Goal: Task Accomplishment & Management: Manage account settings

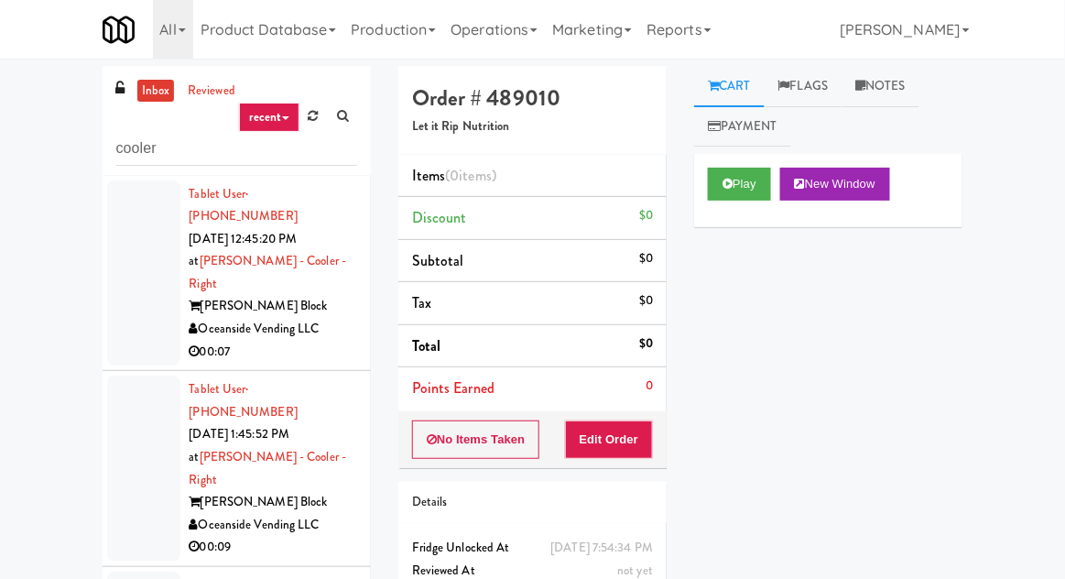
scroll to position [1025, 0]
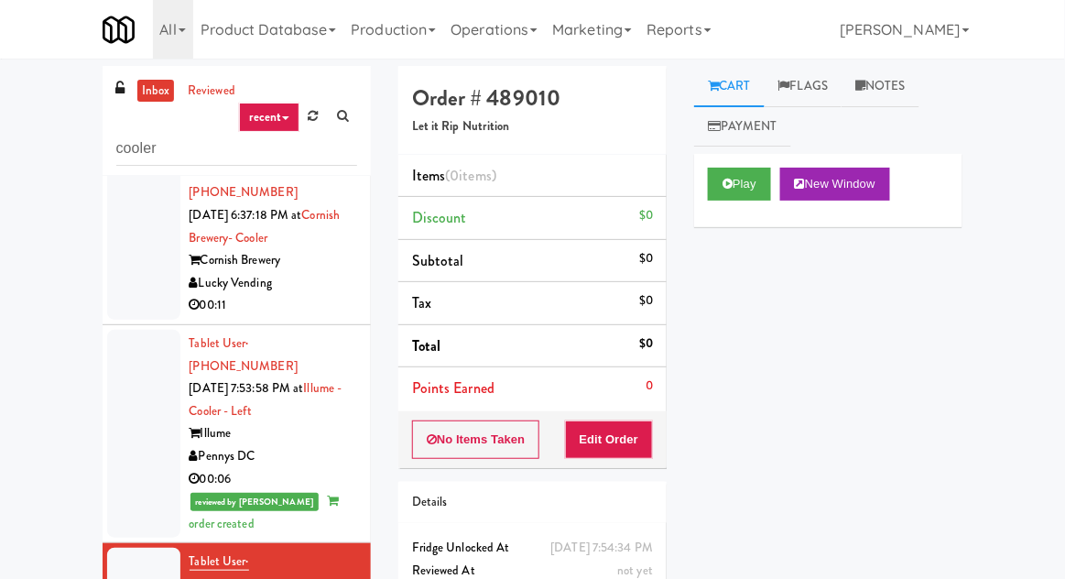
click at [719, 213] on div "Play New Window" at bounding box center [828, 190] width 268 height 73
click at [734, 186] on button "Play" at bounding box center [739, 184] width 63 height 33
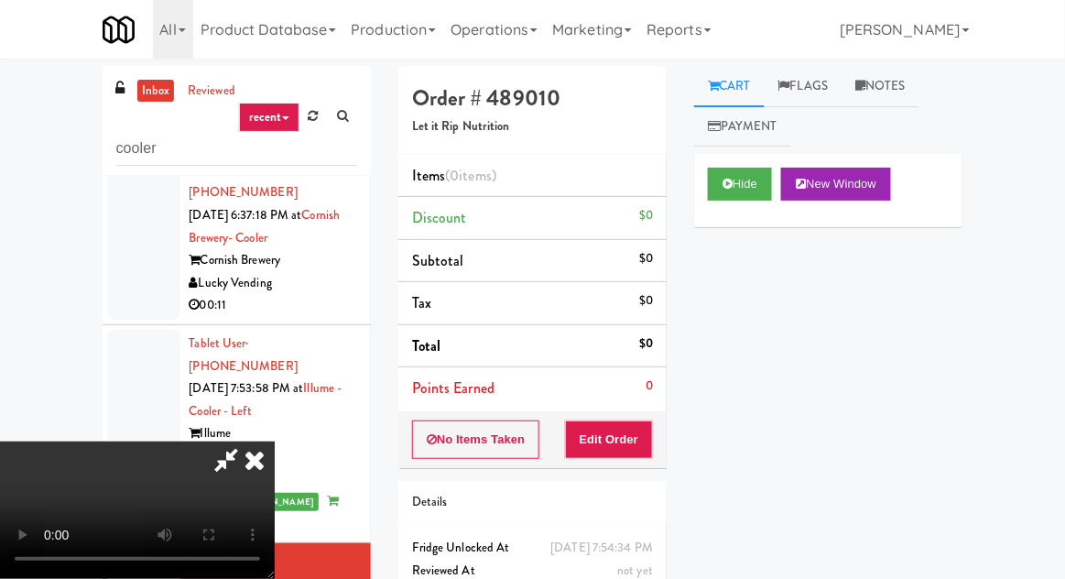
click at [615, 407] on li "Points Earned 0" at bounding box center [532, 388] width 268 height 42
click at [747, 199] on button "Hide" at bounding box center [740, 184] width 64 height 33
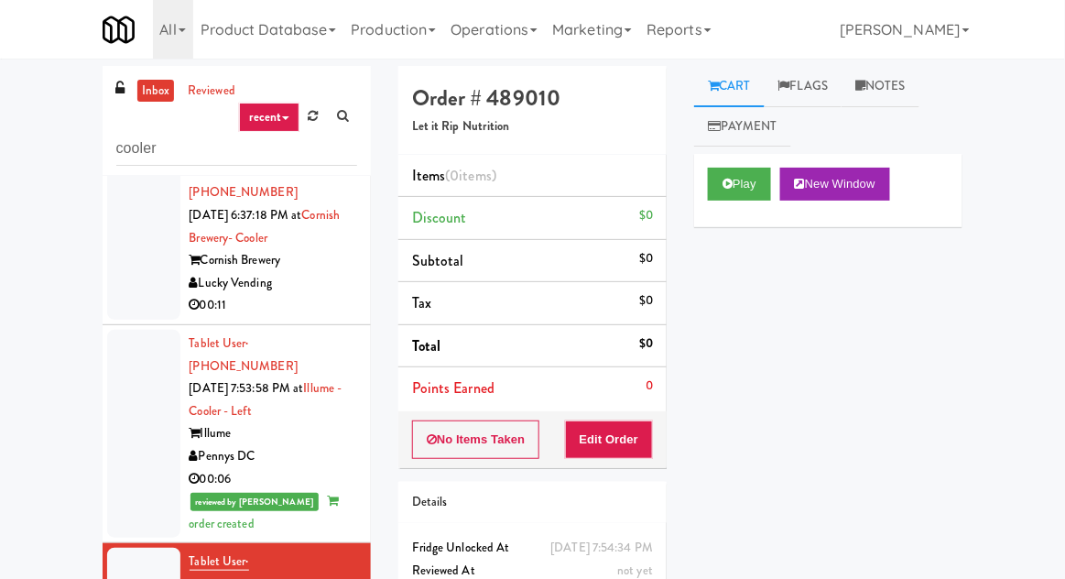
click at [1063, 236] on div "inbox reviewed recent all unclear take inventory issue suspicious failed recent…" at bounding box center [532, 402] width 1065 height 673
click at [733, 198] on button "Play" at bounding box center [739, 184] width 63 height 33
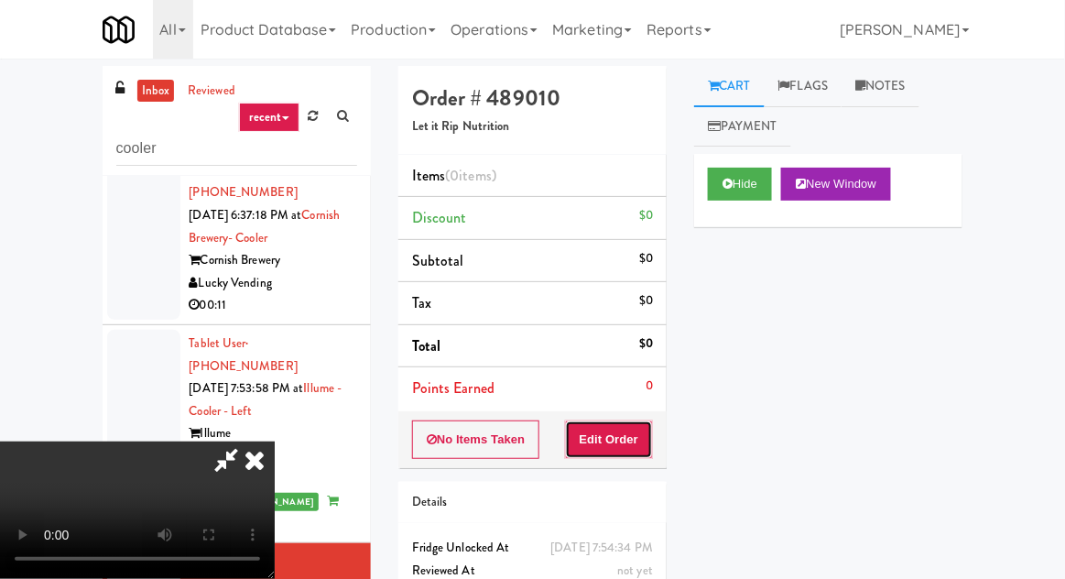
click at [641, 456] on button "Edit Order" at bounding box center [609, 439] width 89 height 38
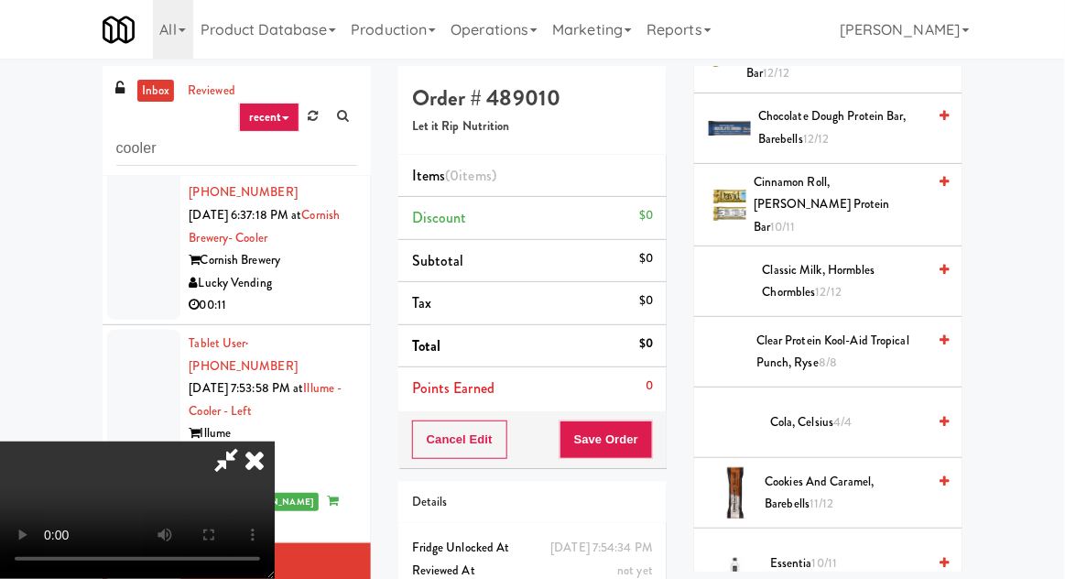
scroll to position [851, 0]
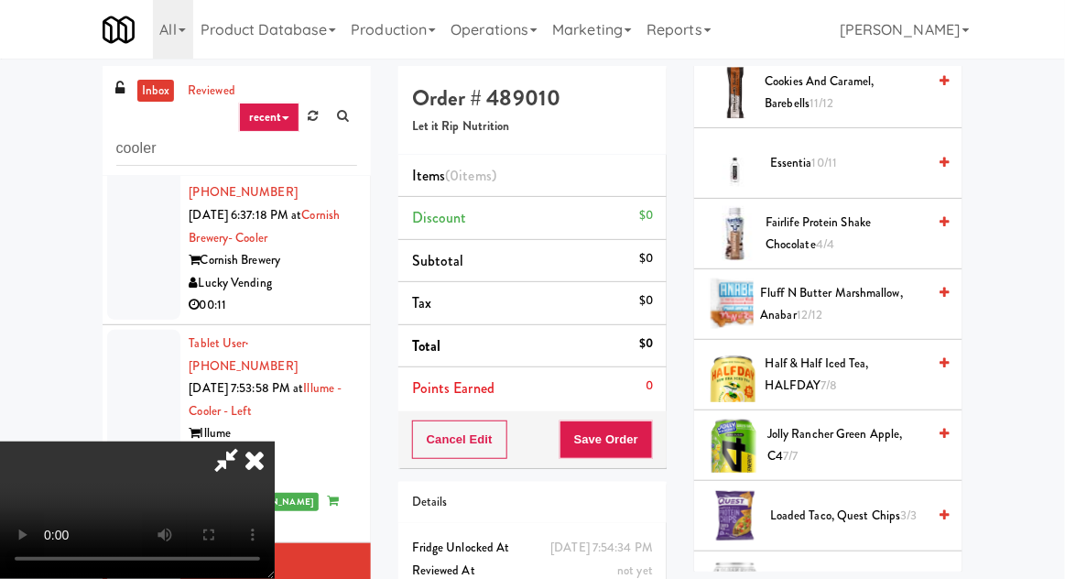
click at [1063, 356] on div "inbox reviewed recent all unclear take inventory issue suspicious failed recent…" at bounding box center [532, 402] width 1065 height 673
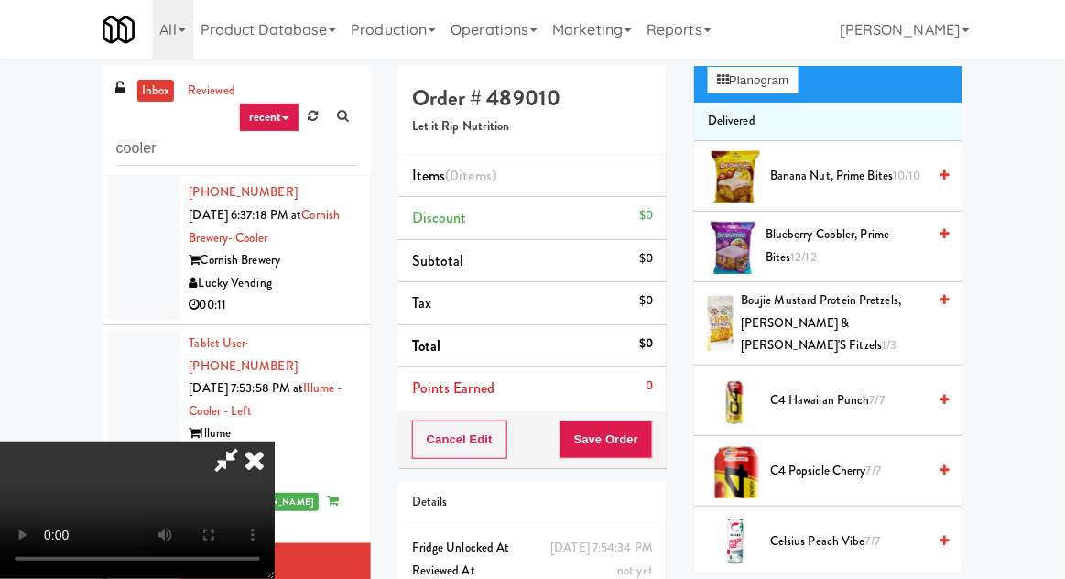
scroll to position [0, 0]
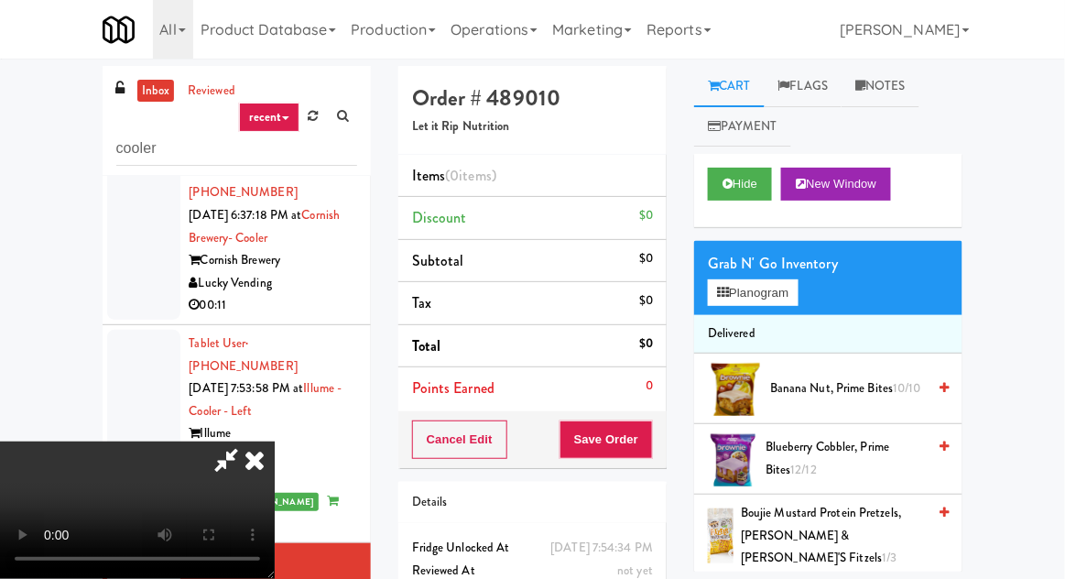
click at [784, 255] on div "Grab N' Go Inventory" at bounding box center [828, 263] width 241 height 27
click at [772, 299] on button "Planogram" at bounding box center [753, 292] width 90 height 27
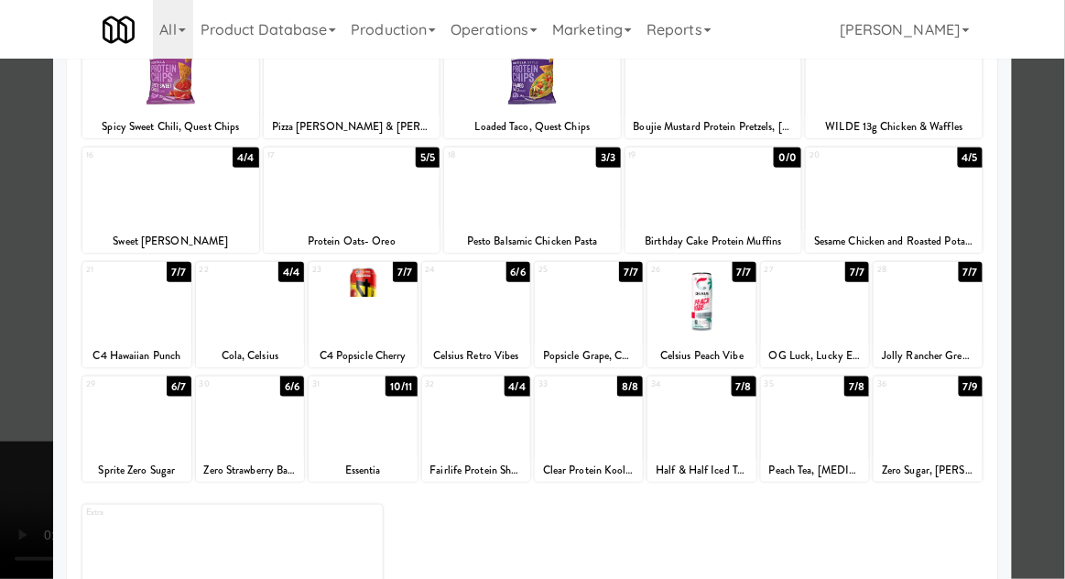
scroll to position [264, 0]
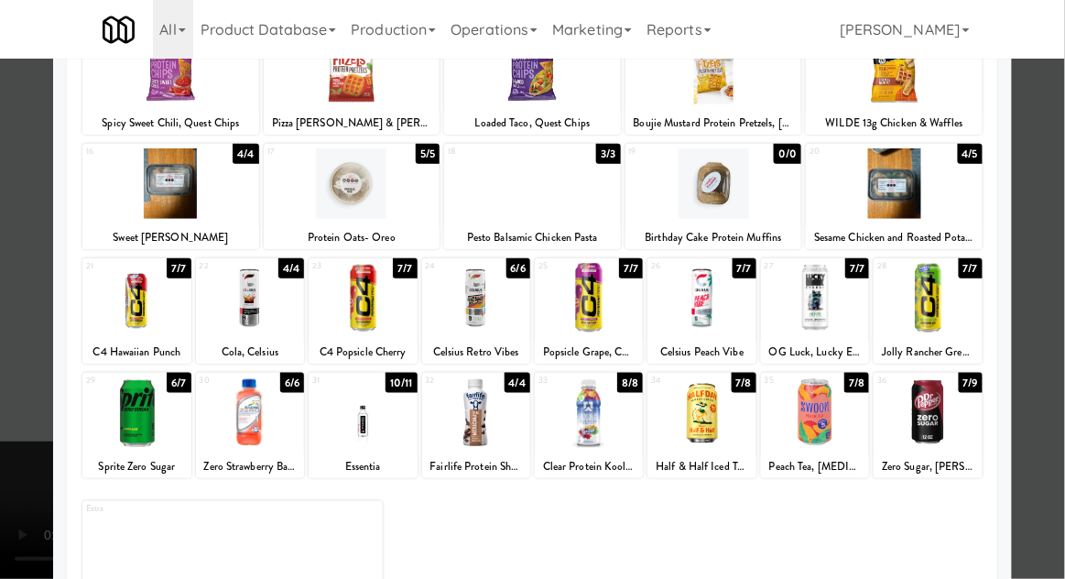
click at [492, 227] on div "Pesto Balsamic Chicken Pasta" at bounding box center [532, 237] width 171 height 23
click at [517, 169] on div at bounding box center [532, 183] width 177 height 71
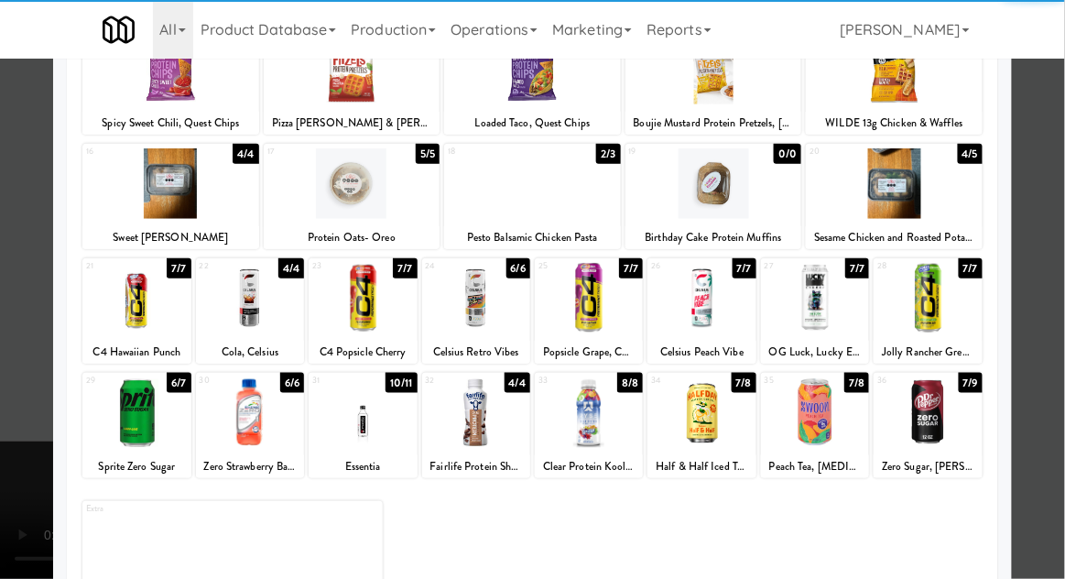
click at [12, 319] on div at bounding box center [532, 289] width 1065 height 579
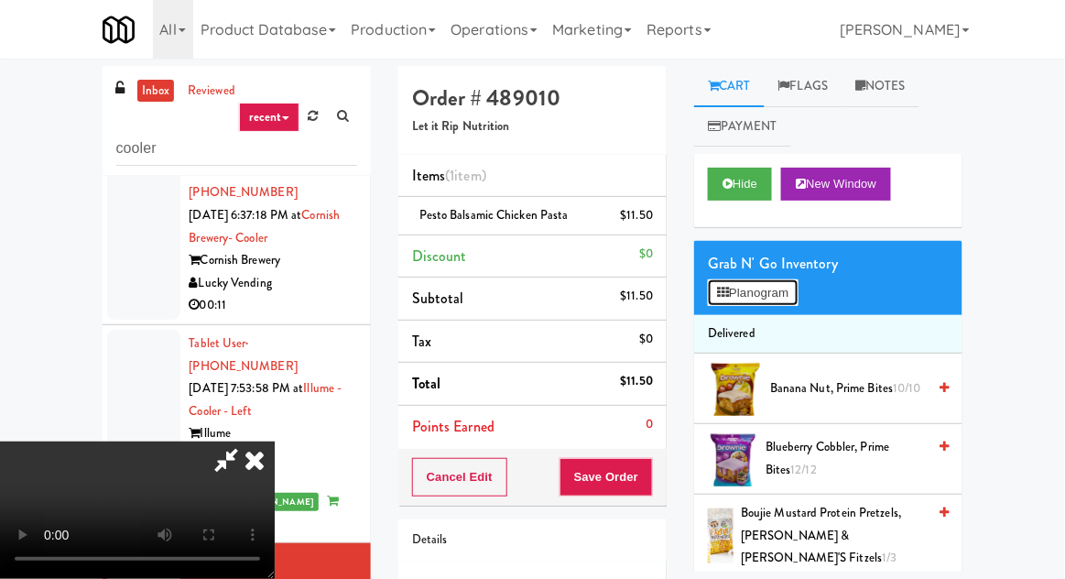
click at [778, 279] on button "Planogram" at bounding box center [753, 292] width 90 height 27
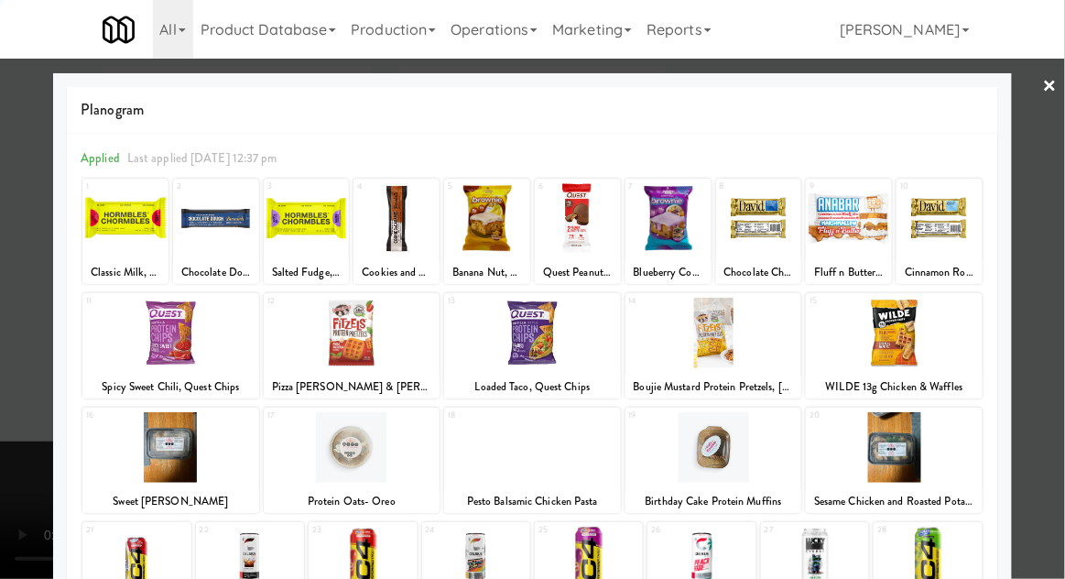
click at [333, 384] on div "Pizza Palozza, Lenny & Larry's Fitzels" at bounding box center [351, 386] width 171 height 23
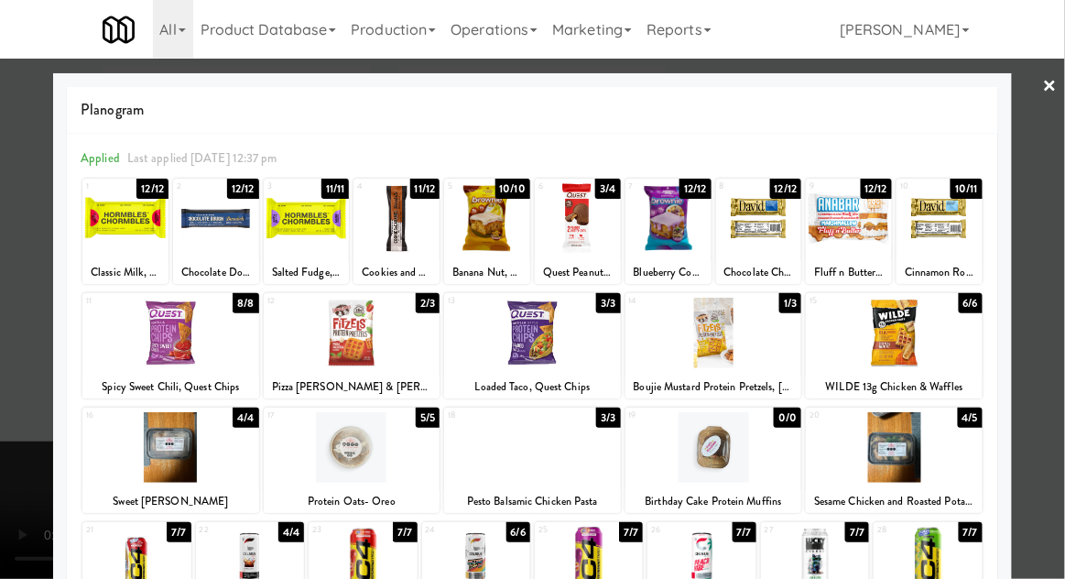
click at [21, 425] on div at bounding box center [532, 289] width 1065 height 579
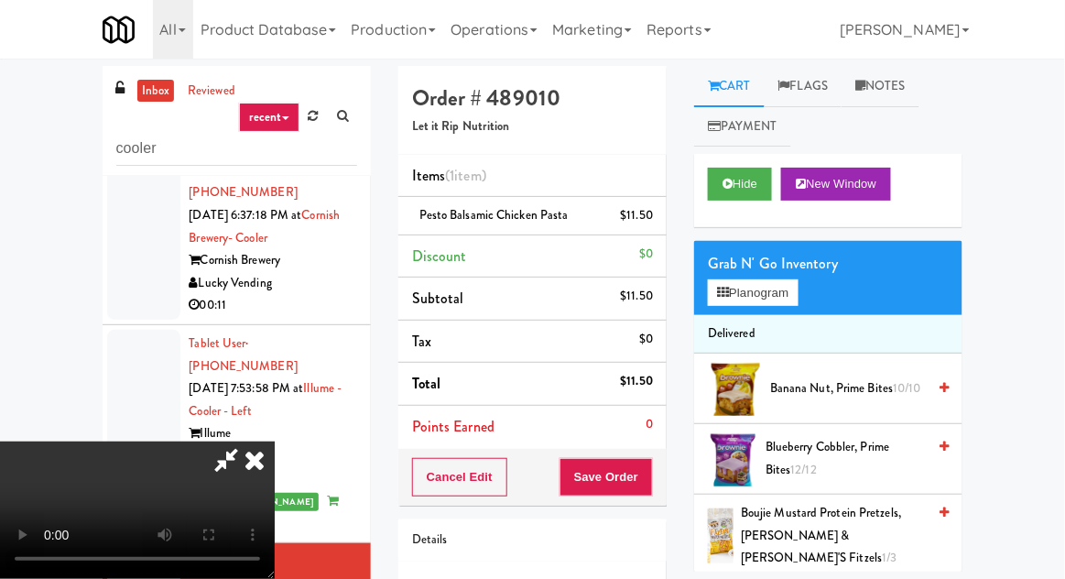
click at [785, 266] on div "Grab N' Go Inventory" at bounding box center [828, 263] width 241 height 27
click at [781, 279] on button "Planogram" at bounding box center [753, 292] width 90 height 27
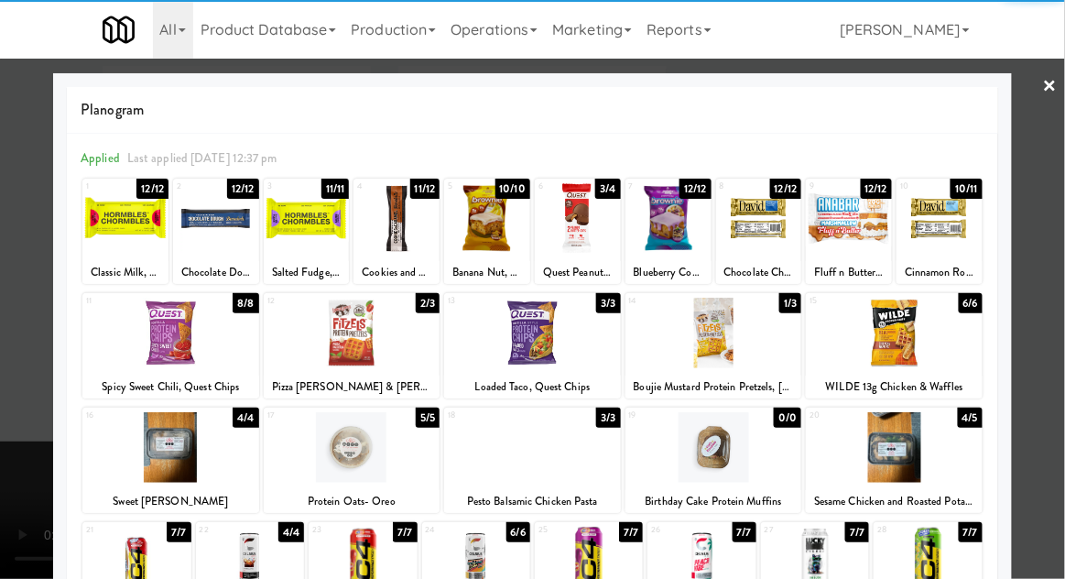
click at [284, 376] on div "Pizza Palozza, Lenny & Larry's Fitzels" at bounding box center [351, 386] width 171 height 23
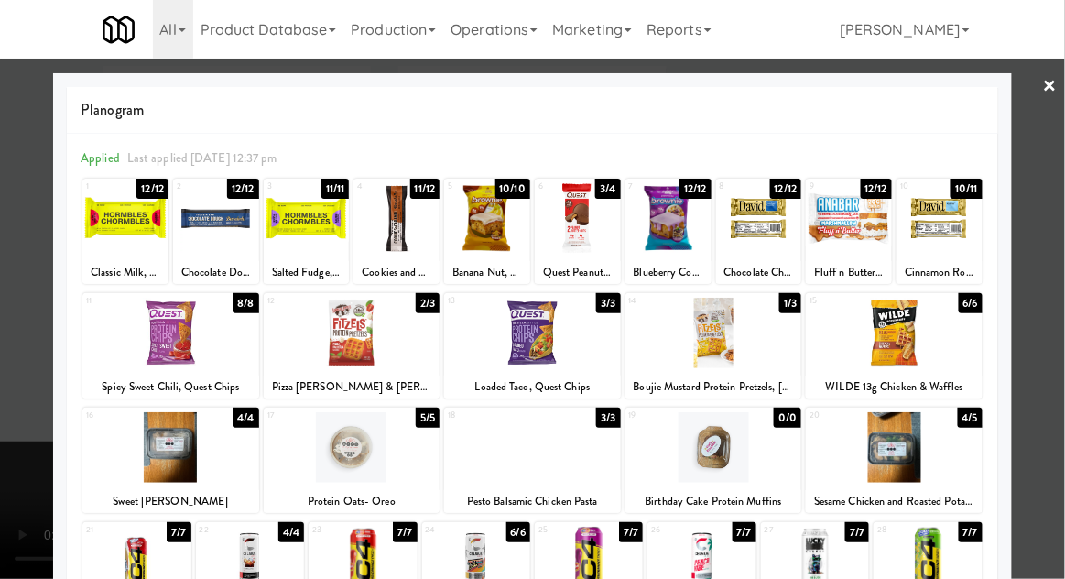
click at [299, 353] on div at bounding box center [352, 333] width 177 height 71
click at [5, 410] on div at bounding box center [532, 289] width 1065 height 579
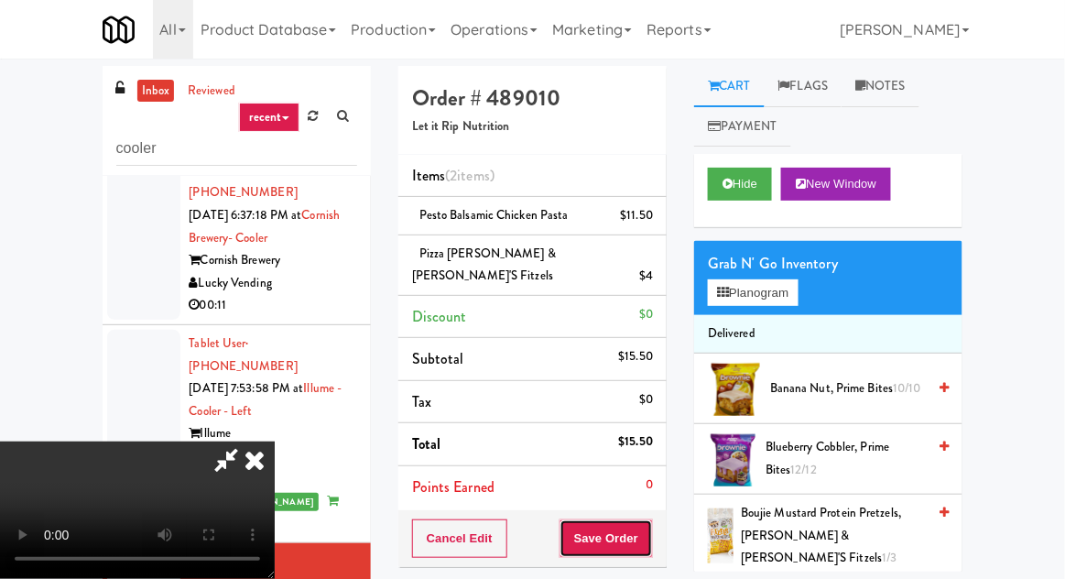
click at [650, 519] on button "Save Order" at bounding box center [605, 538] width 93 height 38
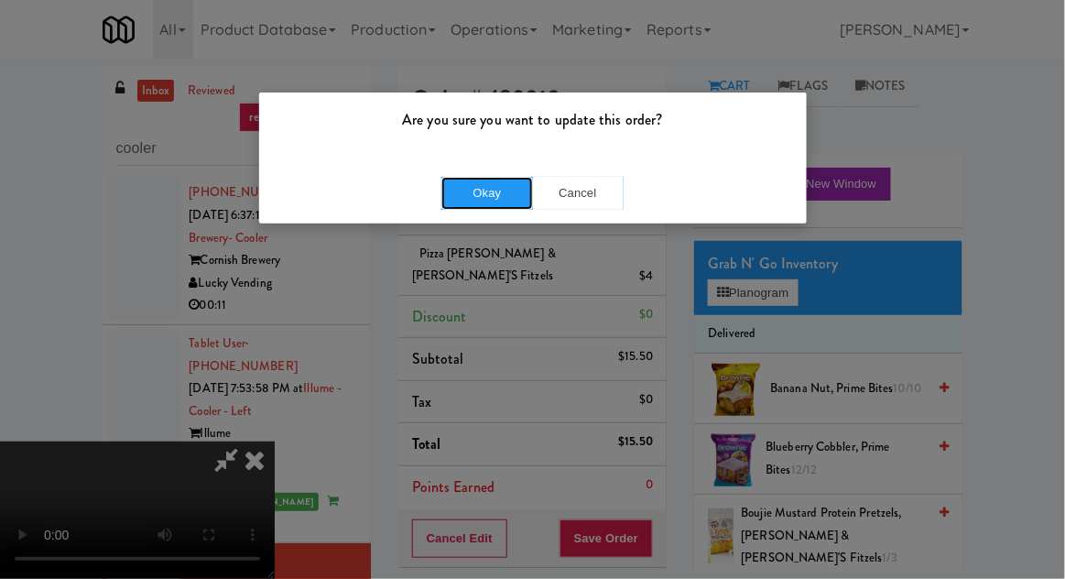
click at [499, 201] on button "Okay" at bounding box center [487, 193] width 92 height 33
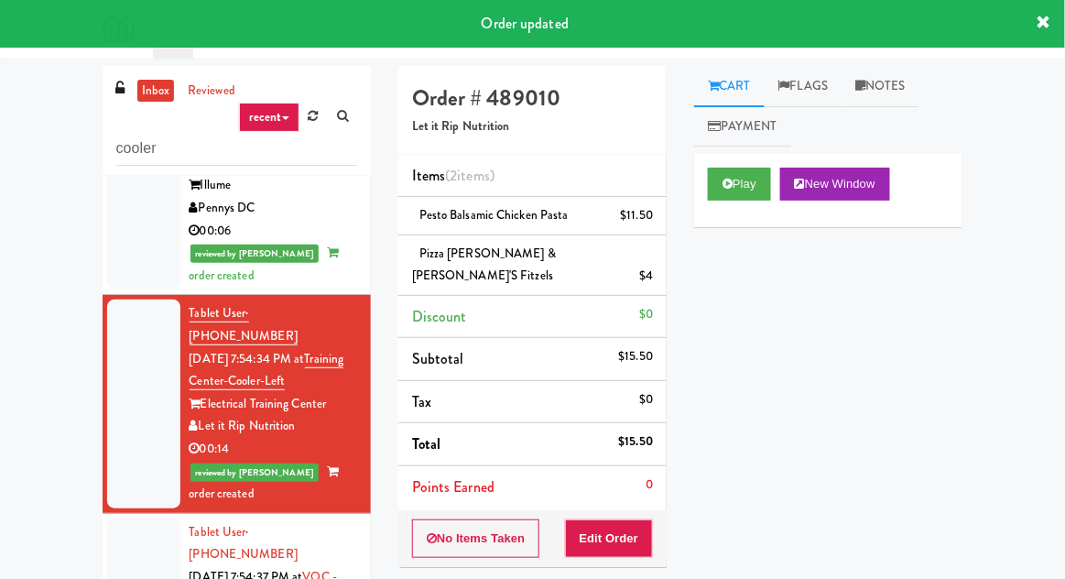
scroll to position [1272, 0]
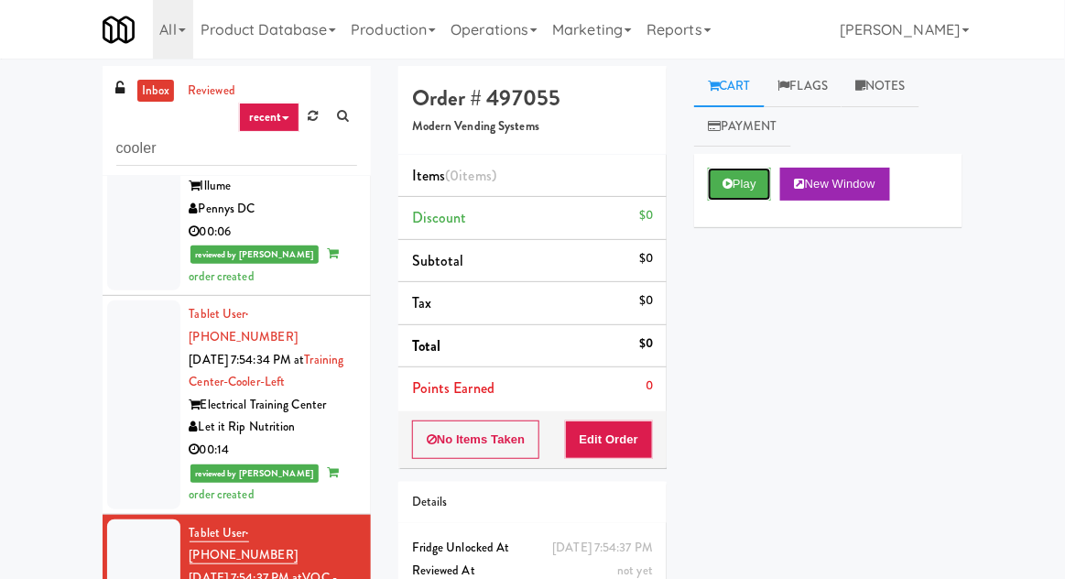
click at [738, 178] on button "Play" at bounding box center [739, 184] width 63 height 33
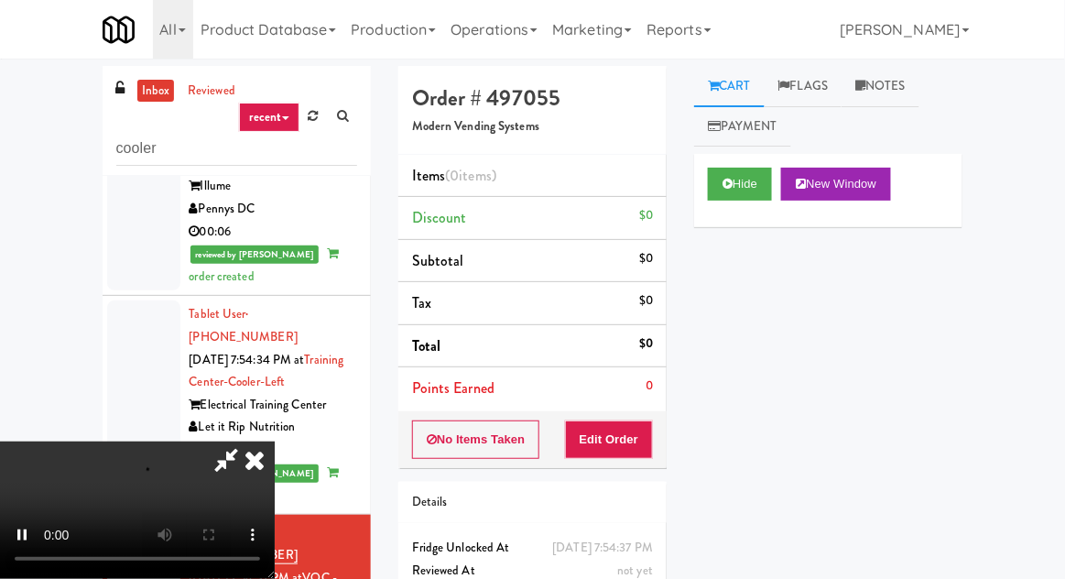
click at [679, 463] on div "Order # 497055 Modern Vending Systems Items (0 items ) Discount $0 Subtotal $0 …" at bounding box center [533, 360] width 296 height 589
click at [649, 404] on li "Points Earned 0" at bounding box center [532, 388] width 268 height 42
click at [668, 439] on div "Order # 497055 Modern Vending Systems Items (0 items ) Discount $0 Subtotal $0 …" at bounding box center [533, 360] width 296 height 589
click at [667, 429] on div "Order # 497055 Modern Vending Systems Items (0 items ) Discount $0 Subtotal $0 …" at bounding box center [533, 360] width 296 height 589
click at [679, 426] on div "Order # 497055 Modern Vending Systems Items (0 items ) Discount $0 Subtotal $0 …" at bounding box center [533, 360] width 296 height 589
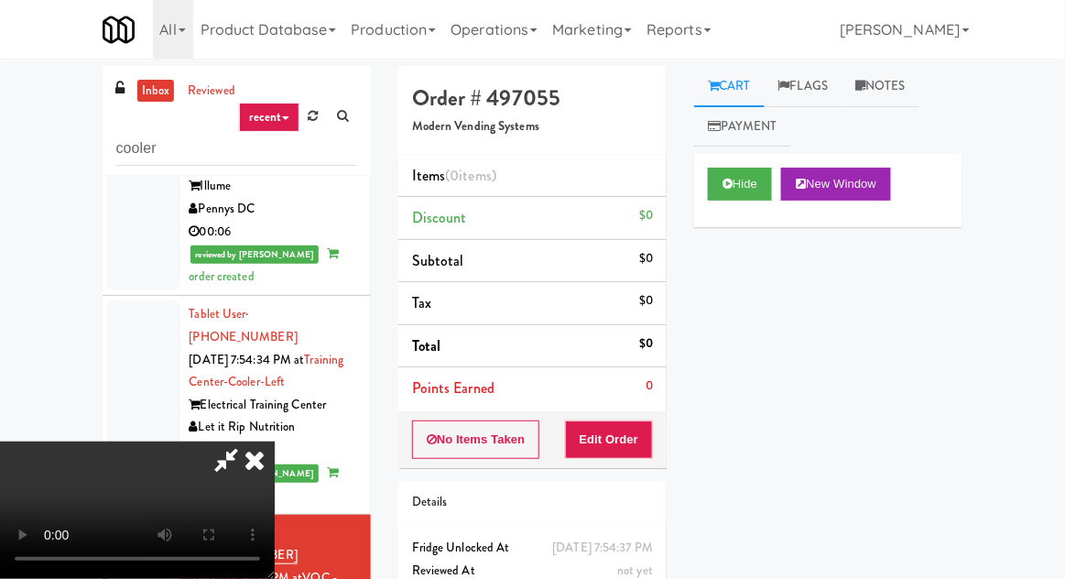
click at [675, 431] on div "Order # 497055 Modern Vending Systems Items (0 items ) Discount $0 Subtotal $0 …" at bounding box center [533, 360] width 296 height 589
click at [668, 421] on div "Order # 497055 Modern Vending Systems Items (0 items ) Discount $0 Subtotal $0 …" at bounding box center [533, 360] width 296 height 589
click at [667, 431] on div "Order # 497055 Modern Vending Systems Items (0 items ) Discount $0 Subtotal $0 …" at bounding box center [533, 360] width 296 height 589
click at [668, 435] on div "Order # 497055 Modern Vending Systems Items (0 items ) Discount $0 Subtotal $0 …" at bounding box center [533, 360] width 296 height 589
click at [653, 426] on button "Edit Order" at bounding box center [609, 439] width 89 height 38
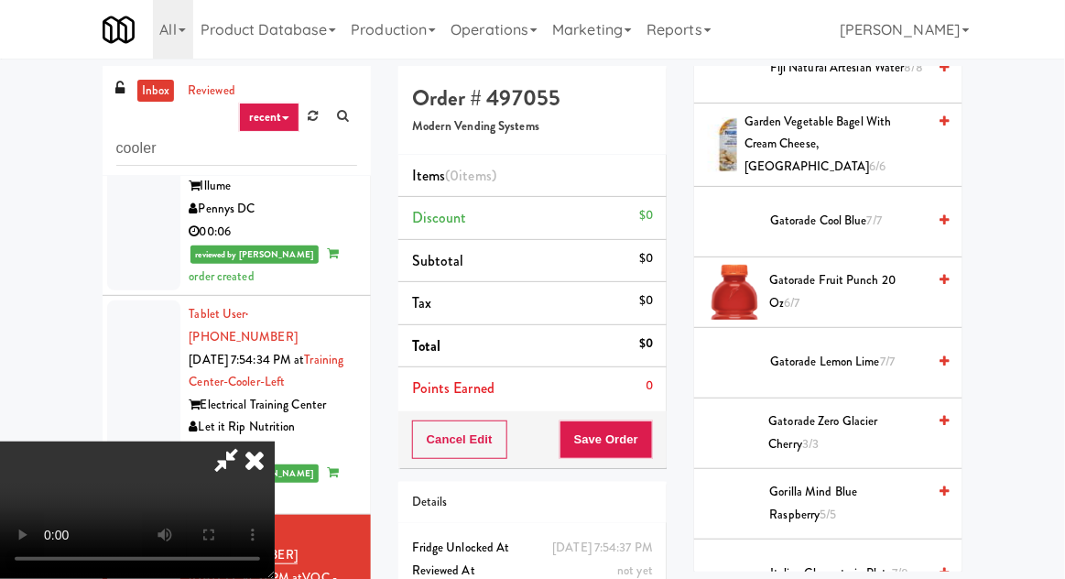
scroll to position [1521, 0]
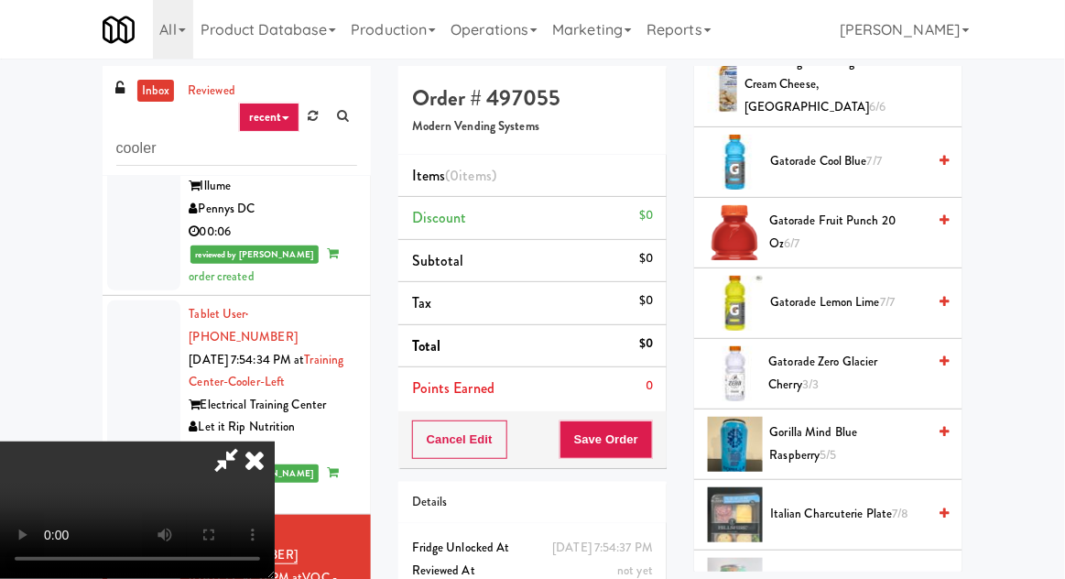
click at [785, 291] on span "Gatorade Lemon Lime 7/7" at bounding box center [848, 302] width 156 height 23
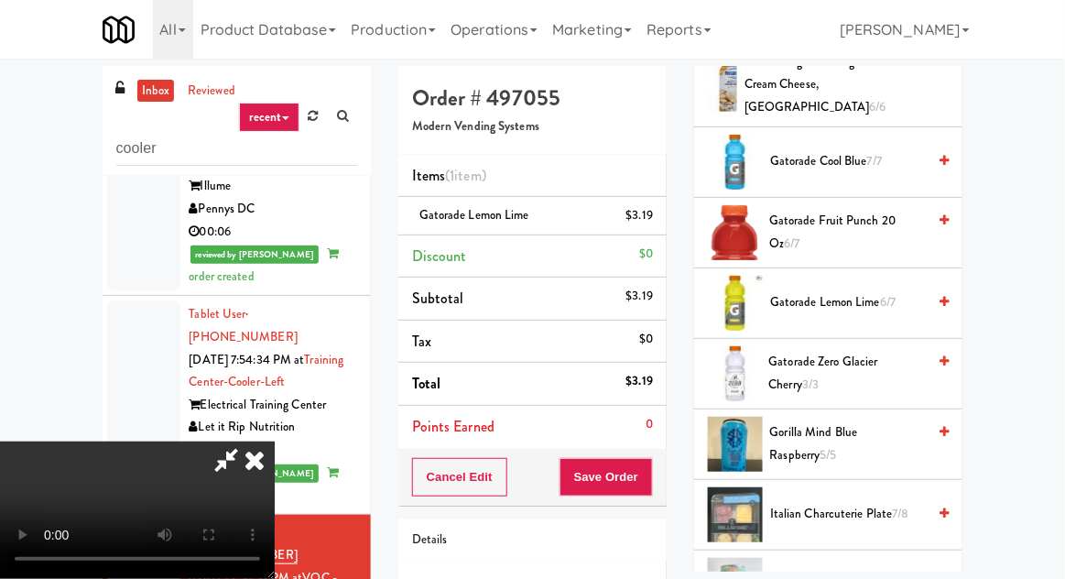
click at [708, 496] on div at bounding box center [735, 514] width 55 height 55
click at [1063, 153] on div "inbox reviewed recent all unclear take inventory issue suspicious failed recent…" at bounding box center [532, 402] width 1065 height 673
click at [676, 473] on div "Order # 497055 Modern Vending Systems Items (1 item ) Gatorade Lemon Lime $3.19…" at bounding box center [533, 379] width 296 height 626
click at [649, 461] on button "Save Order" at bounding box center [605, 477] width 93 height 38
click at [649, 462] on button "Save Order" at bounding box center [605, 477] width 93 height 38
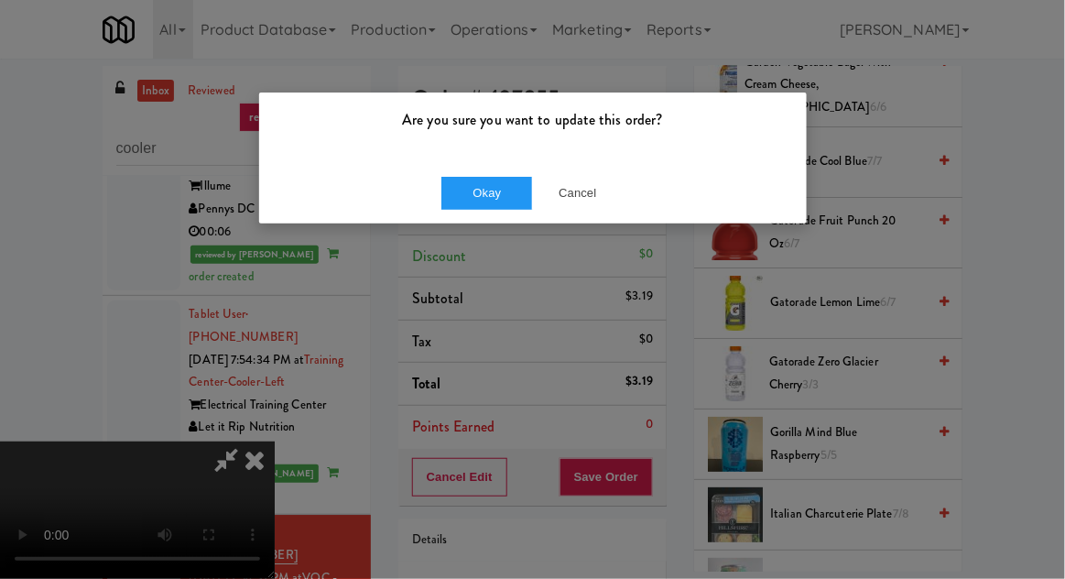
click at [635, 174] on div "Okay Cancel" at bounding box center [533, 192] width 548 height 61
click at [597, 179] on button "Cancel" at bounding box center [578, 193] width 92 height 33
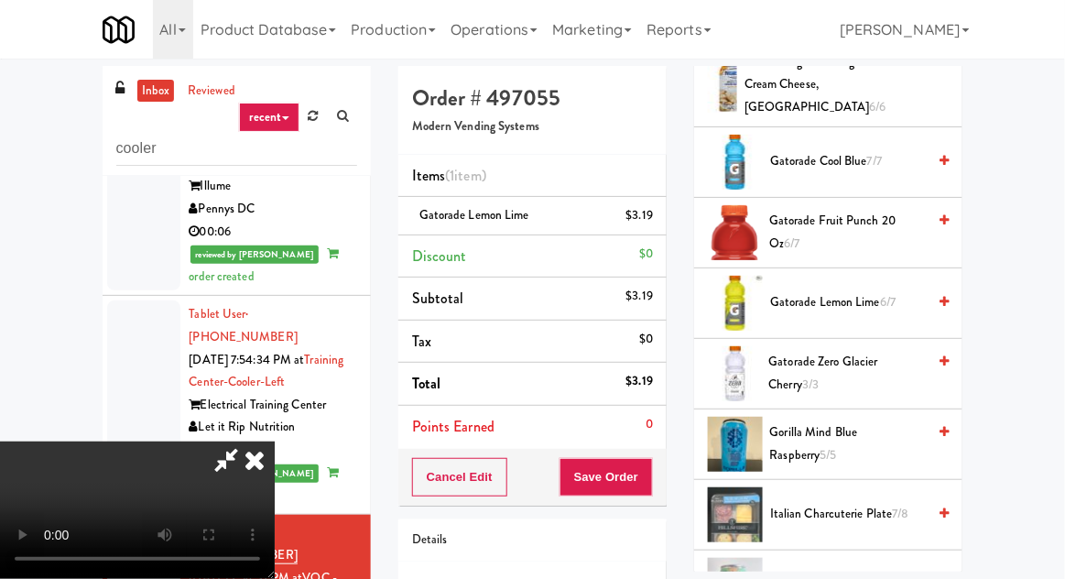
click at [664, 472] on div "Cancel Edit Save Order" at bounding box center [532, 477] width 268 height 57
click at [684, 481] on div "Cart Flags Notes Payment Hide New Window Grab N' Go Inventory Planogram Deliver…" at bounding box center [828, 318] width 296 height 505
click at [163, 155] on input "cooler" at bounding box center [236, 149] width 241 height 34
click at [140, 142] on input "cooler" at bounding box center [236, 149] width 241 height 34
click at [150, 151] on input "cooler" at bounding box center [236, 149] width 241 height 34
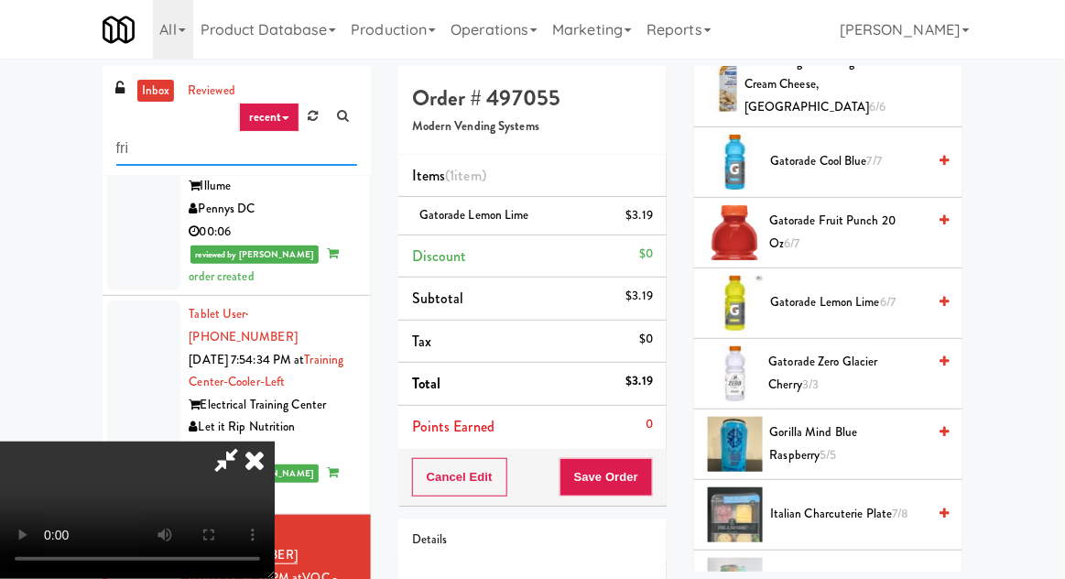
scroll to position [0, 0]
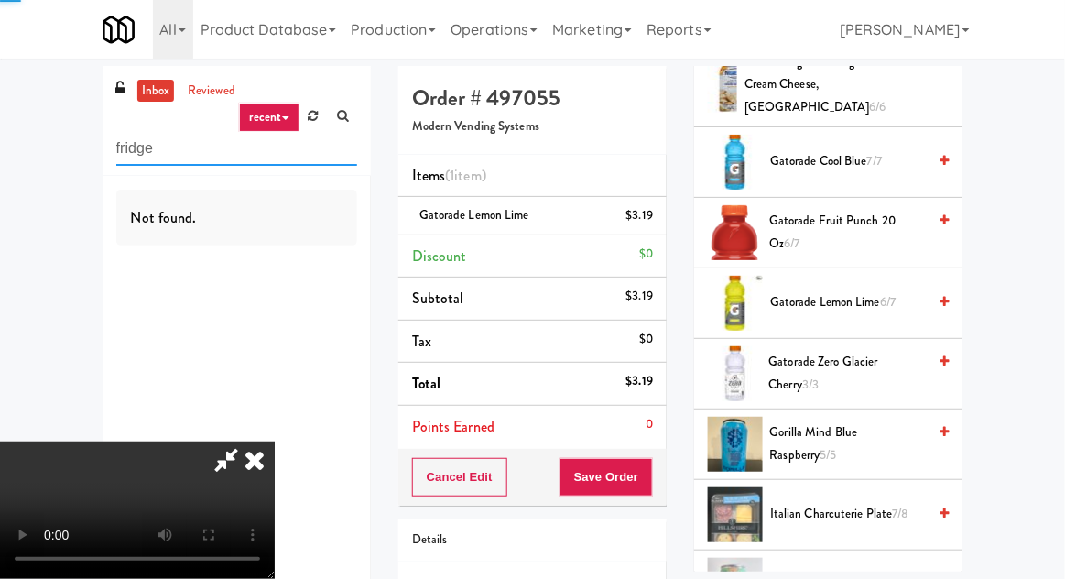
type input "fridge"
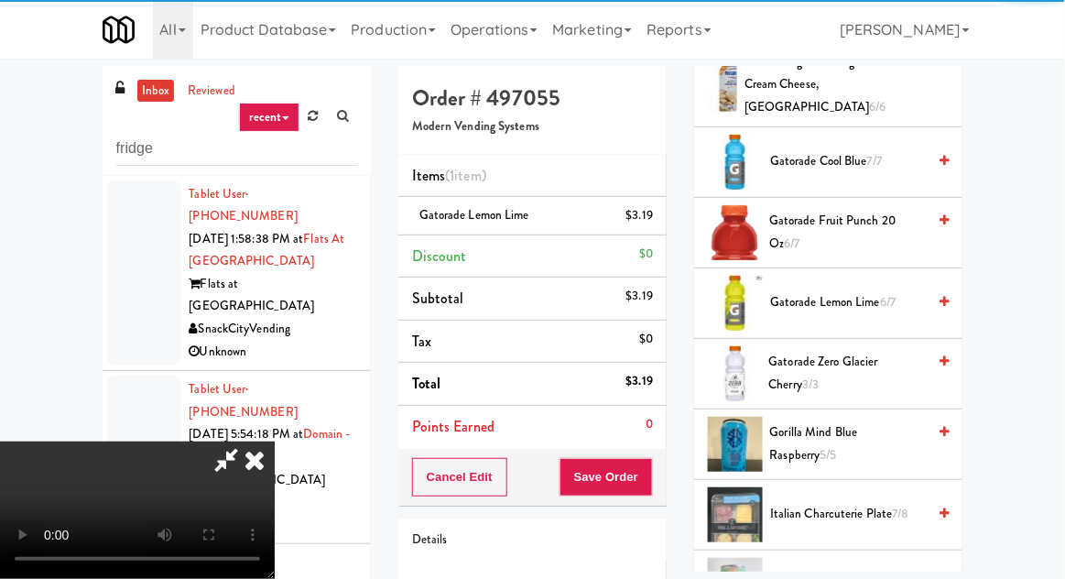
click at [46, 148] on div "inbox reviewed recent all unclear take inventory issue suspicious failed recent…" at bounding box center [532, 402] width 1065 height 673
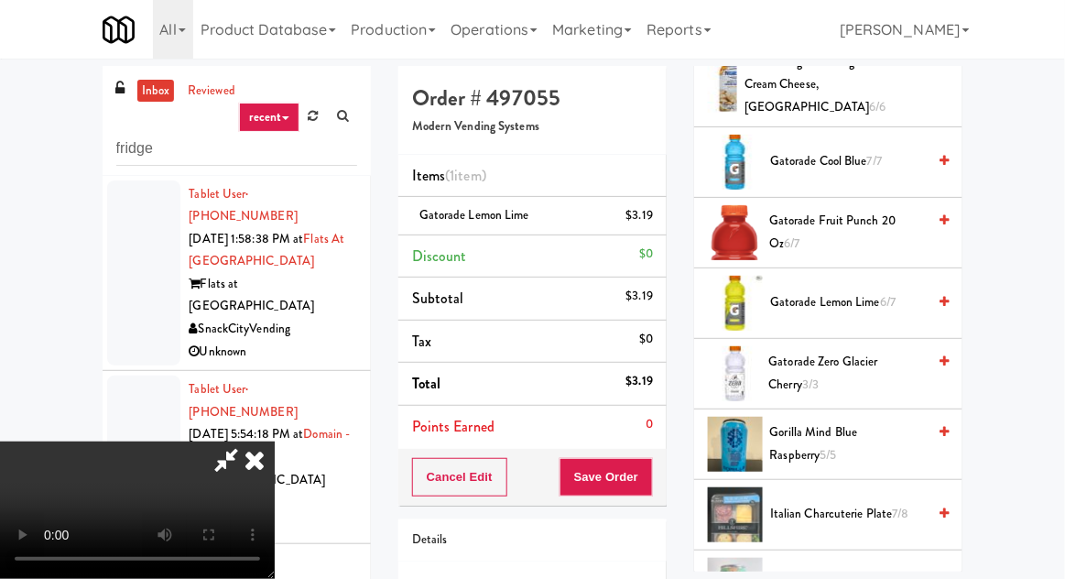
click at [275, 441] on icon at bounding box center [254, 459] width 40 height 37
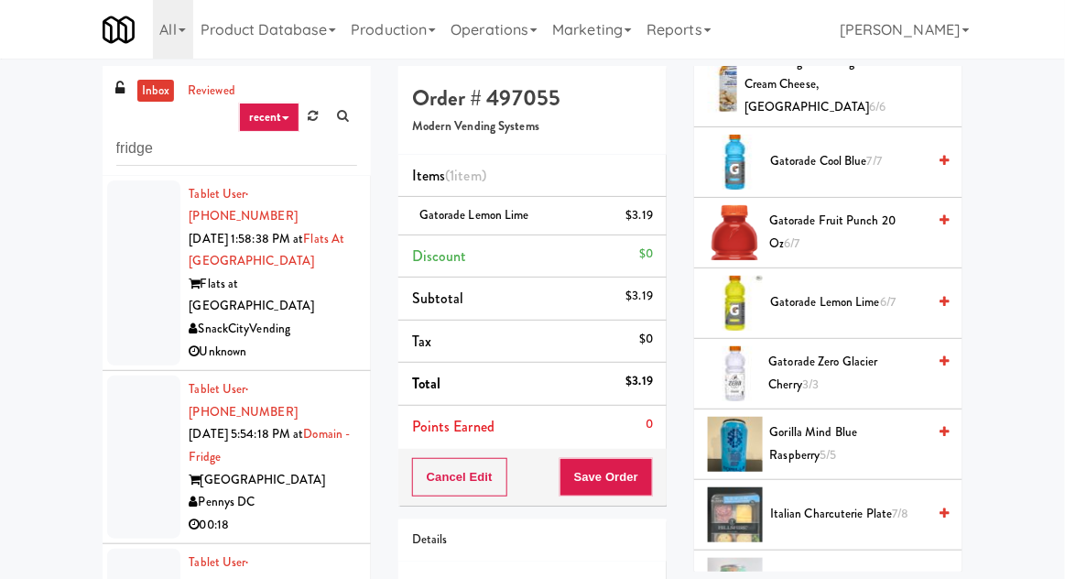
click at [146, 290] on div at bounding box center [143, 273] width 73 height 186
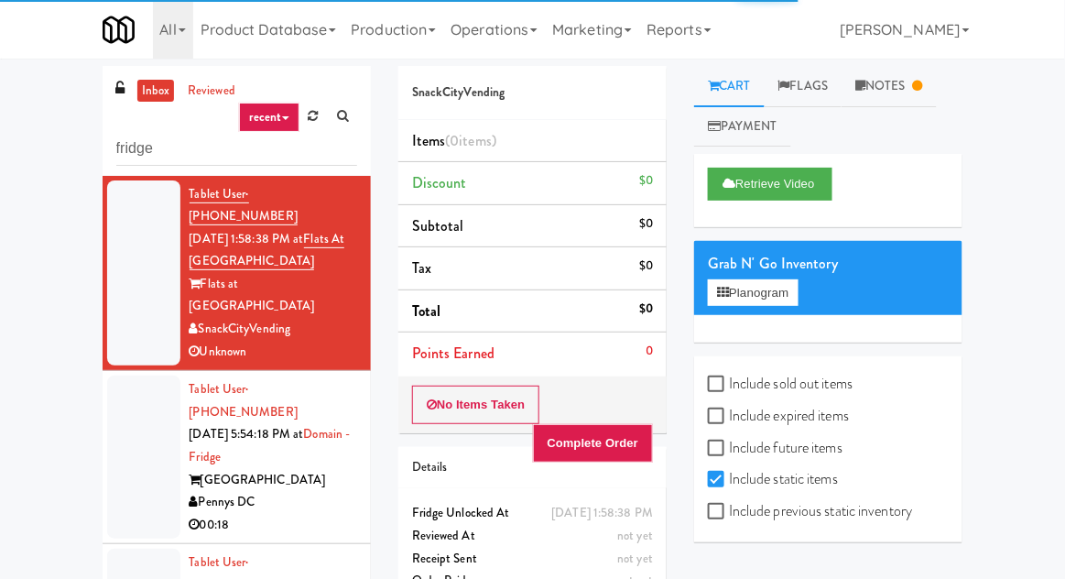
click at [138, 403] on div at bounding box center [143, 456] width 73 height 163
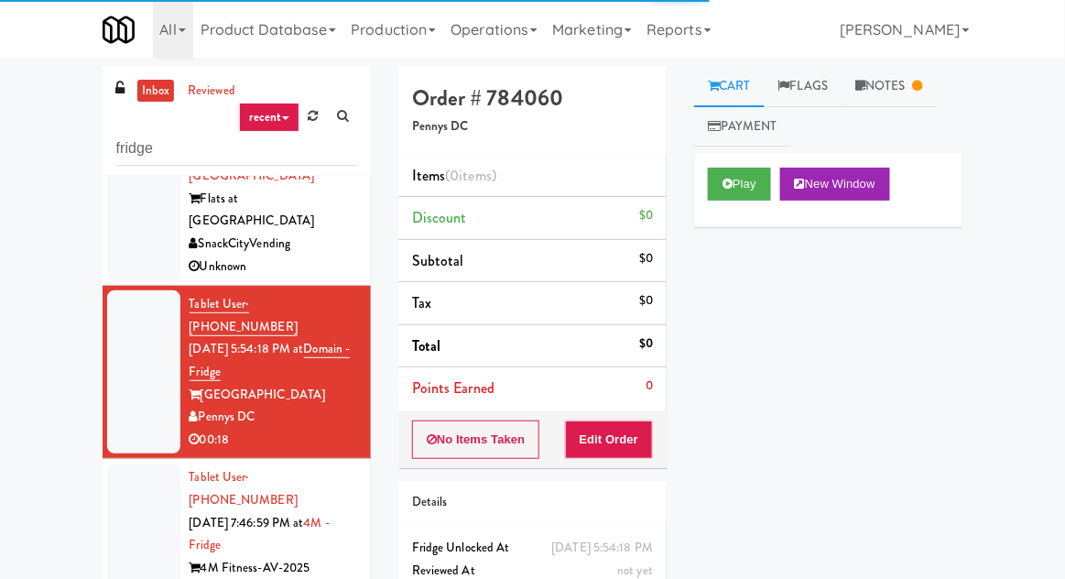
scroll to position [88, 0]
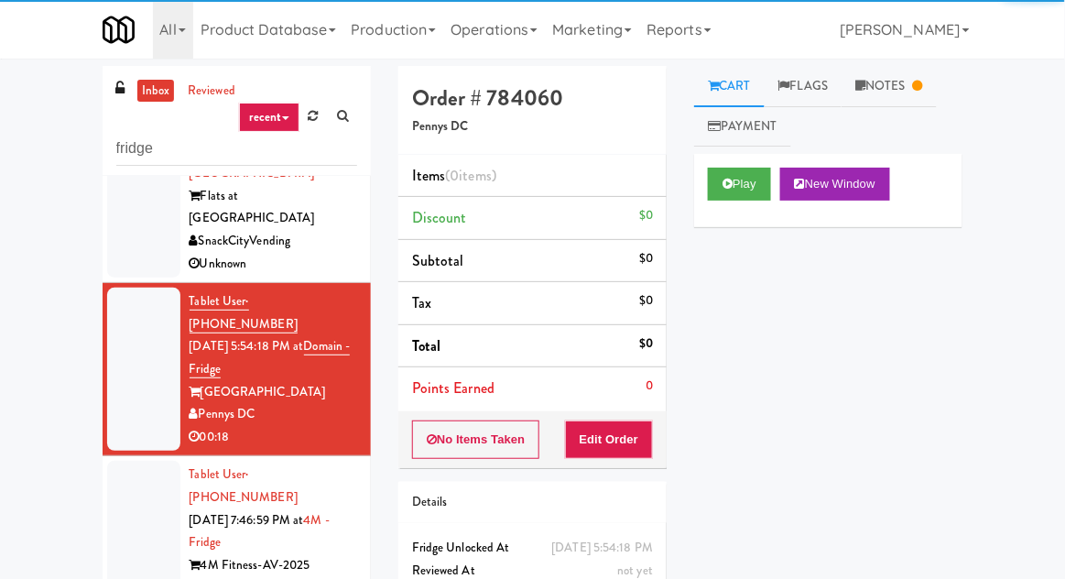
click at [157, 461] on div at bounding box center [143, 542] width 73 height 163
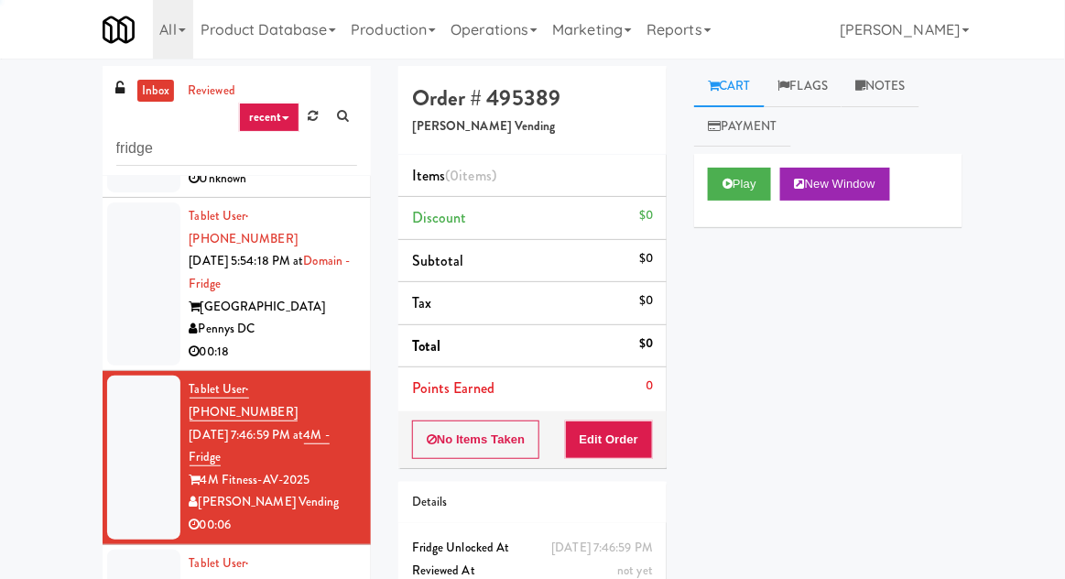
scroll to position [173, 0]
click at [755, 196] on button "Play" at bounding box center [739, 184] width 63 height 33
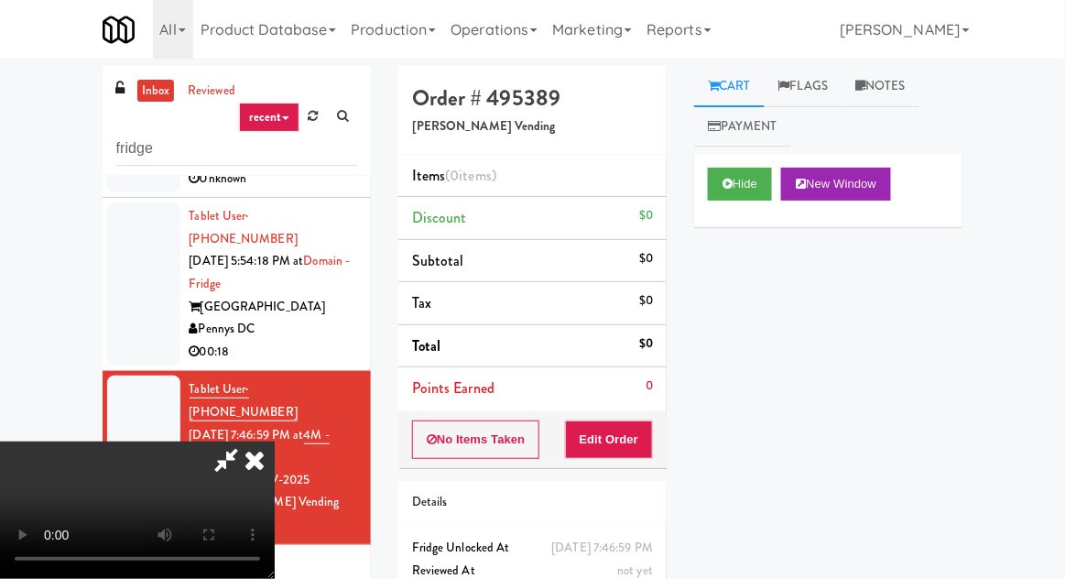
click at [683, 451] on div "Cart Flags Notes Payment Hide New Window Primary Flag Clear Flag if unable to d…" at bounding box center [828, 318] width 296 height 505
click at [672, 437] on div "Order # 495389 Abrom Vending Items (0 items ) Discount $0 Subtotal $0 Tax $0 To…" at bounding box center [533, 360] width 296 height 589
click at [671, 444] on div "Order # 495389 Abrom Vending Items (0 items ) Discount $0 Subtotal $0 Tax $0 To…" at bounding box center [533, 360] width 296 height 589
click at [665, 425] on div "No Items Taken Edit Order" at bounding box center [532, 439] width 268 height 57
click at [652, 441] on button "Edit Order" at bounding box center [609, 439] width 89 height 38
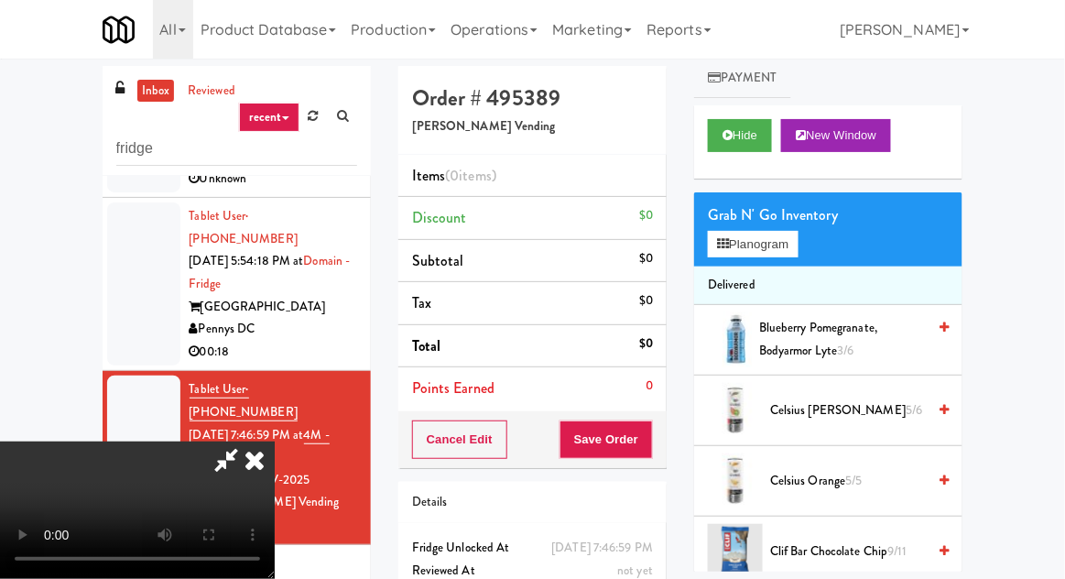
scroll to position [47, 0]
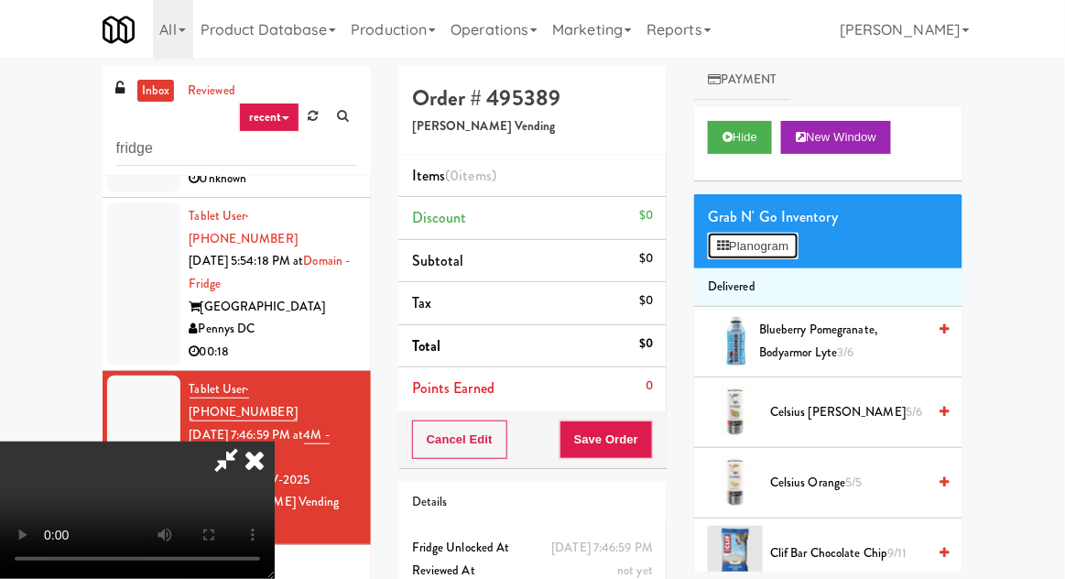
click at [766, 233] on button "Planogram" at bounding box center [753, 246] width 90 height 27
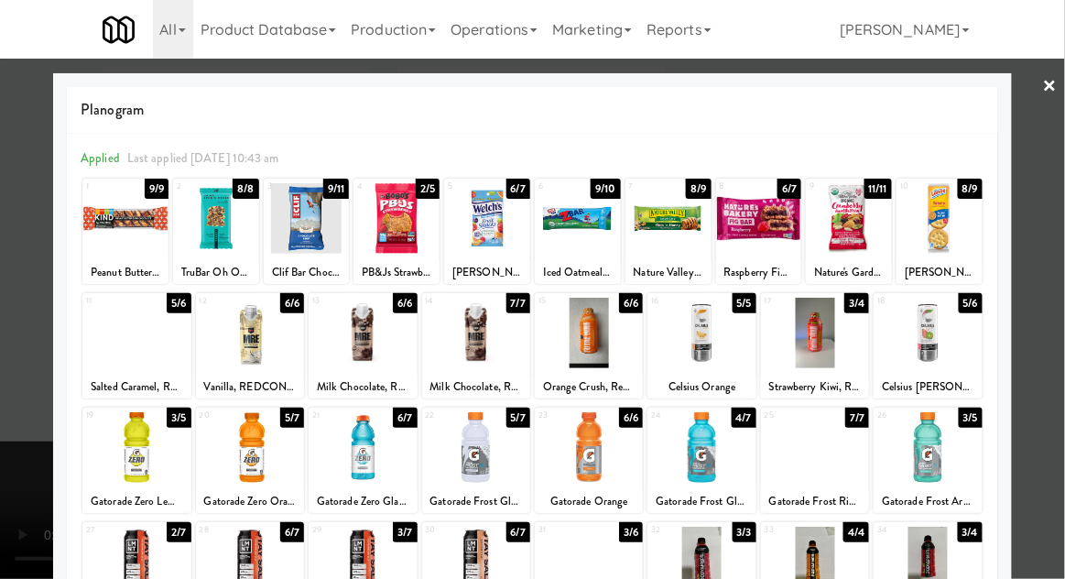
click at [953, 460] on div at bounding box center [928, 447] width 108 height 71
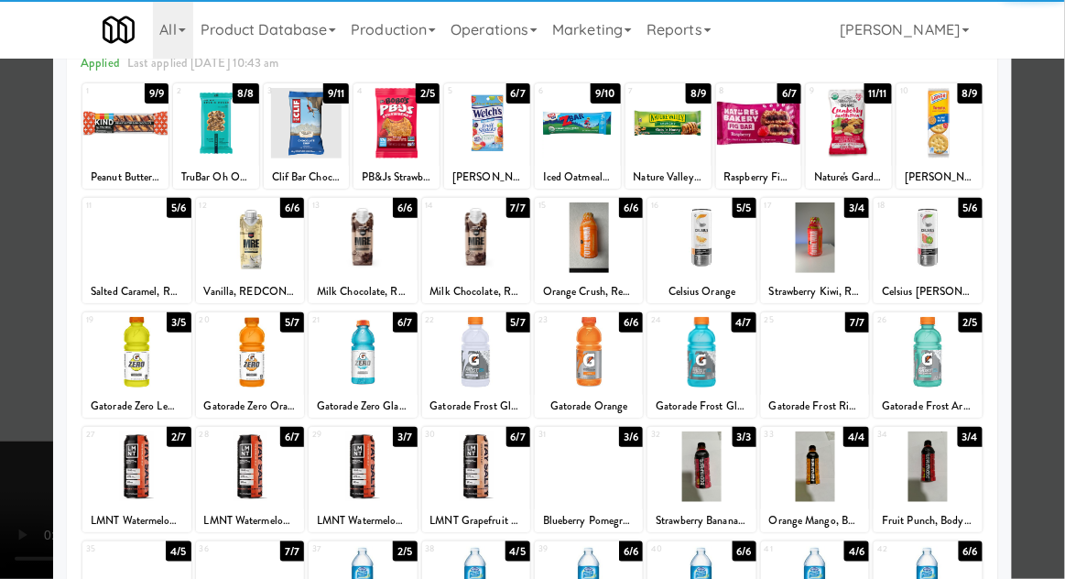
scroll to position [92, 0]
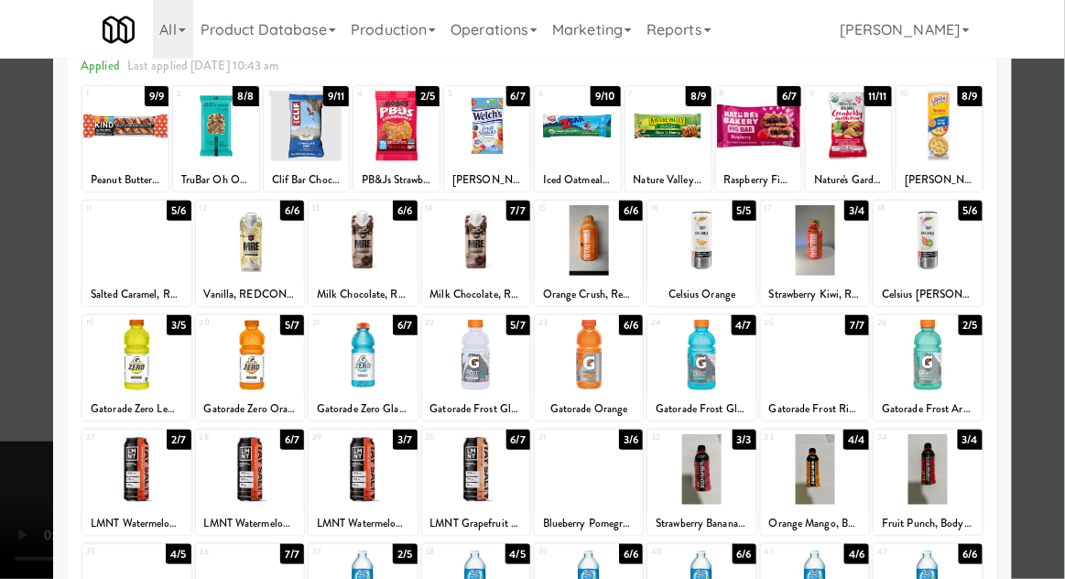
click at [1063, 90] on div at bounding box center [532, 289] width 1065 height 579
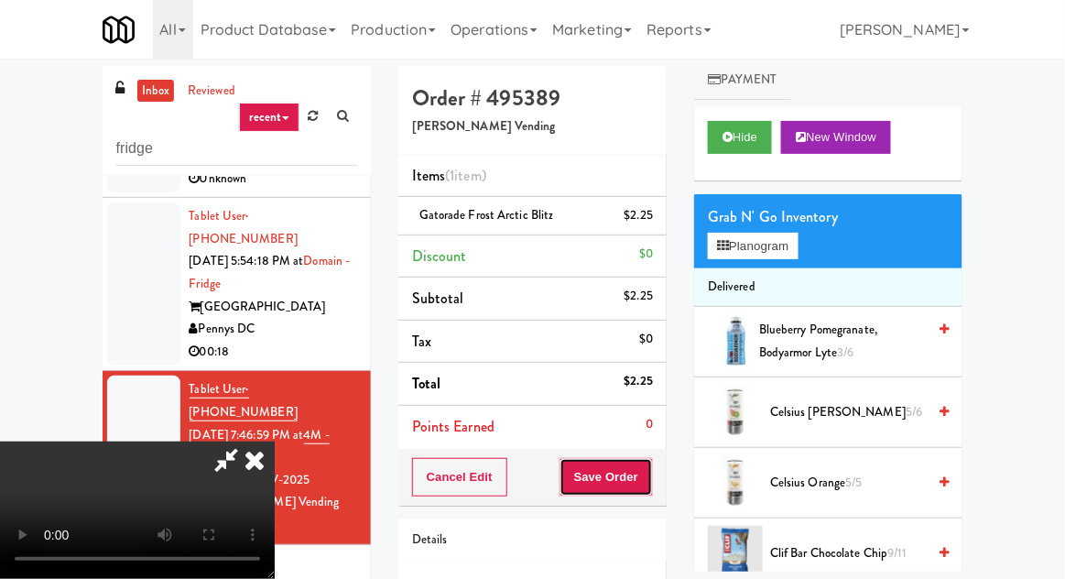
click at [652, 476] on button "Save Order" at bounding box center [605, 477] width 93 height 38
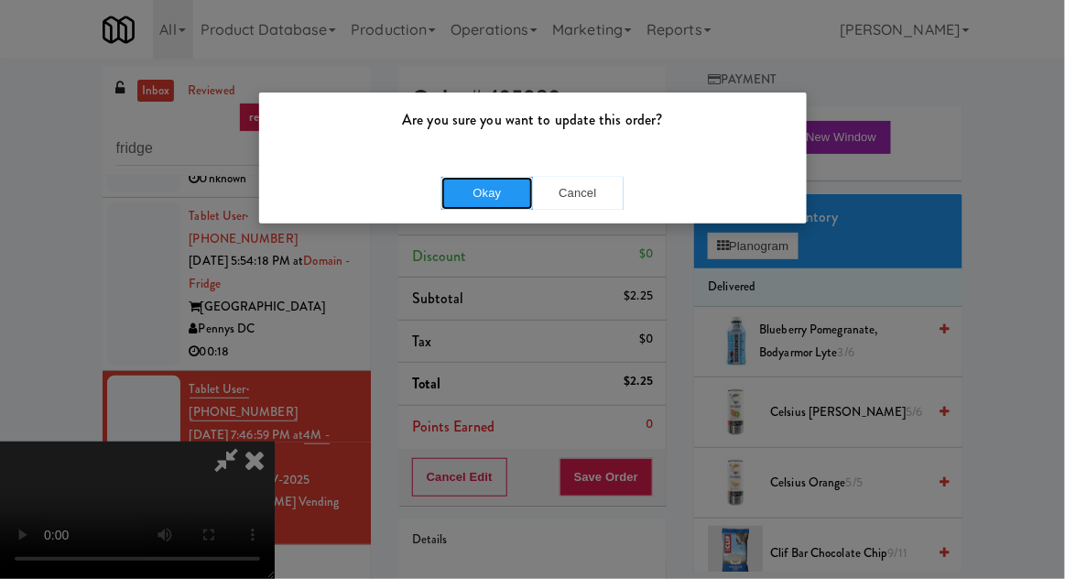
click at [492, 195] on button "Okay" at bounding box center [487, 193] width 92 height 33
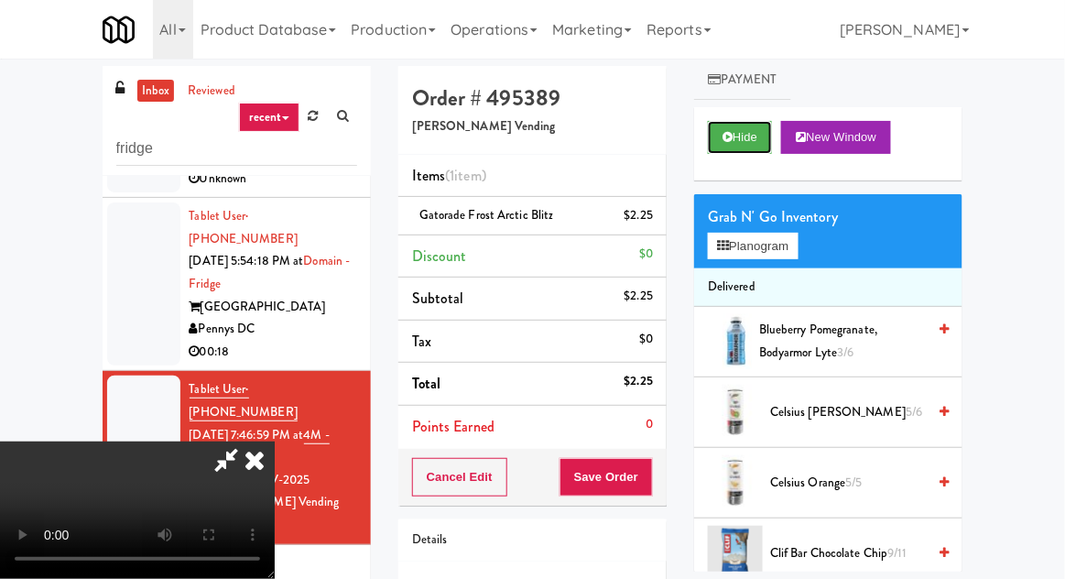
click at [735, 124] on button "Hide" at bounding box center [740, 137] width 64 height 33
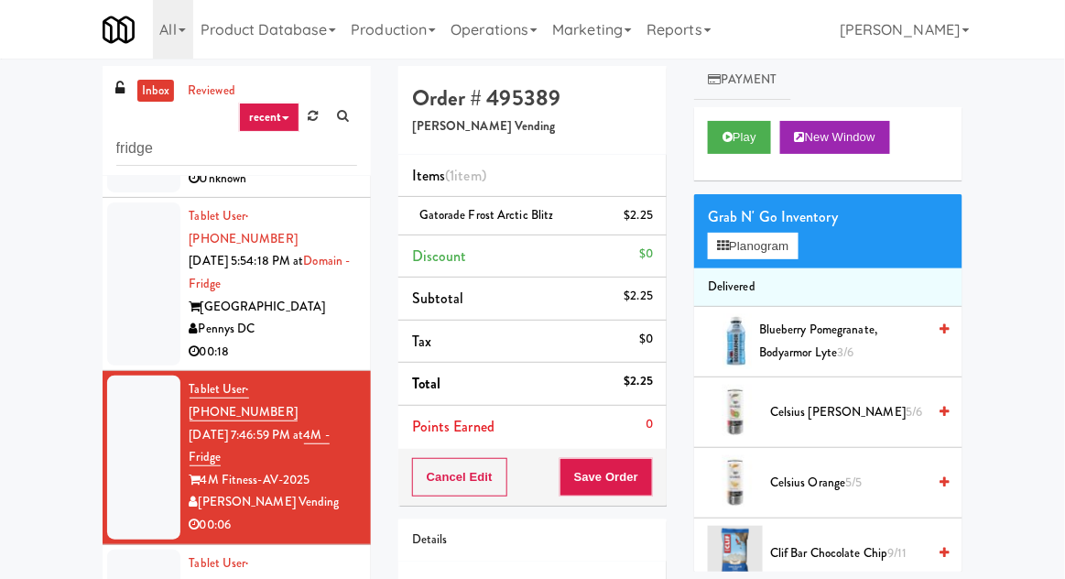
click at [669, 471] on div "Order # 495389 Abrom Vending Items (1 item ) Gatorade Frost Arctic Blitz $2.25 …" at bounding box center [533, 379] width 296 height 626
click at [674, 459] on div "Order # 495389 Abrom Vending Items (1 item ) Gatorade Frost Arctic Blitz $2.25 …" at bounding box center [533, 379] width 296 height 626
click at [664, 502] on div "Cancel Edit Save Order" at bounding box center [532, 477] width 268 height 57
click at [627, 489] on button "Save Order" at bounding box center [605, 477] width 93 height 38
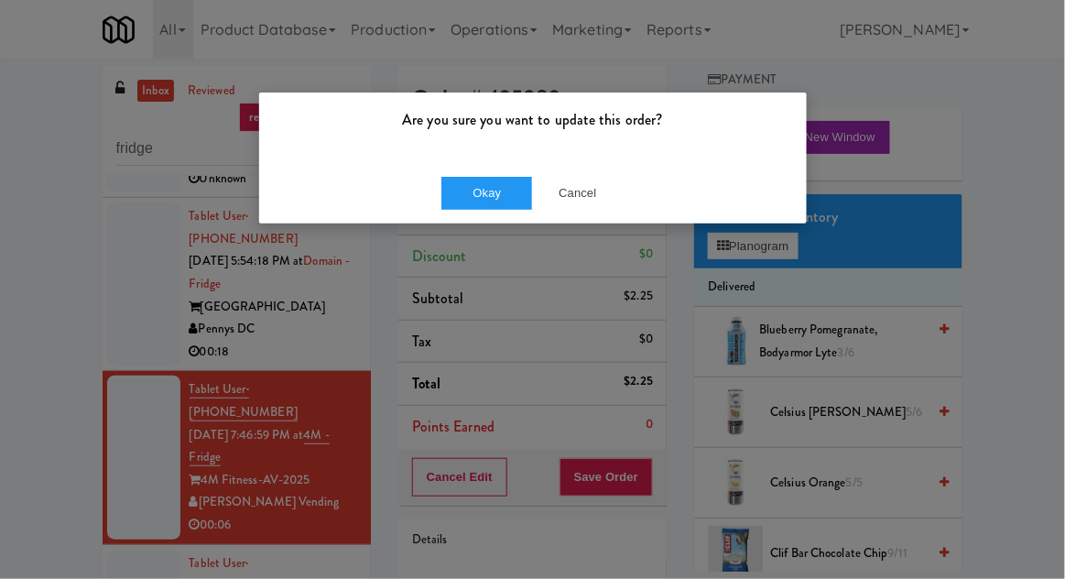
click at [479, 162] on div "Okay Cancel" at bounding box center [533, 192] width 548 height 61
click at [489, 222] on div "Okay Cancel" at bounding box center [533, 192] width 548 height 61
click at [523, 222] on div "Okay Cancel" at bounding box center [533, 192] width 548 height 61
click at [473, 159] on div "Are you sure you want to update this order?" at bounding box center [533, 127] width 548 height 70
click at [500, 206] on button "Okay" at bounding box center [487, 193] width 92 height 33
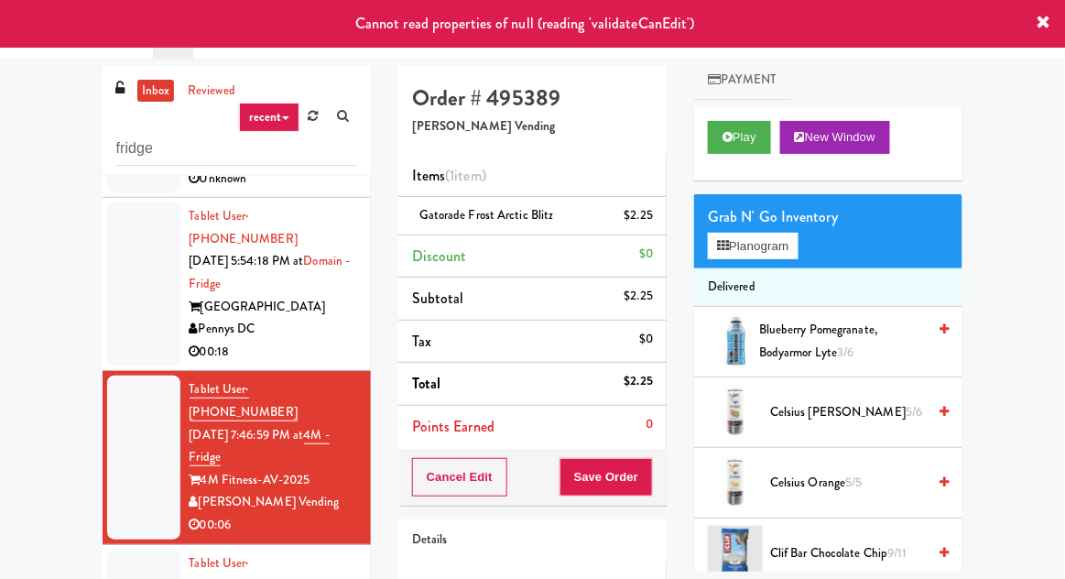
click at [182, 284] on li "Tablet User · (240) 551-8560 Aug 17, 2025 5:54:18 PM at Domain - Fridge Domain …" at bounding box center [237, 284] width 268 height 173
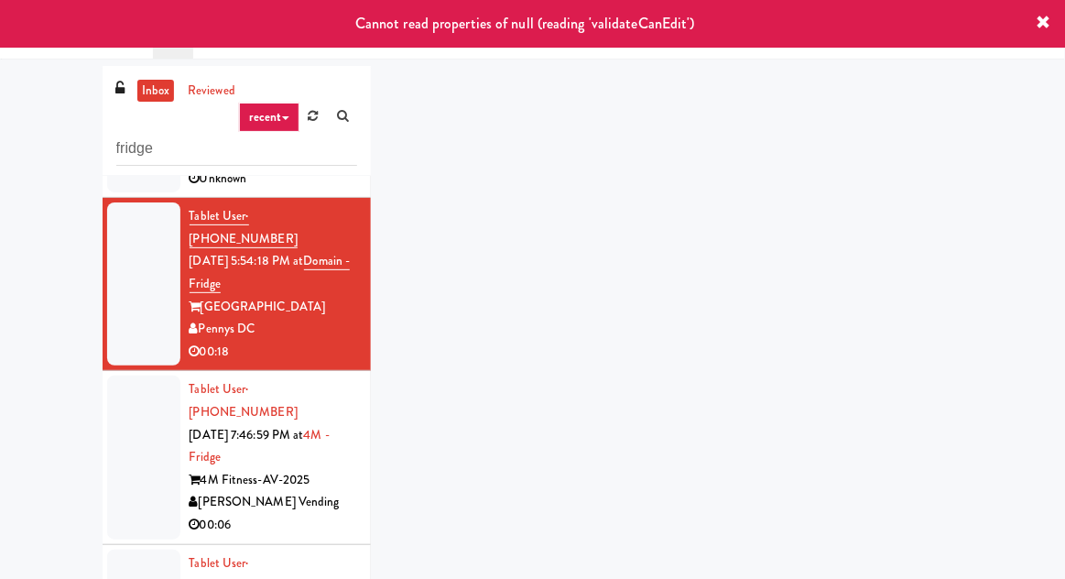
click at [130, 380] on div at bounding box center [143, 456] width 73 height 163
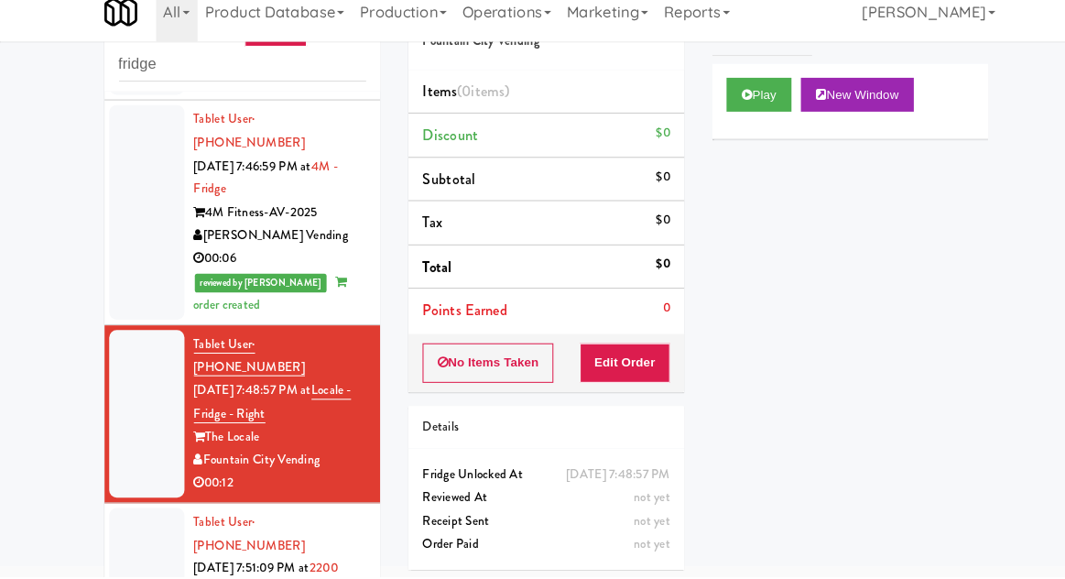
scroll to position [7, 0]
click at [718, 117] on button "Play" at bounding box center [739, 108] width 63 height 33
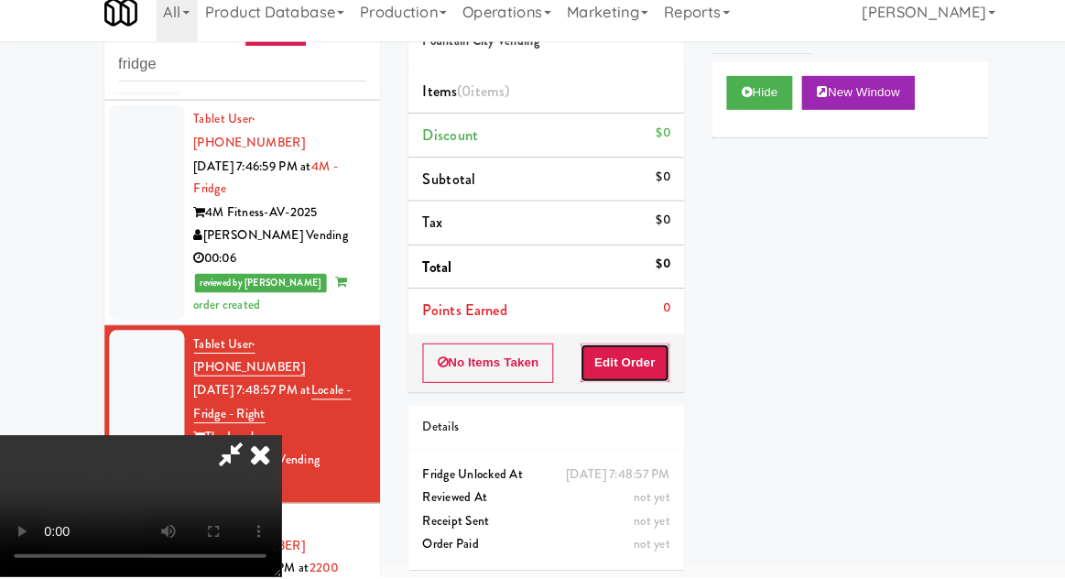
click at [587, 381] on button "Edit Order" at bounding box center [609, 371] width 89 height 38
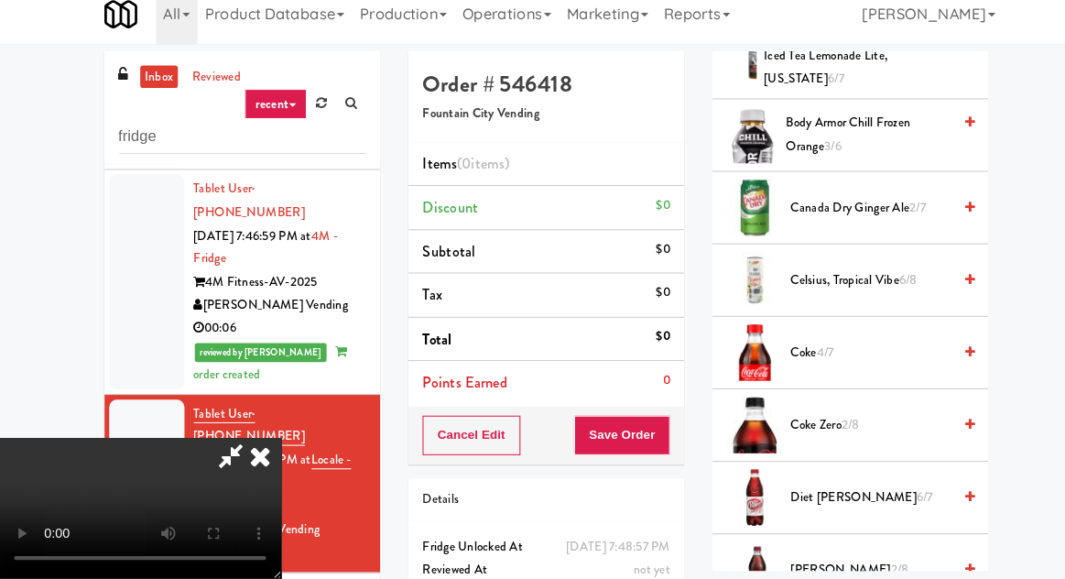
scroll to position [608, 0]
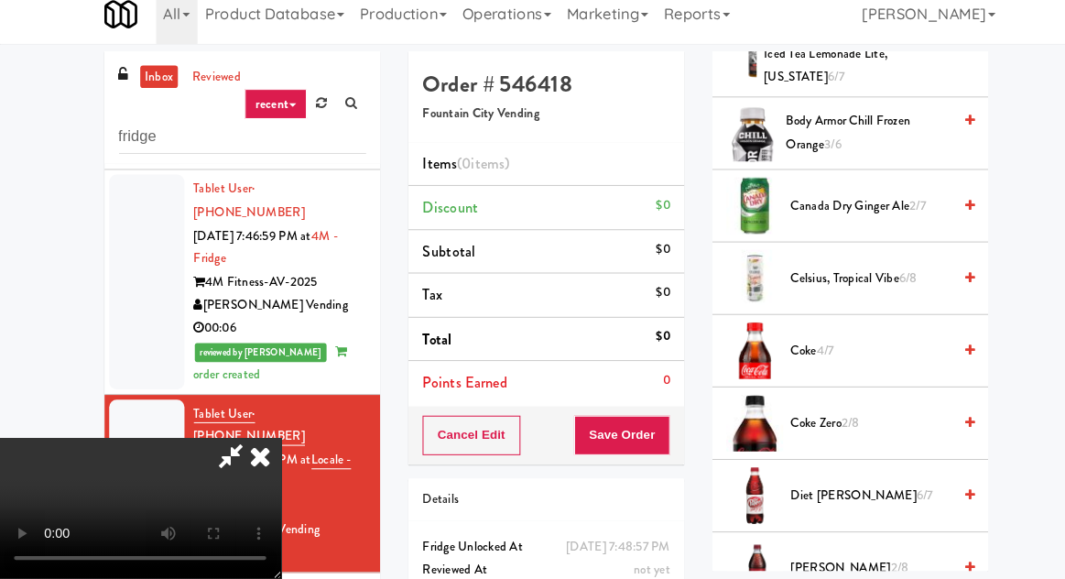
click at [851, 346] on span "Coke 4/7" at bounding box center [848, 357] width 156 height 23
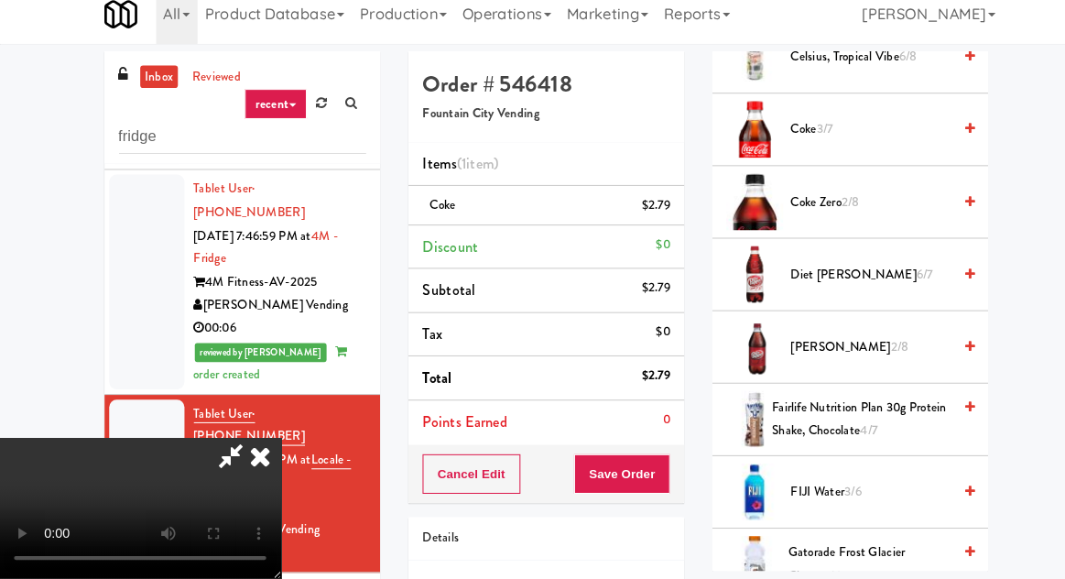
scroll to position [821, 0]
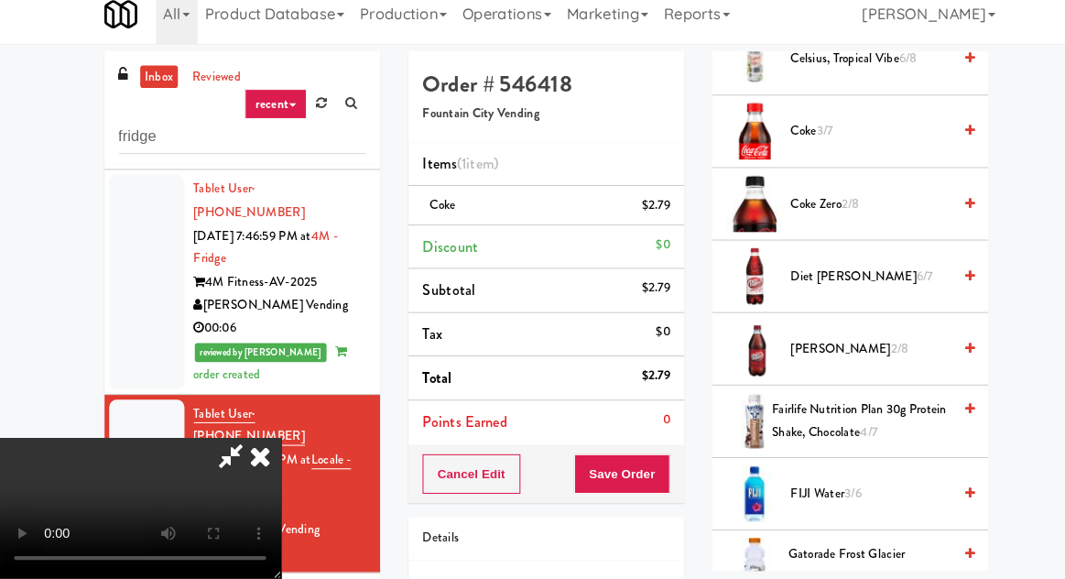
click at [907, 274] on span "Diet Dr. Pepper 6/7" at bounding box center [848, 285] width 156 height 23
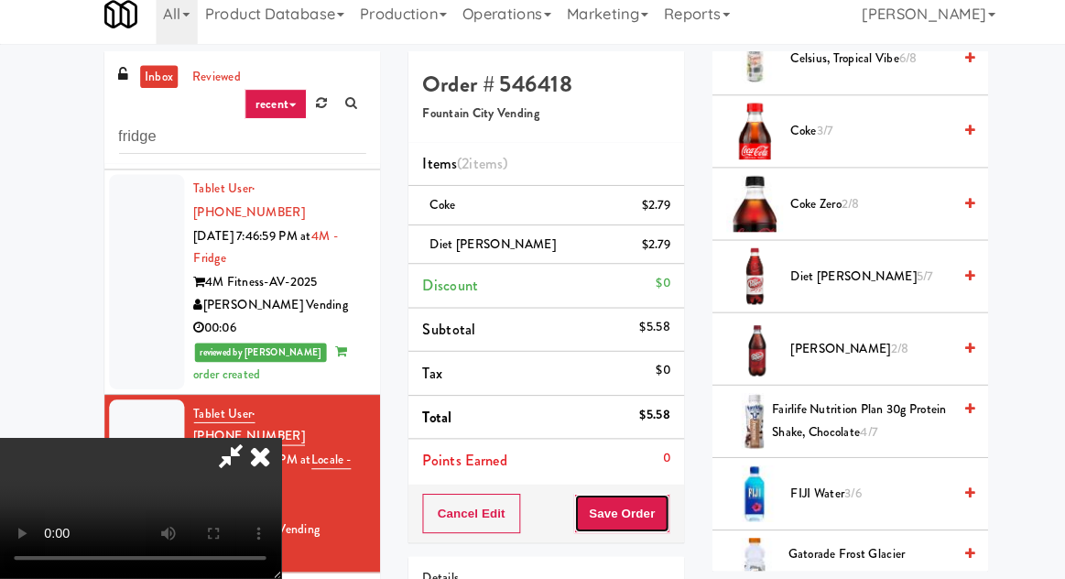
click at [651, 506] on button "Save Order" at bounding box center [605, 515] width 93 height 38
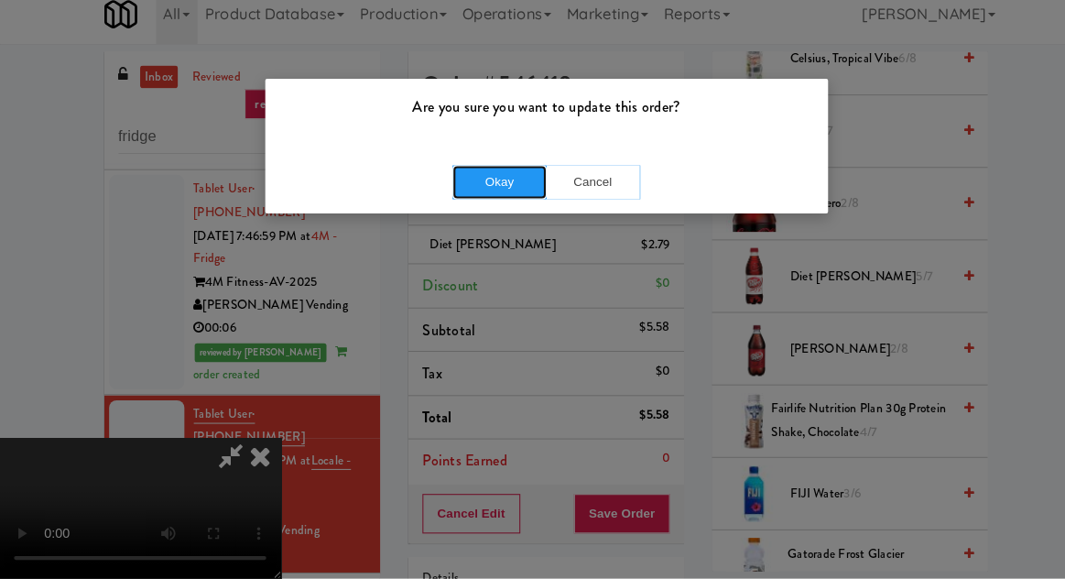
click at [455, 207] on button "Okay" at bounding box center [487, 193] width 92 height 33
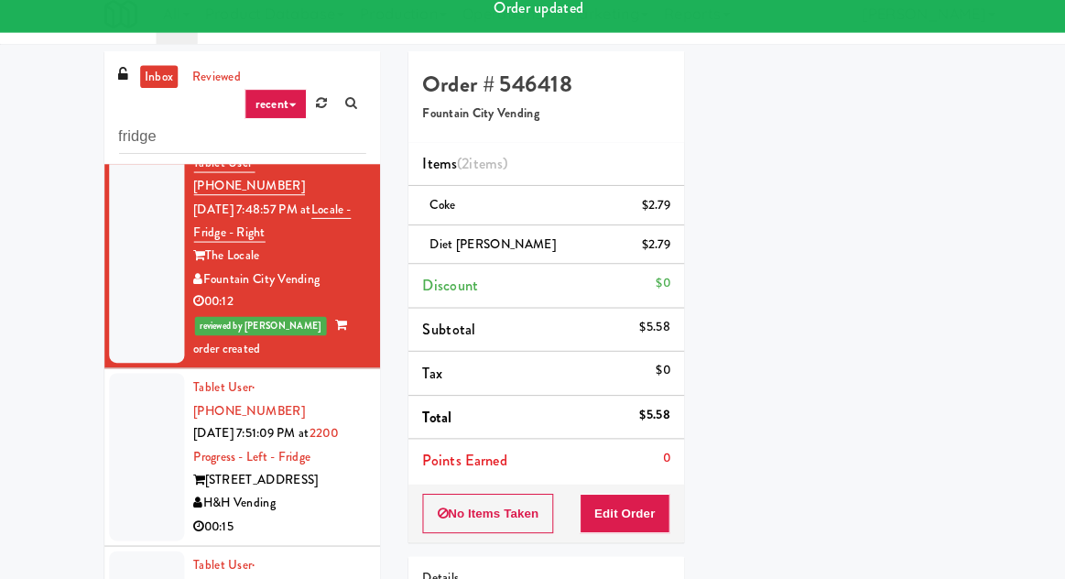
scroll to position [612, 0]
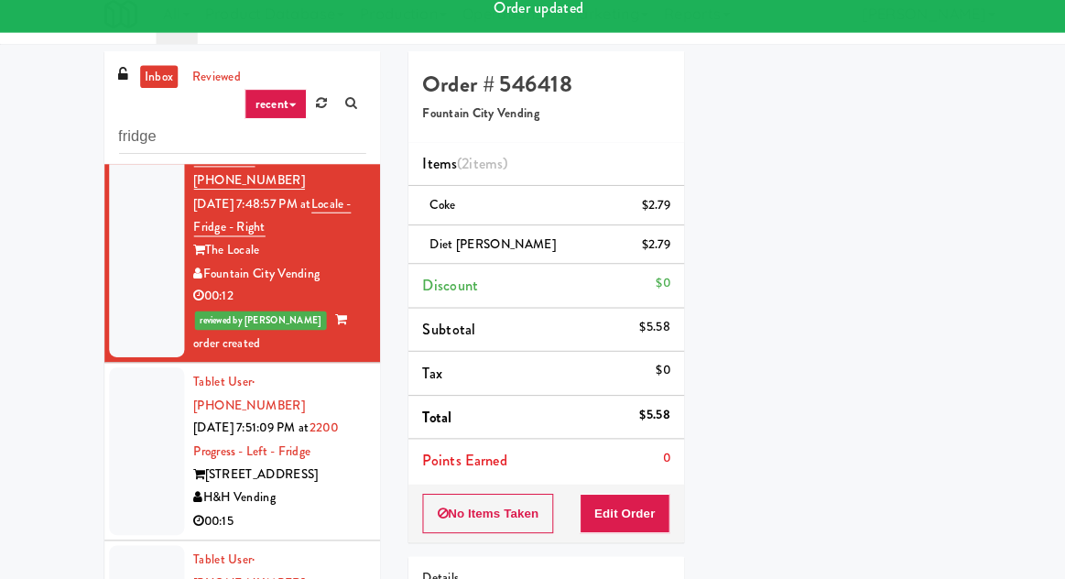
click at [127, 374] on div at bounding box center [143, 455] width 73 height 163
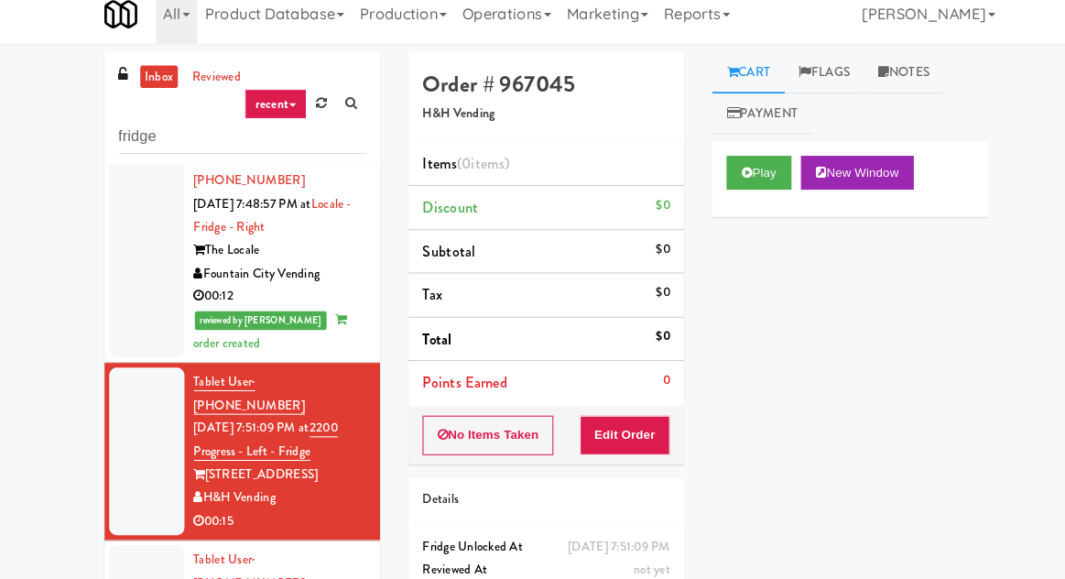
click at [715, 221] on div "Play New Window" at bounding box center [828, 190] width 268 height 73
click at [733, 183] on button "Play" at bounding box center [739, 184] width 63 height 33
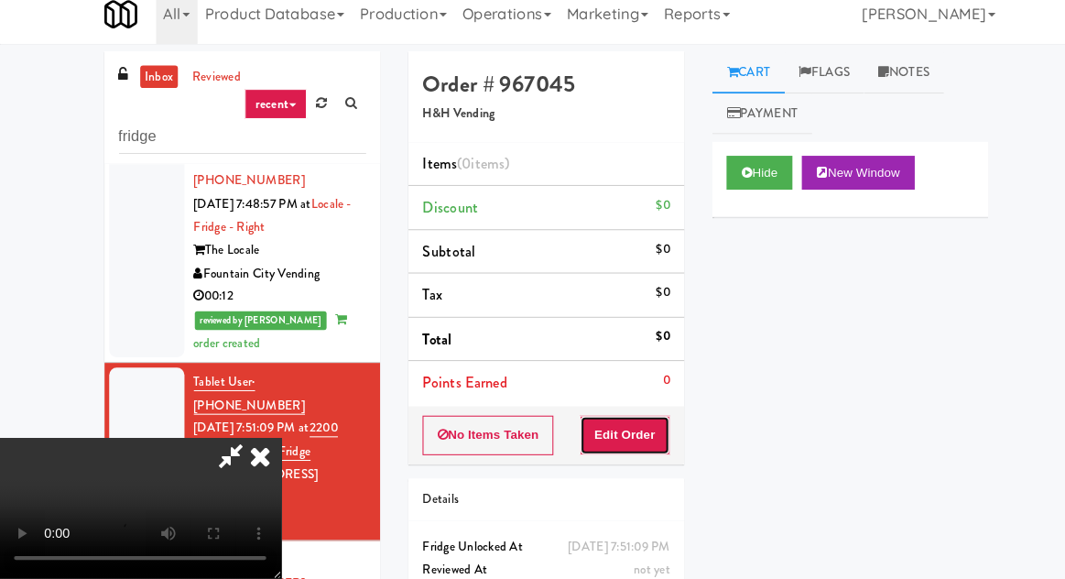
click at [597, 422] on button "Edit Order" at bounding box center [609, 439] width 89 height 38
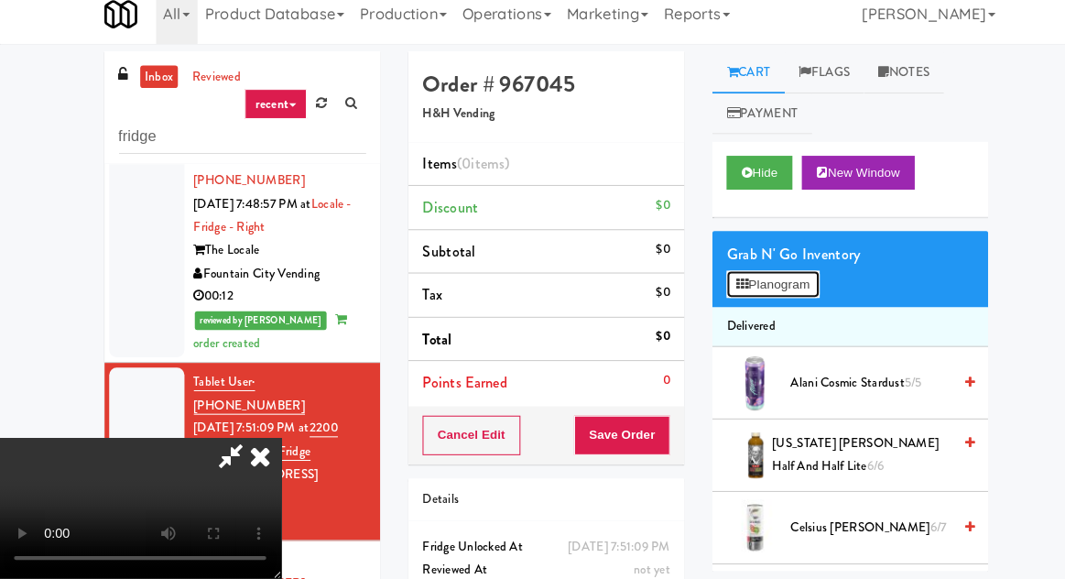
click at [789, 279] on button "Planogram" at bounding box center [753, 292] width 90 height 27
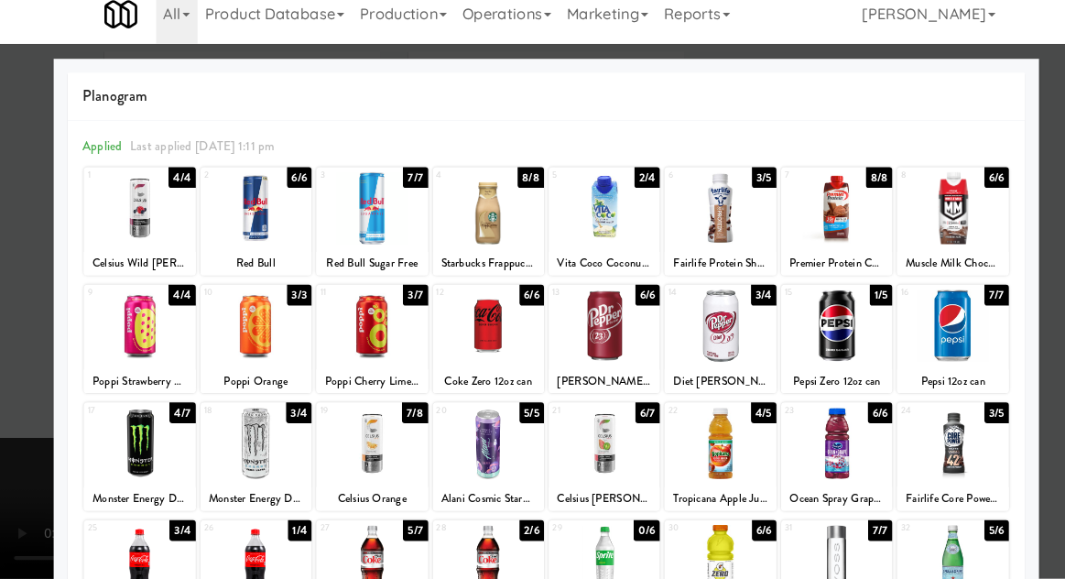
click at [119, 461] on div at bounding box center [136, 447] width 108 height 71
click at [26, 450] on div at bounding box center [532, 289] width 1065 height 579
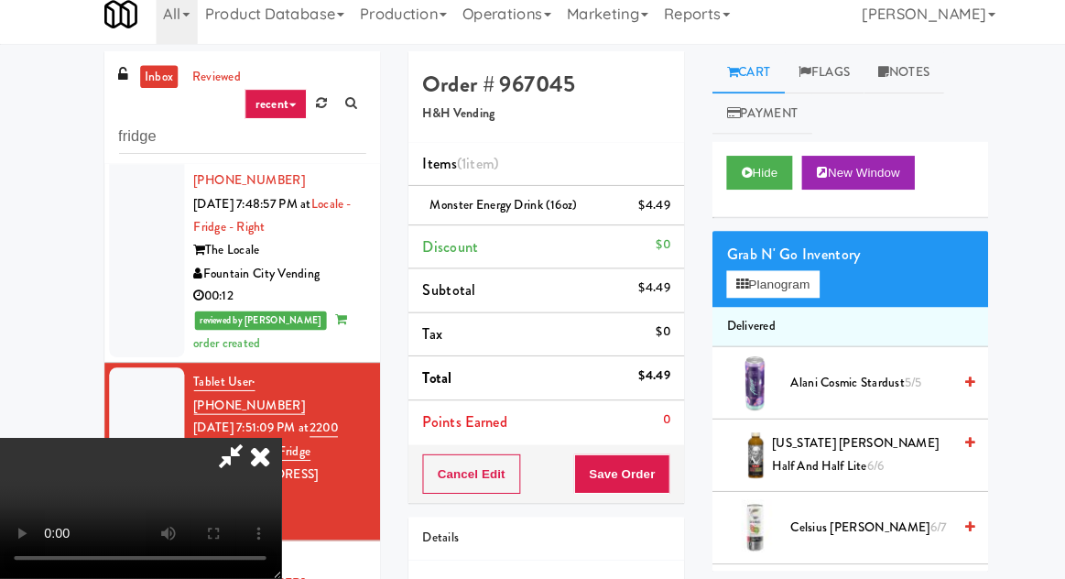
click at [874, 316] on li "Delivered" at bounding box center [828, 334] width 268 height 38
click at [788, 294] on button "Planogram" at bounding box center [753, 292] width 90 height 27
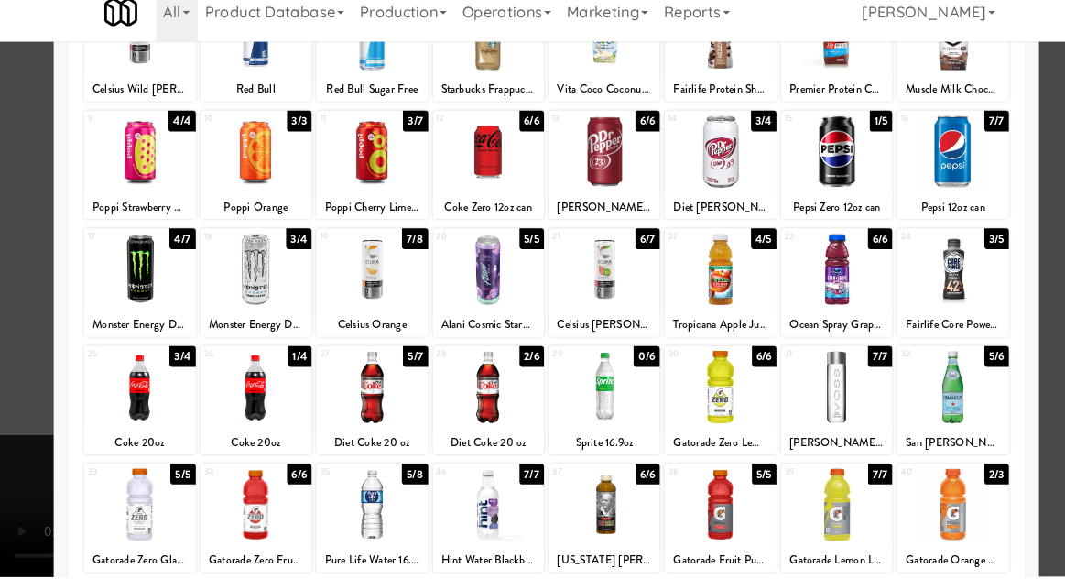
scroll to position [232, 0]
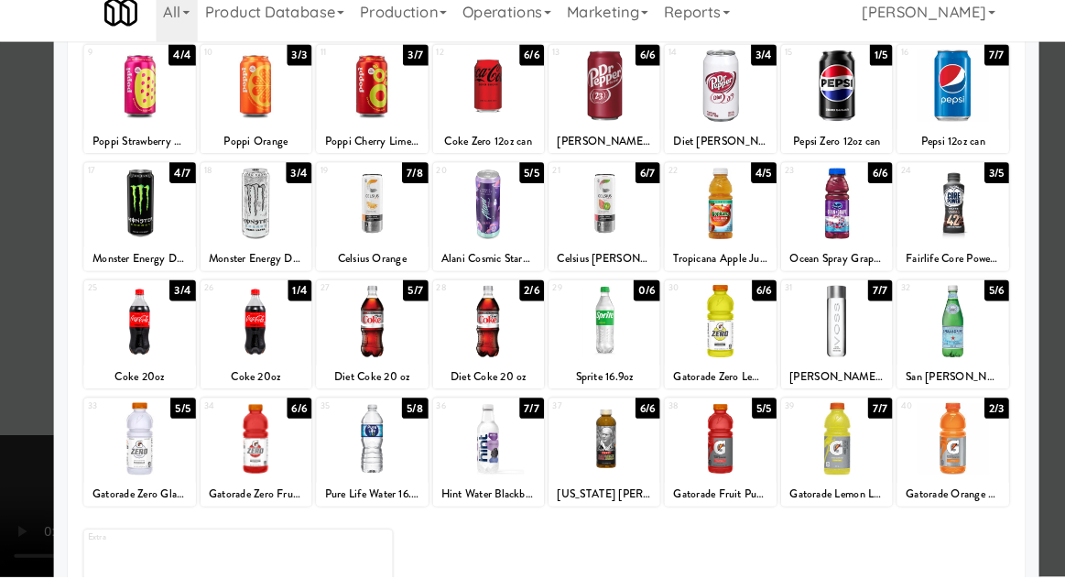
click at [355, 489] on div "Pure Life Water 16.9oz" at bounding box center [362, 498] width 103 height 23
click at [19, 342] on div at bounding box center [532, 289] width 1065 height 579
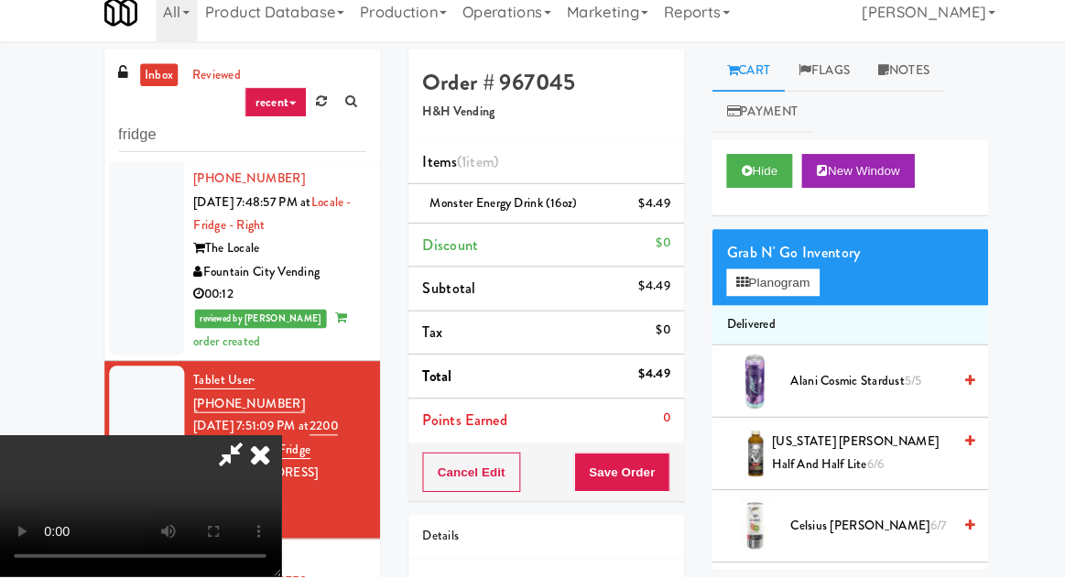
click at [818, 279] on div "Grab N' Go Inventory Planogram" at bounding box center [828, 278] width 268 height 74
click at [789, 289] on button "Planogram" at bounding box center [753, 292] width 90 height 27
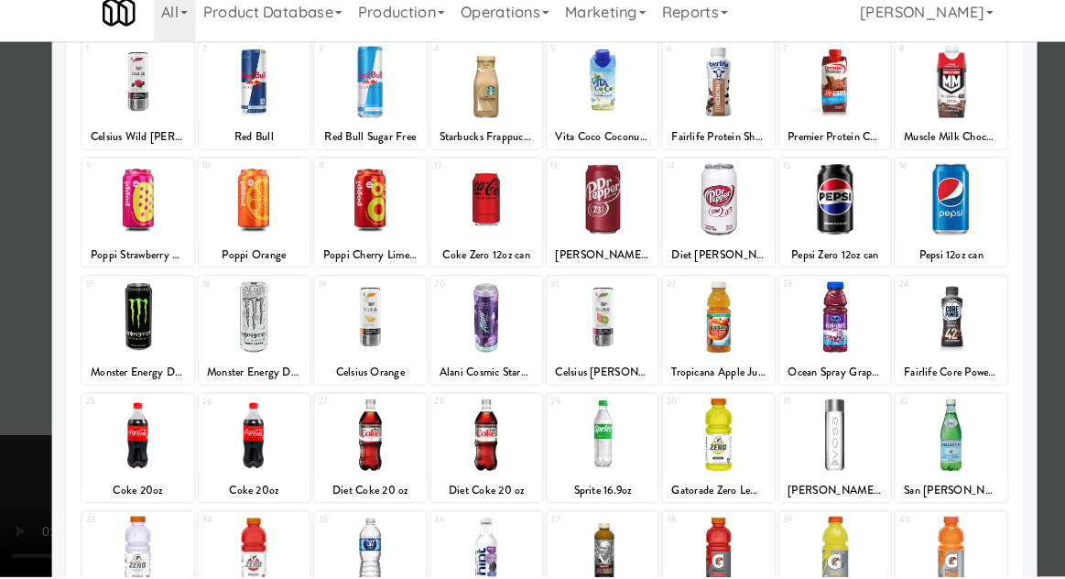
scroll to position [232, 0]
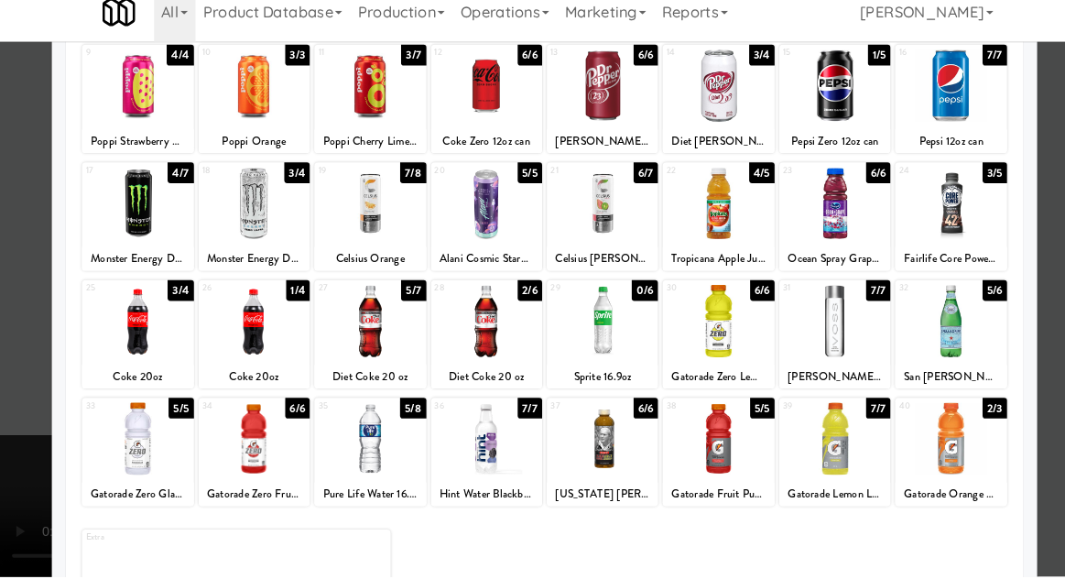
click at [345, 463] on div at bounding box center [363, 444] width 108 height 71
click at [12, 388] on div at bounding box center [532, 289] width 1065 height 579
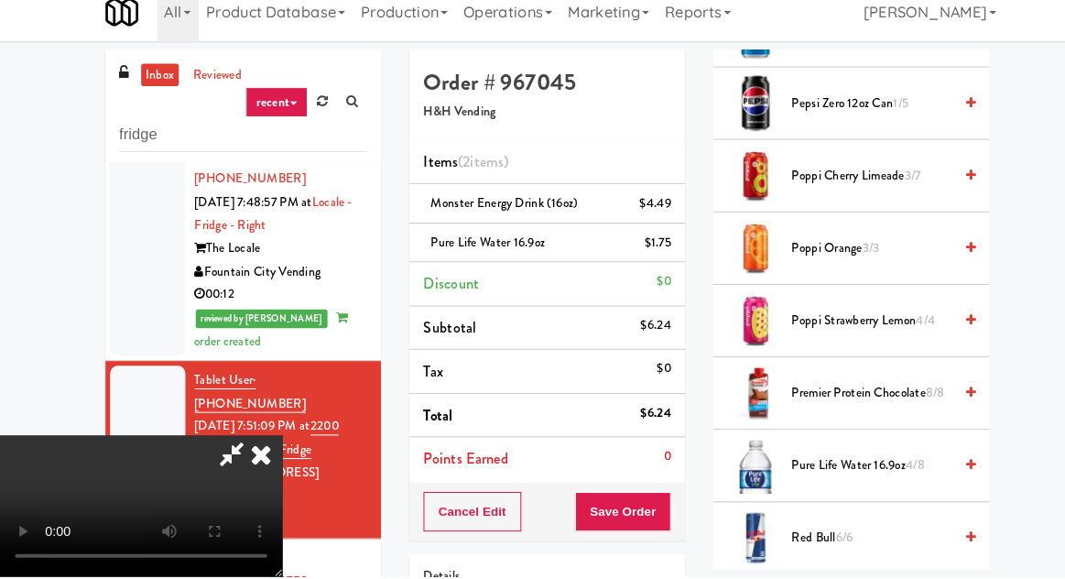
scroll to position [2131, 0]
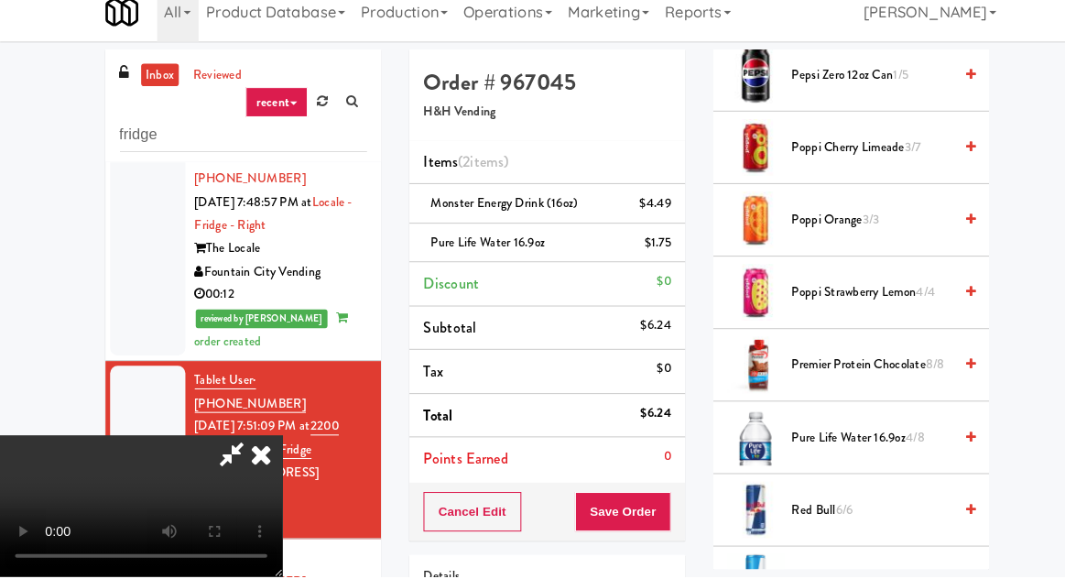
click at [892, 408] on li "Pure Life Water 16.9oz 4/8" at bounding box center [828, 443] width 268 height 71
click at [904, 408] on li "Pure Life Water 16.9oz 4/8" at bounding box center [828, 443] width 268 height 71
click at [876, 432] on span "Pure Life Water 16.9oz 4/8" at bounding box center [848, 443] width 156 height 23
click at [858, 438] on span "Pure Life Water 16.9oz 3/8" at bounding box center [848, 443] width 156 height 23
click at [859, 432] on span "Pure Life Water 16.9oz 2/8" at bounding box center [848, 443] width 156 height 23
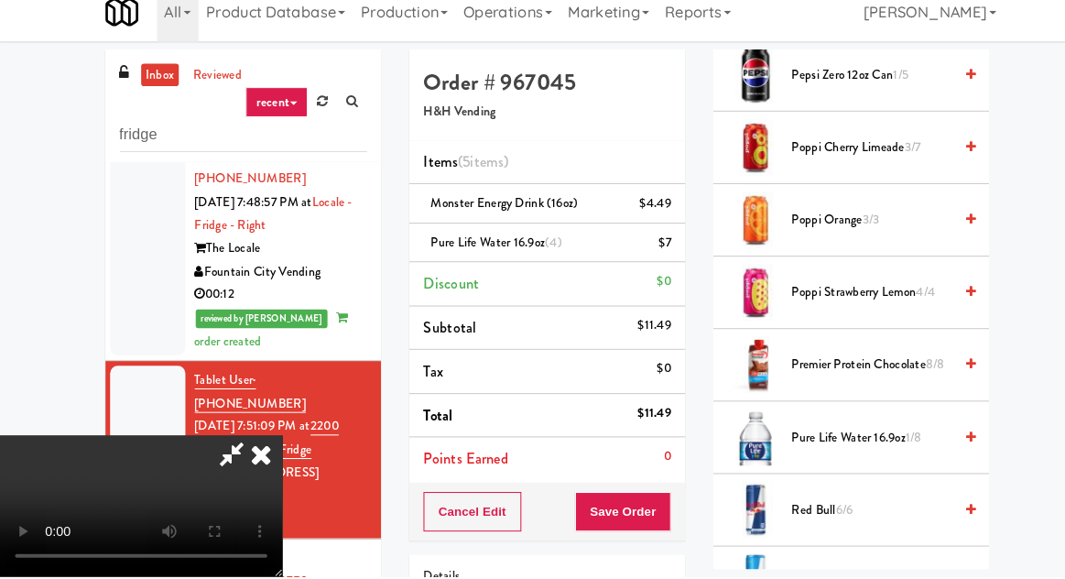
click at [275, 441] on icon at bounding box center [254, 459] width 40 height 37
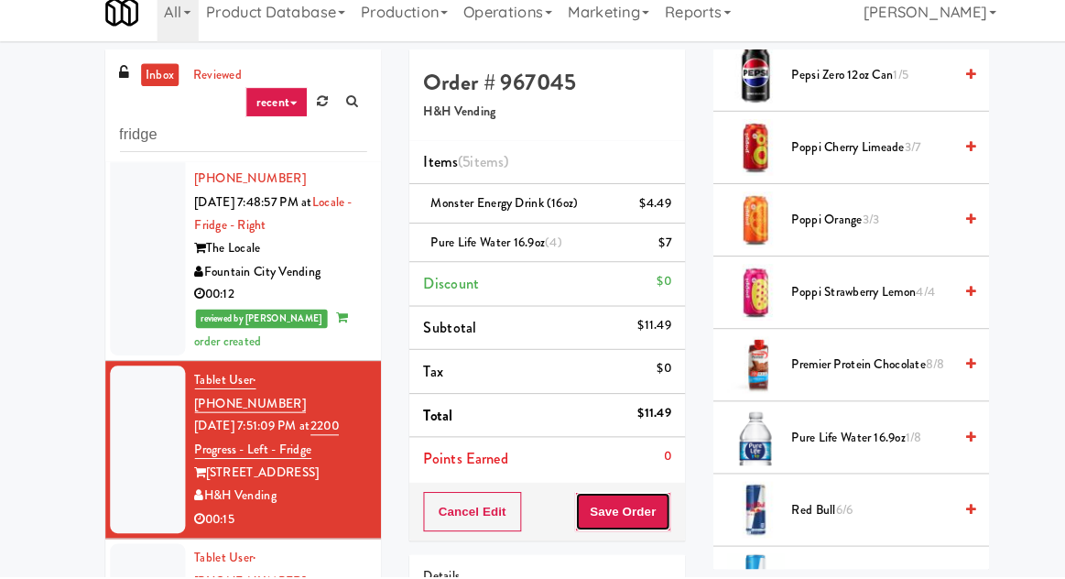
click at [603, 531] on button "Save Order" at bounding box center [605, 515] width 93 height 38
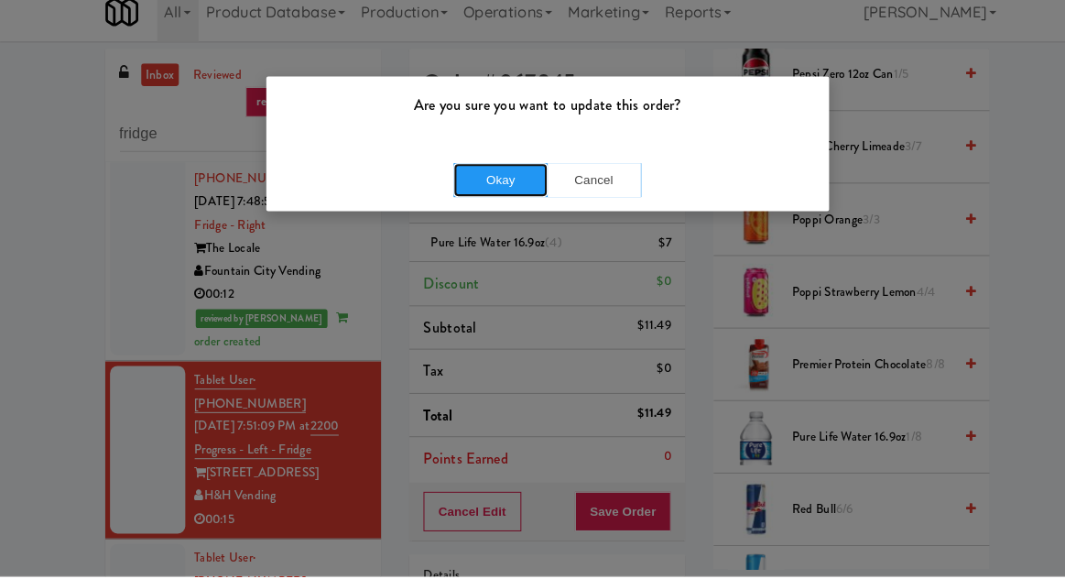
click at [501, 192] on button "Okay" at bounding box center [487, 193] width 92 height 33
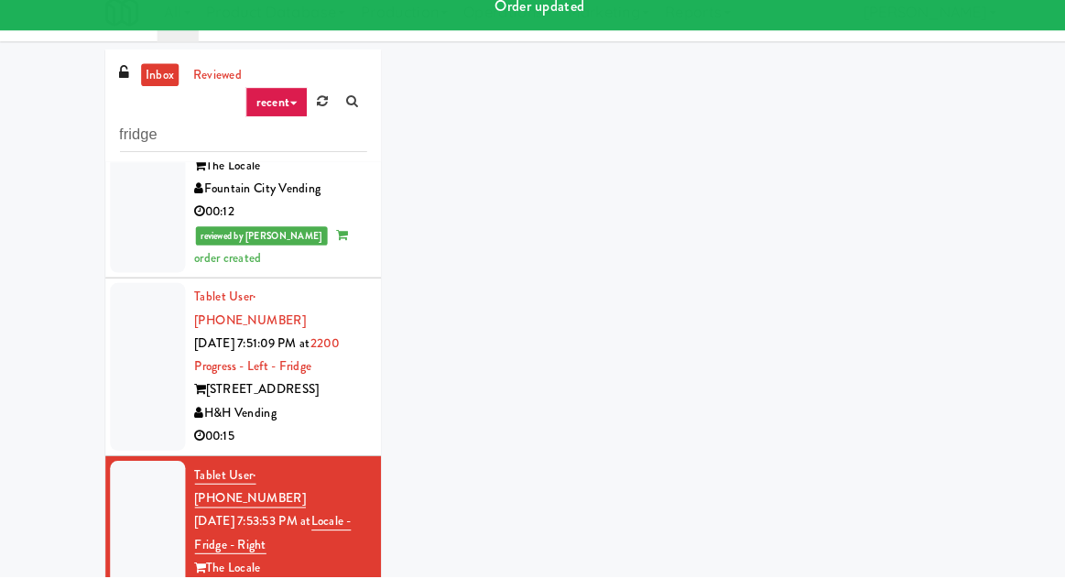
scroll to position [694, 0]
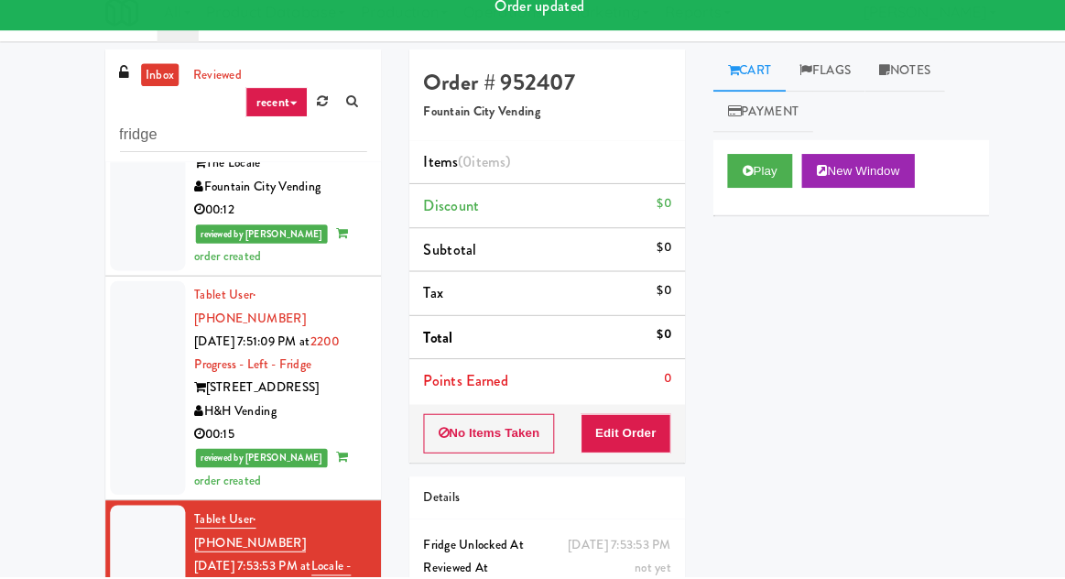
click at [758, 134] on link "Payment" at bounding box center [742, 126] width 97 height 41
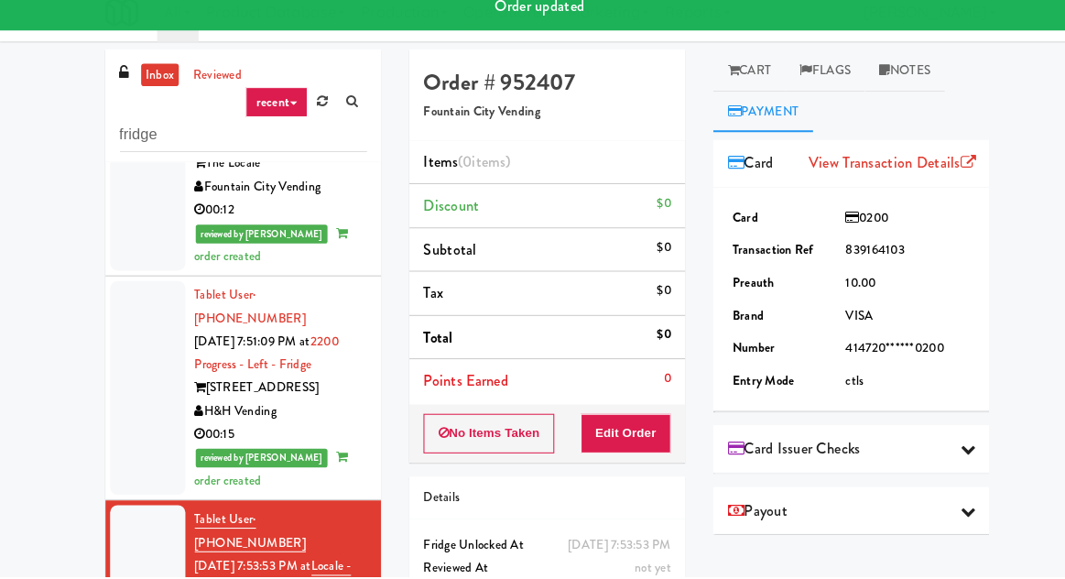
click at [697, 102] on link "Cart" at bounding box center [729, 86] width 71 height 41
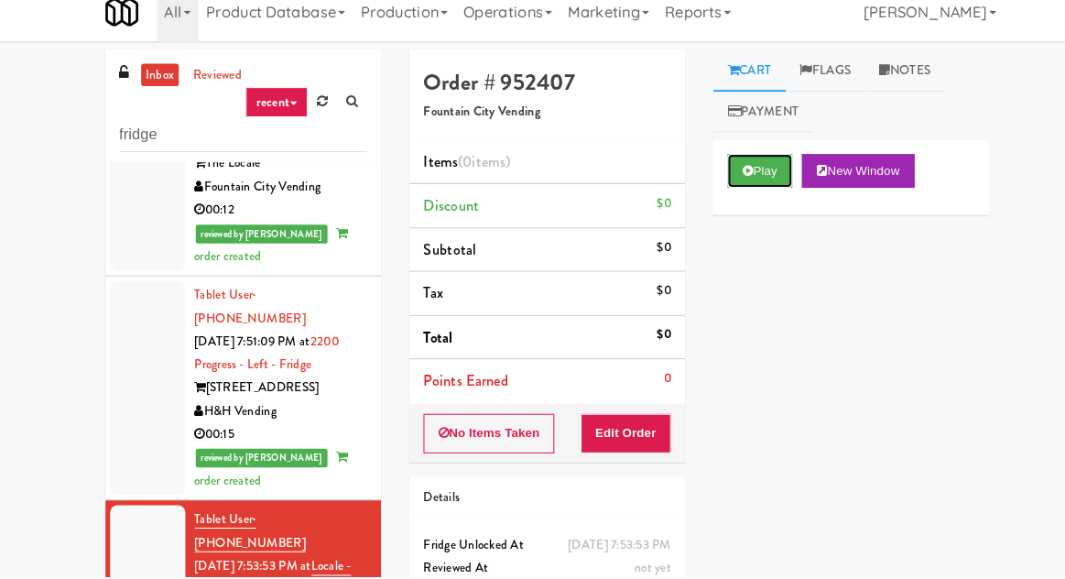
click at [733, 189] on button "Play" at bounding box center [739, 184] width 63 height 33
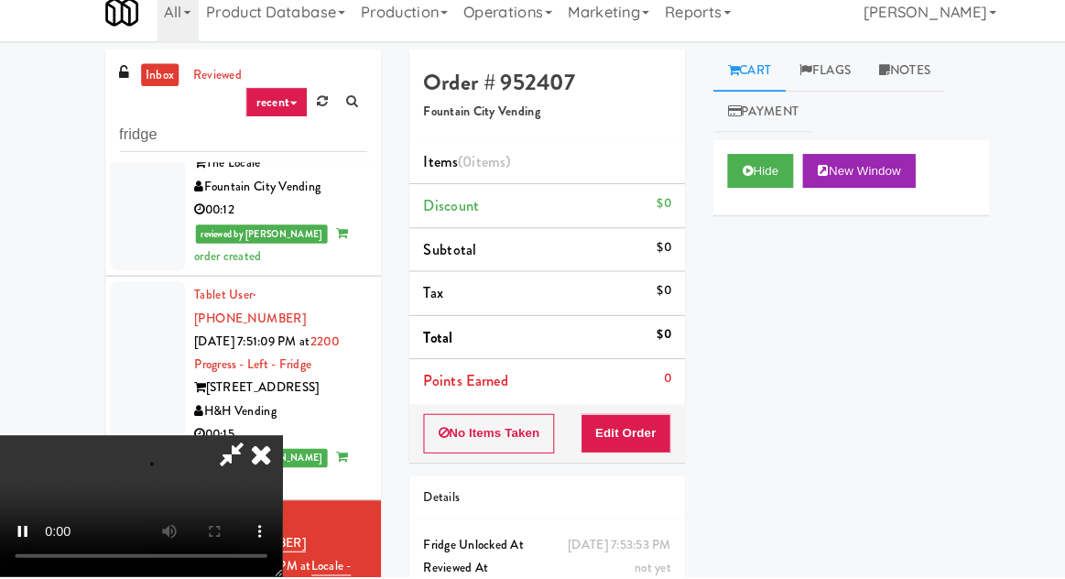
click at [557, 444] on div "No Items Taken Edit Order" at bounding box center [532, 439] width 268 height 57
click at [646, 445] on button "Edit Order" at bounding box center [609, 439] width 89 height 38
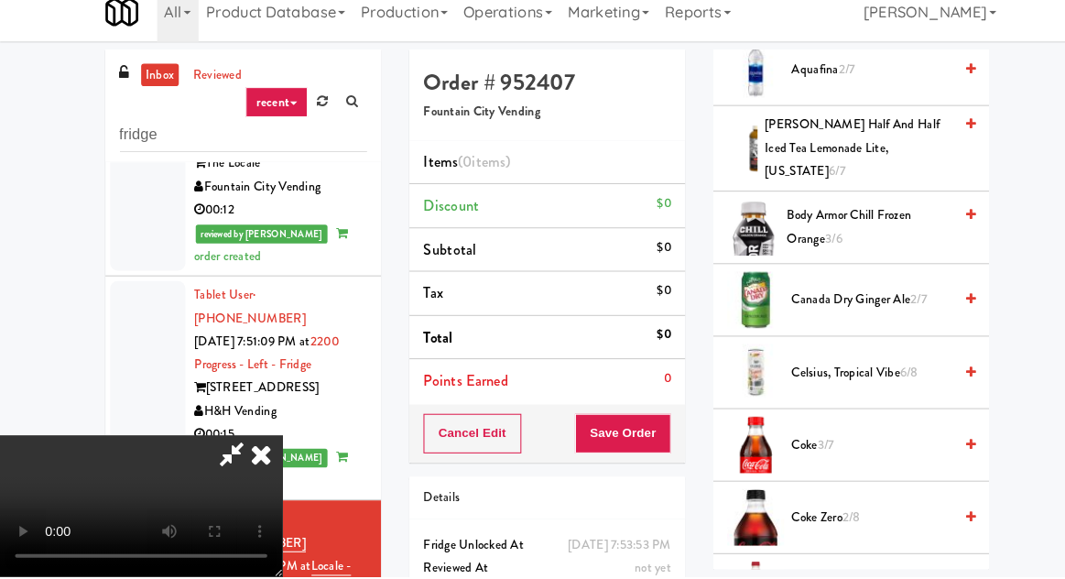
scroll to position [516, 0]
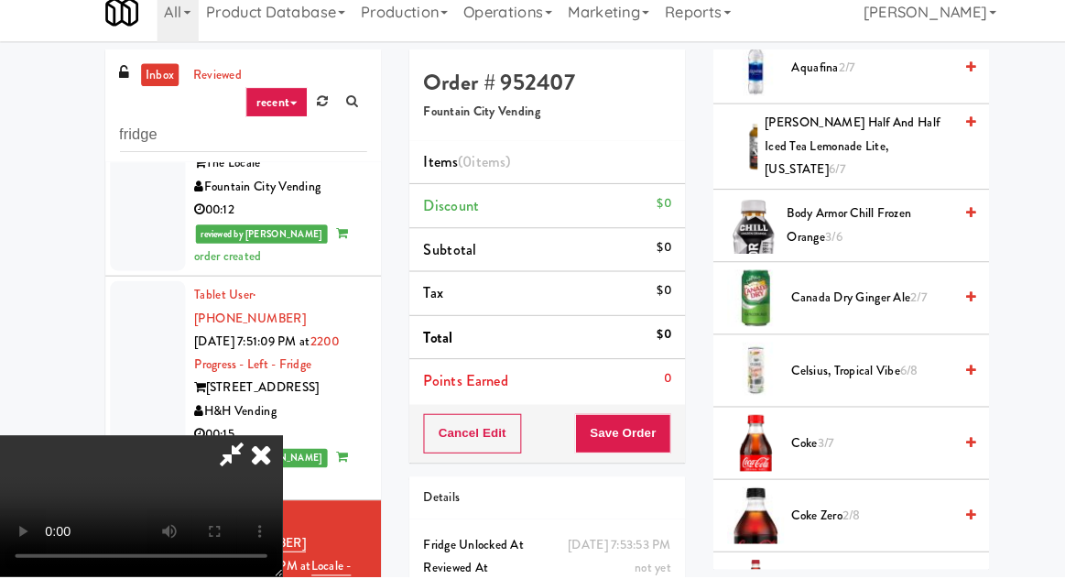
click at [913, 298] on span "Canada Dry Ginger Ale 2/7" at bounding box center [848, 308] width 156 height 23
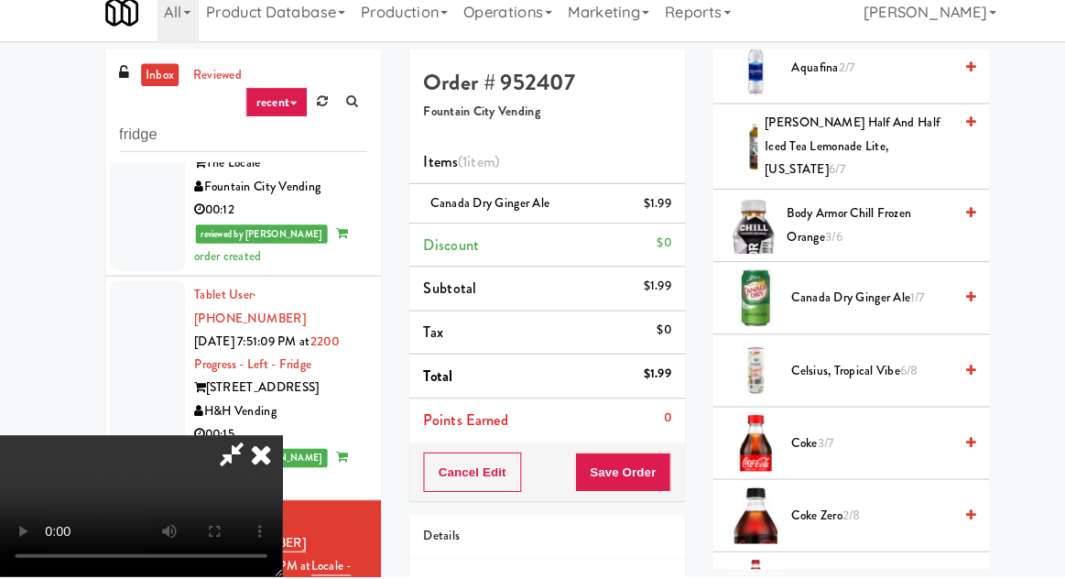
click at [915, 297] on span "Canada Dry Ginger Ale 1/7" at bounding box center [848, 308] width 156 height 23
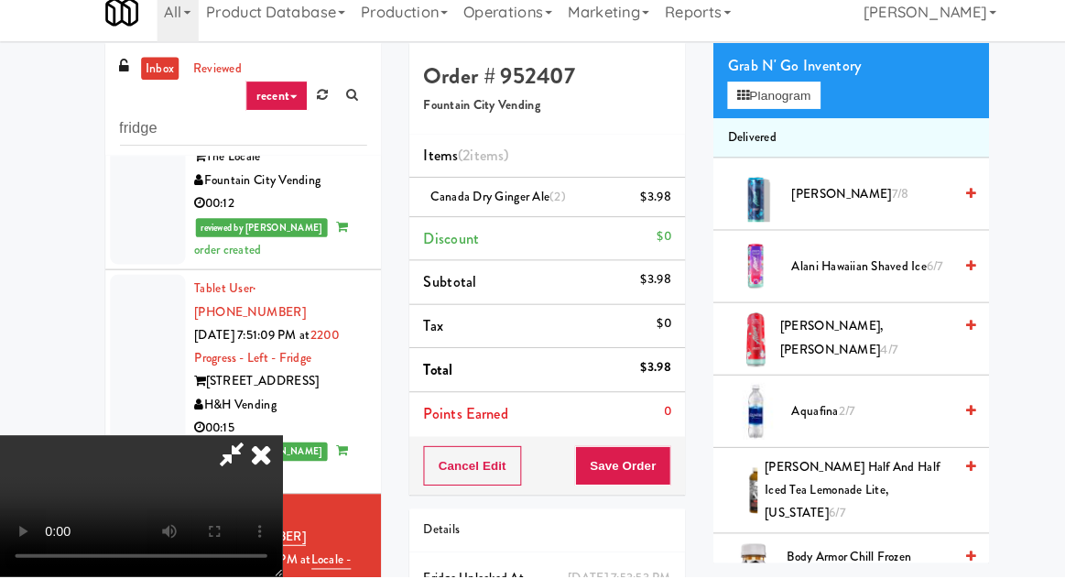
scroll to position [0, 0]
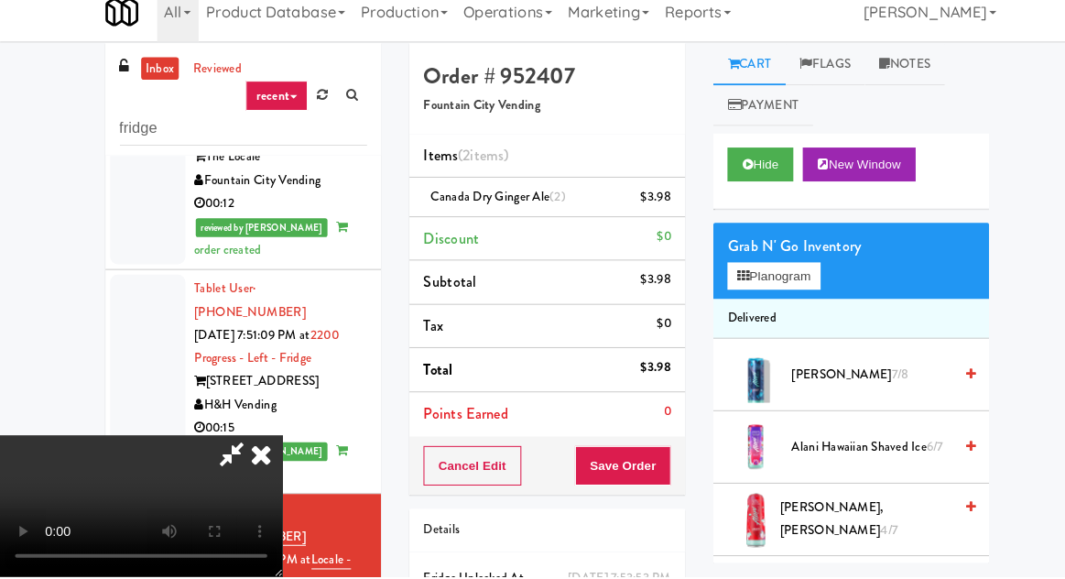
click at [818, 292] on div "Grab N' Go Inventory Planogram" at bounding box center [828, 271] width 268 height 74
click at [798, 283] on button "Planogram" at bounding box center [753, 286] width 90 height 27
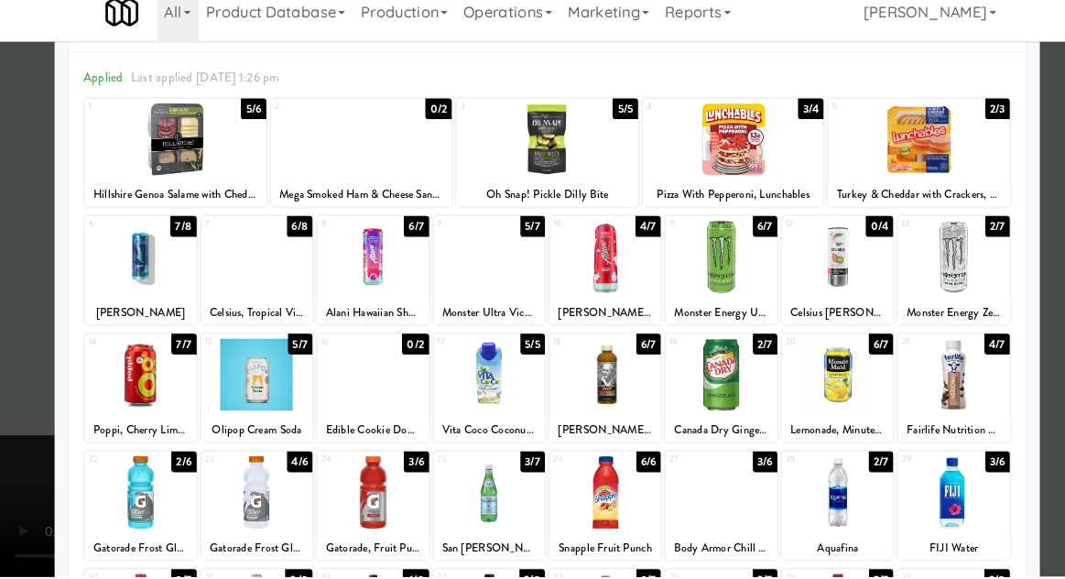
scroll to position [69, 0]
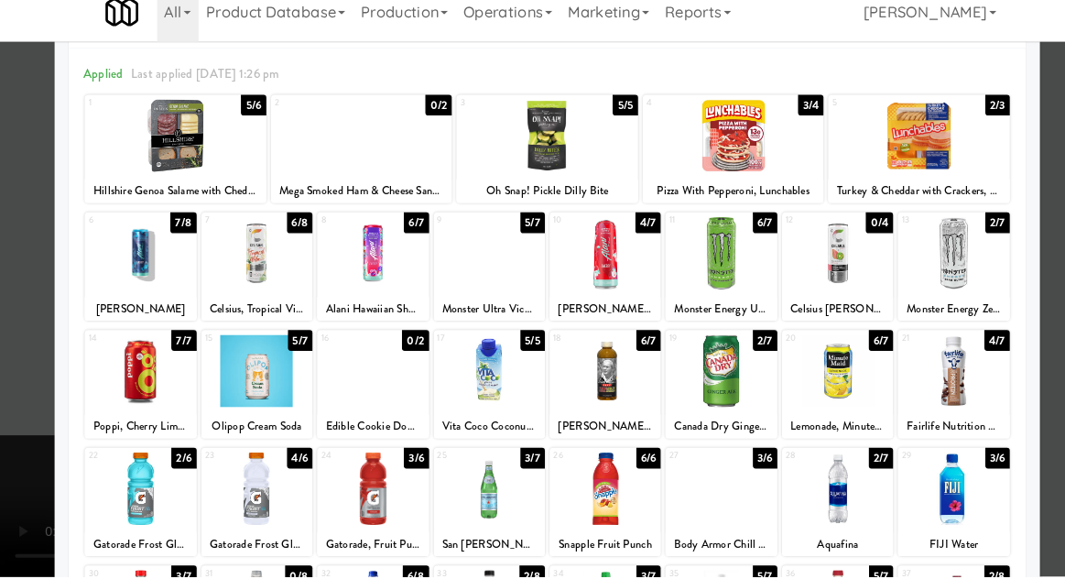
click at [837, 377] on div at bounding box center [815, 378] width 108 height 71
click at [1034, 254] on div at bounding box center [532, 289] width 1065 height 579
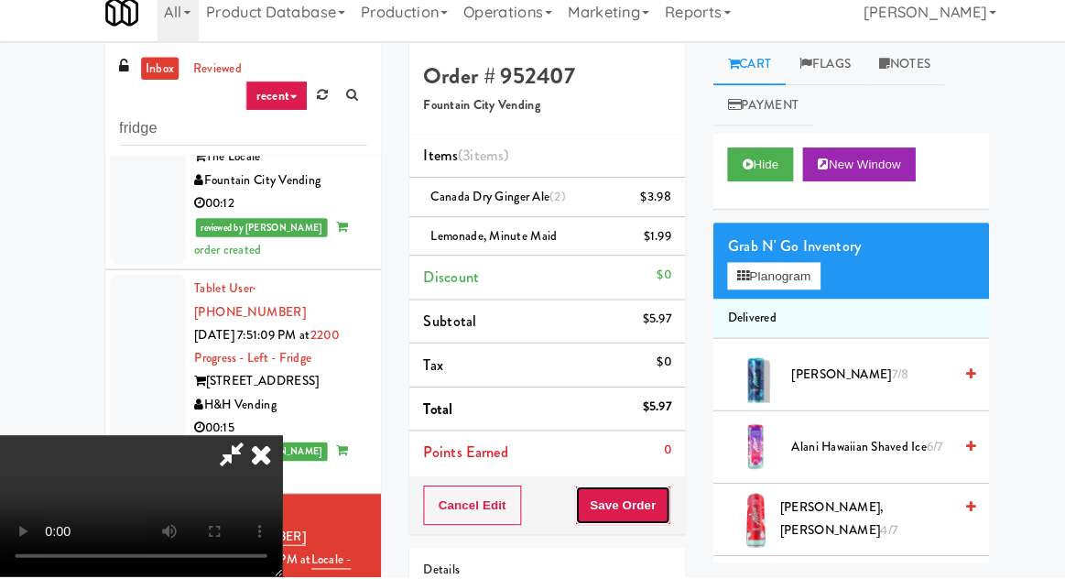
click at [646, 494] on button "Save Order" at bounding box center [605, 509] width 93 height 38
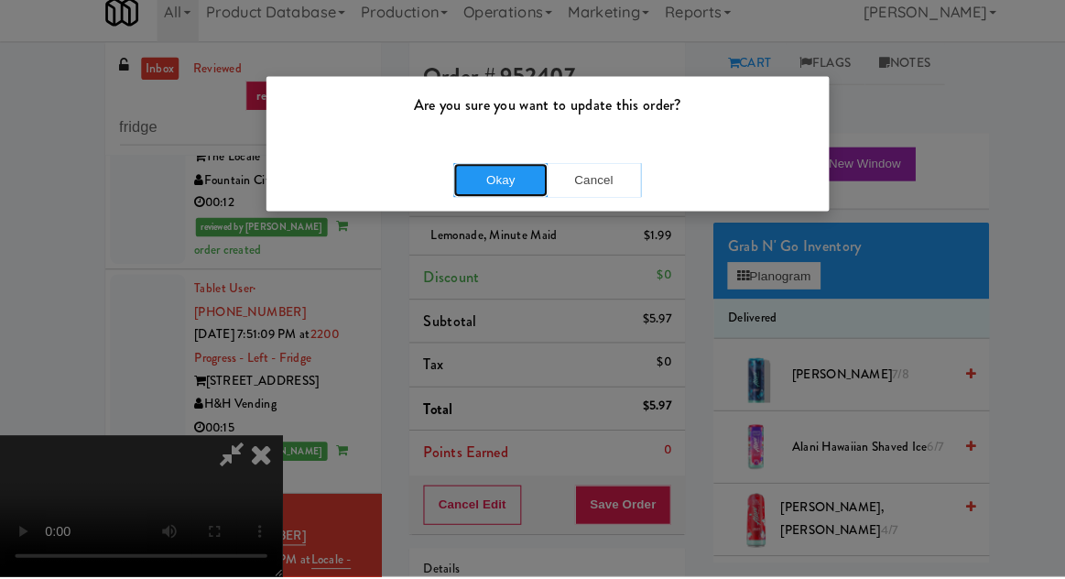
click at [493, 205] on button "Okay" at bounding box center [487, 193] width 92 height 33
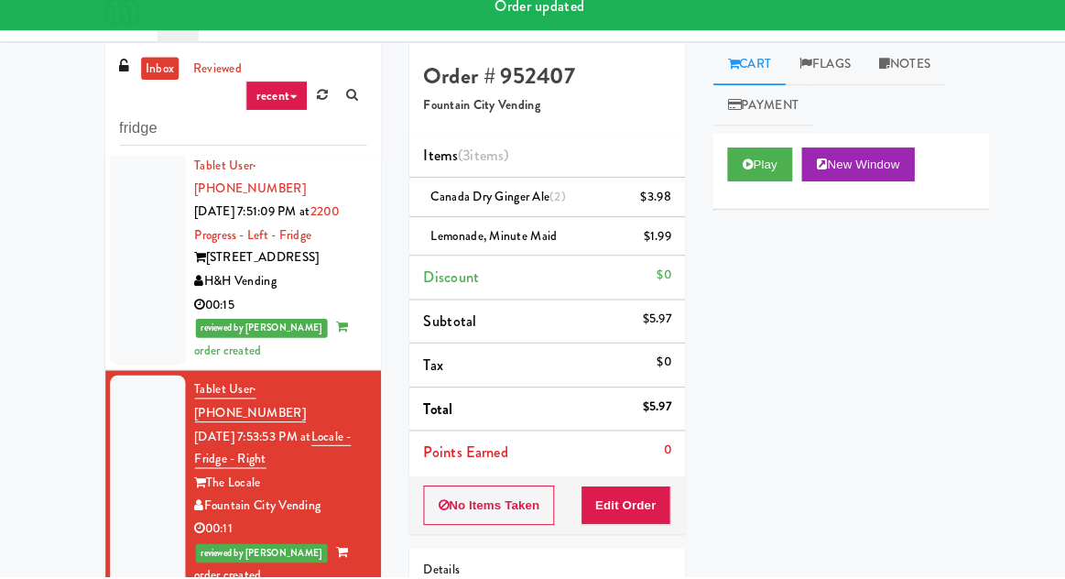
scroll to position [809, 0]
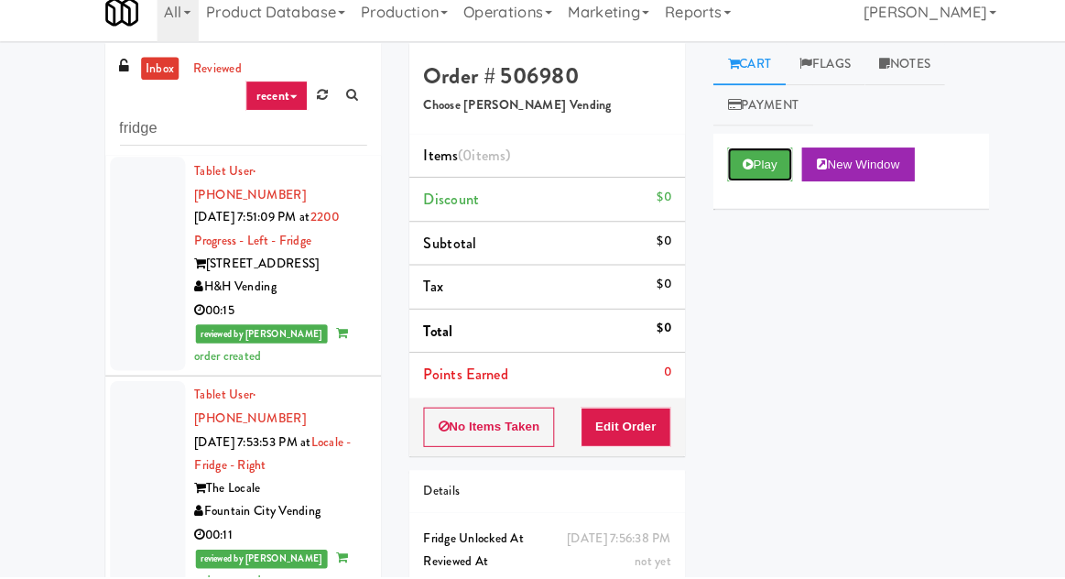
click at [744, 162] on button "Play" at bounding box center [739, 177] width 63 height 33
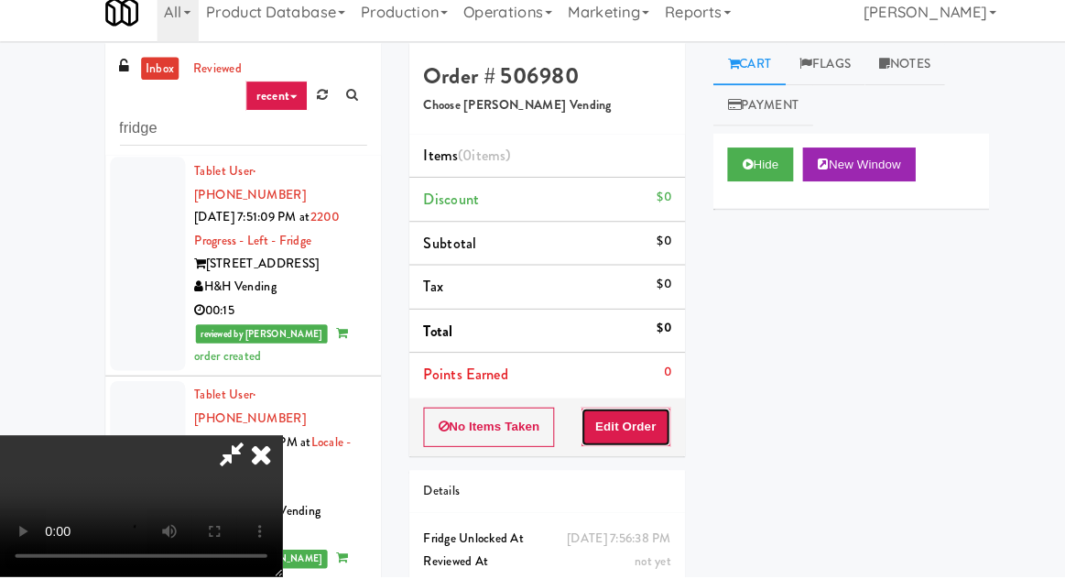
click at [634, 449] on button "Edit Order" at bounding box center [609, 433] width 89 height 38
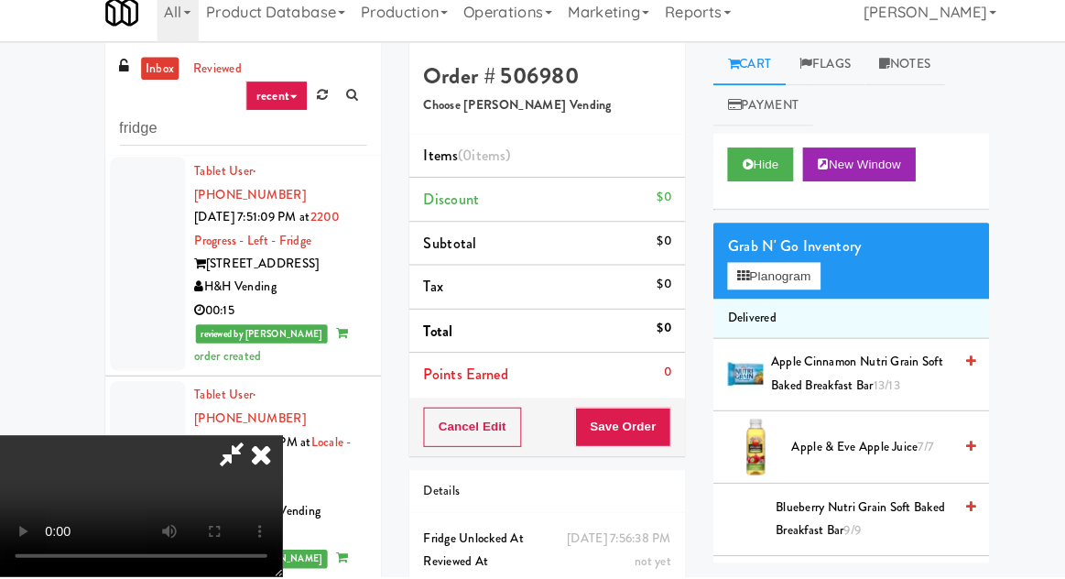
click at [1034, 317] on div "inbox reviewed recent all unclear take inventory issue suspicious failed recent…" at bounding box center [532, 396] width 1065 height 673
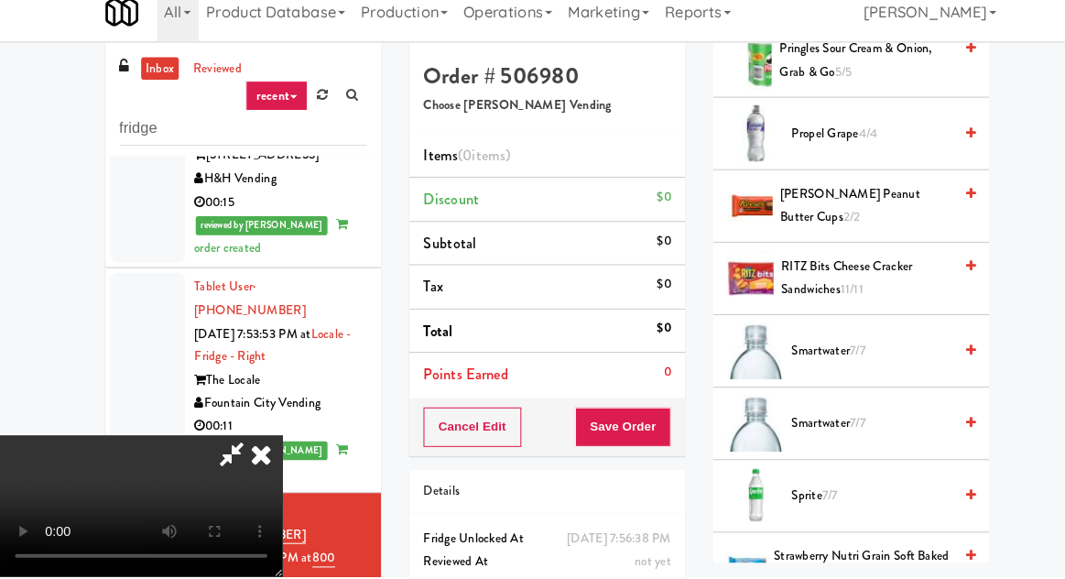
scroll to position [2083, 0]
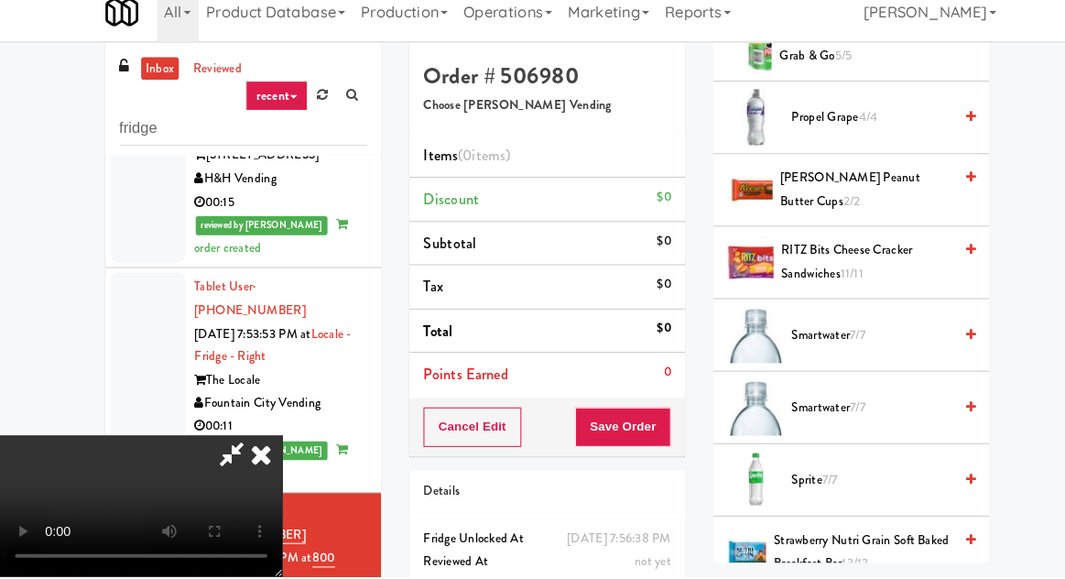
click at [837, 204] on span "2/2" at bounding box center [828, 212] width 16 height 17
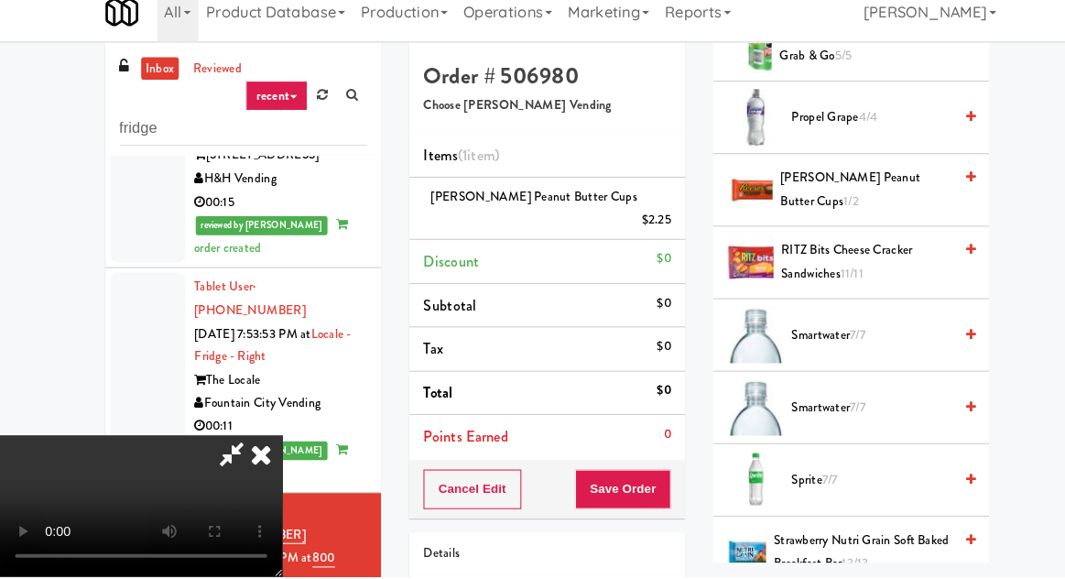
click at [927, 192] on div "Reese's Peanut Butter Cups 1/2" at bounding box center [850, 201] width 197 height 45
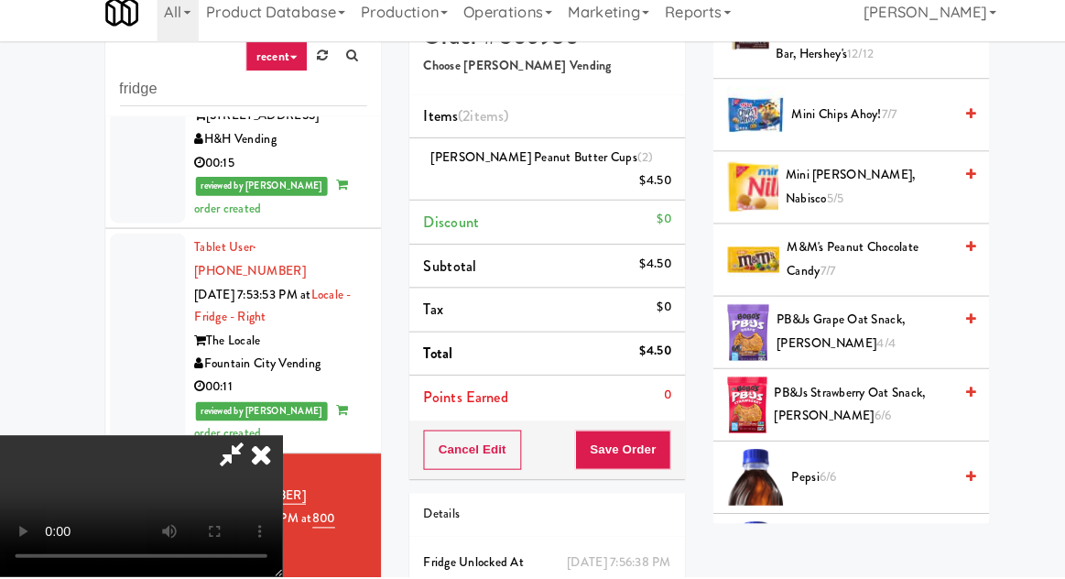
scroll to position [1342, 0]
click at [884, 259] on span "M&M's Peanut Chocolate Candy 7/7" at bounding box center [845, 270] width 160 height 45
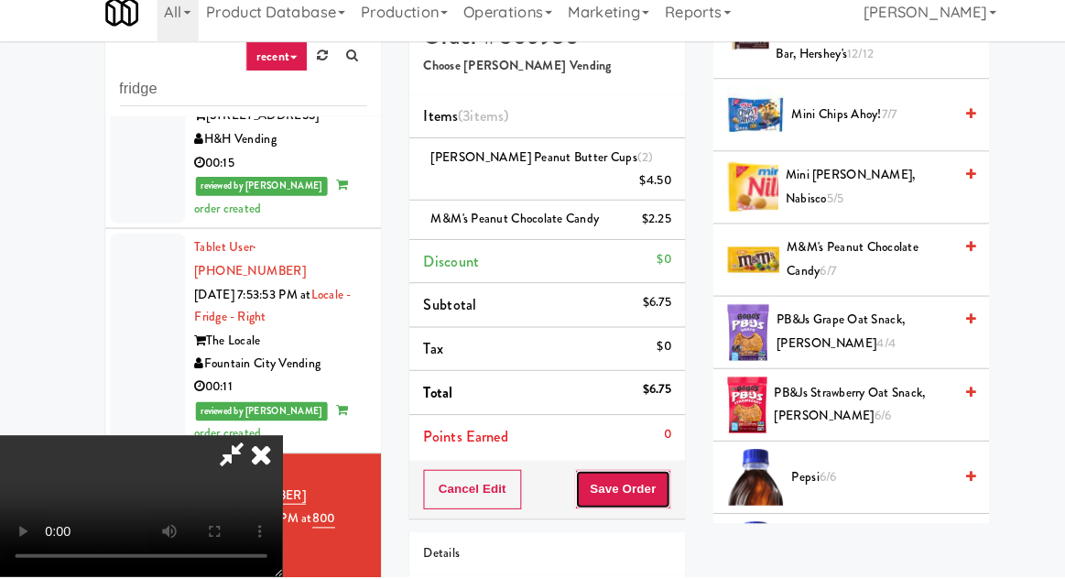
click at [648, 475] on button "Save Order" at bounding box center [605, 494] width 93 height 38
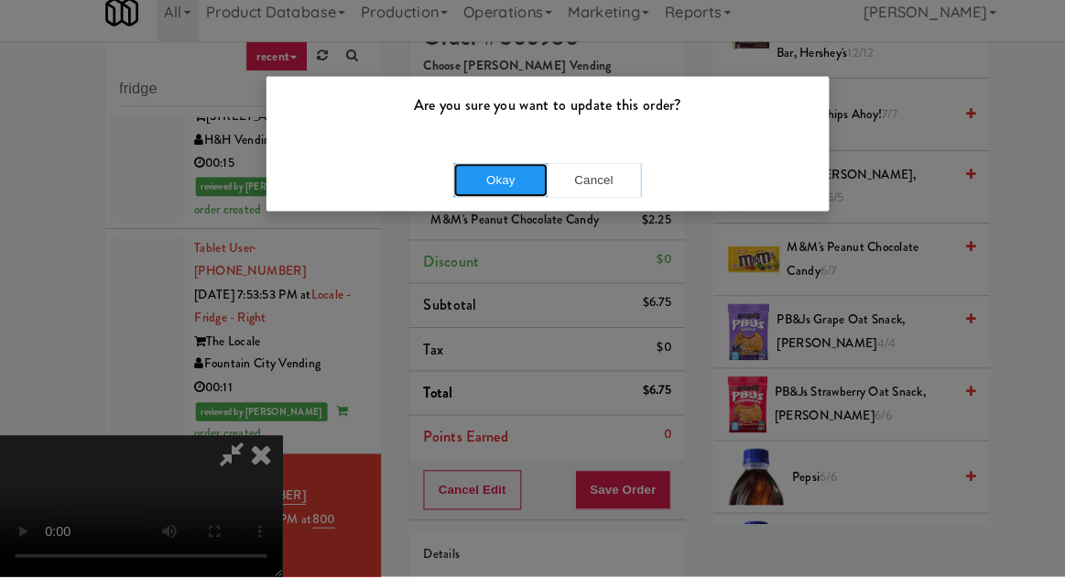
click at [466, 198] on button "Okay" at bounding box center [487, 193] width 92 height 33
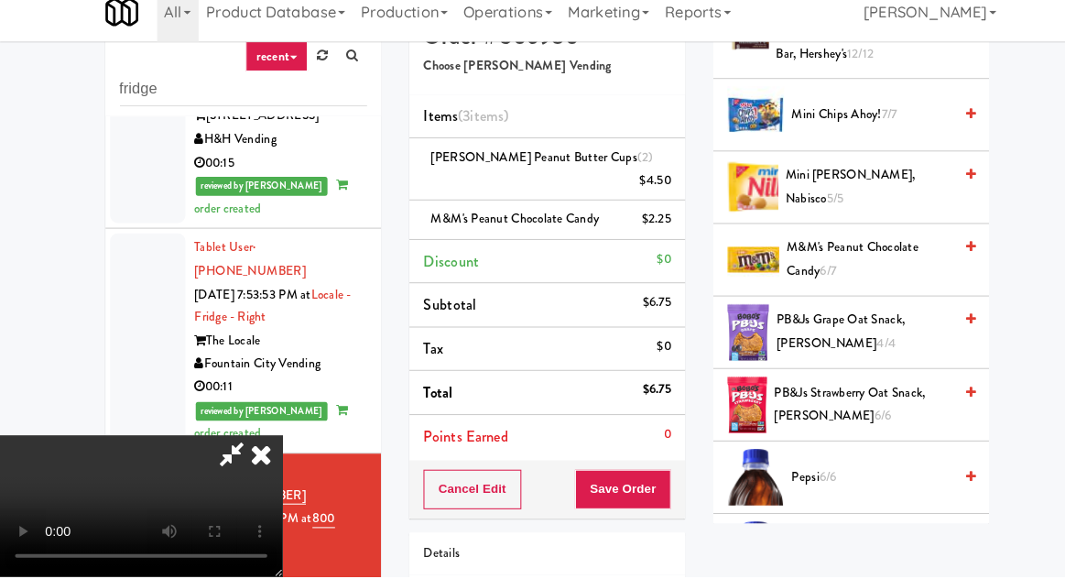
scroll to position [180, 0]
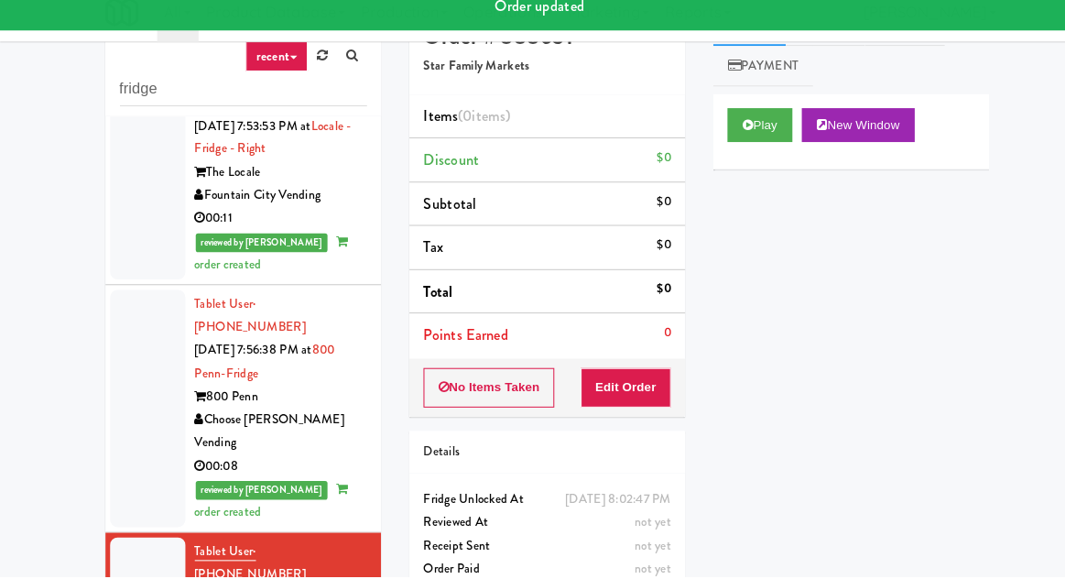
scroll to position [1088, 0]
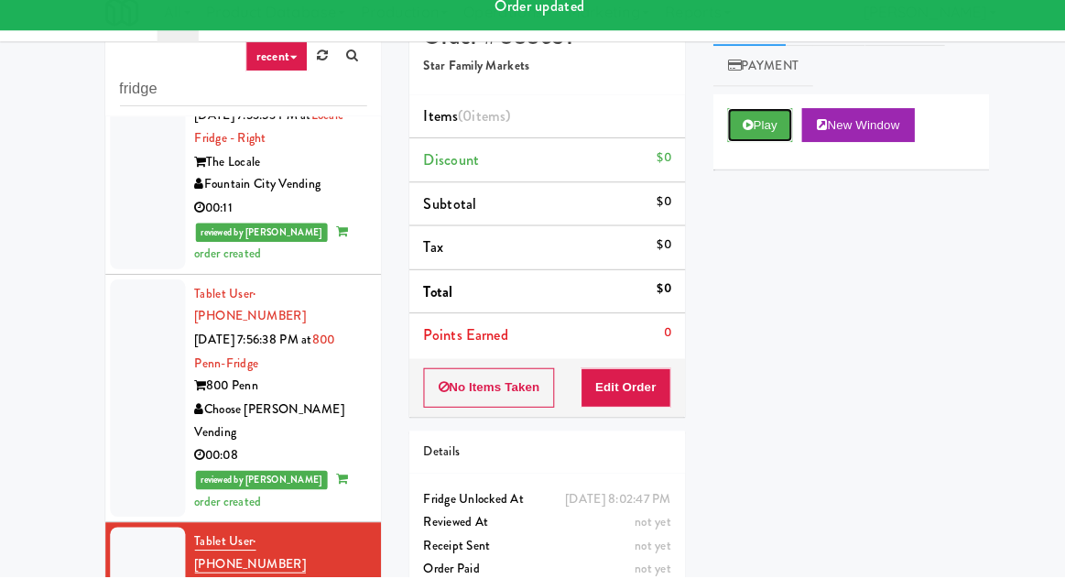
click at [759, 141] on button "Play" at bounding box center [739, 140] width 63 height 33
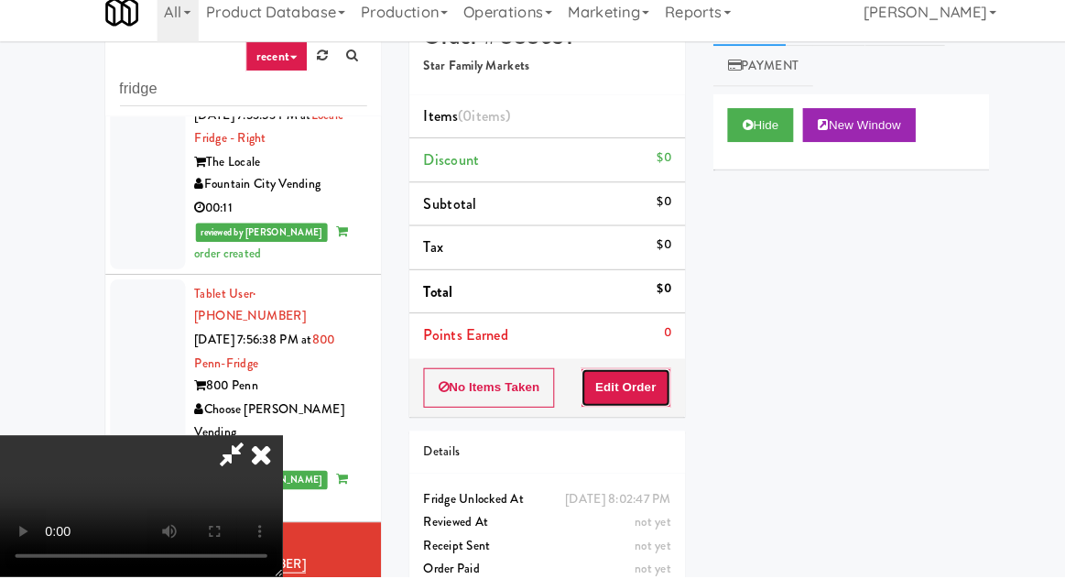
click at [652, 394] on button "Edit Order" at bounding box center [609, 395] width 89 height 38
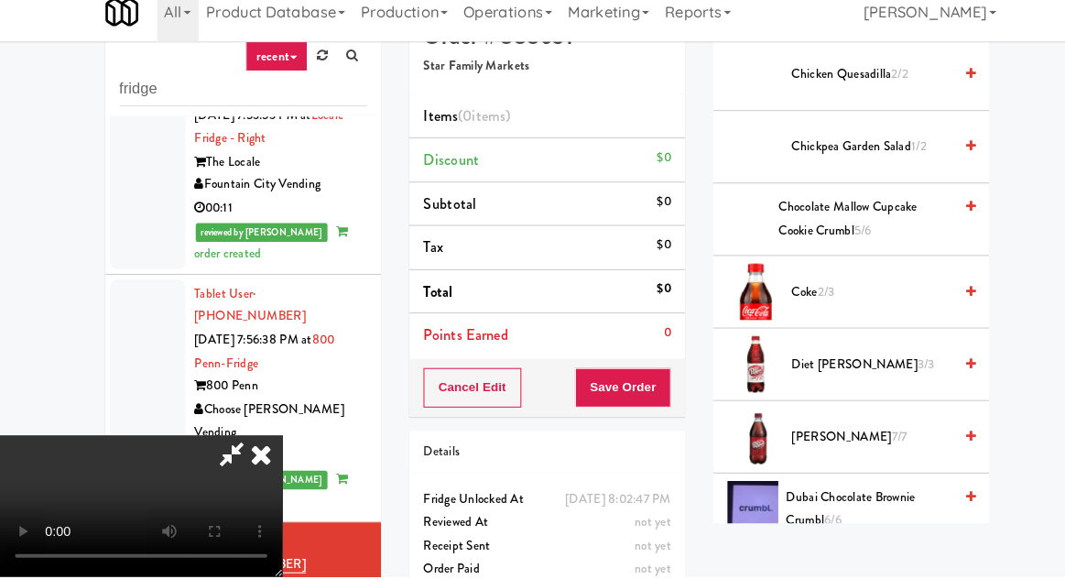
scroll to position [748, 0]
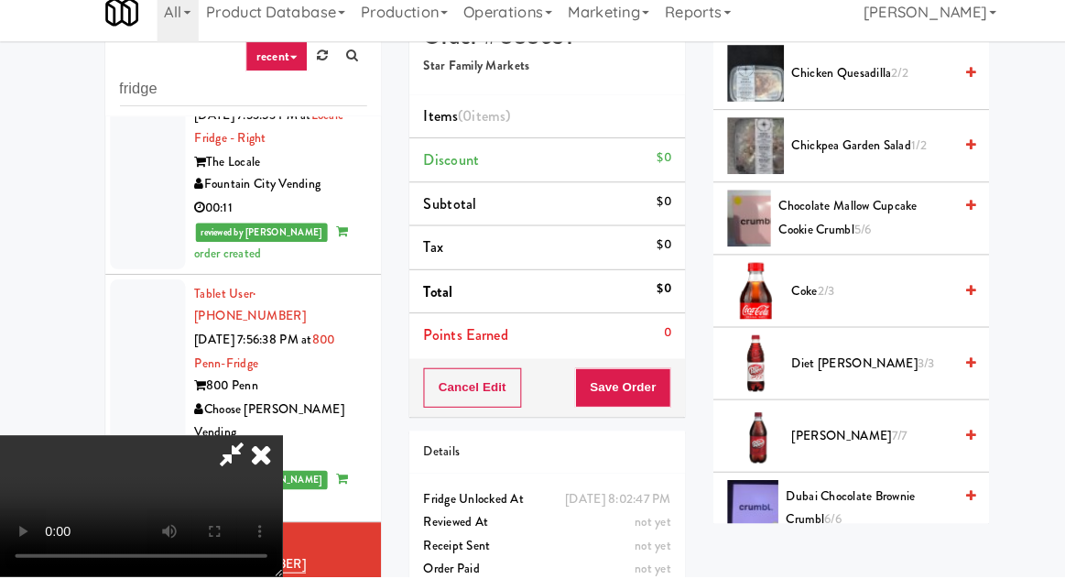
click at [838, 238] on span "5/6" at bounding box center [839, 241] width 16 height 17
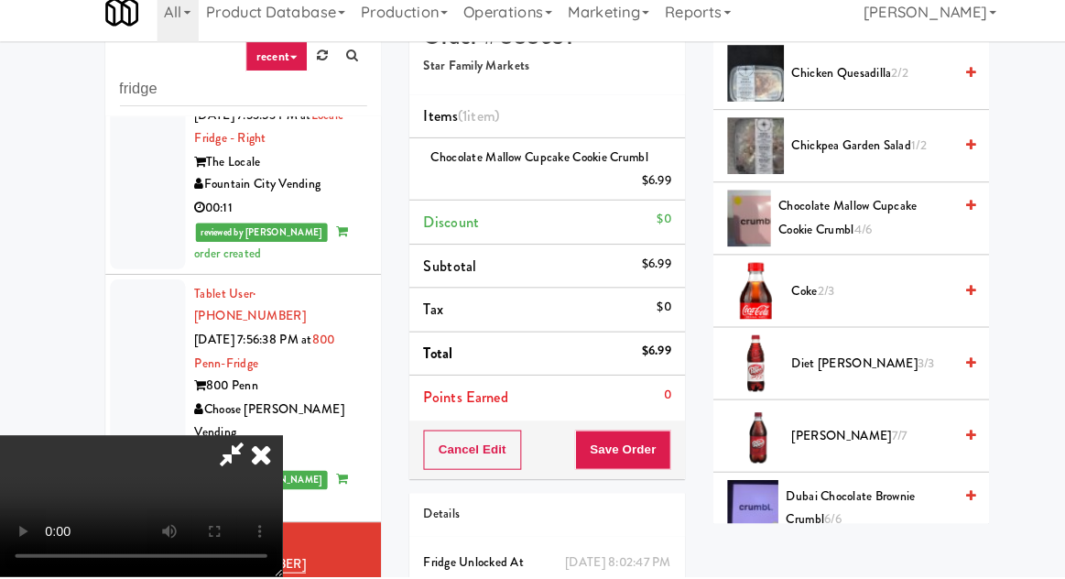
click at [641, 201] on div "$6.99" at bounding box center [638, 194] width 29 height 23
click at [649, 194] on link at bounding box center [651, 201] width 16 height 23
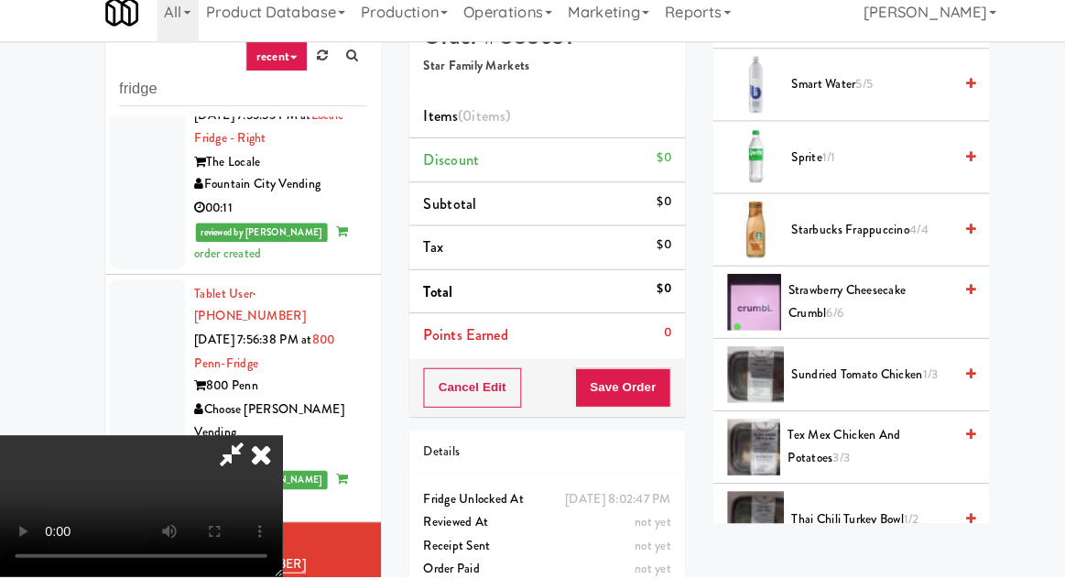
click at [831, 308] on span "Strawberry Cheesecake Crumbl 6/6" at bounding box center [846, 311] width 159 height 45
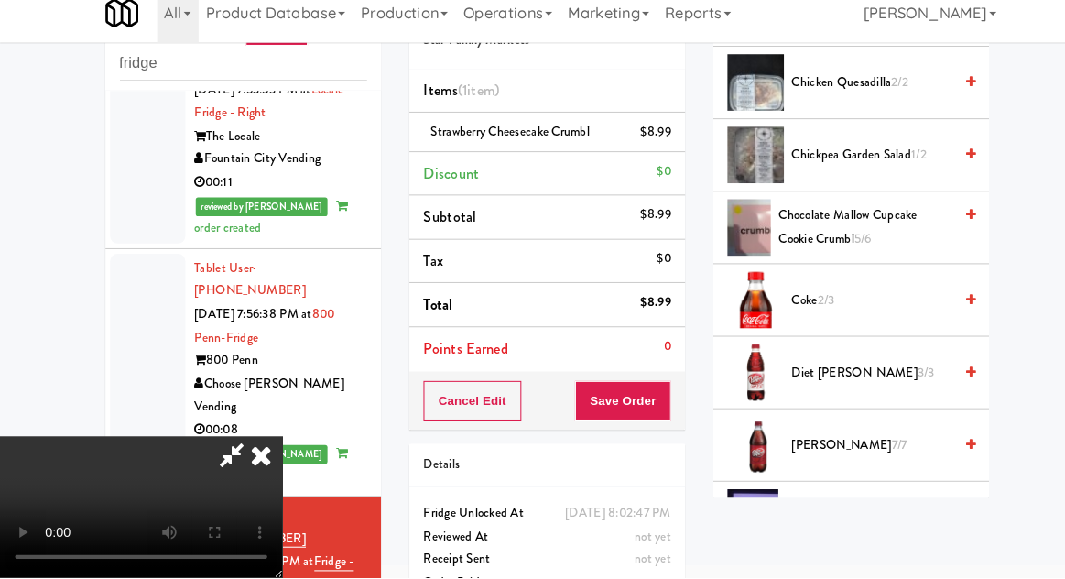
scroll to position [0, 0]
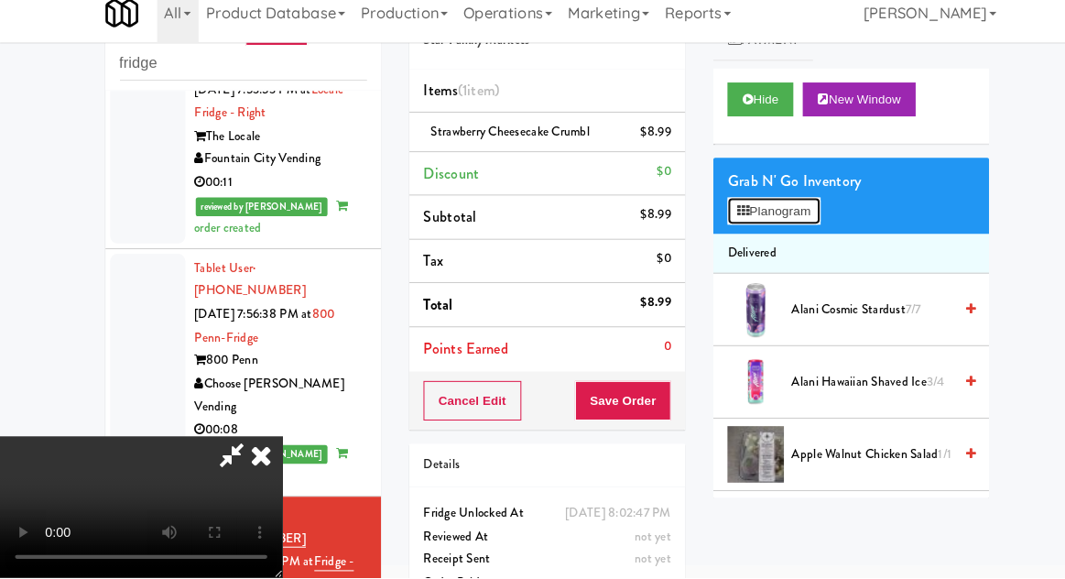
click at [779, 230] on button "Planogram" at bounding box center [753, 222] width 90 height 27
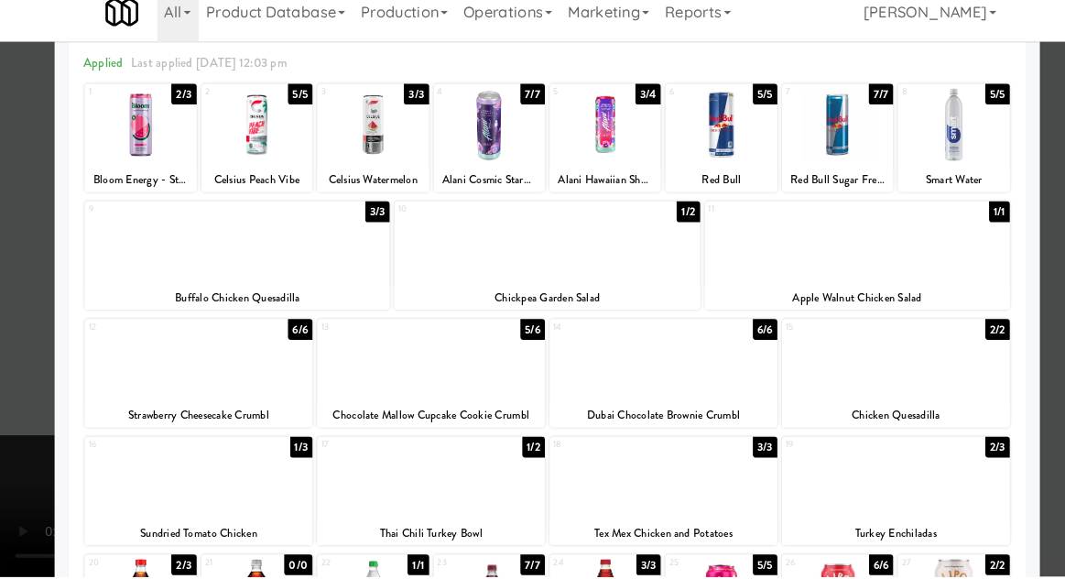
scroll to position [81, 0]
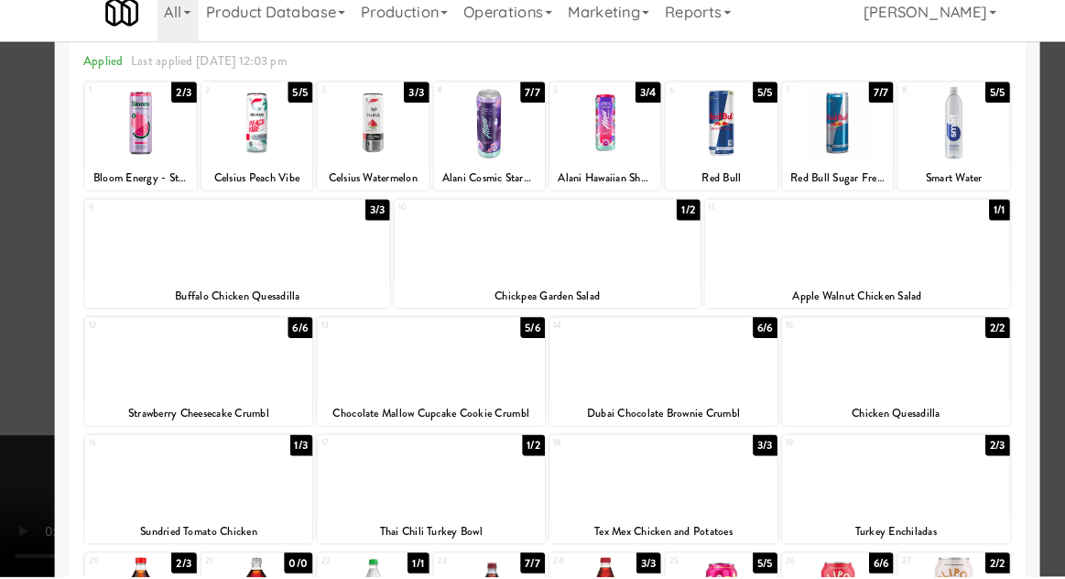
click at [1034, 141] on div at bounding box center [532, 289] width 1065 height 579
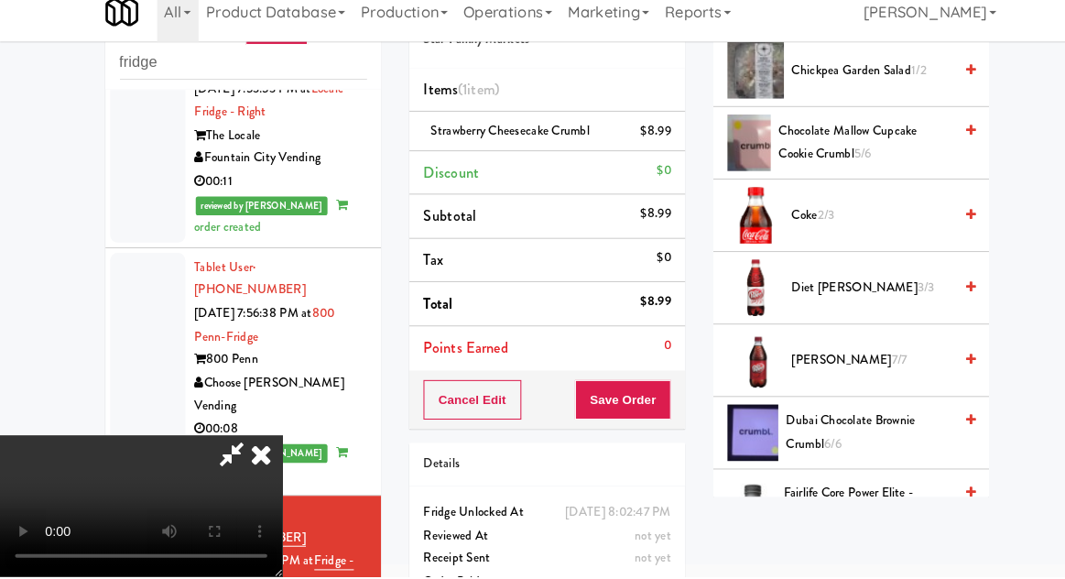
scroll to position [796, 0]
click at [904, 154] on span "Chocolate Mallow Cupcake Cookie Crumbl 5/6" at bounding box center [841, 156] width 168 height 45
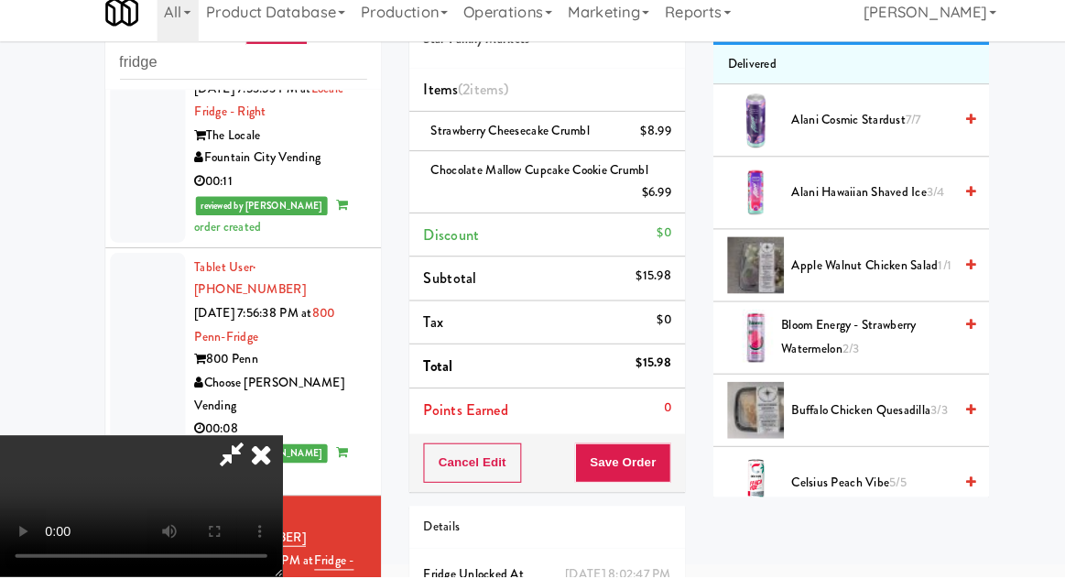
scroll to position [0, 0]
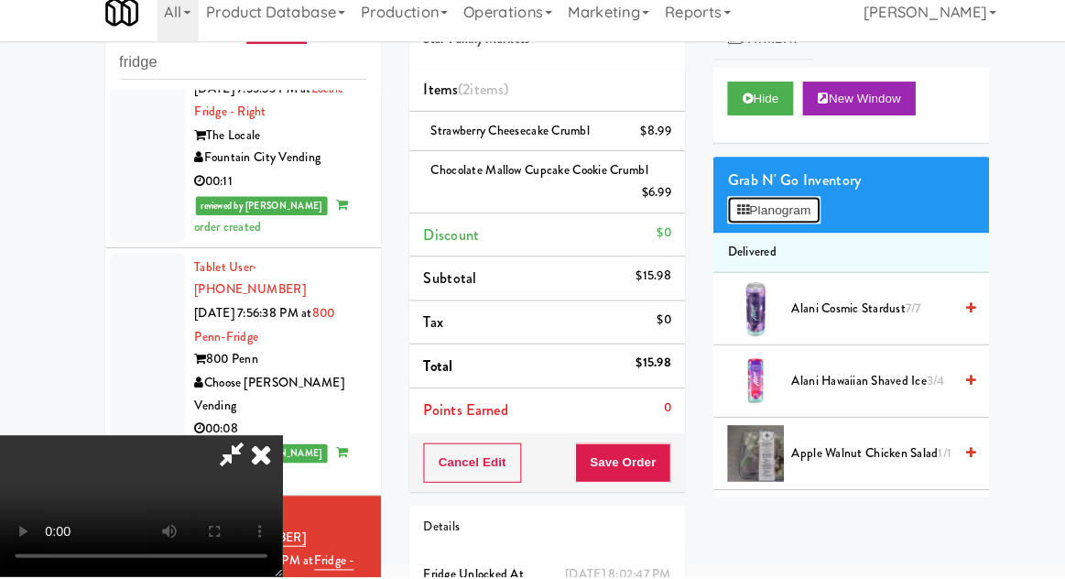
click at [767, 229] on button "Planogram" at bounding box center [753, 222] width 90 height 27
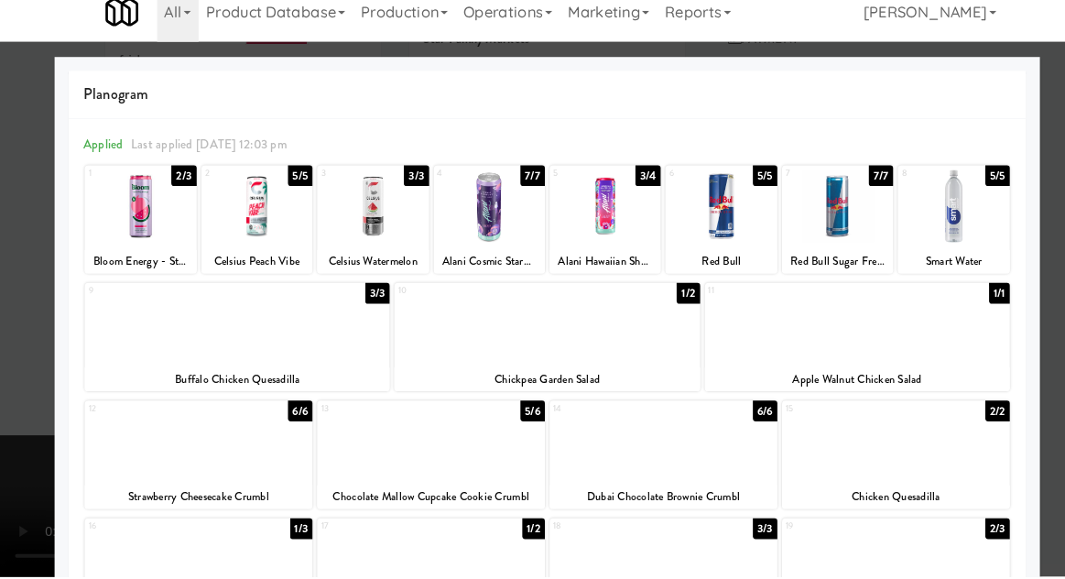
click at [1034, 133] on div at bounding box center [532, 289] width 1065 height 579
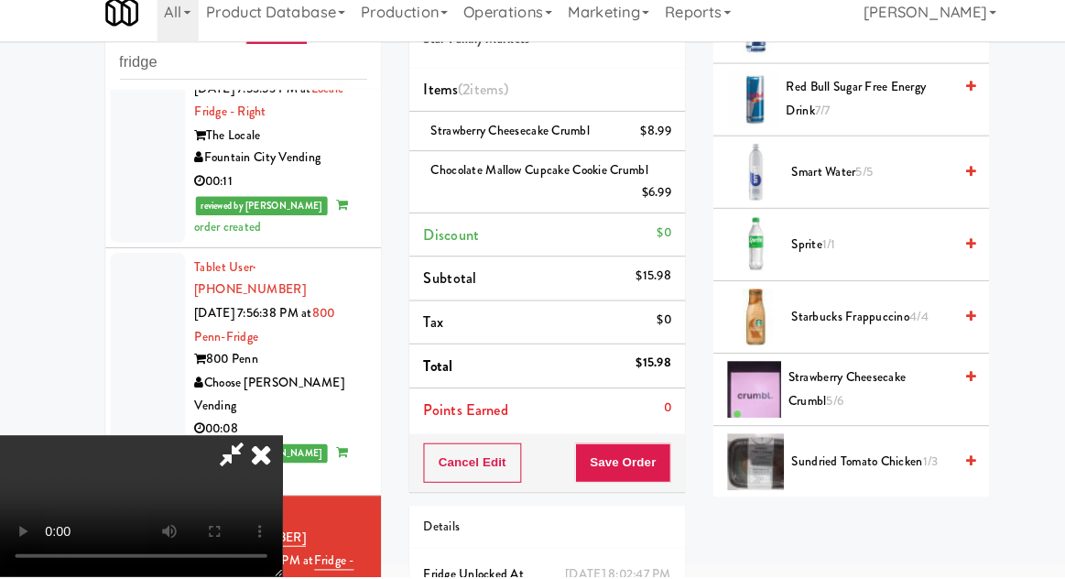
scroll to position [1901, 0]
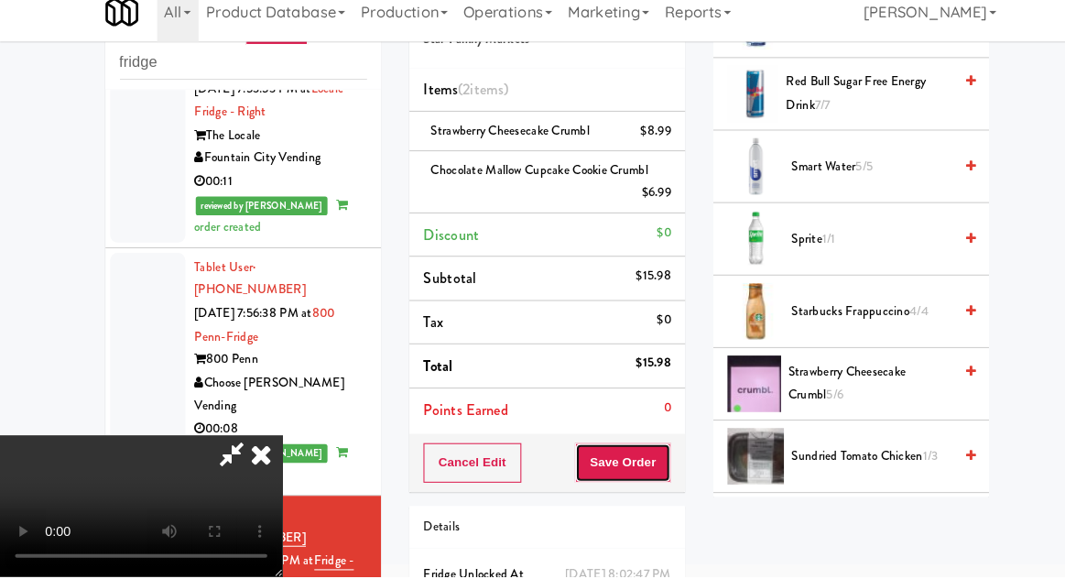
click at [644, 461] on button "Save Order" at bounding box center [605, 468] width 93 height 38
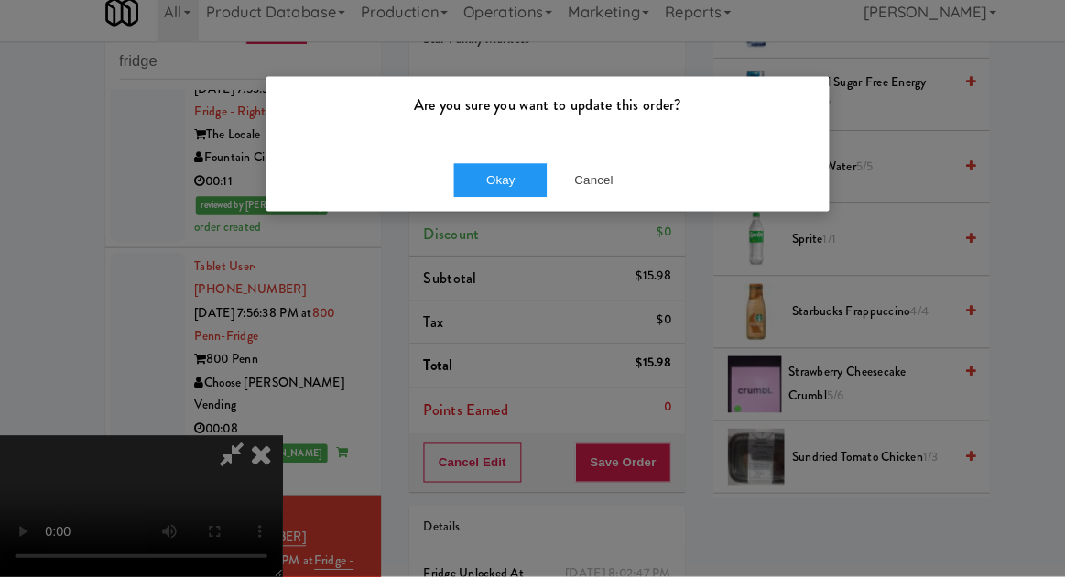
click at [655, 472] on div "Are you sure you want to update this order? Okay Cancel" at bounding box center [532, 289] width 1065 height 579
click at [472, 199] on button "Okay" at bounding box center [487, 193] width 92 height 33
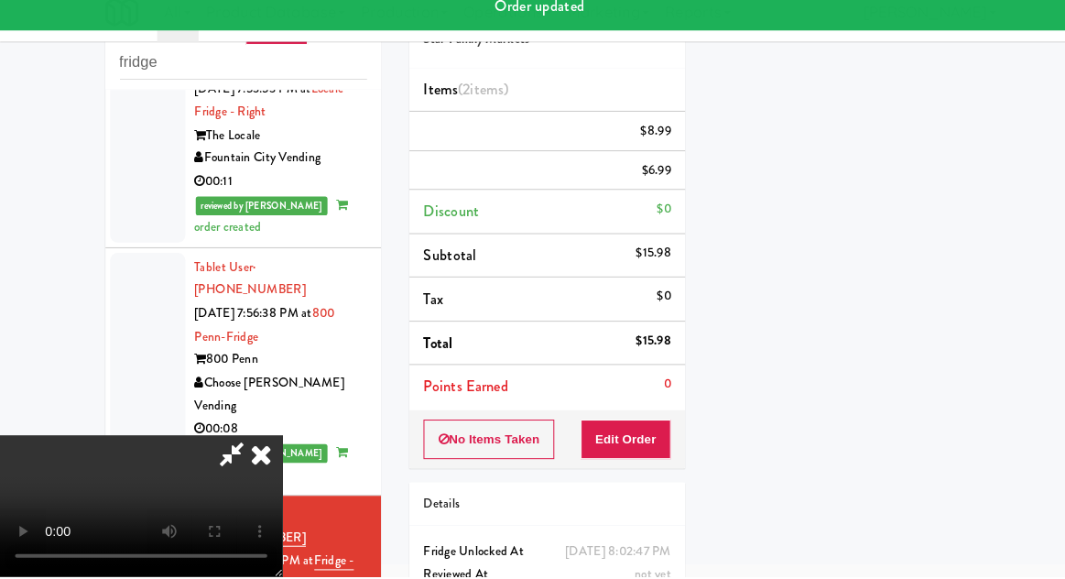
scroll to position [0, 0]
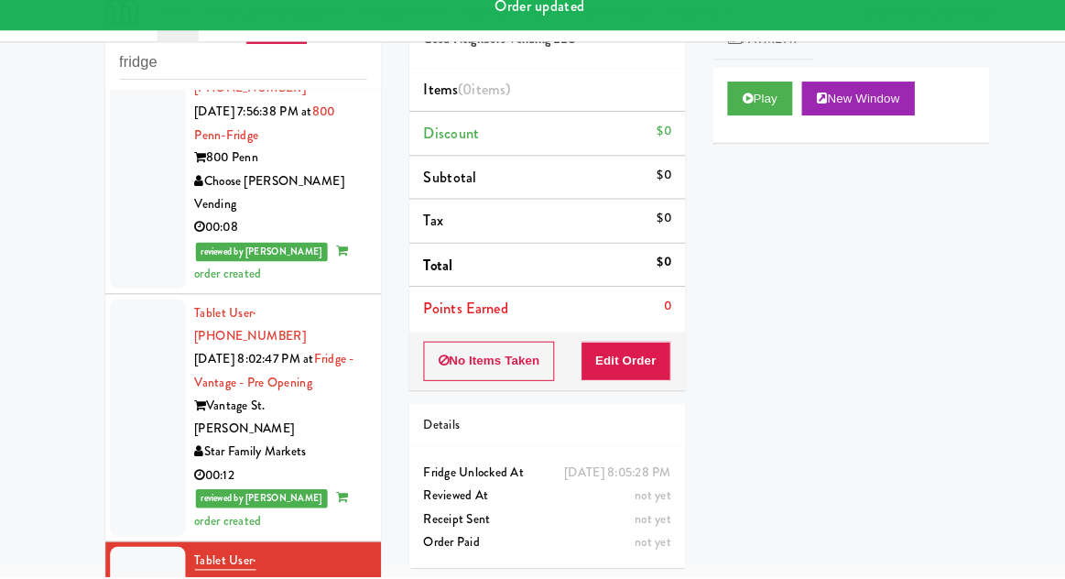
scroll to position [1284, 0]
click at [744, 125] on button "Play" at bounding box center [739, 113] width 63 height 33
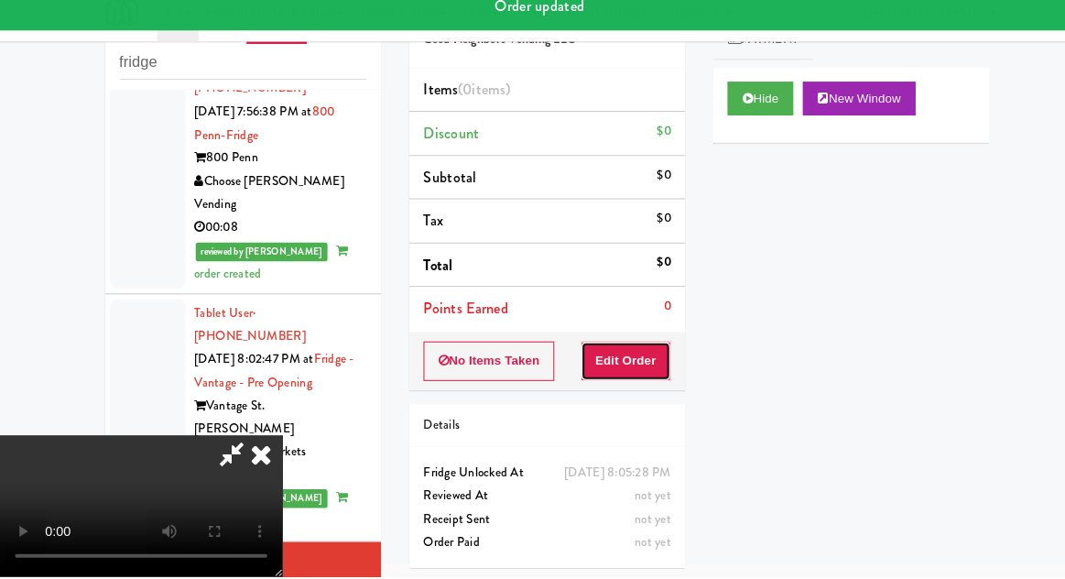
click at [631, 372] on button "Edit Order" at bounding box center [609, 369] width 89 height 38
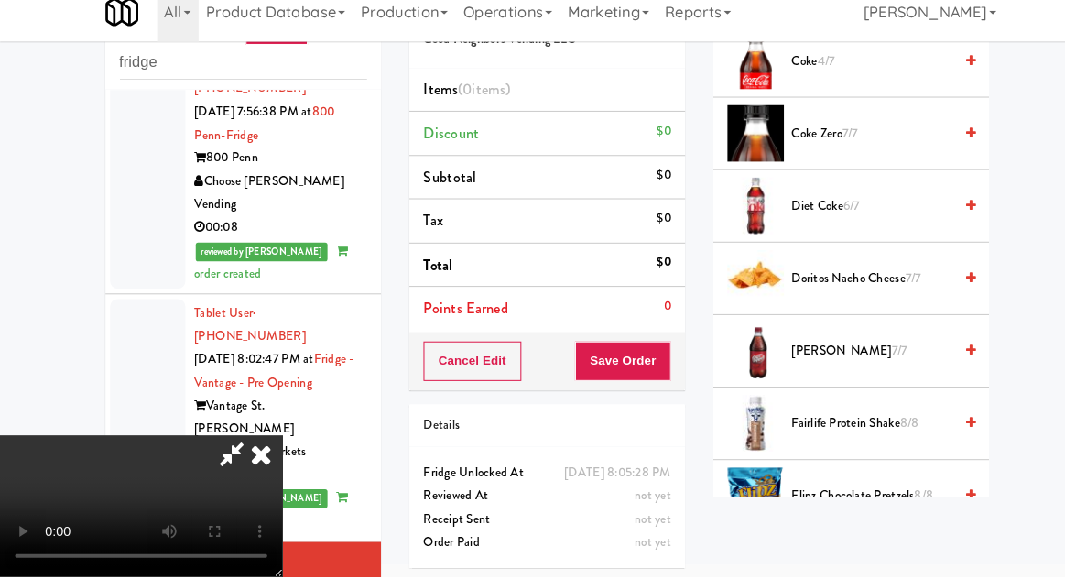
scroll to position [597, 0]
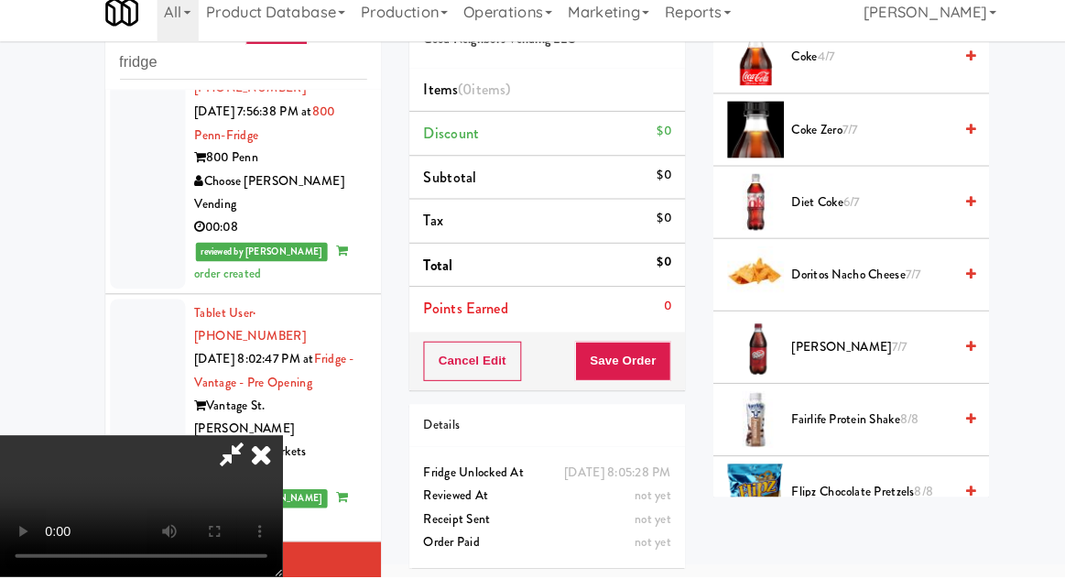
click at [857, 362] on span "Dr Pepper 7/7" at bounding box center [848, 355] width 156 height 23
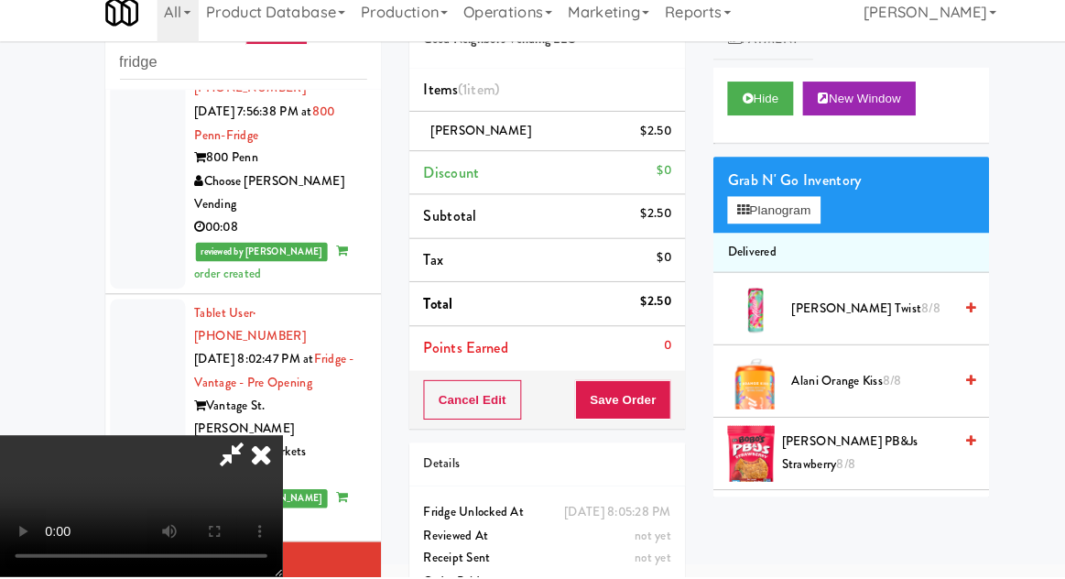
scroll to position [74, 0]
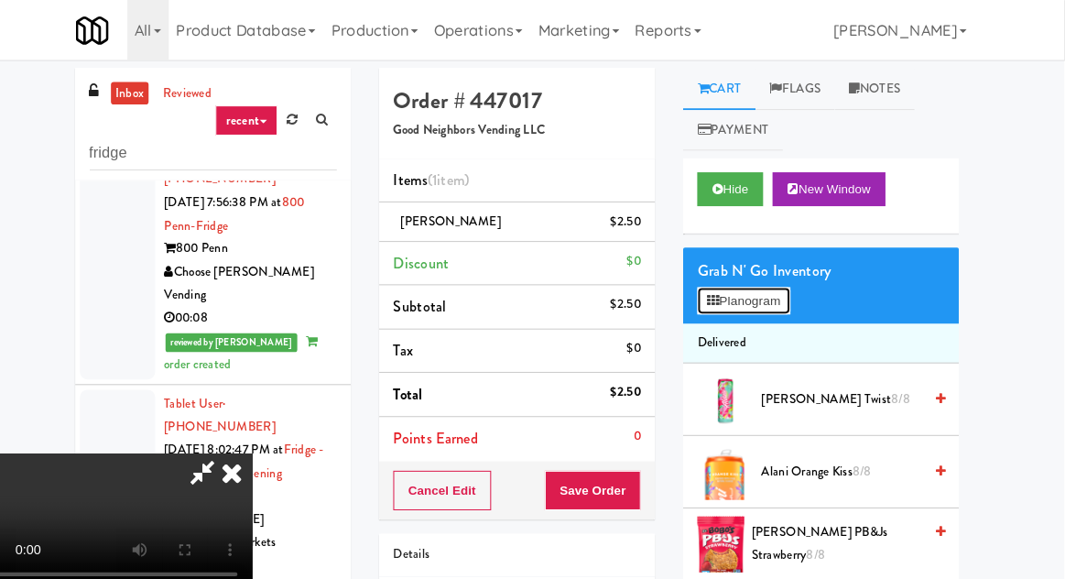
click at [762, 287] on button "Planogram" at bounding box center [753, 292] width 90 height 27
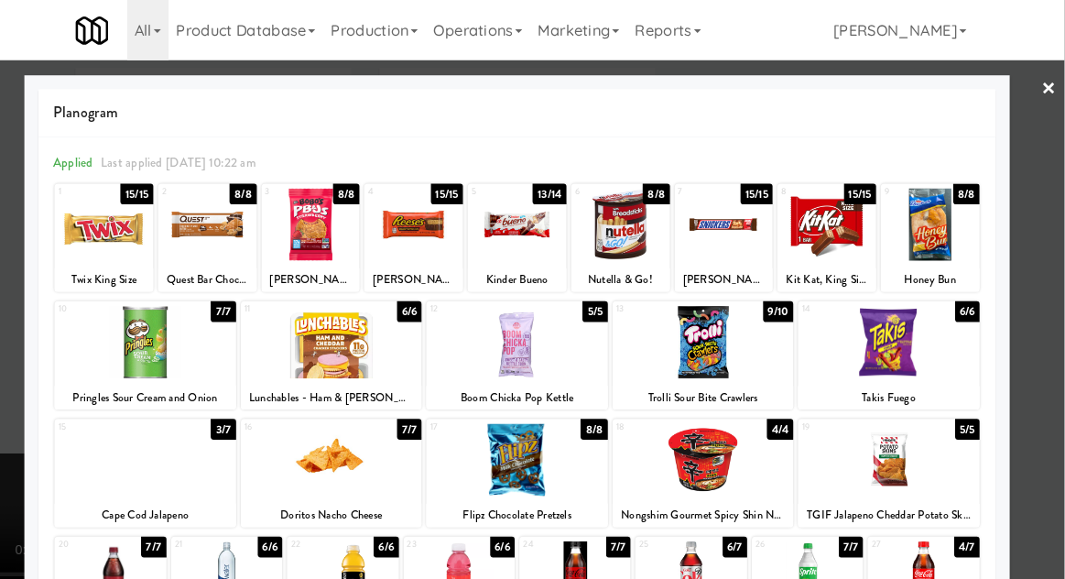
click at [529, 232] on div at bounding box center [532, 218] width 96 height 71
click at [1058, 192] on div at bounding box center [532, 289] width 1065 height 579
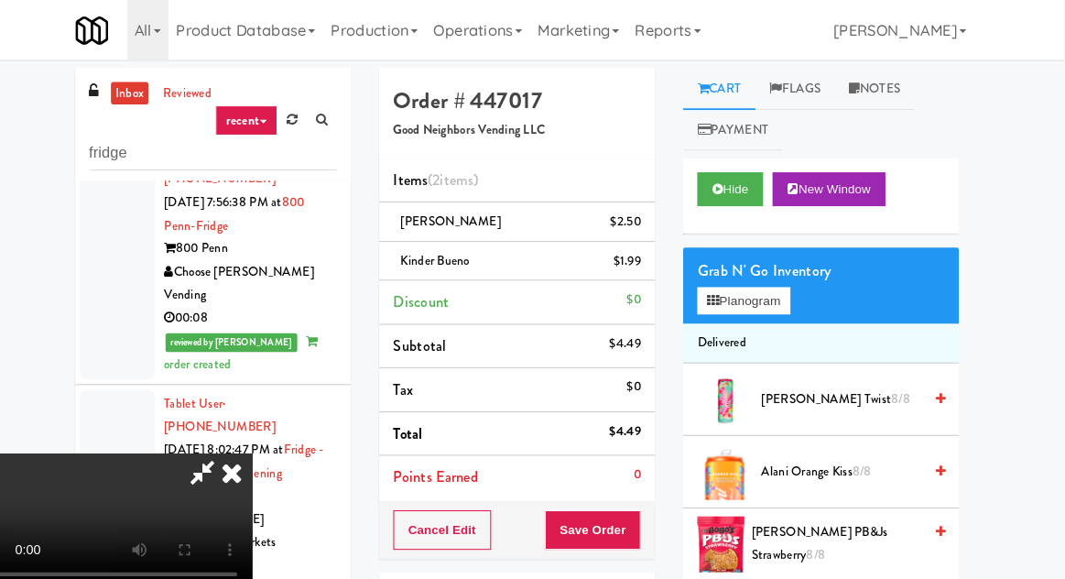
click at [668, 513] on div "Order # 447017 Good Neighbors Vending LLC Items (2 items ) Dr Pepper $2.50 Kind…" at bounding box center [533, 398] width 296 height 665
click at [652, 503] on button "Save Order" at bounding box center [605, 515] width 93 height 38
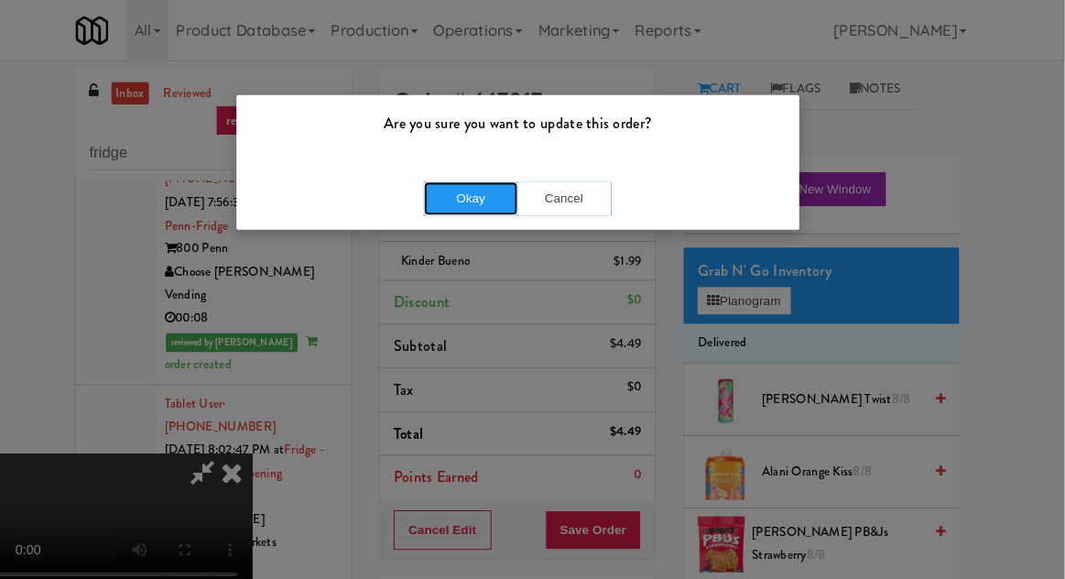
click at [489, 190] on button "Okay" at bounding box center [487, 193] width 92 height 33
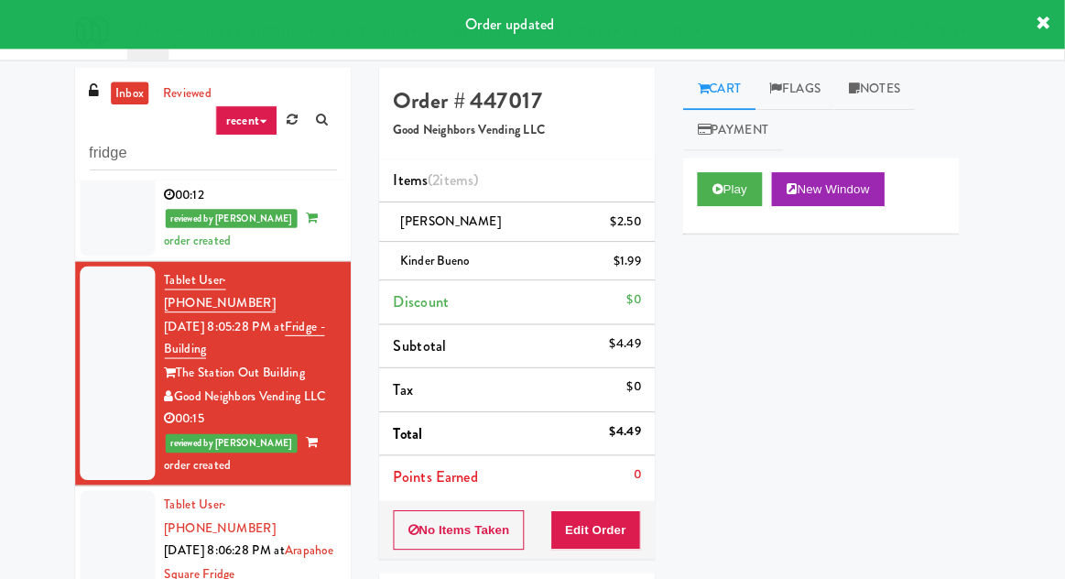
scroll to position [1649, 0]
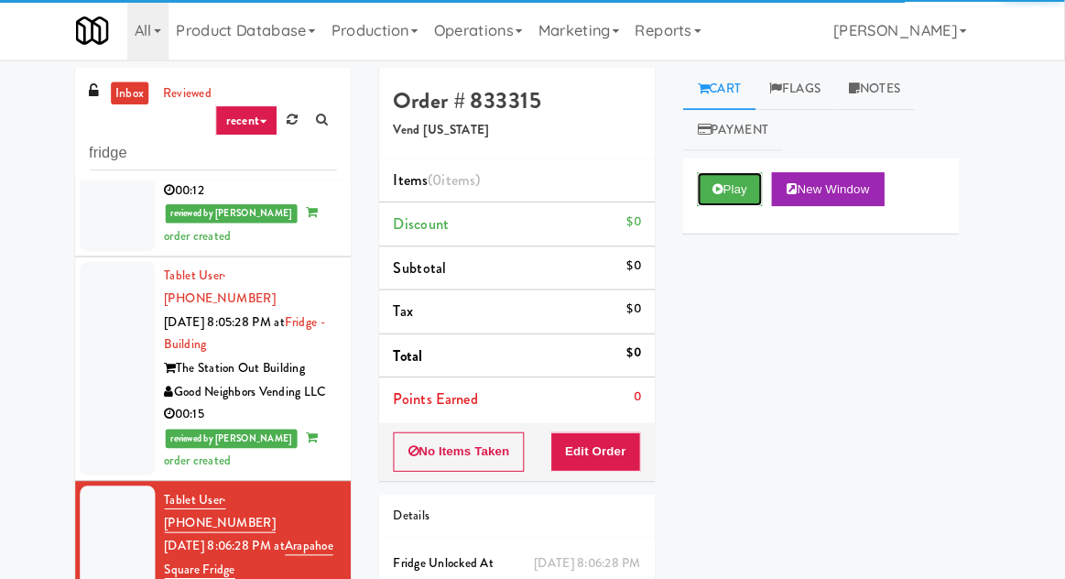
click at [762, 196] on button "Play" at bounding box center [739, 184] width 63 height 33
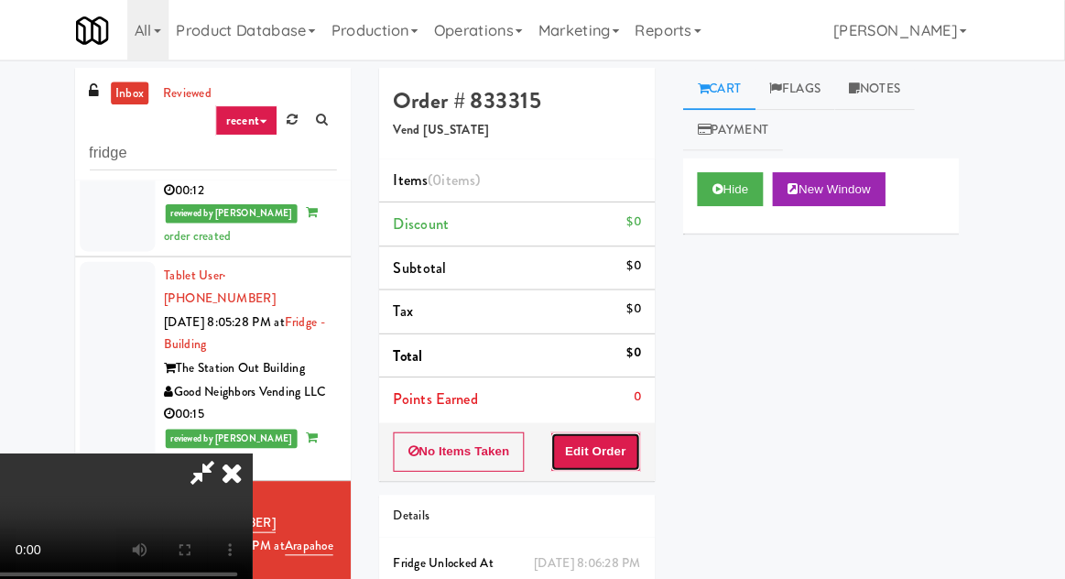
click at [652, 434] on button "Edit Order" at bounding box center [609, 439] width 89 height 38
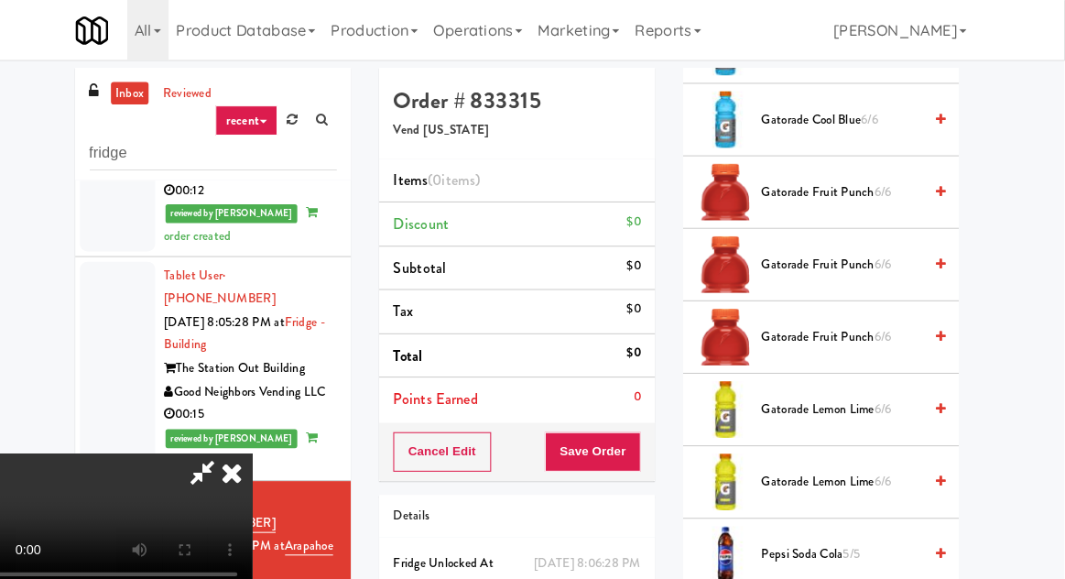
click at [922, 187] on span "Gatorade Fruit Punch 6/6" at bounding box center [848, 187] width 156 height 23
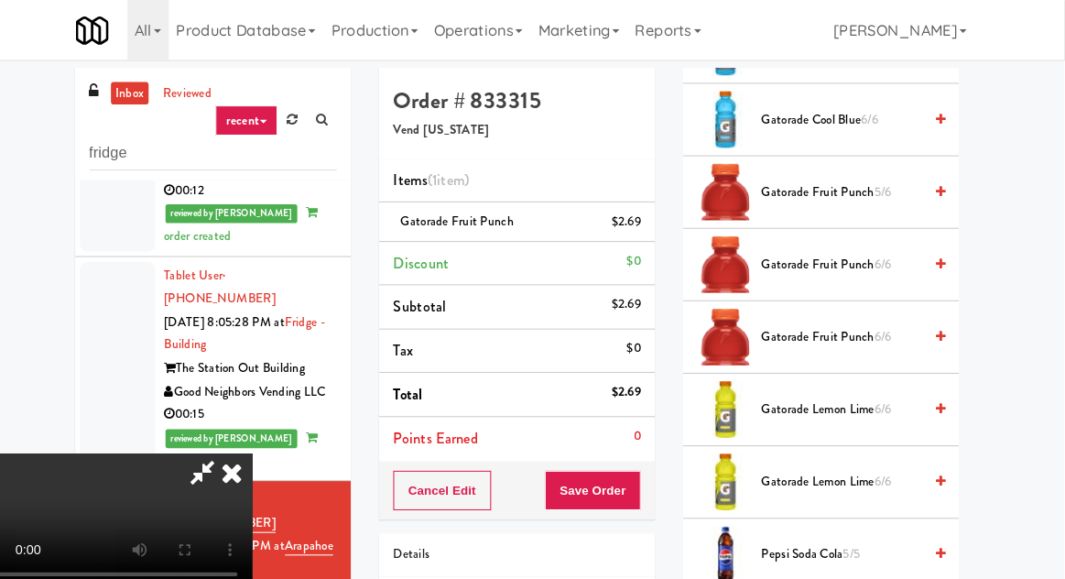
click at [666, 478] on div "Cancel Edit Save Order" at bounding box center [532, 477] width 268 height 57
click at [651, 481] on button "Save Order" at bounding box center [605, 477] width 93 height 38
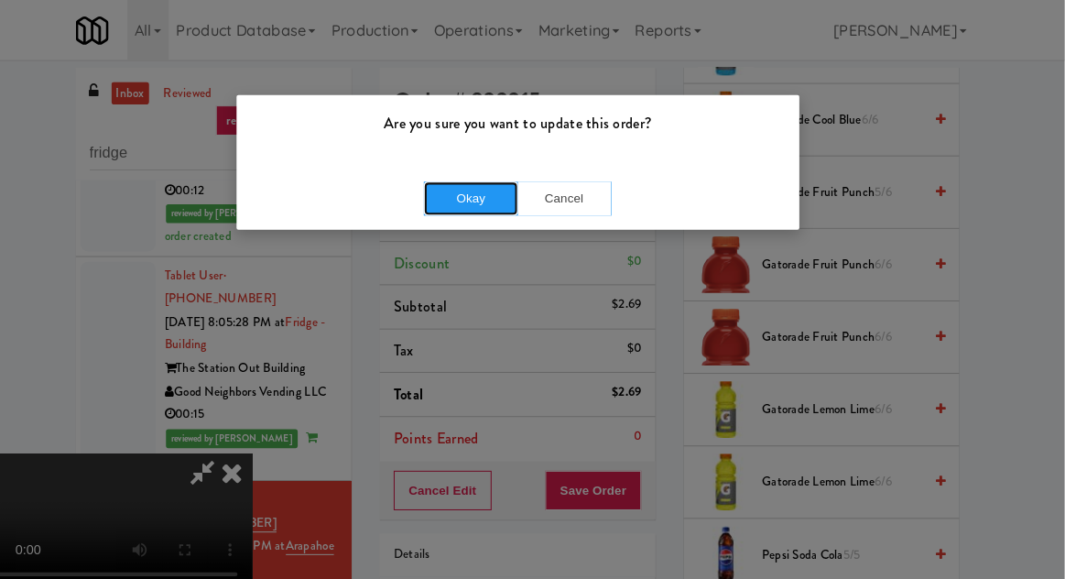
click at [461, 188] on button "Okay" at bounding box center [487, 193] width 92 height 33
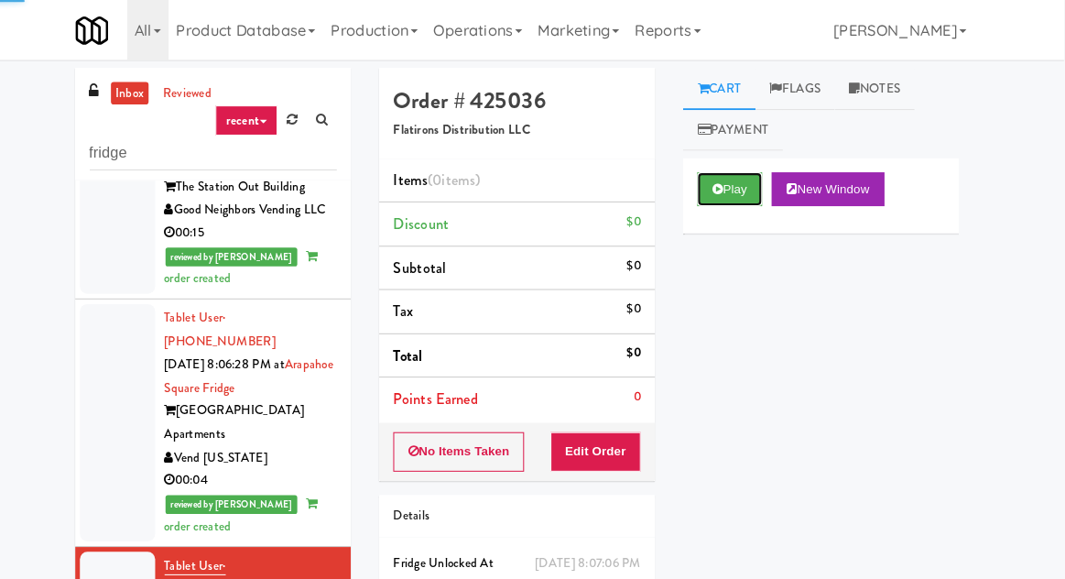
click at [744, 200] on button "Play" at bounding box center [739, 184] width 63 height 33
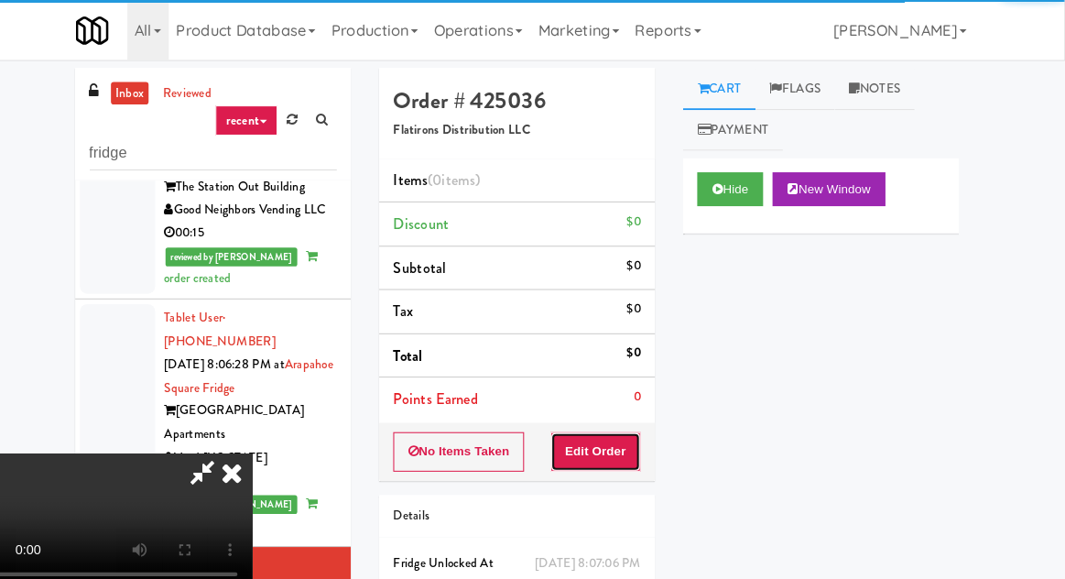
click at [615, 438] on button "Edit Order" at bounding box center [609, 439] width 89 height 38
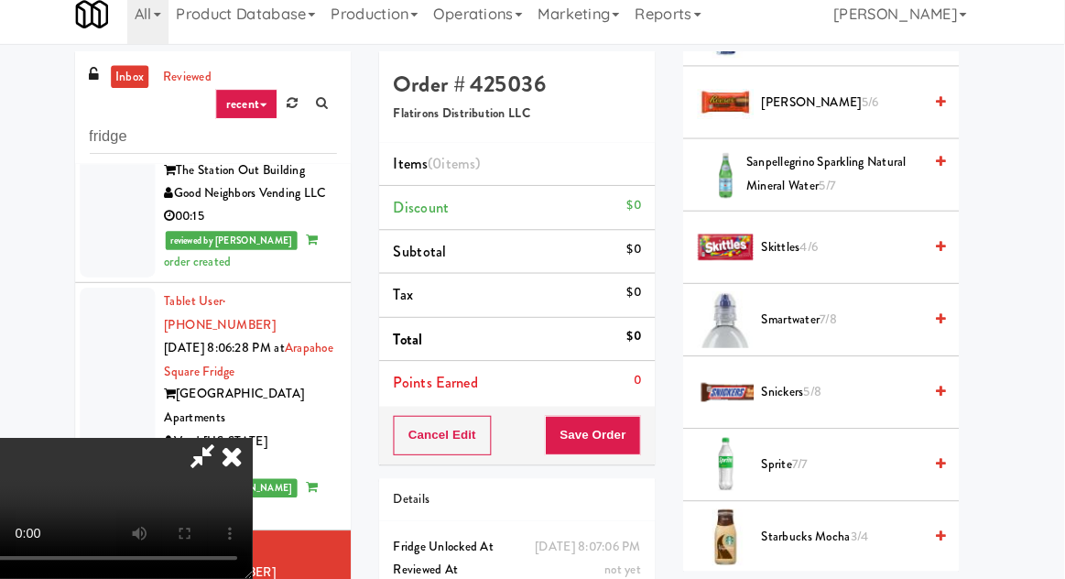
click at [896, 316] on span "Smartwater 7/8" at bounding box center [848, 327] width 156 height 23
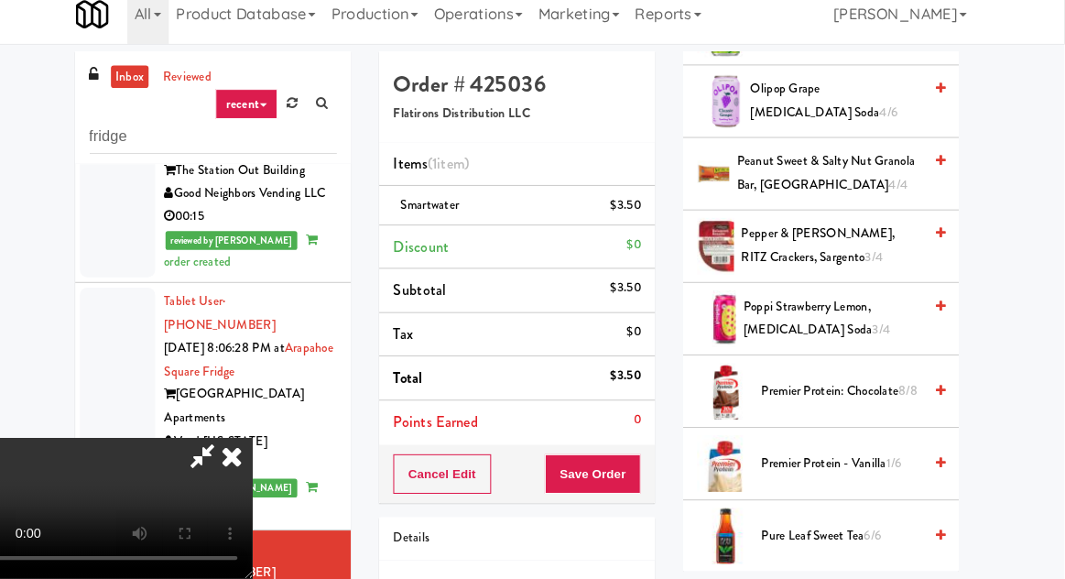
click at [885, 310] on span "Poppi Strawberry Lemon, Prebiotic Soda 3/4" at bounding box center [839, 325] width 173 height 45
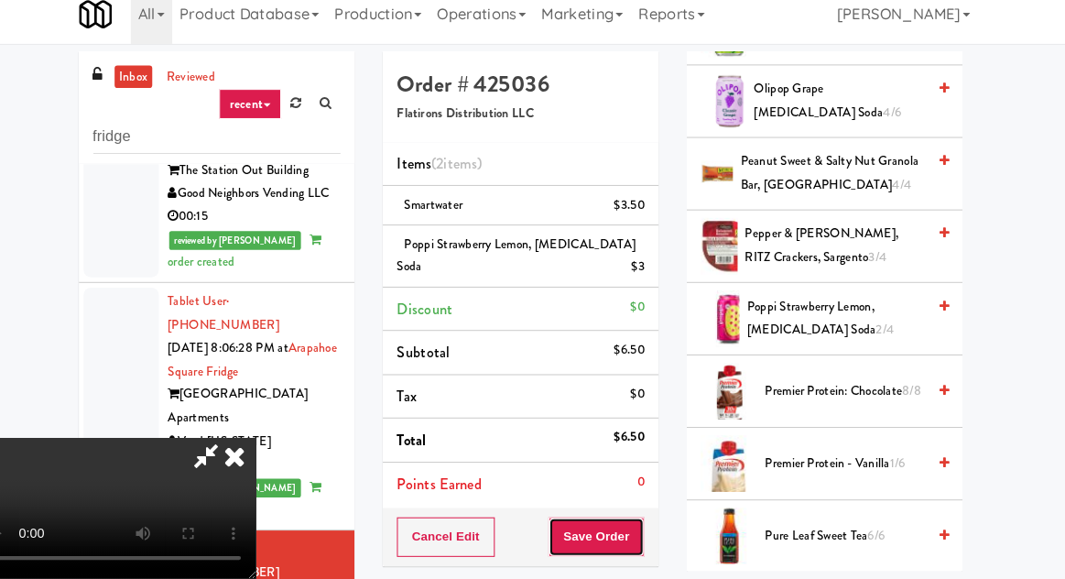
click at [646, 536] on button "Save Order" at bounding box center [605, 538] width 93 height 38
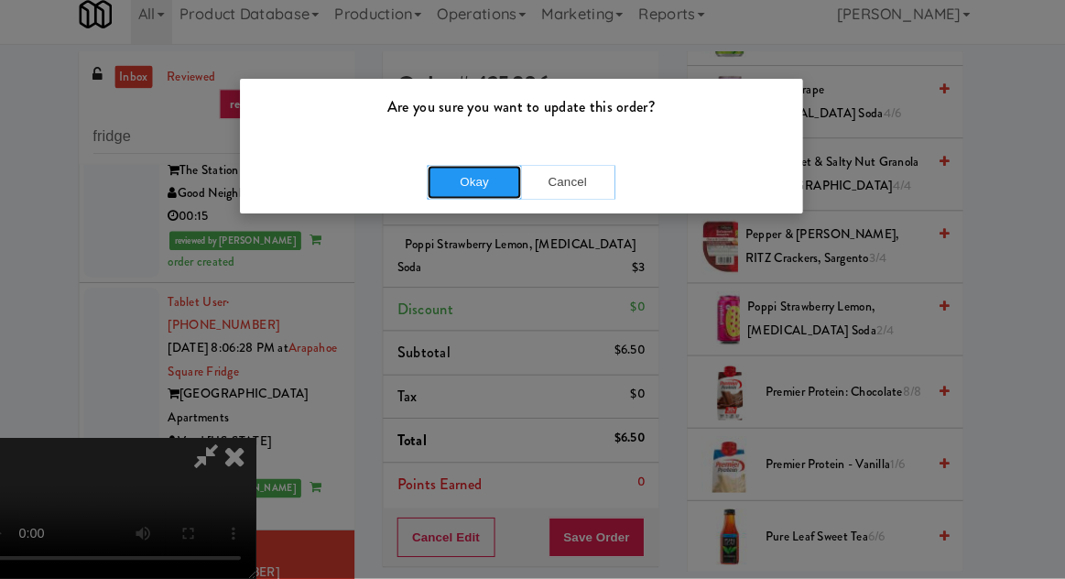
click at [447, 178] on button "Okay" at bounding box center [487, 193] width 92 height 33
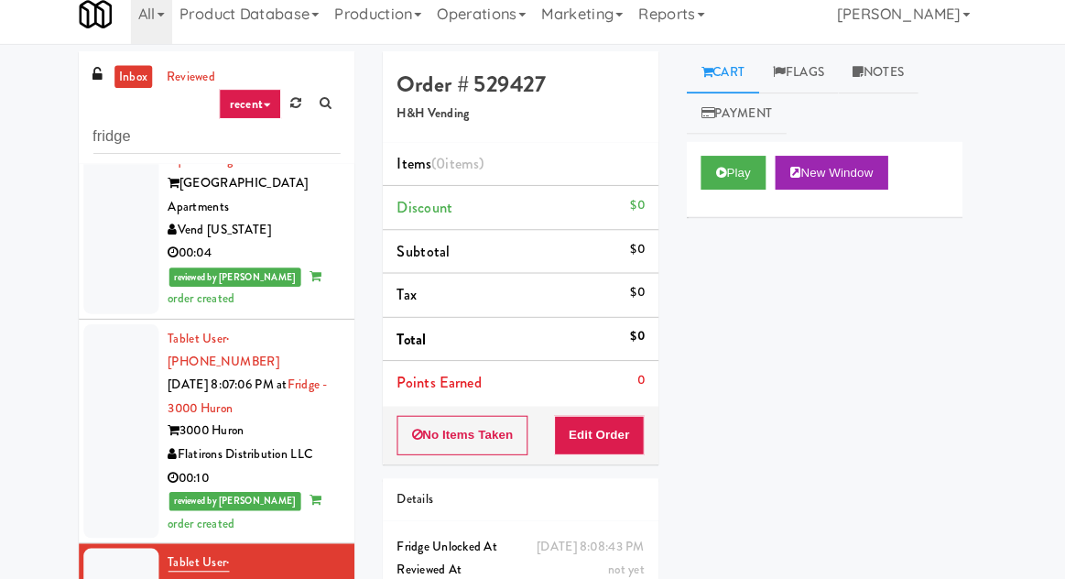
click at [742, 218] on div "Play New Window" at bounding box center [828, 190] width 268 height 73
click at [734, 198] on button "Play" at bounding box center [739, 184] width 63 height 33
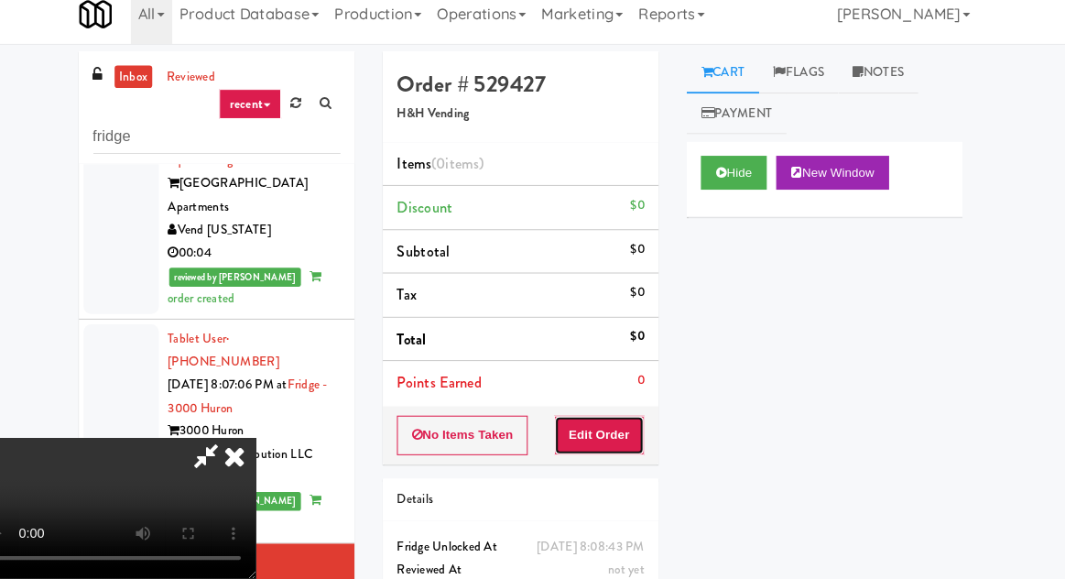
click at [620, 441] on button "Edit Order" at bounding box center [609, 439] width 89 height 38
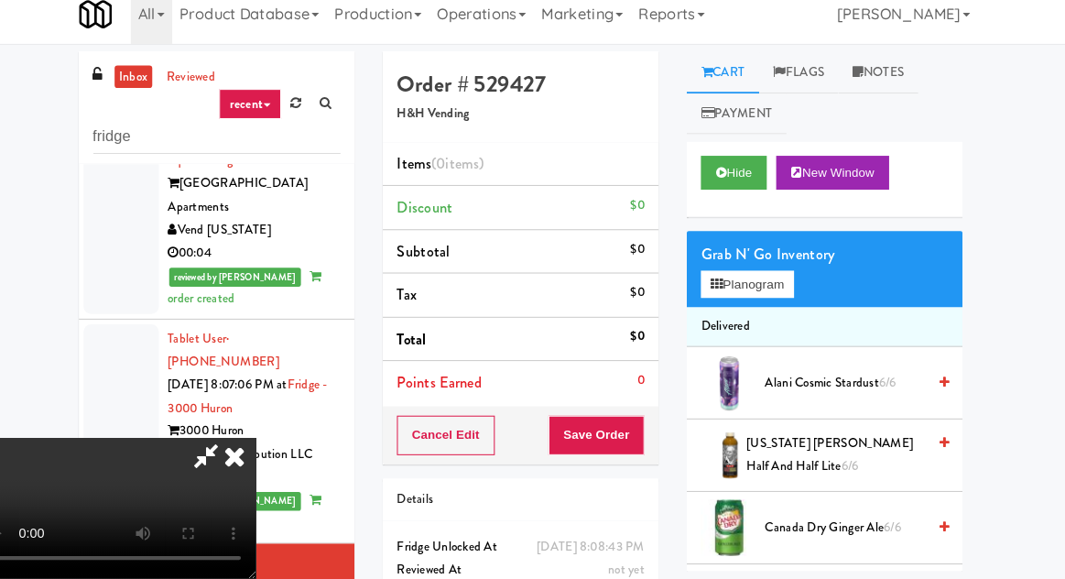
click at [810, 307] on div "Grab N' Go Inventory Planogram" at bounding box center [828, 278] width 268 height 74
click at [791, 318] on li "Delivered" at bounding box center [828, 334] width 268 height 38
click at [790, 302] on button "Planogram" at bounding box center [753, 292] width 90 height 27
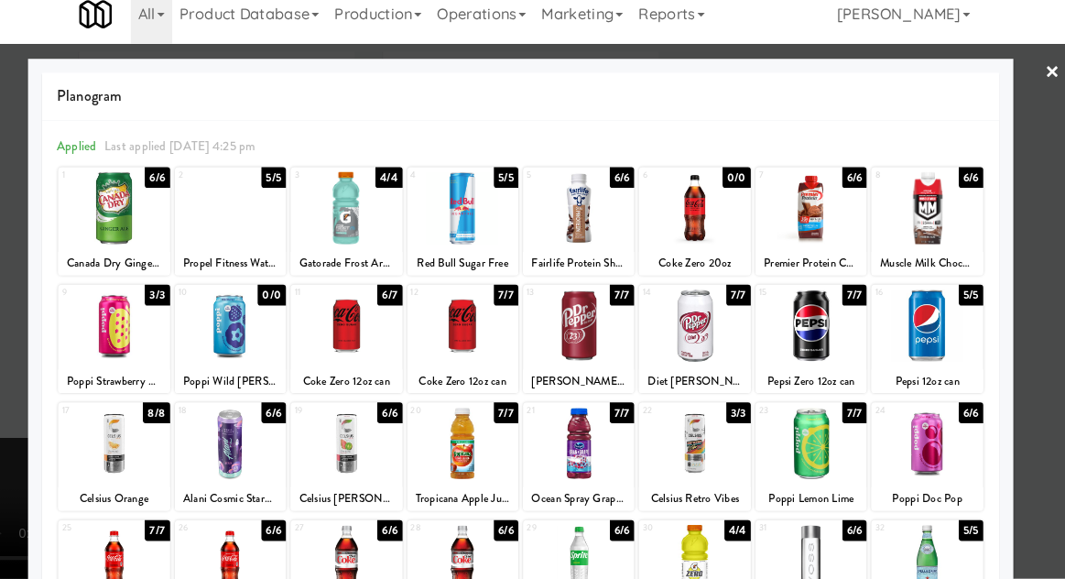
click at [821, 334] on div at bounding box center [815, 333] width 108 height 71
click at [1026, 212] on div at bounding box center [532, 289] width 1065 height 579
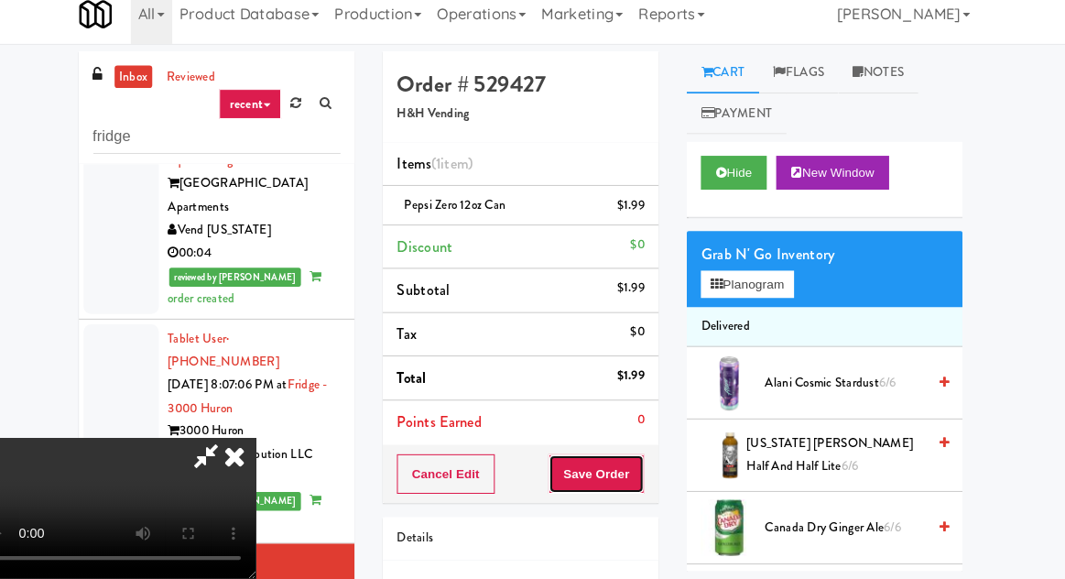
click at [648, 481] on button "Save Order" at bounding box center [605, 477] width 93 height 38
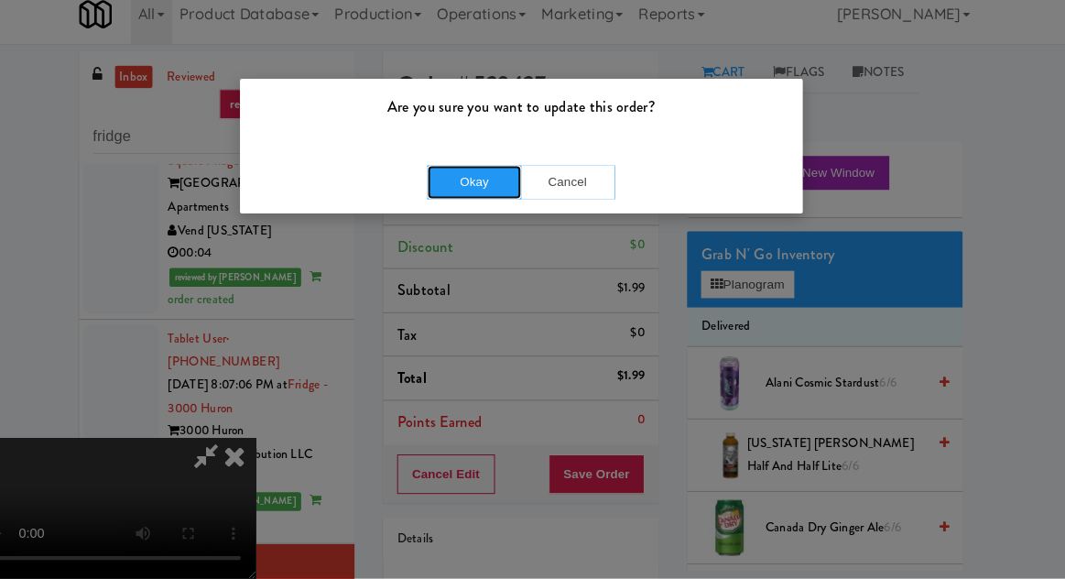
click at [494, 204] on button "Okay" at bounding box center [487, 193] width 92 height 33
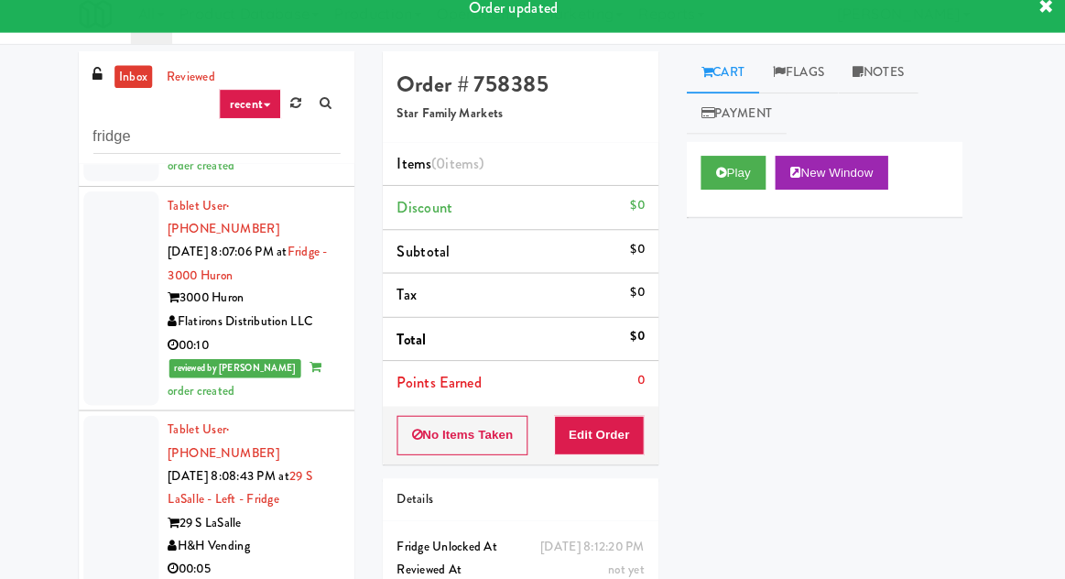
scroll to position [2159, 0]
click at [769, 140] on link "Payment" at bounding box center [742, 126] width 97 height 41
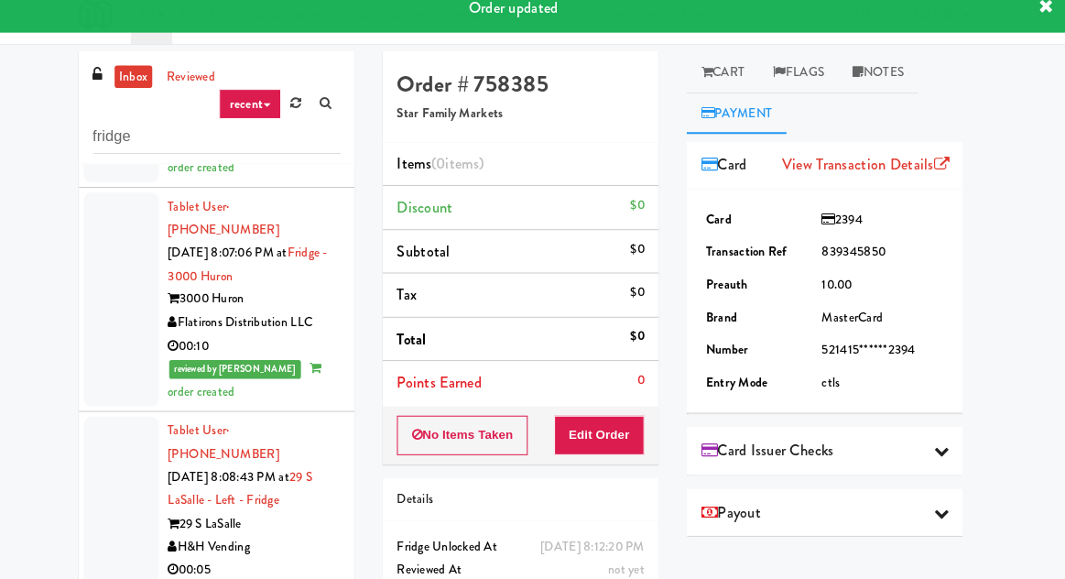
click at [739, 104] on link "Cart" at bounding box center [729, 86] width 71 height 41
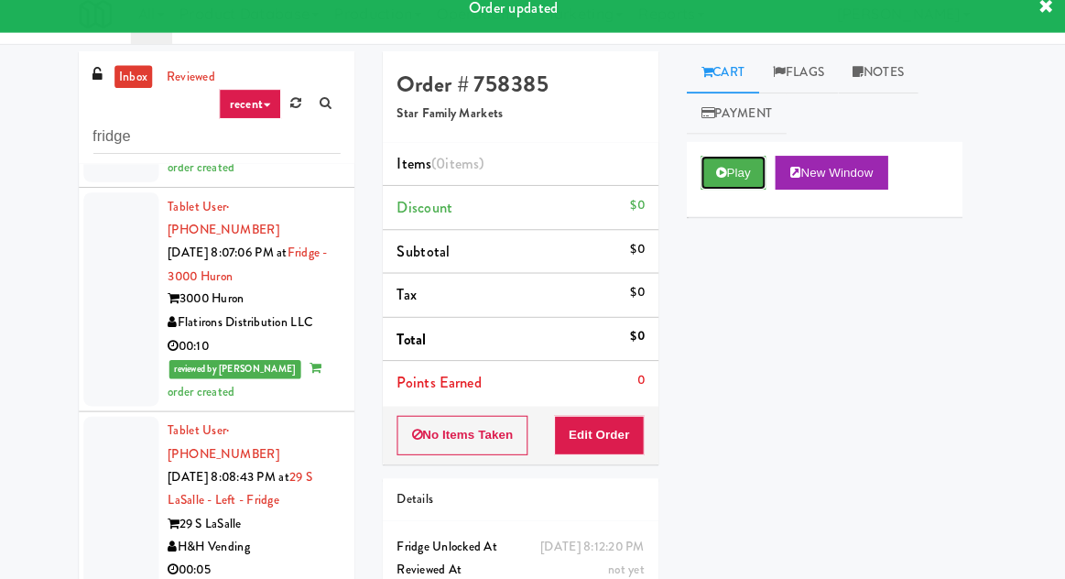
click at [737, 168] on button "Play" at bounding box center [739, 184] width 63 height 33
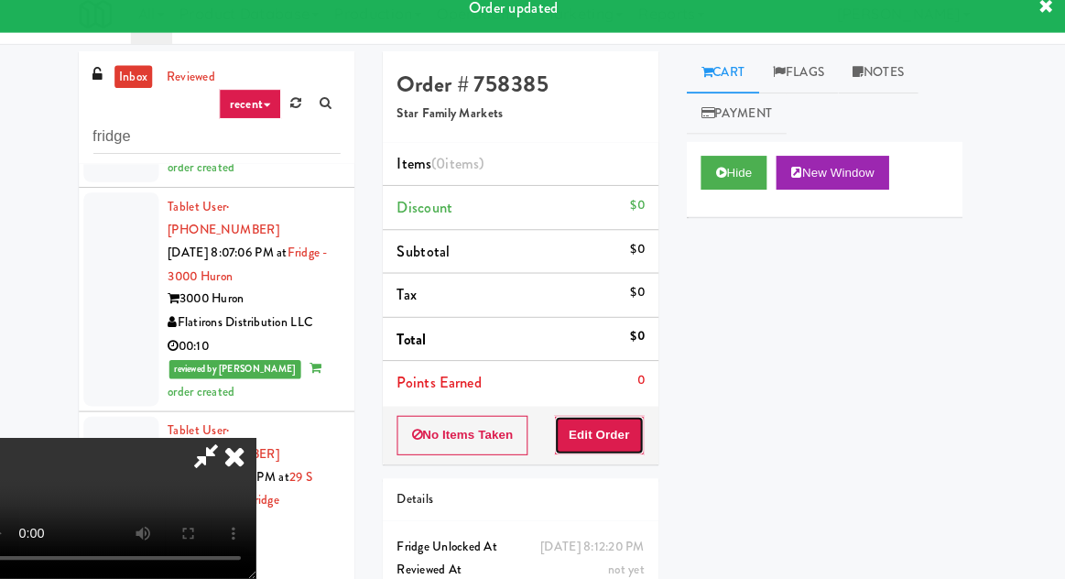
click at [605, 442] on button "Edit Order" at bounding box center [609, 439] width 89 height 38
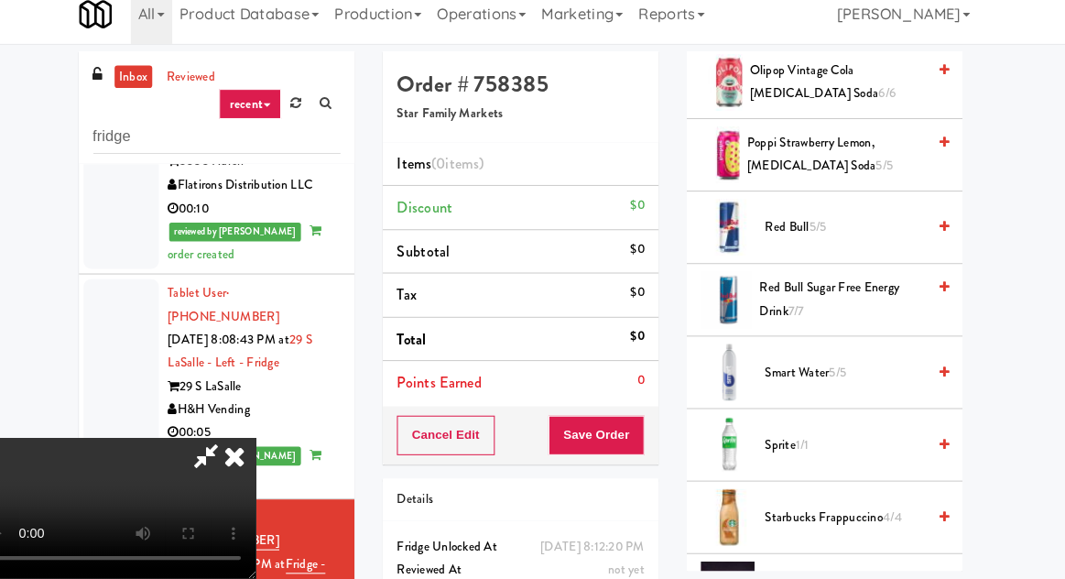
scroll to position [1764, 0]
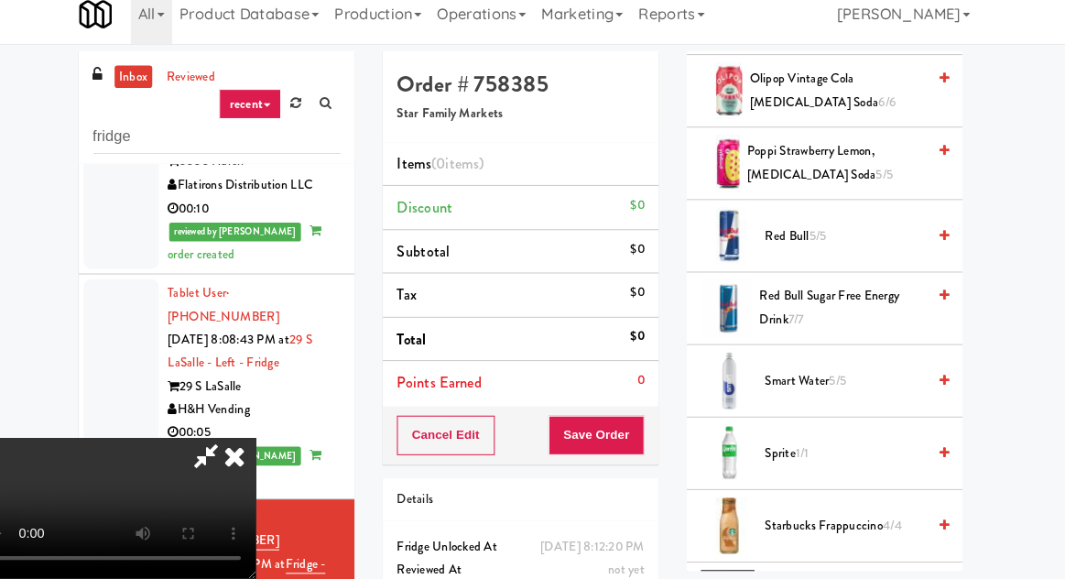
click at [852, 458] on span "Sprite 1/1" at bounding box center [848, 457] width 156 height 23
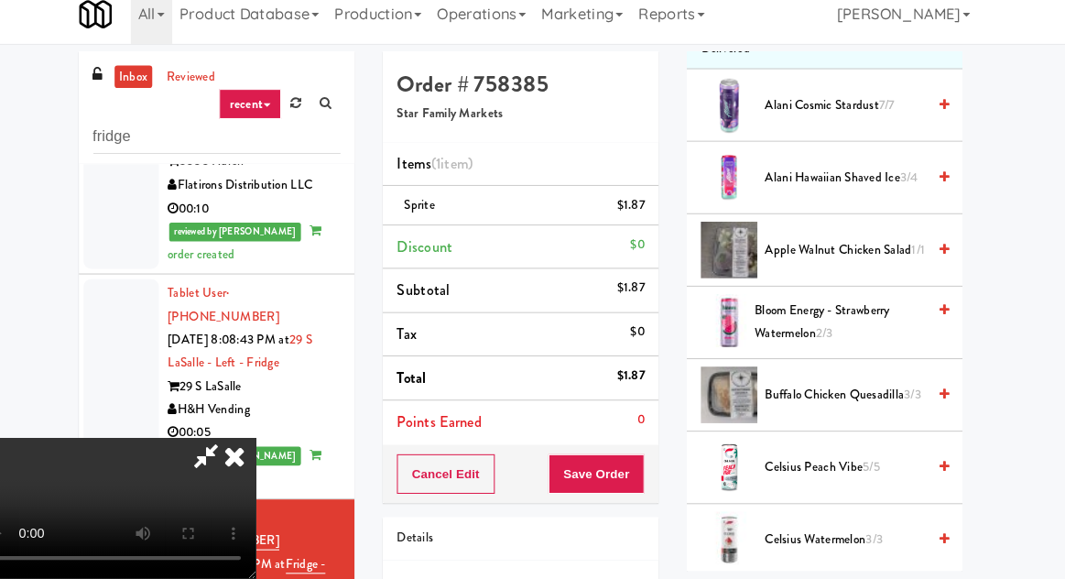
scroll to position [0, 0]
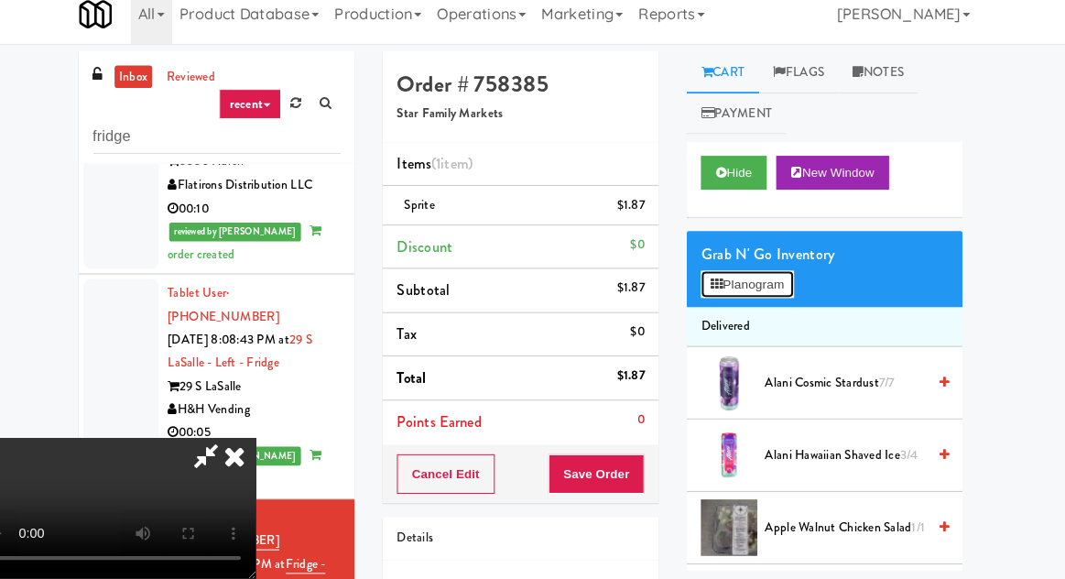
click at [773, 299] on button "Planogram" at bounding box center [753, 292] width 90 height 27
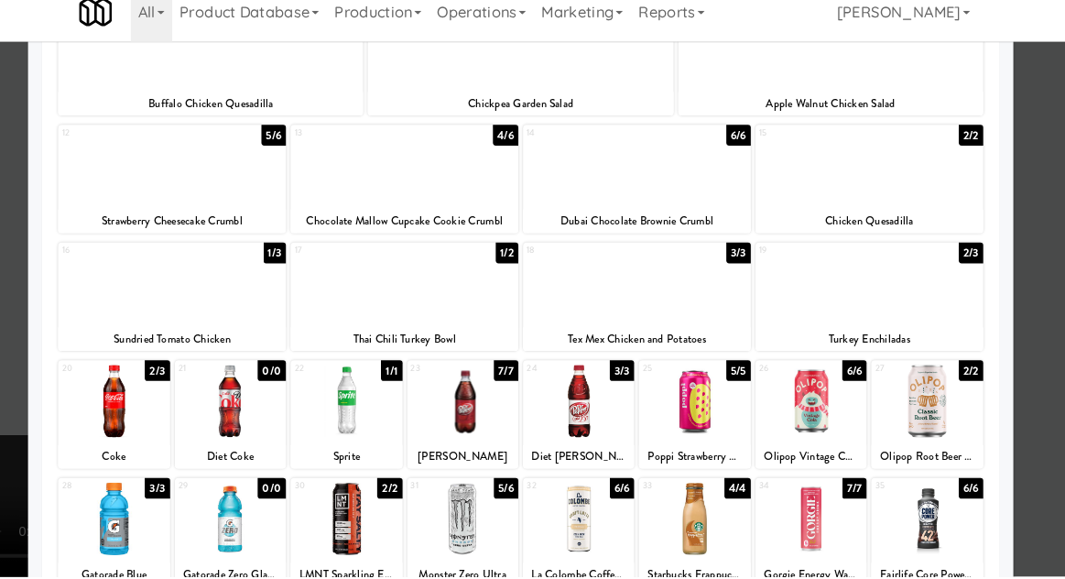
scroll to position [346, 0]
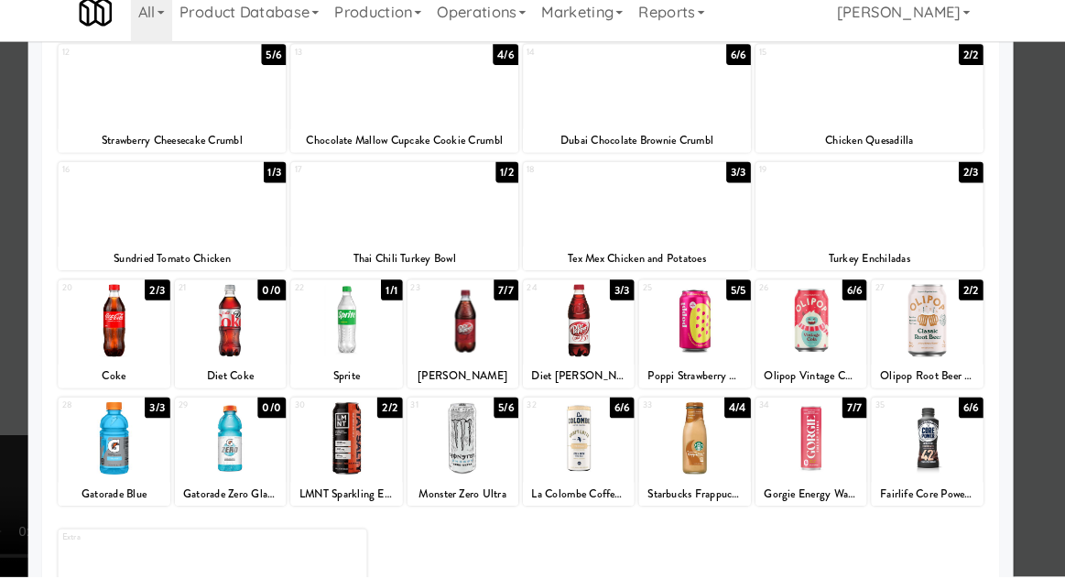
click at [35, 324] on div at bounding box center [532, 289] width 1065 height 579
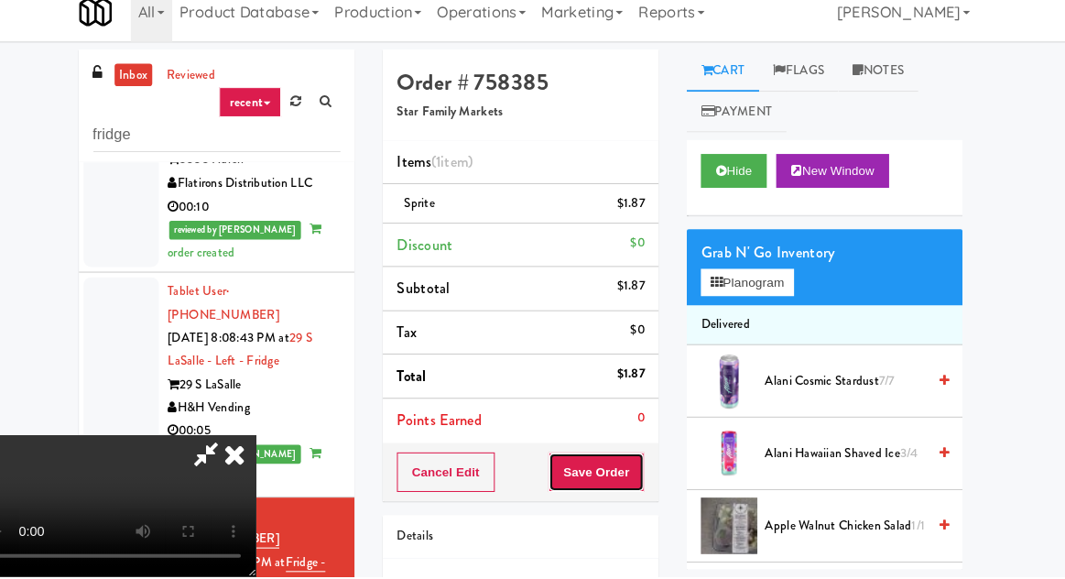
click at [652, 472] on button "Save Order" at bounding box center [605, 477] width 93 height 38
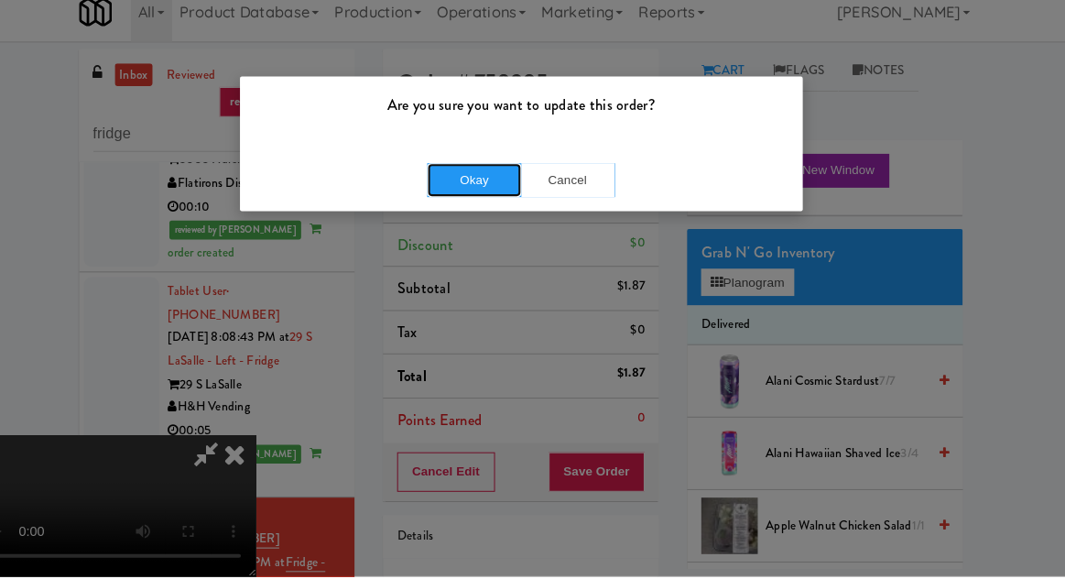
click at [443, 194] on button "Okay" at bounding box center [487, 193] width 92 height 33
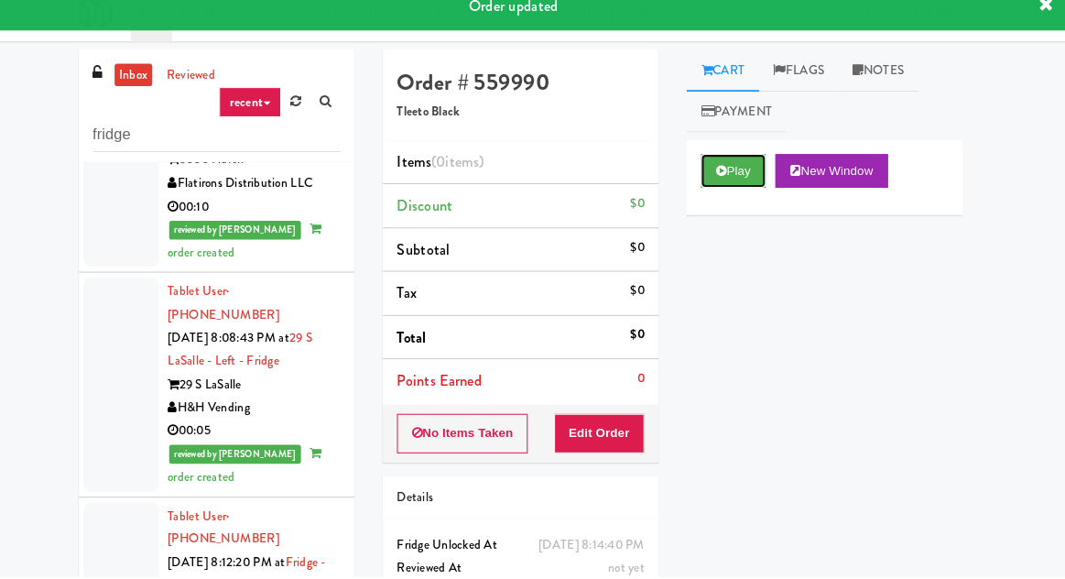
click at [722, 191] on button "Play" at bounding box center [739, 184] width 63 height 33
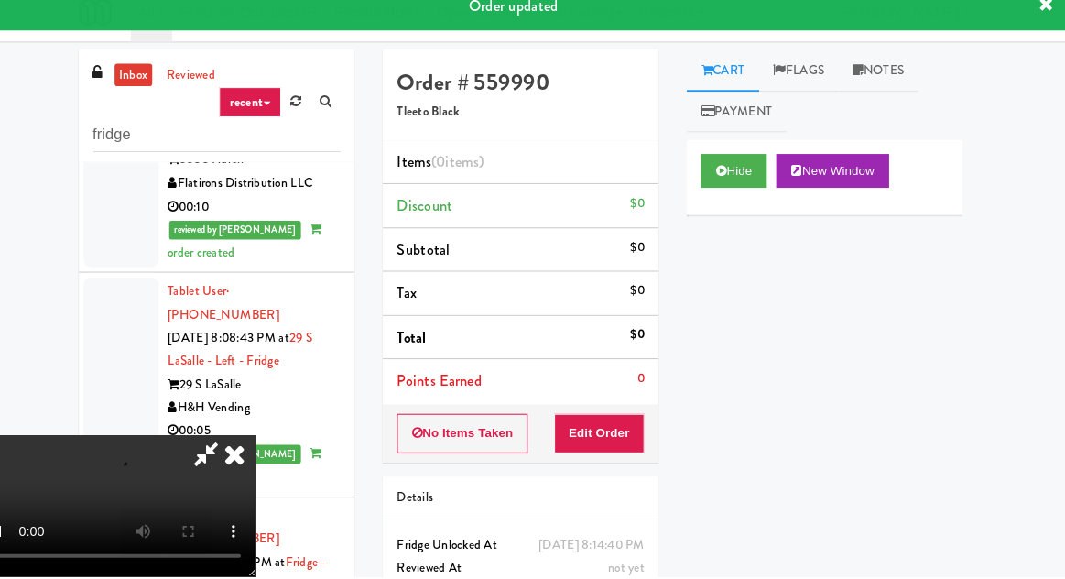
click at [592, 467] on div "Order # 559990 Tleeto Black Items (0 items ) Discount $0 Subtotal $0 Tax $0 Tot…" at bounding box center [533, 360] width 296 height 589
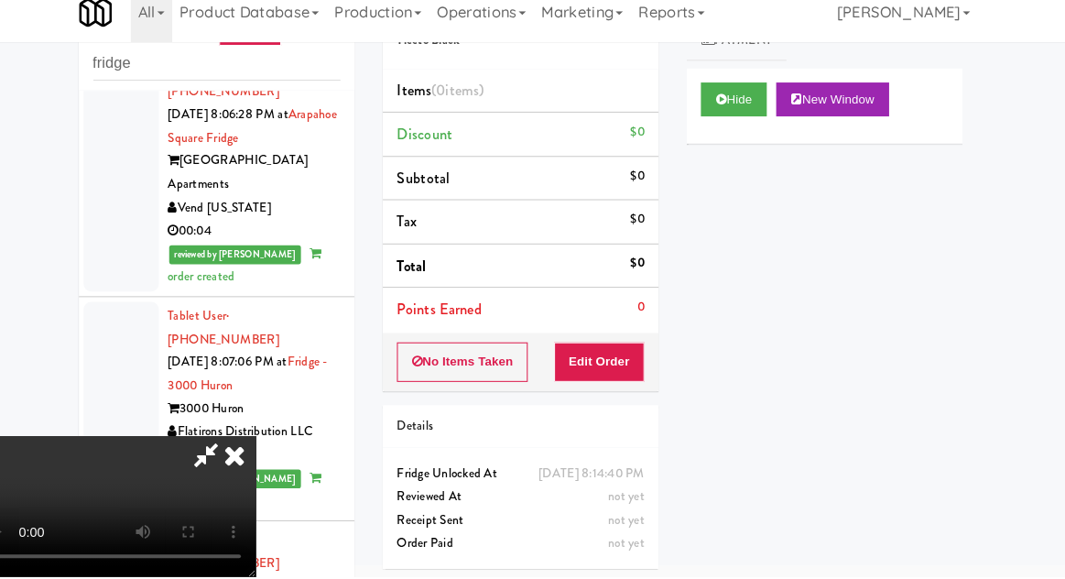
scroll to position [71, 0]
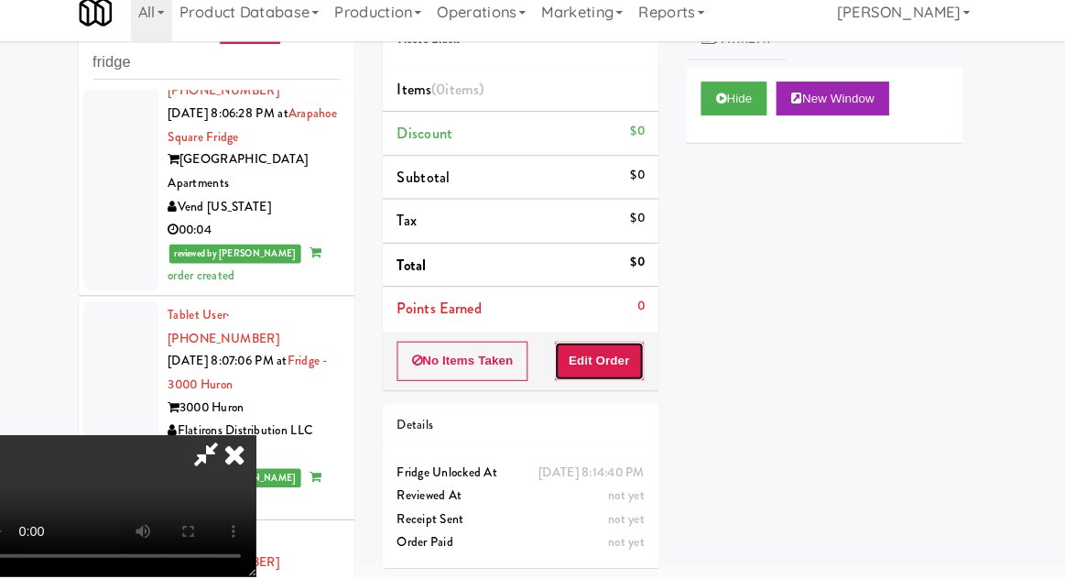
click at [639, 379] on button "Edit Order" at bounding box center [609, 369] width 89 height 38
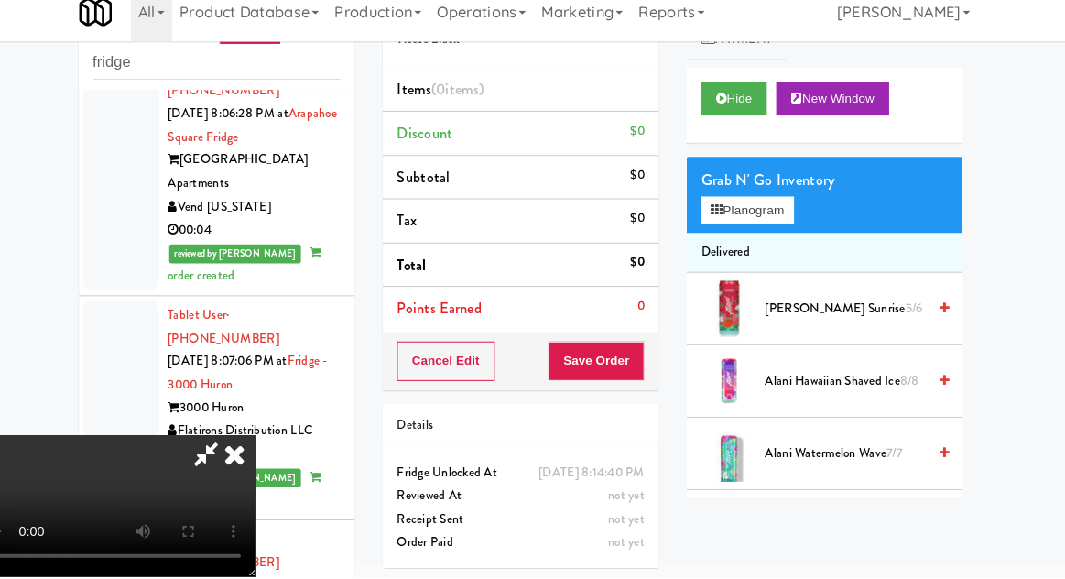
scroll to position [67, 0]
click at [774, 229] on button "Planogram" at bounding box center [753, 222] width 90 height 27
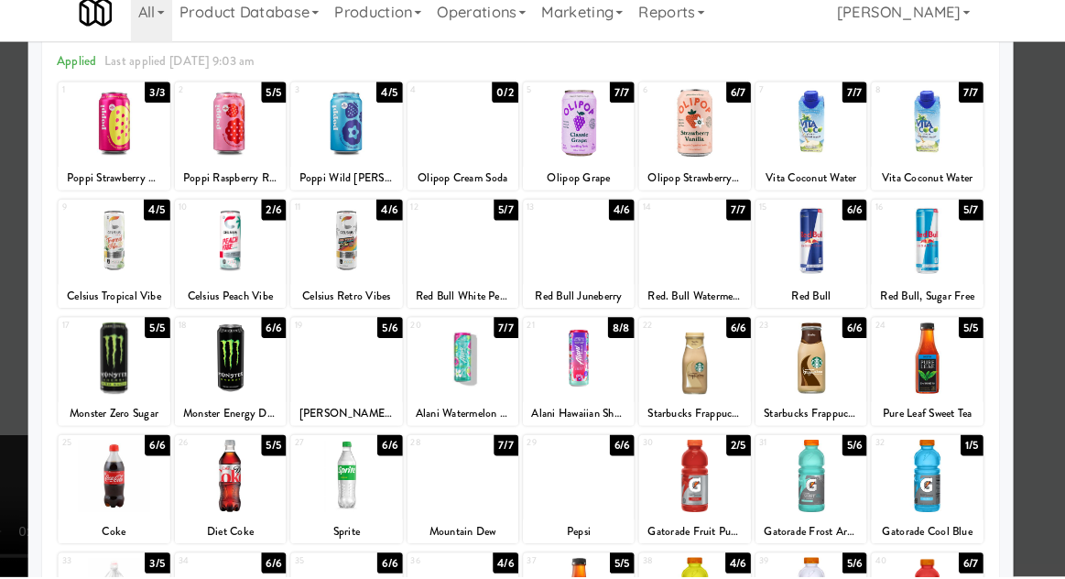
scroll to position [128, 0]
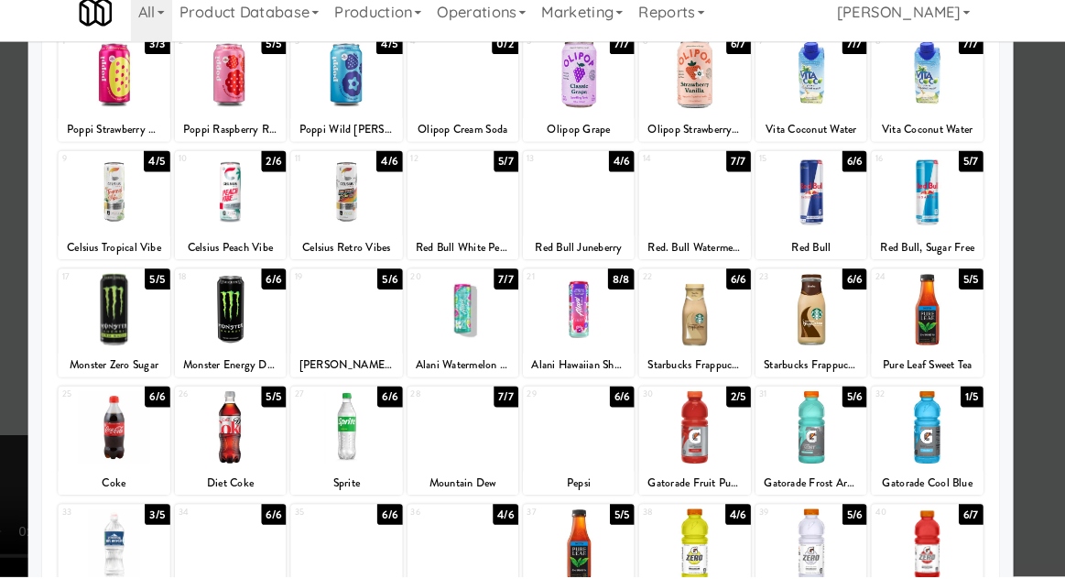
click at [608, 341] on div at bounding box center [589, 319] width 108 height 71
click at [1059, 400] on div at bounding box center [532, 289] width 1065 height 579
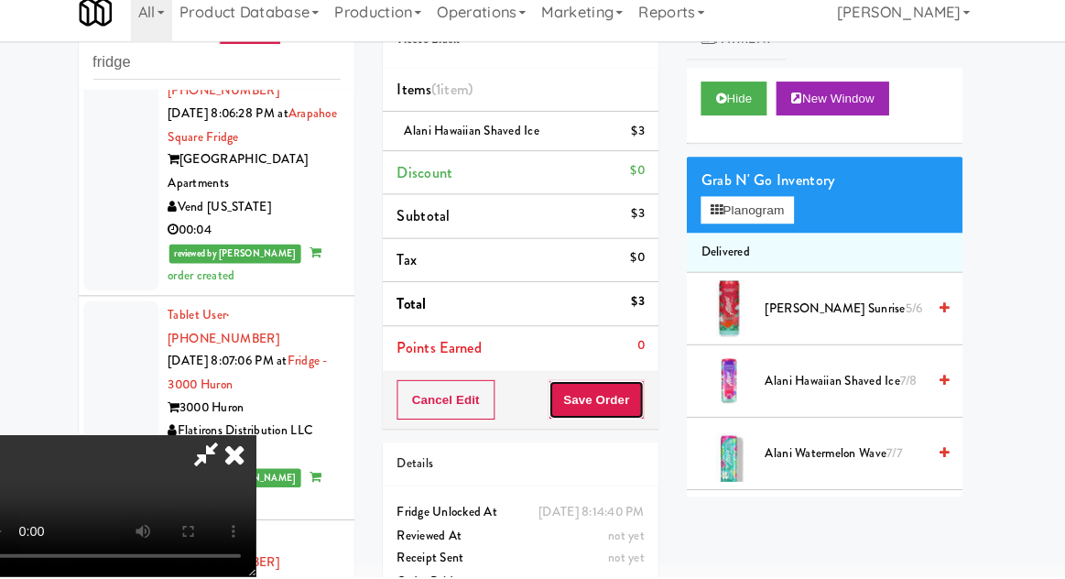
click at [649, 405] on button "Save Order" at bounding box center [605, 406] width 93 height 38
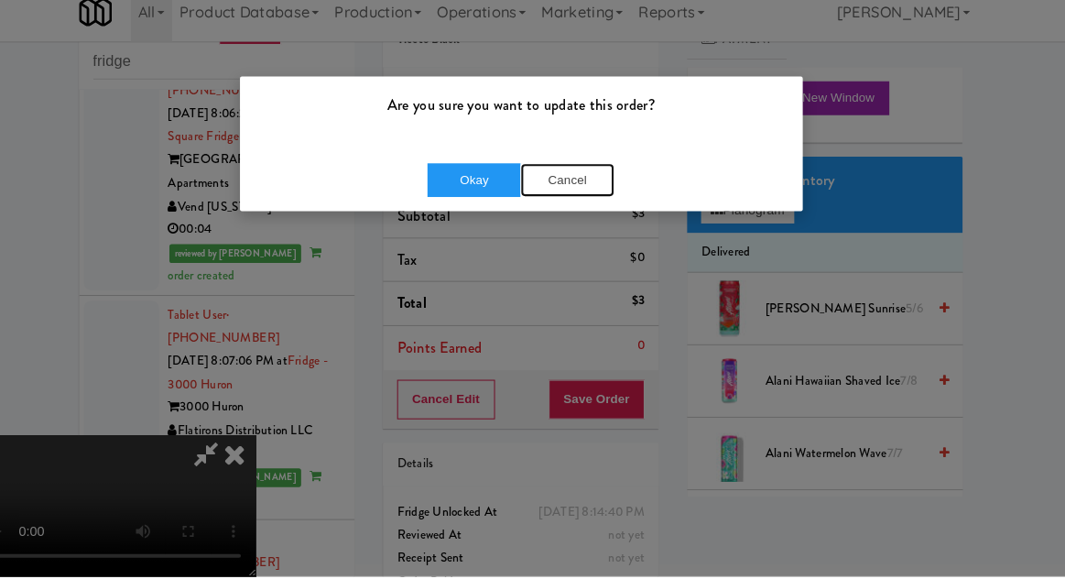
click at [615, 203] on button "Cancel" at bounding box center [578, 193] width 92 height 33
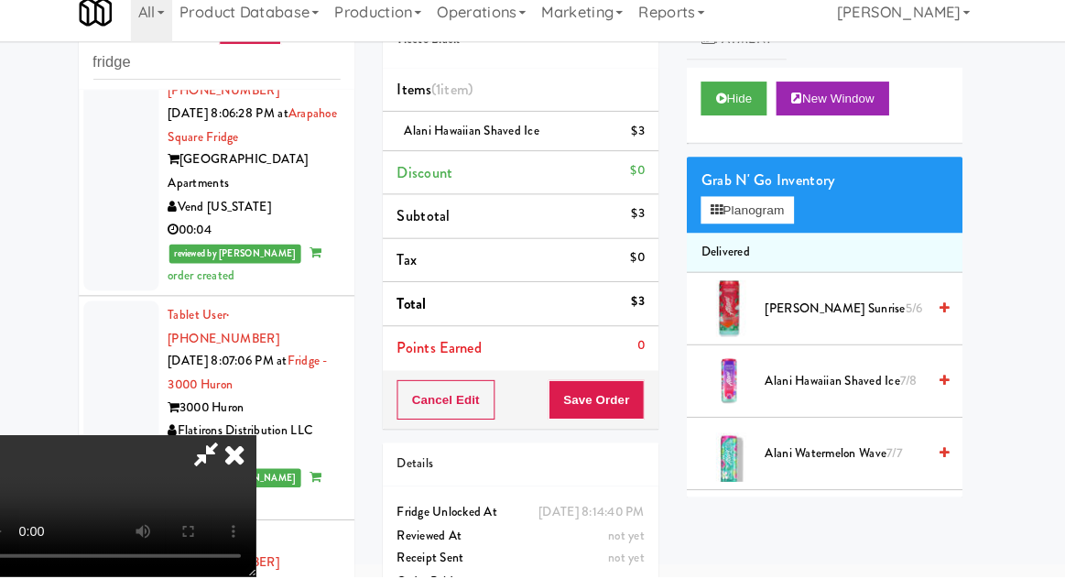
click at [655, 158] on link at bounding box center [651, 152] width 16 height 23
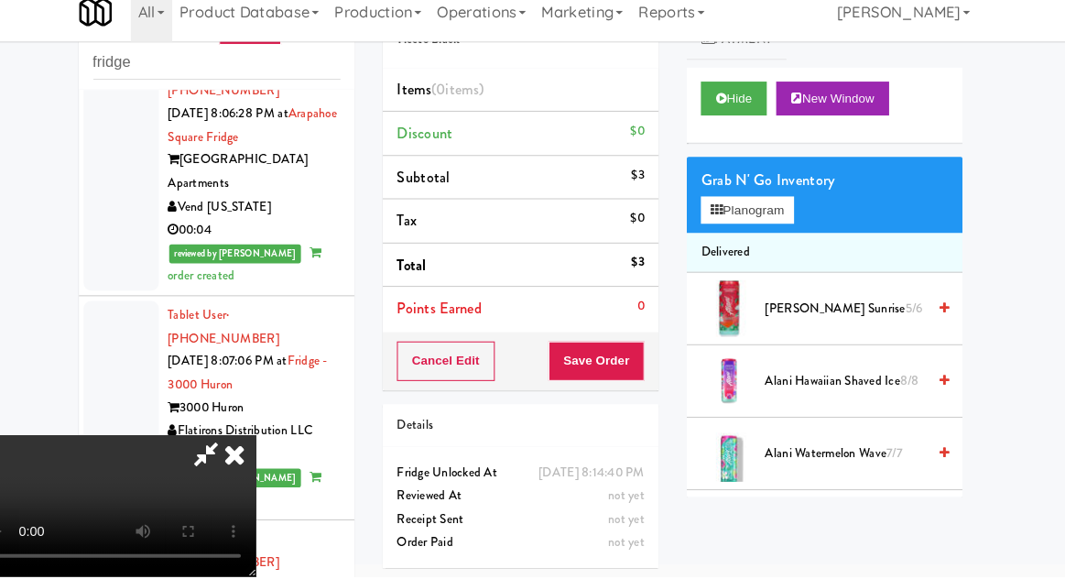
click at [655, 148] on li "Discount $0" at bounding box center [532, 147] width 268 height 43
click at [775, 218] on button "Planogram" at bounding box center [753, 222] width 90 height 27
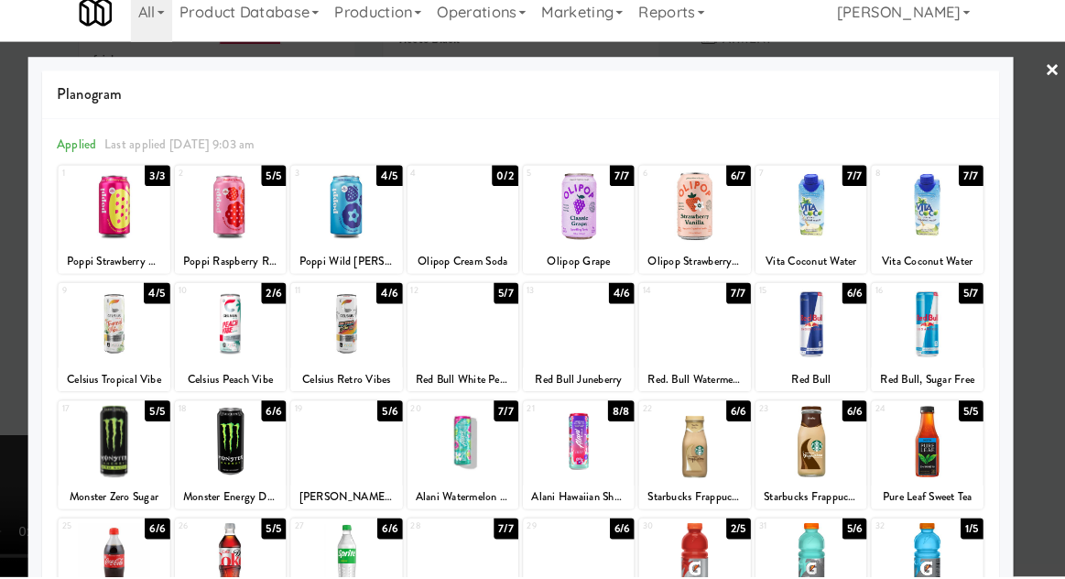
click at [332, 342] on div at bounding box center [363, 333] width 108 height 71
click at [60, 322] on div "Planogram Applied Last applied Sunday 9:03 am 1 3/3 Poppi Strawberry Lemon 2 5/…" at bounding box center [532, 486] width 959 height 826
click at [38, 323] on div at bounding box center [532, 289] width 1065 height 579
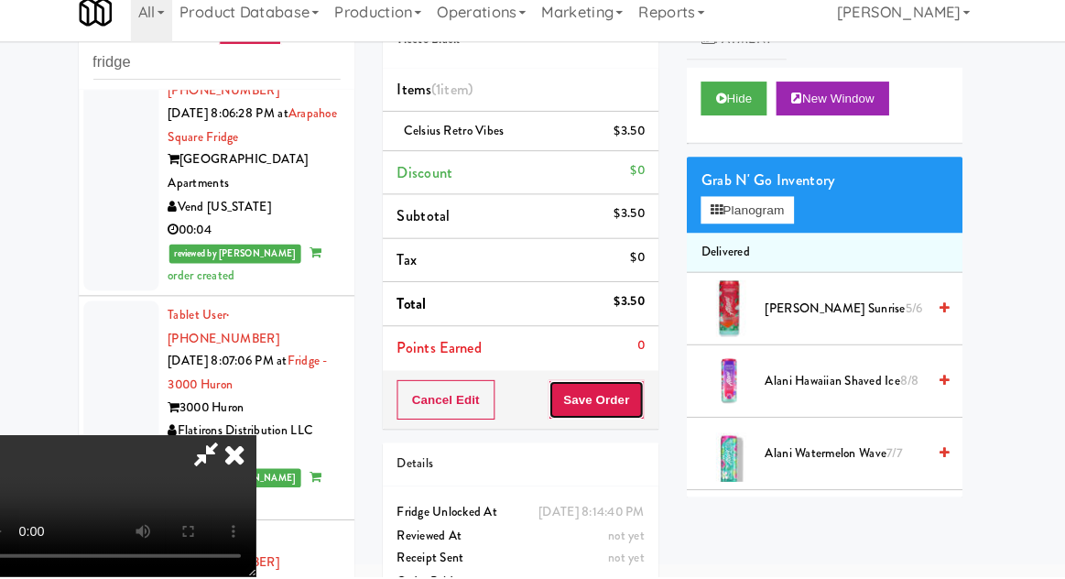
click at [645, 403] on button "Save Order" at bounding box center [605, 406] width 93 height 38
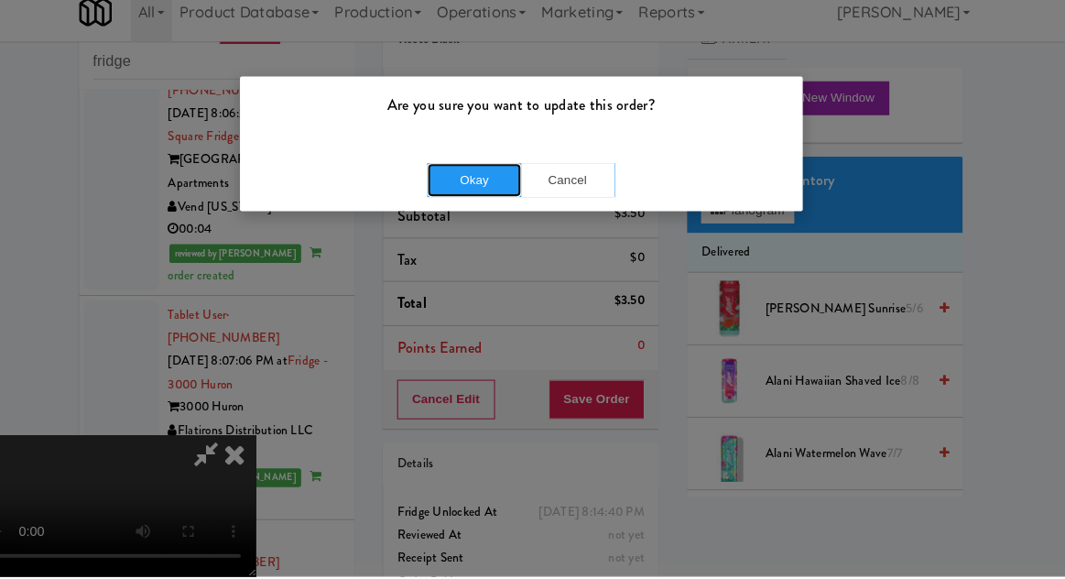
click at [472, 207] on button "Okay" at bounding box center [487, 193] width 92 height 33
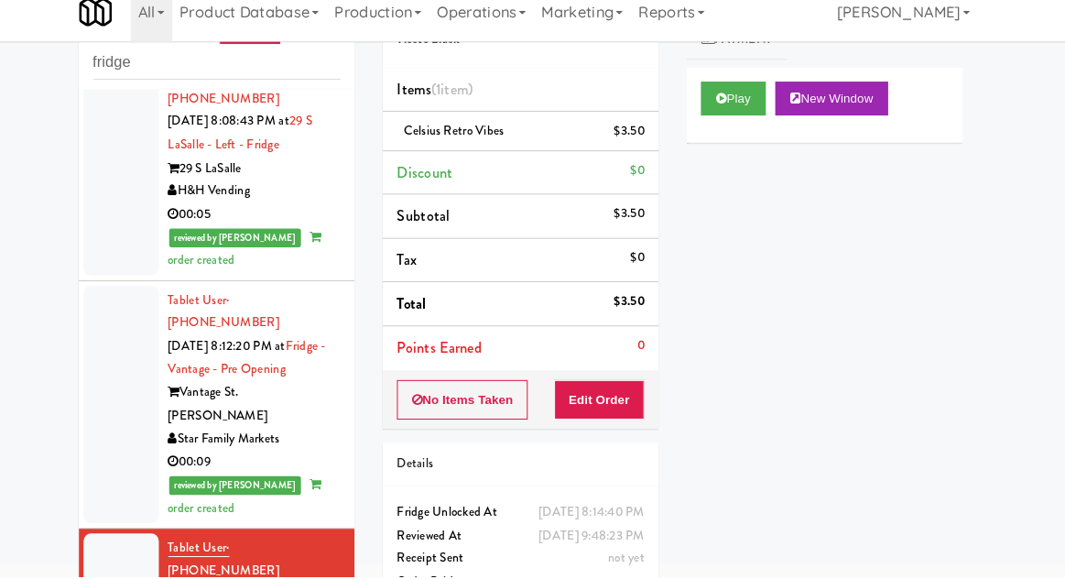
scroll to position [2432, 0]
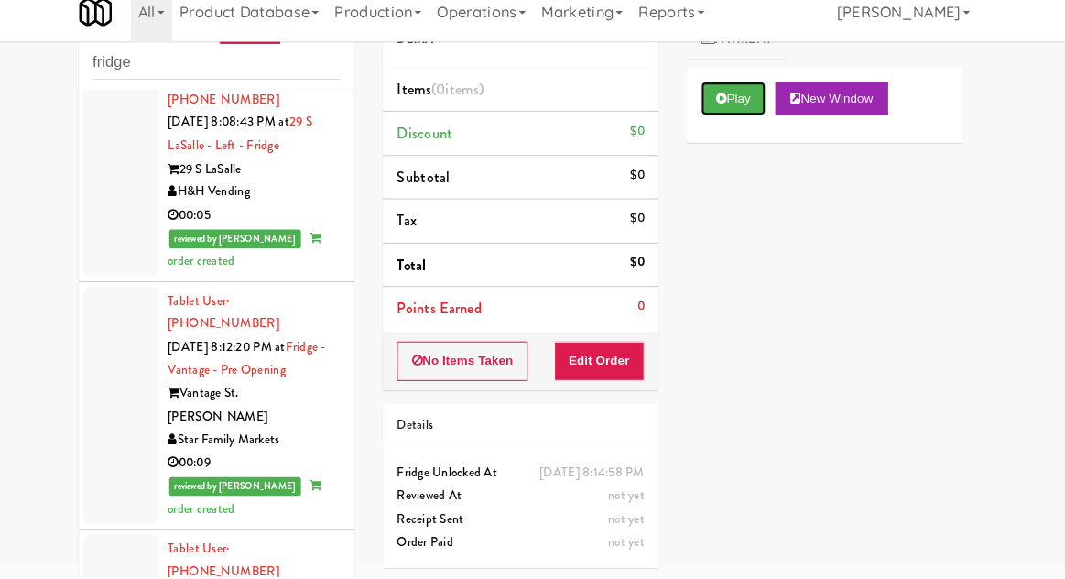
click at [726, 125] on button "Play" at bounding box center [739, 113] width 63 height 33
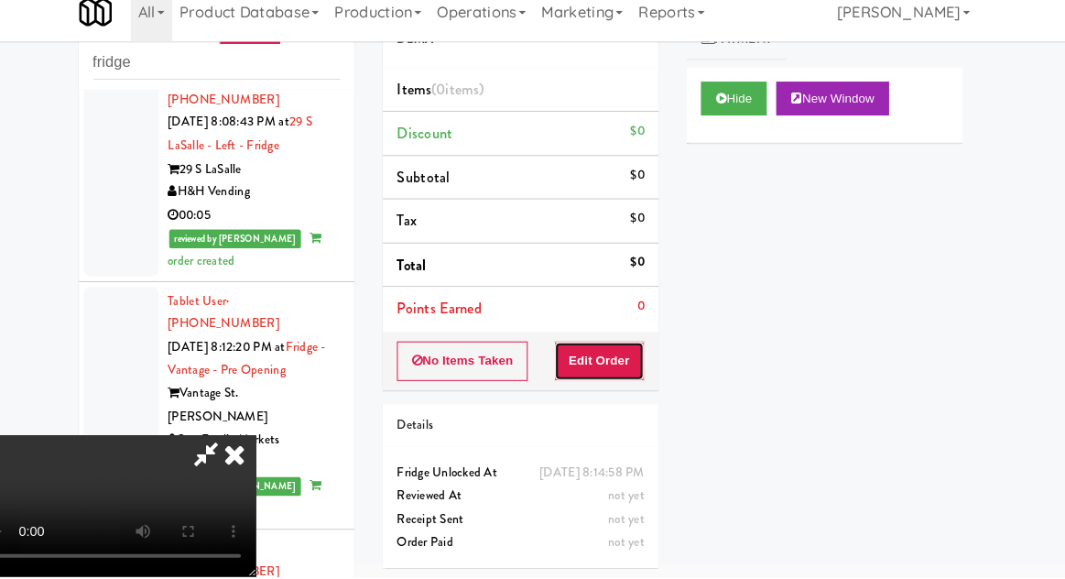
click at [624, 366] on button "Edit Order" at bounding box center [609, 369] width 89 height 38
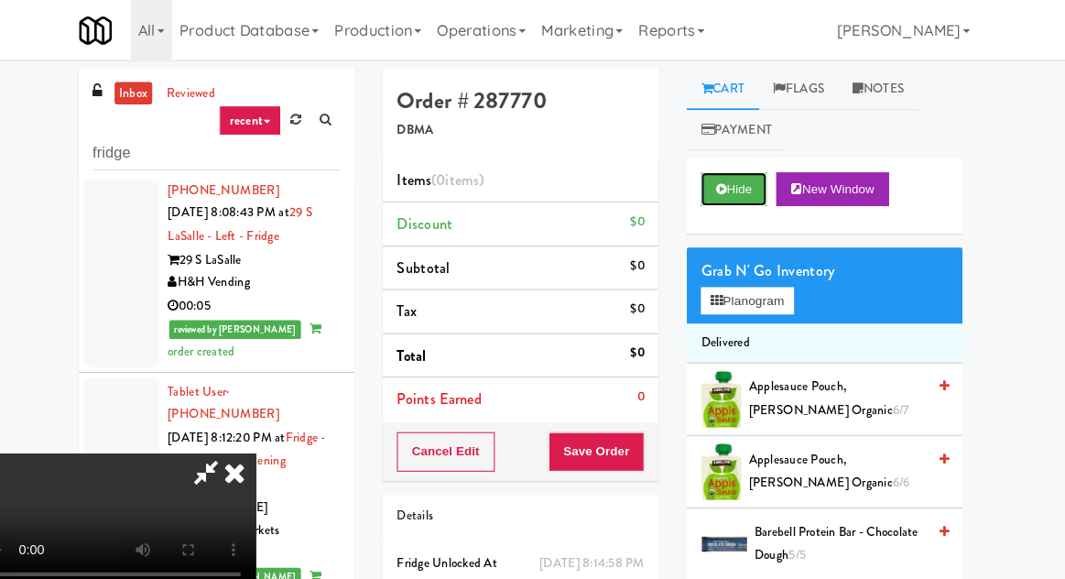
click at [730, 185] on icon at bounding box center [727, 184] width 10 height 12
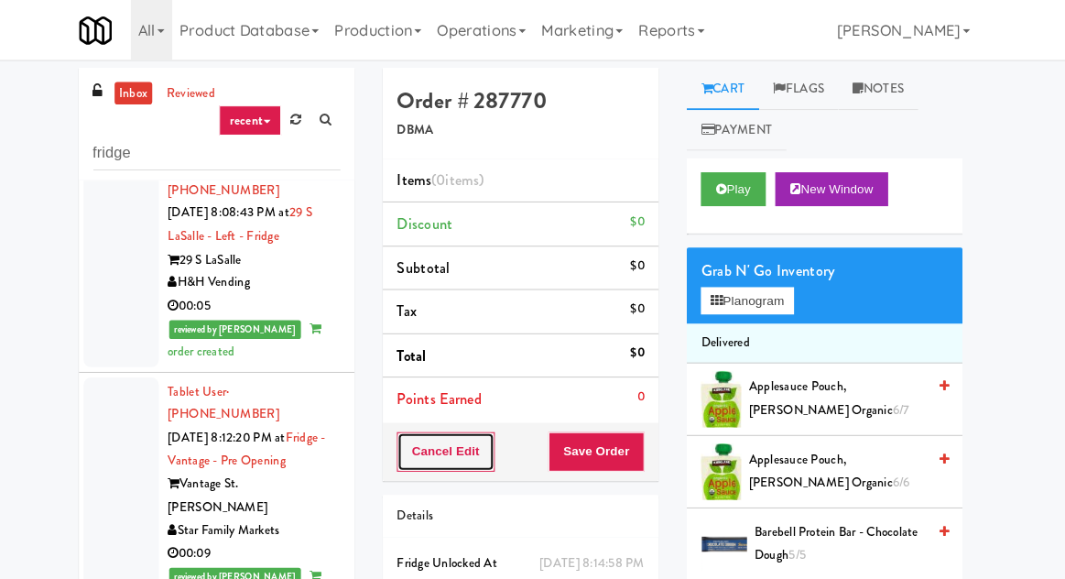
click at [458, 425] on button "Cancel Edit" at bounding box center [459, 439] width 95 height 38
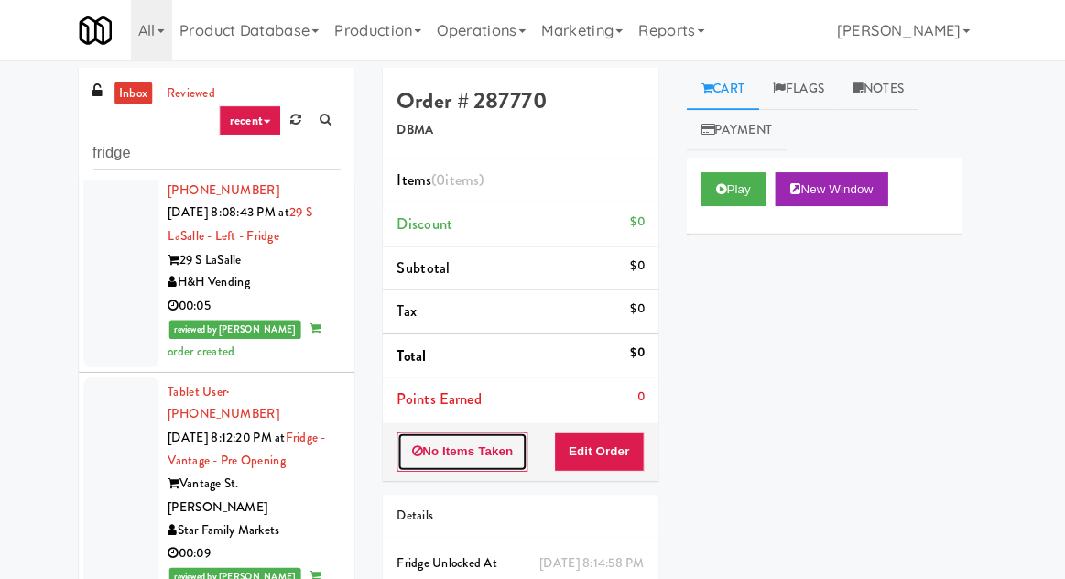
click at [461, 438] on button "No Items Taken" at bounding box center [476, 439] width 128 height 38
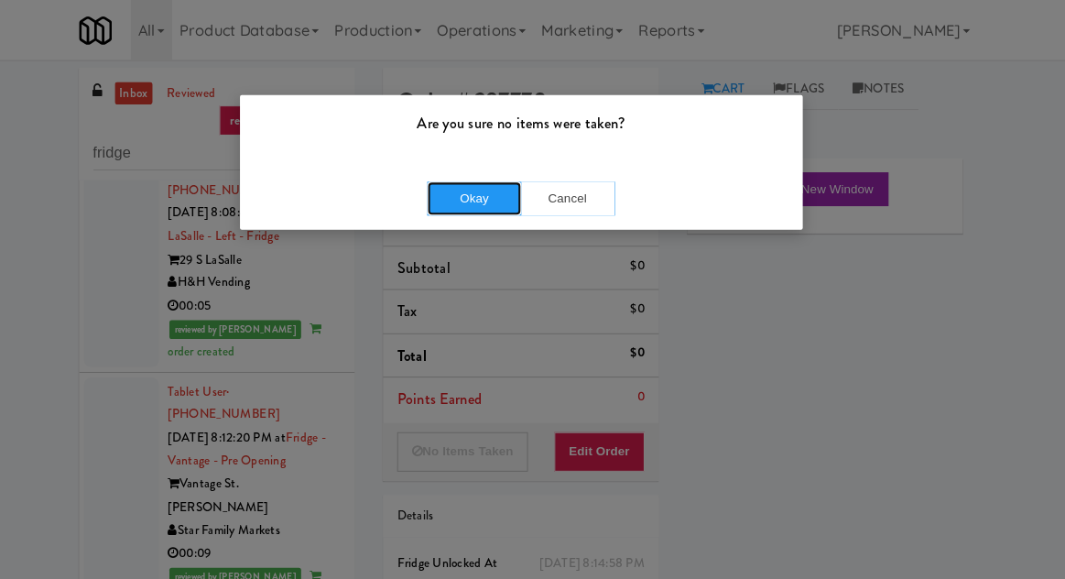
click at [504, 205] on button "Okay" at bounding box center [487, 193] width 92 height 33
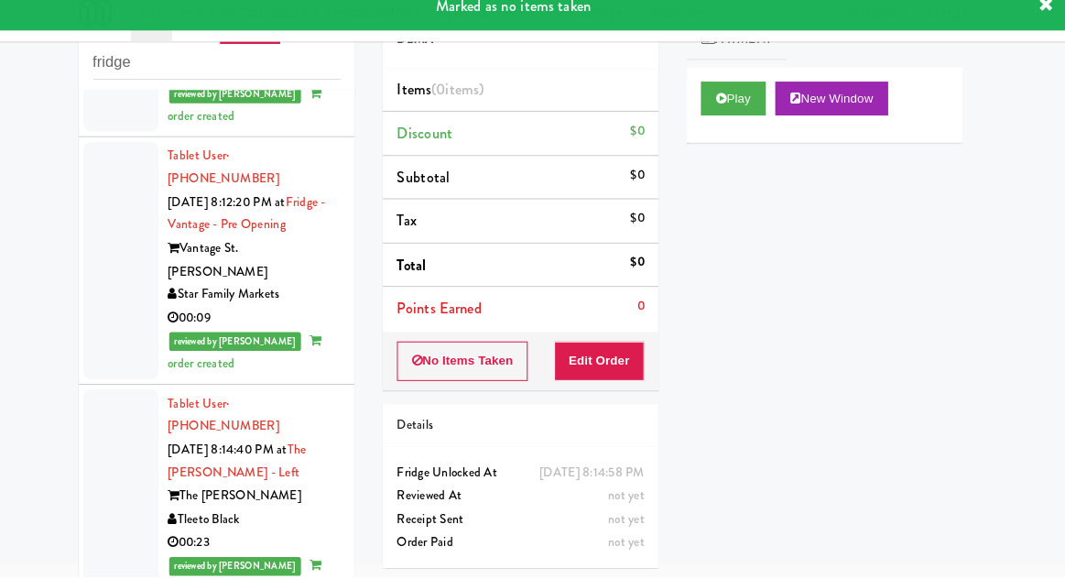
scroll to position [2571, 0]
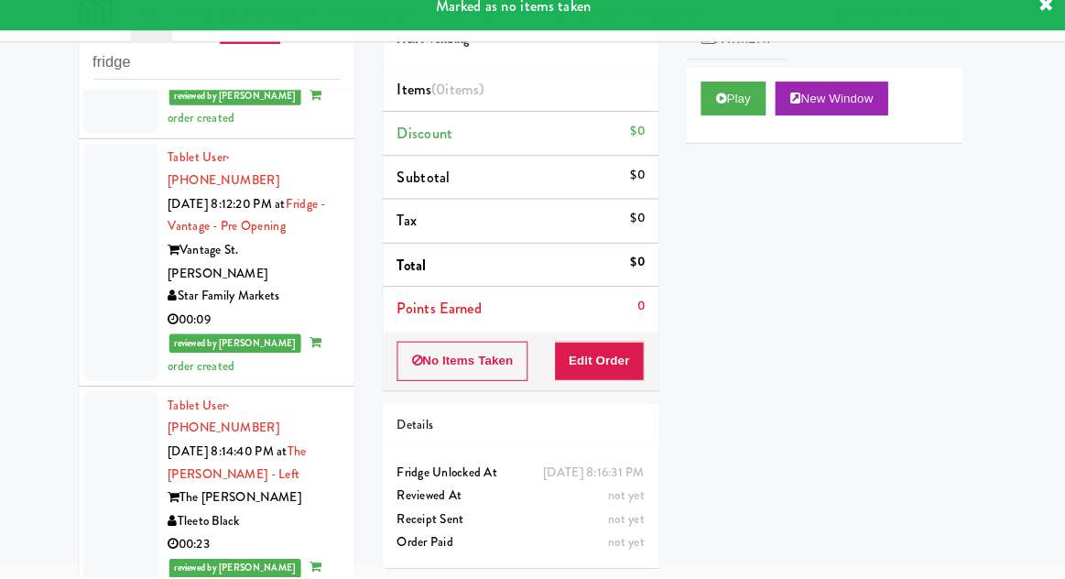
scroll to position [4, 0]
click at [742, 93] on button "Play" at bounding box center [739, 109] width 63 height 33
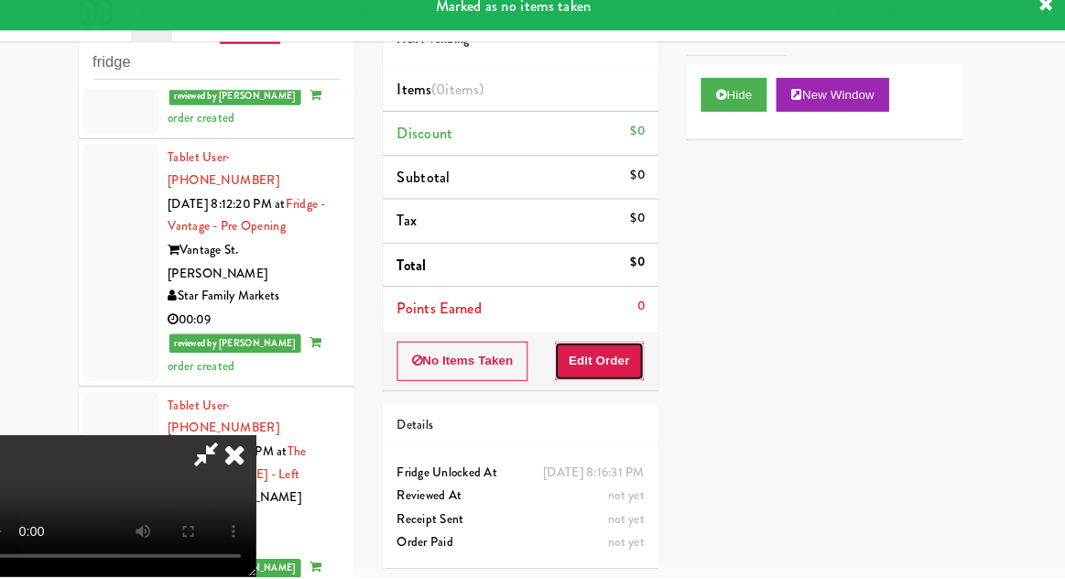
click at [612, 360] on button "Edit Order" at bounding box center [609, 369] width 89 height 38
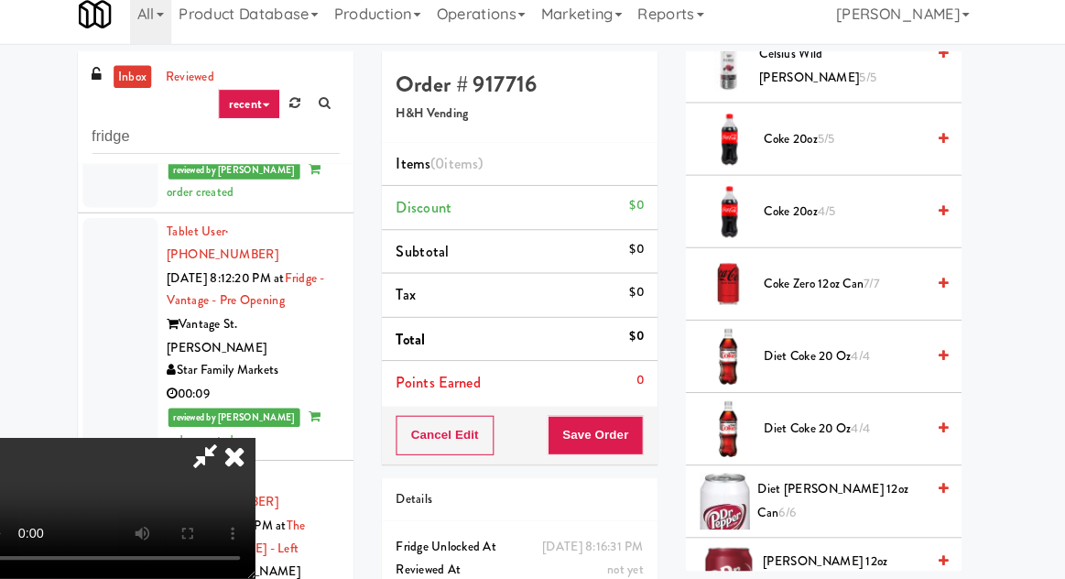
scroll to position [615, 0]
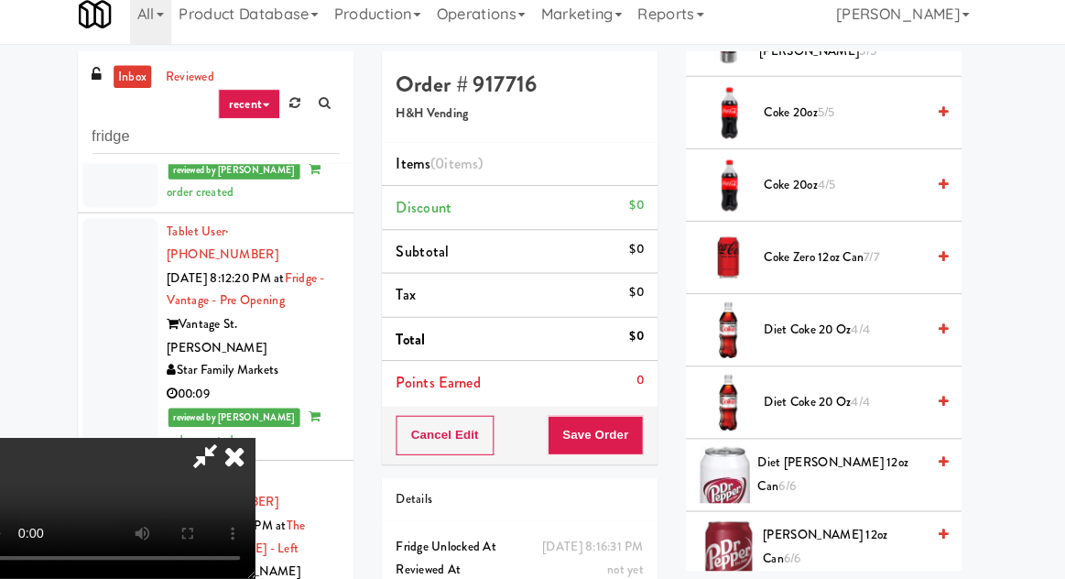
click at [859, 265] on span "Coke Zero 12oz can 7/7" at bounding box center [848, 266] width 156 height 23
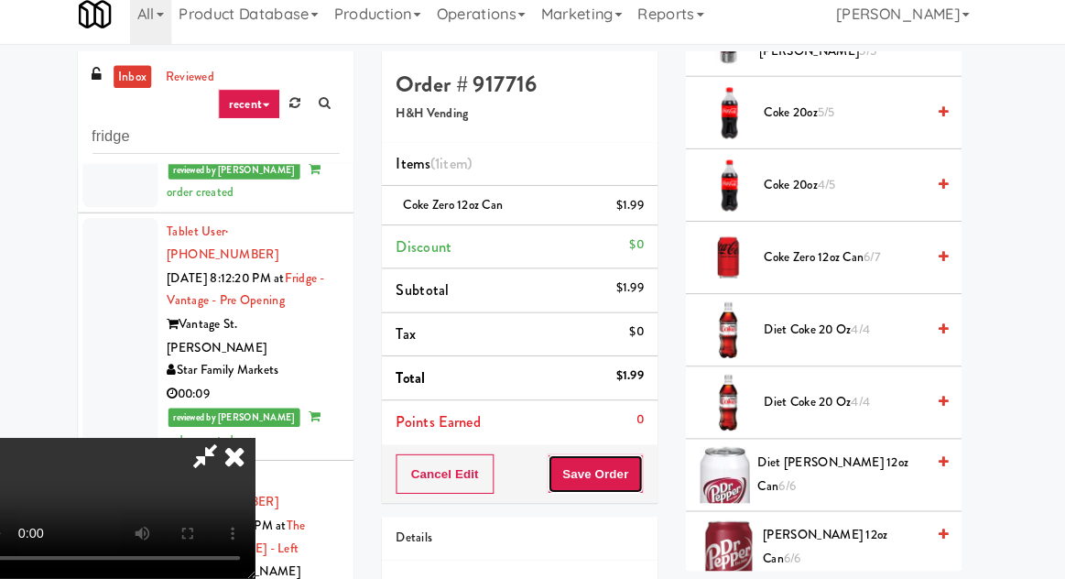
click at [650, 470] on button "Save Order" at bounding box center [605, 477] width 93 height 38
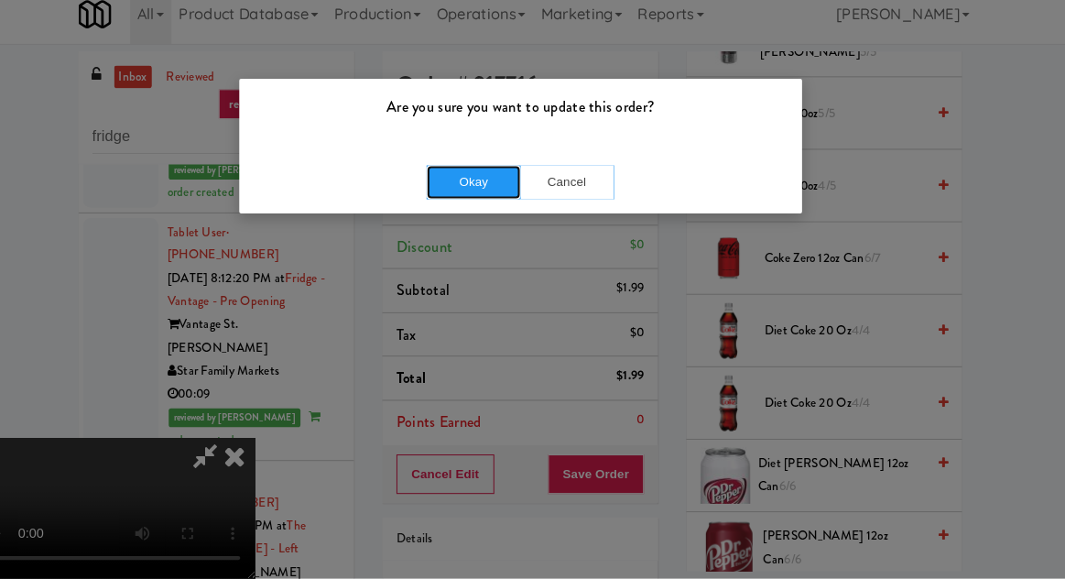
click at [493, 192] on button "Okay" at bounding box center [487, 193] width 92 height 33
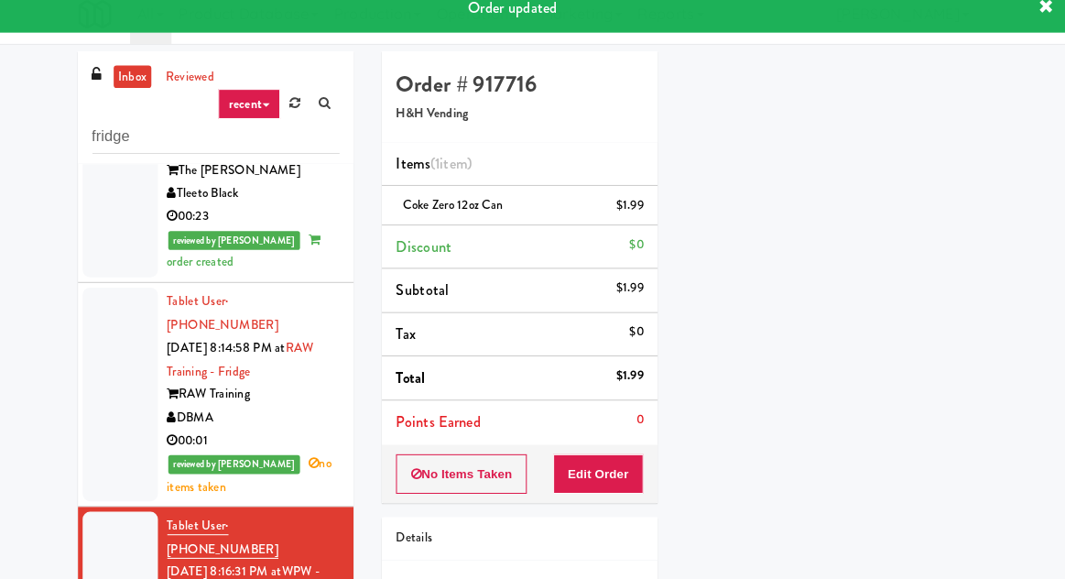
scroll to position [2965, 0]
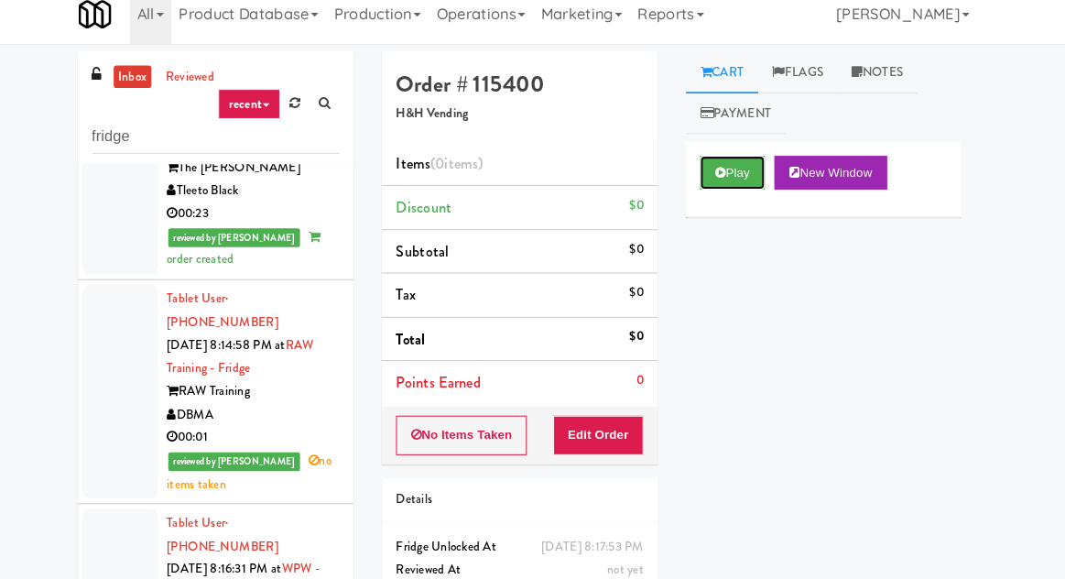
click at [729, 183] on icon at bounding box center [727, 184] width 10 height 12
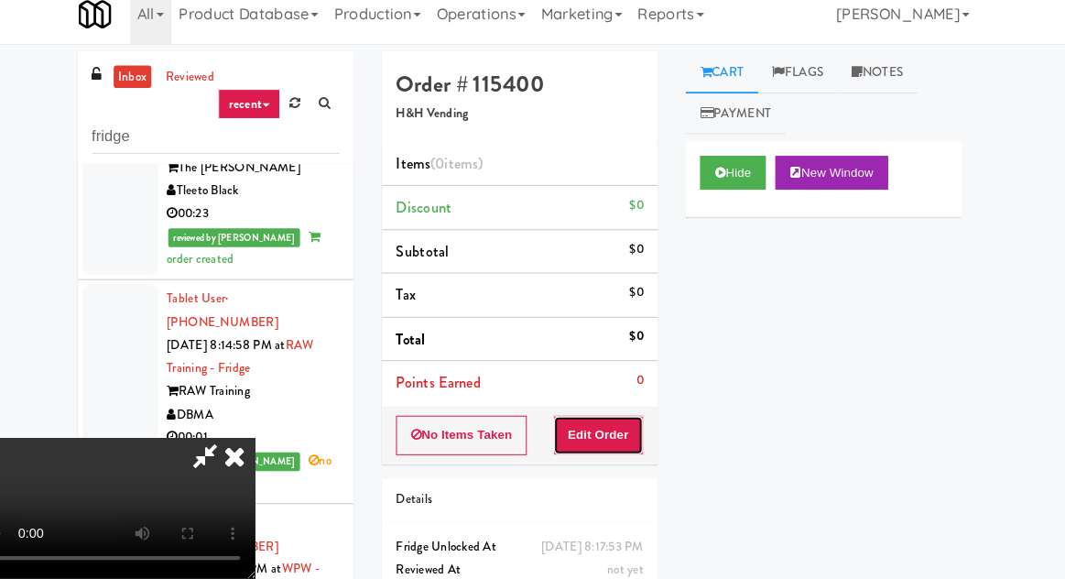
click at [623, 431] on button "Edit Order" at bounding box center [609, 439] width 89 height 38
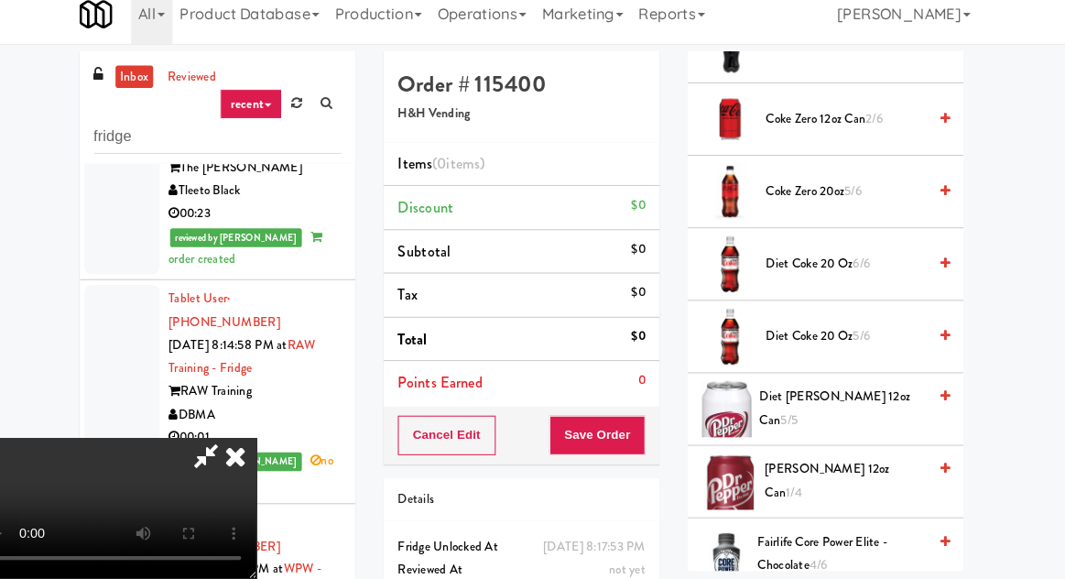
scroll to position [893, 0]
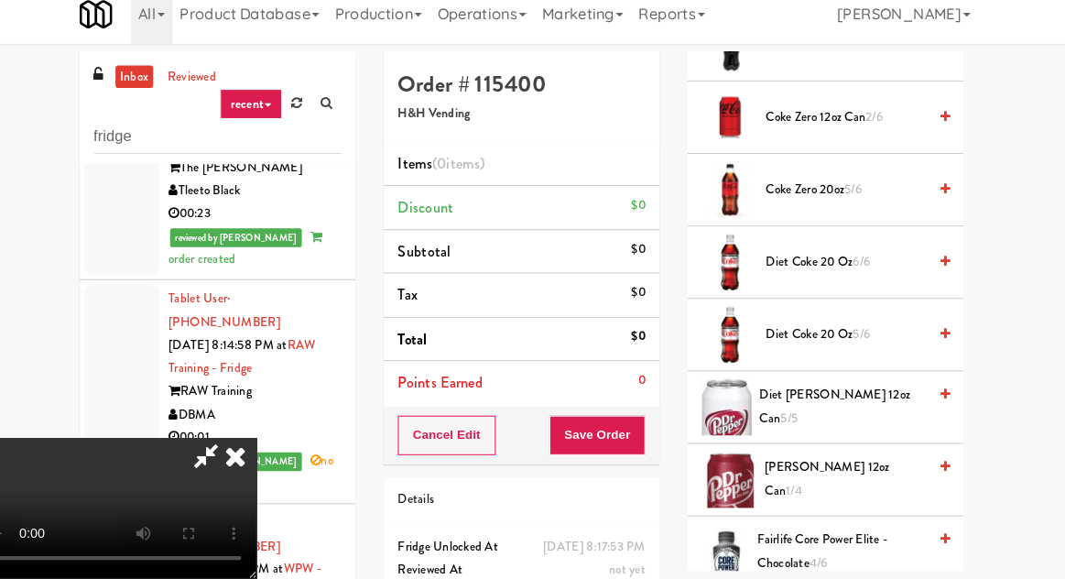
click at [872, 201] on span "Coke Zero 20oz 5/6" at bounding box center [848, 201] width 156 height 23
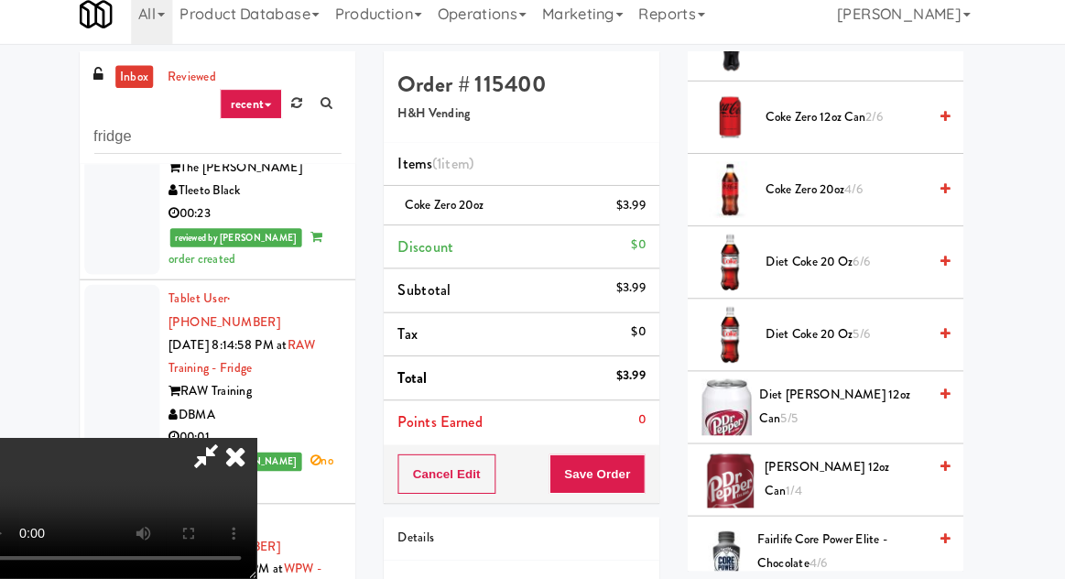
click at [843, 333] on span "Diet Coke 20 oz 5/6" at bounding box center [848, 342] width 156 height 23
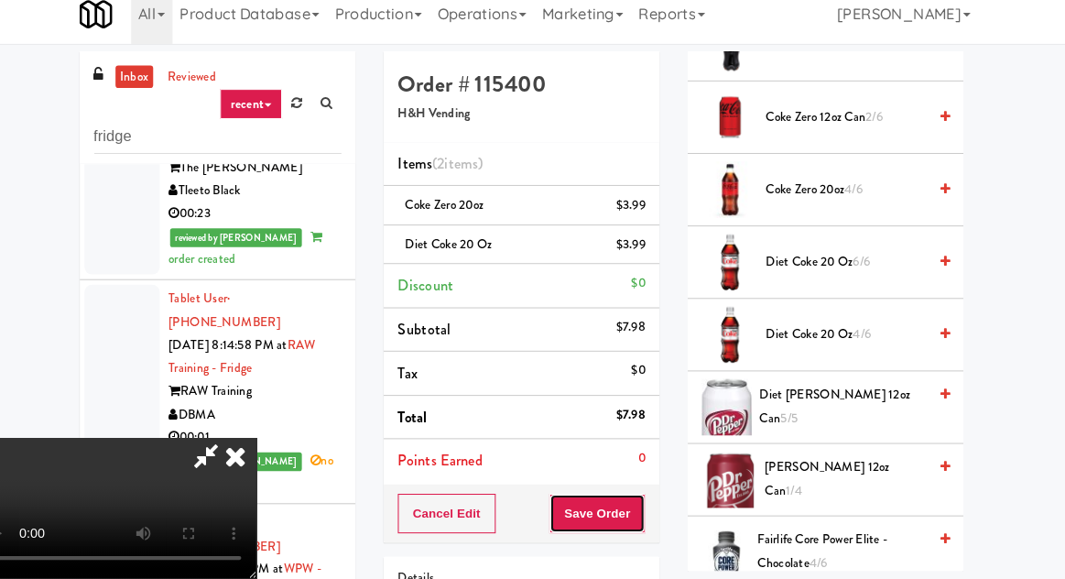
click at [648, 510] on button "Save Order" at bounding box center [605, 515] width 93 height 38
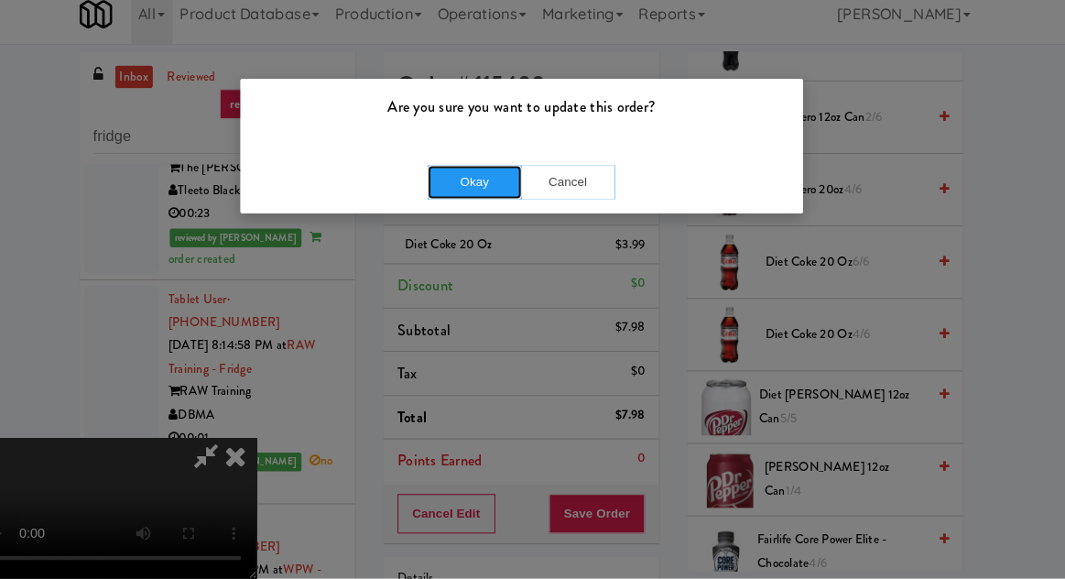
click at [491, 197] on button "Okay" at bounding box center [487, 193] width 92 height 33
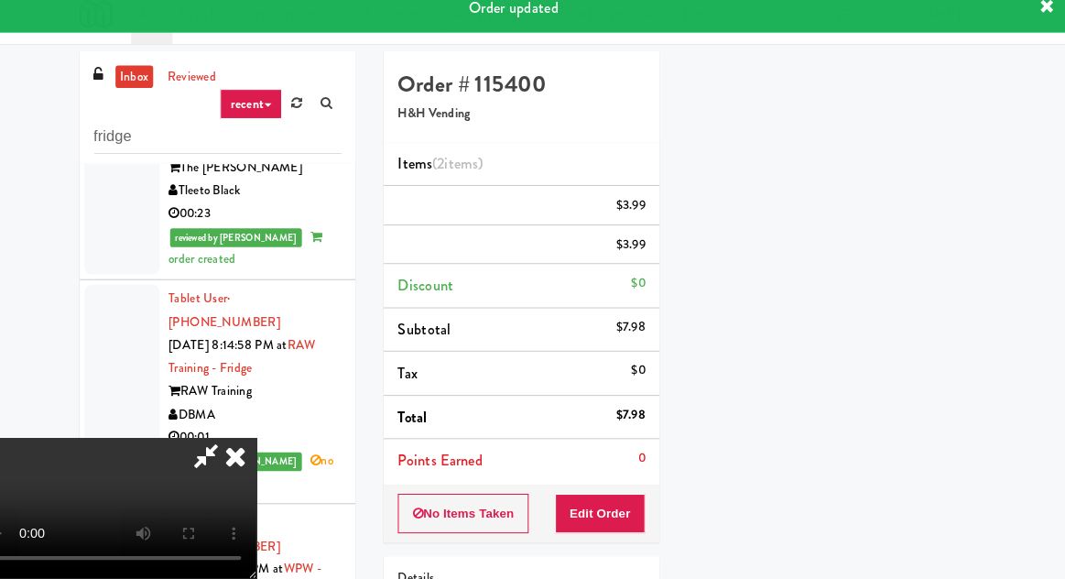
scroll to position [180, 0]
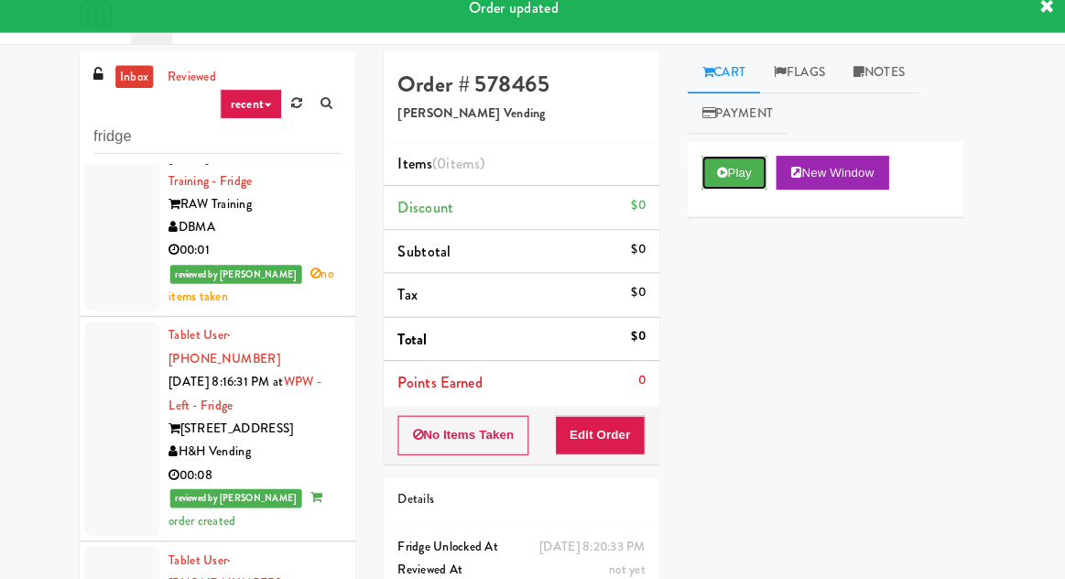
click at [722, 174] on button "Play" at bounding box center [739, 184] width 63 height 33
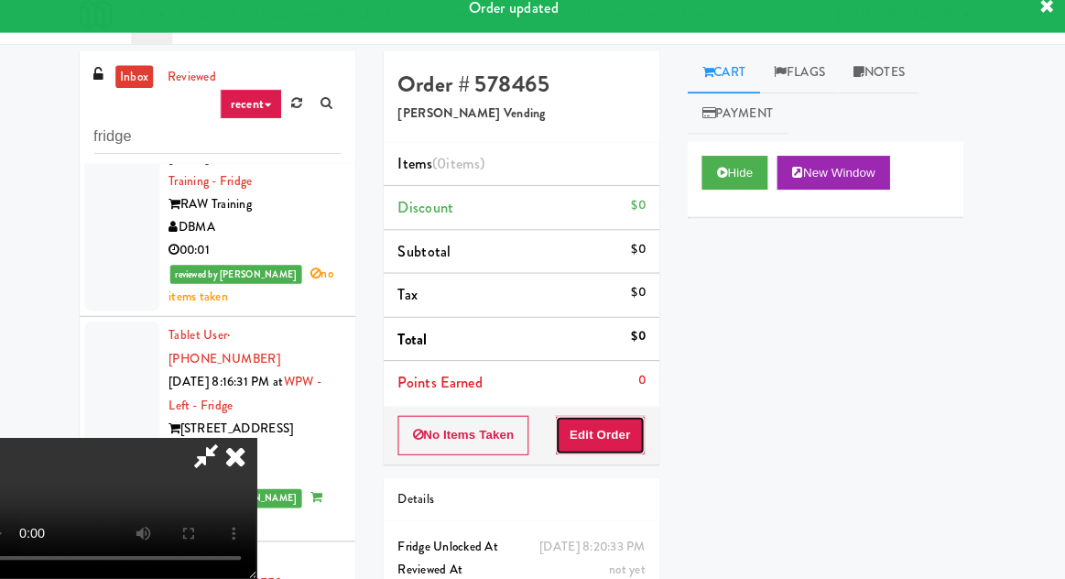
click at [616, 428] on button "Edit Order" at bounding box center [609, 439] width 89 height 38
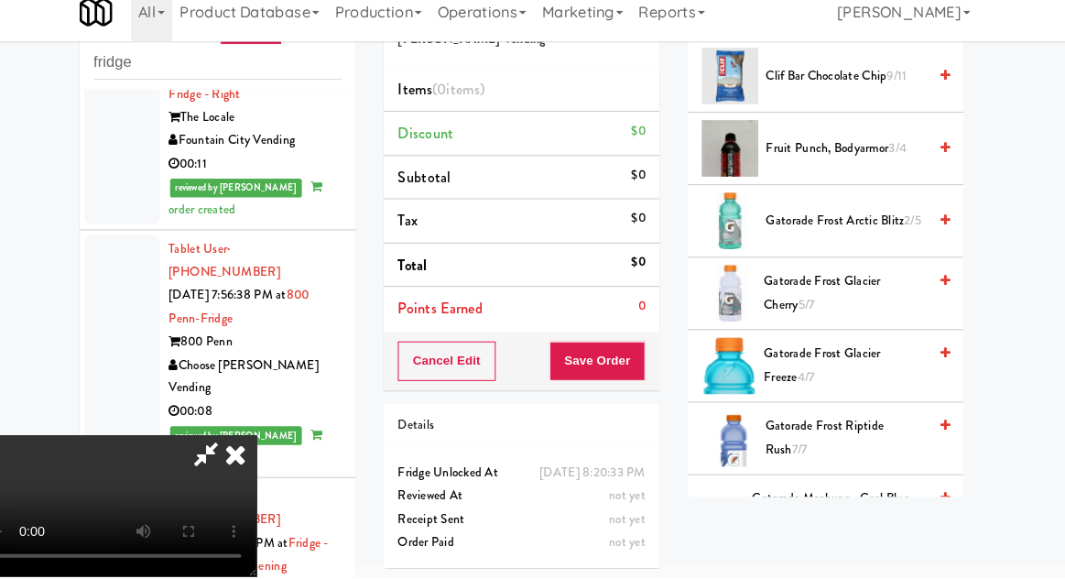
scroll to position [429, 0]
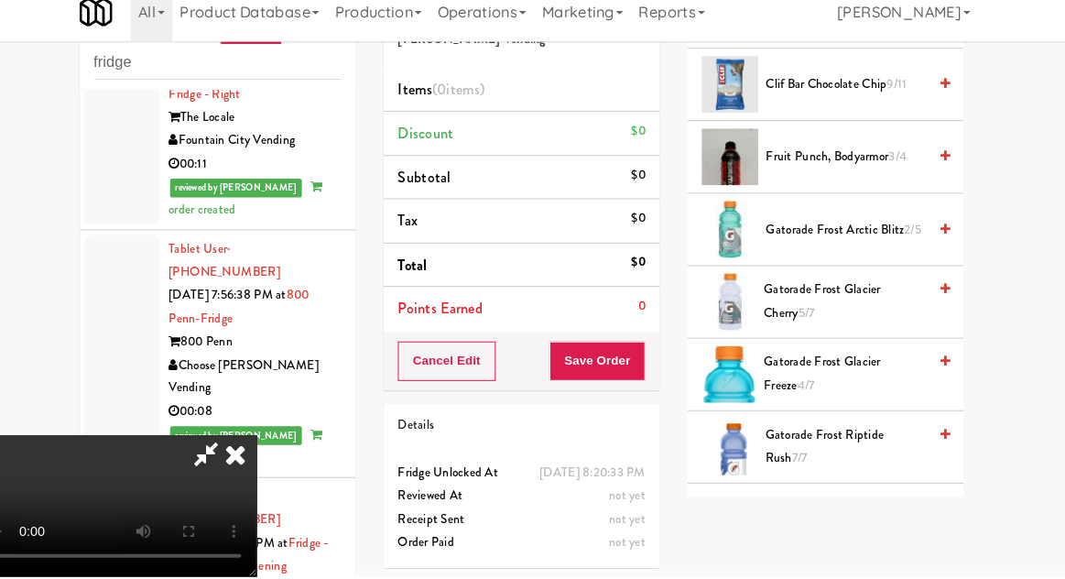
click at [891, 207] on li "Gatorade Frost Arctic Blitz 2/5" at bounding box center [828, 241] width 268 height 71
click at [880, 233] on span "Gatorade Frost Arctic Blitz 2/5" at bounding box center [848, 241] width 156 height 23
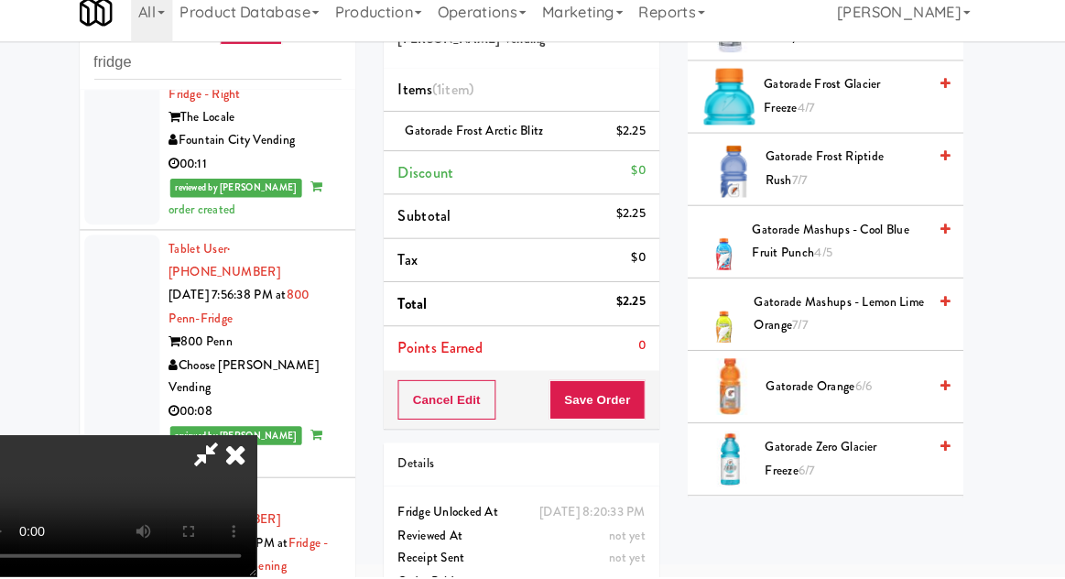
scroll to position [700, 0]
click at [822, 391] on span "Gatorade Orange 6/6" at bounding box center [848, 394] width 156 height 23
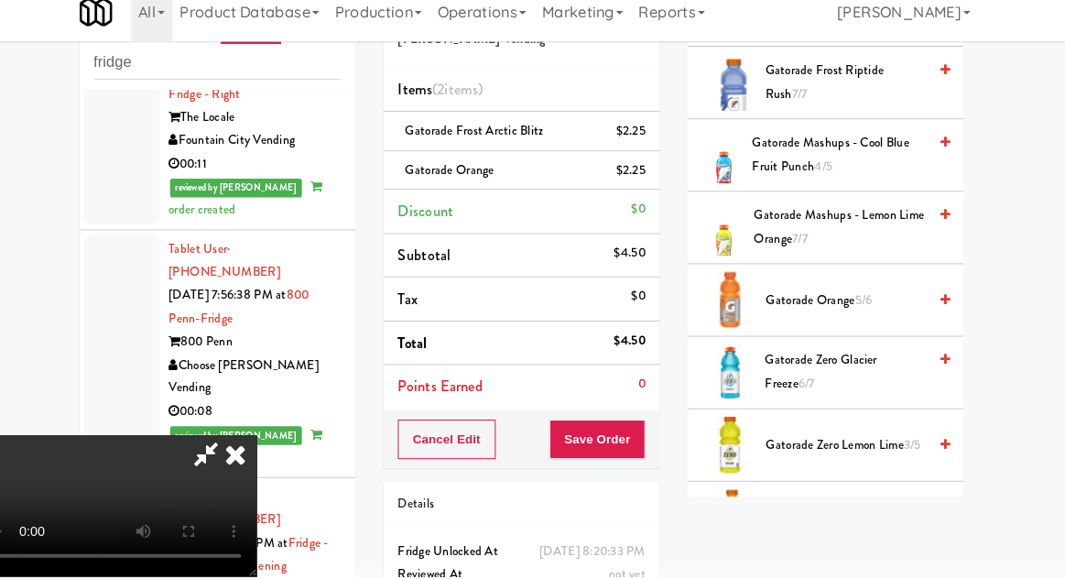
scroll to position [792, 0]
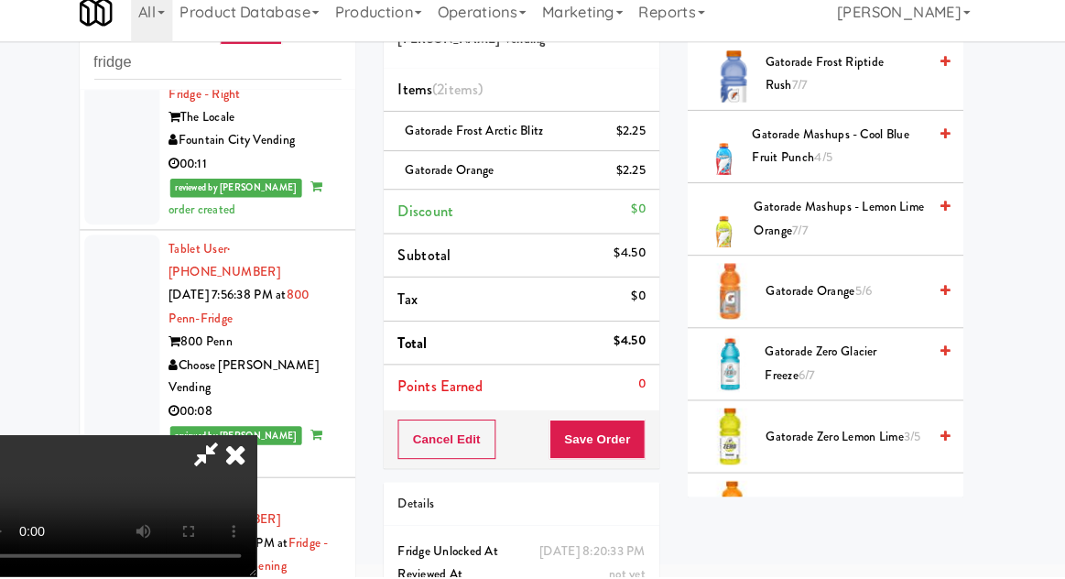
click at [852, 516] on span "Gatorade Zero Orange 5/7" at bounding box center [848, 513] width 156 height 23
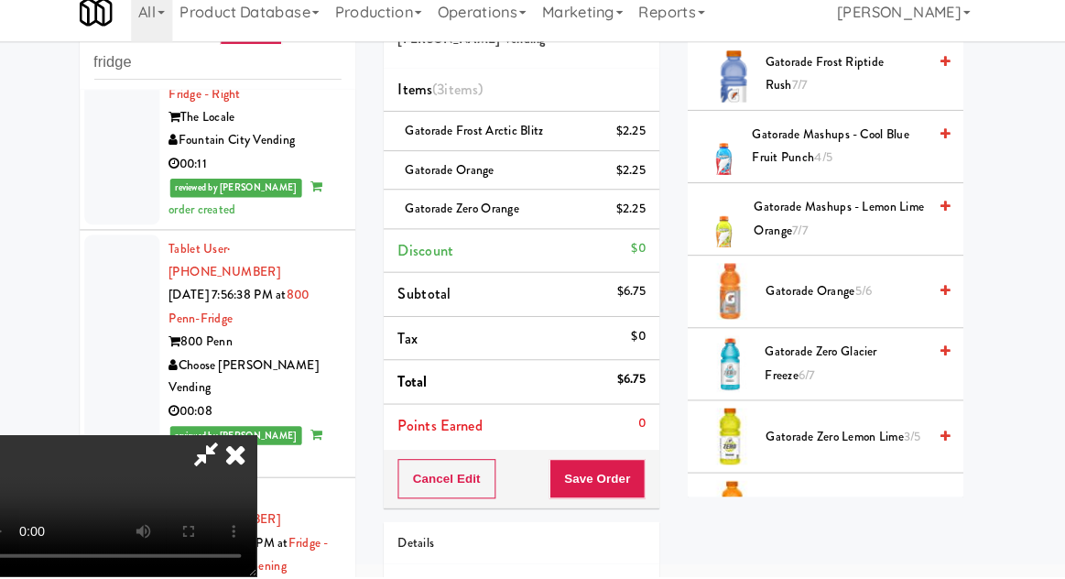
click at [665, 165] on li "Gatorade Orange $2.25" at bounding box center [532, 184] width 268 height 38
click at [656, 188] on icon at bounding box center [654, 190] width 9 height 12
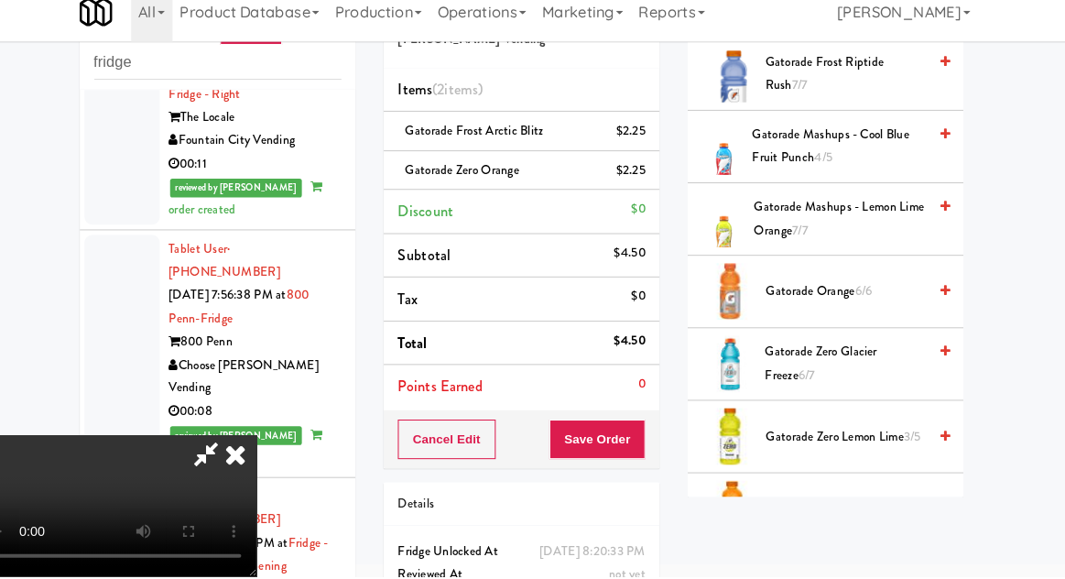
click at [664, 434] on div "Cancel Edit Save Order" at bounding box center [532, 445] width 268 height 57
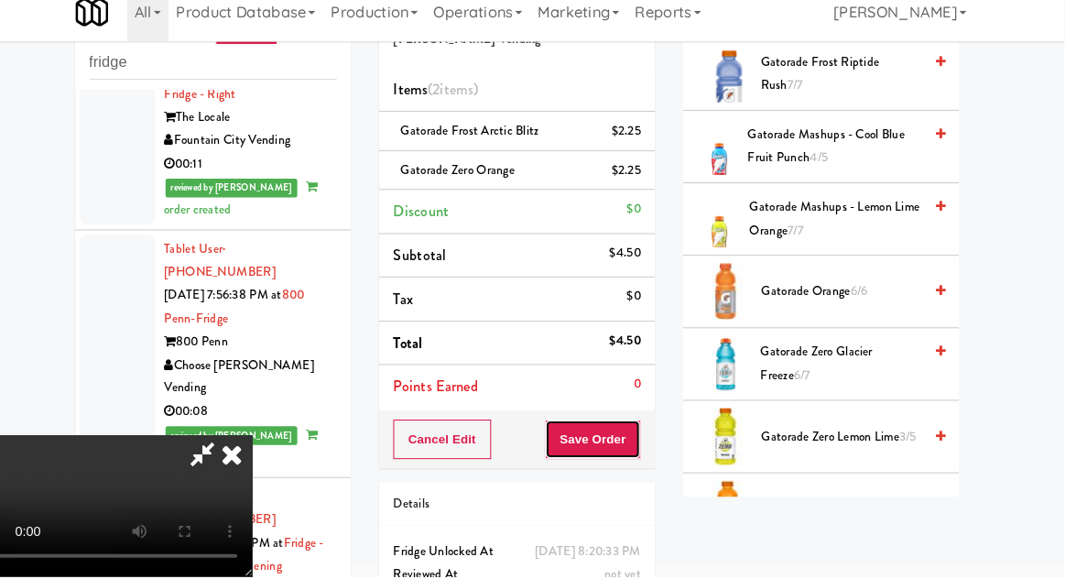
click at [649, 445] on button "Save Order" at bounding box center [605, 445] width 93 height 38
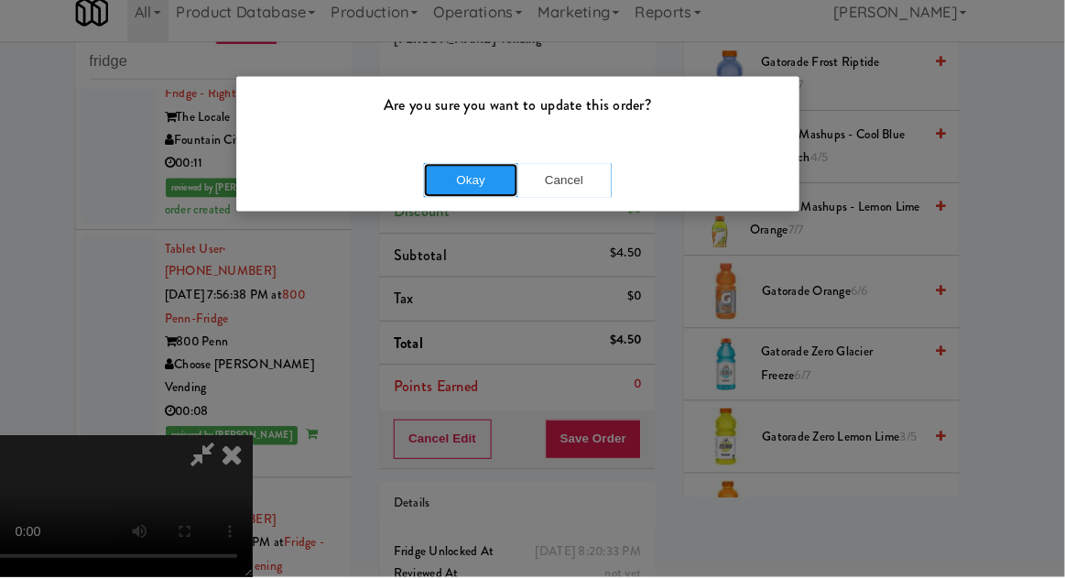
click at [487, 203] on button "Okay" at bounding box center [487, 193] width 92 height 33
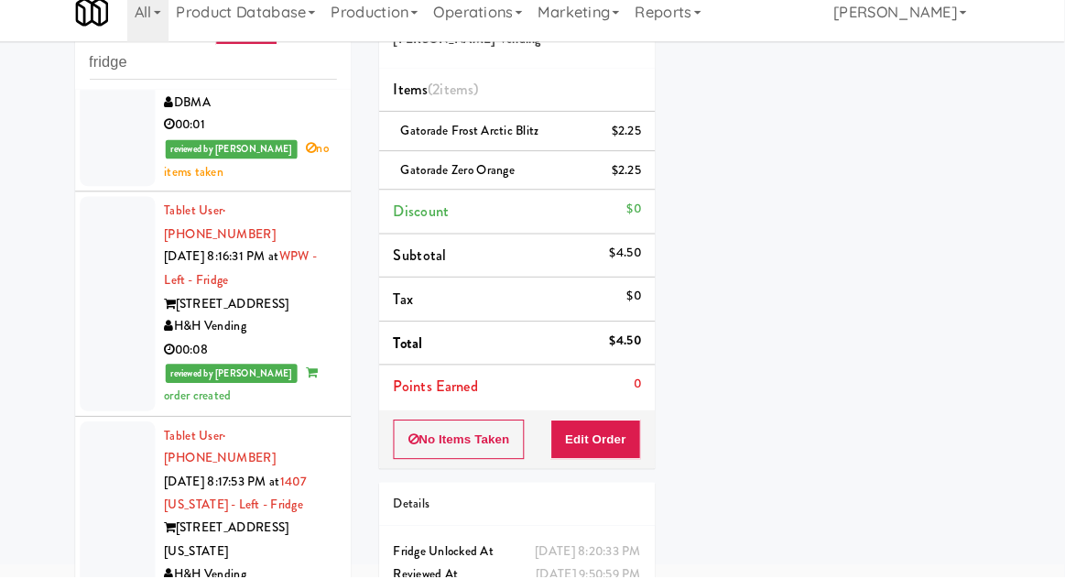
scroll to position [3193, 0]
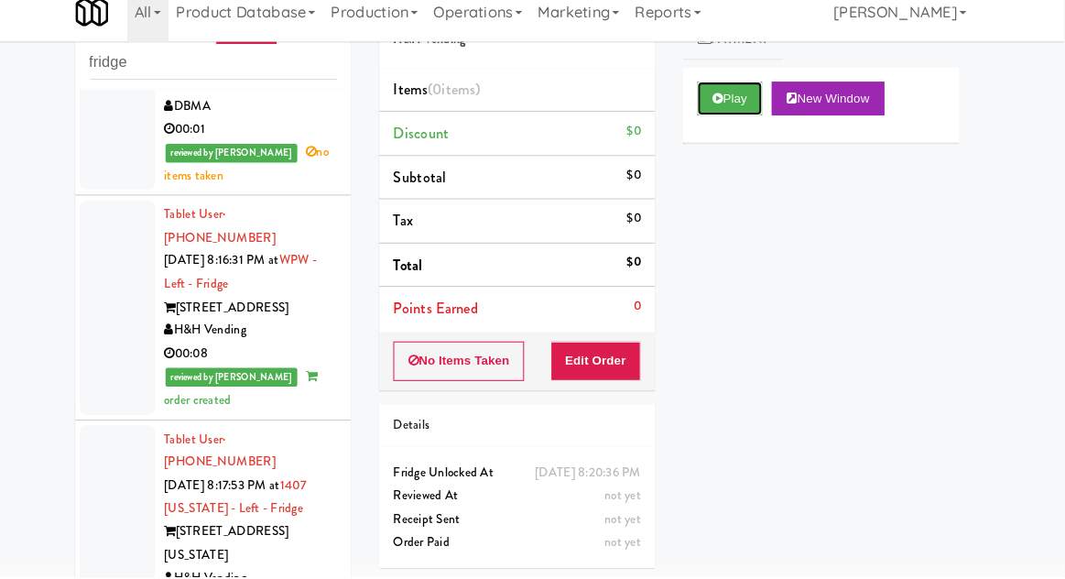
click at [742, 108] on button "Play" at bounding box center [739, 113] width 63 height 33
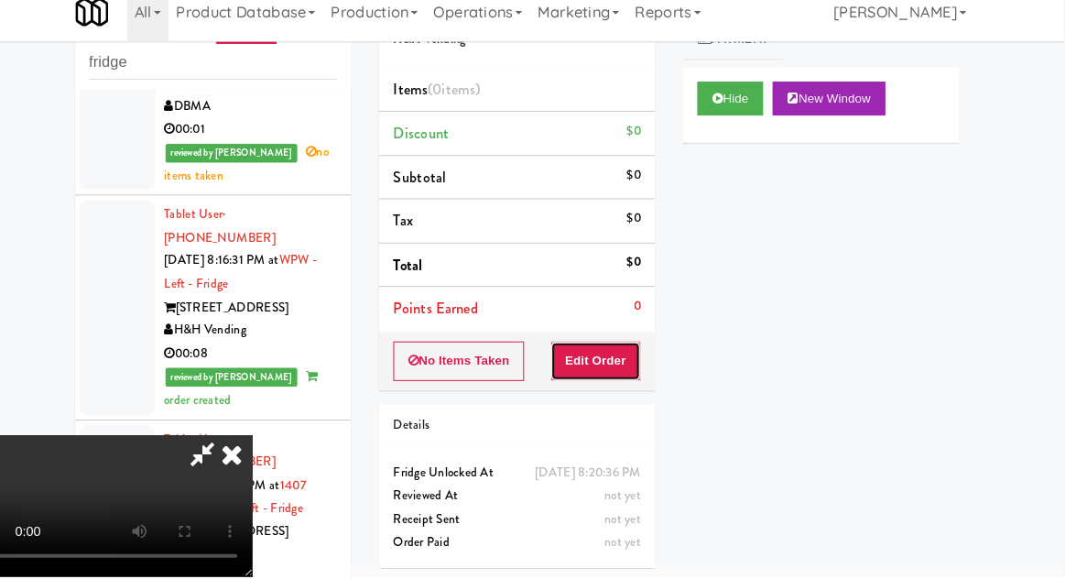
click at [643, 350] on button "Edit Order" at bounding box center [609, 369] width 89 height 38
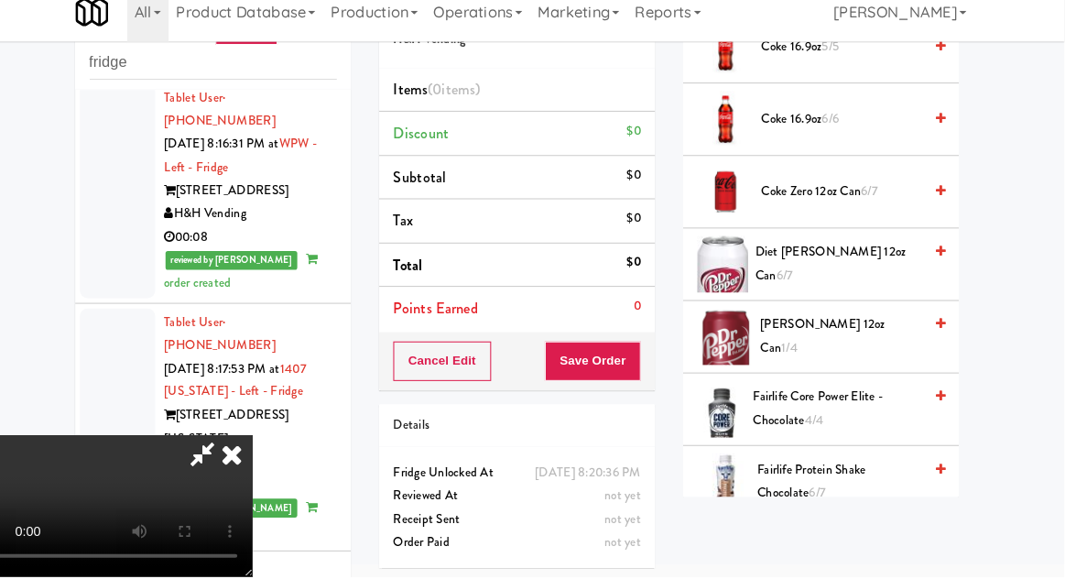
scroll to position [705, 0]
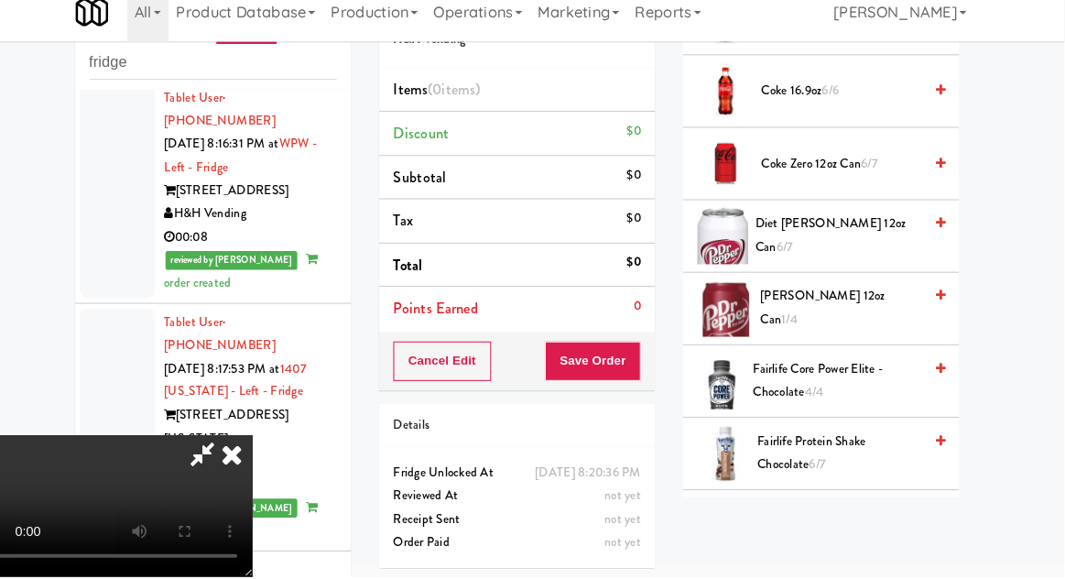
click at [853, 250] on span "Diet Dr Pepper 12oz can 6/7" at bounding box center [846, 246] width 162 height 45
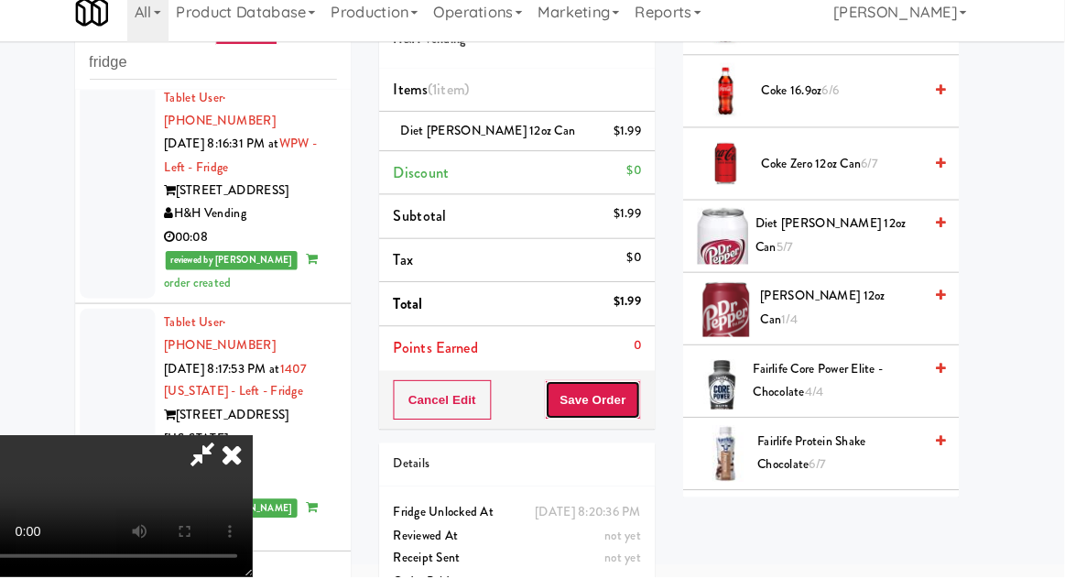
click at [653, 412] on button "Save Order" at bounding box center [605, 406] width 93 height 38
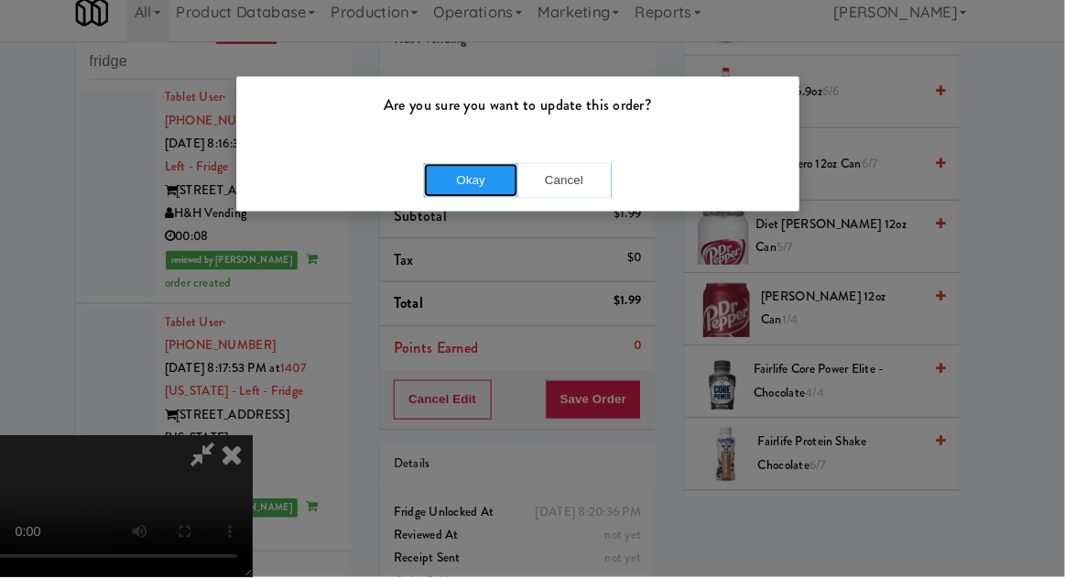
click at [505, 197] on button "Okay" at bounding box center [487, 193] width 92 height 33
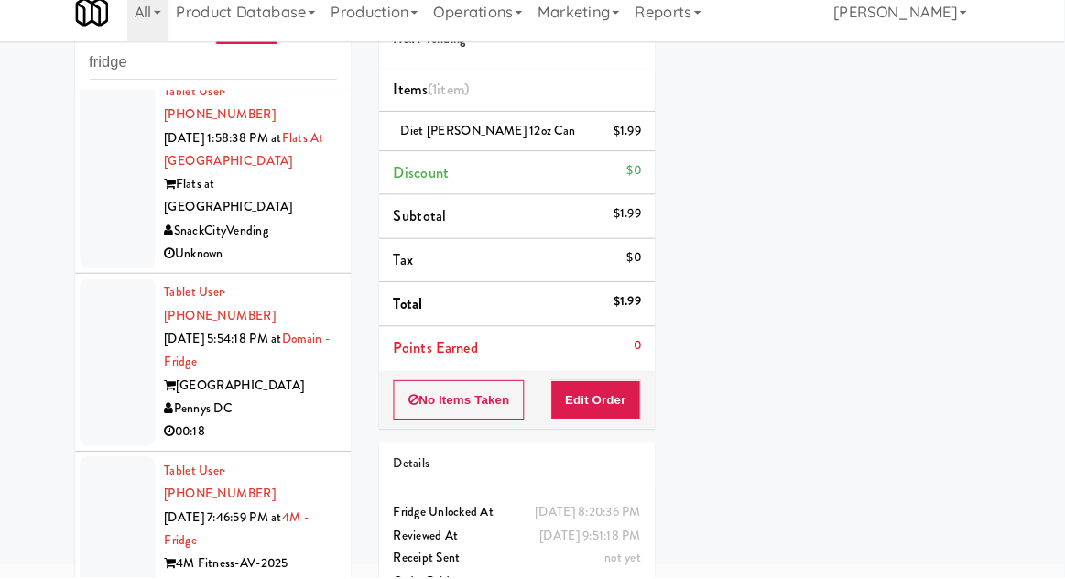
scroll to position [0, 0]
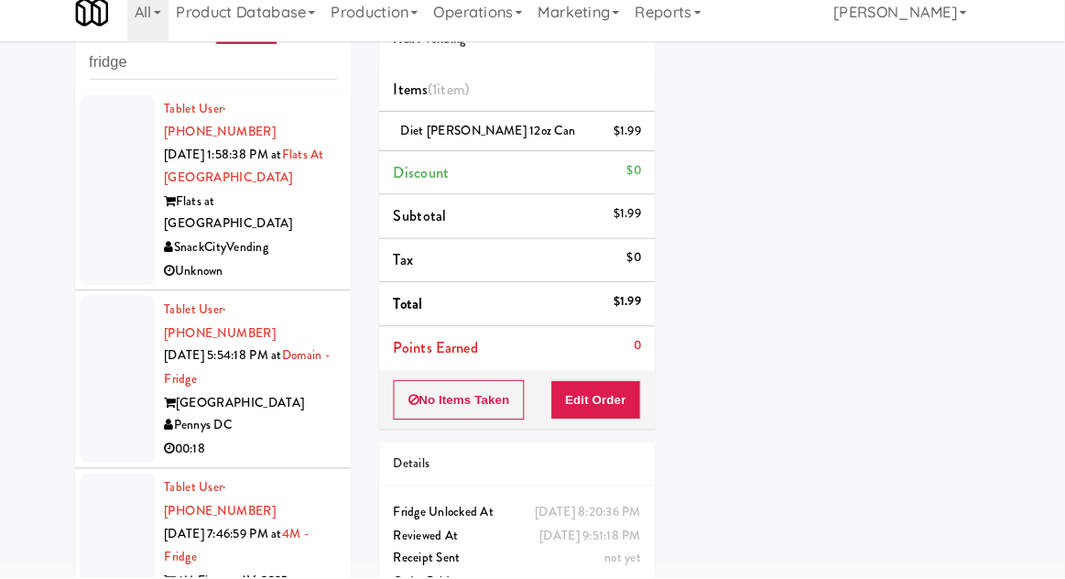
click at [130, 385] on div at bounding box center [143, 386] width 73 height 163
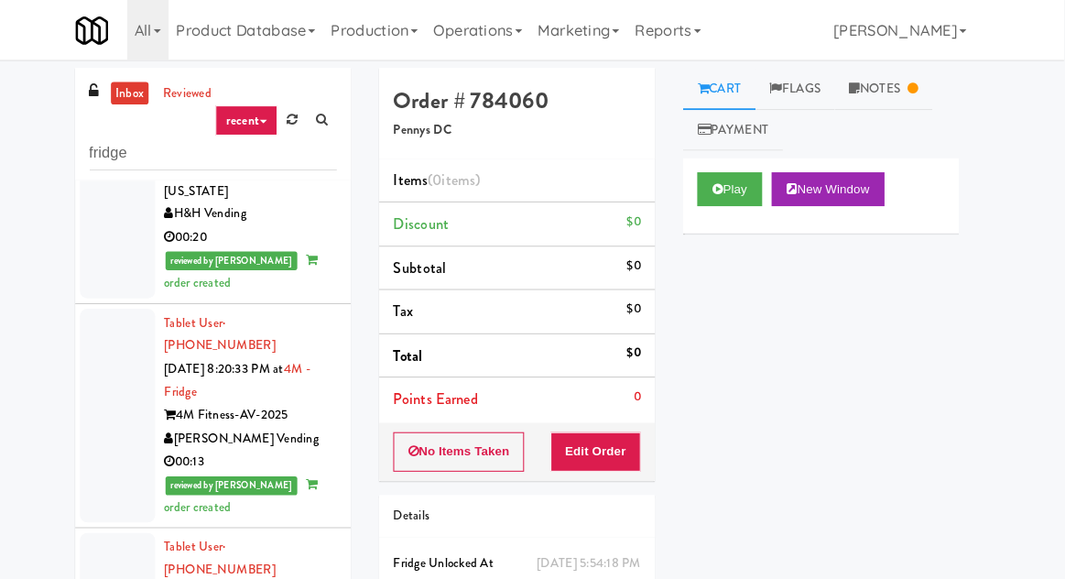
scroll to position [3636, 0]
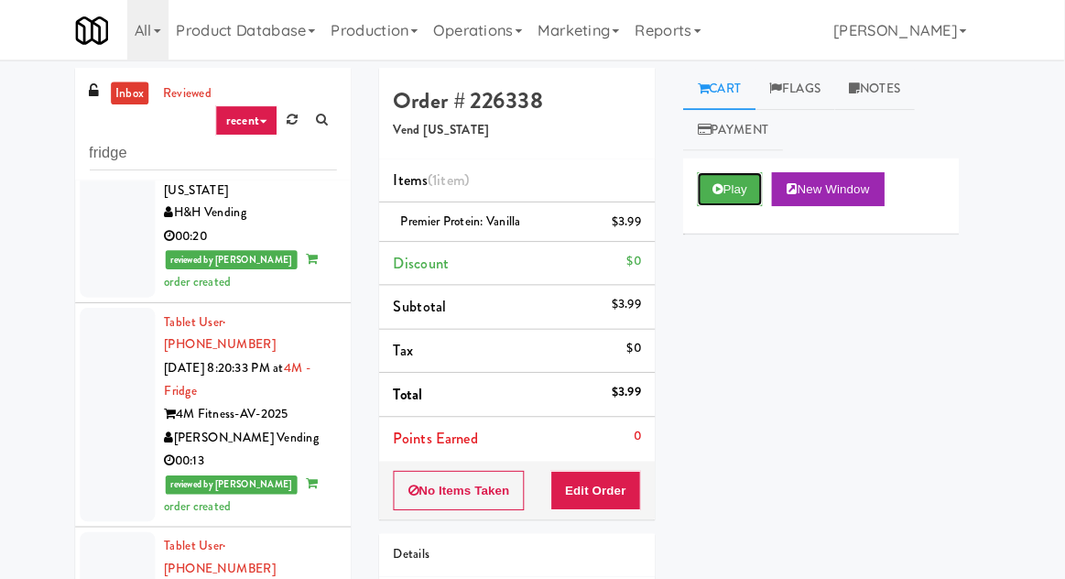
click at [722, 178] on button "Play" at bounding box center [739, 184] width 63 height 33
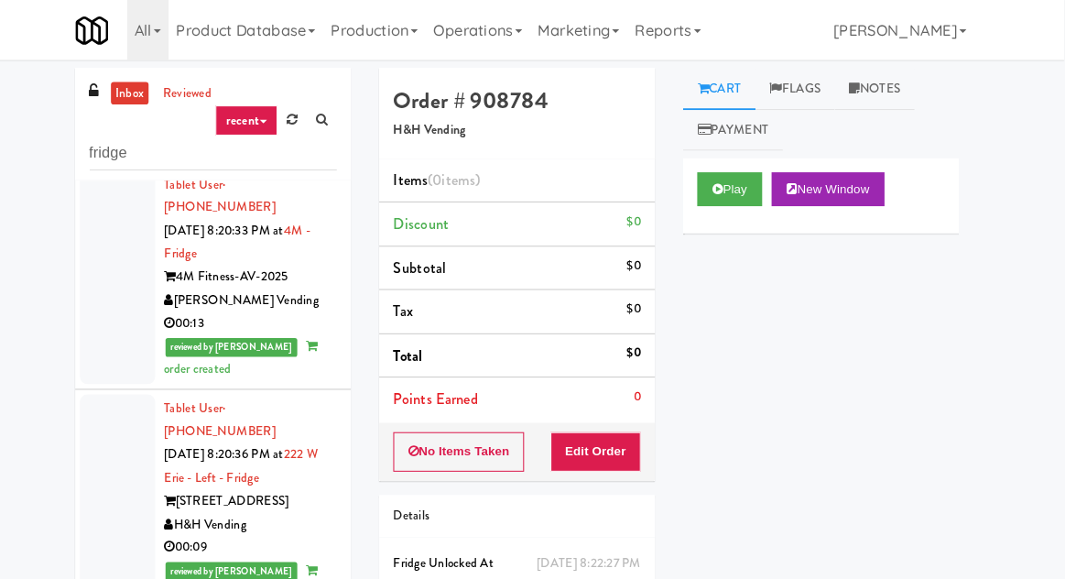
scroll to position [3771, 0]
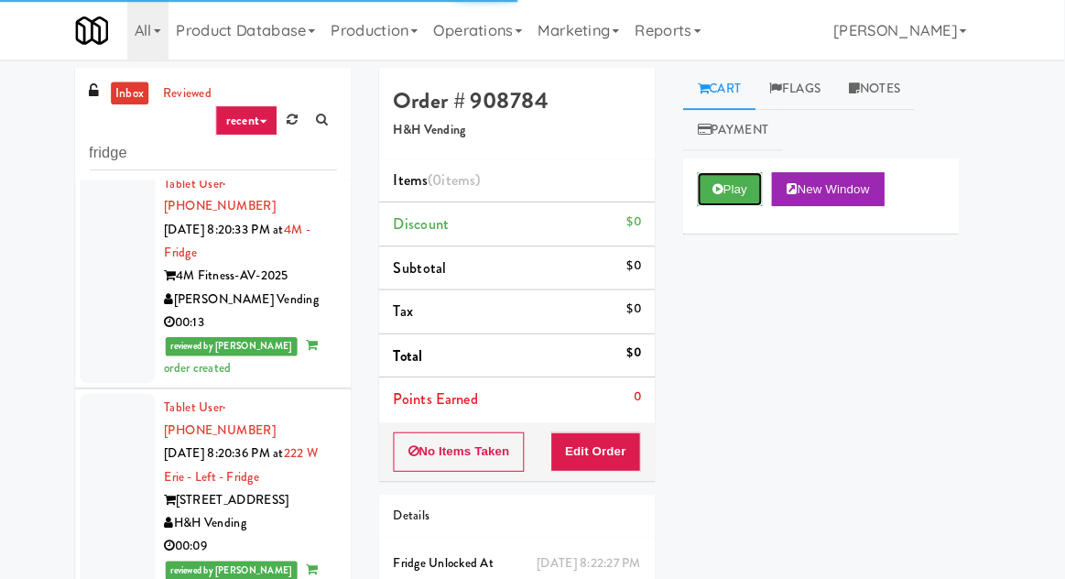
click at [742, 188] on button "Play" at bounding box center [739, 184] width 63 height 33
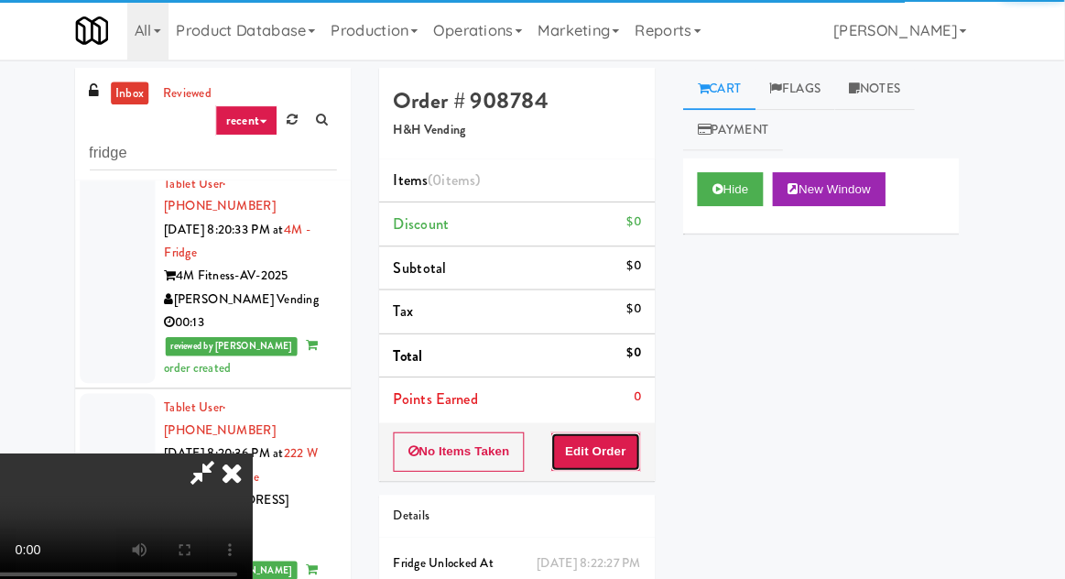
click at [619, 423] on button "Edit Order" at bounding box center [609, 439] width 89 height 38
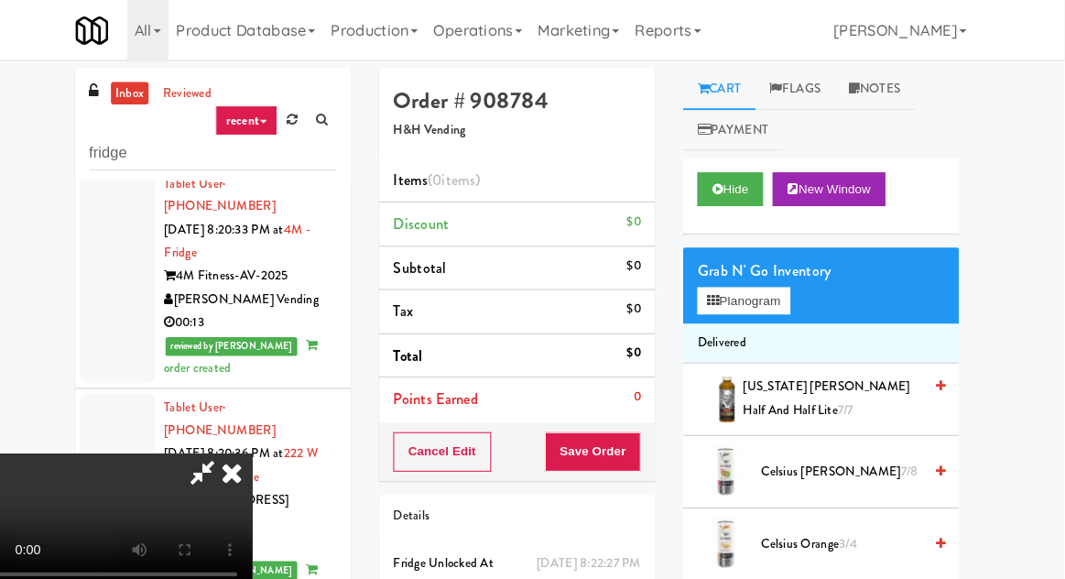
scroll to position [0, 0]
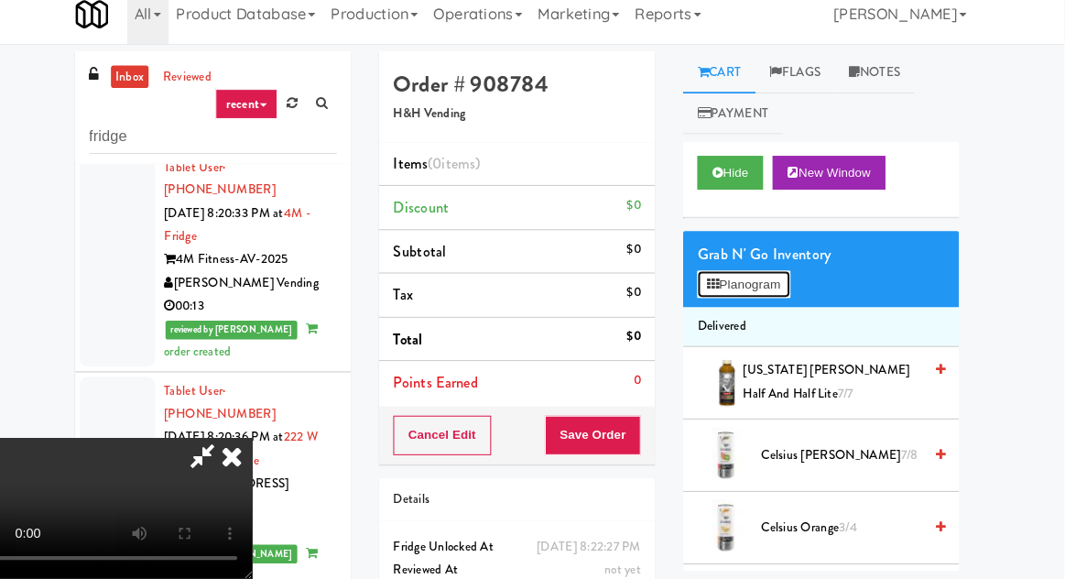
click at [778, 281] on button "Planogram" at bounding box center [753, 292] width 90 height 27
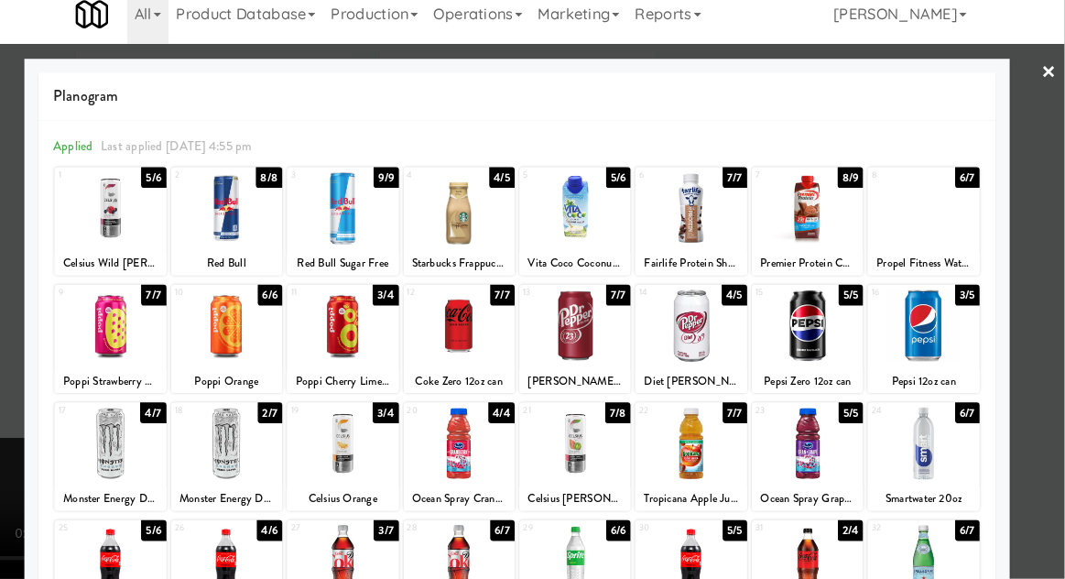
click at [818, 328] on div at bounding box center [815, 333] width 108 height 71
click at [1042, 320] on div at bounding box center [532, 289] width 1065 height 579
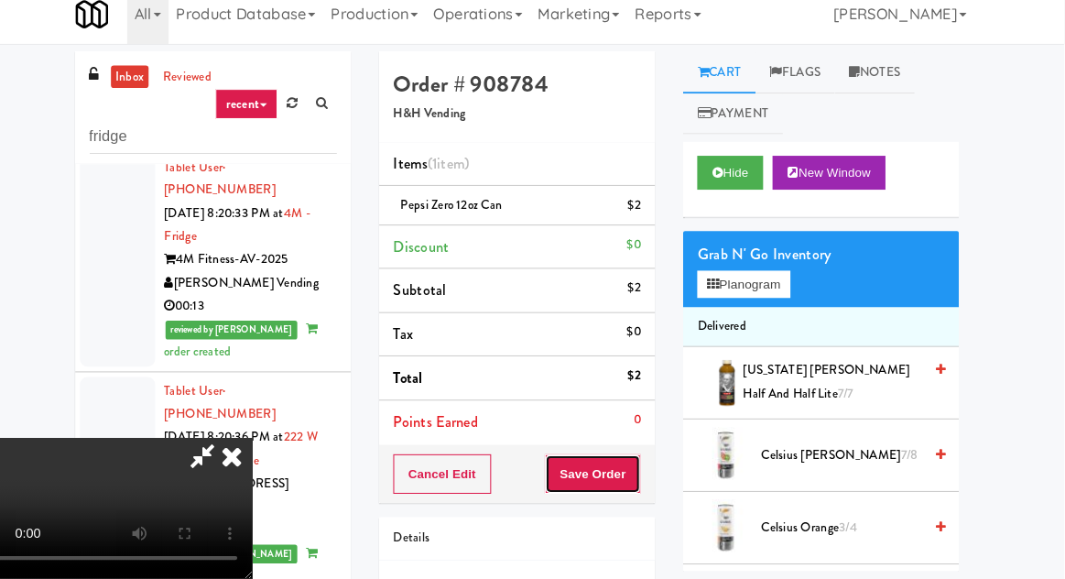
click at [650, 483] on button "Save Order" at bounding box center [605, 477] width 93 height 38
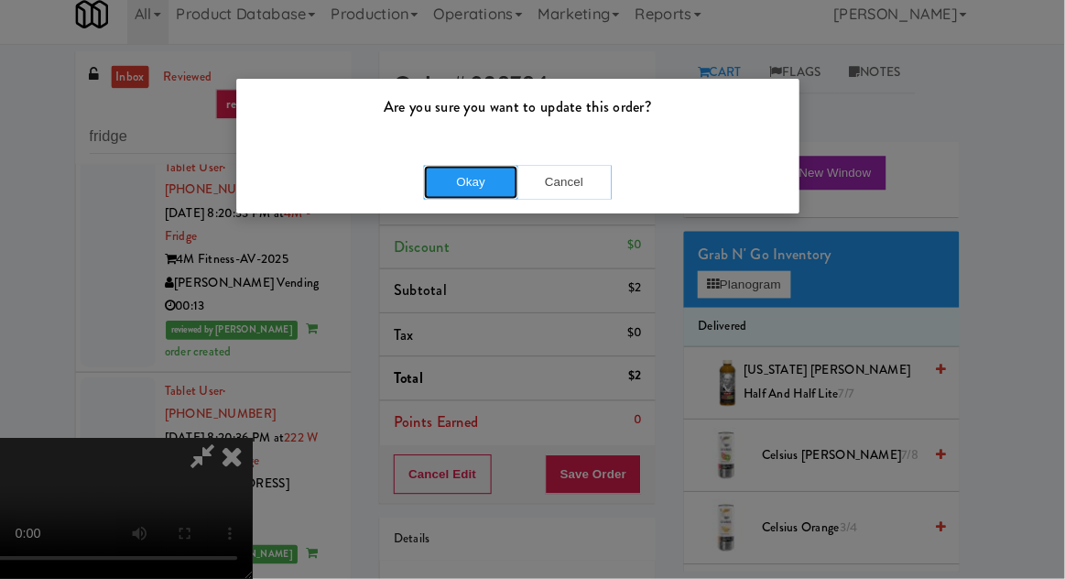
click at [507, 197] on button "Okay" at bounding box center [487, 193] width 92 height 33
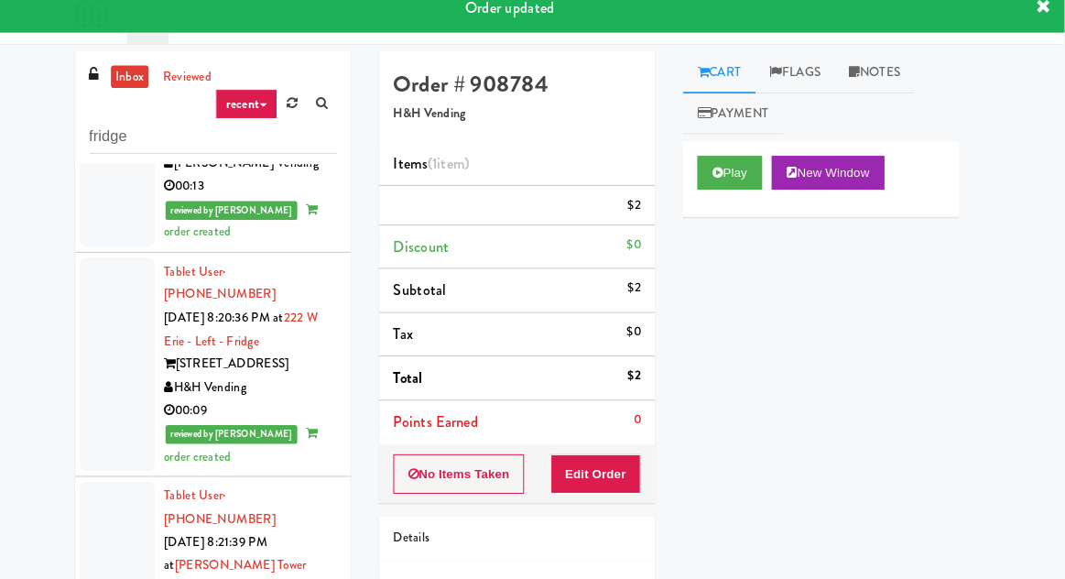
scroll to position [3888, 0]
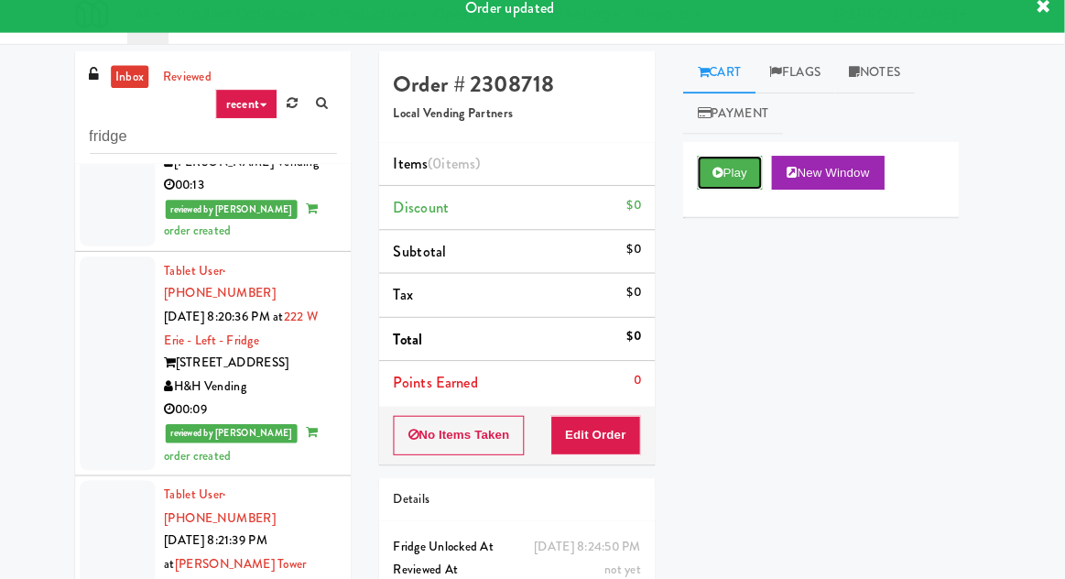
click at [739, 178] on button "Play" at bounding box center [739, 184] width 63 height 33
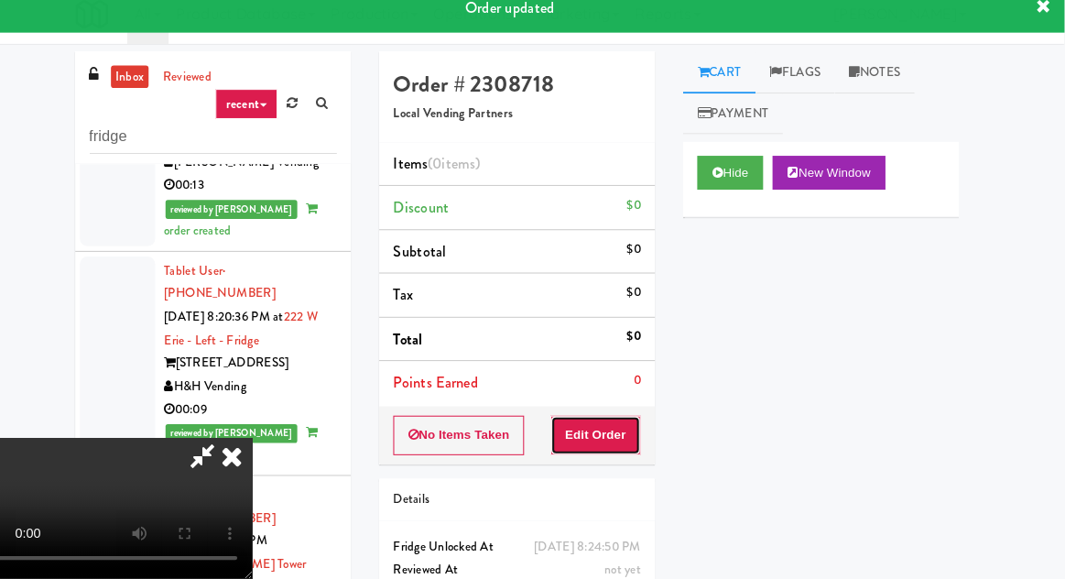
click at [613, 421] on button "Edit Order" at bounding box center [609, 439] width 89 height 38
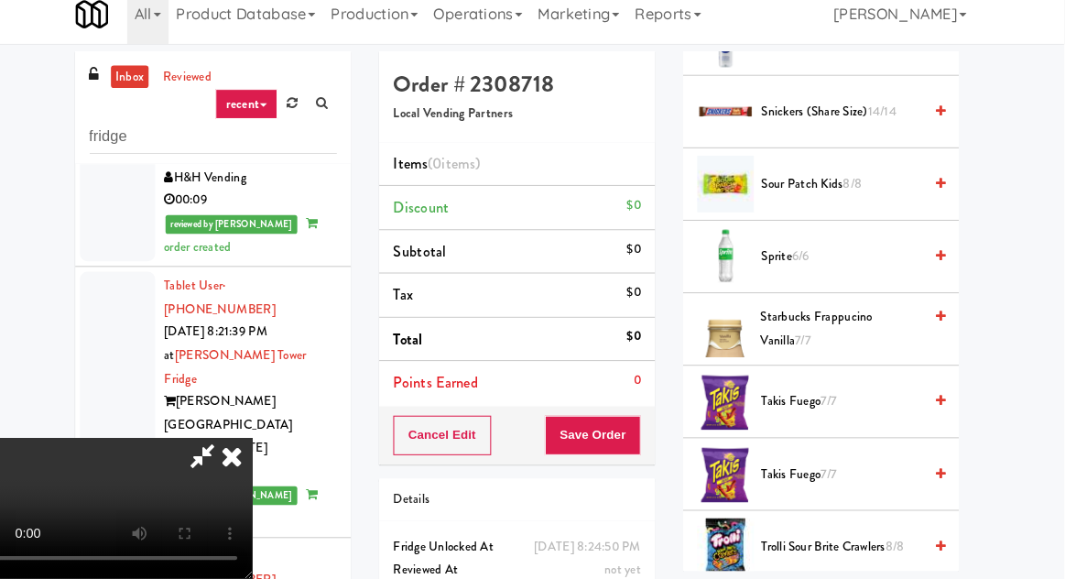
scroll to position [2223, 0]
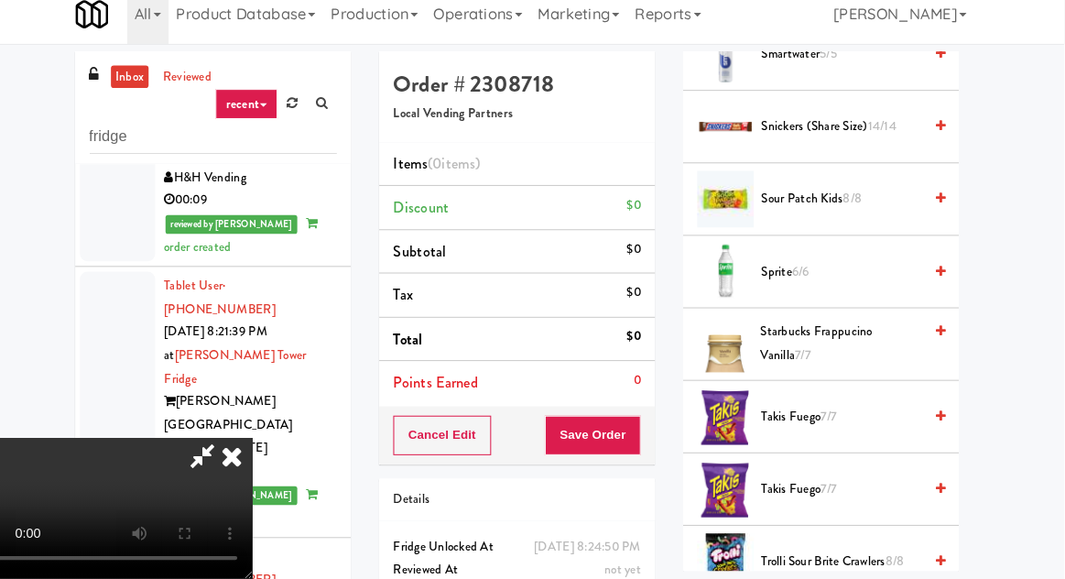
click at [893, 200] on span "Sour Patch Kids 8/8" at bounding box center [848, 210] width 156 height 23
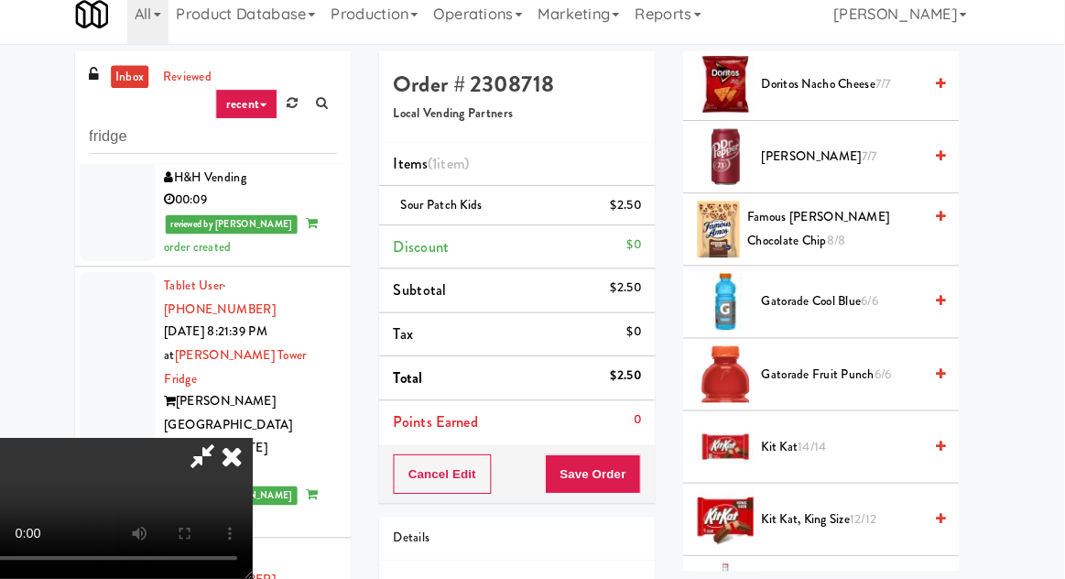
scroll to position [1133, 0]
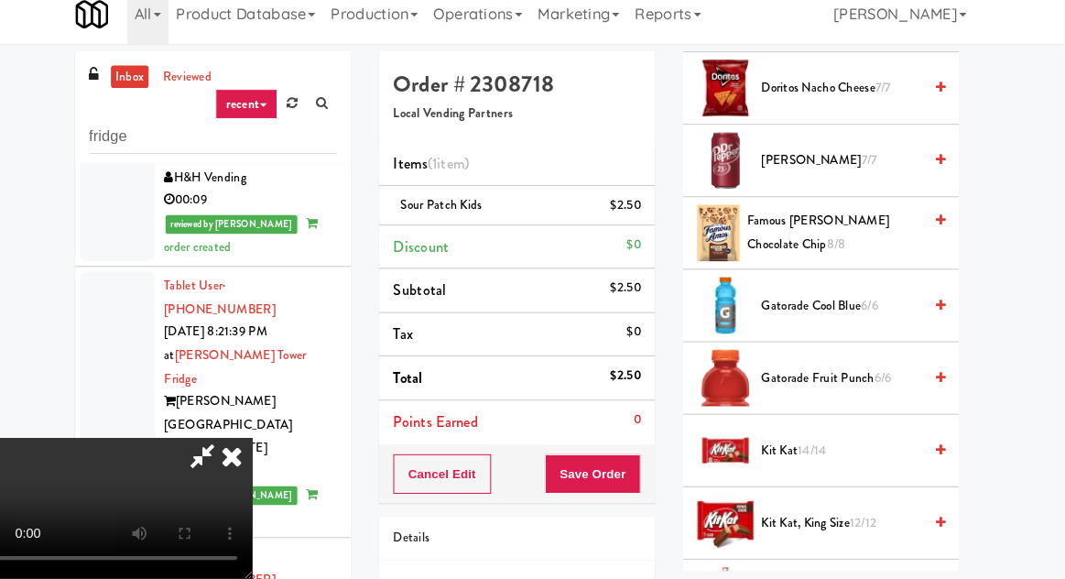
click at [874, 242] on span "Famous Amos Chocolate Chip 8/8" at bounding box center [840, 242] width 169 height 45
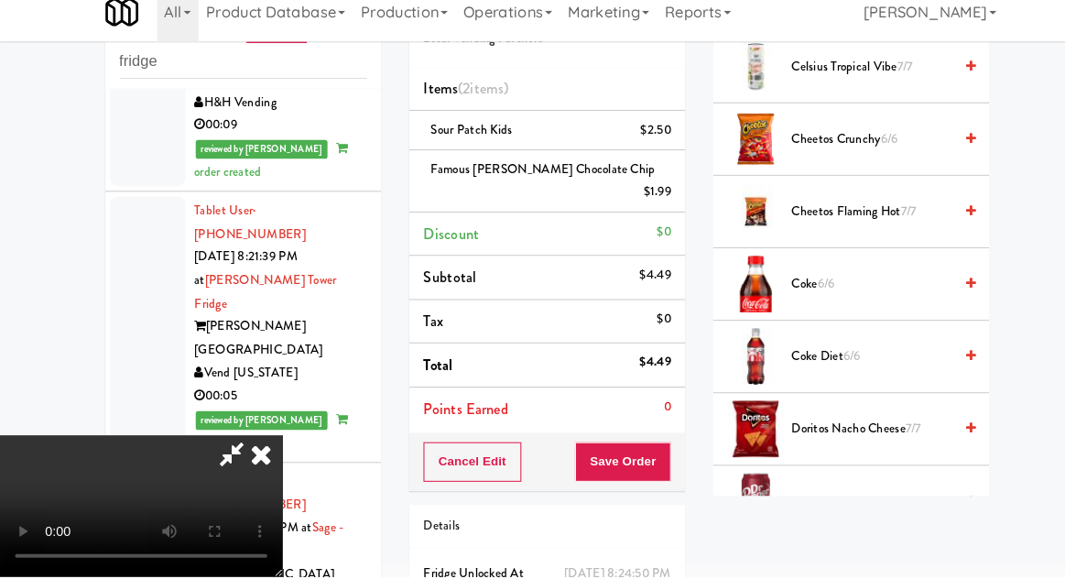
scroll to position [727, 0]
click at [832, 432] on span "Doritos Nacho Cheese 7/7" at bounding box center [848, 436] width 156 height 23
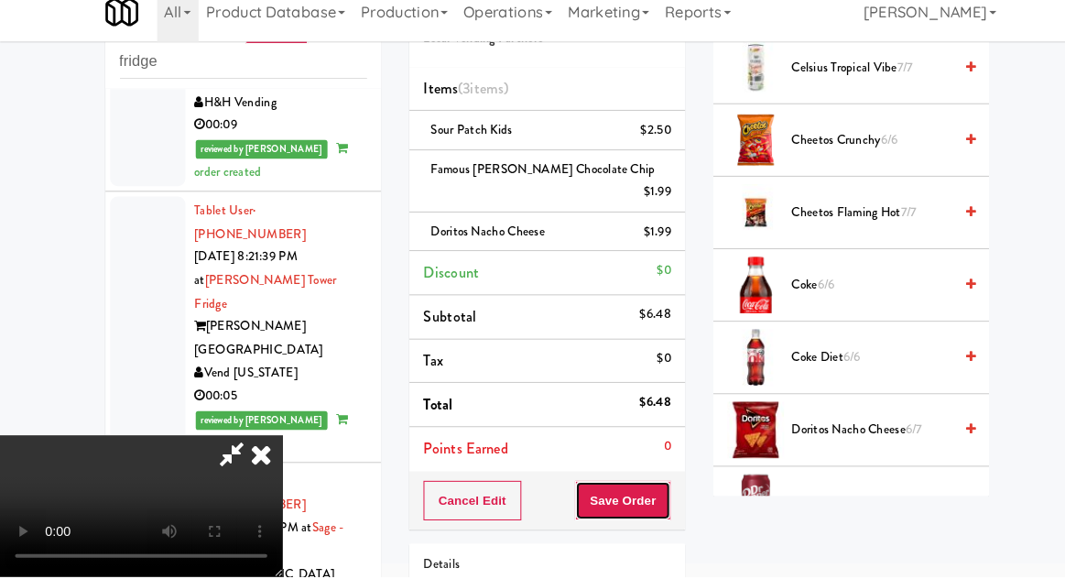
click at [651, 485] on button "Save Order" at bounding box center [605, 504] width 93 height 38
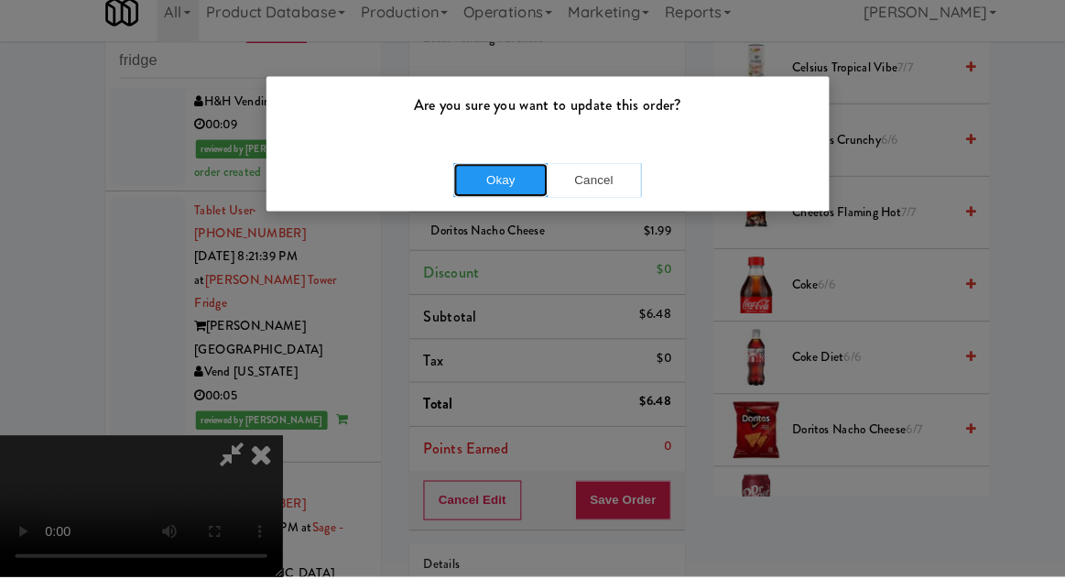
click at [496, 206] on button "Okay" at bounding box center [487, 193] width 92 height 33
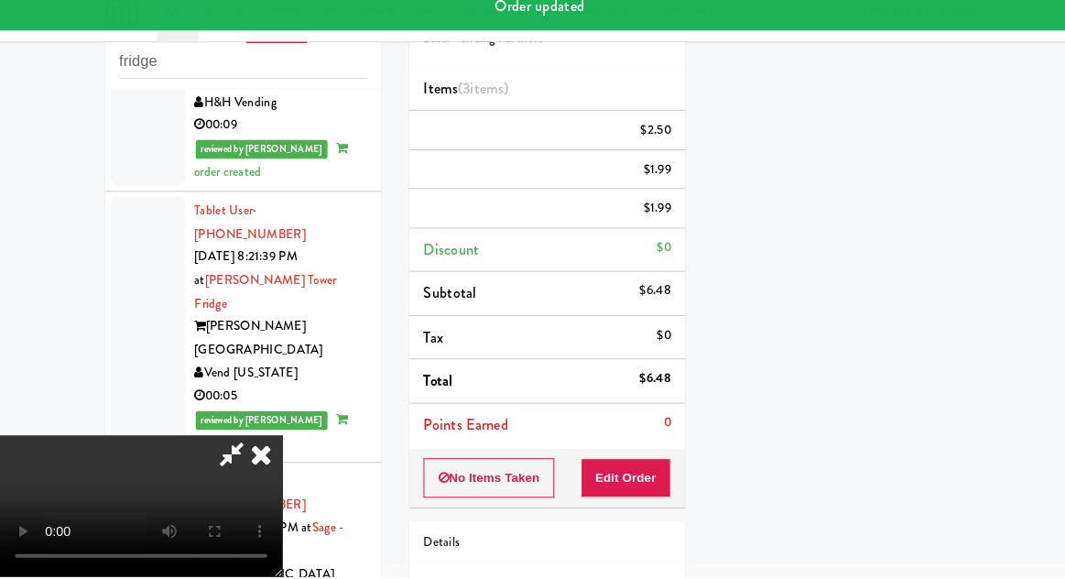
scroll to position [180, 0]
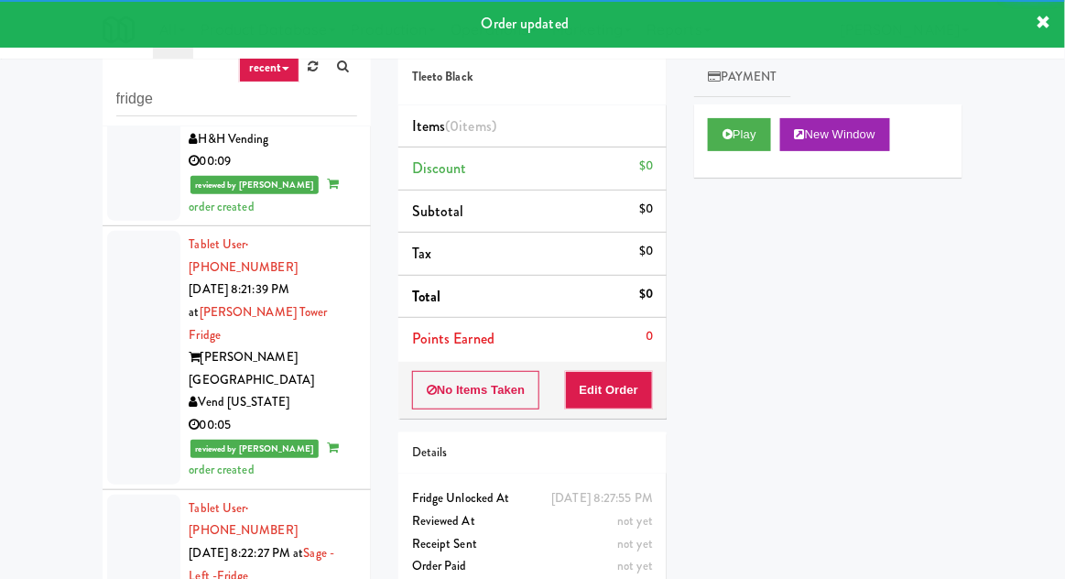
scroll to position [44, 0]
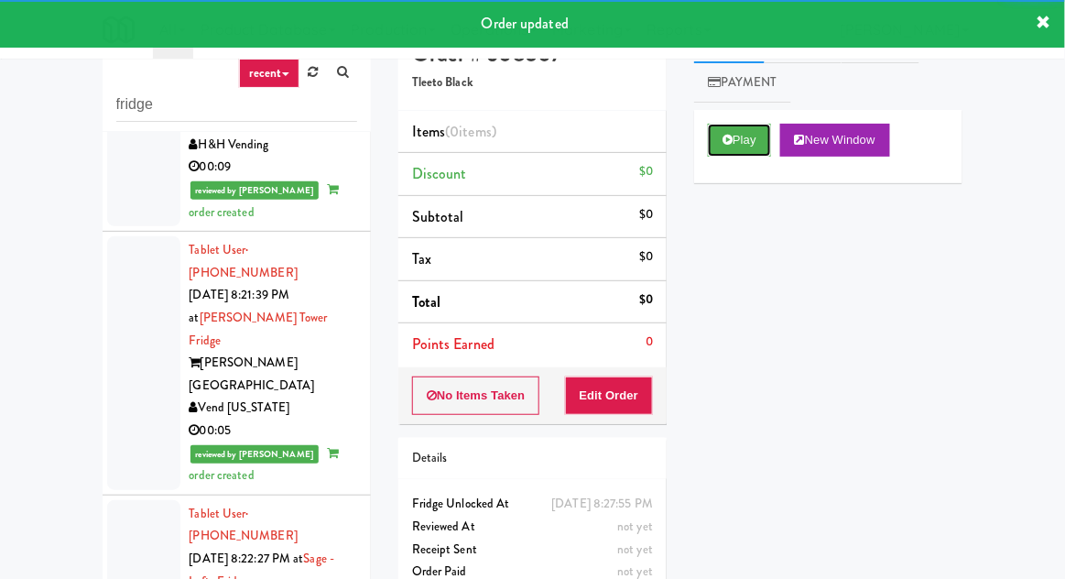
click at [754, 142] on button "Play" at bounding box center [739, 140] width 63 height 33
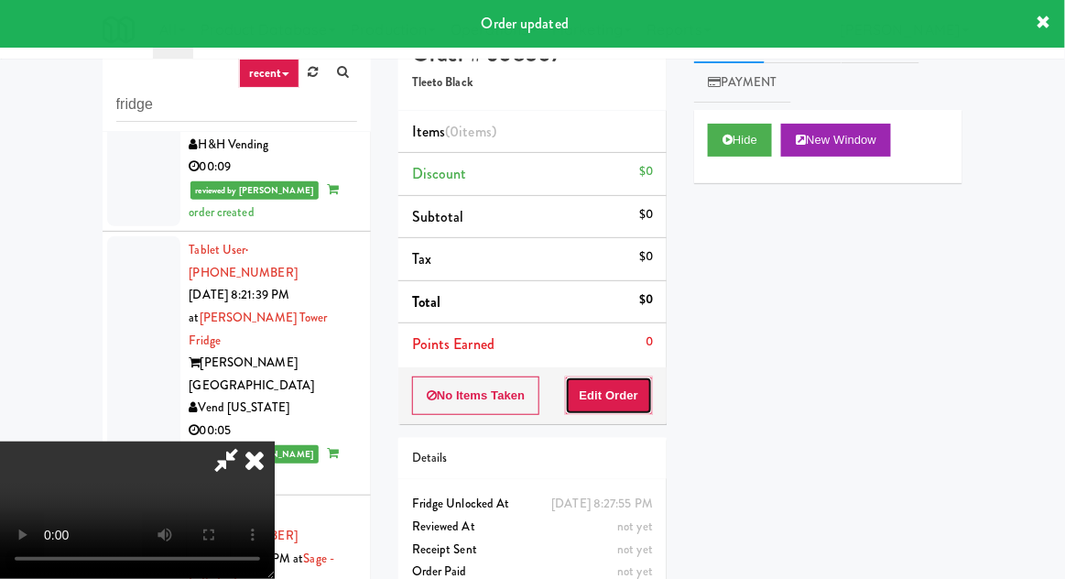
click at [639, 388] on button "Edit Order" at bounding box center [609, 395] width 89 height 38
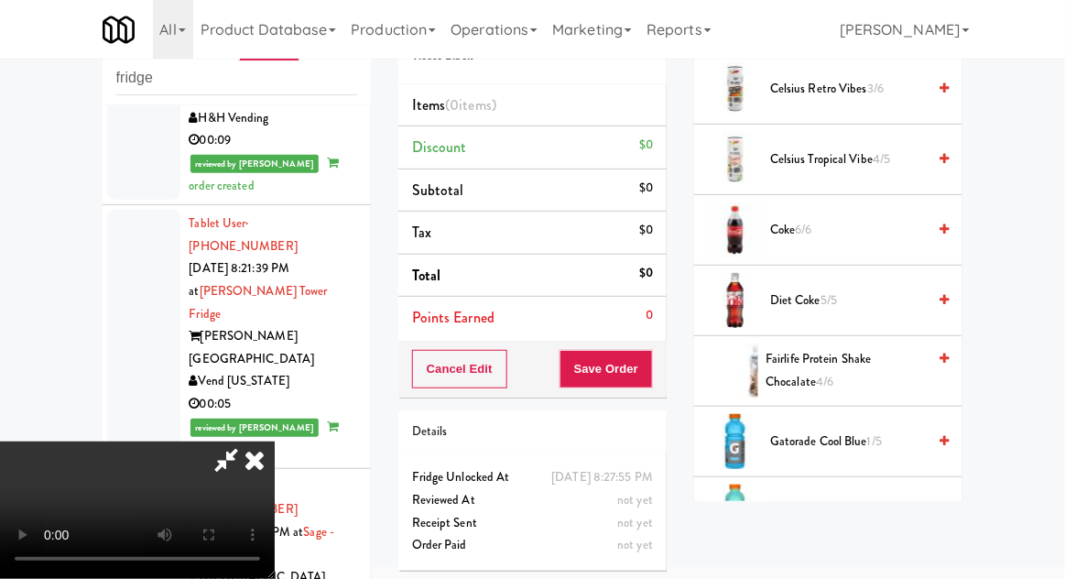
scroll to position [511, 0]
click at [873, 232] on span "Coke 6/6" at bounding box center [848, 230] width 156 height 23
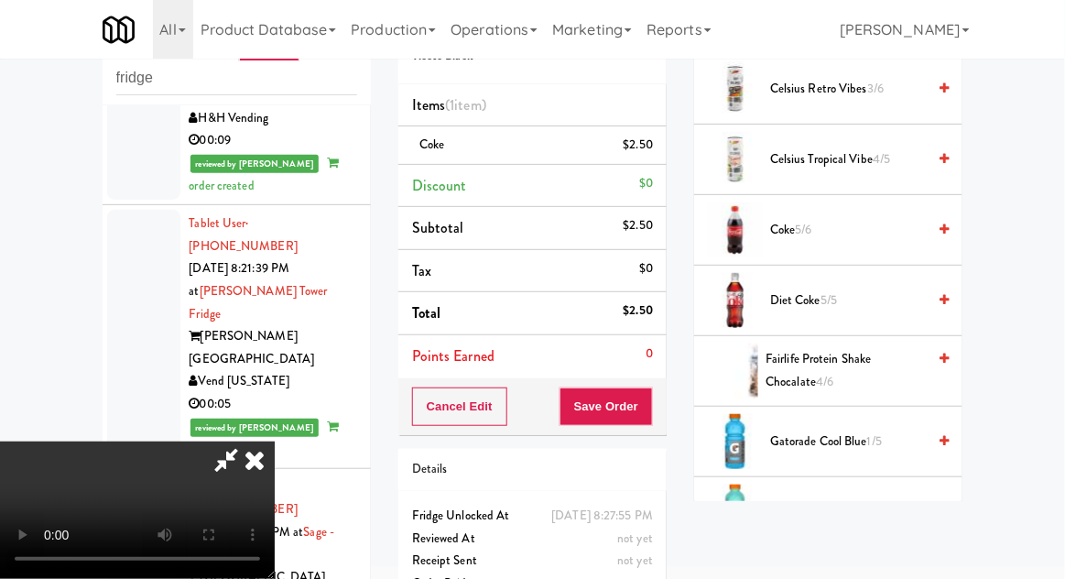
click at [664, 392] on div "Cancel Edit Save Order" at bounding box center [532, 406] width 268 height 57
click at [649, 405] on button "Save Order" at bounding box center [605, 406] width 93 height 38
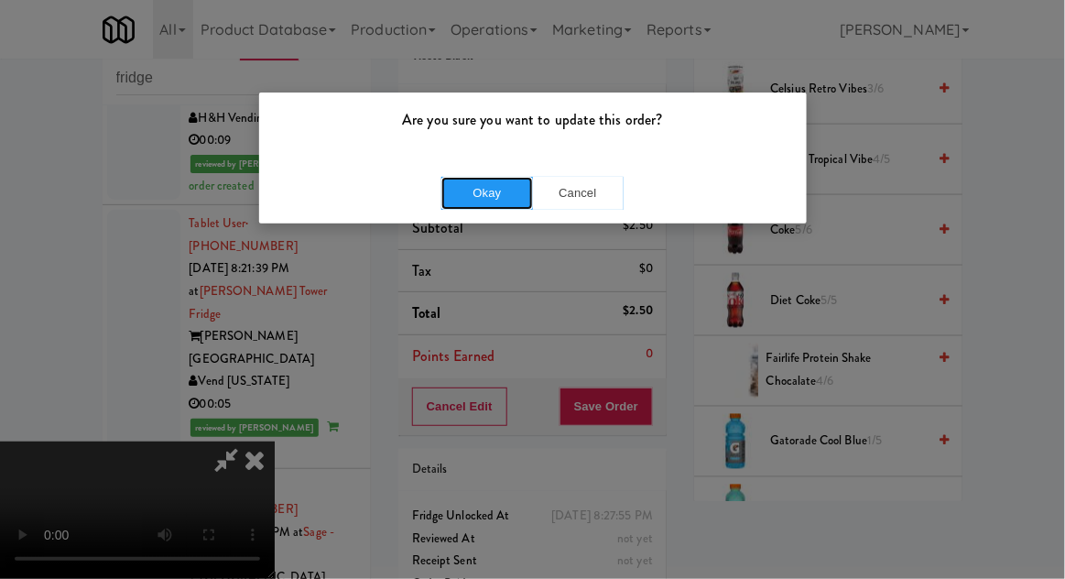
click at [478, 199] on button "Okay" at bounding box center [487, 193] width 92 height 33
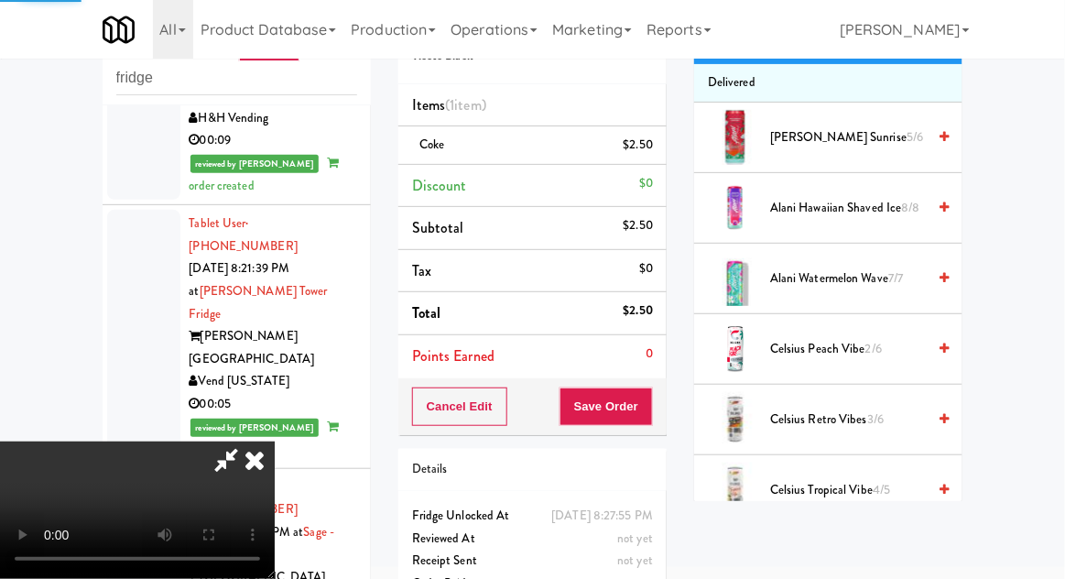
scroll to position [0, 0]
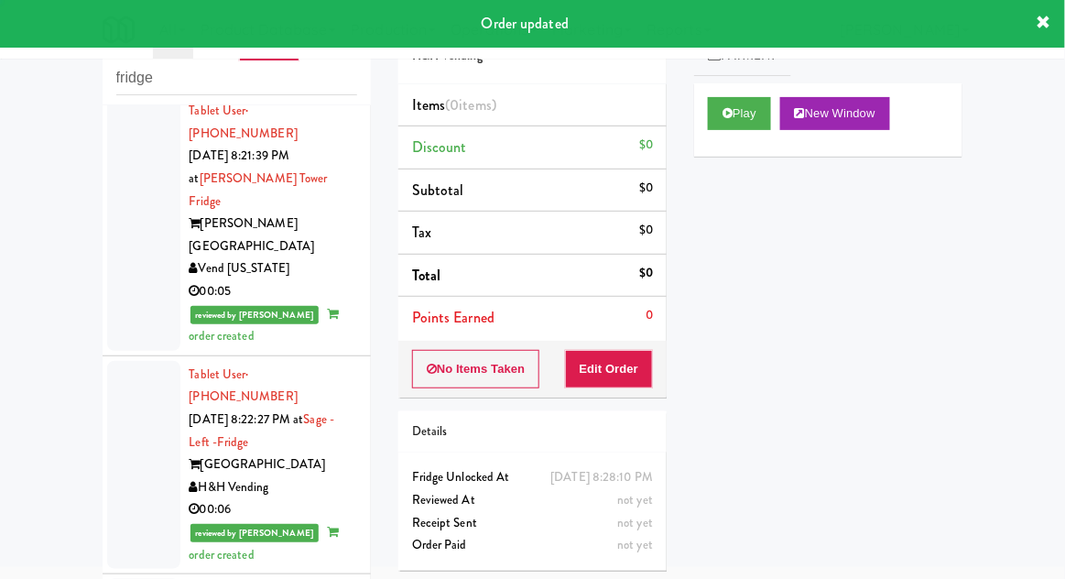
scroll to position [4219, 0]
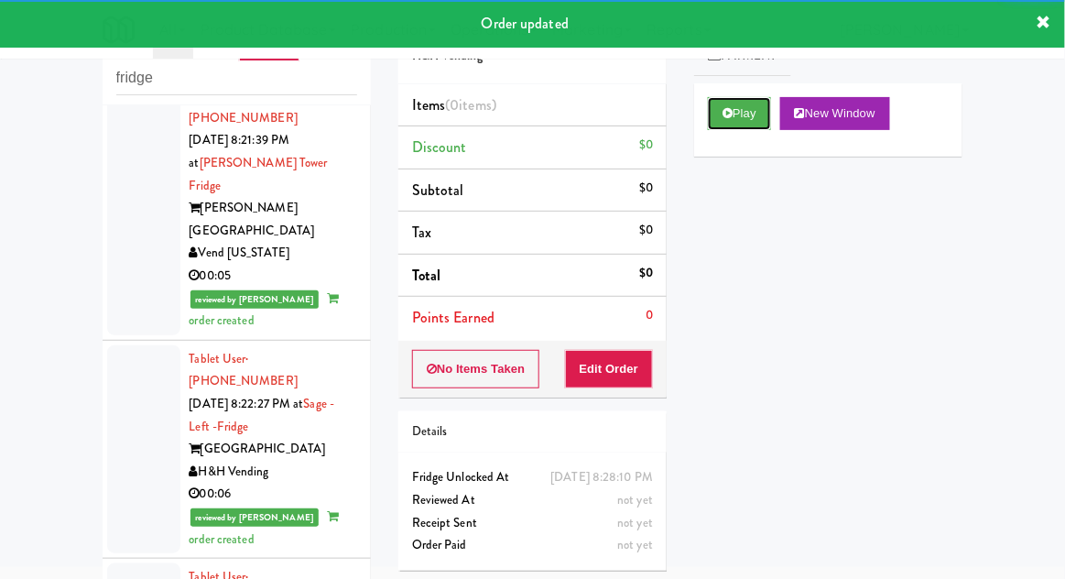
click at [714, 105] on button "Play" at bounding box center [739, 113] width 63 height 33
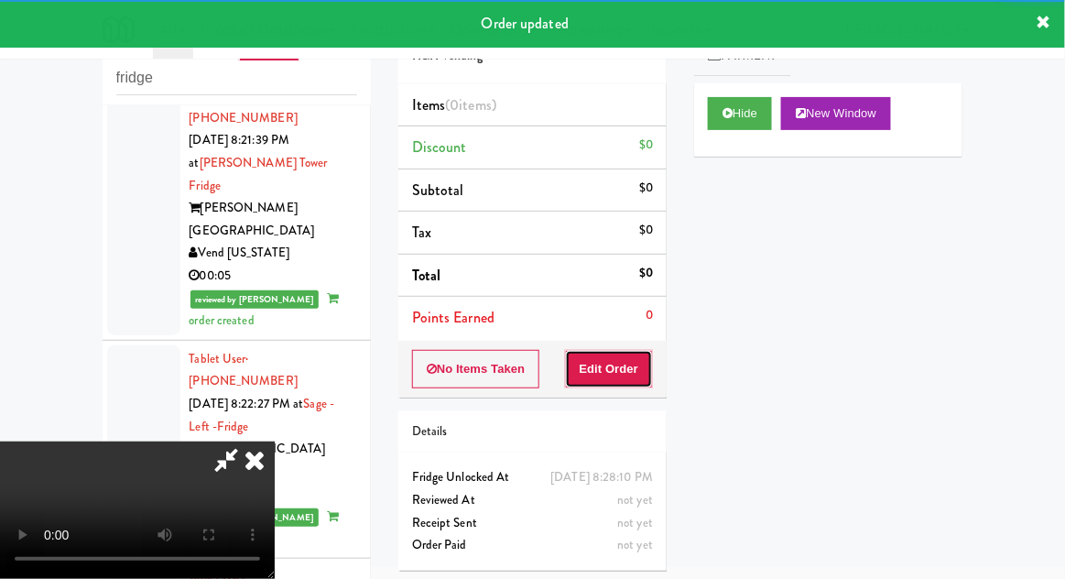
click at [597, 351] on button "Edit Order" at bounding box center [609, 369] width 89 height 38
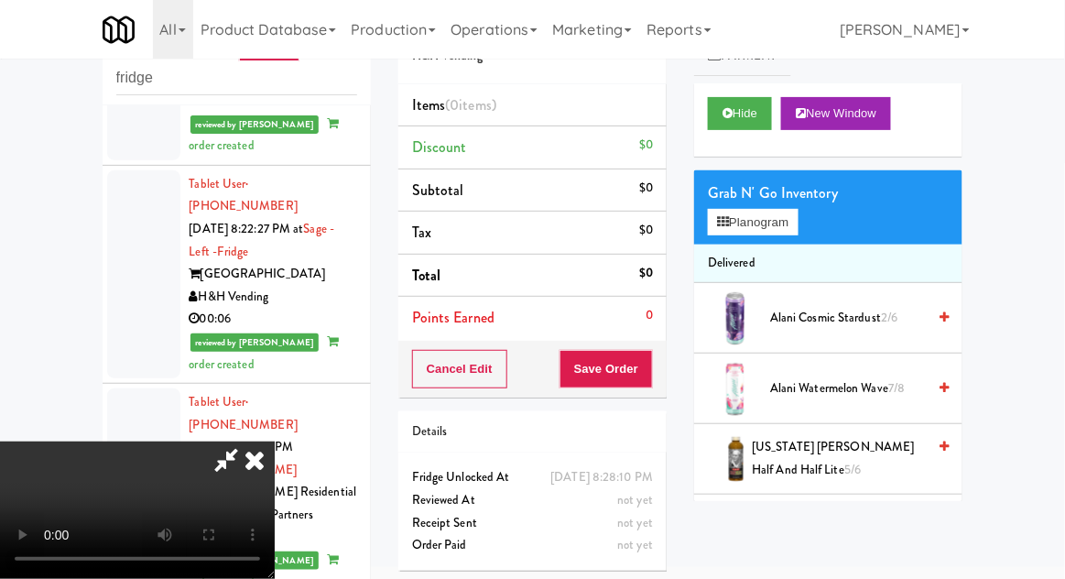
scroll to position [4423, 0]
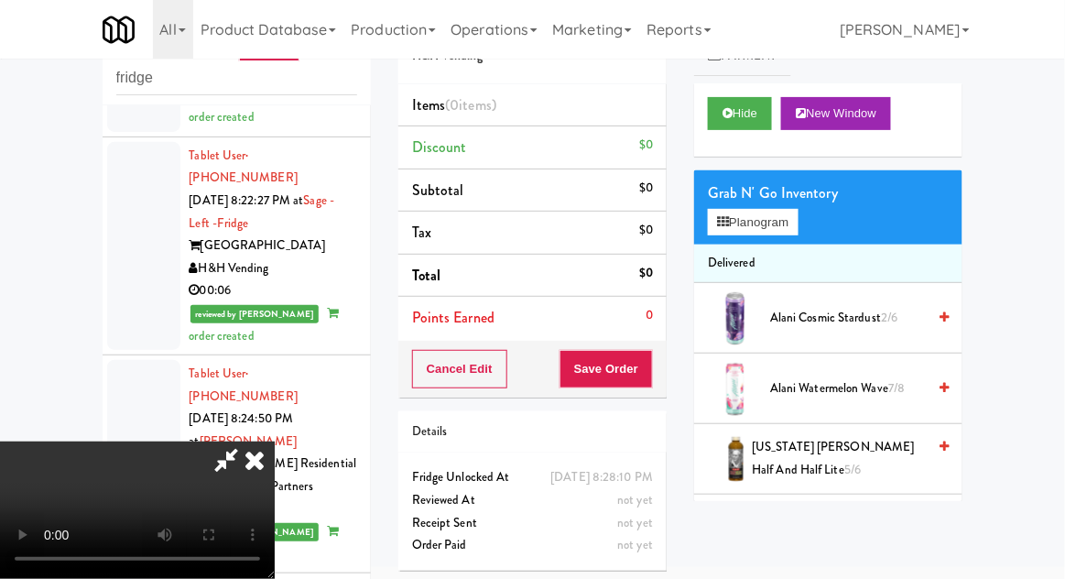
click at [1063, 137] on div "inbox reviewed recent all unclear take inventory issue suspicious failed recent…" at bounding box center [532, 331] width 1065 height 673
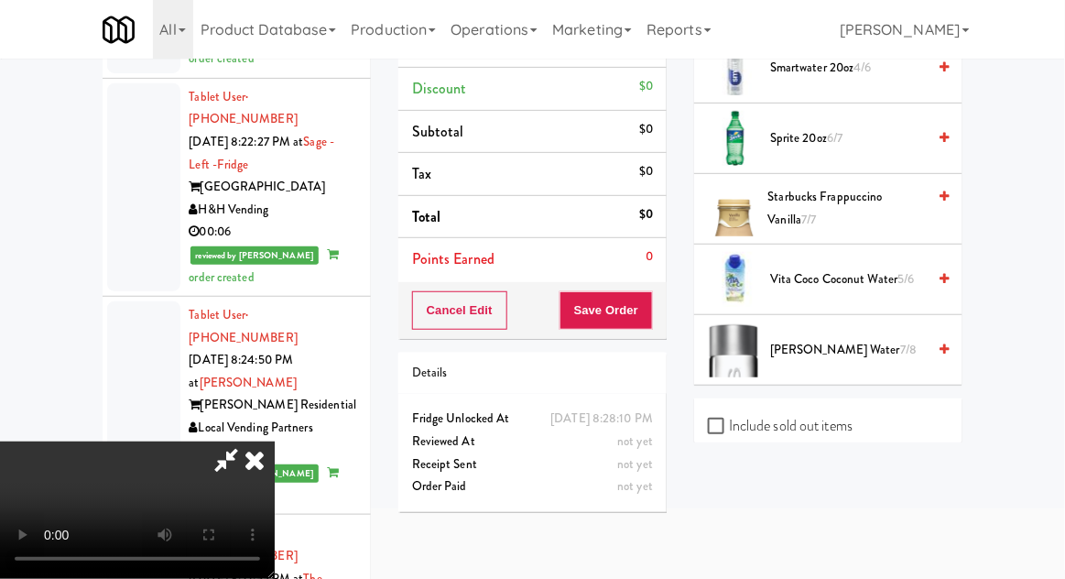
scroll to position [140, 0]
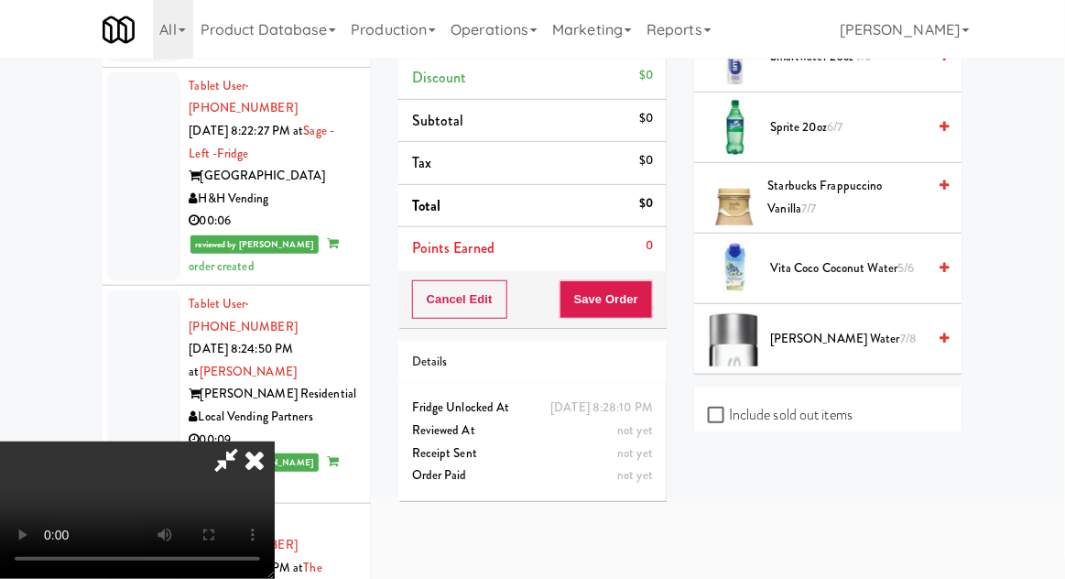
click at [884, 179] on span "Starbucks Frappuccino Vanilla 7/7" at bounding box center [847, 197] width 158 height 45
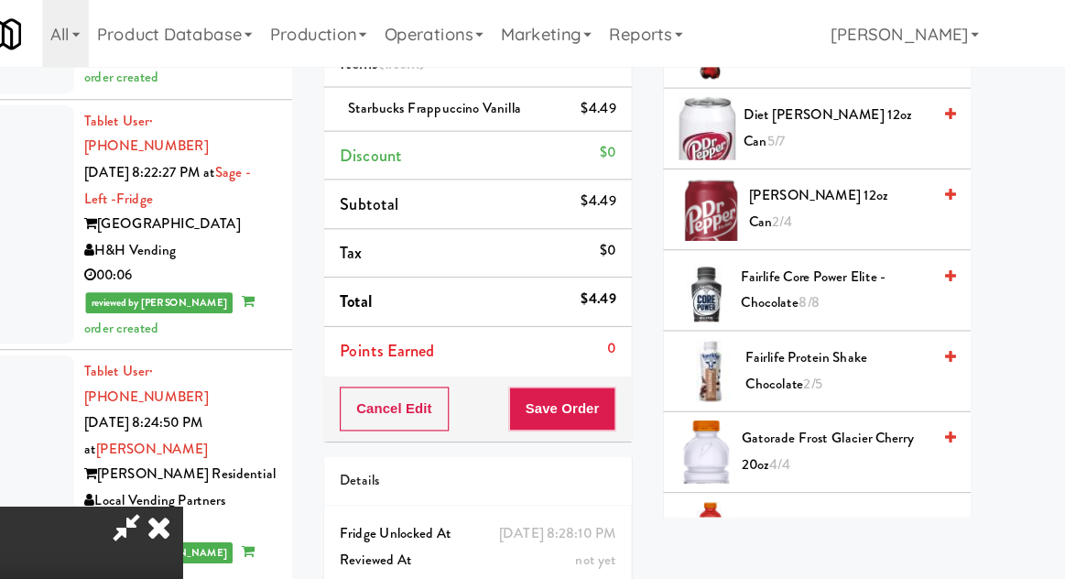
scroll to position [121, 0]
click at [880, 107] on span "Diet Dr Pepper 12oz can 5/7" at bounding box center [846, 111] width 162 height 45
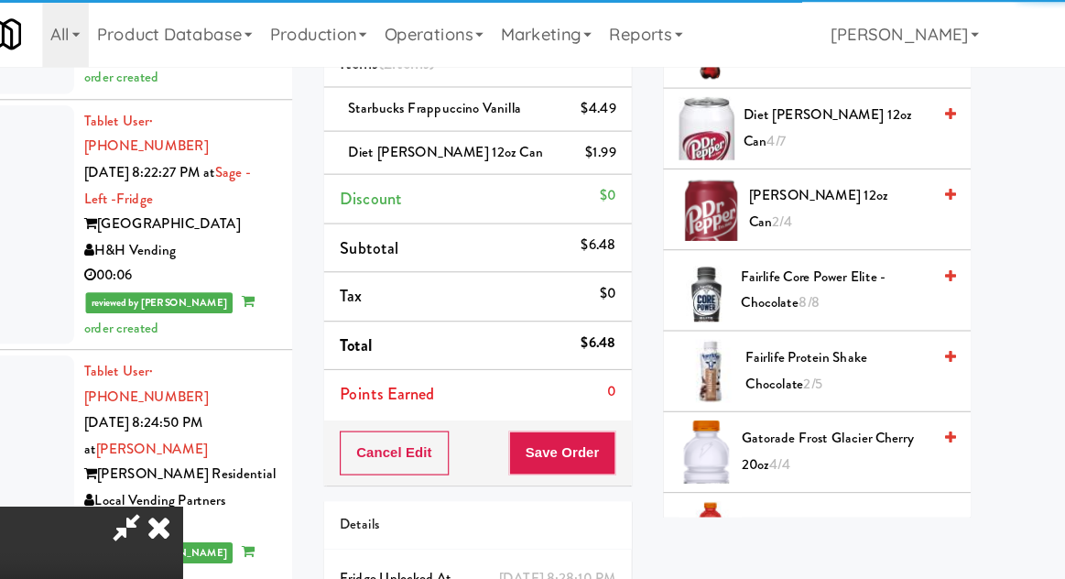
click at [663, 400] on div "Cancel Edit Save Order" at bounding box center [532, 394] width 268 height 57
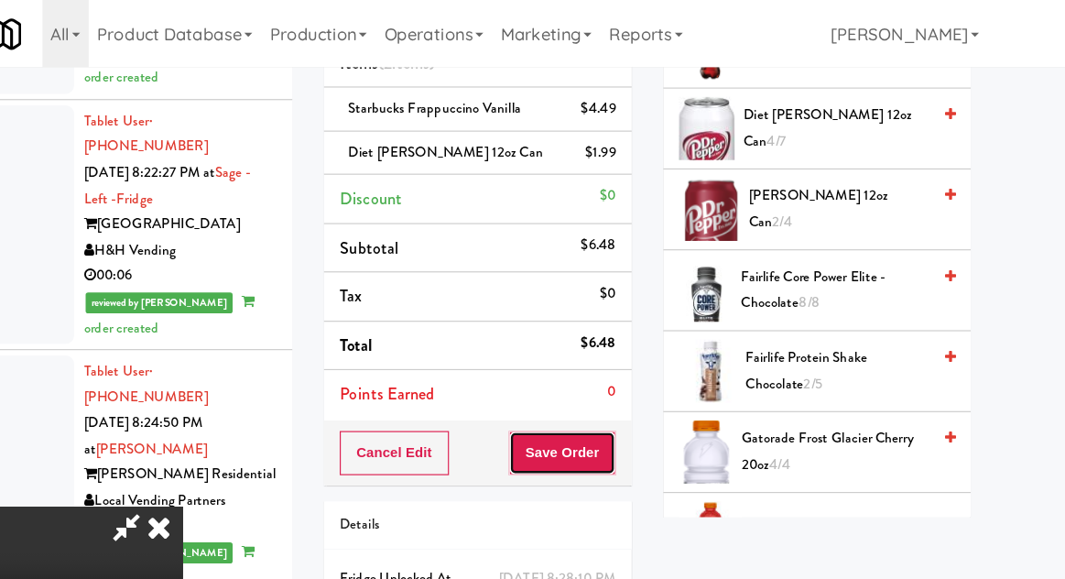
click at [651, 392] on button "Save Order" at bounding box center [605, 394] width 93 height 38
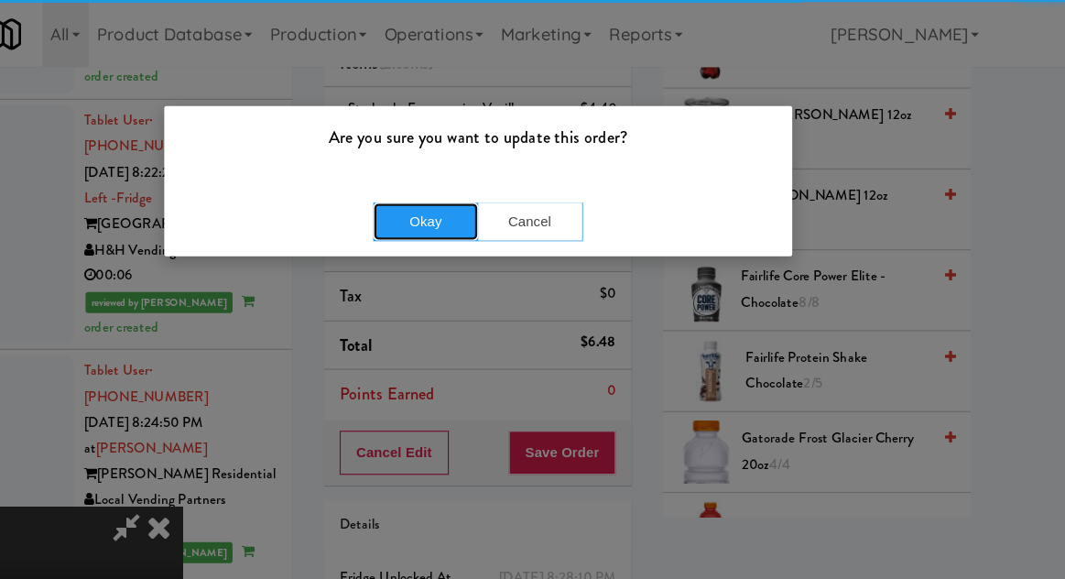
click at [487, 205] on button "Okay" at bounding box center [487, 193] width 92 height 33
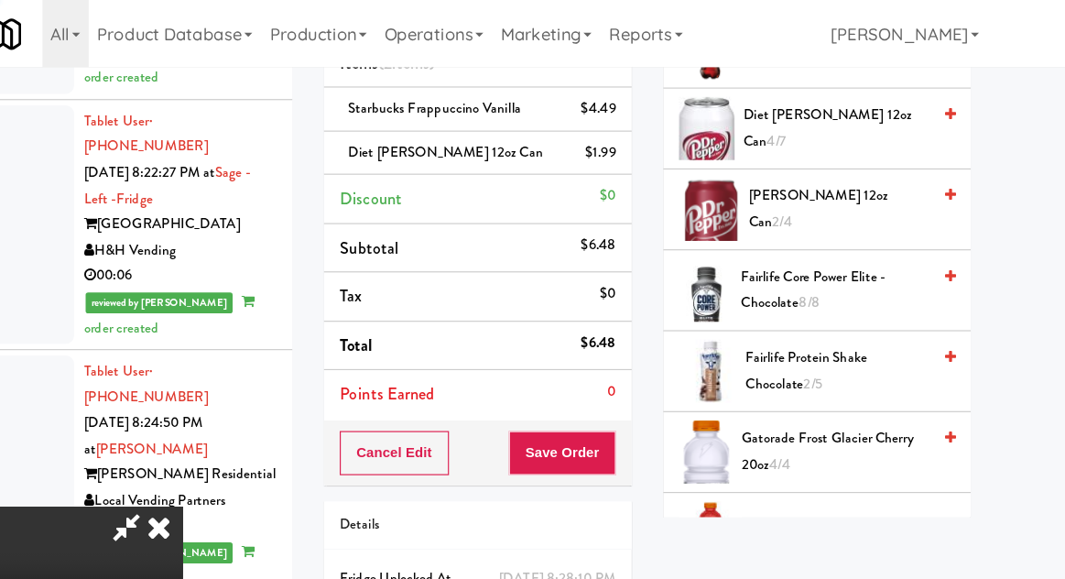
scroll to position [180, 0]
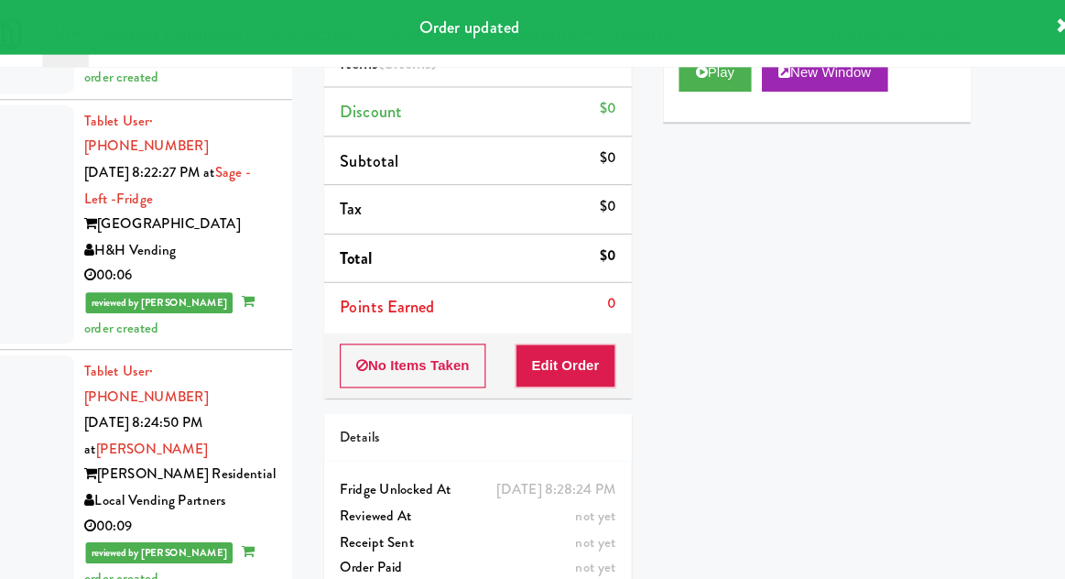
click at [721, 96] on div "Play New Window" at bounding box center [828, 69] width 268 height 73
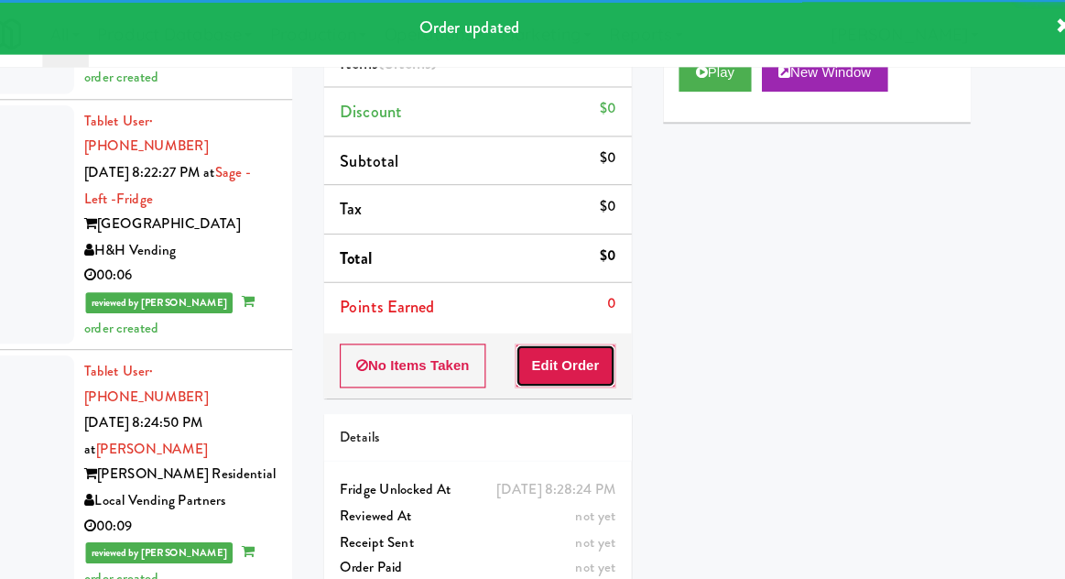
click at [629, 299] on button "Edit Order" at bounding box center [609, 318] width 89 height 38
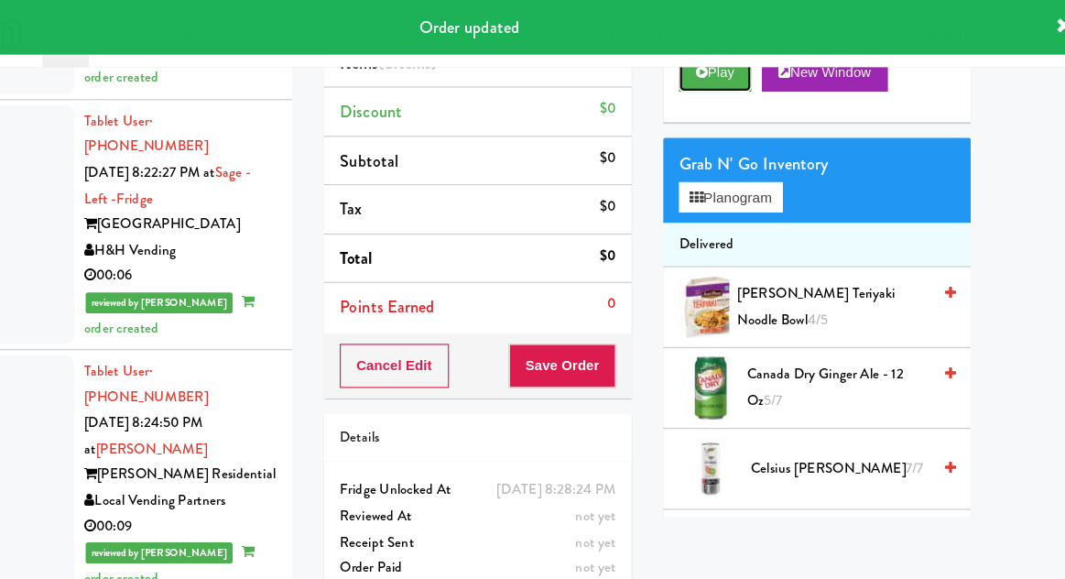
click at [733, 77] on button "Play" at bounding box center [739, 63] width 63 height 33
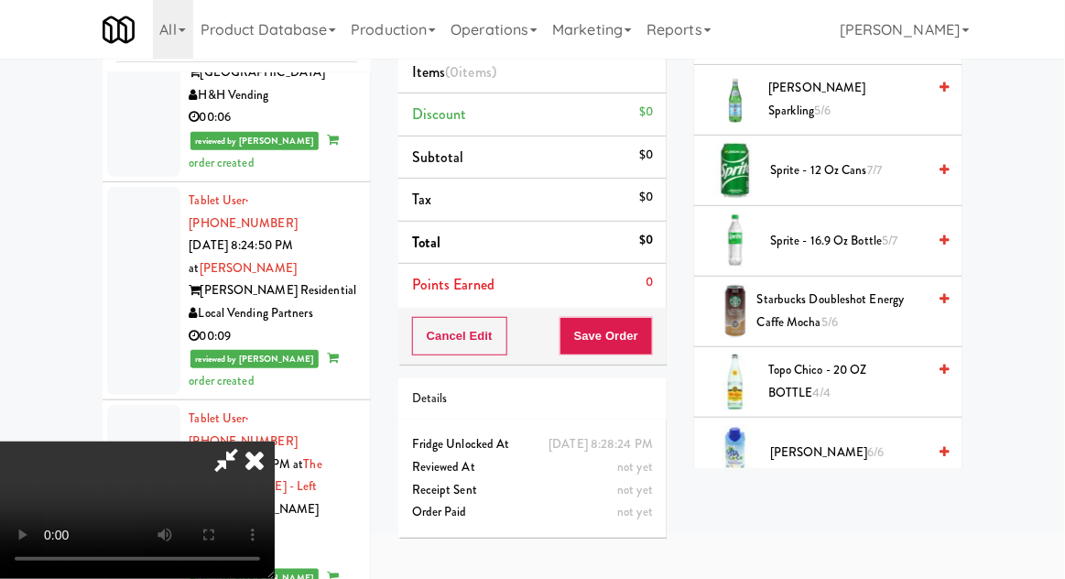
scroll to position [2435, 0]
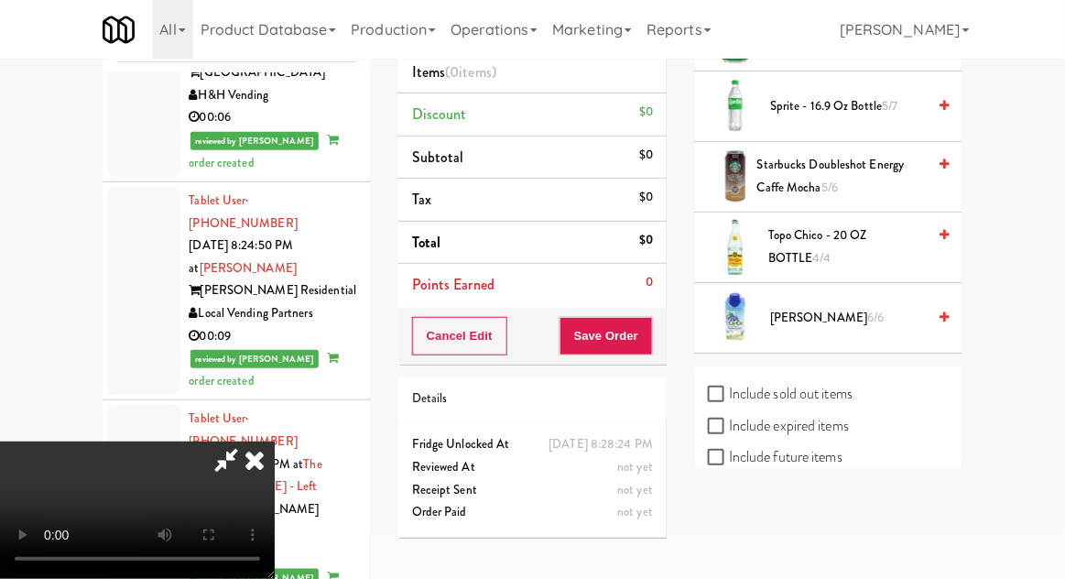
click at [823, 333] on li "Vita Coco 6/6" at bounding box center [828, 318] width 268 height 70
click at [820, 312] on span "Vita Coco 6/6" at bounding box center [848, 318] width 156 height 23
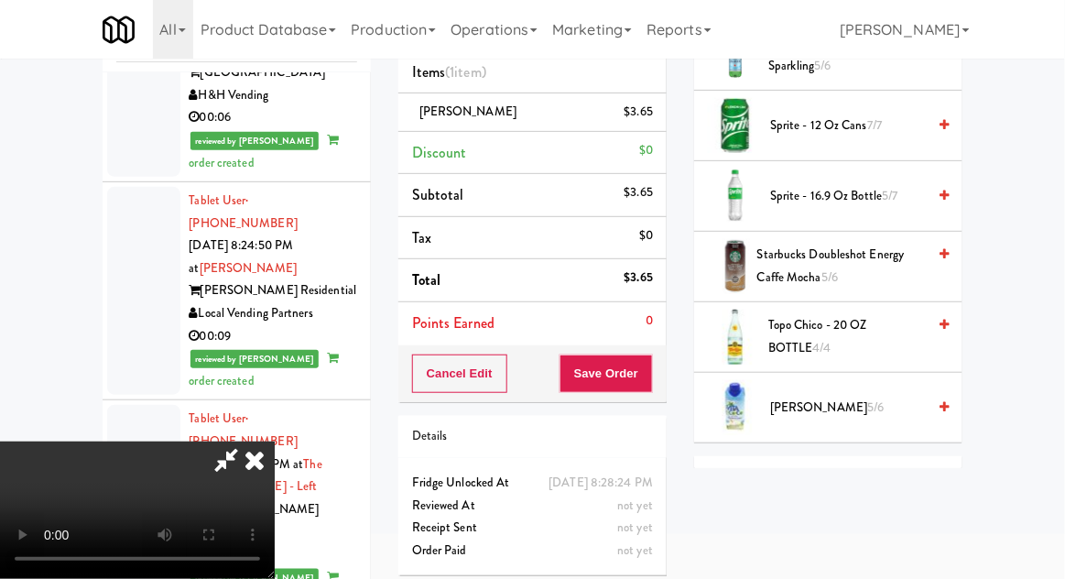
scroll to position [2331, 0]
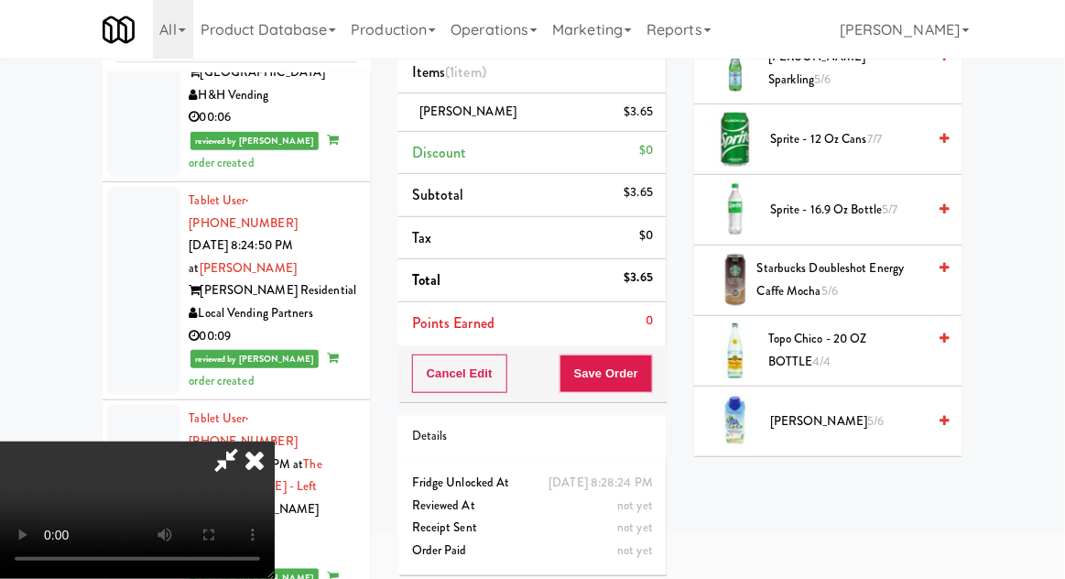
click at [803, 199] on span "Sprite - 16.9 oz Bottle 5/7" at bounding box center [848, 210] width 156 height 23
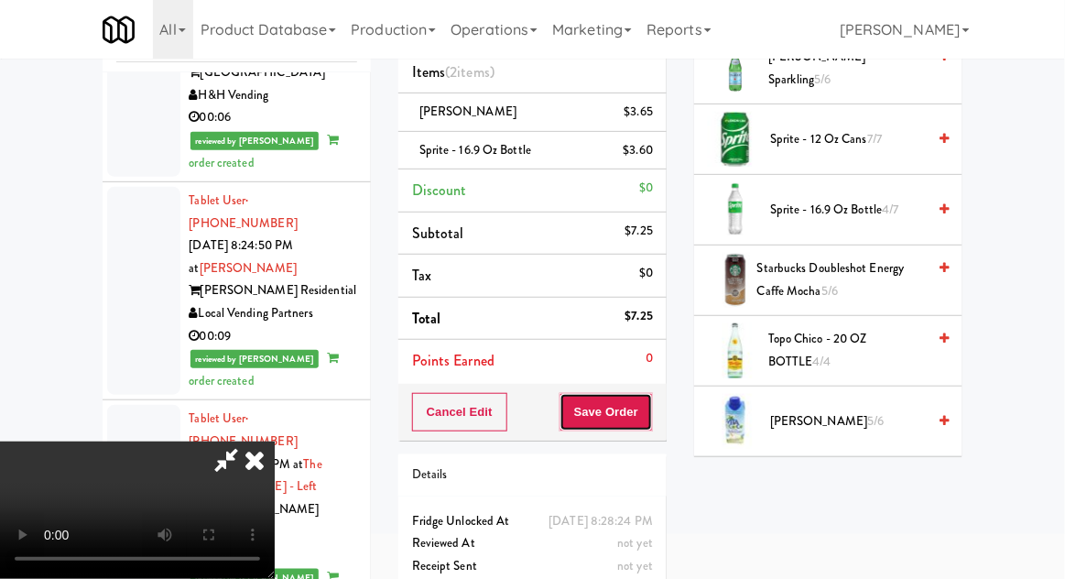
click at [641, 408] on button "Save Order" at bounding box center [605, 412] width 93 height 38
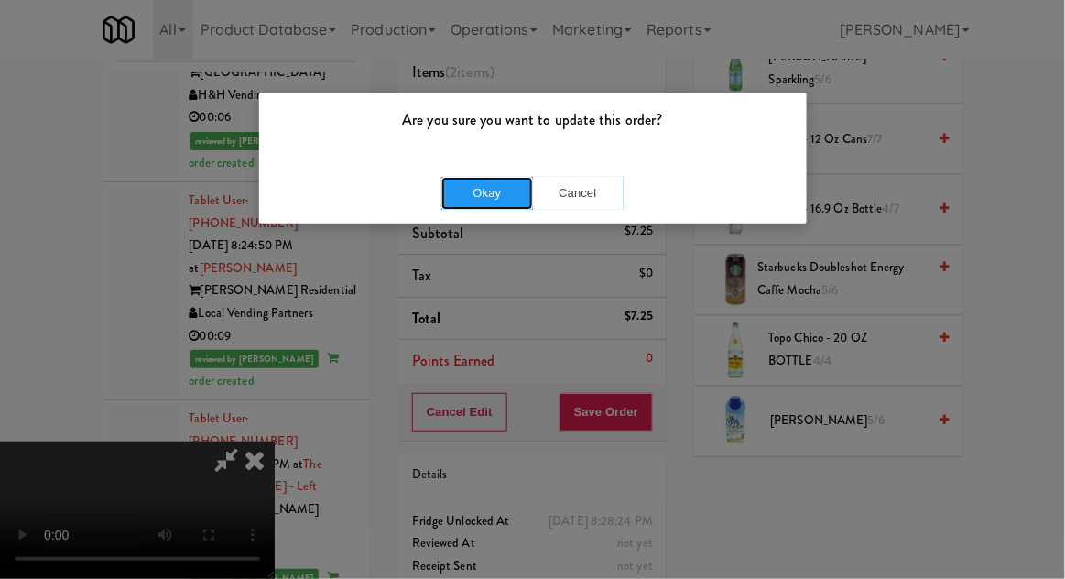
click at [514, 178] on button "Okay" at bounding box center [487, 193] width 92 height 33
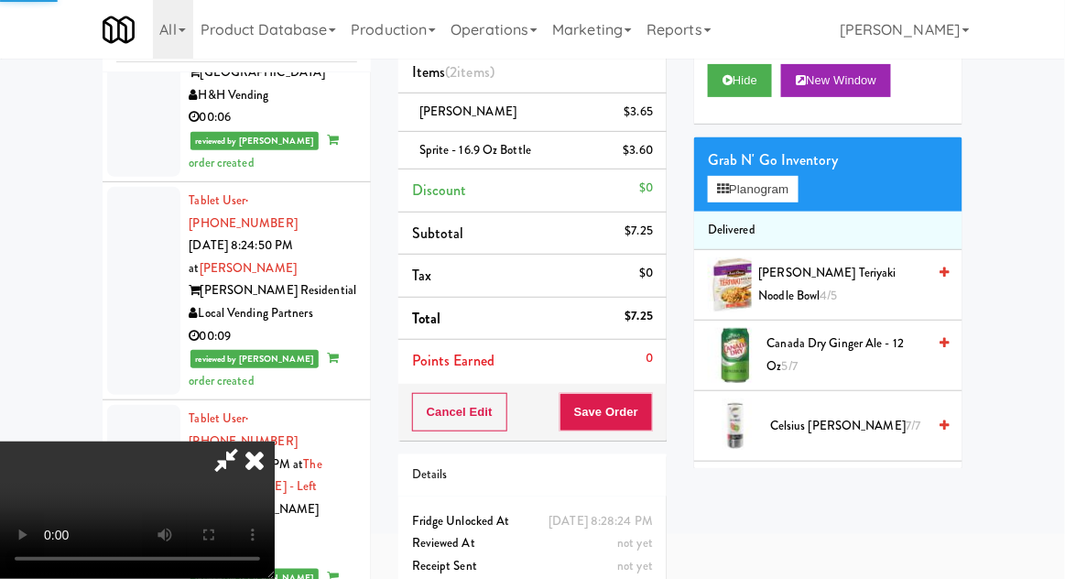
scroll to position [0, 0]
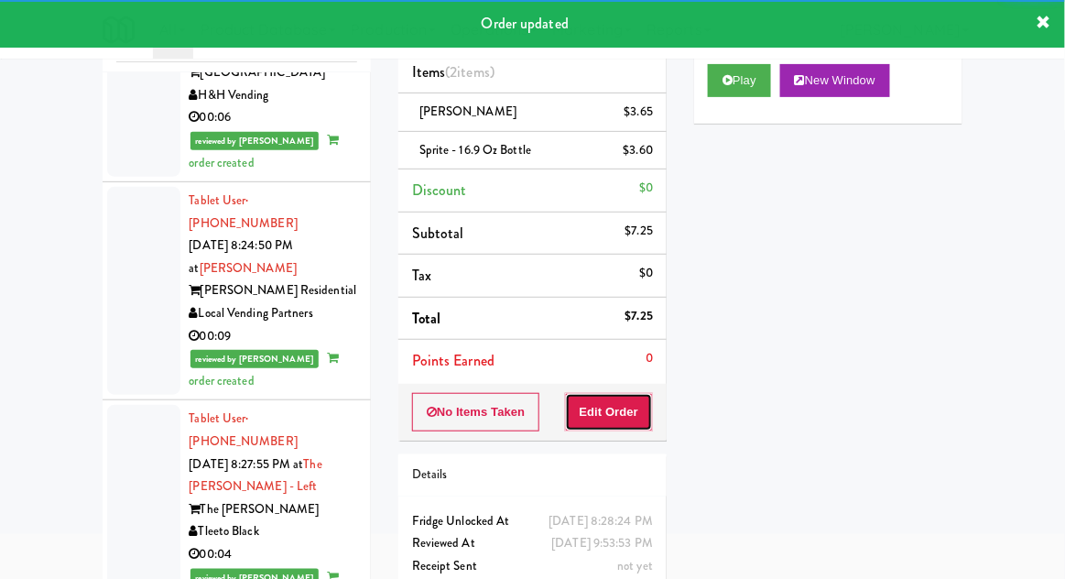
click at [619, 421] on button "Edit Order" at bounding box center [609, 412] width 89 height 38
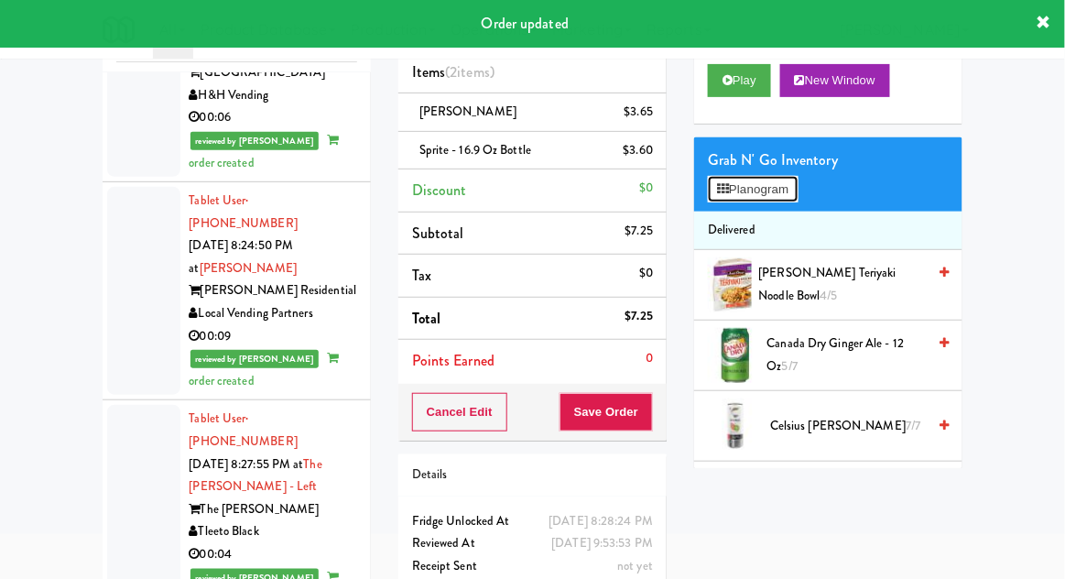
click at [770, 199] on button "Planogram" at bounding box center [753, 189] width 90 height 27
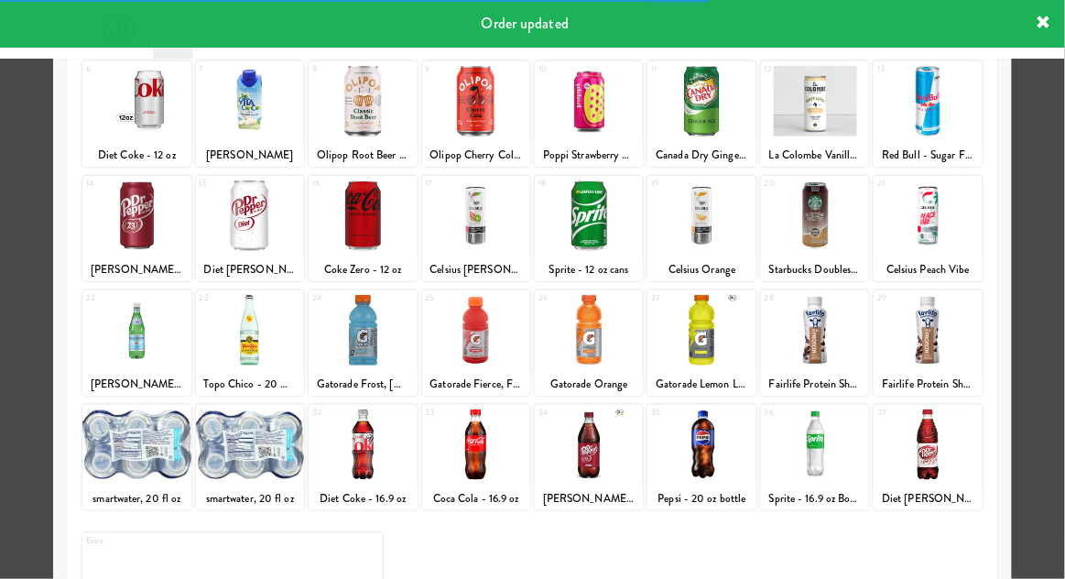
scroll to position [83, 0]
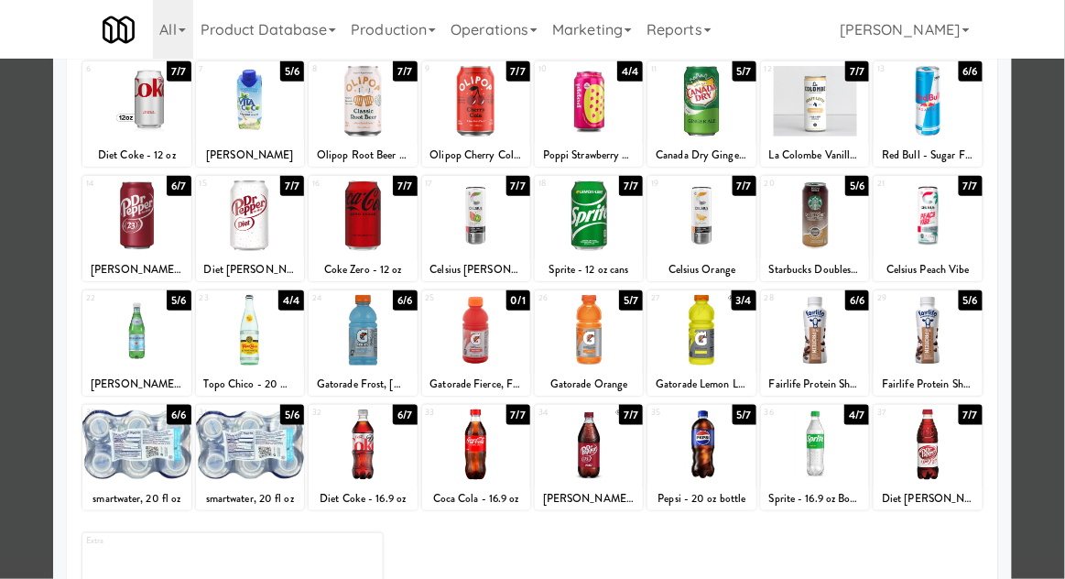
click at [1036, 279] on div at bounding box center [532, 289] width 1065 height 579
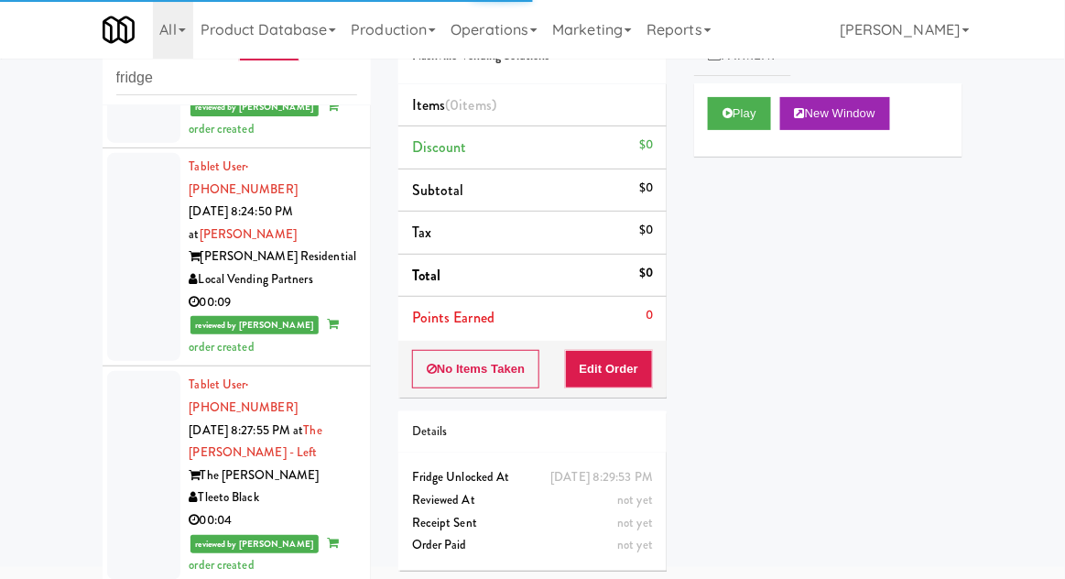
click at [734, 140] on div "Play New Window" at bounding box center [828, 119] width 268 height 73
click at [753, 127] on button "Play" at bounding box center [739, 113] width 63 height 33
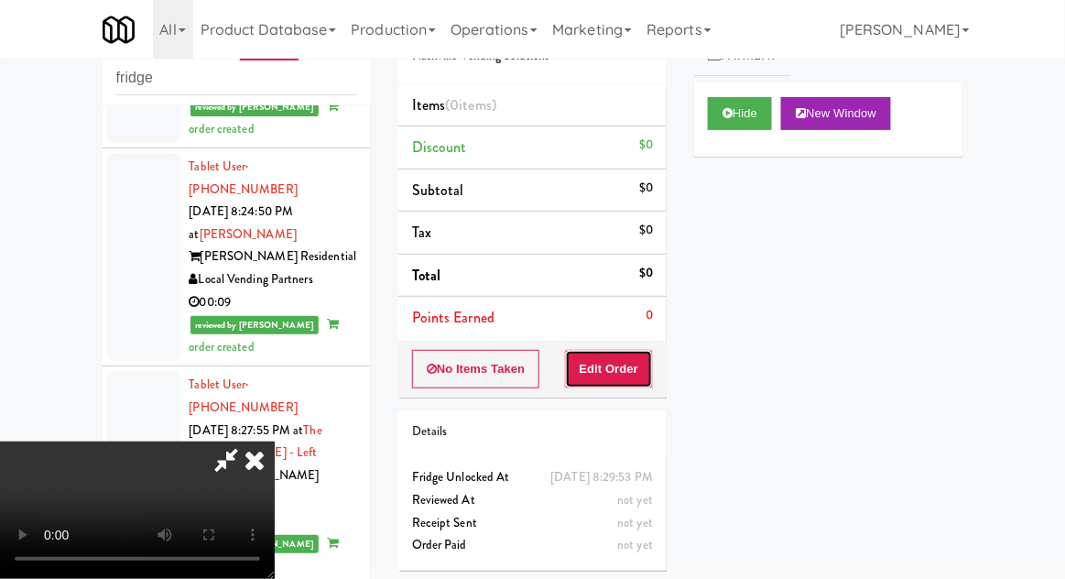
click at [620, 363] on button "Edit Order" at bounding box center [609, 369] width 89 height 38
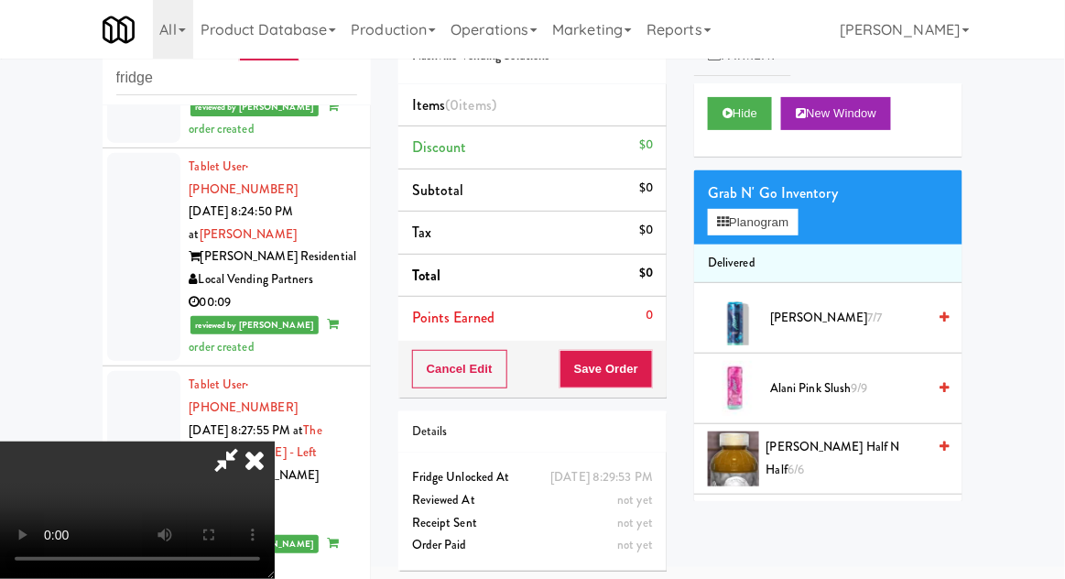
click at [838, 250] on li "Delivered" at bounding box center [828, 263] width 268 height 38
click at [830, 227] on div "Grab N' Go Inventory Planogram" at bounding box center [828, 207] width 268 height 74
click at [817, 228] on div "Grab N' Go Inventory Planogram" at bounding box center [828, 207] width 268 height 74
click at [798, 230] on button "Planogram" at bounding box center [753, 222] width 90 height 27
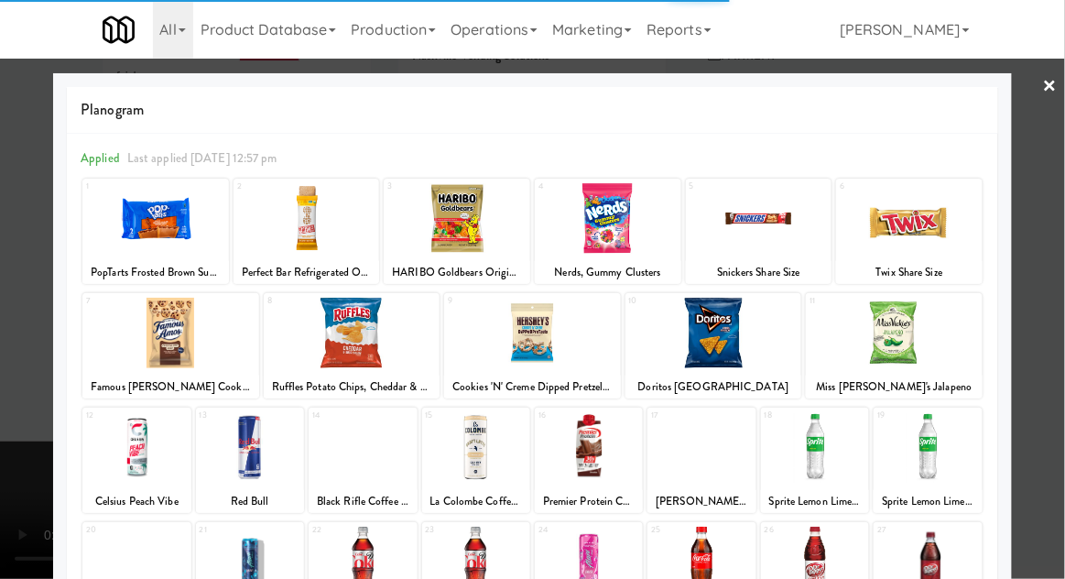
scroll to position [232, 0]
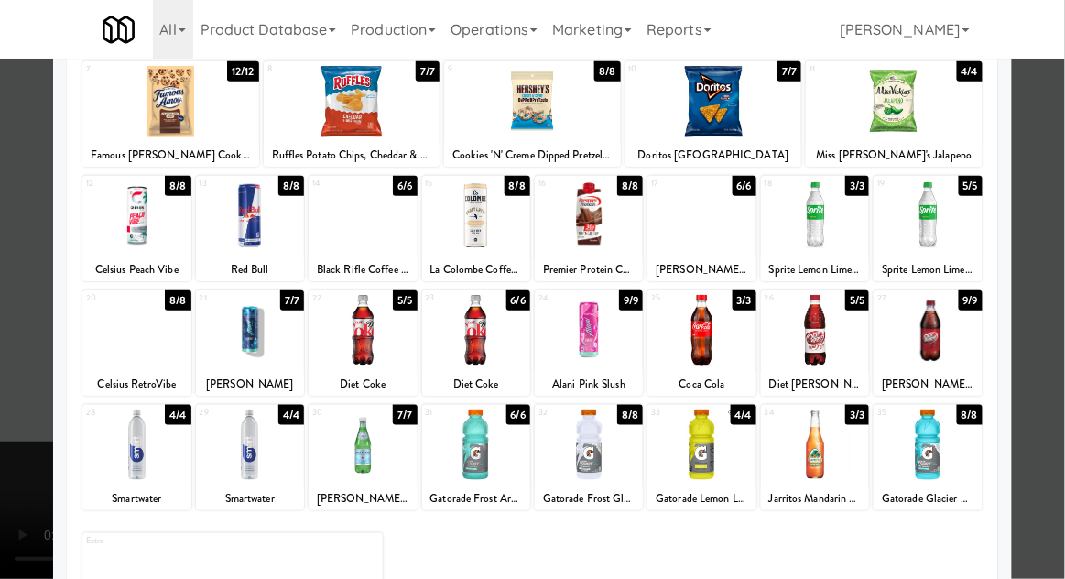
click at [697, 459] on div at bounding box center [701, 444] width 108 height 71
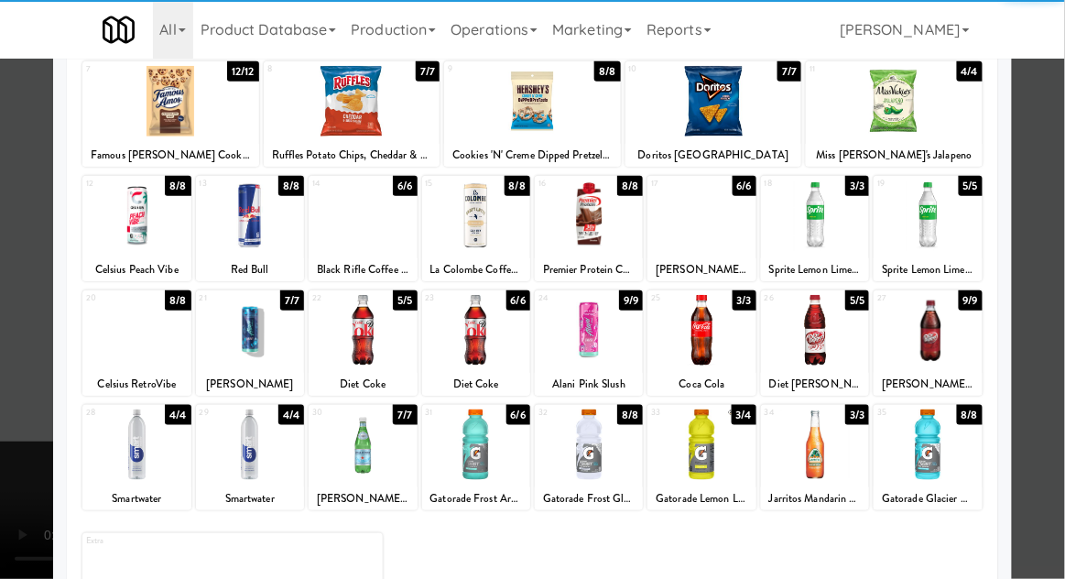
click at [1016, 358] on div at bounding box center [532, 289] width 1065 height 579
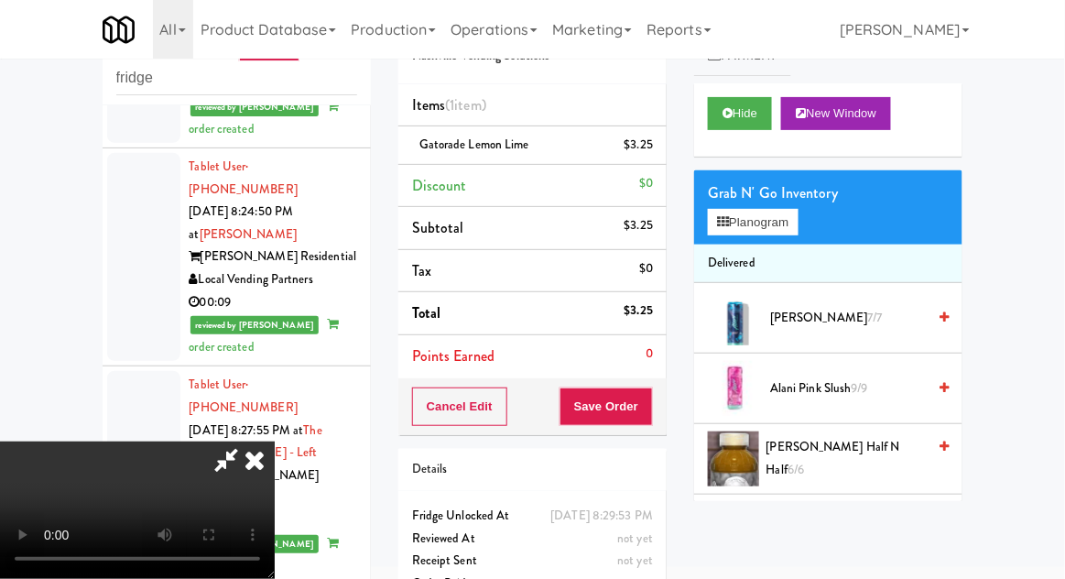
click at [673, 404] on div "Order # 695467 Nashville Vending Solutions Items (1 item ) Gatorade Lemon Lime …" at bounding box center [533, 308] width 296 height 626
click at [648, 422] on button "Save Order" at bounding box center [605, 406] width 93 height 38
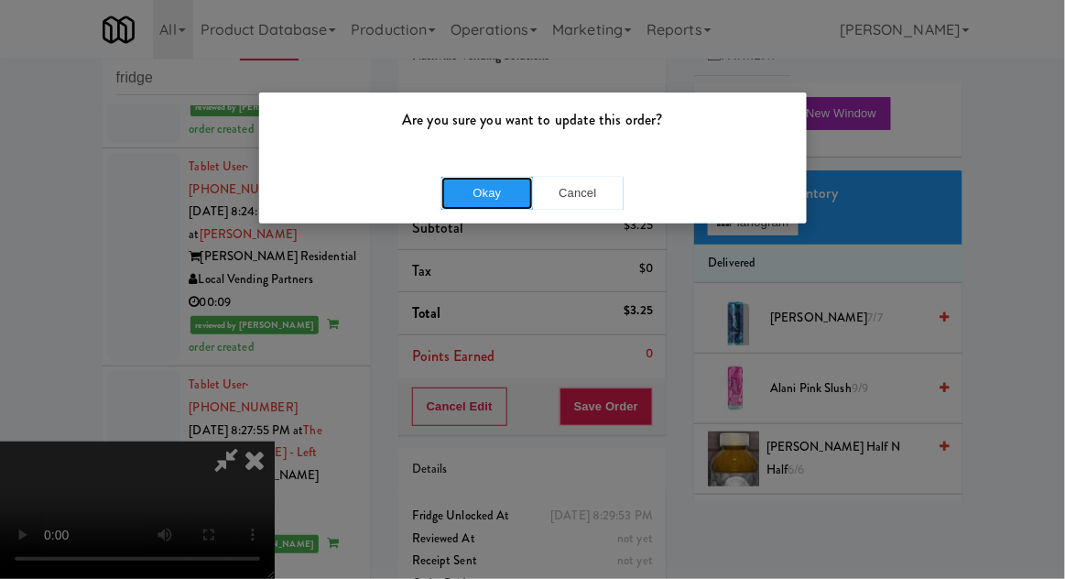
click at [485, 205] on button "Okay" at bounding box center [487, 193] width 92 height 33
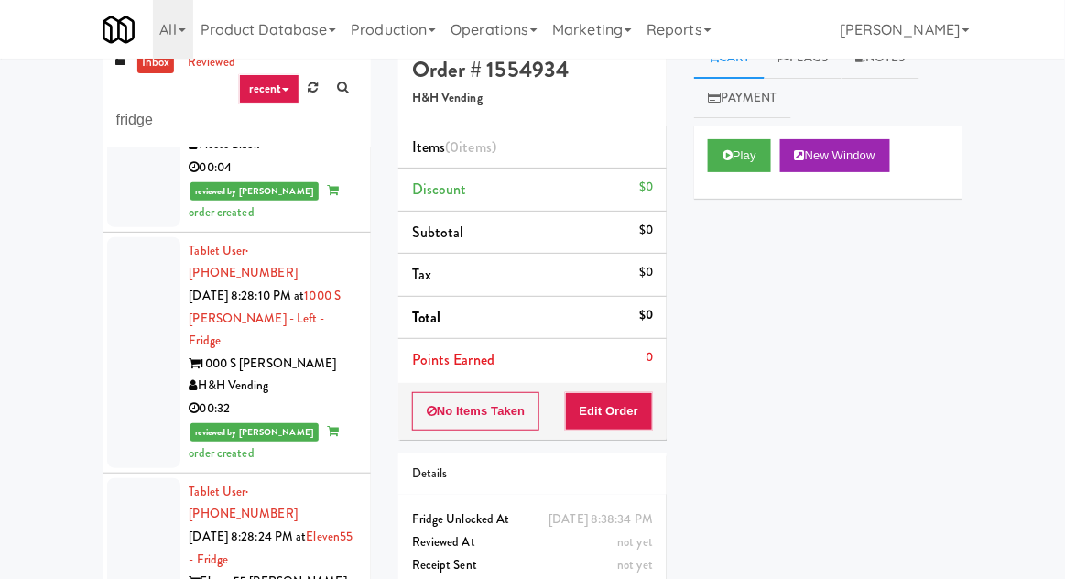
scroll to position [5019, 0]
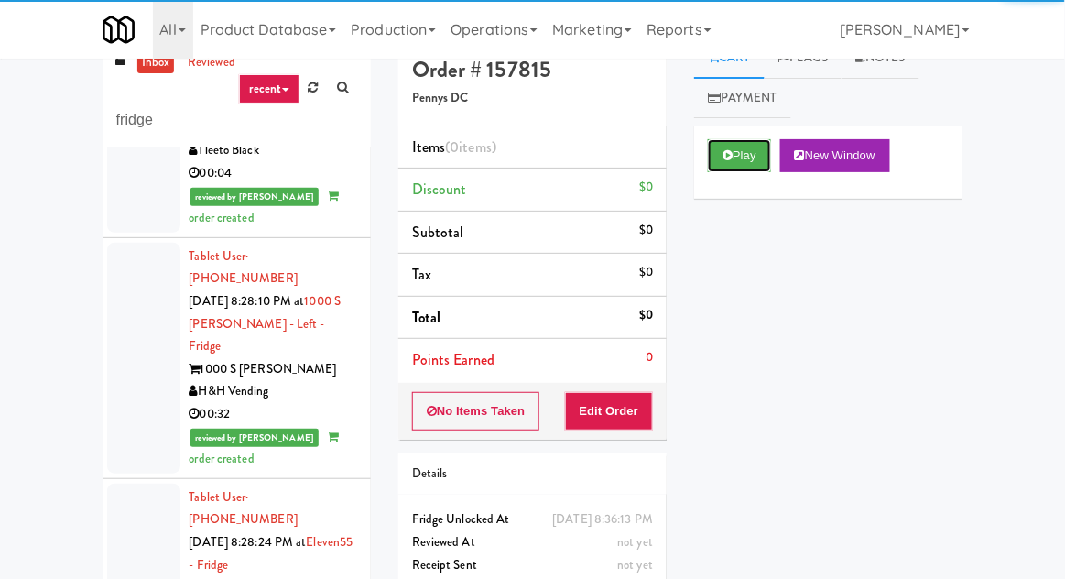
click at [748, 169] on button "Play" at bounding box center [739, 155] width 63 height 33
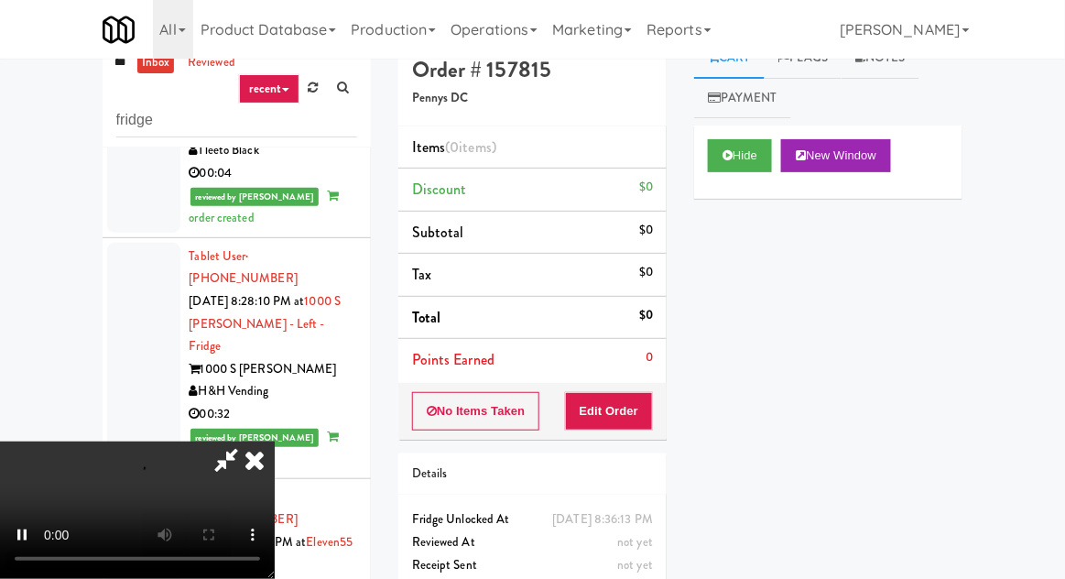
click at [670, 368] on div "Order # 157815 Pennys DC Items (0 items ) Discount $0 Subtotal $0 Tax $0 Total …" at bounding box center [533, 332] width 296 height 589
click at [651, 392] on button "Edit Order" at bounding box center [609, 411] width 89 height 38
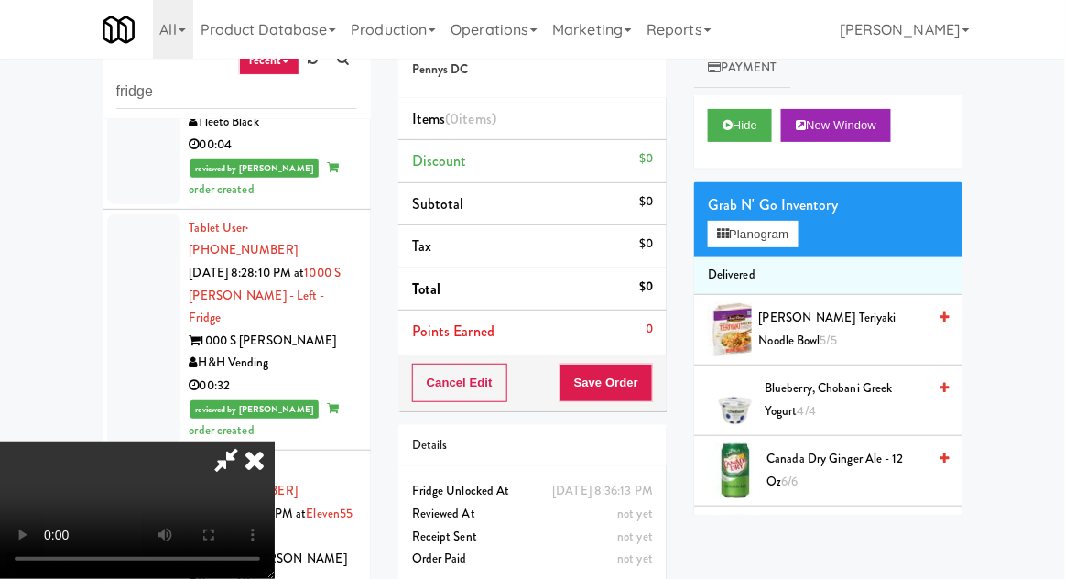
scroll to position [67, 0]
click at [747, 243] on button "Planogram" at bounding box center [753, 234] width 90 height 27
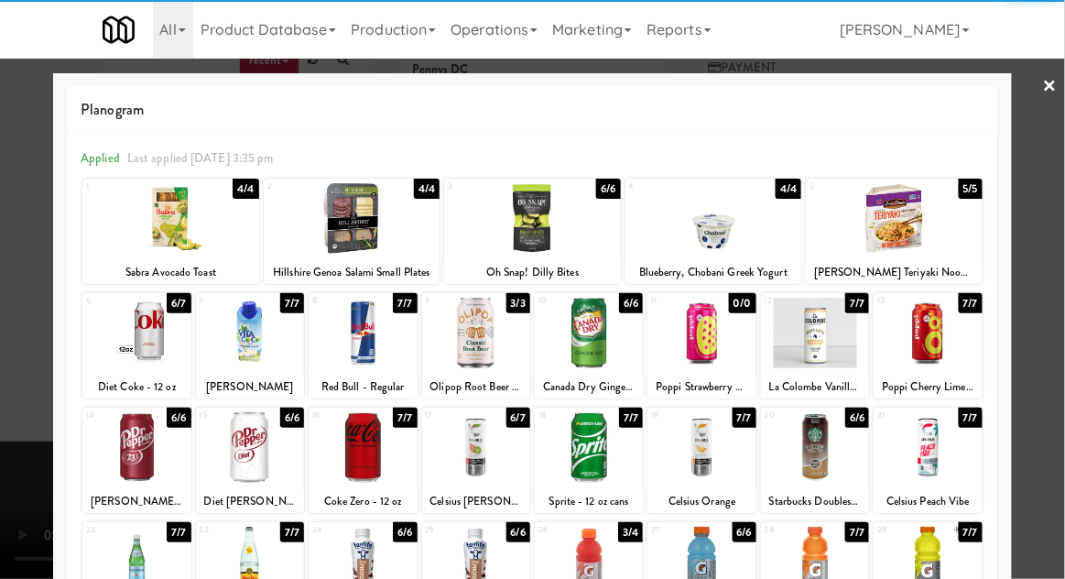
click at [396, 353] on div at bounding box center [363, 333] width 108 height 71
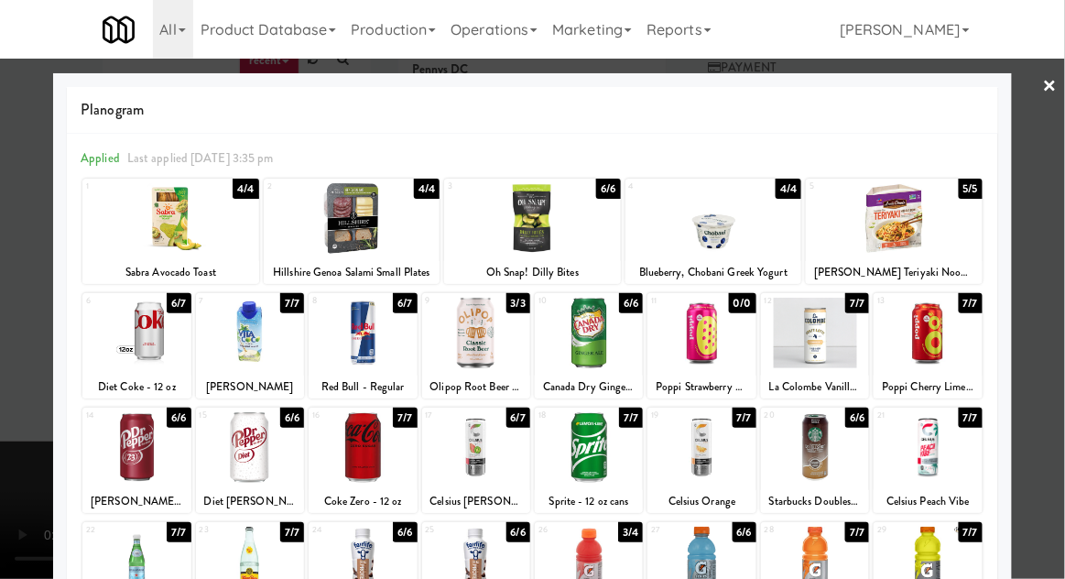
click at [5, 430] on div at bounding box center [532, 289] width 1065 height 579
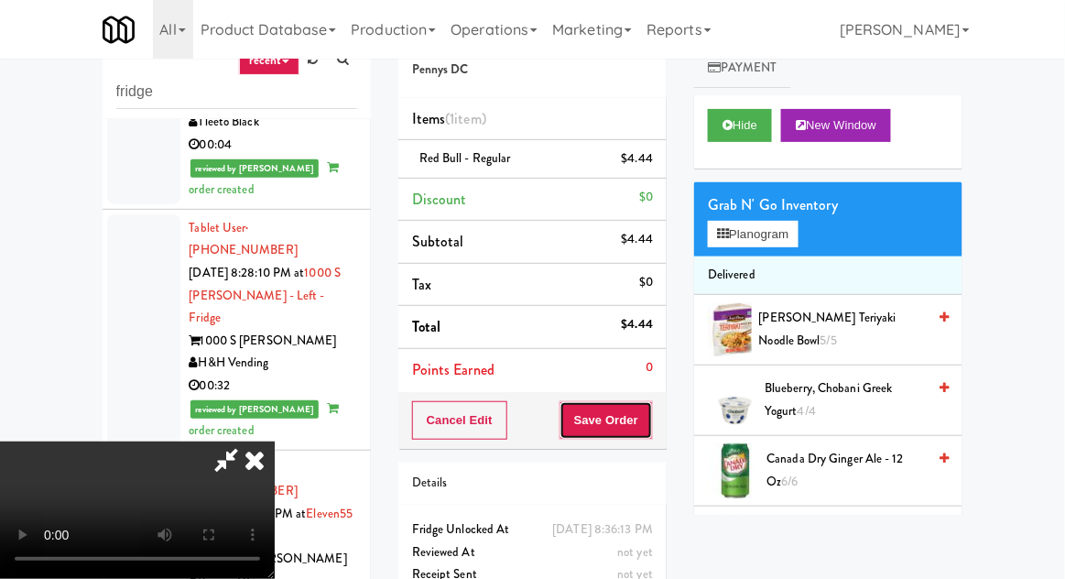
click at [652, 404] on button "Save Order" at bounding box center [605, 420] width 93 height 38
click at [648, 413] on button "Save Order" at bounding box center [605, 420] width 93 height 38
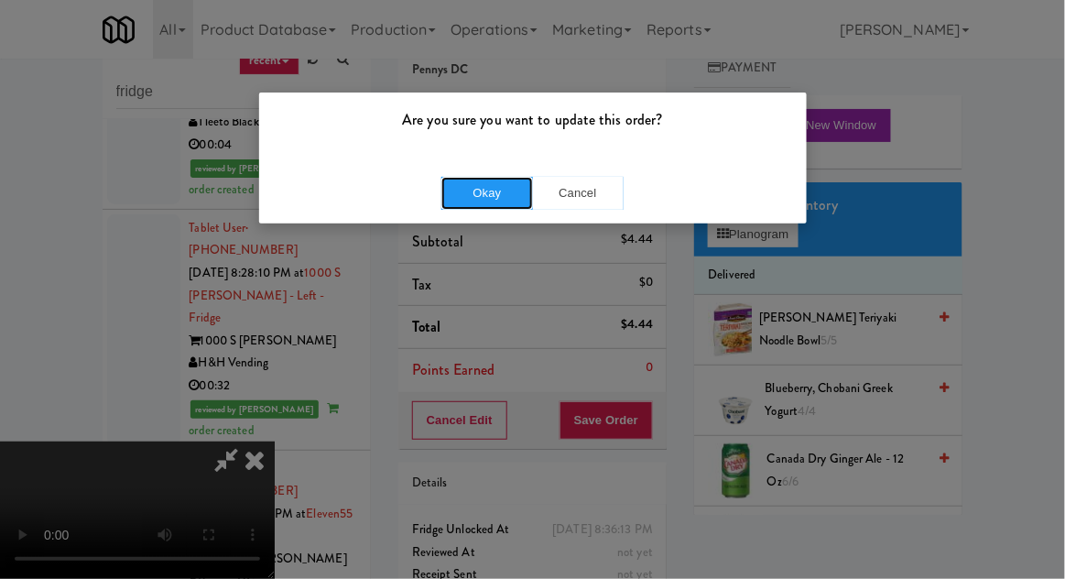
click at [502, 200] on button "Okay" at bounding box center [487, 193] width 92 height 33
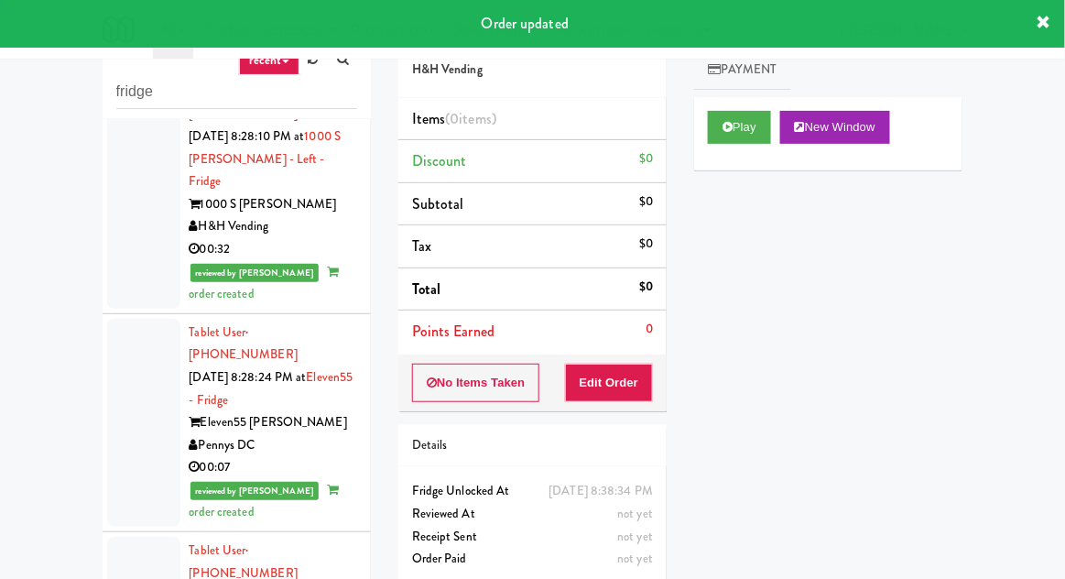
scroll to position [5165, 0]
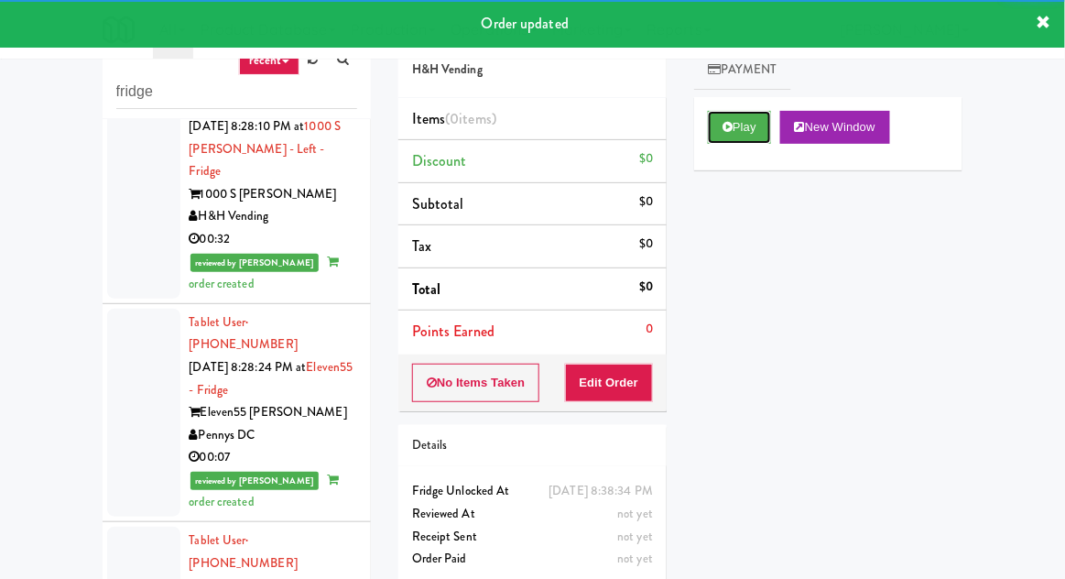
click at [723, 119] on button "Play" at bounding box center [739, 127] width 63 height 33
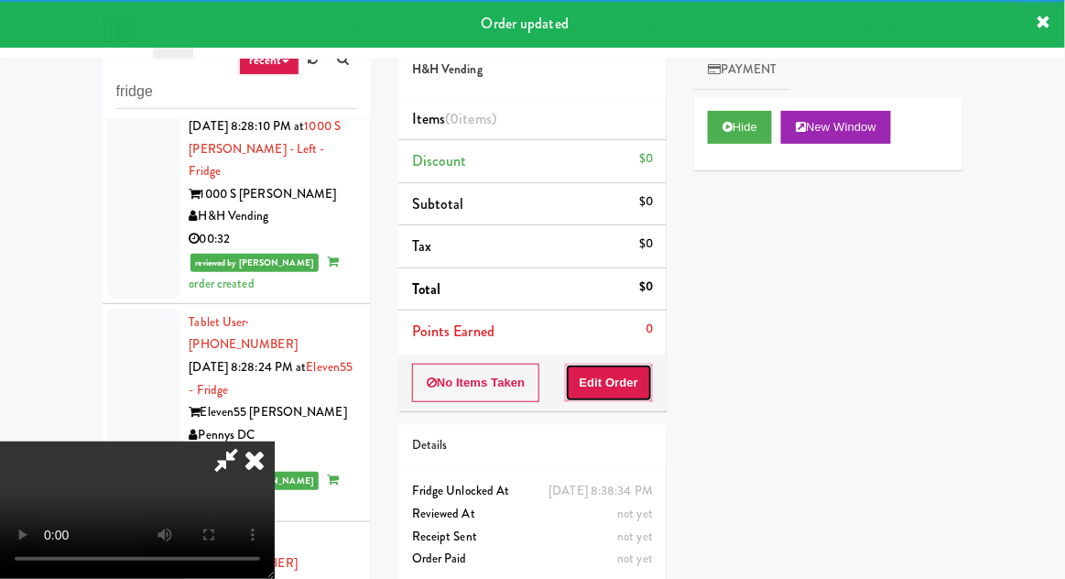
click at [618, 380] on button "Edit Order" at bounding box center [609, 383] width 89 height 38
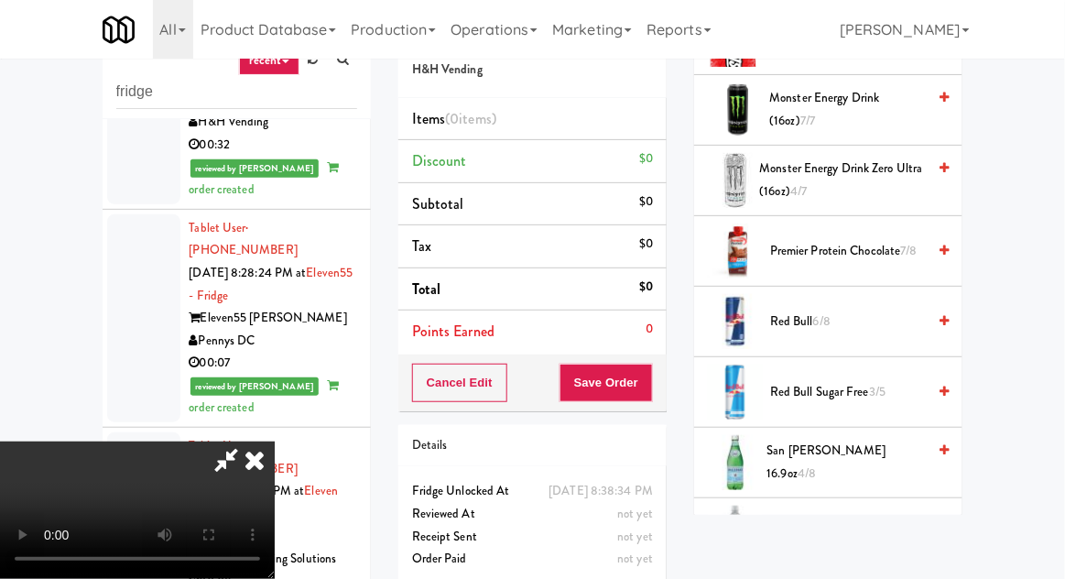
scroll to position [1562, 0]
click at [852, 322] on span "Red Bull 6/8" at bounding box center [848, 320] width 156 height 23
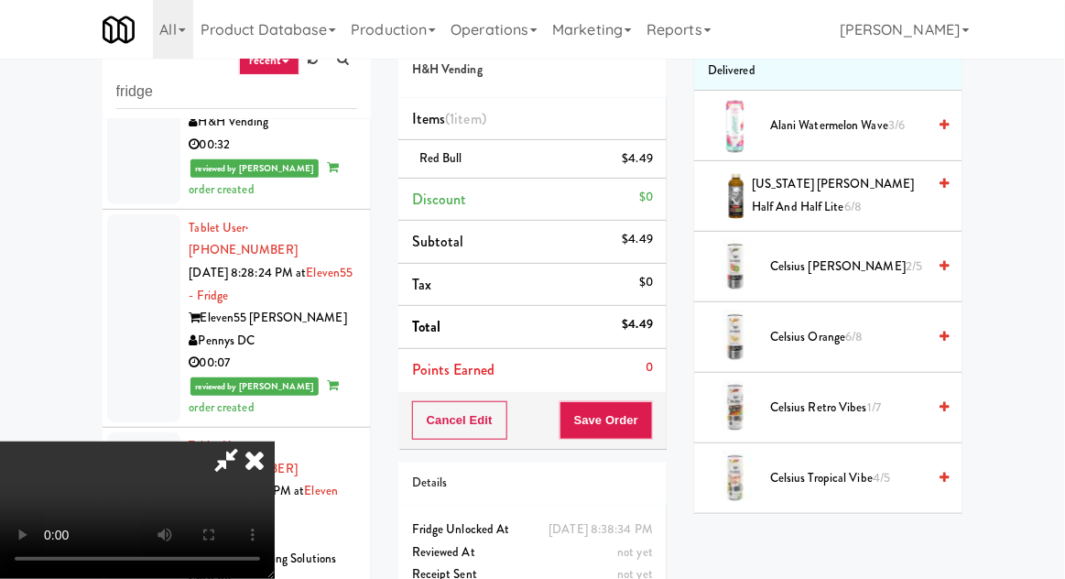
scroll to position [0, 0]
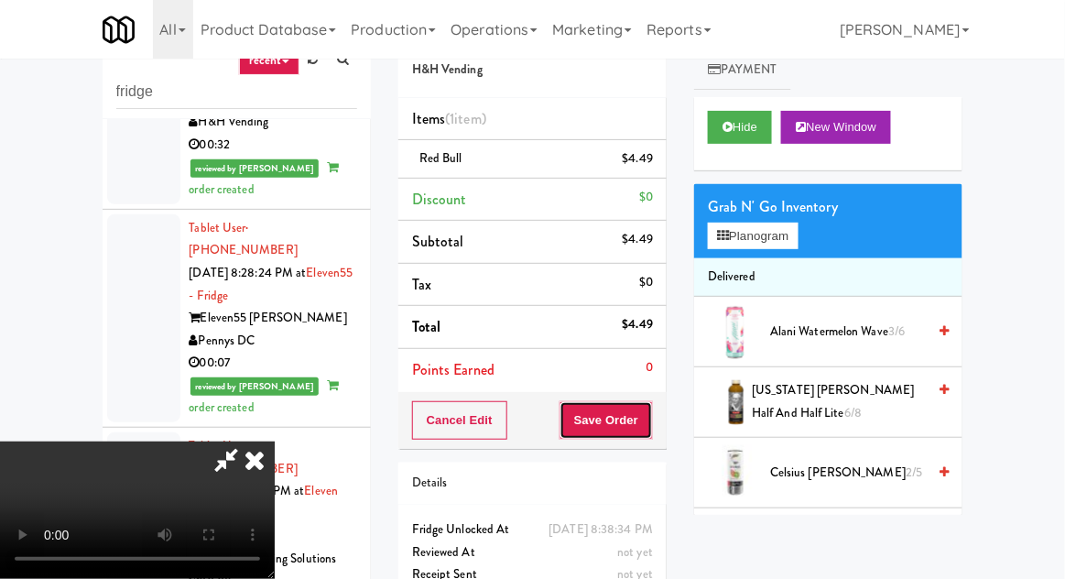
click at [649, 411] on button "Save Order" at bounding box center [605, 420] width 93 height 38
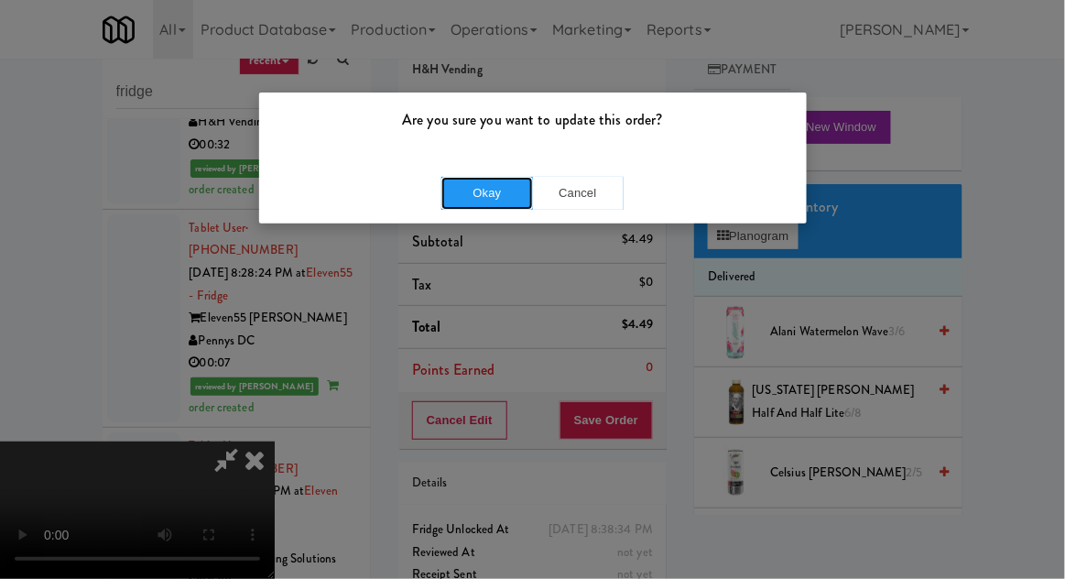
click at [484, 205] on button "Okay" at bounding box center [487, 193] width 92 height 33
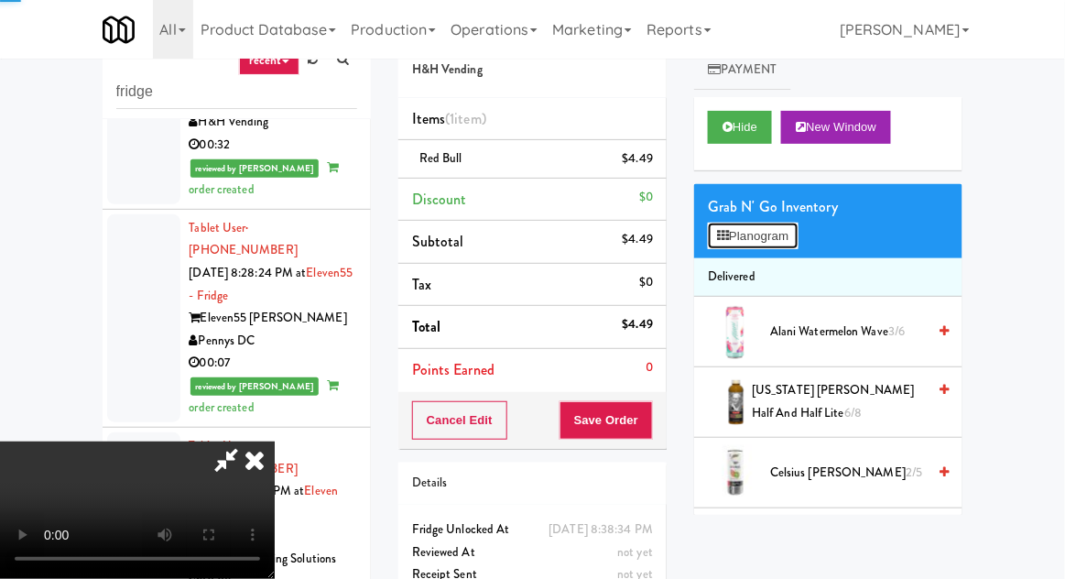
click at [717, 243] on button "Planogram" at bounding box center [753, 236] width 90 height 27
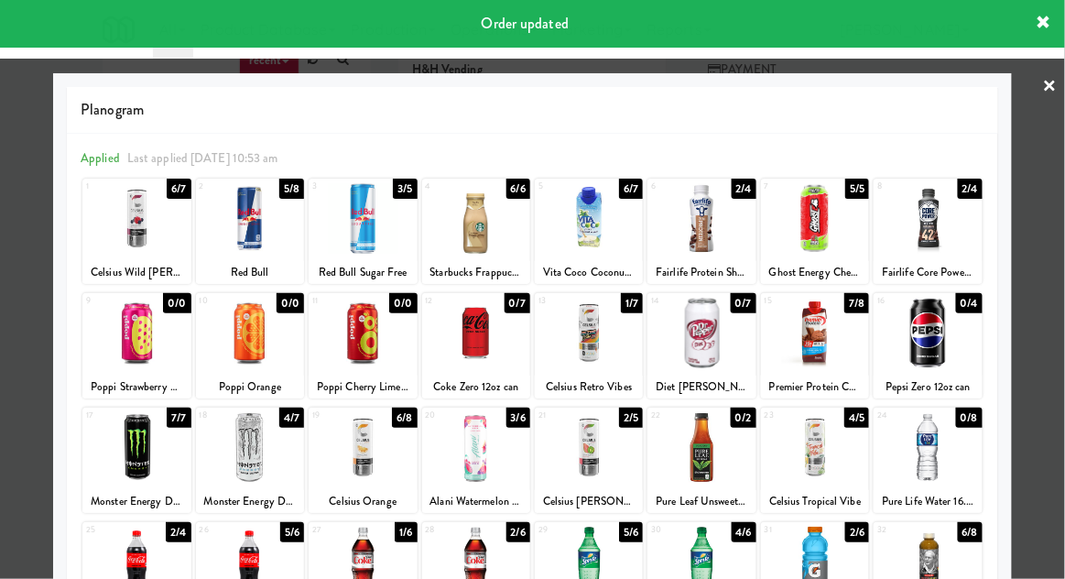
click at [133, 244] on div at bounding box center [136, 218] width 108 height 71
click at [11, 353] on div at bounding box center [532, 289] width 1065 height 579
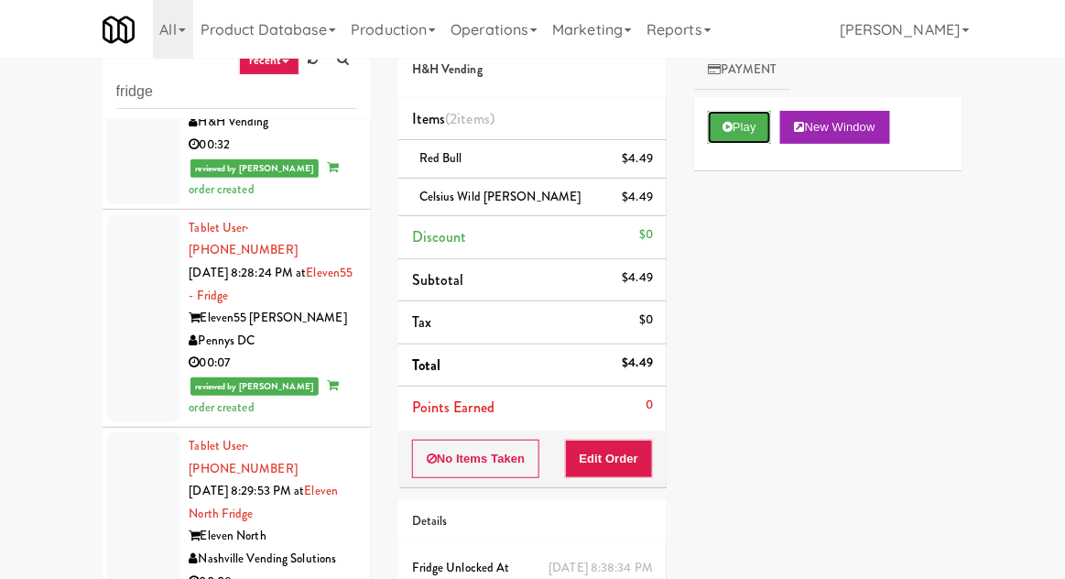
click at [747, 129] on button "Play" at bounding box center [739, 127] width 63 height 33
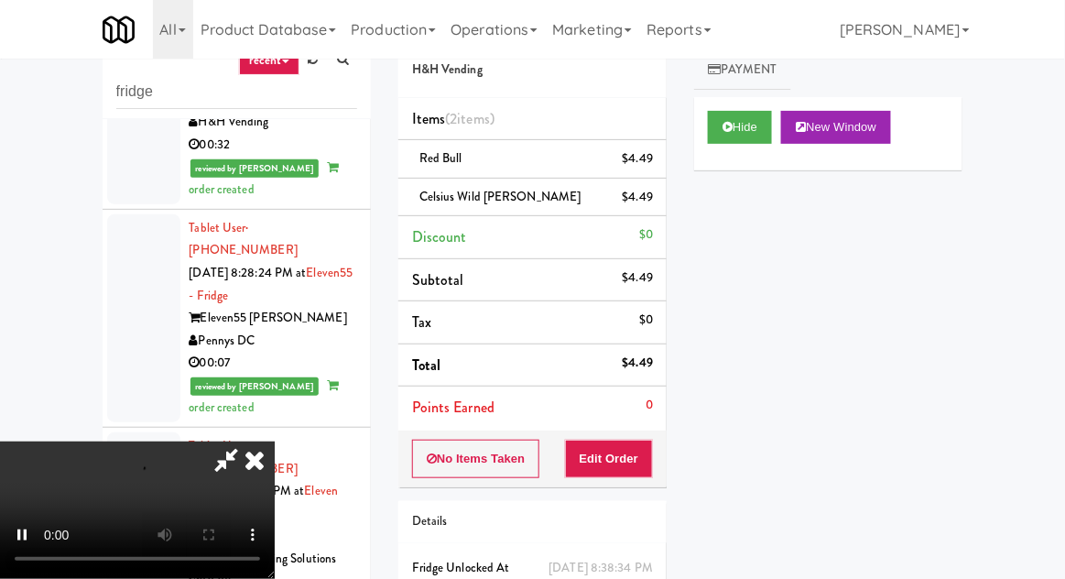
click at [643, 152] on div "$4.49" at bounding box center [638, 158] width 31 height 23
click at [639, 149] on div "$4.49" at bounding box center [638, 158] width 31 height 23
click at [734, 128] on button "Hide" at bounding box center [740, 127] width 64 height 33
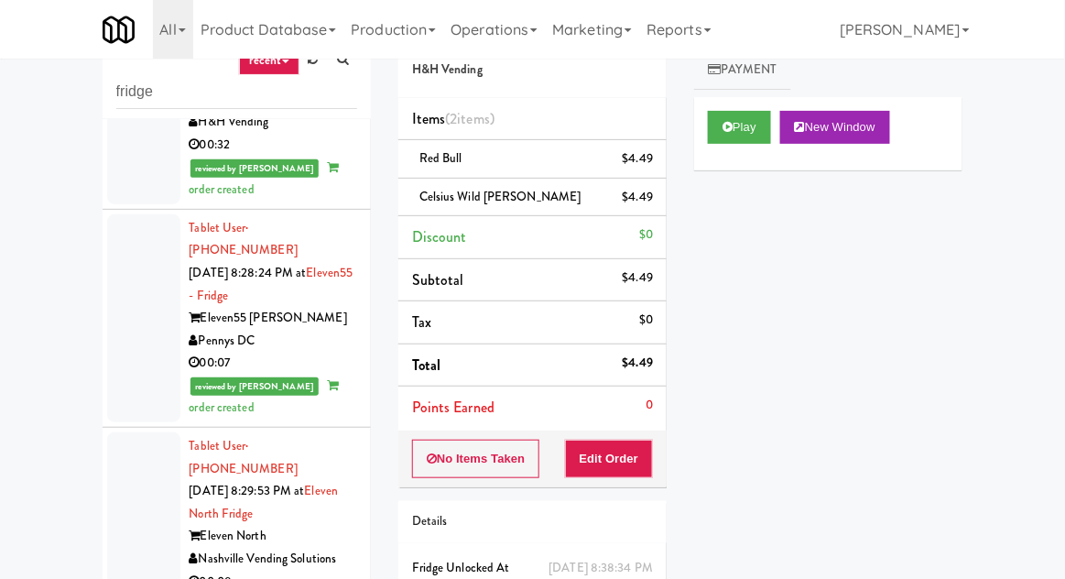
click at [654, 150] on li "Red Bull $4.49" at bounding box center [532, 159] width 268 height 38
click at [659, 150] on li "Red Bull $4.49" at bounding box center [532, 159] width 268 height 38
click at [650, 158] on div "$4.49" at bounding box center [638, 158] width 31 height 23
click at [643, 160] on div "$4.49" at bounding box center [638, 158] width 31 height 23
click at [622, 459] on button "Edit Order" at bounding box center [609, 459] width 89 height 38
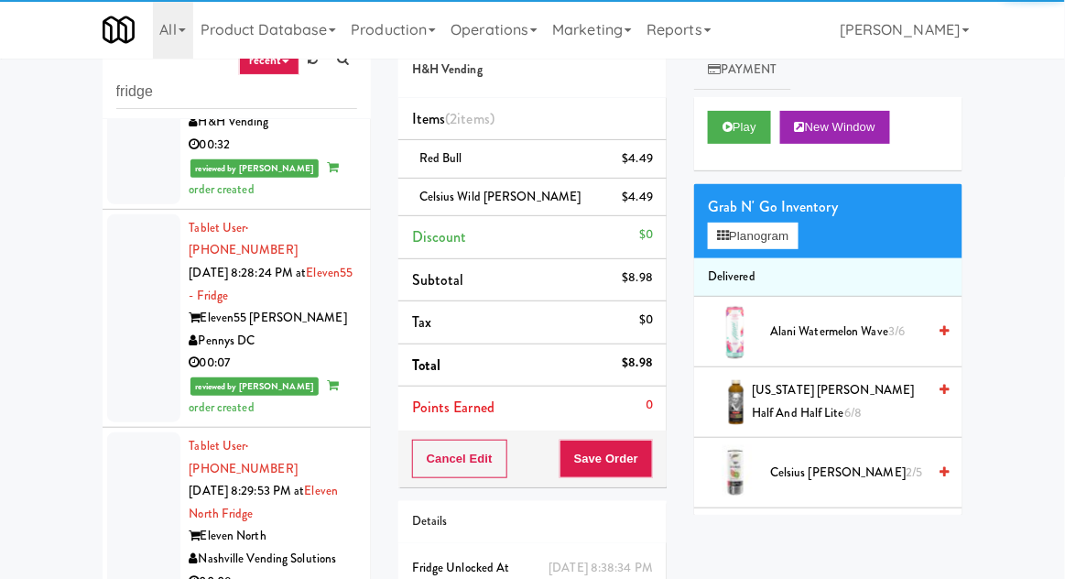
click at [632, 175] on li "Red Bull $4.49" at bounding box center [532, 159] width 268 height 38
click at [645, 168] on link at bounding box center [651, 166] width 16 height 23
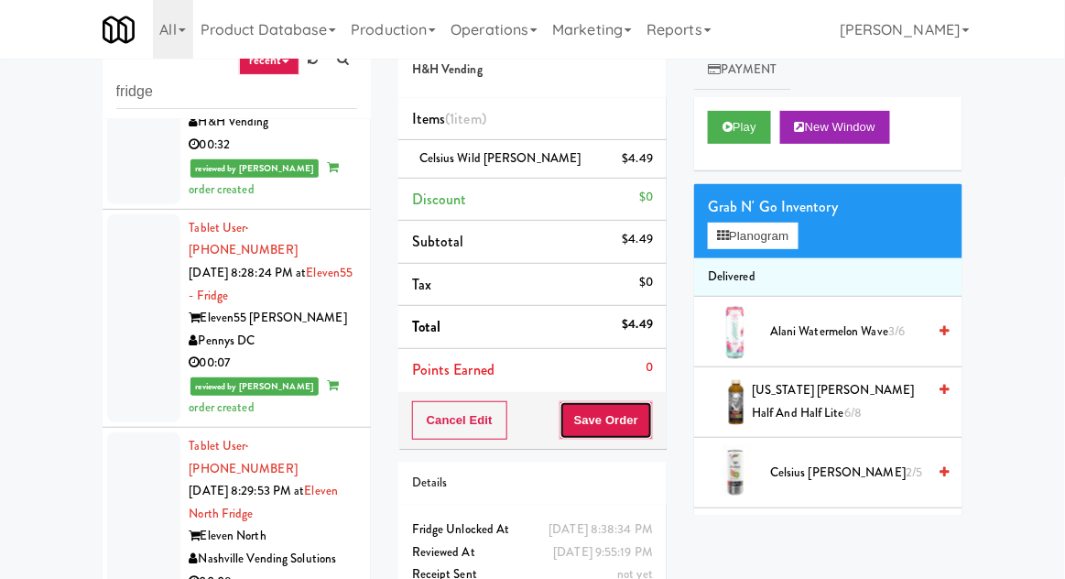
click at [594, 411] on button "Save Order" at bounding box center [605, 420] width 93 height 38
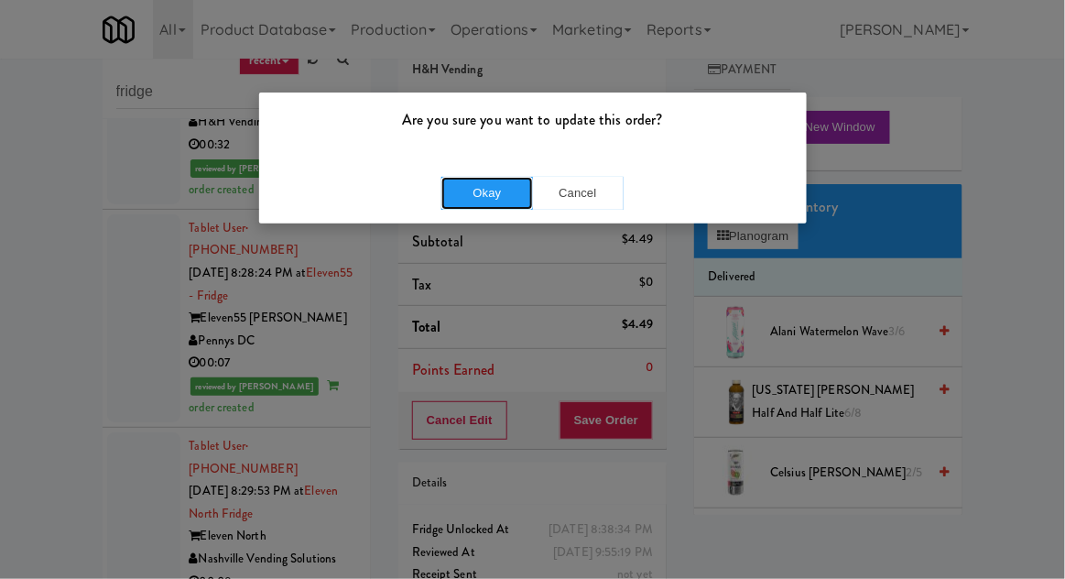
click at [469, 184] on button "Okay" at bounding box center [487, 193] width 92 height 33
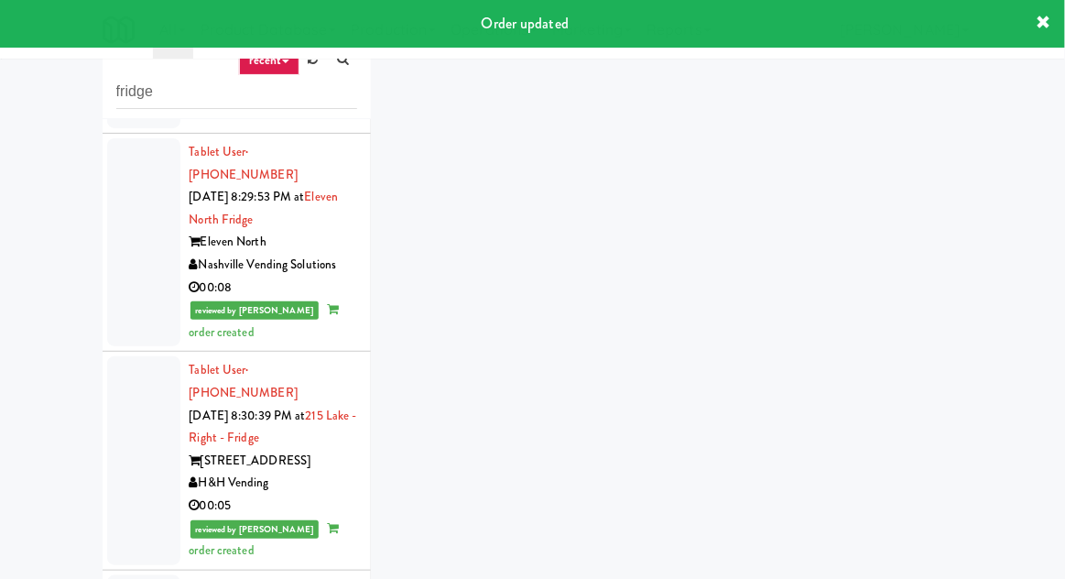
scroll to position [5560, 0]
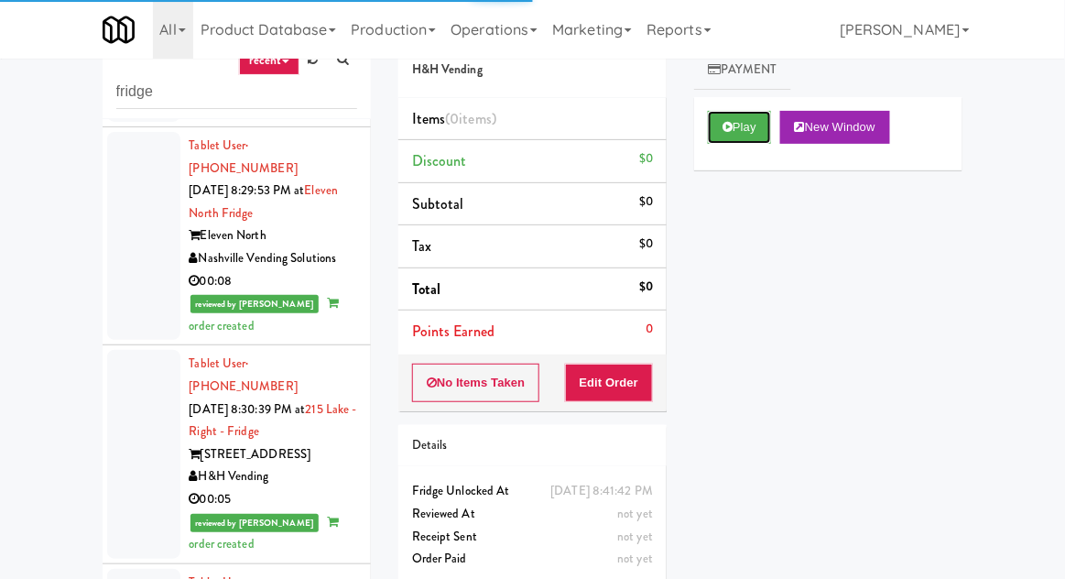
click at [719, 141] on button "Play" at bounding box center [739, 127] width 63 height 33
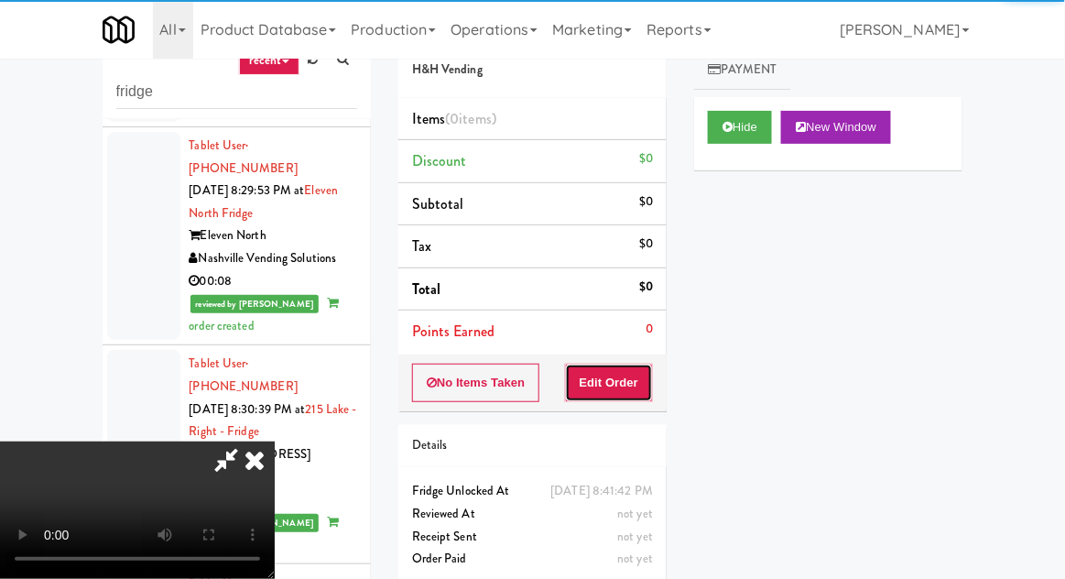
click at [613, 364] on button "Edit Order" at bounding box center [609, 383] width 89 height 38
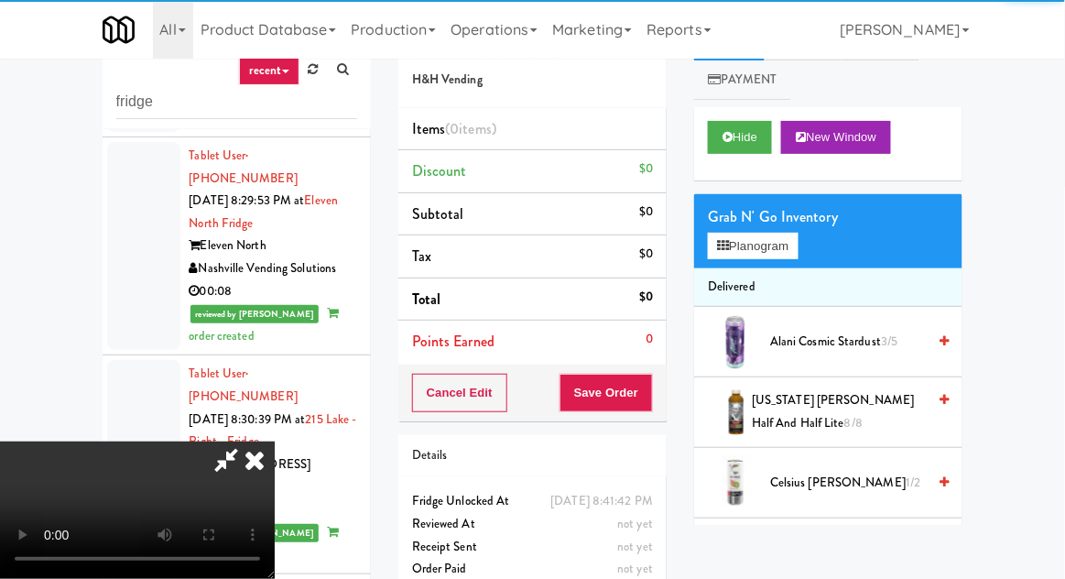
scroll to position [0, 0]
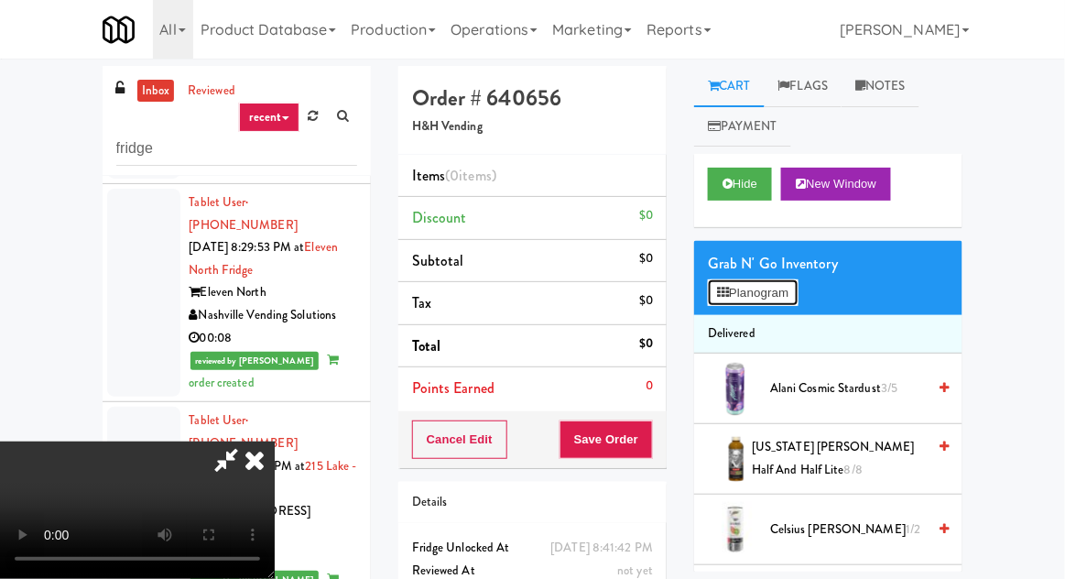
click at [765, 302] on button "Planogram" at bounding box center [753, 292] width 90 height 27
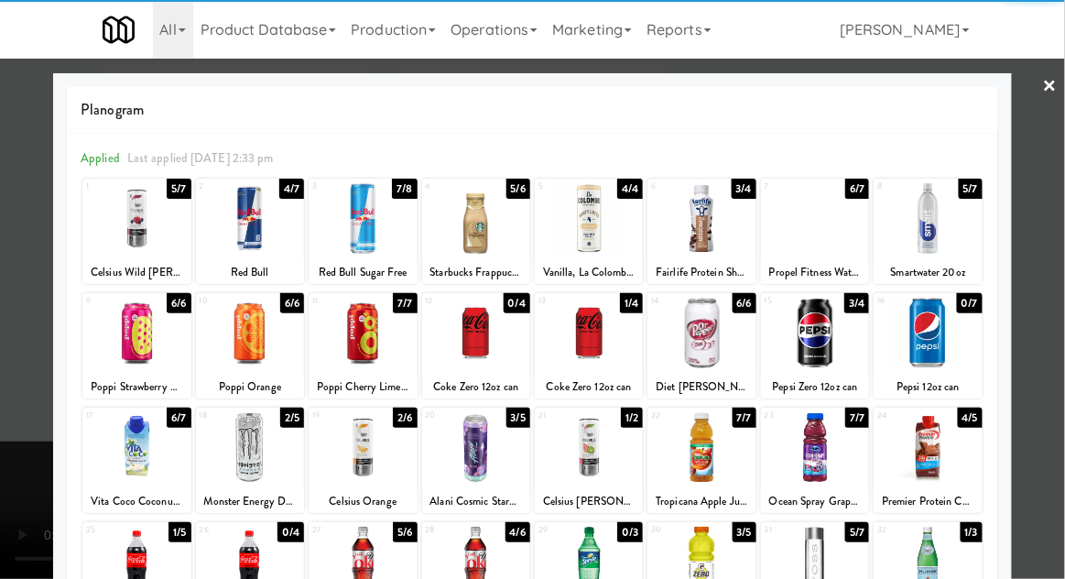
click at [619, 209] on div at bounding box center [589, 218] width 108 height 71
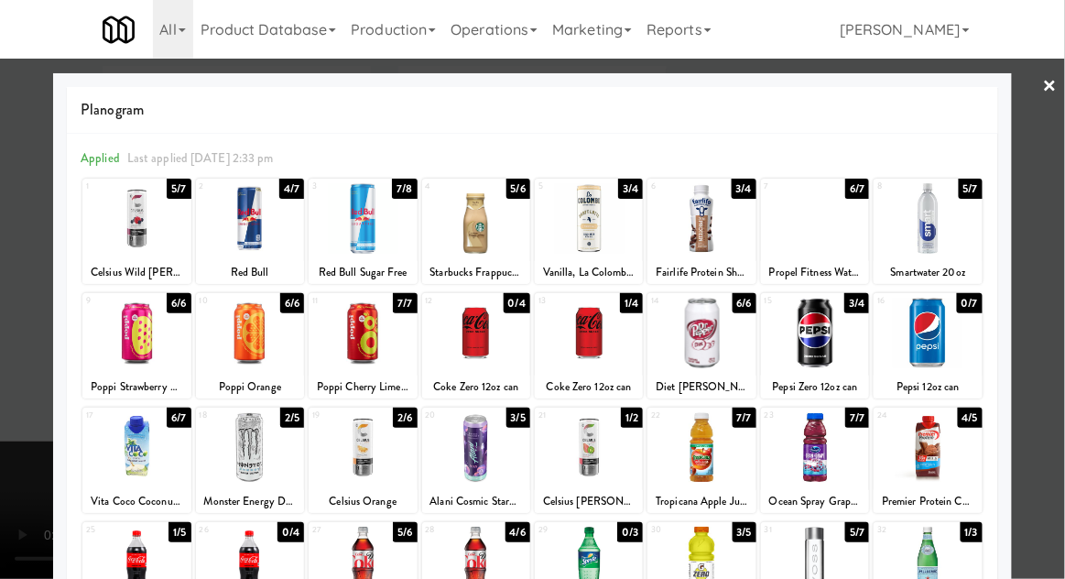
click at [1055, 181] on div at bounding box center [532, 289] width 1065 height 579
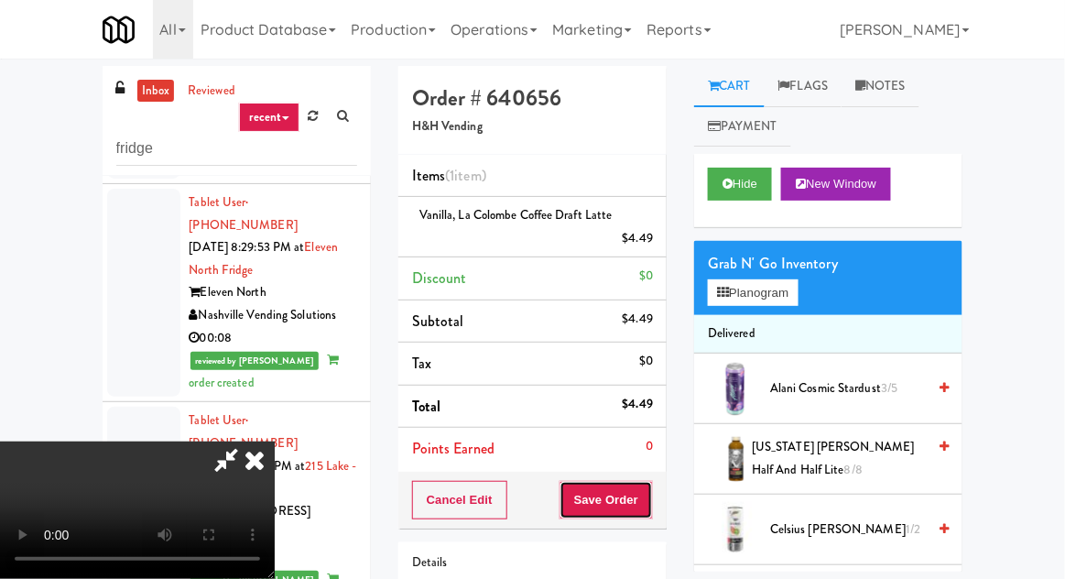
click at [639, 505] on button "Save Order" at bounding box center [605, 500] width 93 height 38
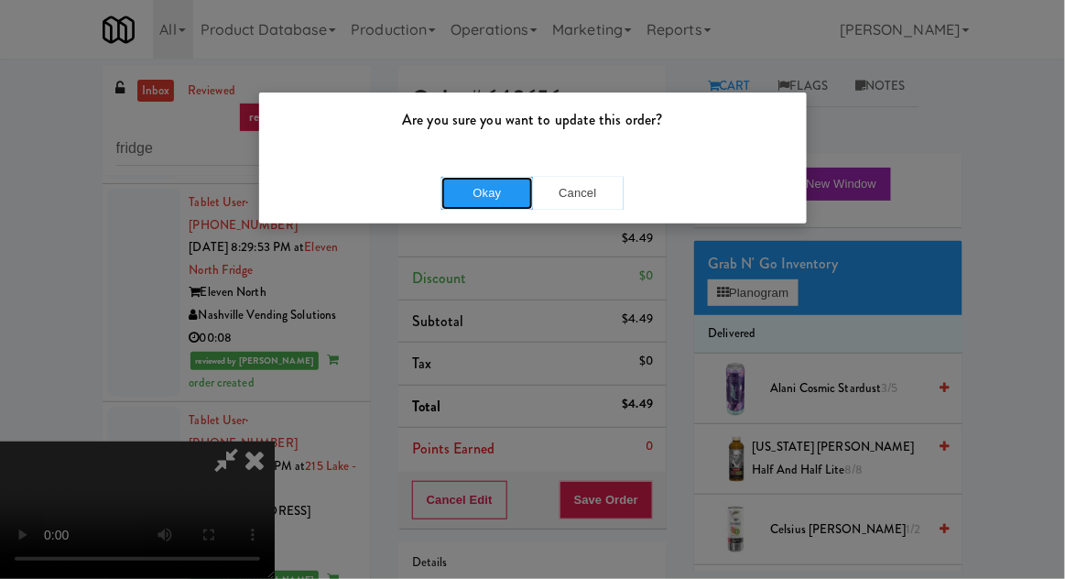
click at [494, 192] on button "Okay" at bounding box center [487, 193] width 92 height 33
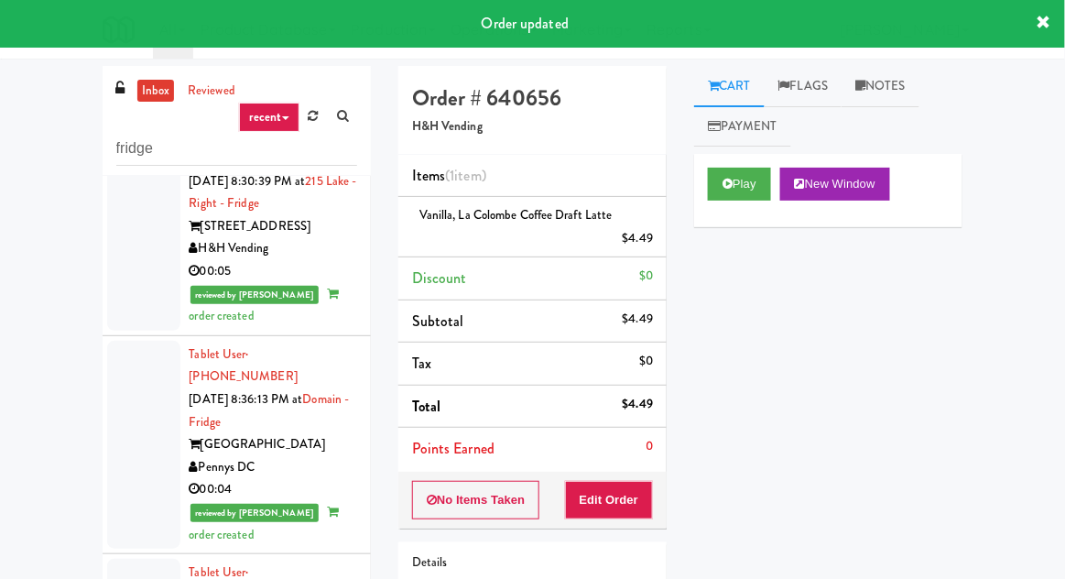
scroll to position [5871, 0]
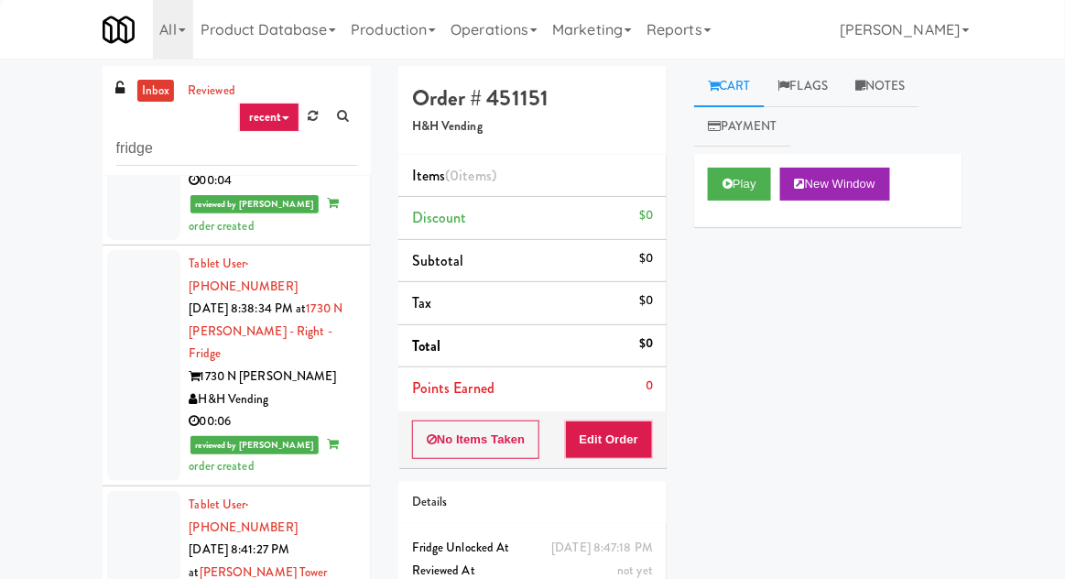
scroll to position [6153, 0]
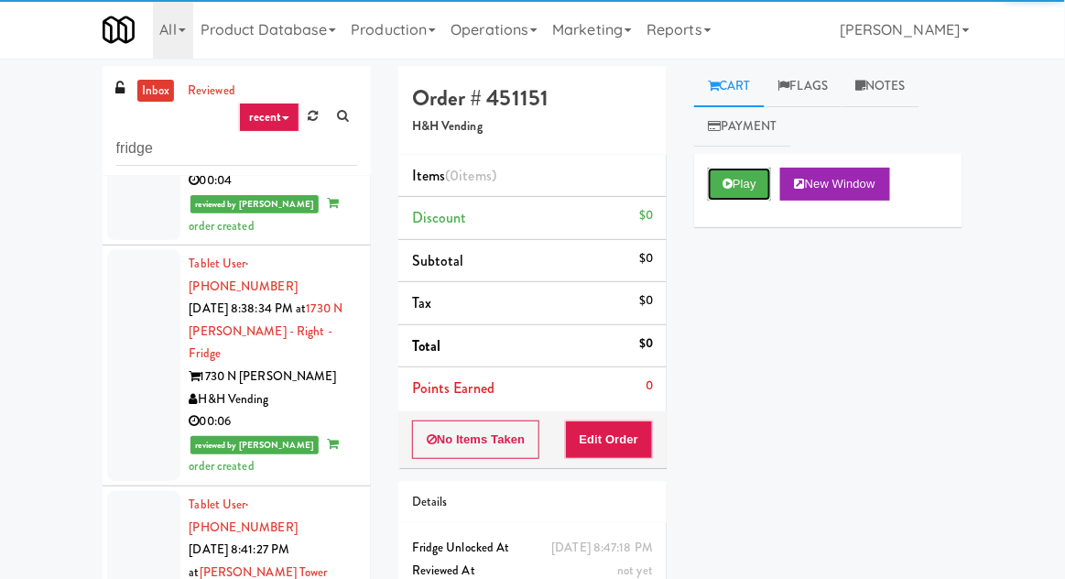
click at [736, 168] on button "Play" at bounding box center [739, 184] width 63 height 33
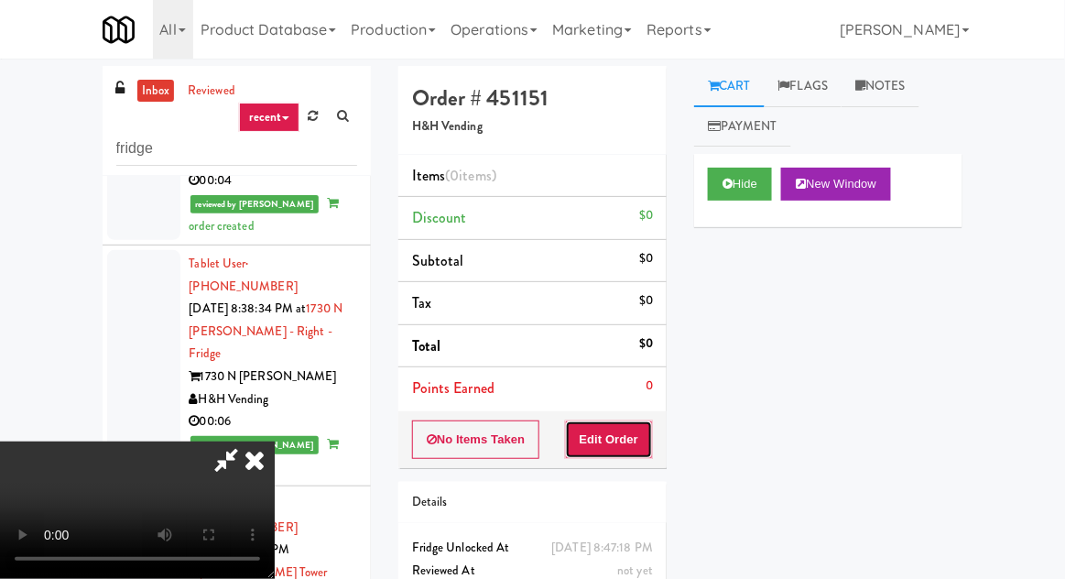
click at [608, 440] on button "Edit Order" at bounding box center [609, 439] width 89 height 38
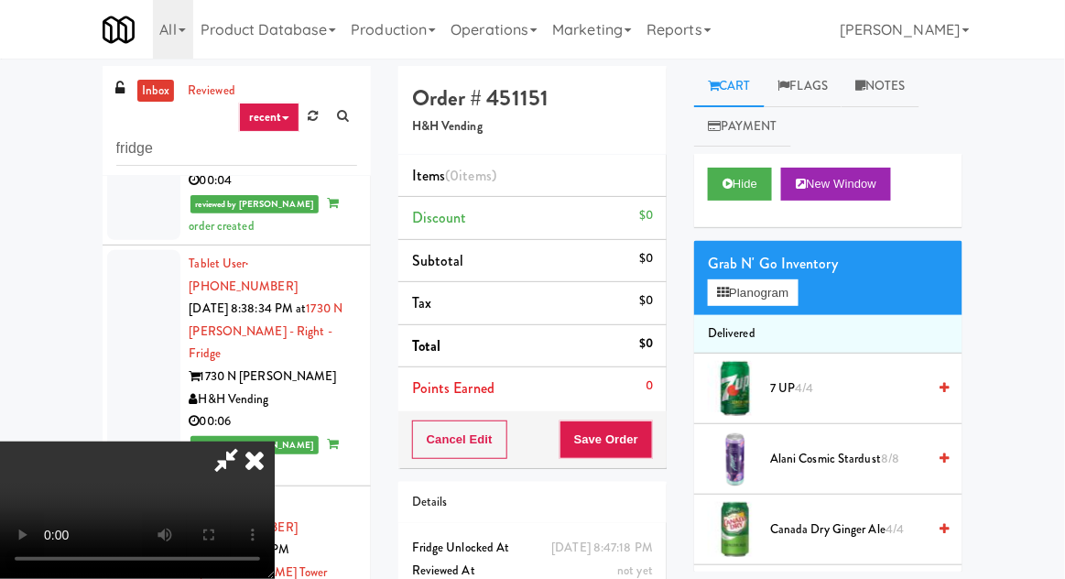
click at [792, 260] on div "Grab N' Go Inventory" at bounding box center [828, 263] width 241 height 27
click at [779, 285] on button "Planogram" at bounding box center [753, 292] width 90 height 27
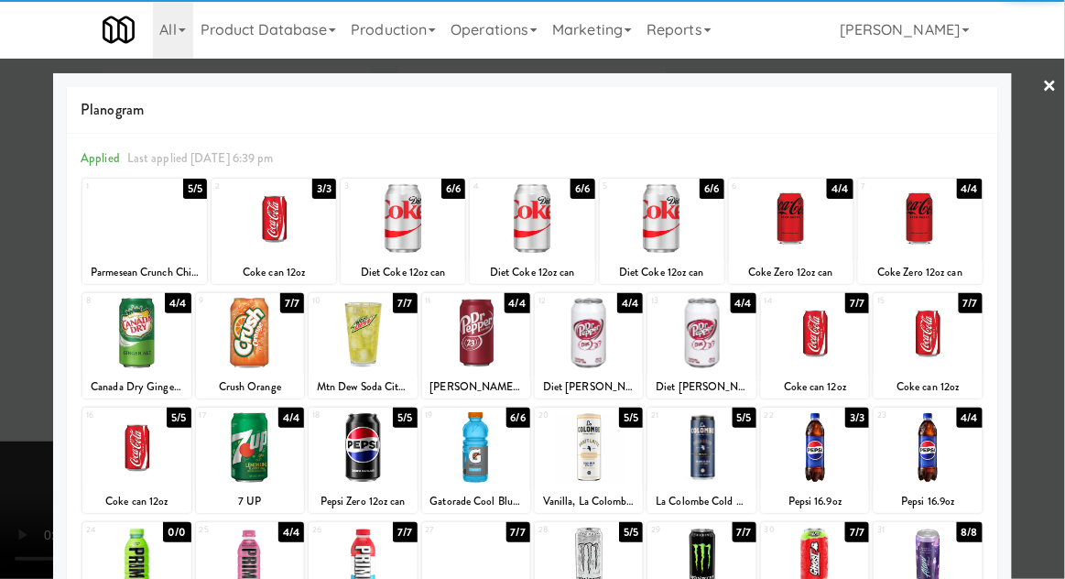
click at [114, 449] on div at bounding box center [136, 447] width 108 height 71
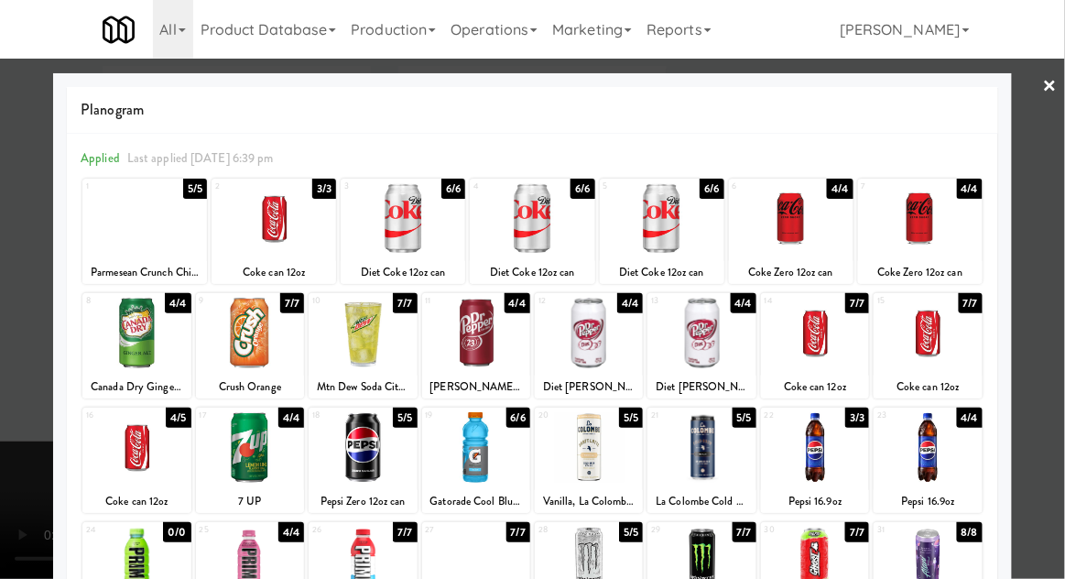
click at [25, 357] on div at bounding box center [532, 289] width 1065 height 579
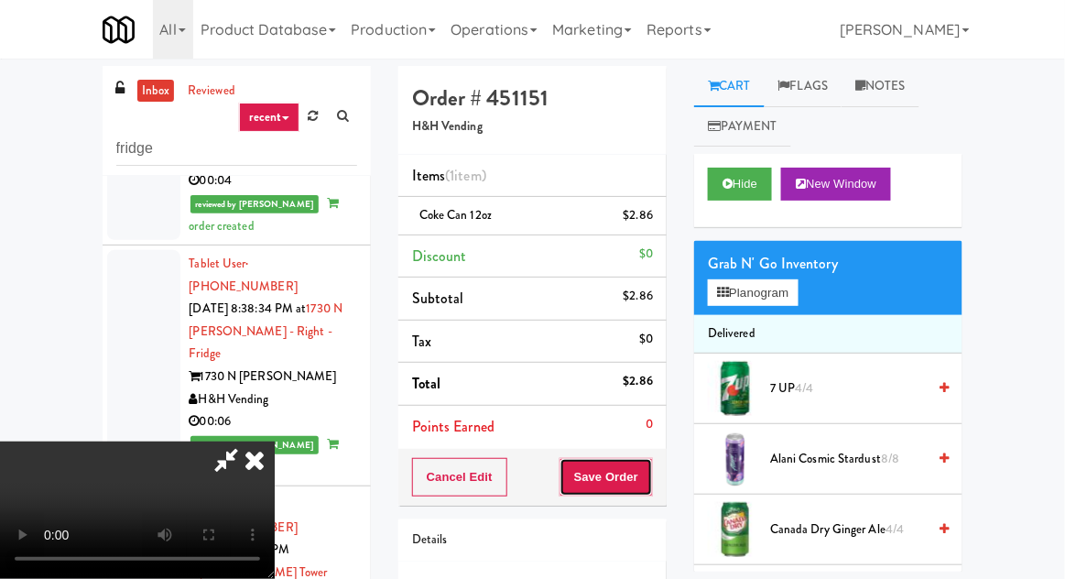
click at [639, 480] on button "Save Order" at bounding box center [605, 477] width 93 height 38
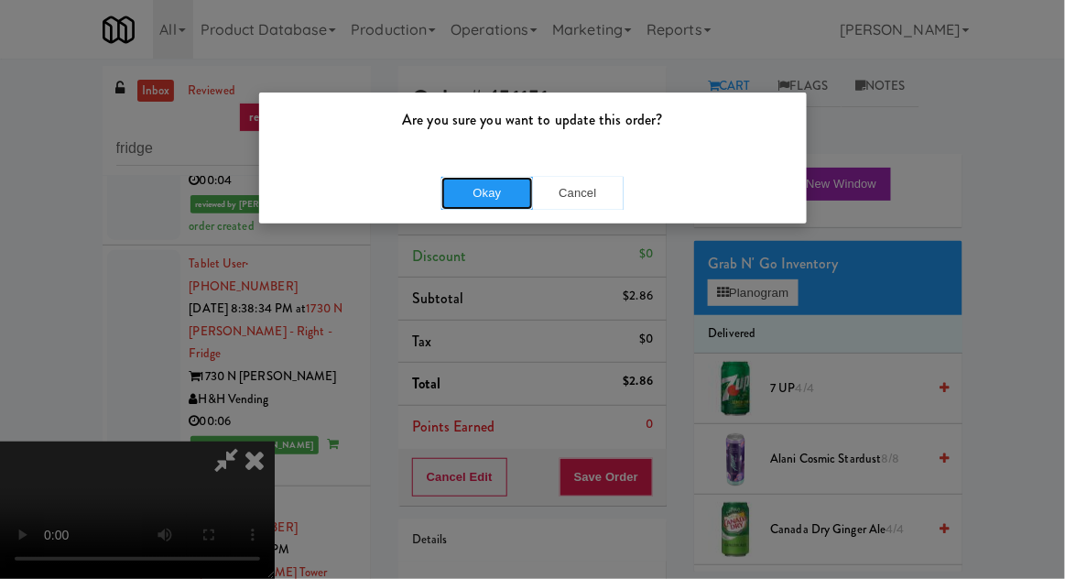
click at [472, 196] on button "Okay" at bounding box center [487, 193] width 92 height 33
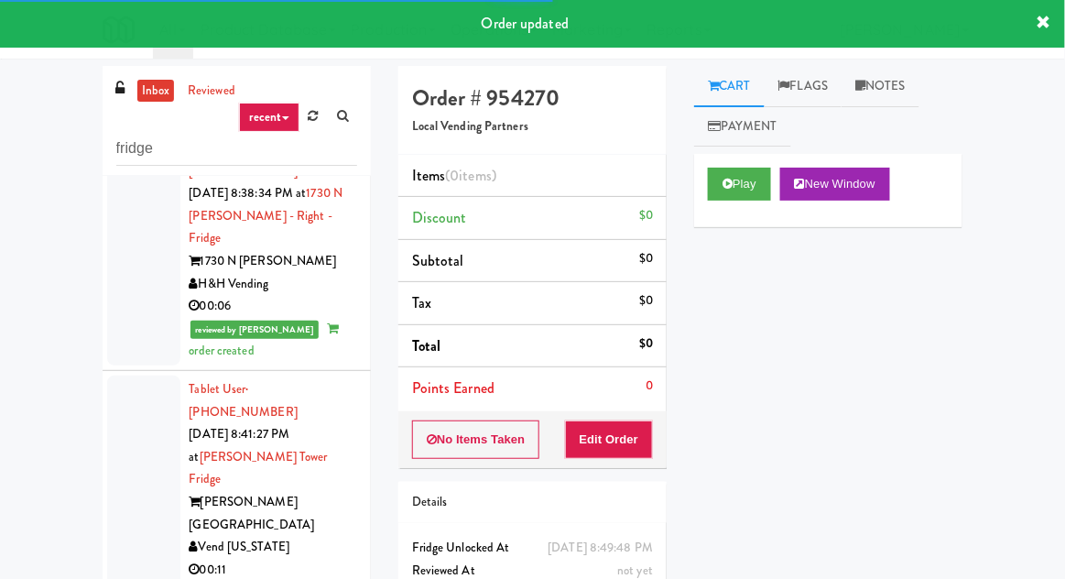
scroll to position [6270, 0]
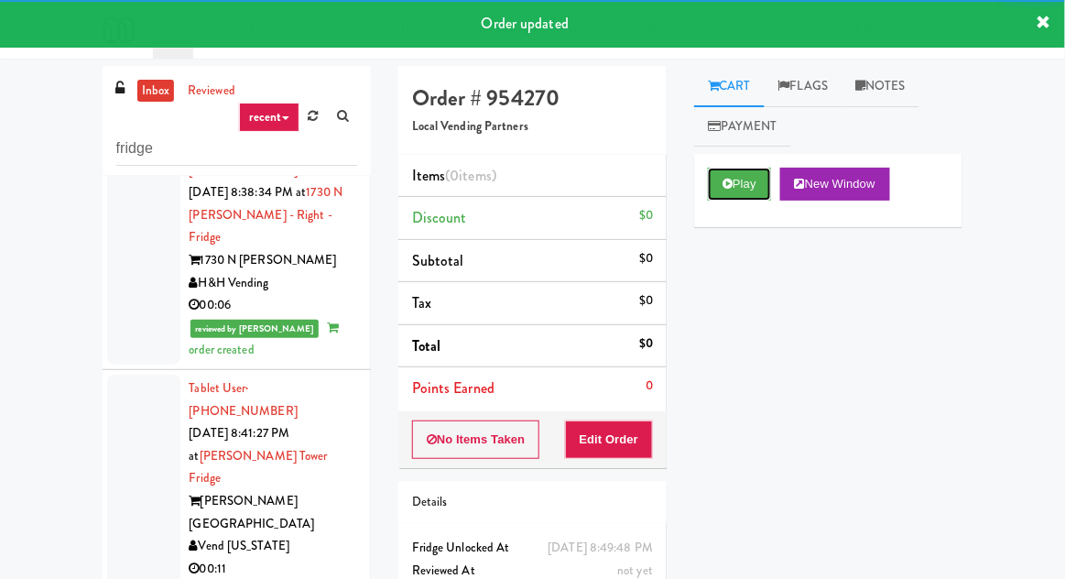
click at [741, 175] on button "Play" at bounding box center [739, 184] width 63 height 33
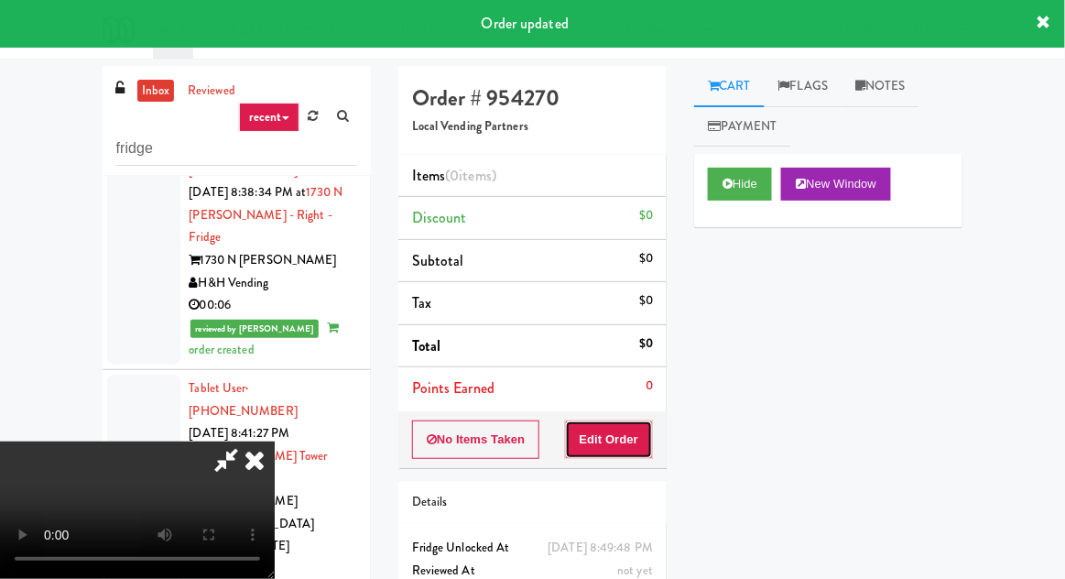
click at [616, 432] on button "Edit Order" at bounding box center [609, 439] width 89 height 38
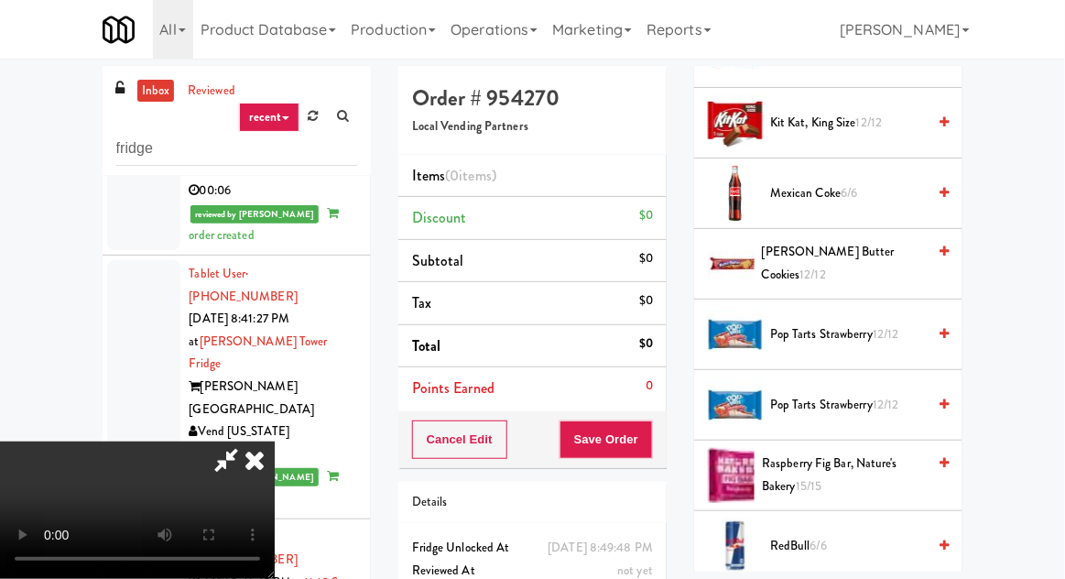
scroll to position [1534, 0]
click at [829, 335] on span "Pop Tarts Strawberry 12/12" at bounding box center [848, 335] width 156 height 23
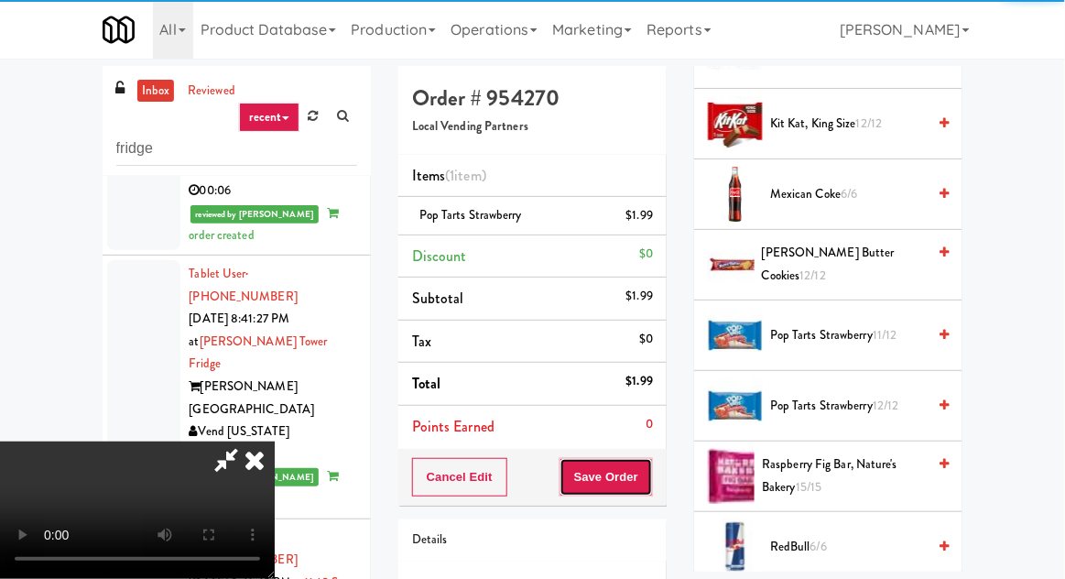
click at [646, 469] on button "Save Order" at bounding box center [605, 477] width 93 height 38
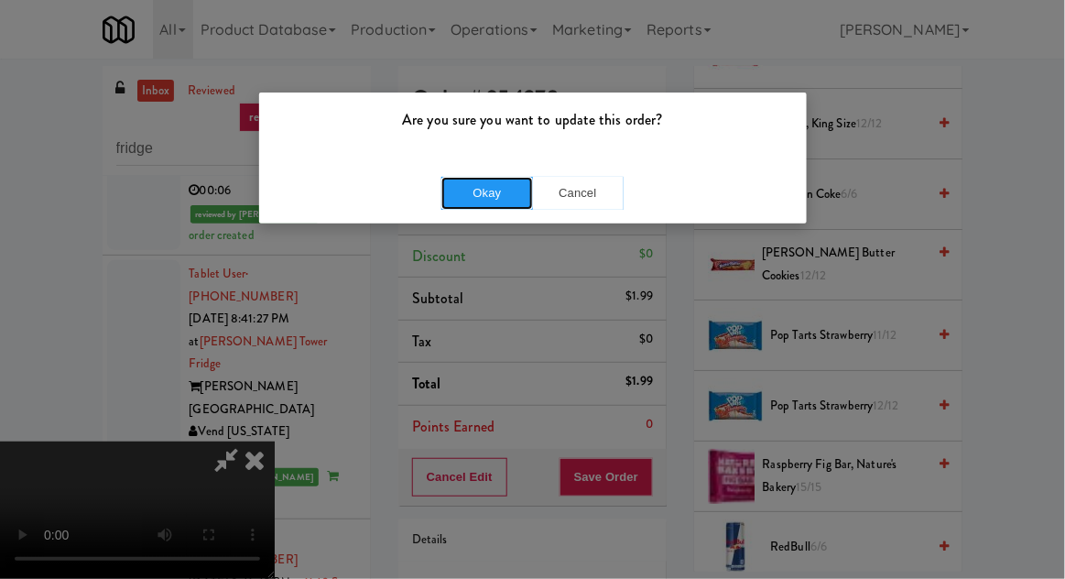
click at [481, 201] on button "Okay" at bounding box center [487, 193] width 92 height 33
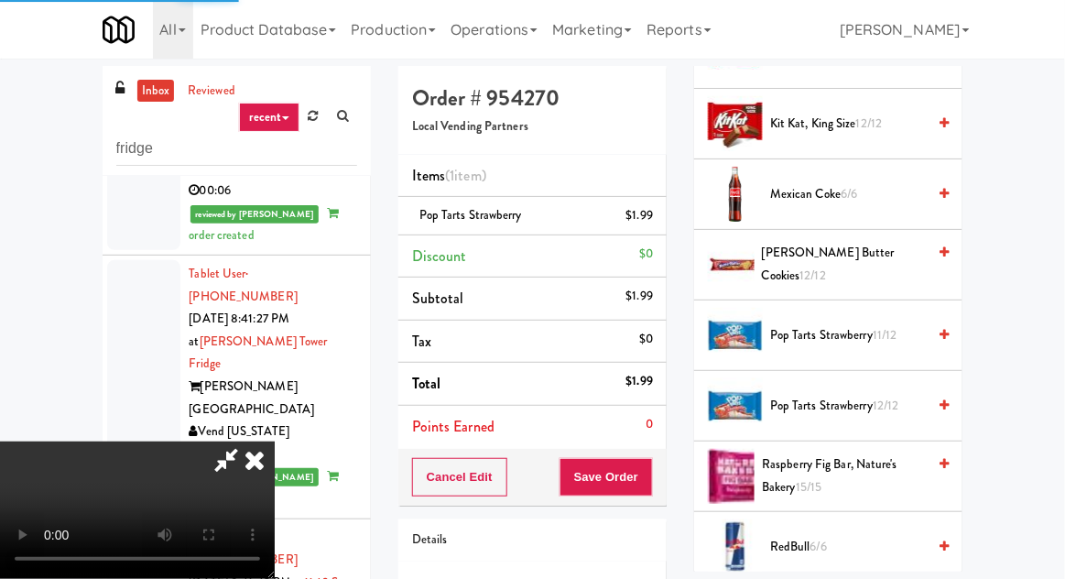
scroll to position [180, 0]
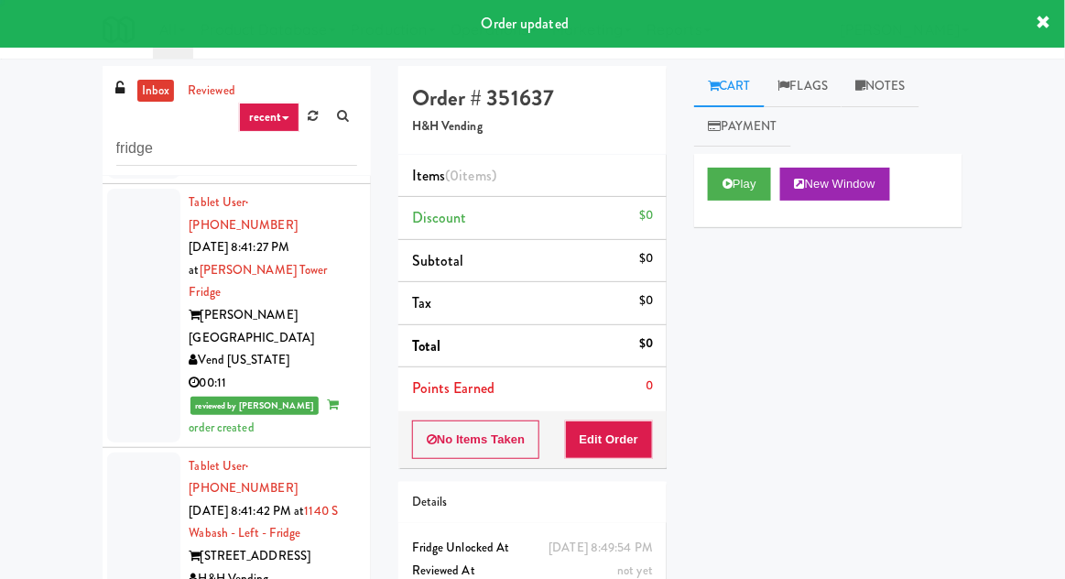
scroll to position [6465, 0]
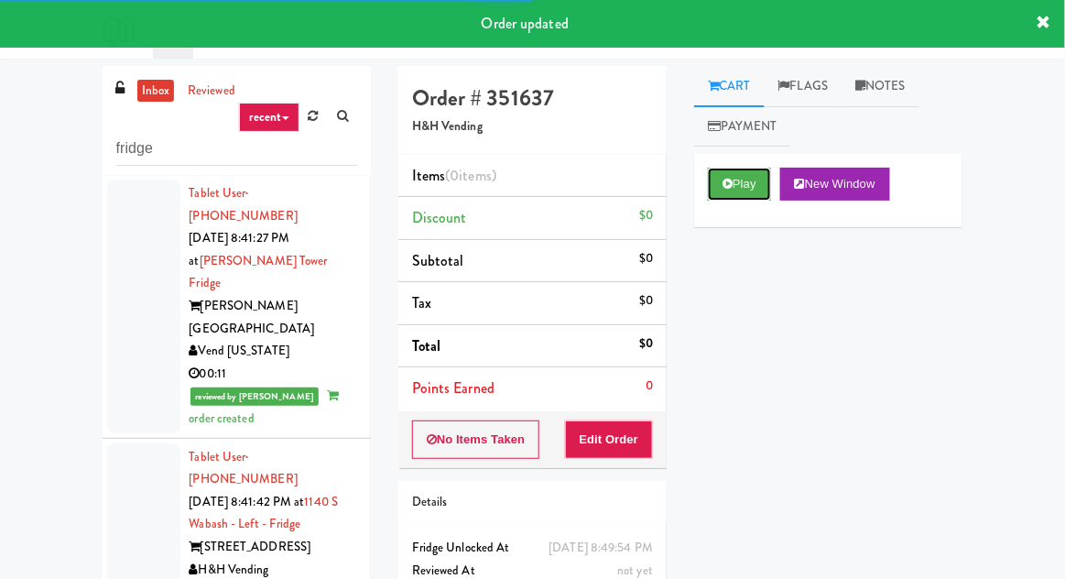
click at [723, 182] on icon at bounding box center [727, 184] width 10 height 12
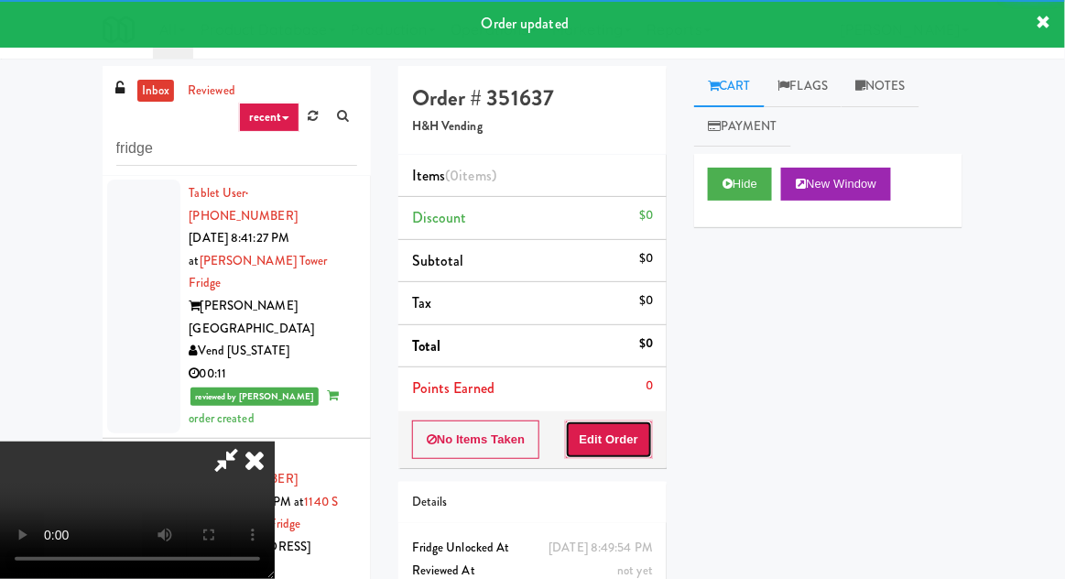
click at [613, 420] on button "Edit Order" at bounding box center [609, 439] width 89 height 38
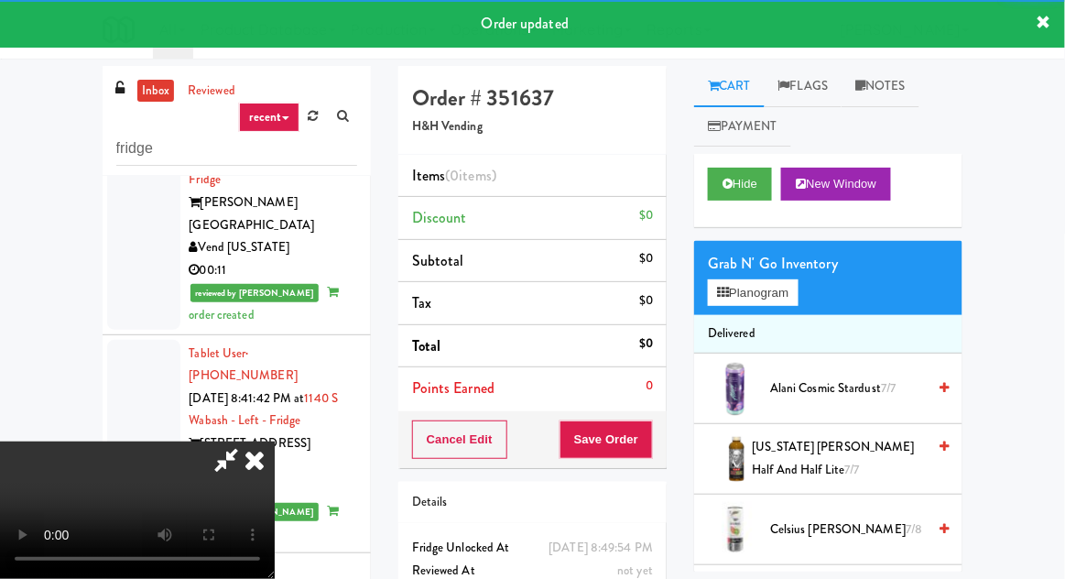
scroll to position [6572, 0]
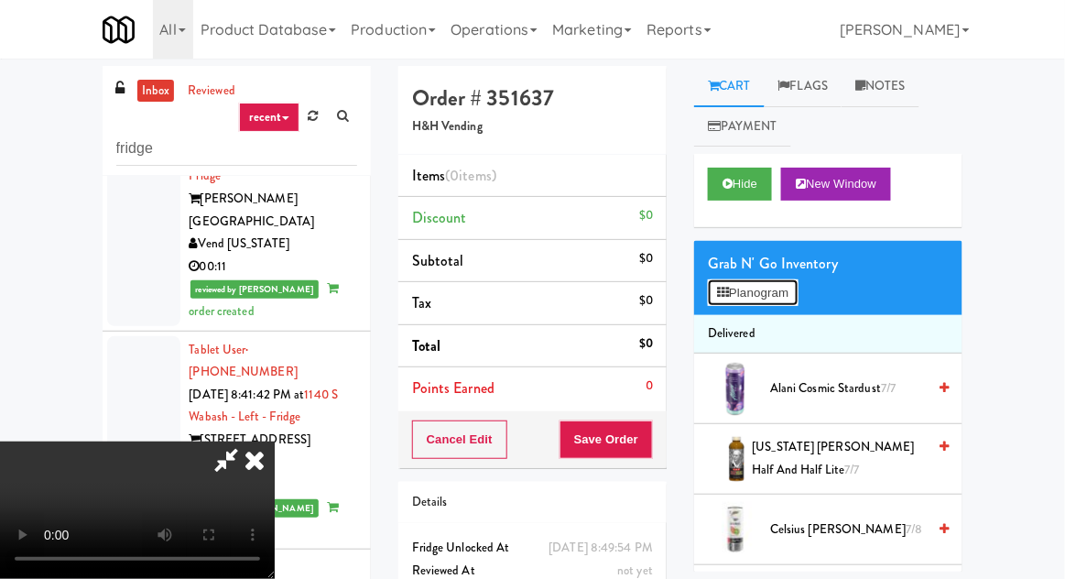
click at [787, 302] on button "Planogram" at bounding box center [753, 292] width 90 height 27
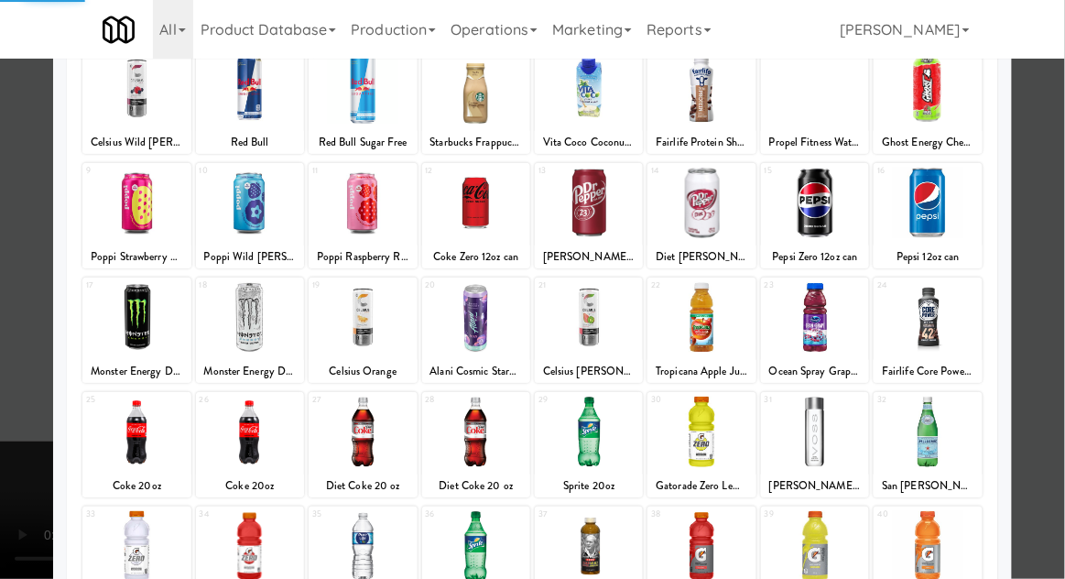
scroll to position [232, 0]
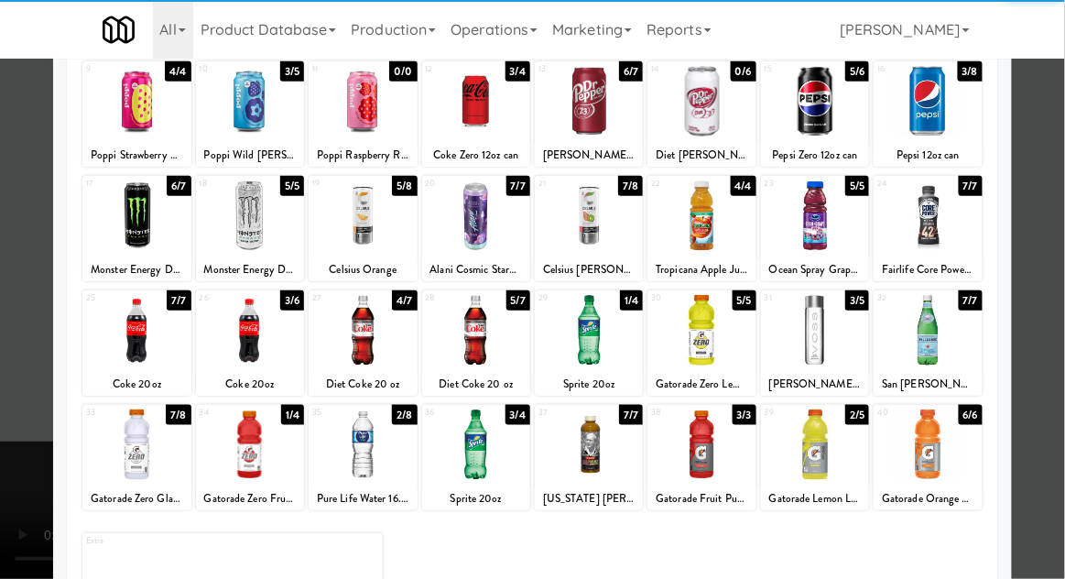
click at [342, 470] on div at bounding box center [363, 444] width 108 height 71
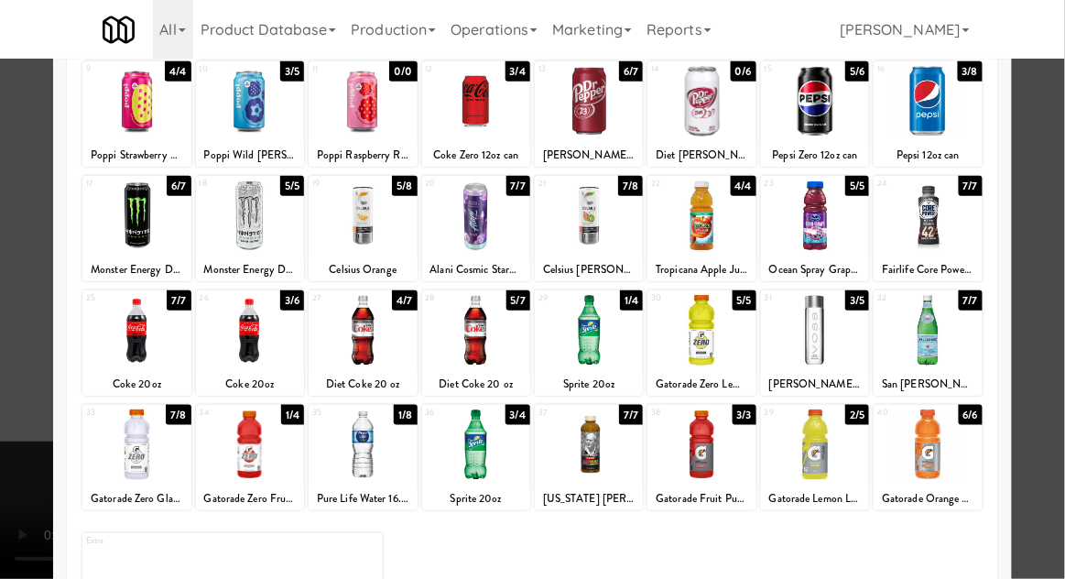
click at [20, 563] on div at bounding box center [532, 289] width 1065 height 579
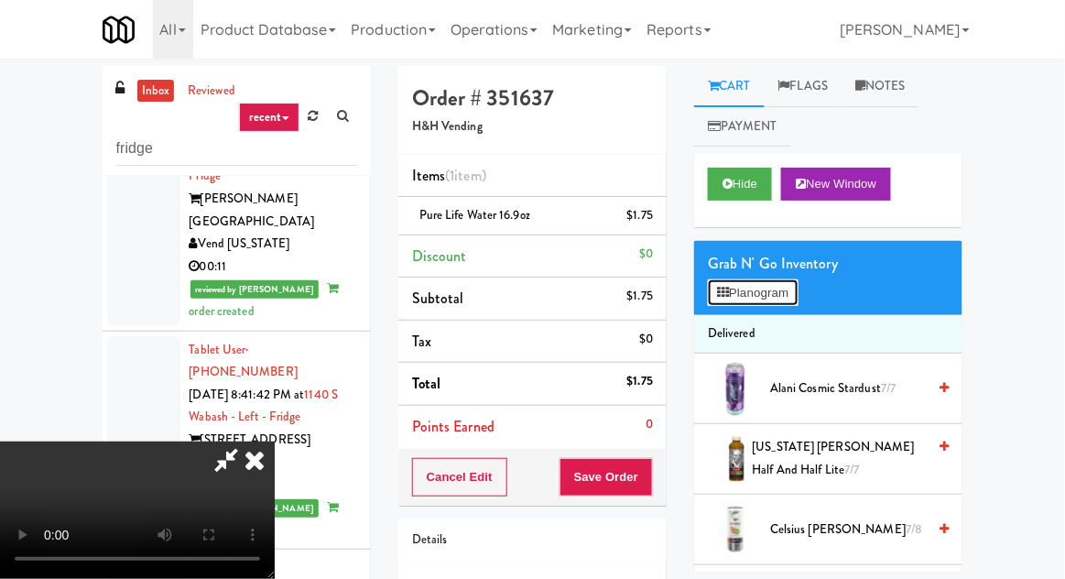
click at [770, 299] on button "Planogram" at bounding box center [753, 292] width 90 height 27
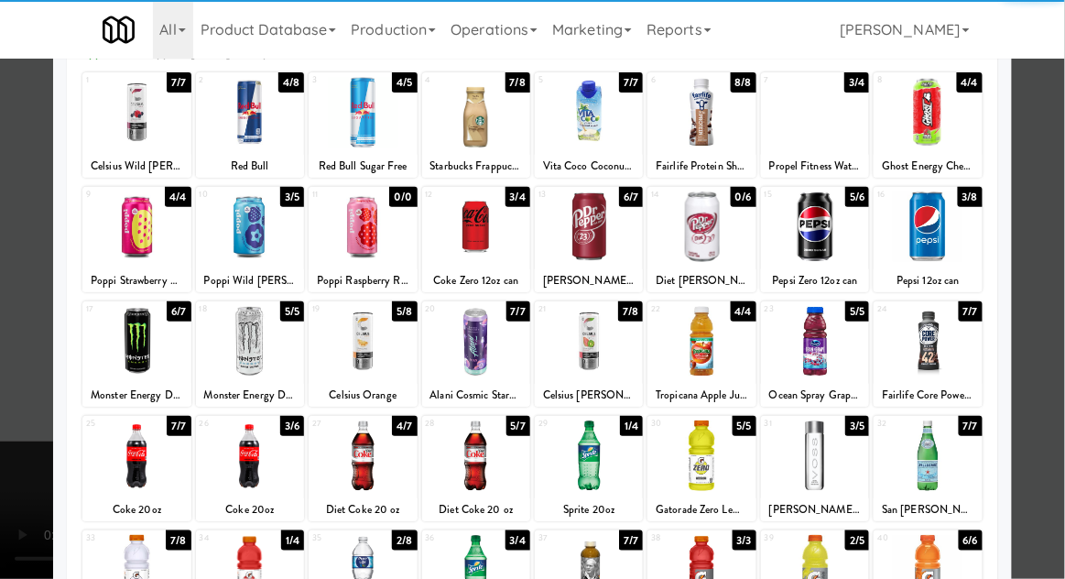
scroll to position [232, 0]
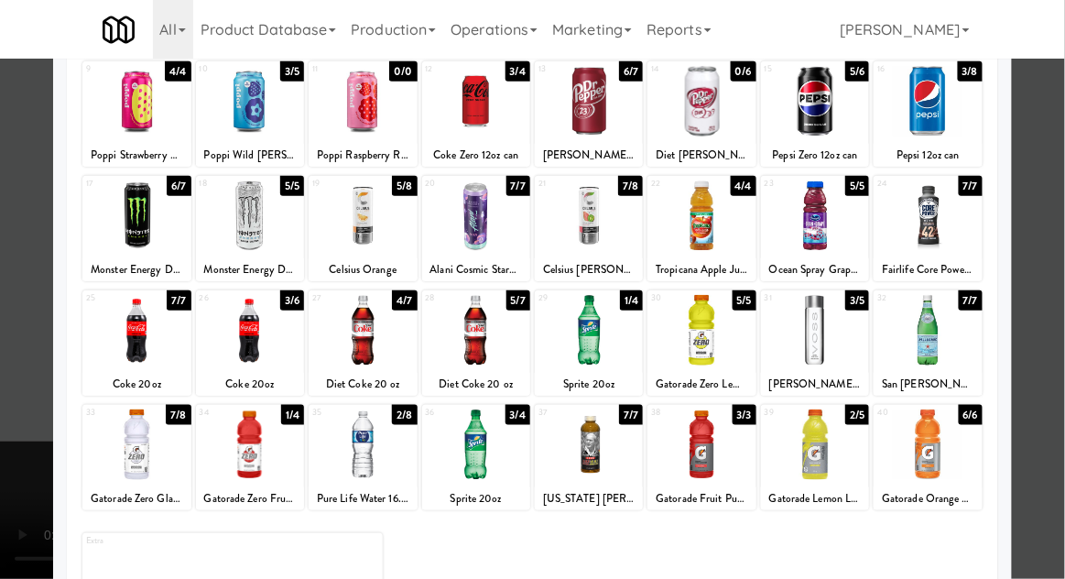
click at [328, 467] on div at bounding box center [363, 444] width 108 height 71
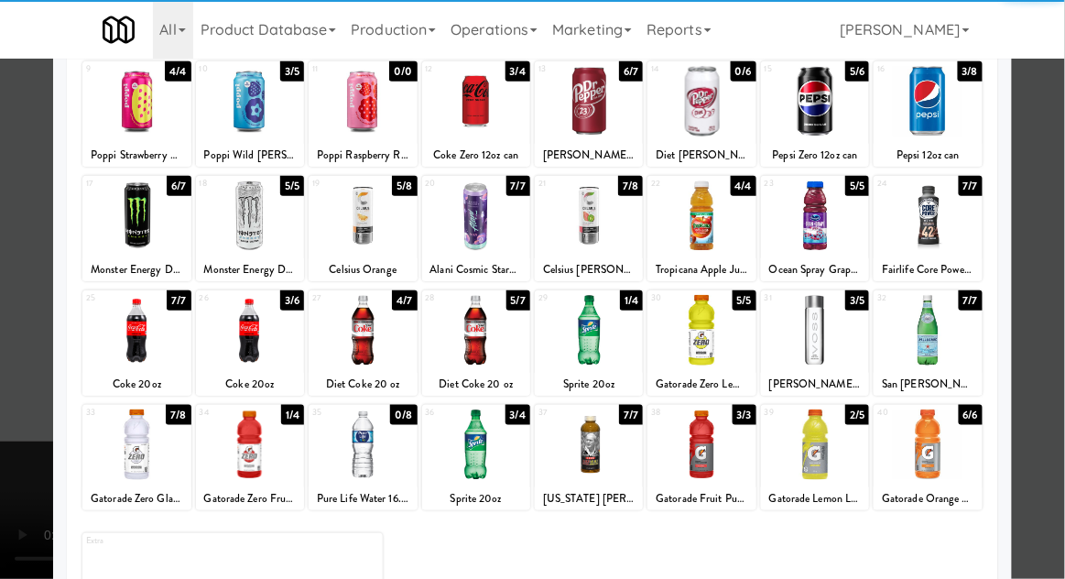
click at [16, 498] on div at bounding box center [532, 289] width 1065 height 579
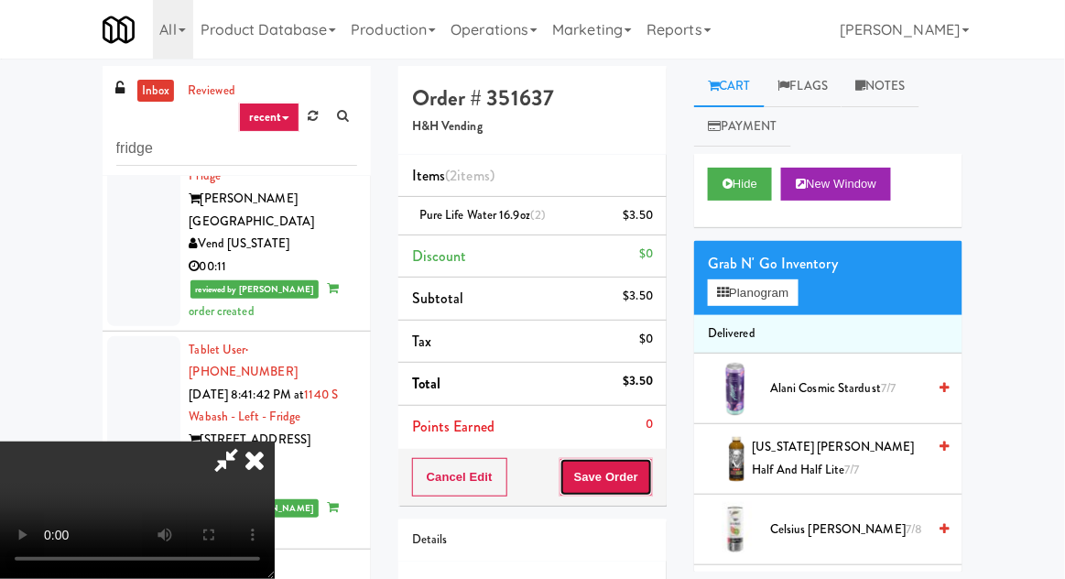
click at [652, 474] on button "Save Order" at bounding box center [605, 477] width 93 height 38
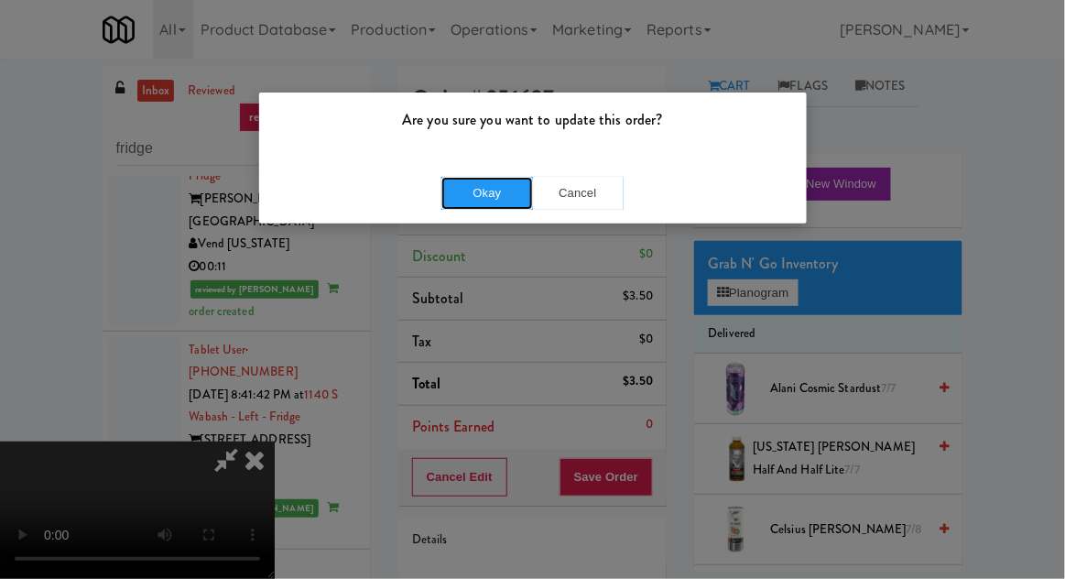
click at [502, 191] on button "Okay" at bounding box center [487, 193] width 92 height 33
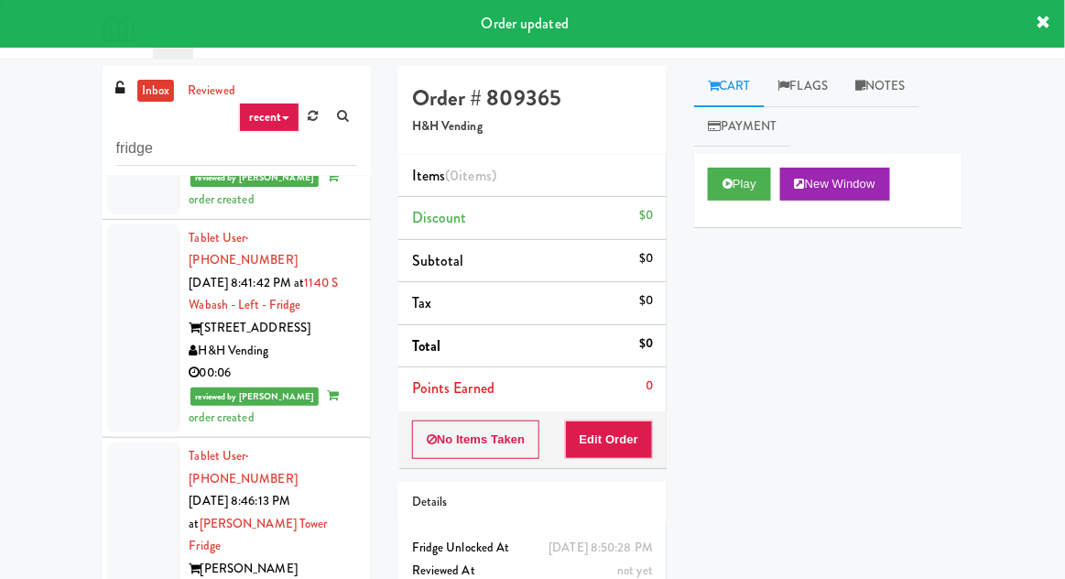
scroll to position [6692, 0]
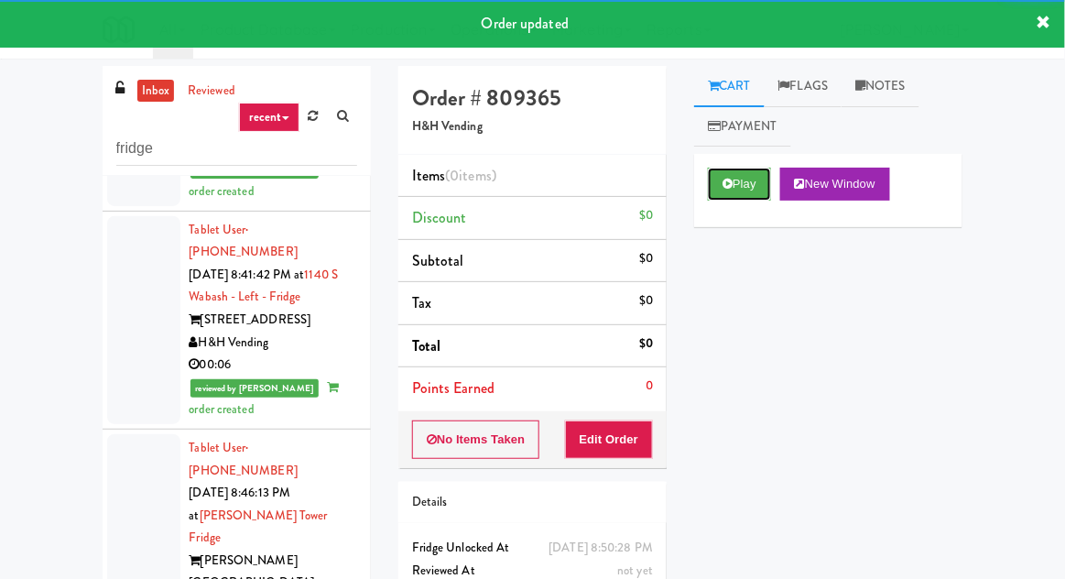
click at [733, 179] on button "Play" at bounding box center [739, 184] width 63 height 33
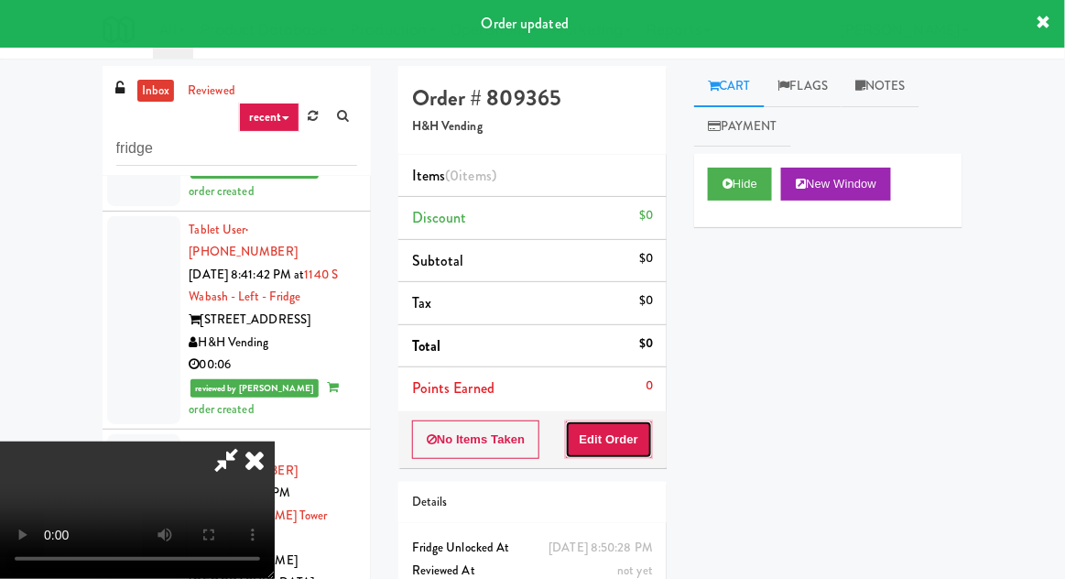
click at [626, 422] on button "Edit Order" at bounding box center [609, 439] width 89 height 38
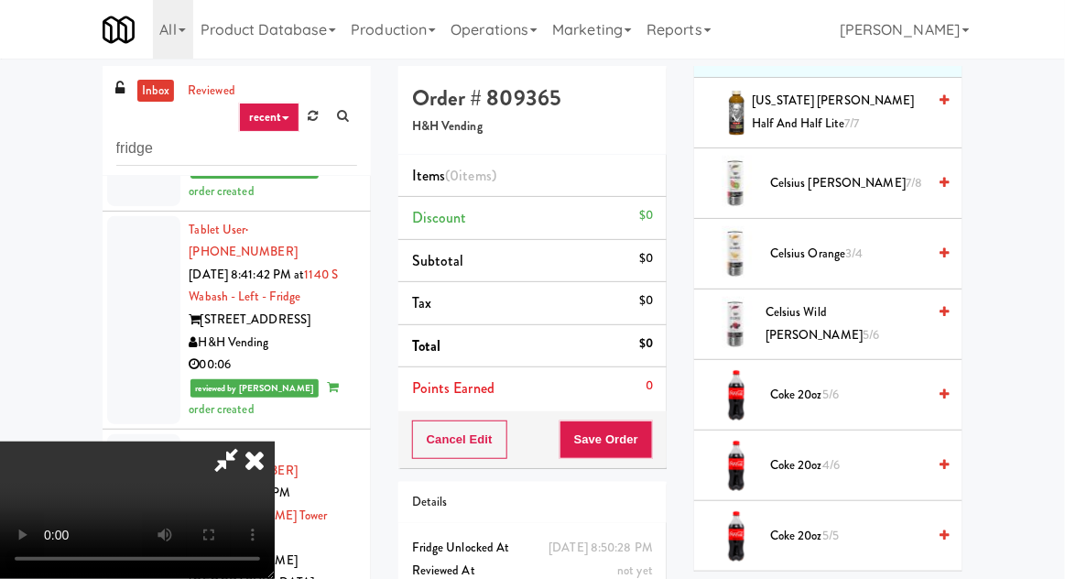
scroll to position [290, 0]
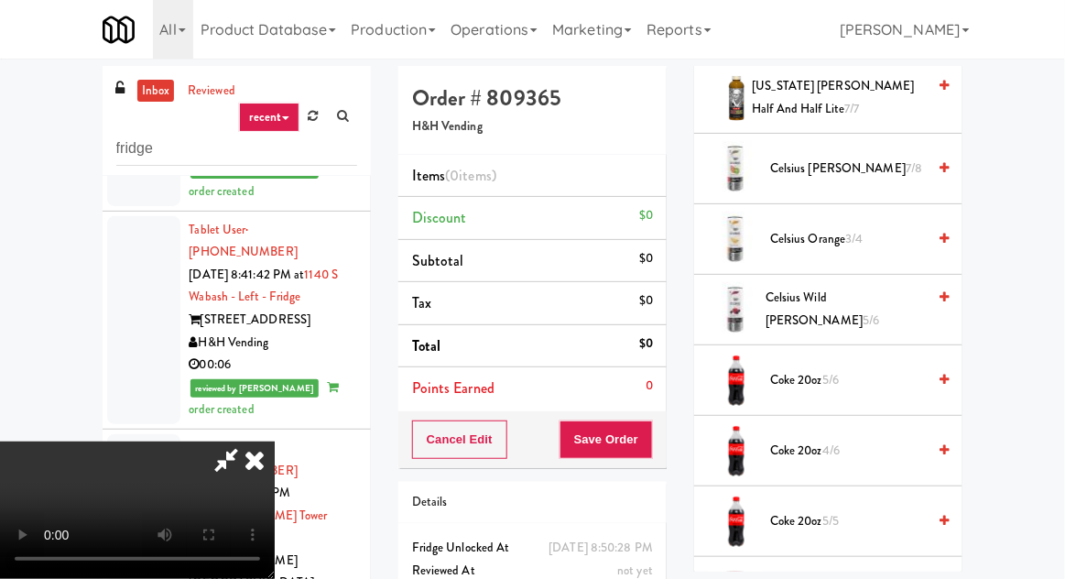
click at [850, 383] on span "Coke 20oz 5/6" at bounding box center [848, 380] width 156 height 23
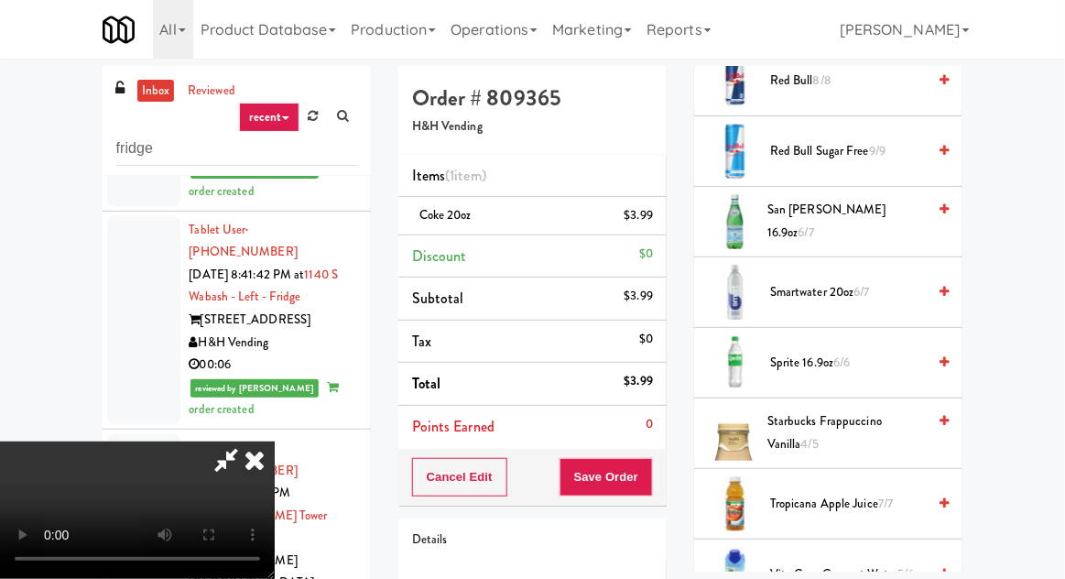
scroll to position [2543, 0]
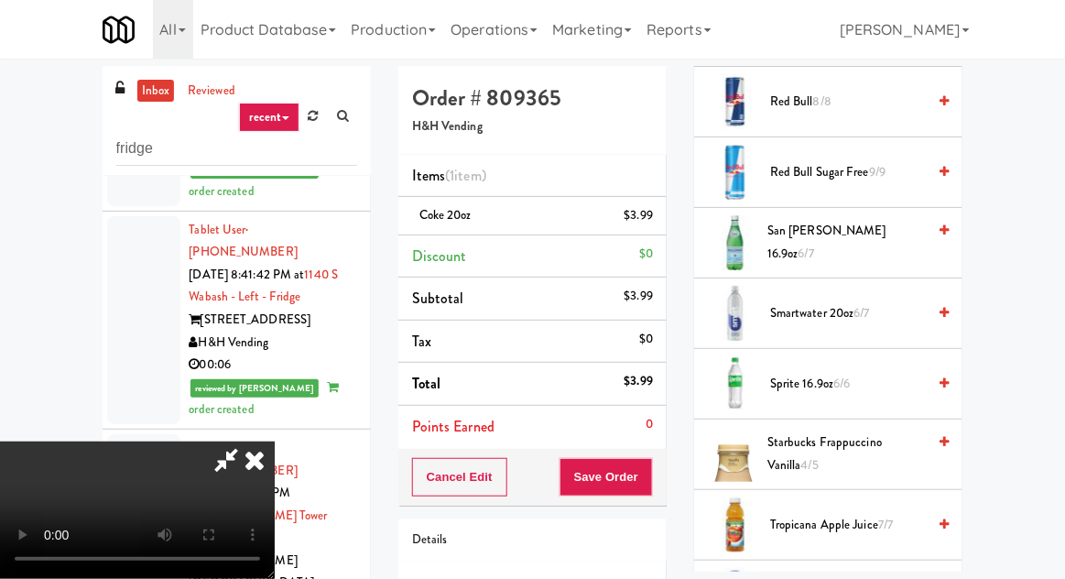
click at [899, 302] on span "Smartwater 20oz 6/7" at bounding box center [848, 313] width 156 height 23
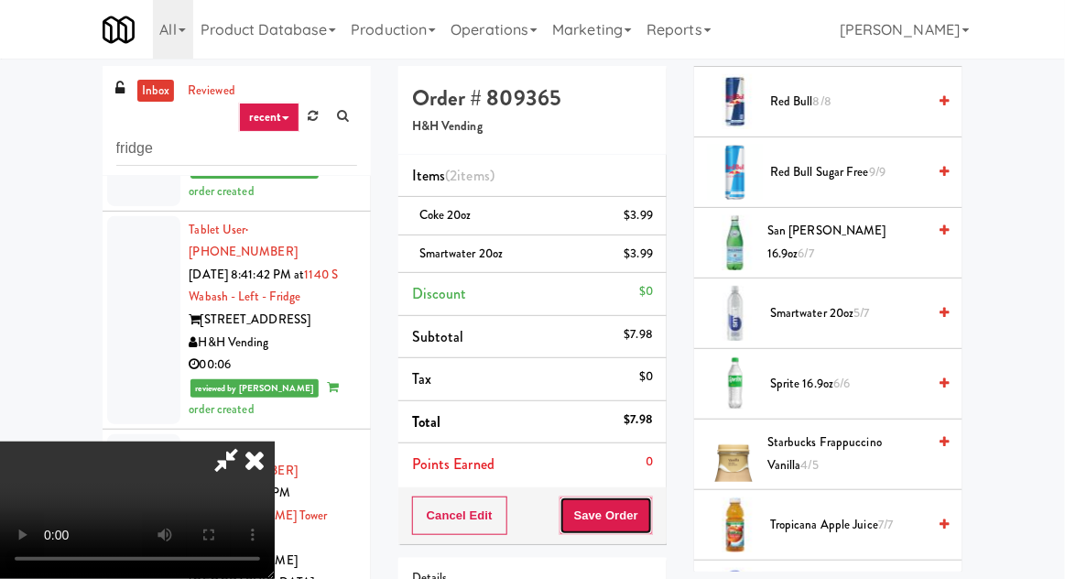
click at [650, 526] on button "Save Order" at bounding box center [605, 515] width 93 height 38
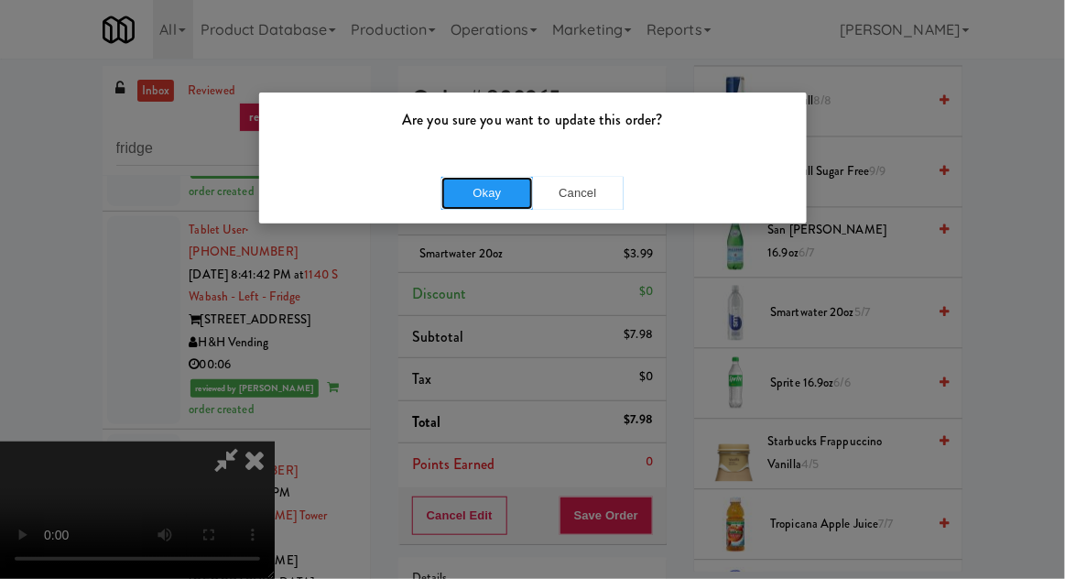
click at [485, 189] on button "Okay" at bounding box center [487, 193] width 92 height 33
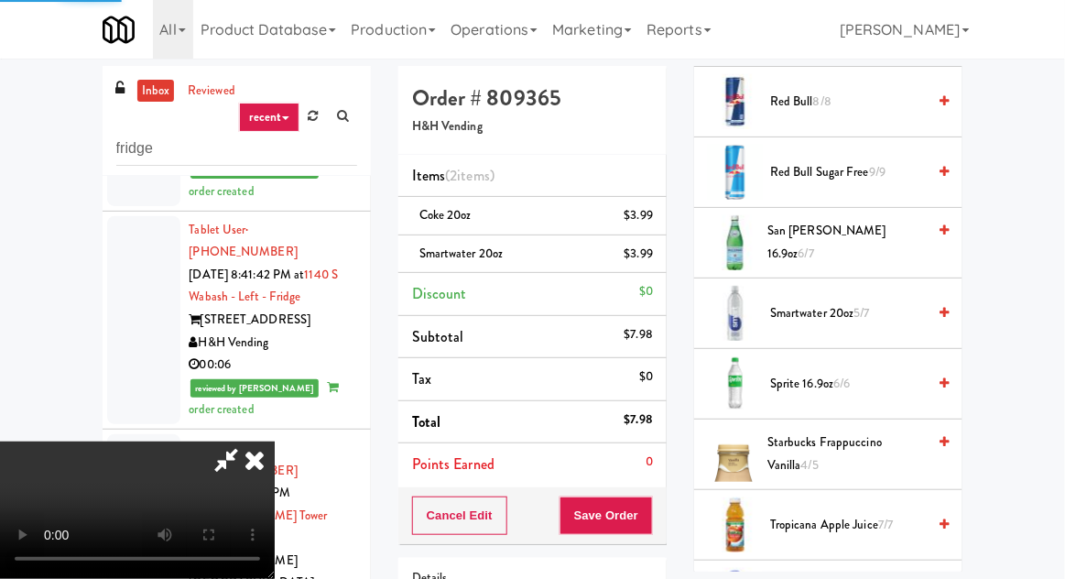
scroll to position [180, 0]
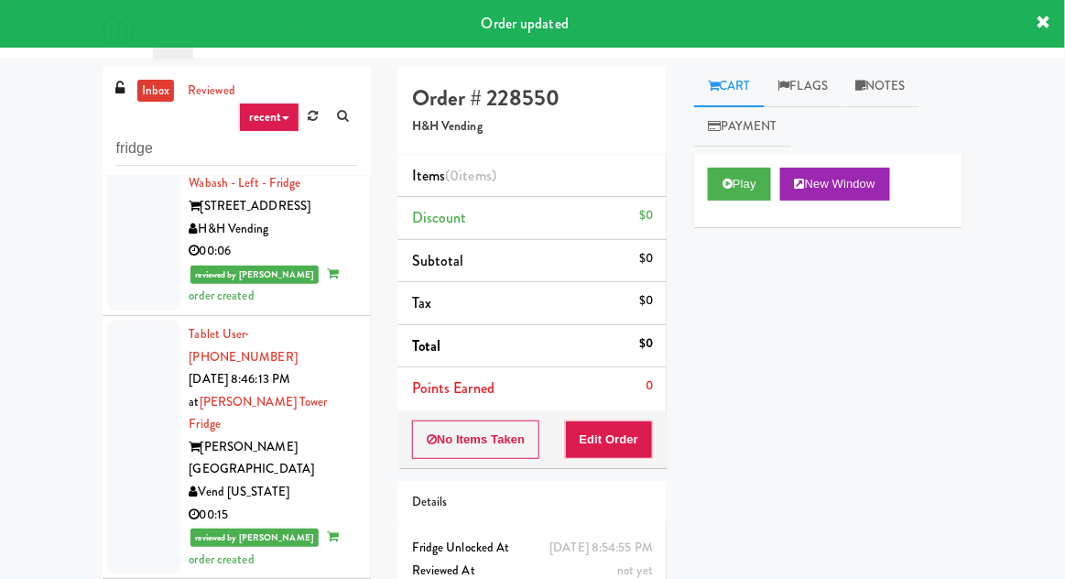
scroll to position [6811, 0]
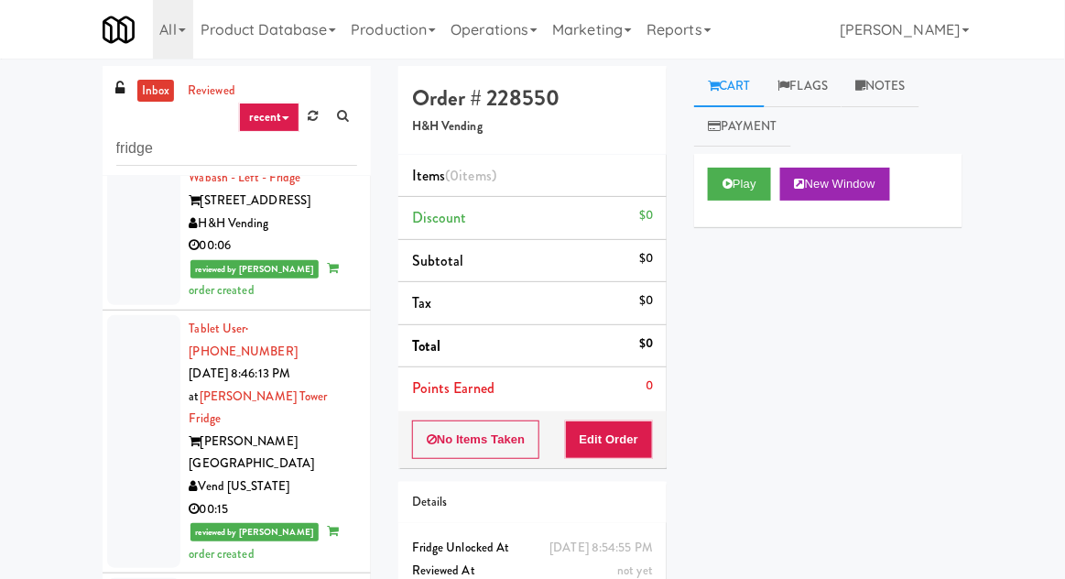
click at [735, 157] on div "Play New Window" at bounding box center [828, 190] width 268 height 73
click at [725, 180] on icon at bounding box center [727, 184] width 10 height 12
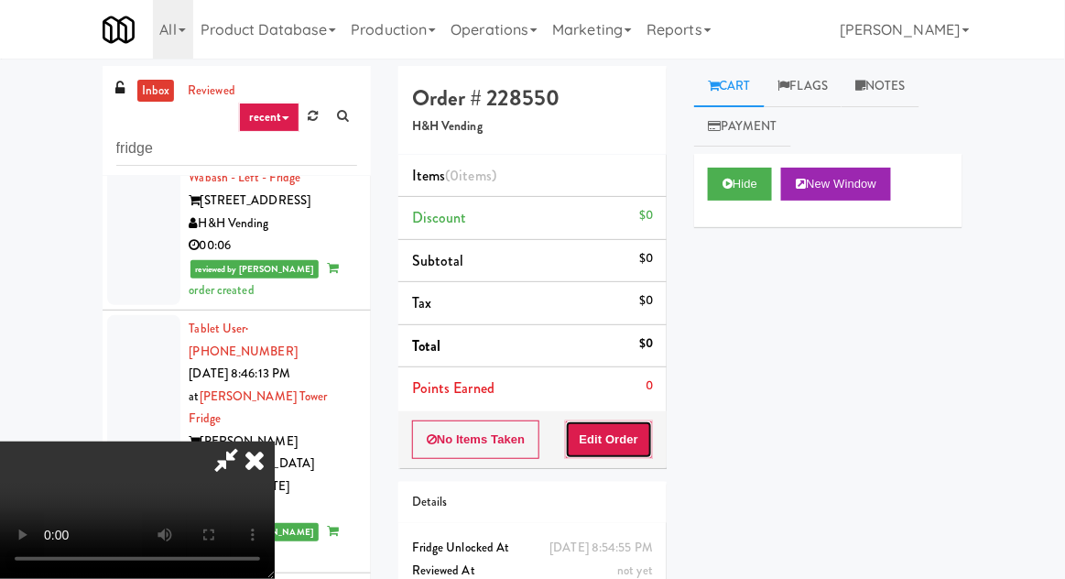
click at [623, 428] on button "Edit Order" at bounding box center [609, 439] width 89 height 38
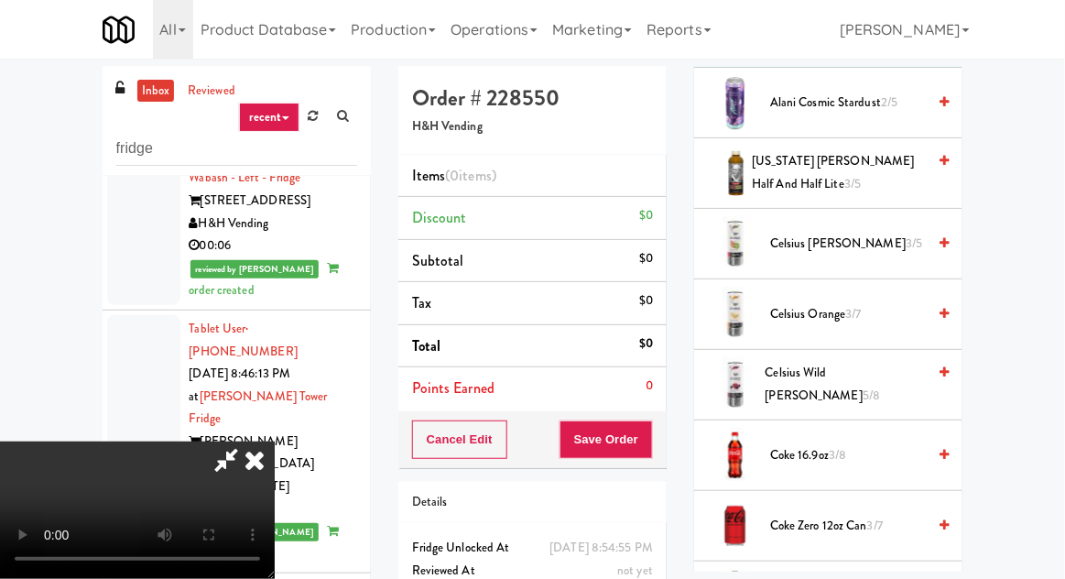
scroll to position [320, 0]
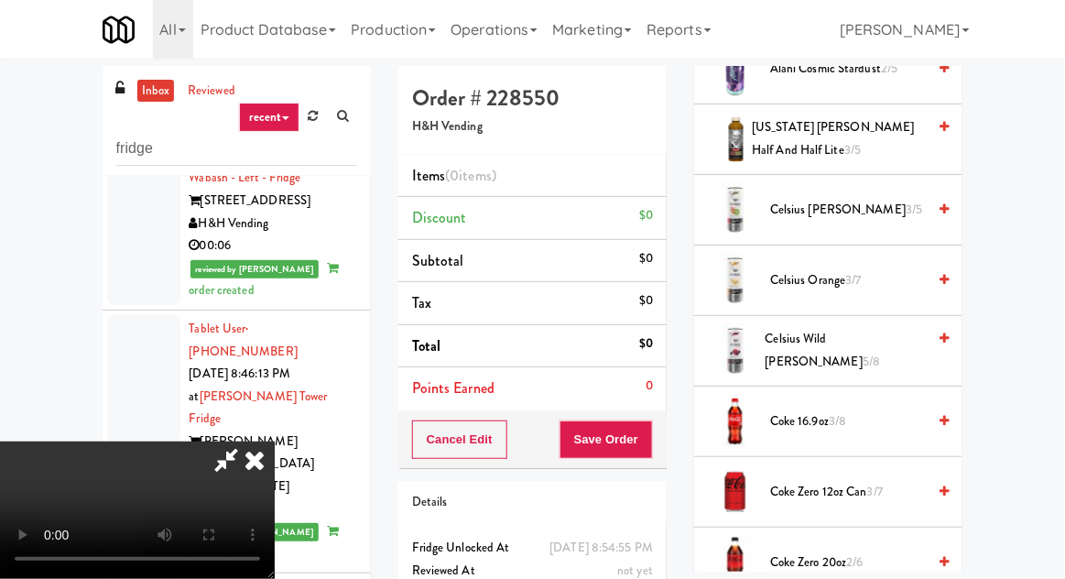
click at [843, 342] on span "Celsius Wild Berry 5/8" at bounding box center [845, 350] width 161 height 45
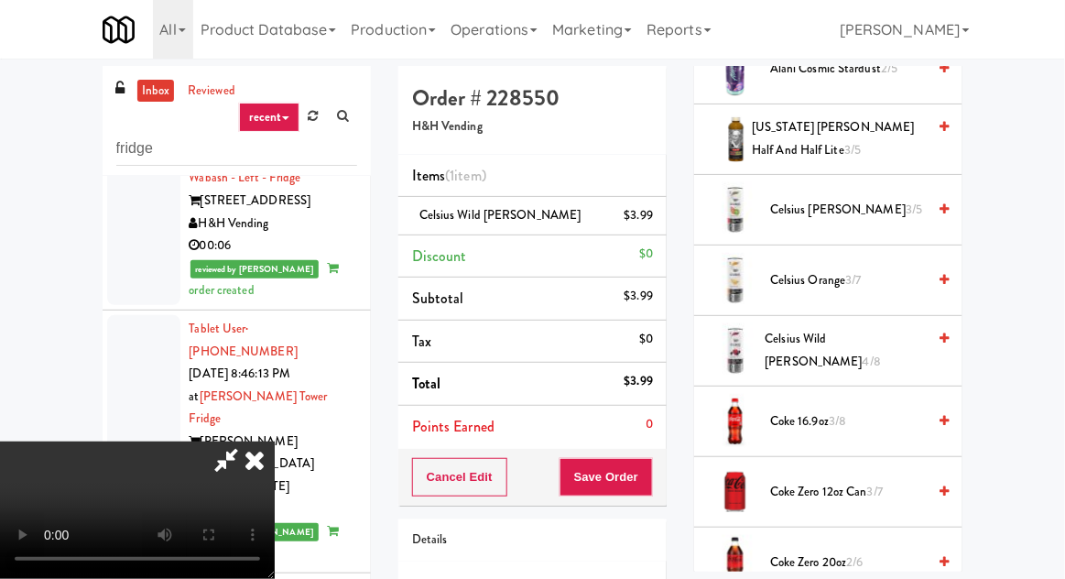
click at [830, 353] on span "Celsius Wild Berry 4/8" at bounding box center [845, 350] width 161 height 45
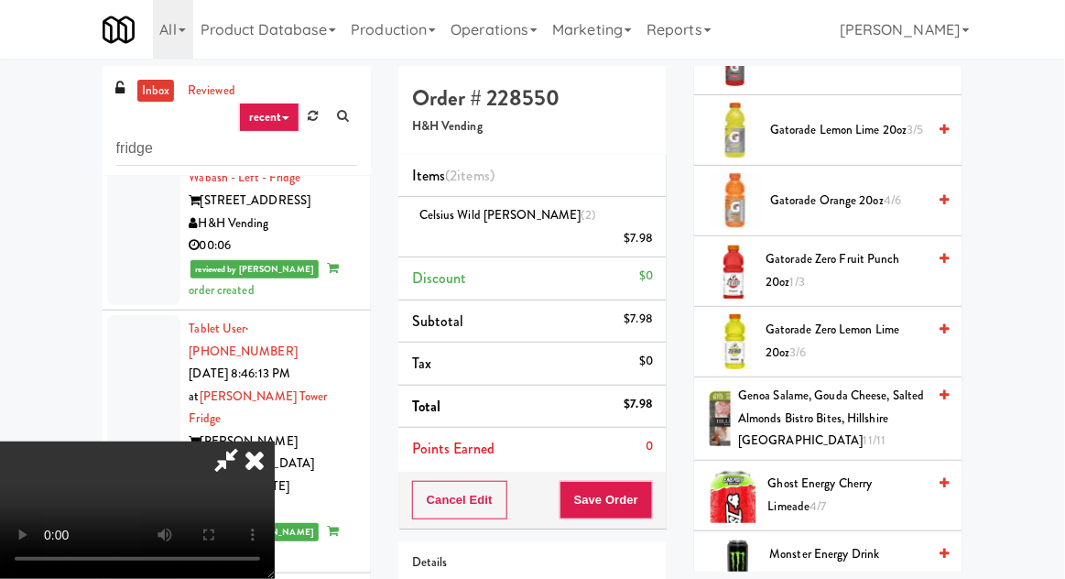
scroll to position [1317, 0]
click at [827, 332] on span "Gatorade Zero Lemon Lime 20oz 3/6" at bounding box center [845, 340] width 160 height 45
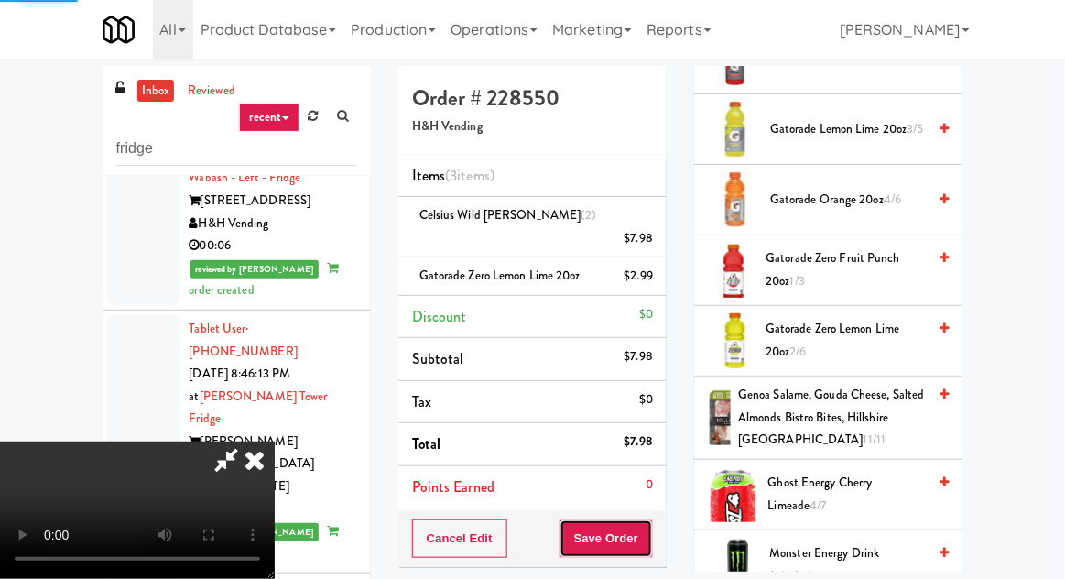
click at [647, 527] on button "Save Order" at bounding box center [605, 538] width 93 height 38
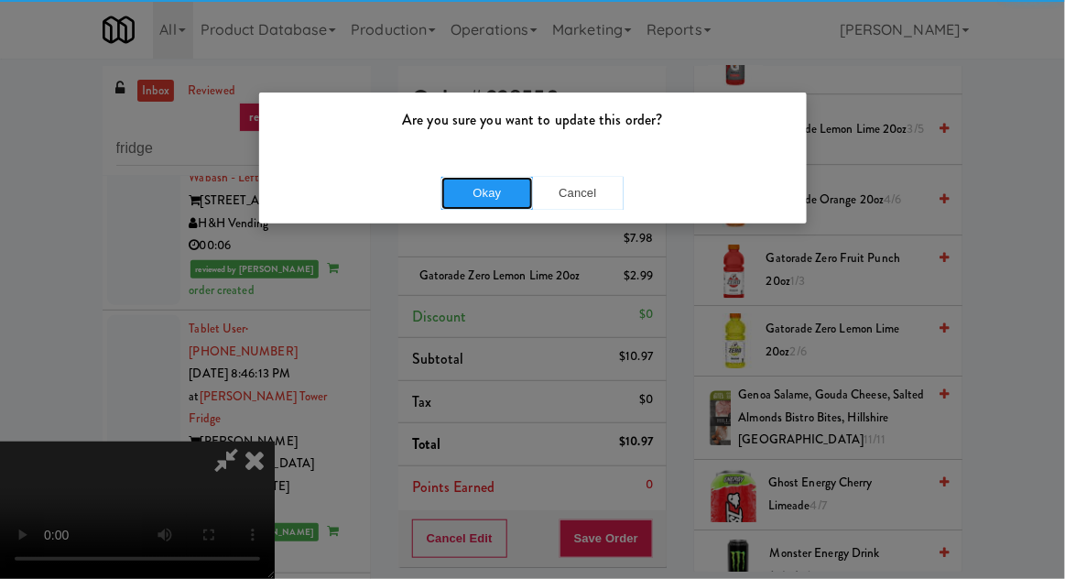
click at [510, 198] on button "Okay" at bounding box center [487, 193] width 92 height 33
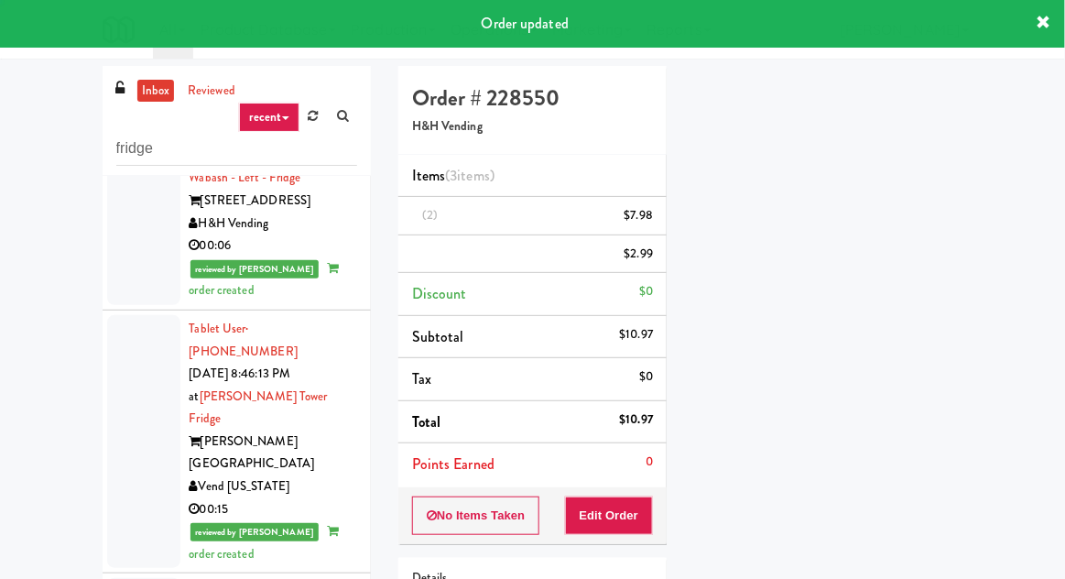
scroll to position [0, 0]
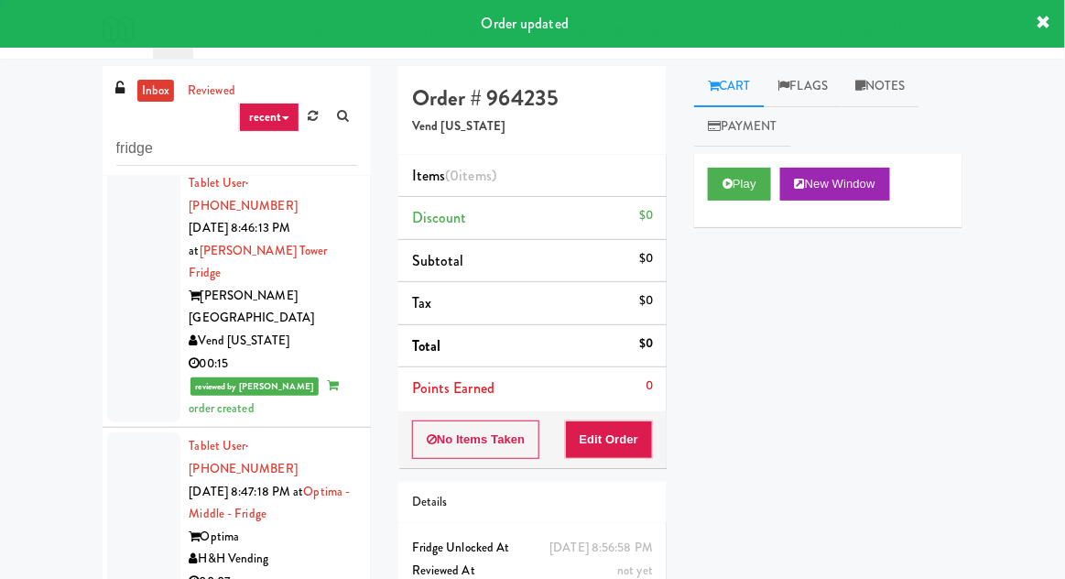
scroll to position [6960, 0]
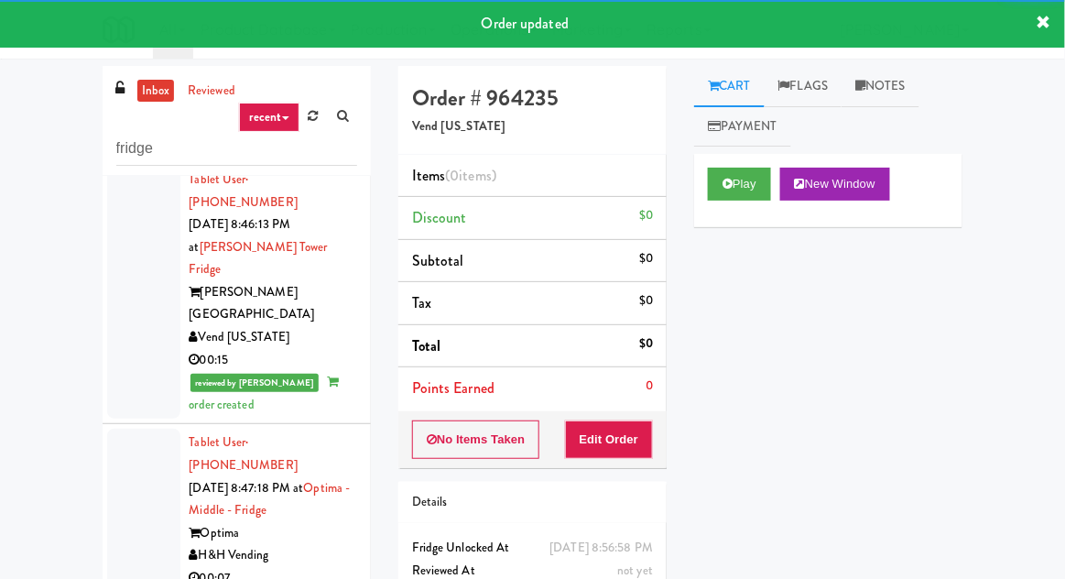
click at [719, 210] on div "Play New Window" at bounding box center [828, 190] width 268 height 73
click at [604, 446] on button "Edit Order" at bounding box center [609, 439] width 89 height 38
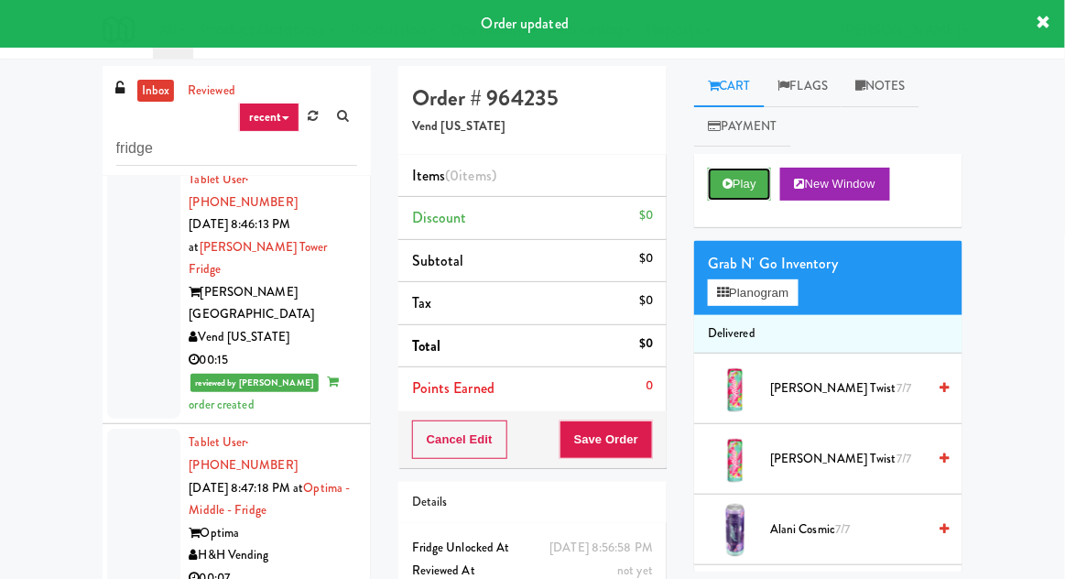
click at [753, 188] on button "Play" at bounding box center [739, 184] width 63 height 33
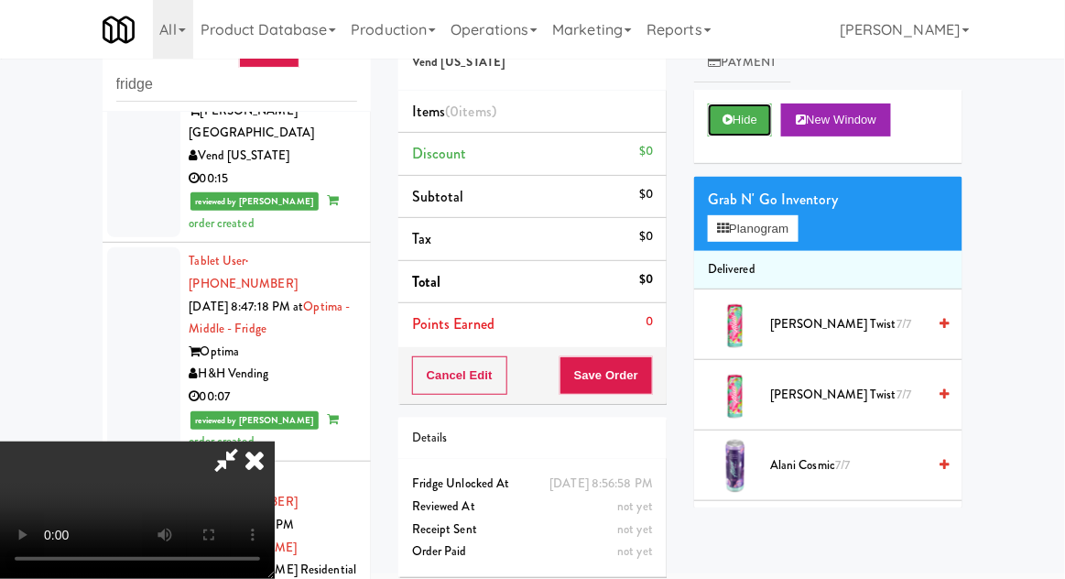
scroll to position [67, 0]
click at [793, 241] on button "Planogram" at bounding box center [753, 228] width 90 height 27
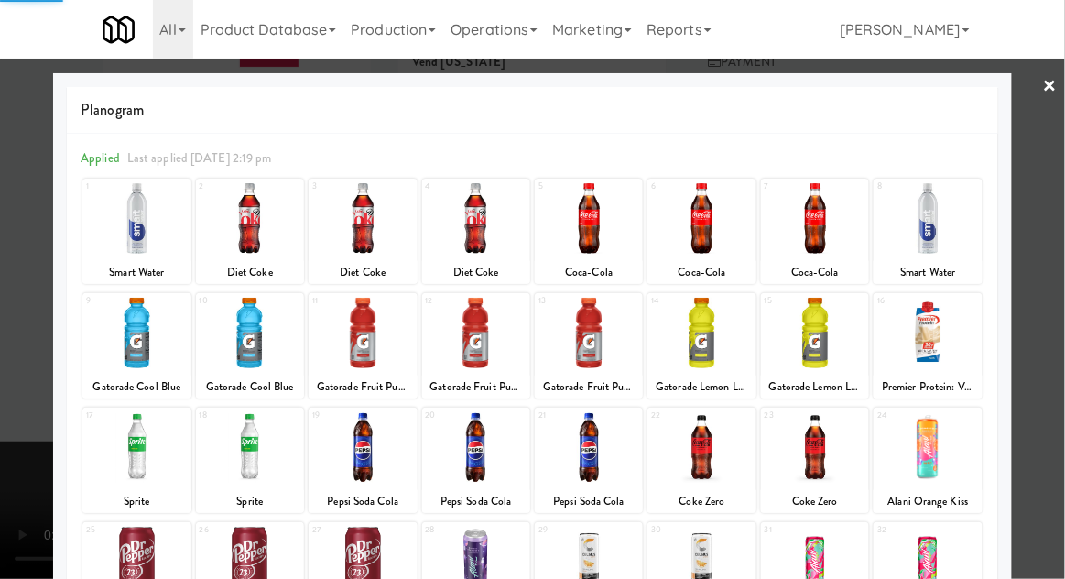
click at [264, 295] on div "10 Gatorade Cool Blue" at bounding box center [250, 345] width 108 height 105
click at [951, 353] on div at bounding box center [928, 333] width 108 height 71
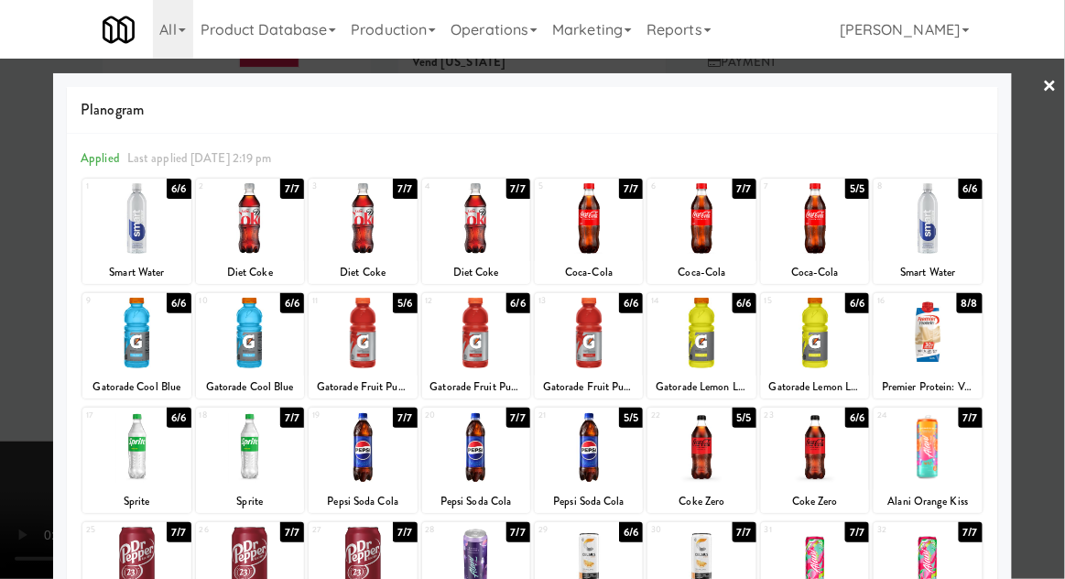
click at [1023, 336] on div at bounding box center [532, 289] width 1065 height 579
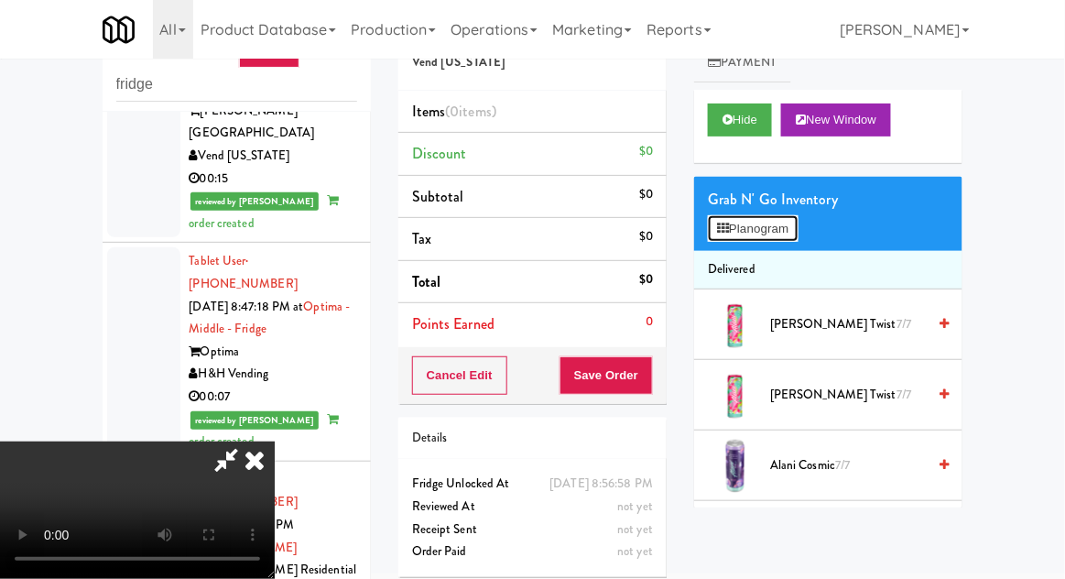
click at [760, 238] on button "Planogram" at bounding box center [753, 228] width 90 height 27
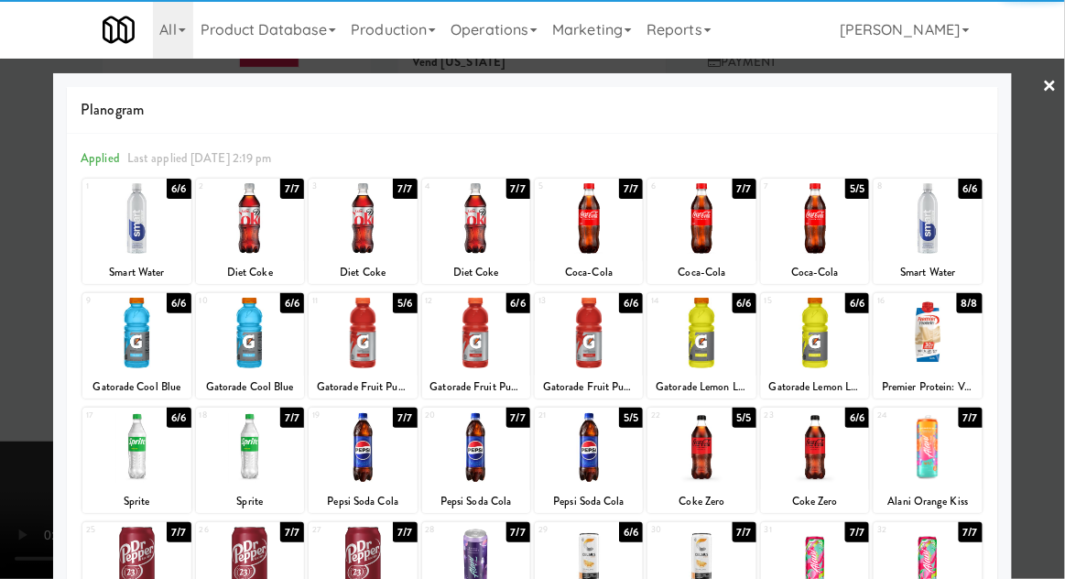
click at [929, 344] on div at bounding box center [928, 333] width 108 height 71
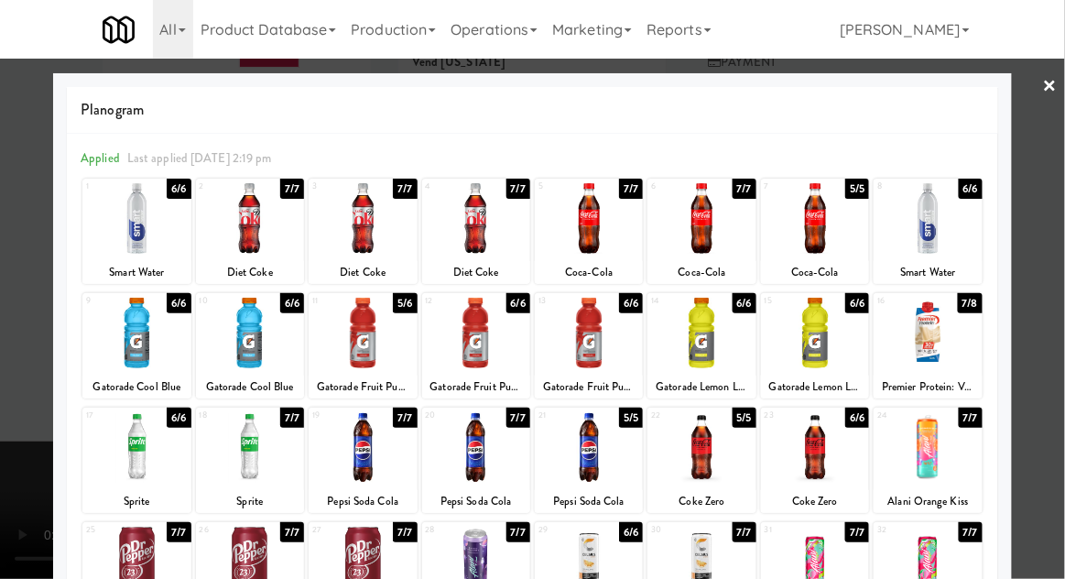
click at [1038, 283] on div at bounding box center [532, 289] width 1065 height 579
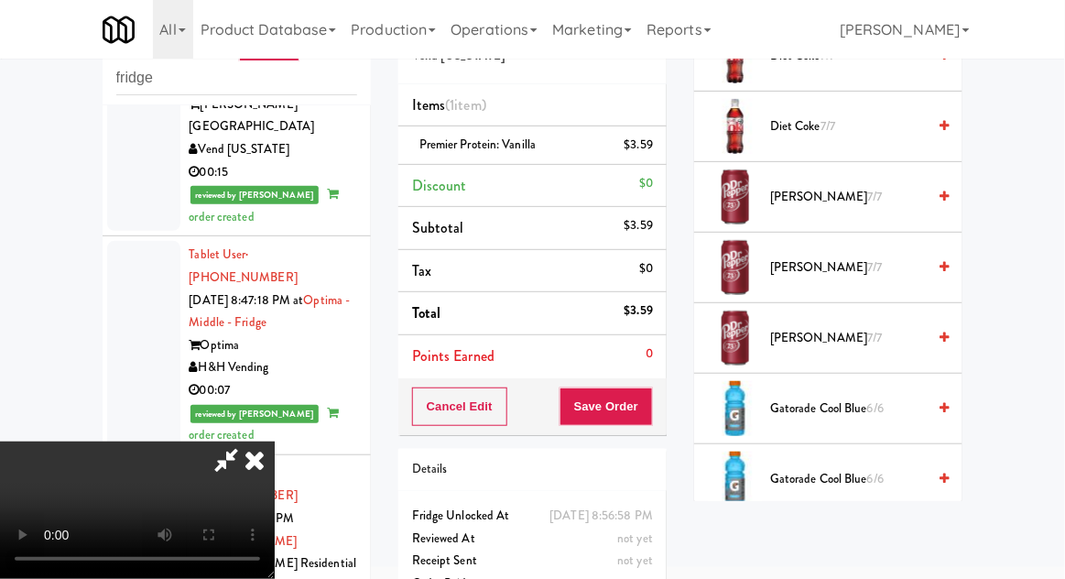
scroll to position [1384, 0]
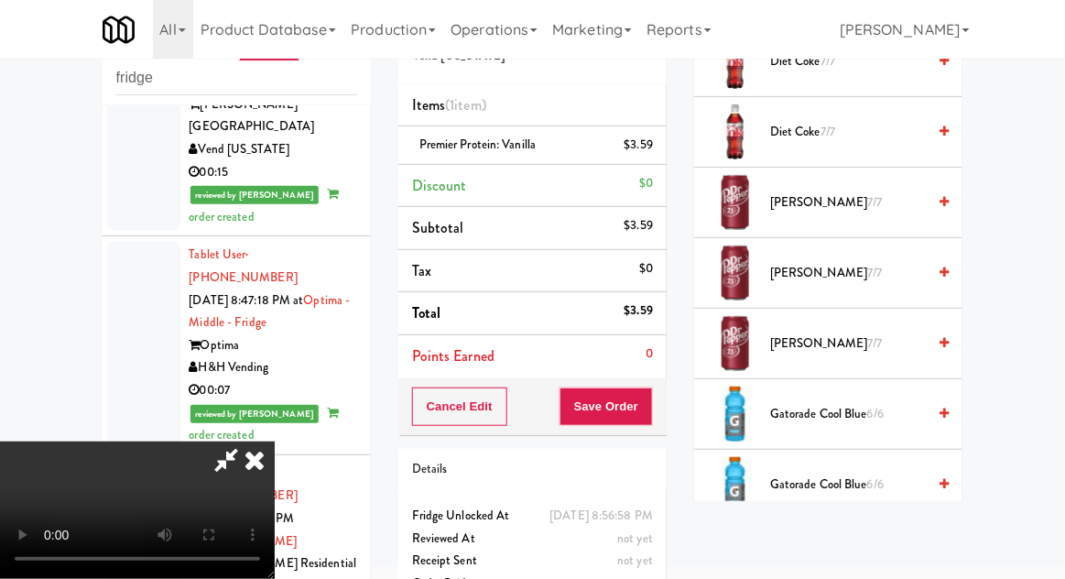
click at [859, 262] on span "Dr Pepper 7/7" at bounding box center [848, 273] width 156 height 23
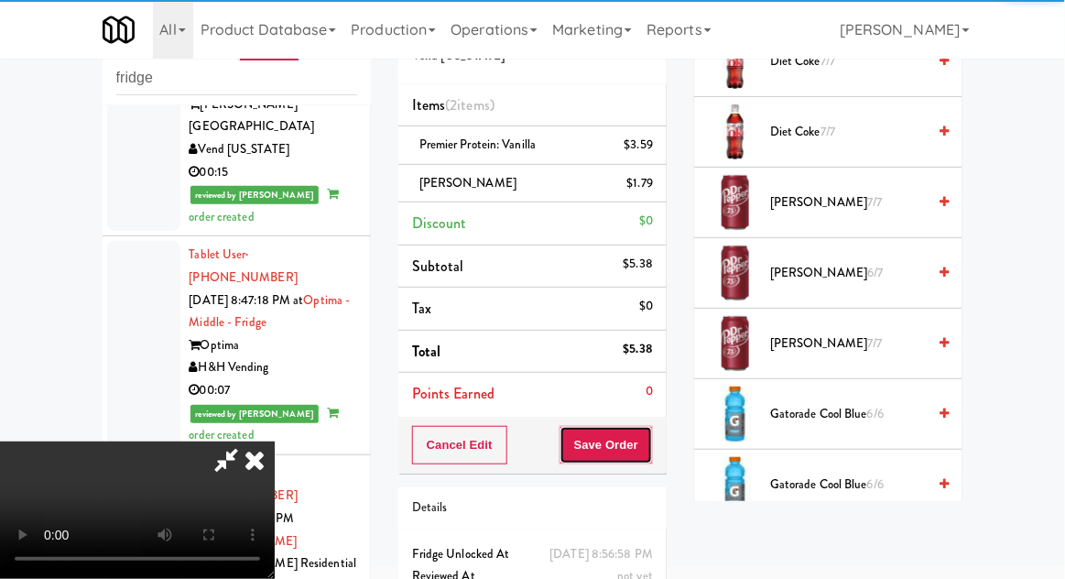
click at [646, 433] on button "Save Order" at bounding box center [605, 445] width 93 height 38
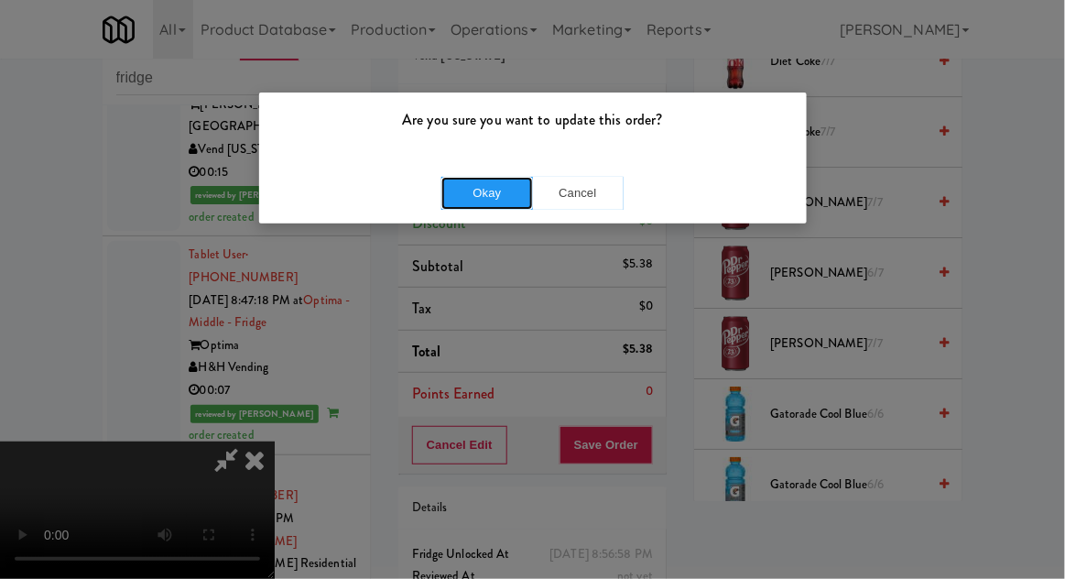
click at [500, 201] on button "Okay" at bounding box center [487, 193] width 92 height 33
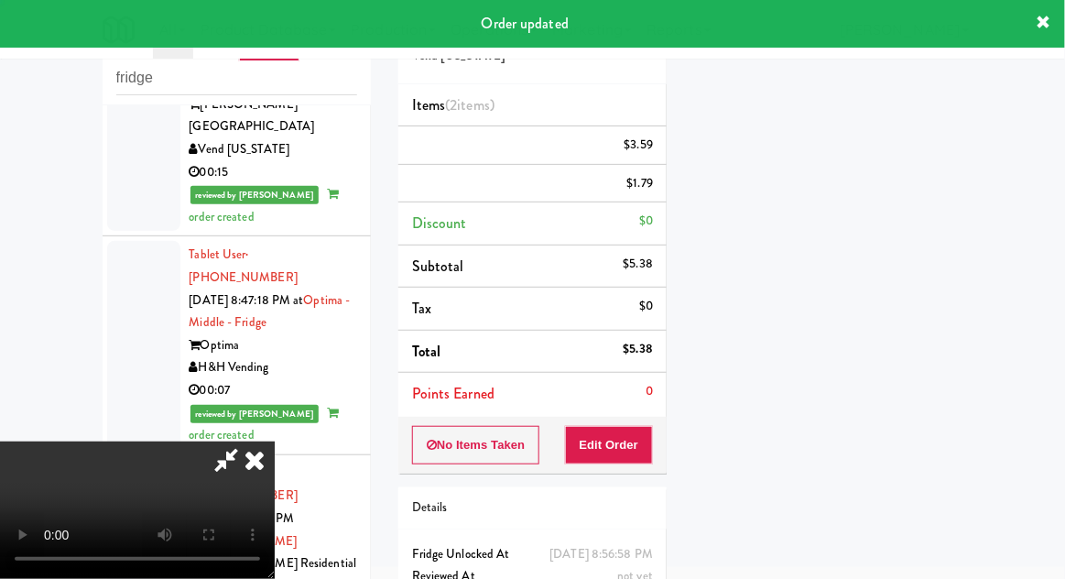
scroll to position [0, 0]
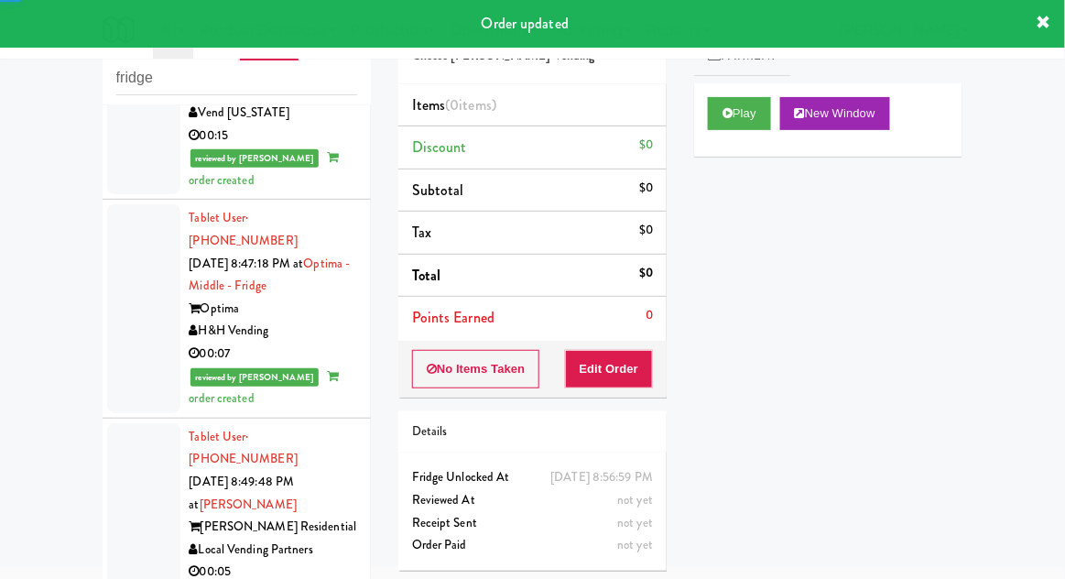
scroll to position [7154, 0]
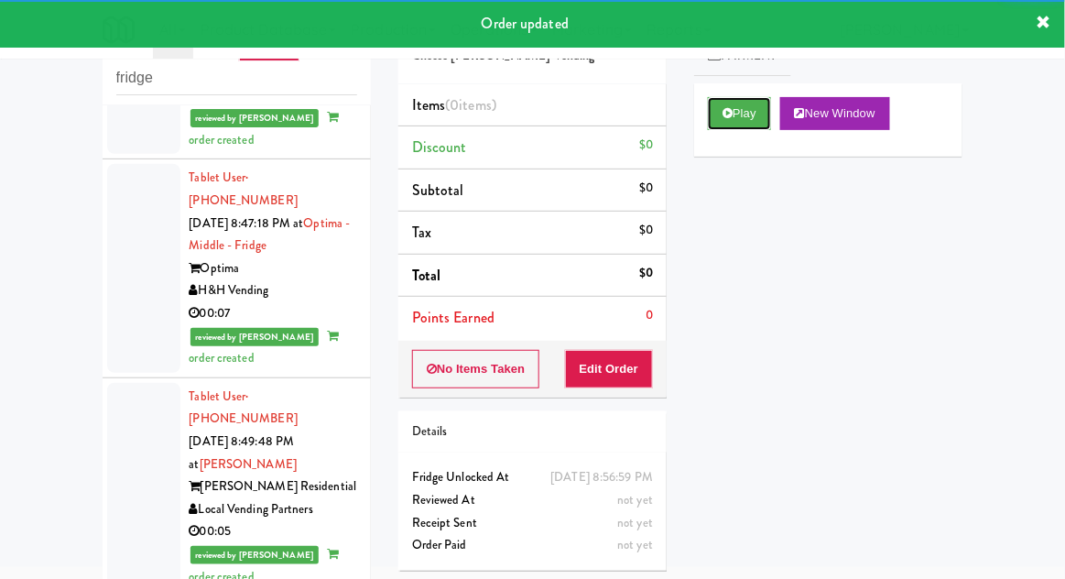
click at [733, 120] on button "Play" at bounding box center [739, 113] width 63 height 33
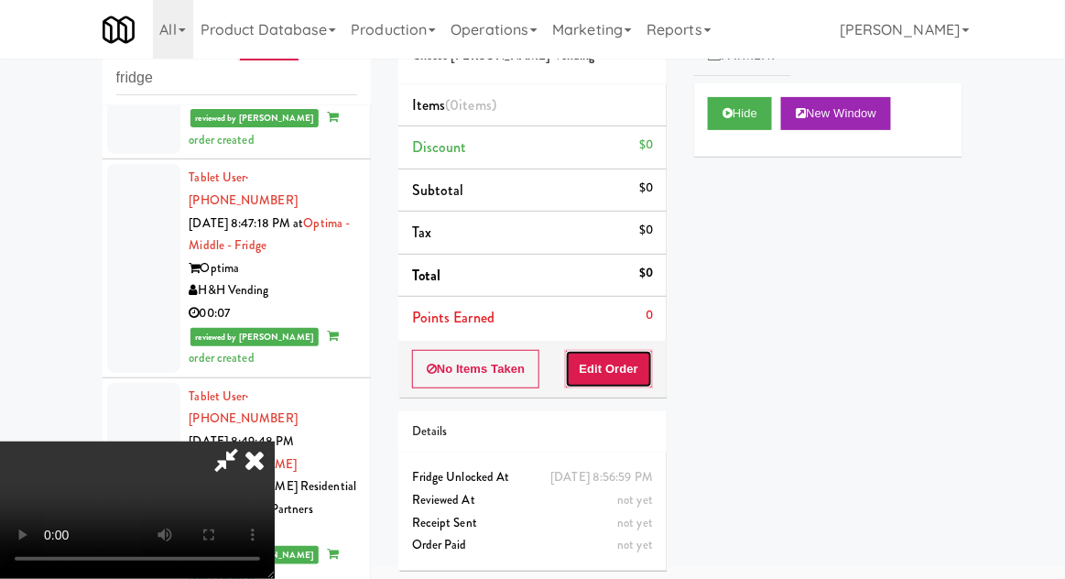
click at [623, 367] on button "Edit Order" at bounding box center [609, 369] width 89 height 38
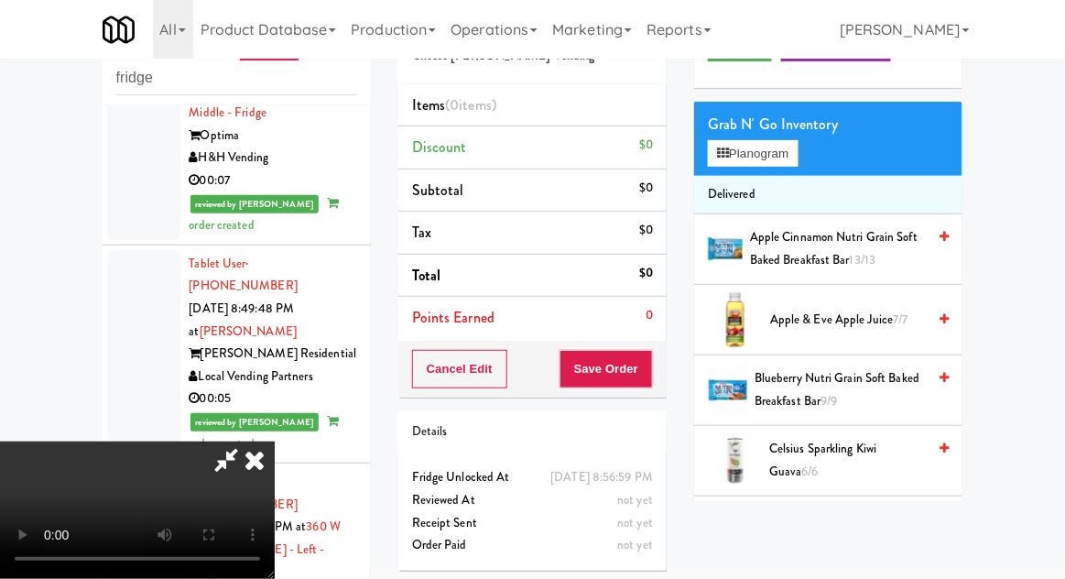
scroll to position [67, 0]
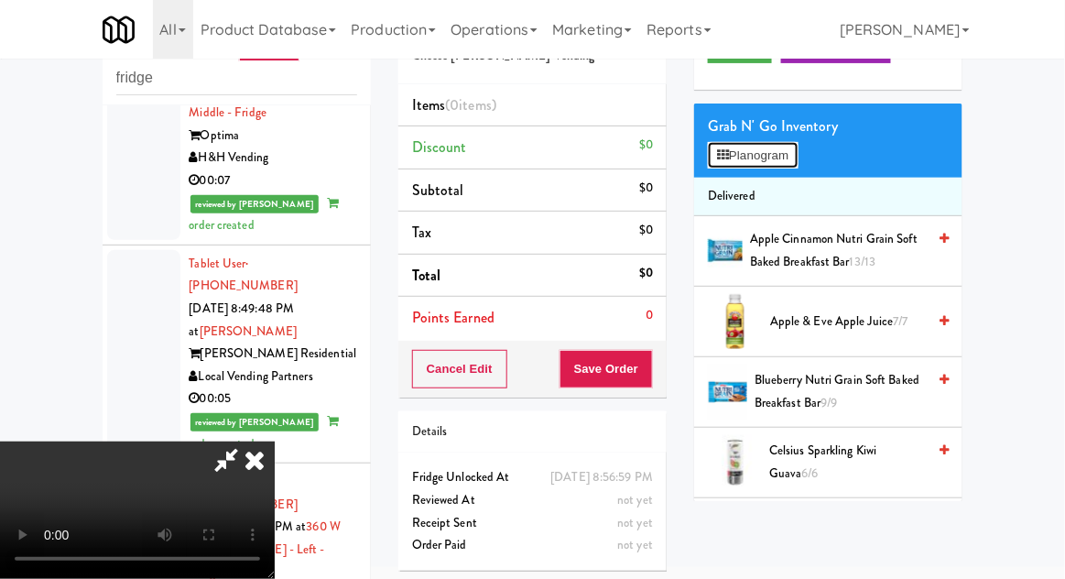
click at [783, 148] on button "Planogram" at bounding box center [753, 155] width 90 height 27
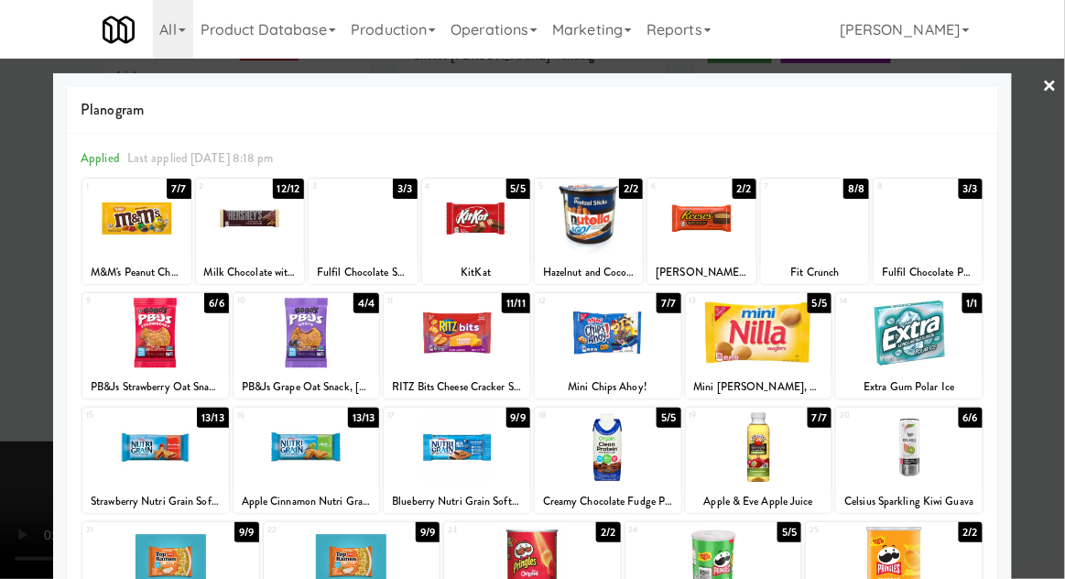
click at [129, 228] on div at bounding box center [136, 218] width 108 height 71
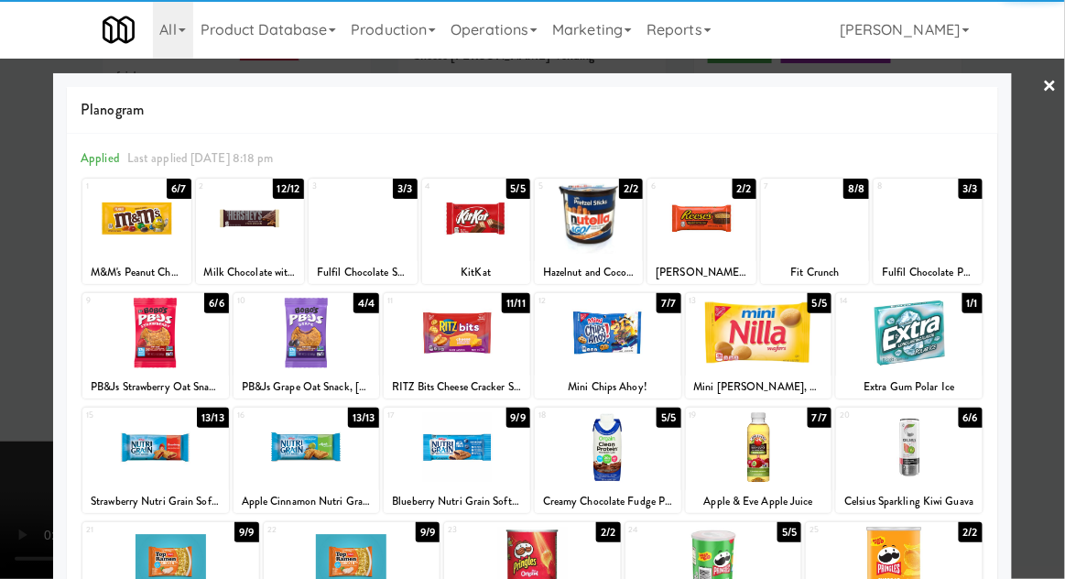
click at [30, 419] on div at bounding box center [532, 289] width 1065 height 579
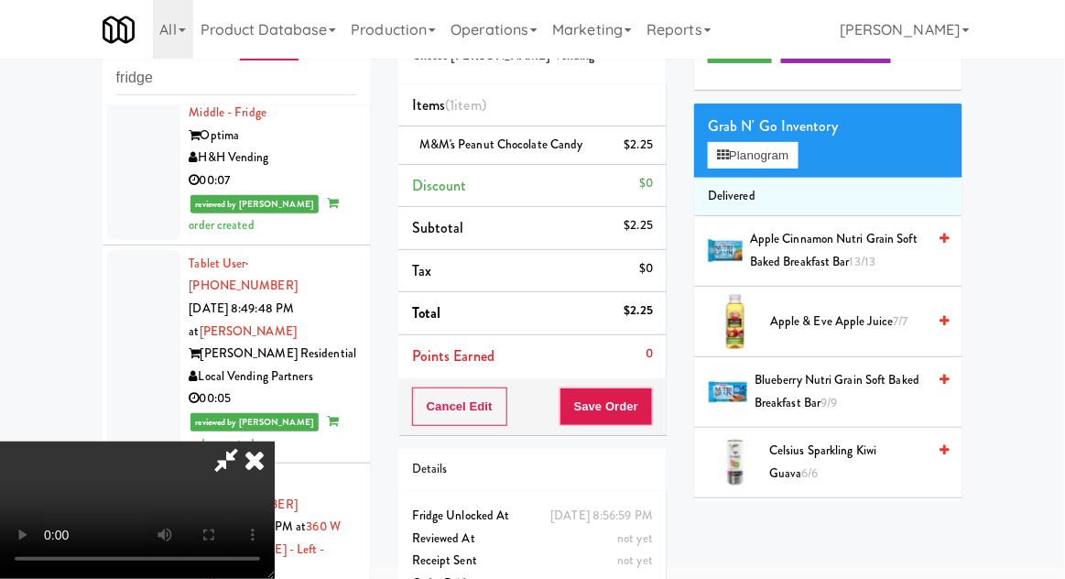
click at [666, 424] on div "Cancel Edit Save Order" at bounding box center [532, 406] width 268 height 57
click at [645, 414] on button "Save Order" at bounding box center [605, 406] width 93 height 38
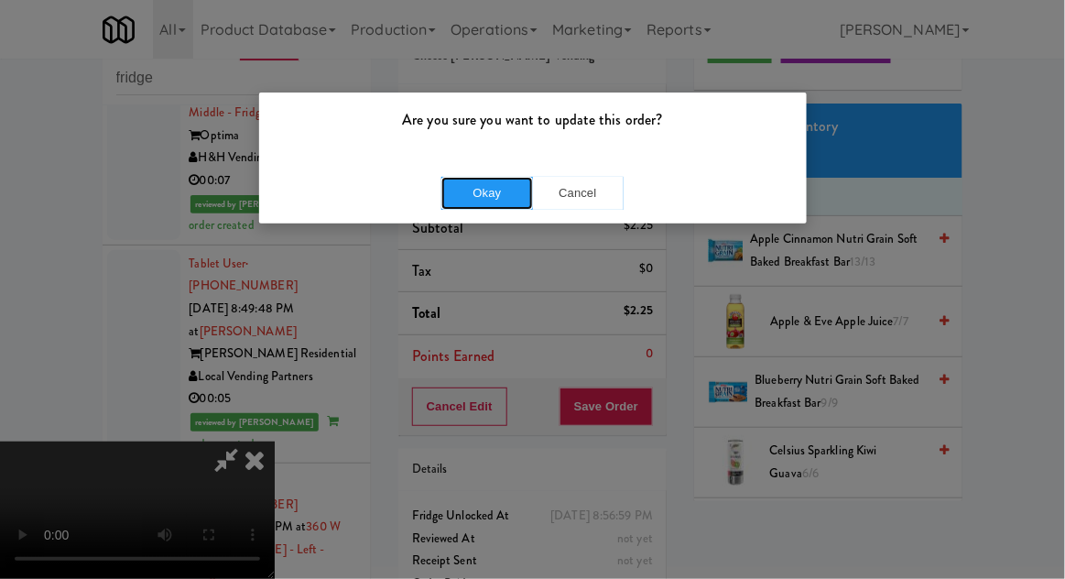
click at [494, 193] on button "Okay" at bounding box center [487, 193] width 92 height 33
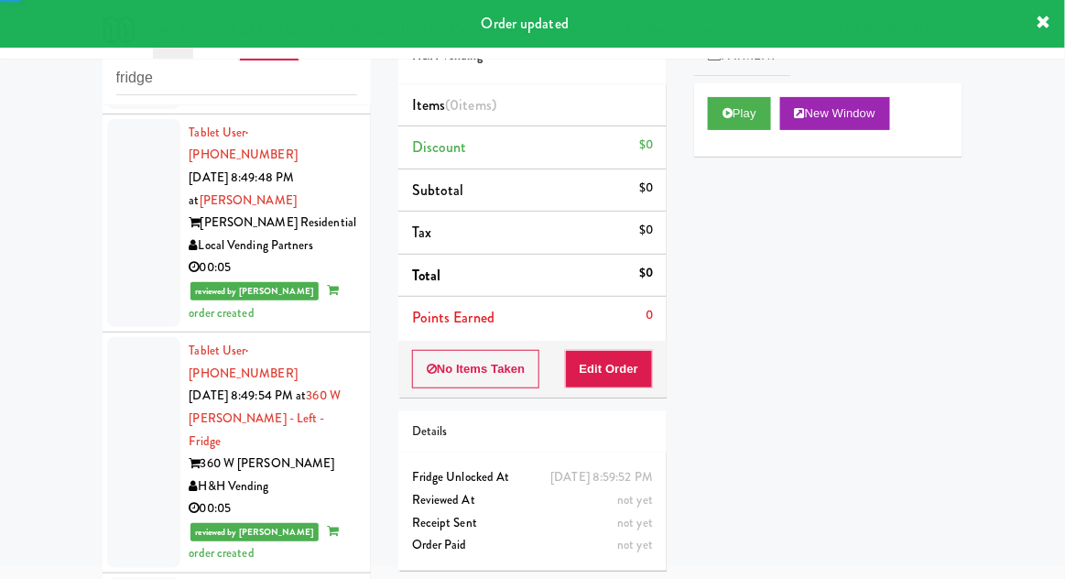
scroll to position [7421, 0]
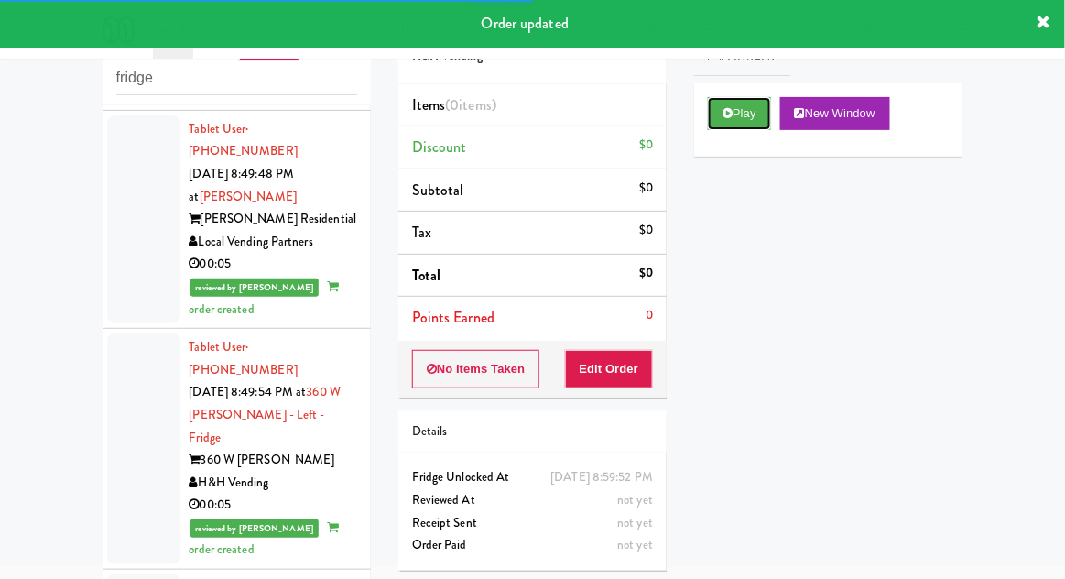
click at [741, 113] on button "Play" at bounding box center [739, 113] width 63 height 33
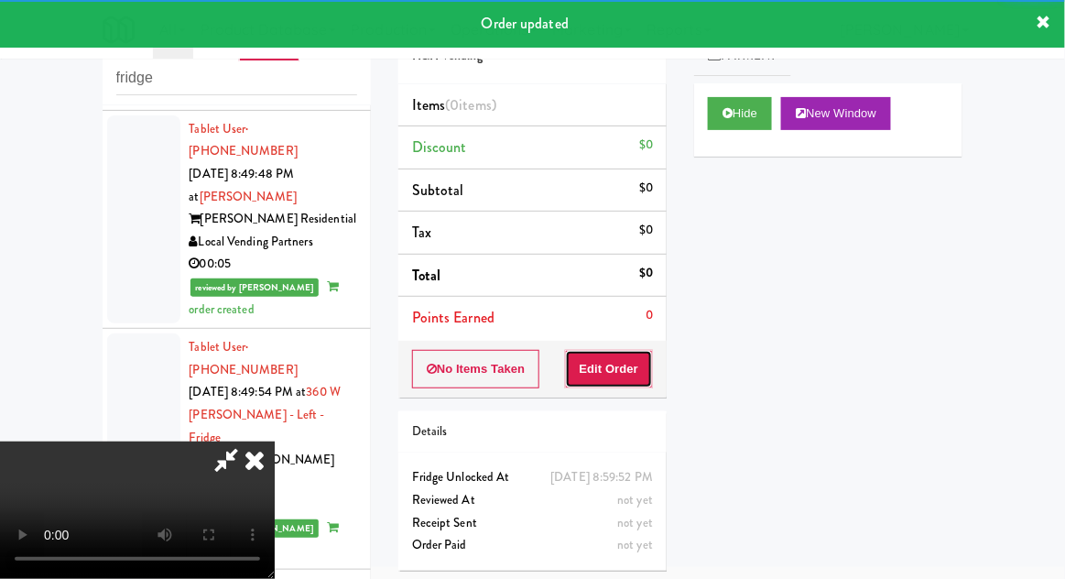
click at [609, 363] on button "Edit Order" at bounding box center [609, 369] width 89 height 38
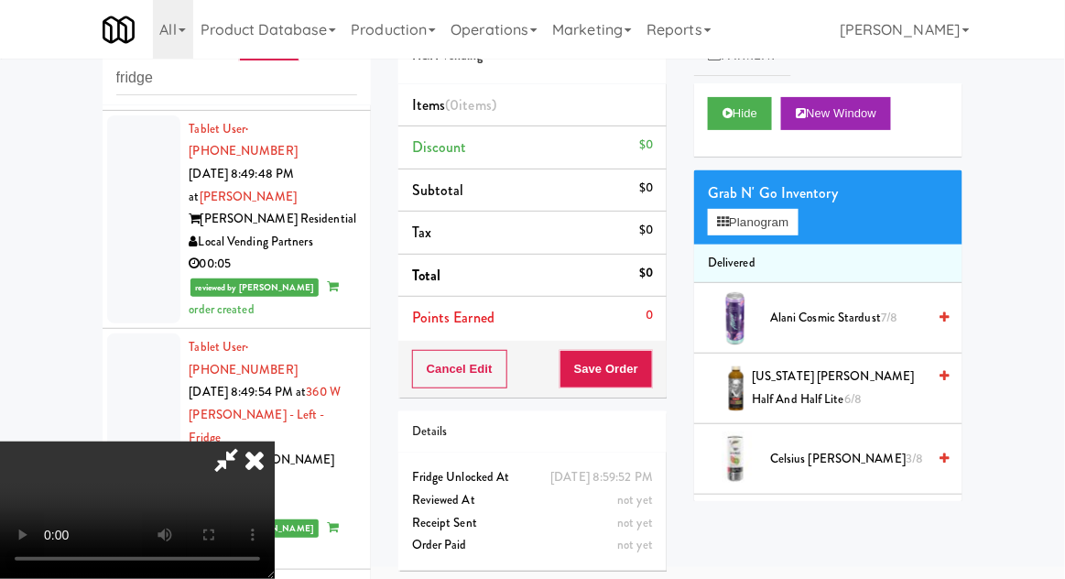
scroll to position [67, 0]
click at [776, 227] on button "Planogram" at bounding box center [753, 222] width 90 height 27
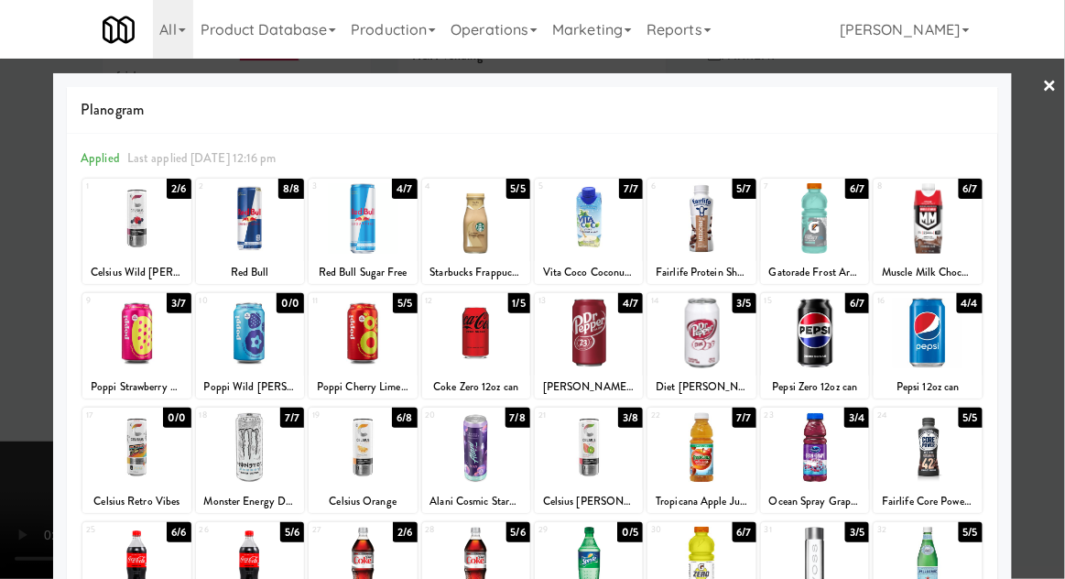
click at [347, 454] on div at bounding box center [363, 447] width 108 height 71
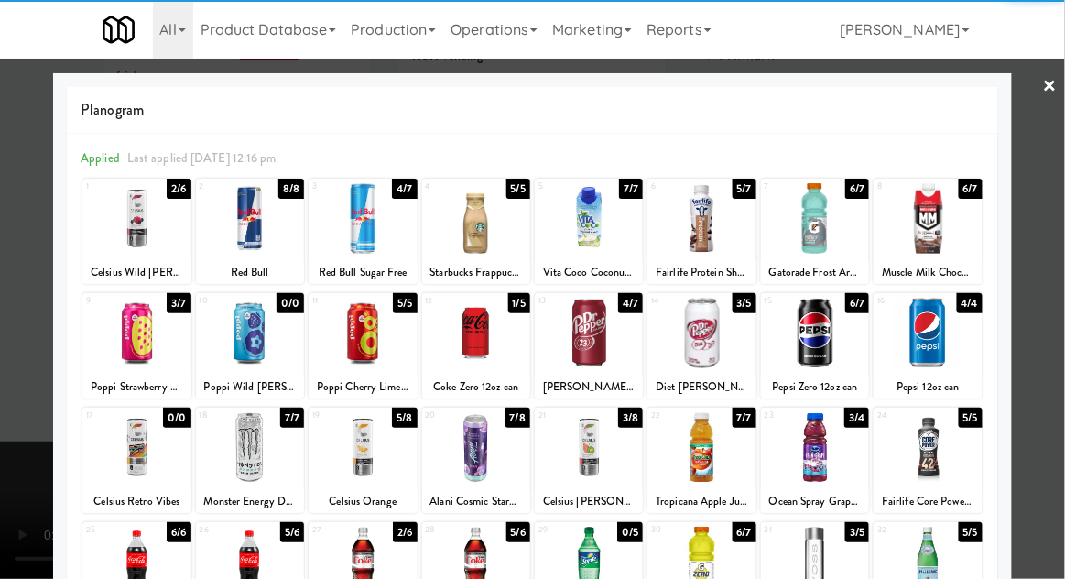
click at [24, 439] on div at bounding box center [532, 289] width 1065 height 579
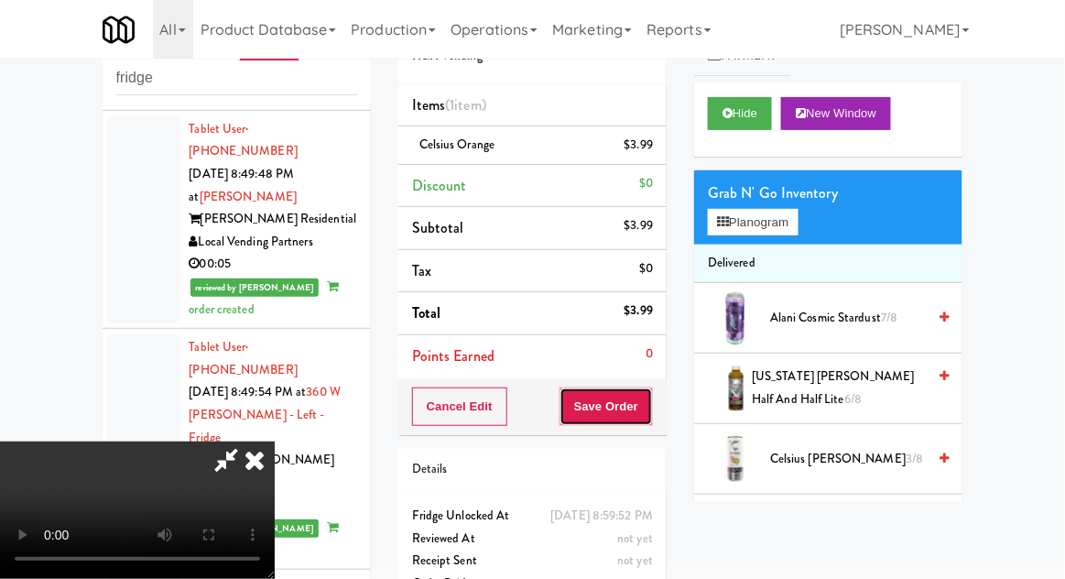
click at [650, 409] on button "Save Order" at bounding box center [605, 406] width 93 height 38
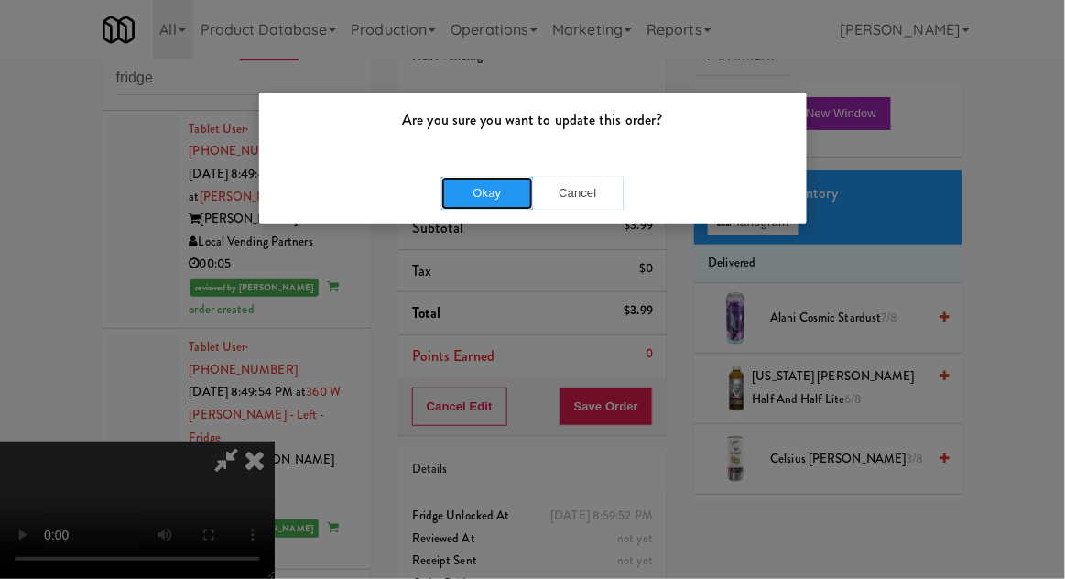
click at [490, 180] on button "Okay" at bounding box center [487, 193] width 92 height 33
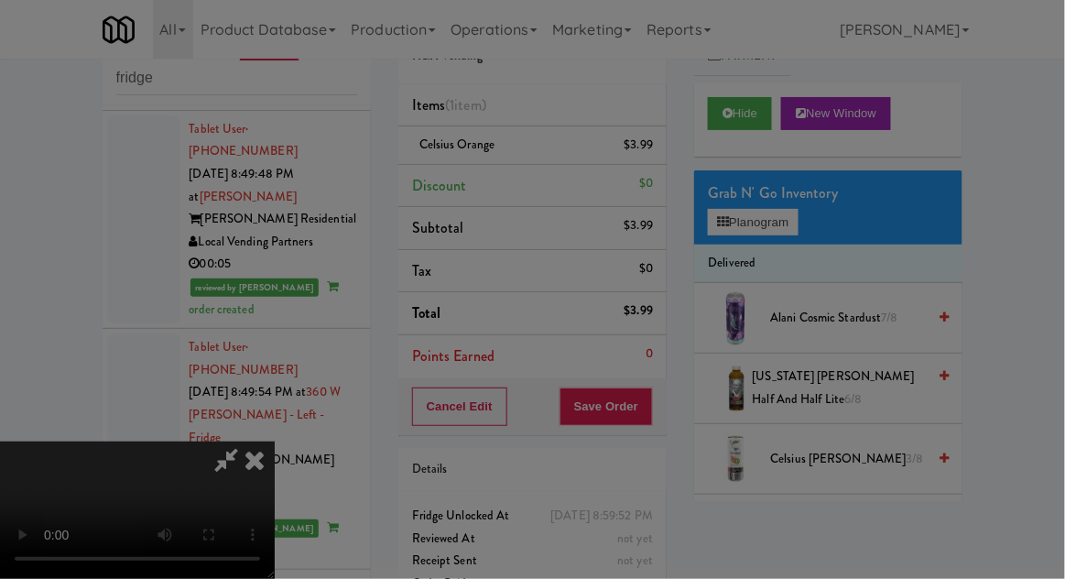
click at [496, 186] on div at bounding box center [532, 289] width 1065 height 579
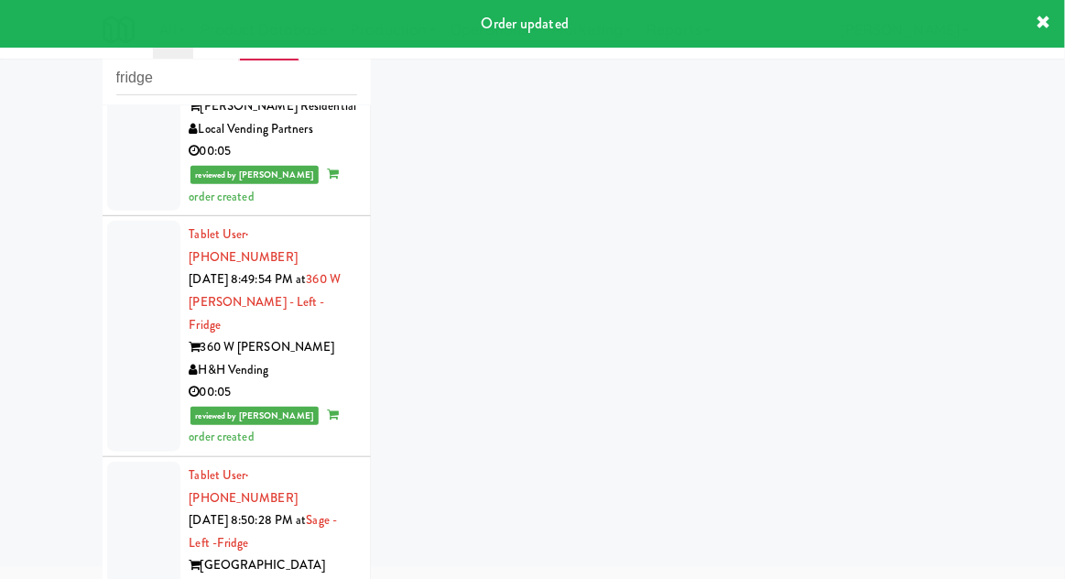
scroll to position [7538, 0]
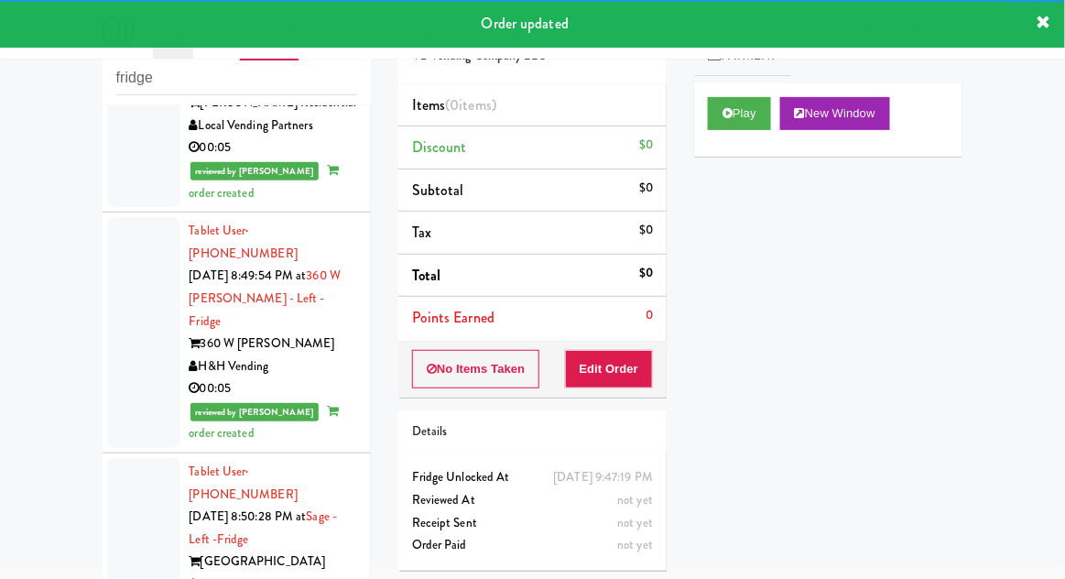
click at [720, 139] on div "Play New Window" at bounding box center [828, 119] width 268 height 73
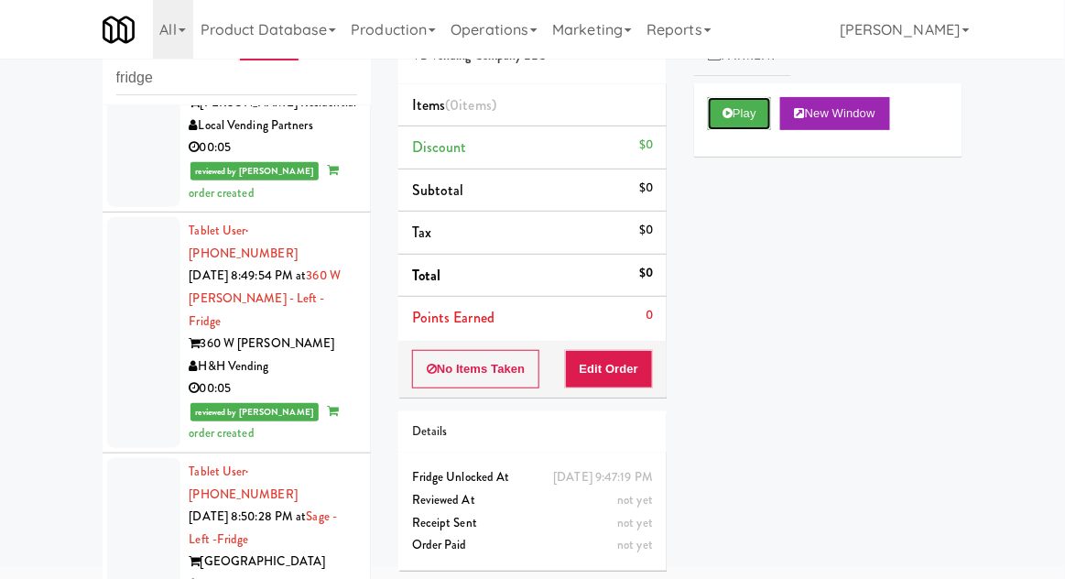
click at [742, 114] on button "Play" at bounding box center [739, 113] width 63 height 33
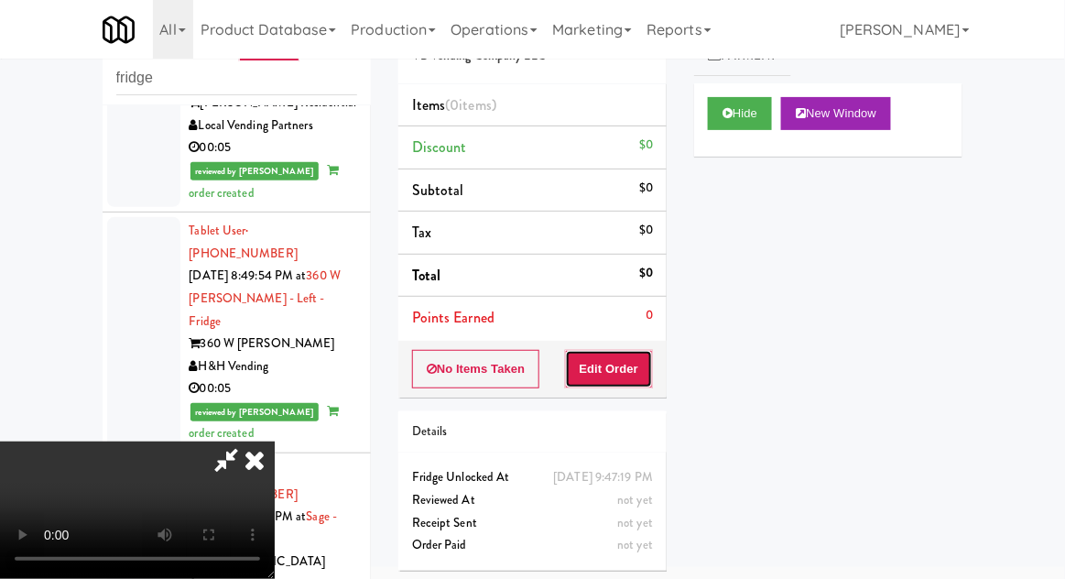
click at [589, 364] on button "Edit Order" at bounding box center [609, 369] width 89 height 38
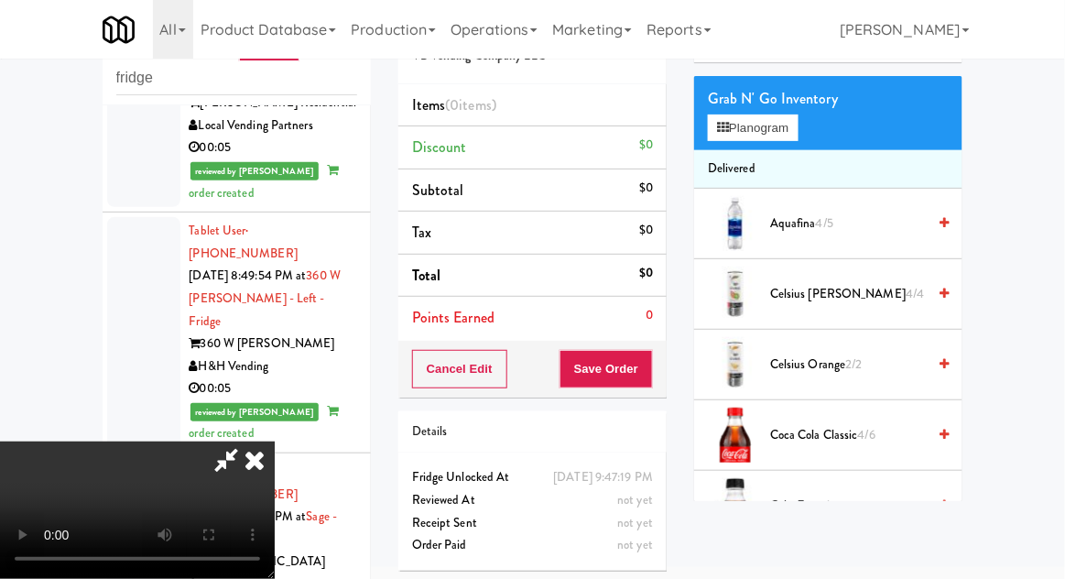
scroll to position [87, 0]
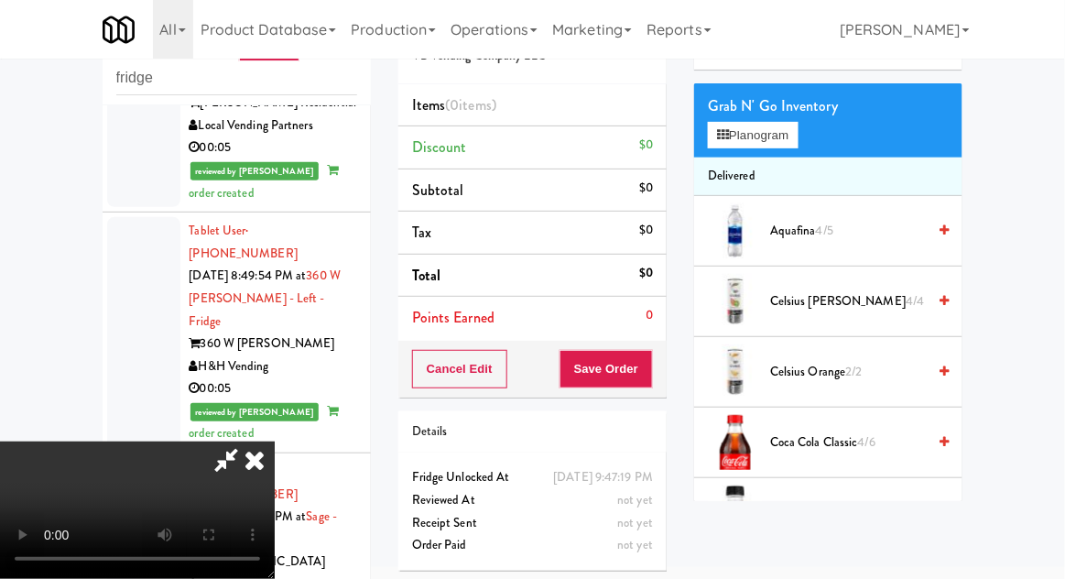
click at [823, 513] on span "7/7" at bounding box center [827, 512] width 15 height 17
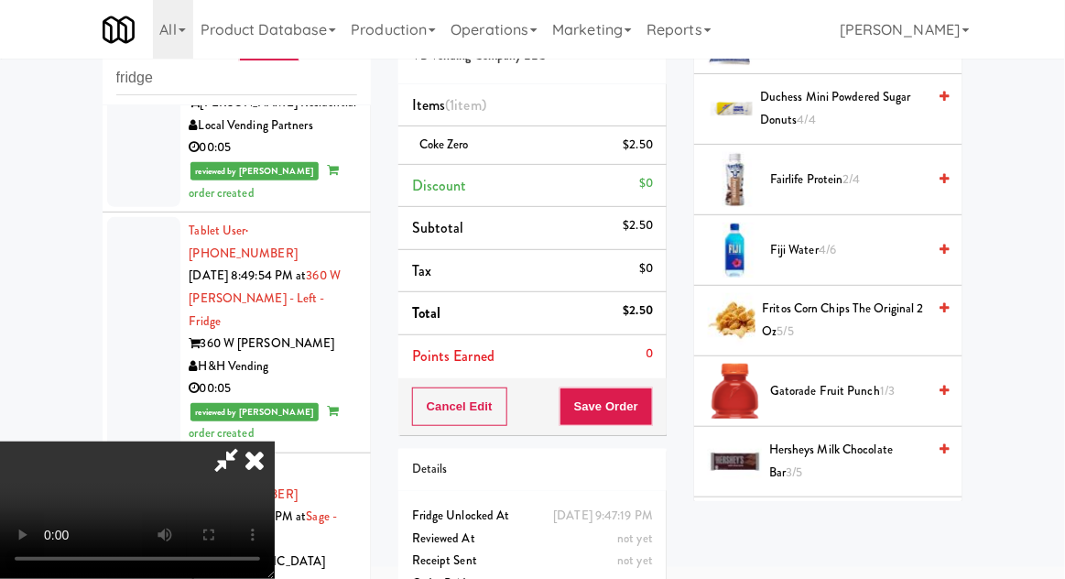
click at [880, 382] on span "1/3" at bounding box center [887, 390] width 15 height 17
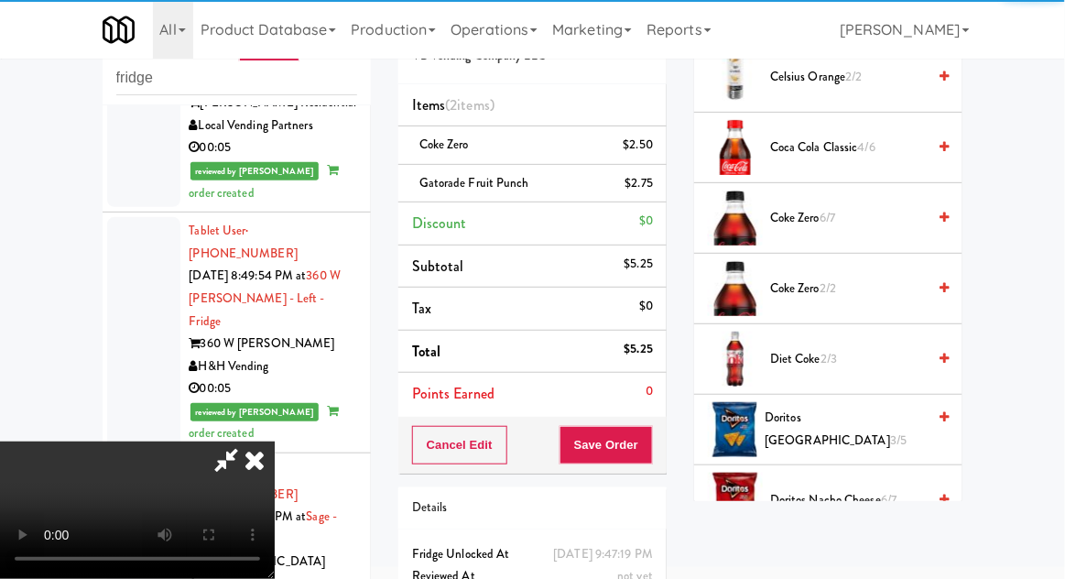
scroll to position [0, 0]
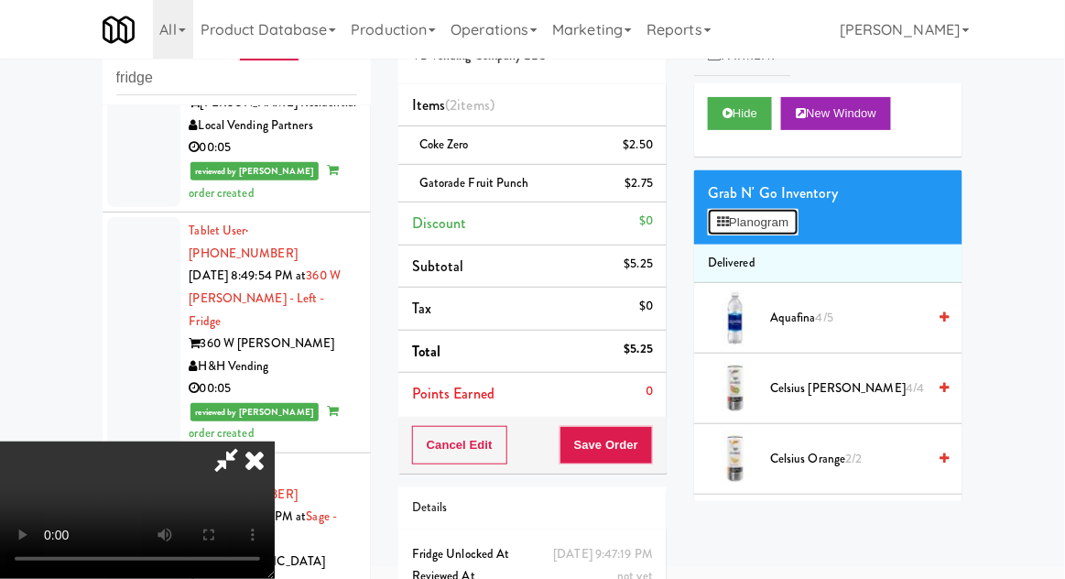
click at [776, 233] on button "Planogram" at bounding box center [753, 222] width 90 height 27
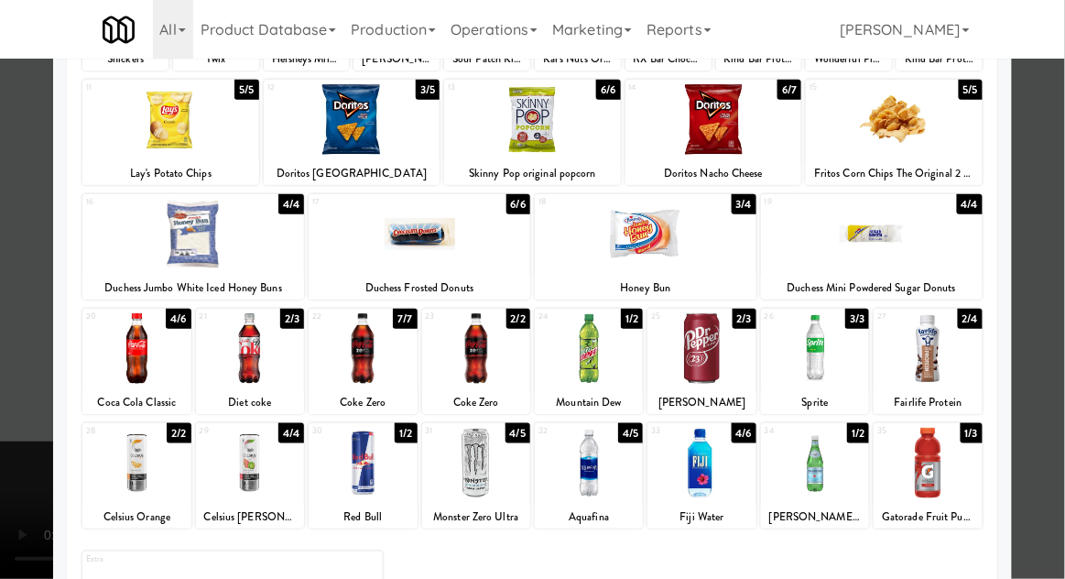
scroll to position [232, 0]
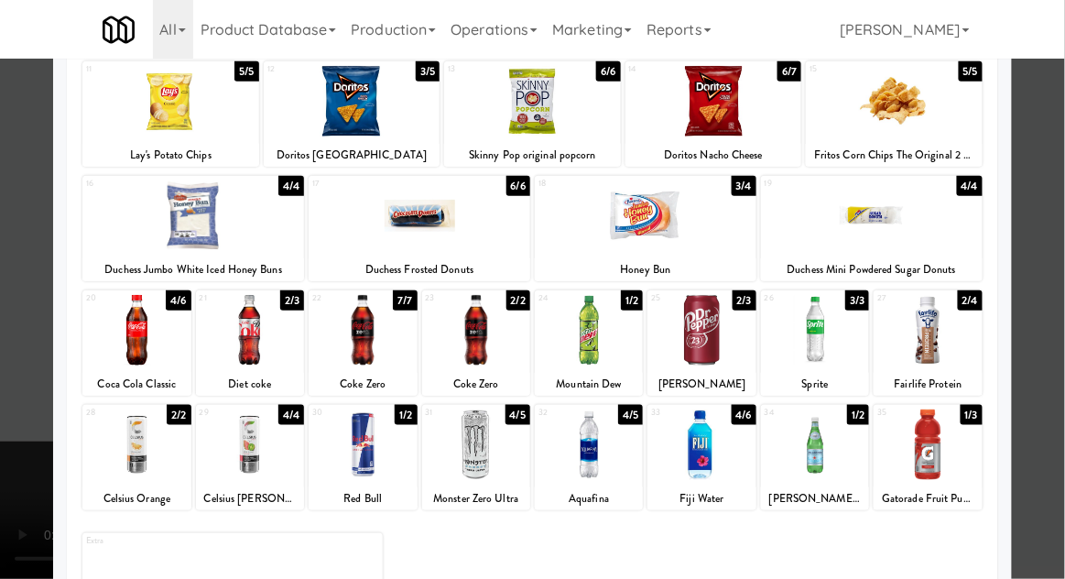
click at [1052, 300] on div at bounding box center [532, 289] width 1065 height 579
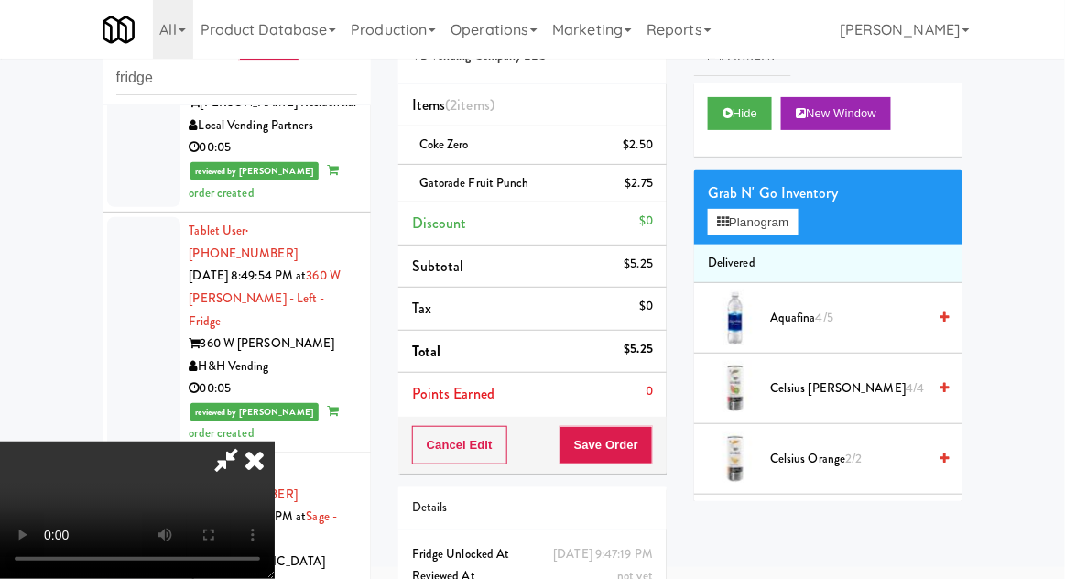
click at [639, 185] on div "$2.75" at bounding box center [639, 183] width 28 height 23
click at [648, 196] on link at bounding box center [651, 190] width 16 height 23
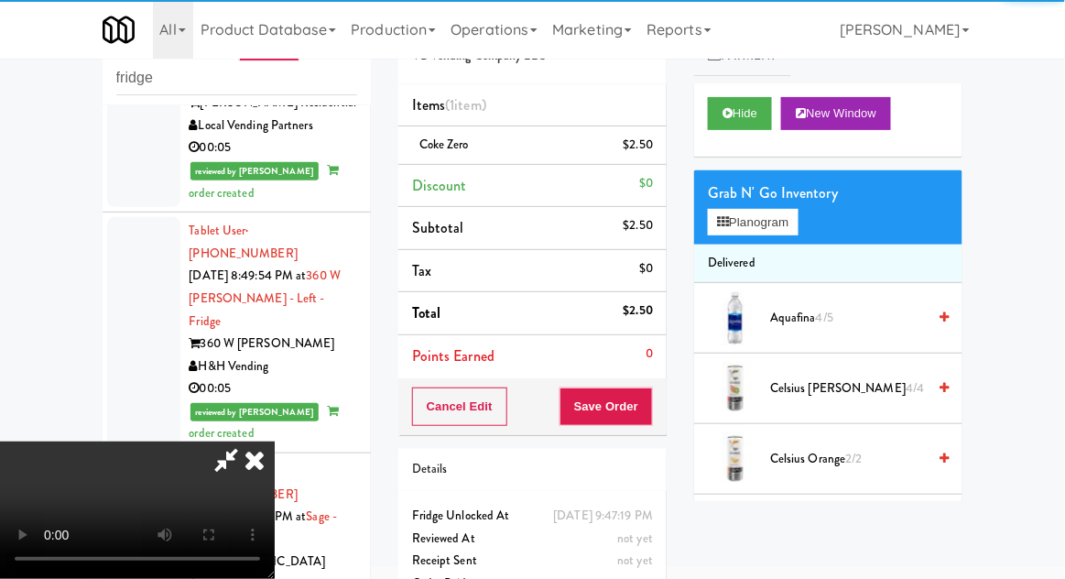
click at [778, 315] on span "Aquafina 4/5" at bounding box center [848, 318] width 156 height 23
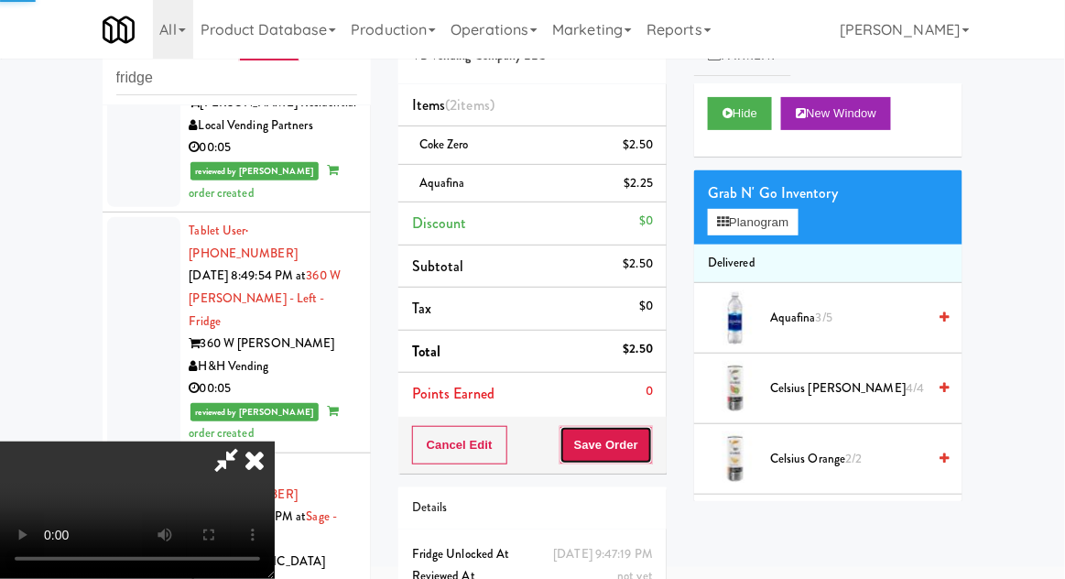
click at [646, 449] on button "Save Order" at bounding box center [605, 445] width 93 height 38
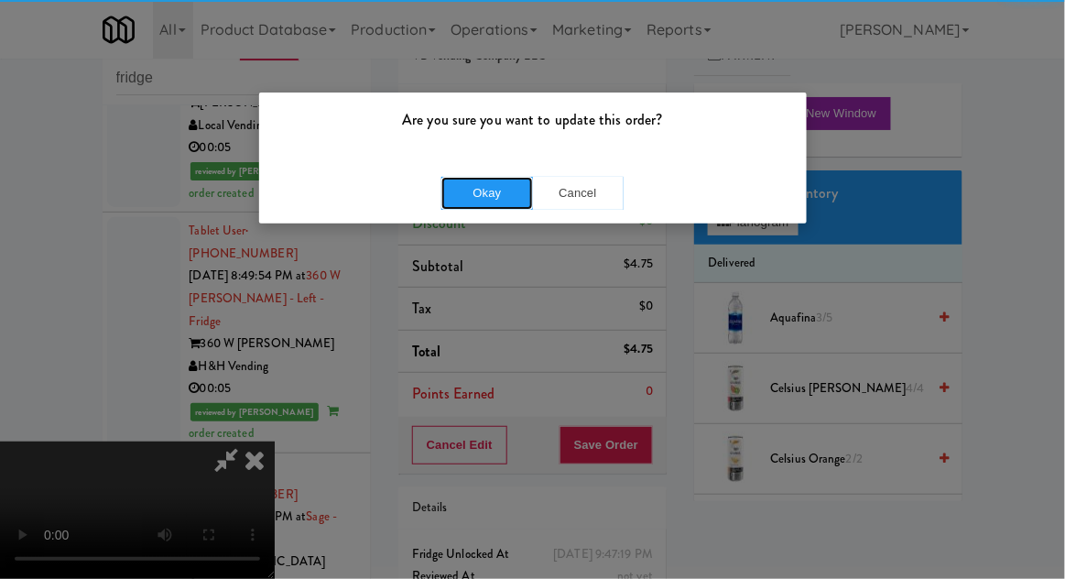
click at [489, 177] on button "Okay" at bounding box center [487, 193] width 92 height 33
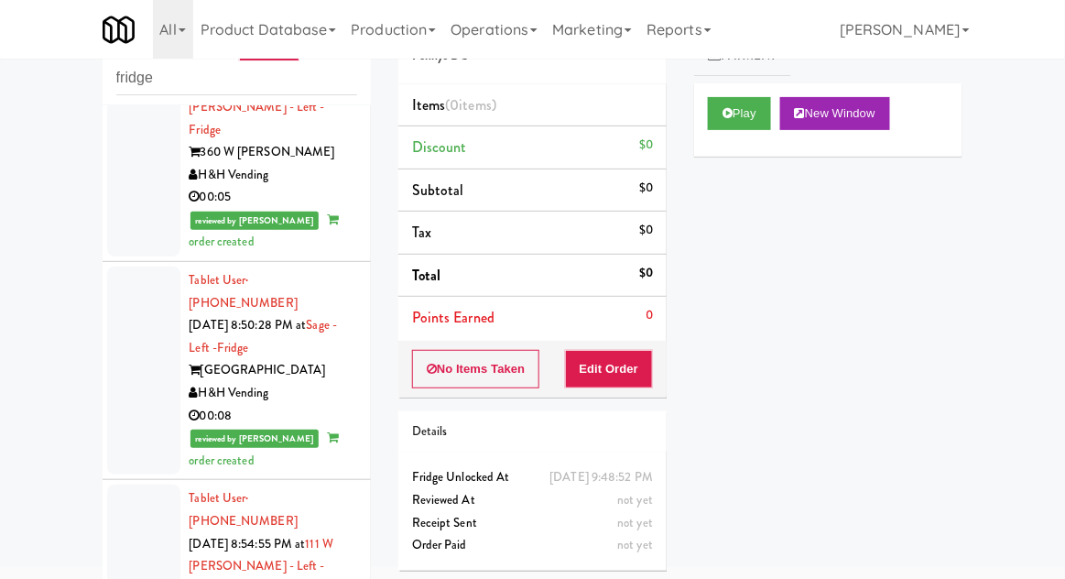
scroll to position [7729, 0]
click at [738, 118] on button "Play" at bounding box center [739, 113] width 63 height 33
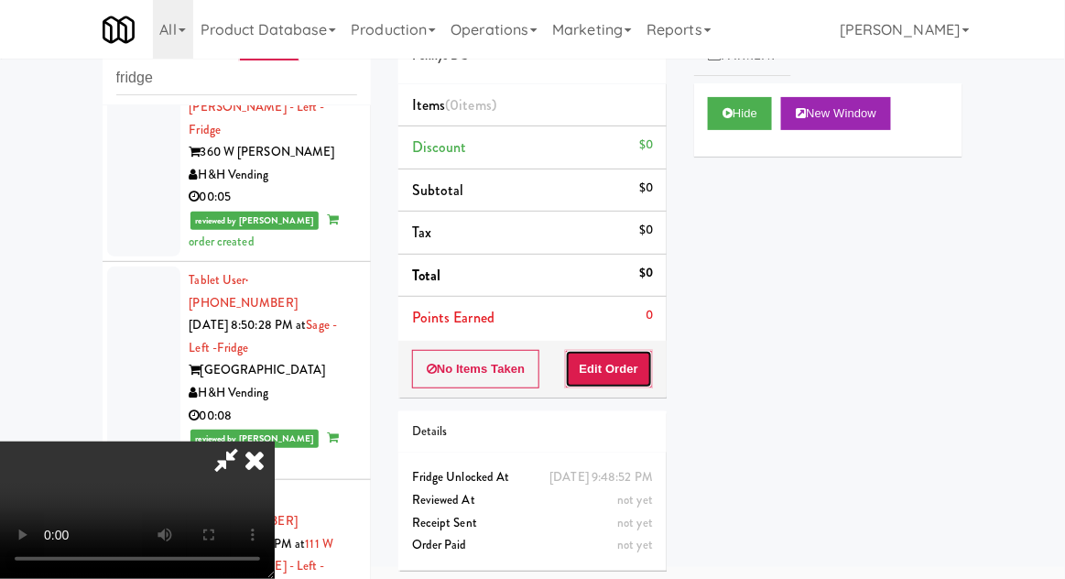
click at [618, 382] on button "Edit Order" at bounding box center [609, 369] width 89 height 38
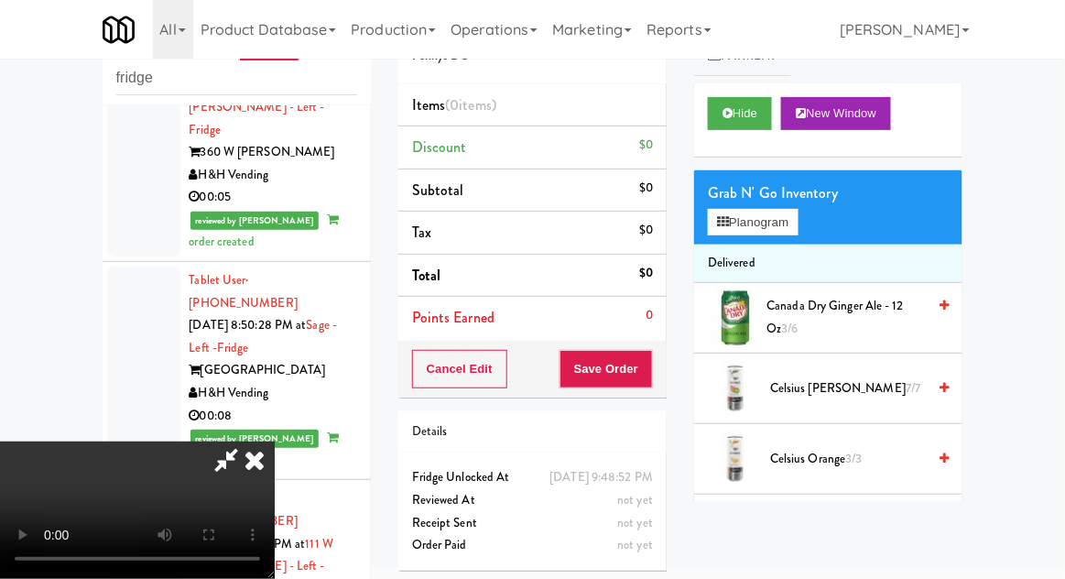
click at [1063, 358] on div "inbox reviewed recent all unclear take inventory issue suspicious failed recent…" at bounding box center [532, 331] width 1065 height 673
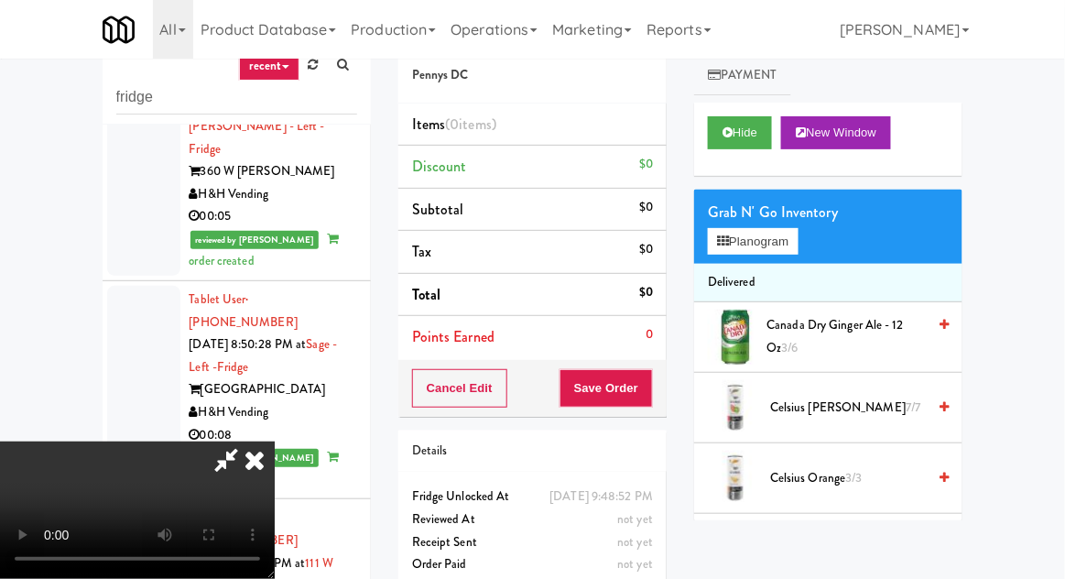
scroll to position [0, 0]
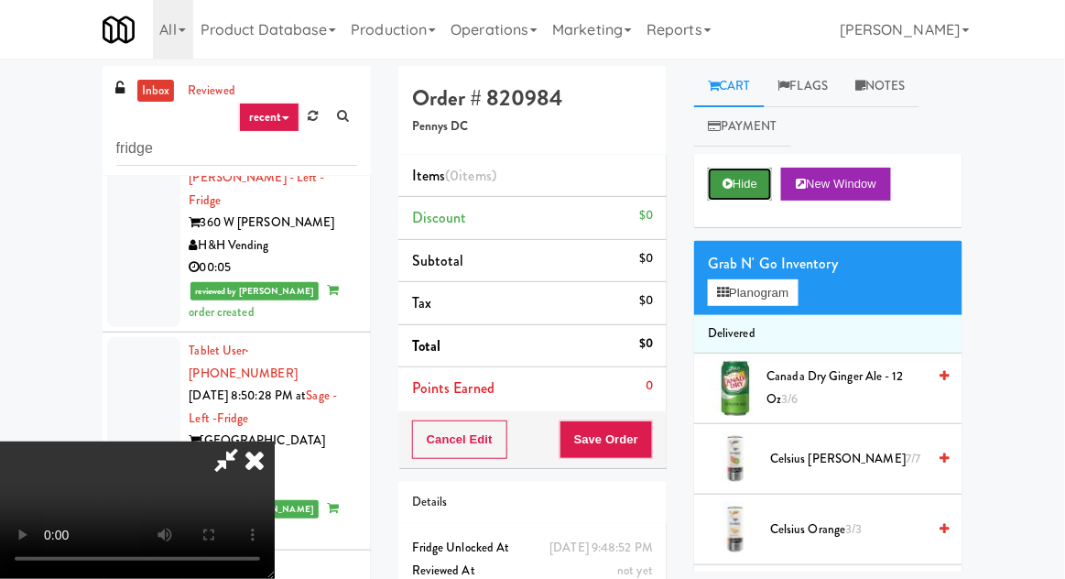
click at [734, 179] on button "Hide" at bounding box center [740, 184] width 64 height 33
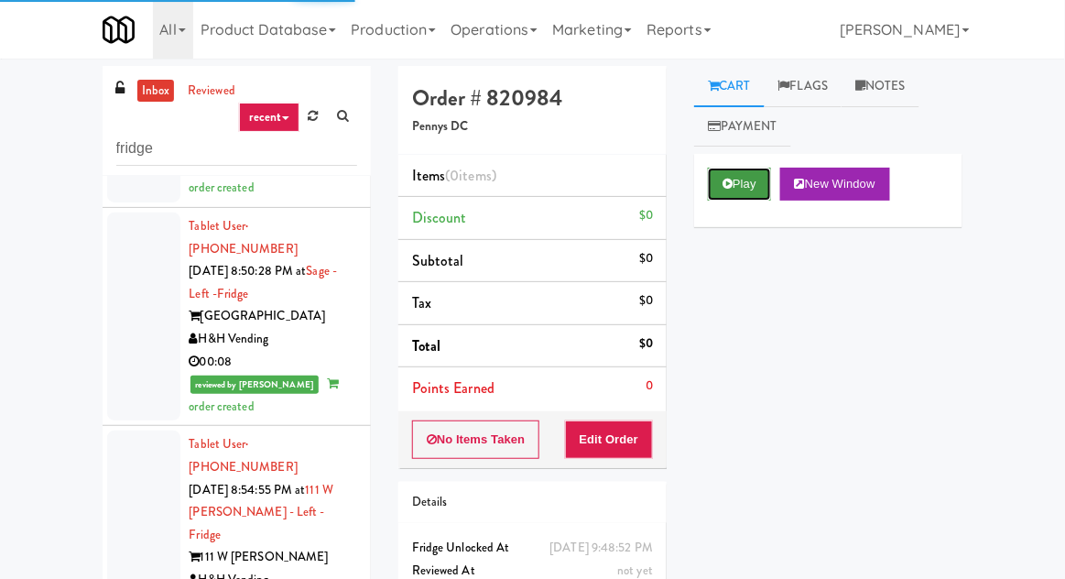
click at [722, 180] on icon at bounding box center [727, 184] width 10 height 12
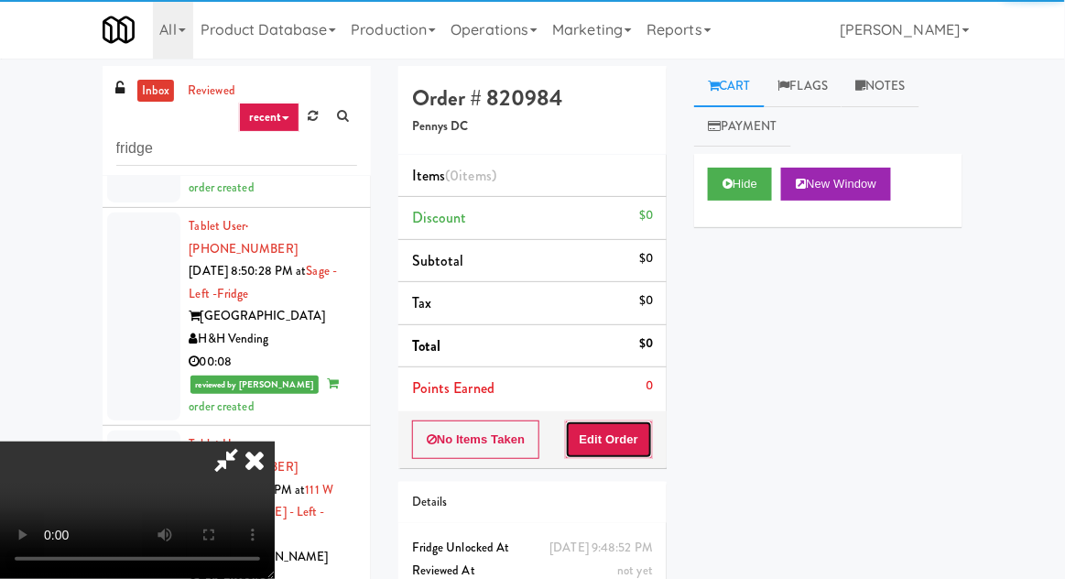
click at [584, 420] on button "Edit Order" at bounding box center [609, 439] width 89 height 38
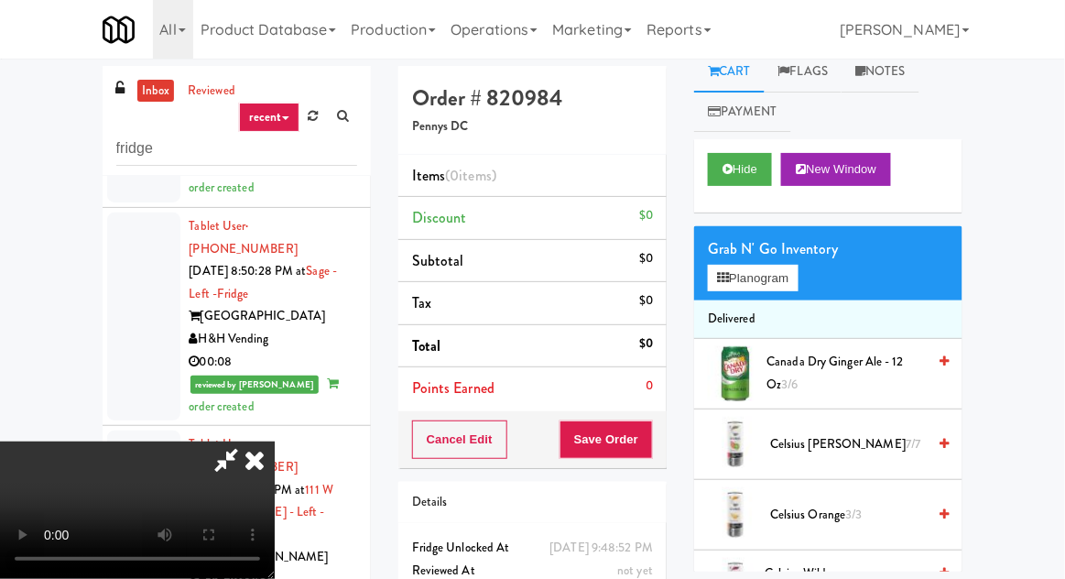
scroll to position [14, 0]
click at [777, 250] on div "Grab N' Go Inventory" at bounding box center [828, 249] width 241 height 27
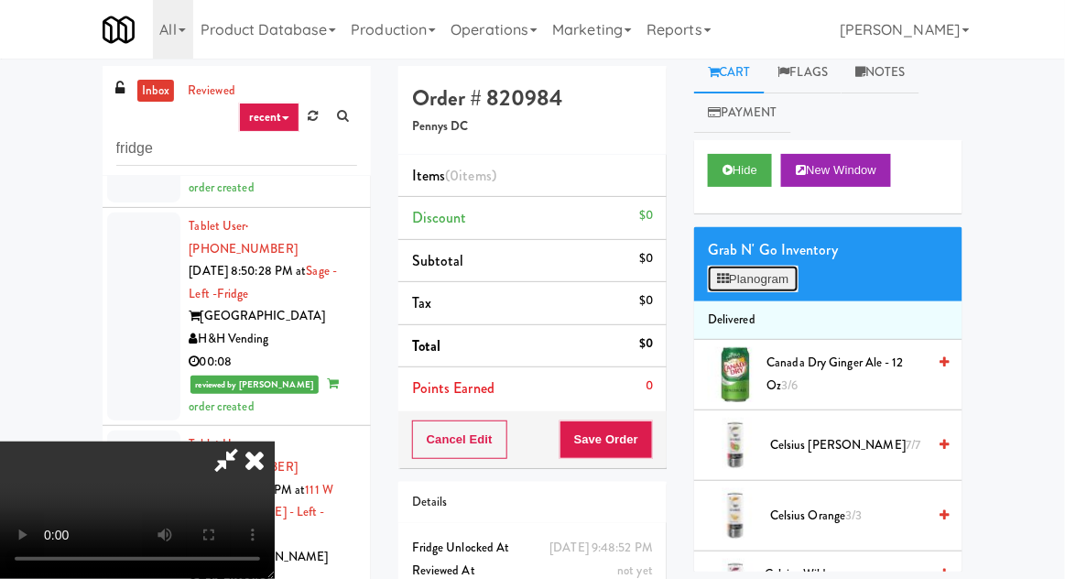
click at [773, 266] on button "Planogram" at bounding box center [753, 279] width 90 height 27
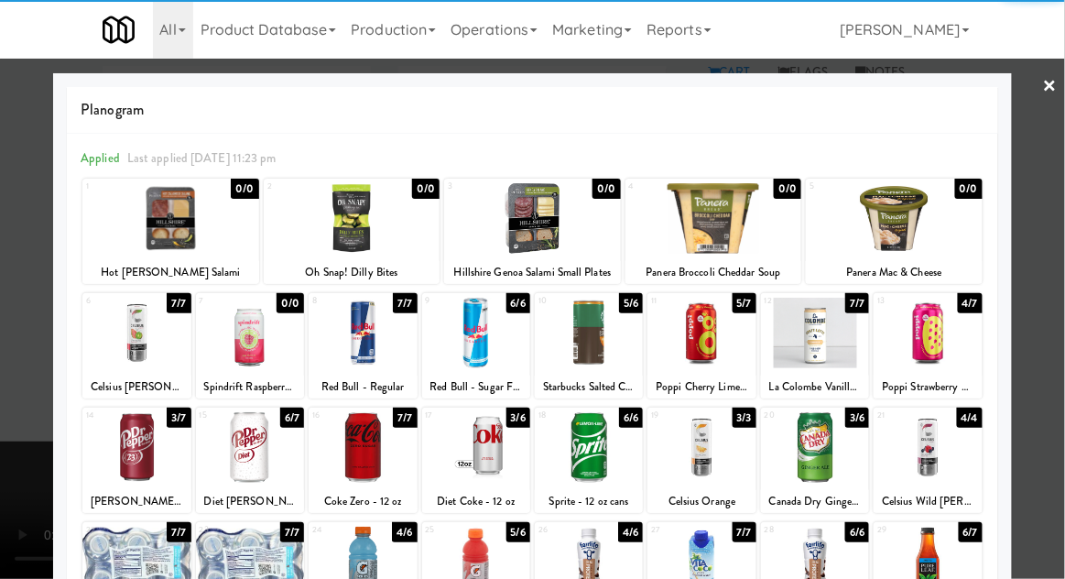
click at [134, 429] on div at bounding box center [136, 447] width 108 height 71
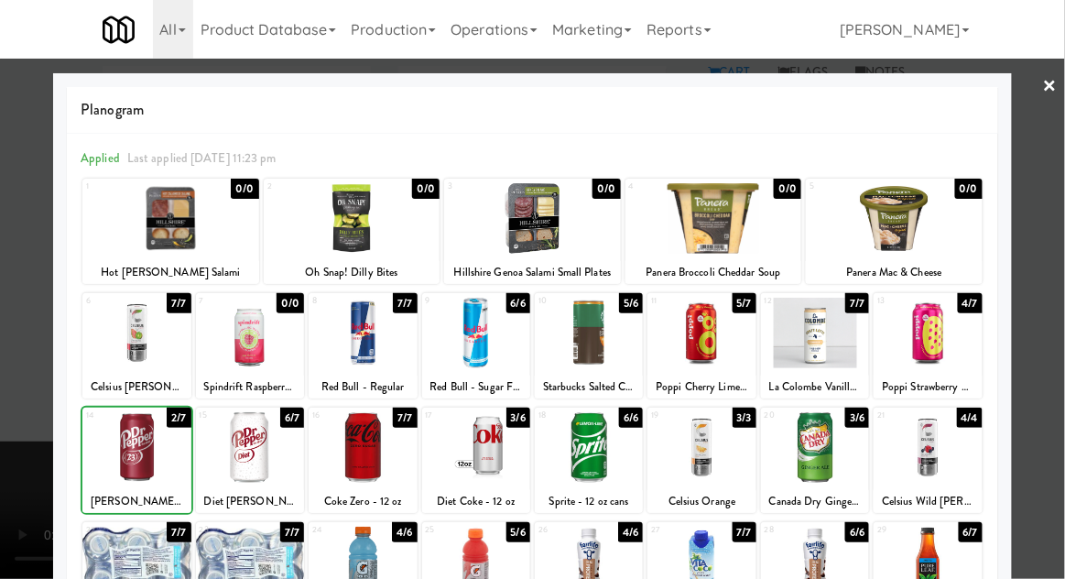
click at [2, 458] on div at bounding box center [532, 289] width 1065 height 579
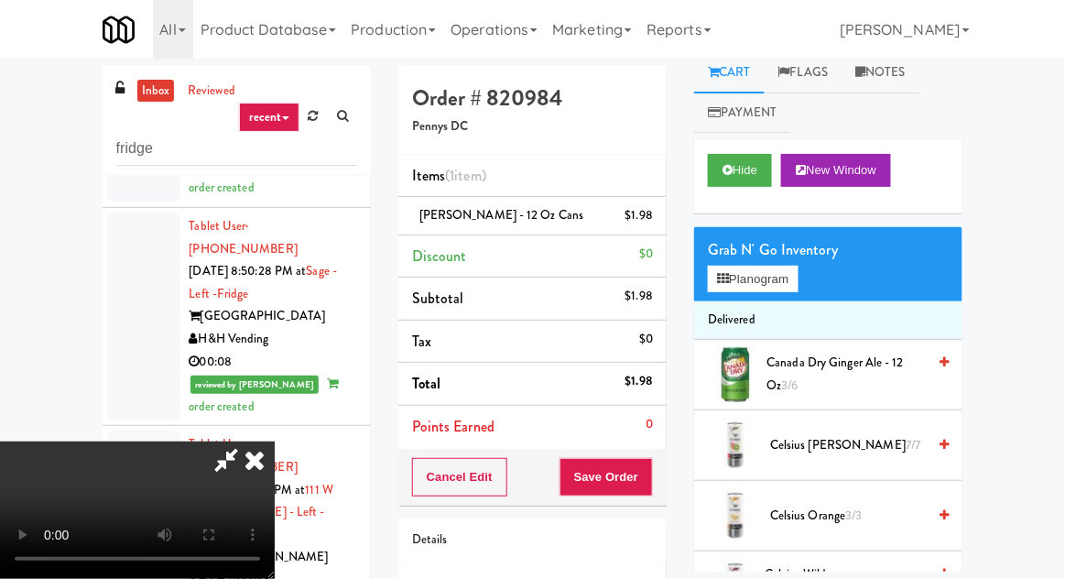
click at [663, 465] on div "Cancel Edit Save Order" at bounding box center [532, 477] width 268 height 57
click at [651, 472] on button "Save Order" at bounding box center [605, 477] width 93 height 38
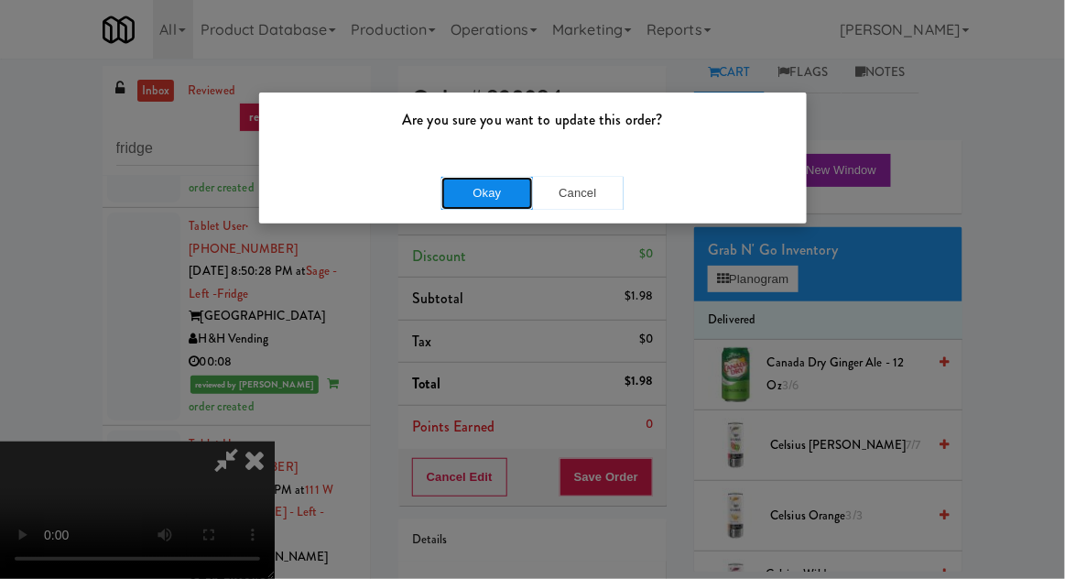
click at [475, 177] on button "Okay" at bounding box center [487, 193] width 92 height 33
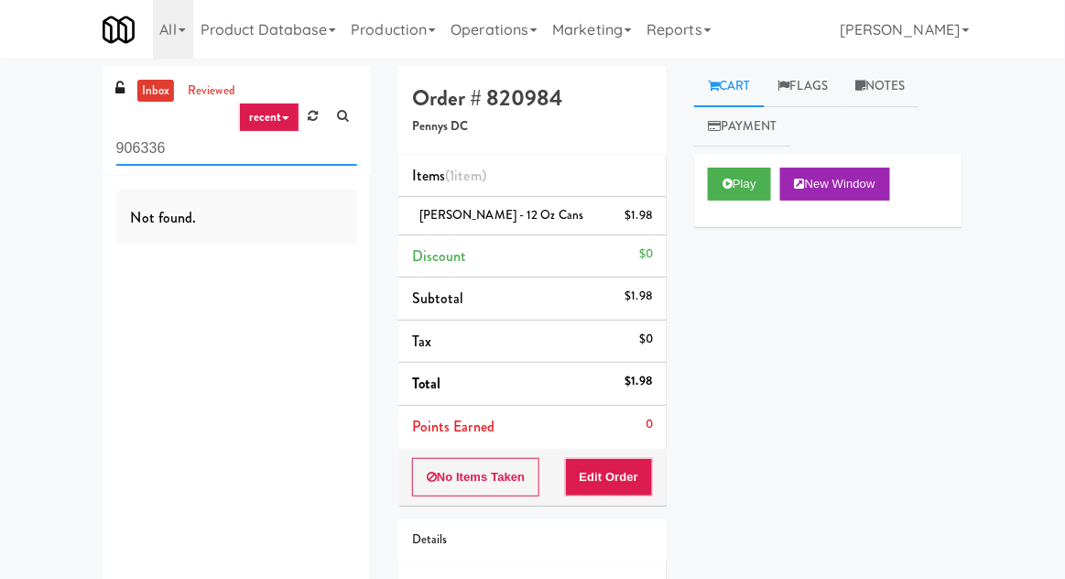
click at [250, 144] on input "906336" at bounding box center [236, 149] width 241 height 34
type input "9"
type input "d"
type input "fridge"
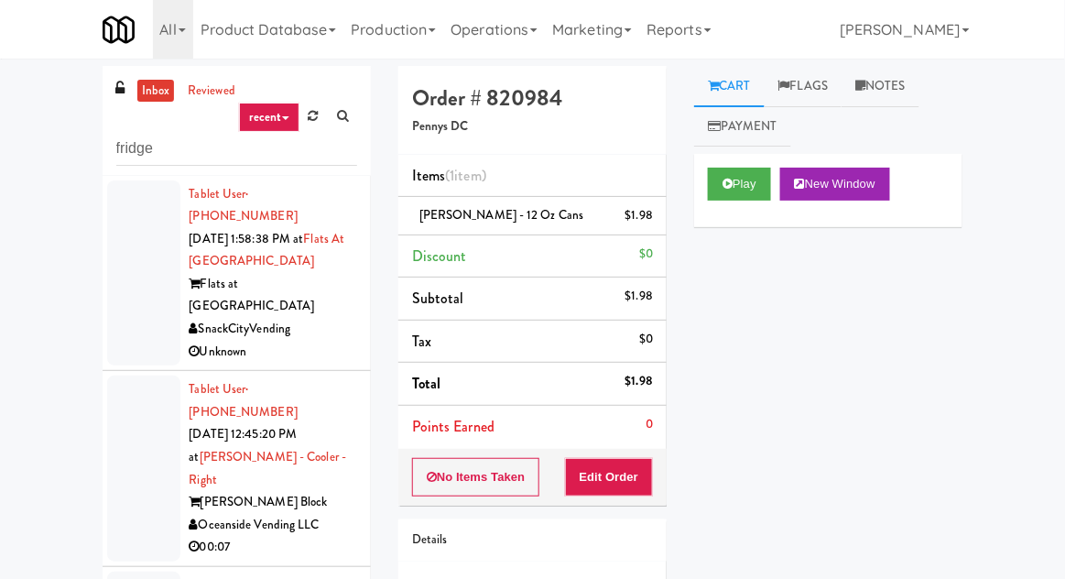
click at [149, 266] on div at bounding box center [143, 273] width 73 height 186
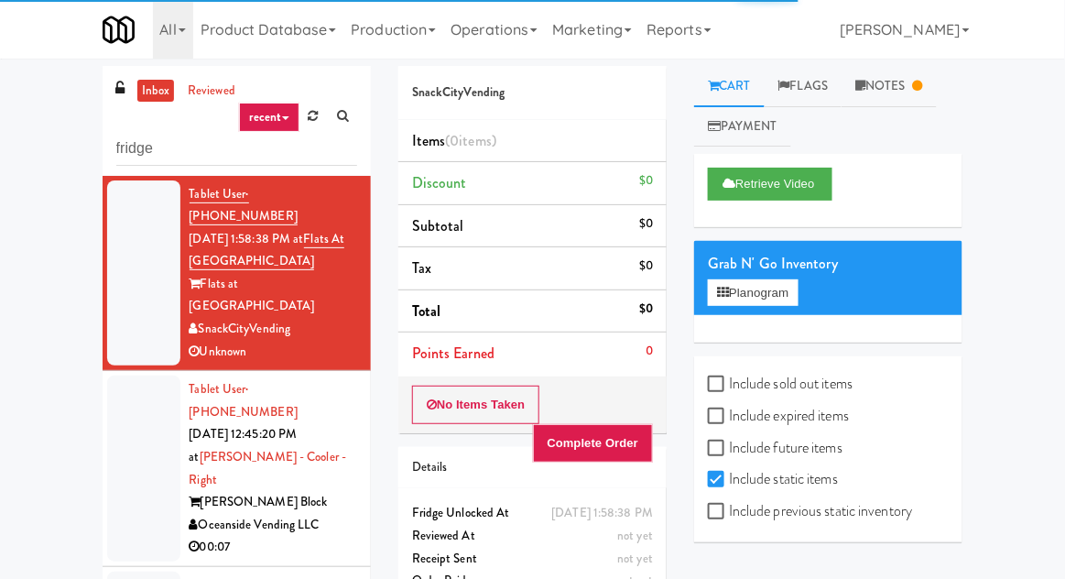
click at [126, 438] on div at bounding box center [143, 468] width 73 height 186
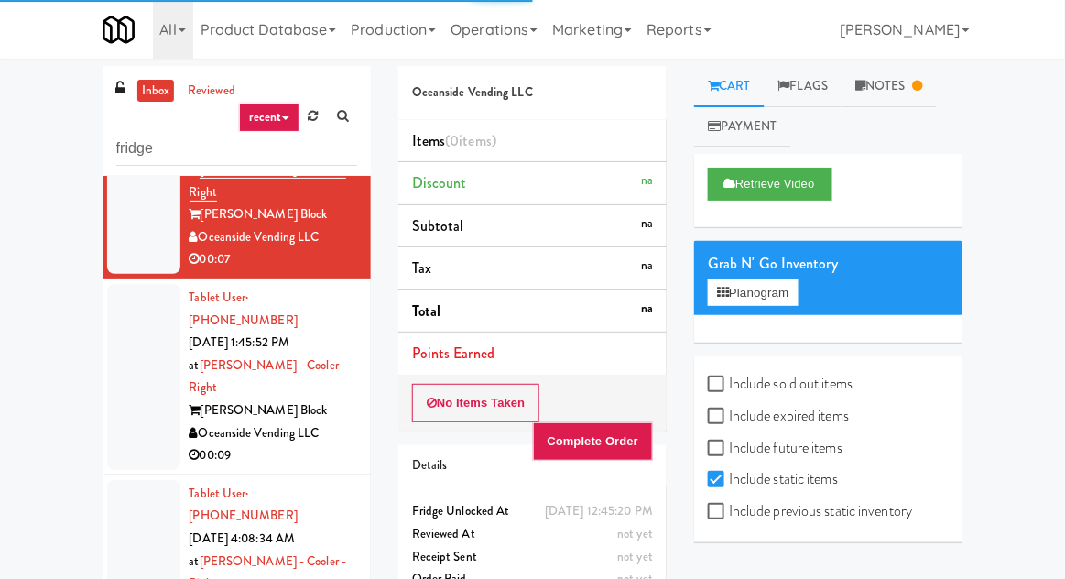
scroll to position [290, 0]
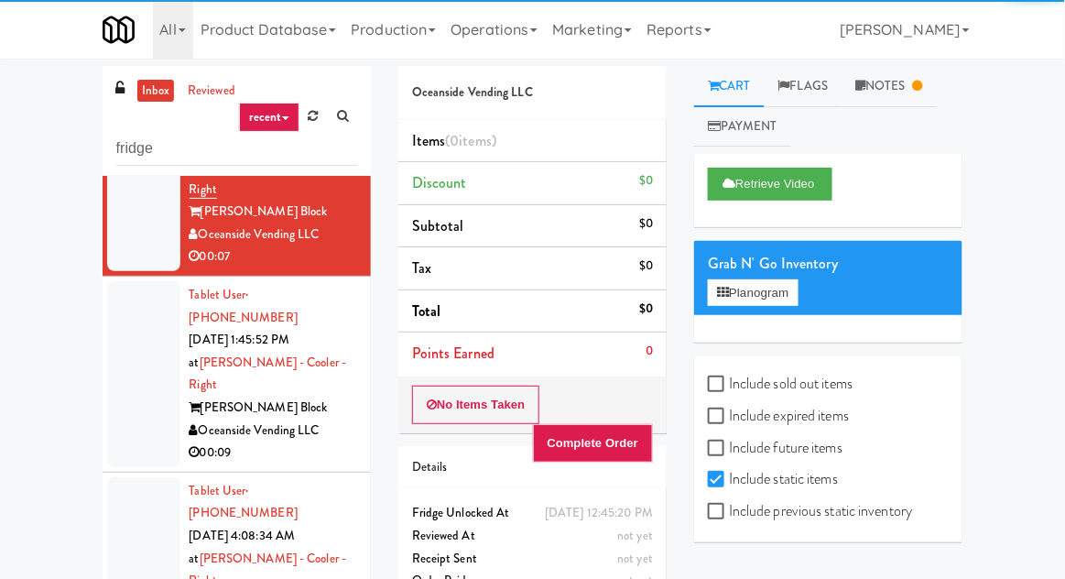
click at [133, 477] on div at bounding box center [143, 570] width 73 height 186
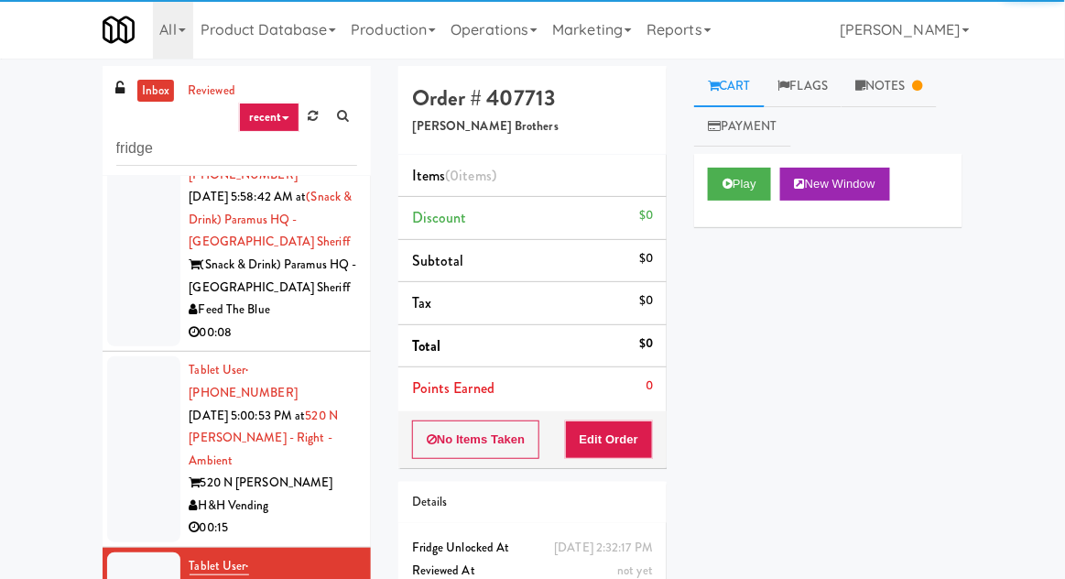
scroll to position [1392, 0]
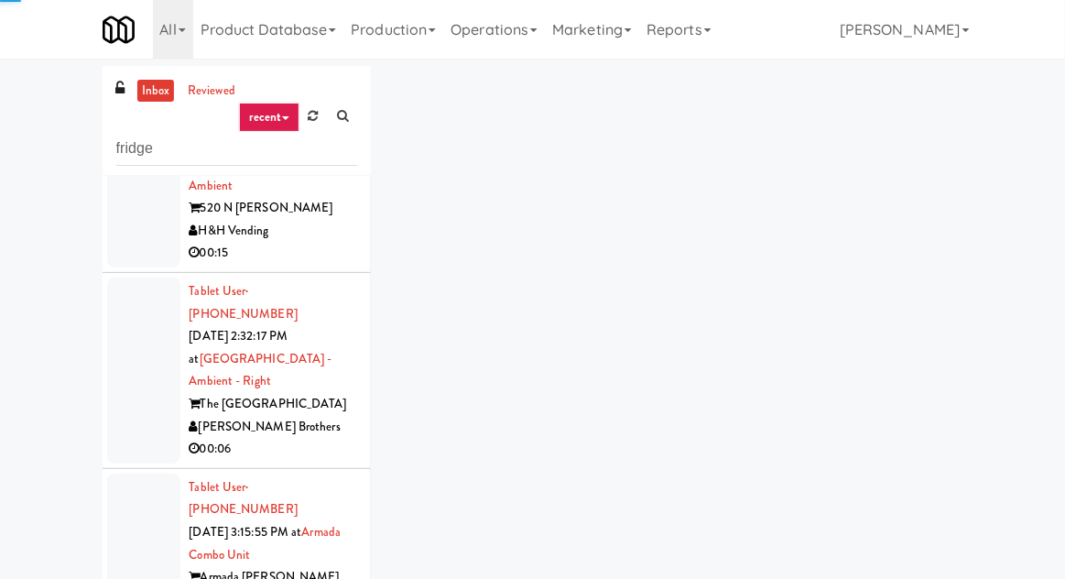
scroll to position [1709, 0]
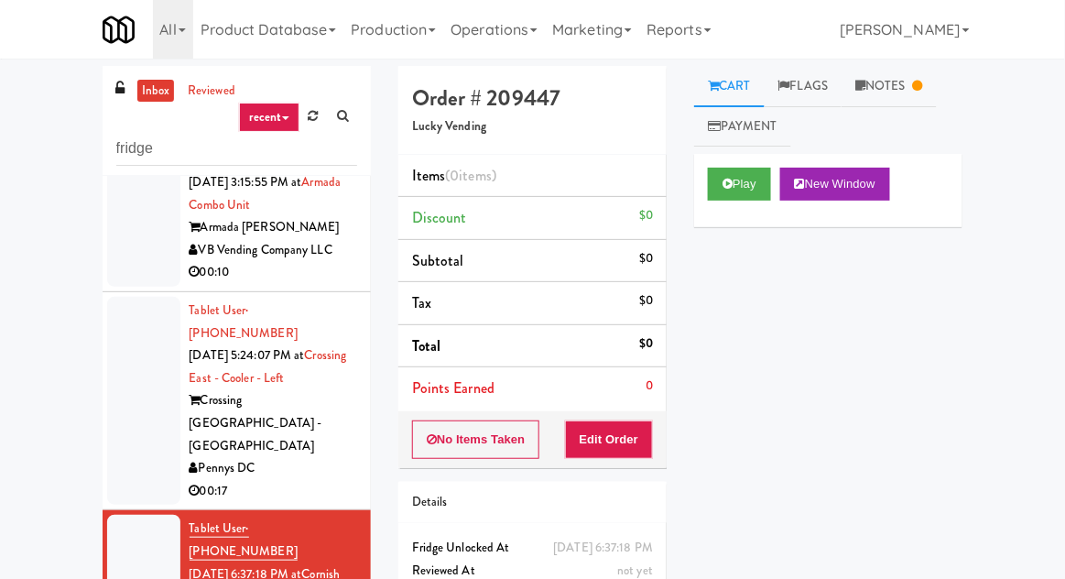
scroll to position [1969, 0]
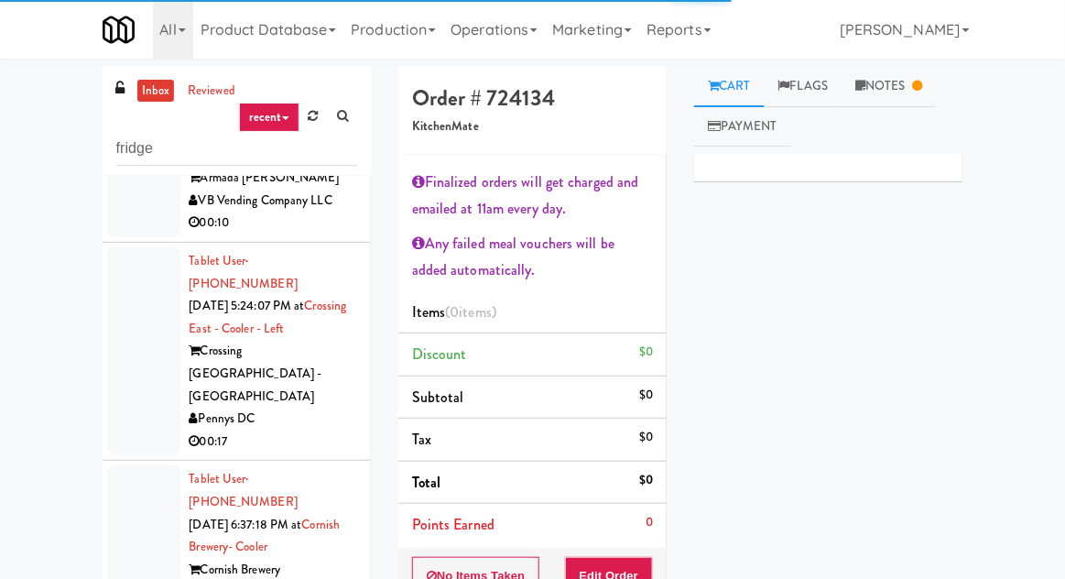
scroll to position [2024, 0]
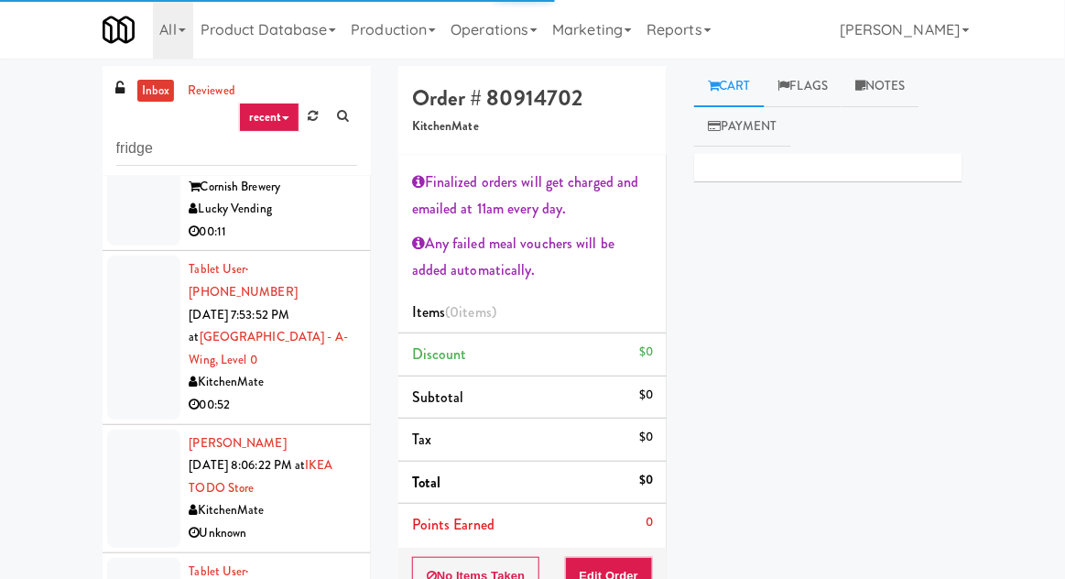
scroll to position [2404, 0]
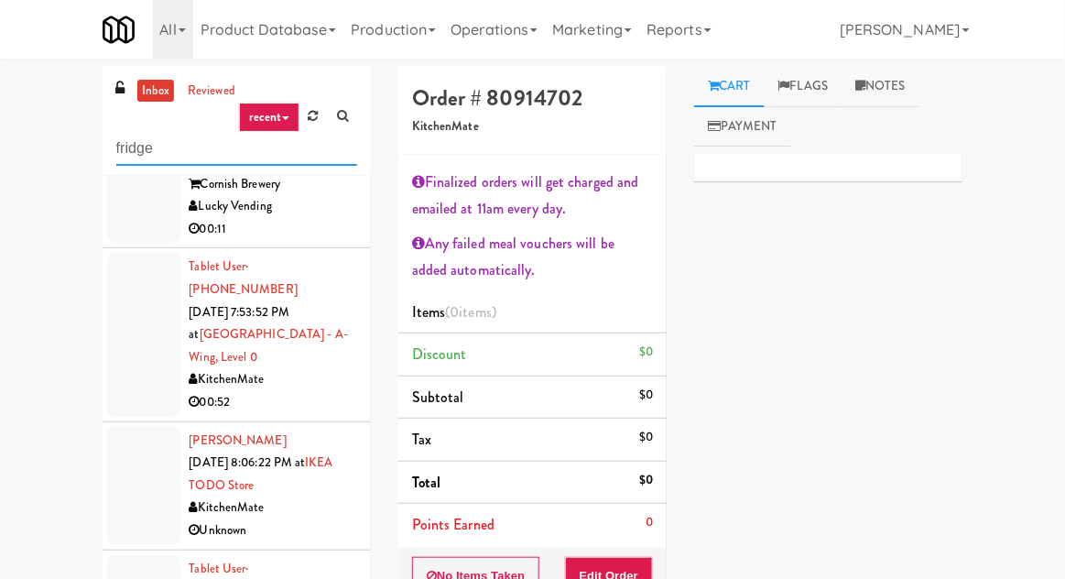
click at [181, 144] on input "fridge" at bounding box center [236, 149] width 241 height 34
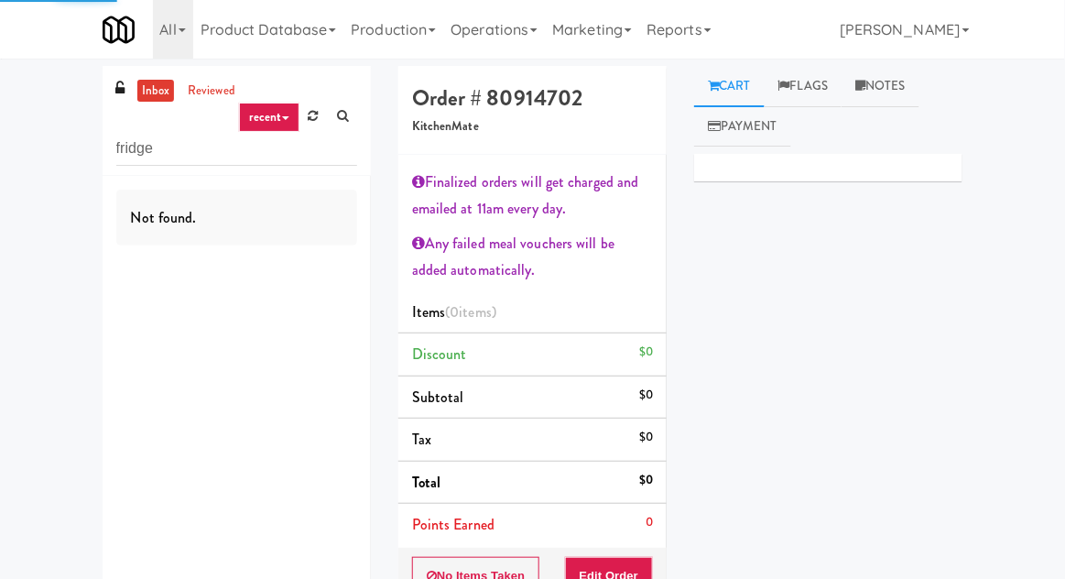
click at [44, 338] on div "inbox reviewed recent all unclear take inventory issue suspicious failed recent…" at bounding box center [532, 428] width 1065 height 725
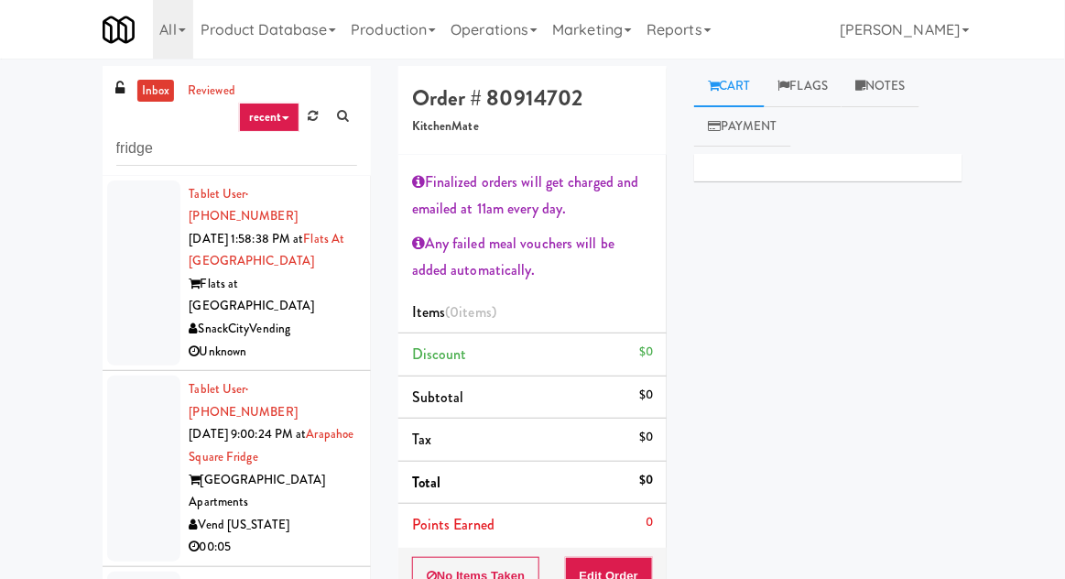
click at [114, 309] on div at bounding box center [143, 273] width 73 height 186
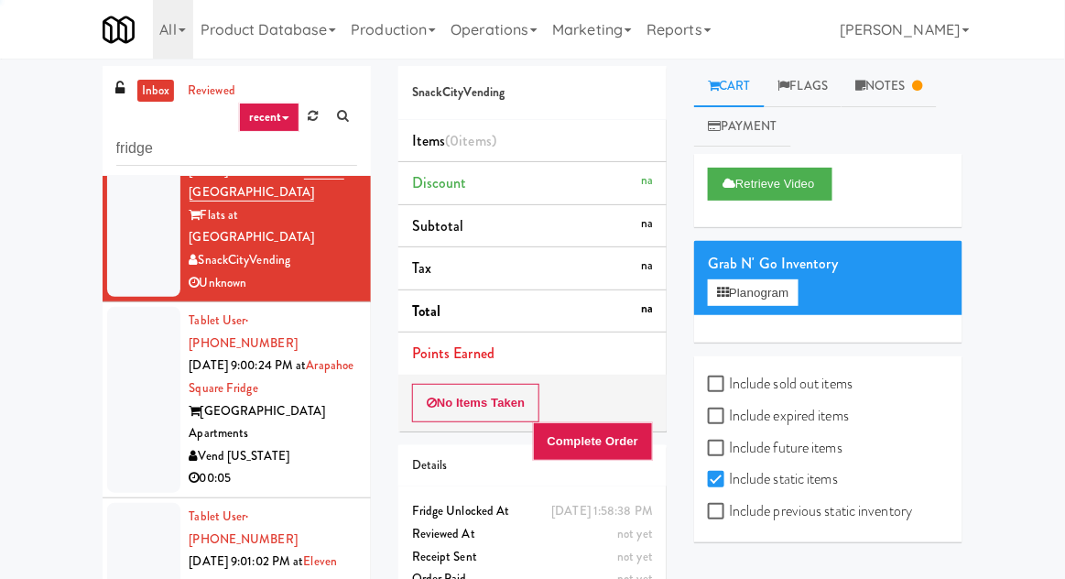
scroll to position [123, 0]
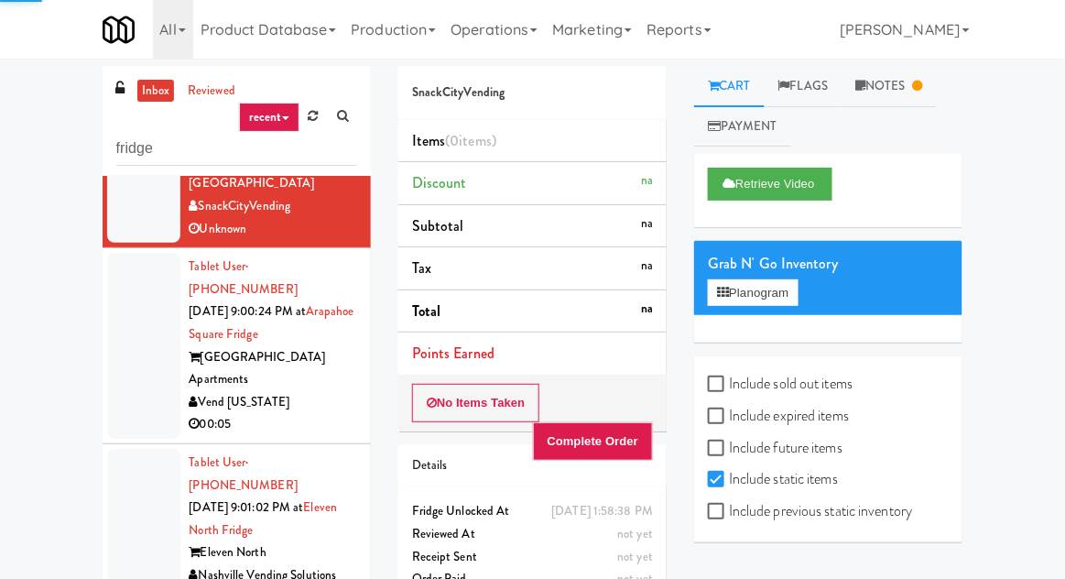
click at [103, 320] on li "Tablet User · (720) 550-1596 Aug 18, 2025 9:00:24 PM at Arapahoe Square Fridge …" at bounding box center [237, 346] width 268 height 196
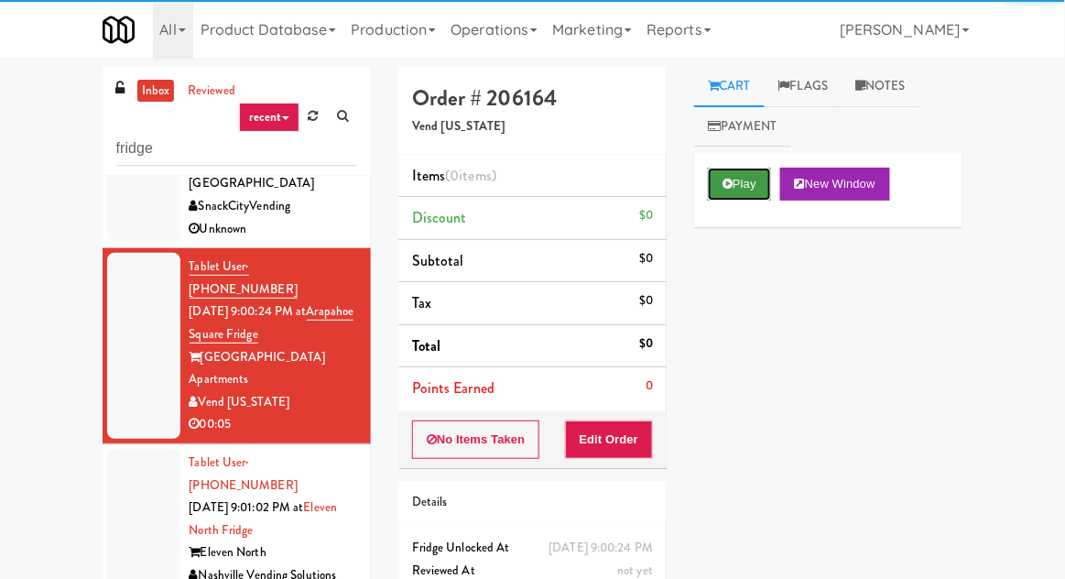
click at [761, 176] on button "Play" at bounding box center [739, 184] width 63 height 33
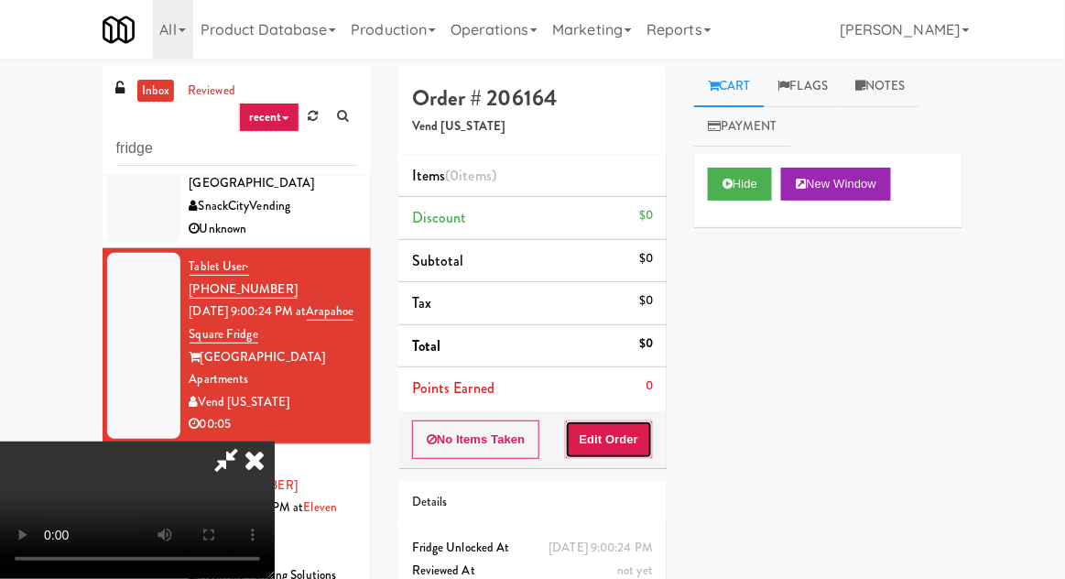
click at [606, 427] on button "Edit Order" at bounding box center [609, 439] width 89 height 38
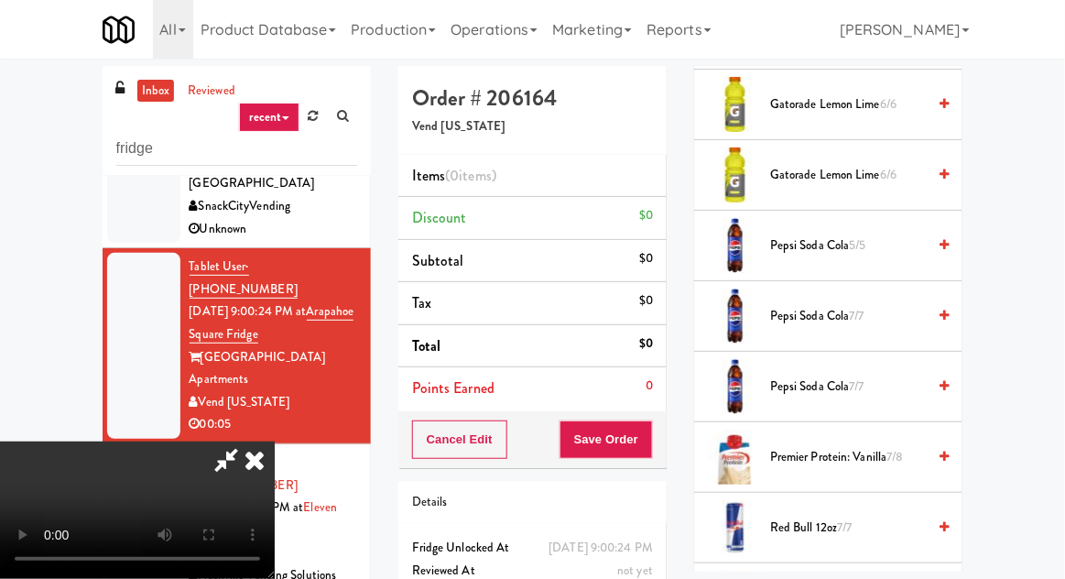
scroll to position [2120, 0]
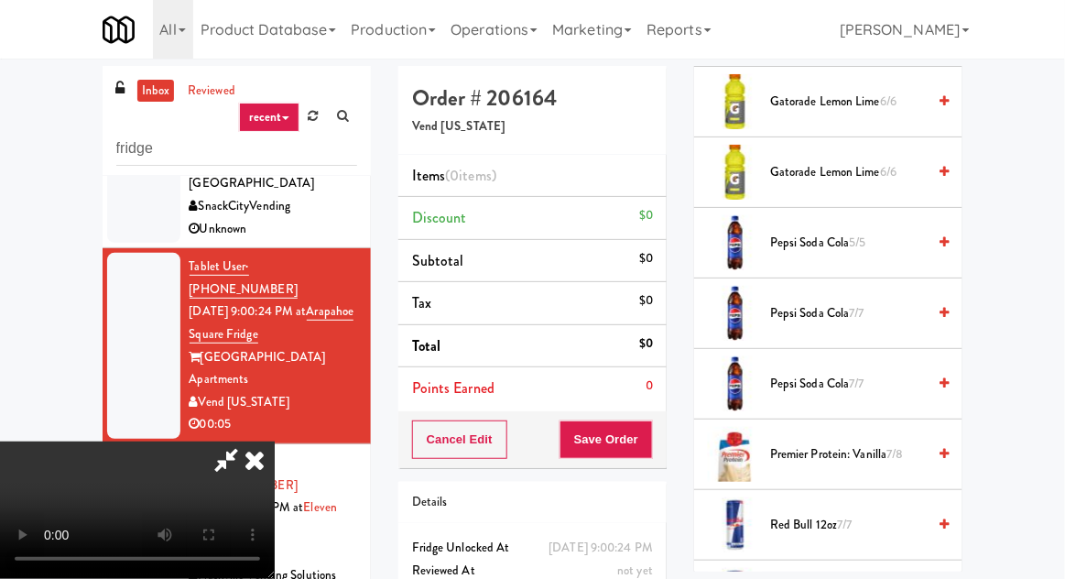
click at [875, 302] on span "Pepsi Soda Cola 7/7" at bounding box center [848, 313] width 156 height 23
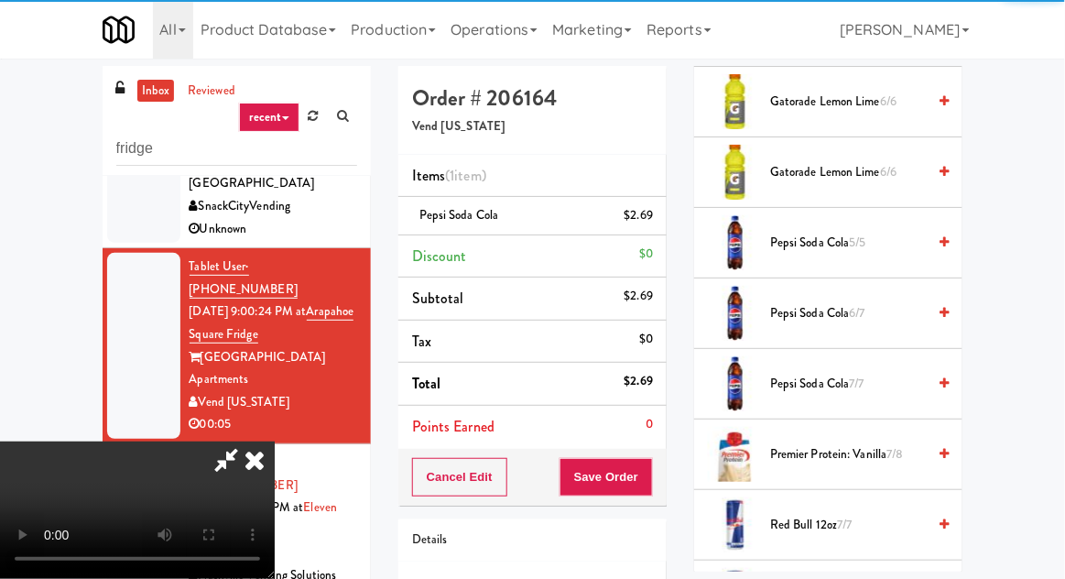
click at [663, 476] on div "Cancel Edit Save Order" at bounding box center [532, 477] width 268 height 57
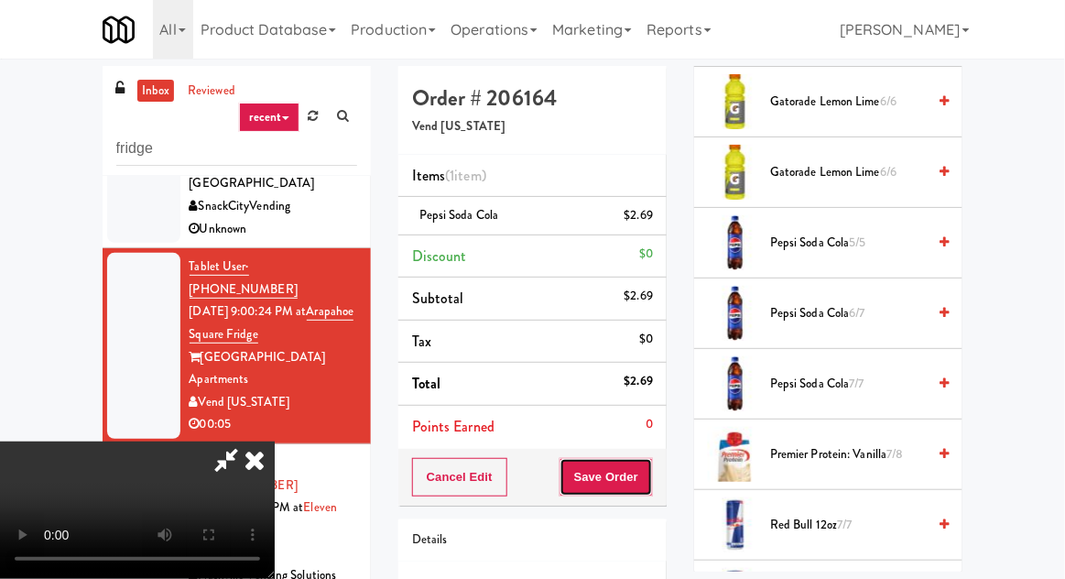
click at [646, 467] on button "Save Order" at bounding box center [605, 477] width 93 height 38
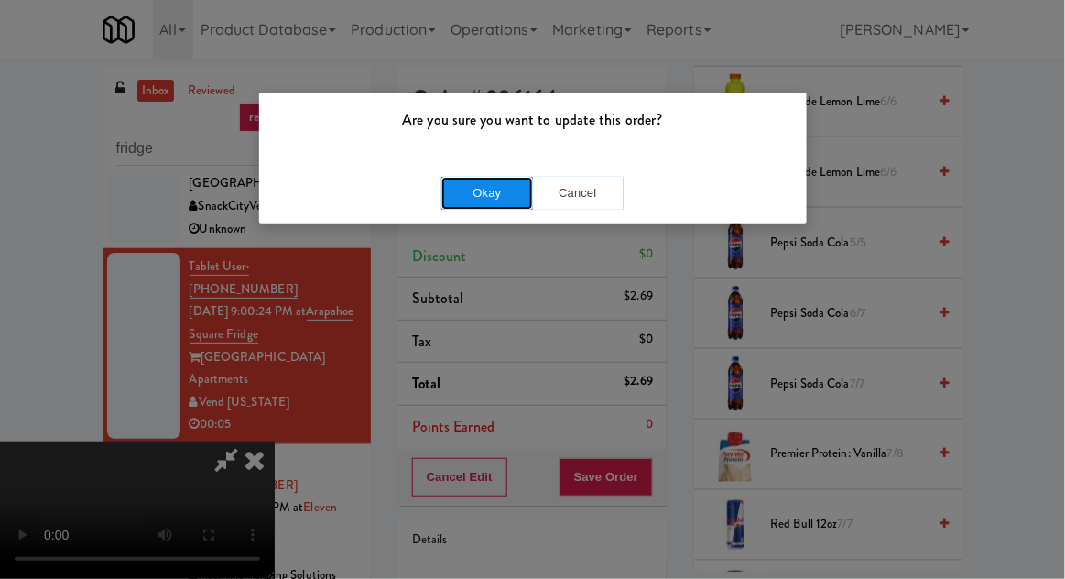
click at [494, 204] on button "Okay" at bounding box center [487, 193] width 92 height 33
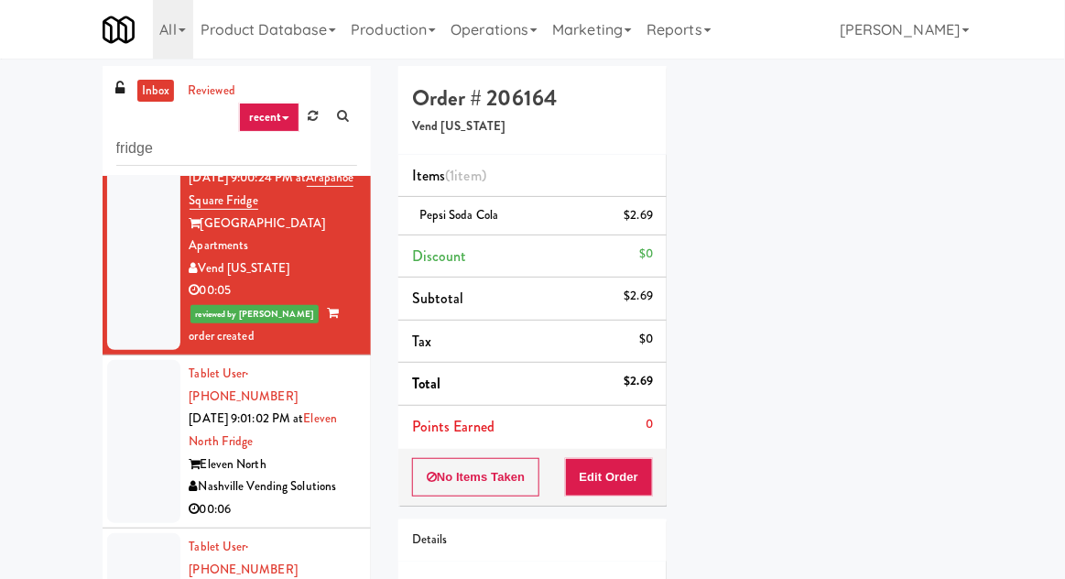
scroll to position [255, 0]
click at [108, 361] on div at bounding box center [143, 442] width 73 height 163
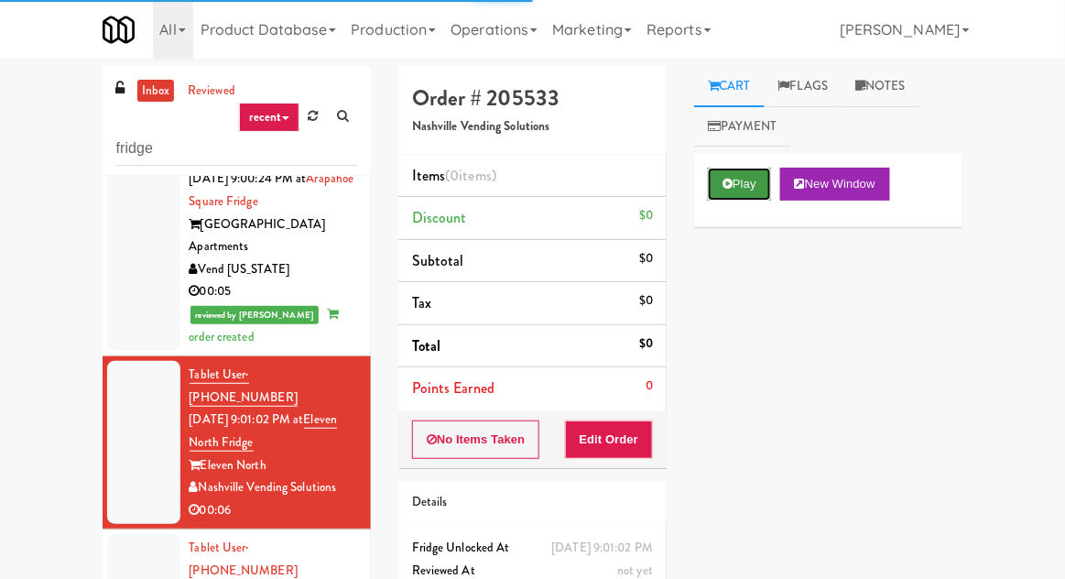
click at [745, 179] on button "Play" at bounding box center [739, 184] width 63 height 33
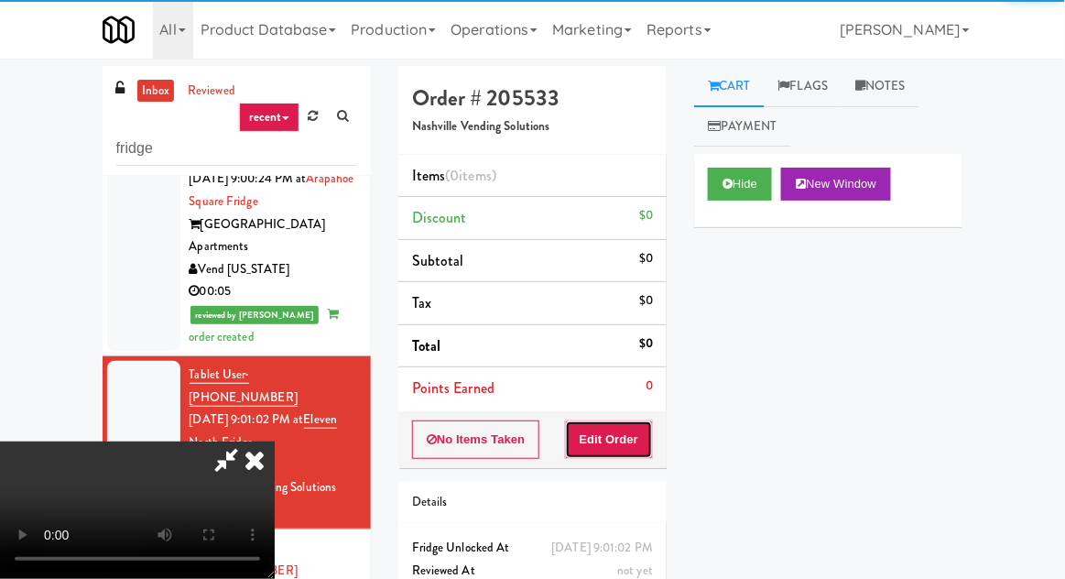
click at [632, 451] on button "Edit Order" at bounding box center [609, 439] width 89 height 38
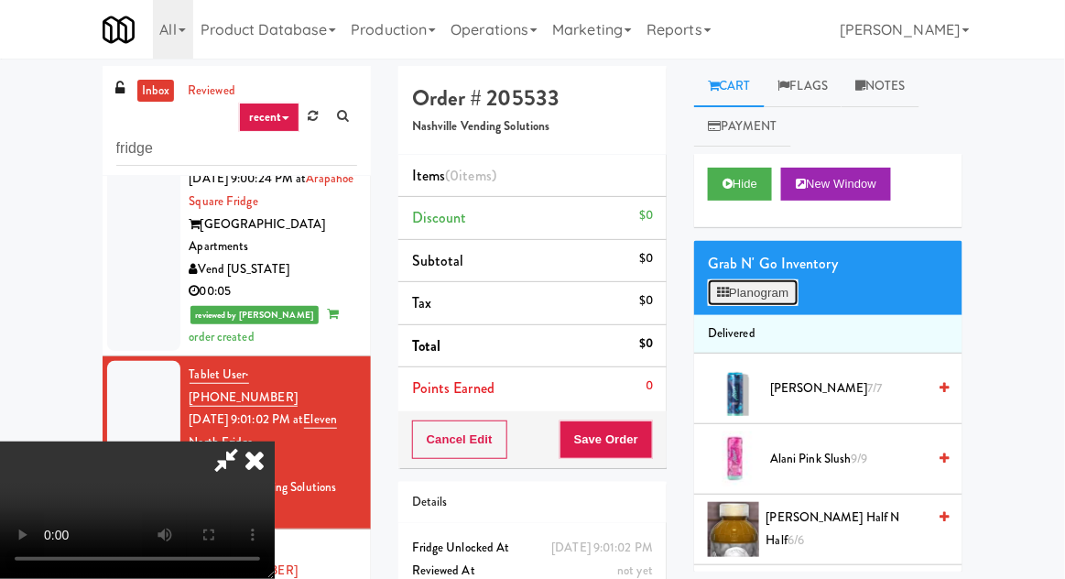
click at [761, 280] on button "Planogram" at bounding box center [753, 292] width 90 height 27
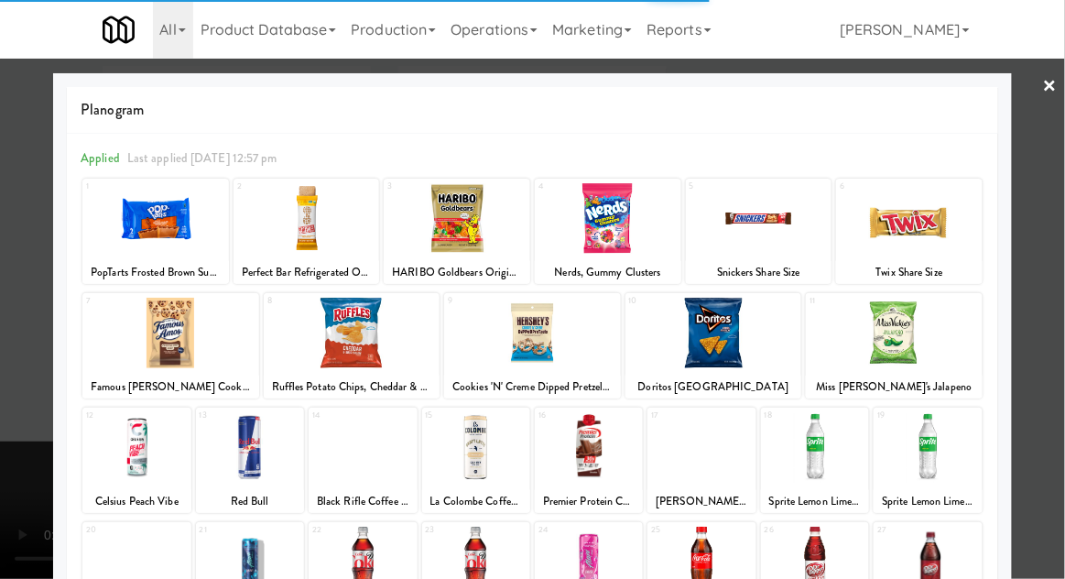
scroll to position [232, 0]
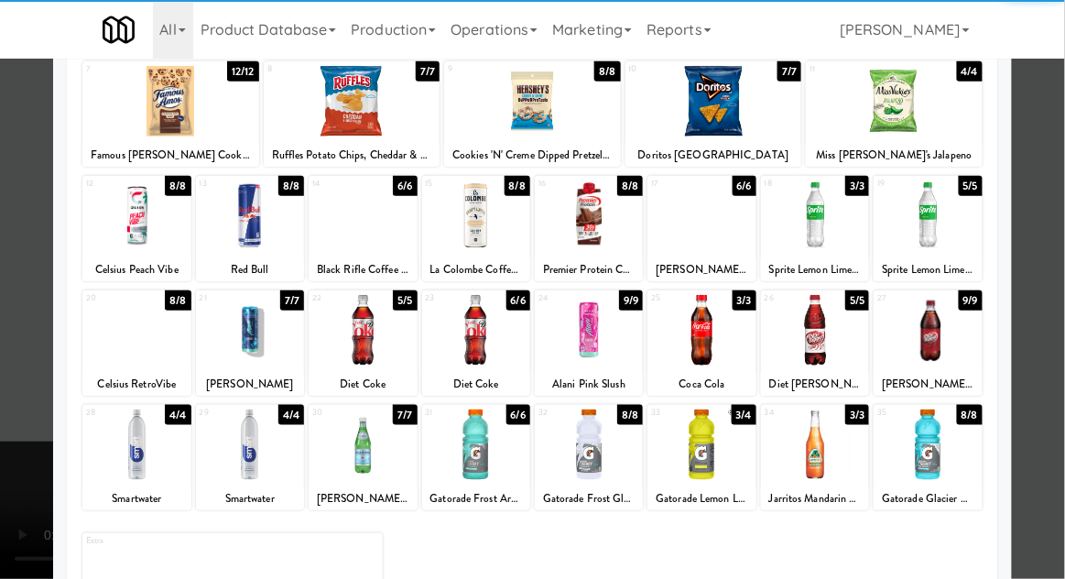
click at [117, 451] on div at bounding box center [136, 444] width 108 height 71
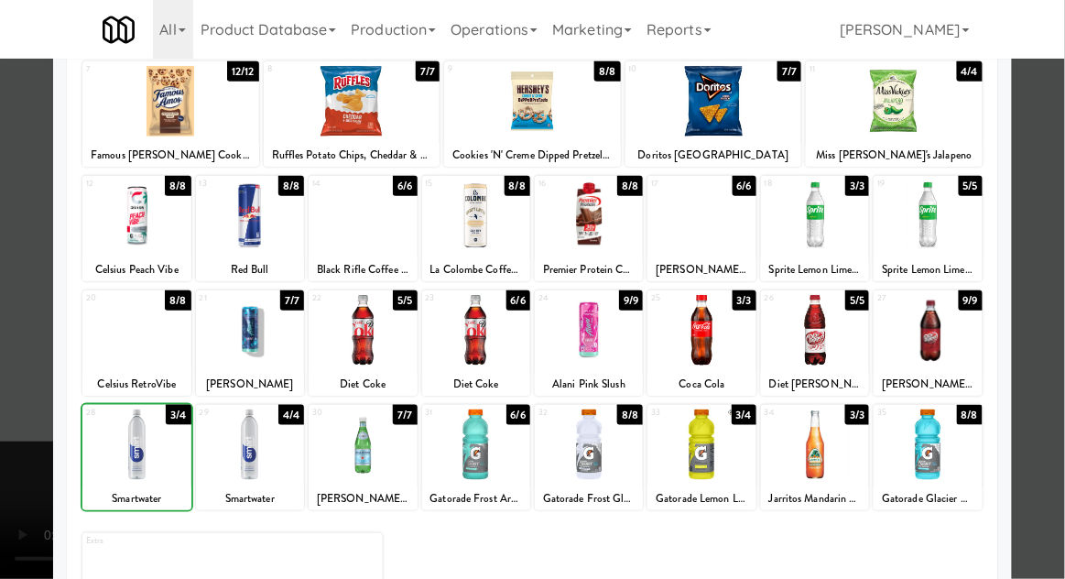
click at [11, 408] on div at bounding box center [532, 289] width 1065 height 579
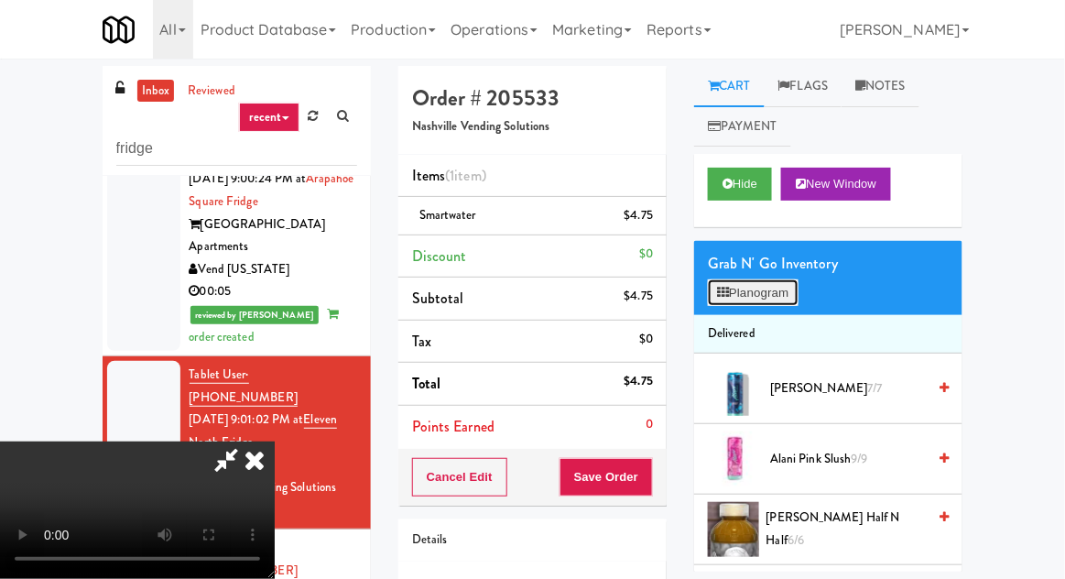
click at [792, 304] on button "Planogram" at bounding box center [753, 292] width 90 height 27
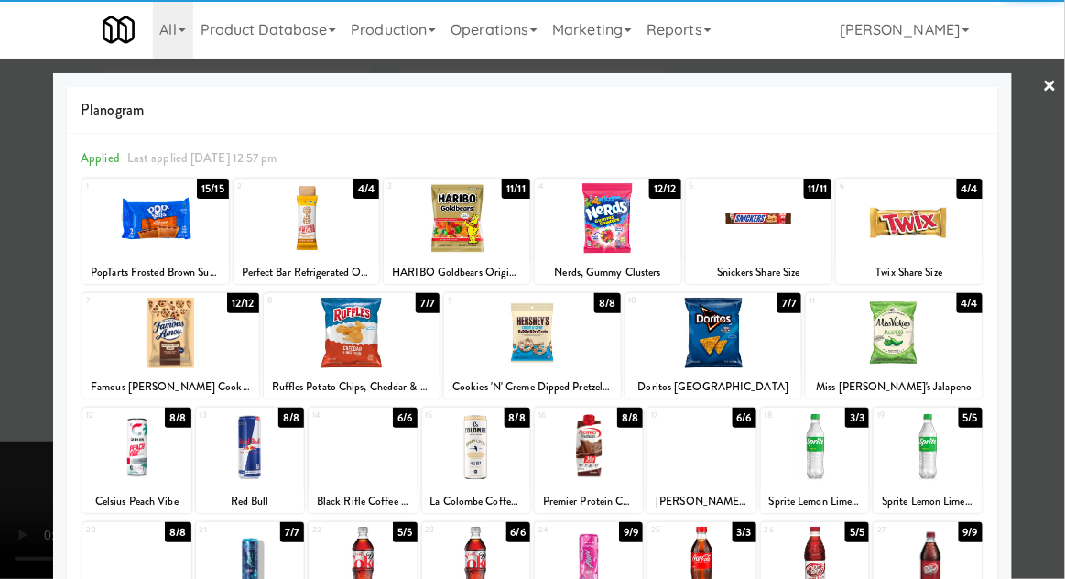
click at [121, 466] on div at bounding box center [136, 447] width 108 height 71
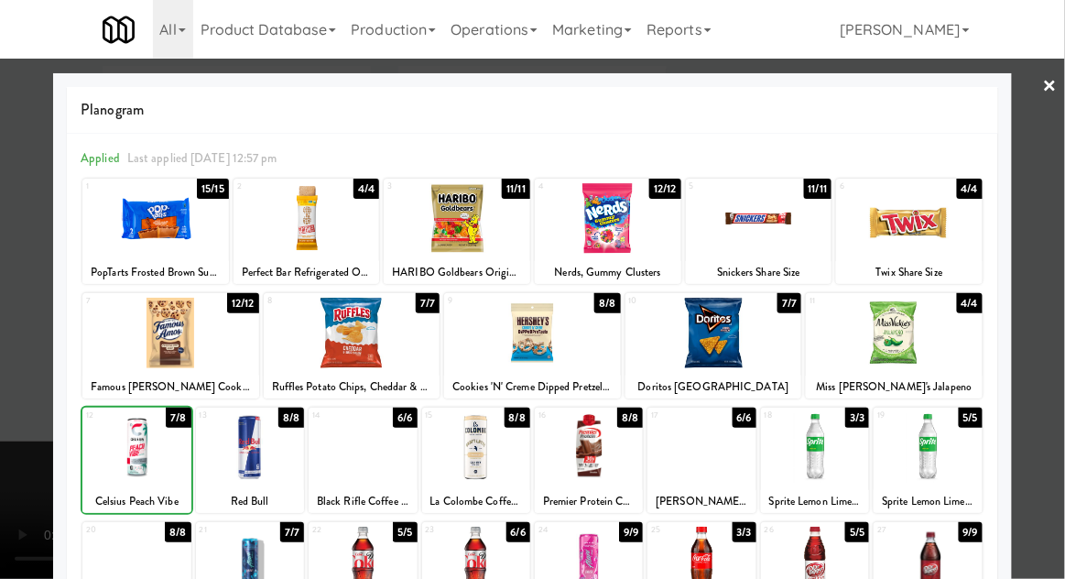
click at [38, 437] on div at bounding box center [532, 289] width 1065 height 579
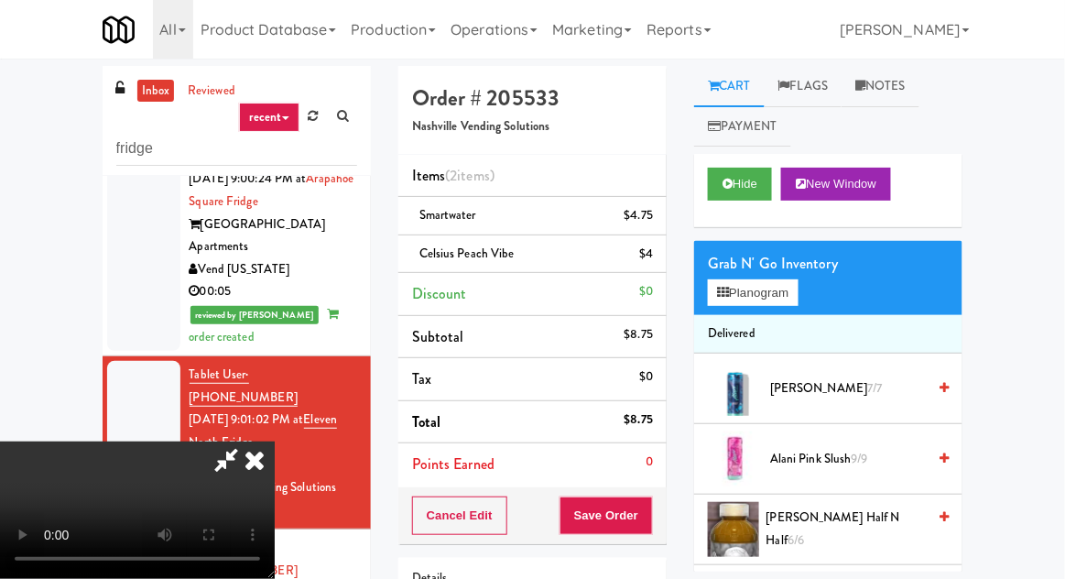
click at [667, 514] on div "Cancel Edit Save Order" at bounding box center [532, 515] width 268 height 57
click at [663, 526] on div "Cancel Edit Save Order" at bounding box center [532, 515] width 268 height 57
click at [649, 520] on button "Save Order" at bounding box center [605, 515] width 93 height 38
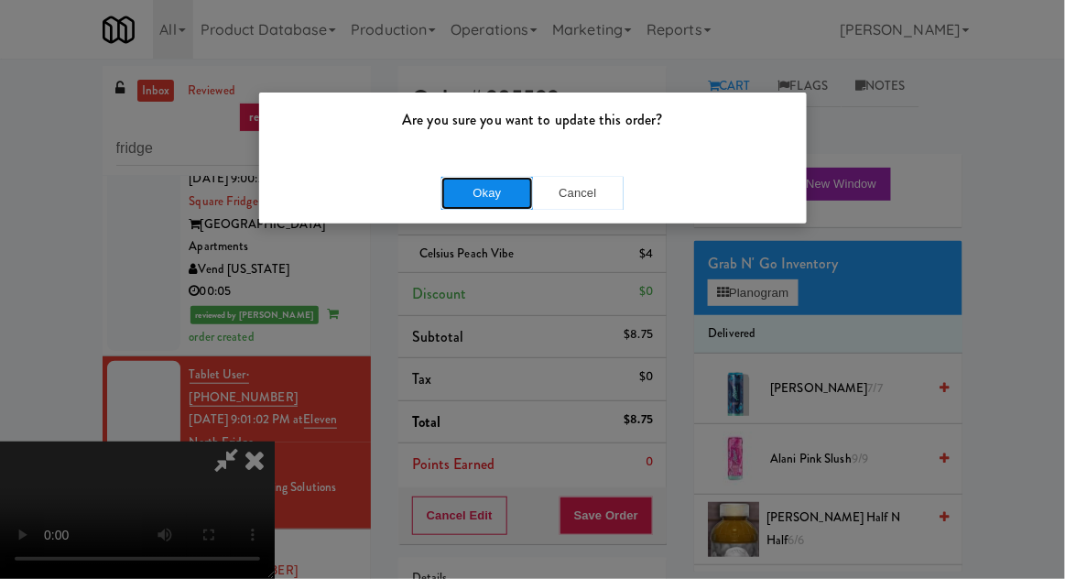
click at [443, 201] on button "Okay" at bounding box center [487, 193] width 92 height 33
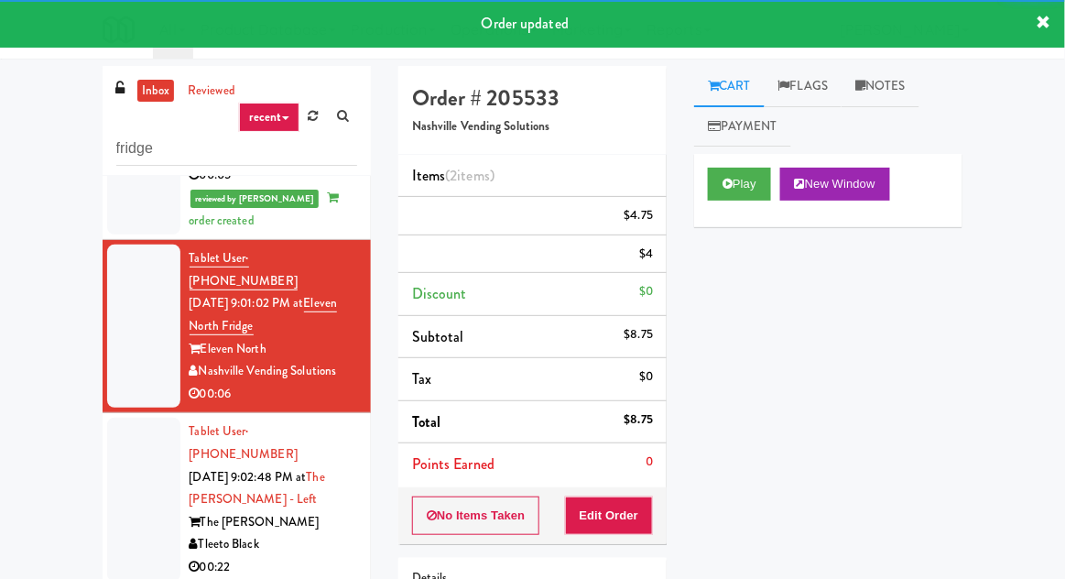
scroll to position [370, 0]
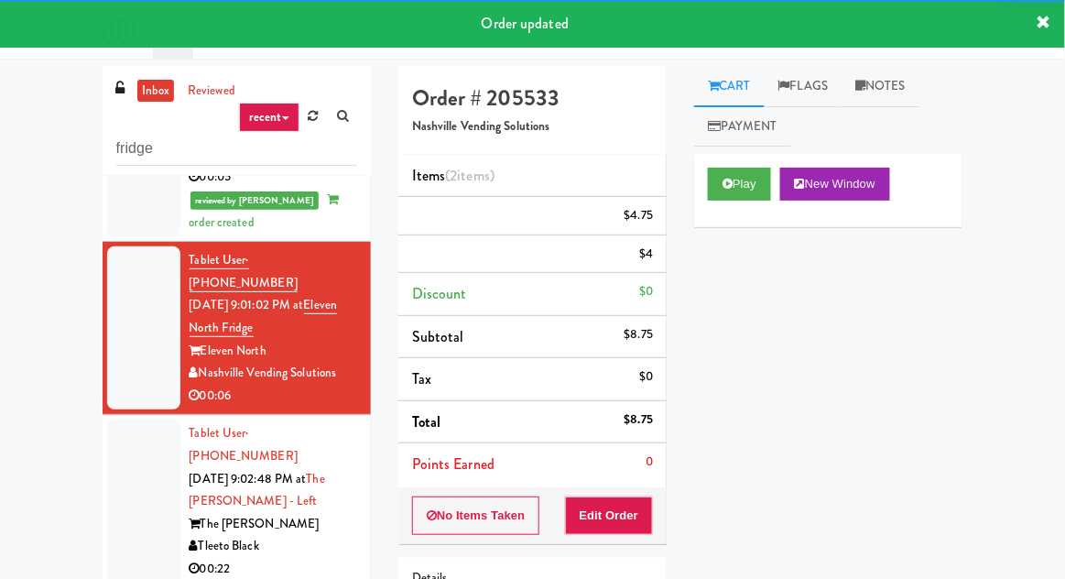
click at [122, 419] on div at bounding box center [143, 500] width 73 height 163
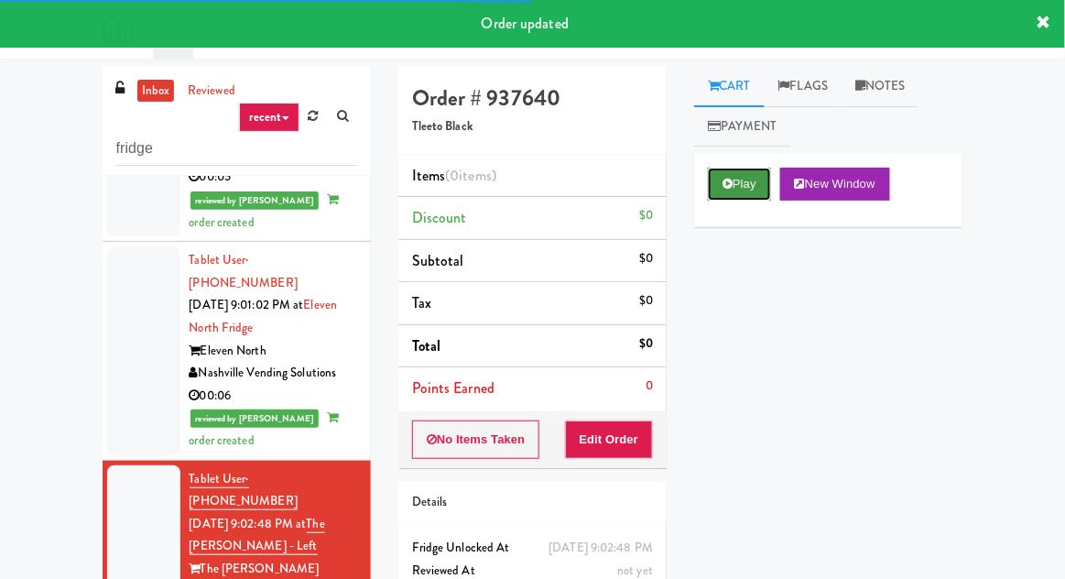
click at [767, 180] on button "Play" at bounding box center [739, 184] width 63 height 33
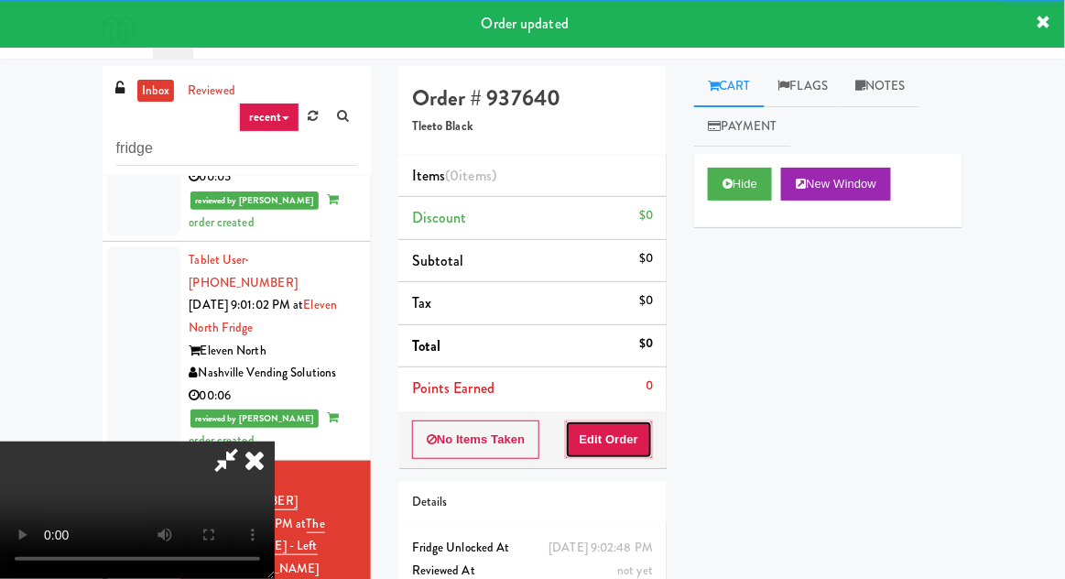
click at [646, 429] on button "Edit Order" at bounding box center [609, 439] width 89 height 38
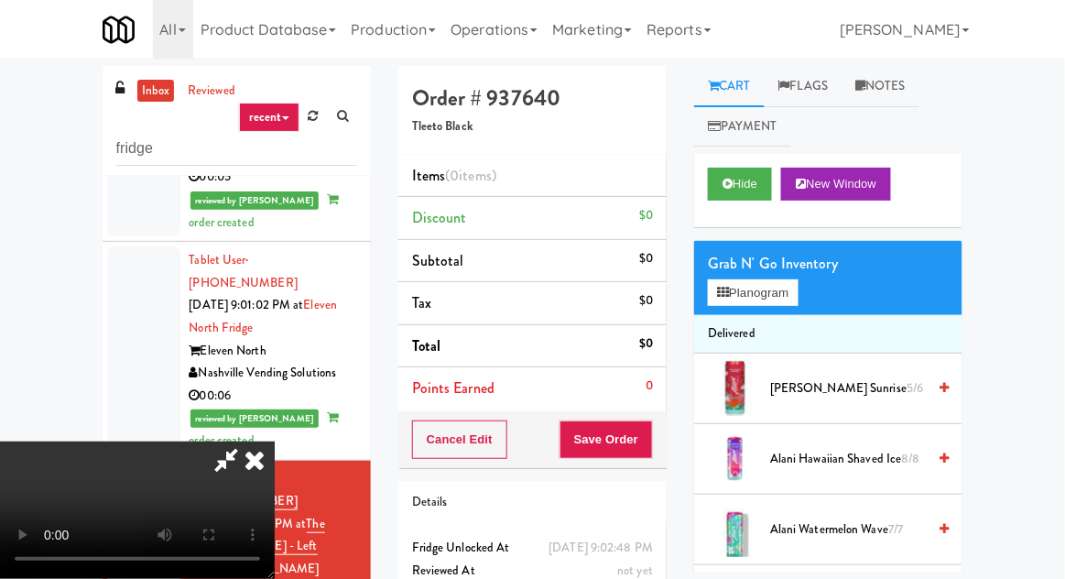
scroll to position [67, 0]
click at [738, 190] on button "Hide" at bounding box center [740, 184] width 64 height 33
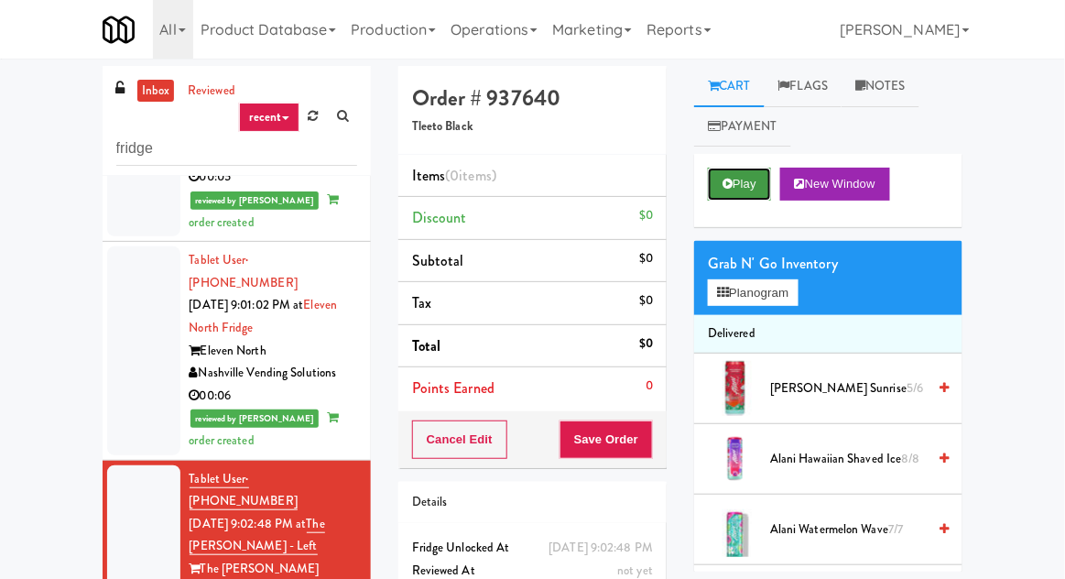
scroll to position [0, 0]
click at [431, 426] on button "Cancel Edit" at bounding box center [459, 439] width 95 height 38
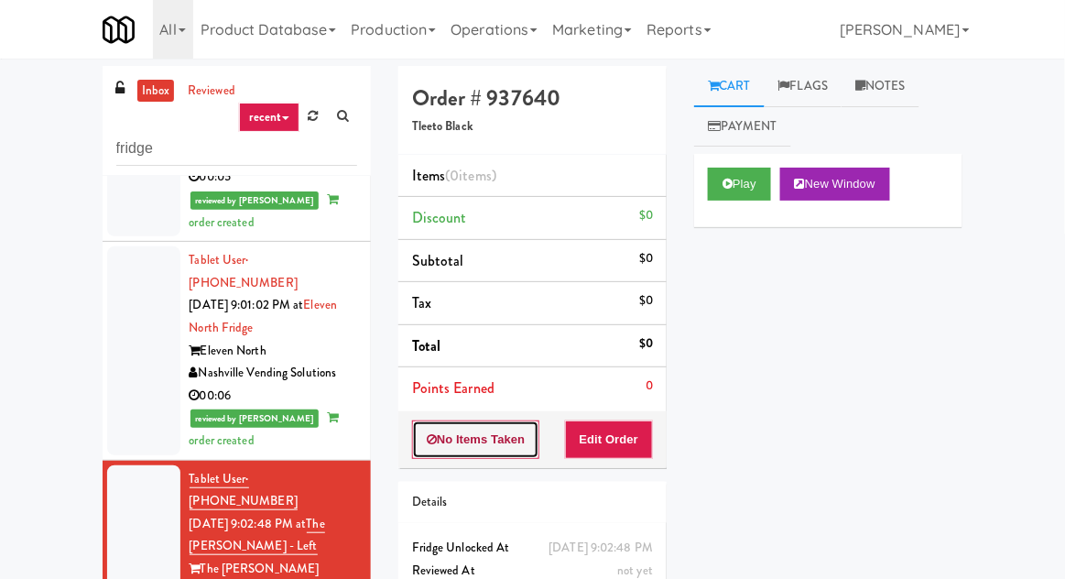
click at [445, 440] on button "No Items Taken" at bounding box center [476, 439] width 128 height 38
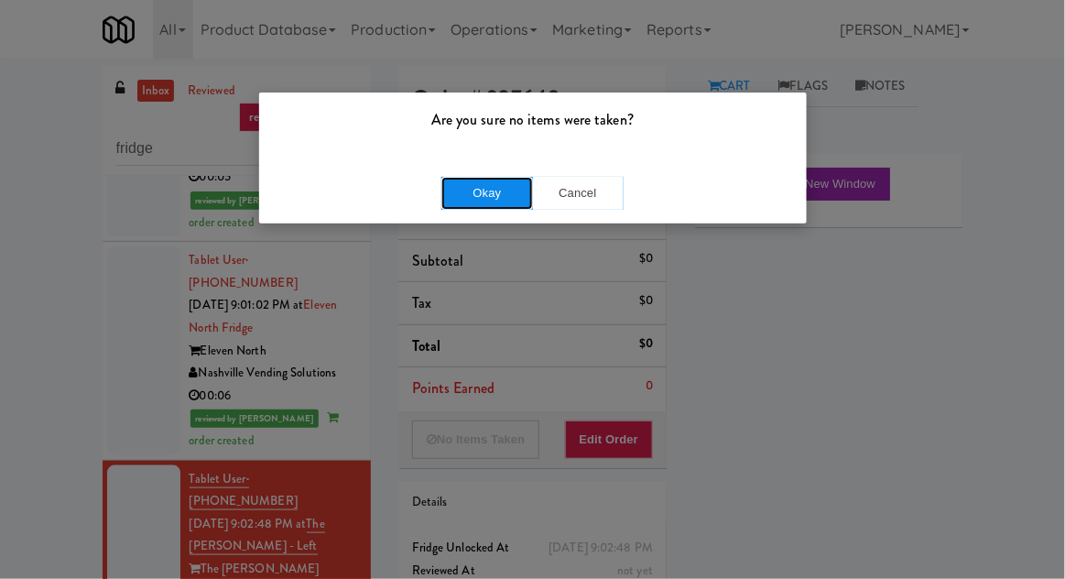
click at [443, 203] on button "Okay" at bounding box center [487, 193] width 92 height 33
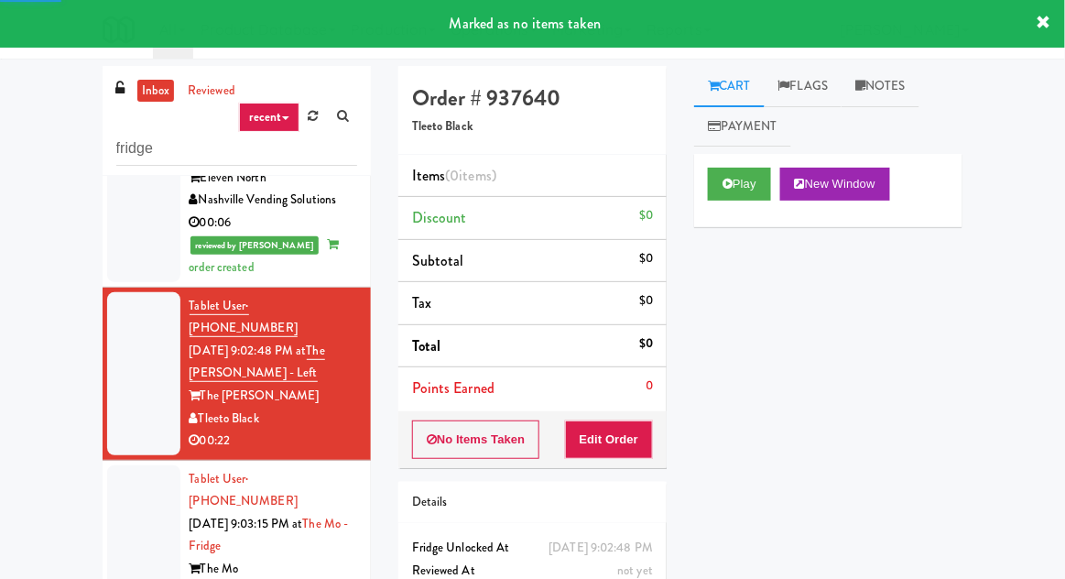
scroll to position [544, 0]
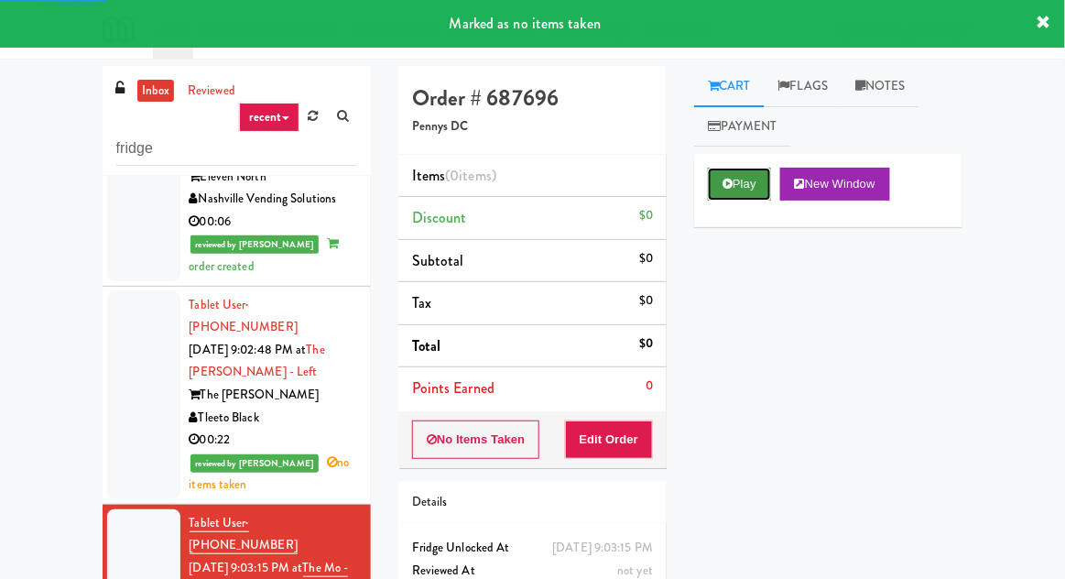
click at [710, 192] on button "Play" at bounding box center [739, 184] width 63 height 33
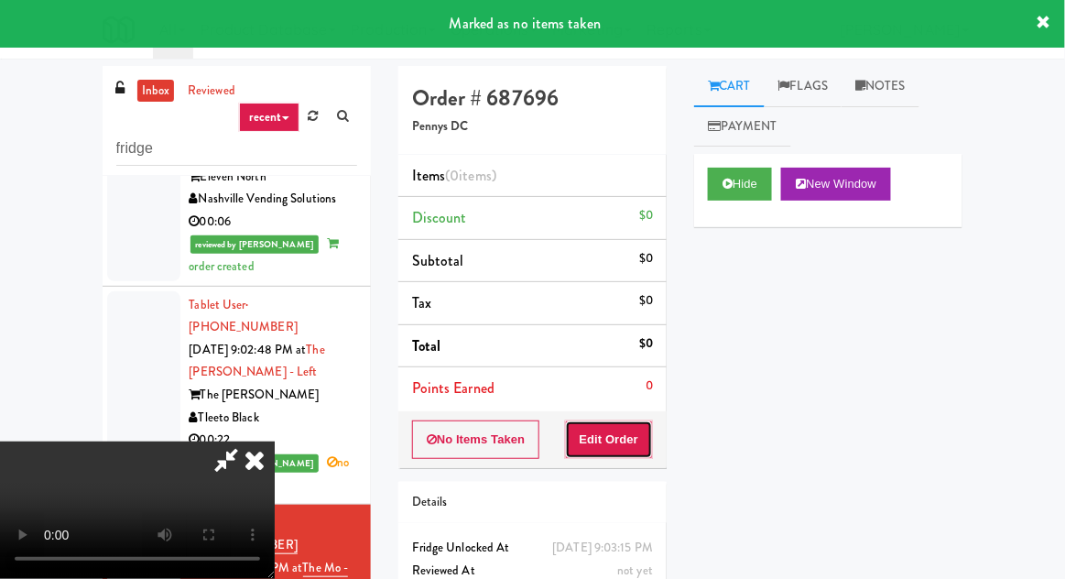
click at [635, 421] on button "Edit Order" at bounding box center [609, 439] width 89 height 38
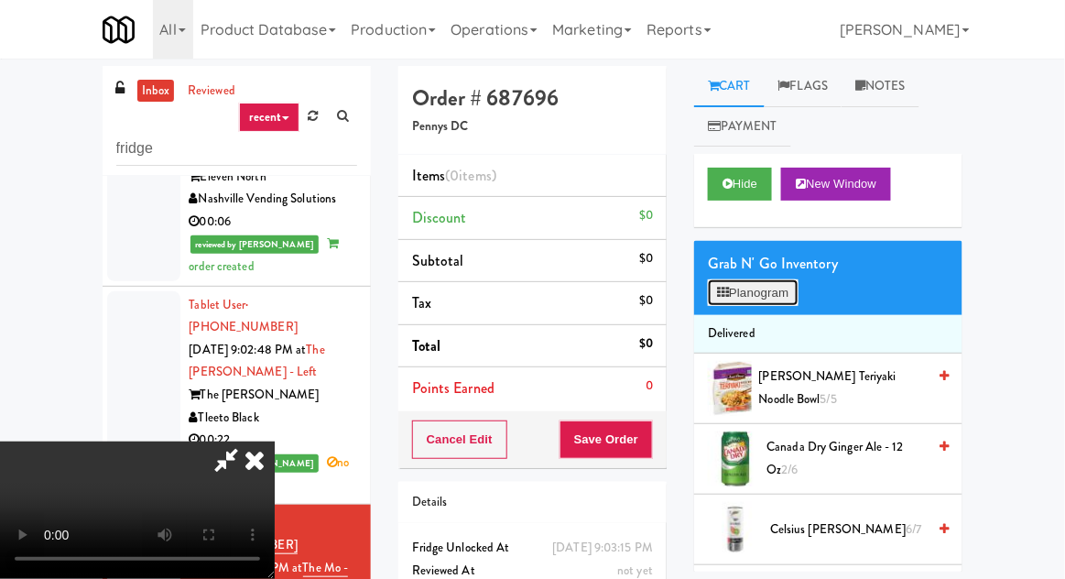
click at [775, 297] on button "Planogram" at bounding box center [753, 292] width 90 height 27
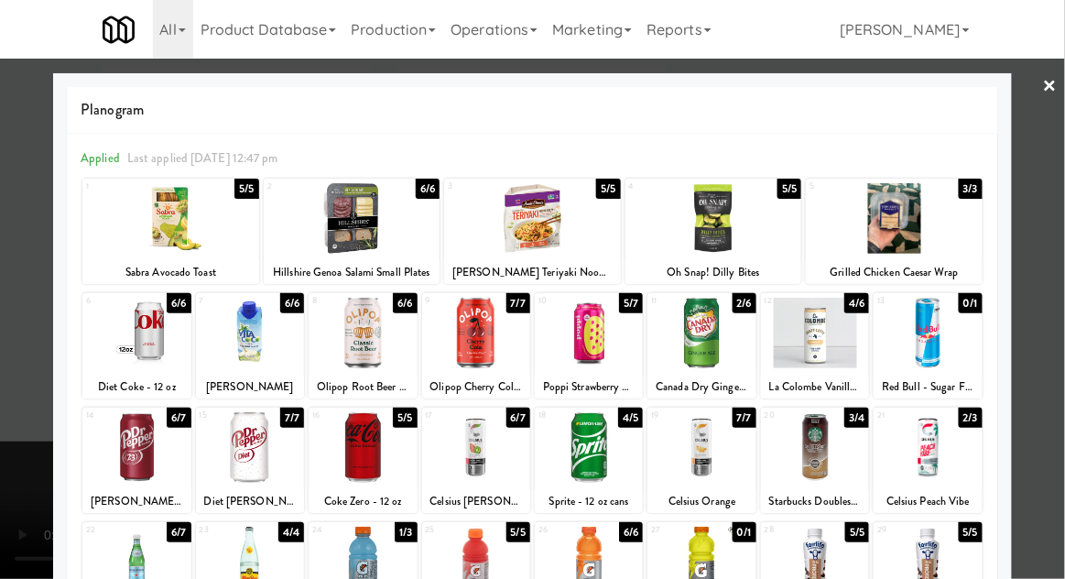
click at [462, 337] on div at bounding box center [476, 333] width 108 height 71
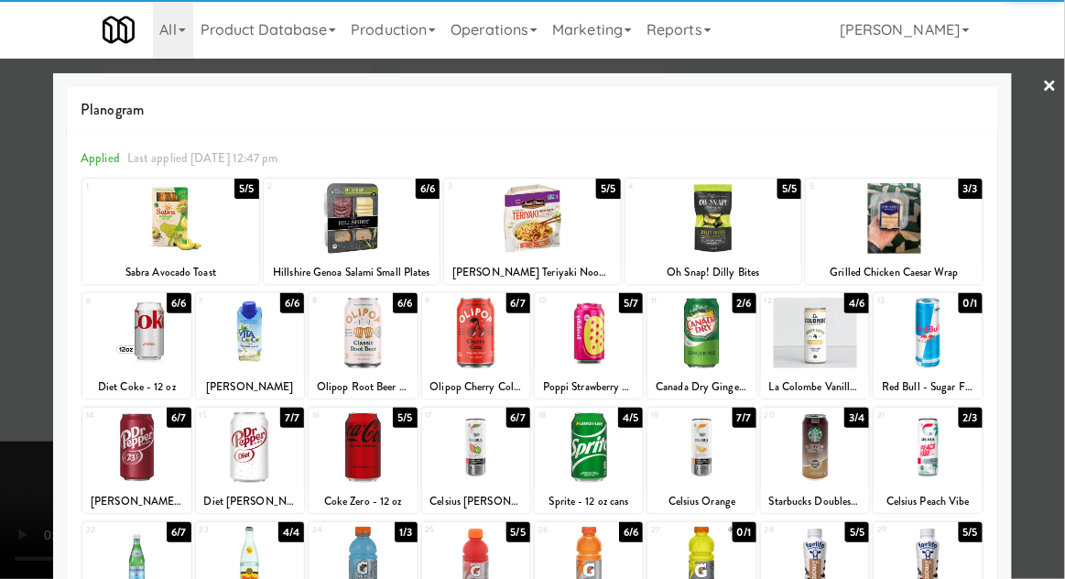
click at [1063, 185] on div at bounding box center [532, 289] width 1065 height 579
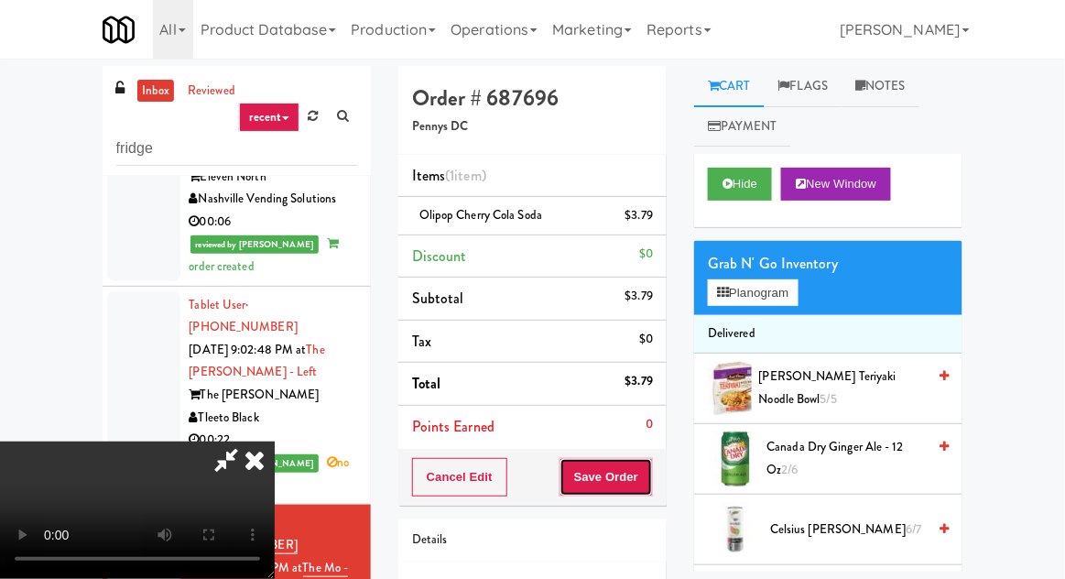
click at [646, 473] on button "Save Order" at bounding box center [605, 477] width 93 height 38
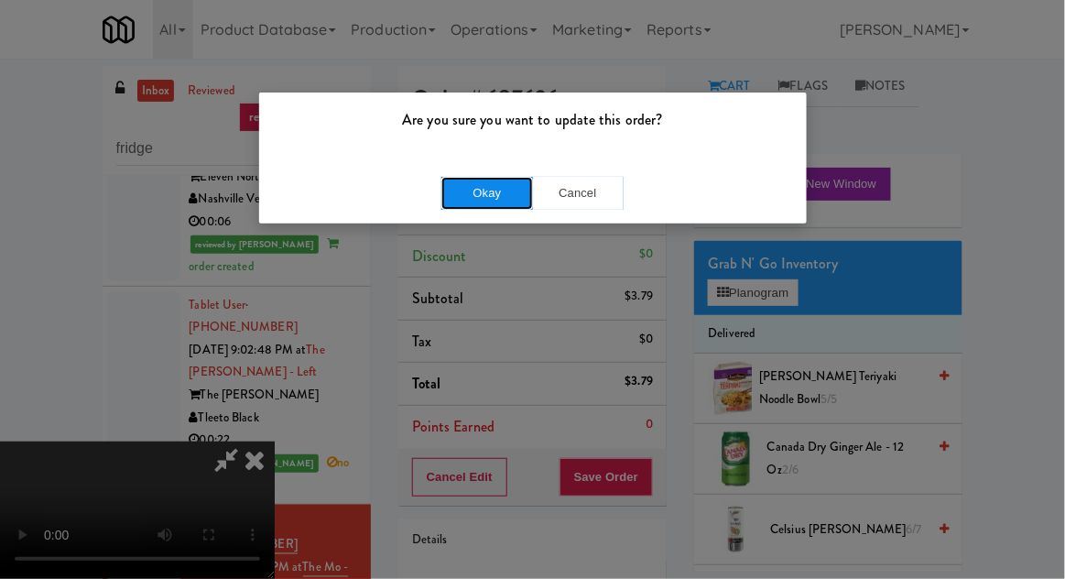
click at [516, 185] on button "Okay" at bounding box center [487, 193] width 92 height 33
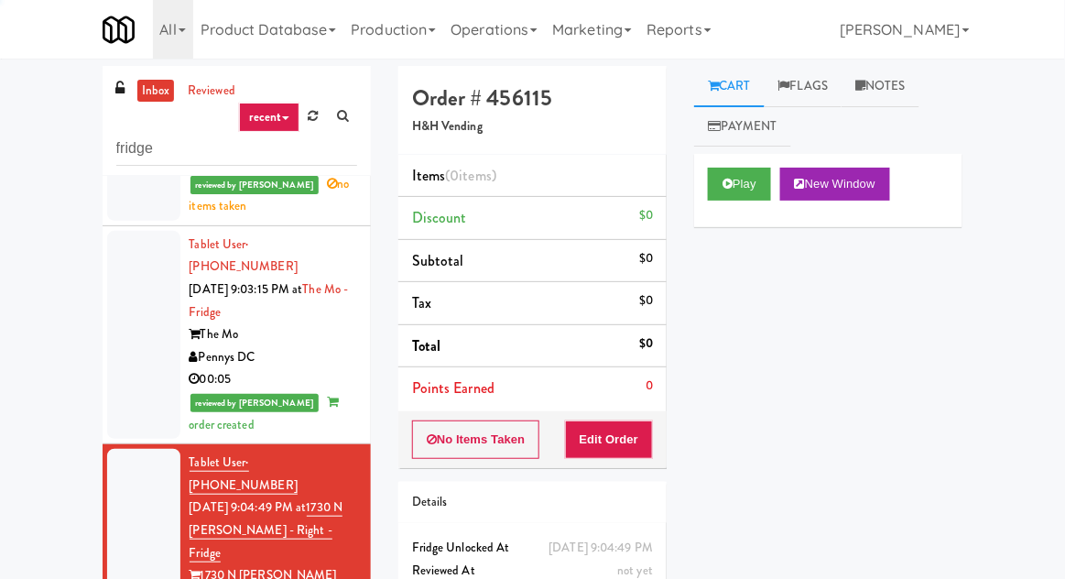
scroll to position [829, 0]
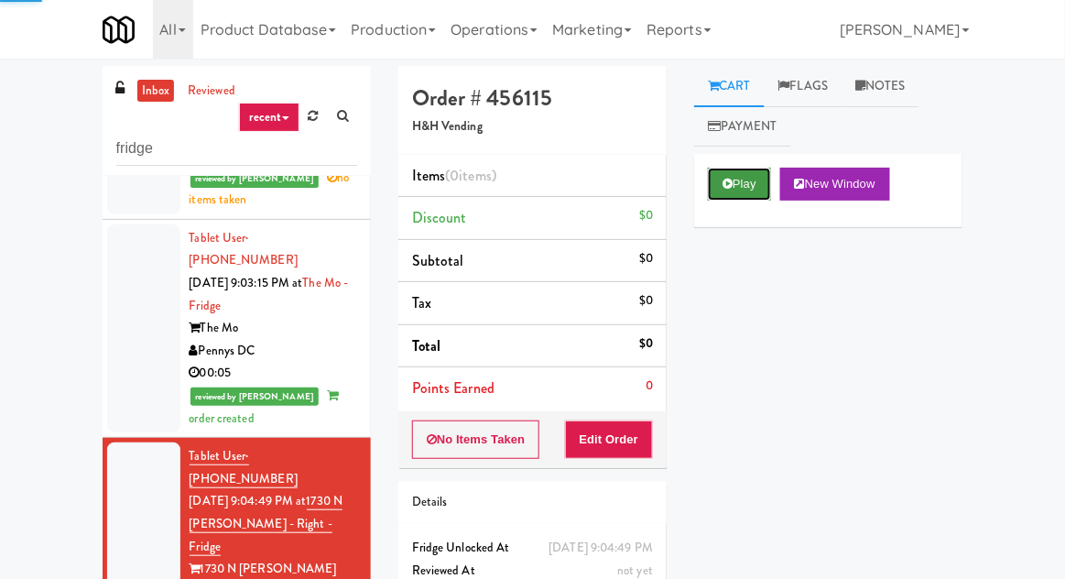
click at [752, 177] on button "Play" at bounding box center [739, 184] width 63 height 33
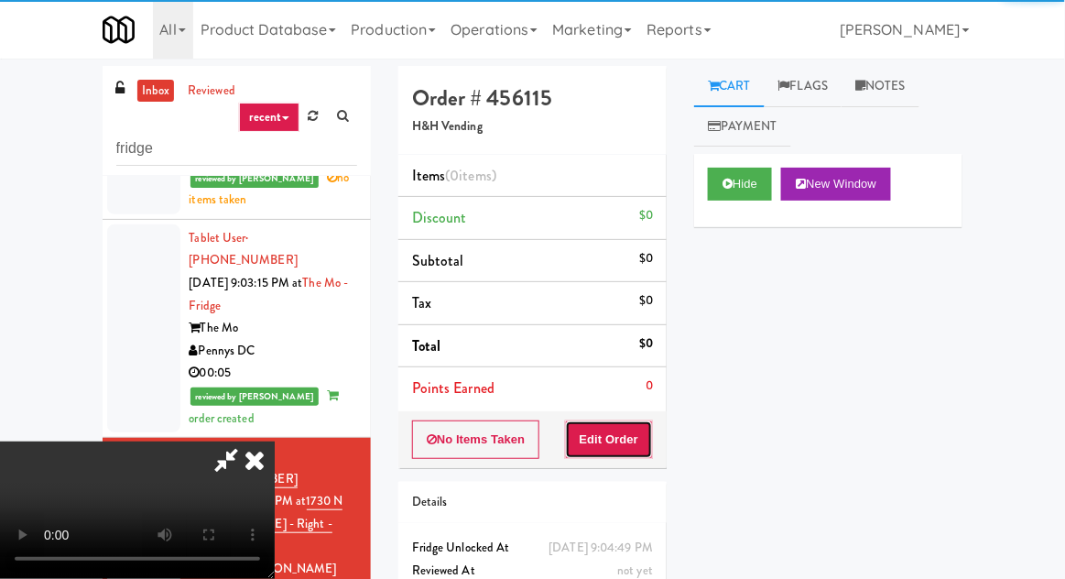
click at [649, 426] on button "Edit Order" at bounding box center [609, 439] width 89 height 38
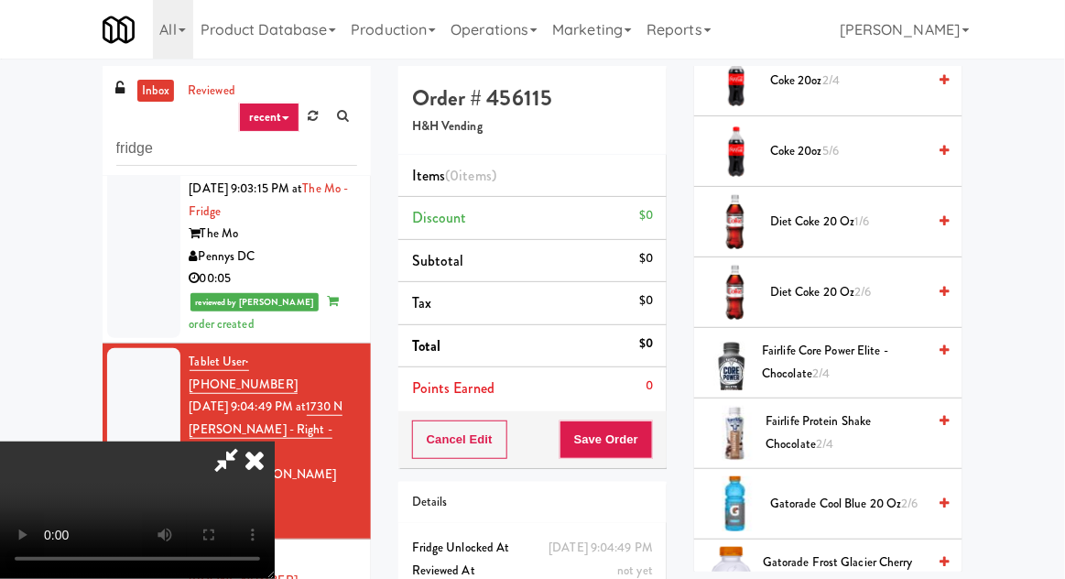
scroll to position [799, 0]
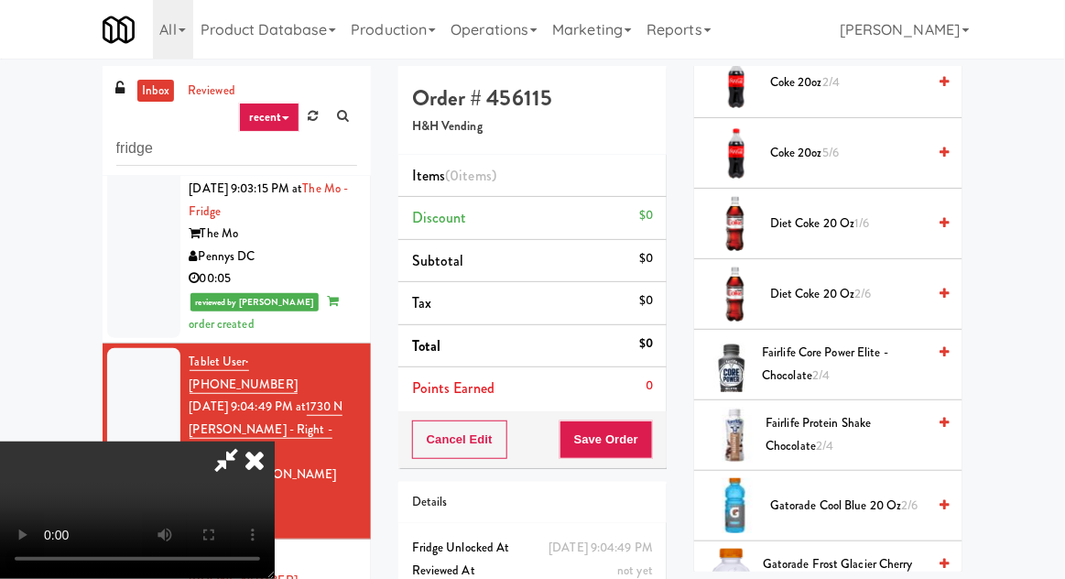
click at [888, 283] on span "Diet Coke 20 oz 2/6" at bounding box center [848, 294] width 156 height 23
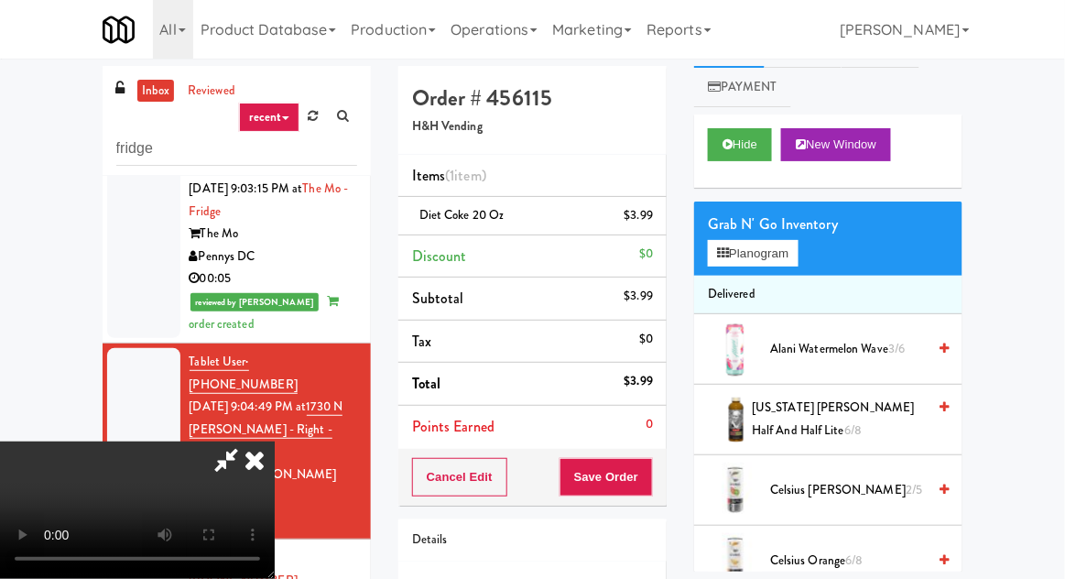
scroll to position [0, 0]
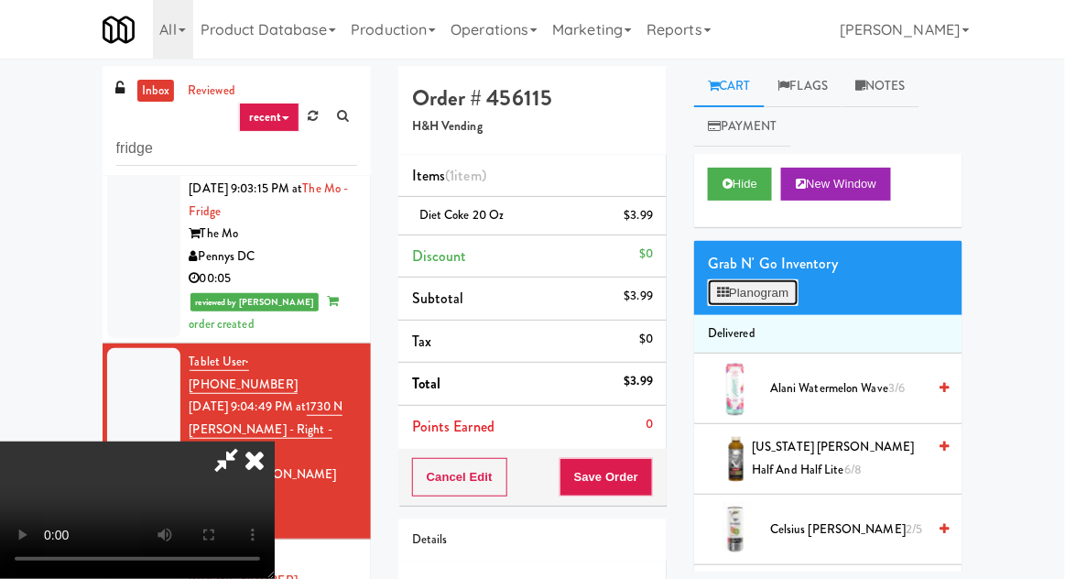
click at [777, 288] on button "Planogram" at bounding box center [753, 292] width 90 height 27
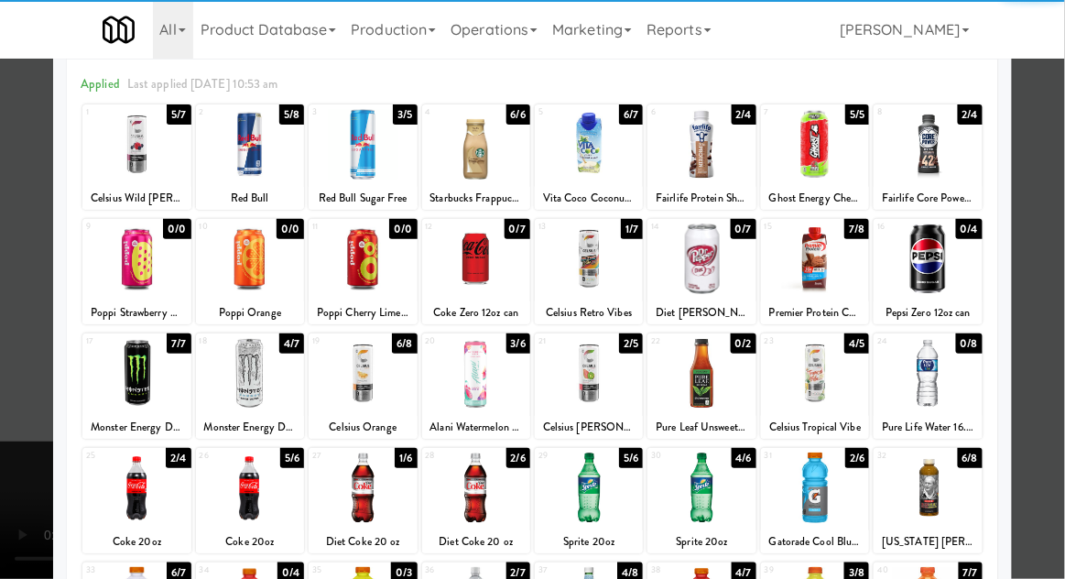
scroll to position [92, 0]
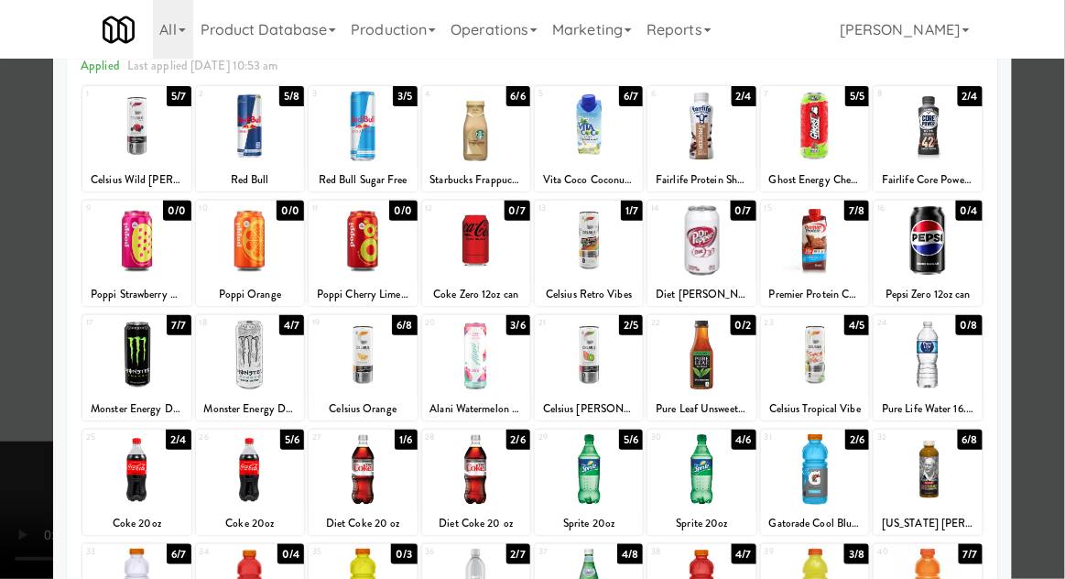
click at [251, 486] on div at bounding box center [250, 469] width 108 height 71
click at [33, 487] on div at bounding box center [532, 289] width 1065 height 579
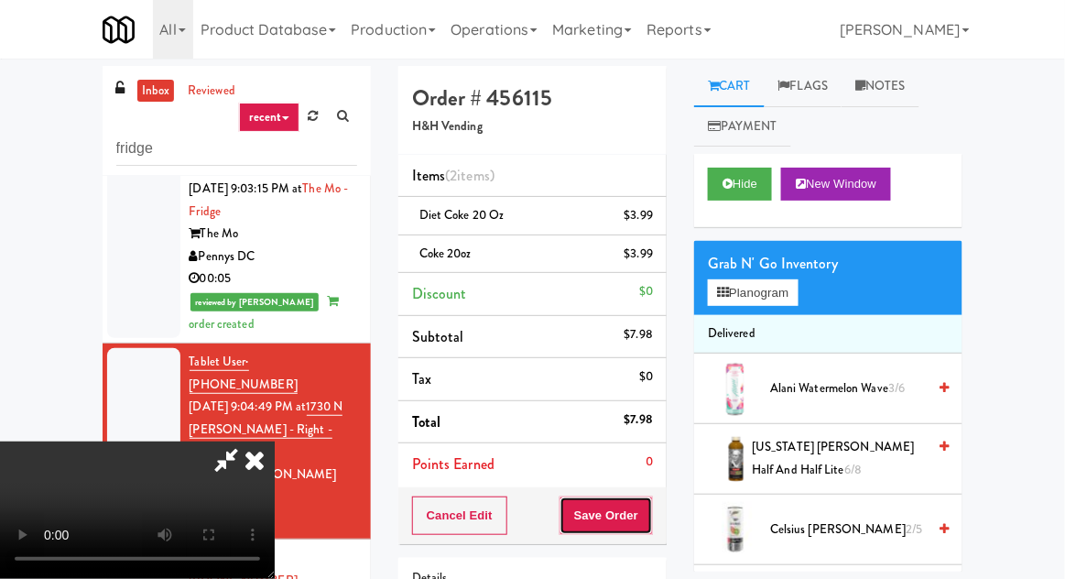
click at [650, 510] on button "Save Order" at bounding box center [605, 515] width 93 height 38
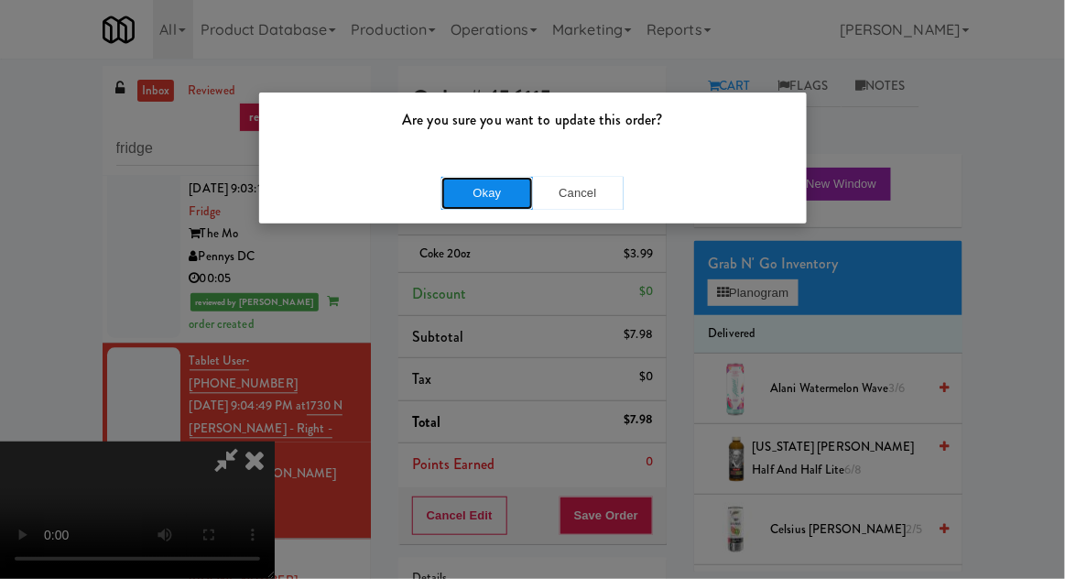
click at [461, 199] on button "Okay" at bounding box center [487, 193] width 92 height 33
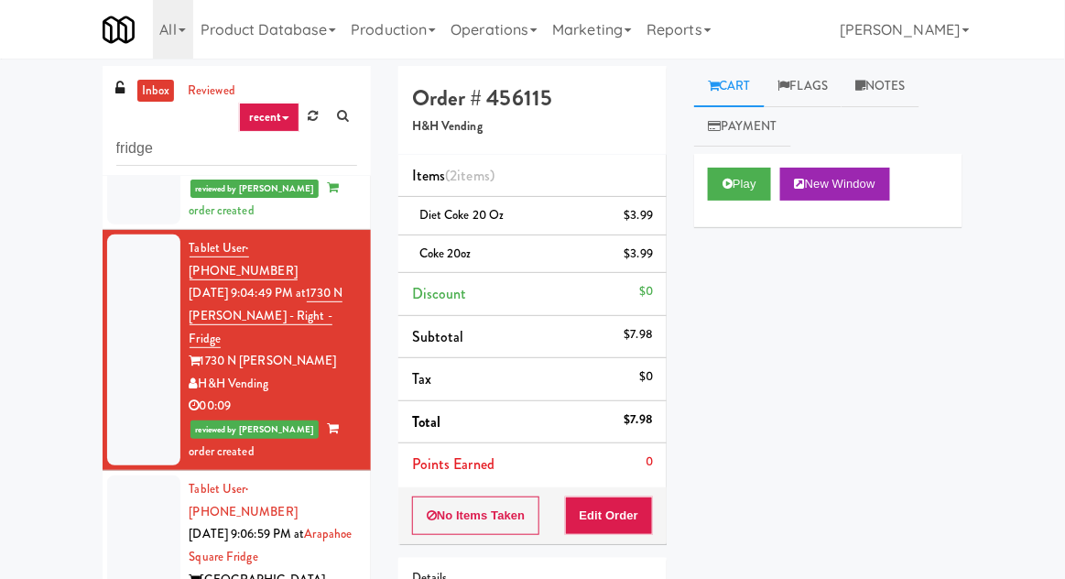
scroll to position [1042, 0]
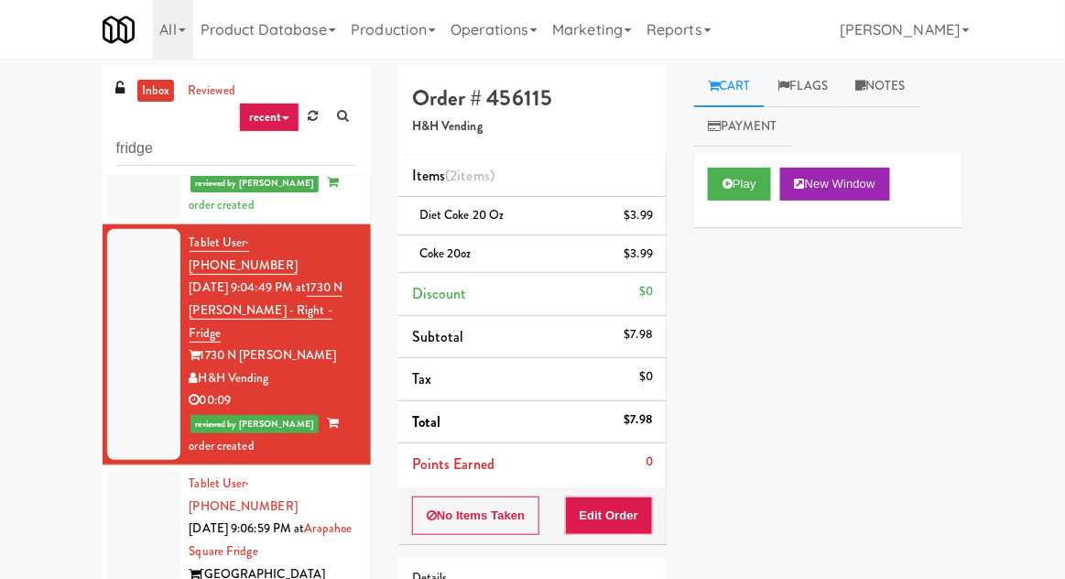
click at [153, 470] on div at bounding box center [143, 563] width 73 height 186
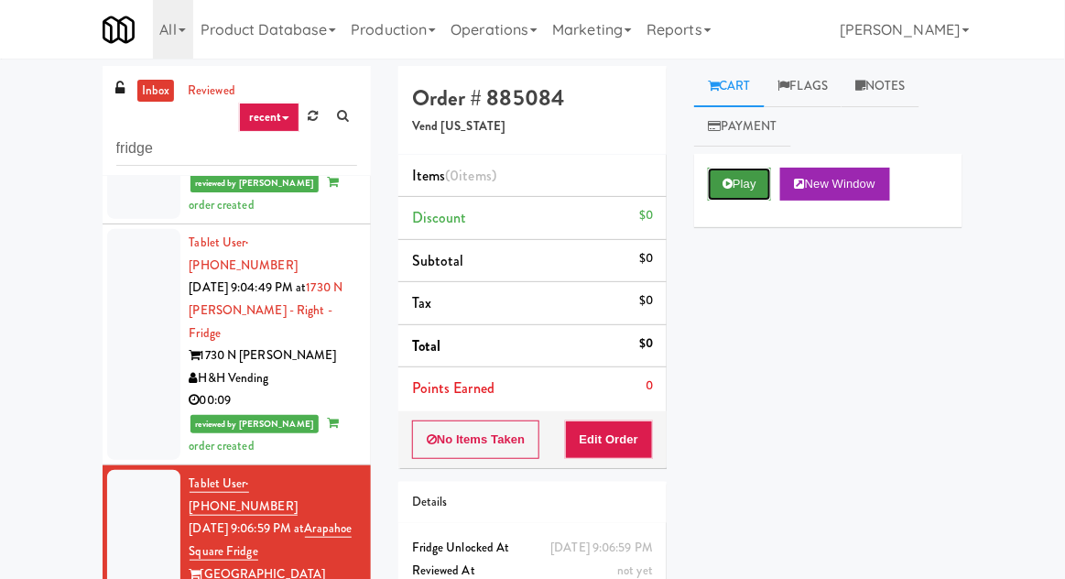
click at [725, 184] on icon at bounding box center [727, 184] width 10 height 12
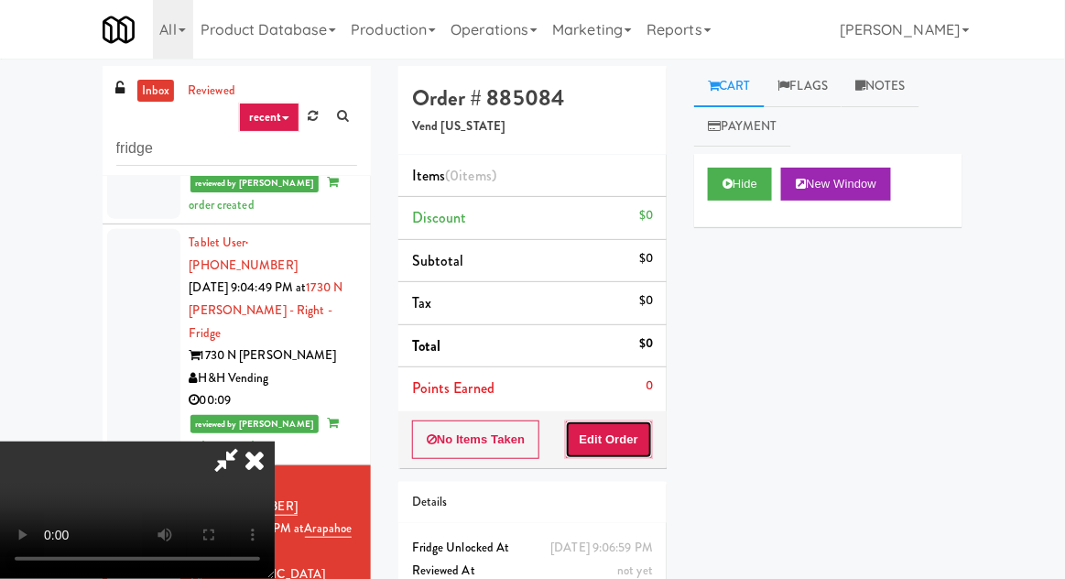
click at [613, 443] on button "Edit Order" at bounding box center [609, 439] width 89 height 38
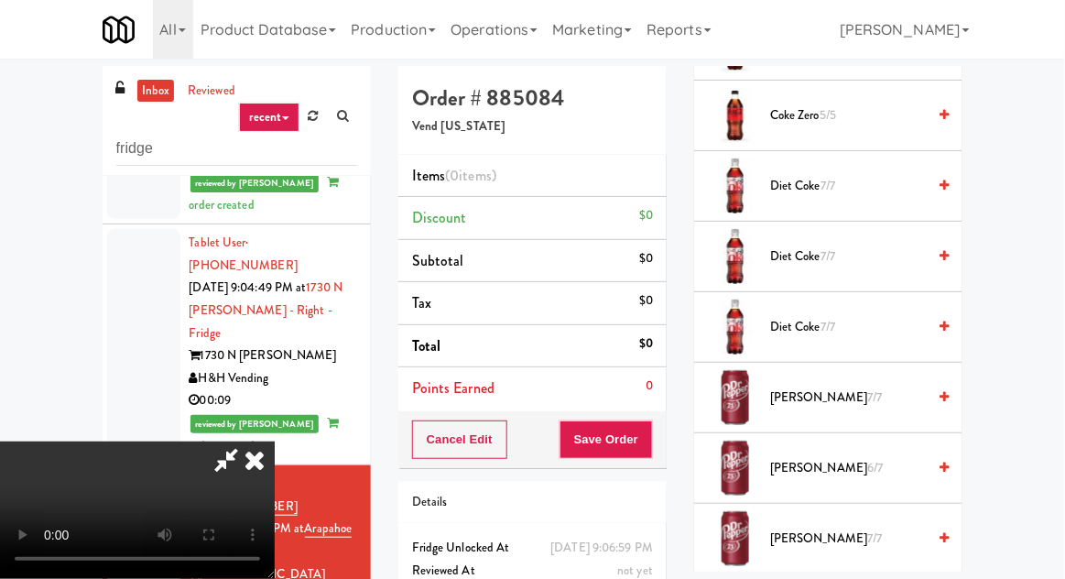
scroll to position [1261, 0]
click at [894, 396] on span "Dr Pepper 7/7" at bounding box center [848, 396] width 156 height 23
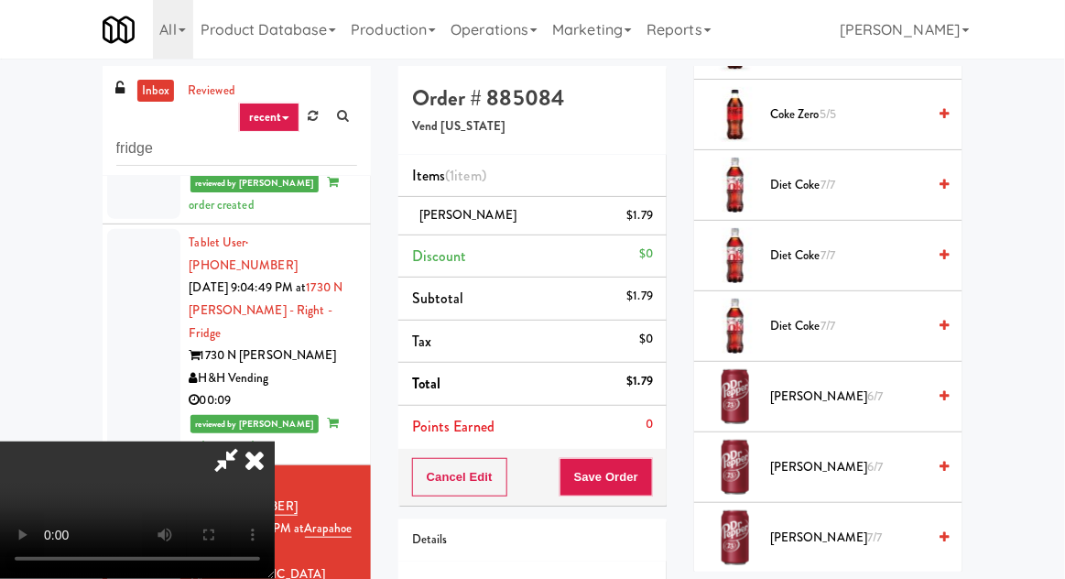
click at [665, 449] on div "Cancel Edit Save Order" at bounding box center [532, 477] width 268 height 57
click at [664, 458] on div "Cancel Edit Save Order" at bounding box center [532, 477] width 268 height 57
click at [646, 468] on button "Save Order" at bounding box center [605, 477] width 93 height 38
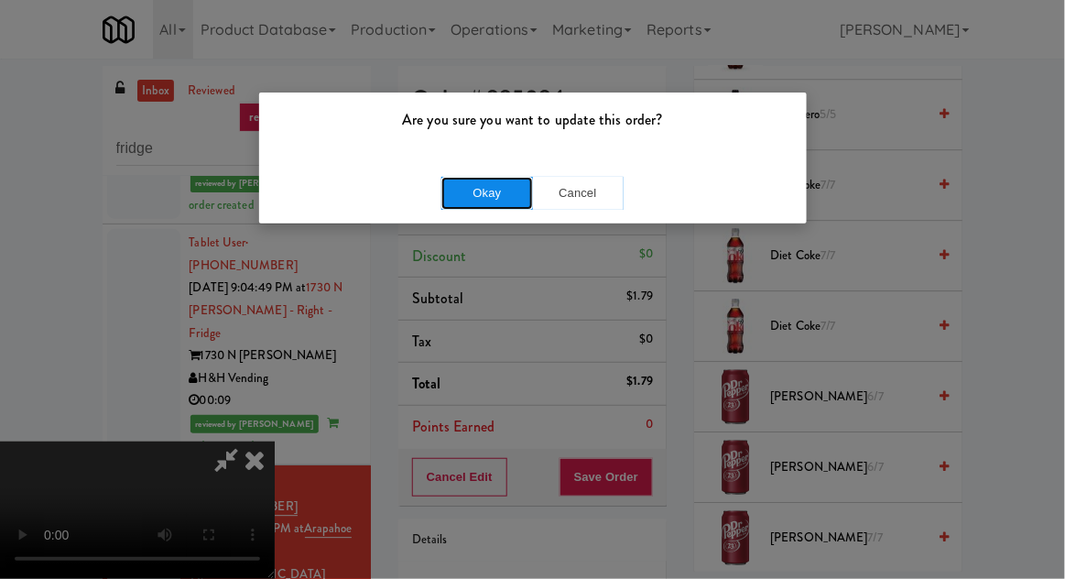
click at [469, 194] on button "Okay" at bounding box center [487, 193] width 92 height 33
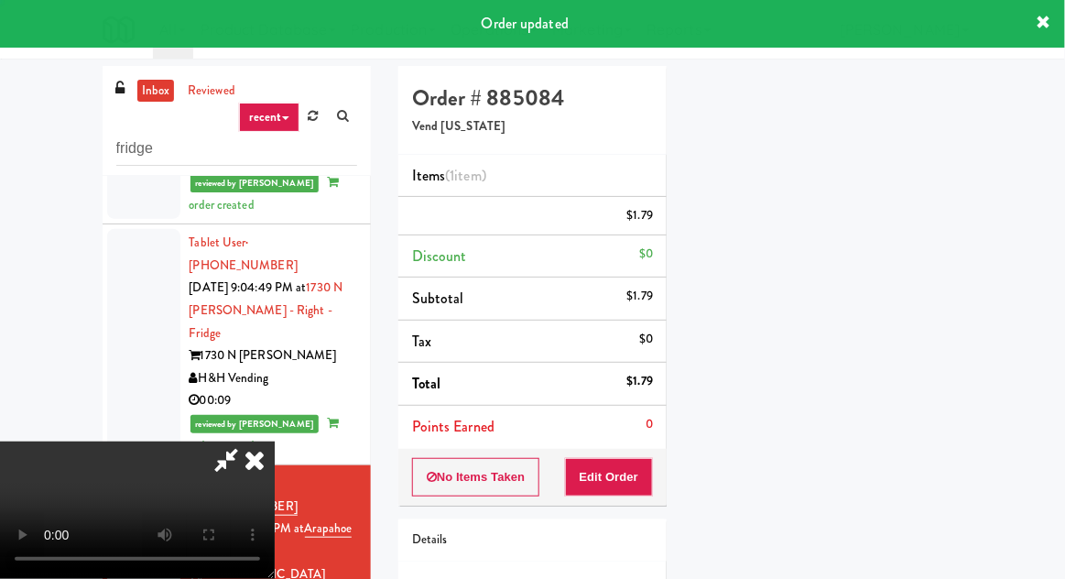
scroll to position [0, 0]
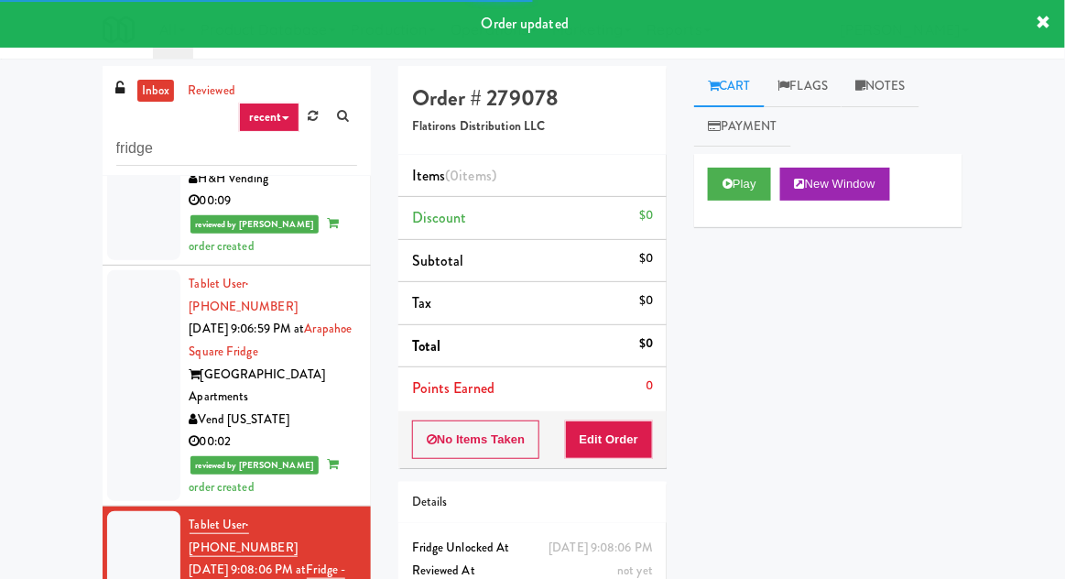
scroll to position [1243, 0]
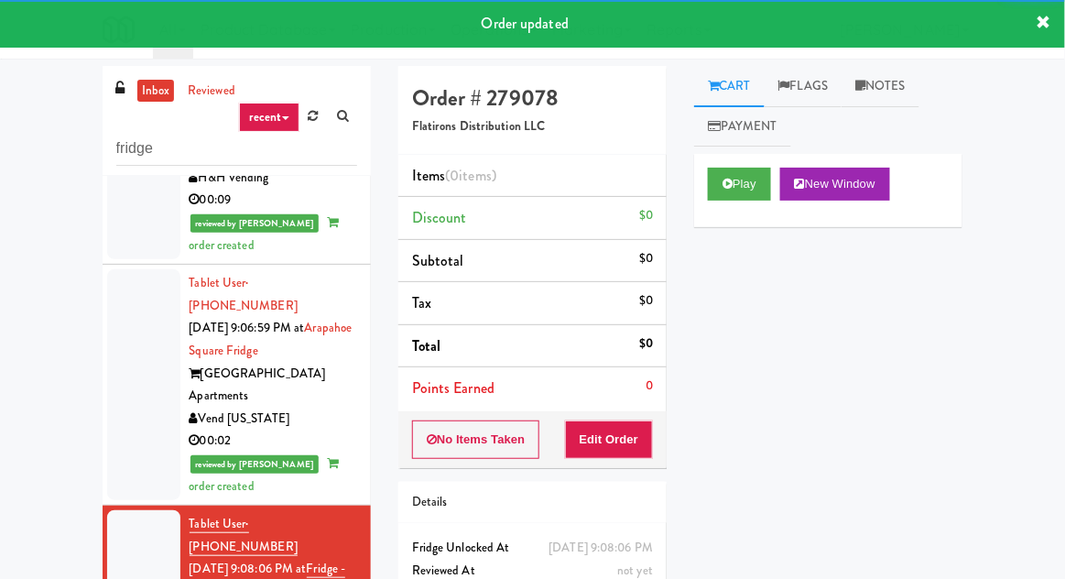
click at [1063, 270] on div "inbox reviewed recent all unclear take inventory issue suspicious failed recent…" at bounding box center [532, 402] width 1065 height 673
click at [709, 194] on button "Play" at bounding box center [739, 184] width 63 height 33
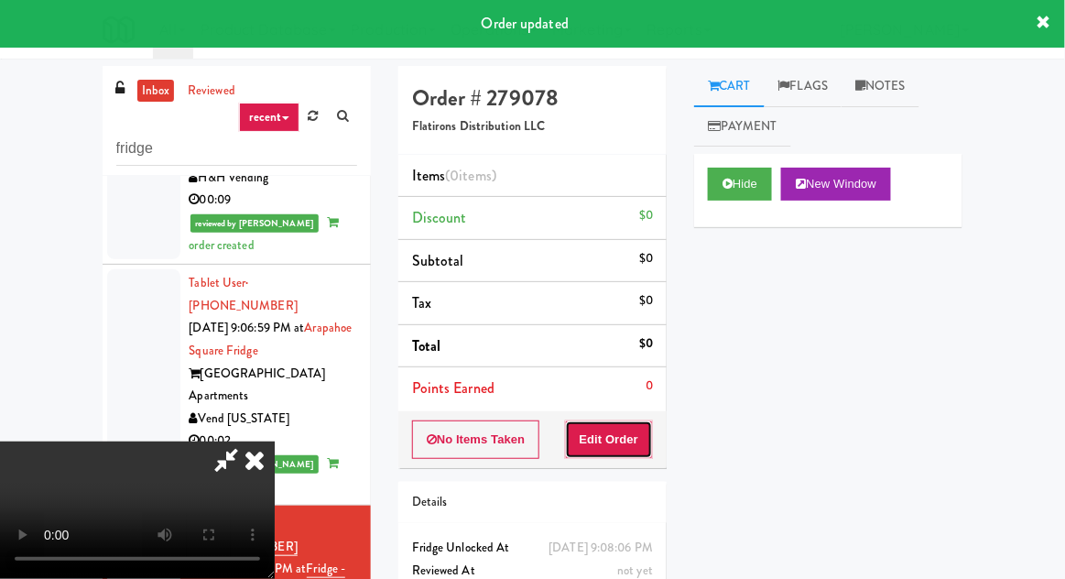
click at [637, 422] on button "Edit Order" at bounding box center [609, 439] width 89 height 38
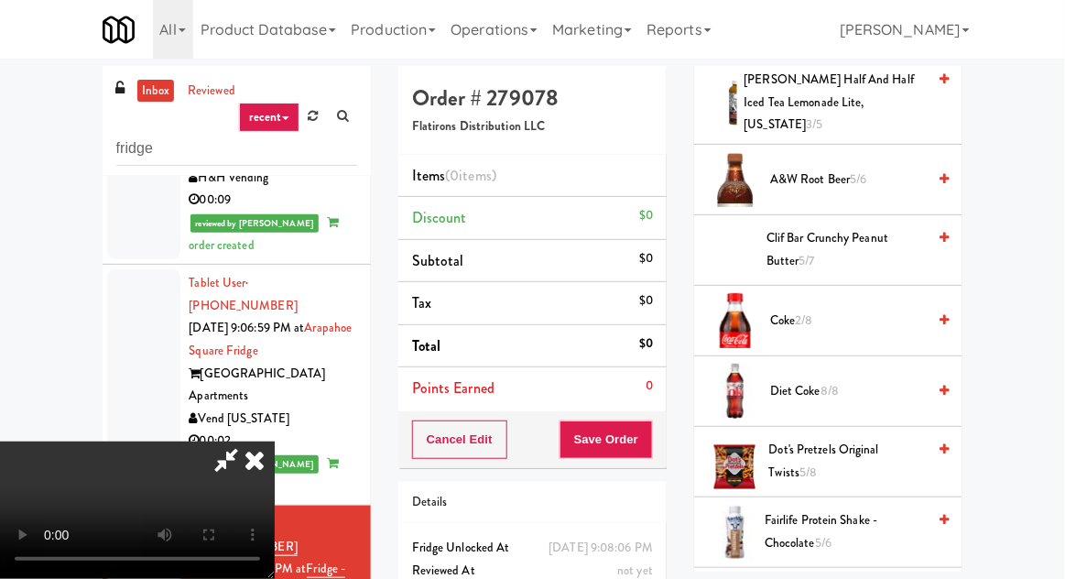
scroll to position [432, 0]
click at [940, 312] on link at bounding box center [943, 321] width 9 height 23
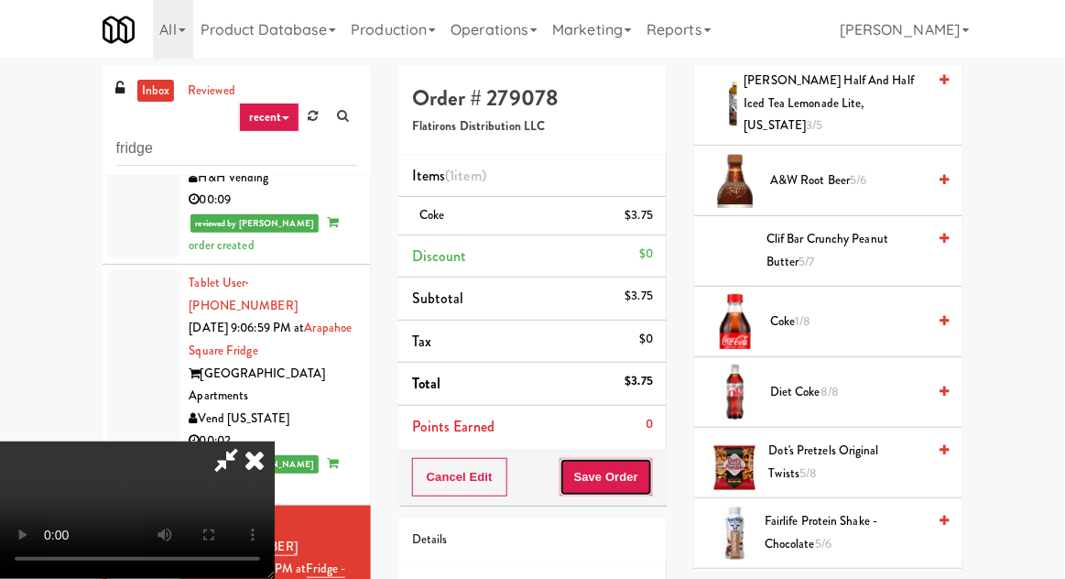
click at [649, 474] on button "Save Order" at bounding box center [605, 477] width 93 height 38
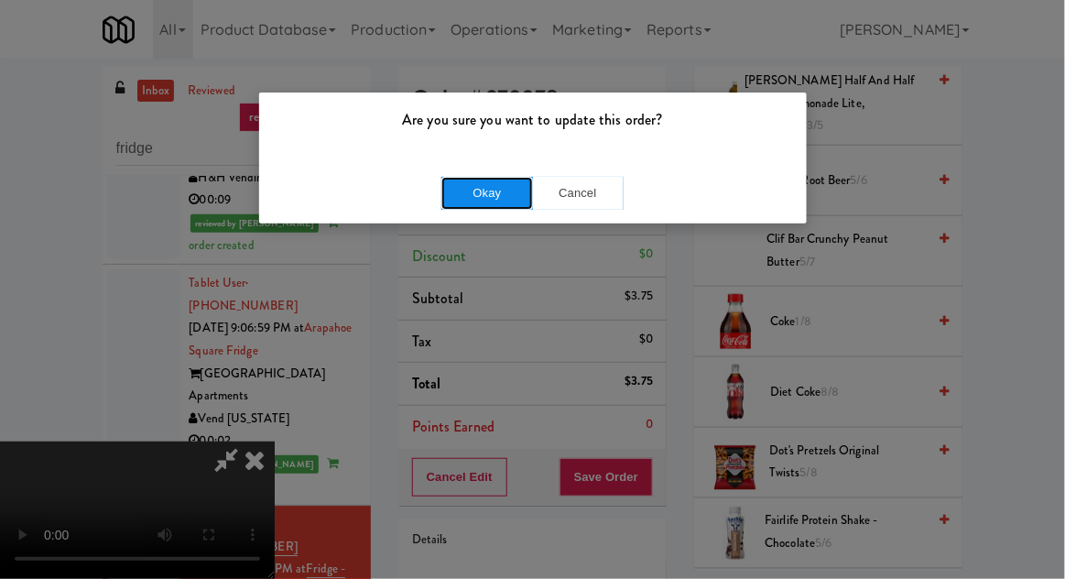
click at [483, 177] on button "Okay" at bounding box center [487, 193] width 92 height 33
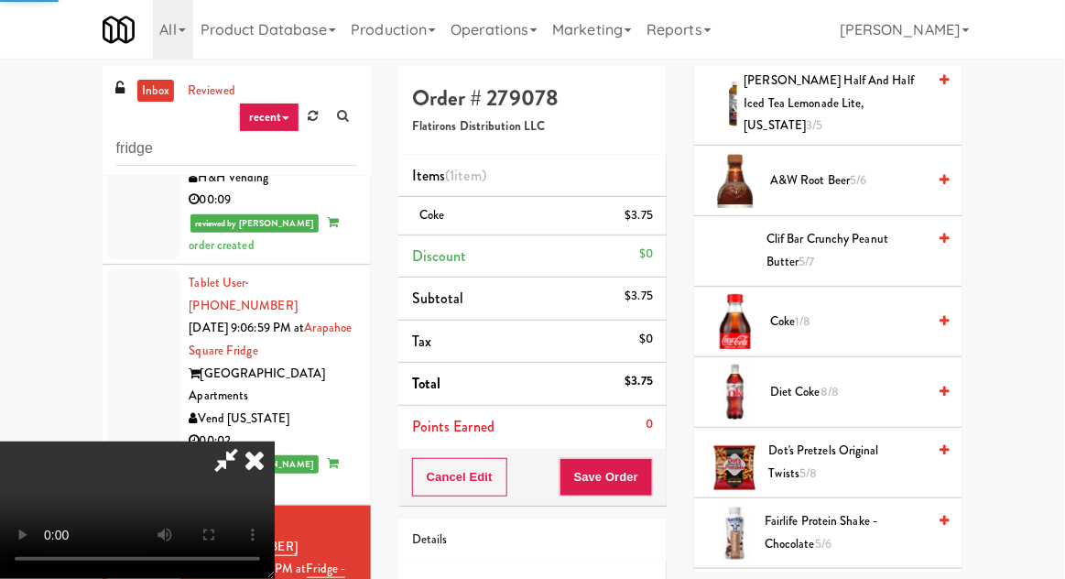
scroll to position [180, 0]
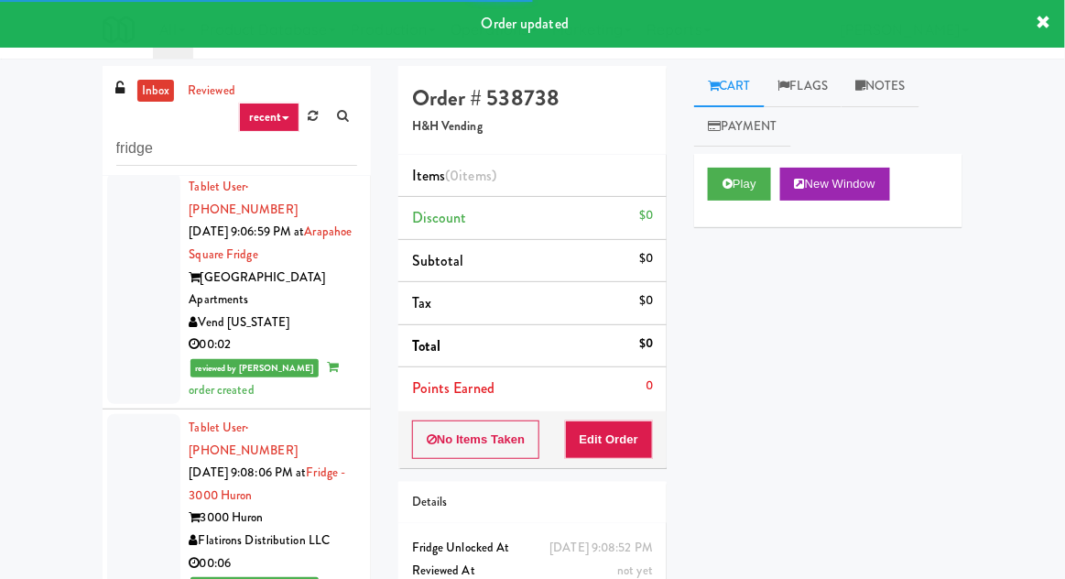
scroll to position [1346, 0]
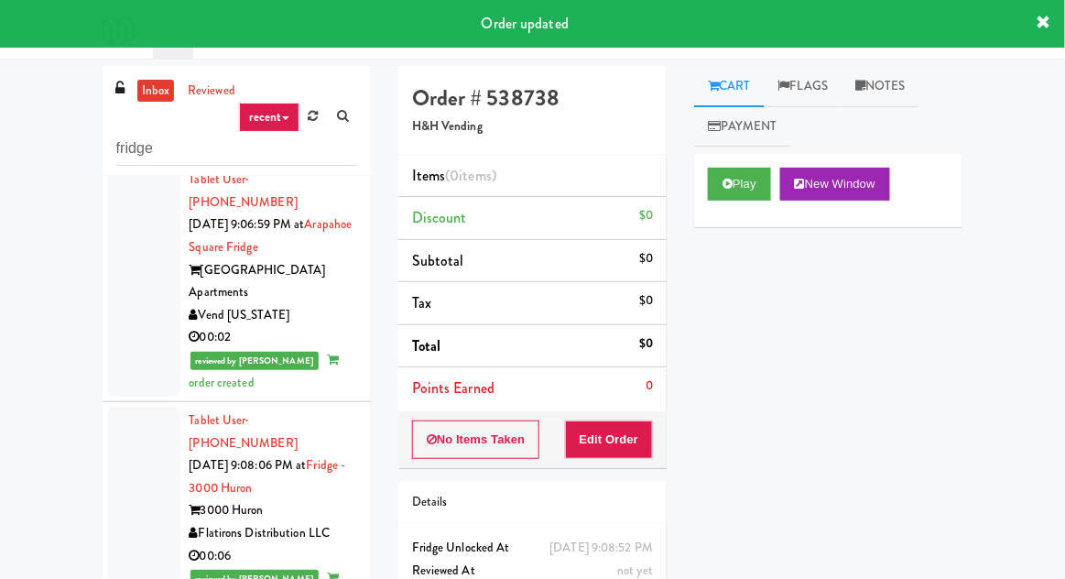
click at [695, 188] on div "Play New Window" at bounding box center [828, 190] width 268 height 73
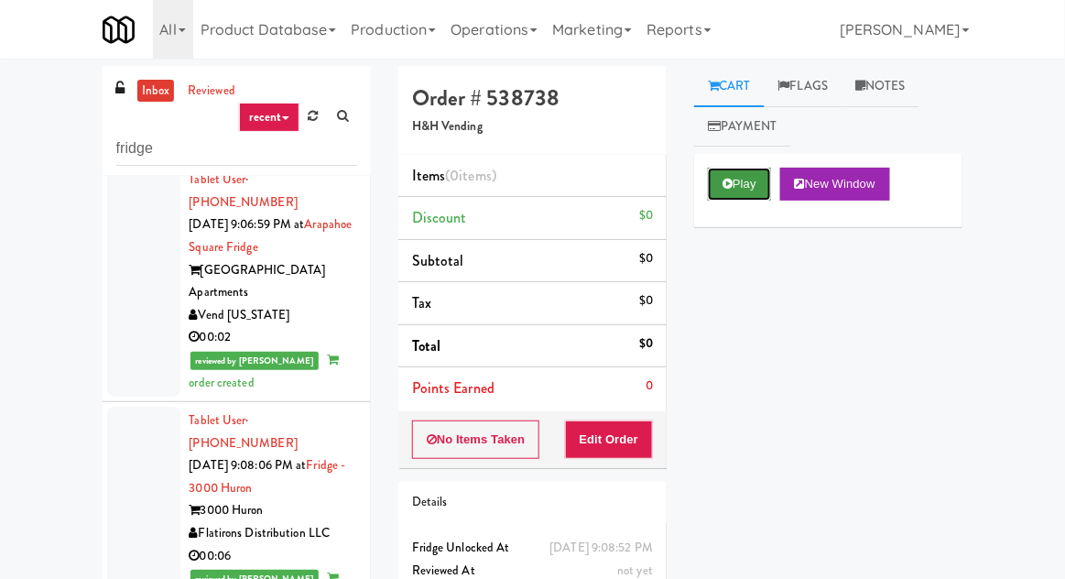
click at [713, 170] on button "Play" at bounding box center [739, 184] width 63 height 33
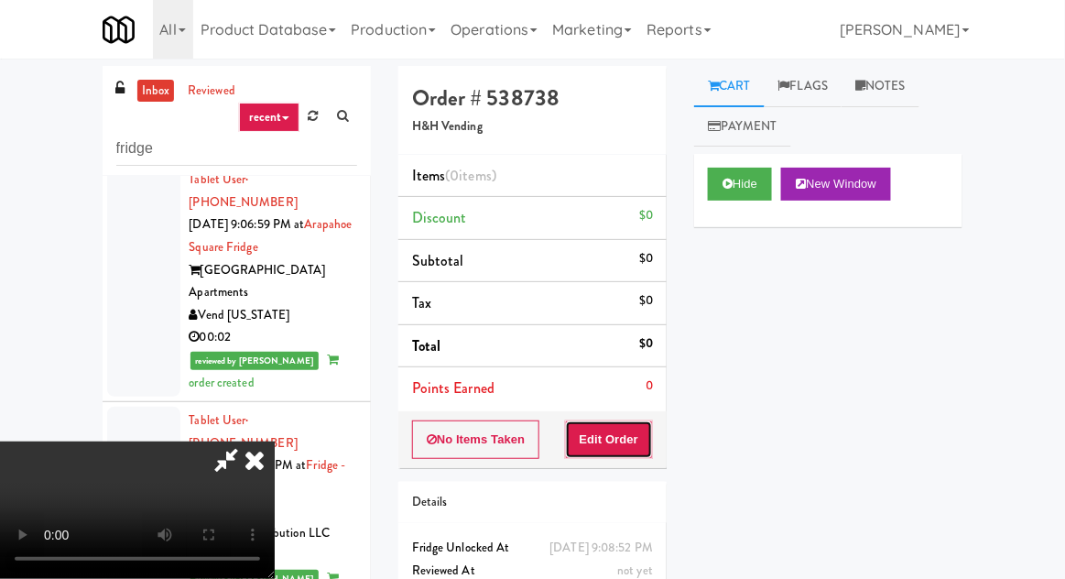
click at [606, 454] on button "Edit Order" at bounding box center [609, 439] width 89 height 38
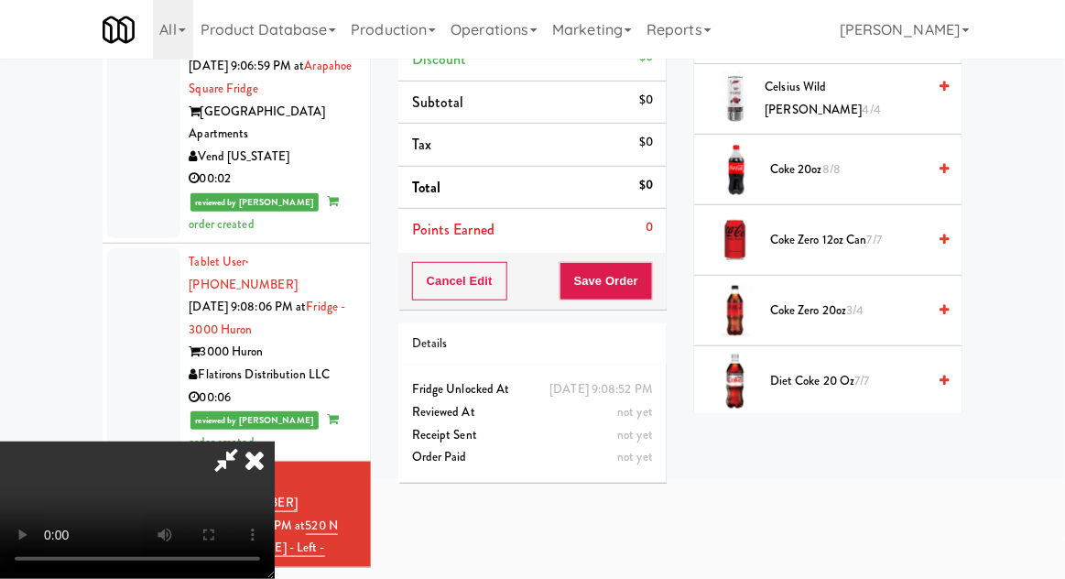
scroll to position [554, 0]
click at [885, 306] on span "Coke Zero 20oz 3/4" at bounding box center [848, 310] width 156 height 23
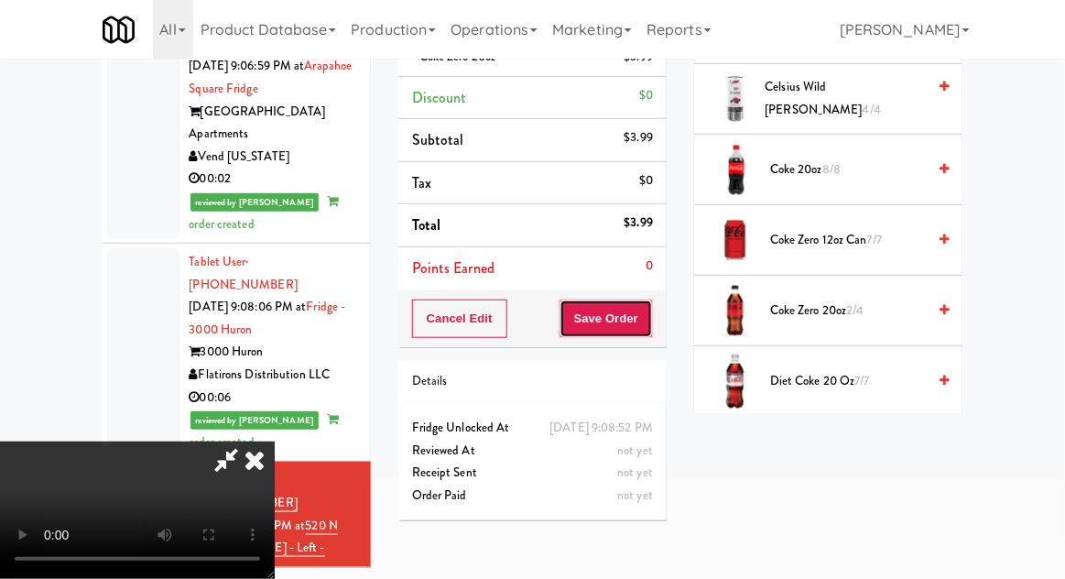
click at [653, 332] on button "Save Order" at bounding box center [605, 318] width 93 height 38
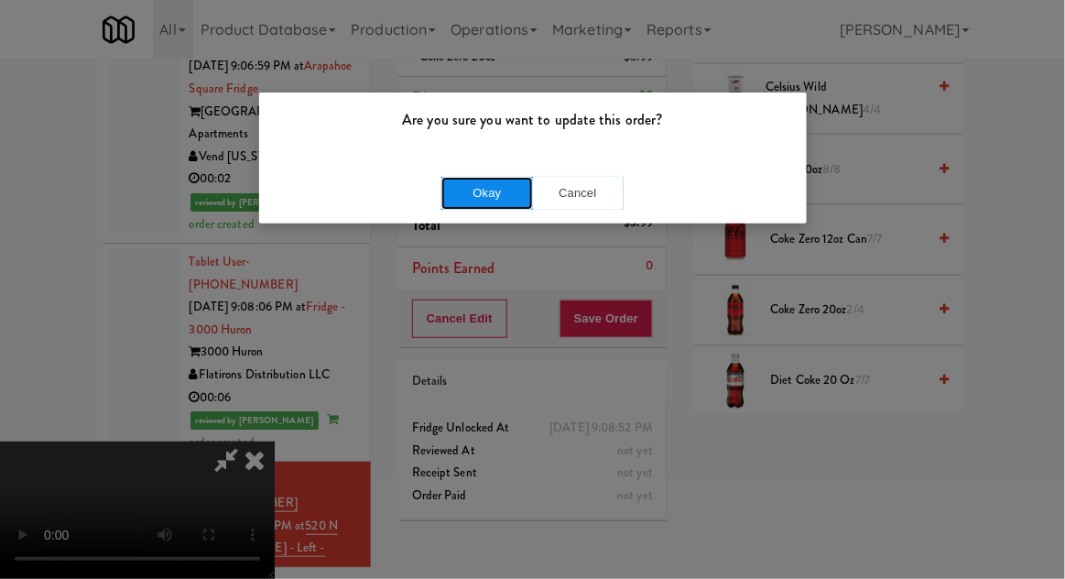
click at [473, 179] on button "Okay" at bounding box center [487, 193] width 92 height 33
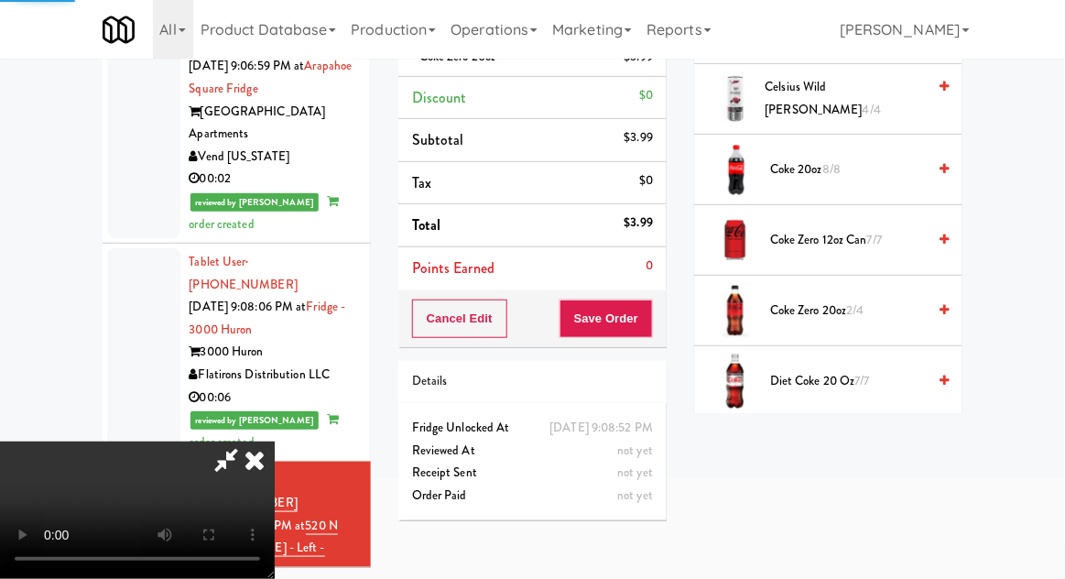
scroll to position [180, 0]
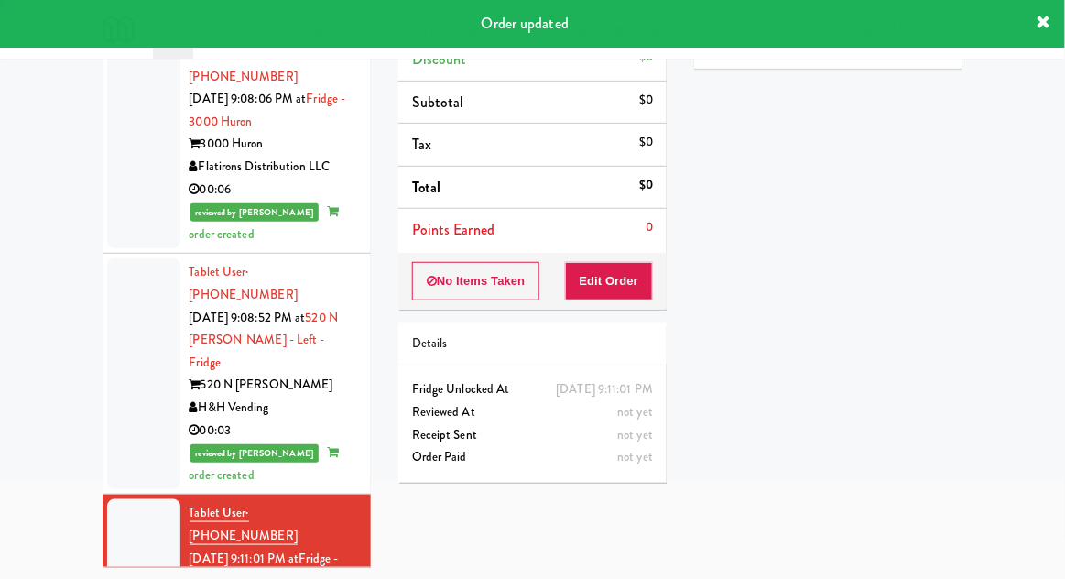
scroll to position [1557, 0]
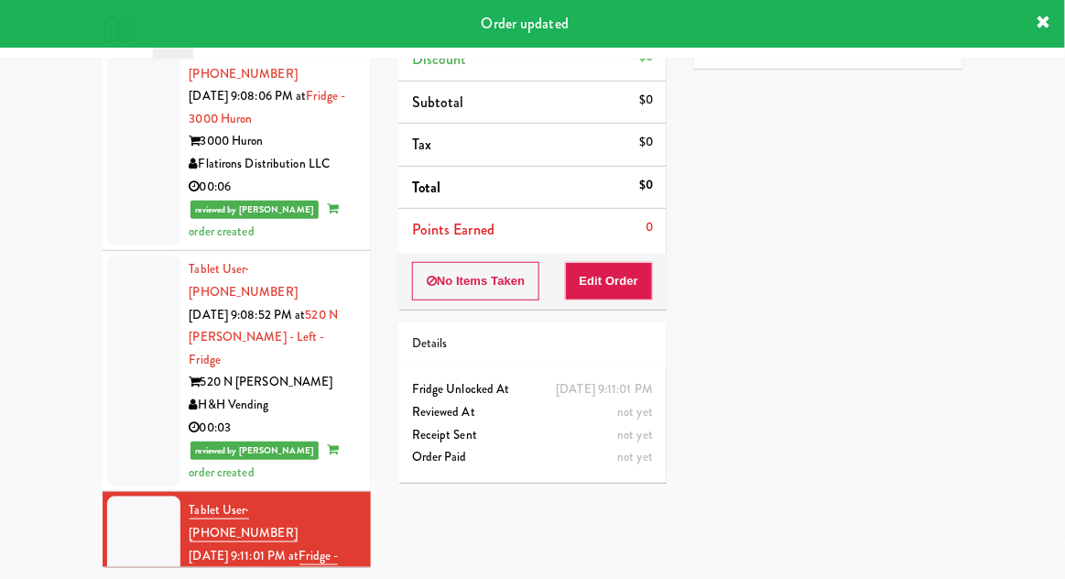
click at [559, 276] on div "No Items Taken Edit Order" at bounding box center [532, 281] width 268 height 57
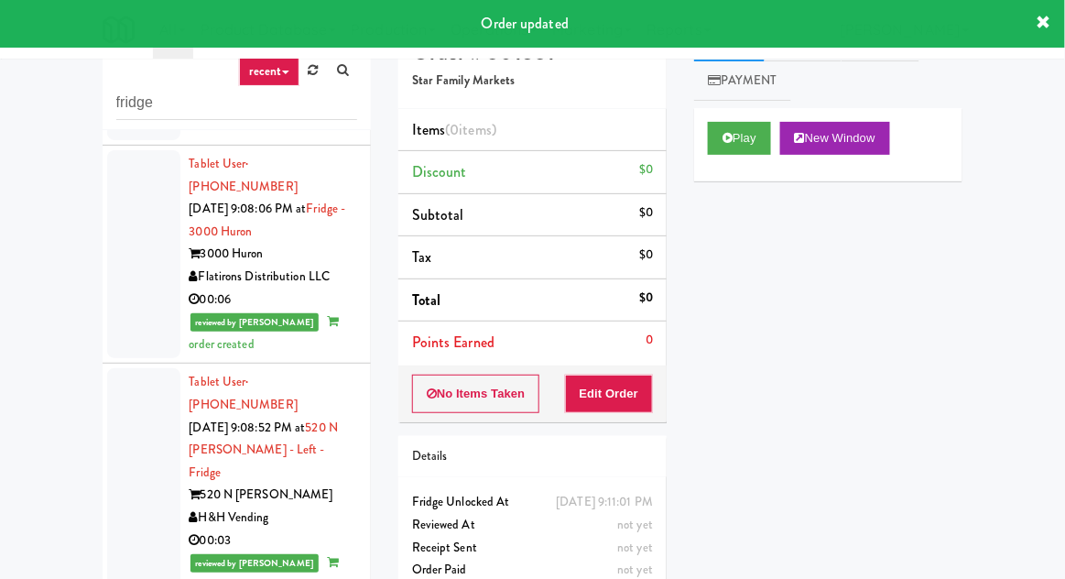
scroll to position [0, 0]
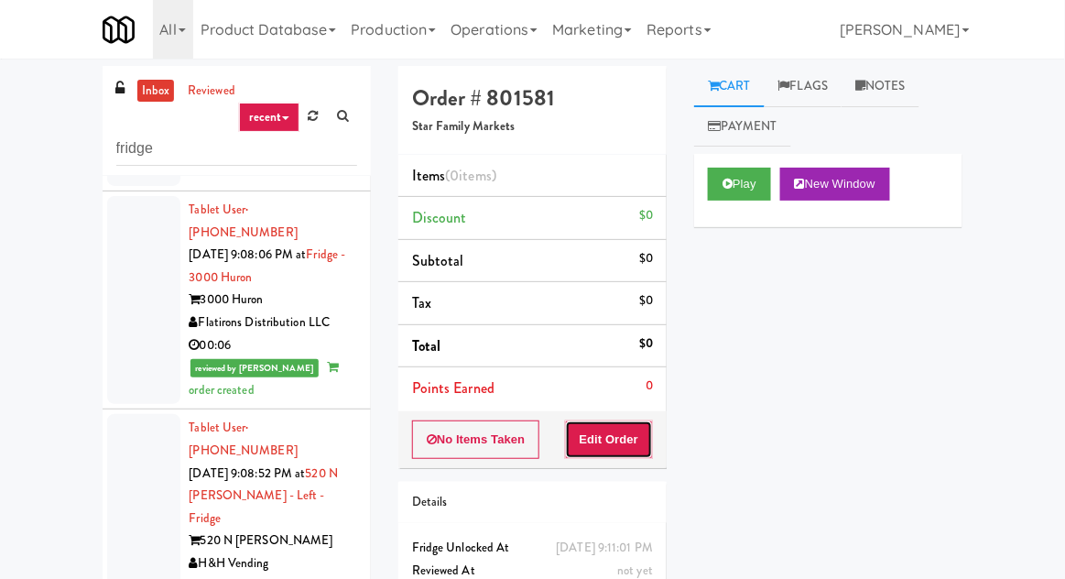
click at [594, 433] on button "Edit Order" at bounding box center [609, 439] width 89 height 38
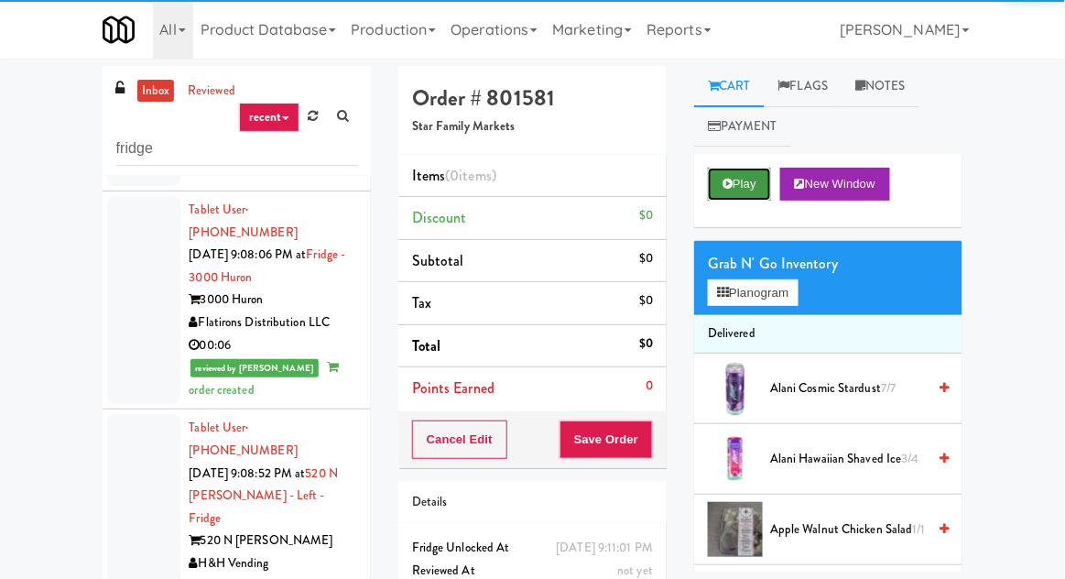
click at [710, 177] on button "Play" at bounding box center [739, 184] width 63 height 33
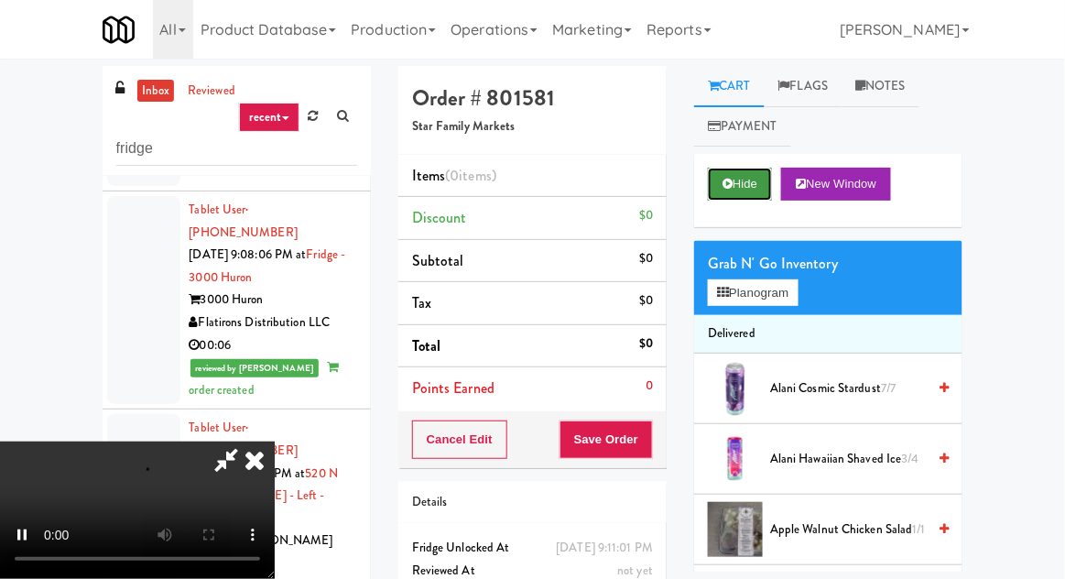
scroll to position [67, 0]
click at [779, 297] on button "Planogram" at bounding box center [753, 292] width 90 height 27
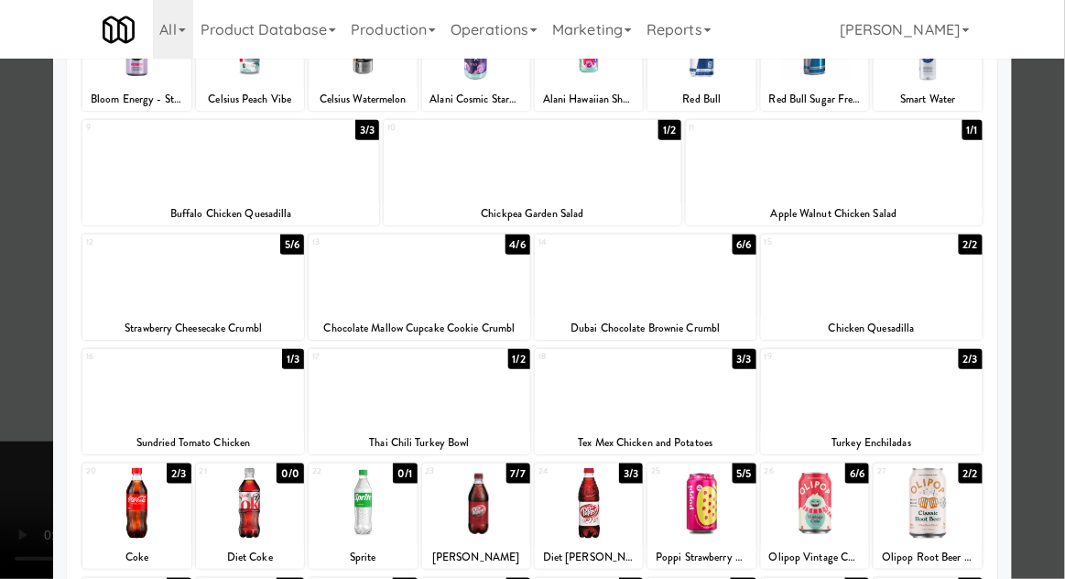
scroll to position [174, 0]
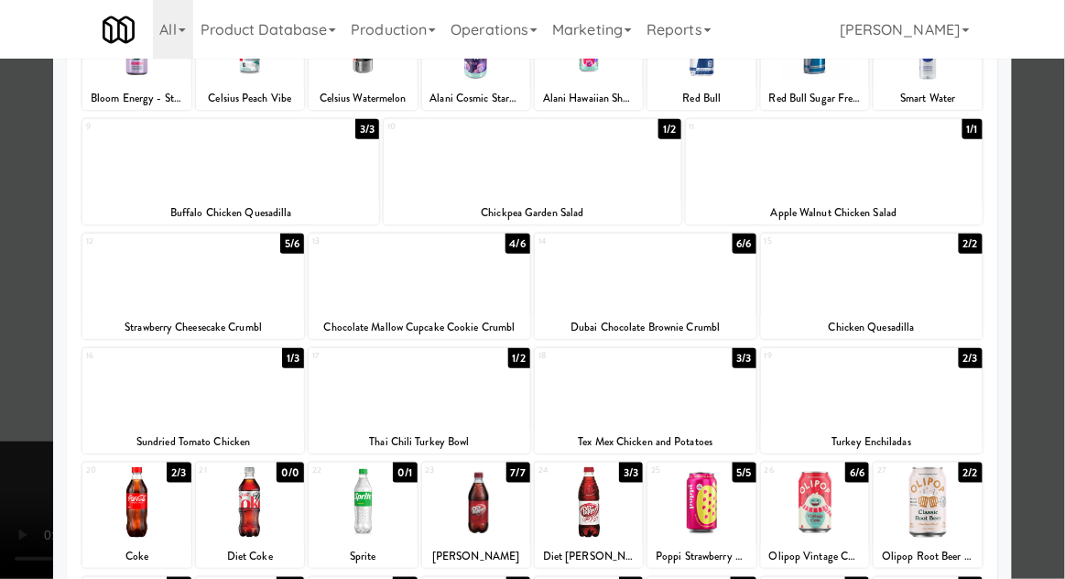
click at [137, 491] on div at bounding box center [136, 502] width 108 height 71
click at [15, 488] on div at bounding box center [532, 289] width 1065 height 579
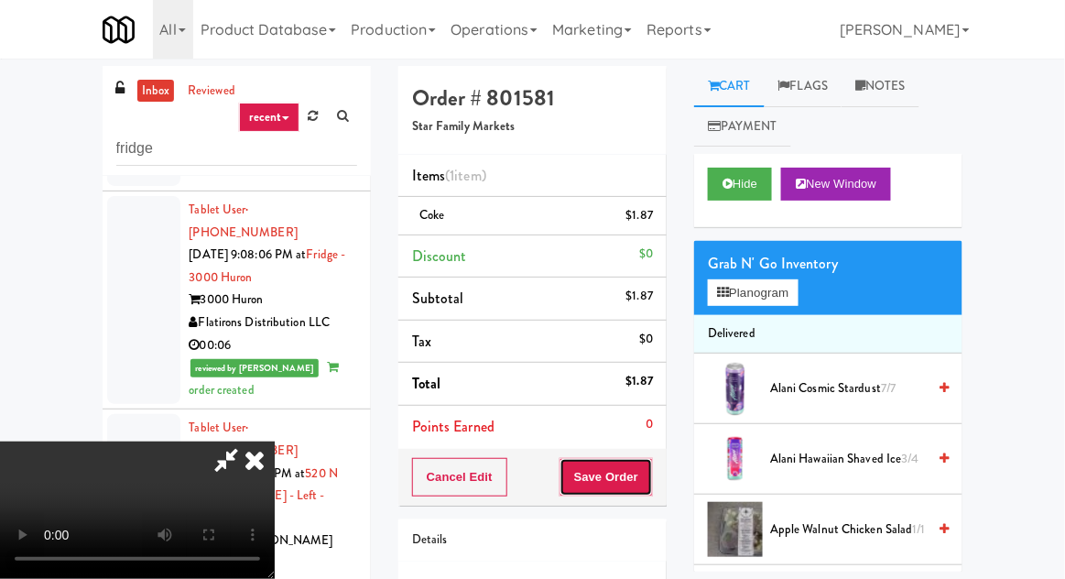
click at [649, 478] on button "Save Order" at bounding box center [605, 477] width 93 height 38
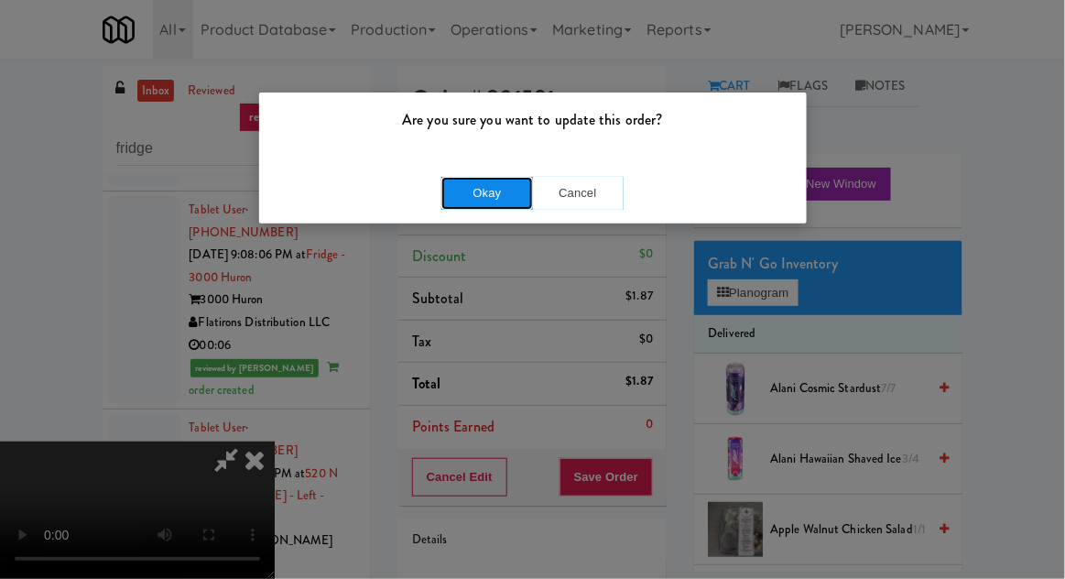
click at [481, 183] on button "Okay" at bounding box center [487, 193] width 92 height 33
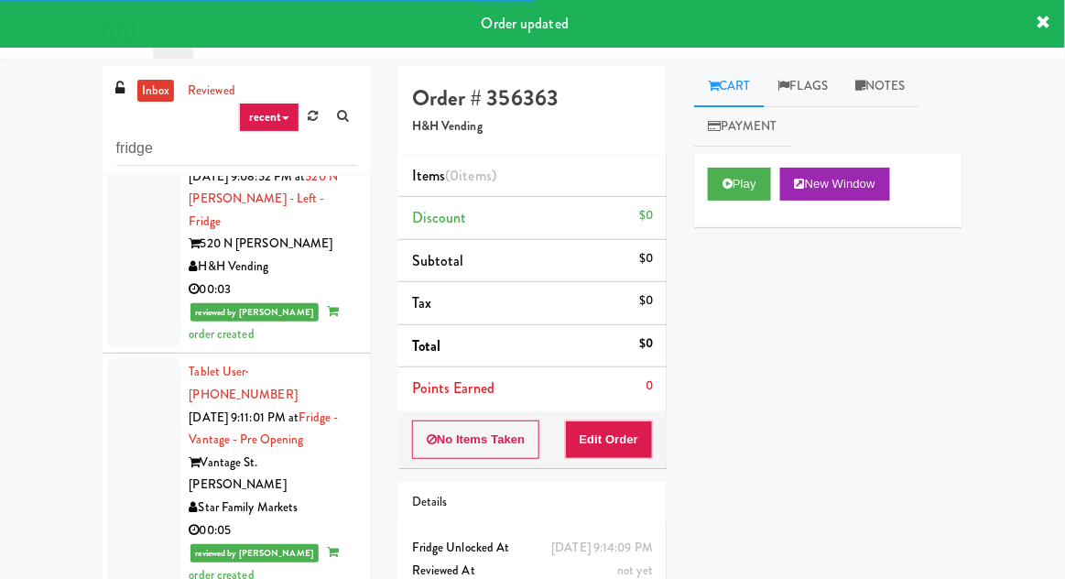
scroll to position [1855, 0]
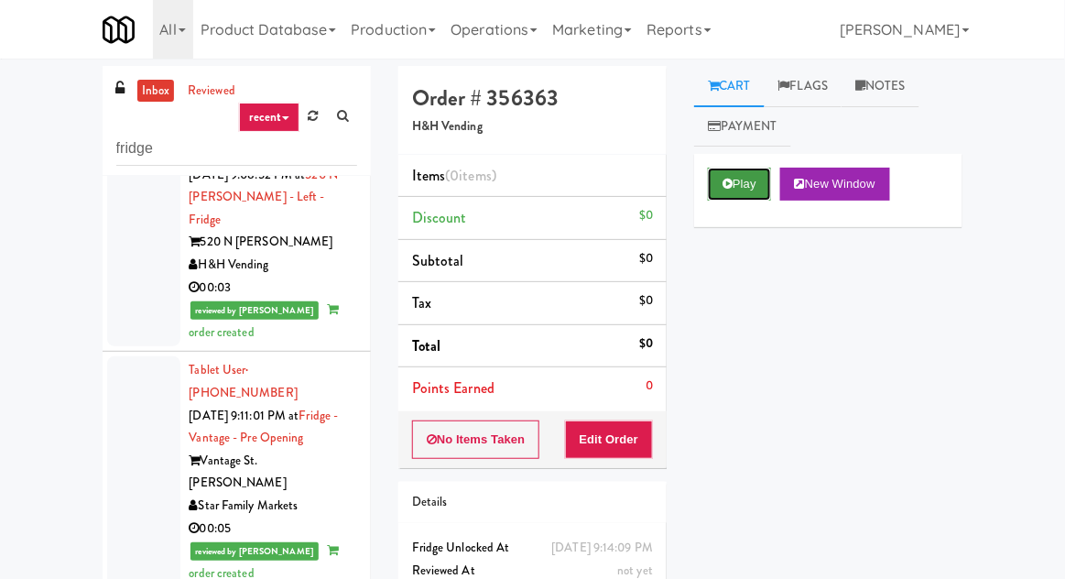
click at [714, 192] on button "Play" at bounding box center [739, 184] width 63 height 33
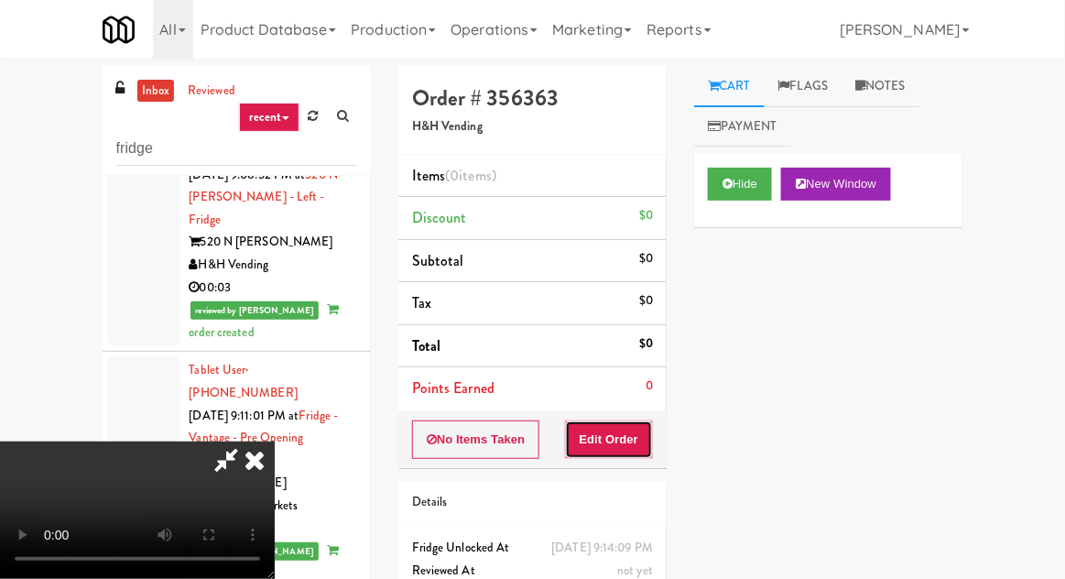
click at [598, 425] on button "Edit Order" at bounding box center [609, 439] width 89 height 38
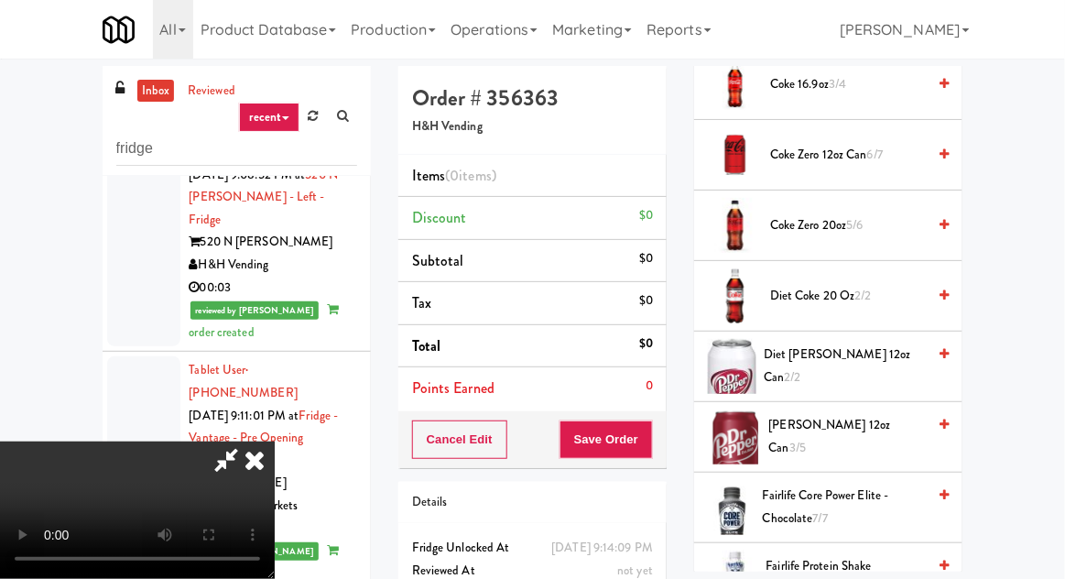
scroll to position [875, 0]
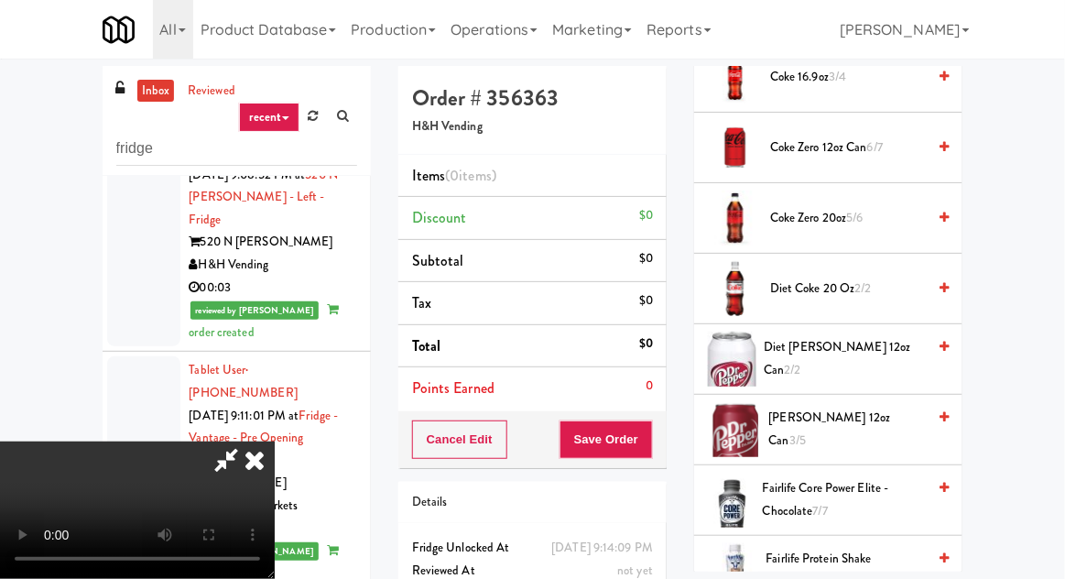
click at [801, 361] on span "2/2" at bounding box center [793, 369] width 16 height 17
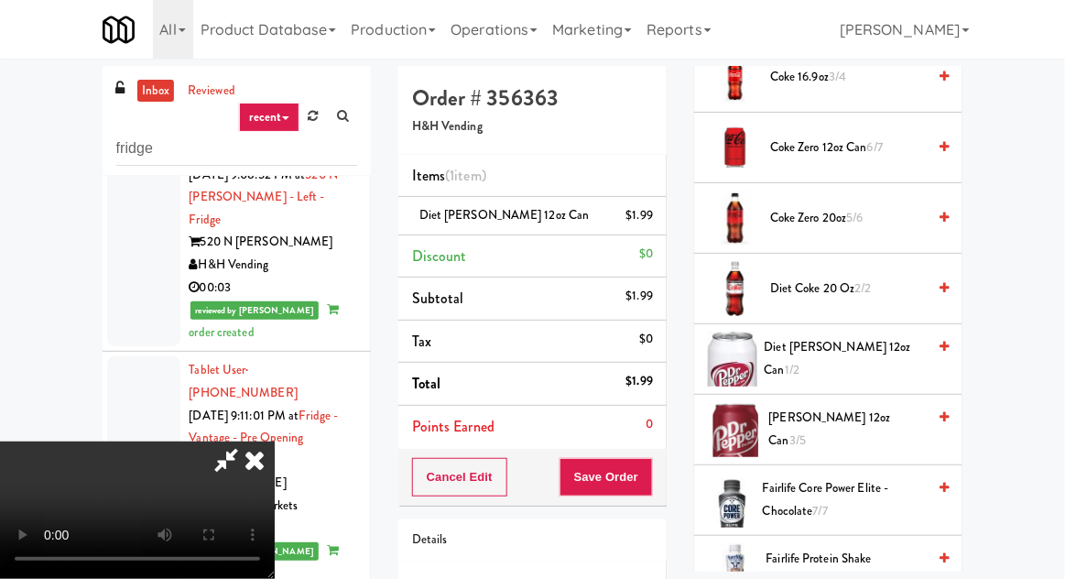
click at [874, 355] on span "Diet Dr Pepper 12oz can 1/2" at bounding box center [846, 358] width 162 height 45
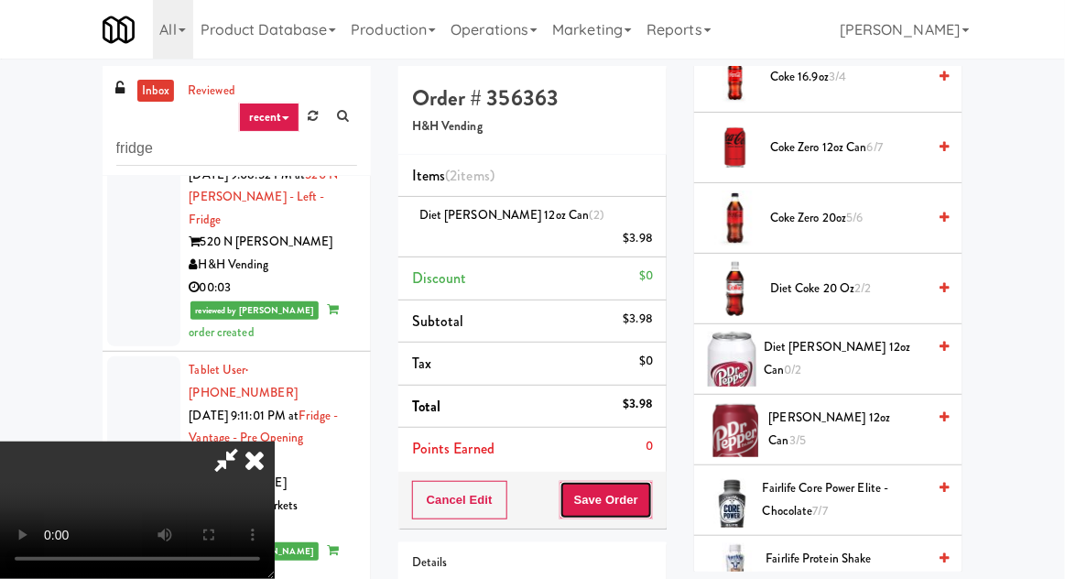
click at [649, 481] on button "Save Order" at bounding box center [605, 500] width 93 height 38
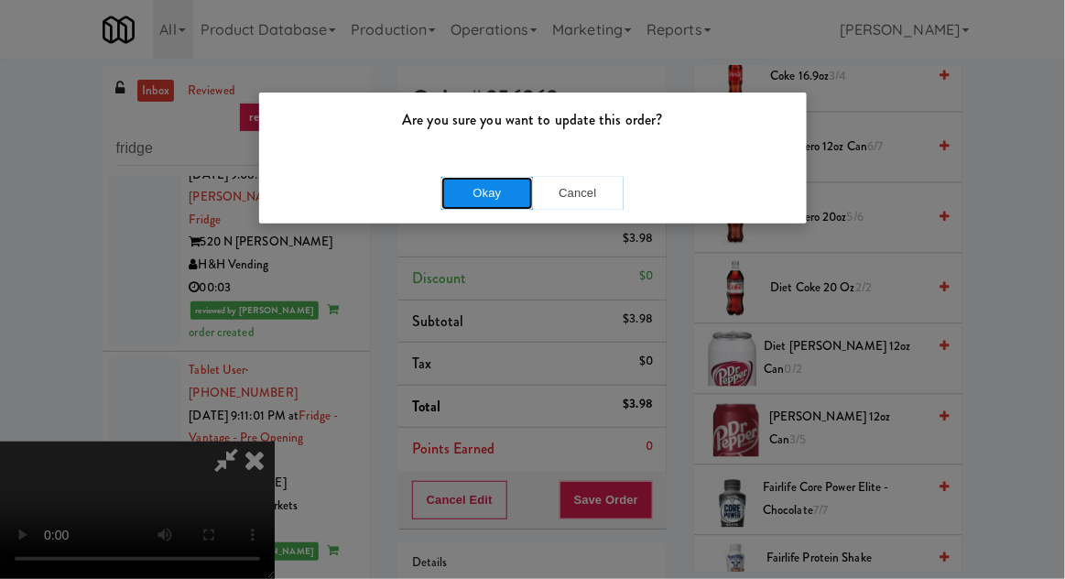
click at [449, 206] on button "Okay" at bounding box center [487, 193] width 92 height 33
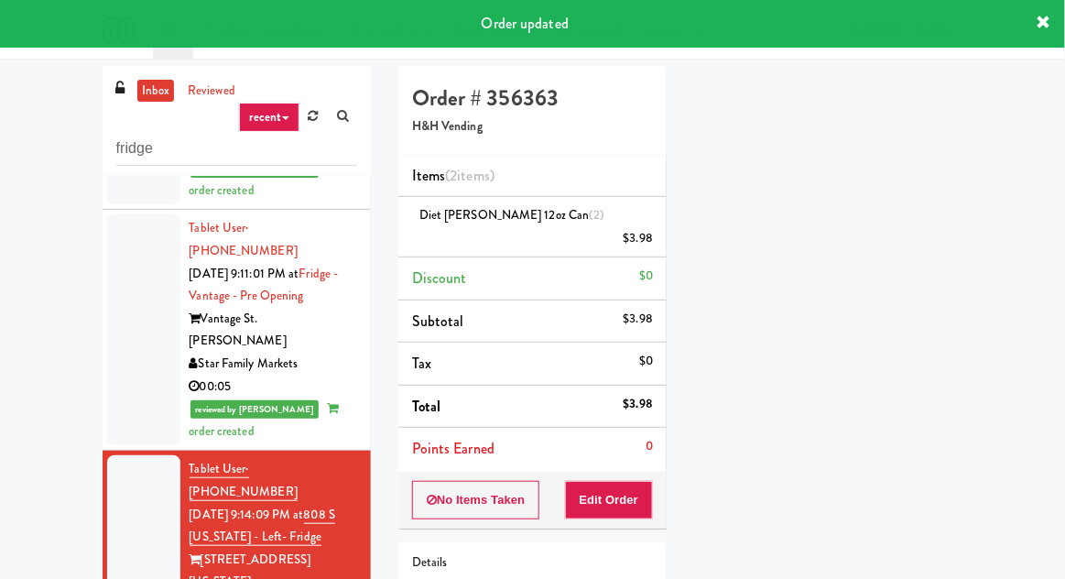
scroll to position [2003, 0]
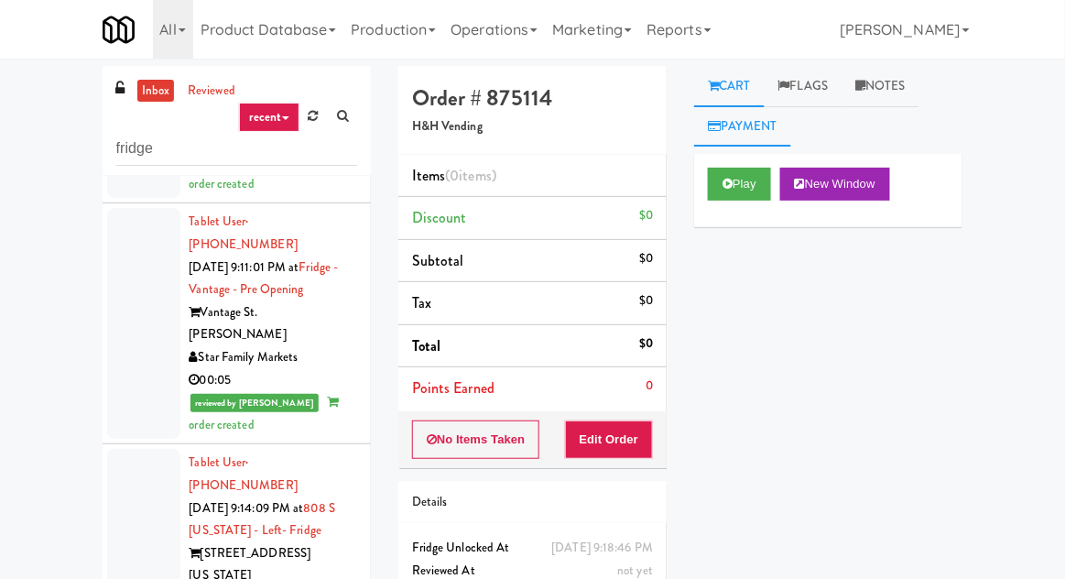
click at [754, 147] on link "Payment" at bounding box center [742, 126] width 97 height 41
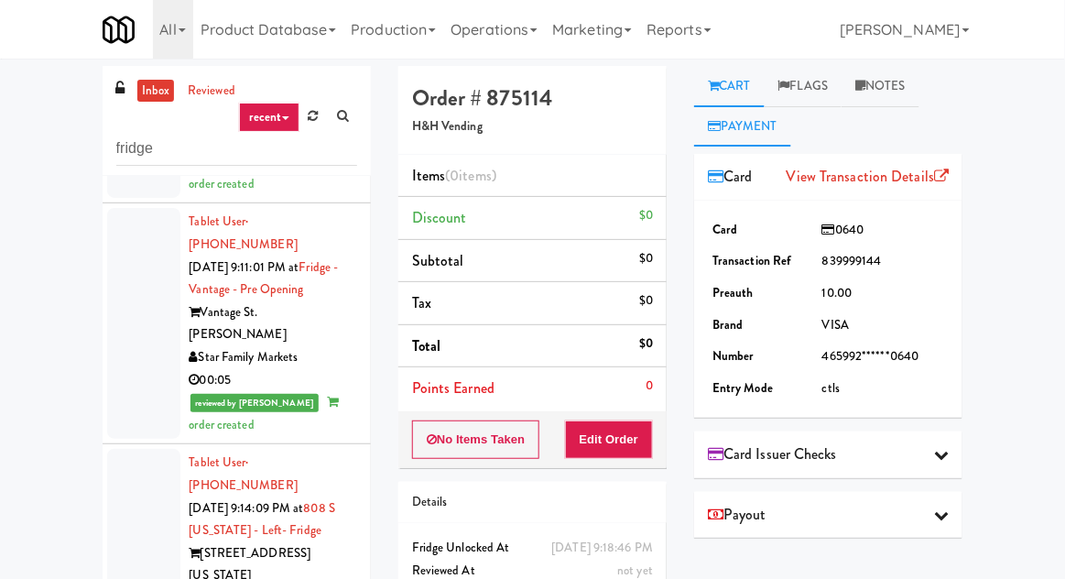
click at [719, 91] on icon at bounding box center [713, 86] width 11 height 12
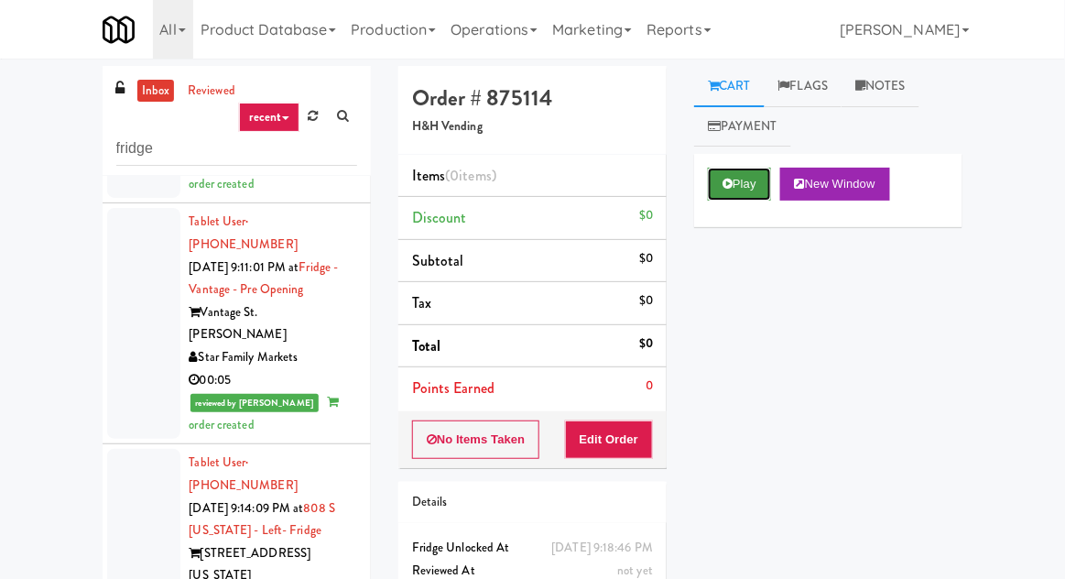
click at [716, 176] on button "Play" at bounding box center [739, 184] width 63 height 33
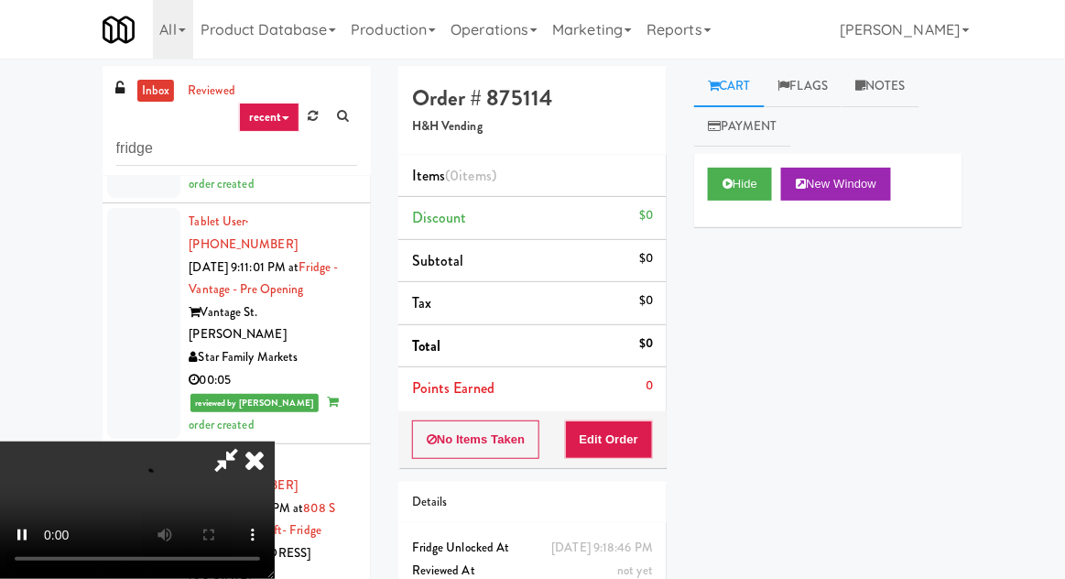
click at [668, 412] on div "Order # 875114 H&H Vending Items (0 items ) Discount $0 Subtotal $0 Tax $0 Tota…" at bounding box center [533, 360] width 296 height 589
click at [602, 436] on button "Edit Order" at bounding box center [609, 439] width 89 height 38
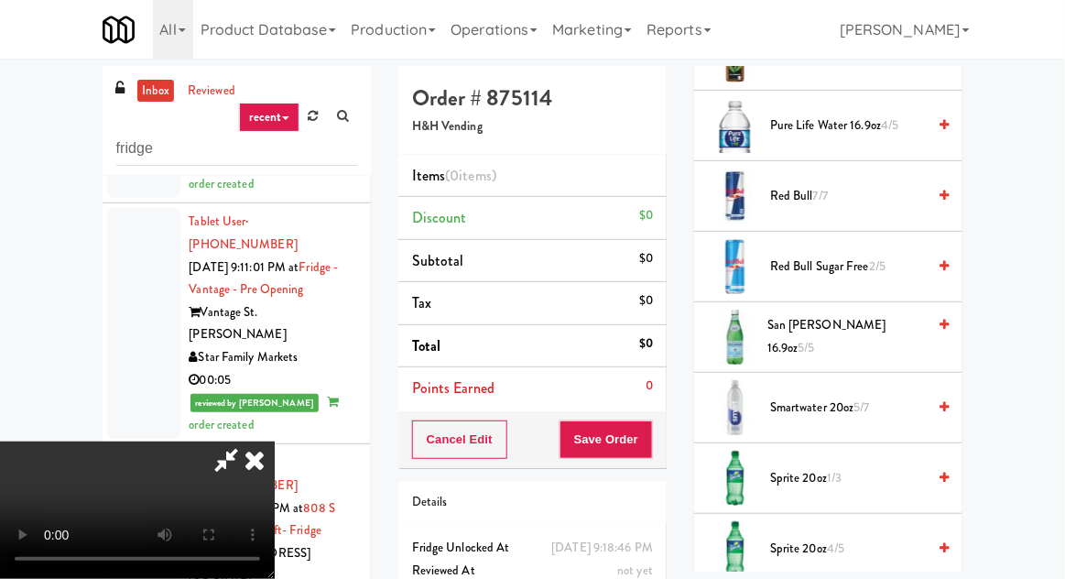
scroll to position [2309, 0]
click at [913, 327] on span "San Pellegrino 16.9oz 5/5" at bounding box center [846, 334] width 158 height 45
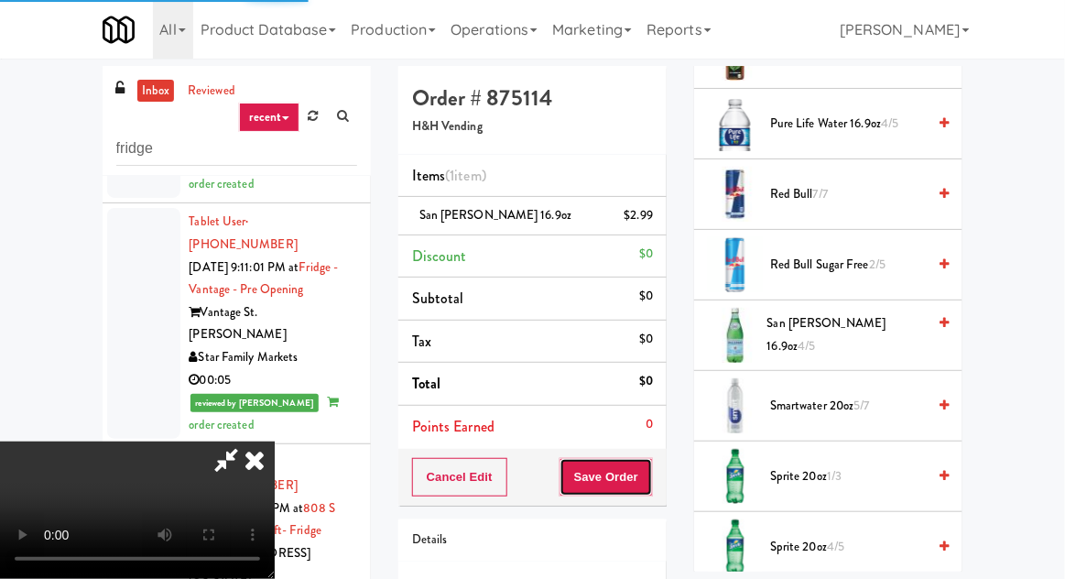
click at [652, 478] on button "Save Order" at bounding box center [605, 477] width 93 height 38
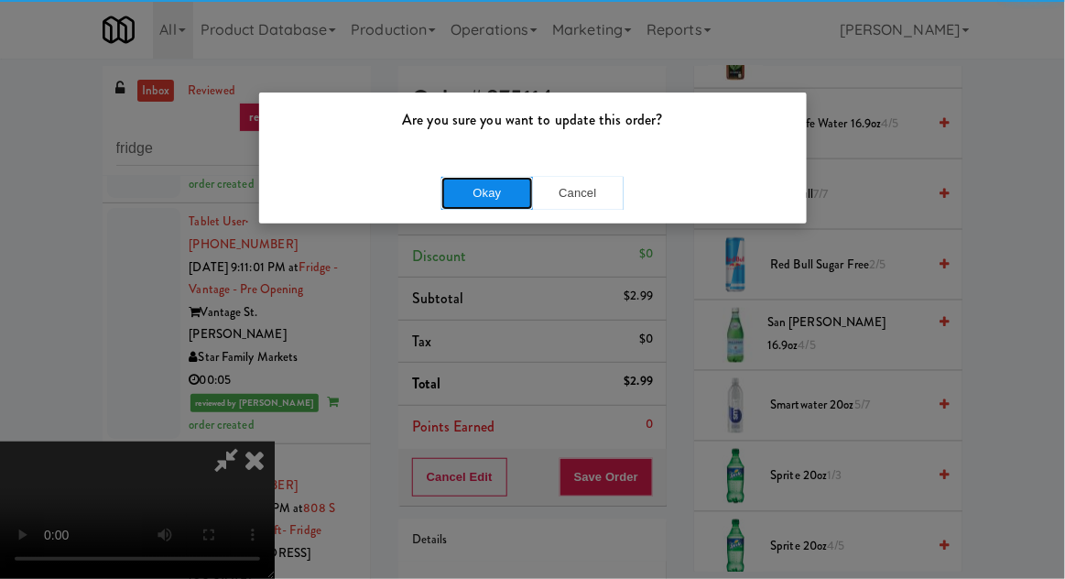
click at [467, 180] on button "Okay" at bounding box center [487, 193] width 92 height 33
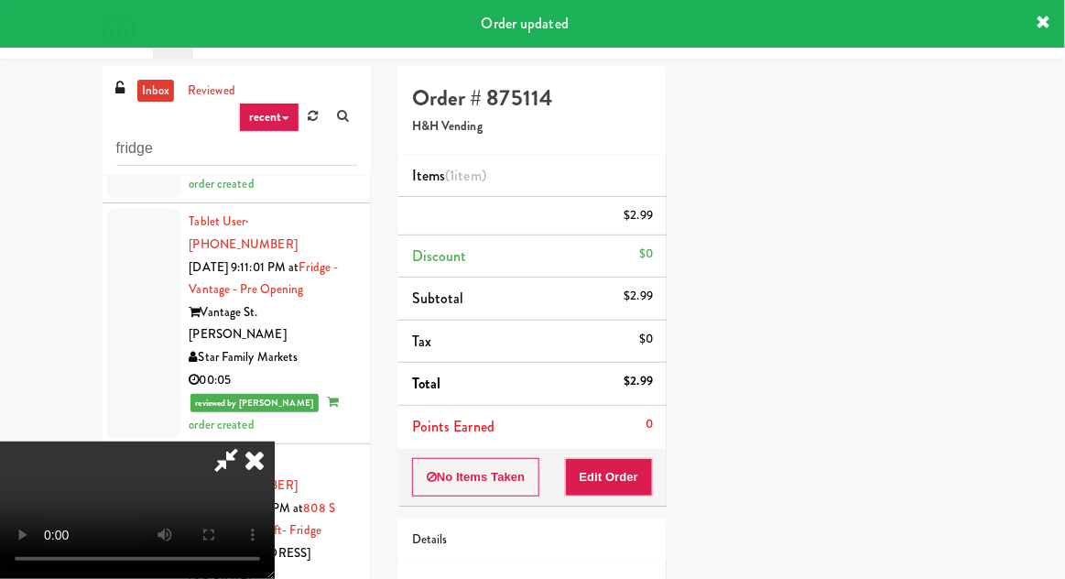
scroll to position [0, 0]
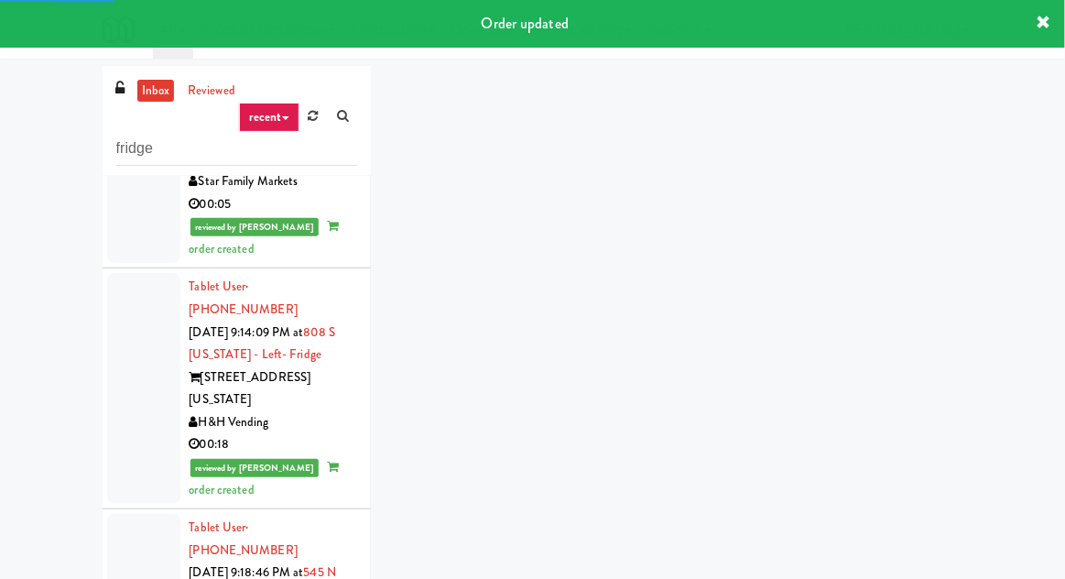
scroll to position [2183, 0]
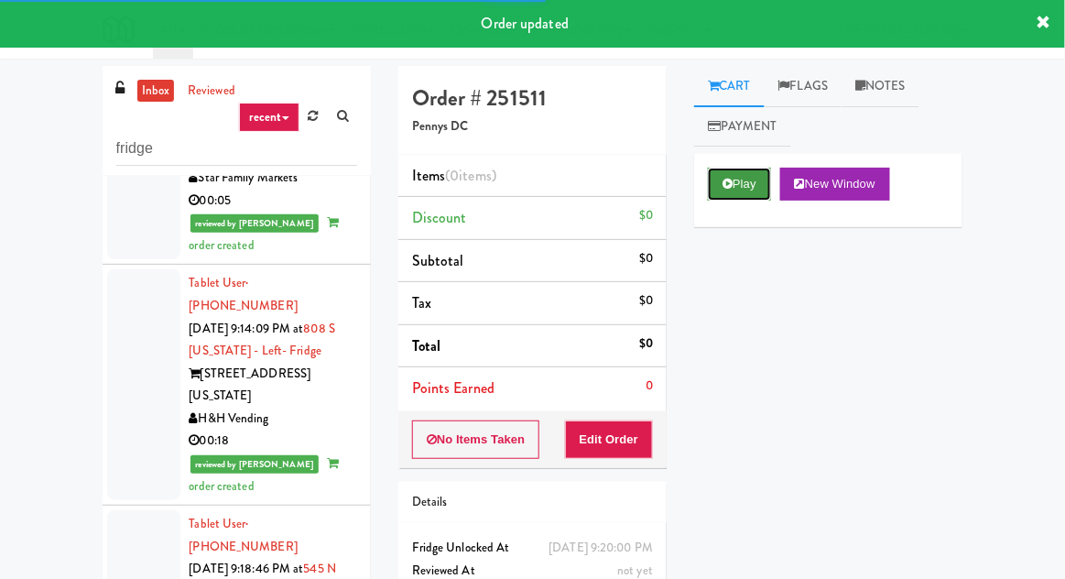
click at [760, 171] on button "Play" at bounding box center [739, 184] width 63 height 33
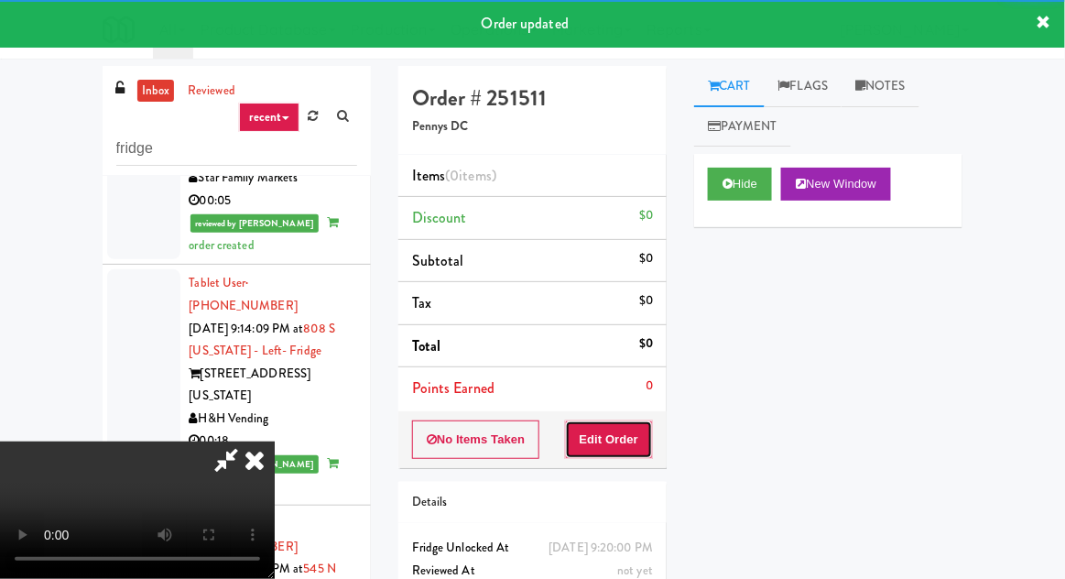
click at [636, 423] on button "Edit Order" at bounding box center [609, 439] width 89 height 38
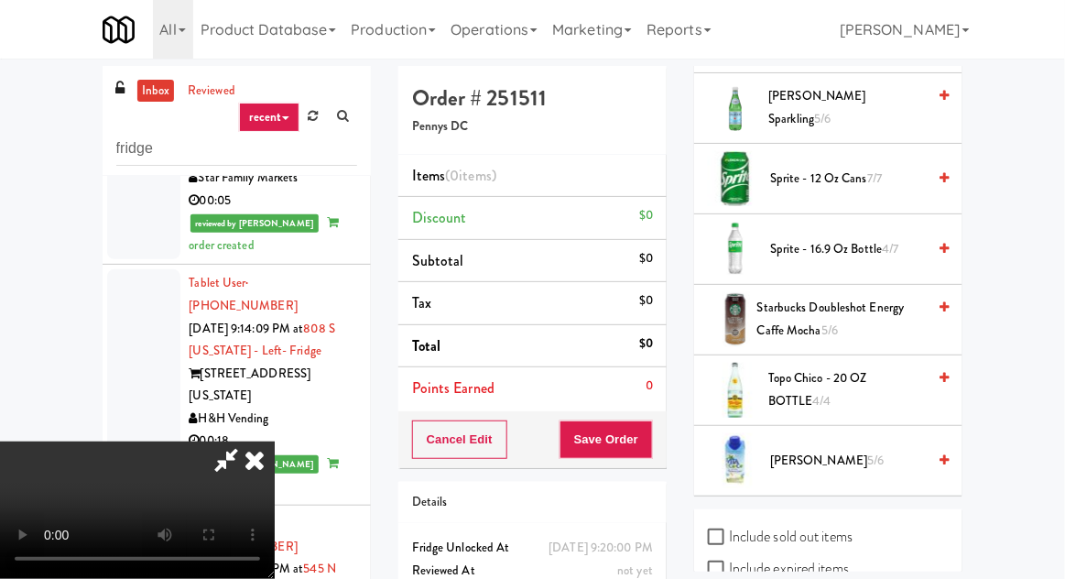
scroll to position [2395, 0]
click at [923, 238] on span "Sprite - 16.9 oz Bottle 4/7" at bounding box center [848, 249] width 156 height 23
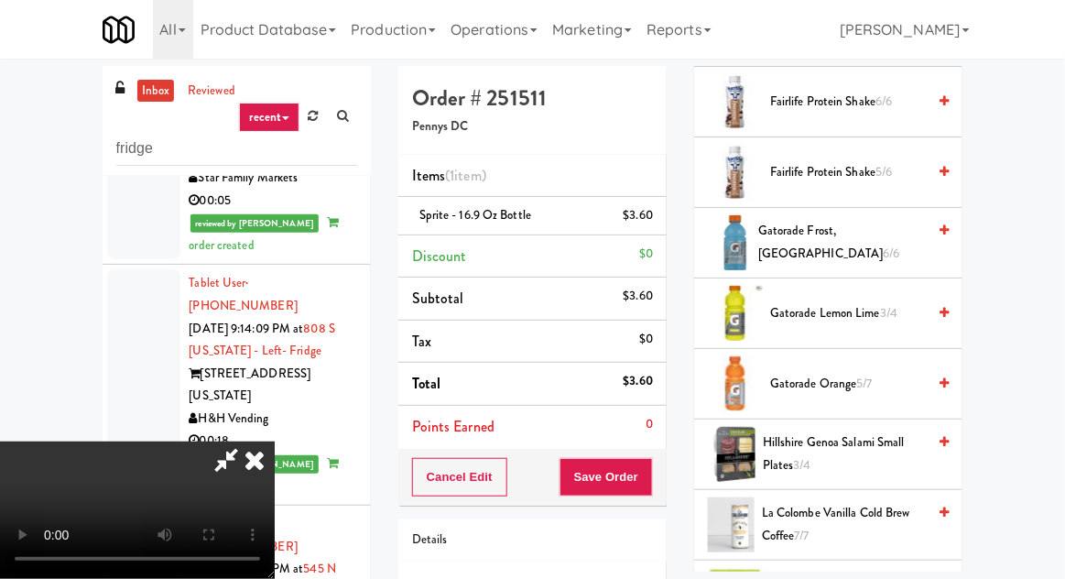
scroll to position [1194, 0]
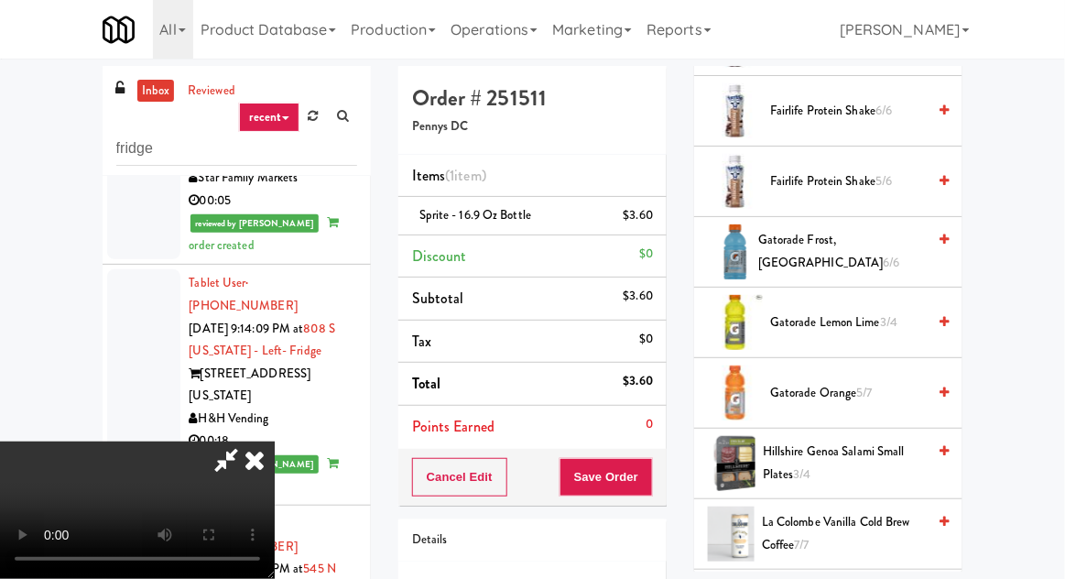
click at [918, 241] on span "Gatorade Frost, Glacier Freeze 6/6" at bounding box center [842, 251] width 168 height 45
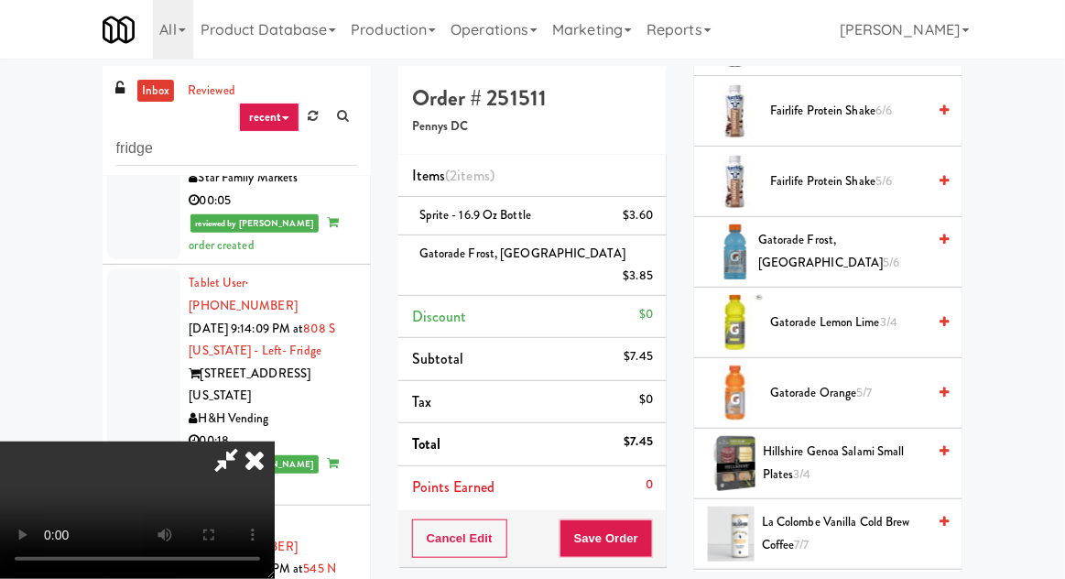
click at [671, 511] on div "Order # 251511 Pennys DC Items (2 items ) Sprite - 16.9 oz Bottle $3.60 Gatorad…" at bounding box center [533, 410] width 296 height 688
click at [649, 519] on button "Save Order" at bounding box center [605, 538] width 93 height 38
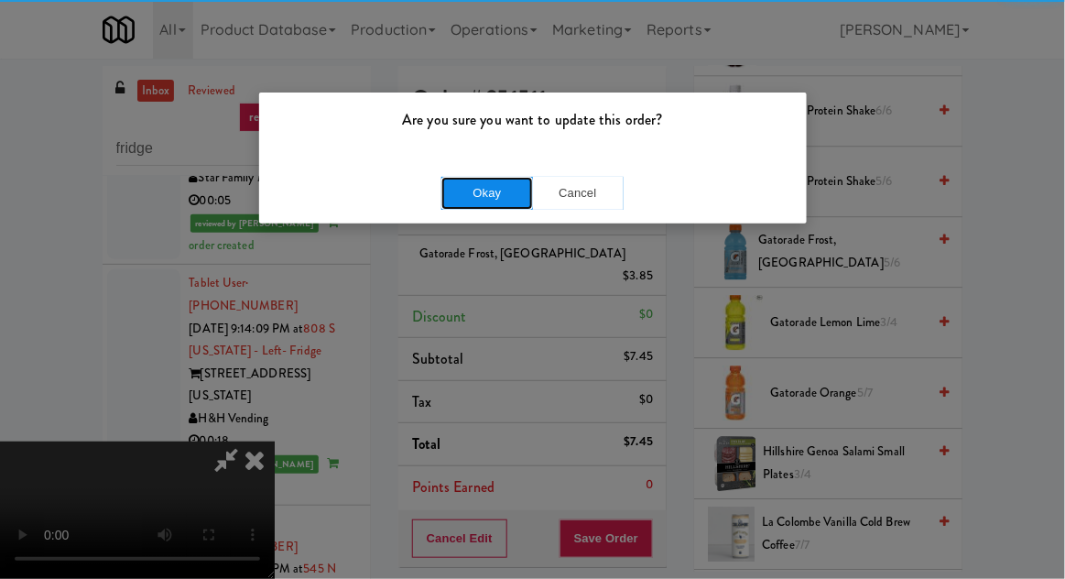
click at [489, 191] on button "Okay" at bounding box center [487, 193] width 92 height 33
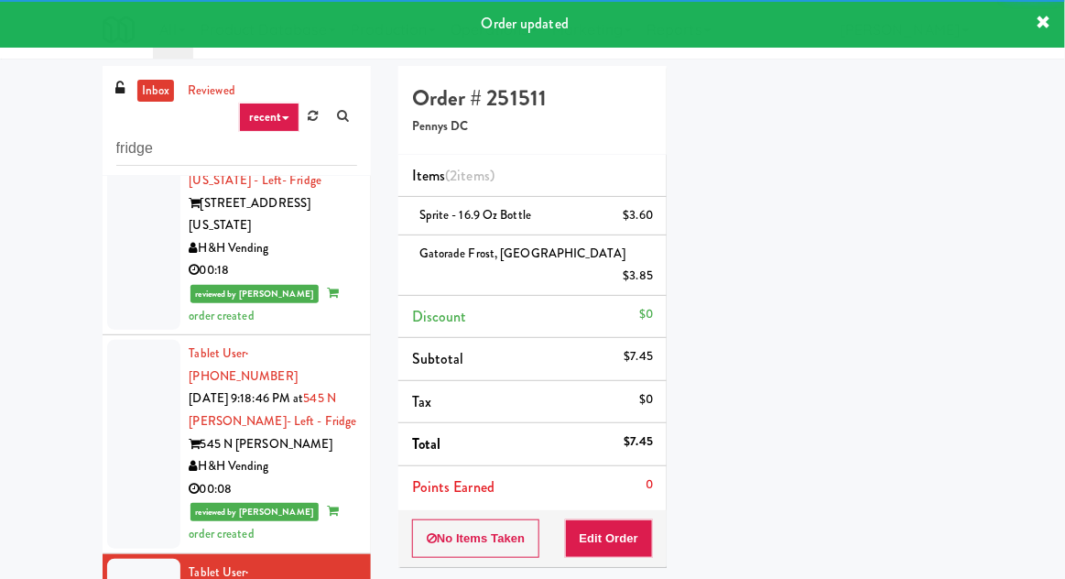
scroll to position [2356, 0]
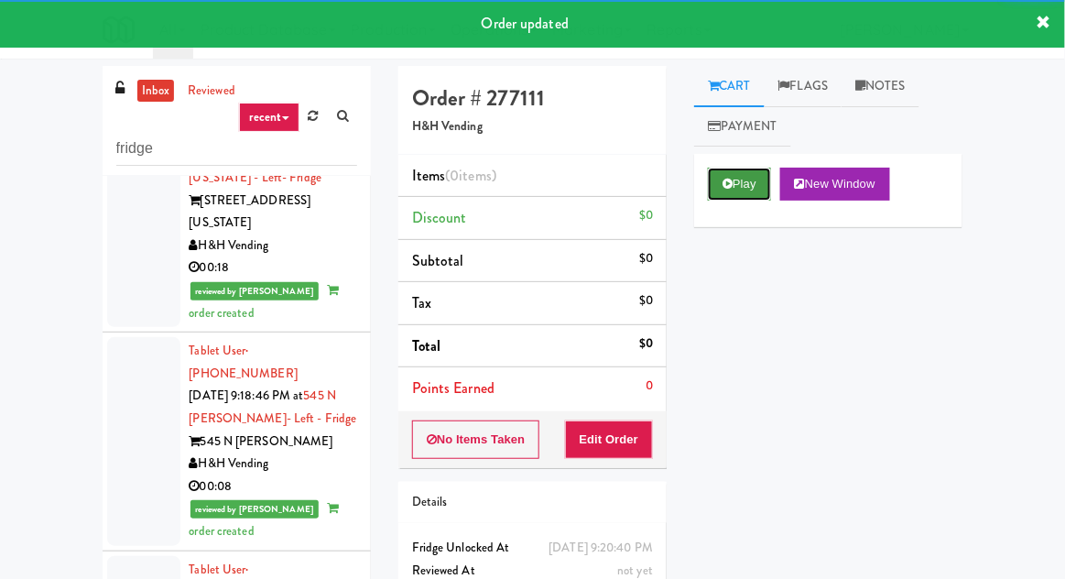
click at [717, 199] on button "Play" at bounding box center [739, 184] width 63 height 33
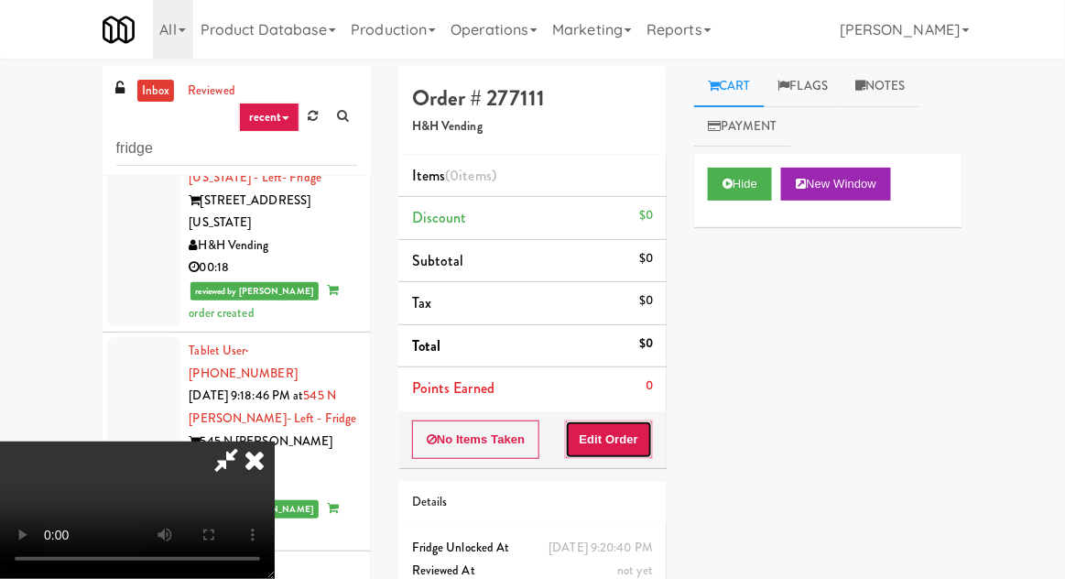
click at [648, 436] on button "Edit Order" at bounding box center [609, 439] width 89 height 38
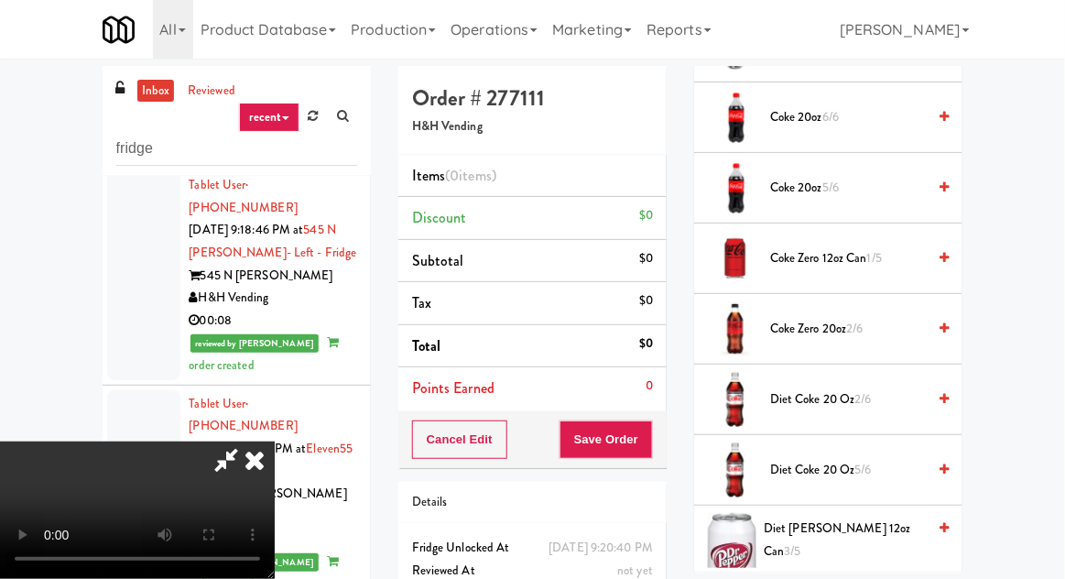
scroll to position [624, 0]
click at [905, 251] on span "Coke Zero 12oz can 1/5" at bounding box center [848, 257] width 156 height 23
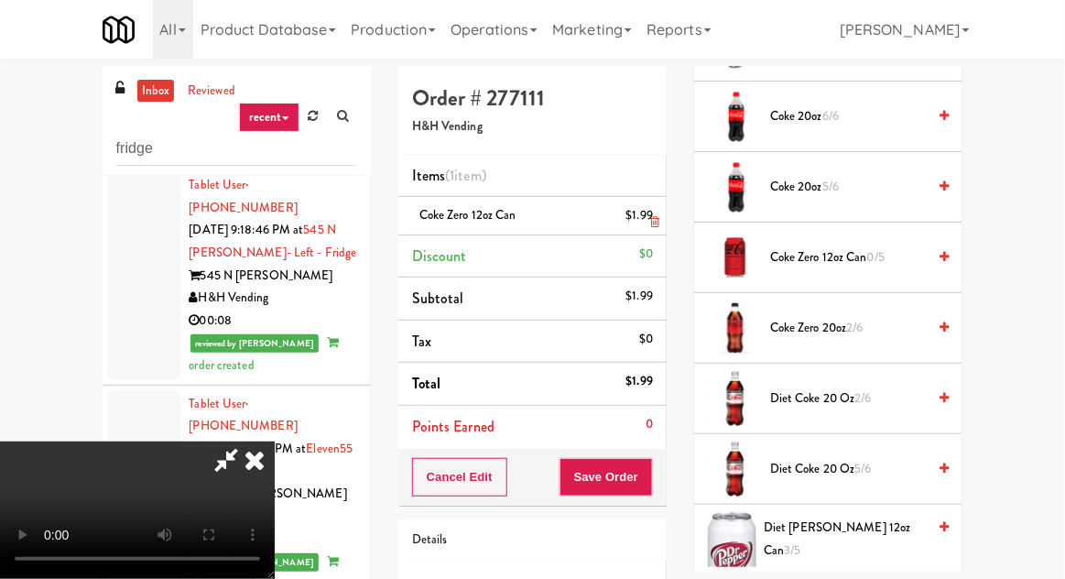
click at [655, 216] on li "Coke Zero 12oz can $1.99" at bounding box center [532, 216] width 268 height 38
click at [658, 213] on li "Coke Zero 12oz can $1.99" at bounding box center [532, 216] width 268 height 38
click at [657, 222] on icon at bounding box center [654, 222] width 9 height 12
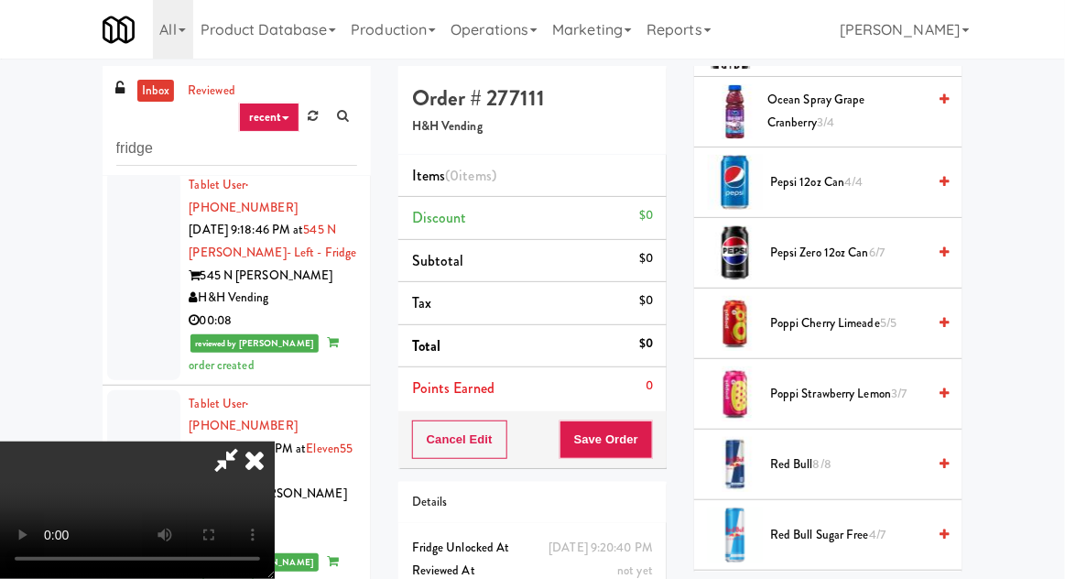
scroll to position [1970, 0]
click at [883, 320] on span "5/5" at bounding box center [888, 321] width 16 height 17
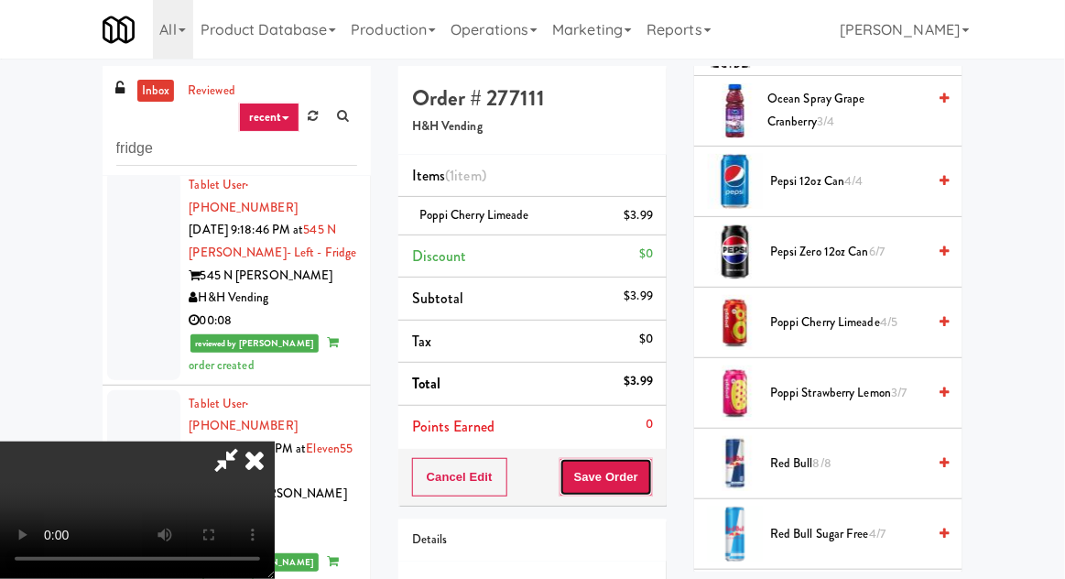
click at [650, 476] on button "Save Order" at bounding box center [605, 477] width 93 height 38
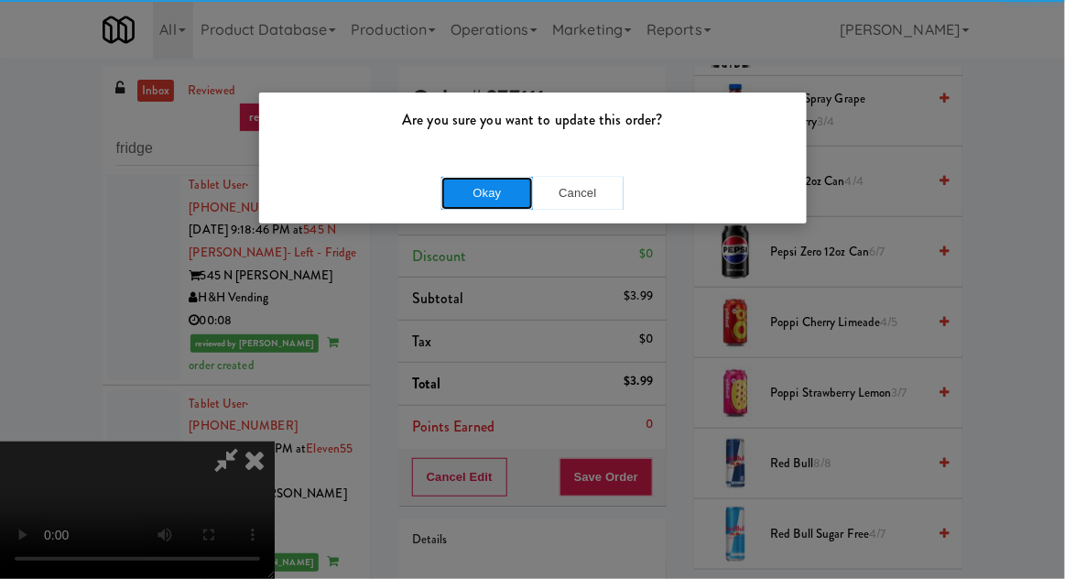
click at [495, 177] on button "Okay" at bounding box center [487, 193] width 92 height 33
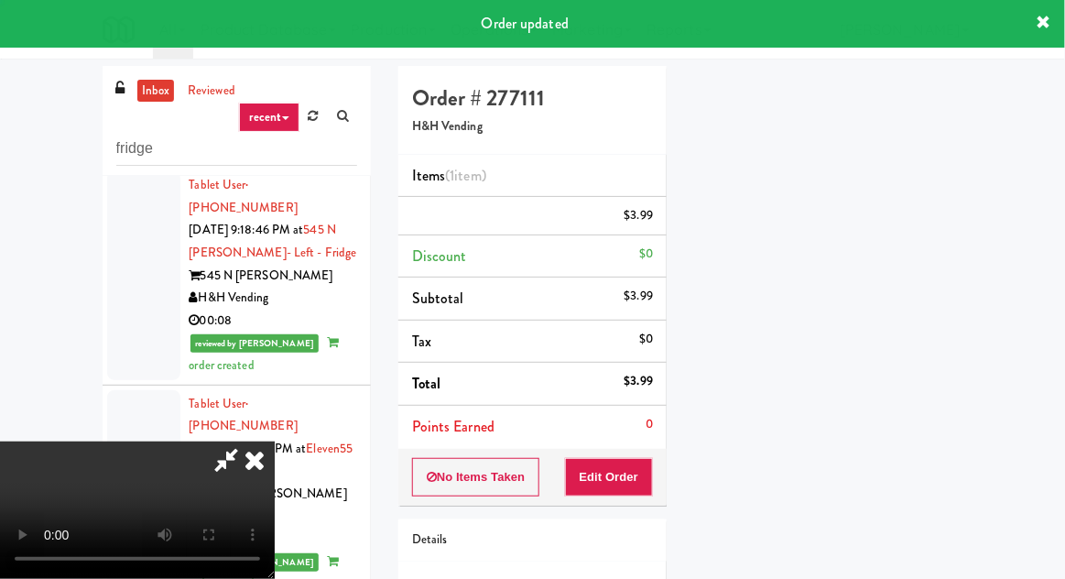
scroll to position [180, 0]
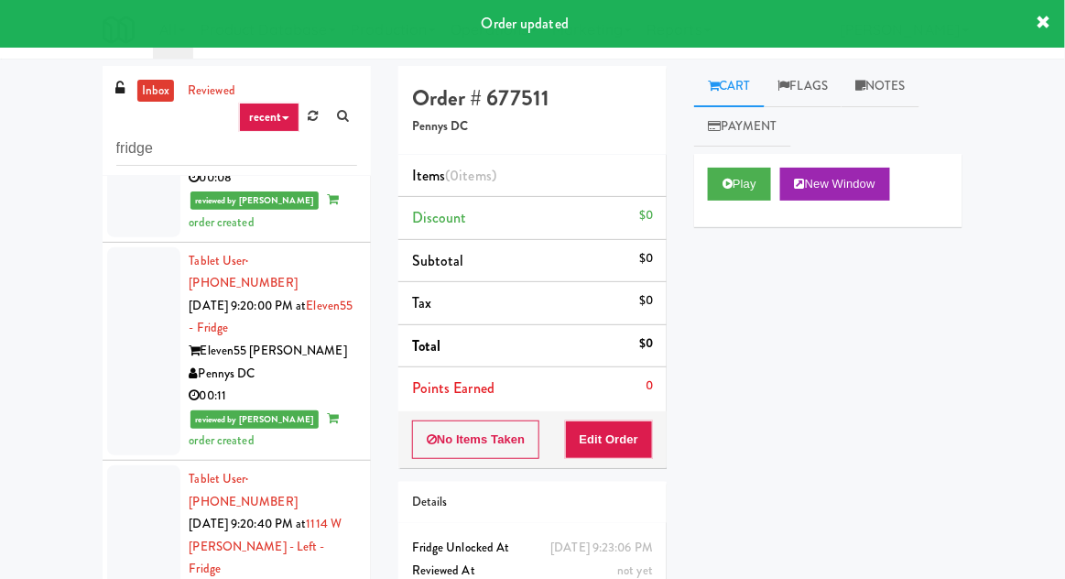
scroll to position [2667, 0]
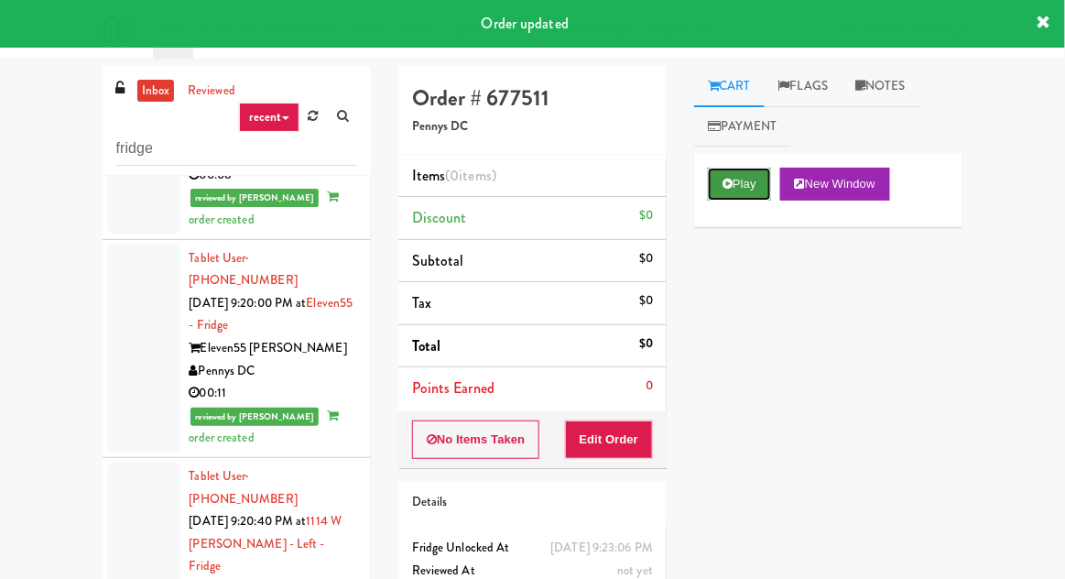
click at [739, 193] on button "Play" at bounding box center [739, 184] width 63 height 33
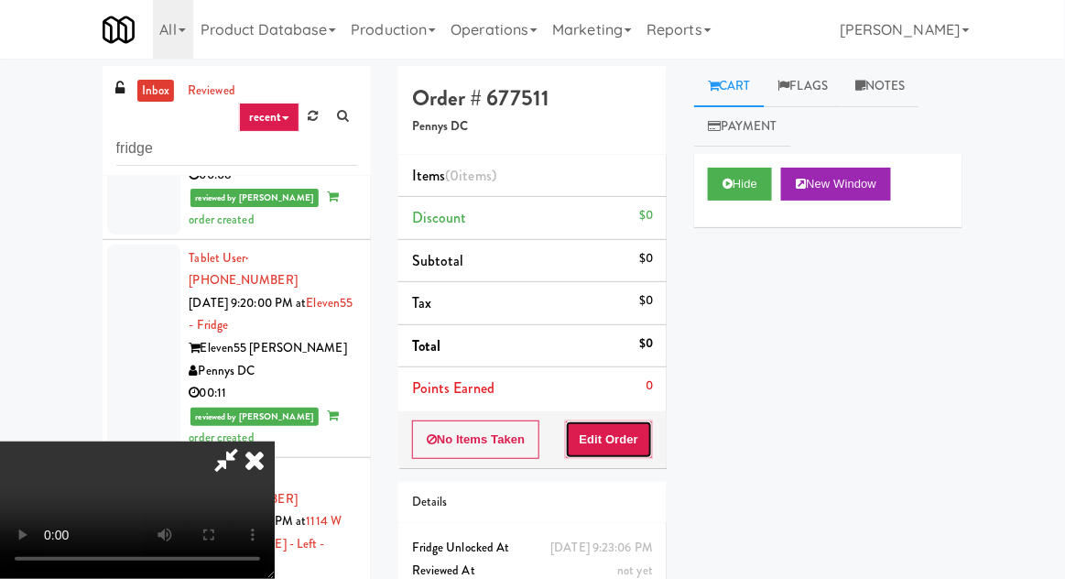
click at [614, 451] on button "Edit Order" at bounding box center [609, 439] width 89 height 38
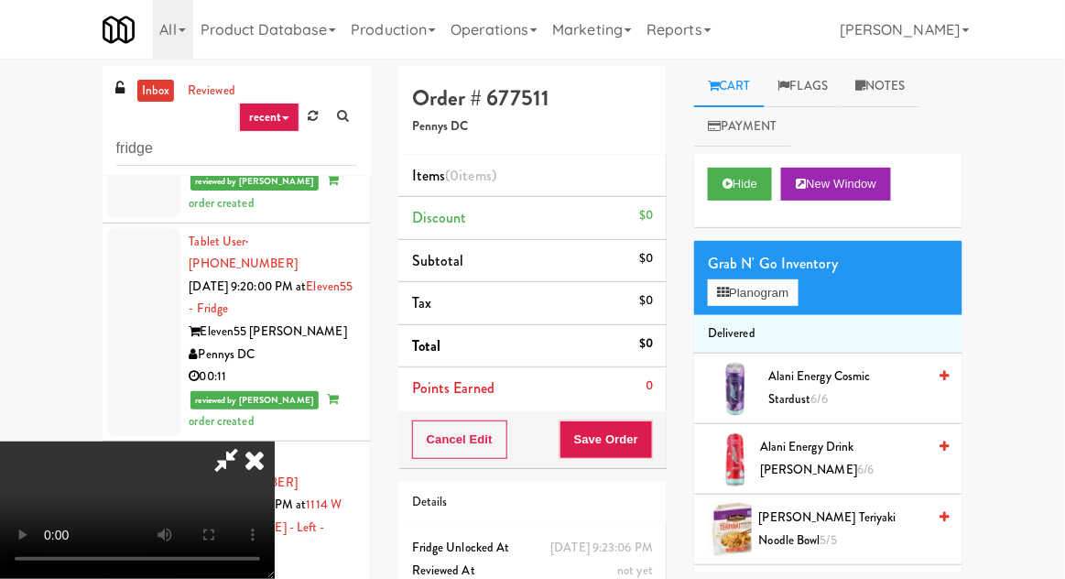
scroll to position [1, 0]
click at [780, 303] on button "Planogram" at bounding box center [753, 292] width 90 height 27
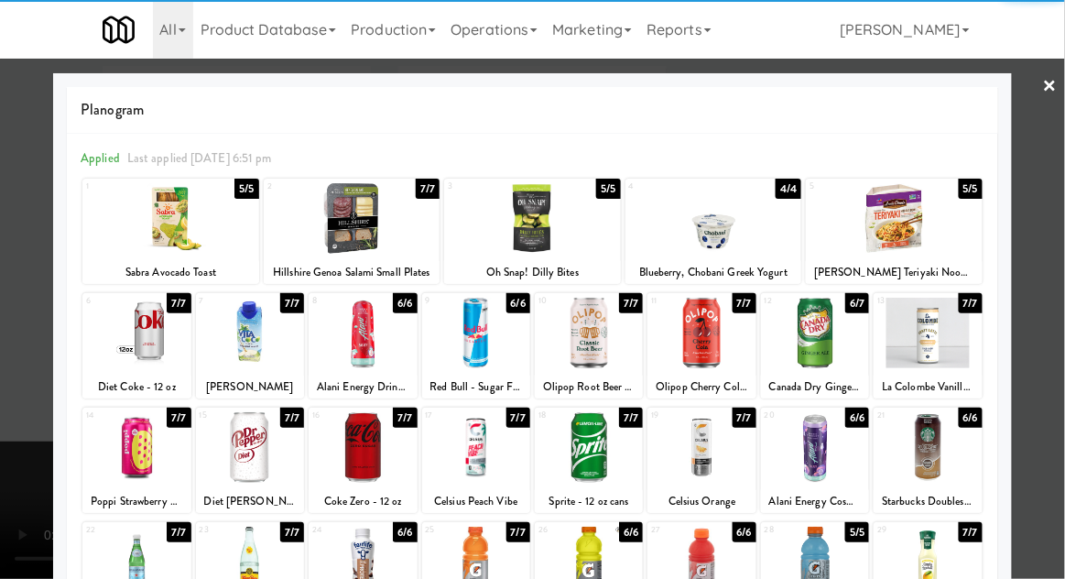
scroll to position [232, 0]
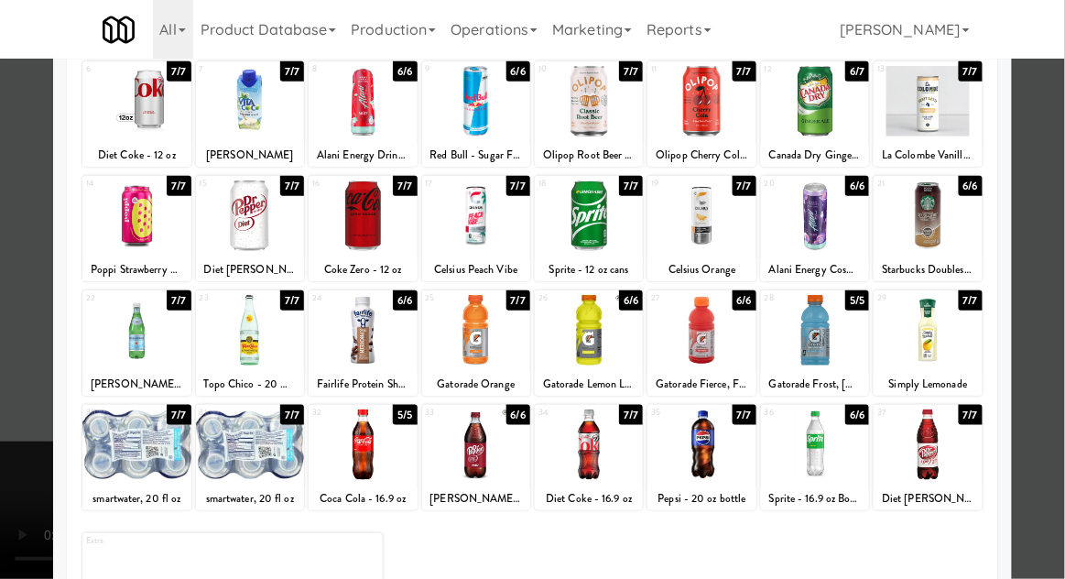
click at [341, 245] on div at bounding box center [363, 215] width 108 height 71
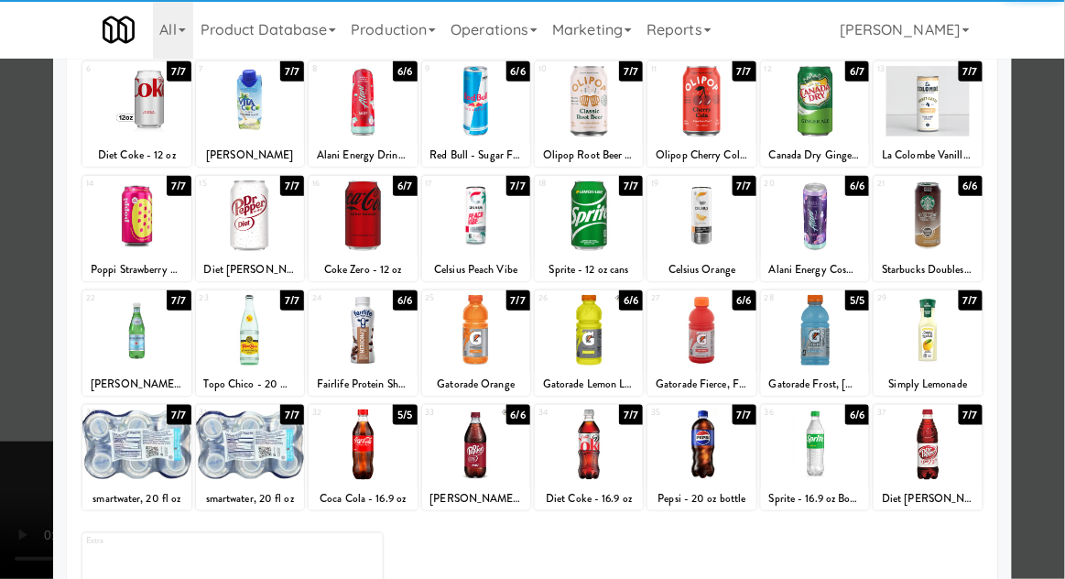
click at [1063, 255] on div at bounding box center [532, 289] width 1065 height 579
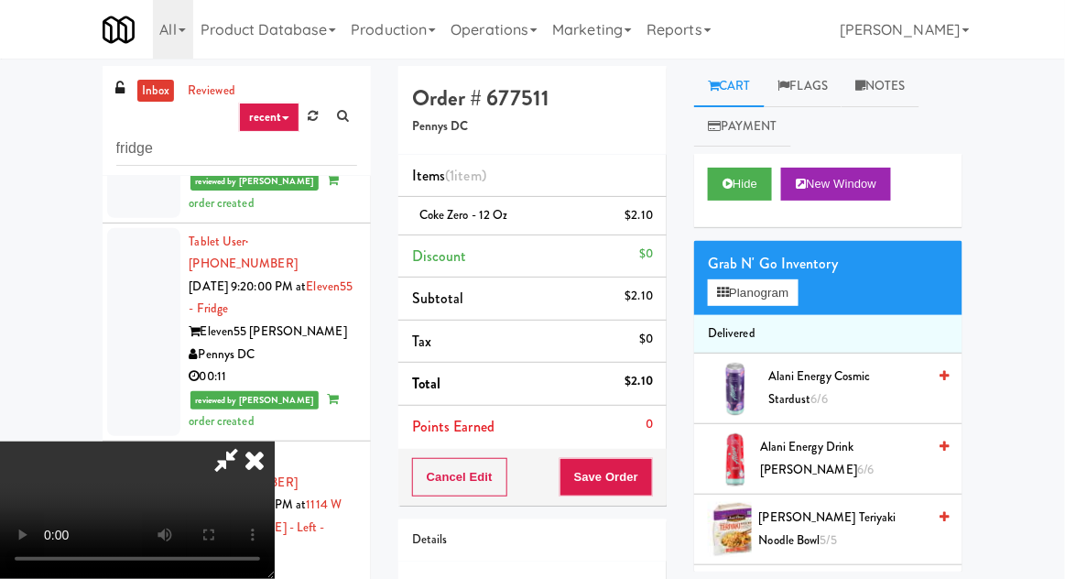
scroll to position [67, 0]
click at [653, 473] on button "Save Order" at bounding box center [605, 477] width 93 height 38
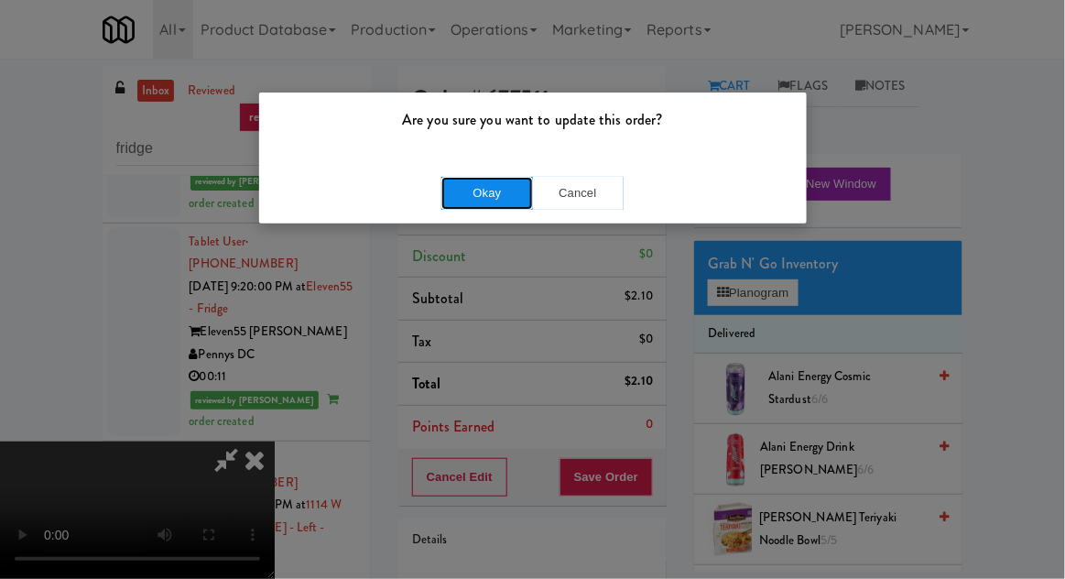
click at [448, 204] on button "Okay" at bounding box center [487, 193] width 92 height 33
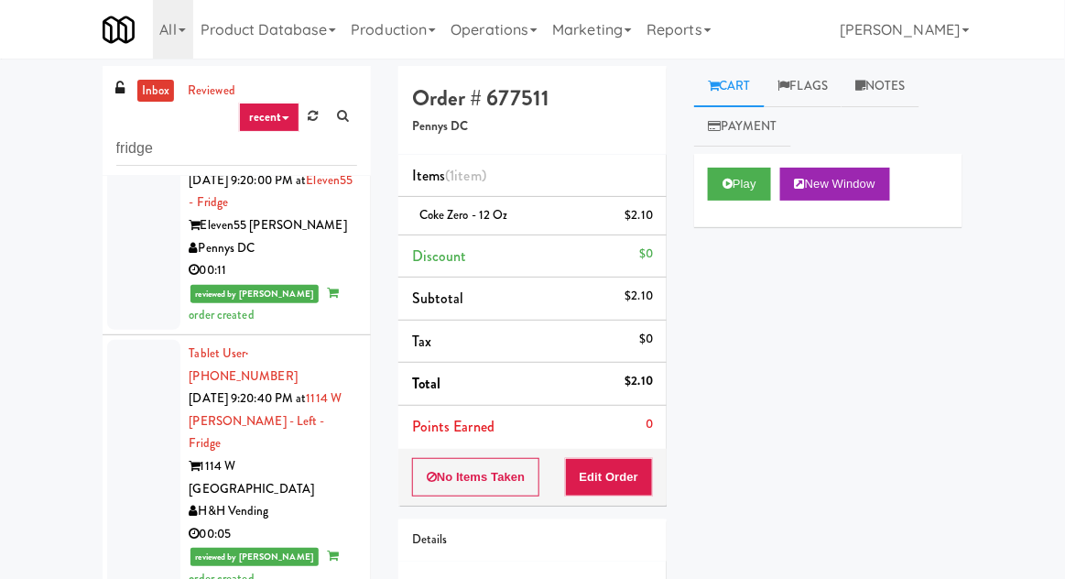
scroll to position [2820, 0]
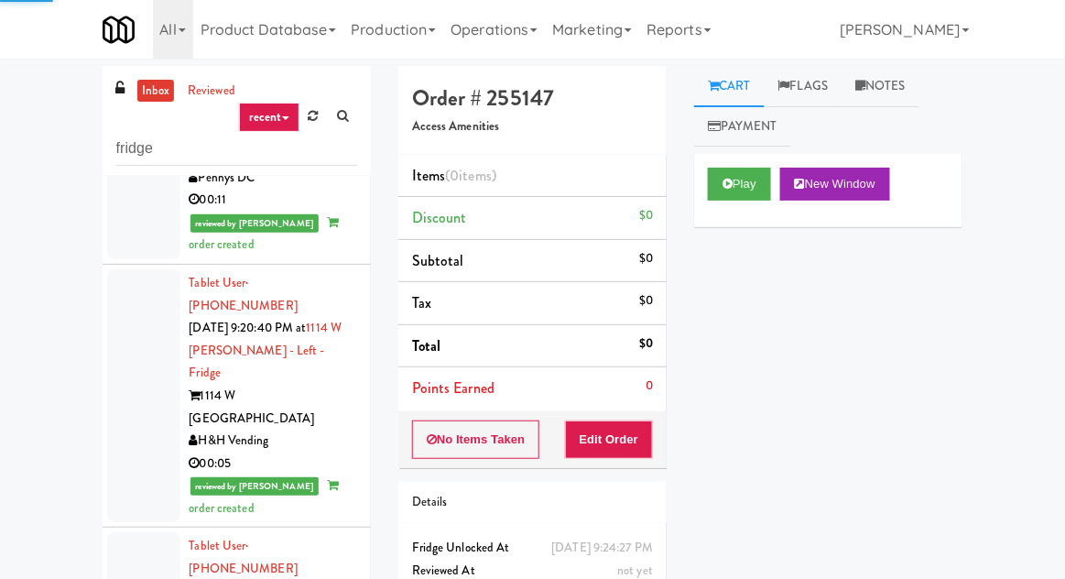
scroll to position [2861, 0]
click at [733, 192] on button "Play" at bounding box center [739, 184] width 63 height 33
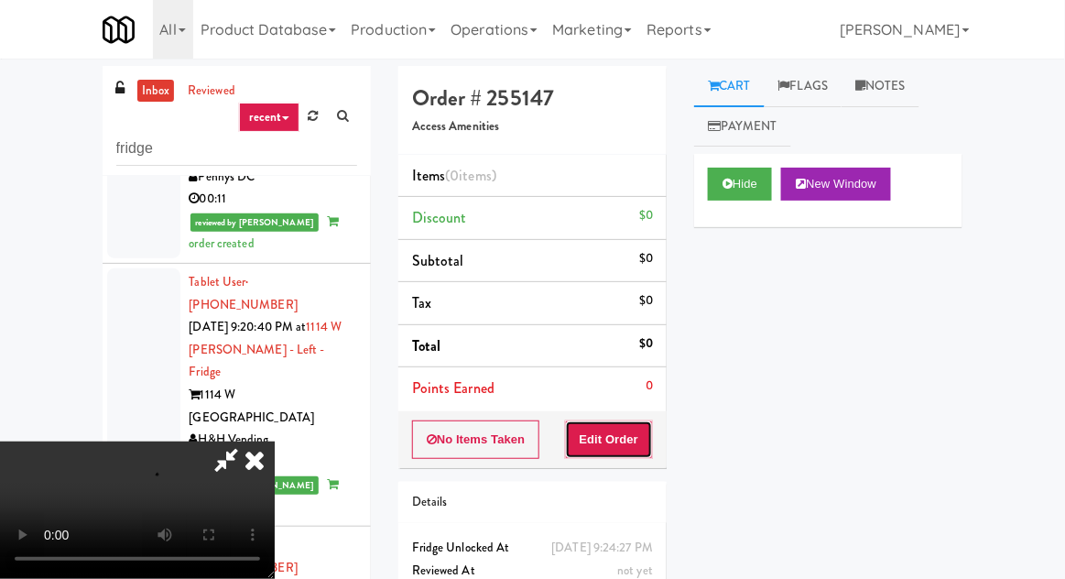
click at [615, 431] on button "Edit Order" at bounding box center [609, 439] width 89 height 38
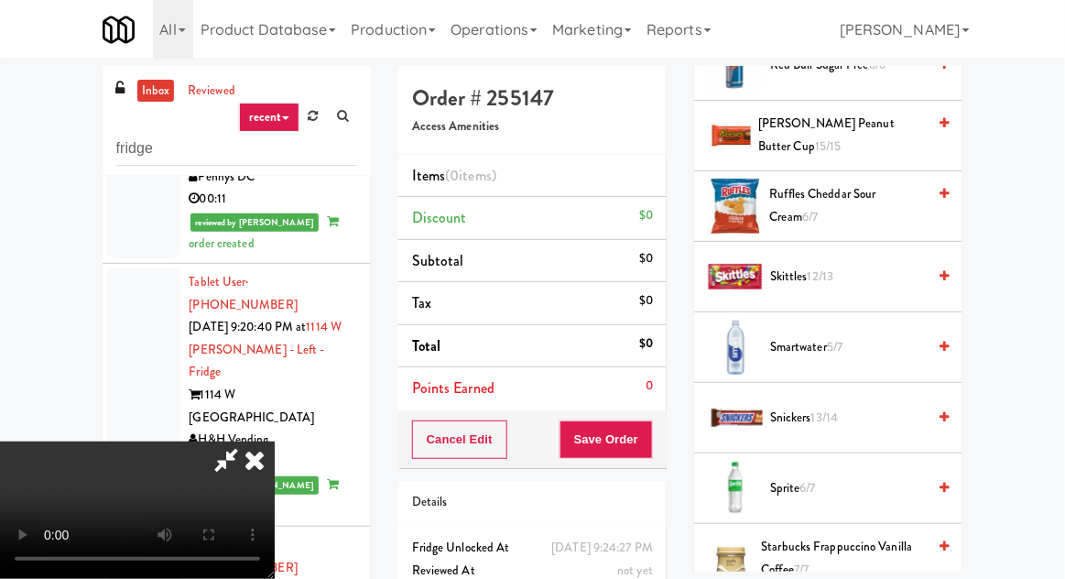
scroll to position [1873, 0]
click at [901, 275] on span "Skittles 12/13" at bounding box center [848, 277] width 156 height 23
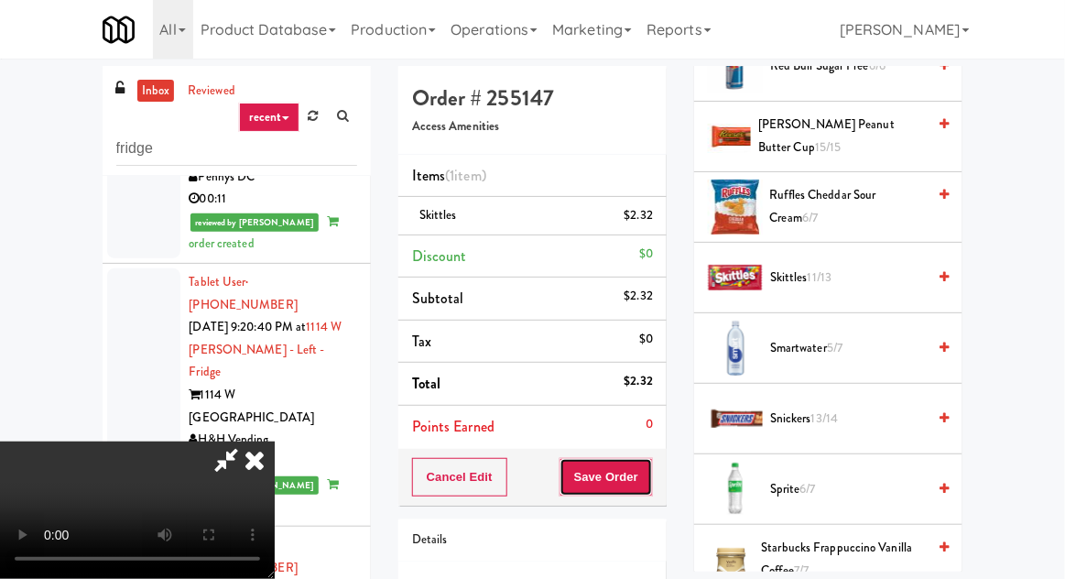
click at [652, 468] on button "Save Order" at bounding box center [605, 477] width 93 height 38
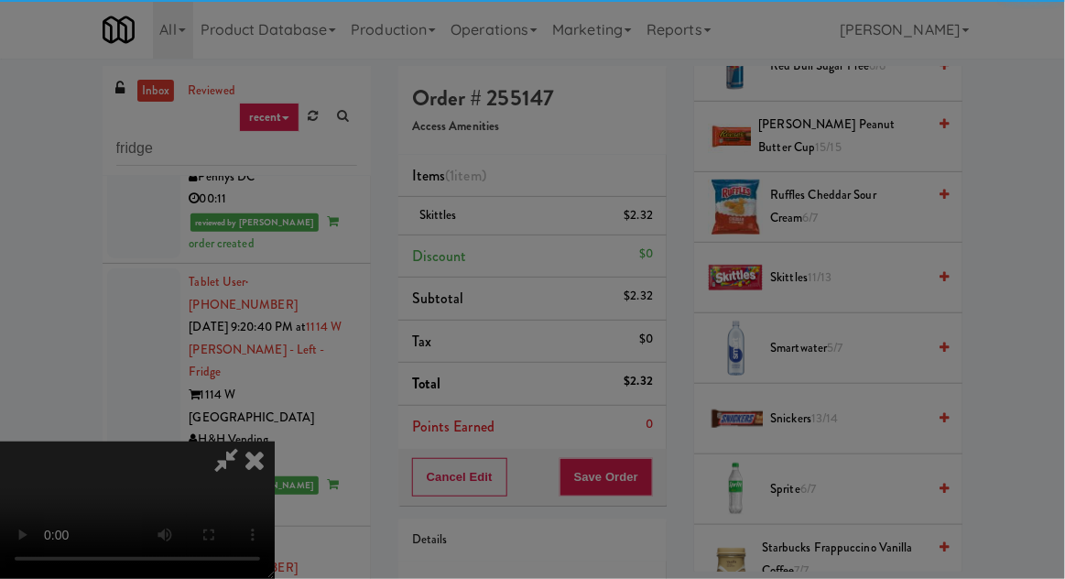
click at [0, 0] on div "Are you sure you want to update this order? Okay Cancel" at bounding box center [0, 0] width 0 height 0
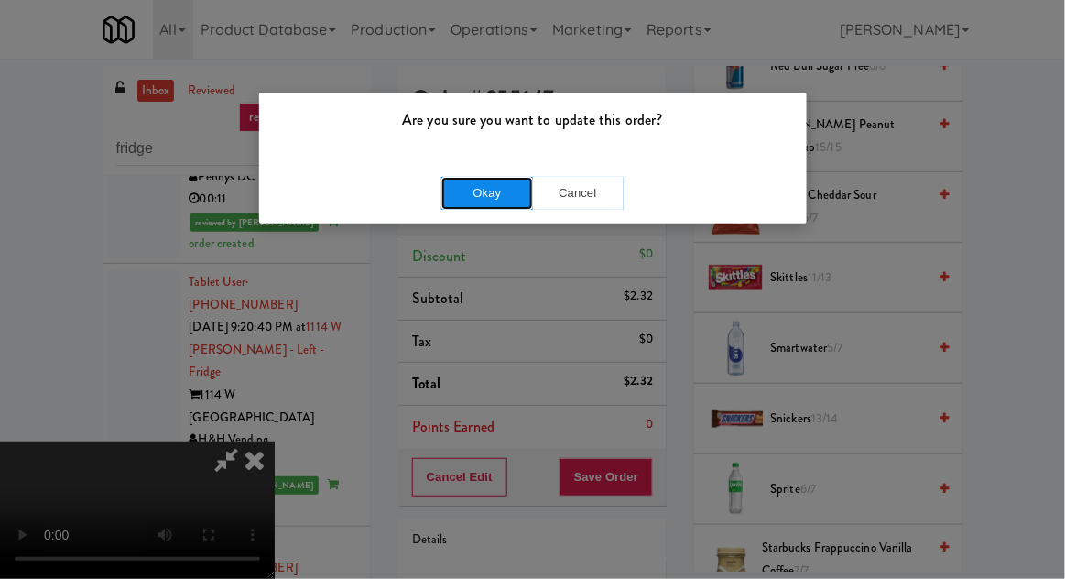
click at [468, 179] on button "Okay" at bounding box center [487, 193] width 92 height 33
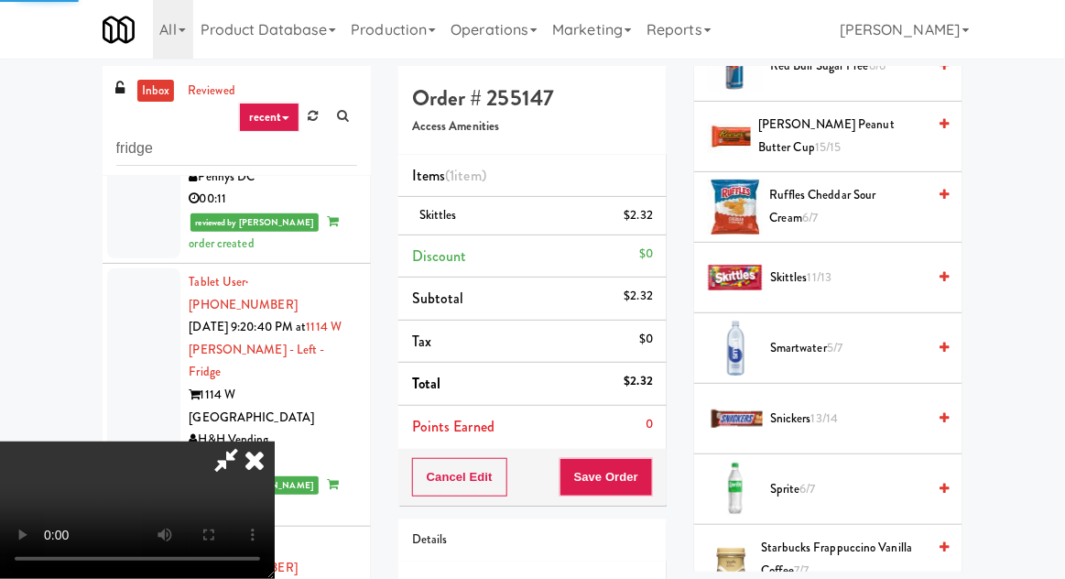
scroll to position [180, 0]
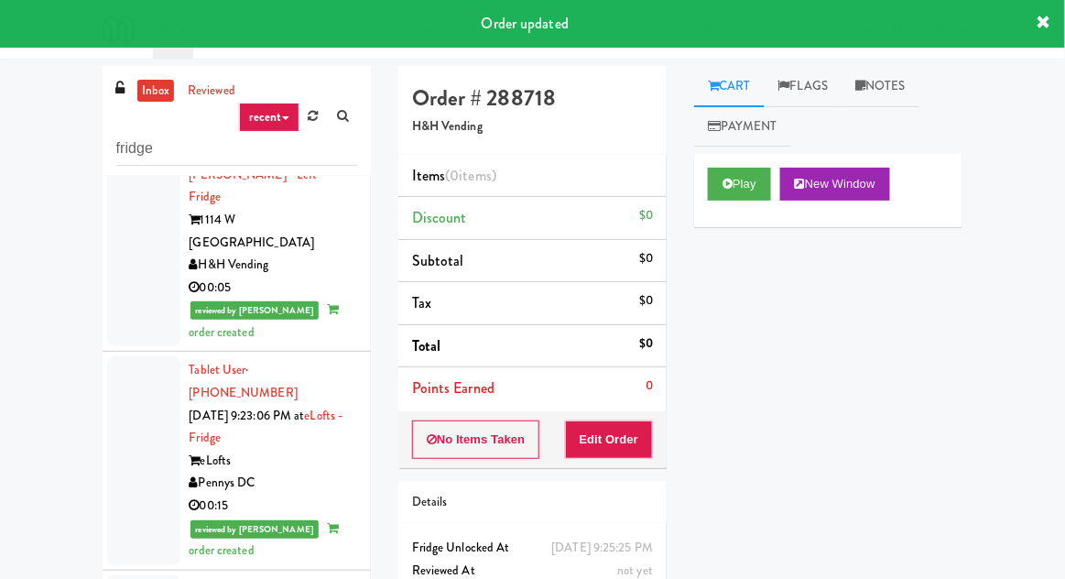
scroll to position [3037, 0]
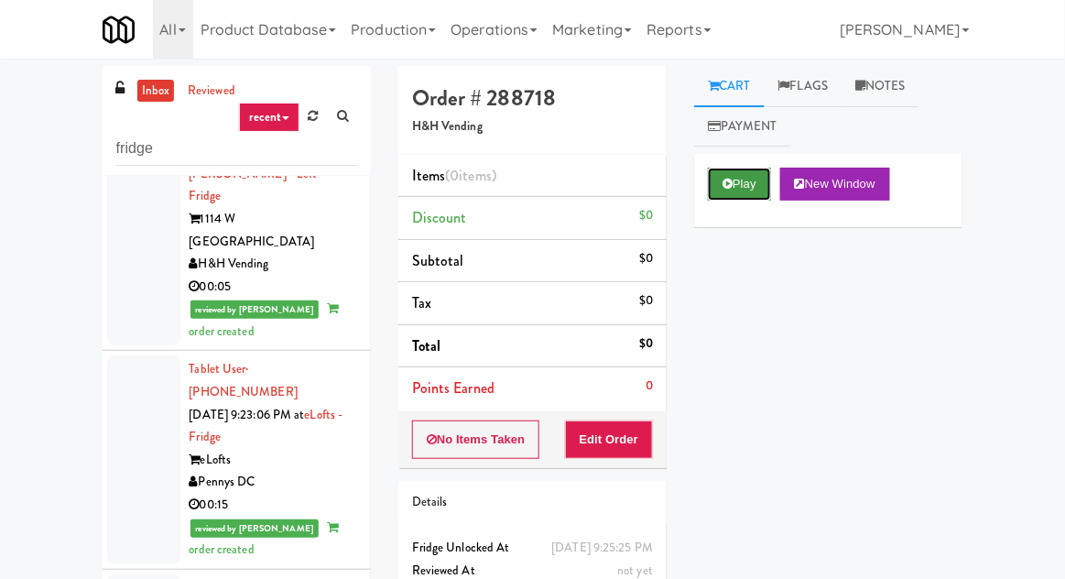
click at [744, 177] on button "Play" at bounding box center [739, 184] width 63 height 33
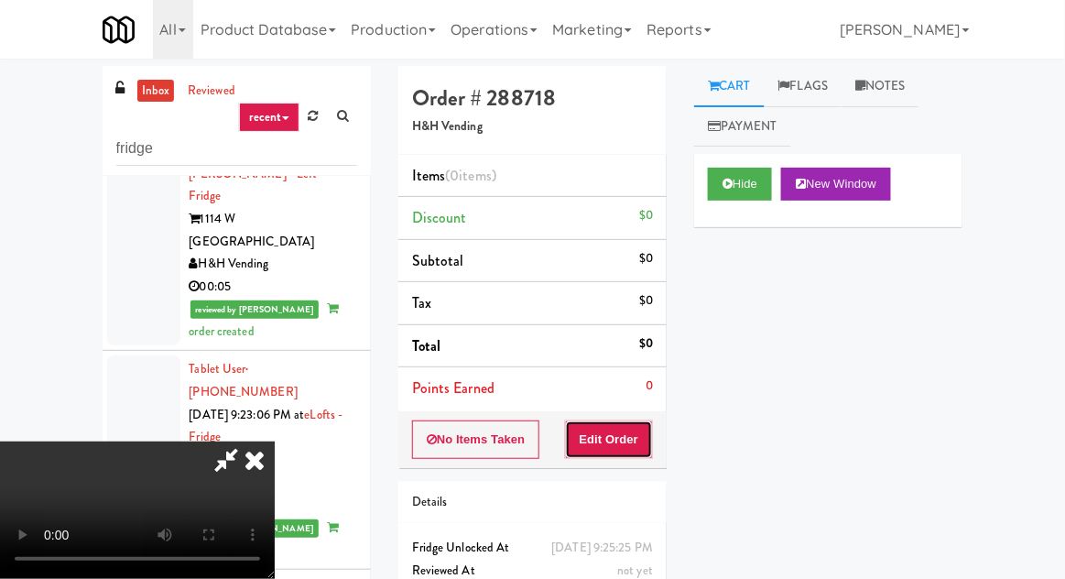
click at [635, 432] on button "Edit Order" at bounding box center [609, 439] width 89 height 38
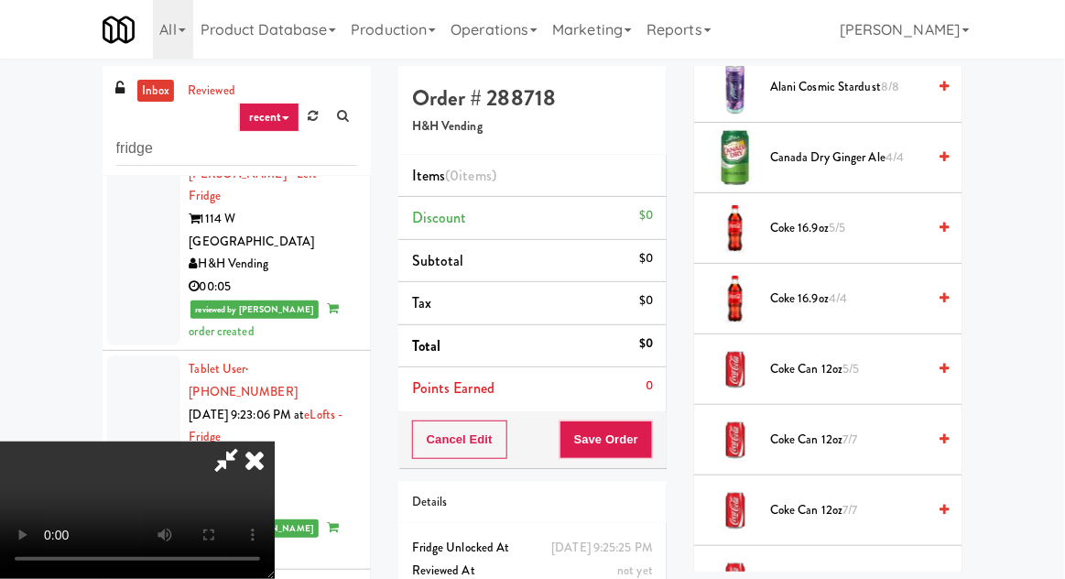
scroll to position [382, 0]
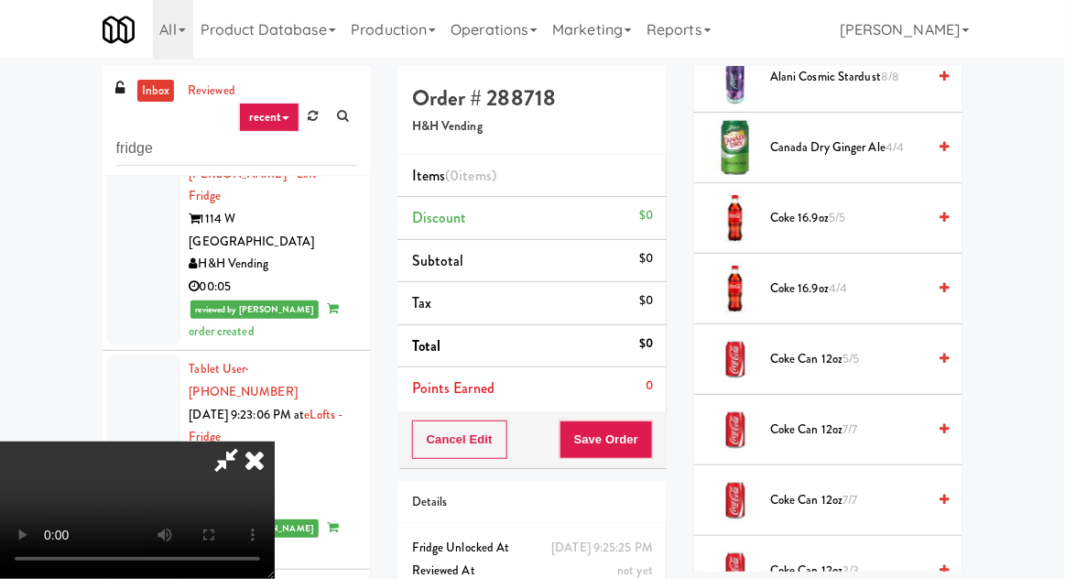
click at [942, 223] on link at bounding box center [943, 218] width 9 height 23
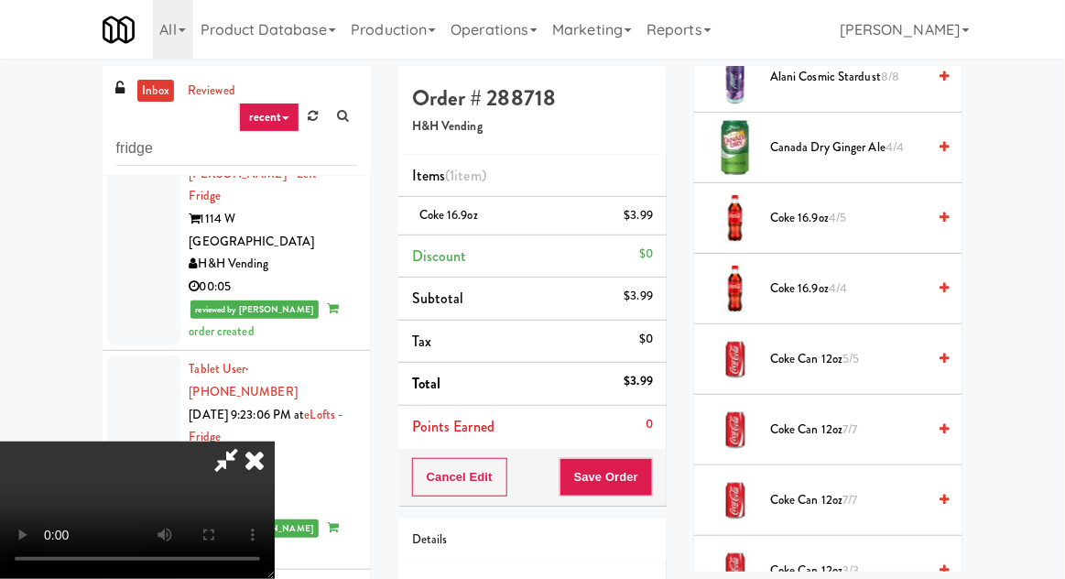
click at [941, 226] on link at bounding box center [943, 218] width 9 height 23
click at [643, 485] on button "Save Order" at bounding box center [605, 477] width 93 height 38
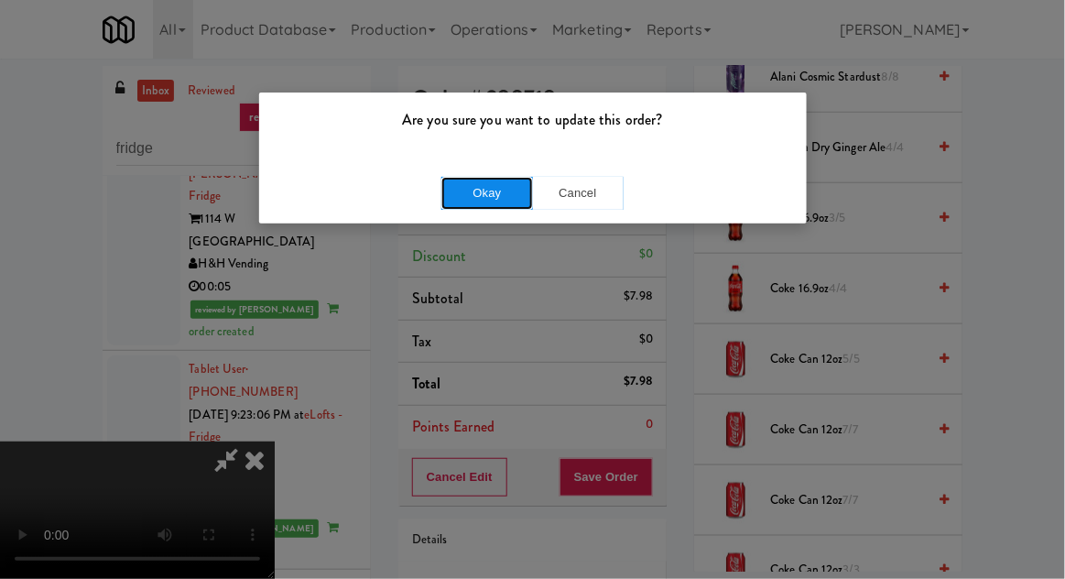
click at [455, 199] on button "Okay" at bounding box center [487, 193] width 92 height 33
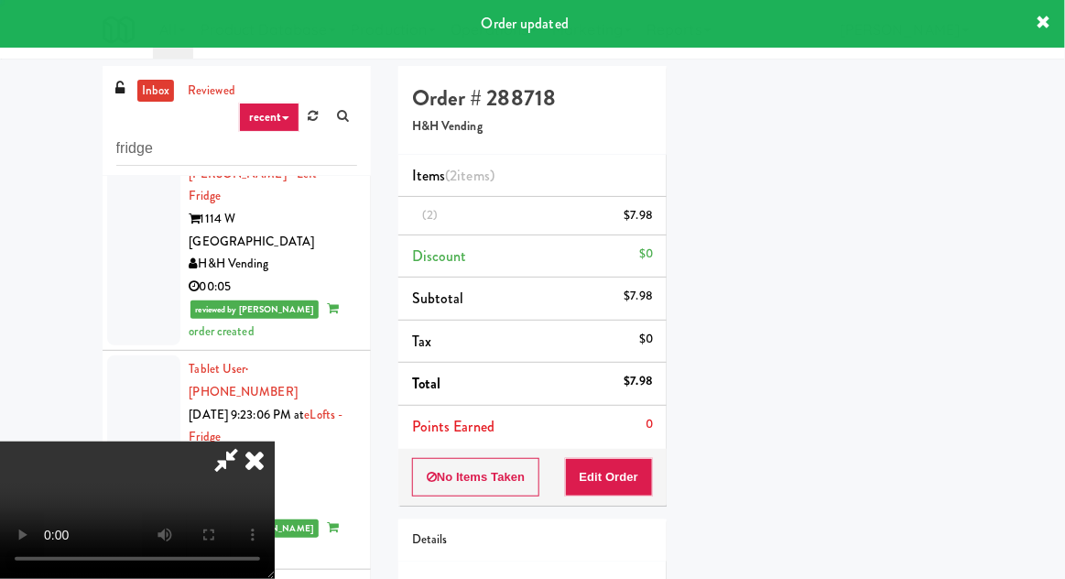
click at [919, 375] on div "Hide New Window Primary Flag Clear Flag if unable to determine what was taken o…" at bounding box center [828, 228] width 268 height 687
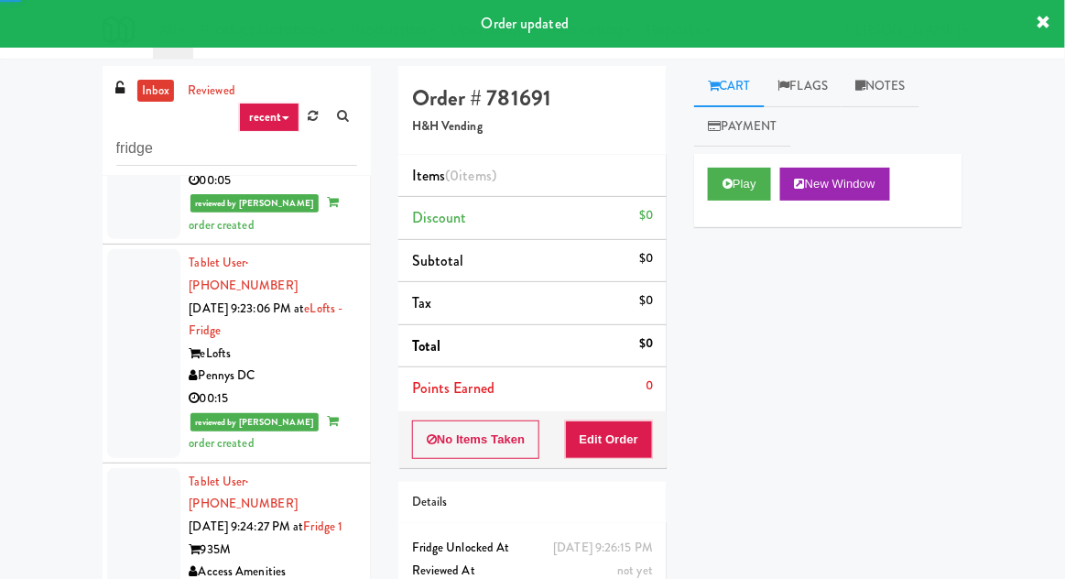
scroll to position [3148, 0]
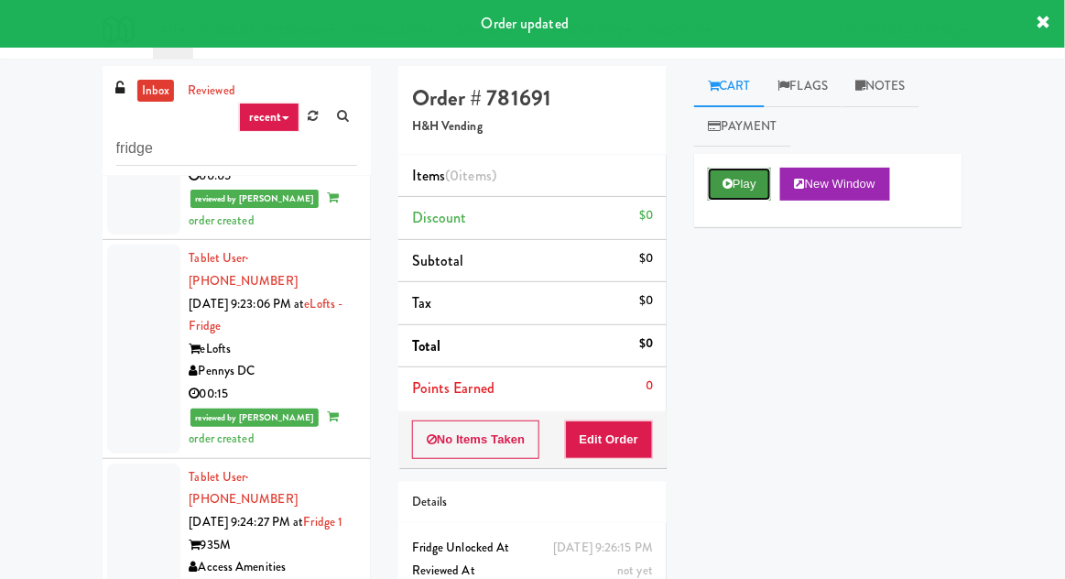
click at [712, 190] on button "Play" at bounding box center [739, 184] width 63 height 33
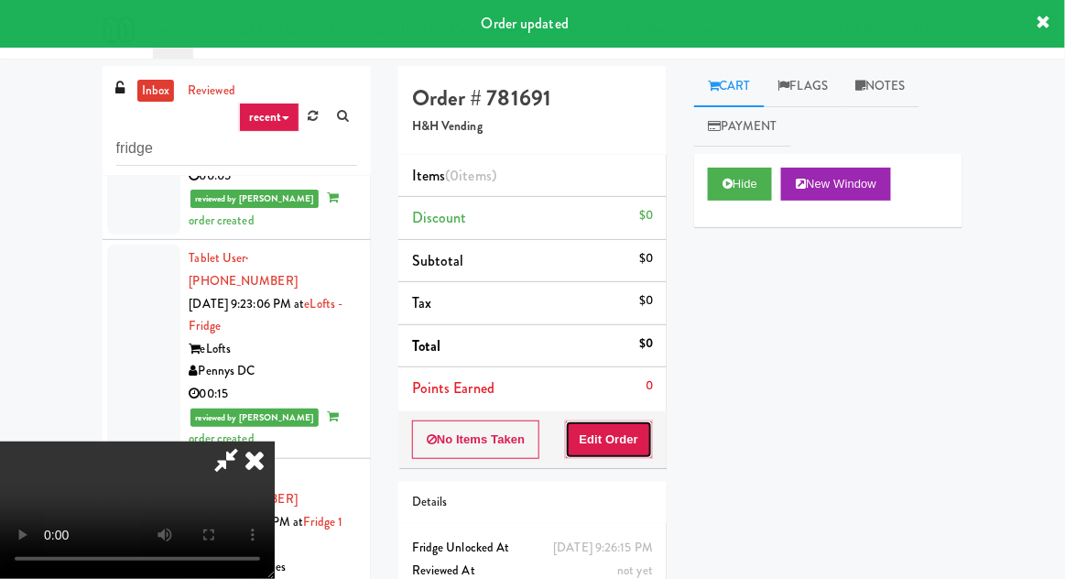
click at [622, 452] on button "Edit Order" at bounding box center [609, 439] width 89 height 38
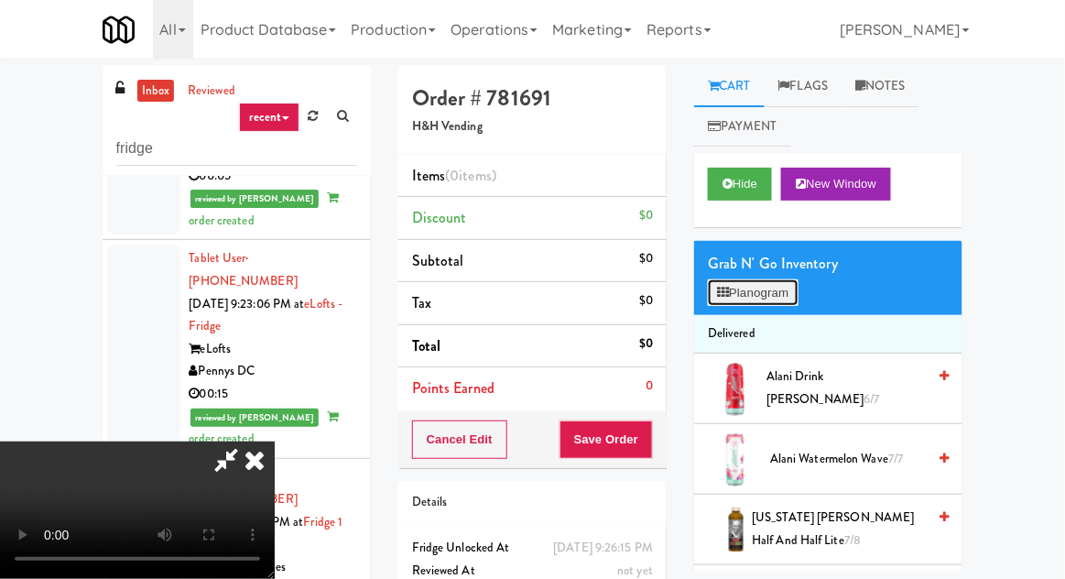
click at [709, 298] on button "Planogram" at bounding box center [753, 292] width 90 height 27
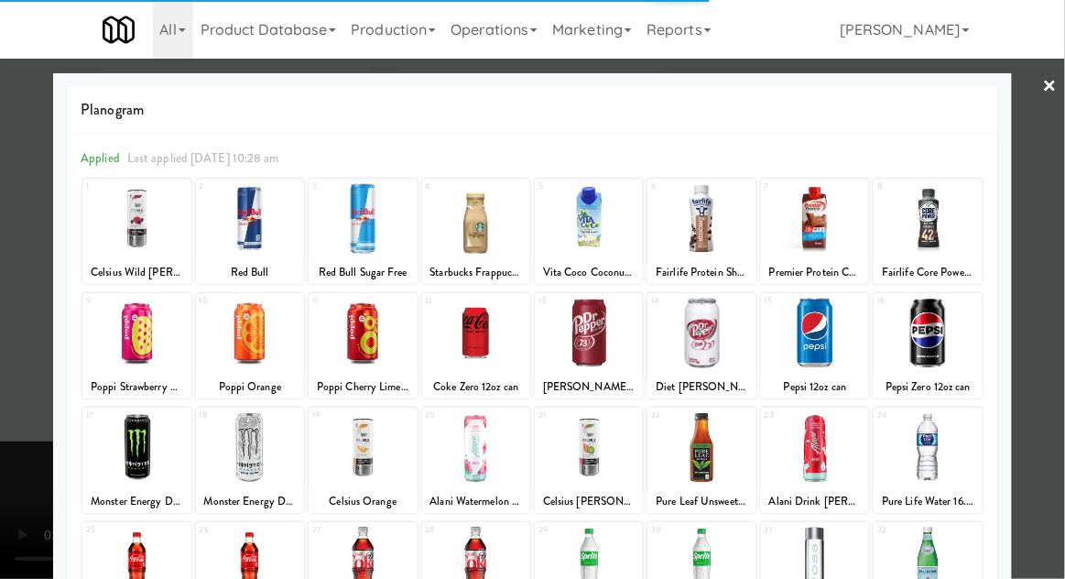
scroll to position [232, 0]
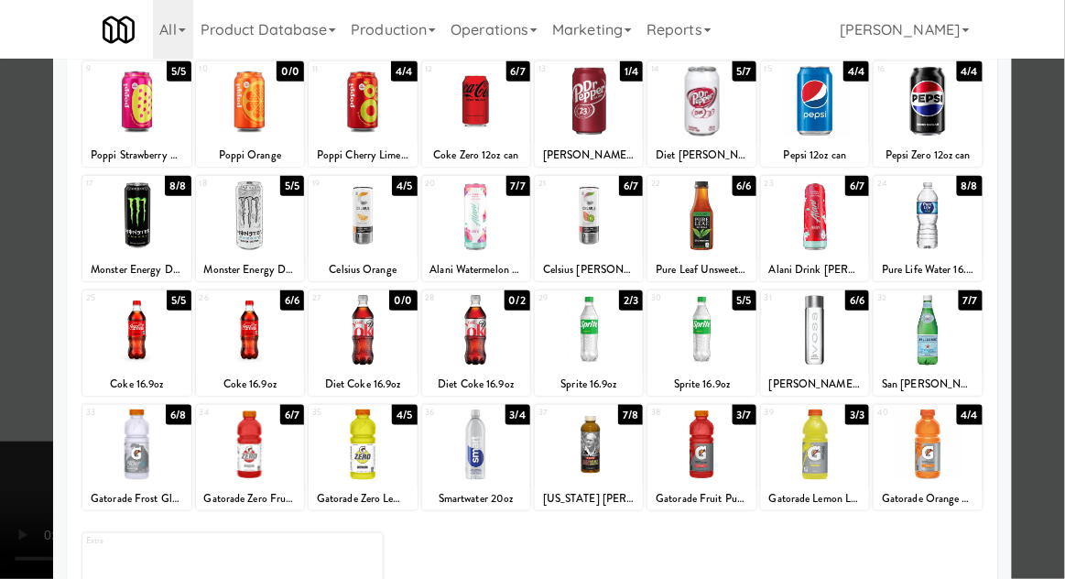
click at [939, 457] on div at bounding box center [928, 444] width 108 height 71
click at [1063, 305] on div at bounding box center [532, 289] width 1065 height 579
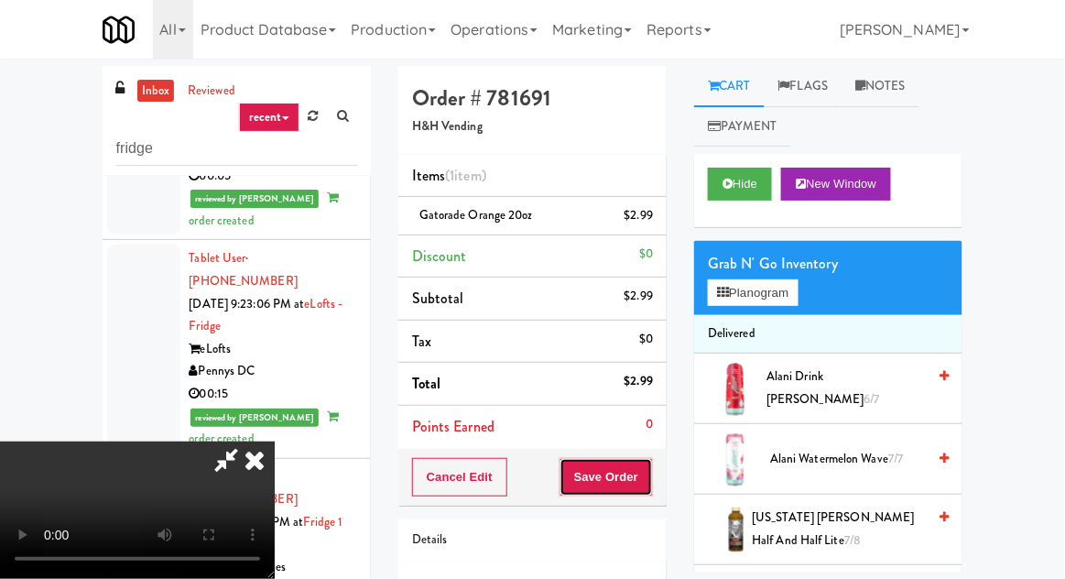
click at [650, 478] on button "Save Order" at bounding box center [605, 477] width 93 height 38
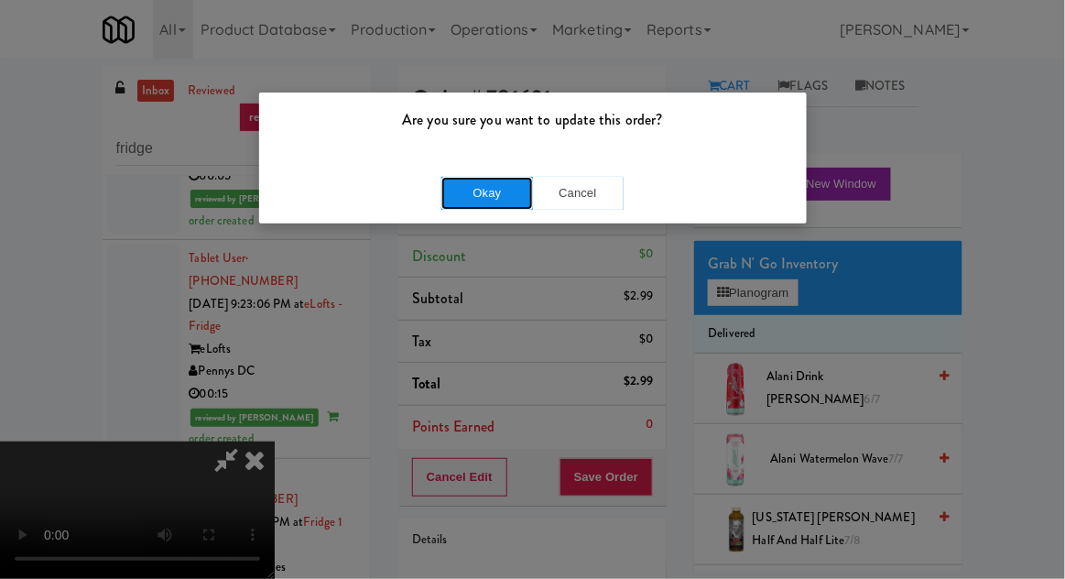
click at [454, 190] on button "Okay" at bounding box center [487, 193] width 92 height 33
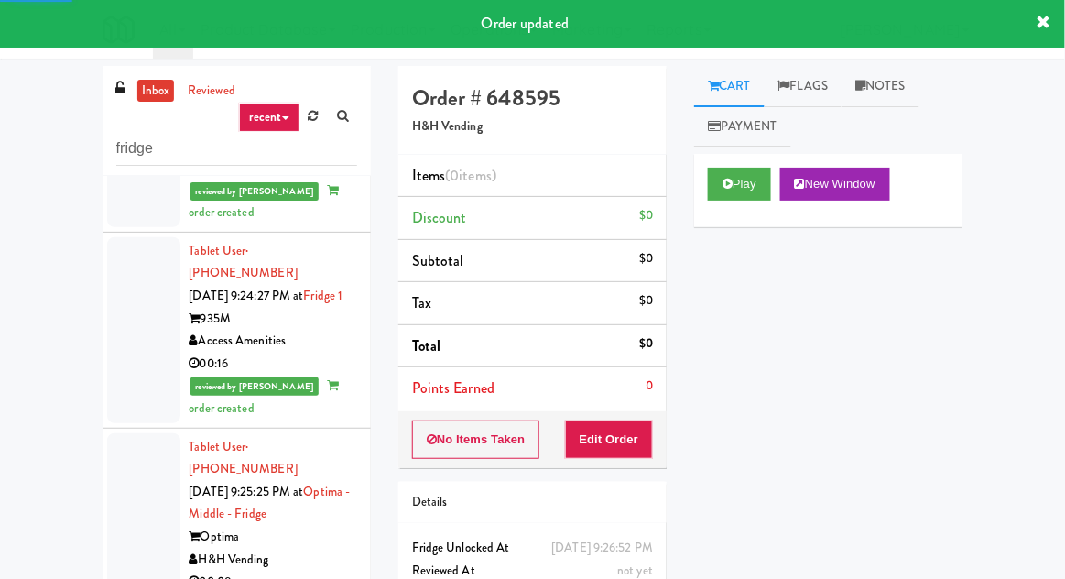
scroll to position [3376, 0]
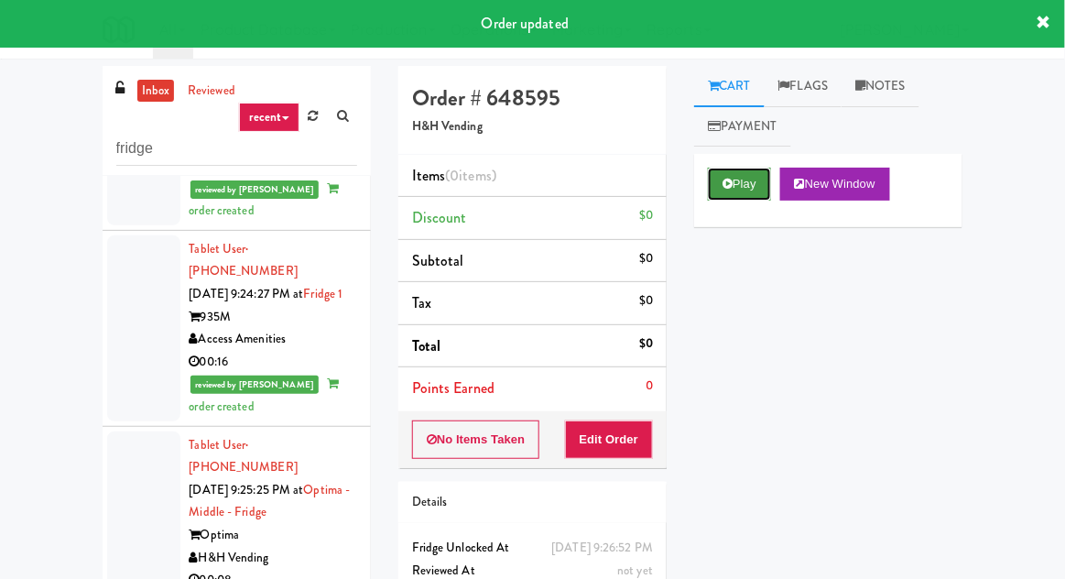
click at [709, 194] on button "Play" at bounding box center [739, 184] width 63 height 33
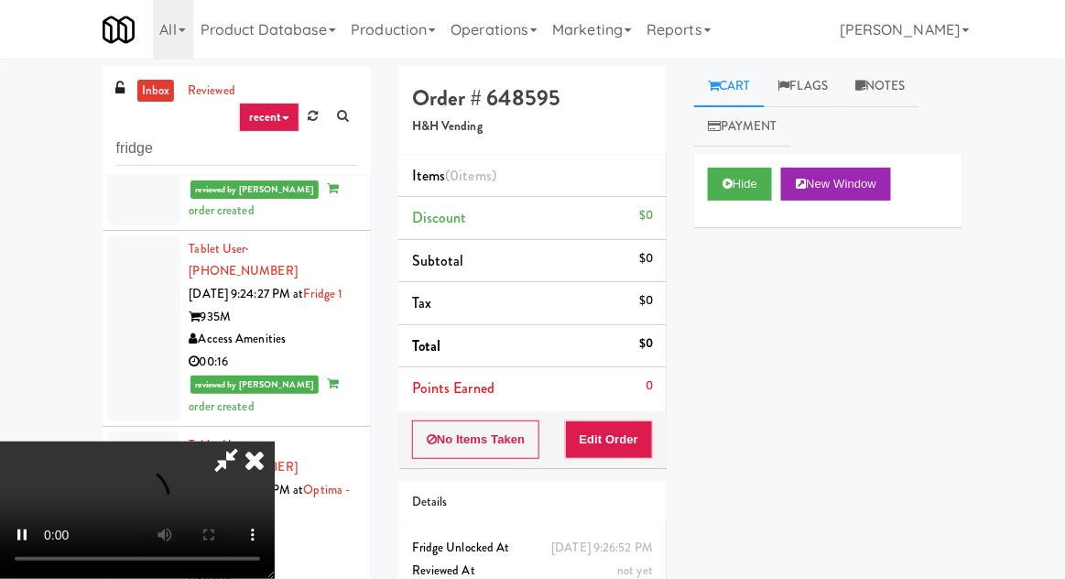
click at [670, 407] on div "Order # 648595 H&H Vending Items (0 items ) Discount $0 Subtotal $0 Tax $0 Tota…" at bounding box center [533, 360] width 296 height 589
click at [615, 447] on button "Edit Order" at bounding box center [609, 439] width 89 height 38
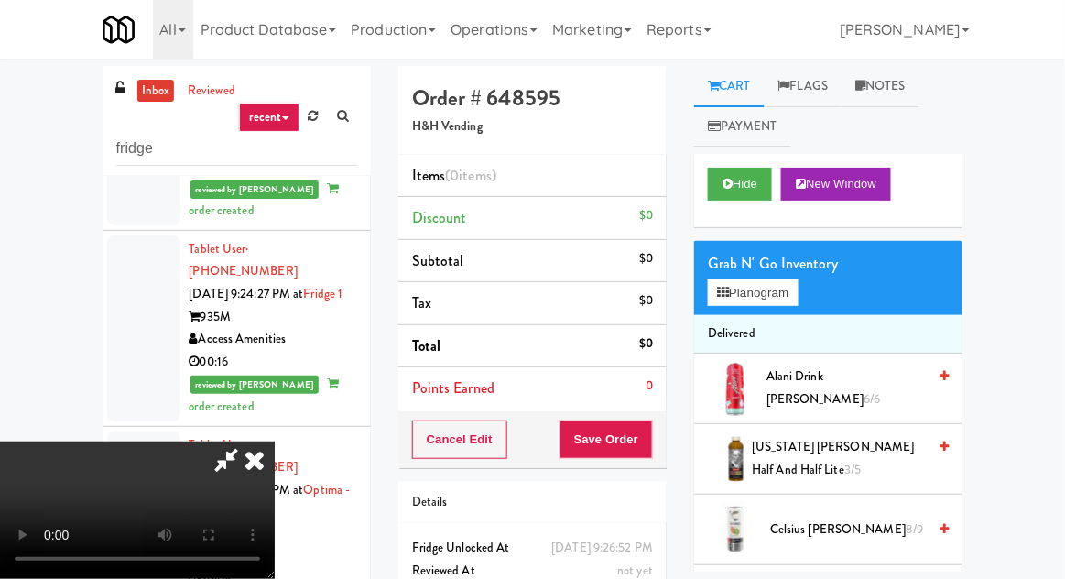
click at [1063, 293] on div "inbox reviewed recent all unclear take inventory issue suspicious failed recent…" at bounding box center [532, 402] width 1065 height 673
click at [247, 441] on icon at bounding box center [226, 459] width 42 height 37
click at [275, 478] on icon at bounding box center [254, 459] width 40 height 37
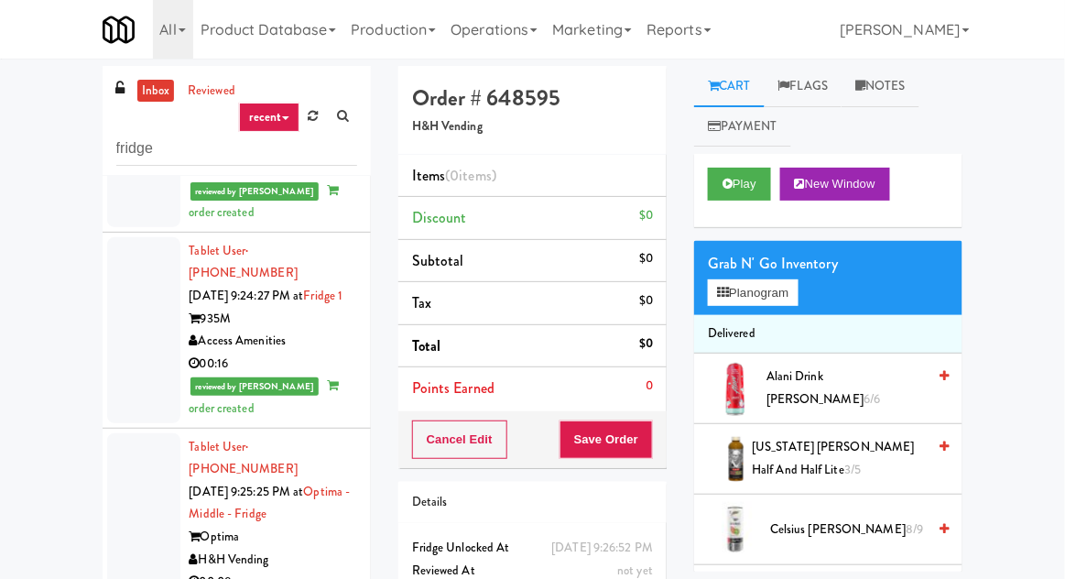
scroll to position [3378, 0]
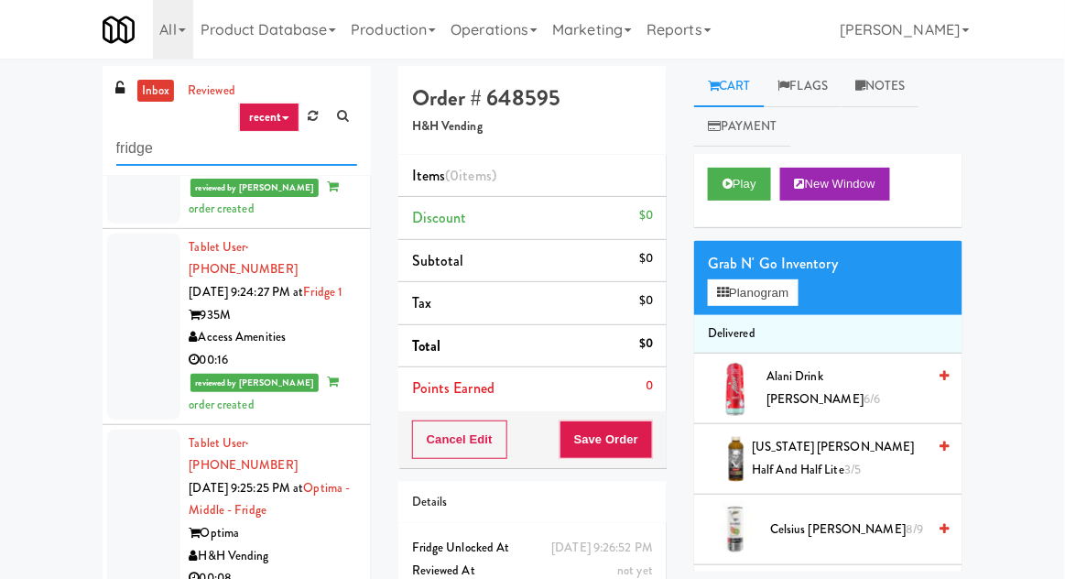
click at [160, 147] on input "fridge" at bounding box center [236, 149] width 241 height 34
click at [138, 145] on input "fridge" at bounding box center [236, 149] width 241 height 34
click at [138, 148] on input "fridge" at bounding box center [236, 149] width 241 height 34
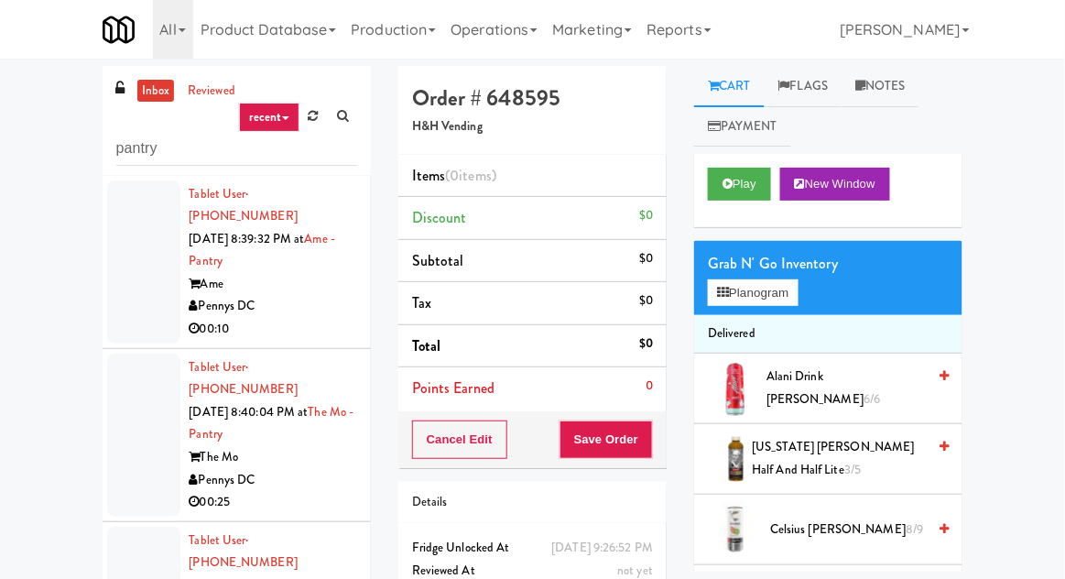
click at [105, 270] on li "Tablet User · (202) 236-3528 Aug 18, 2025 8:39:32 PM at Ame - Pantry Ame Pennys…" at bounding box center [237, 262] width 268 height 173
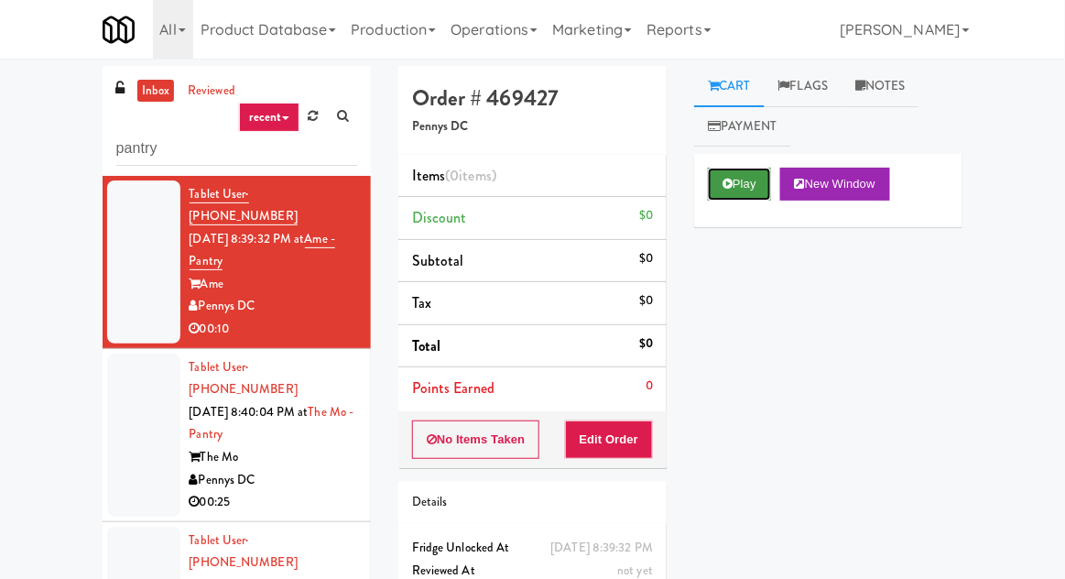
click at [711, 192] on button "Play" at bounding box center [739, 184] width 63 height 33
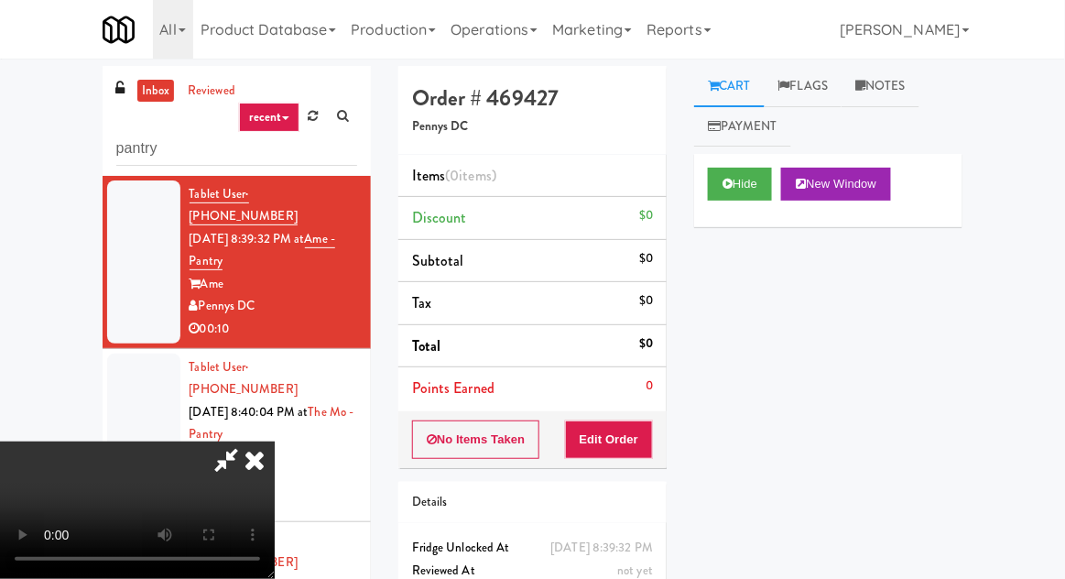
click at [611, 405] on li "Points Earned 0" at bounding box center [532, 388] width 268 height 42
click at [624, 422] on button "Edit Order" at bounding box center [609, 439] width 89 height 38
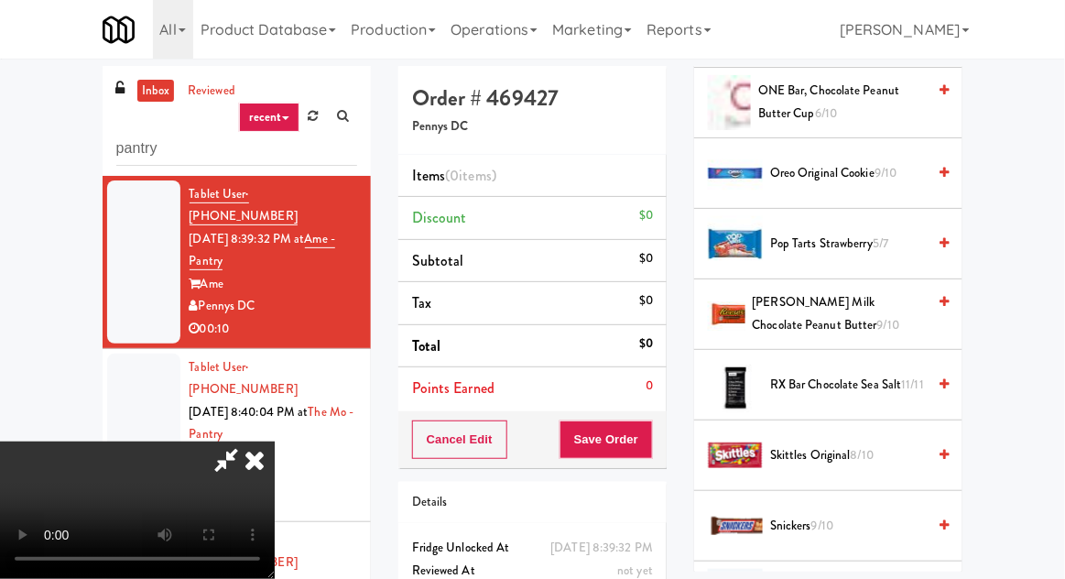
scroll to position [1695, 0]
click at [898, 309] on span "Reese's Milk Chocolate Peanut Butter 9/10" at bounding box center [840, 314] width 174 height 45
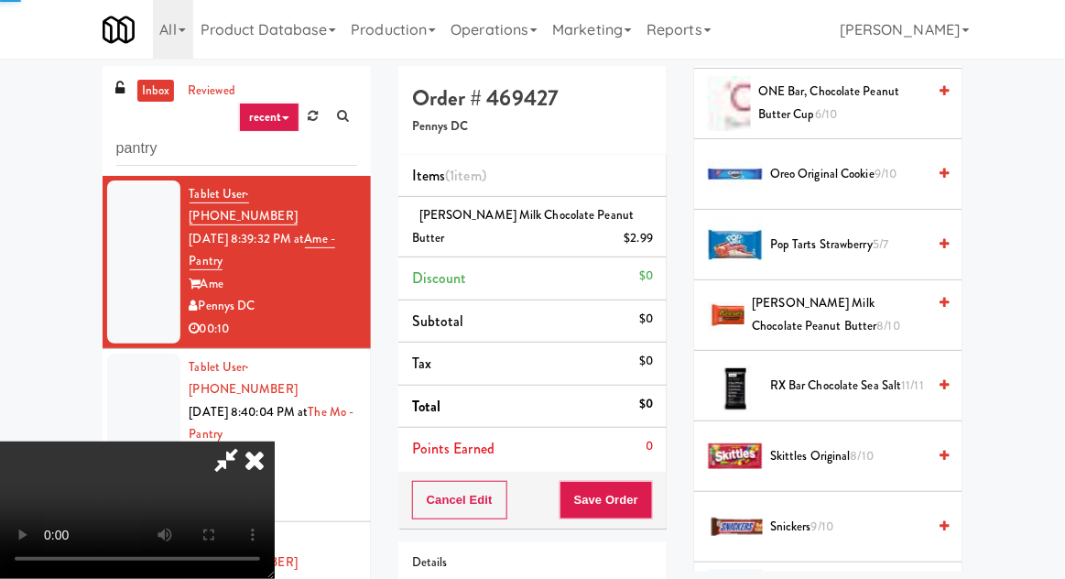
click at [900, 303] on span "Reese's Milk Chocolate Peanut Butter 8/10" at bounding box center [839, 314] width 174 height 45
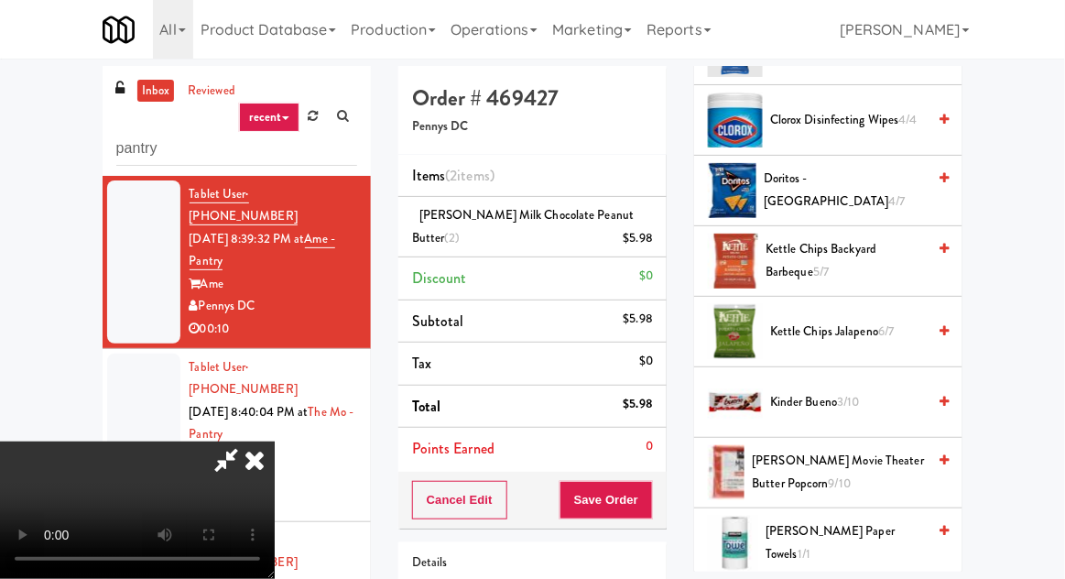
scroll to position [479, 0]
click at [890, 323] on span "6/7" at bounding box center [886, 331] width 16 height 17
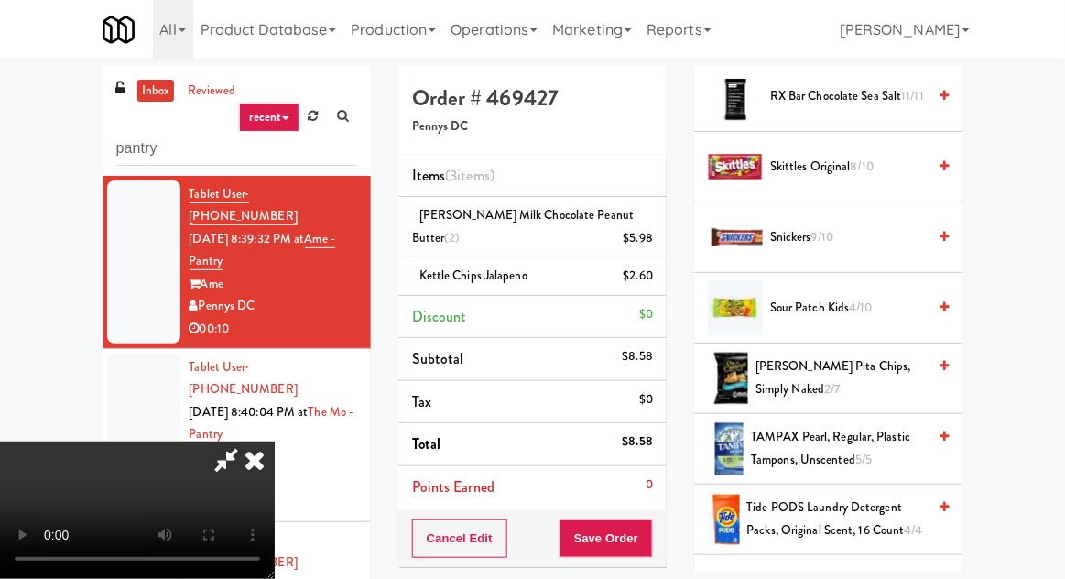
scroll to position [1989, 0]
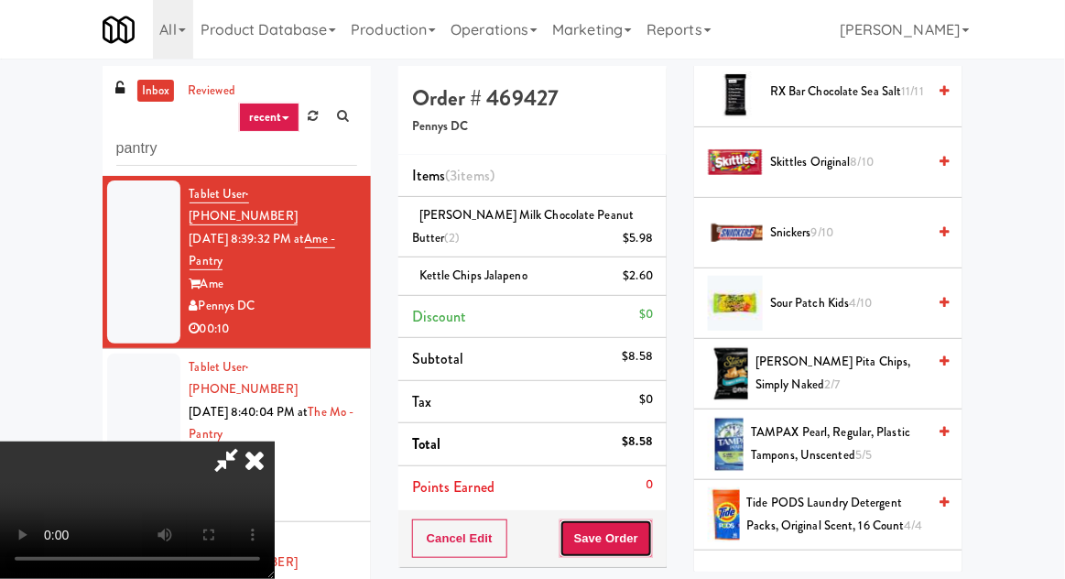
click at [641, 548] on button "Save Order" at bounding box center [605, 538] width 93 height 38
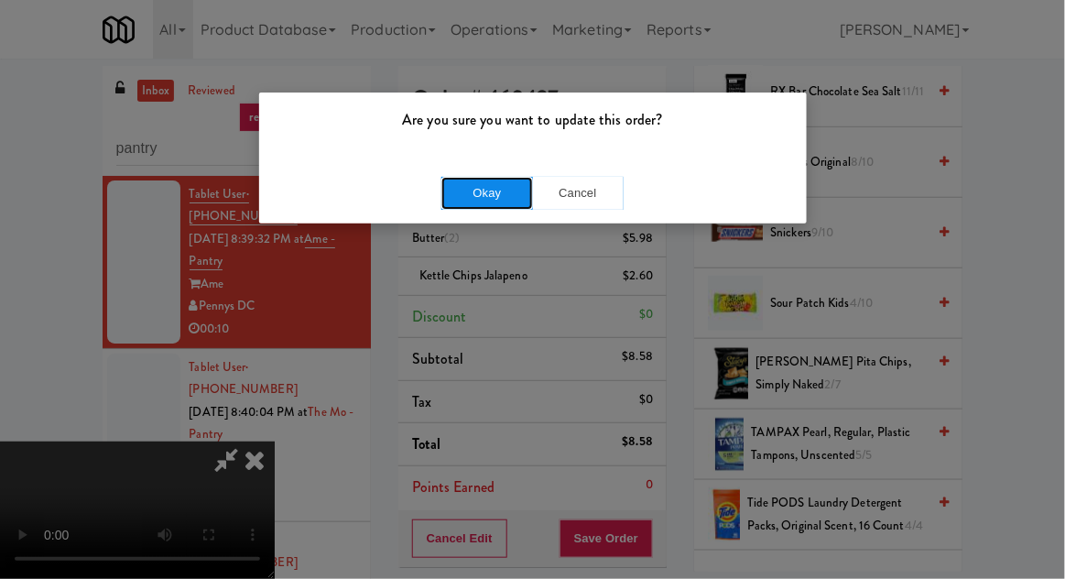
click at [488, 191] on button "Okay" at bounding box center [487, 193] width 92 height 33
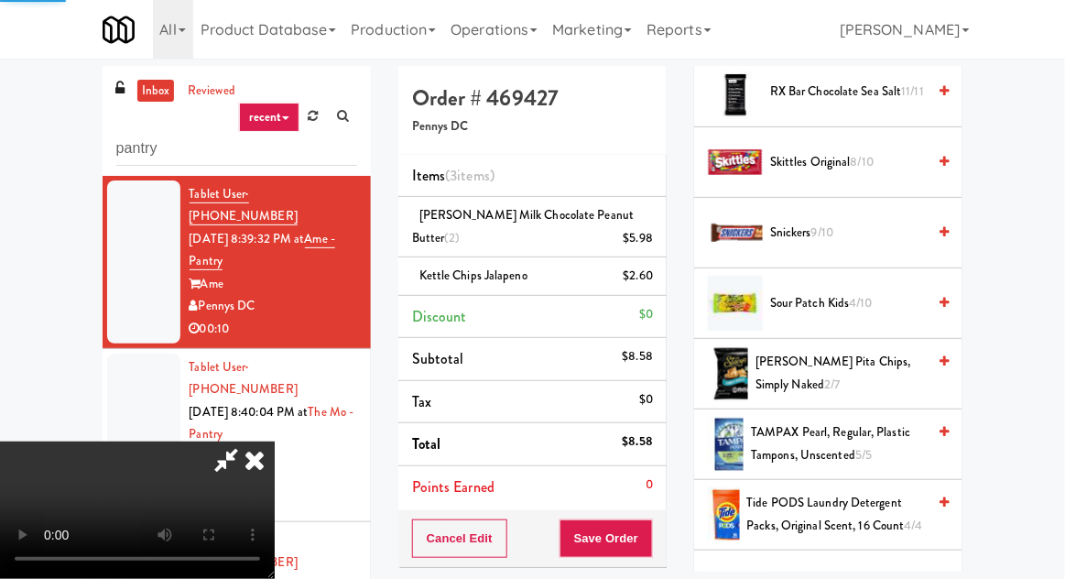
scroll to position [180, 0]
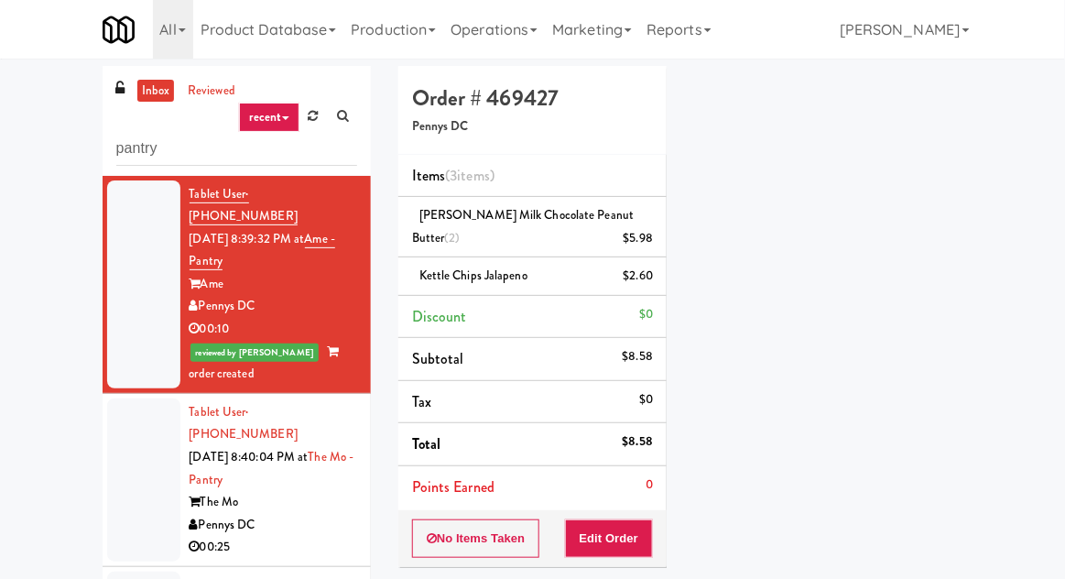
click at [136, 451] on div at bounding box center [143, 479] width 73 height 163
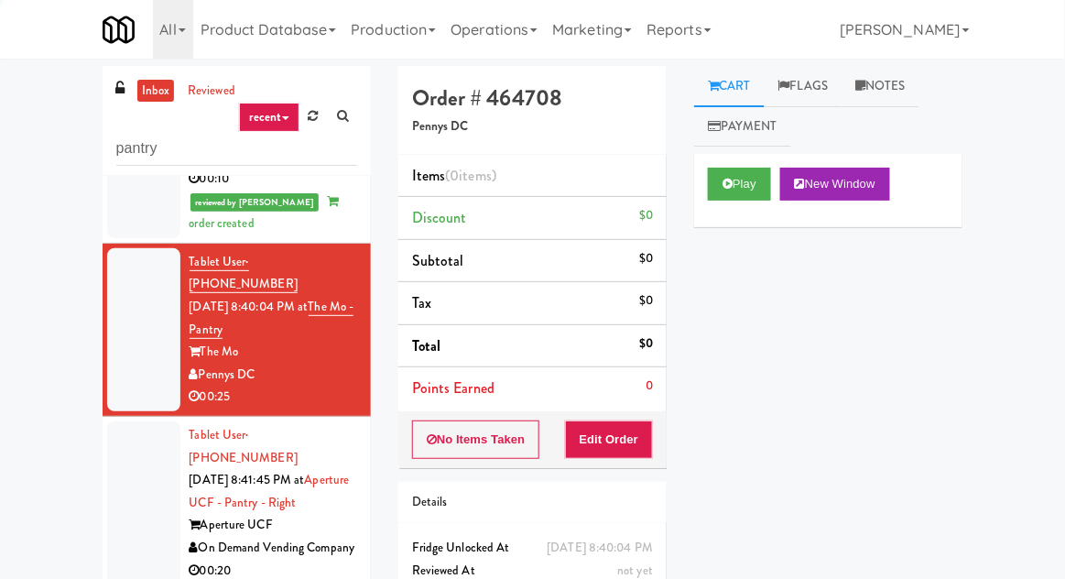
scroll to position [158, 0]
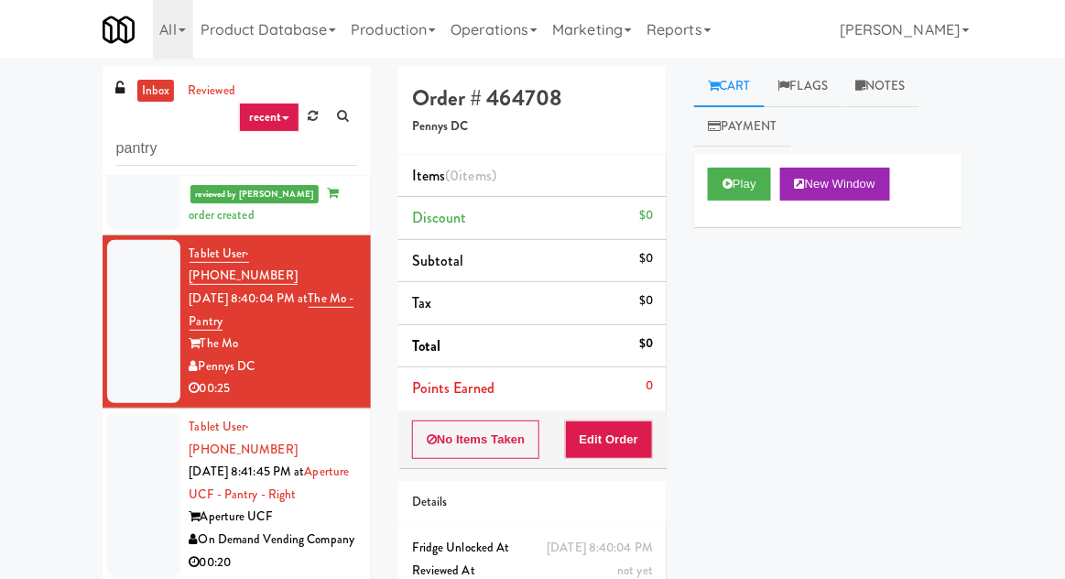
click at [697, 211] on div "Play New Window" at bounding box center [828, 190] width 268 height 73
click at [723, 210] on div "Play New Window" at bounding box center [828, 190] width 268 height 73
click at [708, 195] on button "Play" at bounding box center [739, 184] width 63 height 33
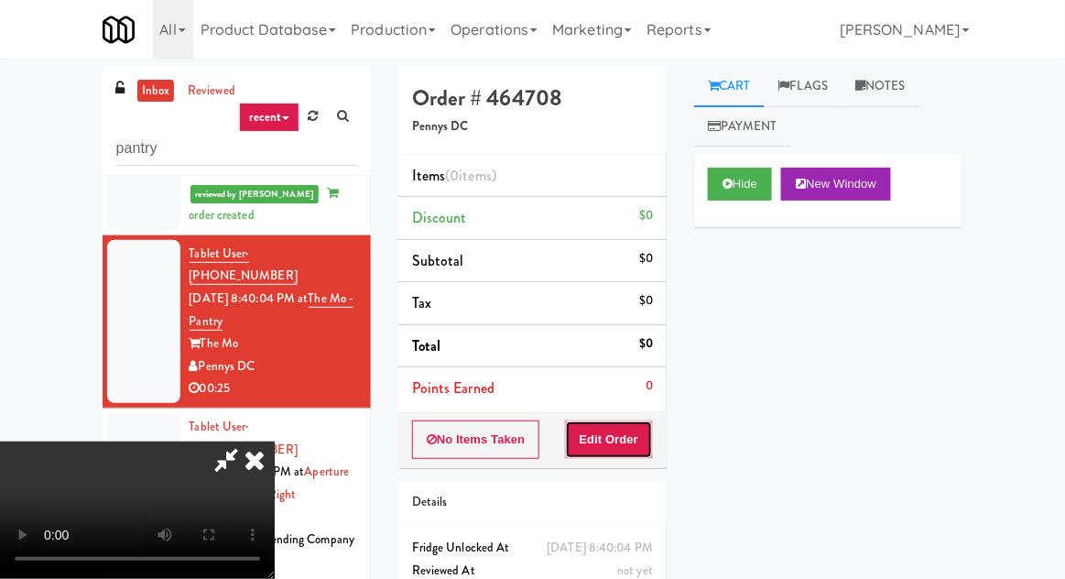
click at [605, 442] on button "Edit Order" at bounding box center [609, 439] width 89 height 38
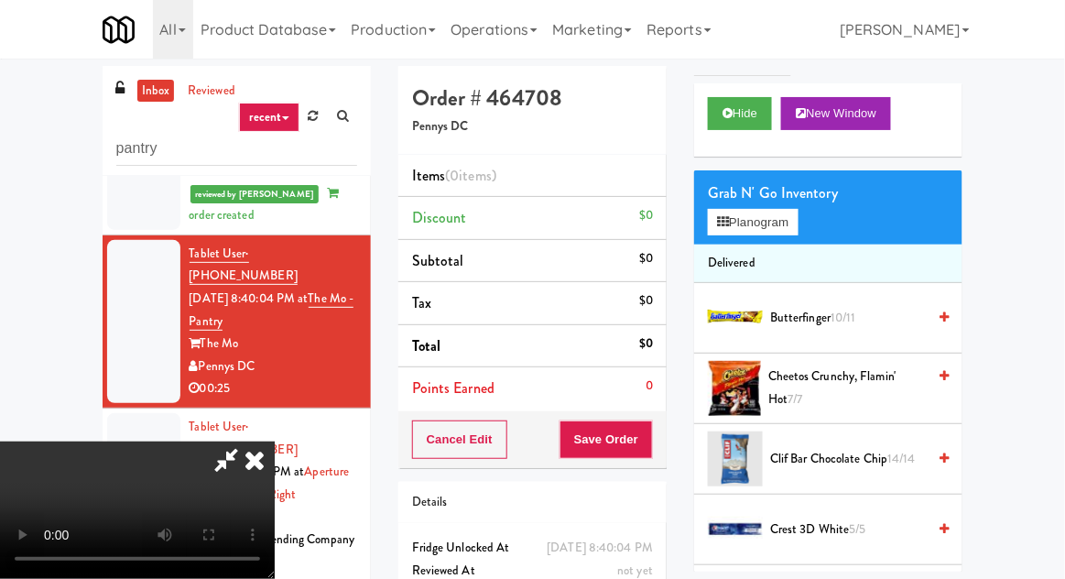
scroll to position [97, 0]
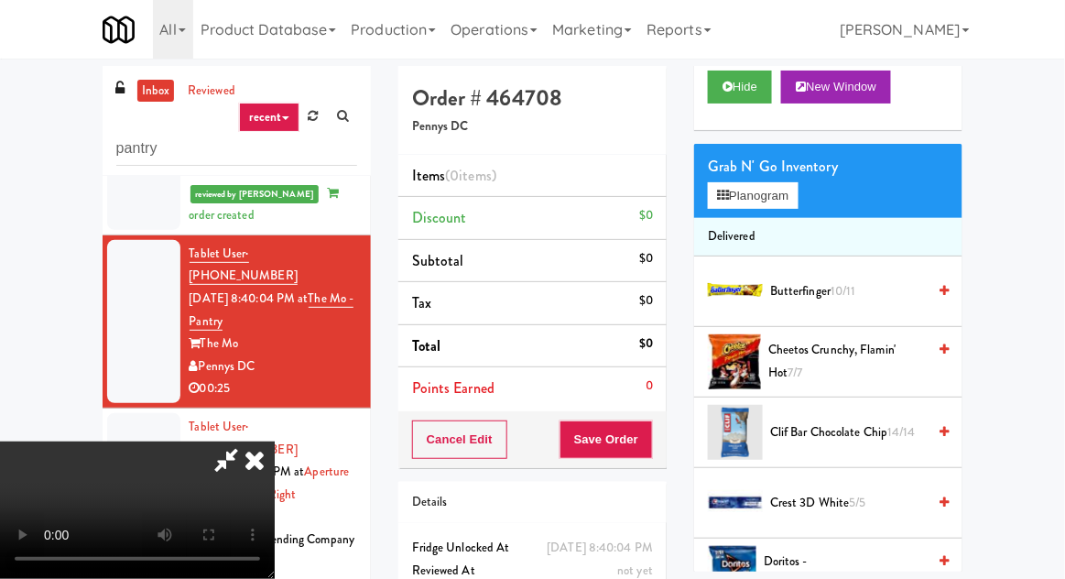
click at [889, 368] on span "Cheetos Crunchy, Flamin' Hot 7/7" at bounding box center [846, 361] width 157 height 45
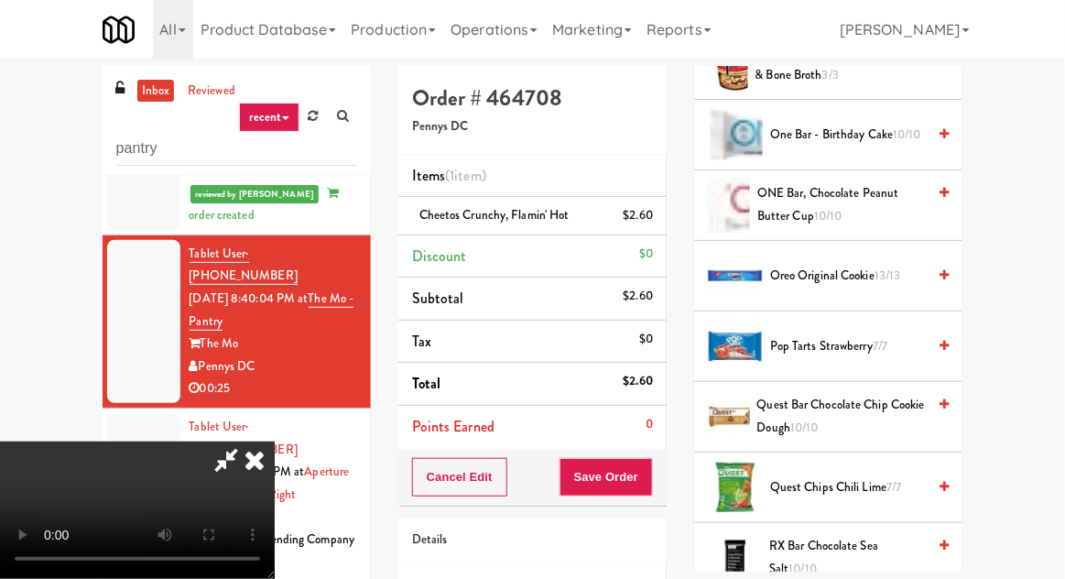
scroll to position [1309, 0]
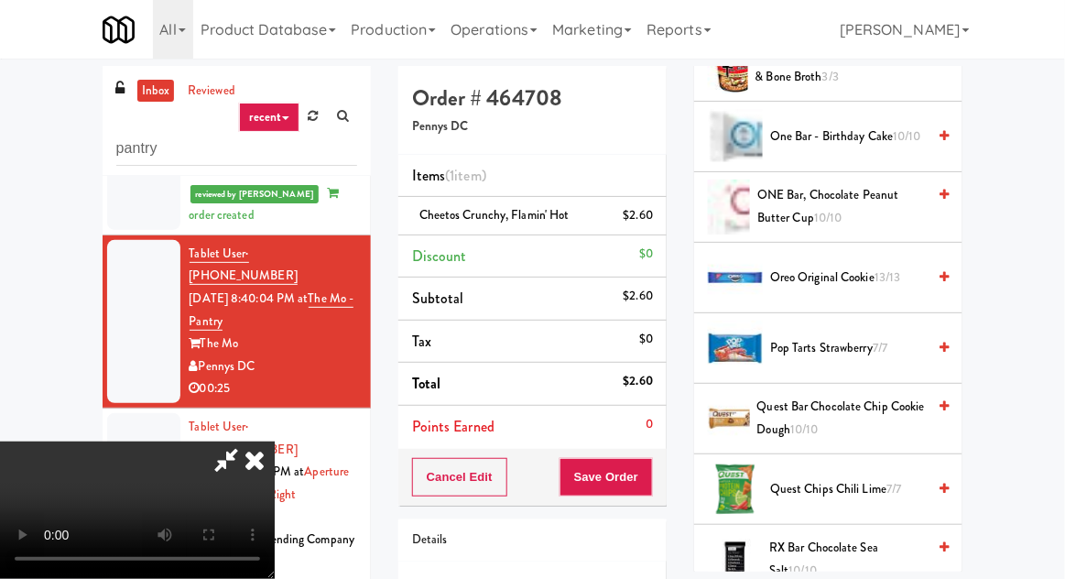
click at [917, 280] on span "Oreo Original Cookie 13/13" at bounding box center [848, 277] width 156 height 23
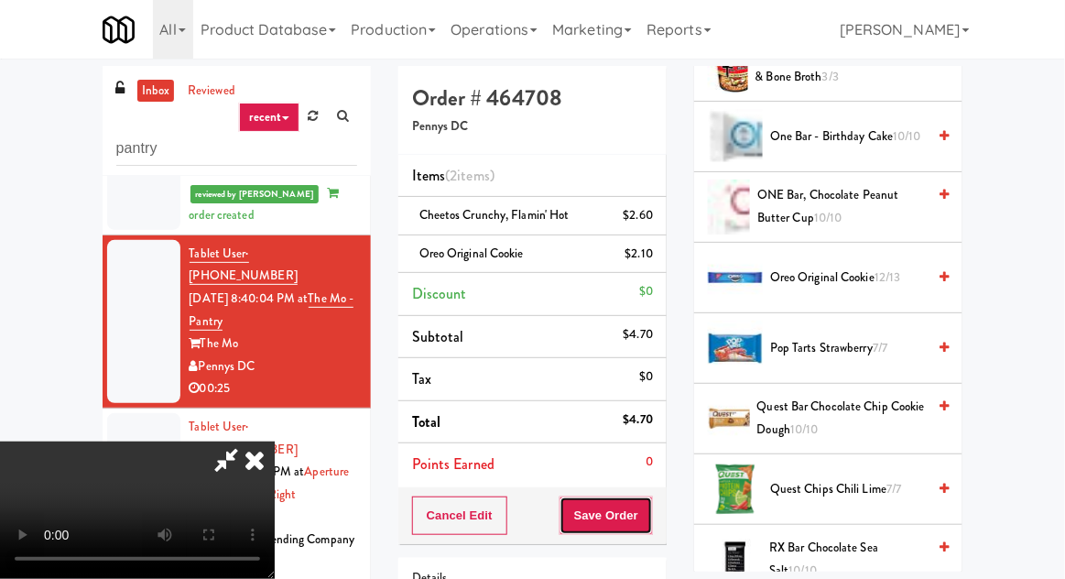
click at [646, 508] on button "Save Order" at bounding box center [605, 515] width 93 height 38
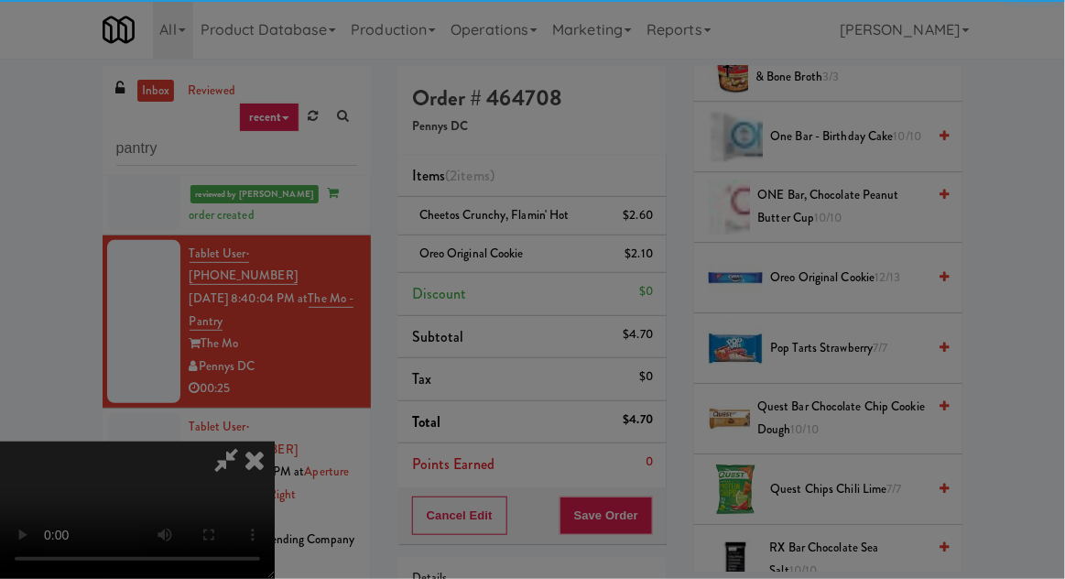
click at [0, 0] on div "Are you sure you want to update this order? Okay Cancel" at bounding box center [0, 0] width 0 height 0
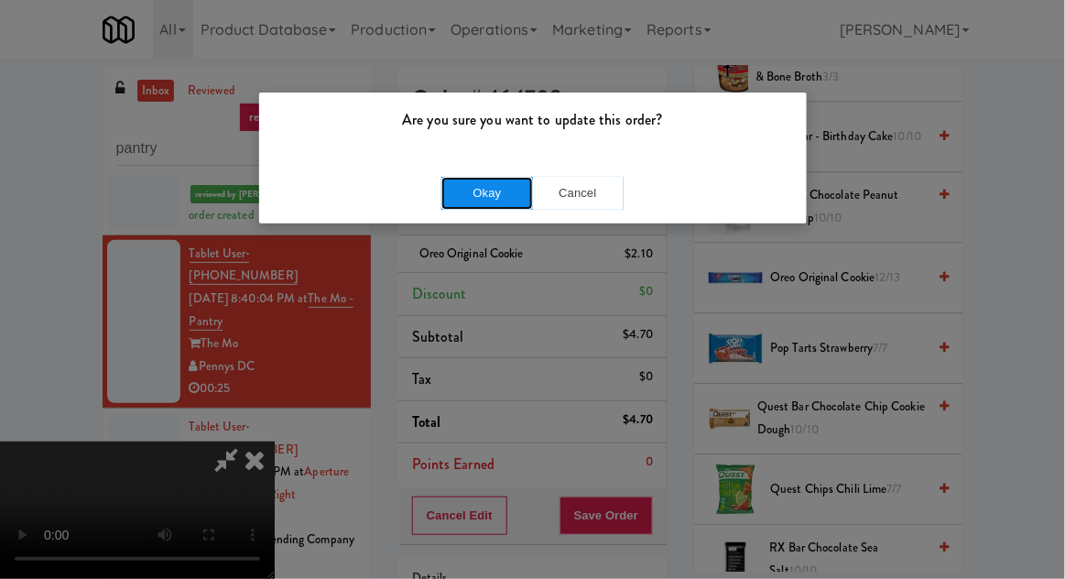
click at [452, 207] on button "Okay" at bounding box center [487, 193] width 92 height 33
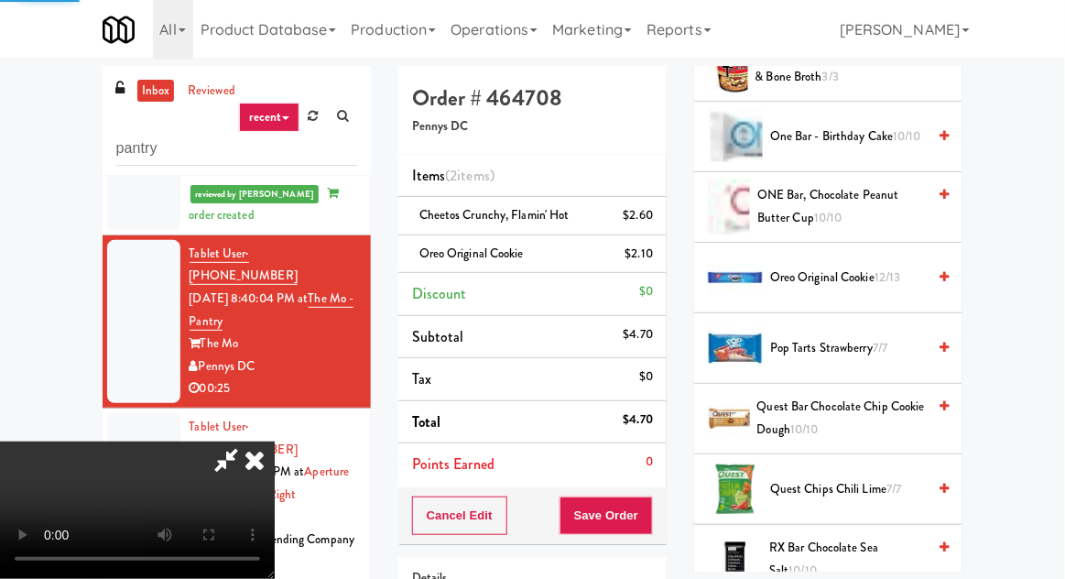
scroll to position [180, 0]
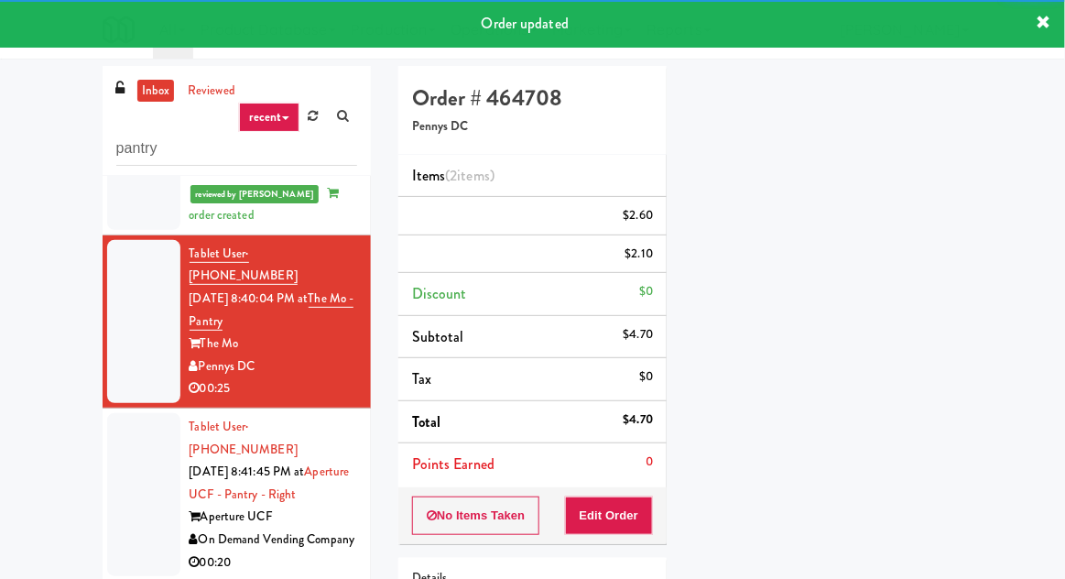
click at [116, 444] on div at bounding box center [143, 494] width 73 height 163
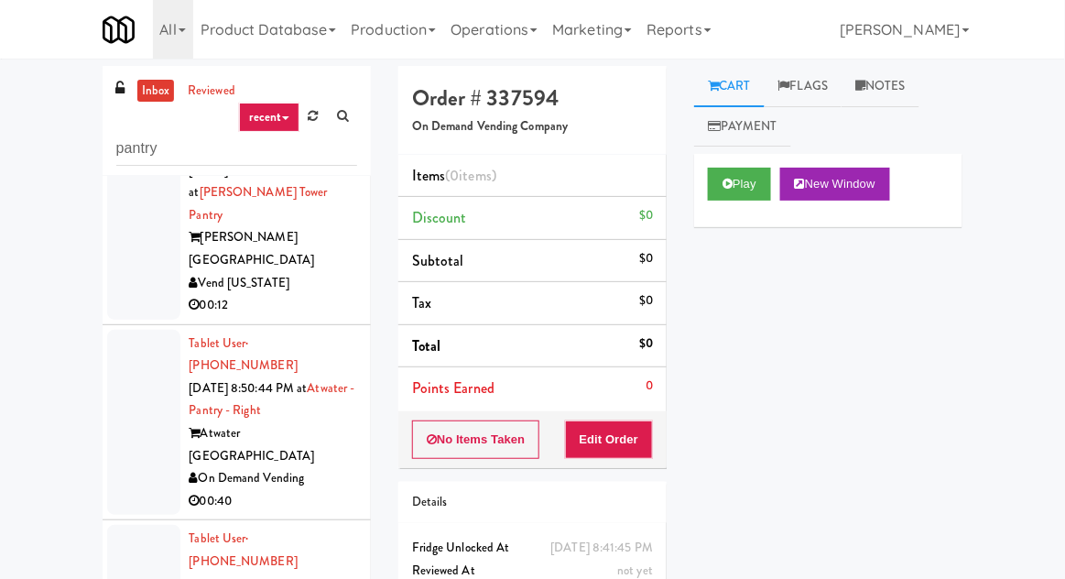
scroll to position [679, 0]
click at [157, 170] on div "inbox reviewed recent all unclear take inventory issue suspicious failed recent…" at bounding box center [237, 121] width 268 height 110
click at [149, 155] on input "pantry" at bounding box center [236, 149] width 241 height 34
click at [142, 154] on input "pantry" at bounding box center [236, 149] width 241 height 34
click at [142, 148] on input "pantry" at bounding box center [236, 149] width 241 height 34
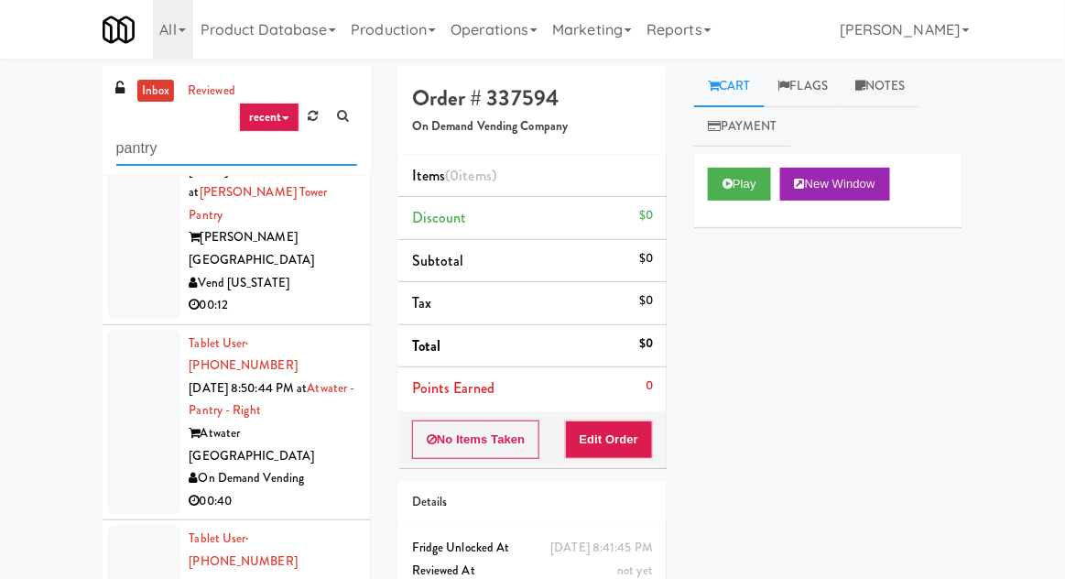
type input "v"
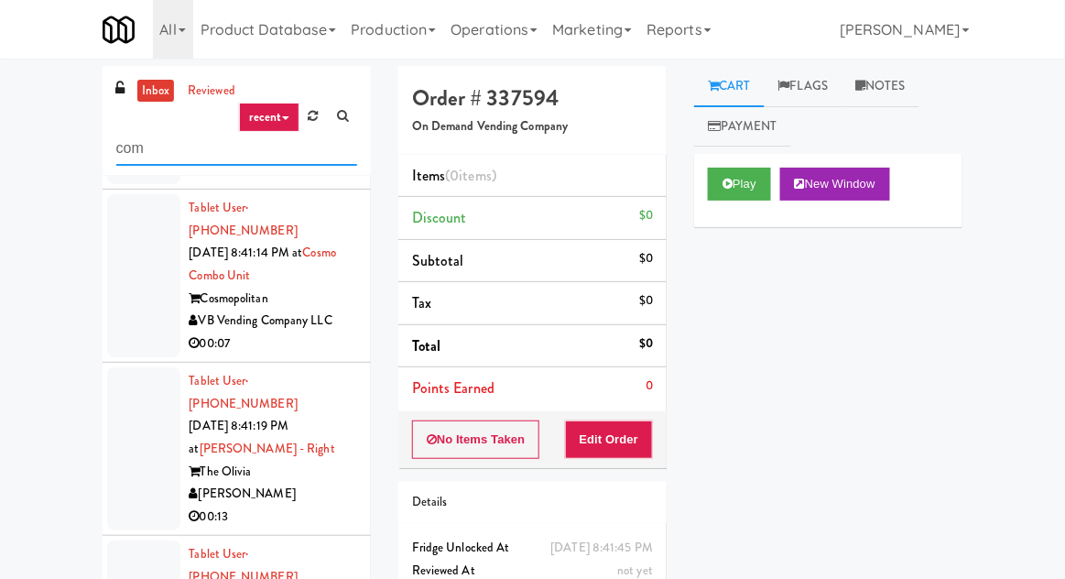
scroll to position [0, 0]
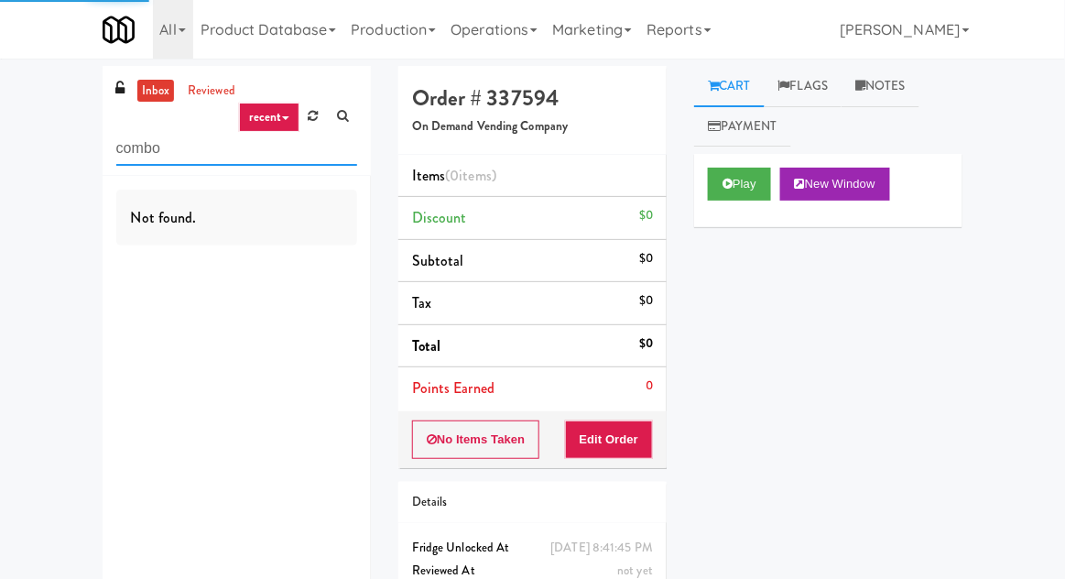
type input "combo"
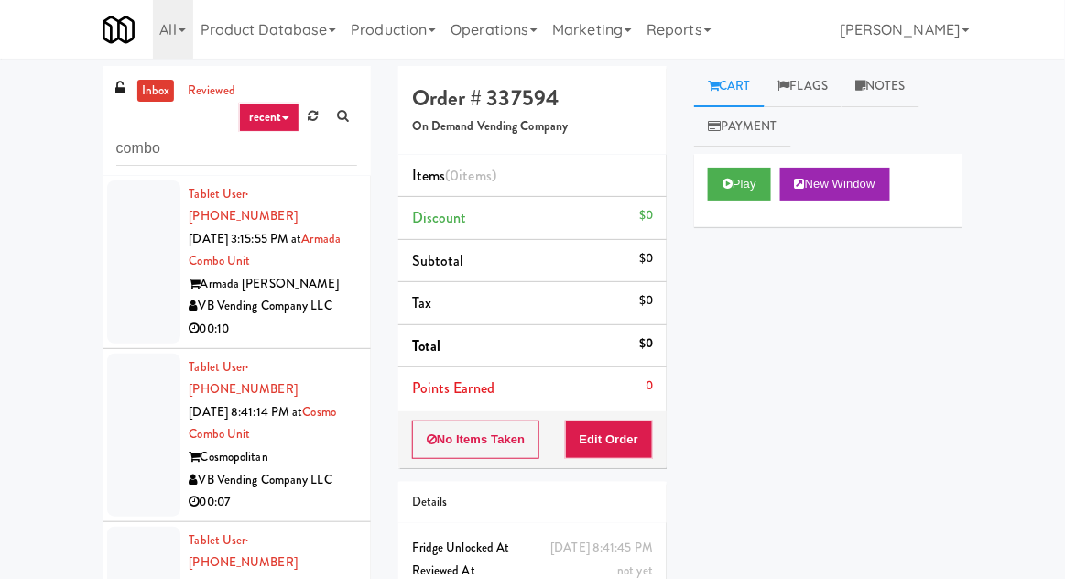
click at [139, 301] on div at bounding box center [143, 261] width 73 height 163
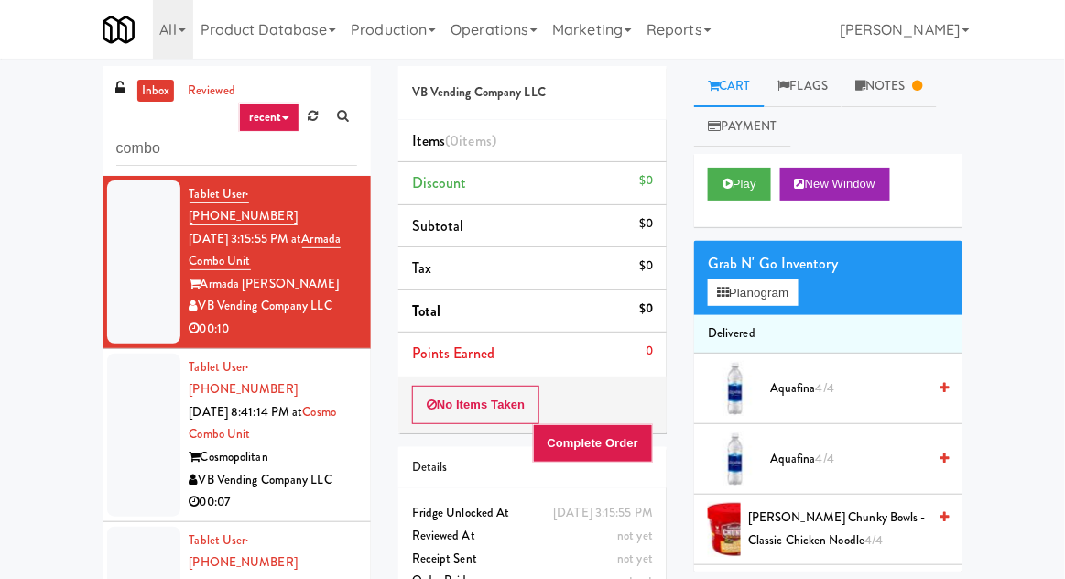
click at [148, 422] on div at bounding box center [143, 434] width 73 height 163
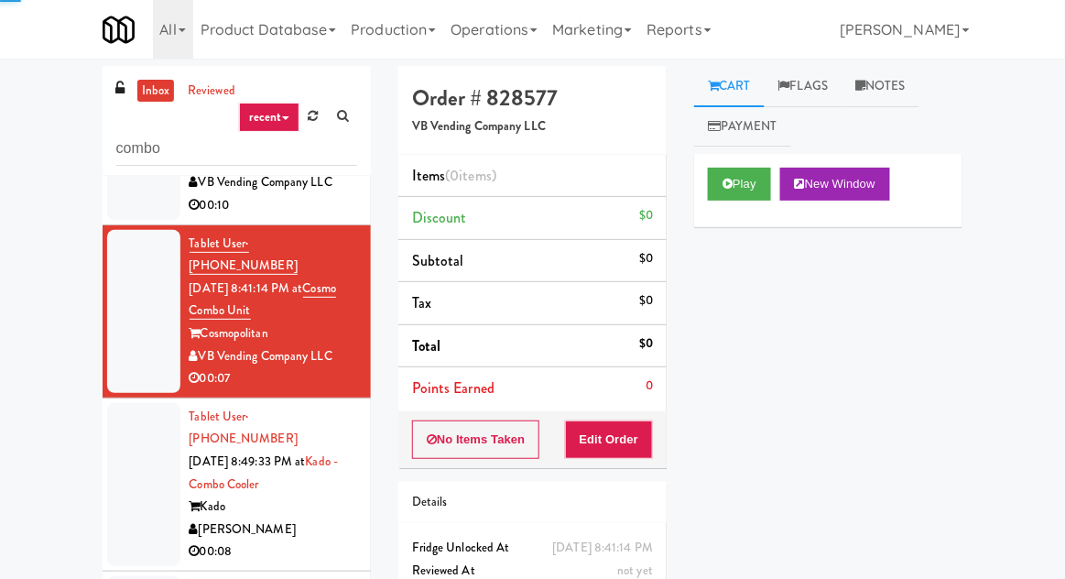
scroll to position [125, 0]
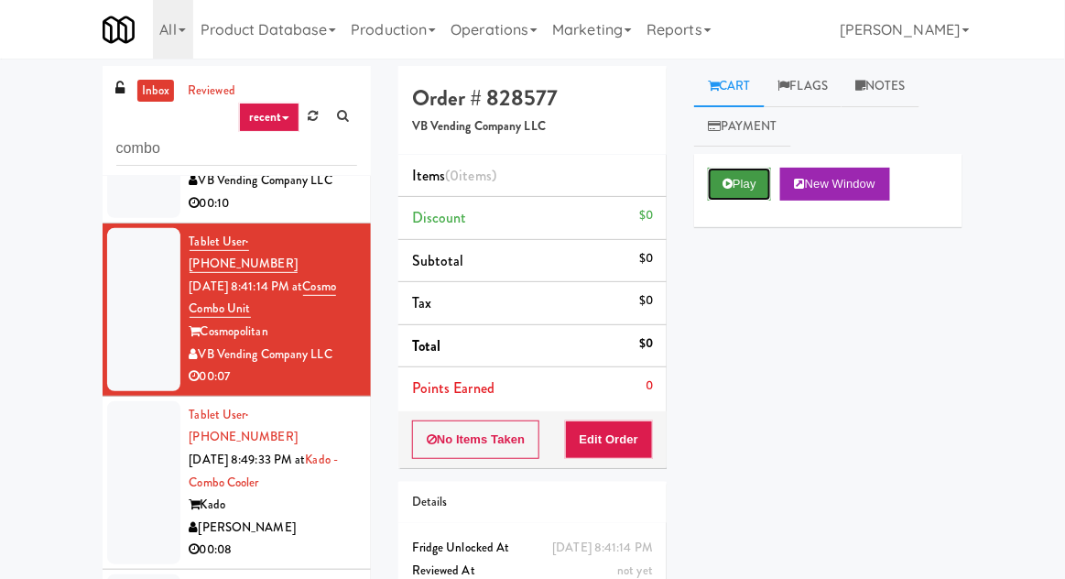
click at [729, 178] on icon at bounding box center [727, 184] width 10 height 12
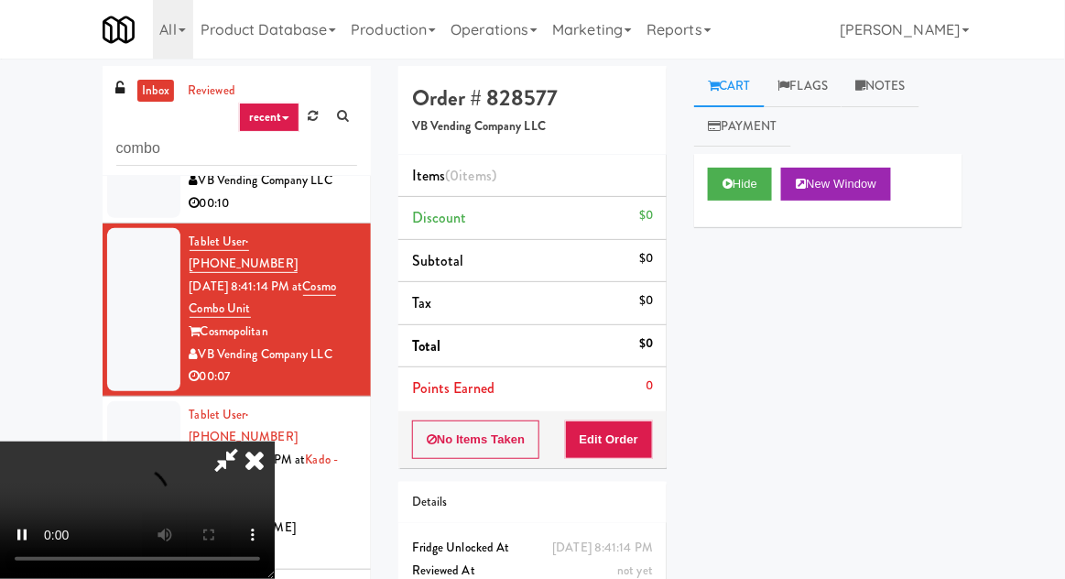
click at [543, 507] on div "Details" at bounding box center [532, 502] width 241 height 23
click at [606, 421] on button "Edit Order" at bounding box center [609, 439] width 89 height 38
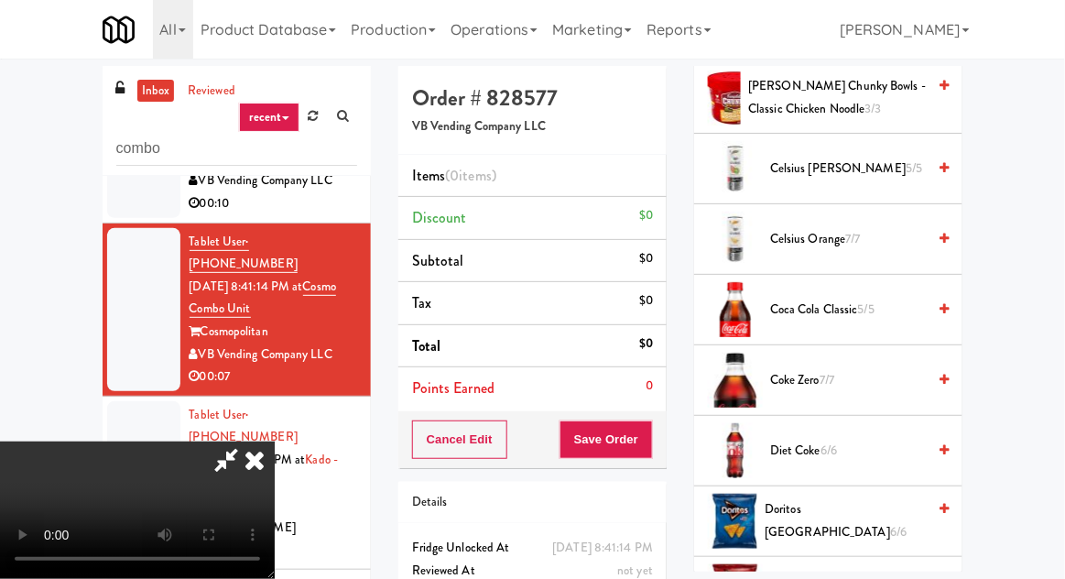
scroll to position [434, 0]
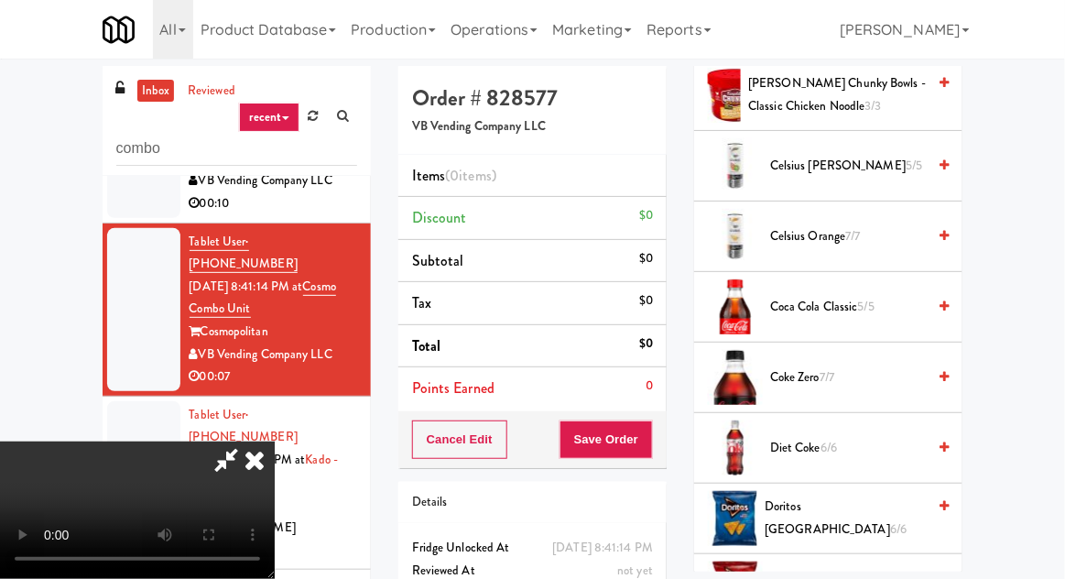
click at [905, 308] on span "Coca Cola Classic 5/5" at bounding box center [848, 307] width 156 height 23
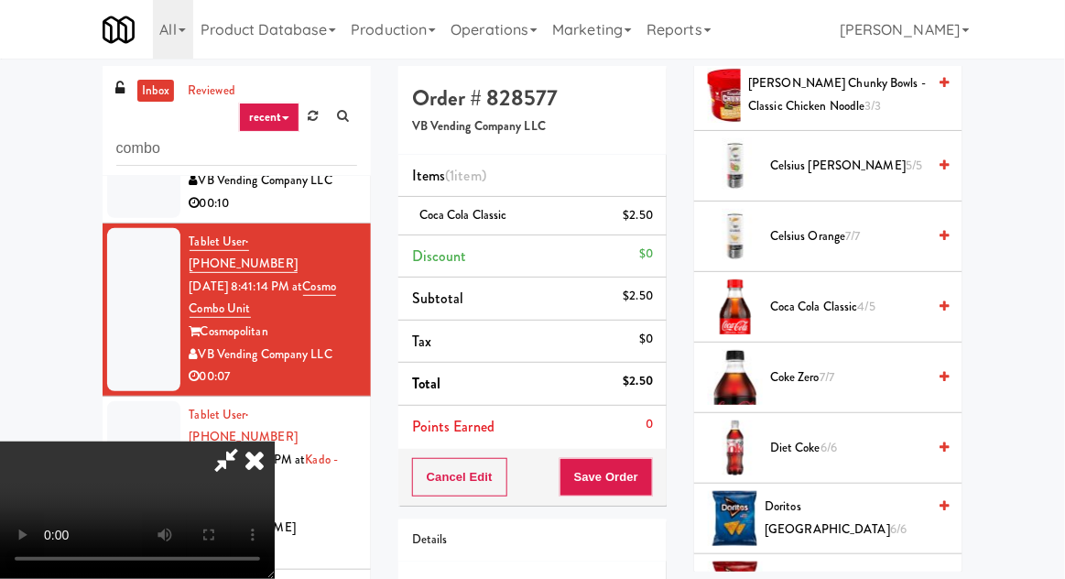
click at [907, 304] on span "Coca Cola Classic 4/5" at bounding box center [848, 307] width 156 height 23
click at [651, 479] on button "Save Order" at bounding box center [605, 477] width 93 height 38
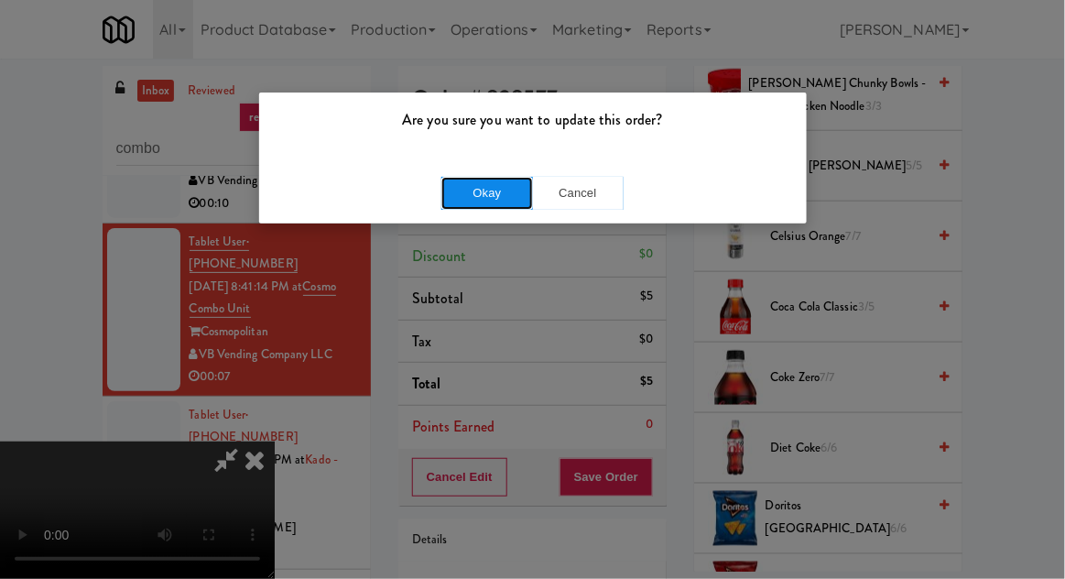
click at [445, 180] on button "Okay" at bounding box center [487, 193] width 92 height 33
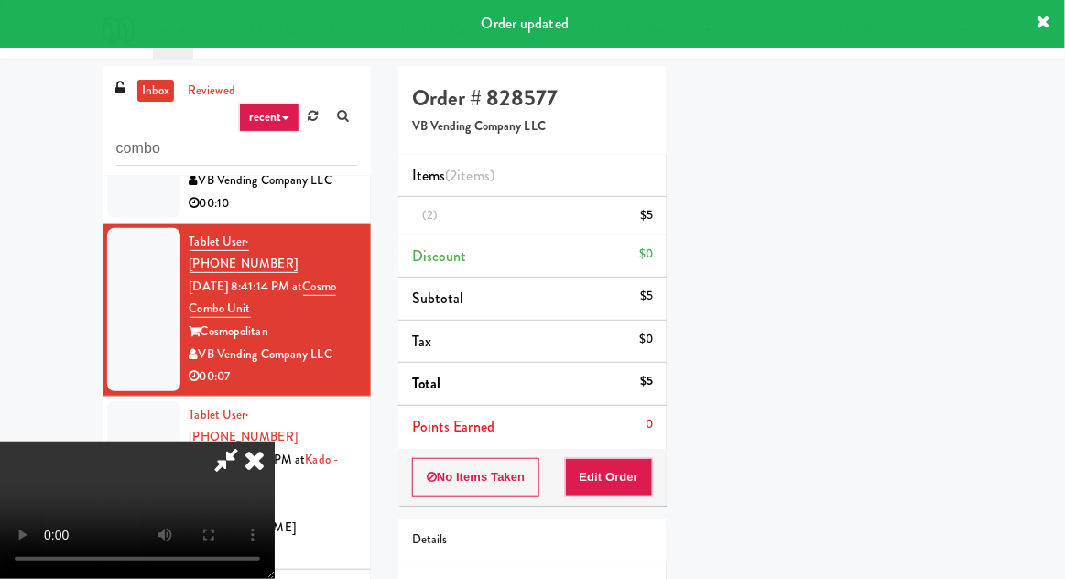
scroll to position [180, 0]
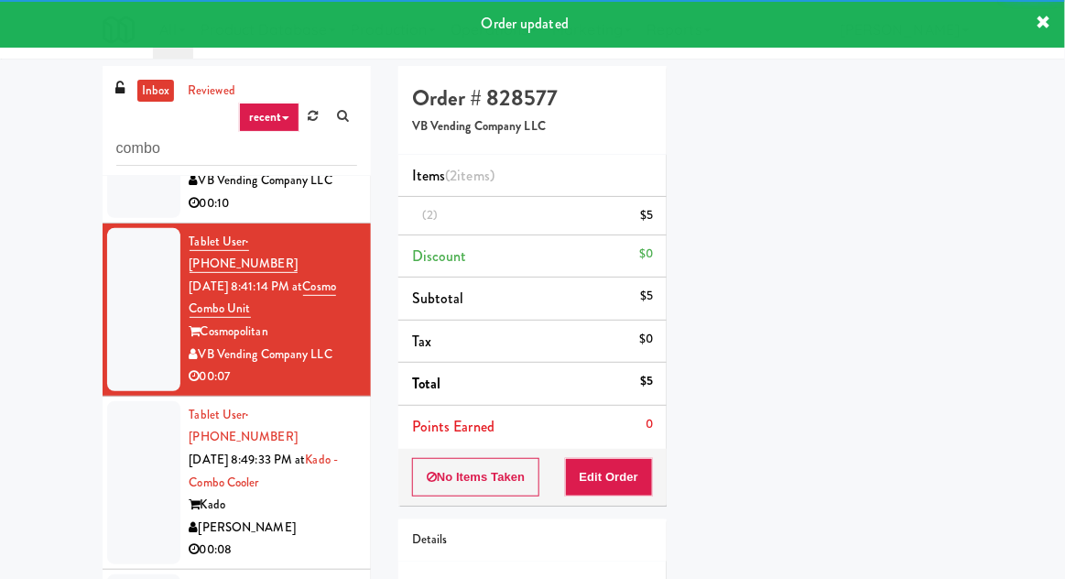
click at [114, 429] on div at bounding box center [143, 482] width 73 height 163
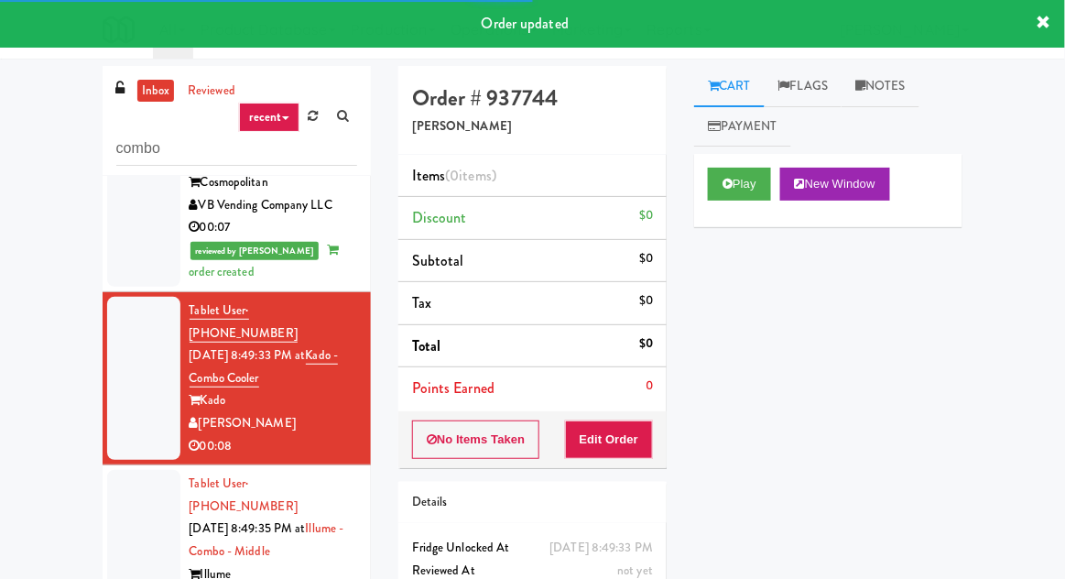
scroll to position [277, 0]
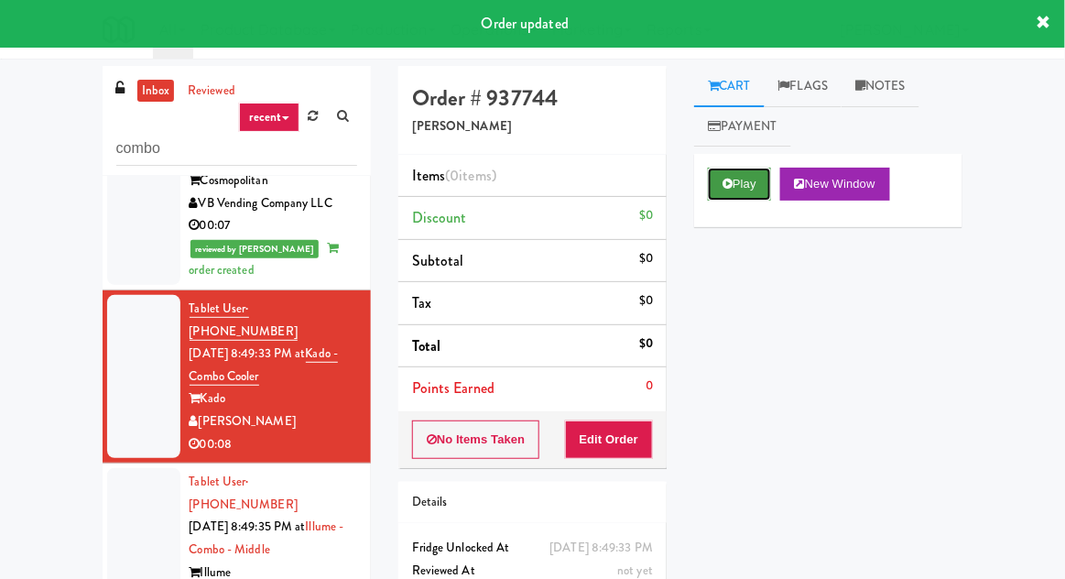
click at [722, 181] on button "Play" at bounding box center [739, 184] width 63 height 33
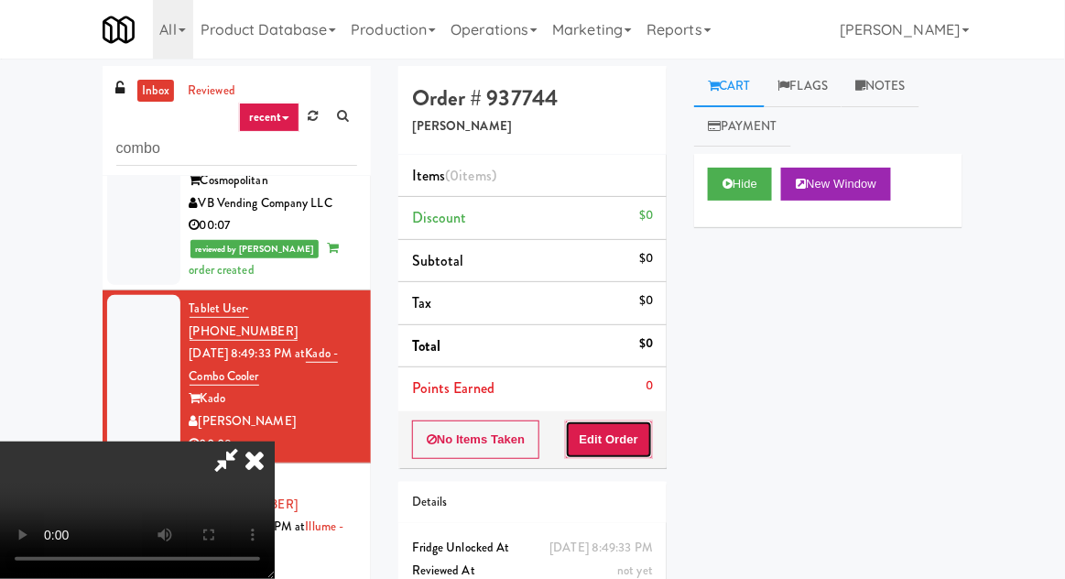
click at [606, 441] on button "Edit Order" at bounding box center [609, 439] width 89 height 38
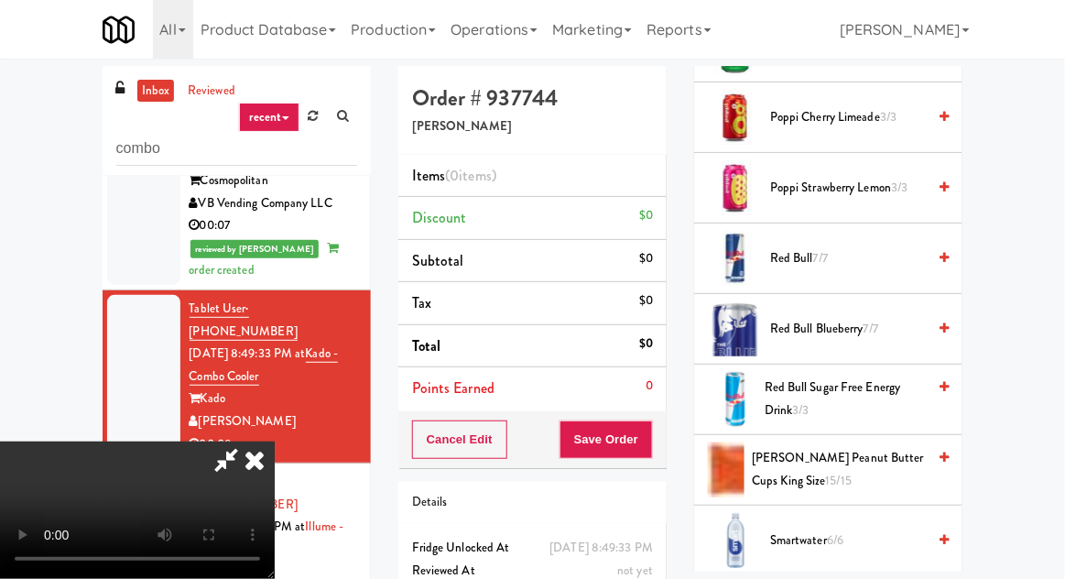
scroll to position [1398, 0]
click at [928, 252] on div "Red Bull 7/7" at bounding box center [856, 259] width 186 height 23
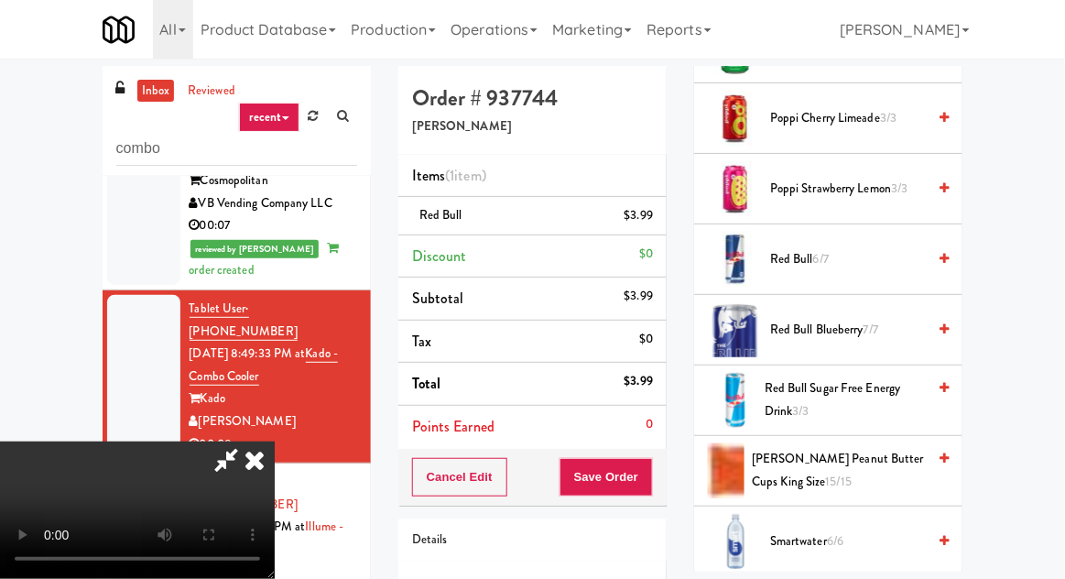
click at [650, 524] on div "Details" at bounding box center [532, 540] width 268 height 42
click at [642, 472] on button "Save Order" at bounding box center [605, 477] width 93 height 38
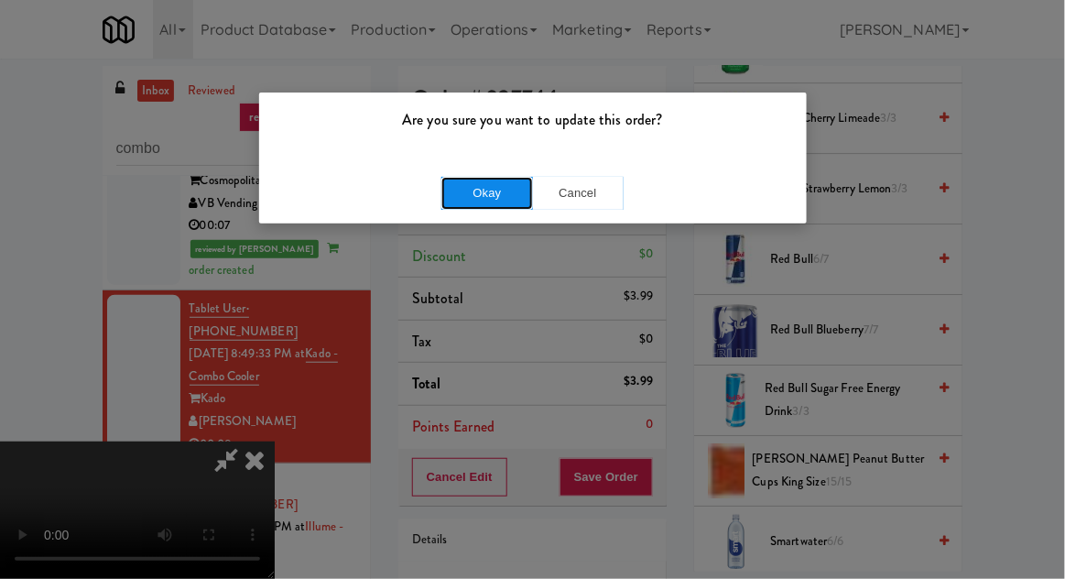
click at [465, 181] on button "Okay" at bounding box center [487, 193] width 92 height 33
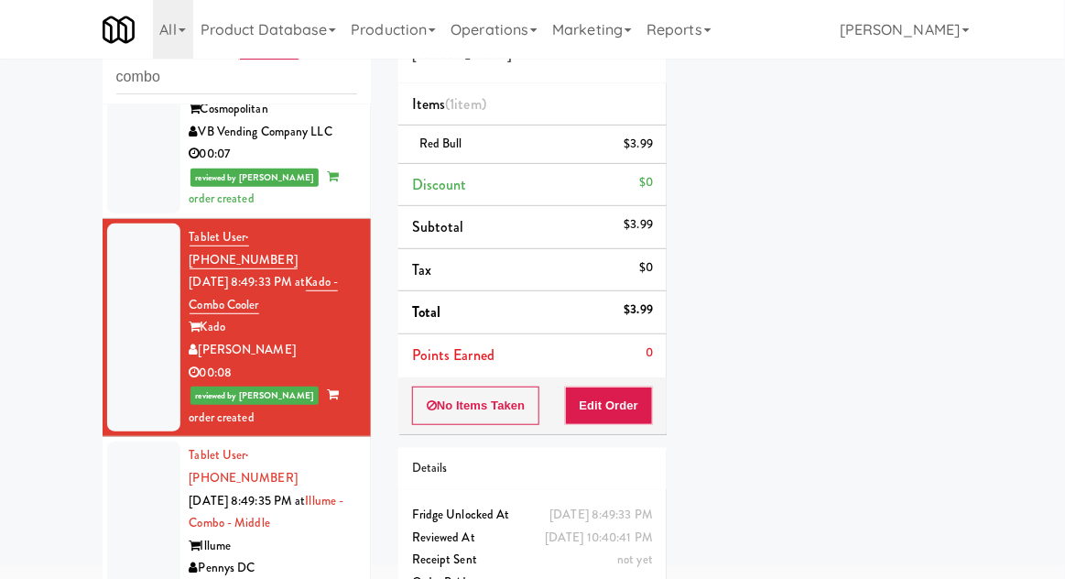
scroll to position [158, 0]
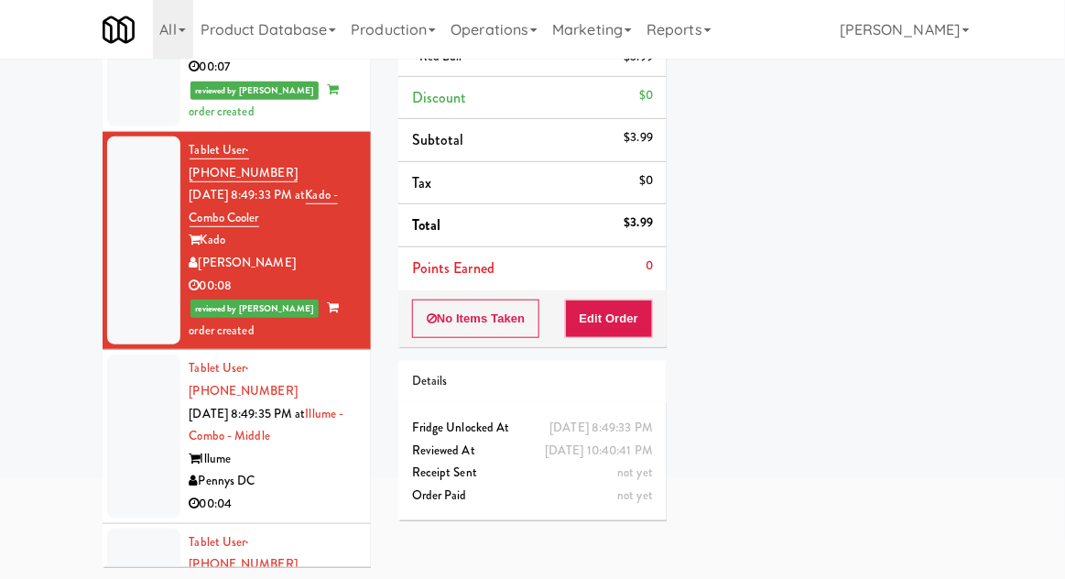
click at [136, 361] on div at bounding box center [143, 435] width 73 height 163
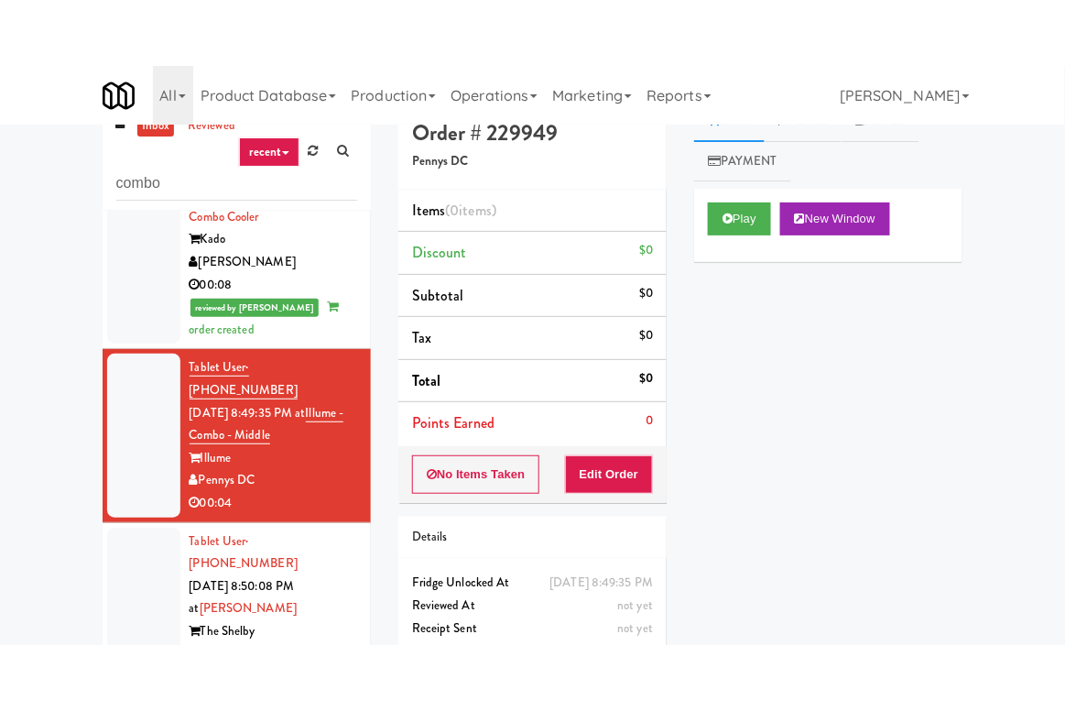
scroll to position [29, 0]
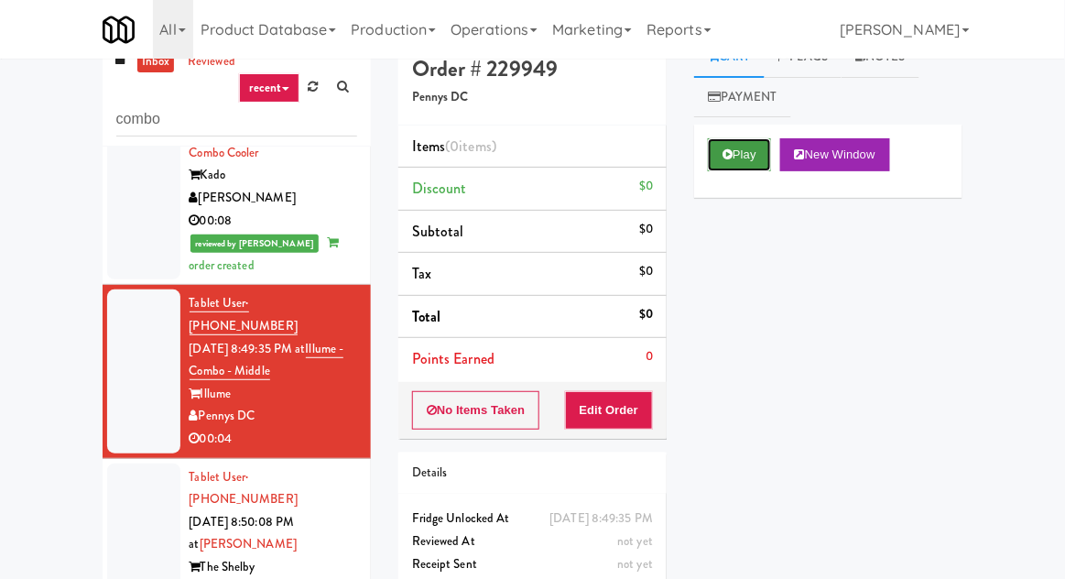
click at [718, 146] on button "Play" at bounding box center [739, 154] width 63 height 33
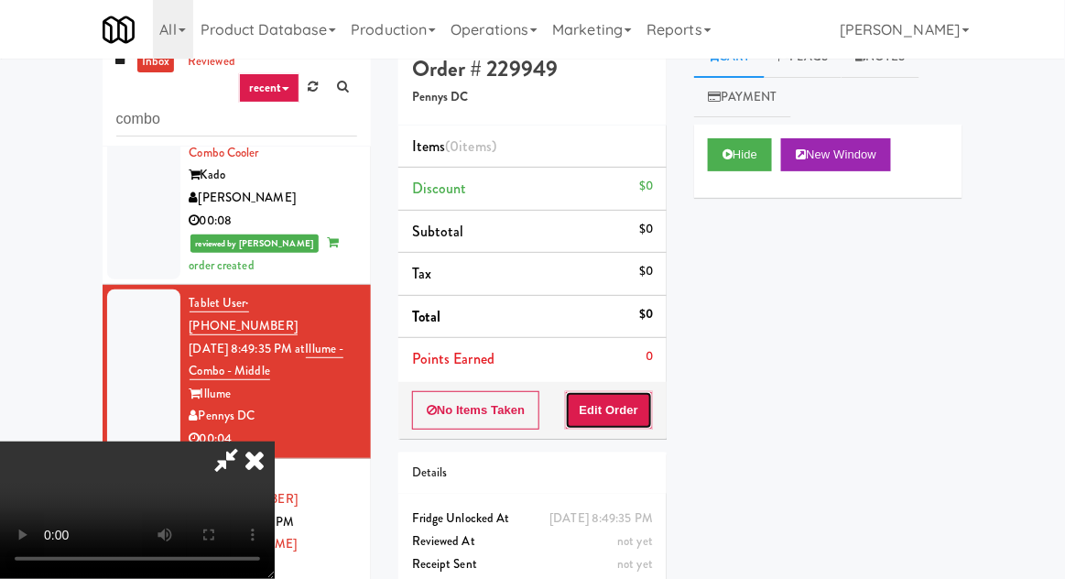
click at [621, 423] on button "Edit Order" at bounding box center [609, 410] width 89 height 38
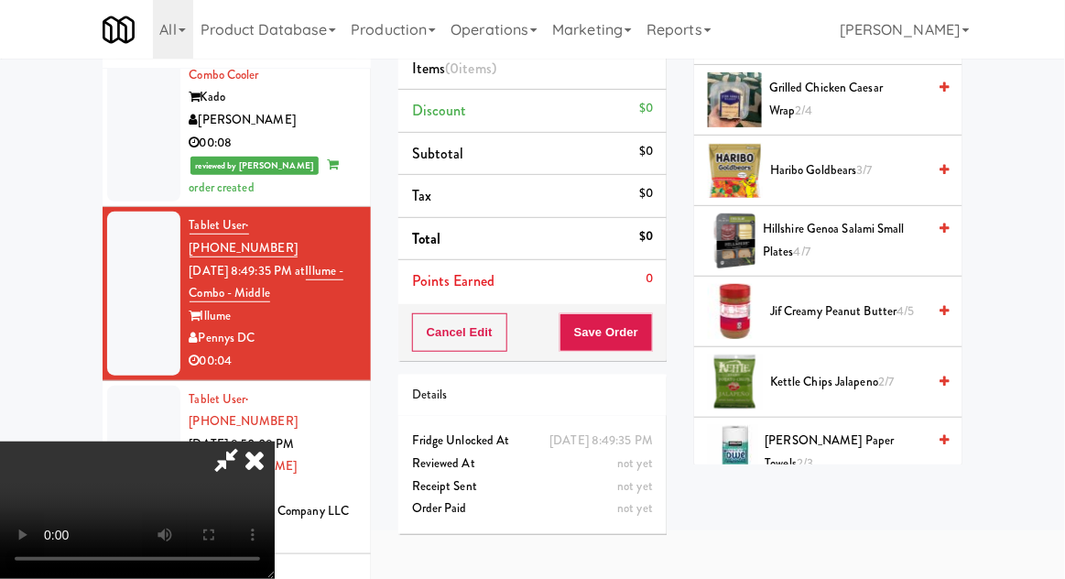
scroll to position [747, 0]
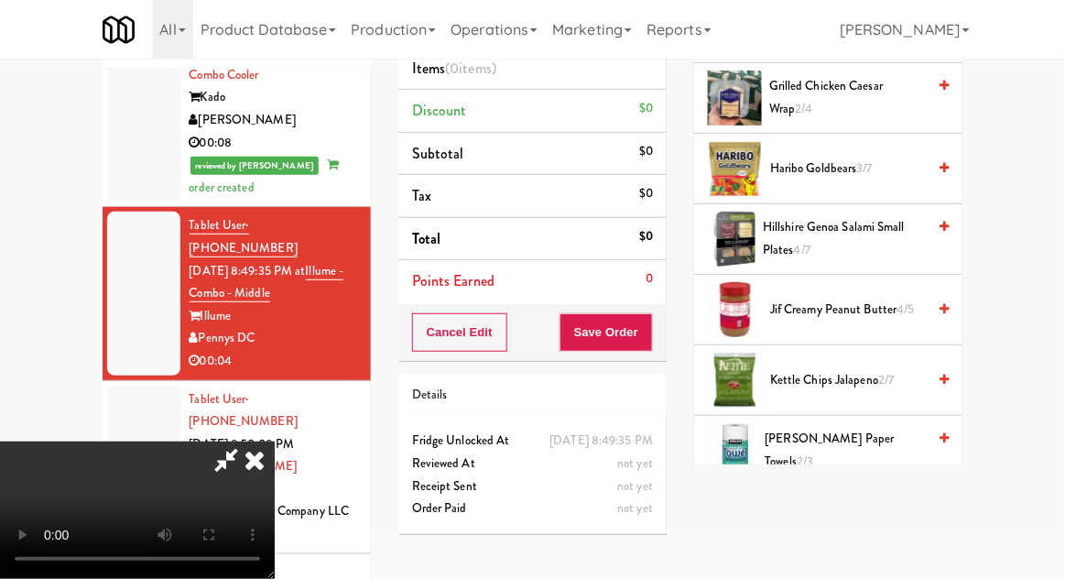
click at [883, 172] on span "Haribo Goldbears 3/7" at bounding box center [848, 168] width 156 height 23
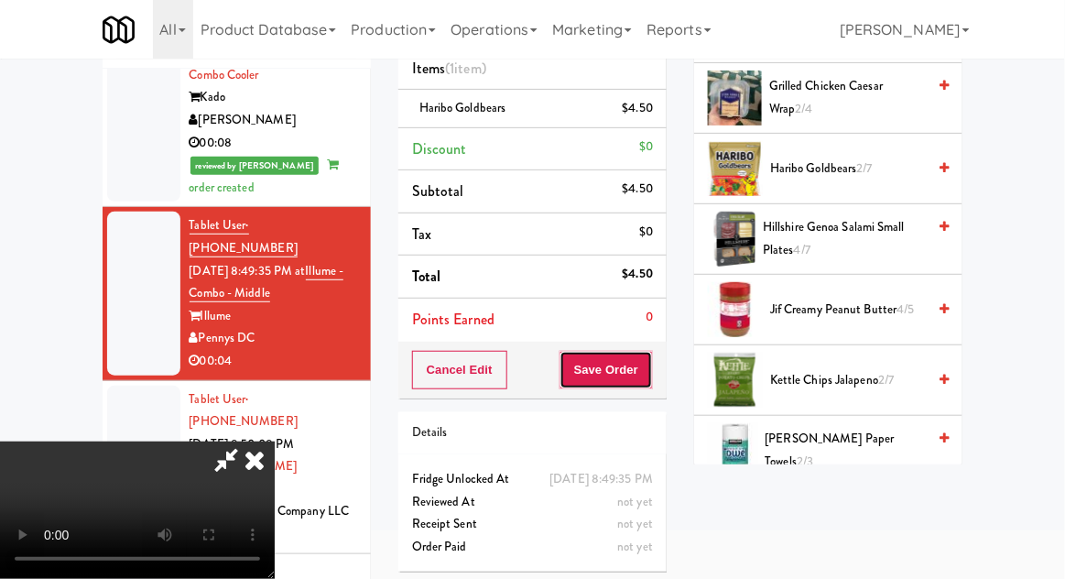
click at [648, 375] on button "Save Order" at bounding box center [605, 370] width 93 height 38
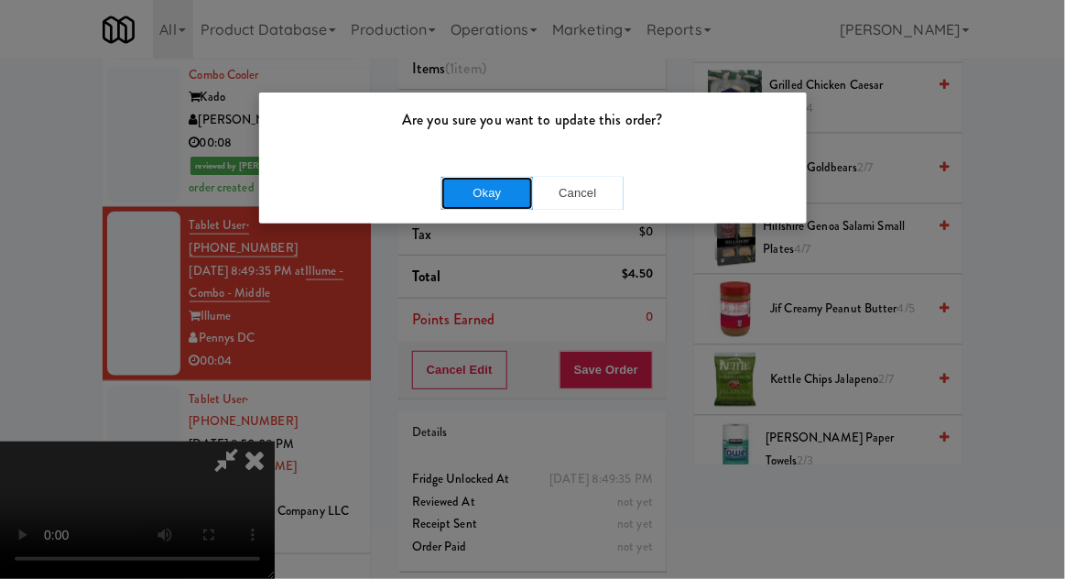
click at [487, 192] on button "Okay" at bounding box center [487, 193] width 92 height 33
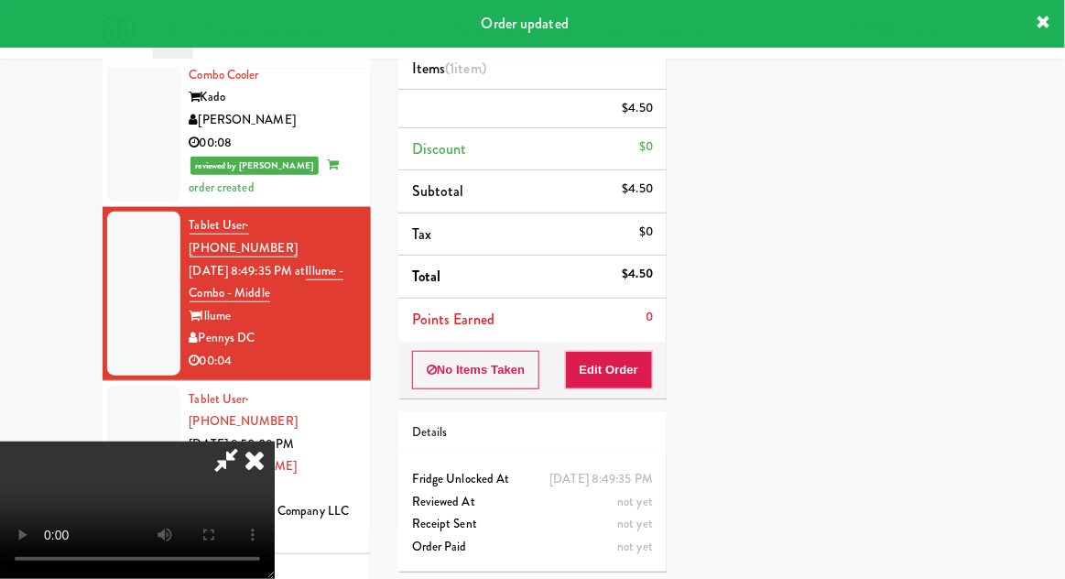
scroll to position [180, 0]
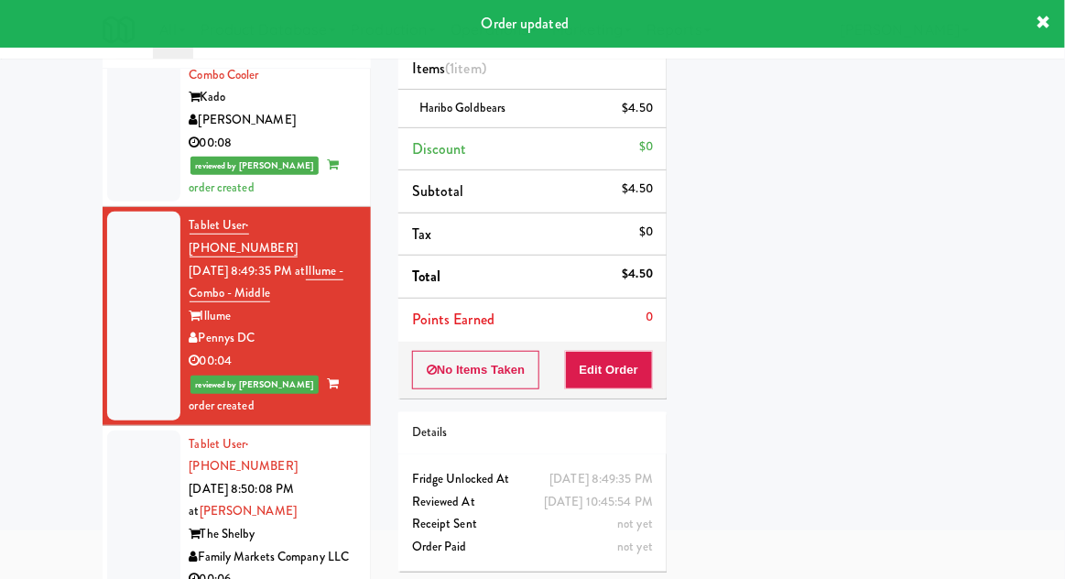
click at [115, 430] on div at bounding box center [143, 511] width 73 height 163
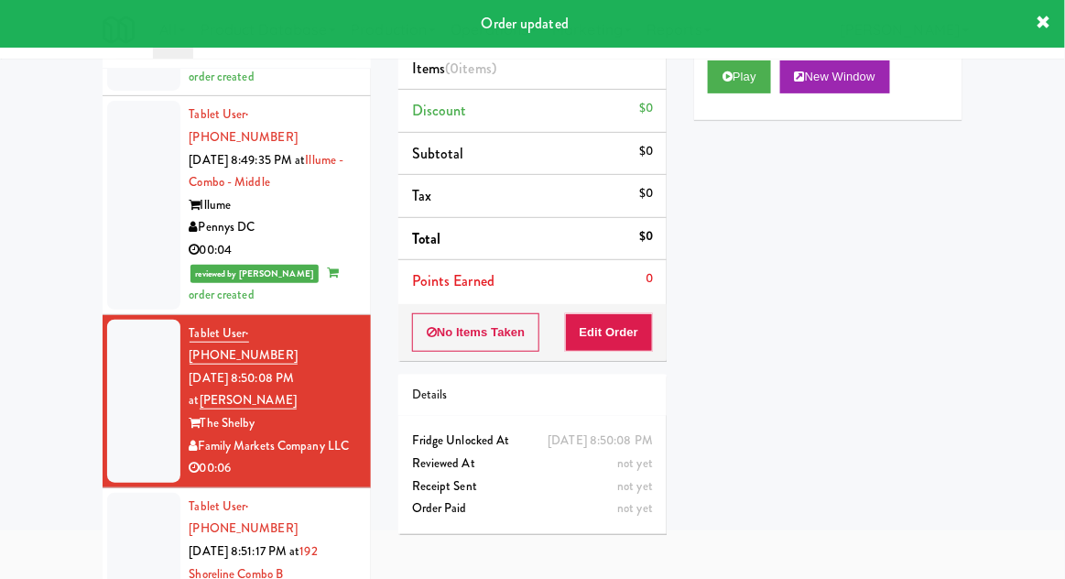
scroll to position [584, 0]
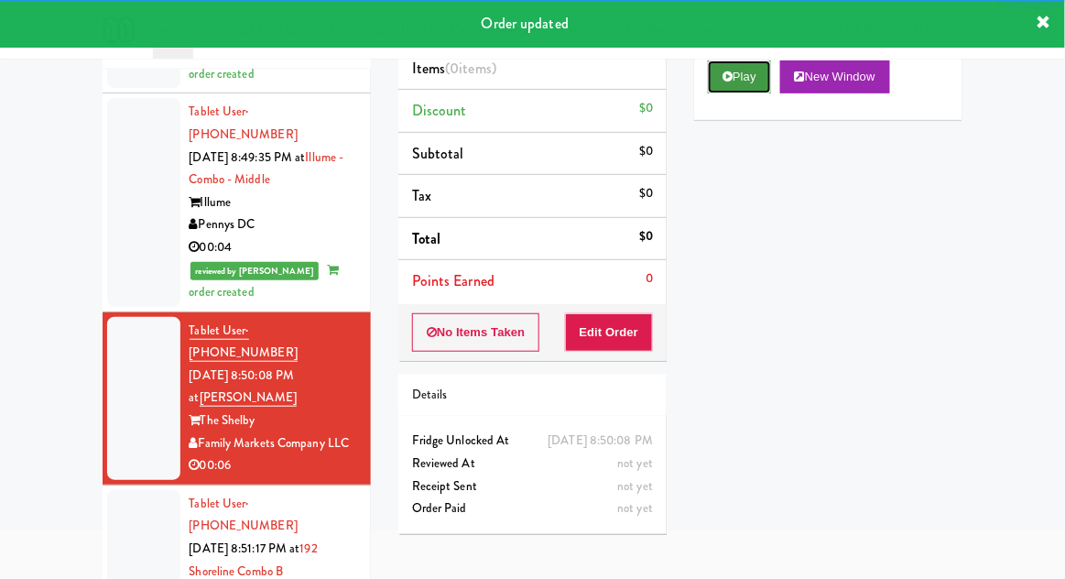
click at [739, 88] on button "Play" at bounding box center [739, 76] width 63 height 33
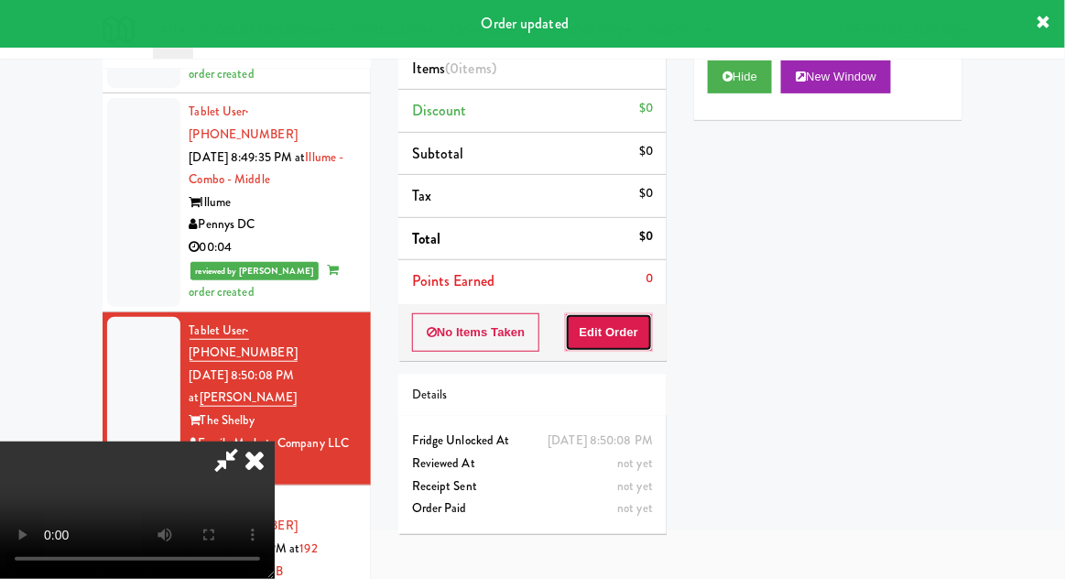
click at [609, 313] on button "Edit Order" at bounding box center [609, 332] width 89 height 38
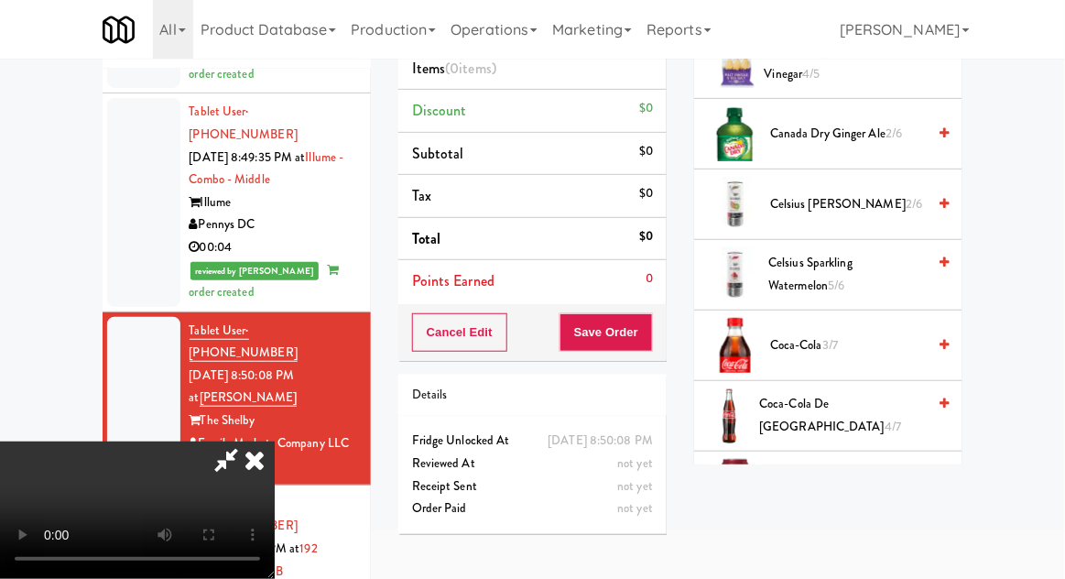
scroll to position [727, 0]
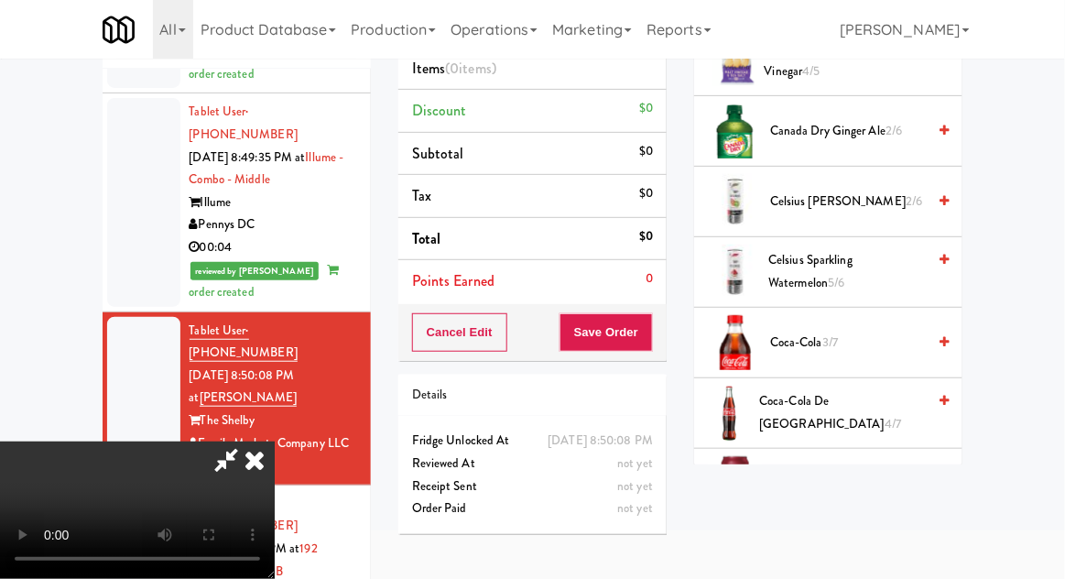
click at [839, 404] on span "Coca-Cola de Mexico 4/7" at bounding box center [842, 412] width 167 height 45
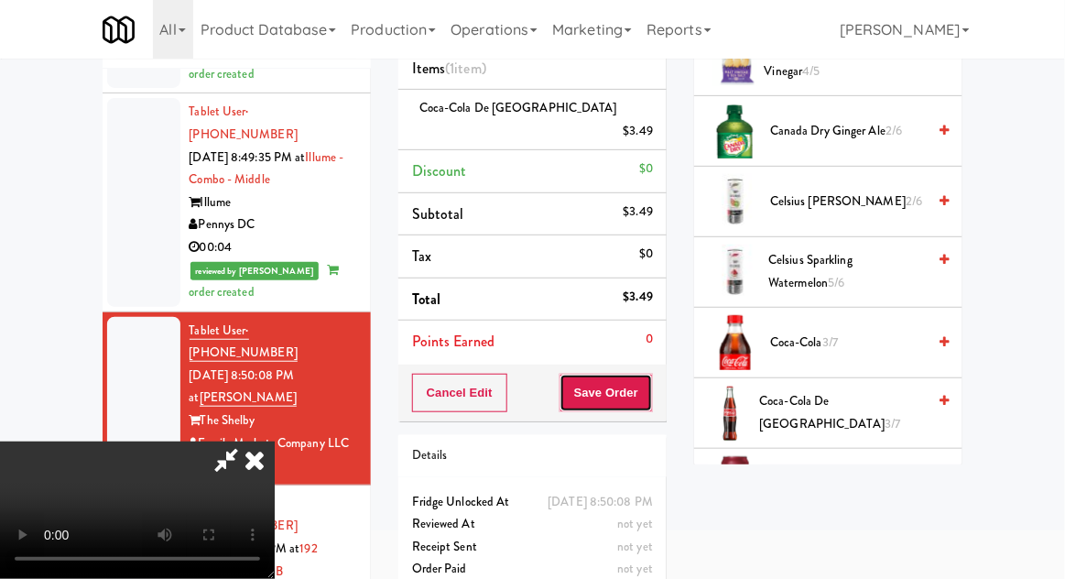
click at [650, 374] on button "Save Order" at bounding box center [605, 393] width 93 height 38
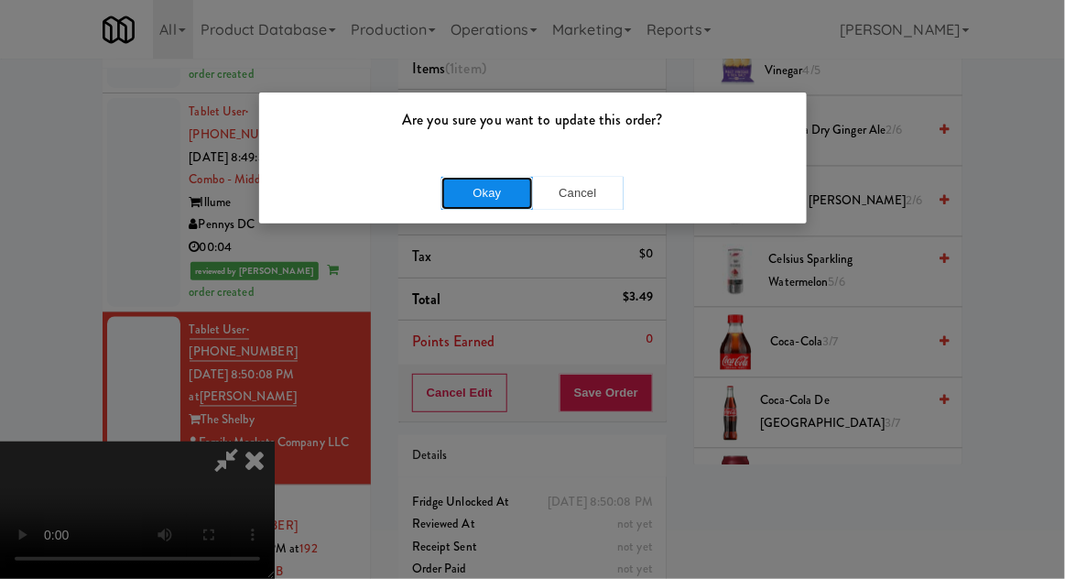
click at [505, 203] on button "Okay" at bounding box center [487, 193] width 92 height 33
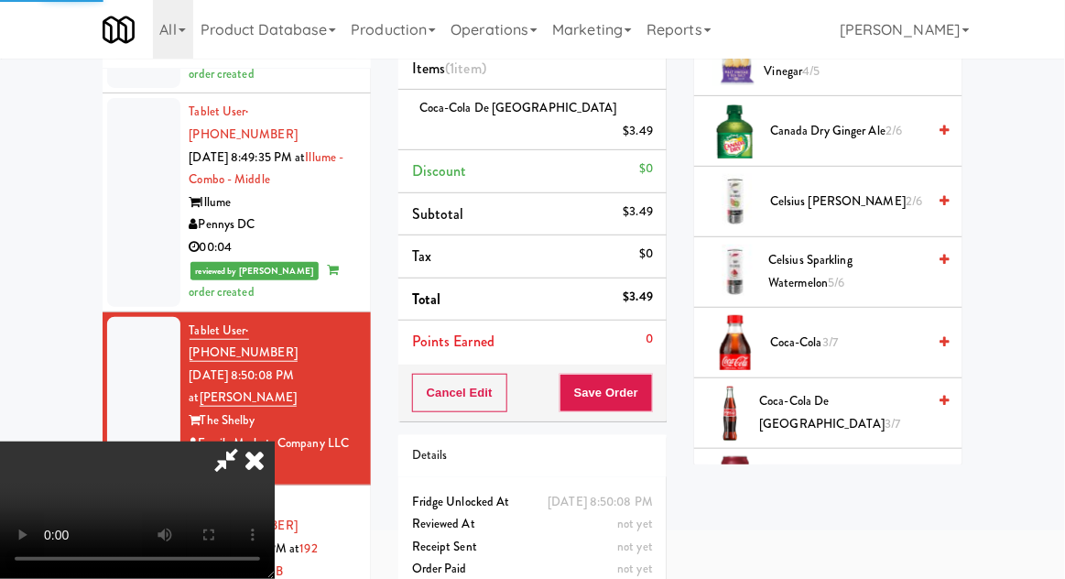
scroll to position [180, 0]
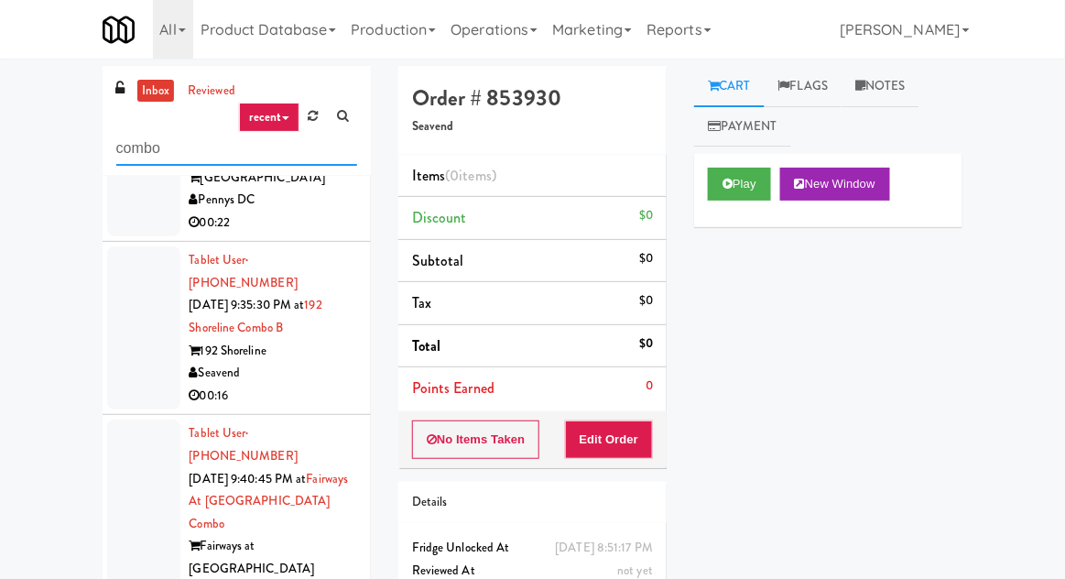
click at [178, 148] on input "combo" at bounding box center [236, 149] width 241 height 34
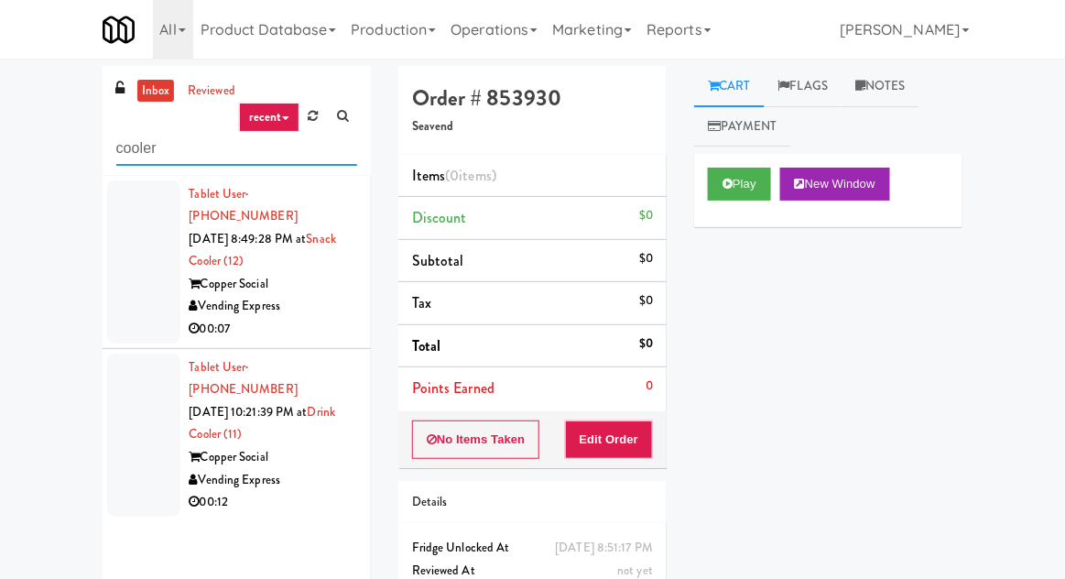
type input "cooler"
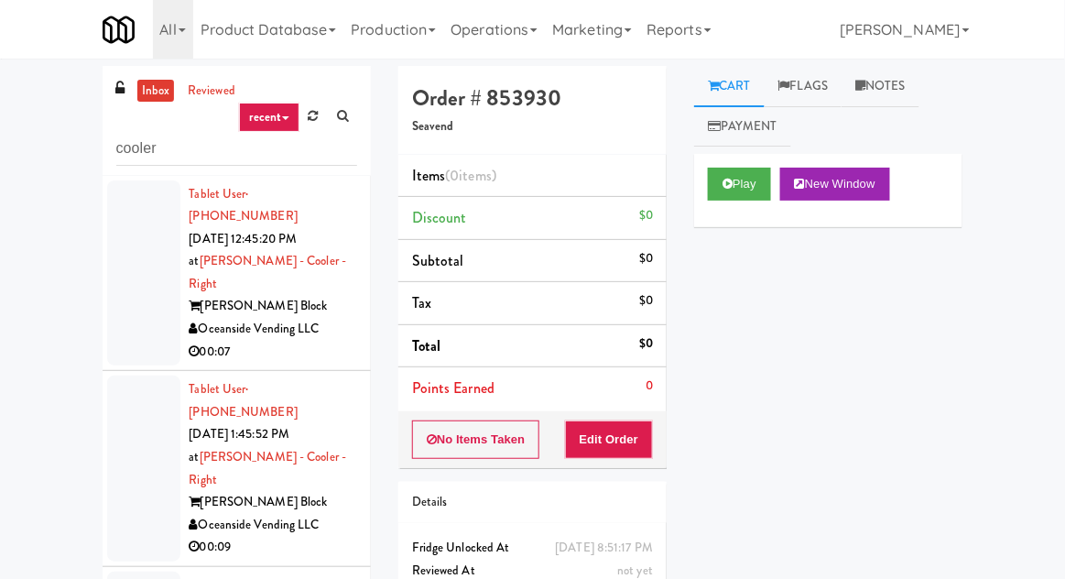
click at [153, 255] on div at bounding box center [143, 273] width 73 height 186
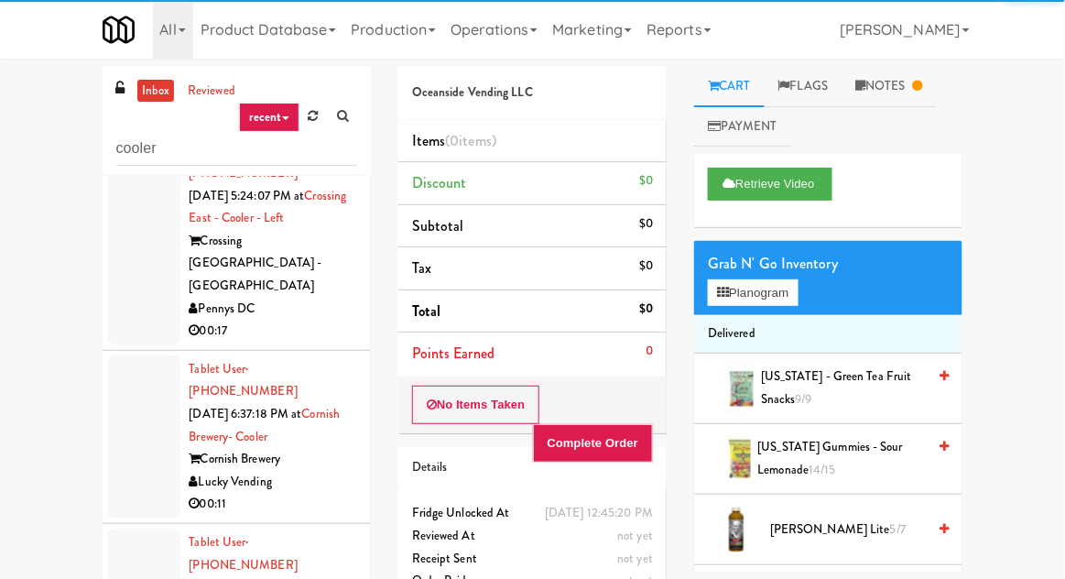
scroll to position [1016, 0]
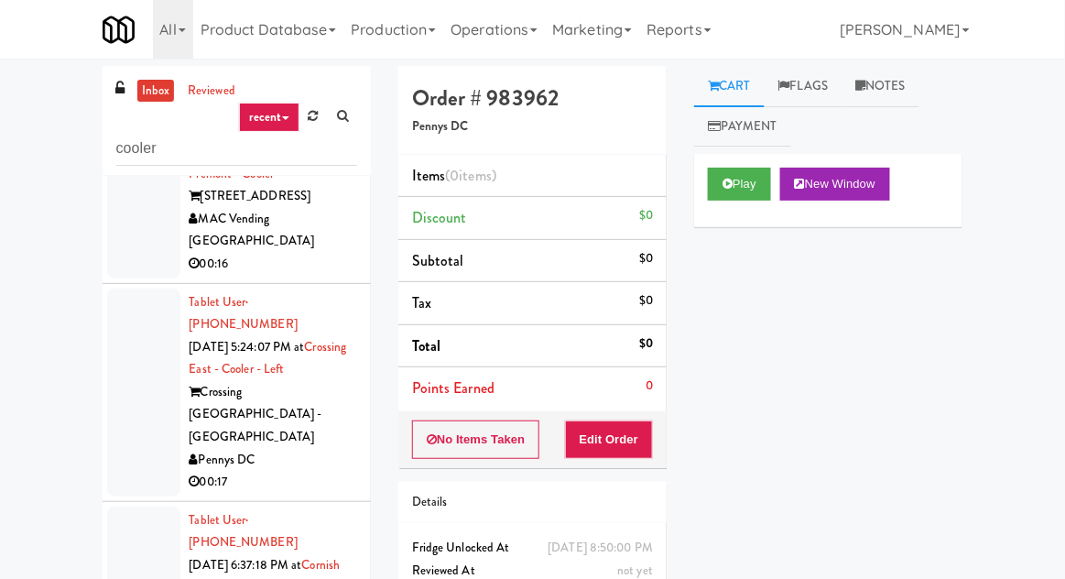
click at [122, 506] on div at bounding box center [143, 587] width 73 height 163
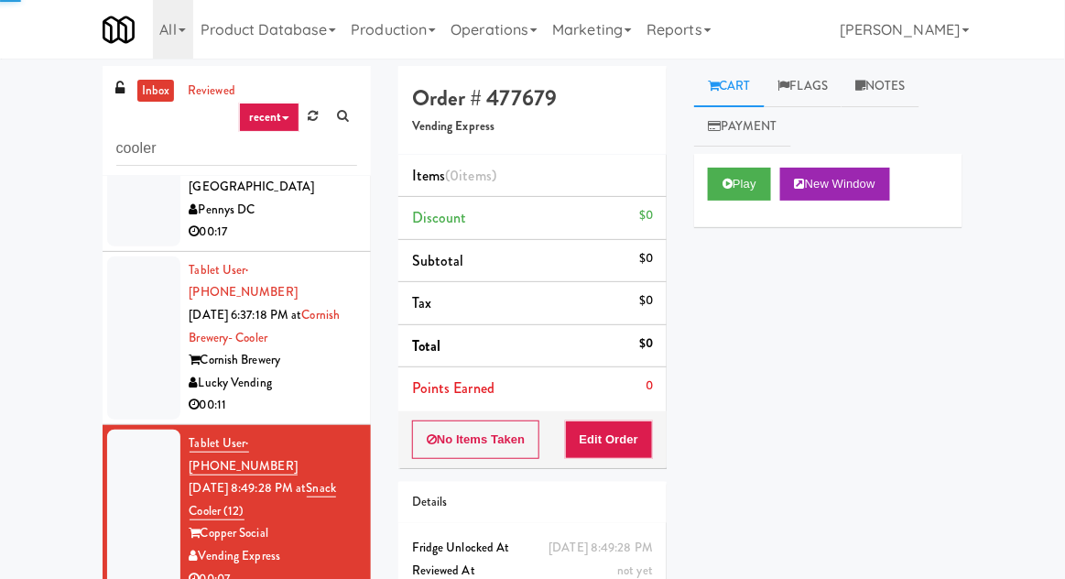
scroll to position [926, 0]
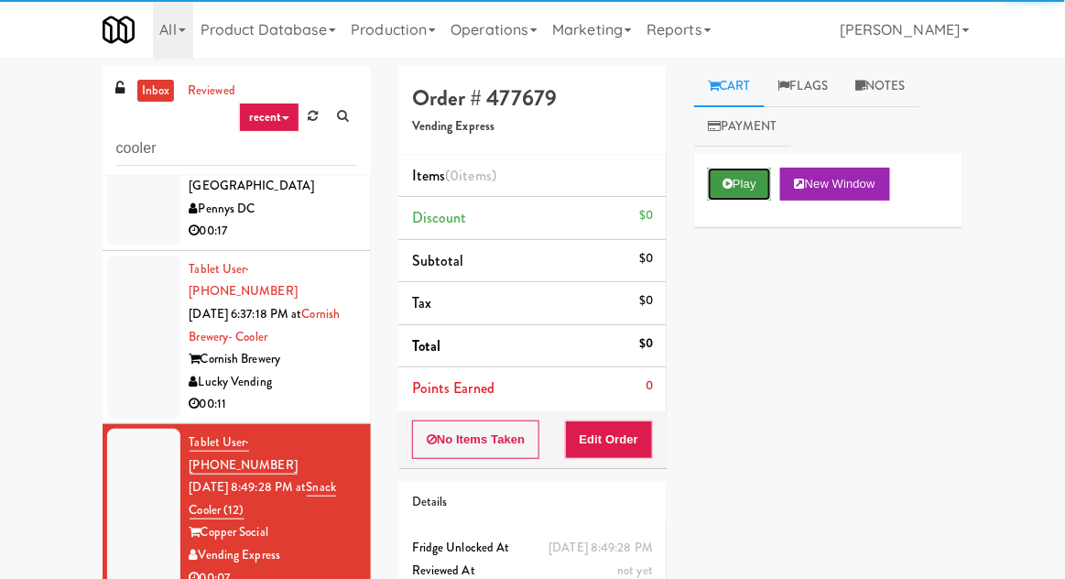
click at [718, 197] on button "Play" at bounding box center [739, 184] width 63 height 33
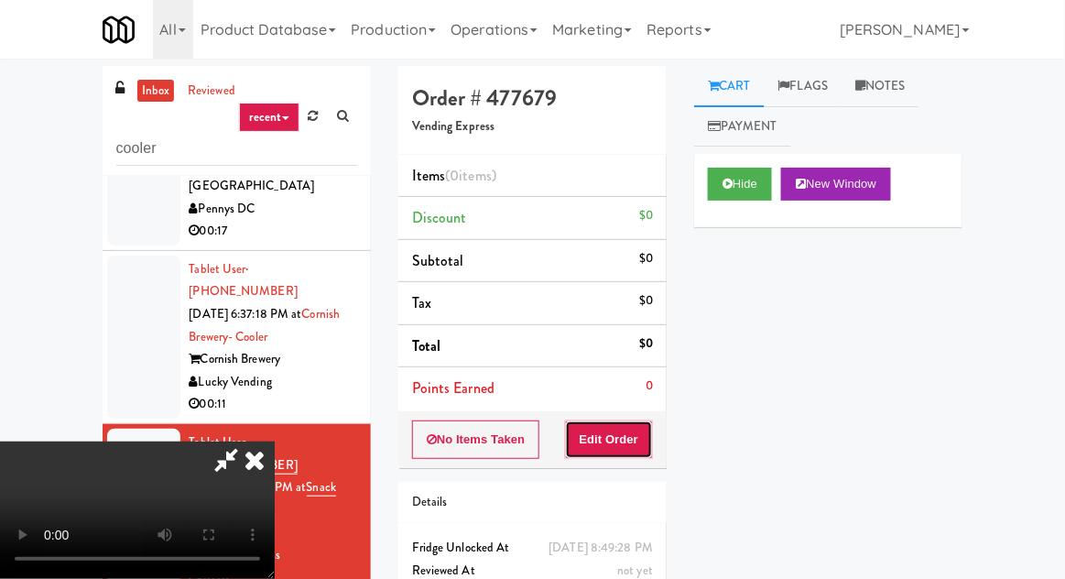
click at [600, 427] on button "Edit Order" at bounding box center [609, 439] width 89 height 38
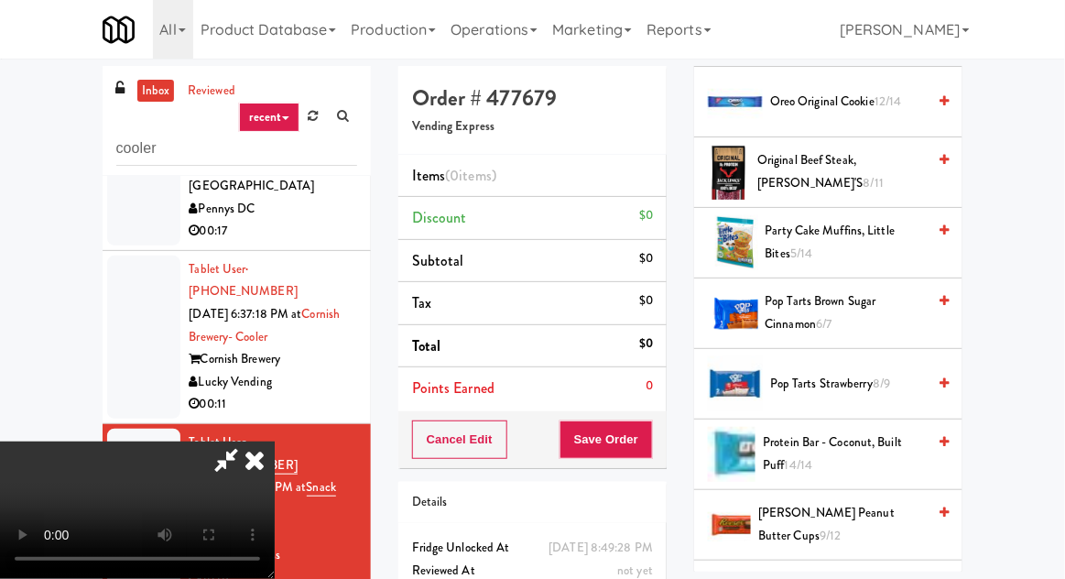
scroll to position [1626, 0]
click at [841, 385] on span "Pop Tarts Strawberry 8/9" at bounding box center [848, 384] width 156 height 23
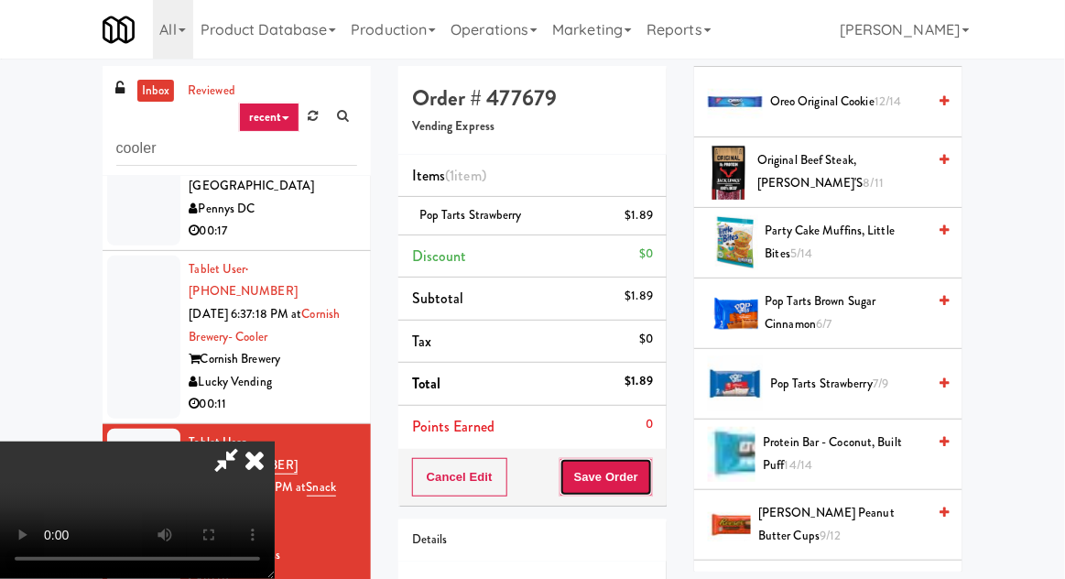
click at [650, 473] on button "Save Order" at bounding box center [605, 477] width 93 height 38
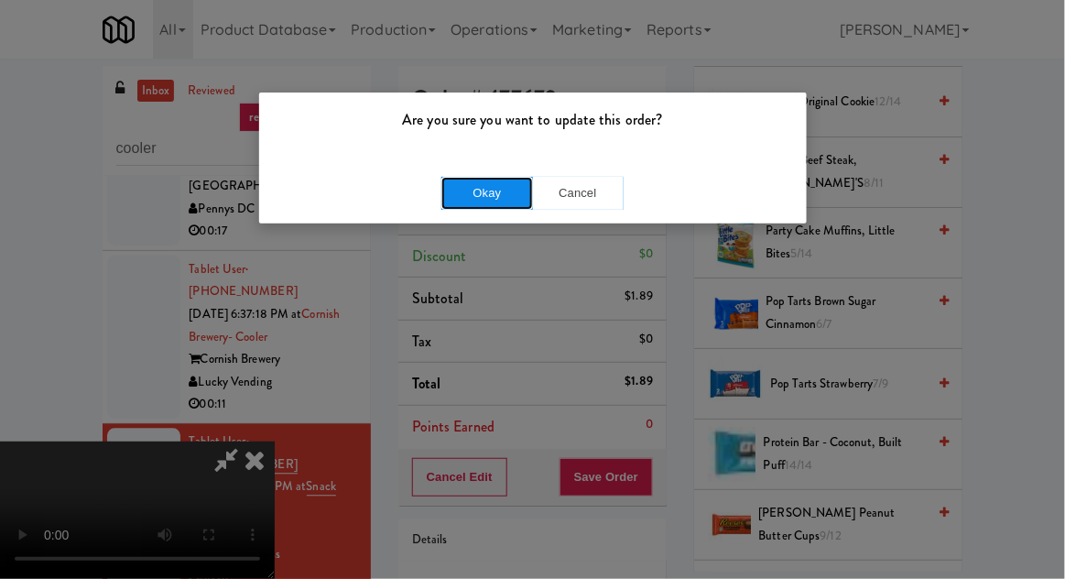
click at [458, 199] on button "Okay" at bounding box center [487, 193] width 92 height 33
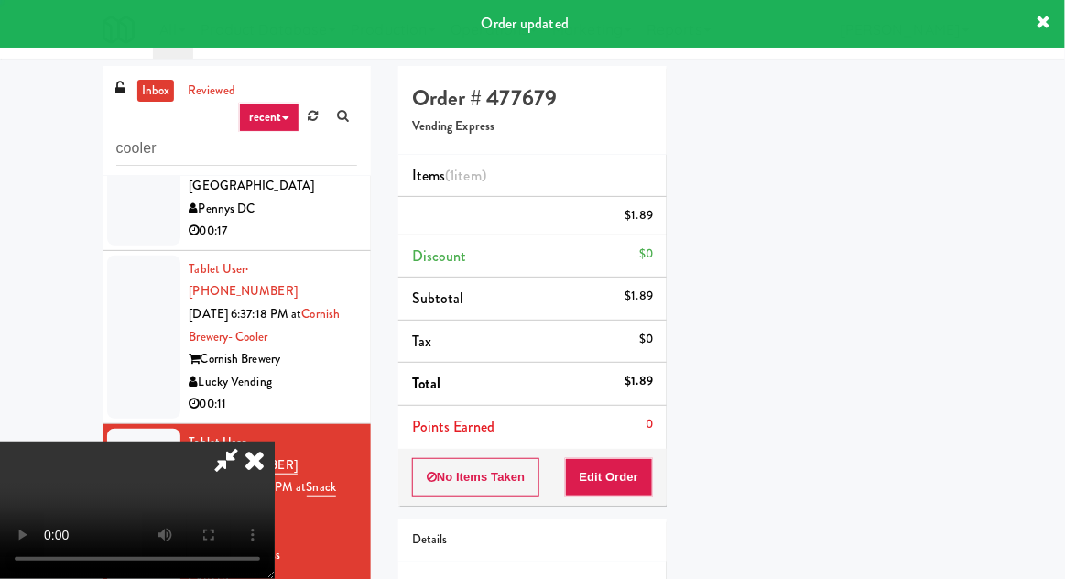
scroll to position [180, 0]
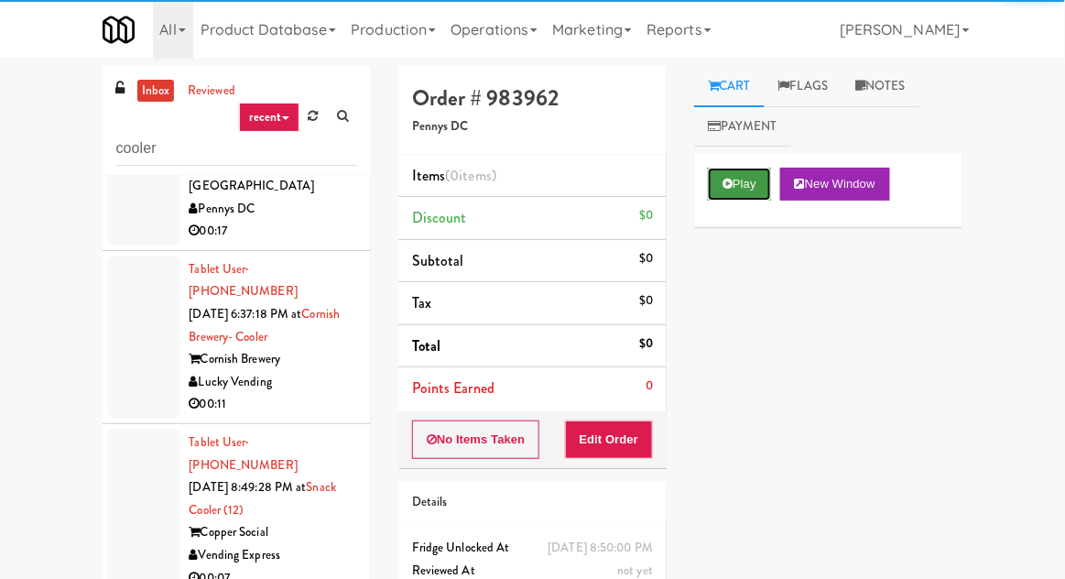
click at [732, 190] on button "Play" at bounding box center [739, 184] width 63 height 33
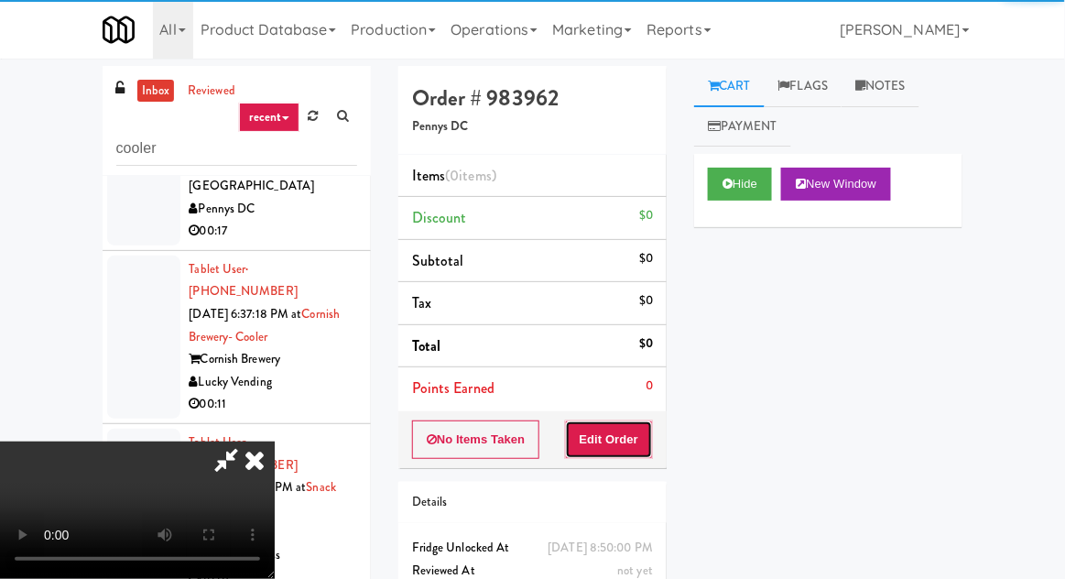
click at [611, 421] on button "Edit Order" at bounding box center [609, 439] width 89 height 38
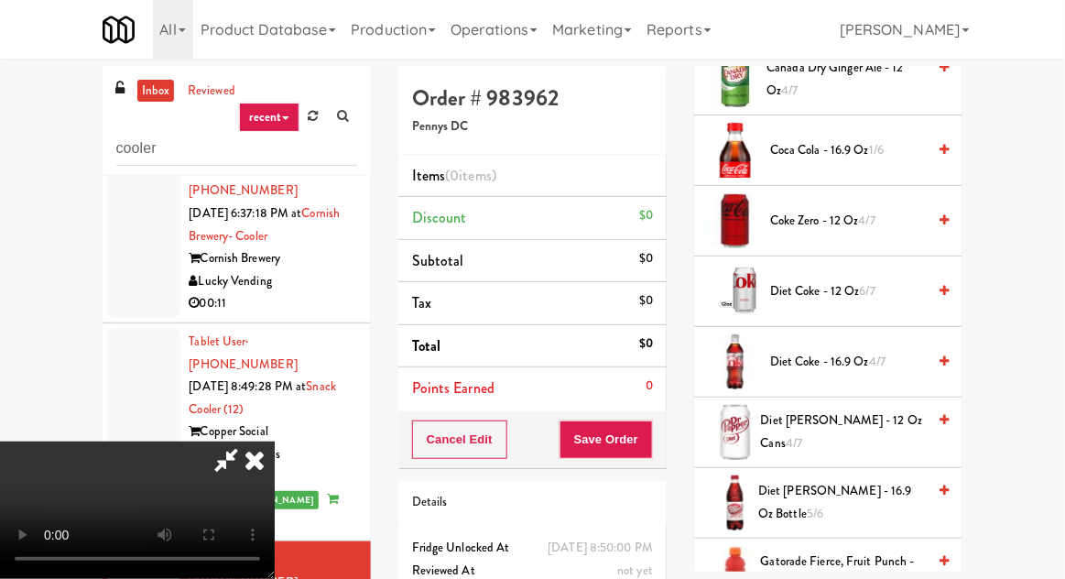
scroll to position [378, 0]
click at [840, 214] on span "Coke Zero - 12 oz 4/7" at bounding box center [848, 222] width 156 height 23
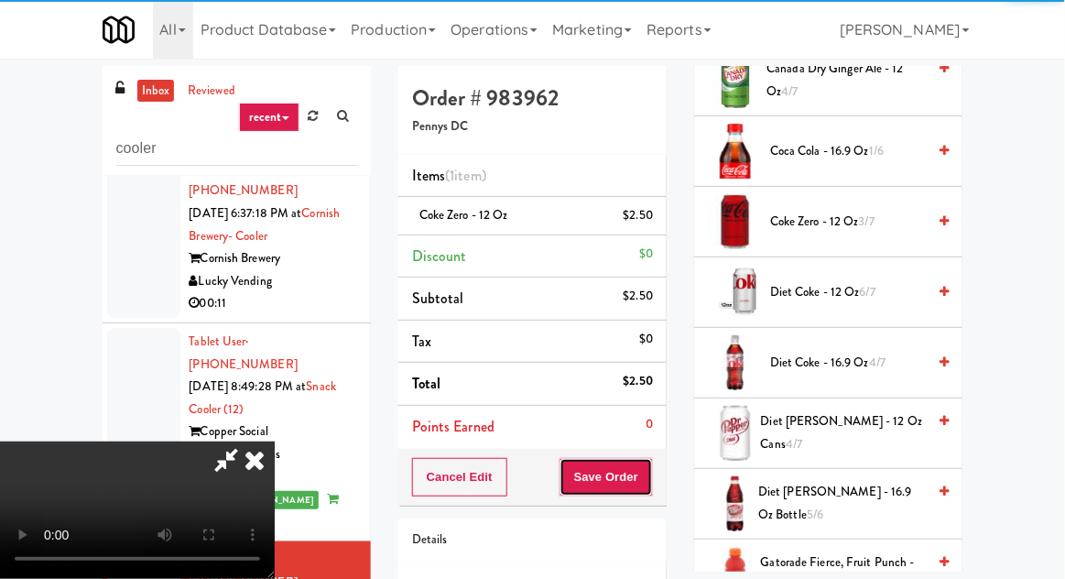
click at [648, 467] on button "Save Order" at bounding box center [605, 477] width 93 height 38
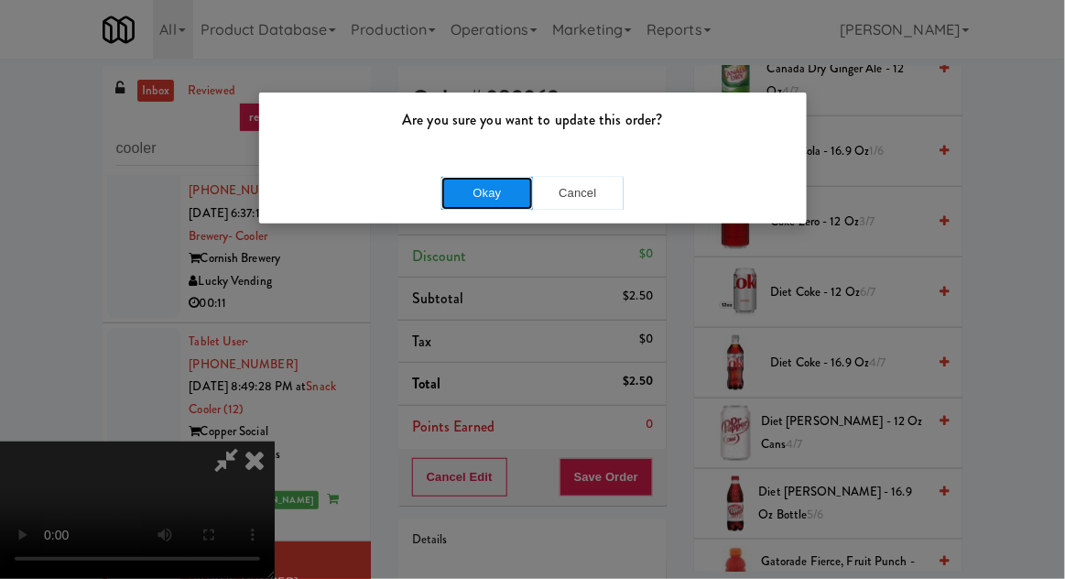
click at [494, 195] on button "Okay" at bounding box center [487, 193] width 92 height 33
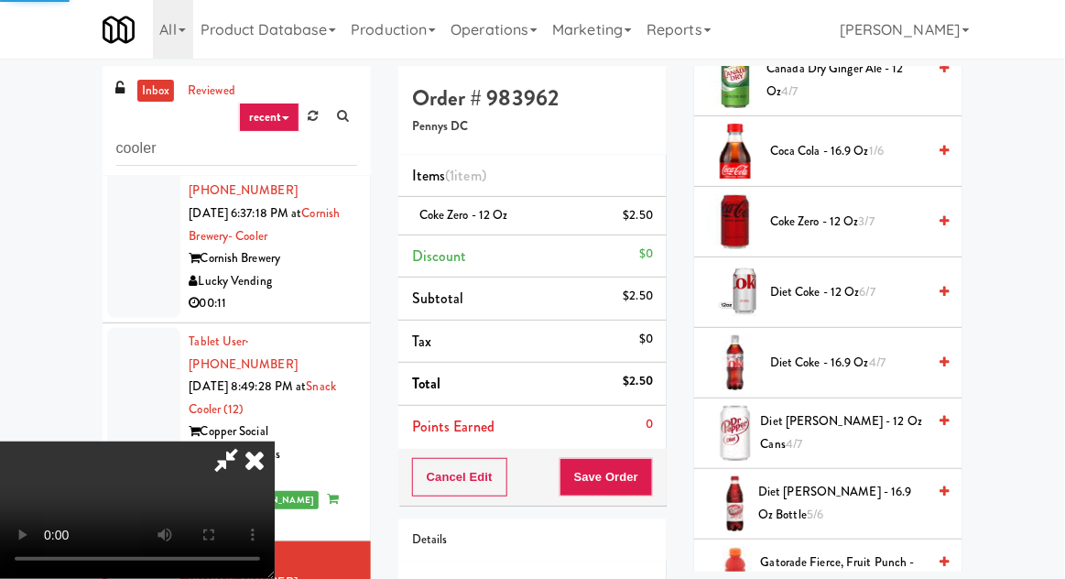
scroll to position [180, 0]
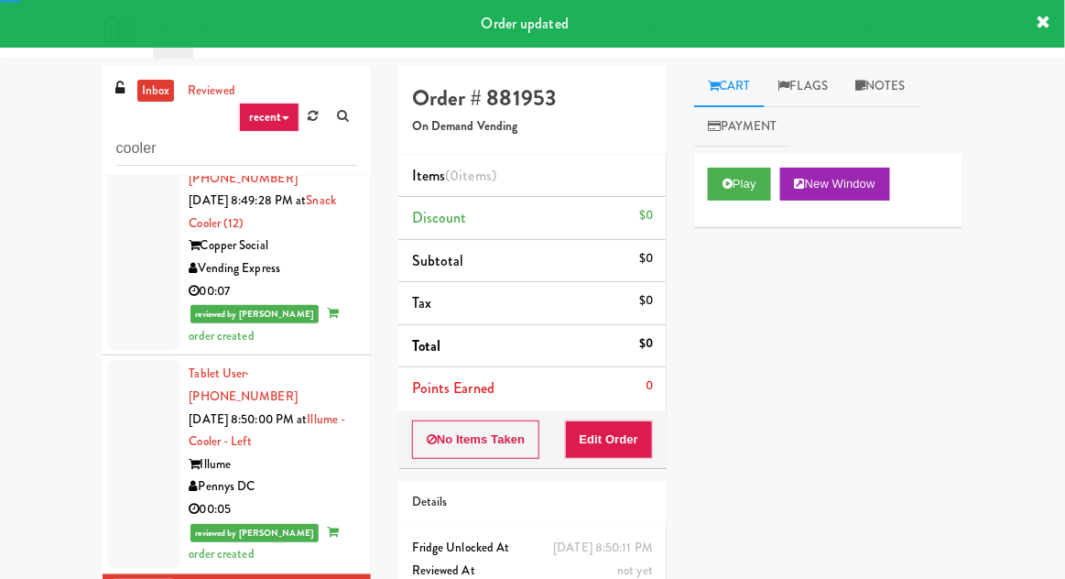
scroll to position [1214, 0]
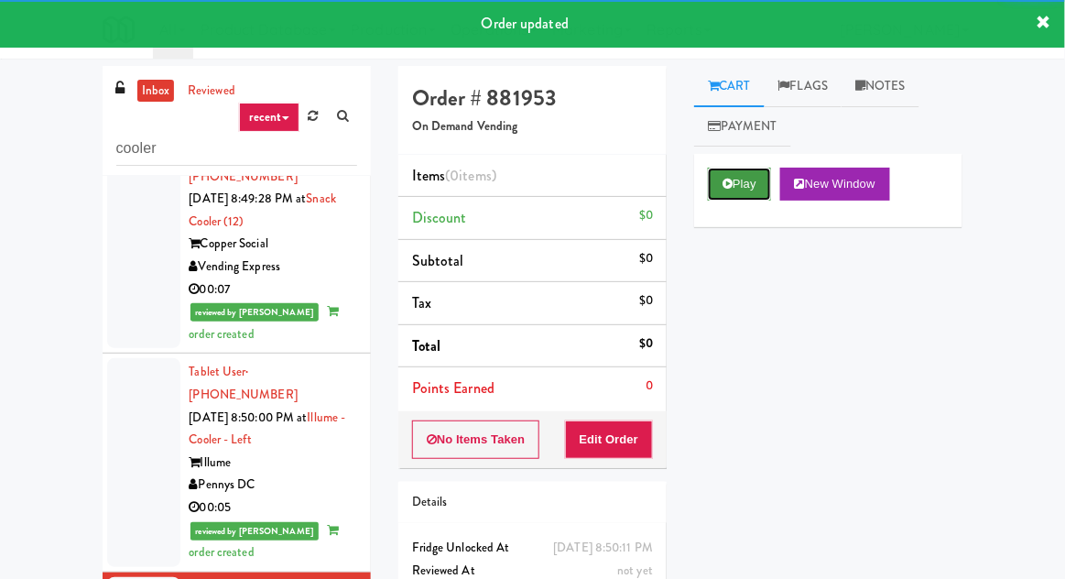
click at [745, 191] on button "Play" at bounding box center [739, 184] width 63 height 33
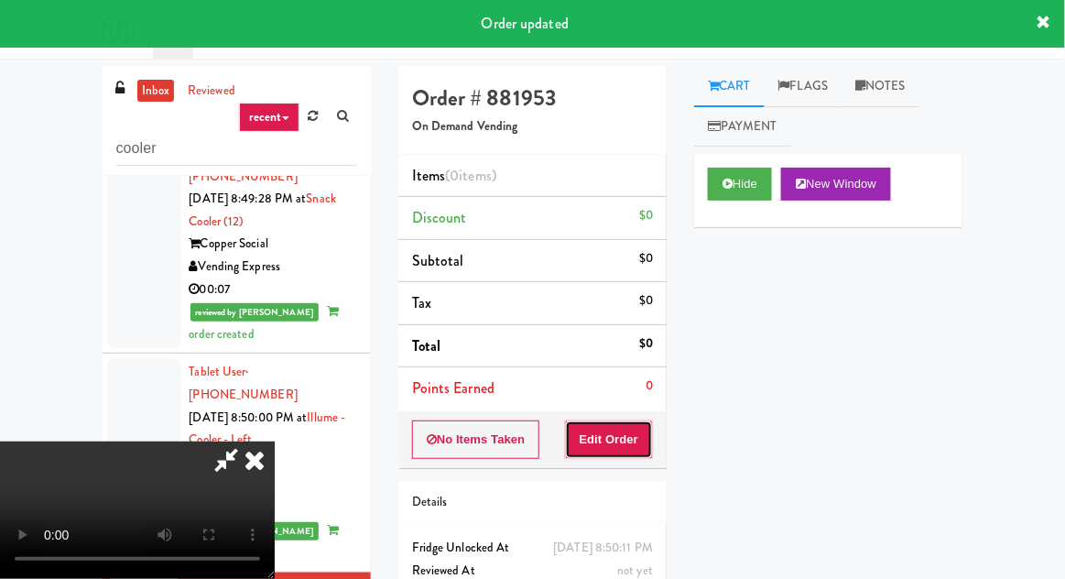
click at [630, 435] on button "Edit Order" at bounding box center [609, 439] width 89 height 38
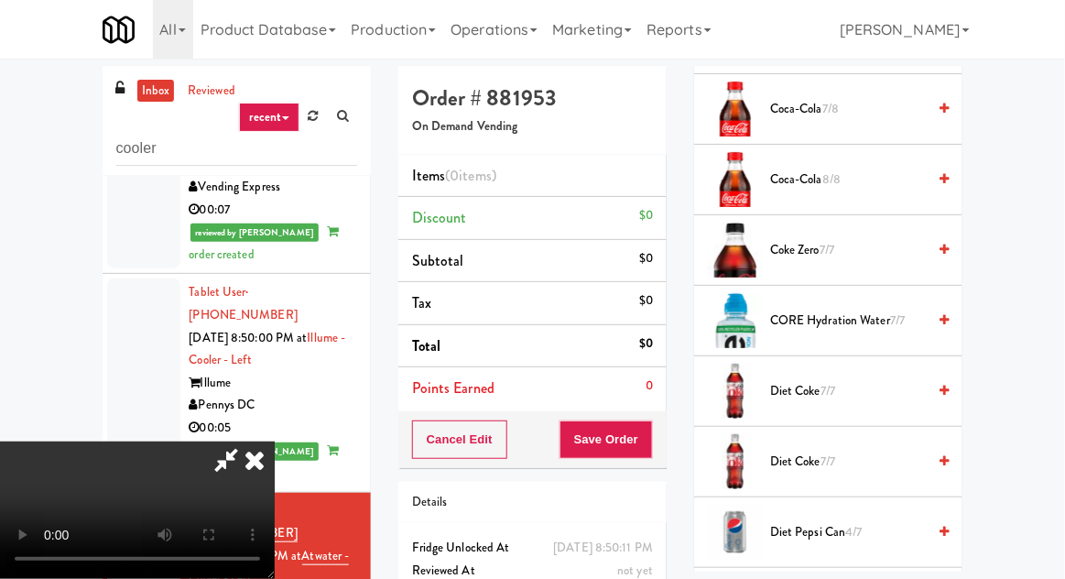
scroll to position [1199, 0]
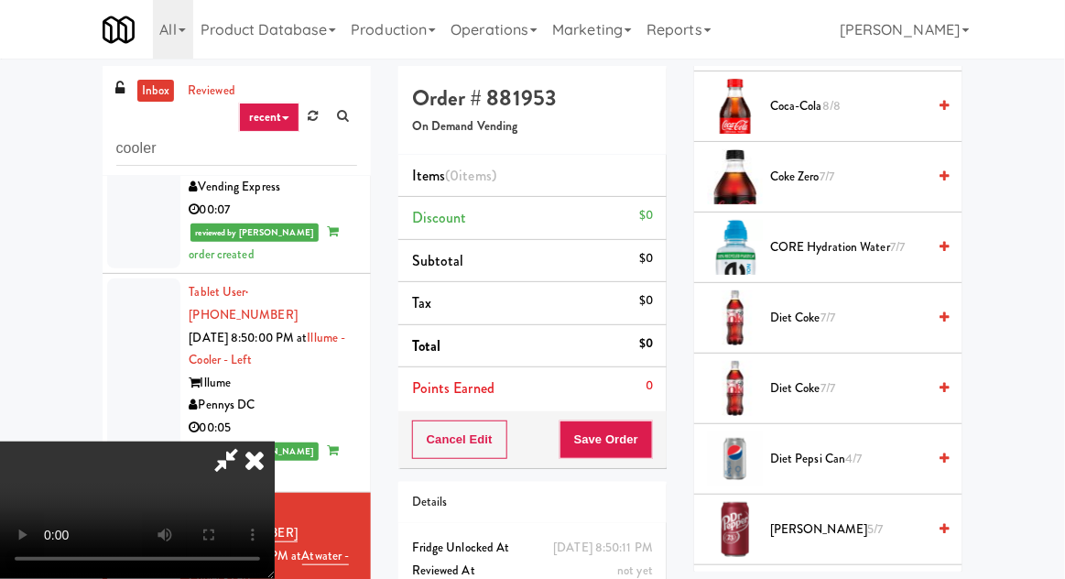
click at [907, 311] on span "Diet Coke 7/7" at bounding box center [848, 318] width 156 height 23
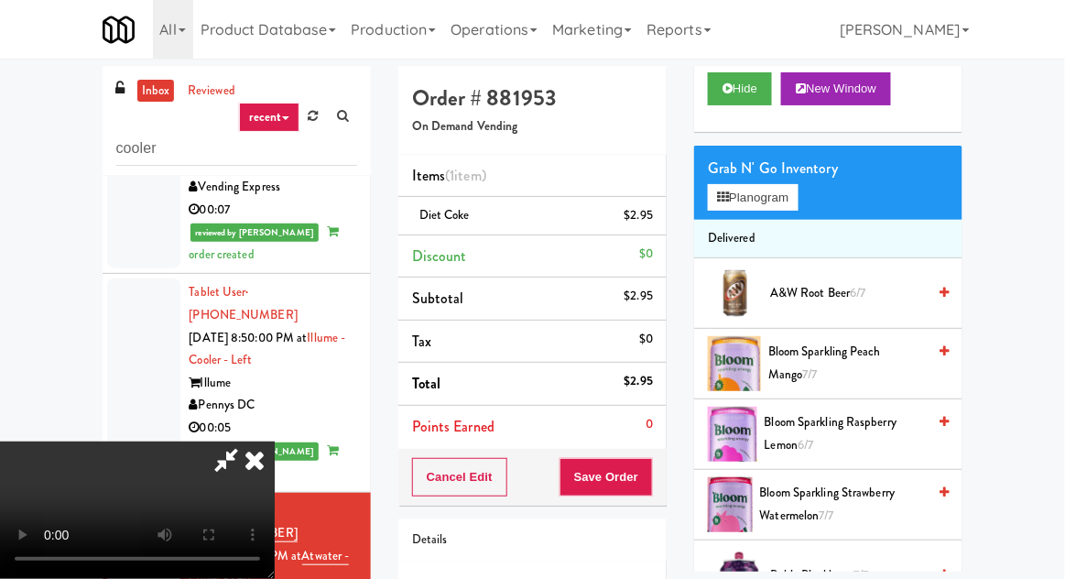
scroll to position [0, 0]
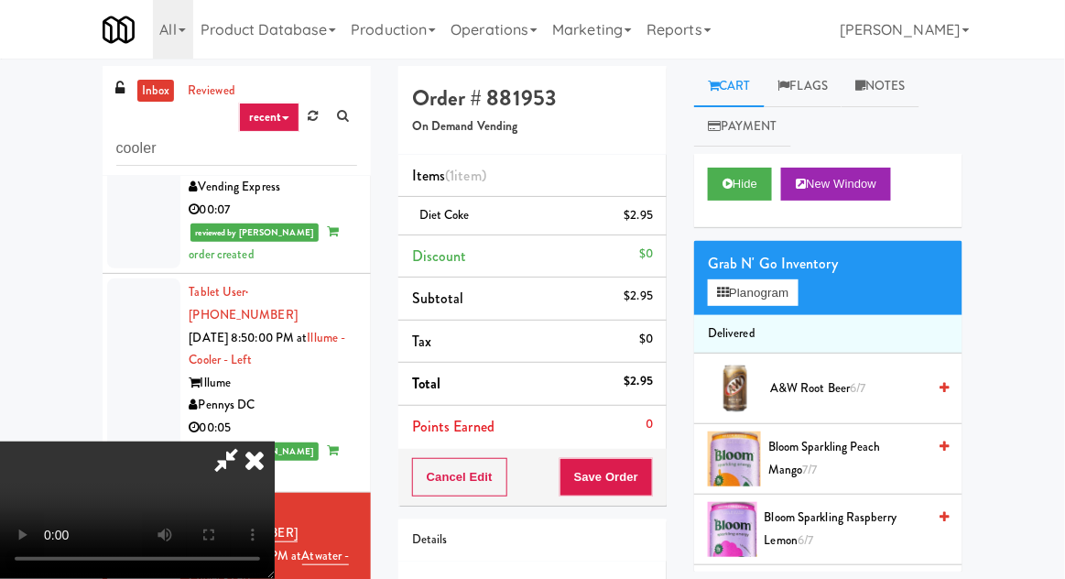
click at [859, 379] on span "6/7" at bounding box center [858, 387] width 16 height 17
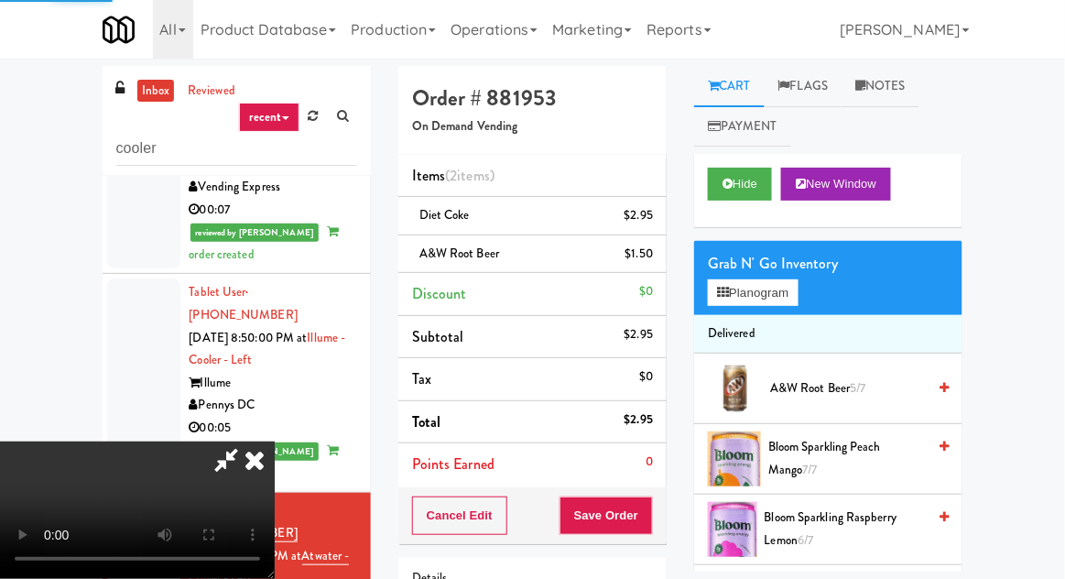
click at [646, 510] on button "Save Order" at bounding box center [605, 515] width 93 height 38
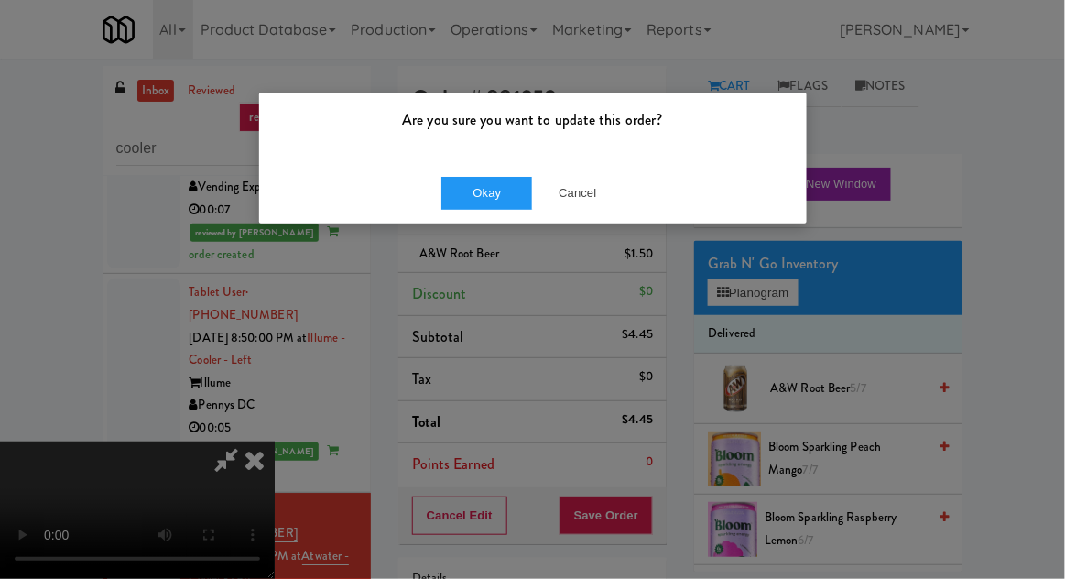
click at [481, 219] on div "Okay Cancel" at bounding box center [533, 192] width 548 height 61
click at [462, 205] on button "Okay" at bounding box center [487, 193] width 92 height 33
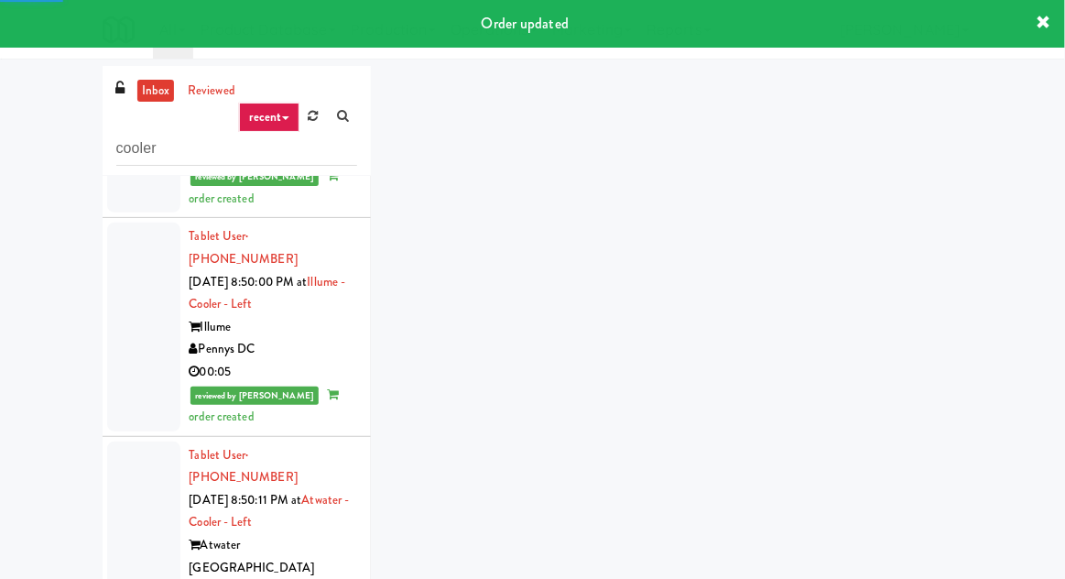
scroll to position [1400, 0]
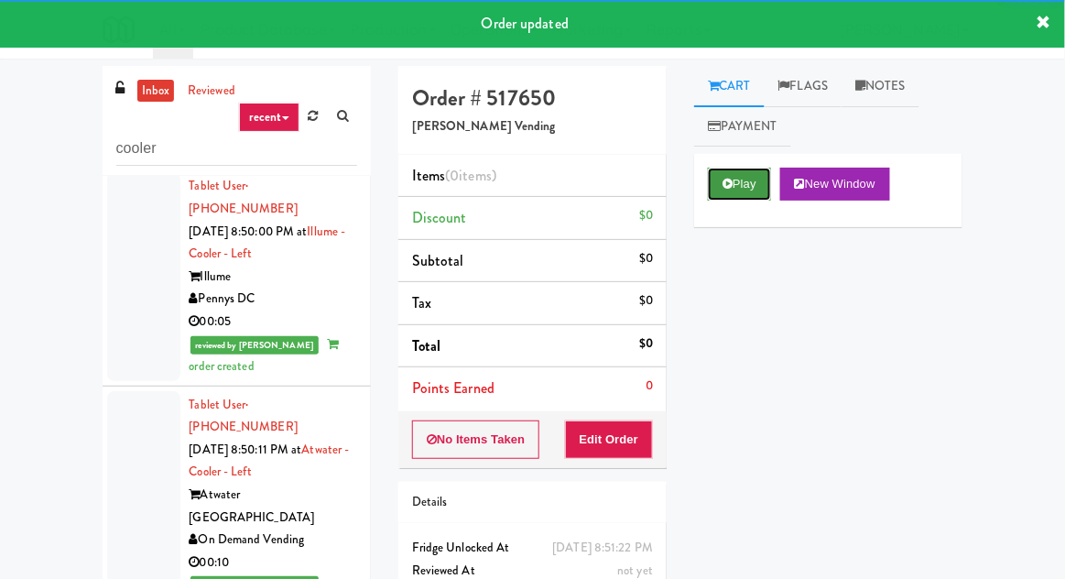
click at [711, 181] on button "Play" at bounding box center [739, 184] width 63 height 33
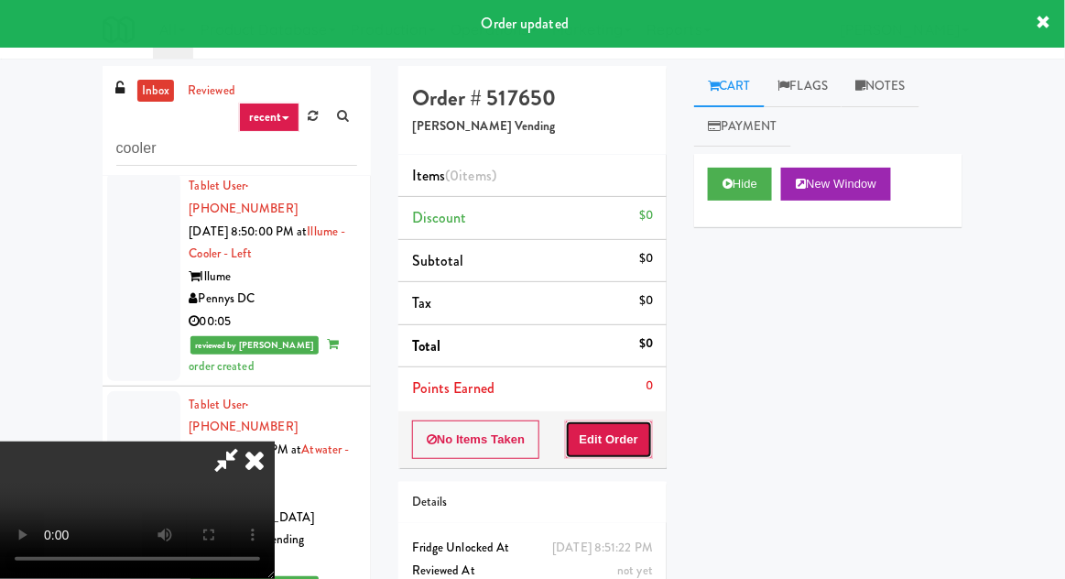
click at [618, 438] on button "Edit Order" at bounding box center [609, 439] width 89 height 38
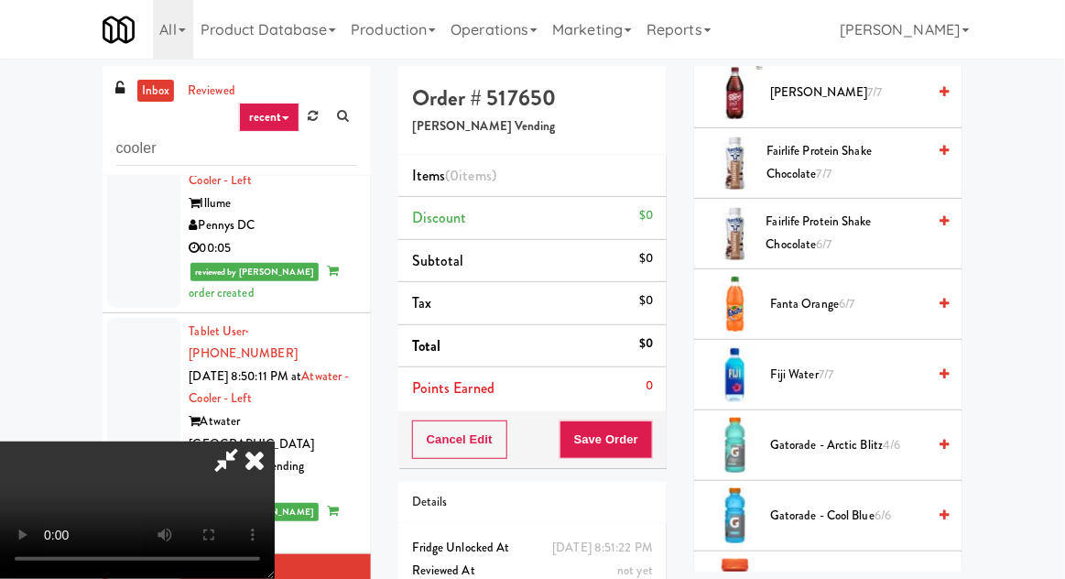
scroll to position [1365, 0]
click at [877, 151] on span "Fairlife Protein Shake Chocolate 7/7" at bounding box center [845, 163] width 159 height 45
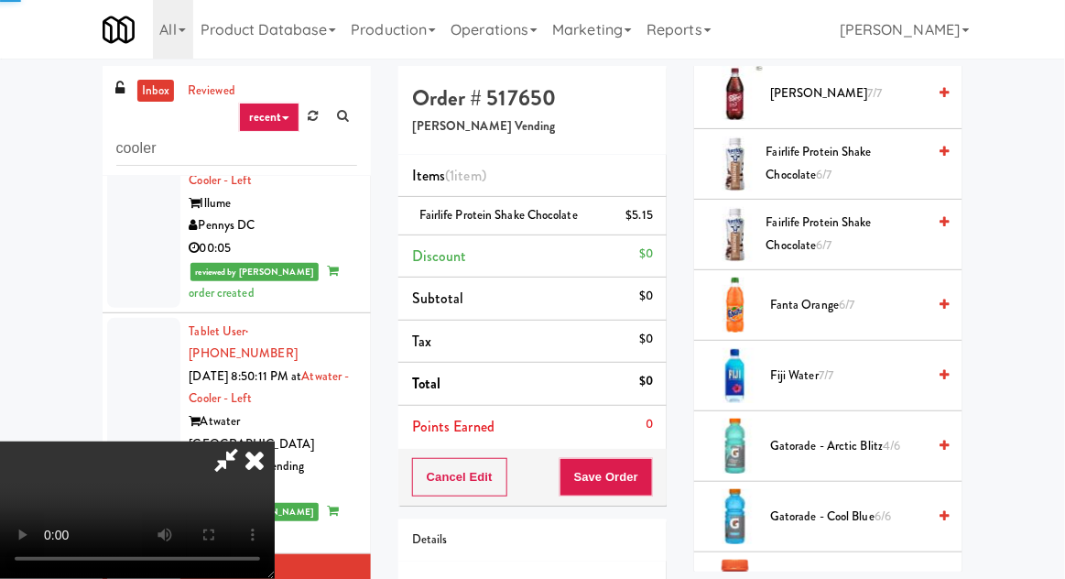
click at [884, 142] on span "Fairlife Protein Shake Chocolate 6/7" at bounding box center [846, 163] width 160 height 45
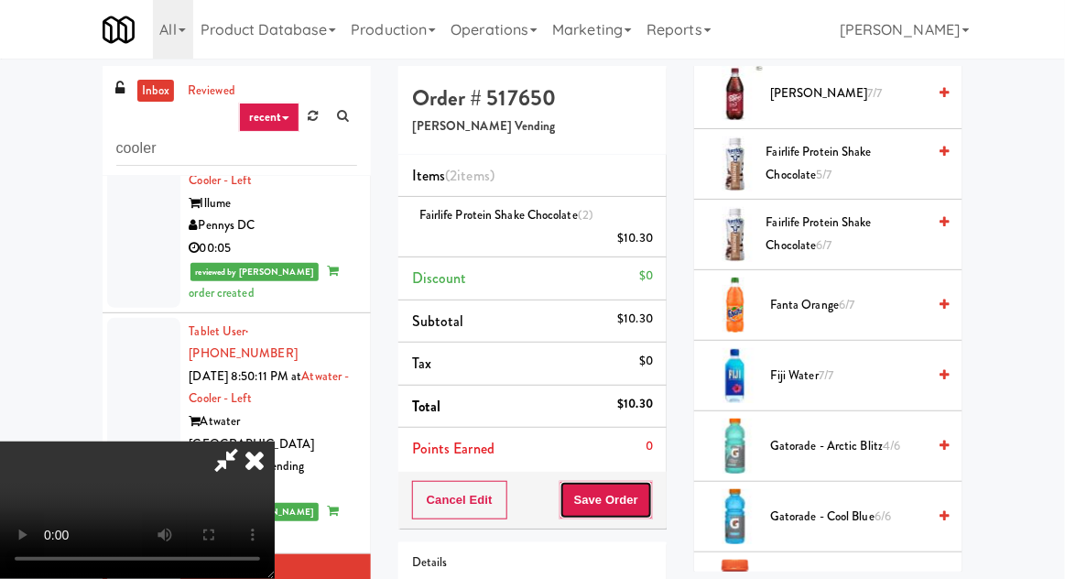
click at [649, 497] on button "Save Order" at bounding box center [605, 500] width 93 height 38
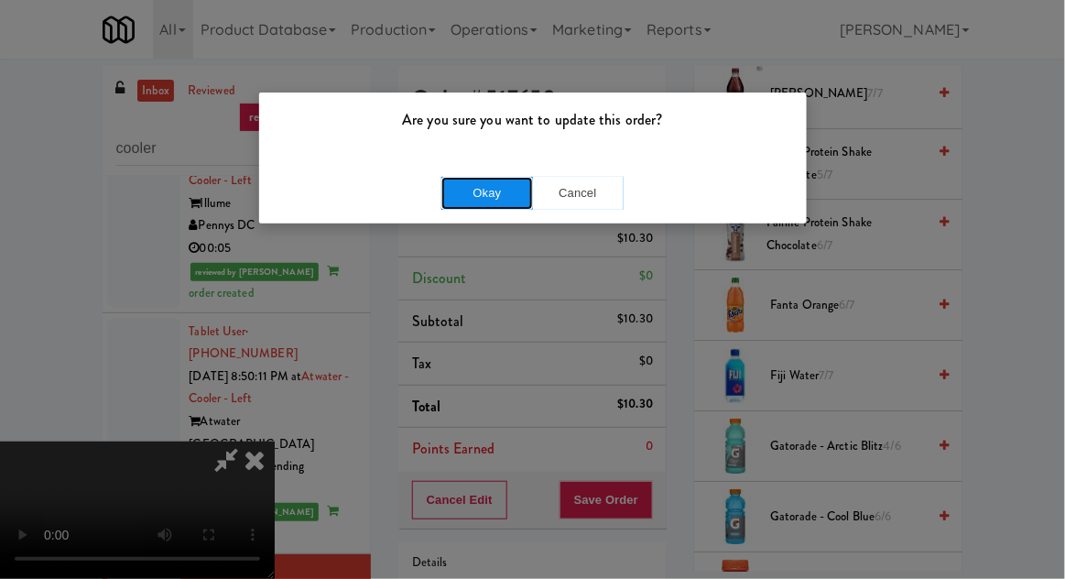
click at [485, 202] on button "Okay" at bounding box center [487, 193] width 92 height 33
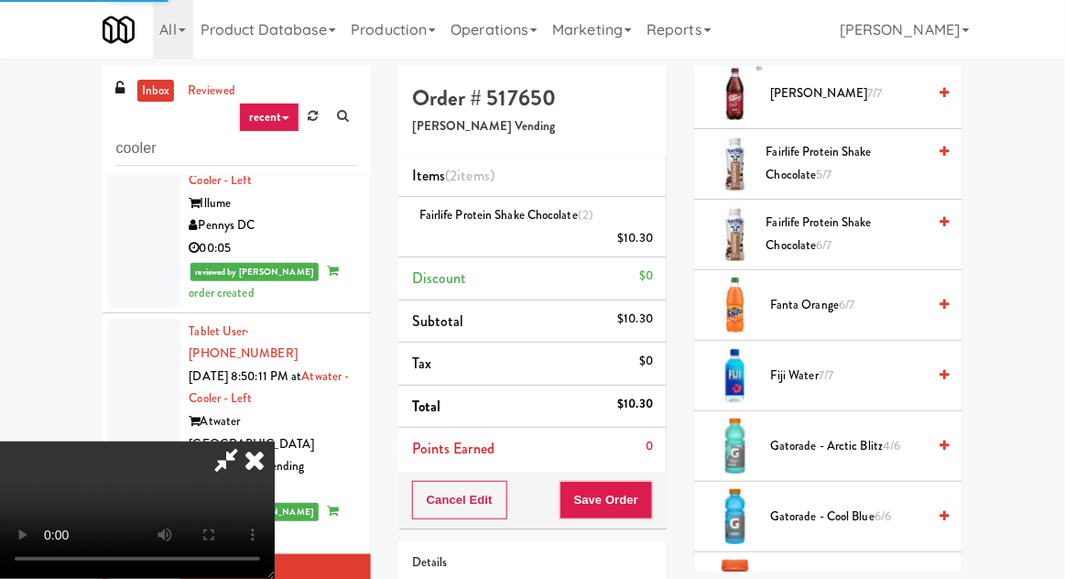
scroll to position [180, 0]
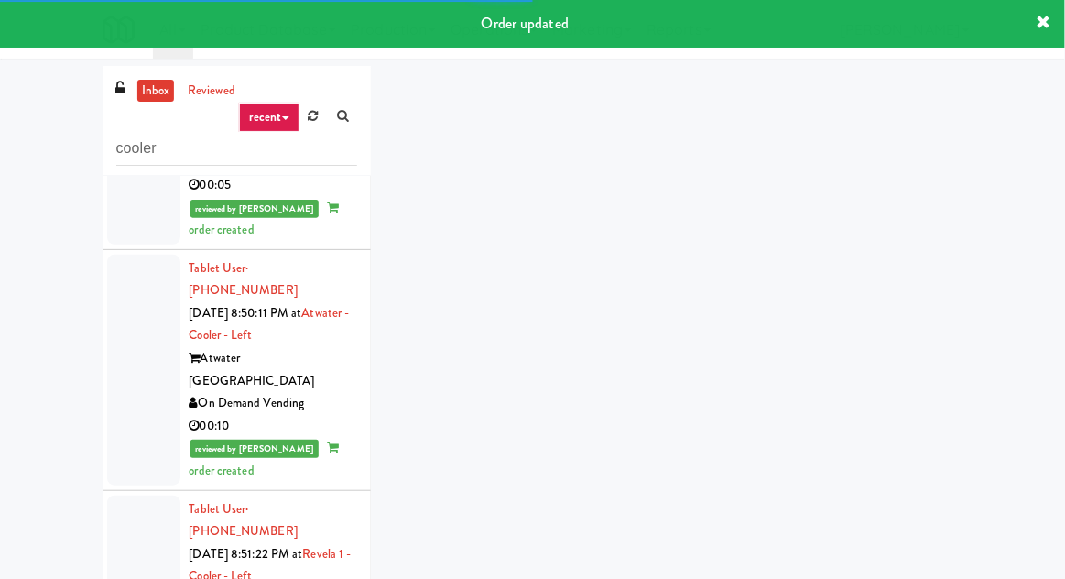
scroll to position [1588, 0]
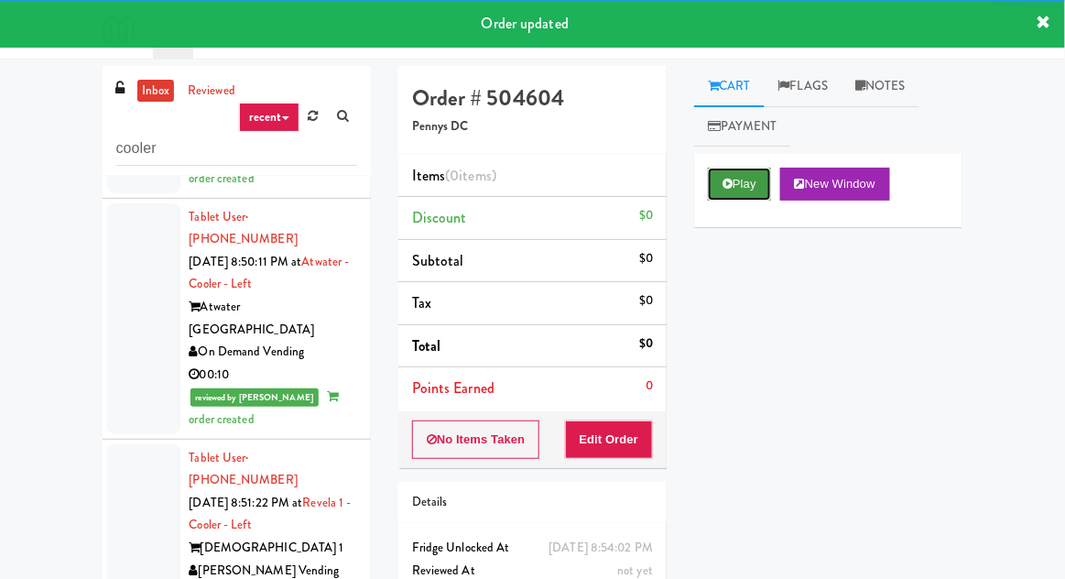
click at [730, 192] on button "Play" at bounding box center [739, 184] width 63 height 33
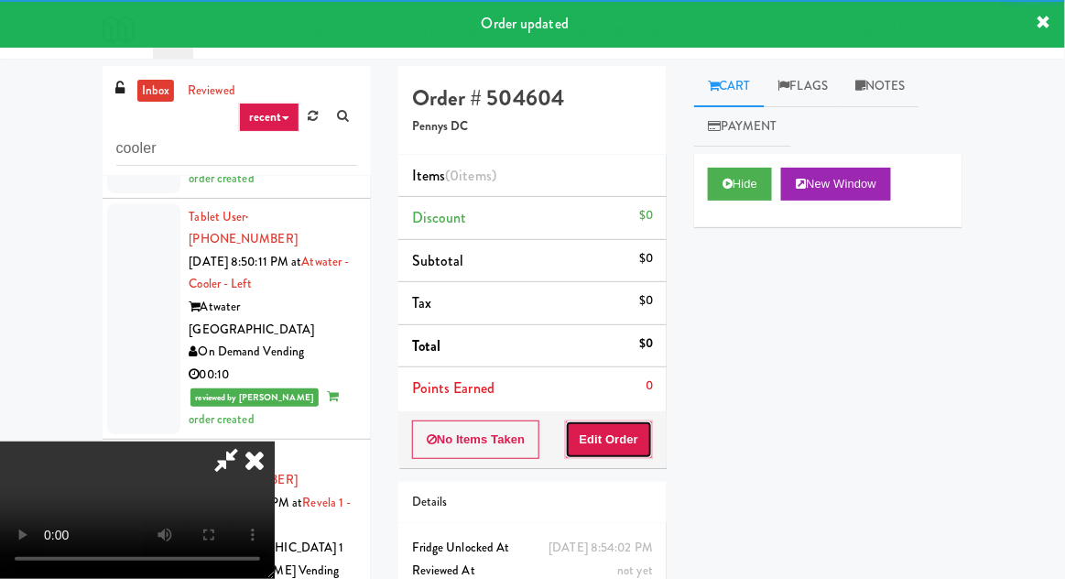
click at [614, 429] on button "Edit Order" at bounding box center [609, 439] width 89 height 38
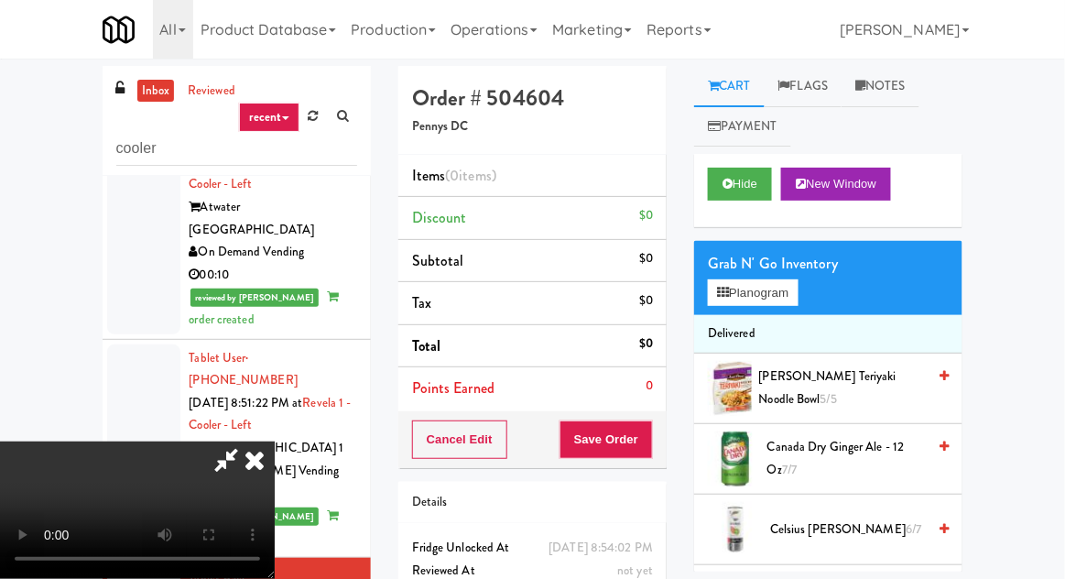
scroll to position [67, 0]
click at [772, 281] on button "Planogram" at bounding box center [753, 292] width 90 height 27
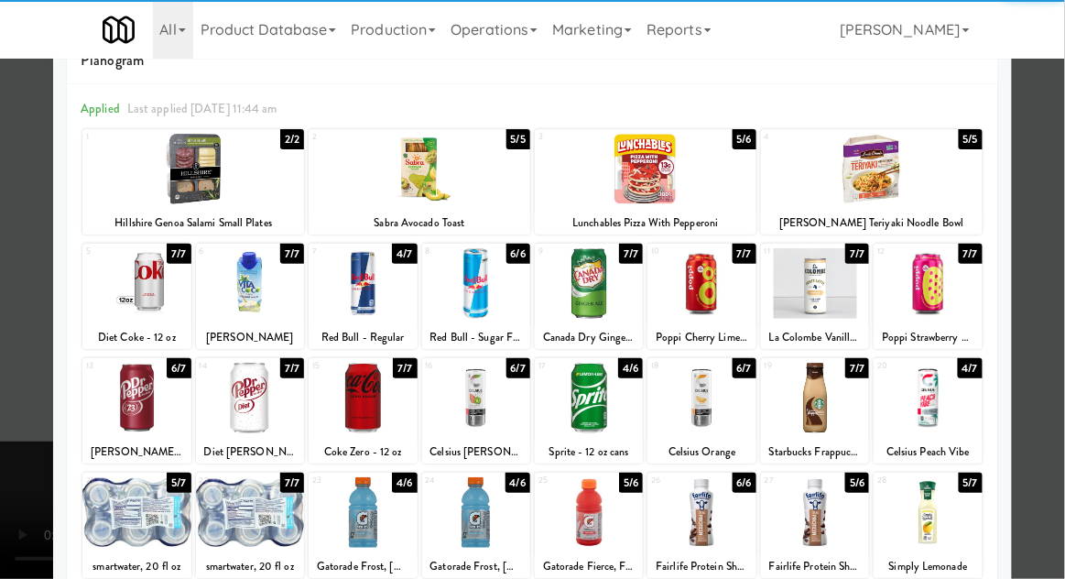
scroll to position [48, 0]
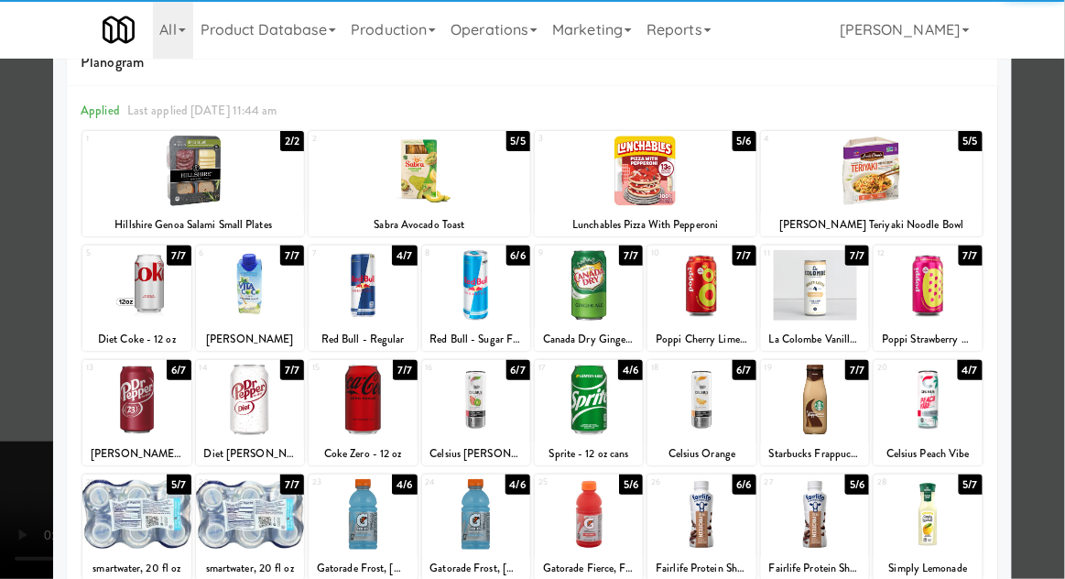
click at [241, 527] on div at bounding box center [250, 514] width 108 height 71
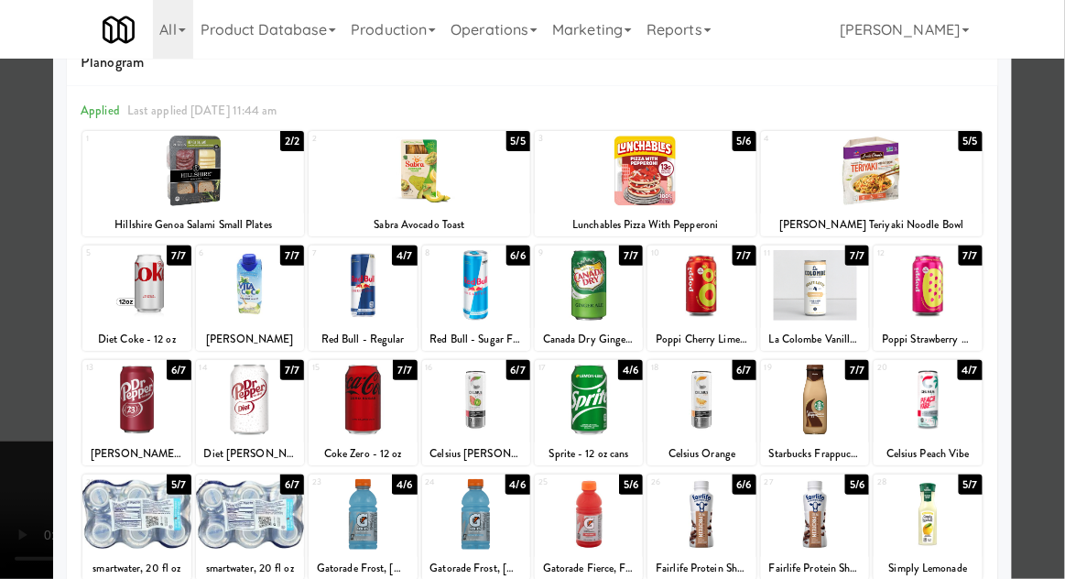
click at [2, 463] on div at bounding box center [532, 289] width 1065 height 579
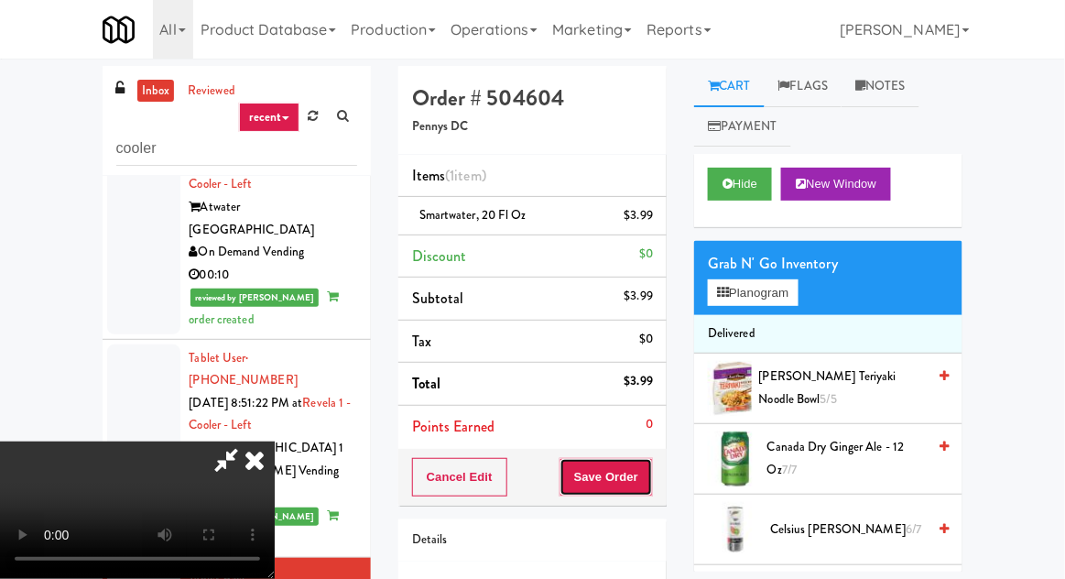
click at [645, 459] on button "Save Order" at bounding box center [605, 477] width 93 height 38
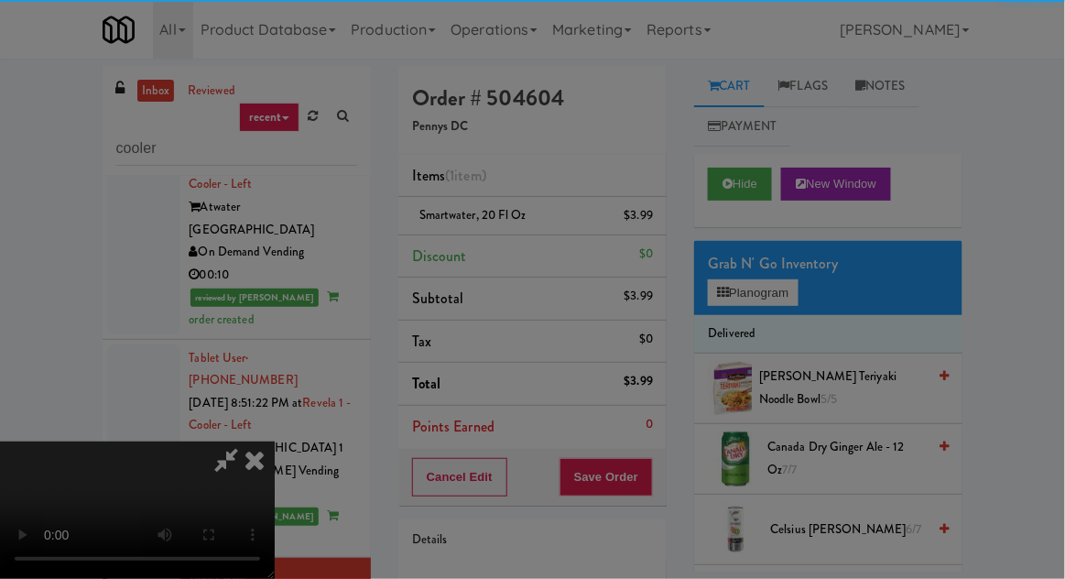
click at [652, 469] on div at bounding box center [532, 289] width 1065 height 579
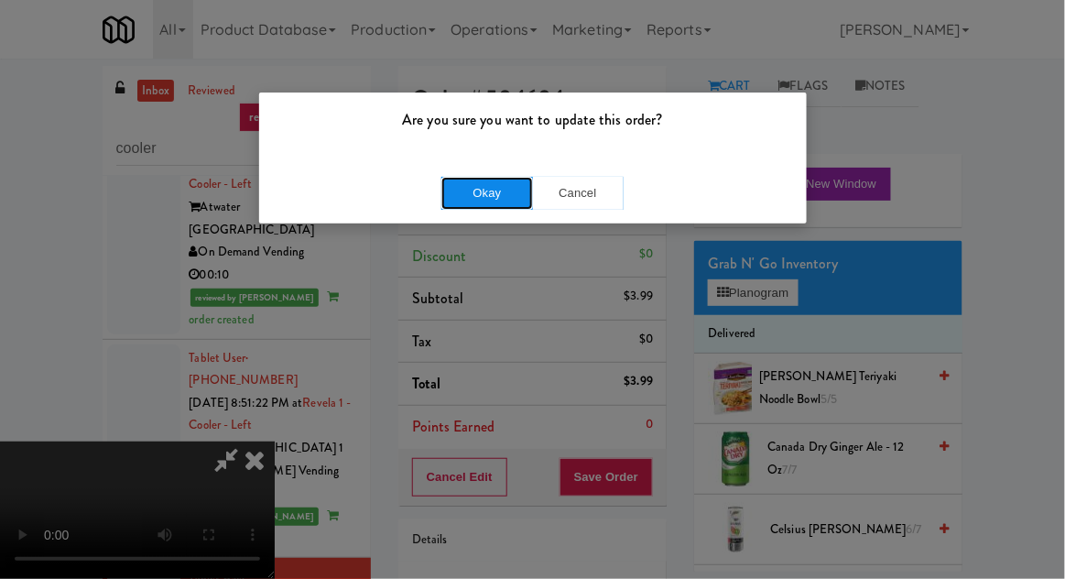
click at [442, 193] on button "Okay" at bounding box center [487, 193] width 92 height 33
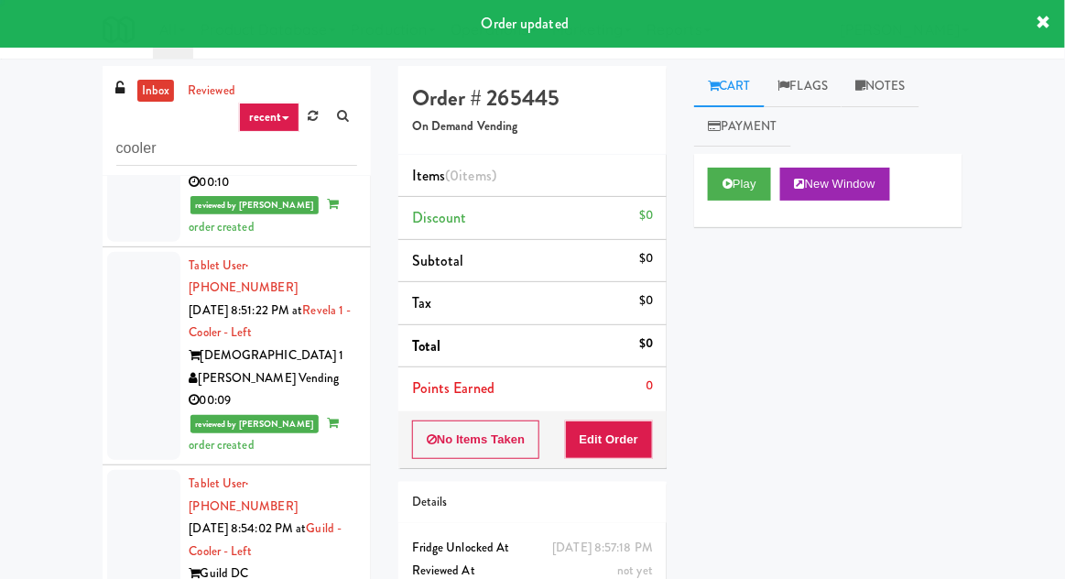
scroll to position [1782, 0]
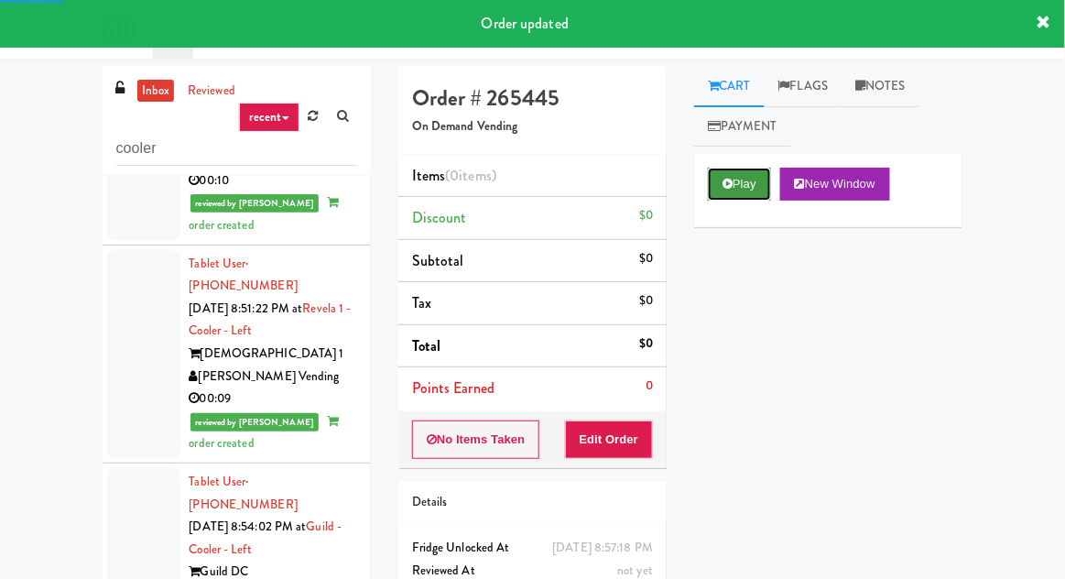
click at [736, 198] on button "Play" at bounding box center [739, 184] width 63 height 33
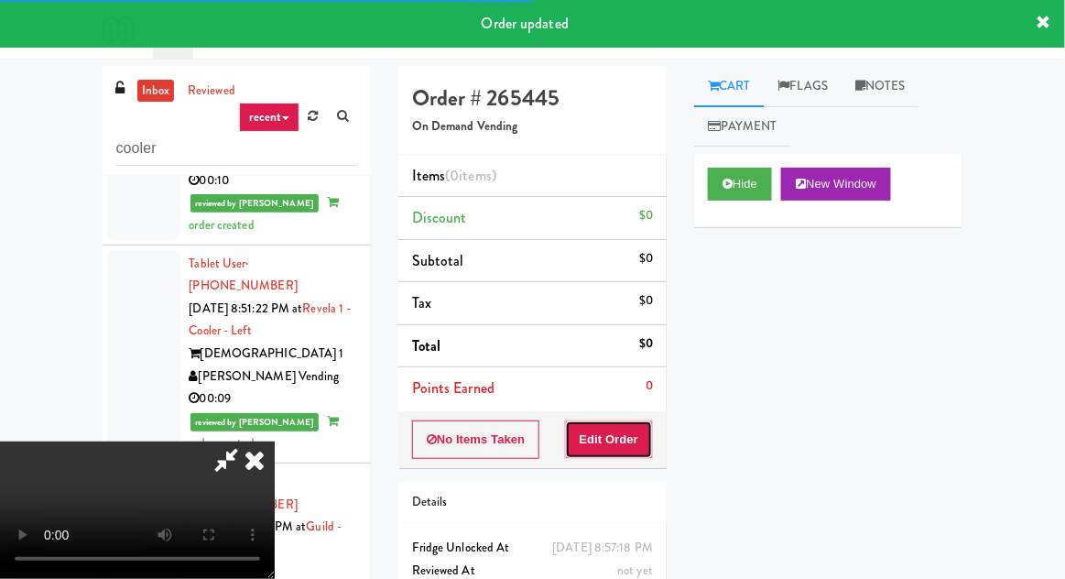
click at [618, 426] on button "Edit Order" at bounding box center [609, 439] width 89 height 38
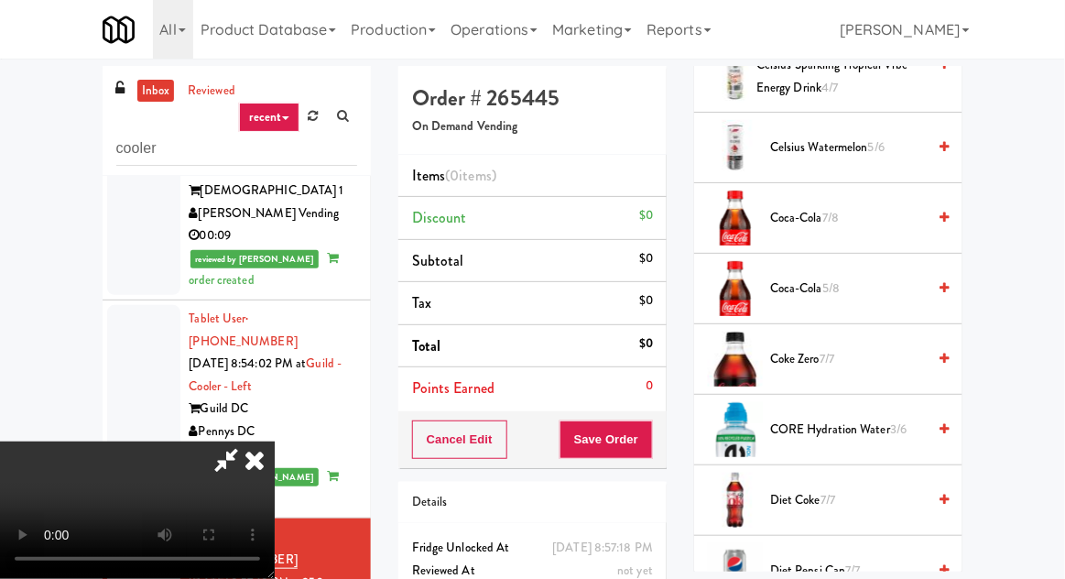
scroll to position [950, 0]
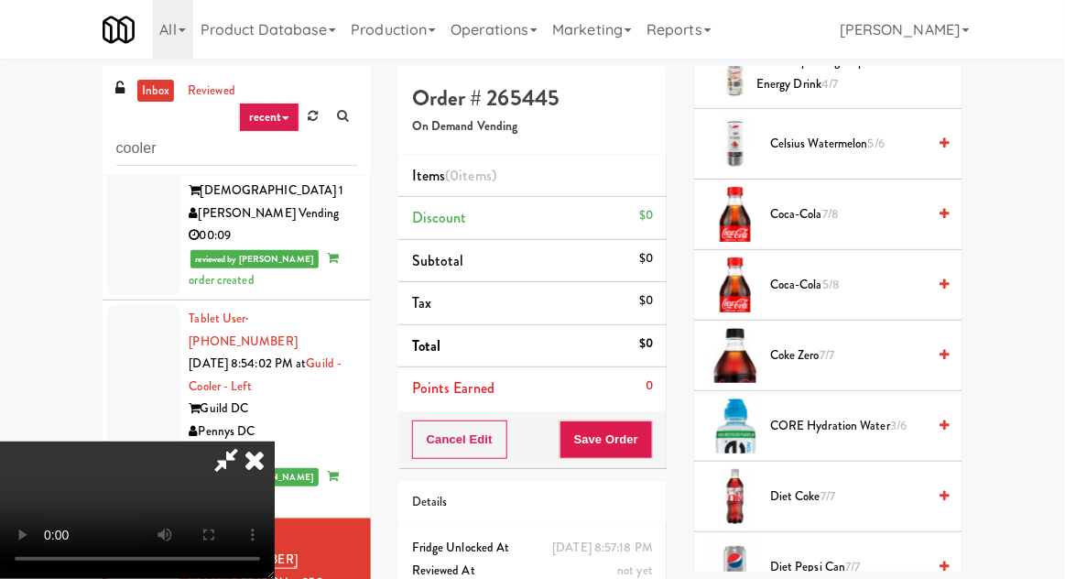
click at [823, 499] on span "7/7" at bounding box center [827, 495] width 15 height 17
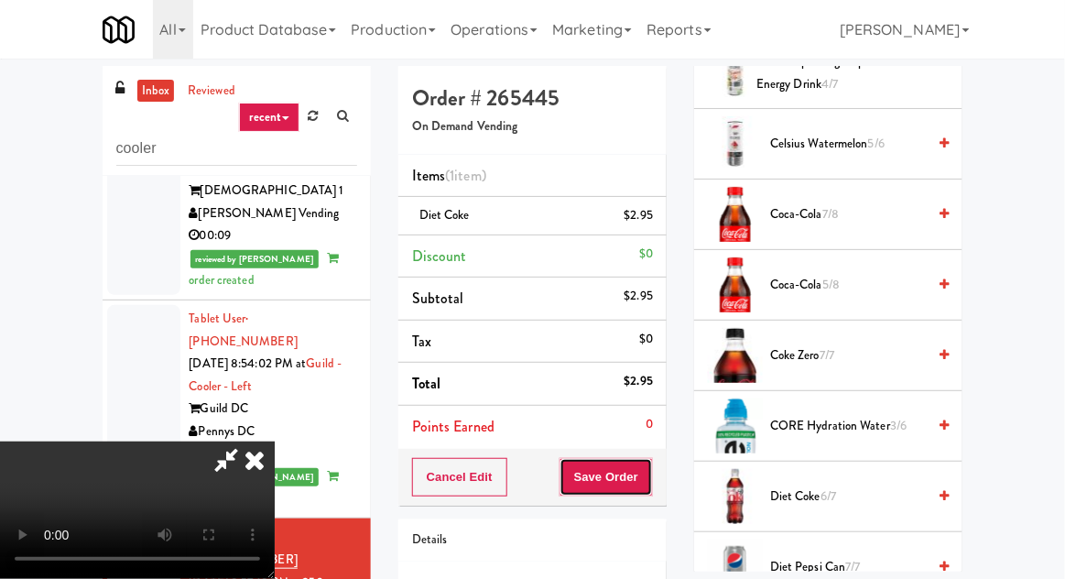
click at [650, 475] on button "Save Order" at bounding box center [605, 477] width 93 height 38
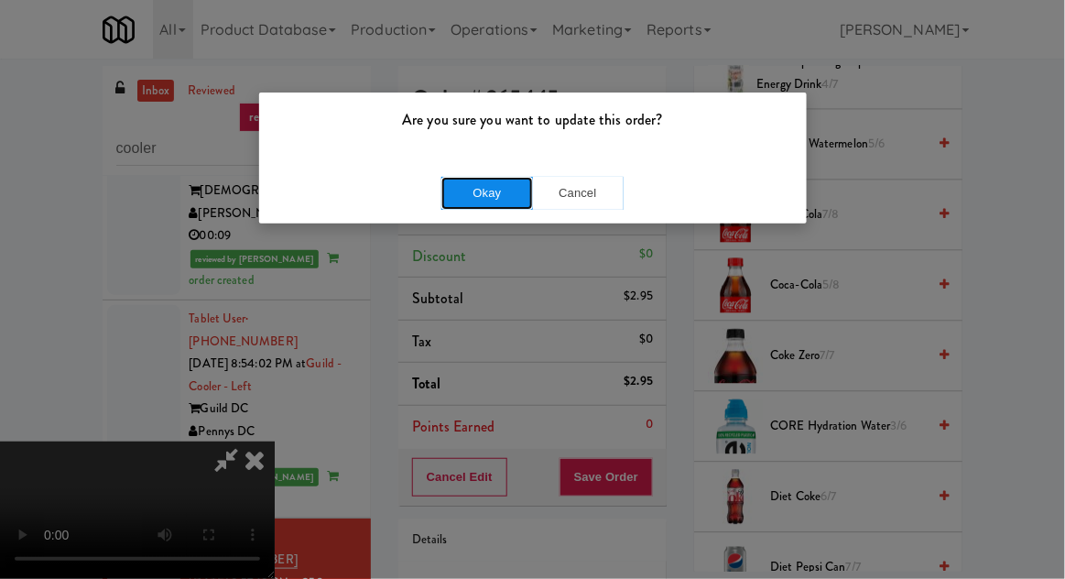
click at [464, 206] on button "Okay" at bounding box center [487, 193] width 92 height 33
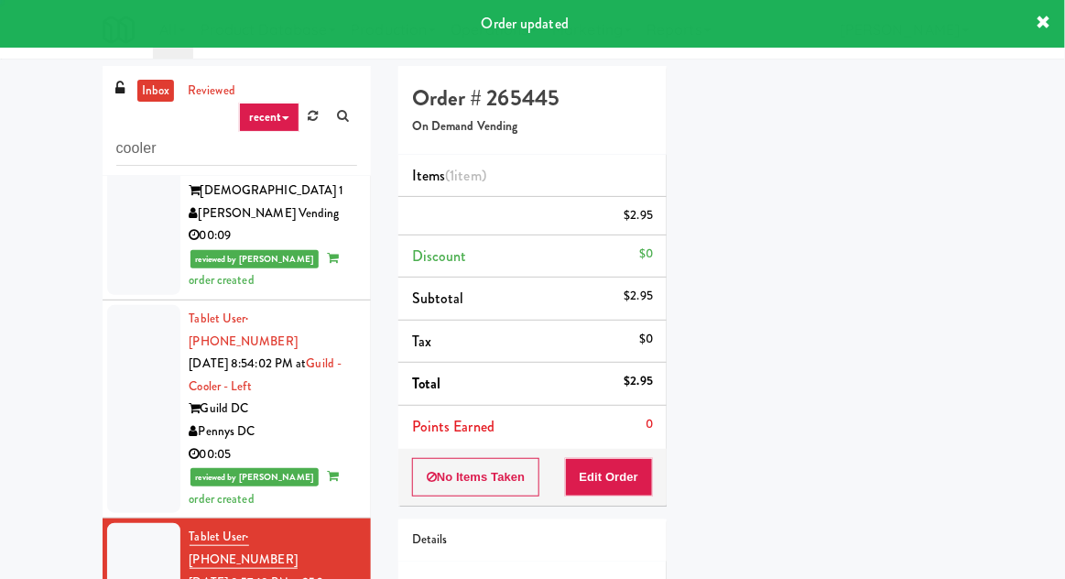
scroll to position [0, 0]
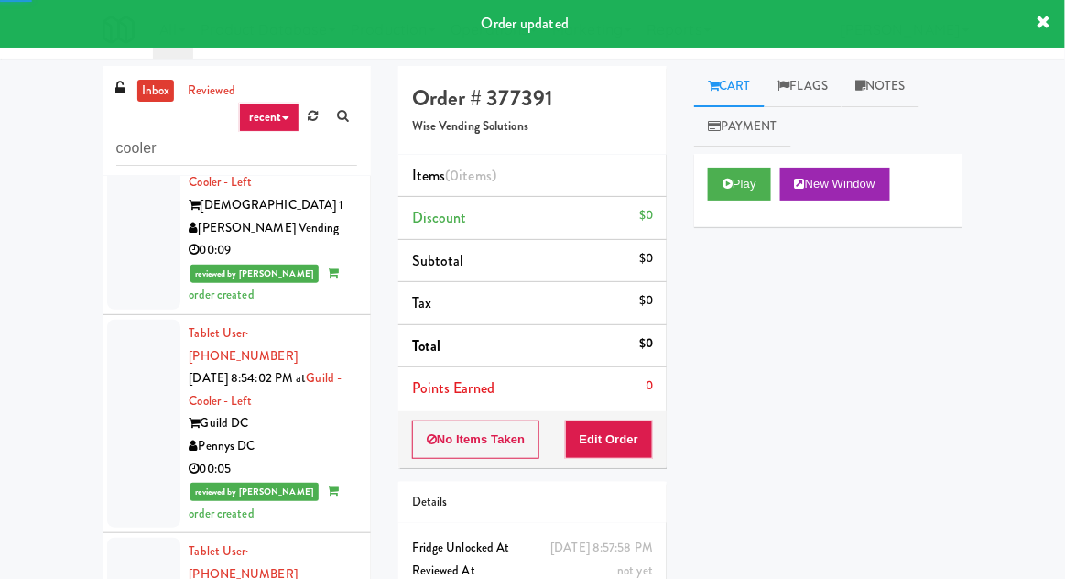
scroll to position [1927, 0]
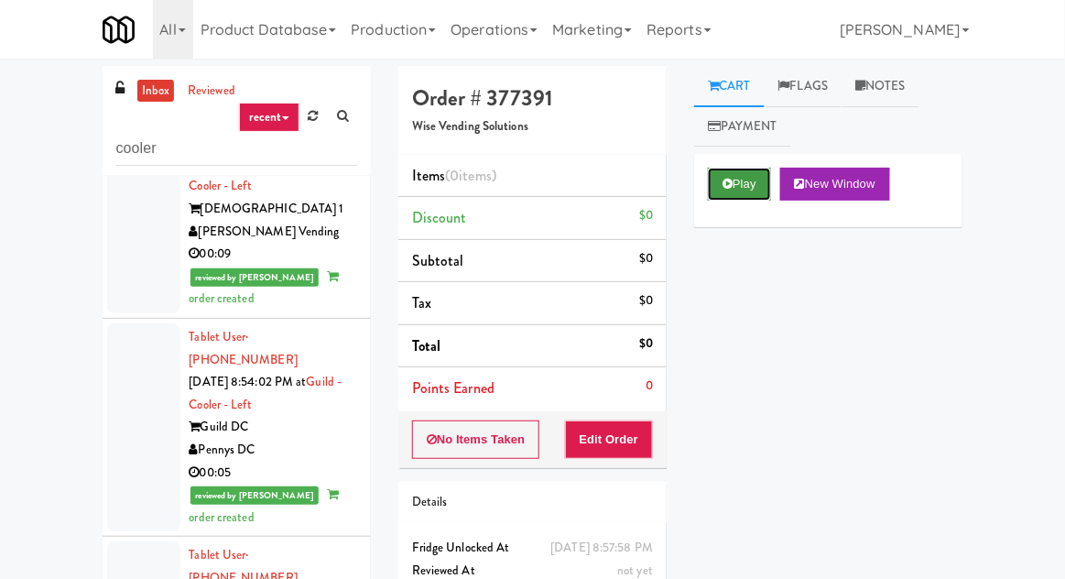
click at [732, 188] on icon at bounding box center [727, 184] width 10 height 12
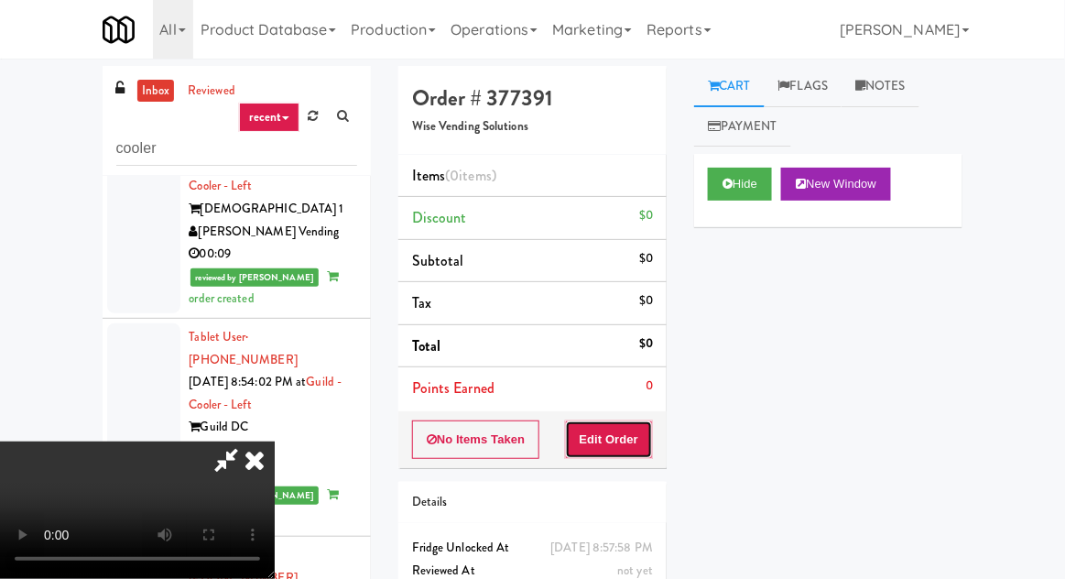
click at [608, 447] on button "Edit Order" at bounding box center [609, 439] width 89 height 38
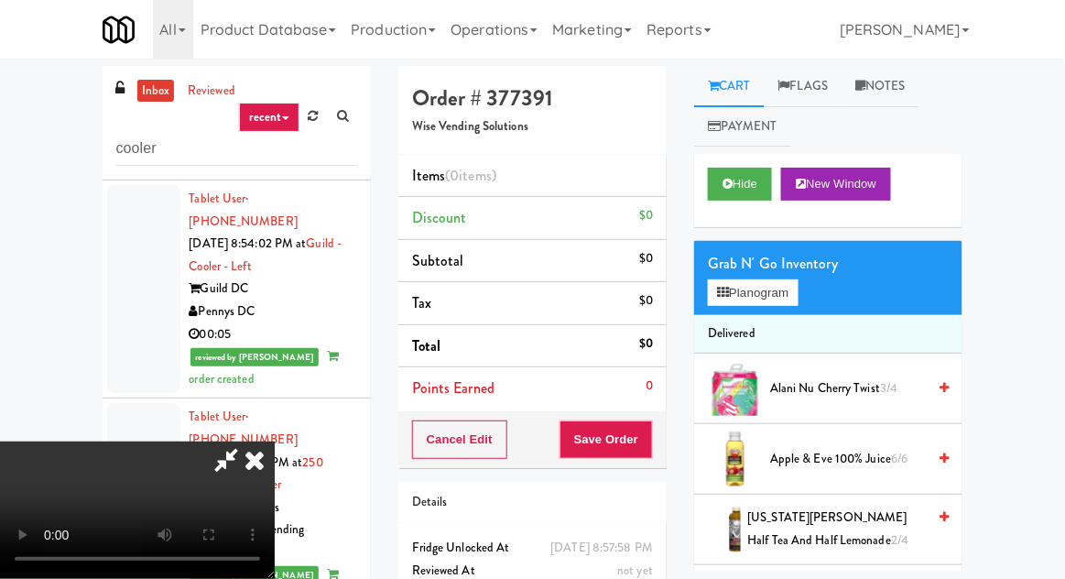
scroll to position [0, 0]
click at [760, 298] on button "Planogram" at bounding box center [753, 292] width 90 height 27
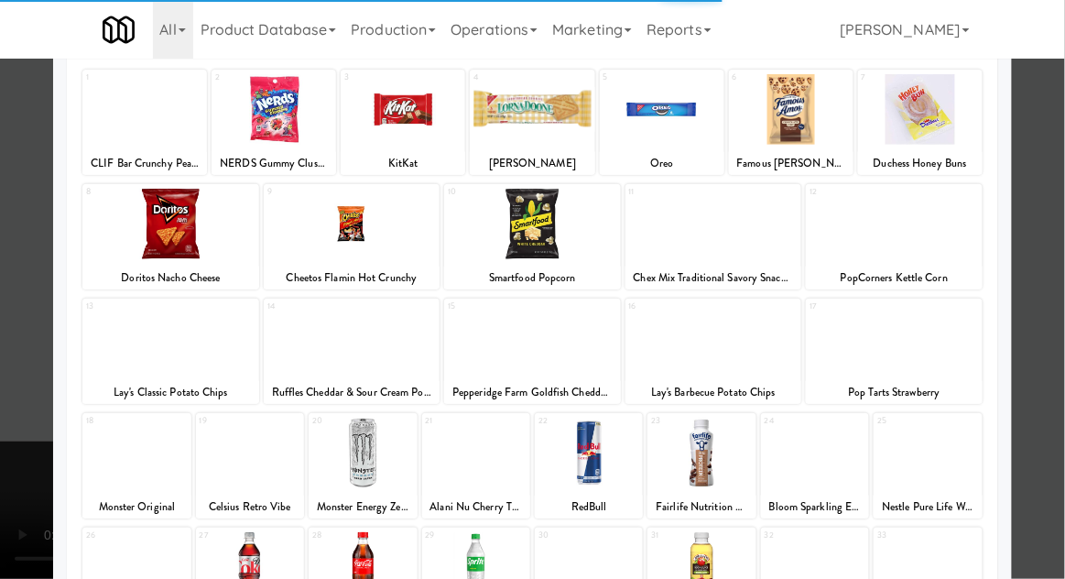
scroll to position [232, 0]
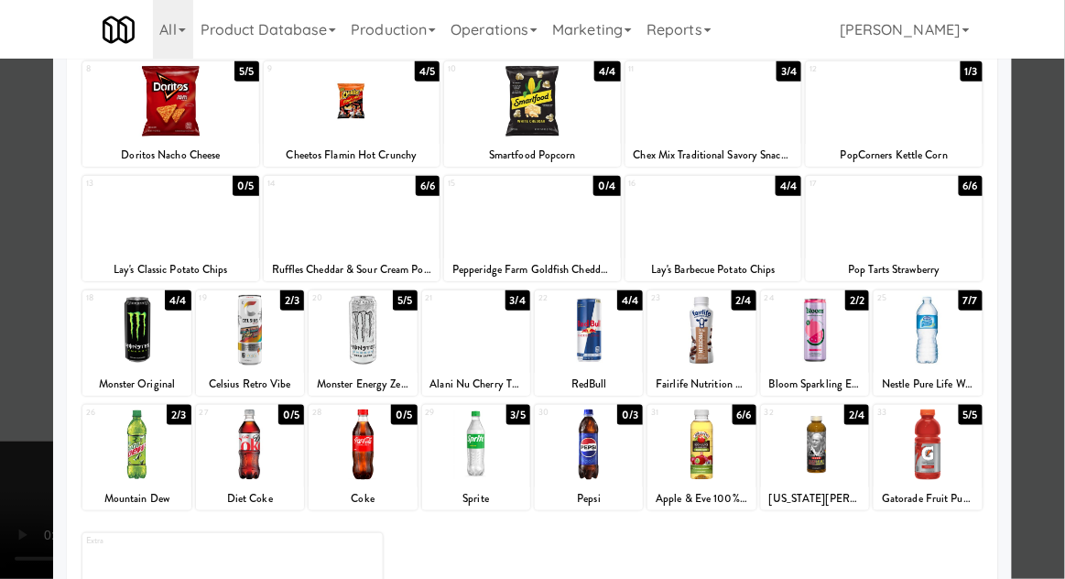
click at [568, 340] on div at bounding box center [589, 330] width 108 height 71
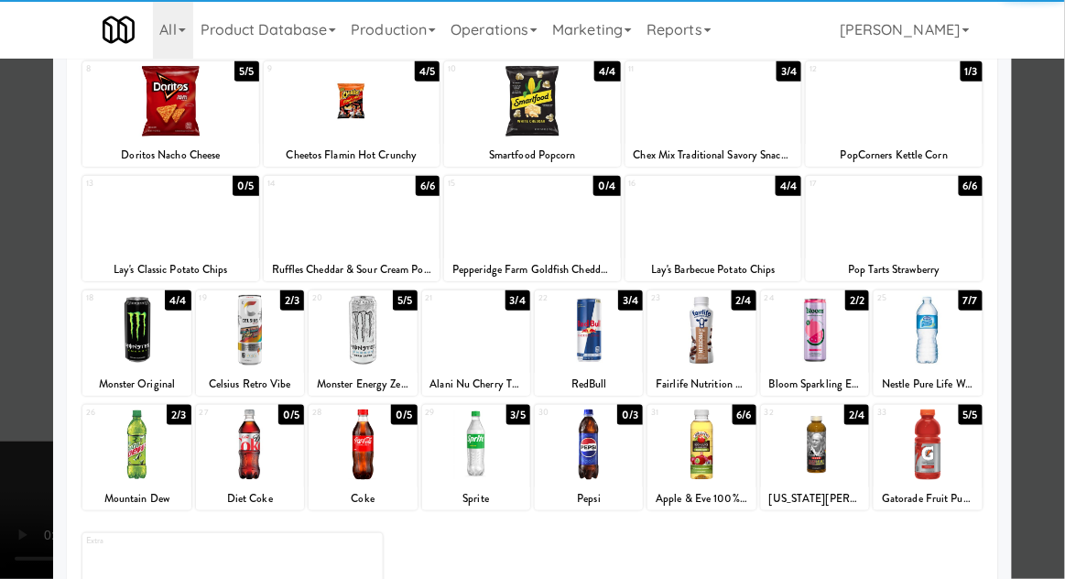
click at [928, 451] on div at bounding box center [928, 444] width 108 height 71
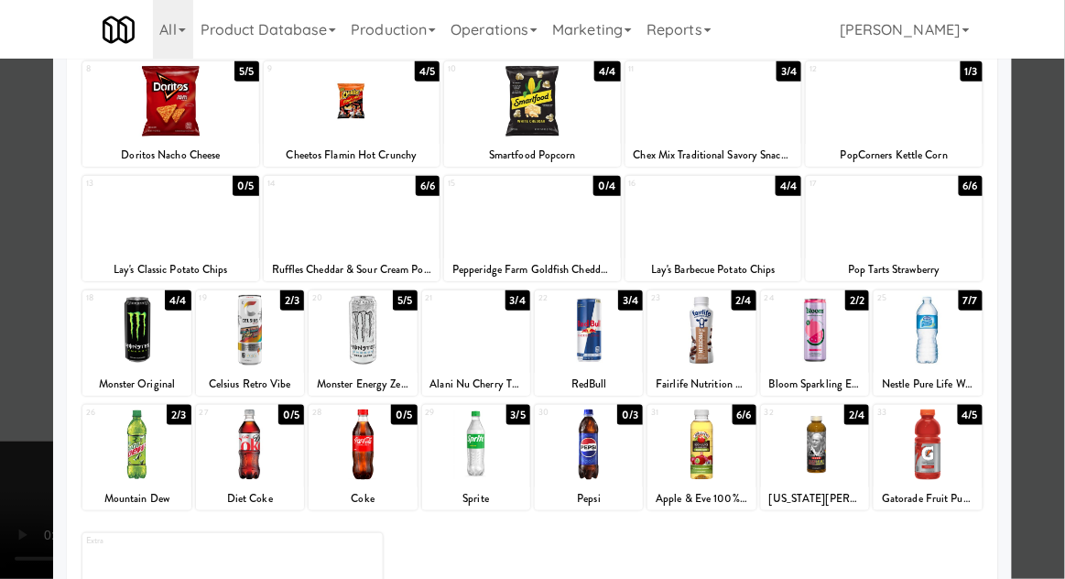
click at [1053, 352] on div at bounding box center [532, 289] width 1065 height 579
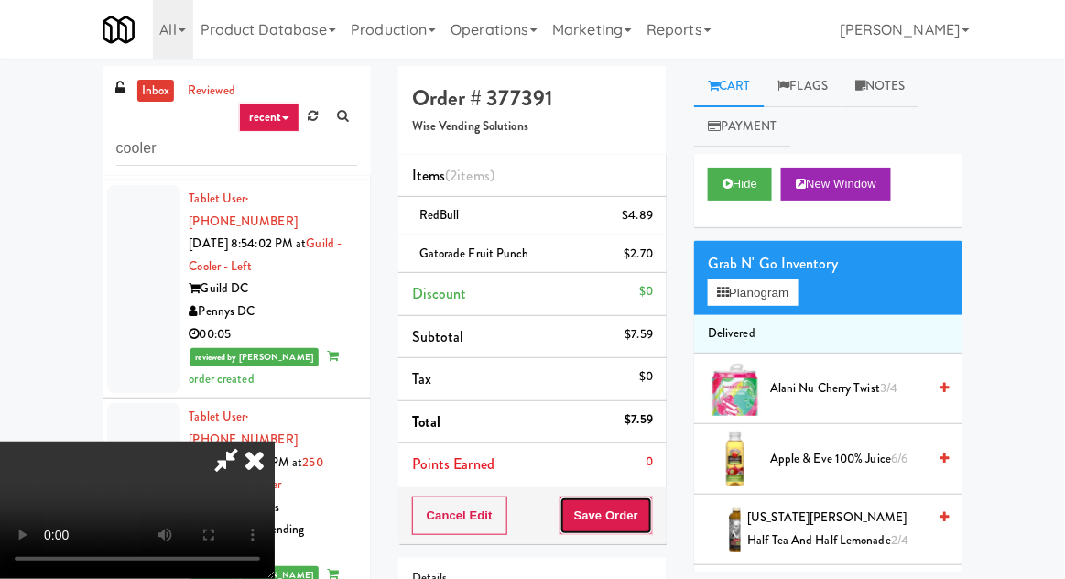
click at [648, 498] on button "Save Order" at bounding box center [605, 515] width 93 height 38
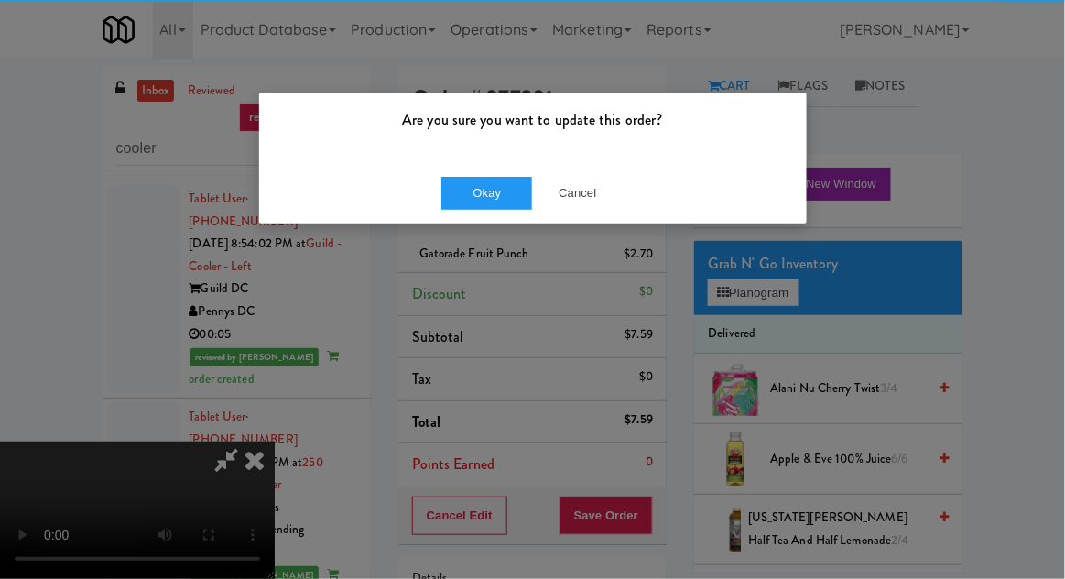
click at [657, 488] on div "Are you sure you want to update this order? Okay Cancel" at bounding box center [532, 289] width 1065 height 579
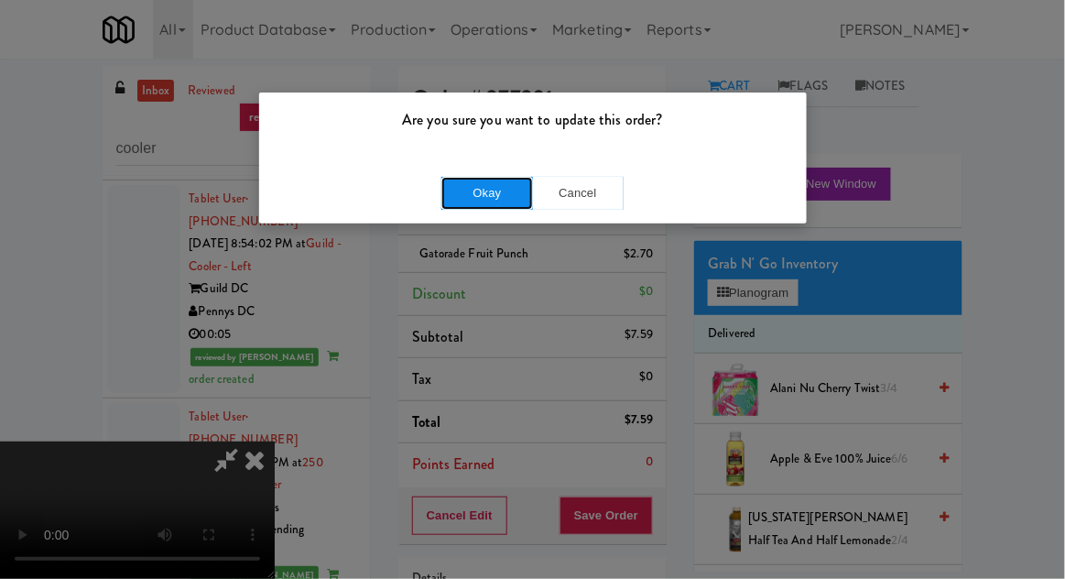
click at [481, 207] on button "Okay" at bounding box center [487, 193] width 92 height 33
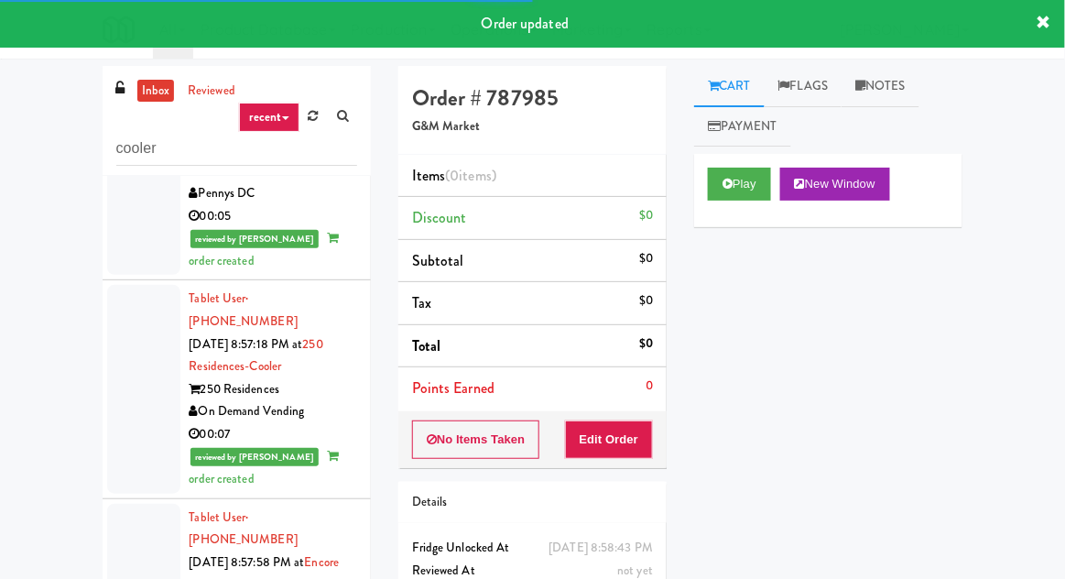
scroll to position [2184, 0]
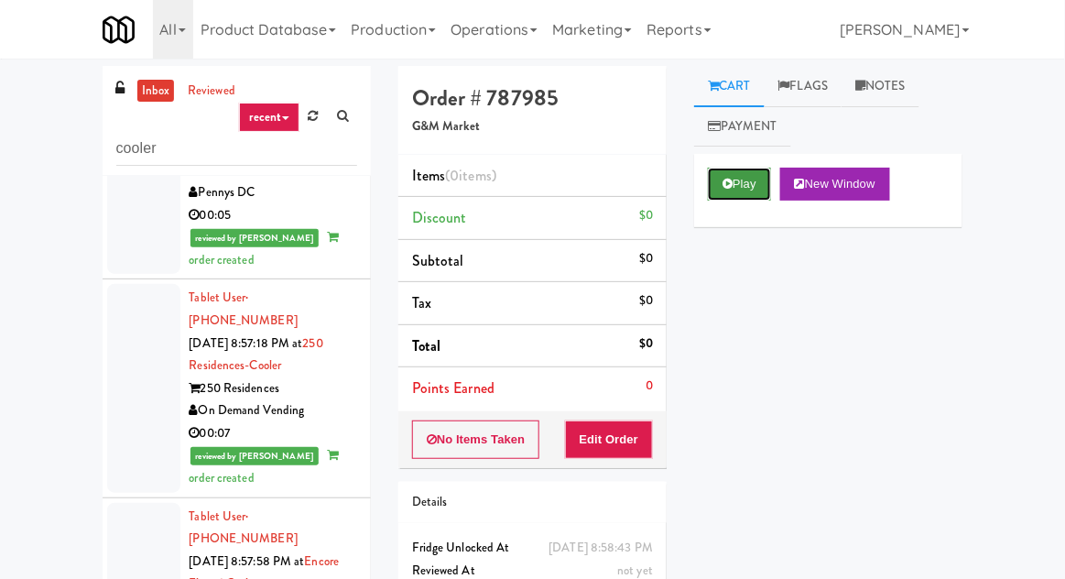
click at [731, 176] on button "Play" at bounding box center [739, 184] width 63 height 33
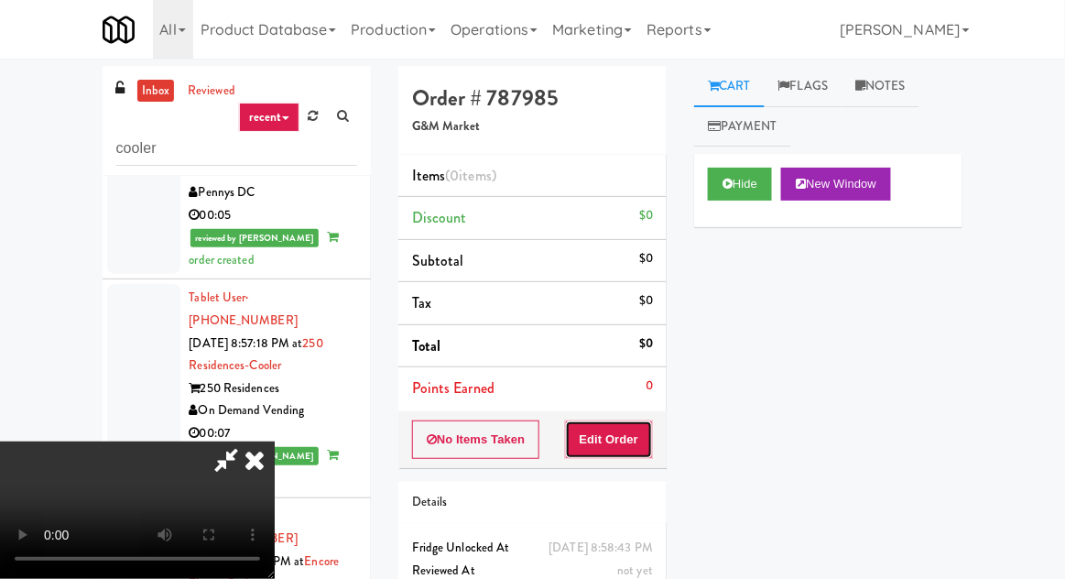
click at [624, 423] on button "Edit Order" at bounding box center [609, 439] width 89 height 38
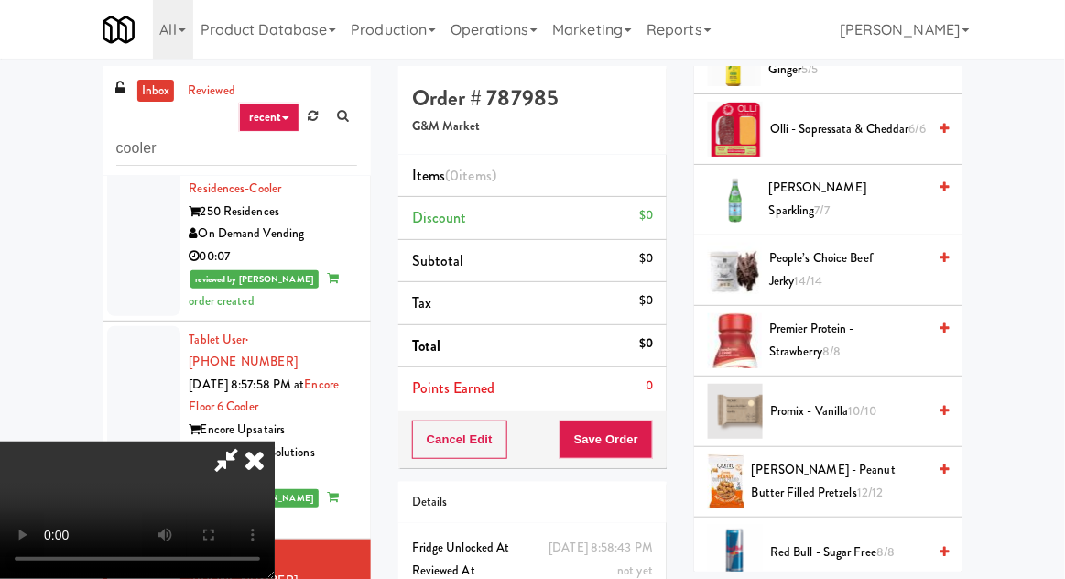
scroll to position [1715, 0]
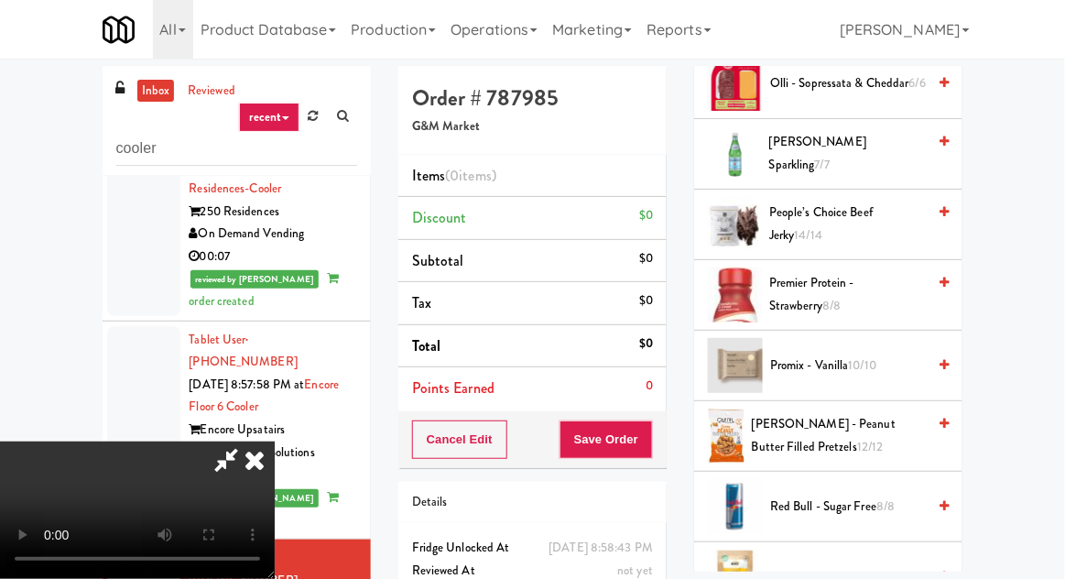
click at [859, 289] on span "Premier Protein - Strawberry 8/8" at bounding box center [847, 294] width 157 height 45
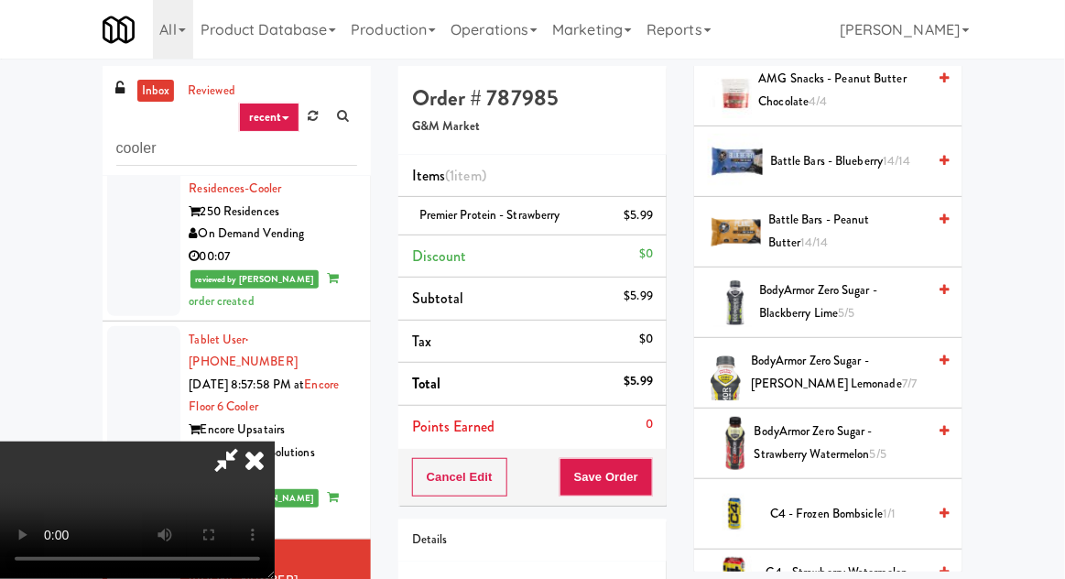
scroll to position [0, 0]
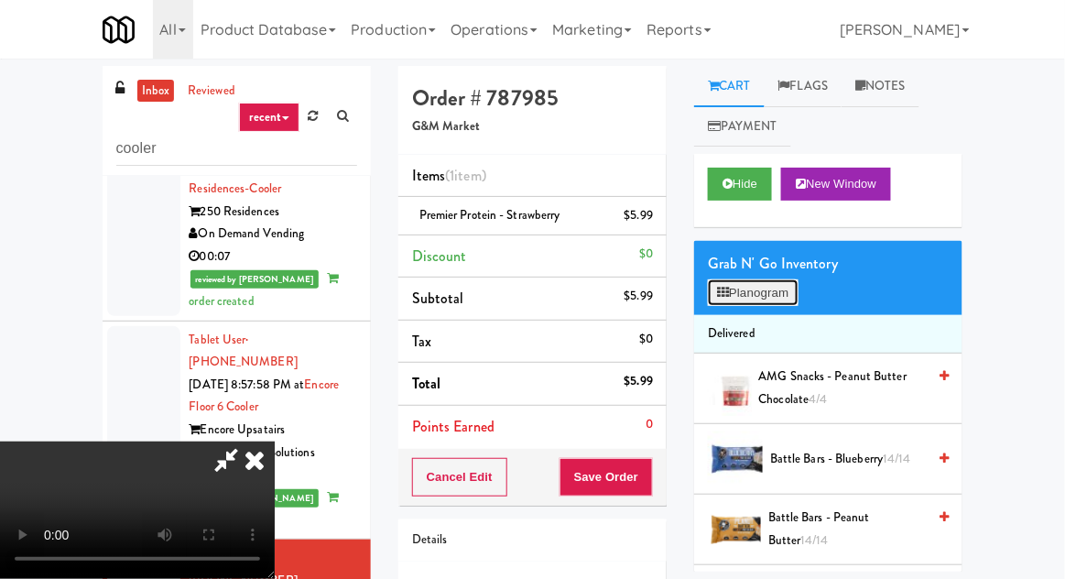
click at [782, 293] on button "Planogram" at bounding box center [753, 292] width 90 height 27
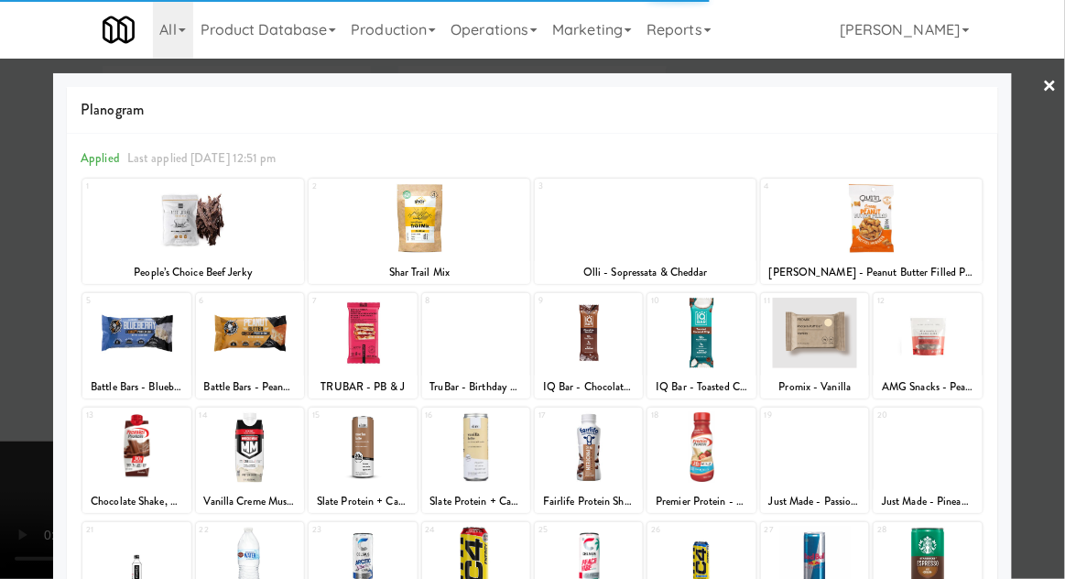
click at [114, 453] on div at bounding box center [136, 447] width 108 height 71
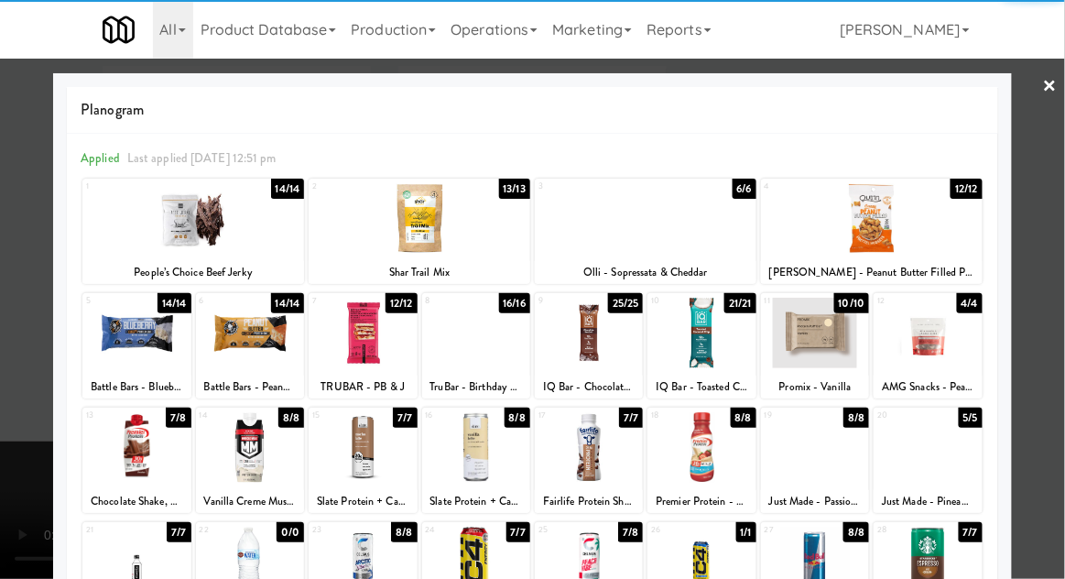
click at [23, 410] on div at bounding box center [532, 289] width 1065 height 579
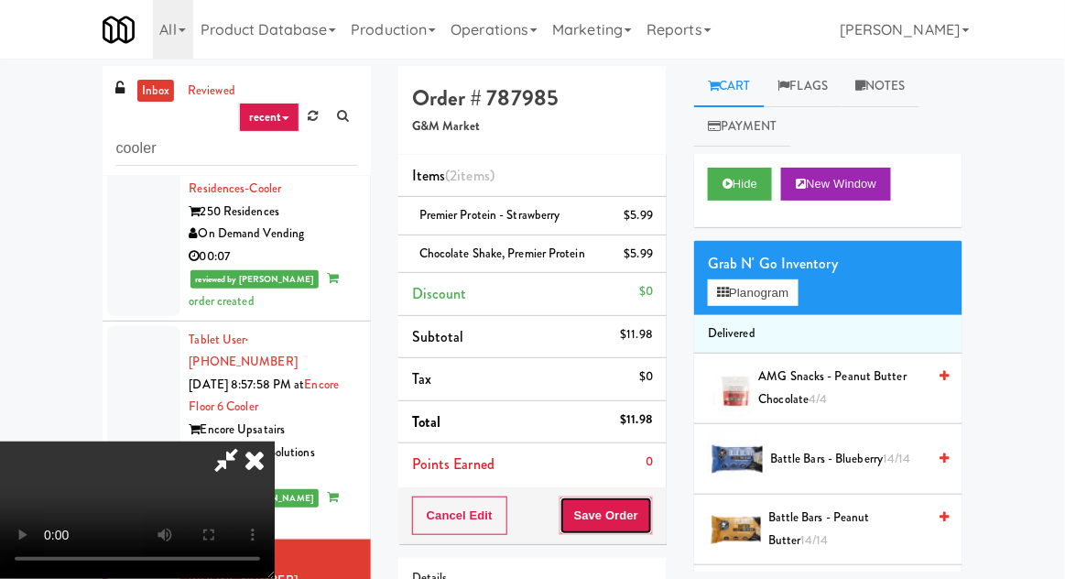
click at [648, 507] on button "Save Order" at bounding box center [605, 515] width 93 height 38
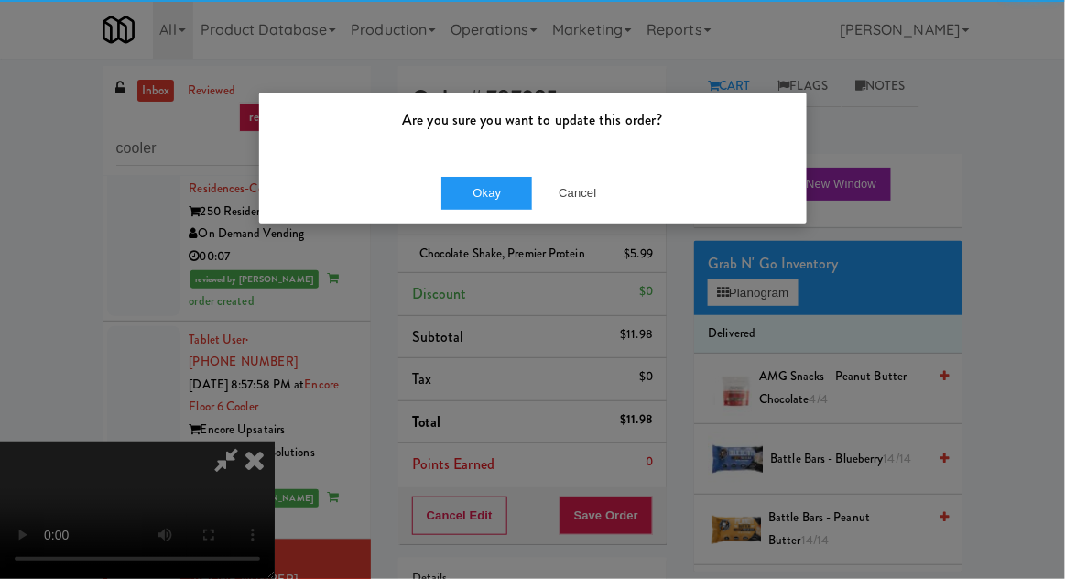
click at [478, 221] on div "Okay Cancel" at bounding box center [533, 192] width 548 height 61
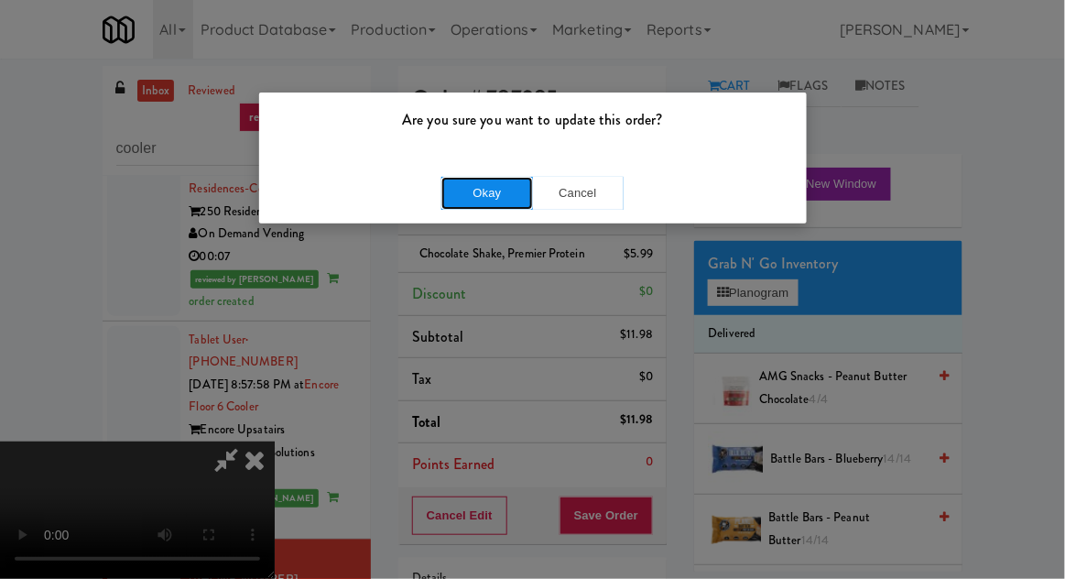
click at [469, 187] on button "Okay" at bounding box center [487, 193] width 92 height 33
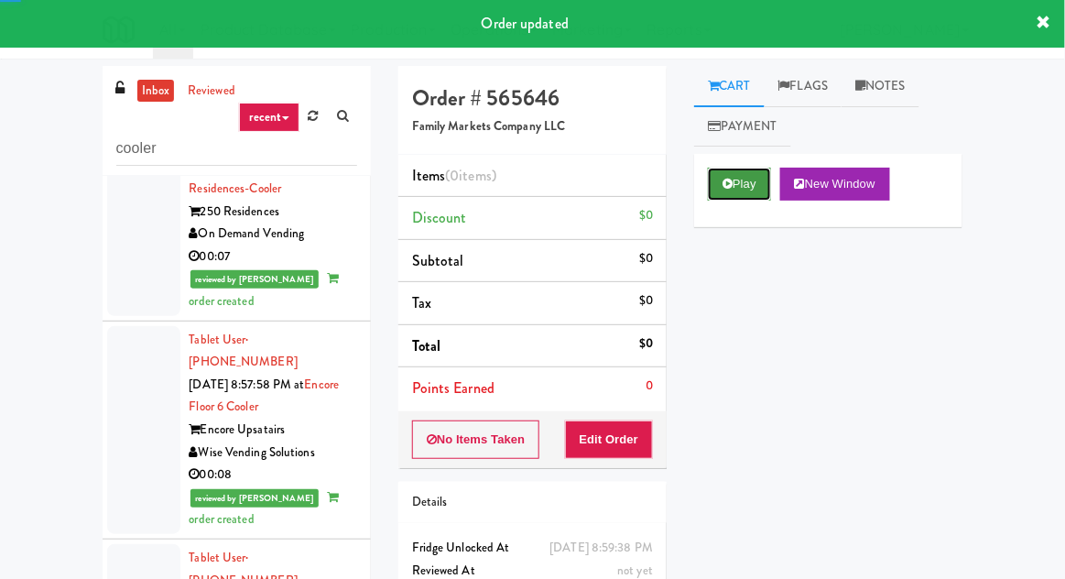
click at [730, 183] on icon at bounding box center [727, 184] width 10 height 12
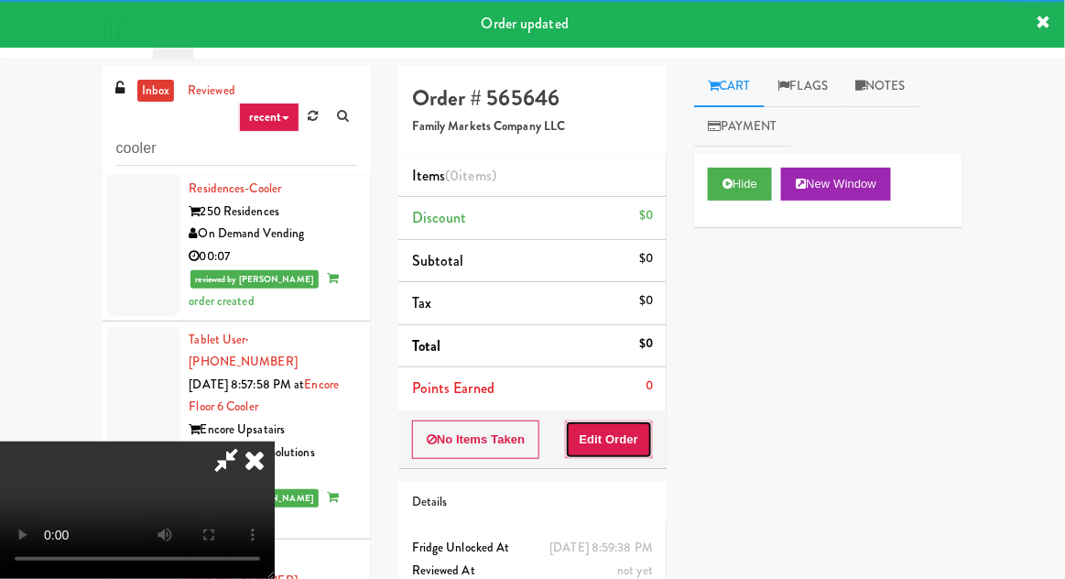
click at [635, 421] on button "Edit Order" at bounding box center [609, 439] width 89 height 38
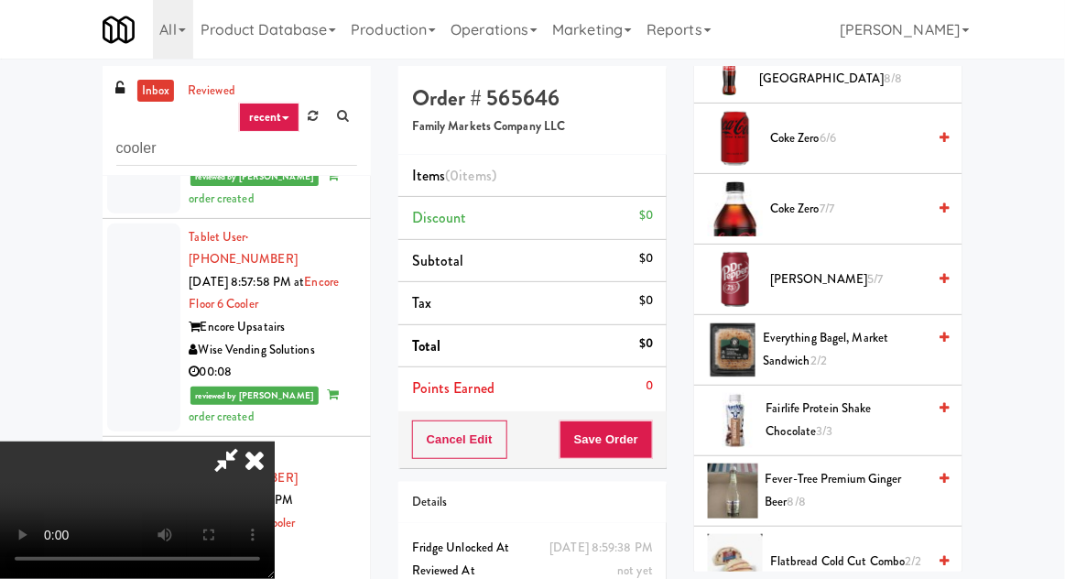
scroll to position [1093, 0]
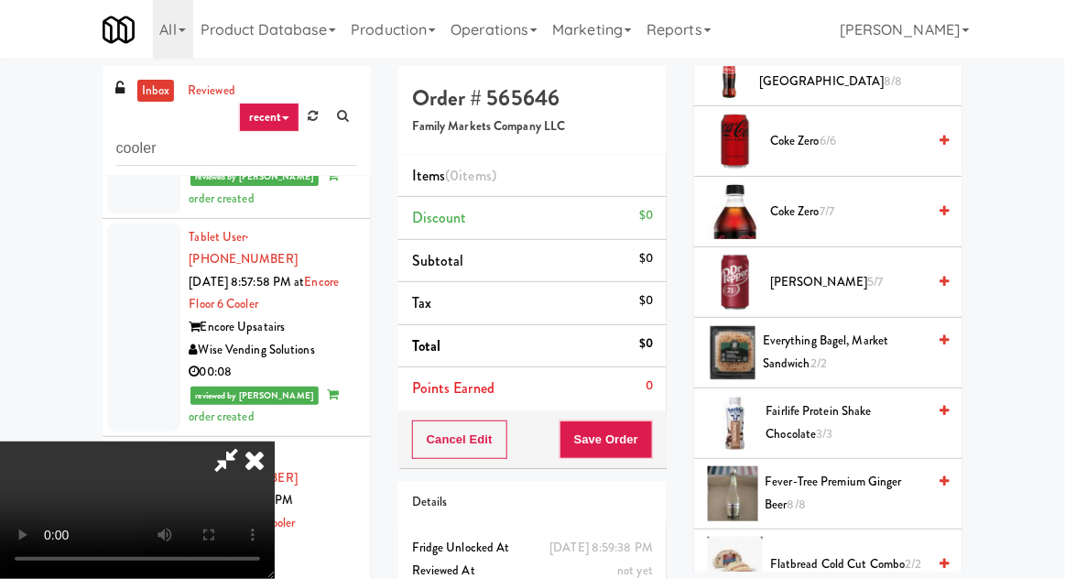
click at [841, 273] on span "Dr Pepper 5/7" at bounding box center [848, 282] width 156 height 23
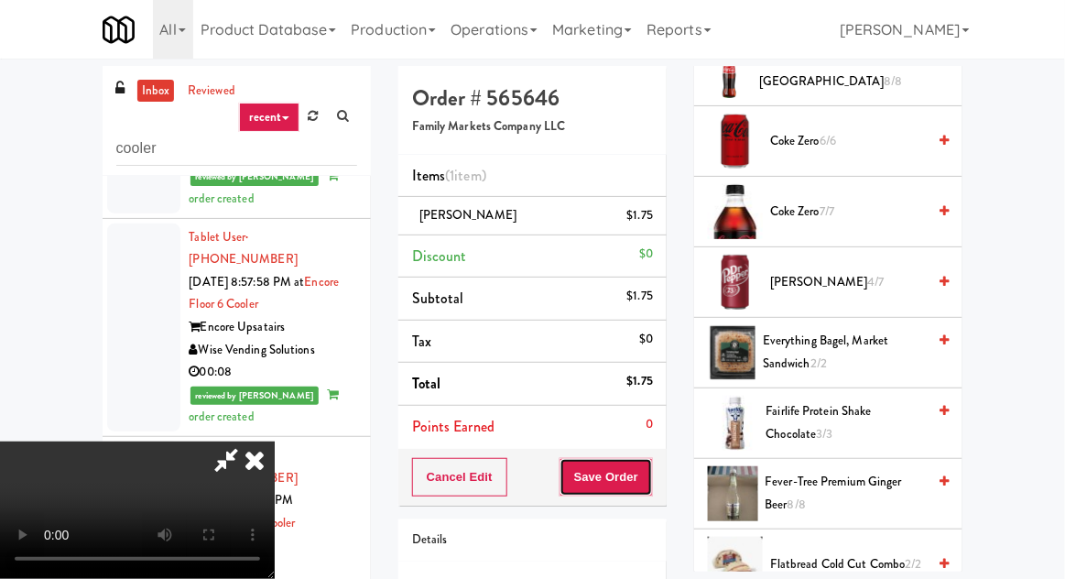
click at [647, 471] on button "Save Order" at bounding box center [605, 477] width 93 height 38
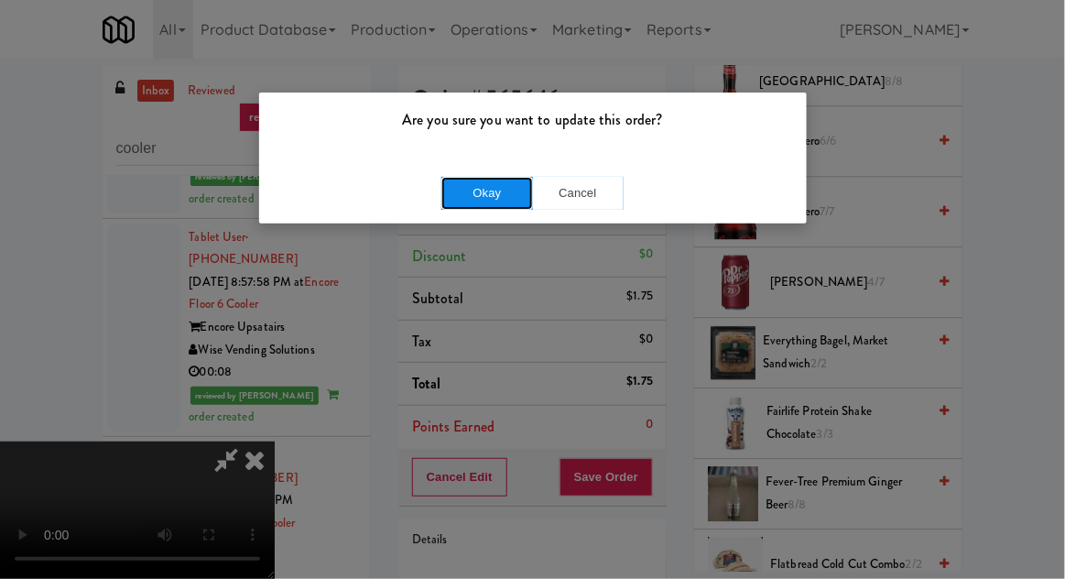
click at [461, 205] on button "Okay" at bounding box center [487, 193] width 92 height 33
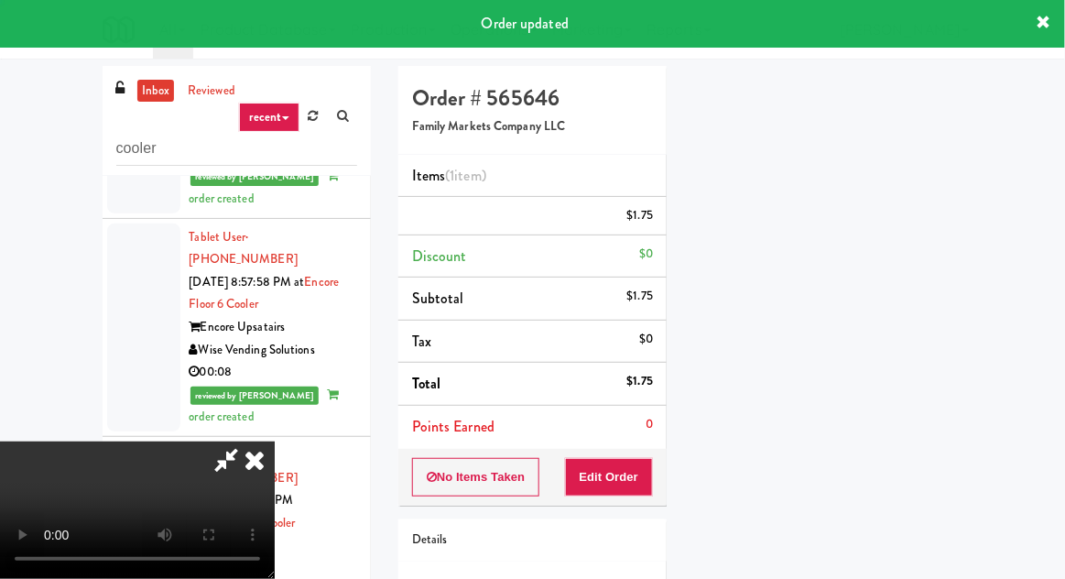
scroll to position [0, 0]
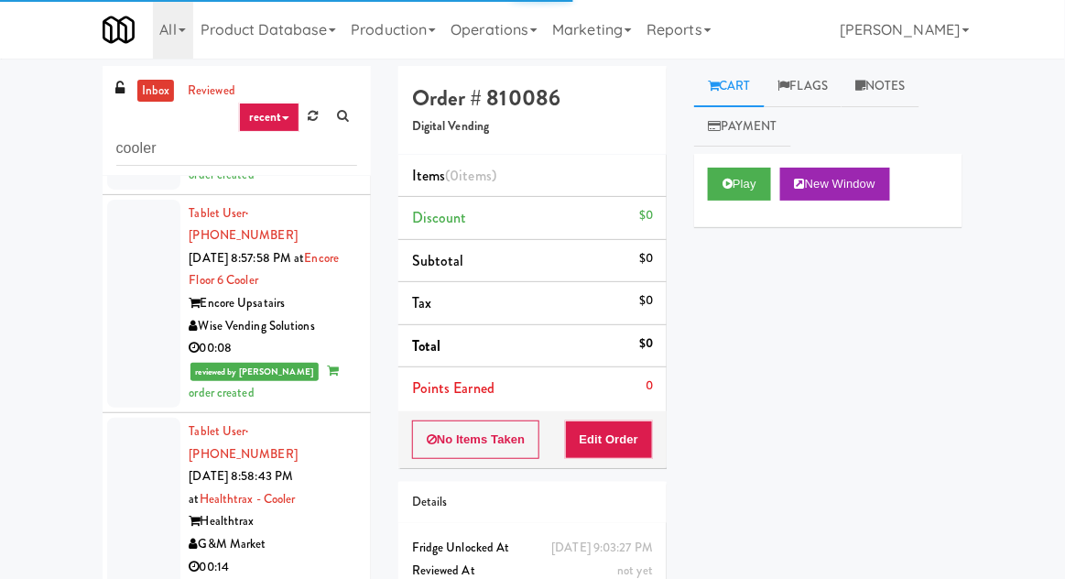
scroll to position [2471, 0]
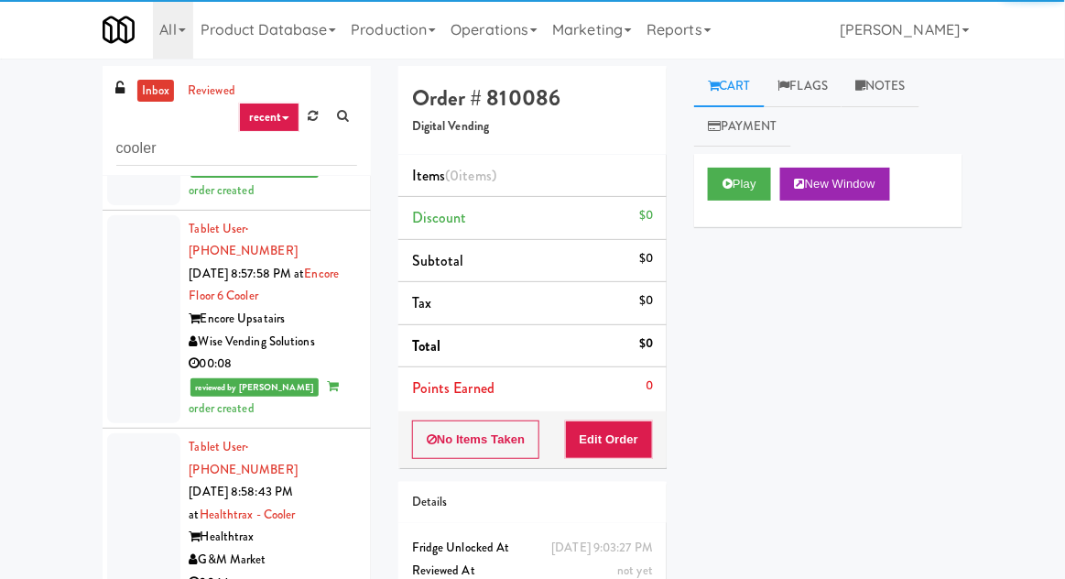
click at [715, 220] on div "Play New Window" at bounding box center [828, 190] width 268 height 73
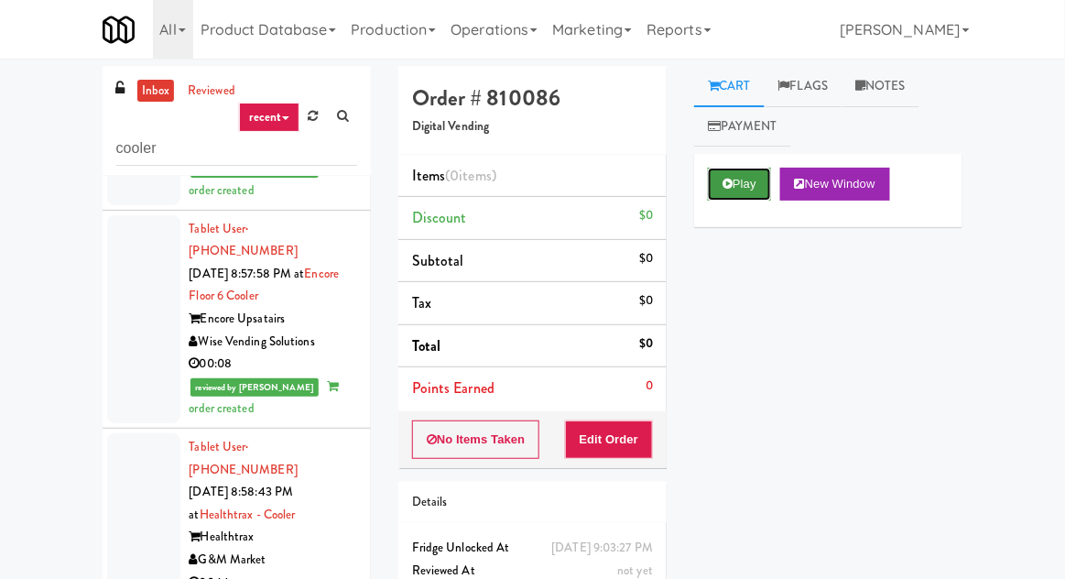
click at [733, 183] on button "Play" at bounding box center [739, 184] width 63 height 33
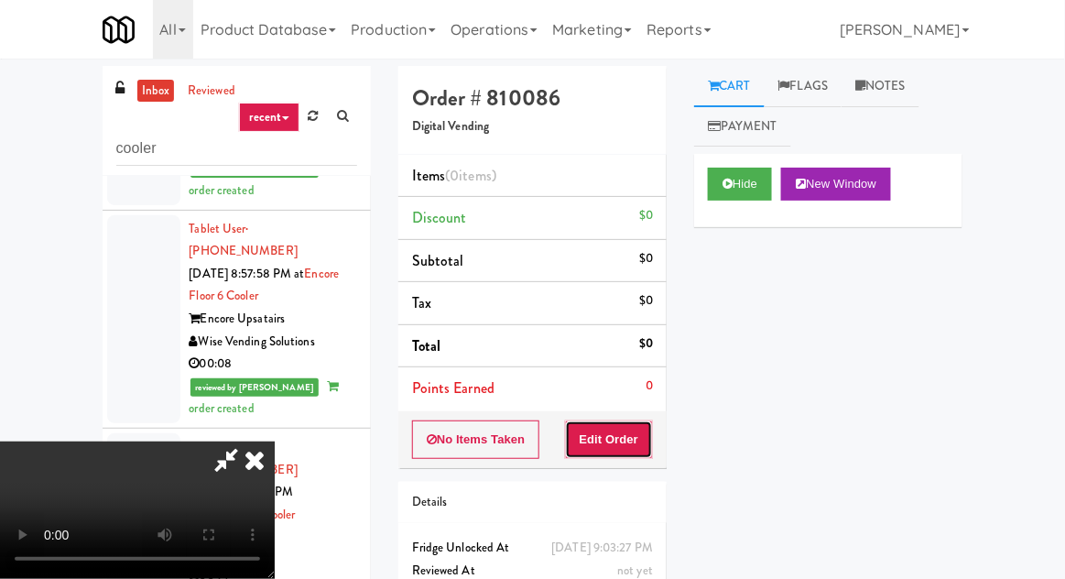
click at [627, 426] on button "Edit Order" at bounding box center [609, 439] width 89 height 38
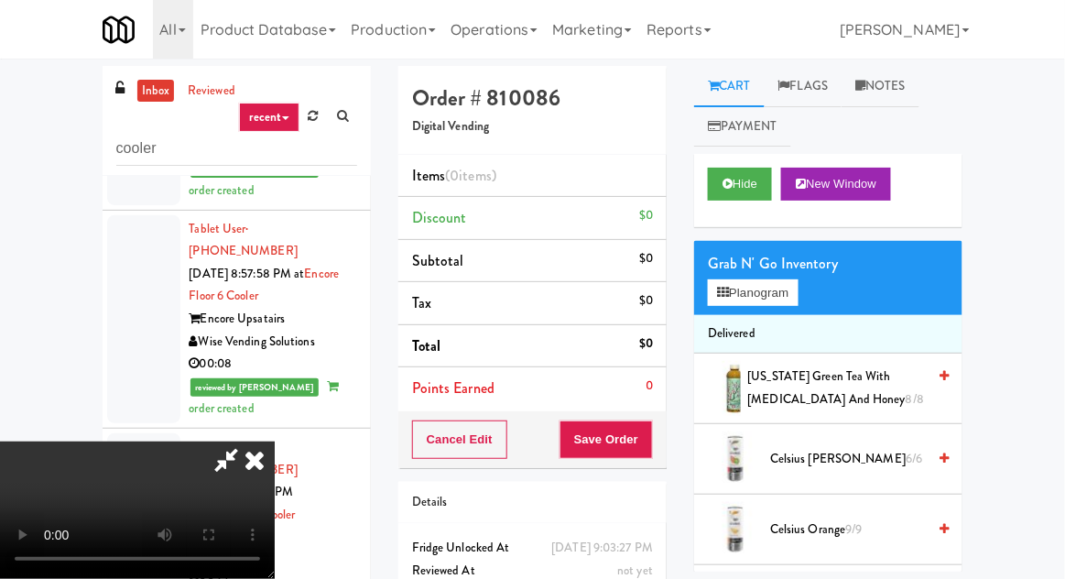
click at [857, 468] on span "Celsius Kiwi Guava 6/6" at bounding box center [848, 459] width 156 height 23
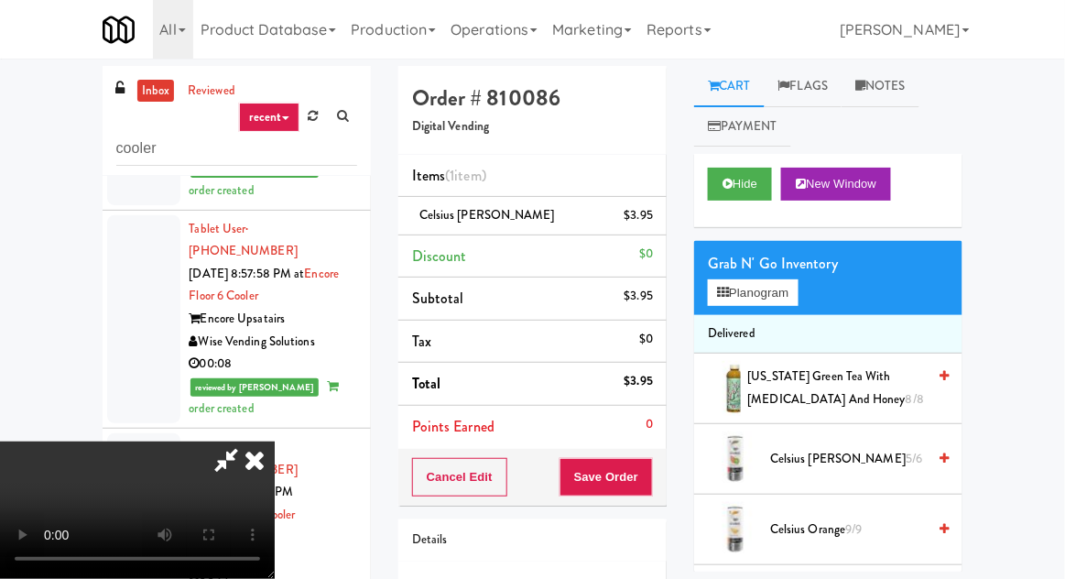
click at [689, 201] on div "Cart Flags Notes Payment Hide New Window Grab N' Go Inventory Planogram Deliver…" at bounding box center [828, 318] width 296 height 505
click at [657, 221] on li "Celsius Kiwi Guava $3.95" at bounding box center [532, 216] width 268 height 38
click at [656, 220] on icon at bounding box center [654, 222] width 9 height 12
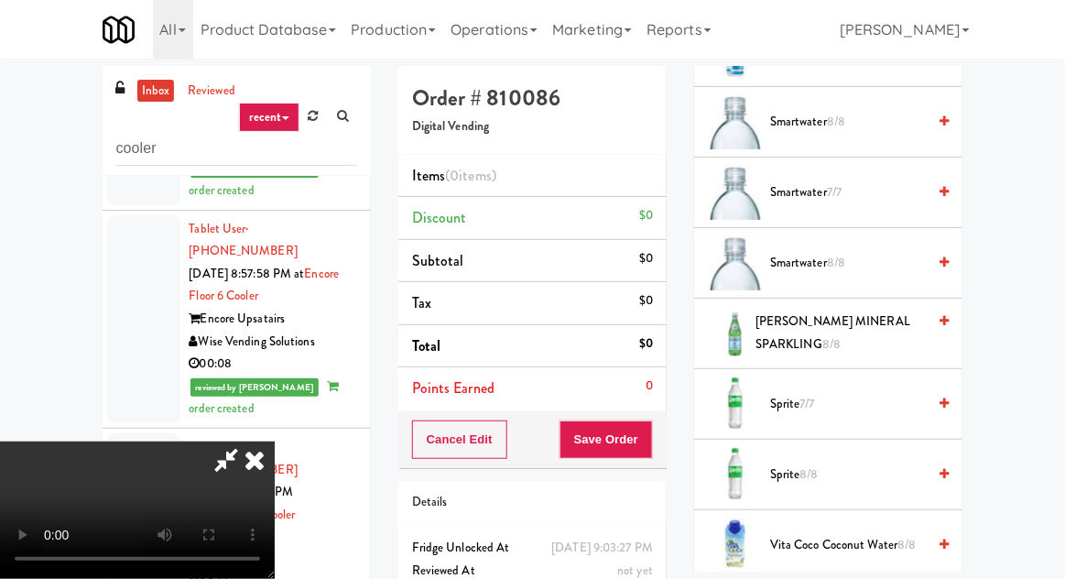
scroll to position [2242, 0]
click at [836, 259] on span "8/8" at bounding box center [836, 260] width 18 height 17
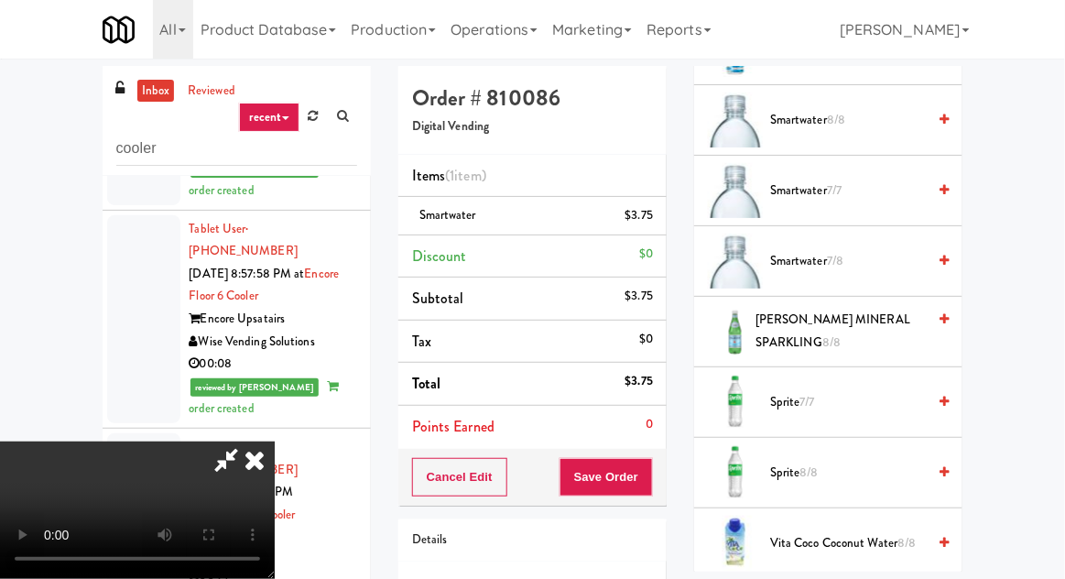
click at [873, 257] on span "Smartwater 7/8" at bounding box center [848, 261] width 156 height 23
click at [650, 477] on button "Save Order" at bounding box center [605, 477] width 93 height 38
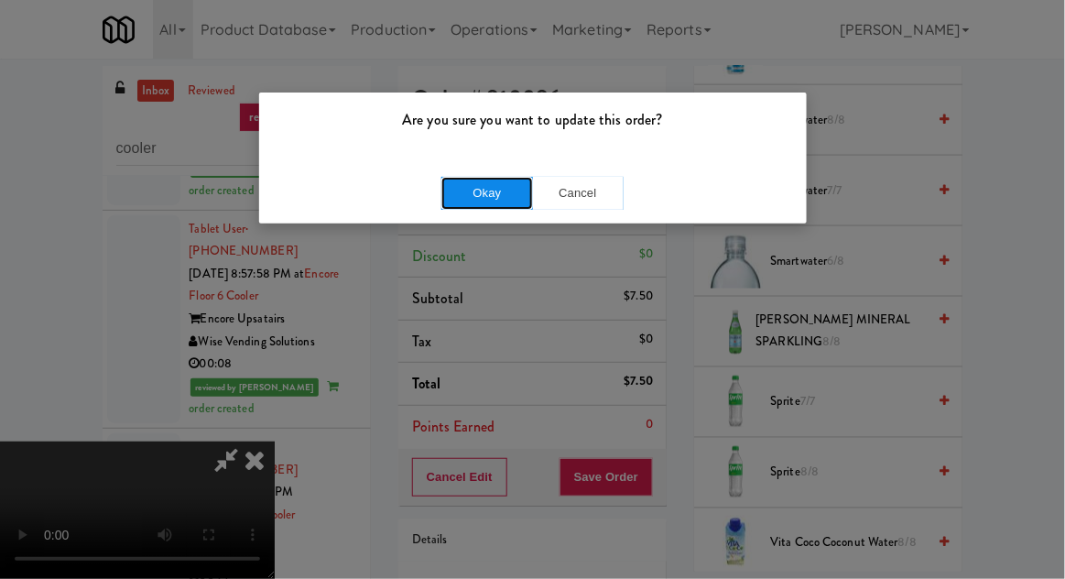
click at [460, 197] on button "Okay" at bounding box center [487, 193] width 92 height 33
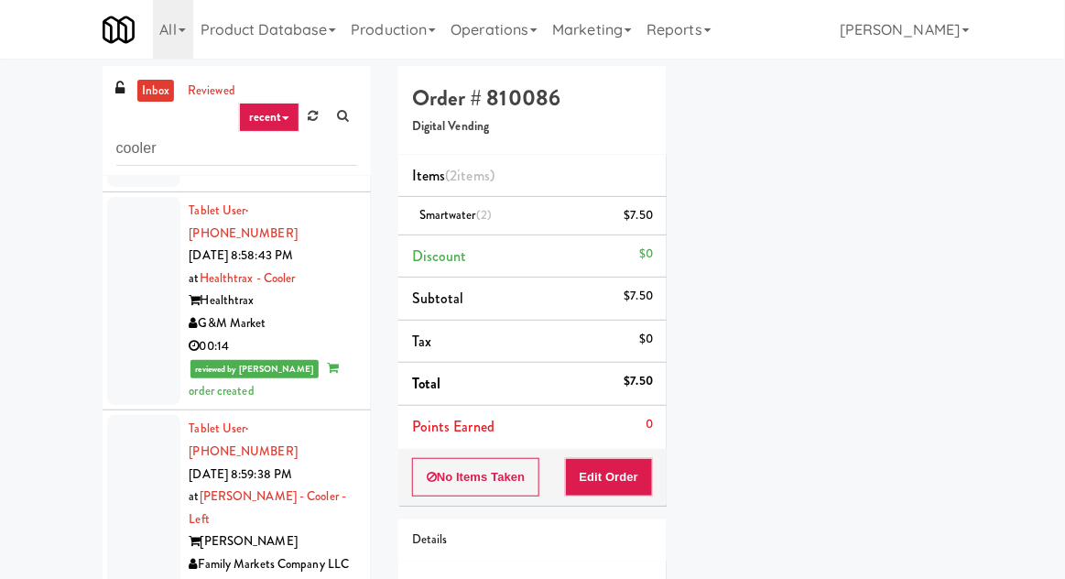
scroll to position [2802, 0]
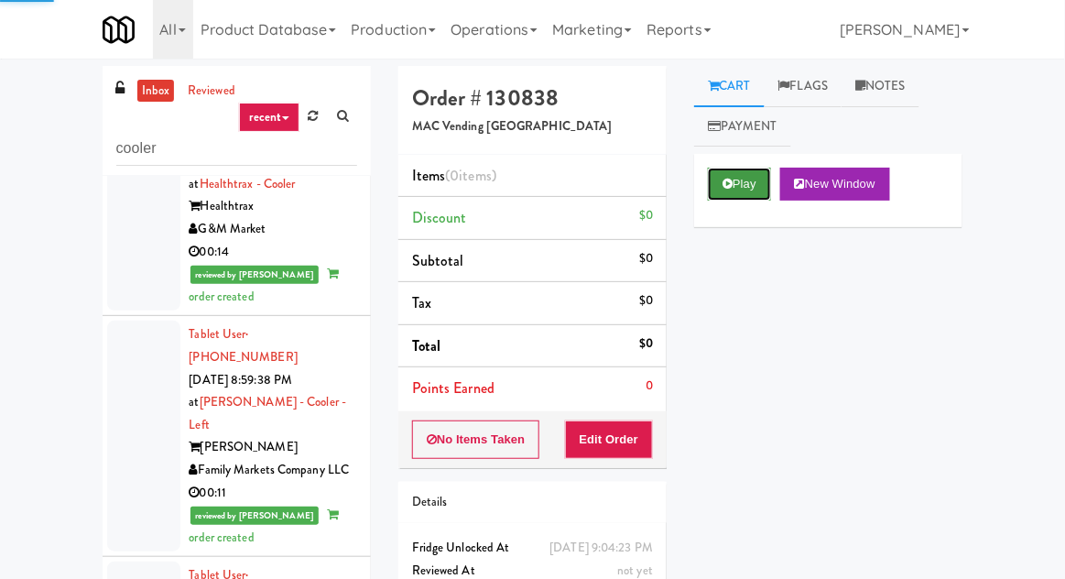
click at [726, 193] on button "Play" at bounding box center [739, 184] width 63 height 33
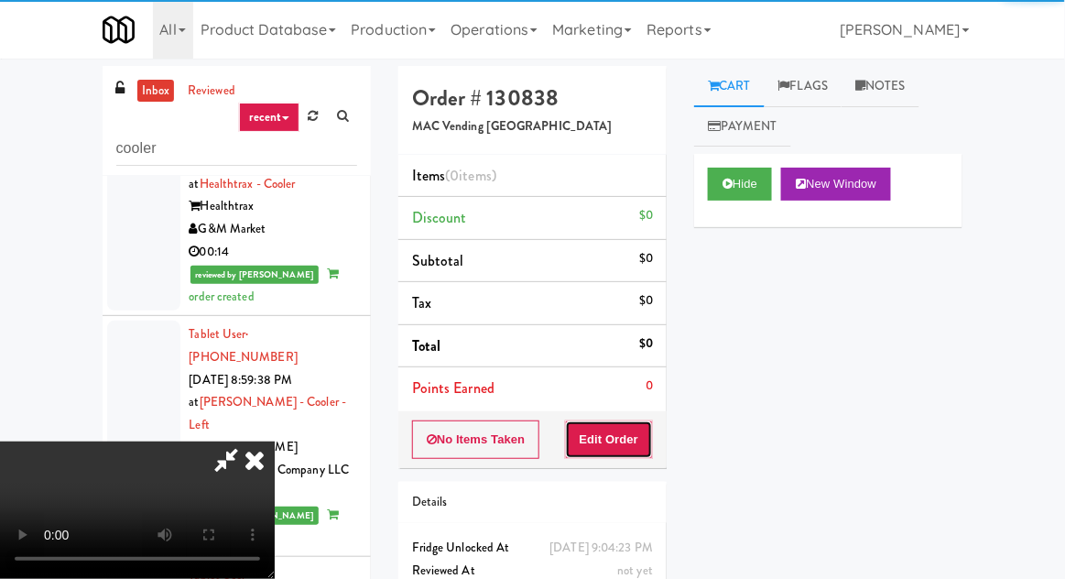
click at [625, 434] on button "Edit Order" at bounding box center [609, 439] width 89 height 38
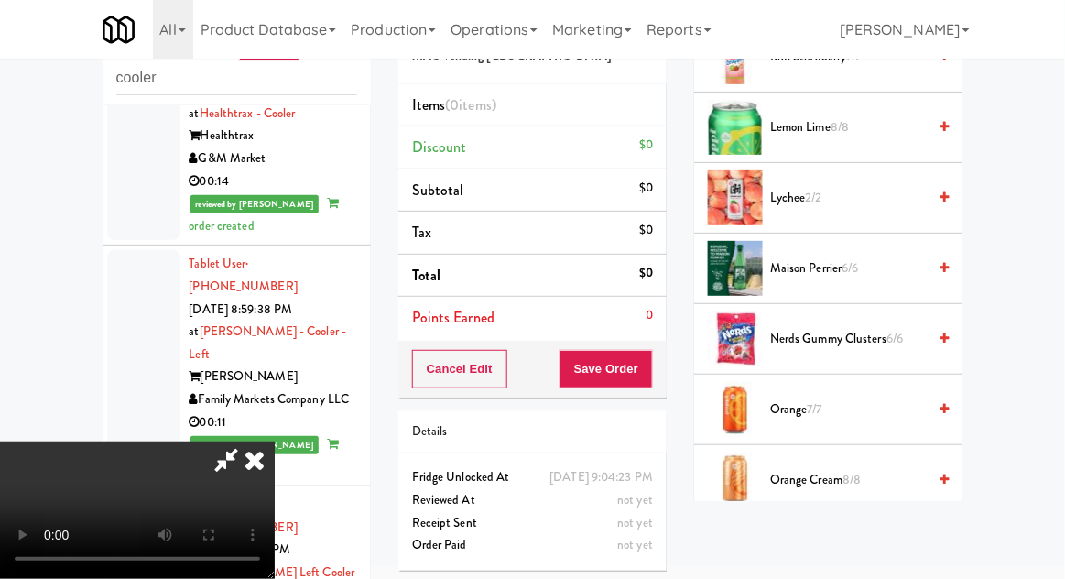
scroll to position [1278, 0]
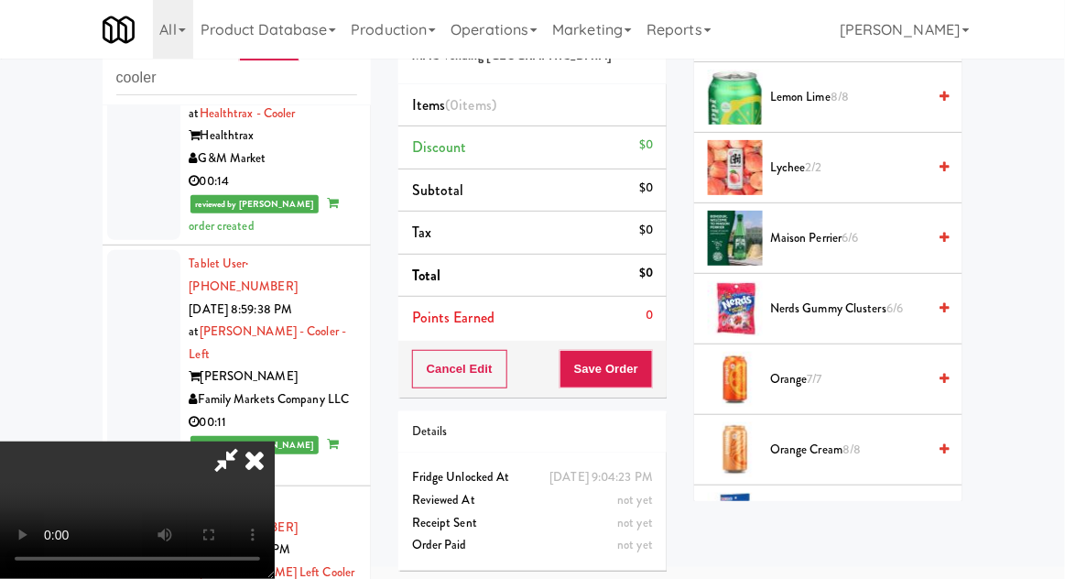
click at [857, 368] on span "Orange 7/7" at bounding box center [848, 379] width 156 height 23
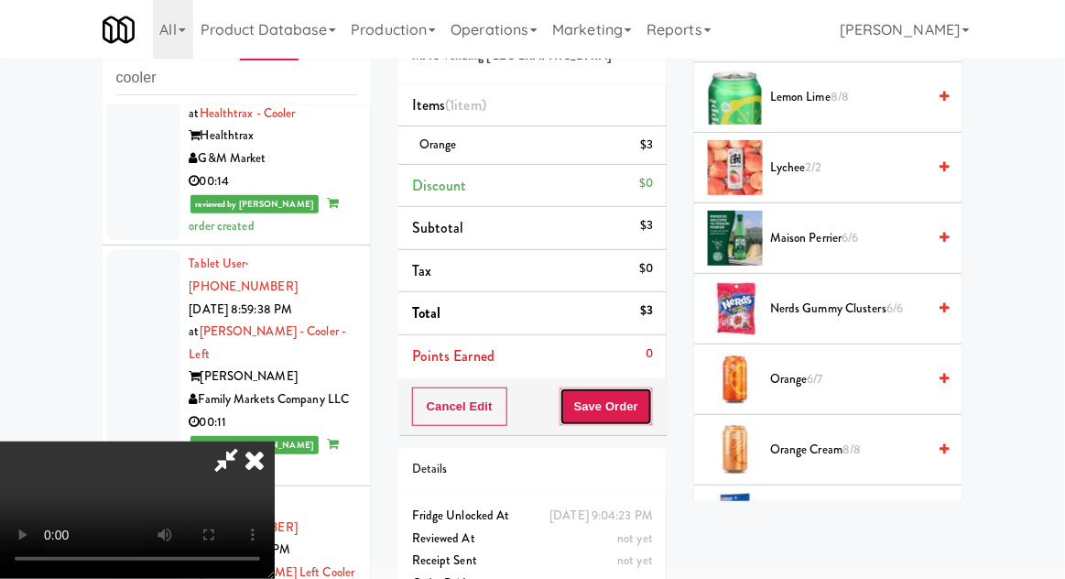
click at [647, 419] on button "Save Order" at bounding box center [605, 406] width 93 height 38
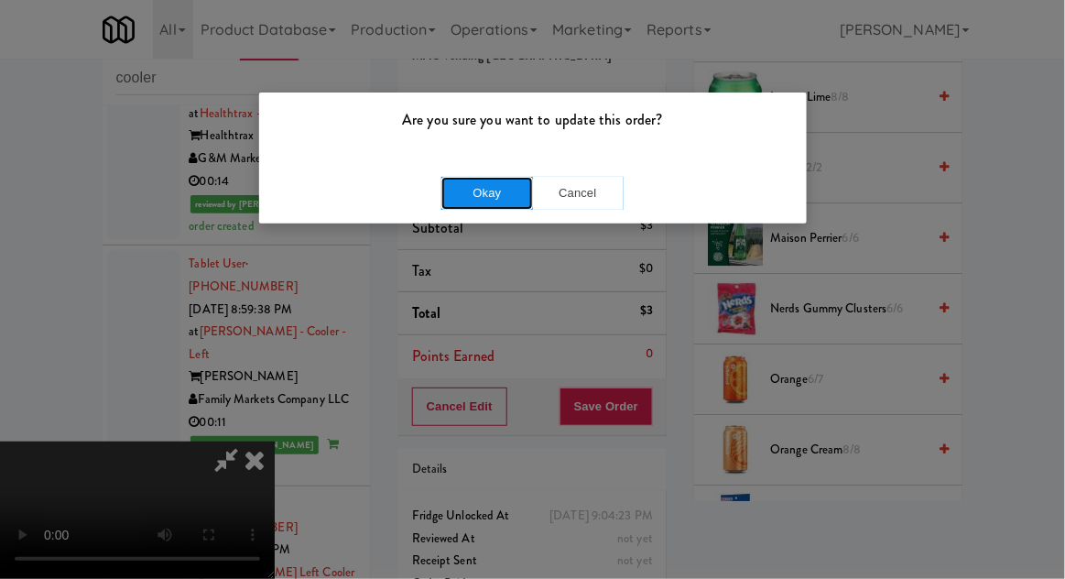
click at [441, 188] on button "Okay" at bounding box center [487, 193] width 92 height 33
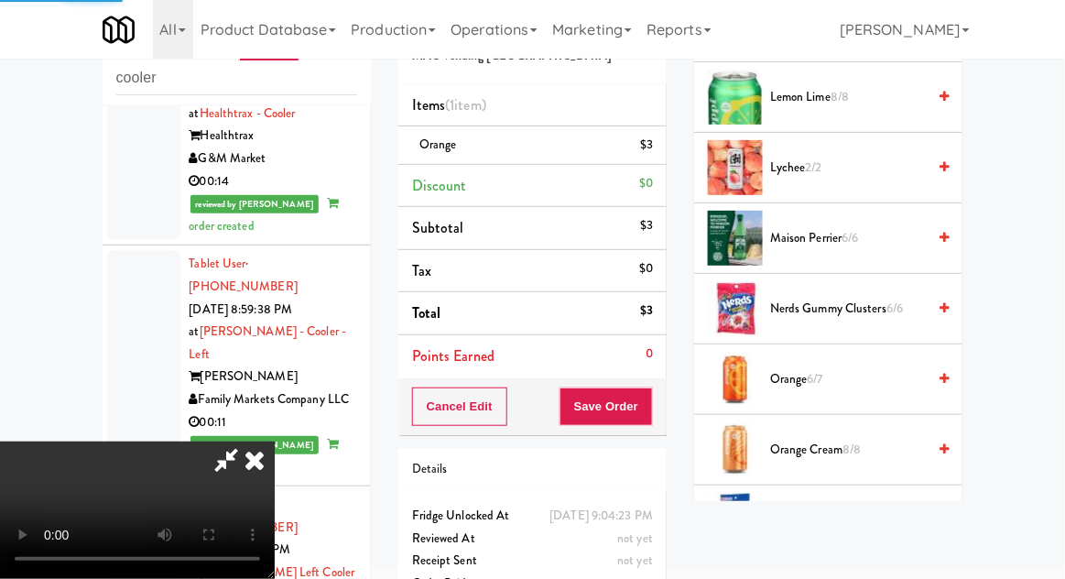
scroll to position [180, 0]
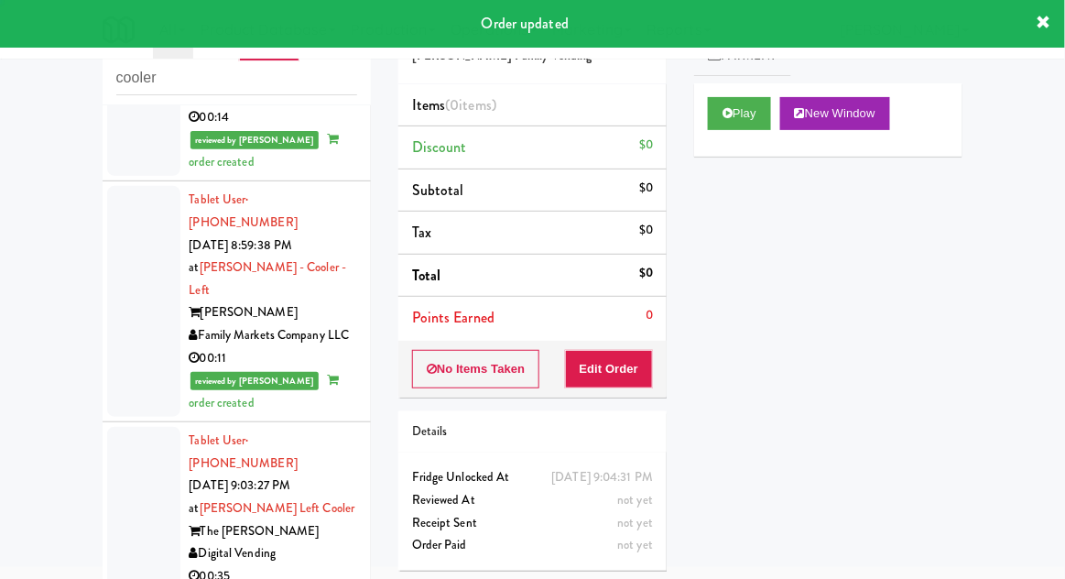
scroll to position [2868, 0]
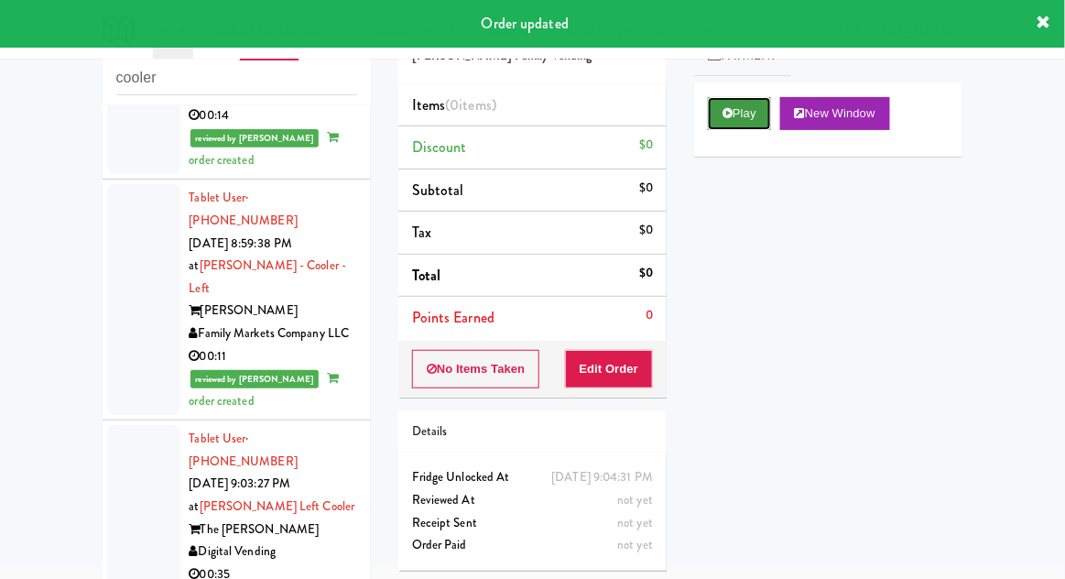
click at [738, 117] on button "Play" at bounding box center [739, 113] width 63 height 33
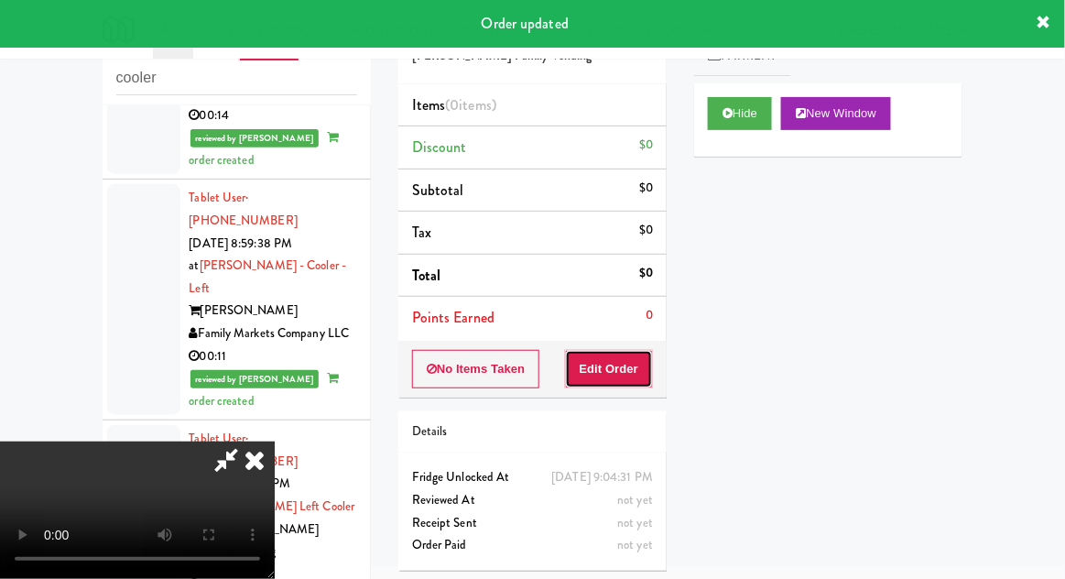
click at [627, 356] on button "Edit Order" at bounding box center [609, 369] width 89 height 38
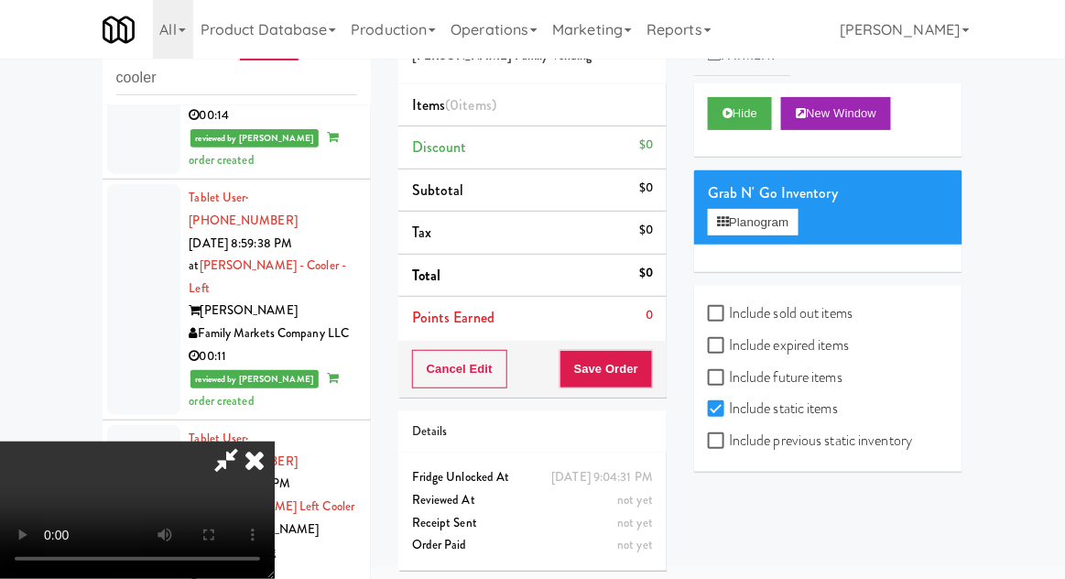
scroll to position [180, 0]
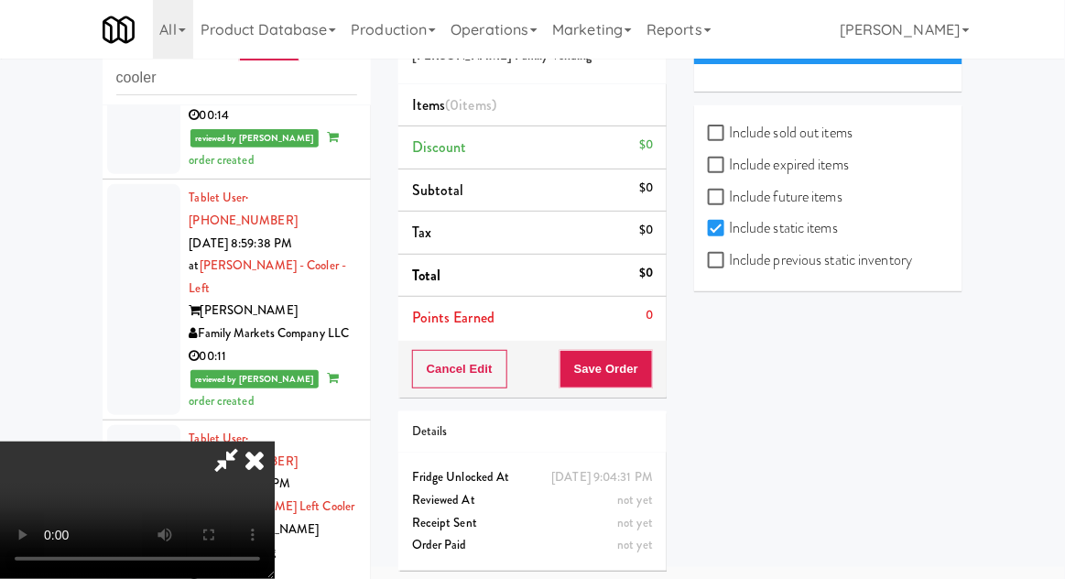
click at [830, 135] on label "Include sold out items" at bounding box center [780, 132] width 145 height 27
click at [729, 135] on input "Include sold out items" at bounding box center [718, 133] width 21 height 15
checkbox input "true"
click at [818, 259] on label "Include previous static inventory" at bounding box center [810, 259] width 204 height 27
click at [729, 259] on input "Include previous static inventory" at bounding box center [718, 261] width 21 height 15
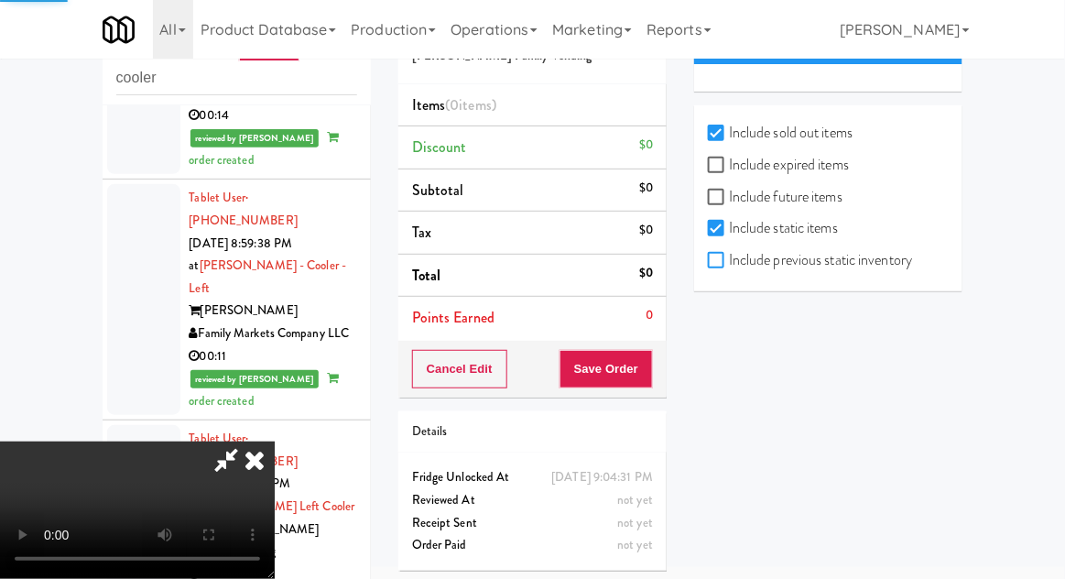
checkbox input "true"
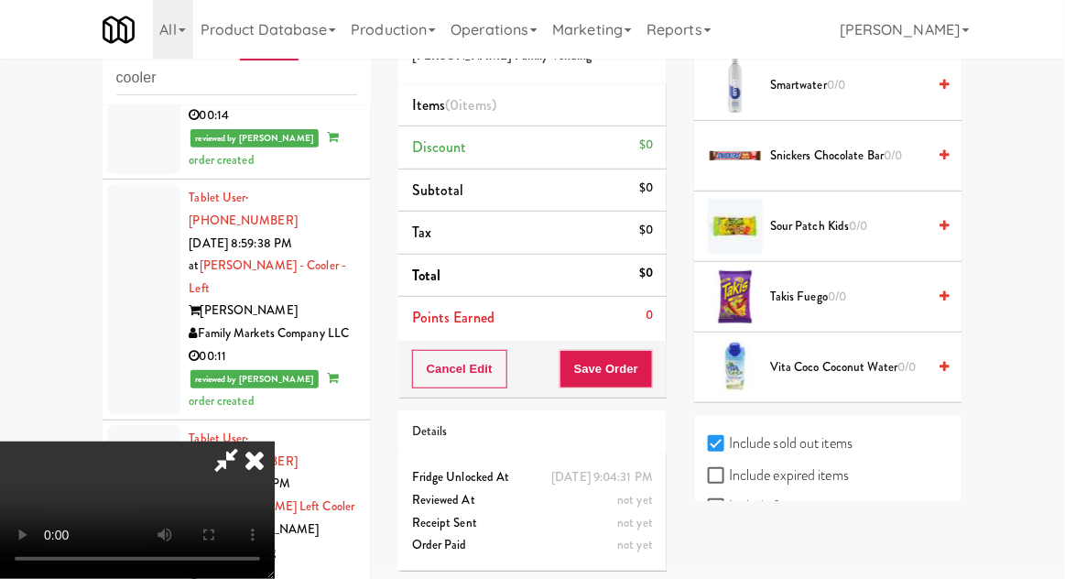
scroll to position [2364, 0]
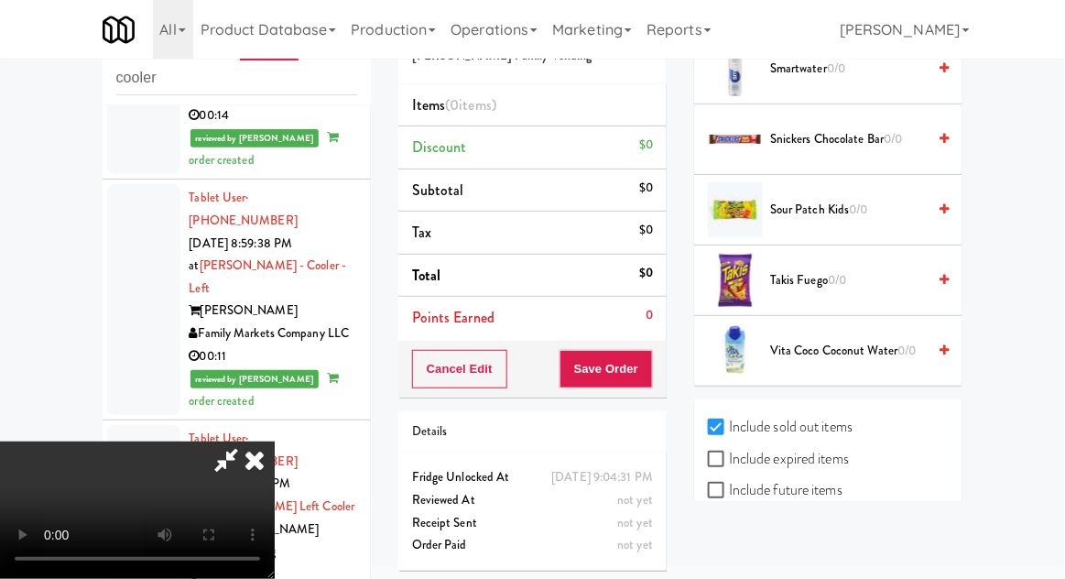
click at [850, 269] on span "Takis Fuego 0/0" at bounding box center [848, 280] width 156 height 23
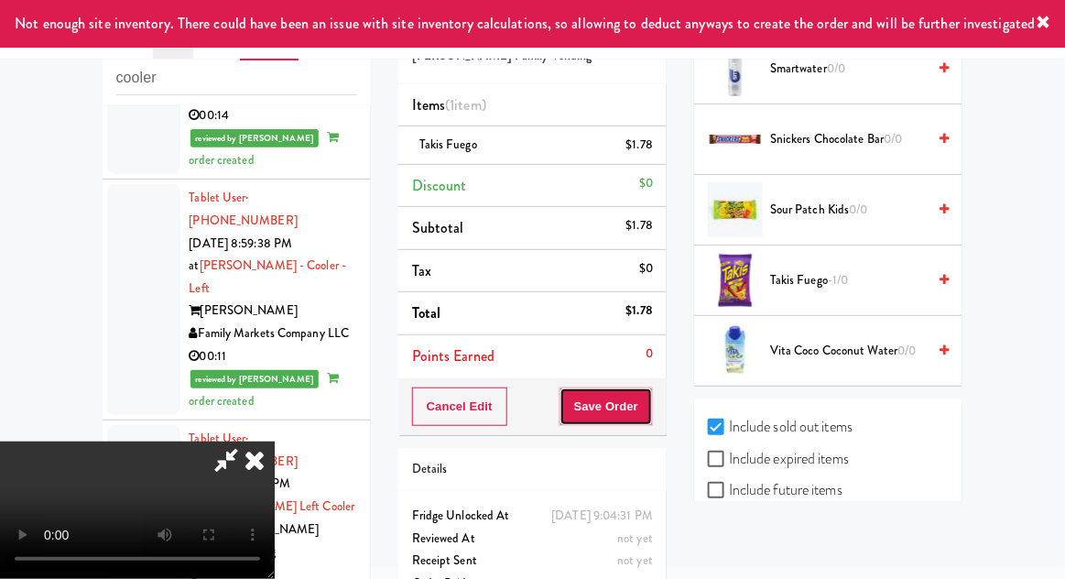
click at [650, 406] on button "Save Order" at bounding box center [605, 406] width 93 height 38
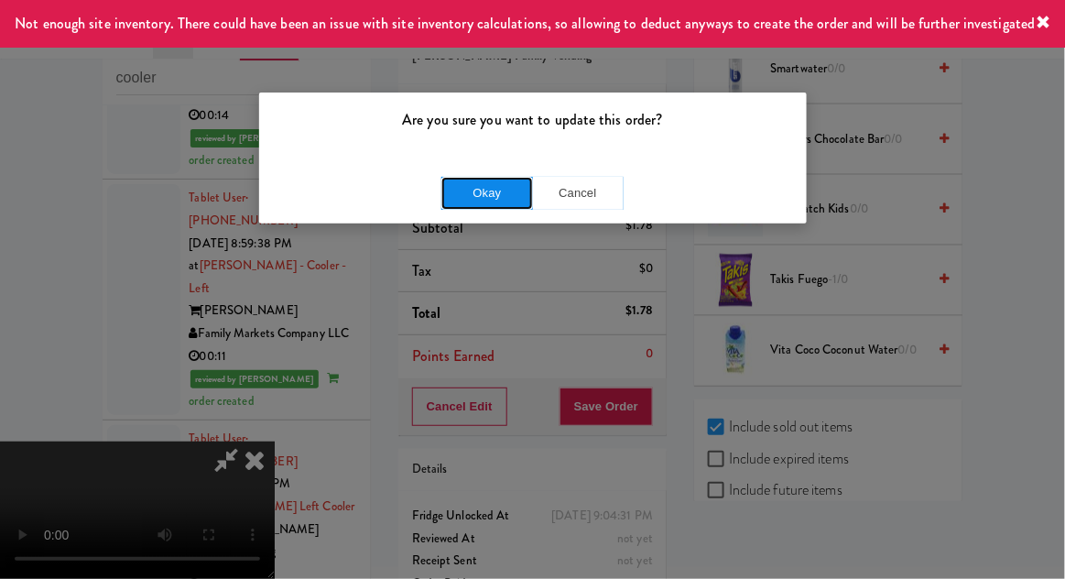
click at [443, 201] on button "Okay" at bounding box center [487, 193] width 92 height 33
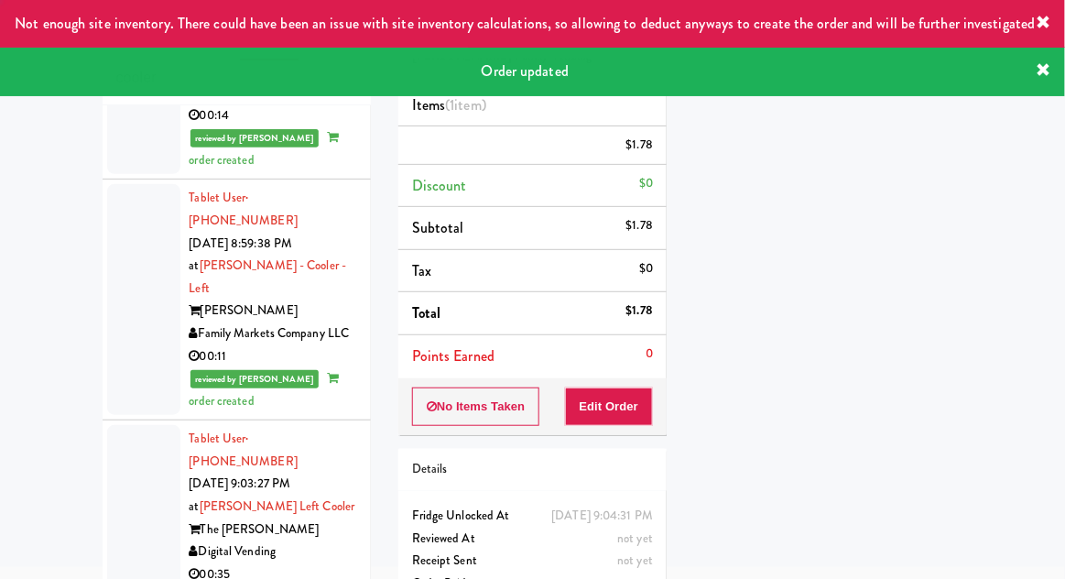
scroll to position [0, 0]
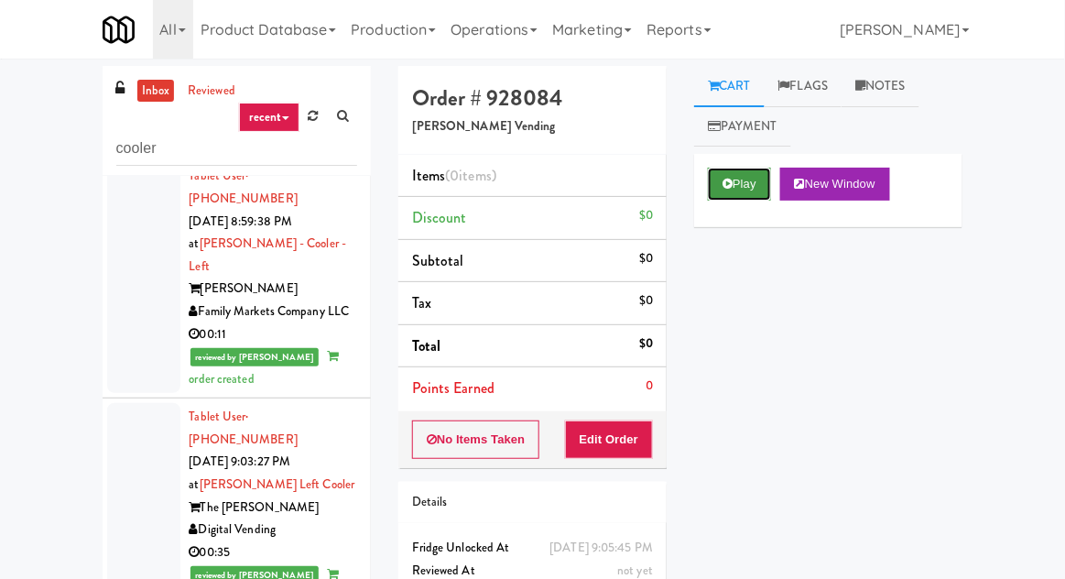
click at [718, 181] on button "Play" at bounding box center [739, 184] width 63 height 33
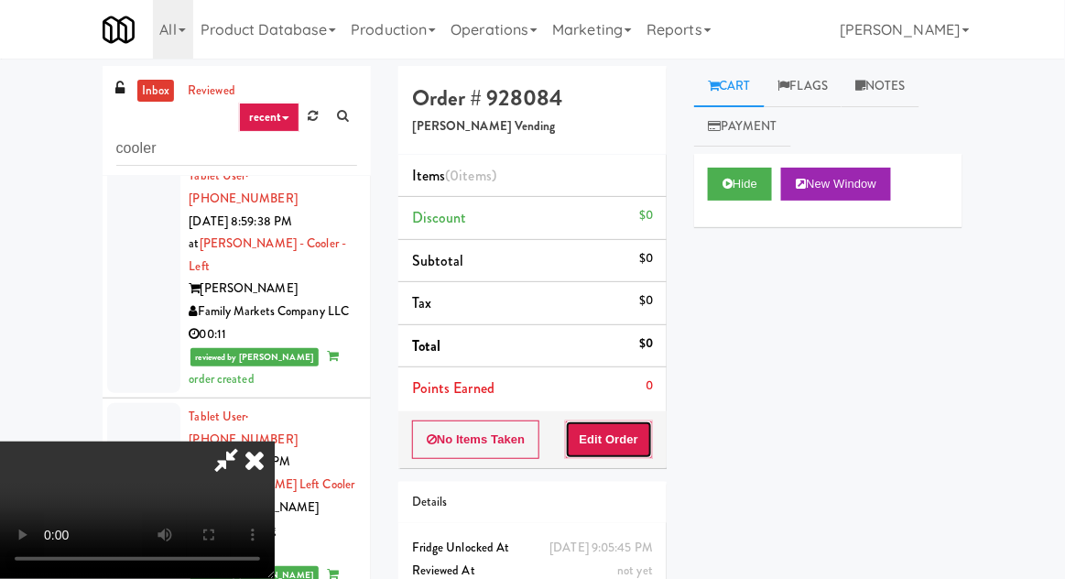
click at [612, 437] on button "Edit Order" at bounding box center [609, 439] width 89 height 38
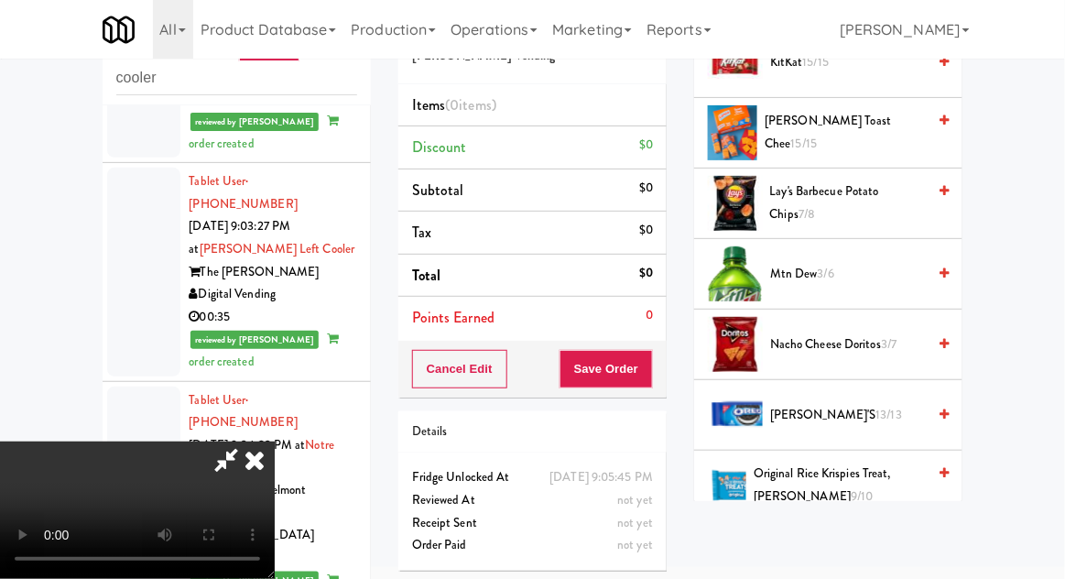
scroll to position [1241, 0]
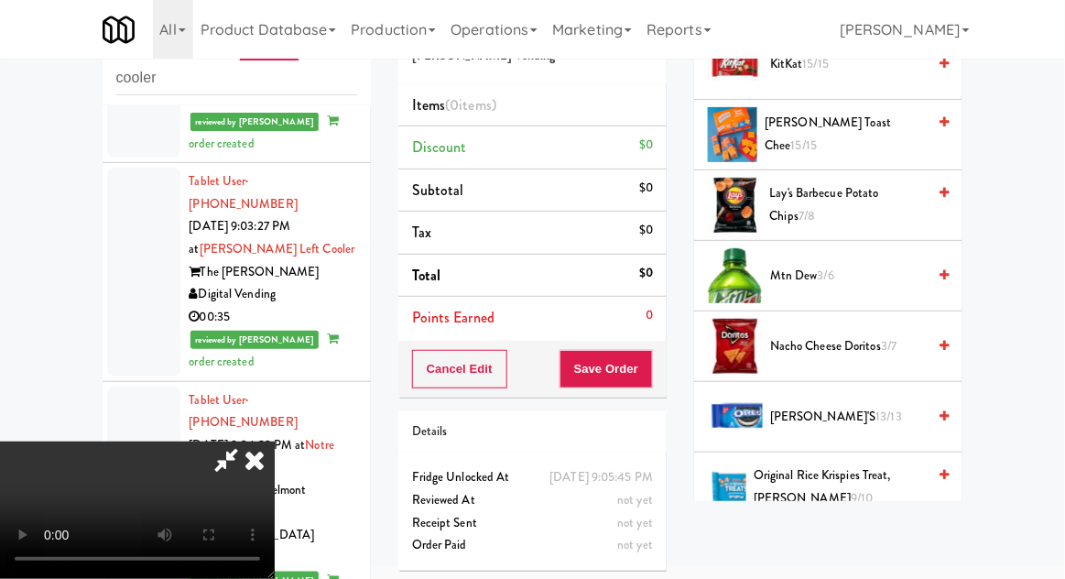
click at [831, 344] on span "Nacho Cheese Doritos 3/7" at bounding box center [848, 346] width 156 height 23
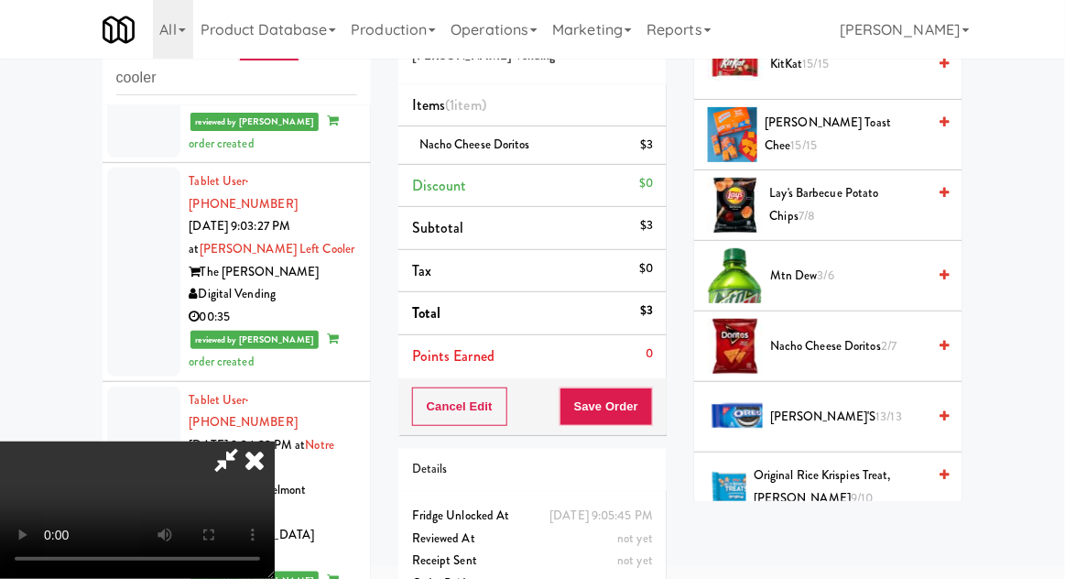
click at [821, 335] on span "Nacho Cheese Doritos 2/7" at bounding box center [848, 346] width 156 height 23
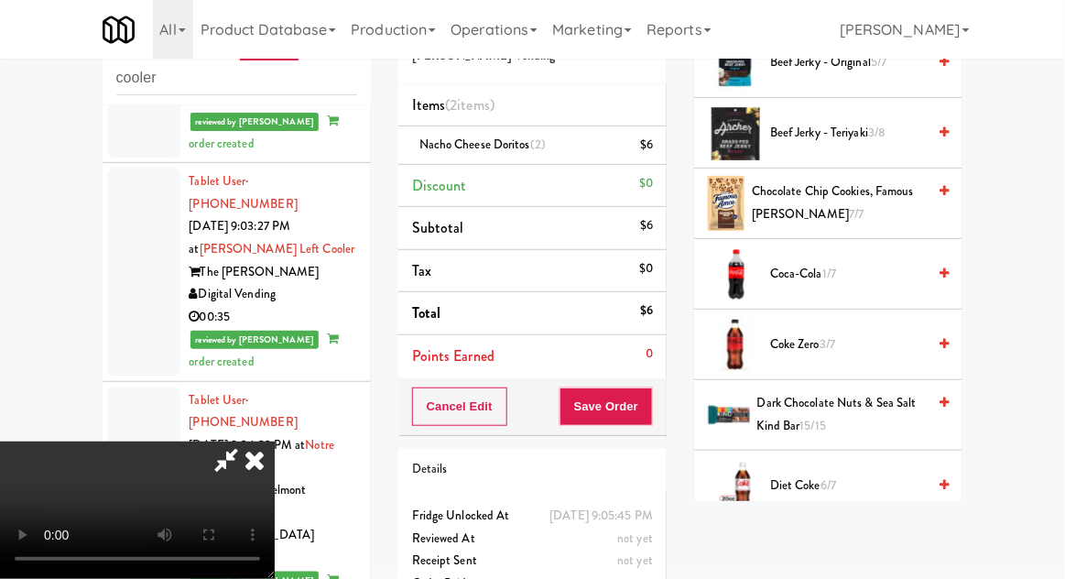
scroll to position [388, 0]
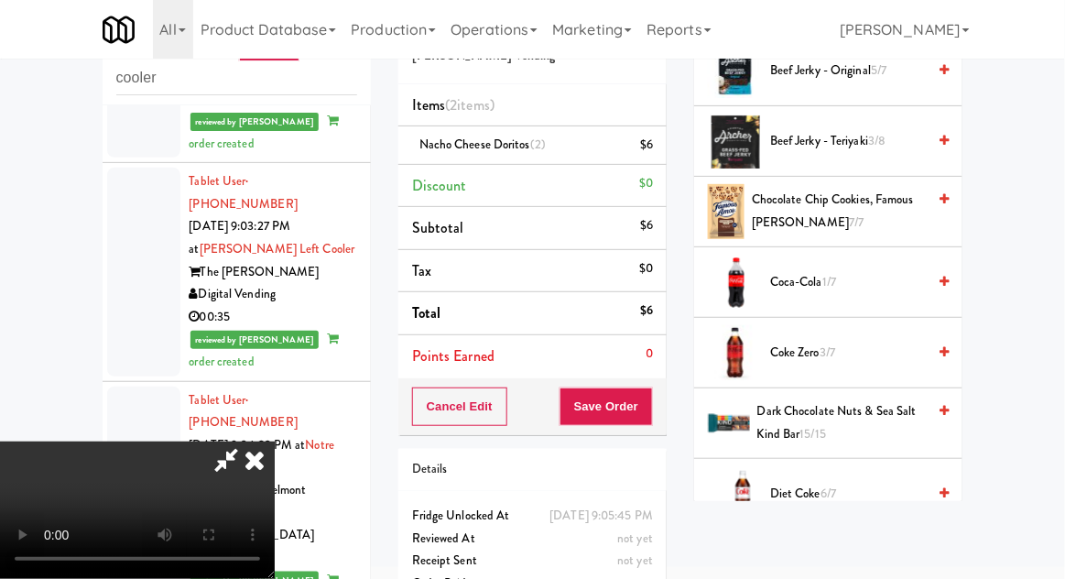
click at [836, 273] on span "1/7" at bounding box center [829, 281] width 14 height 17
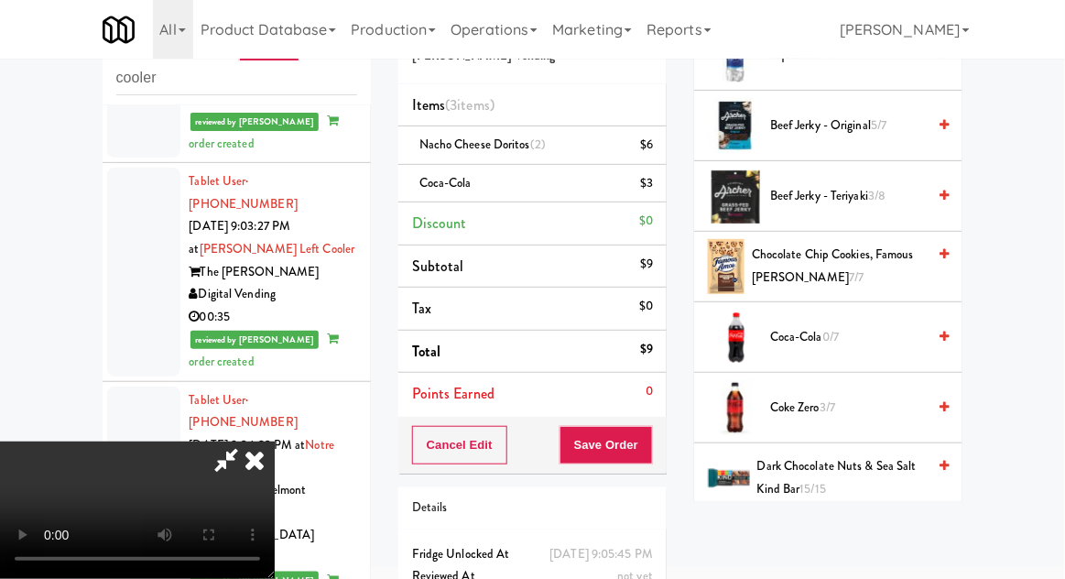
scroll to position [323, 0]
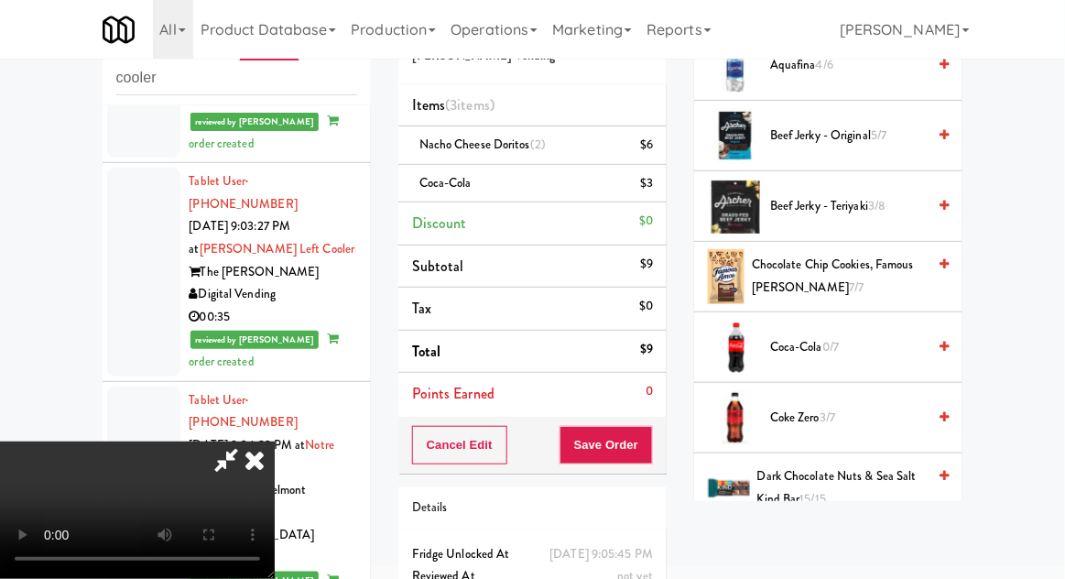
click at [818, 201] on span "Beef Jerky - Teriyaki 3/8" at bounding box center [848, 206] width 156 height 23
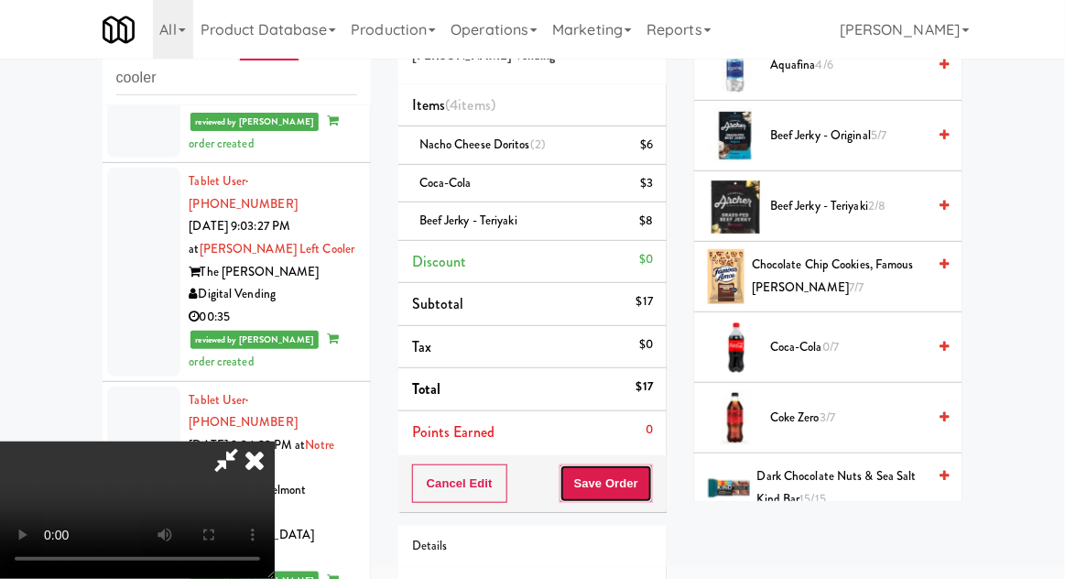
click at [650, 471] on button "Save Order" at bounding box center [605, 483] width 93 height 38
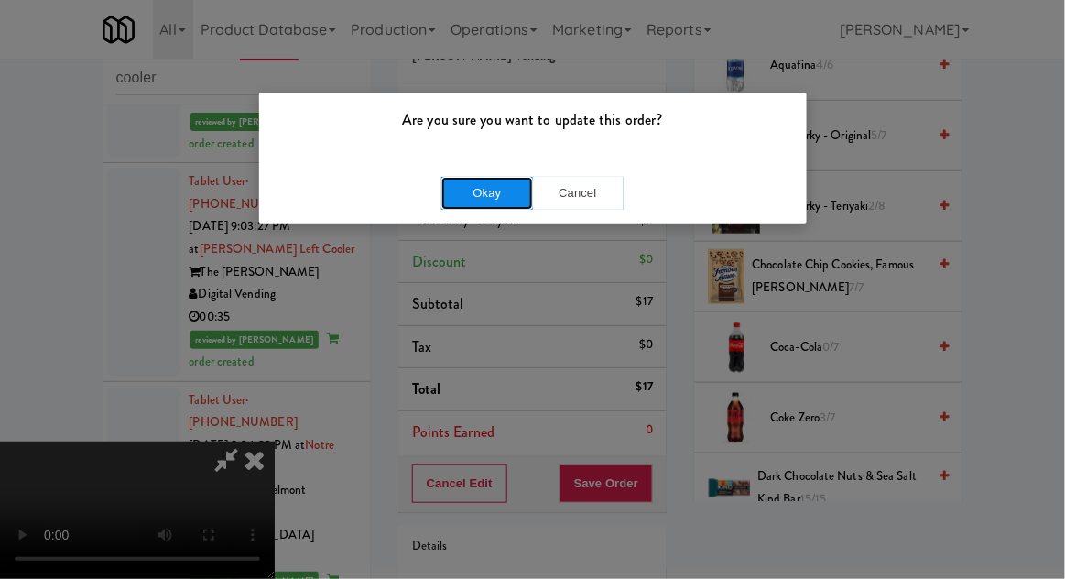
click at [464, 201] on button "Okay" at bounding box center [487, 193] width 92 height 33
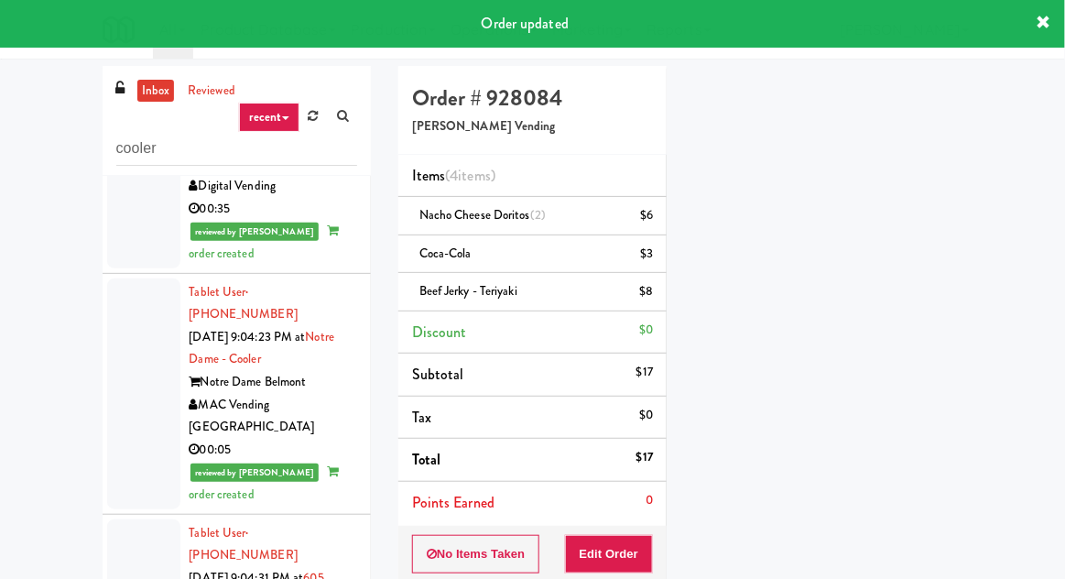
scroll to position [3315, 0]
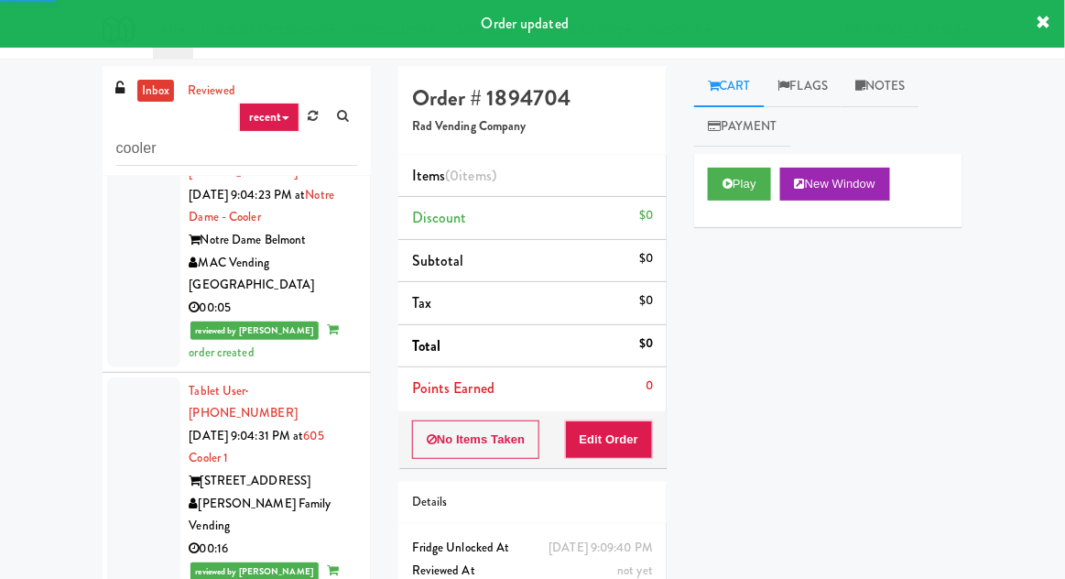
scroll to position [3448, 0]
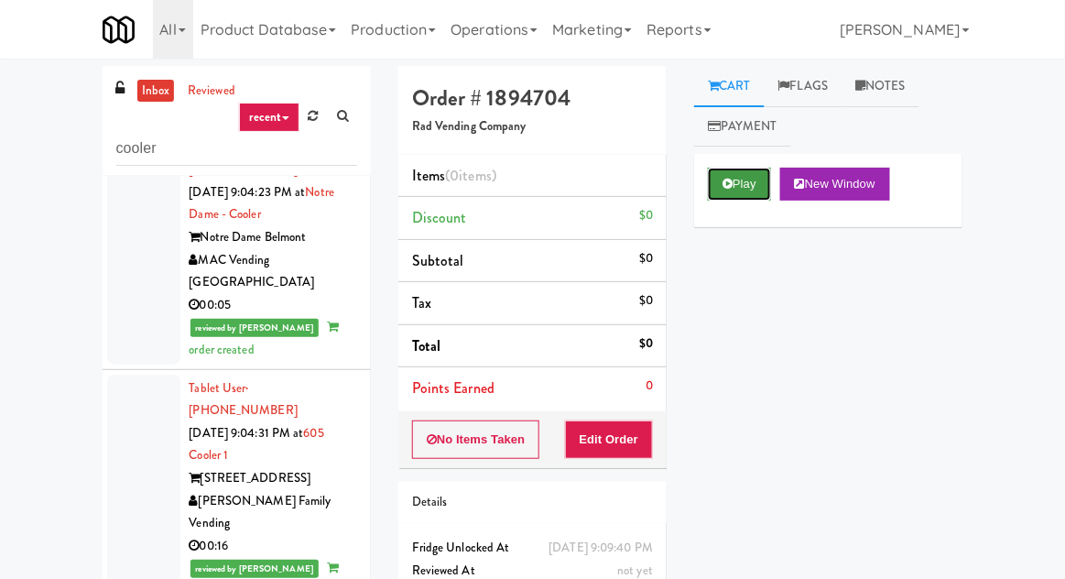
click at [713, 191] on button "Play" at bounding box center [739, 184] width 63 height 33
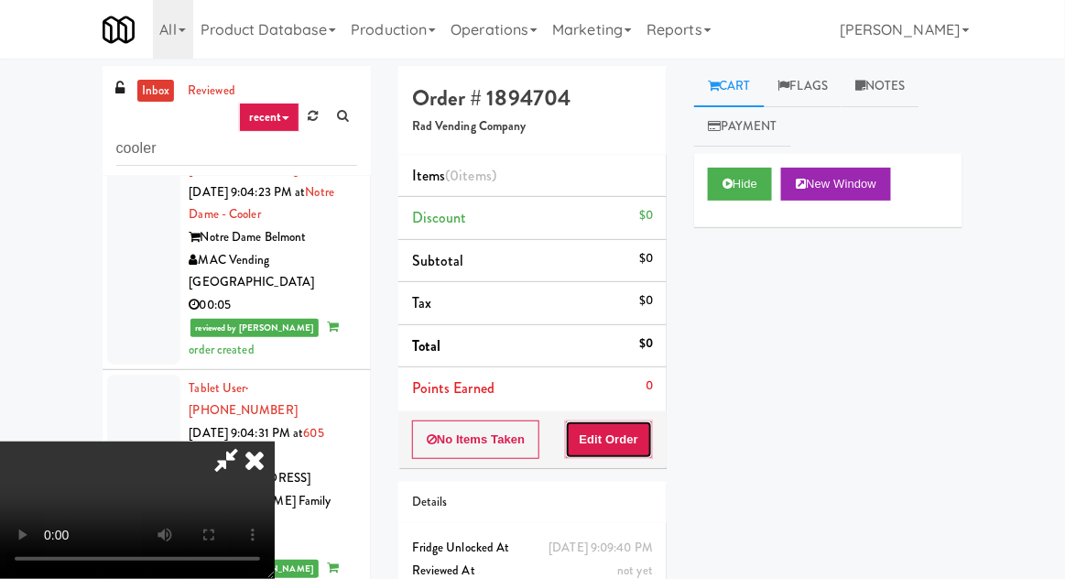
click at [608, 427] on button "Edit Order" at bounding box center [609, 439] width 89 height 38
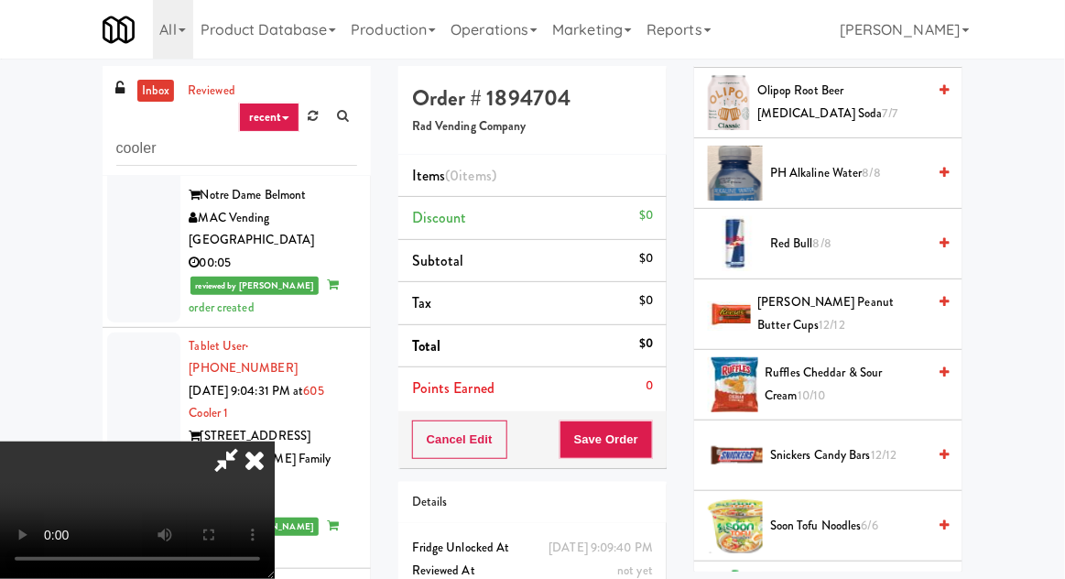
scroll to position [1842, 0]
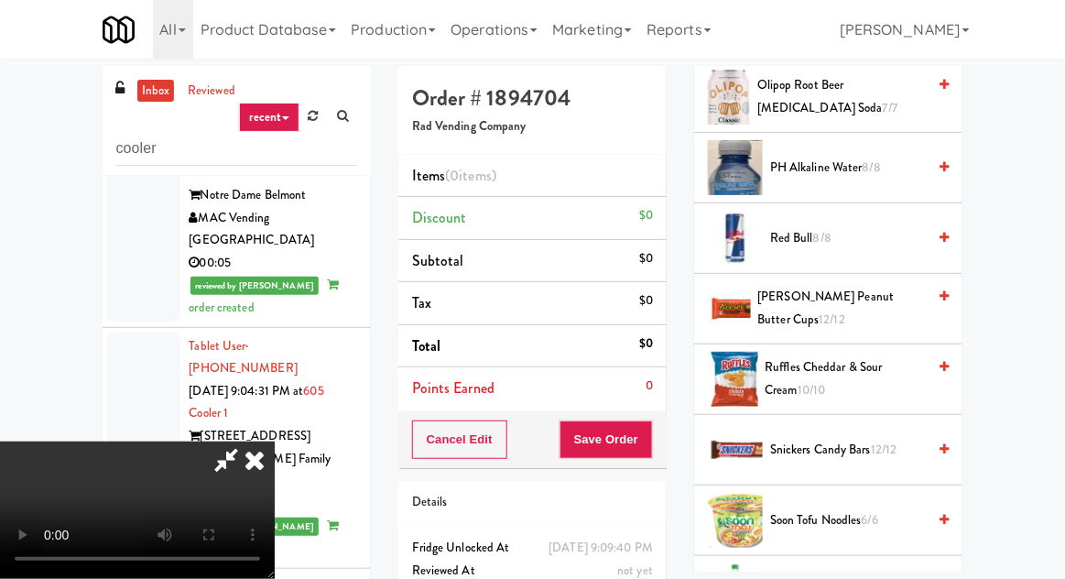
click at [822, 229] on span "8/8" at bounding box center [822, 237] width 18 height 17
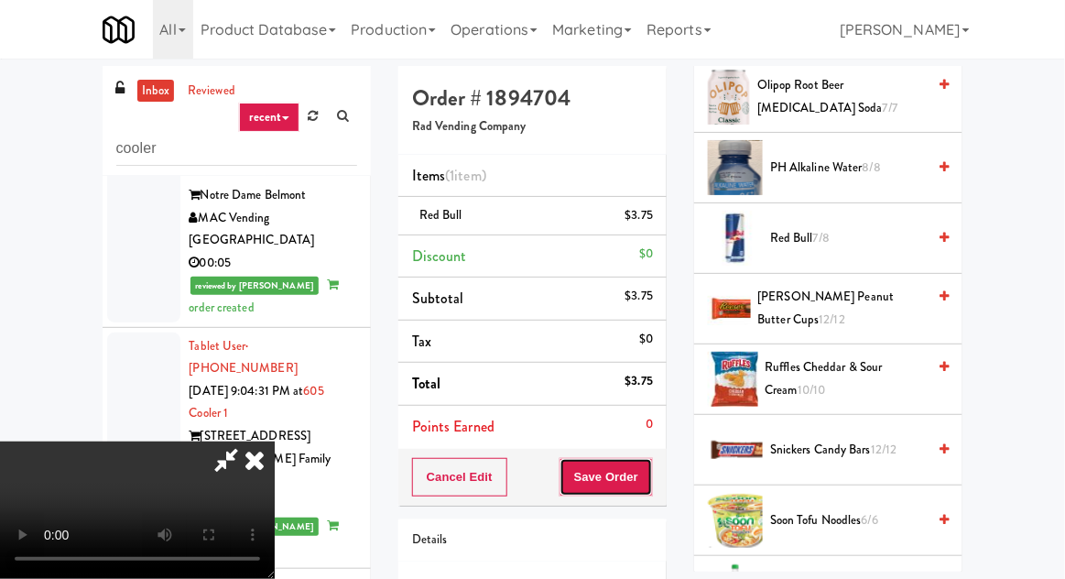
click at [646, 473] on button "Save Order" at bounding box center [605, 477] width 93 height 38
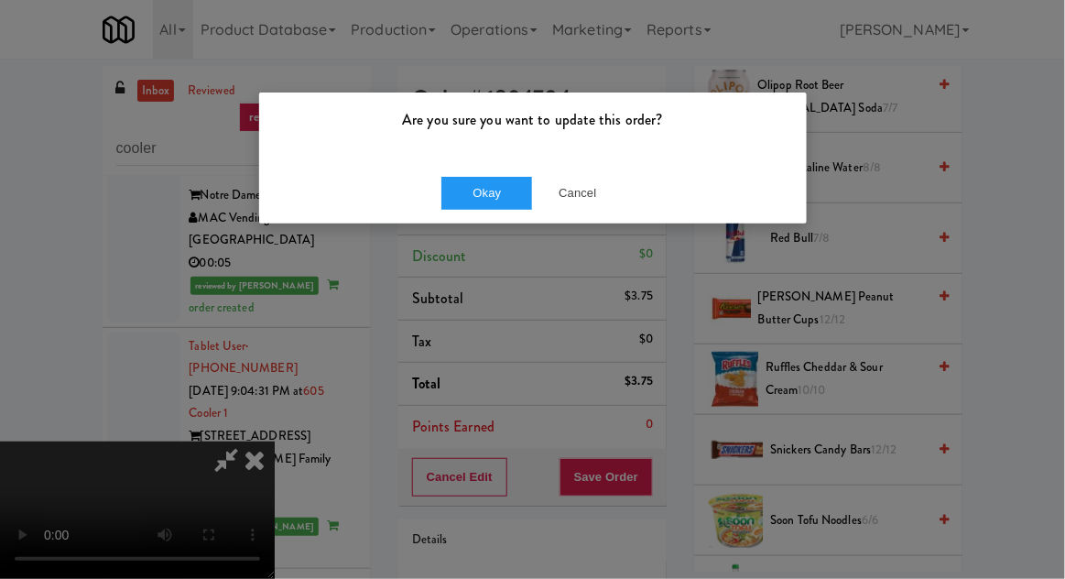
click at [432, 188] on div "Okay Cancel" at bounding box center [533, 192] width 548 height 61
click at [441, 187] on button "Okay" at bounding box center [487, 193] width 92 height 33
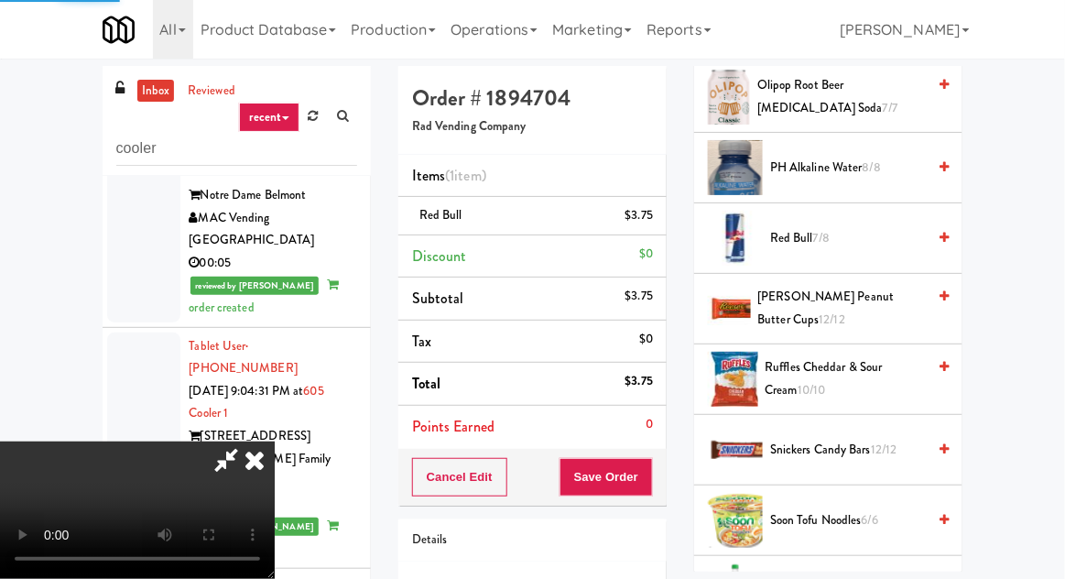
scroll to position [180, 0]
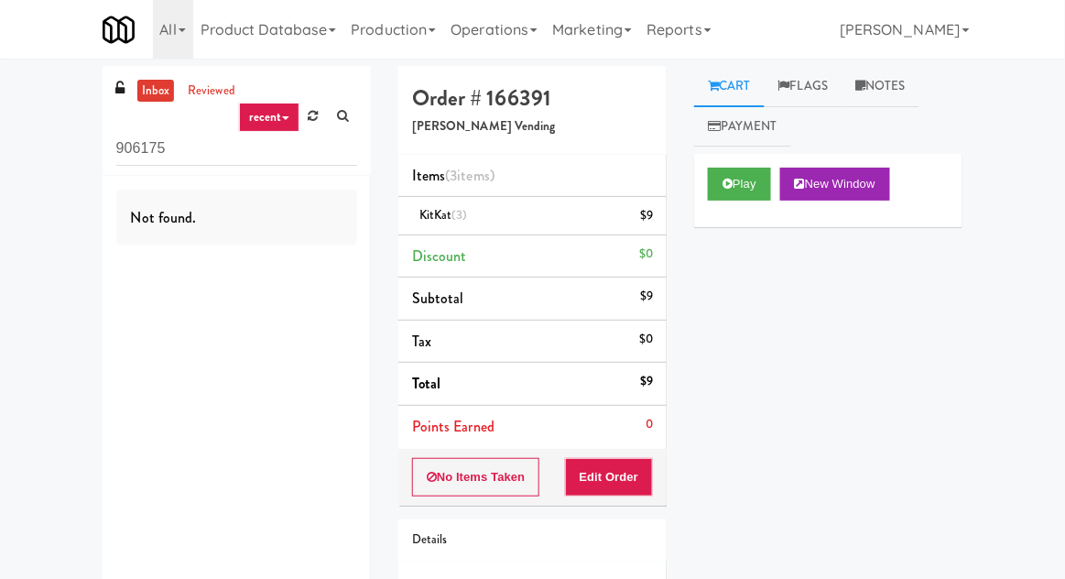
click at [318, 128] on link at bounding box center [313, 116] width 28 height 27
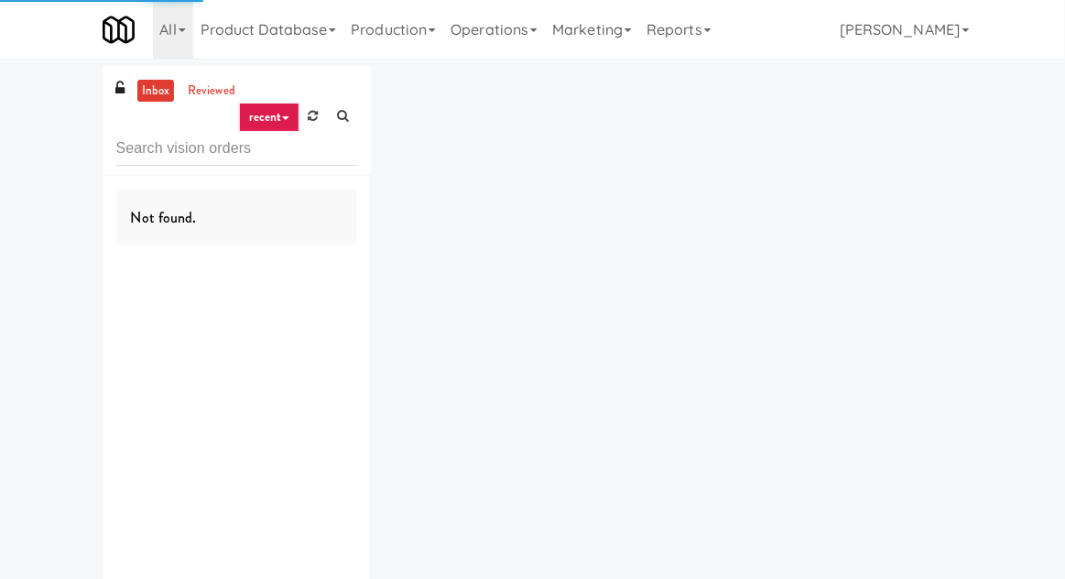
click at [16, 176] on div "inbox reviewed recent all unclear take inventory issue suspicious failed recent…" at bounding box center [532, 356] width 1065 height 581
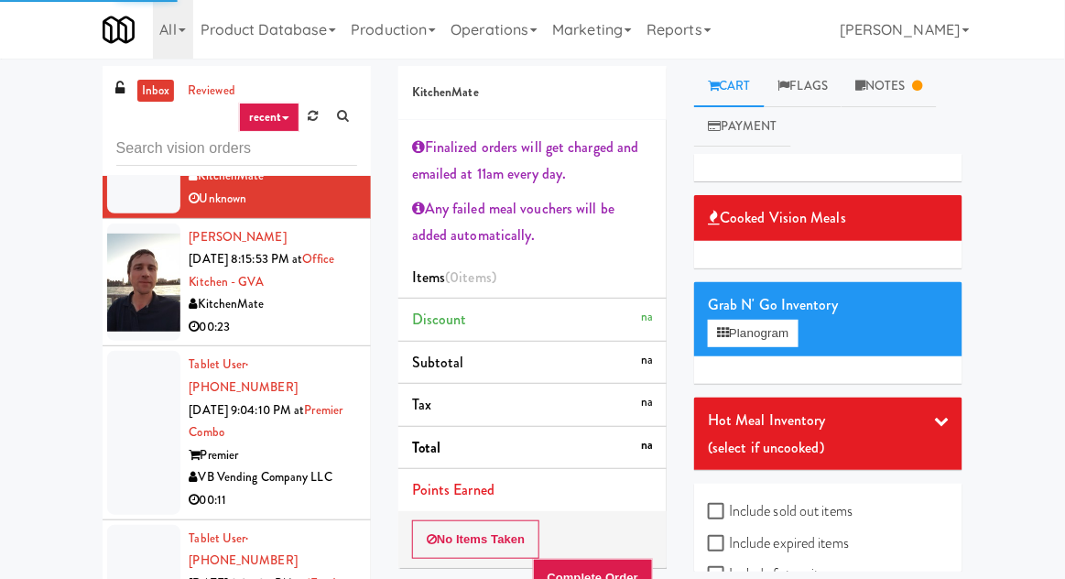
scroll to position [5223, 0]
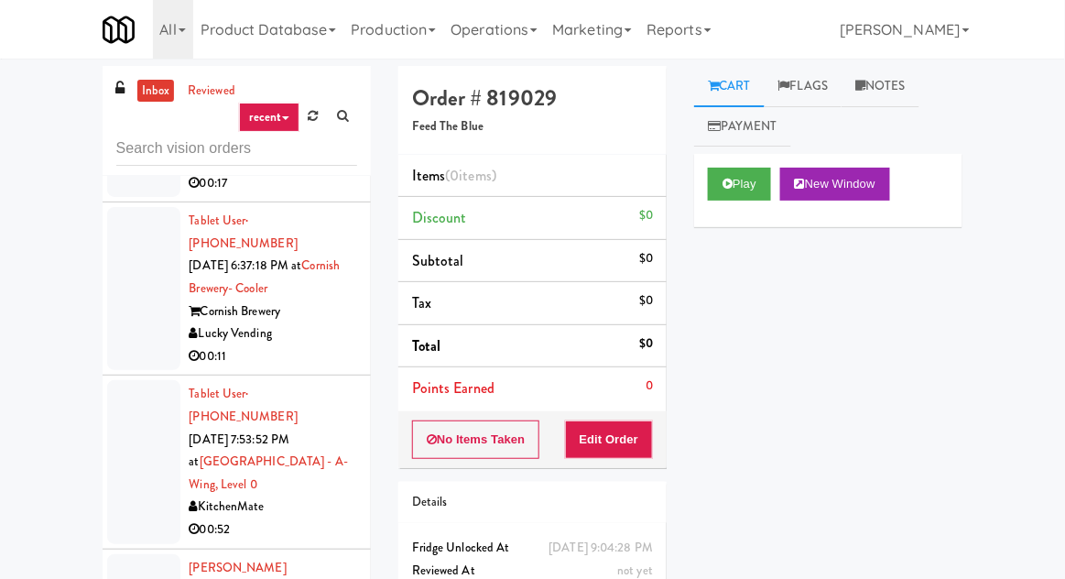
scroll to position [4304, 0]
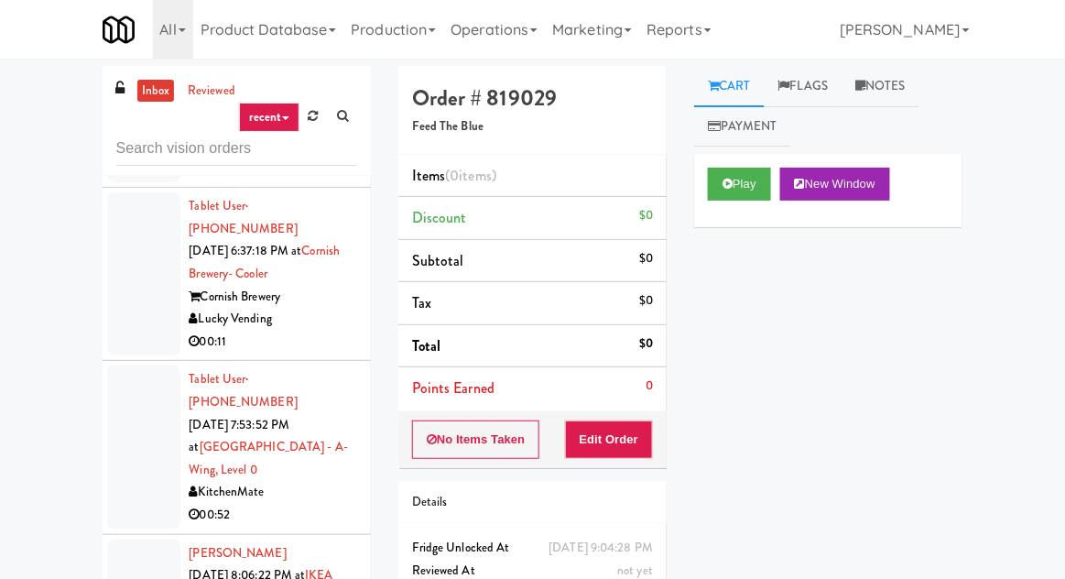
click at [742, 180] on button "Play" at bounding box center [739, 184] width 63 height 33
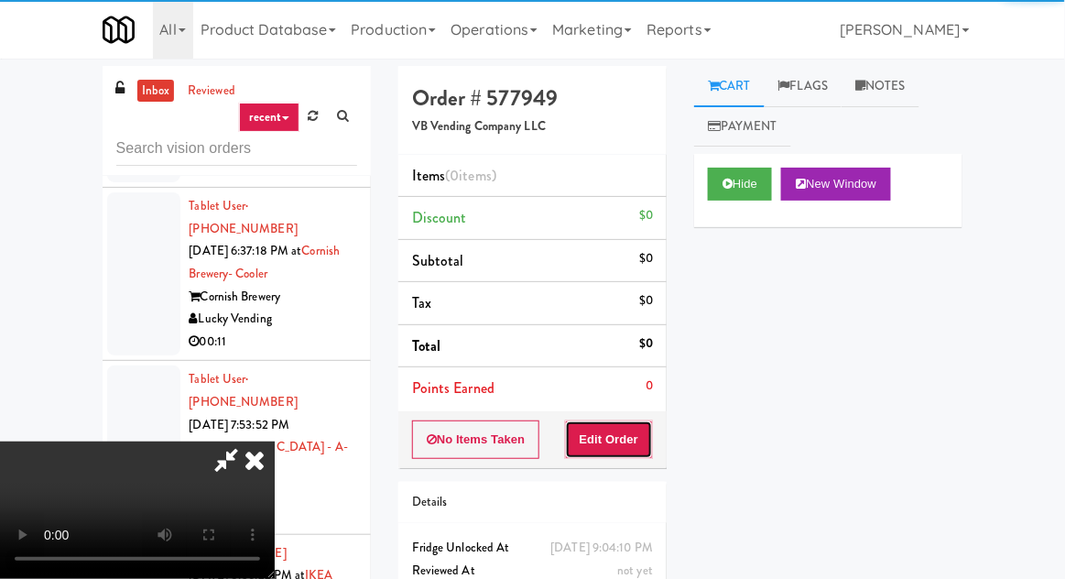
click at [621, 432] on button "Edit Order" at bounding box center [609, 439] width 89 height 38
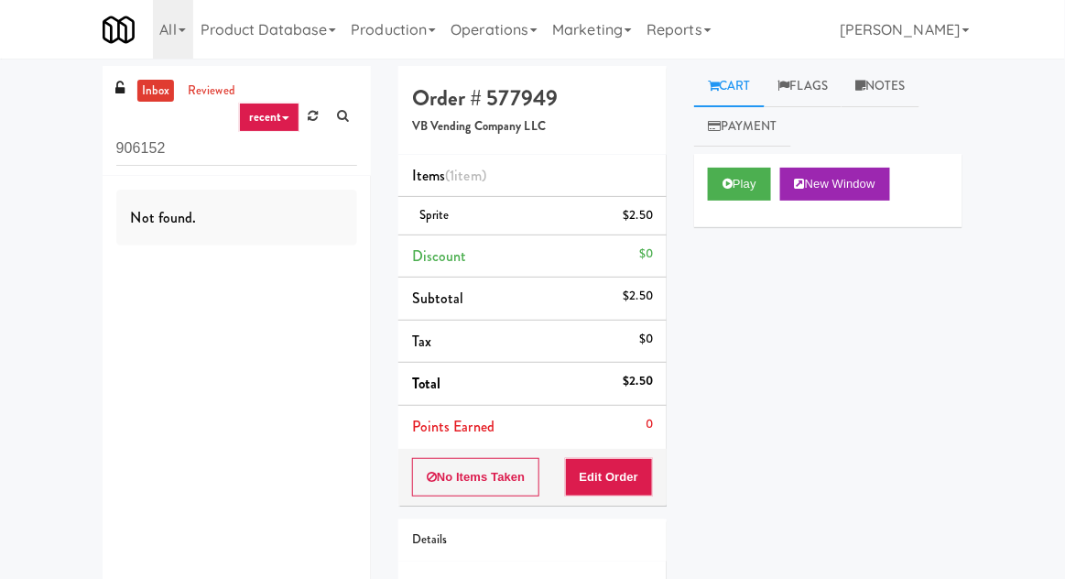
click at [312, 119] on icon at bounding box center [314, 116] width 10 height 12
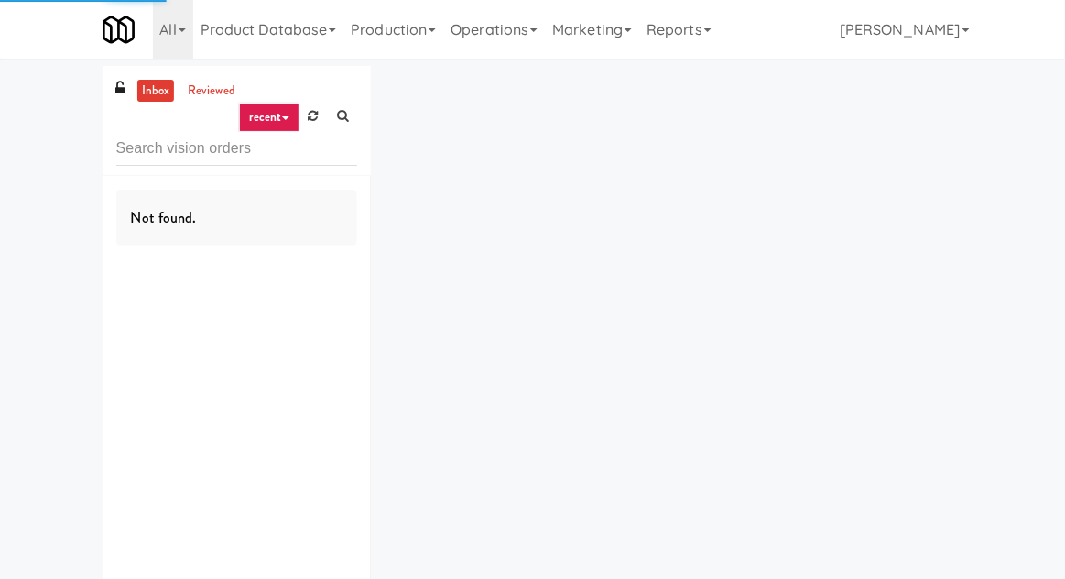
click at [22, 123] on div "inbox reviewed recent all unclear take inventory issue suspicious failed recent…" at bounding box center [532, 356] width 1065 height 581
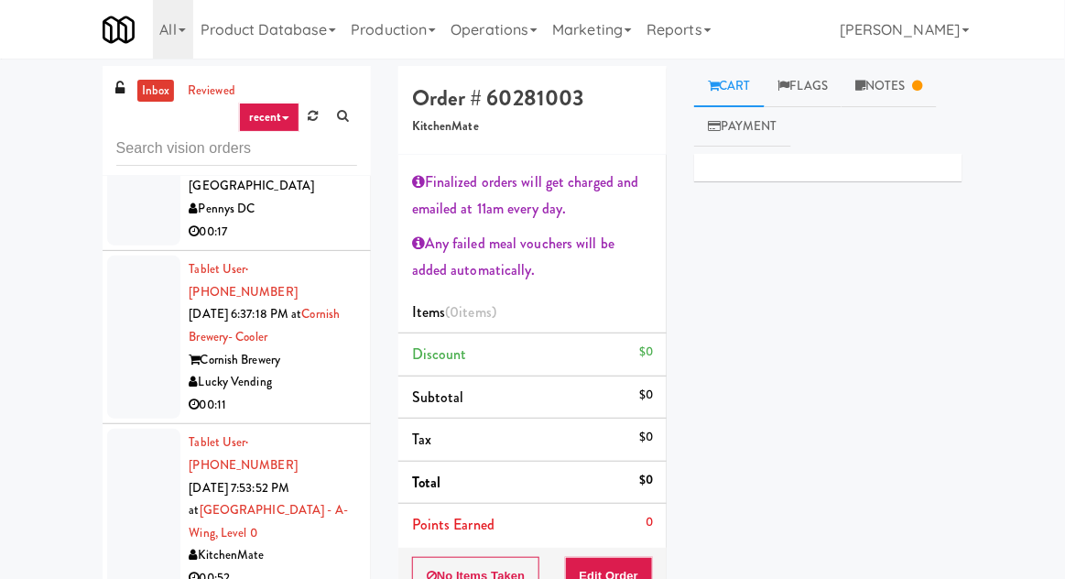
scroll to position [5223, 0]
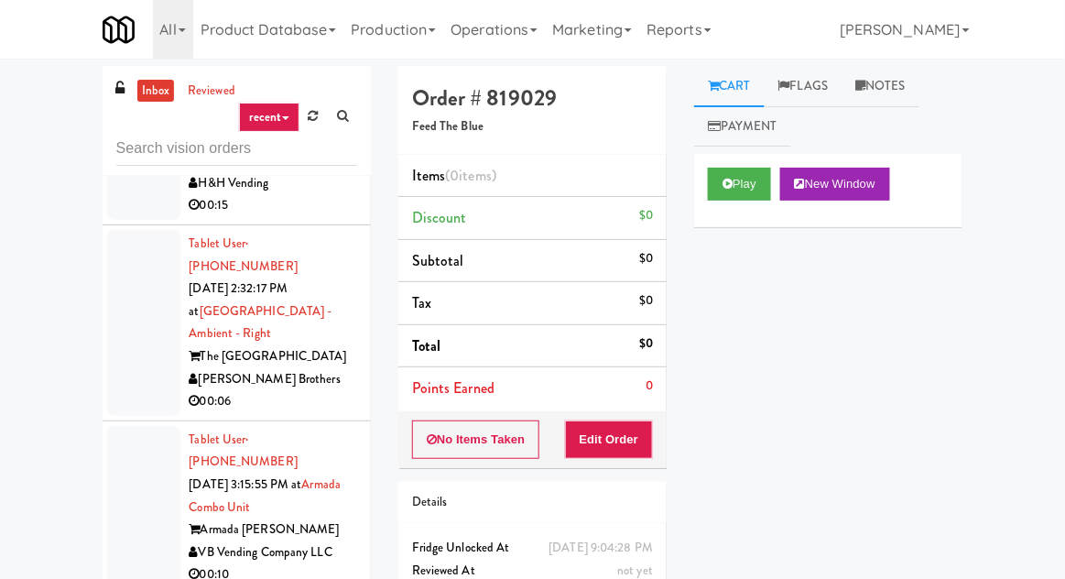
scroll to position [3677, 0]
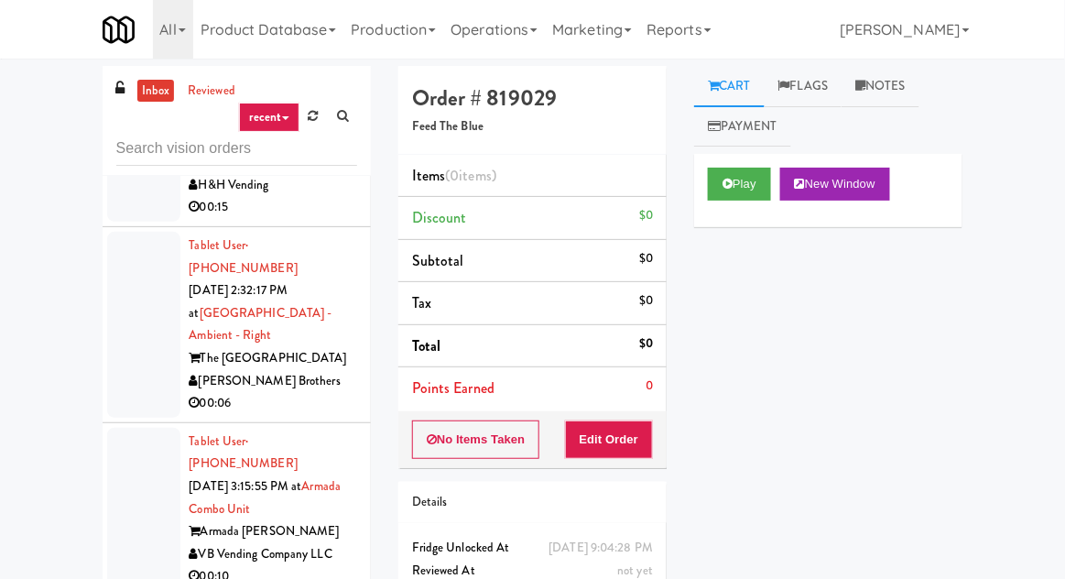
click at [634, 334] on li "Total $0" at bounding box center [532, 346] width 268 height 43
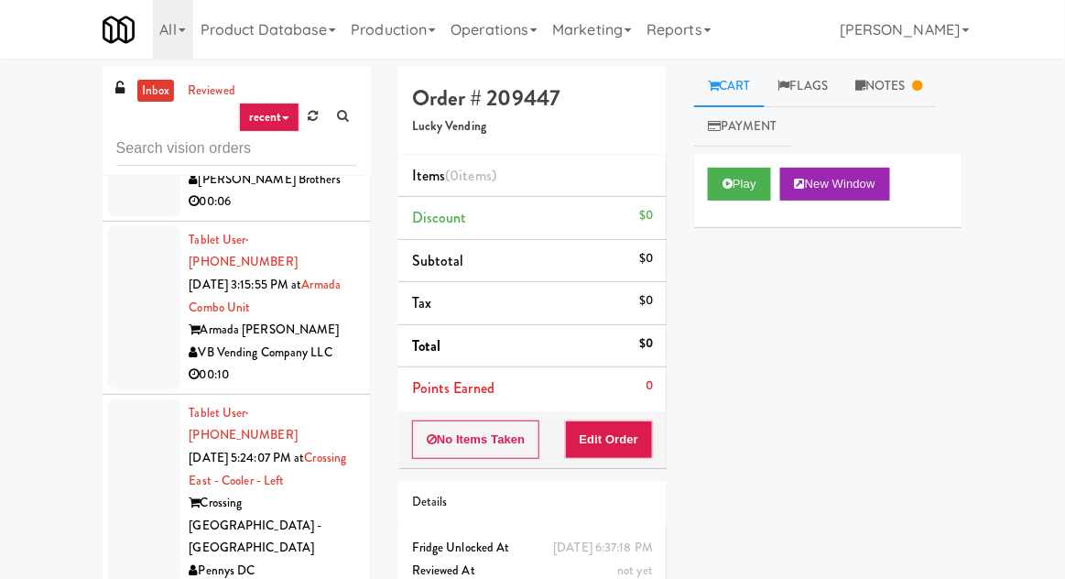
scroll to position [3952, 0]
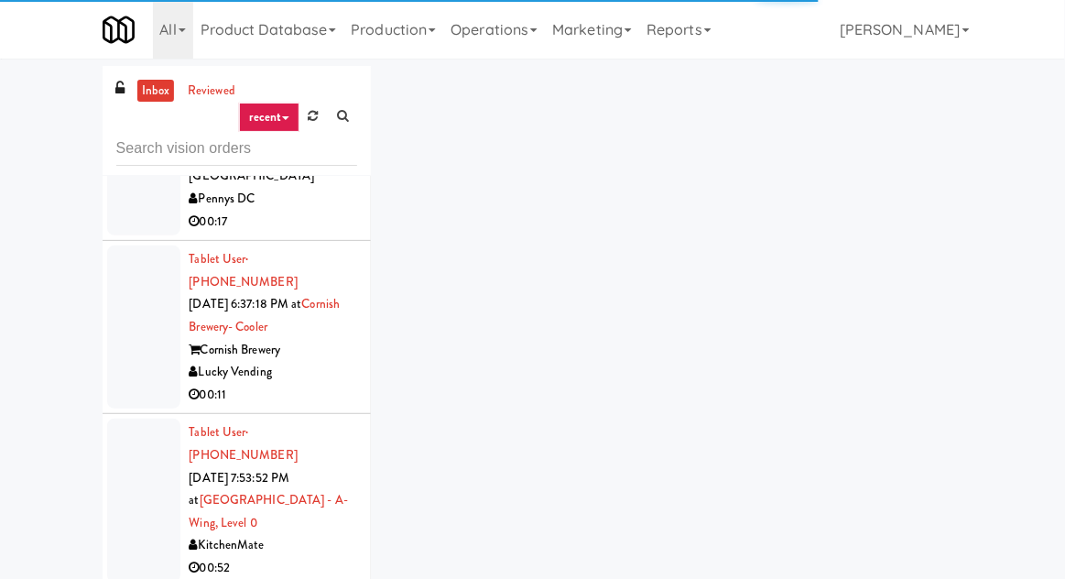
scroll to position [4278, 0]
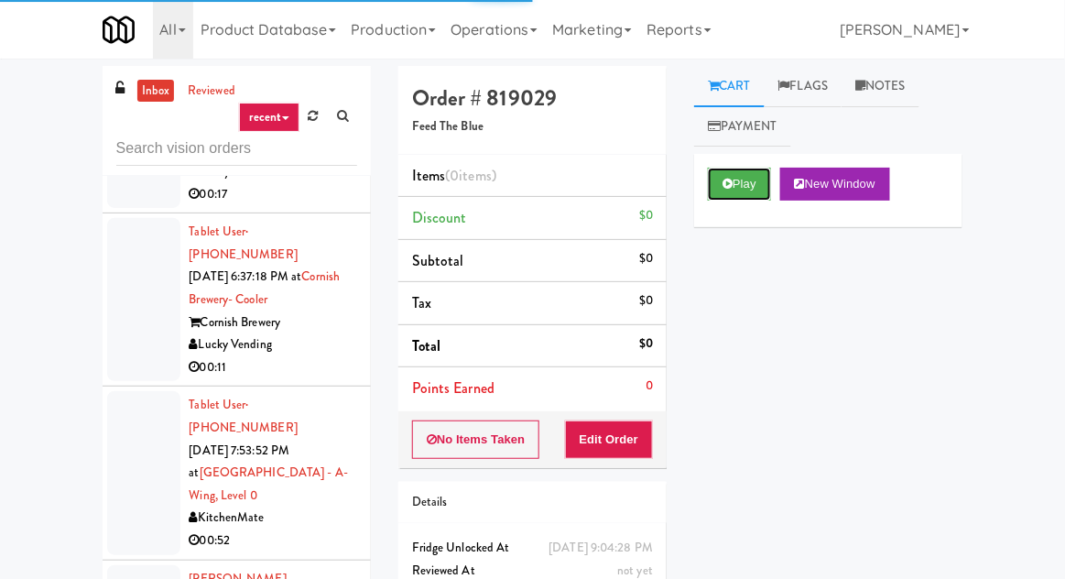
click at [714, 198] on button "Play" at bounding box center [739, 184] width 63 height 33
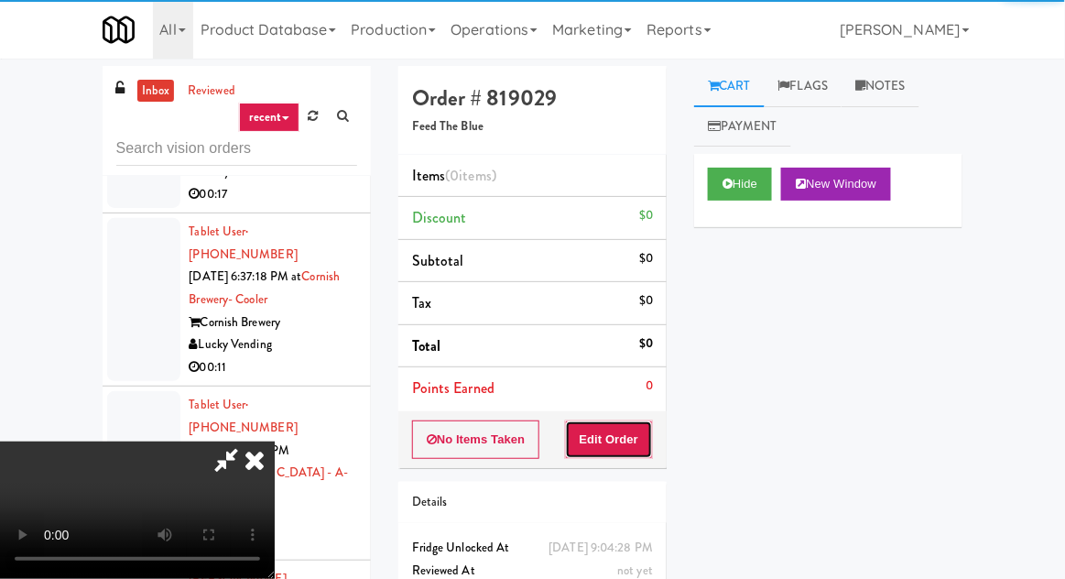
click at [610, 420] on button "Edit Order" at bounding box center [609, 439] width 89 height 38
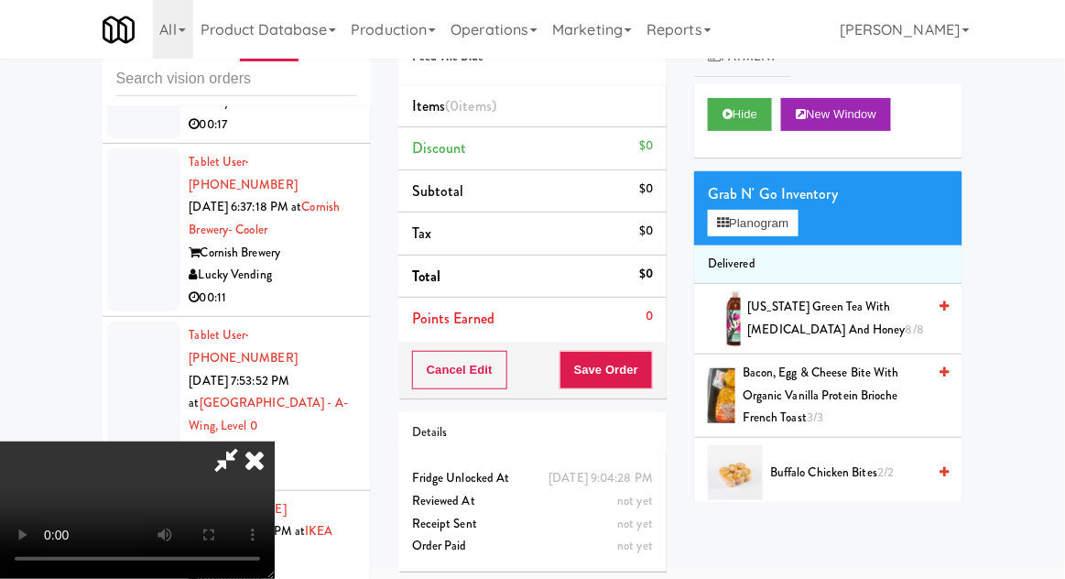
scroll to position [70, 0]
click at [769, 228] on button "Planogram" at bounding box center [753, 223] width 90 height 27
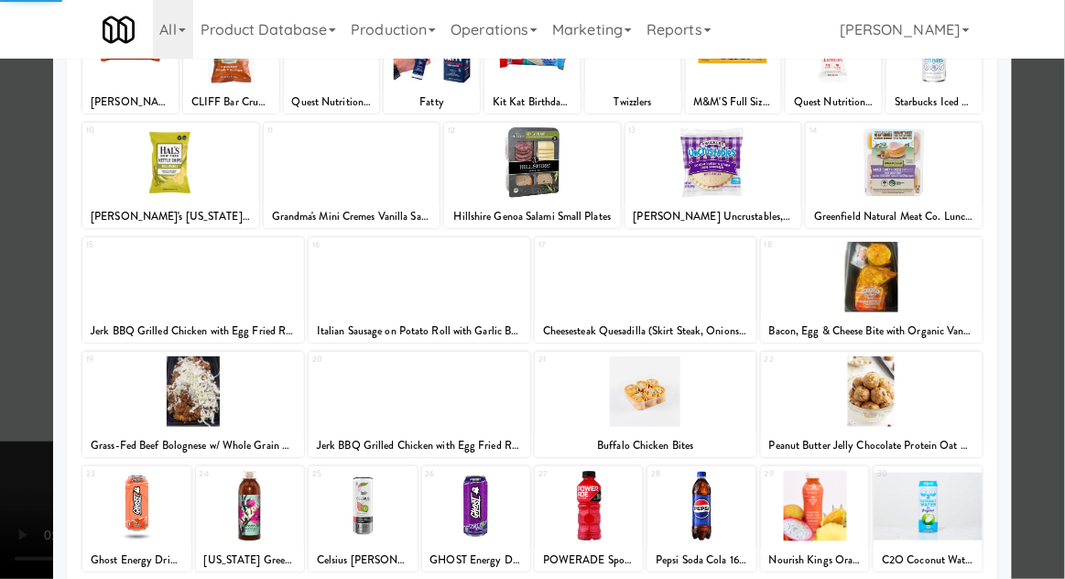
scroll to position [232, 0]
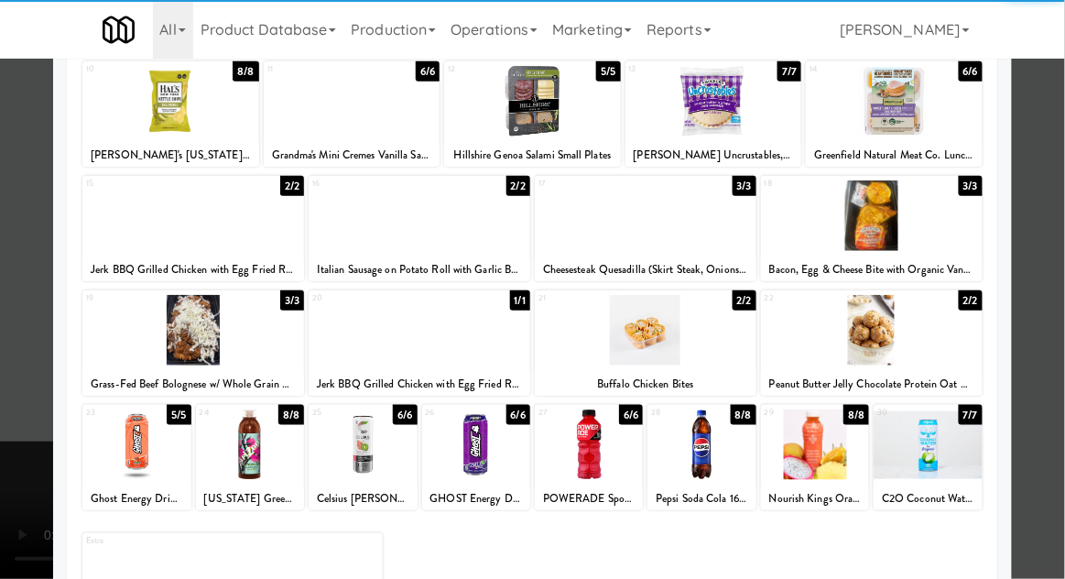
click at [484, 455] on div at bounding box center [476, 444] width 108 height 71
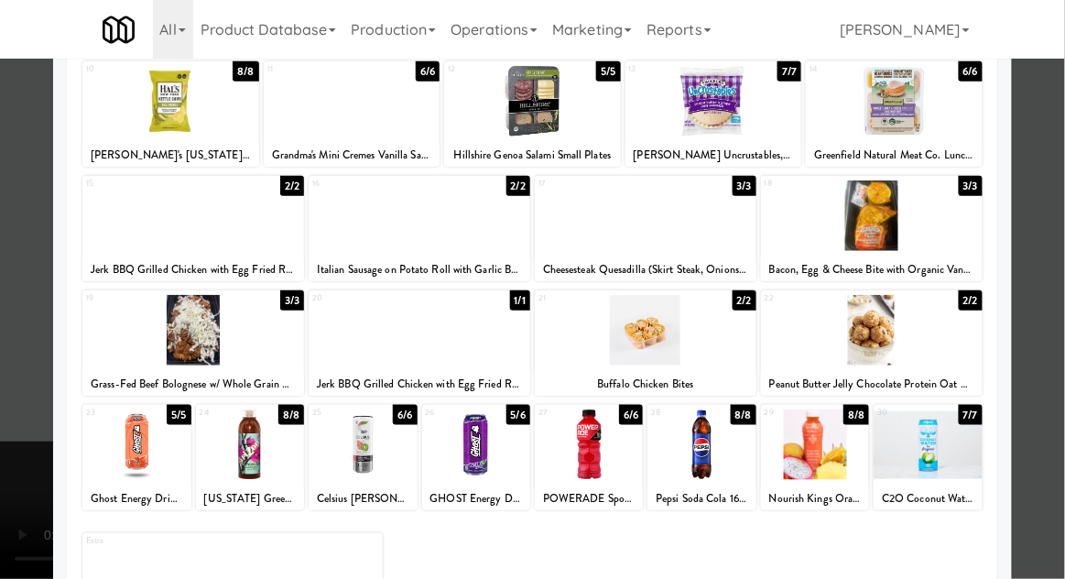
click at [1050, 279] on div at bounding box center [532, 289] width 1065 height 579
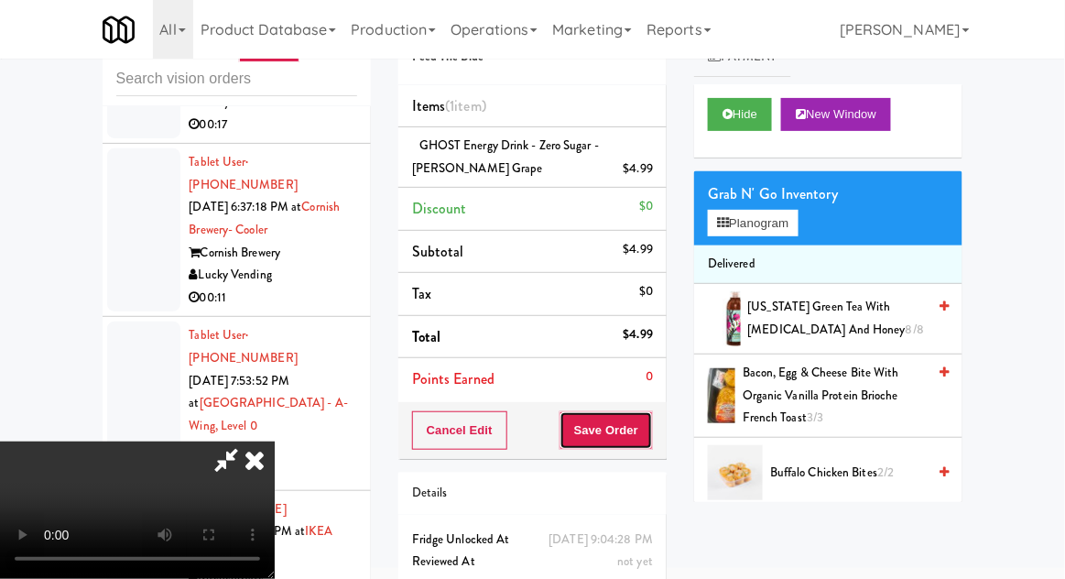
click at [653, 412] on button "Save Order" at bounding box center [605, 430] width 93 height 38
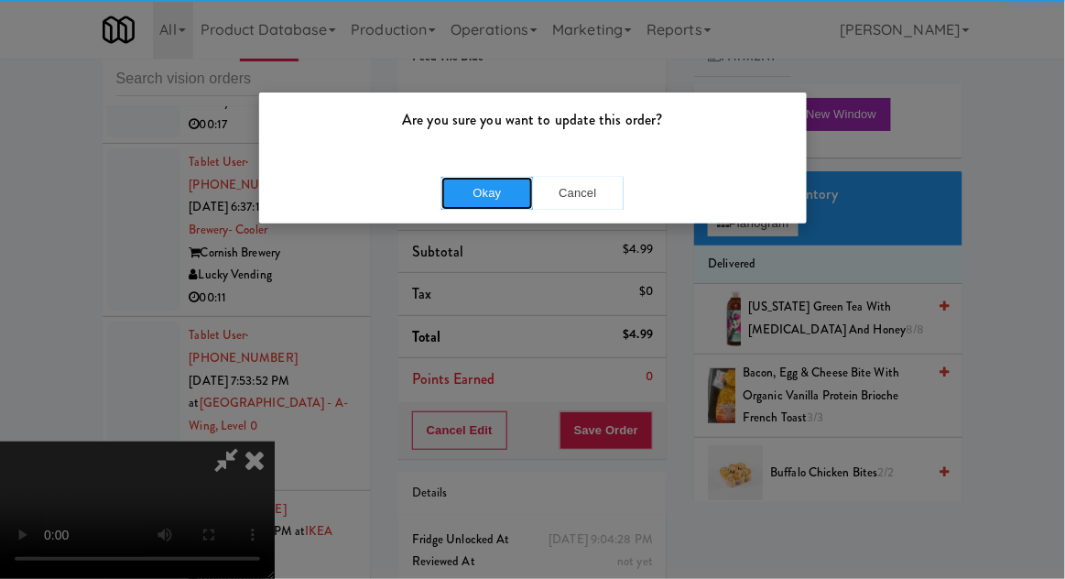
click at [503, 201] on button "Okay" at bounding box center [487, 193] width 92 height 33
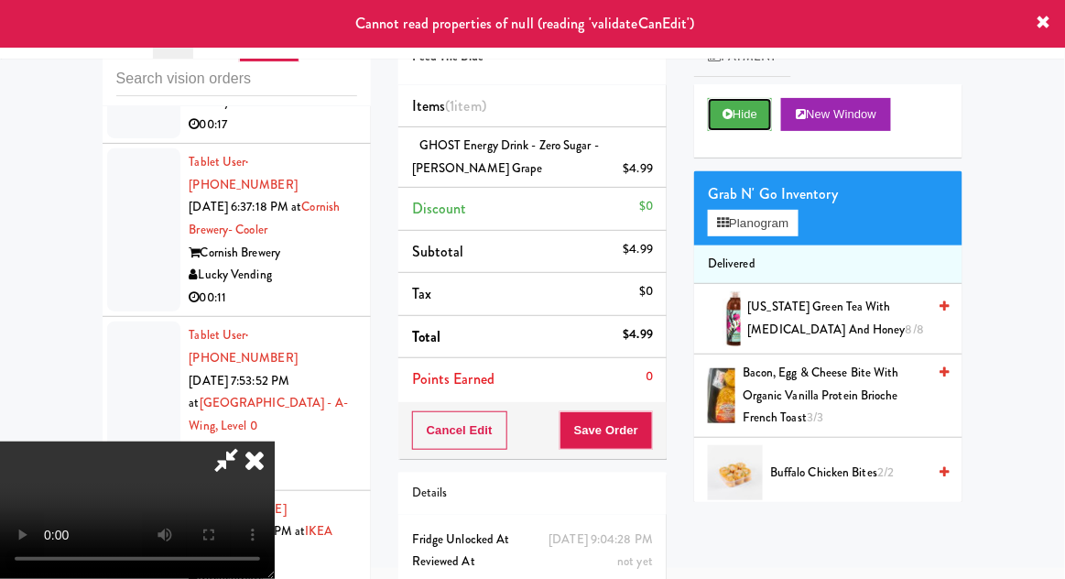
click at [722, 128] on button "Hide" at bounding box center [740, 114] width 64 height 33
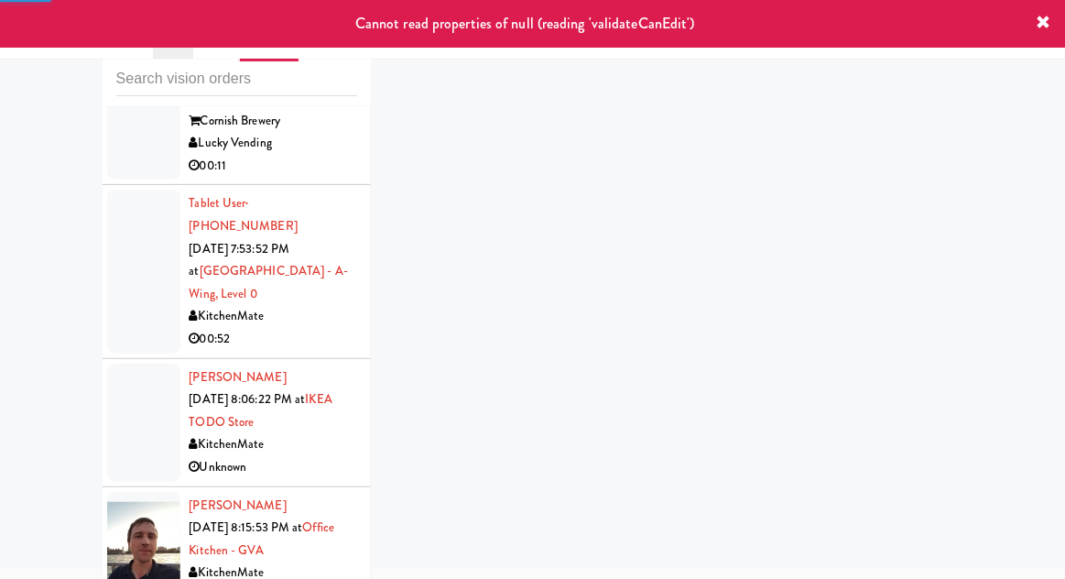
scroll to position [4448, 0]
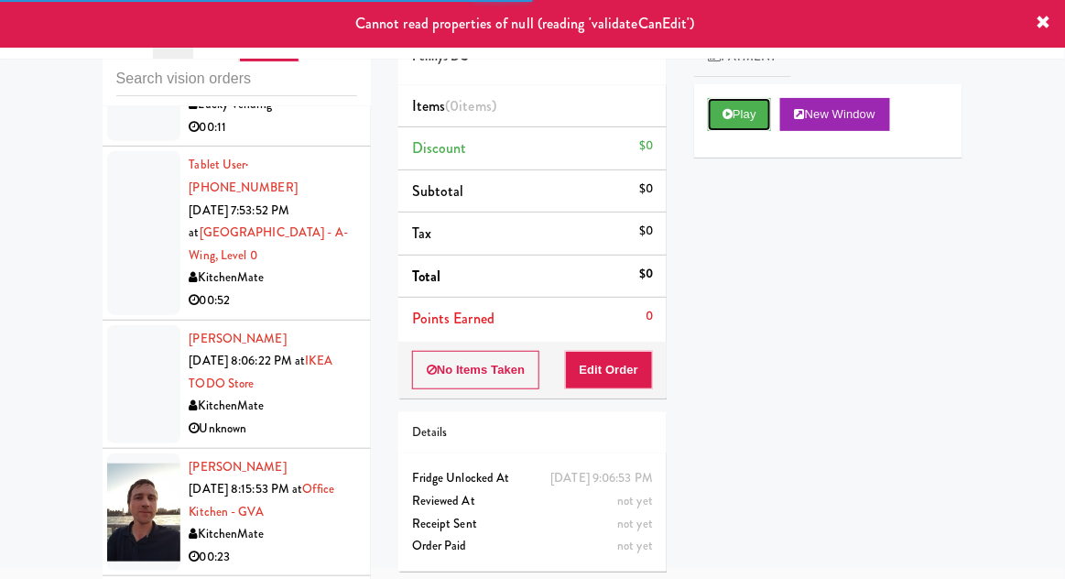
click at [729, 112] on icon at bounding box center [727, 114] width 10 height 12
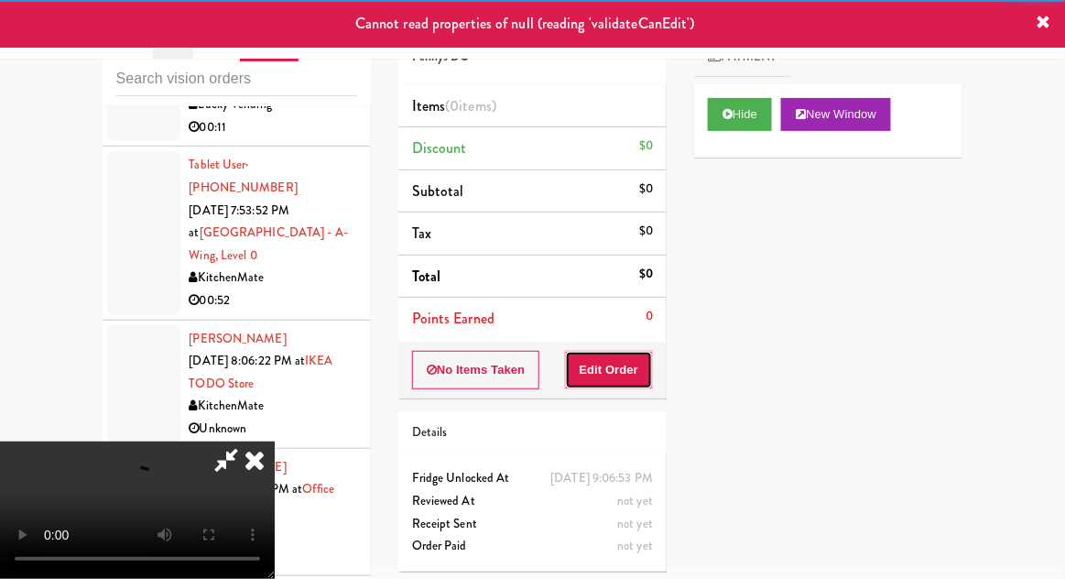
click at [605, 360] on button "Edit Order" at bounding box center [609, 370] width 89 height 38
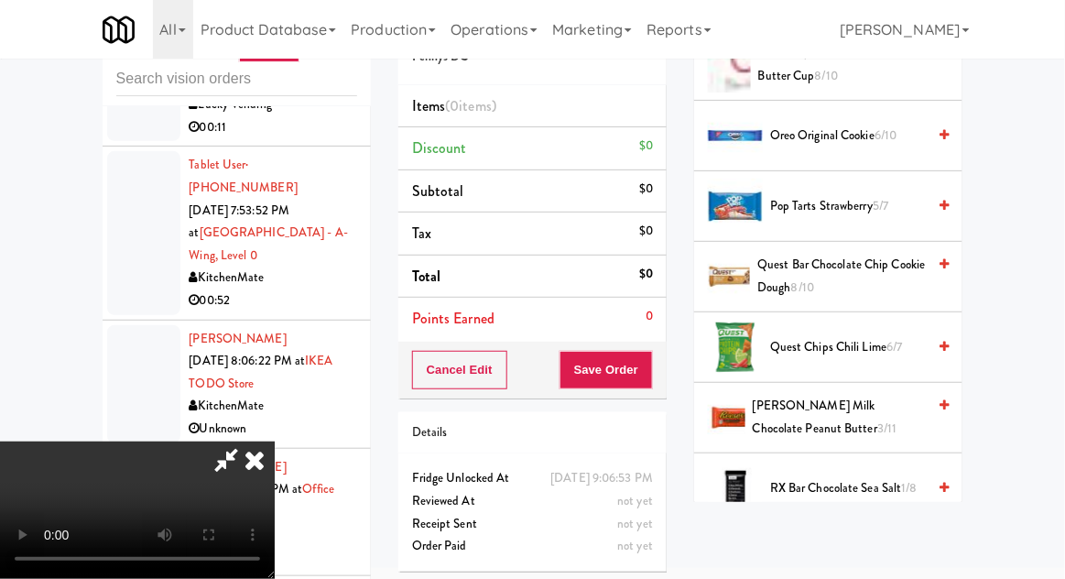
scroll to position [1455, 0]
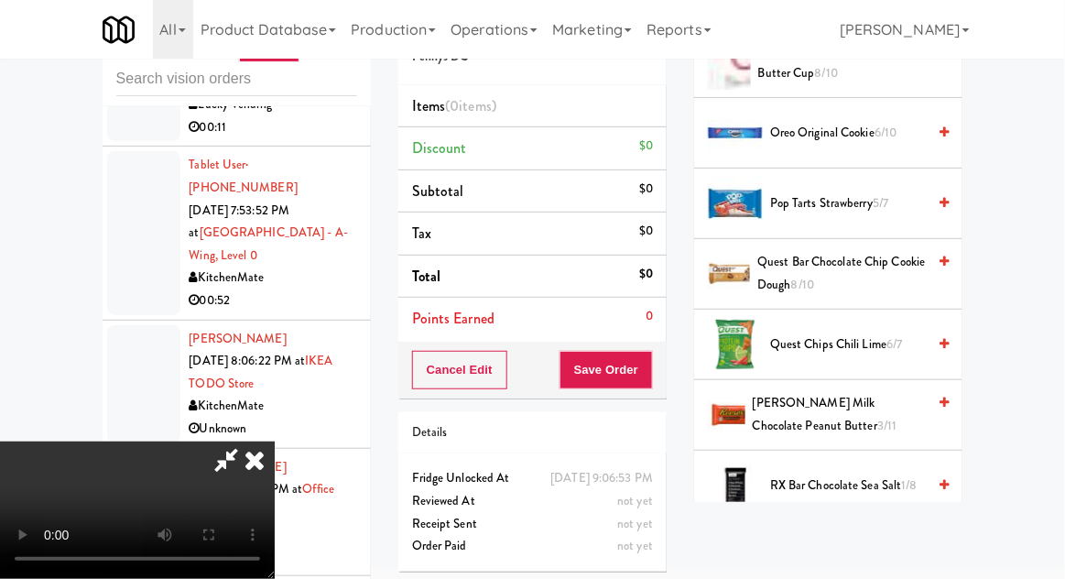
click at [813, 398] on span "Reese's Milk Chocolate Peanut Butter 3/11" at bounding box center [839, 414] width 173 height 45
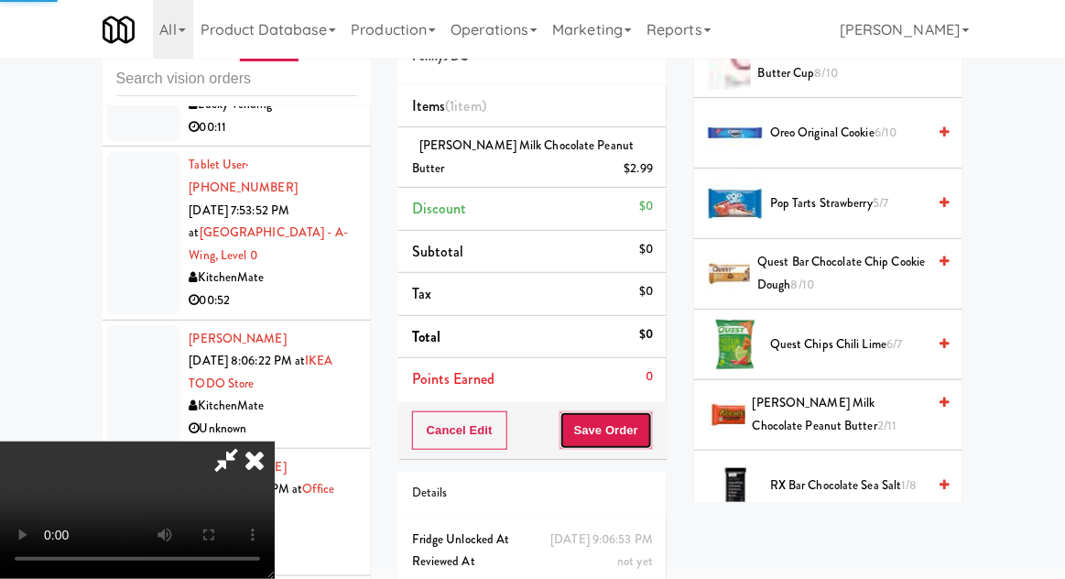
click at [645, 425] on button "Save Order" at bounding box center [605, 430] width 93 height 38
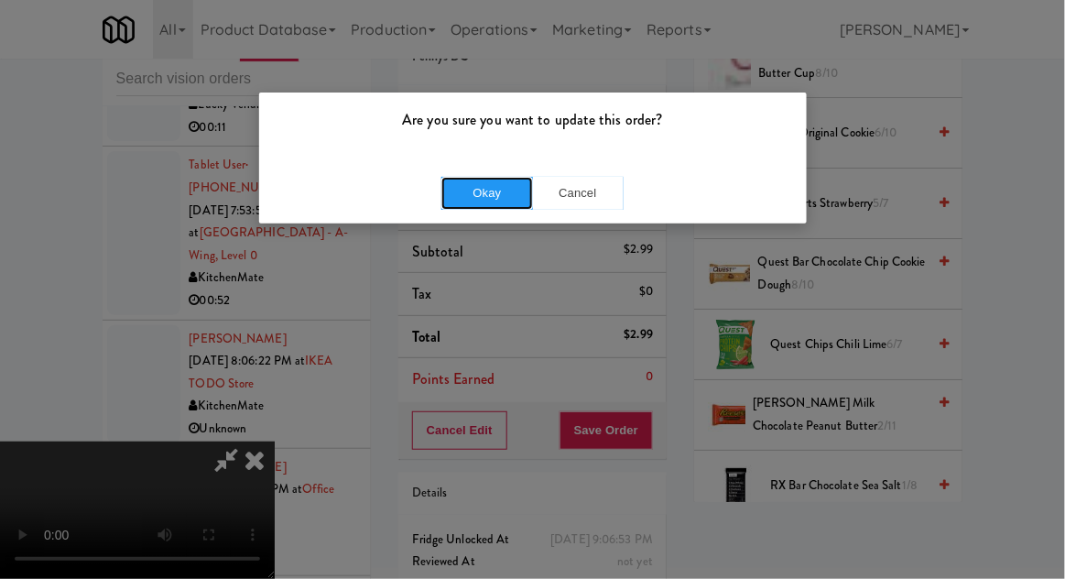
click at [477, 185] on button "Okay" at bounding box center [487, 193] width 92 height 33
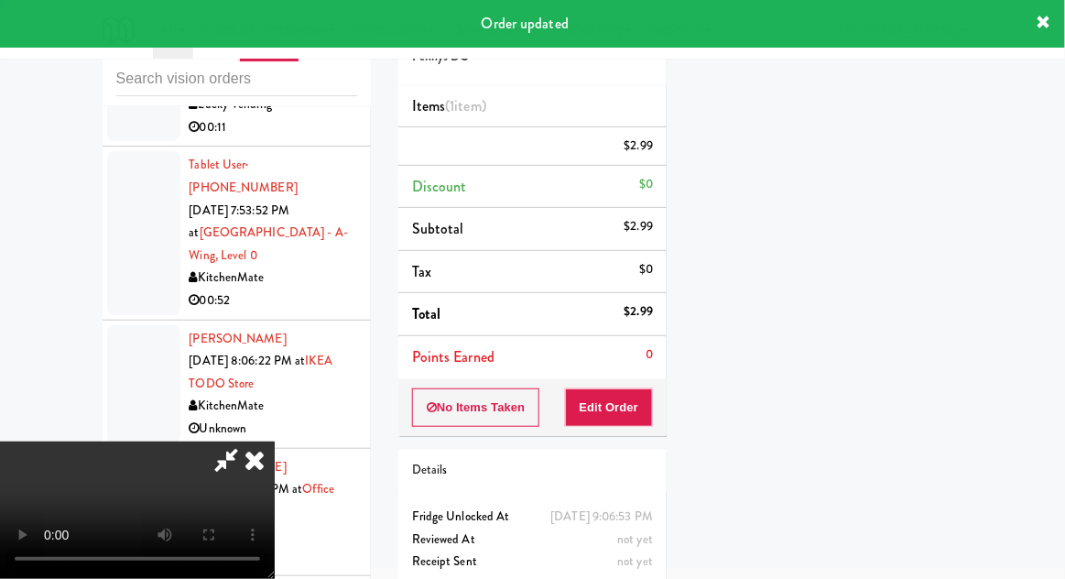
scroll to position [180, 0]
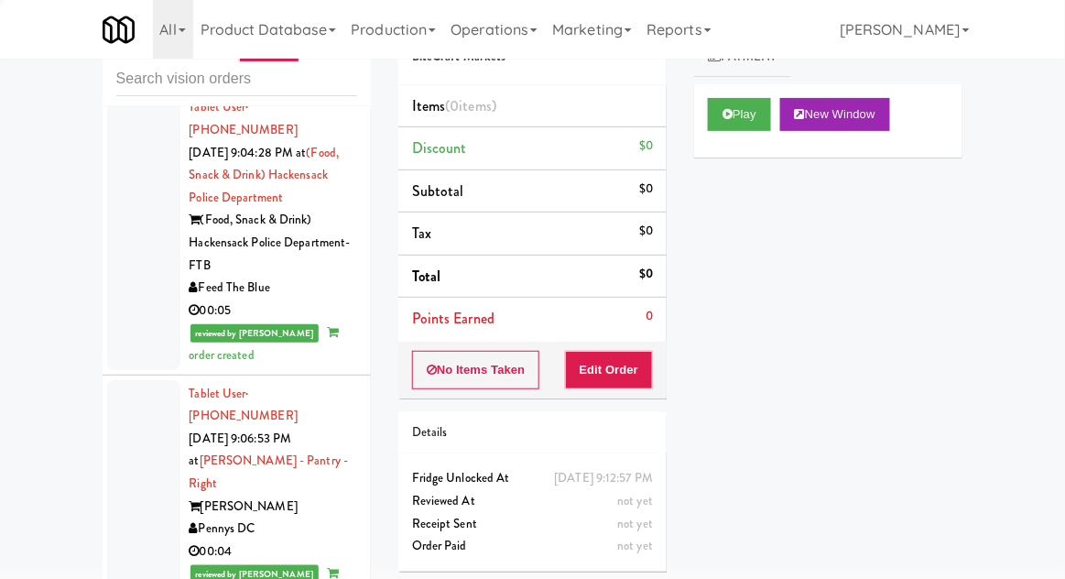
scroll to position [4935, 0]
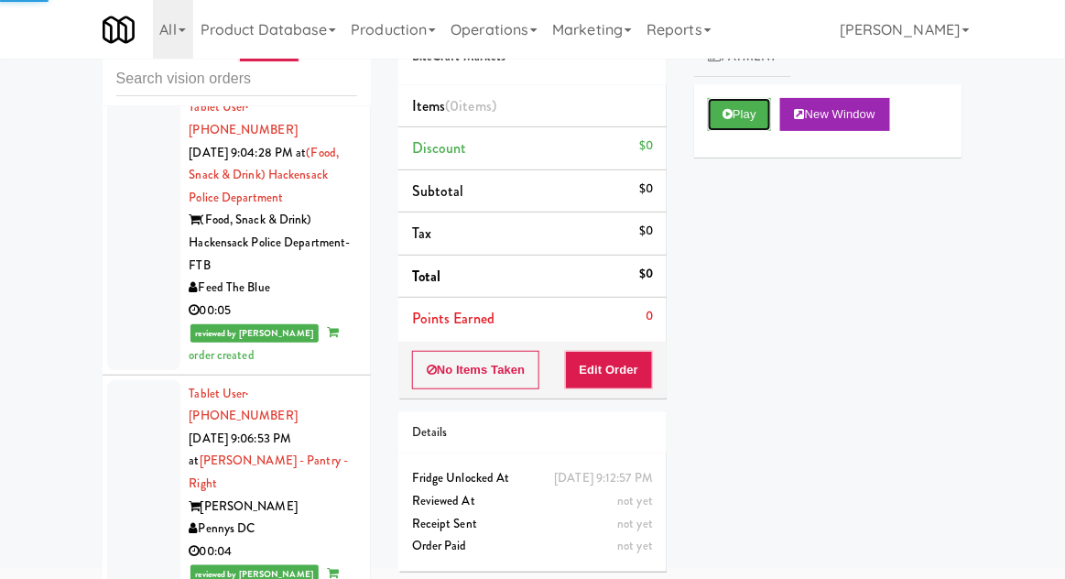
click at [740, 102] on button "Play" at bounding box center [739, 114] width 63 height 33
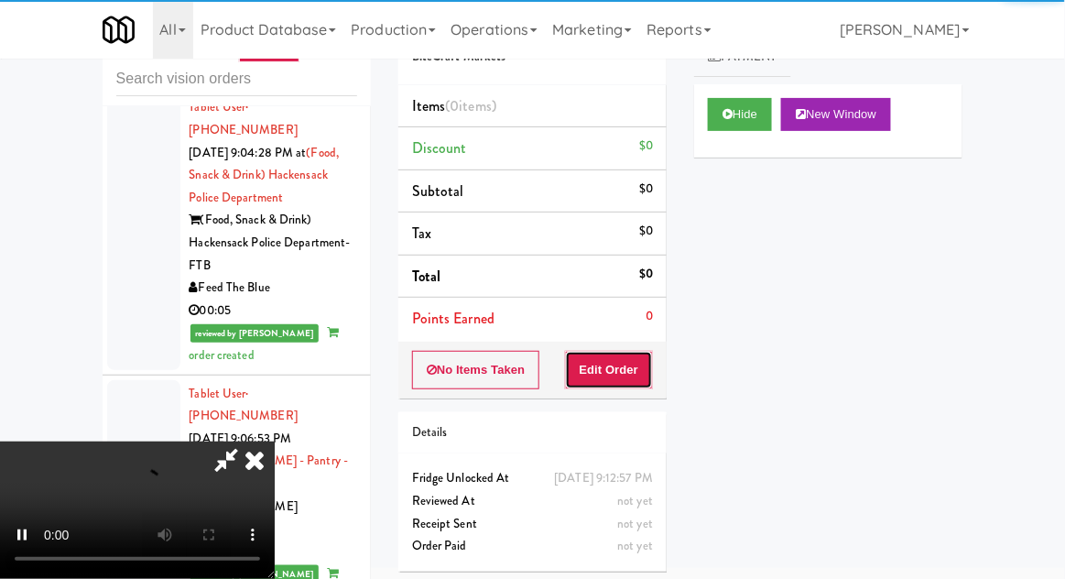
click at [604, 364] on button "Edit Order" at bounding box center [609, 370] width 89 height 38
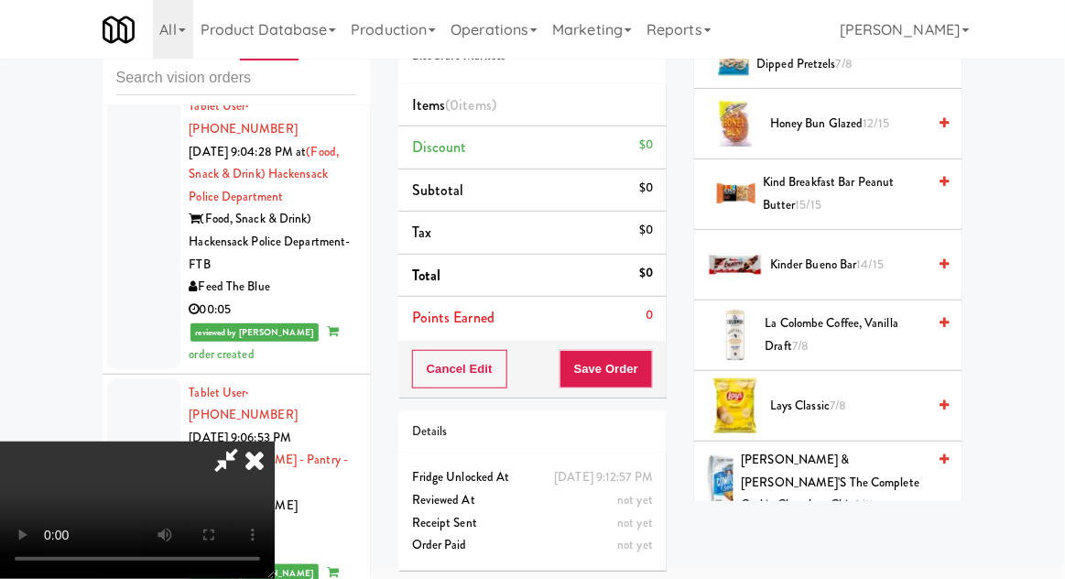
scroll to position [1185, 0]
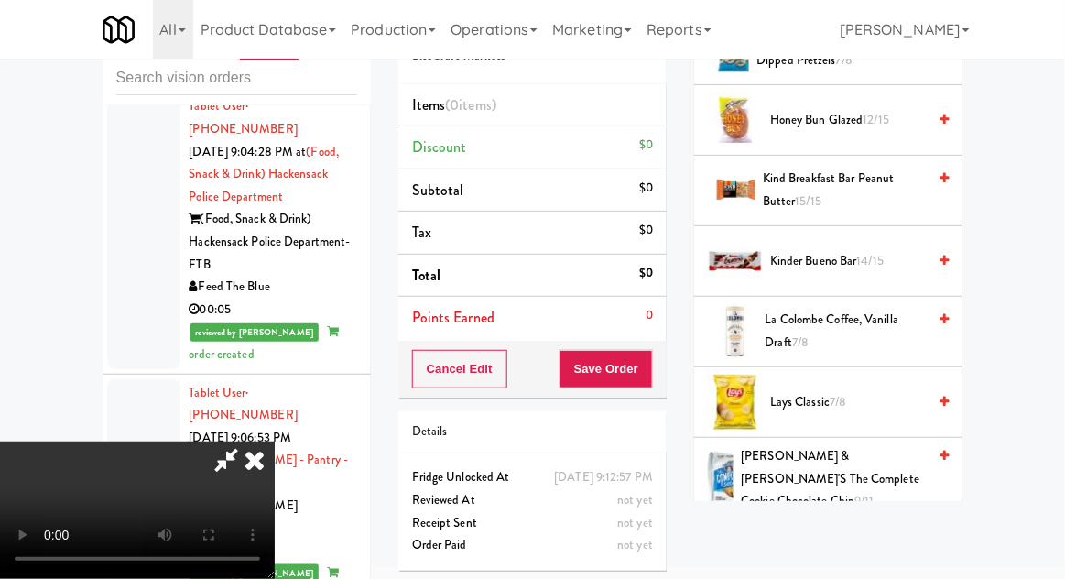
click at [793, 462] on span "Lenny & Larry's The Complete Cookie Chocolate Chip 9/11" at bounding box center [833, 479] width 185 height 68
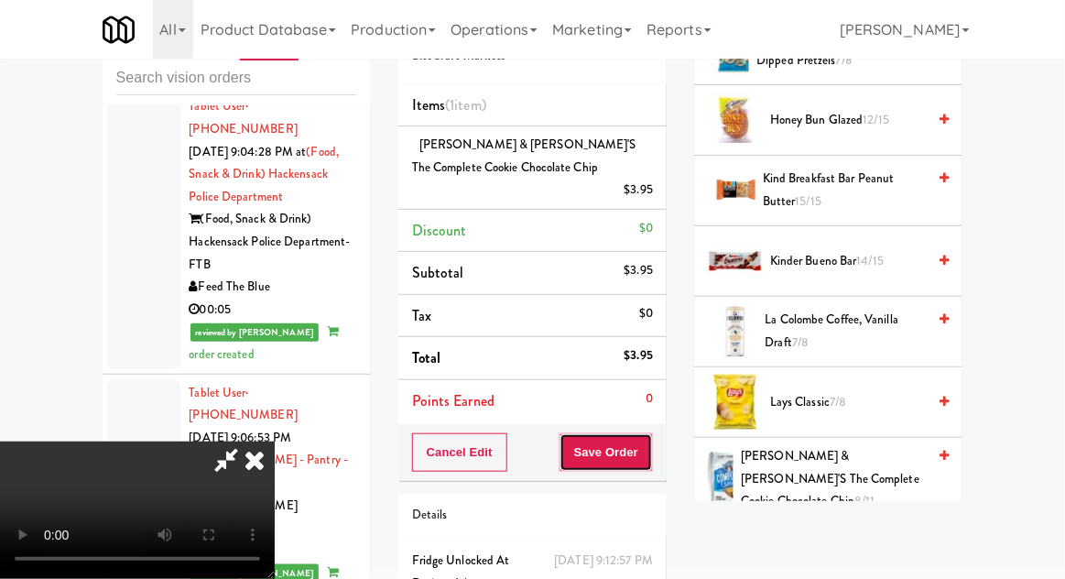
click at [648, 433] on button "Save Order" at bounding box center [605, 452] width 93 height 38
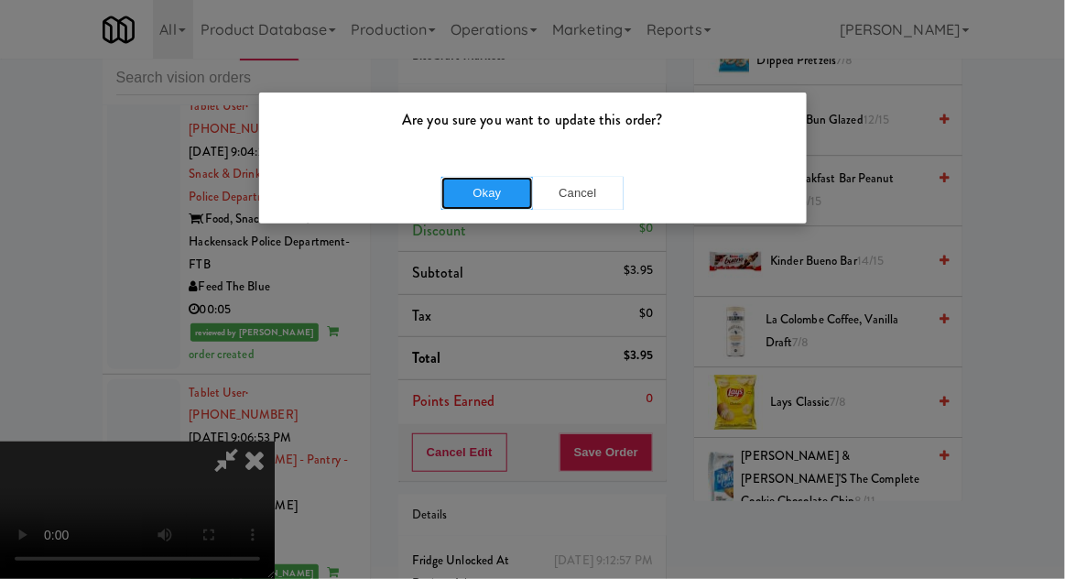
click at [486, 190] on button "Okay" at bounding box center [487, 193] width 92 height 33
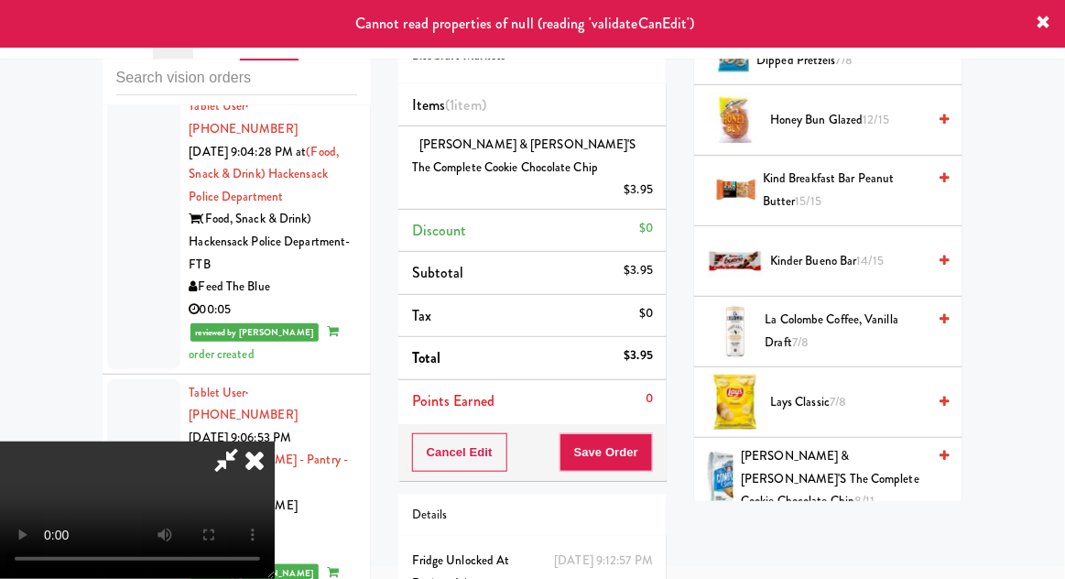
click at [247, 441] on icon at bounding box center [226, 459] width 42 height 37
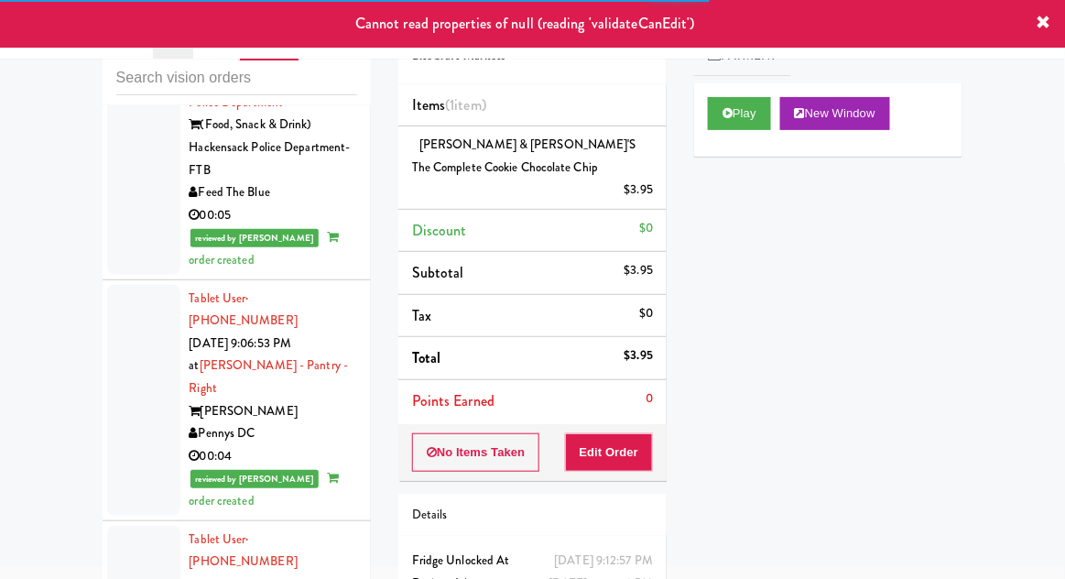
scroll to position [5027, 0]
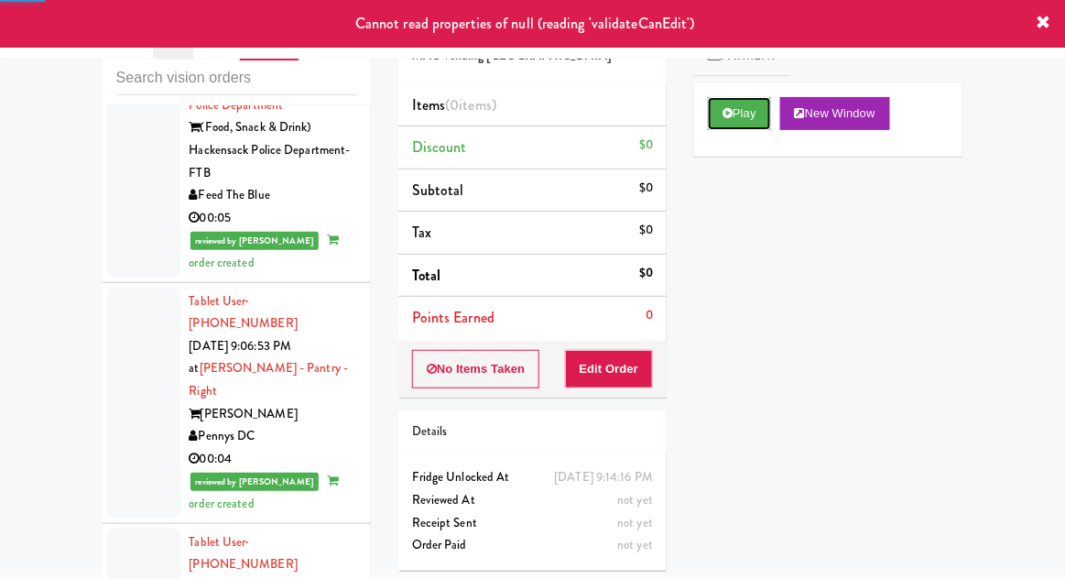
click at [733, 128] on button "Play" at bounding box center [739, 113] width 63 height 33
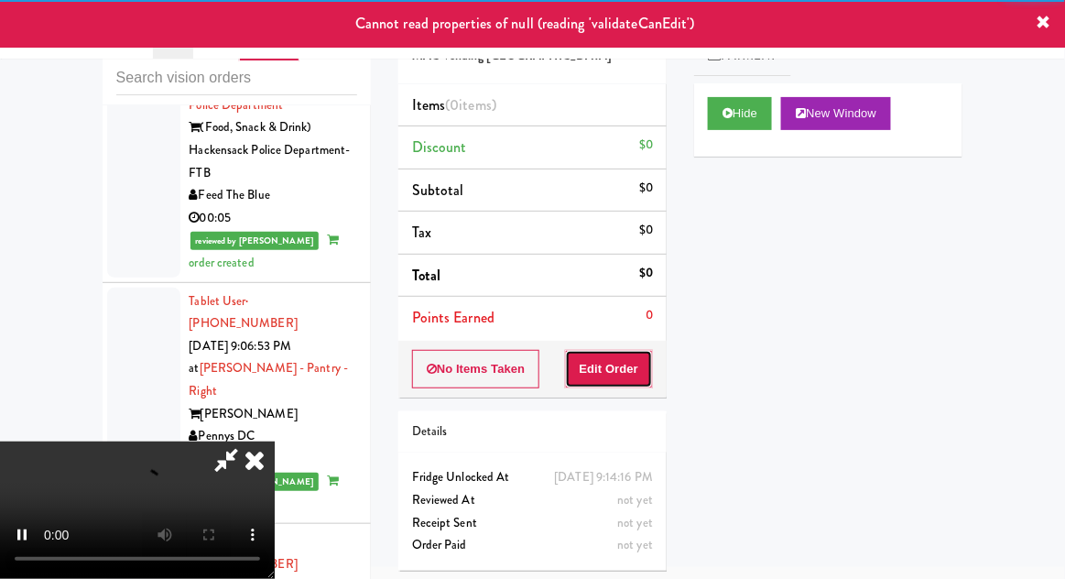
click at [622, 370] on button "Edit Order" at bounding box center [609, 369] width 89 height 38
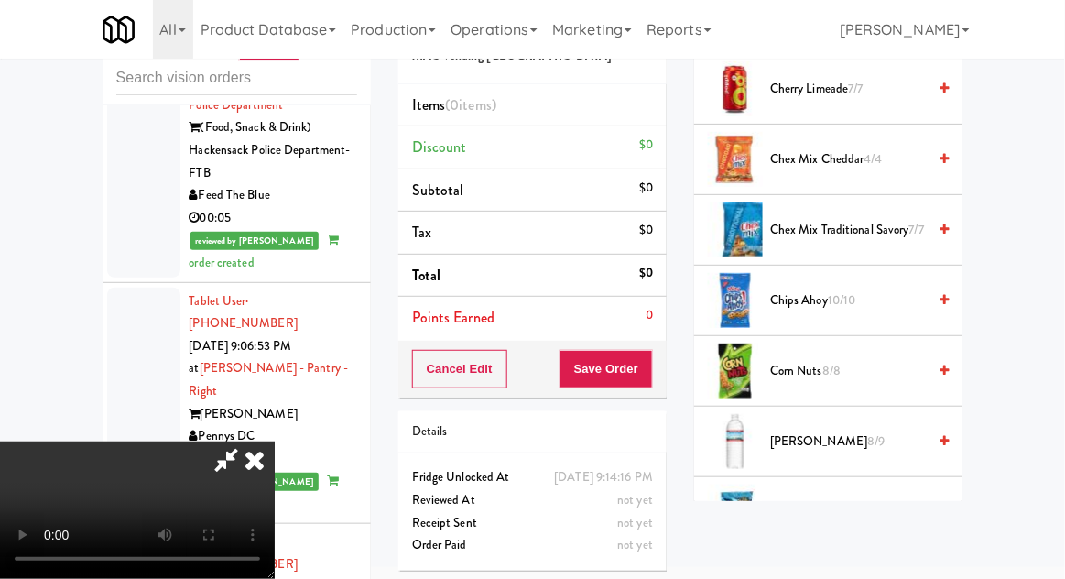
scroll to position [447, 0]
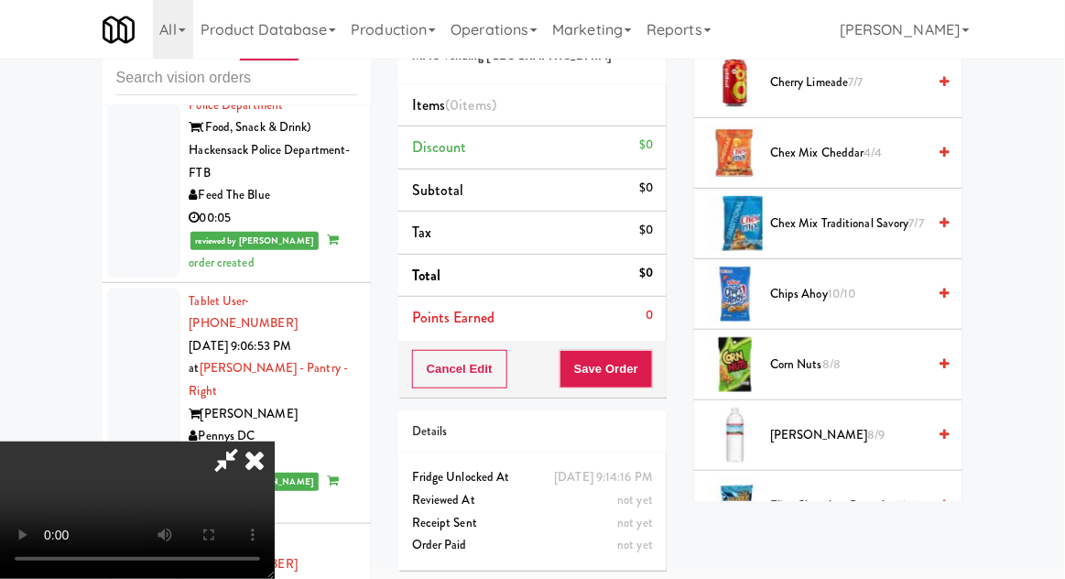
click at [820, 503] on span "Flipz Chocolate Pretzels 10/10" at bounding box center [848, 505] width 156 height 23
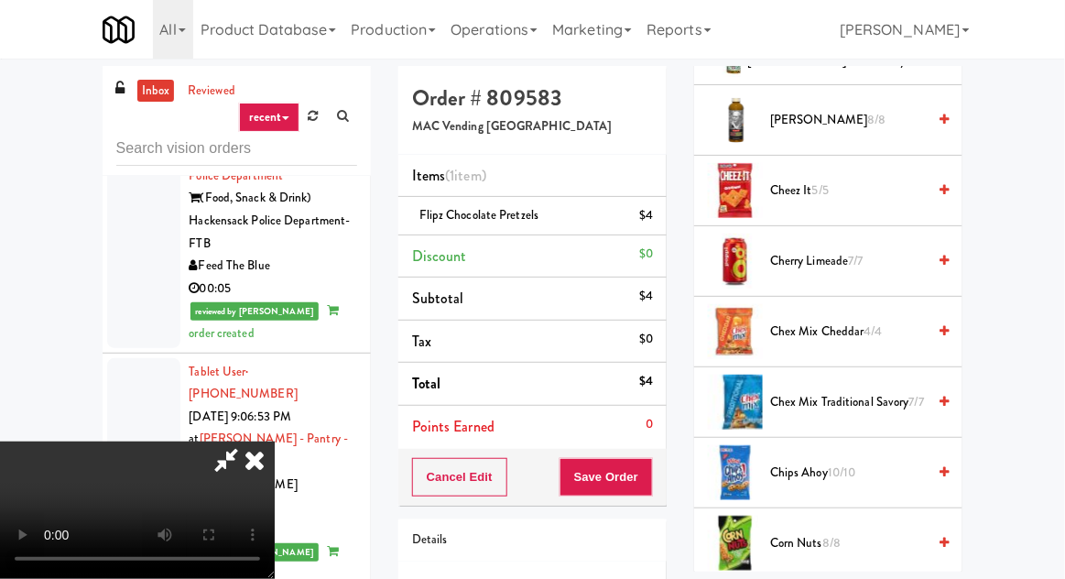
scroll to position [327, 0]
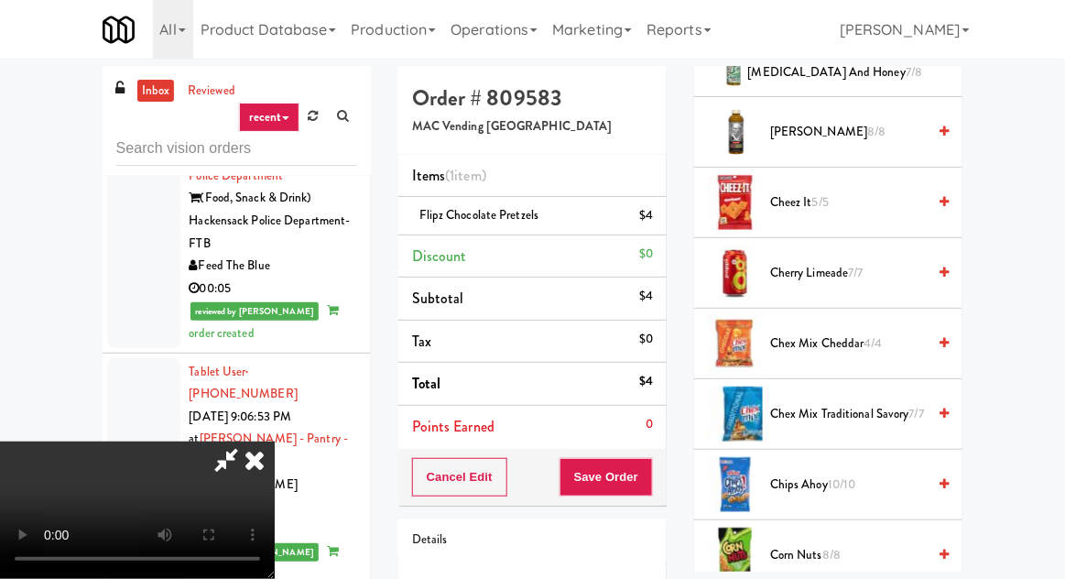
click at [826, 264] on span "Cherry Limeade 7/7" at bounding box center [848, 273] width 156 height 23
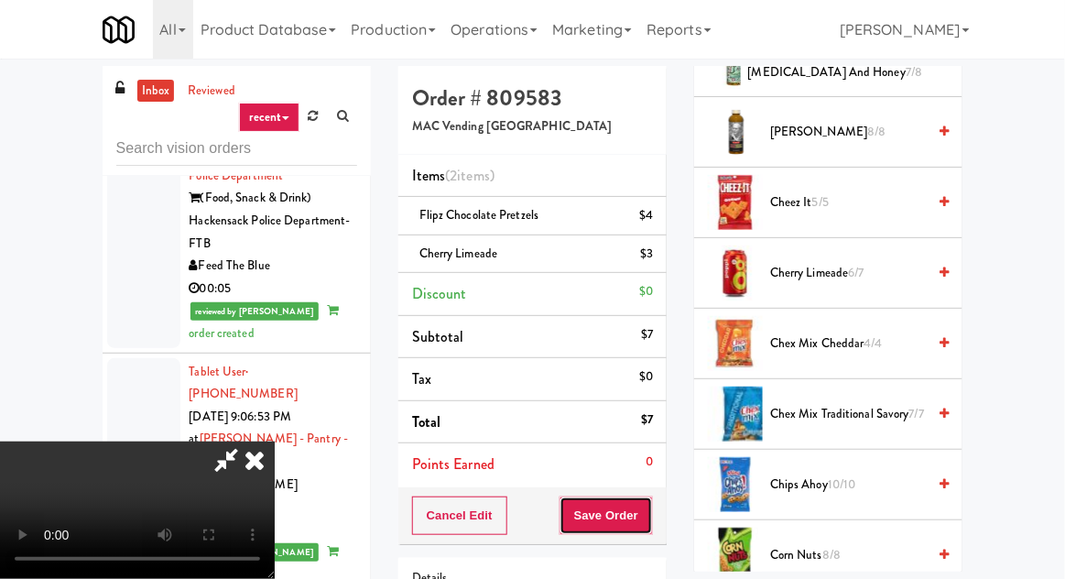
click at [646, 520] on button "Save Order" at bounding box center [605, 515] width 93 height 38
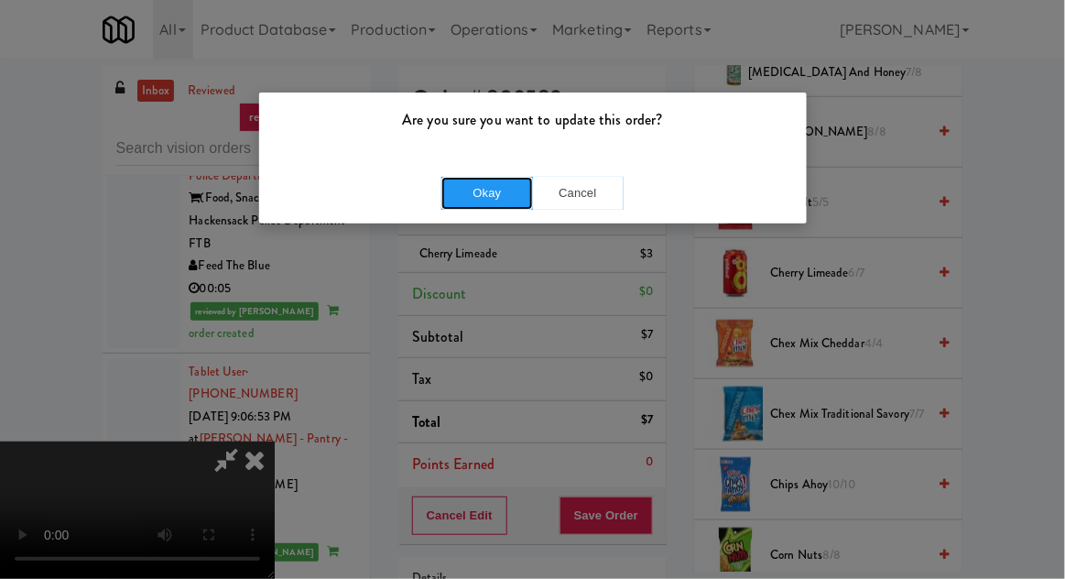
click at [503, 190] on button "Okay" at bounding box center [487, 193] width 92 height 33
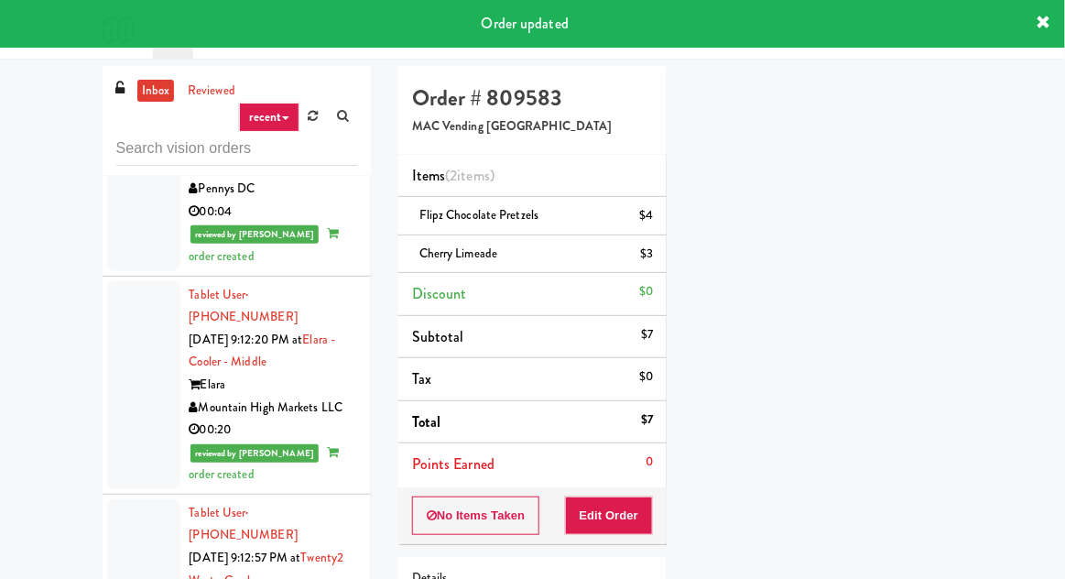
scroll to position [5345, 0]
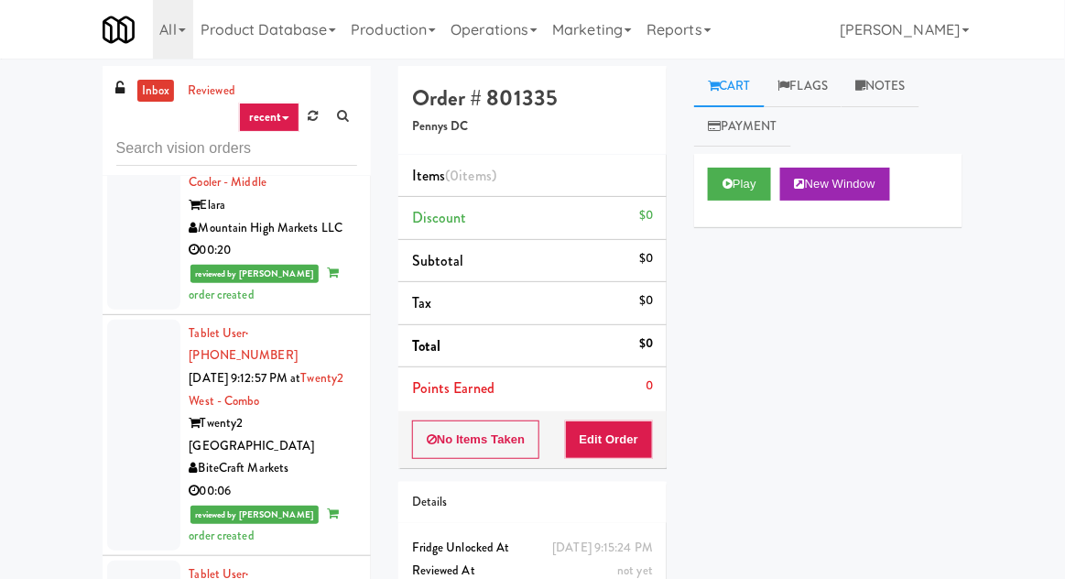
scroll to position [5521, 0]
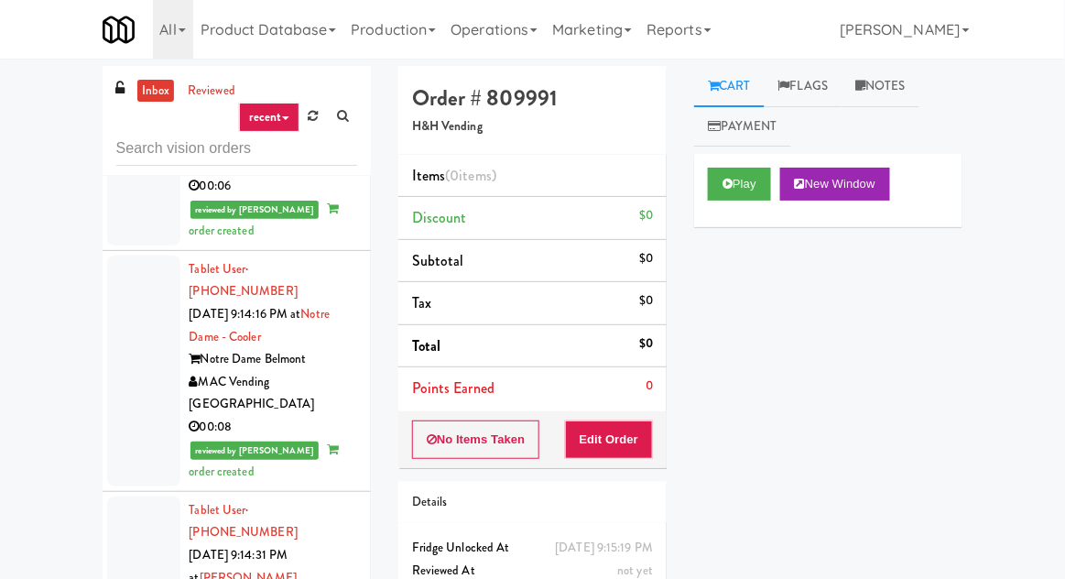
scroll to position [5831, 0]
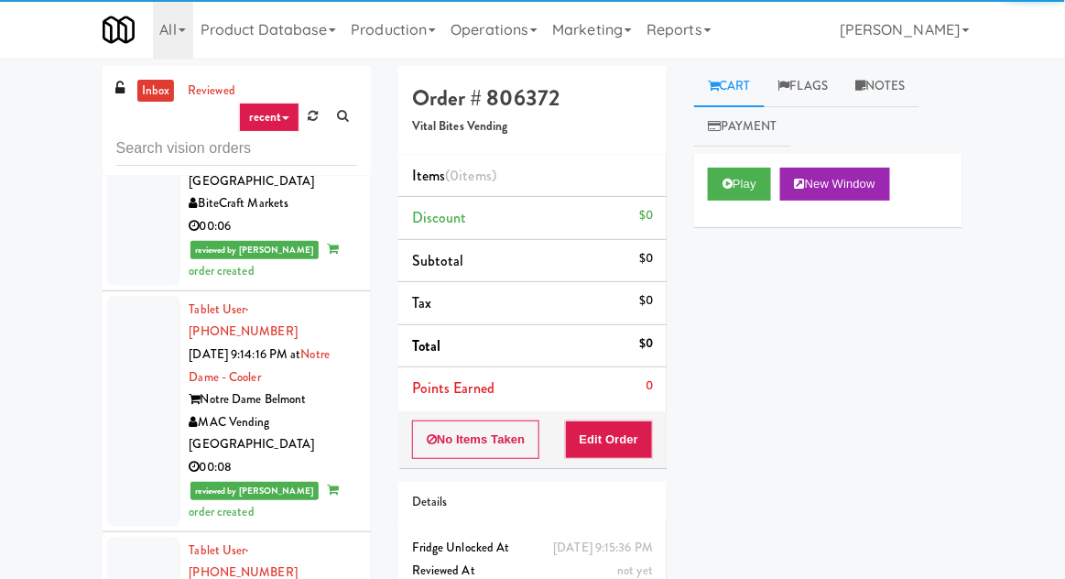
scroll to position [5788, 0]
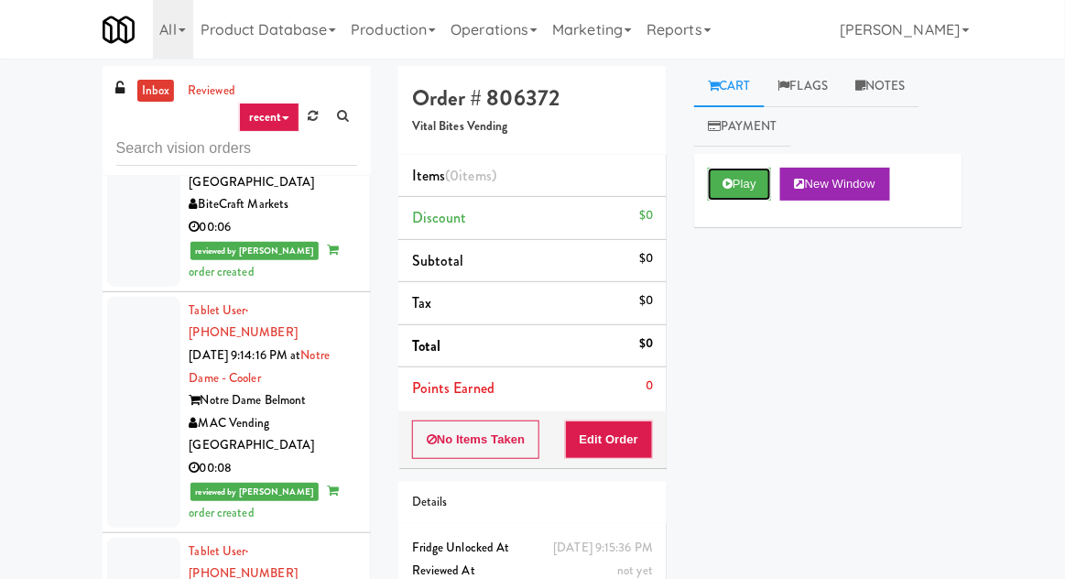
click at [726, 180] on icon at bounding box center [727, 184] width 10 height 12
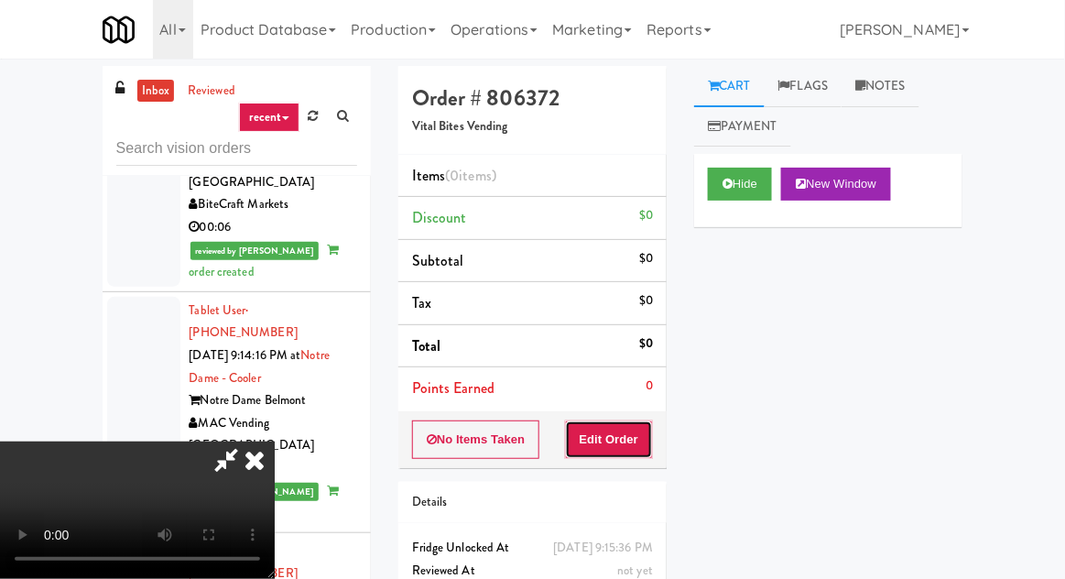
click at [613, 451] on button "Edit Order" at bounding box center [609, 439] width 89 height 38
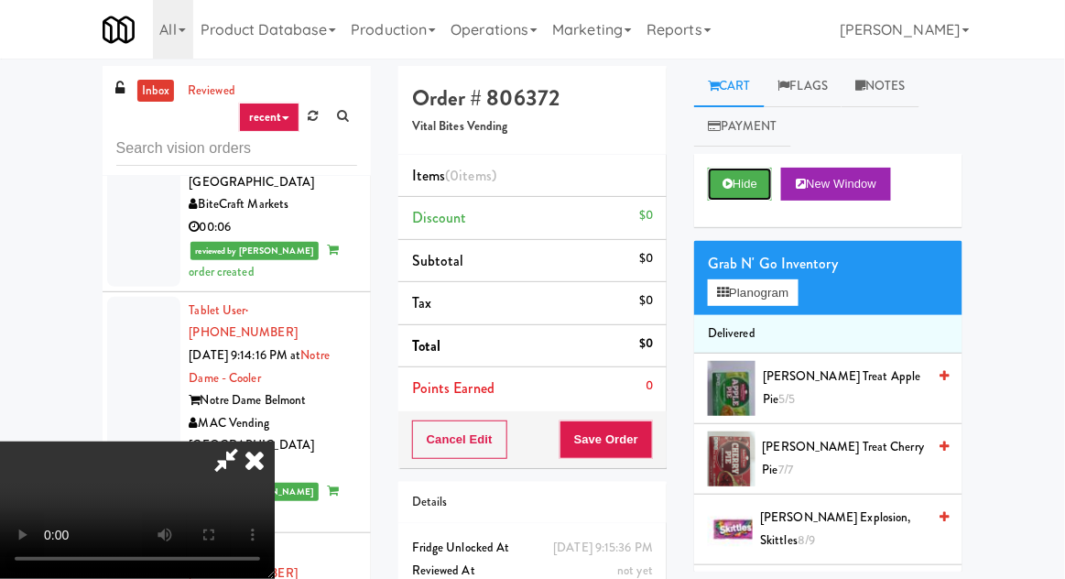
click at [734, 183] on button "Hide" at bounding box center [740, 184] width 64 height 33
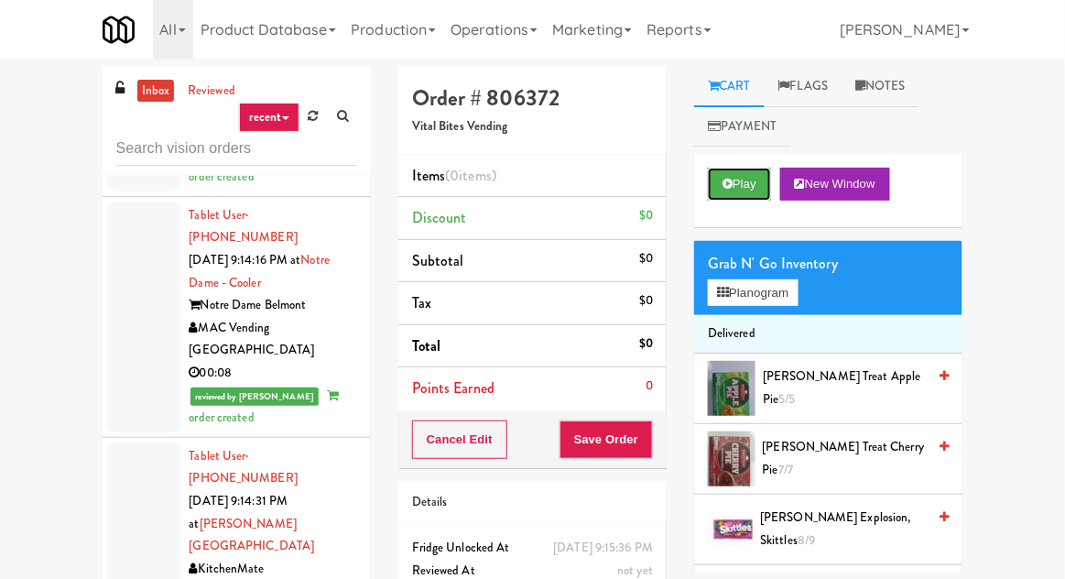
scroll to position [5891, 0]
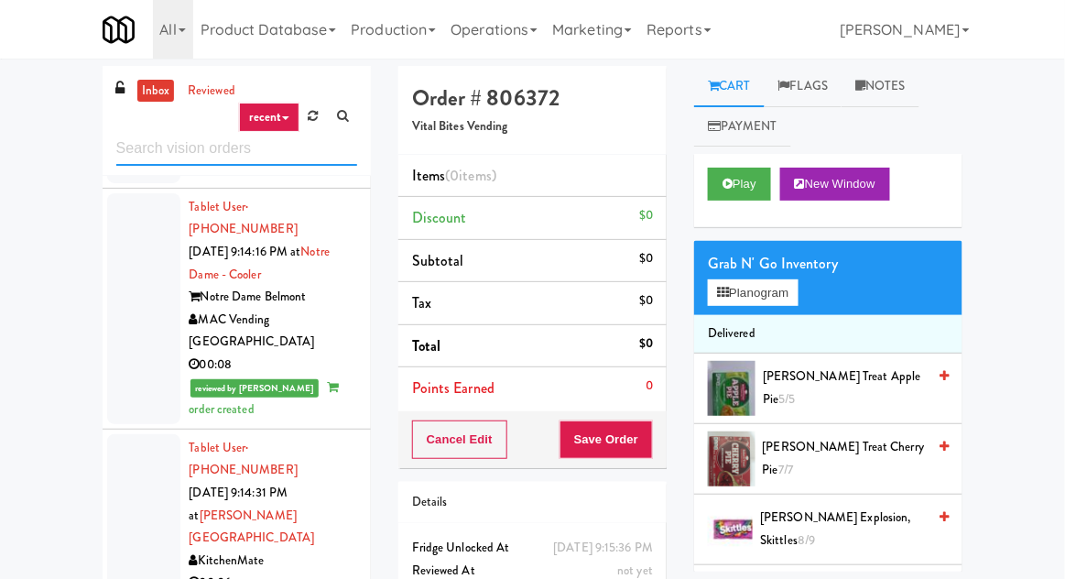
click at [147, 152] on input "text" at bounding box center [236, 149] width 241 height 34
type input "cooler"
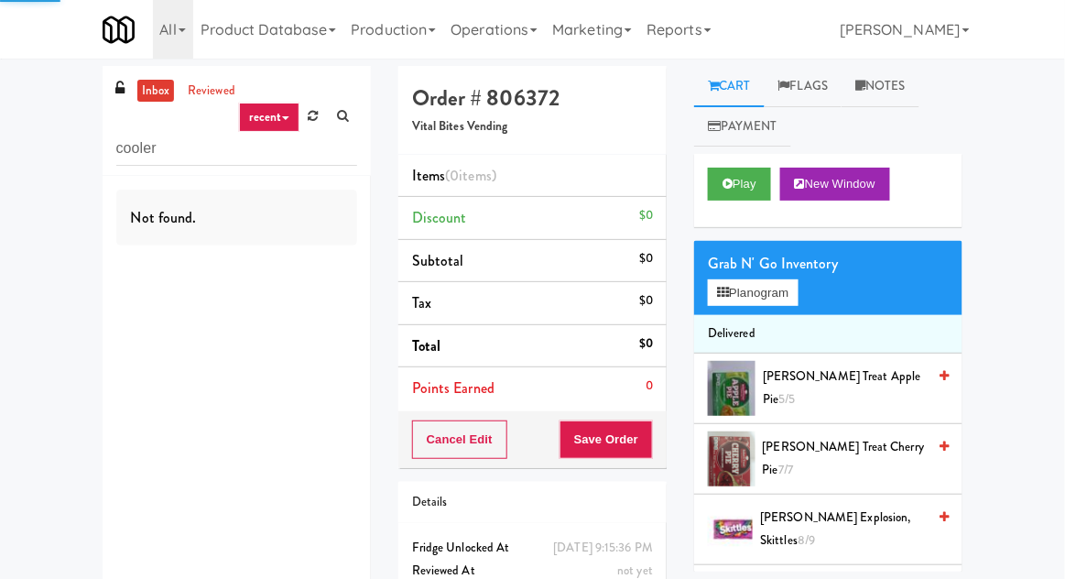
click at [26, 131] on div "inbox reviewed recent all unclear take inventory issue suspicious failed recent…" at bounding box center [532, 360] width 1065 height 589
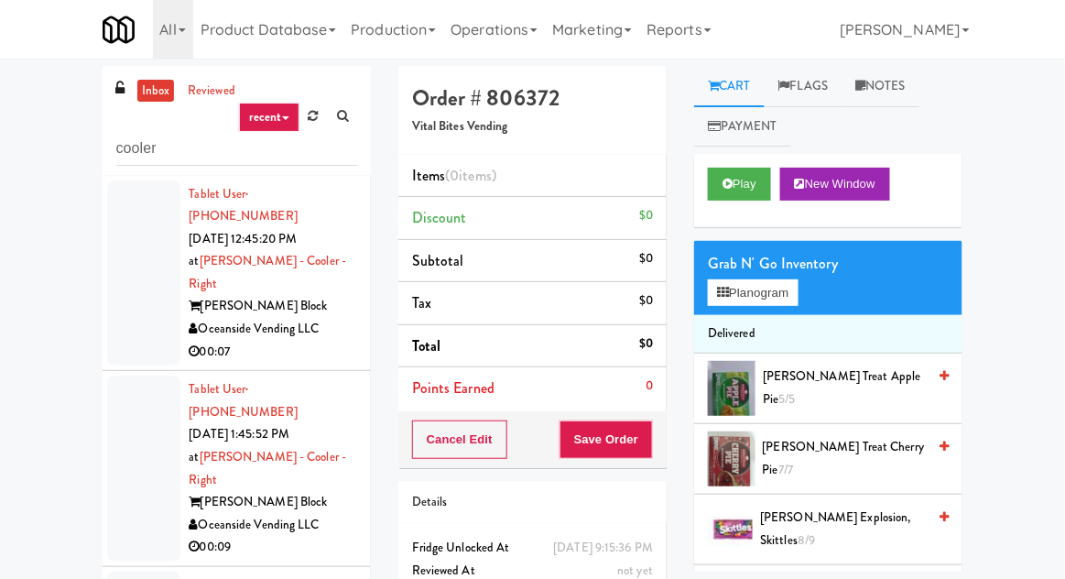
click at [115, 265] on div at bounding box center [143, 273] width 73 height 186
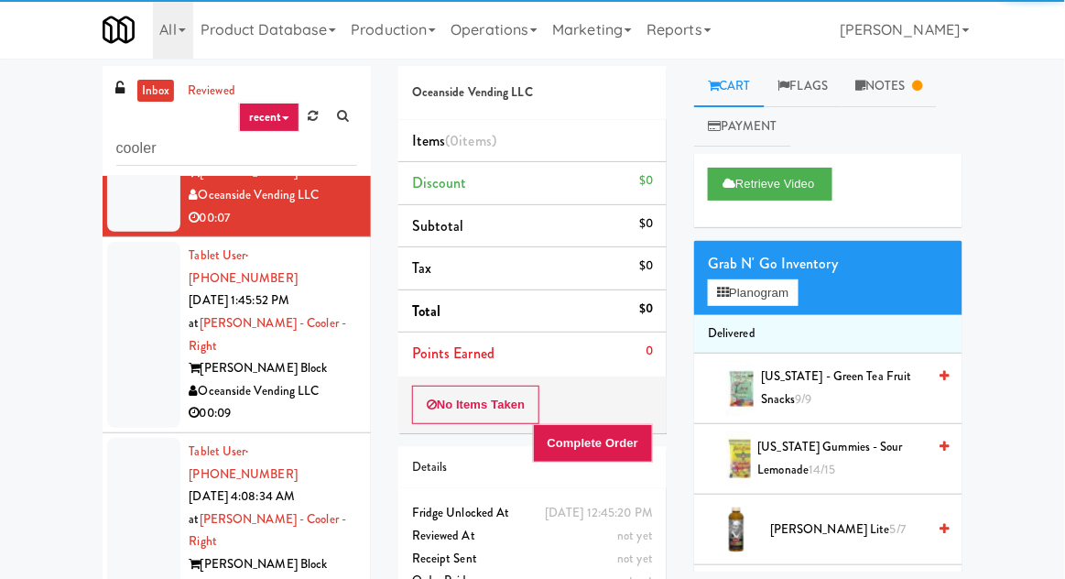
click at [134, 253] on div at bounding box center [143, 335] width 73 height 186
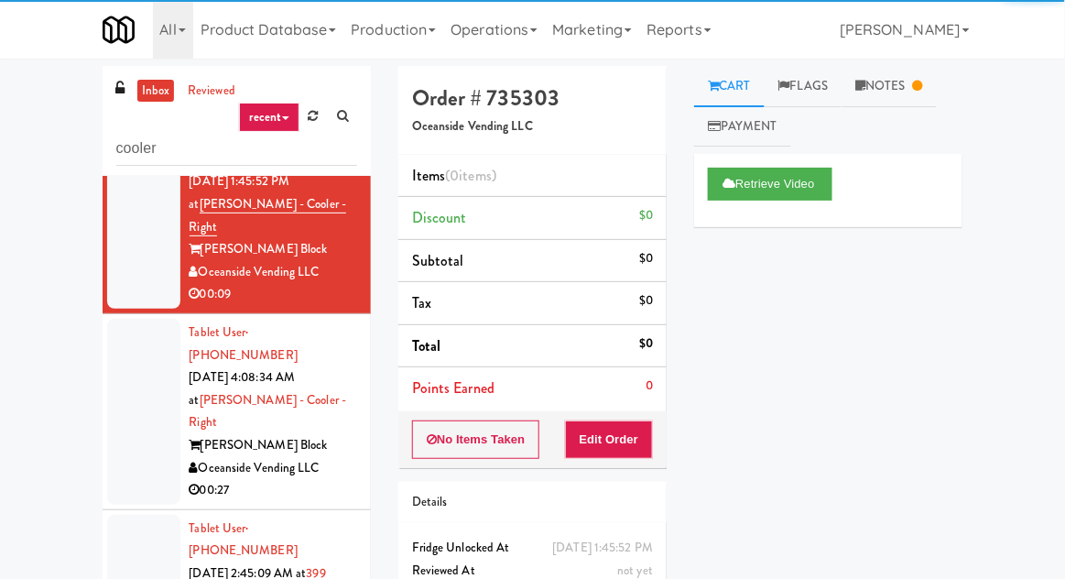
click at [143, 319] on div at bounding box center [143, 412] width 73 height 186
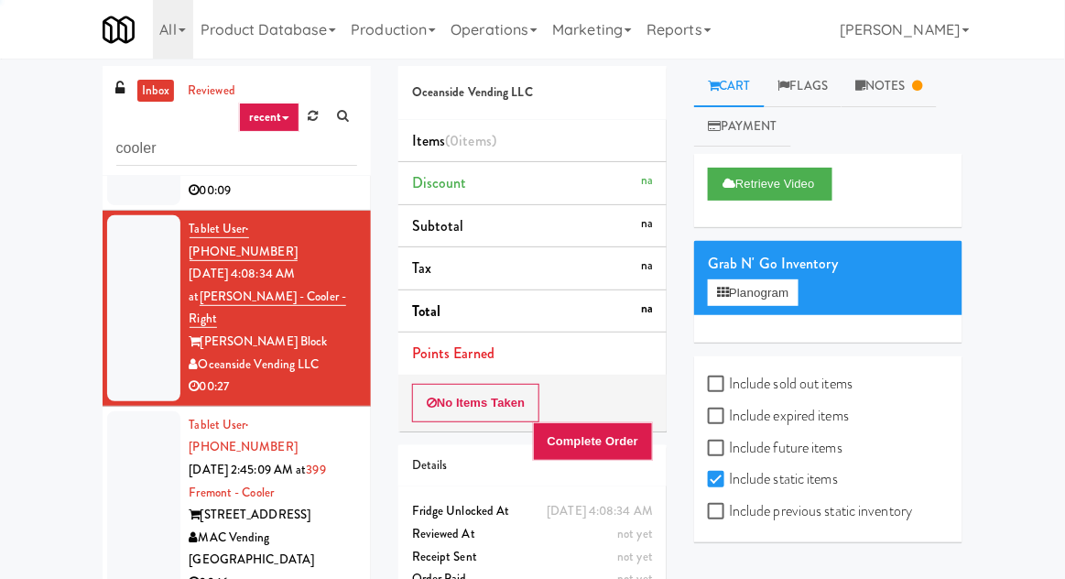
click at [142, 411] on div at bounding box center [143, 504] width 73 height 186
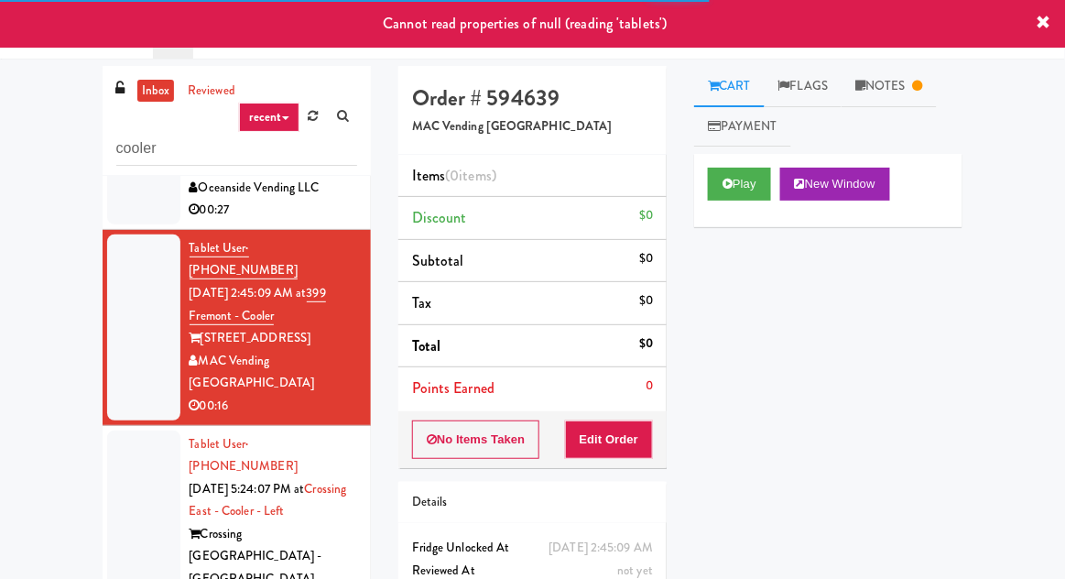
scroll to position [588, 0]
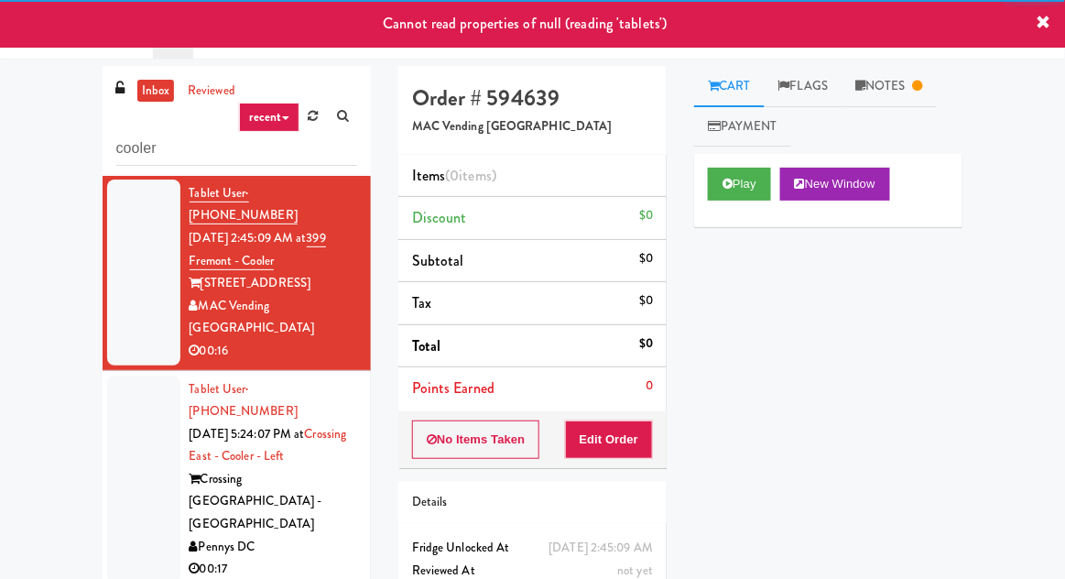
click at [135, 375] on div at bounding box center [143, 479] width 73 height 208
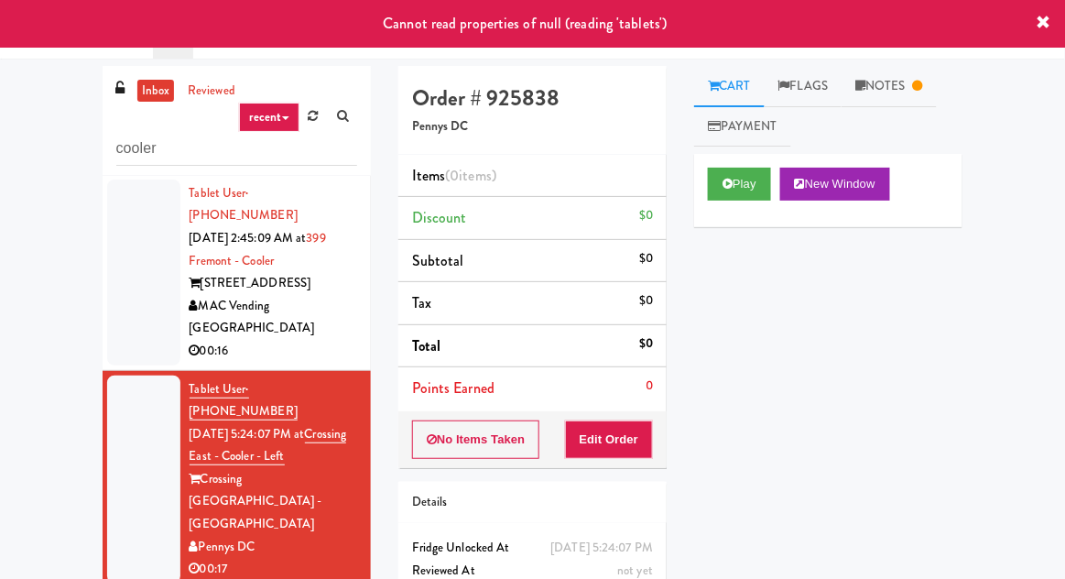
click at [901, 88] on link "Notes" at bounding box center [888, 86] width 95 height 41
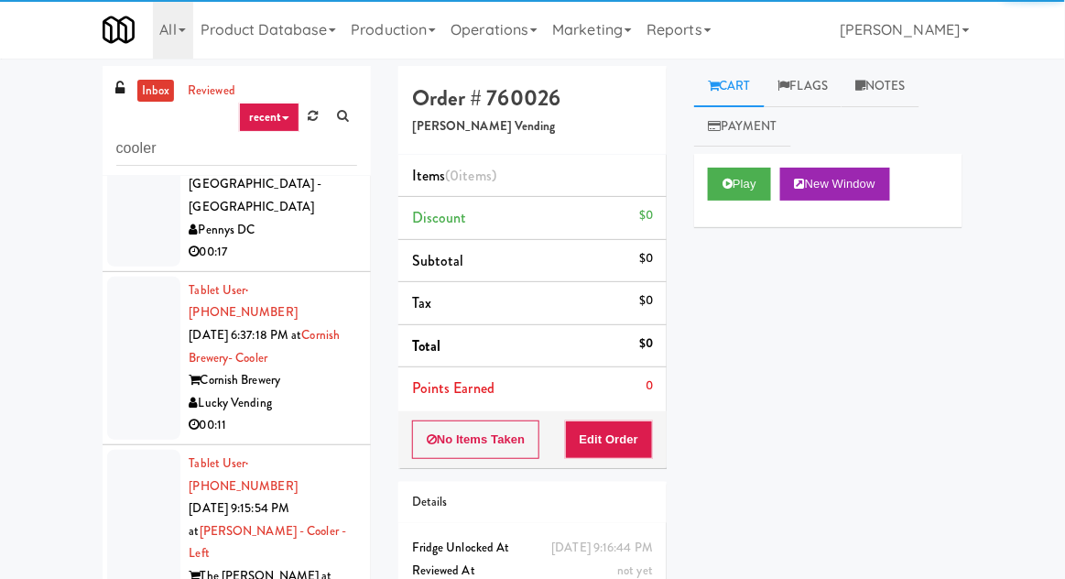
scroll to position [907, 0]
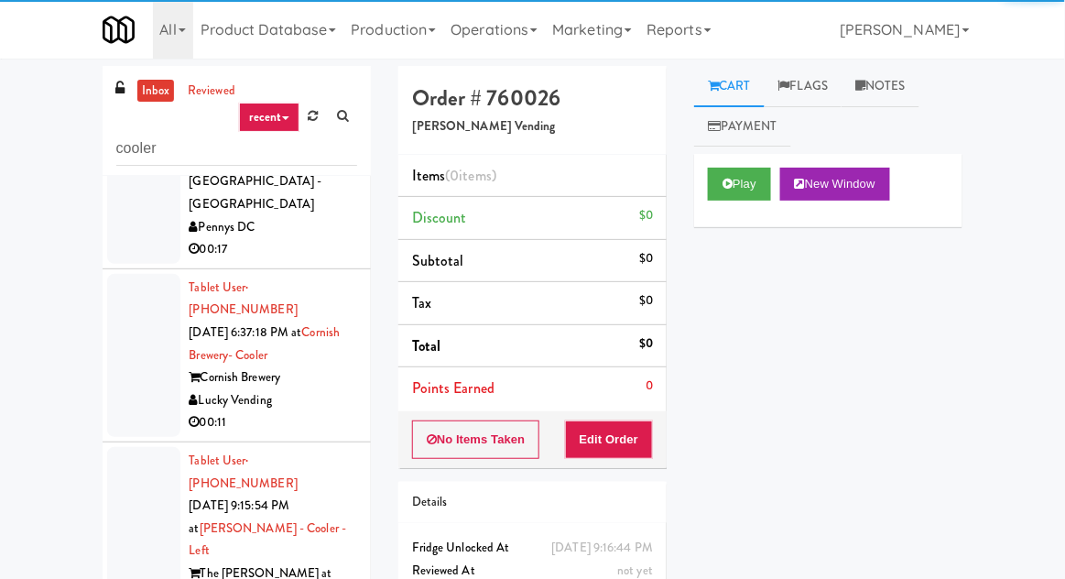
click at [133, 447] on div at bounding box center [143, 551] width 73 height 208
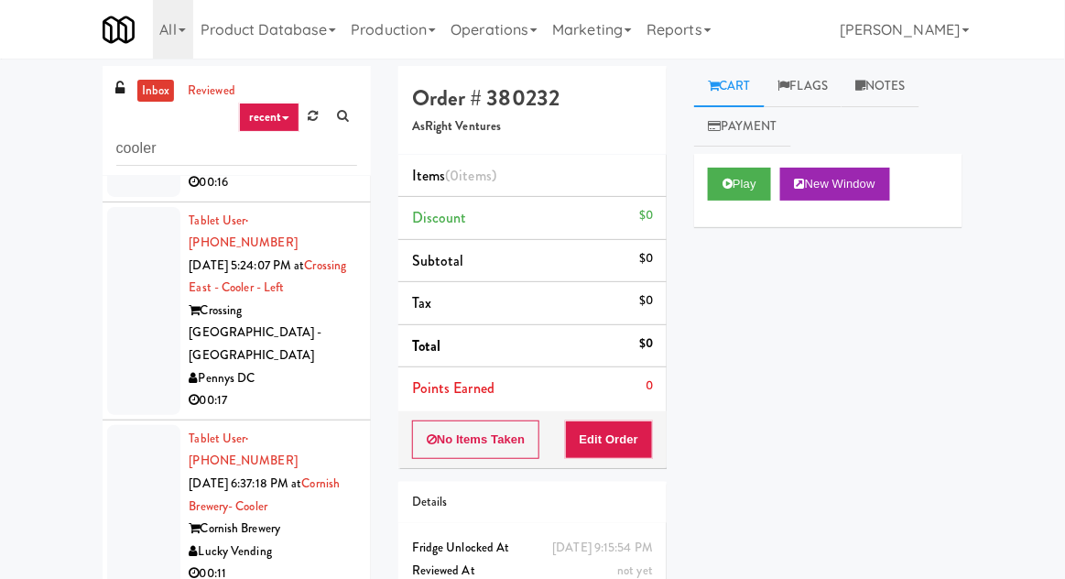
scroll to position [756, 0]
click at [734, 193] on button "Play" at bounding box center [739, 184] width 63 height 33
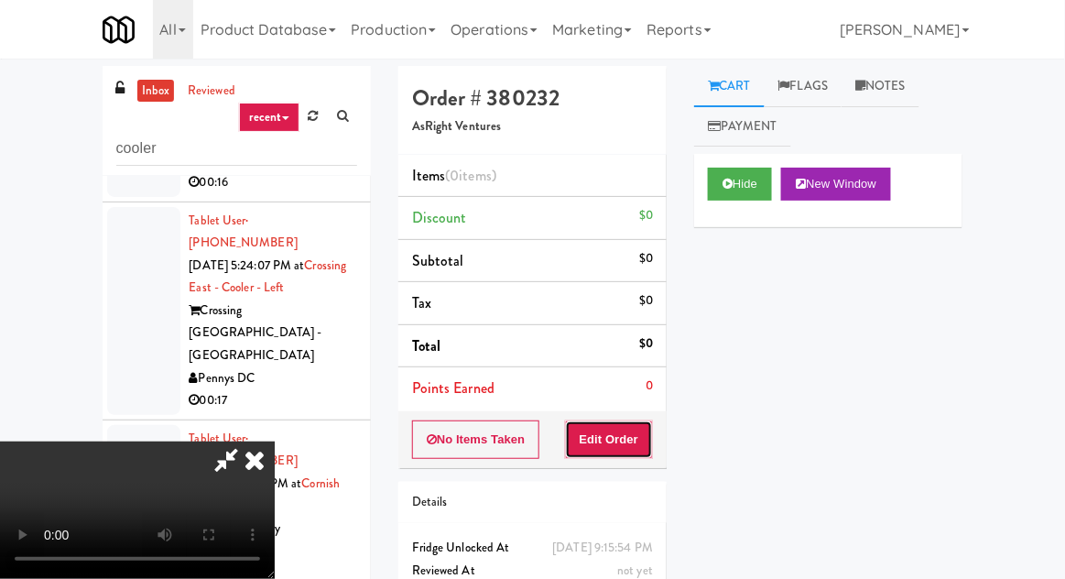
click at [621, 439] on button "Edit Order" at bounding box center [609, 439] width 89 height 38
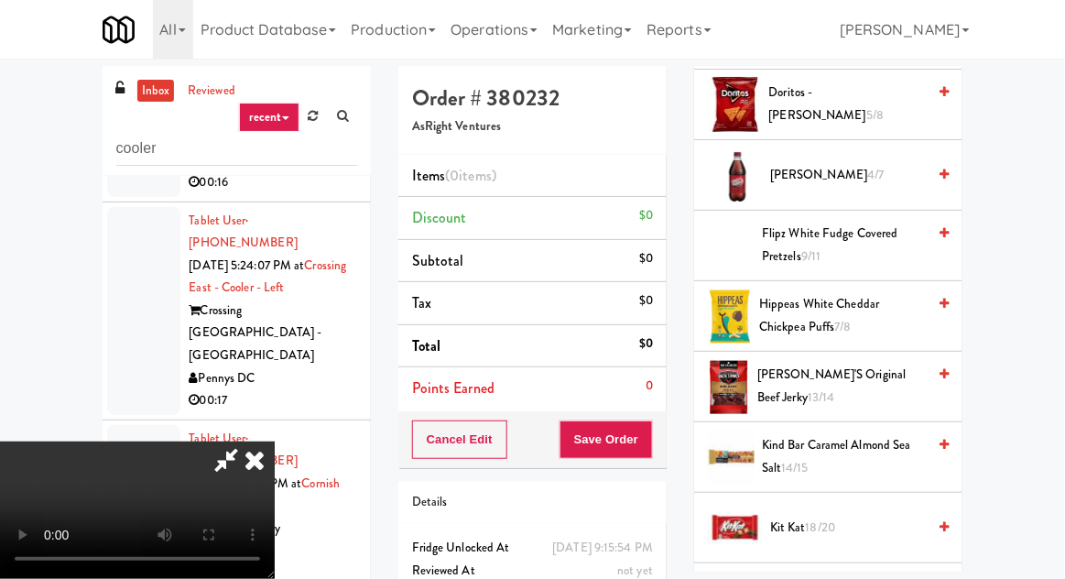
scroll to position [1057, 0]
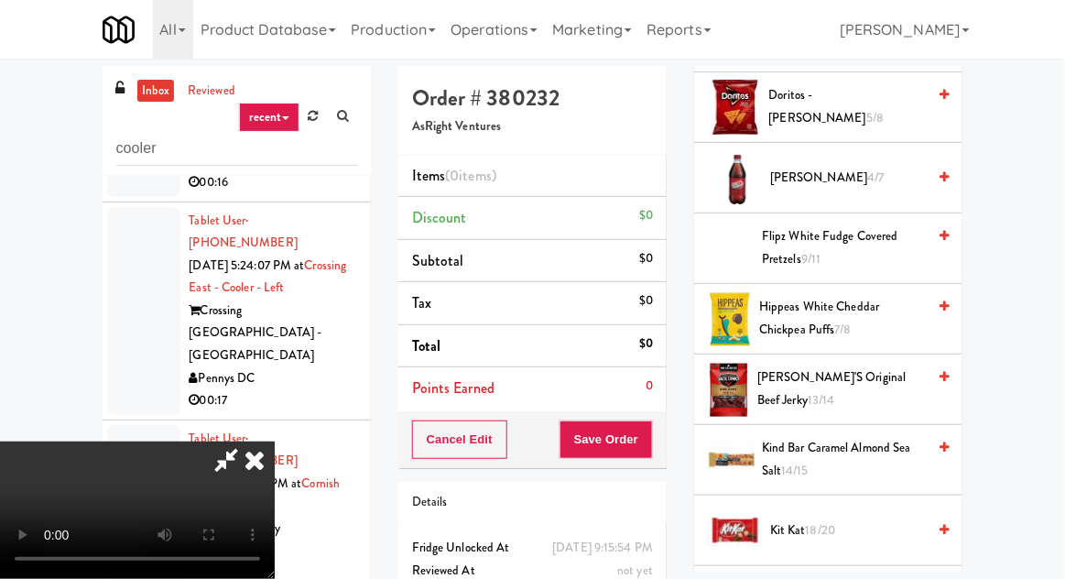
click at [847, 246] on span "Flipz White Fudge Covered Pretzels 9/11" at bounding box center [844, 247] width 164 height 45
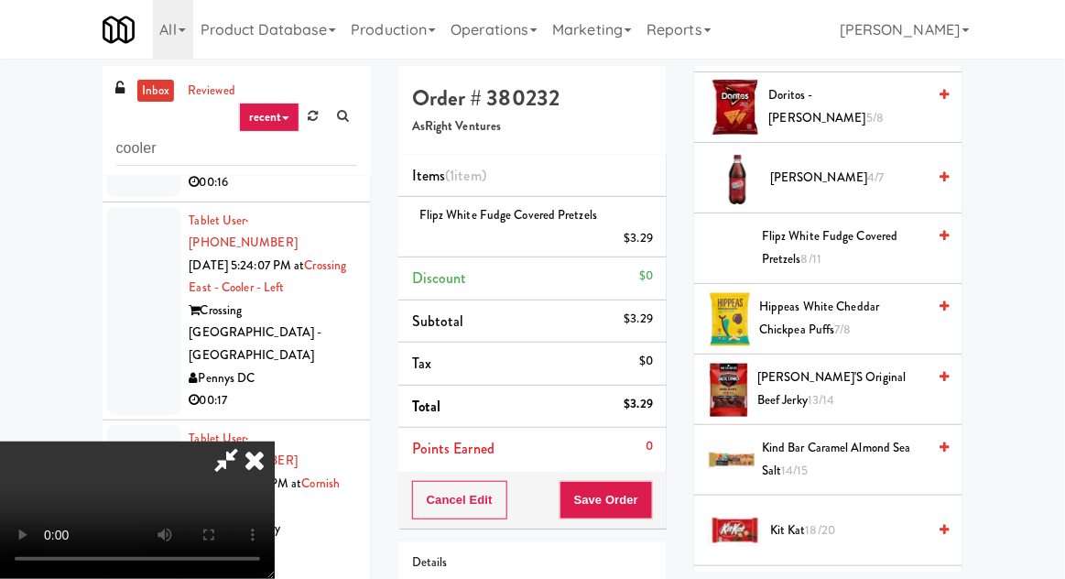
scroll to position [0, 0]
click at [853, 183] on span "Dr. Pepper 4/7" at bounding box center [848, 178] width 156 height 23
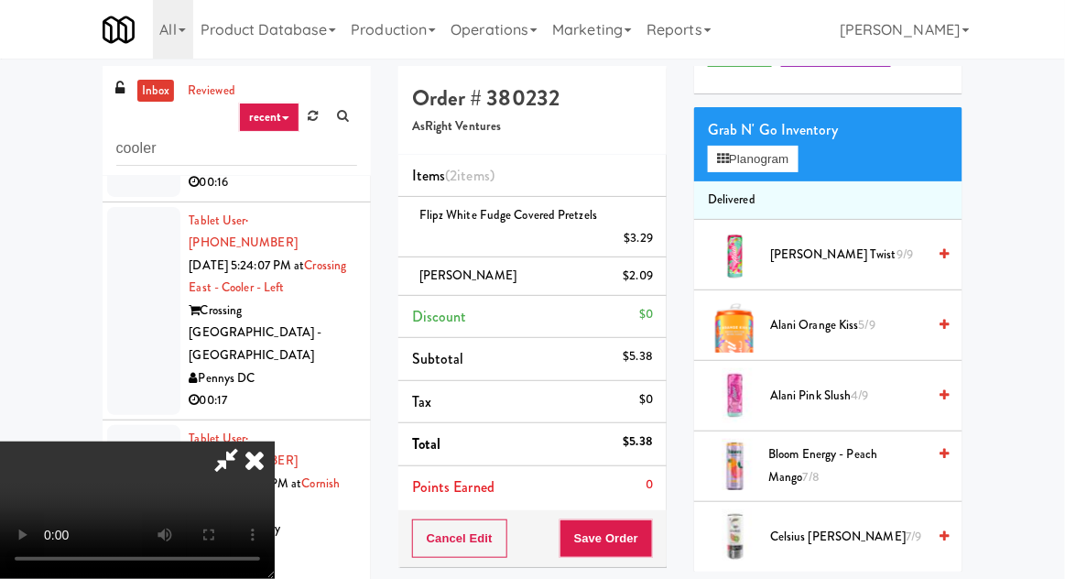
scroll to position [132, 0]
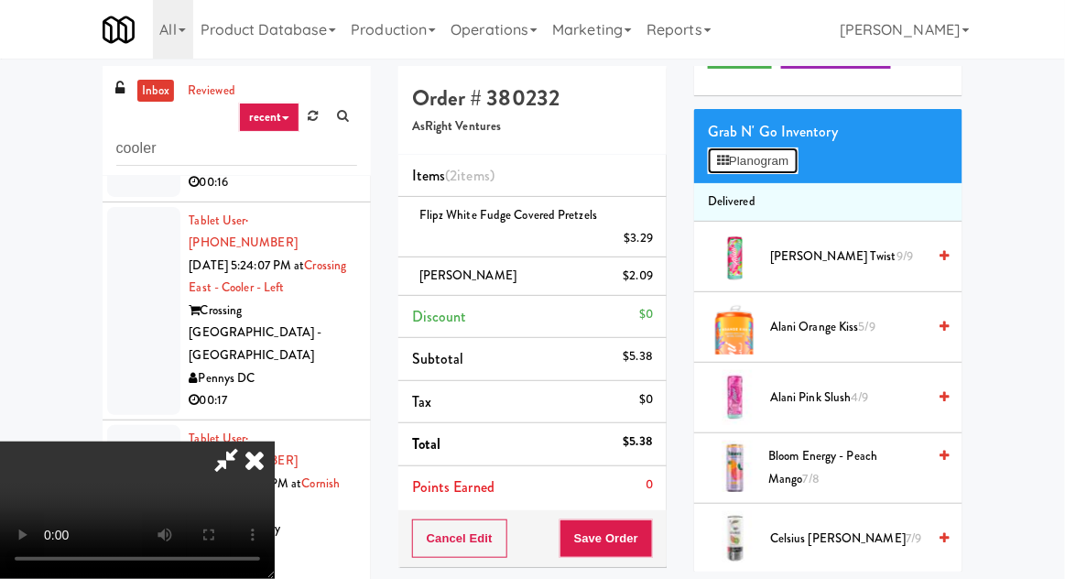
click at [795, 157] on button "Planogram" at bounding box center [753, 160] width 90 height 27
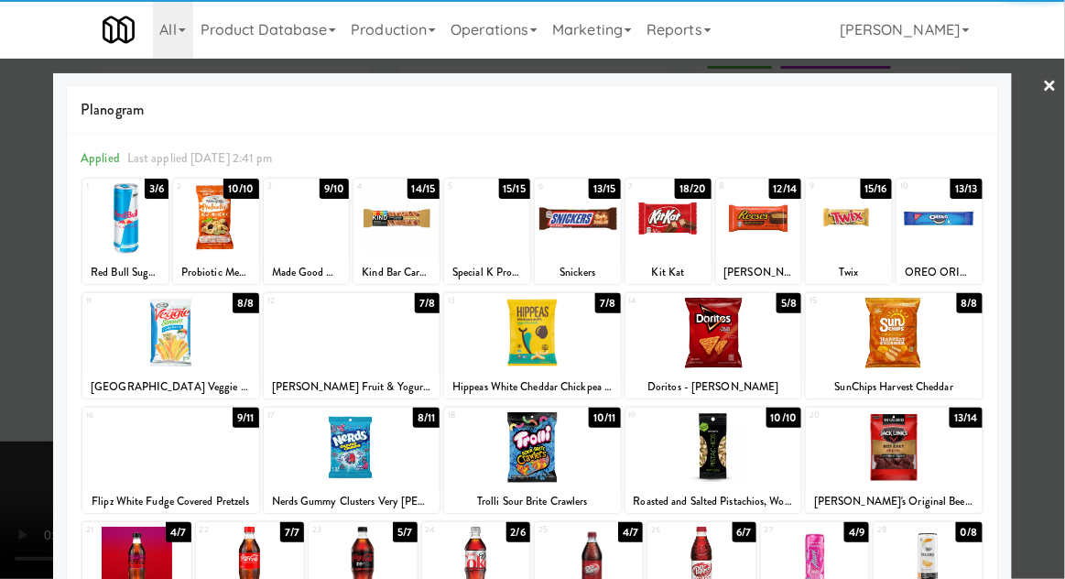
click at [721, 353] on div at bounding box center [713, 333] width 177 height 71
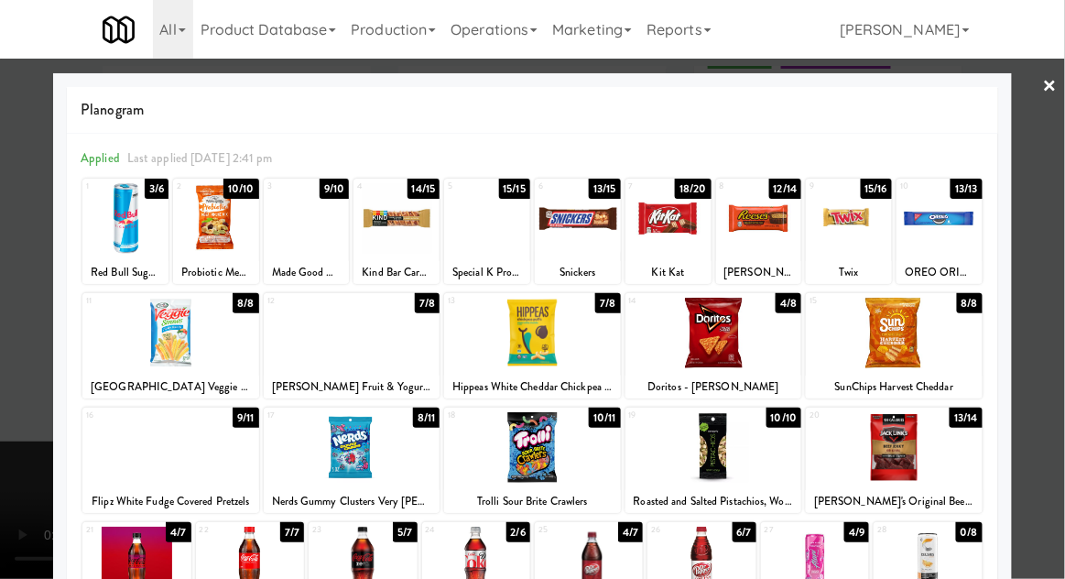
click at [1059, 192] on div at bounding box center [532, 289] width 1065 height 579
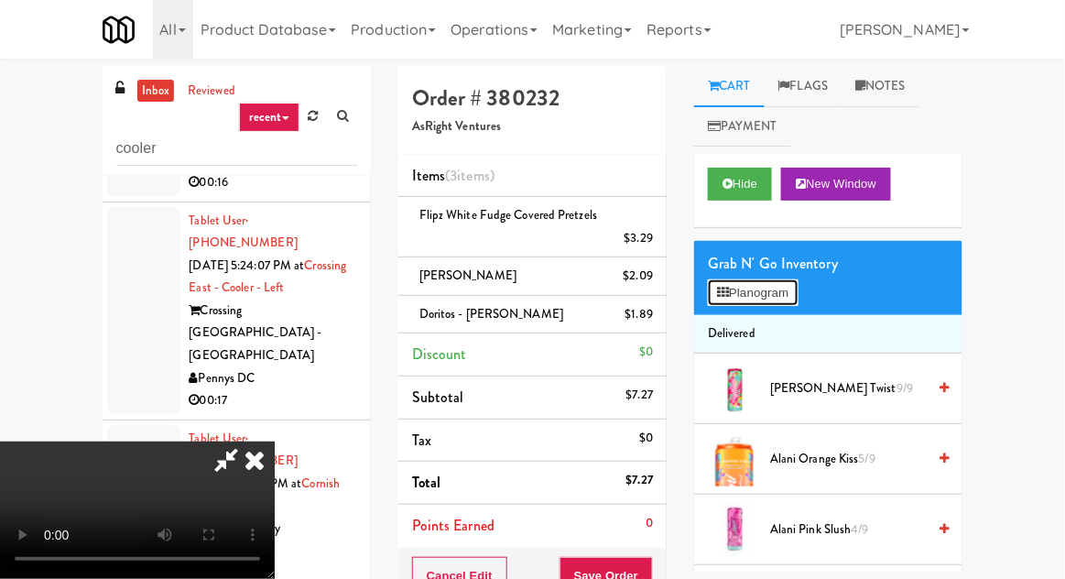
click at [755, 295] on button "Planogram" at bounding box center [753, 292] width 90 height 27
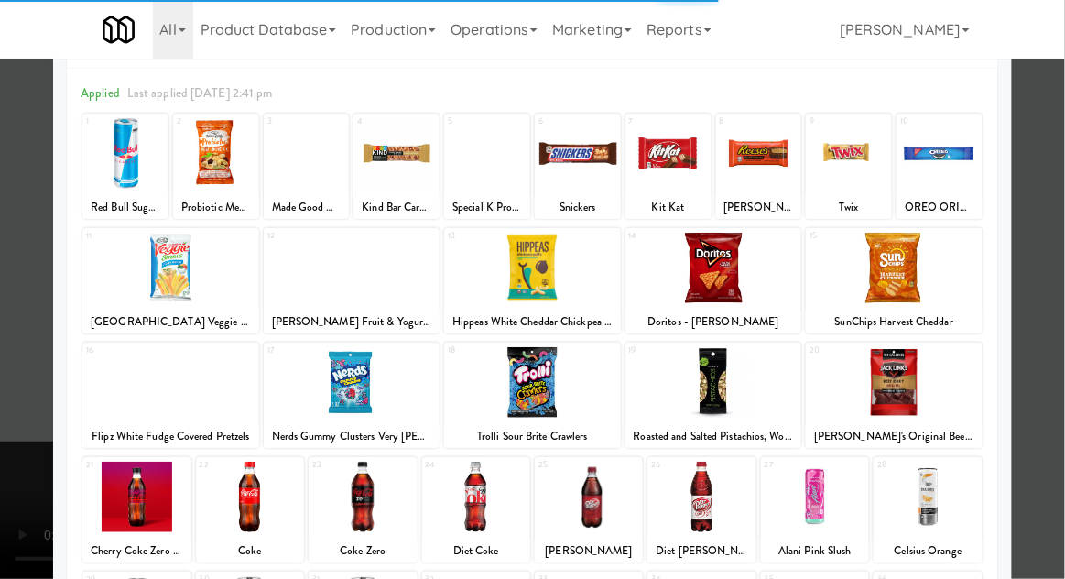
scroll to position [60, 0]
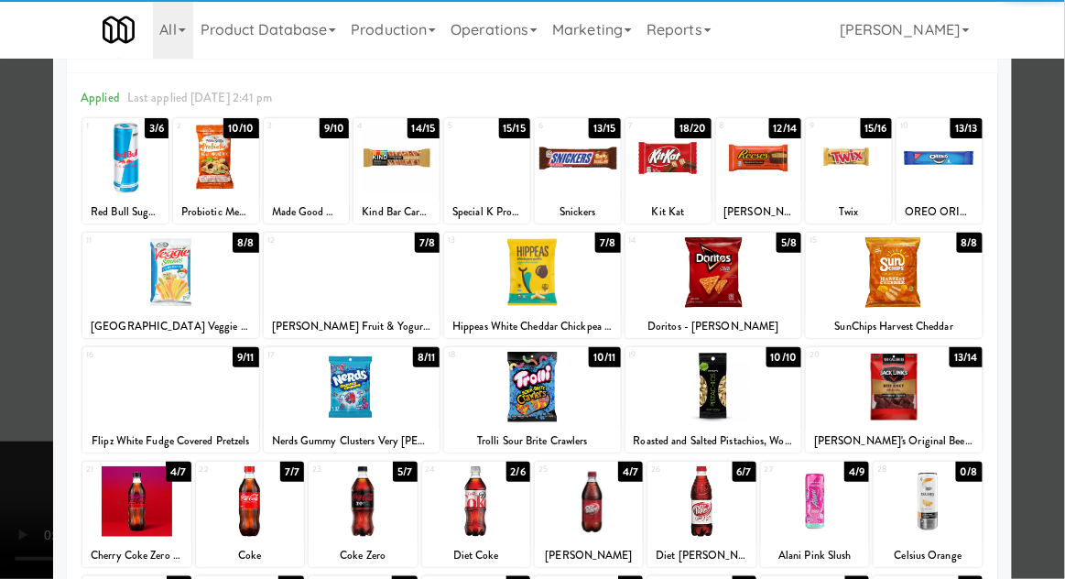
click at [331, 388] on div at bounding box center [352, 387] width 177 height 71
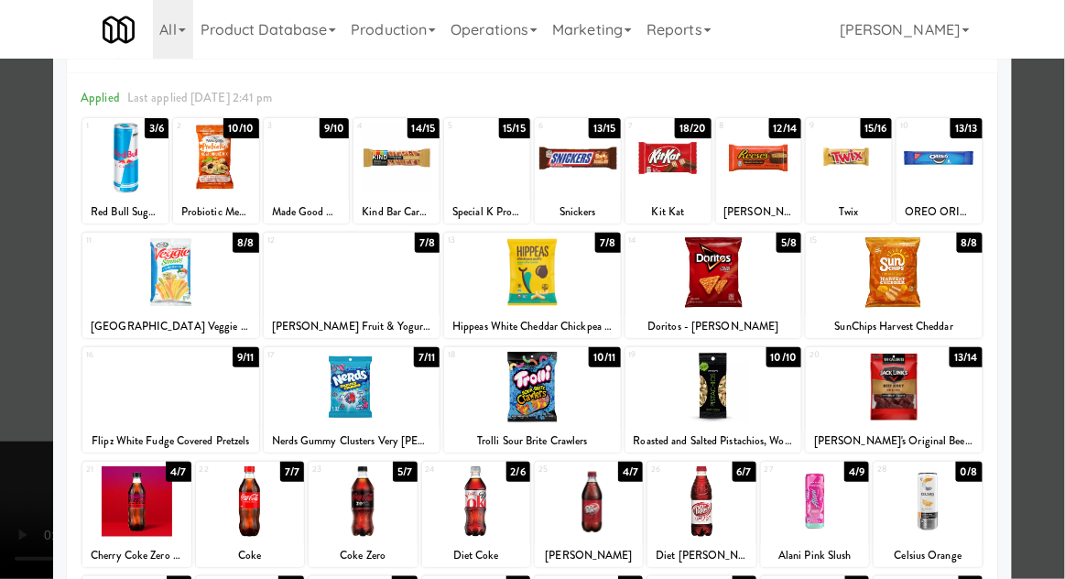
click at [23, 410] on div at bounding box center [532, 289] width 1065 height 579
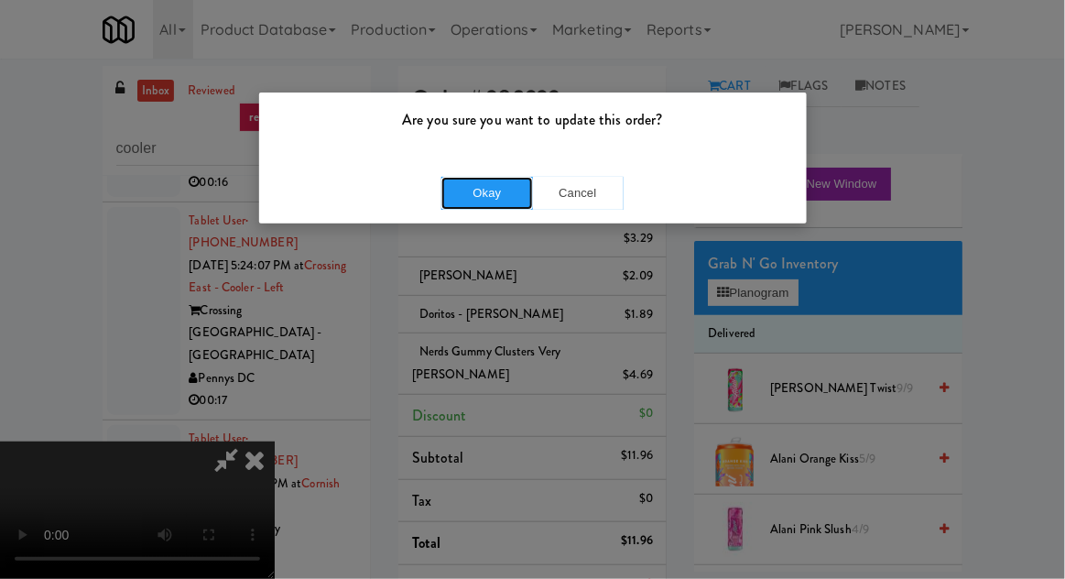
click at [483, 206] on button "Okay" at bounding box center [487, 193] width 92 height 33
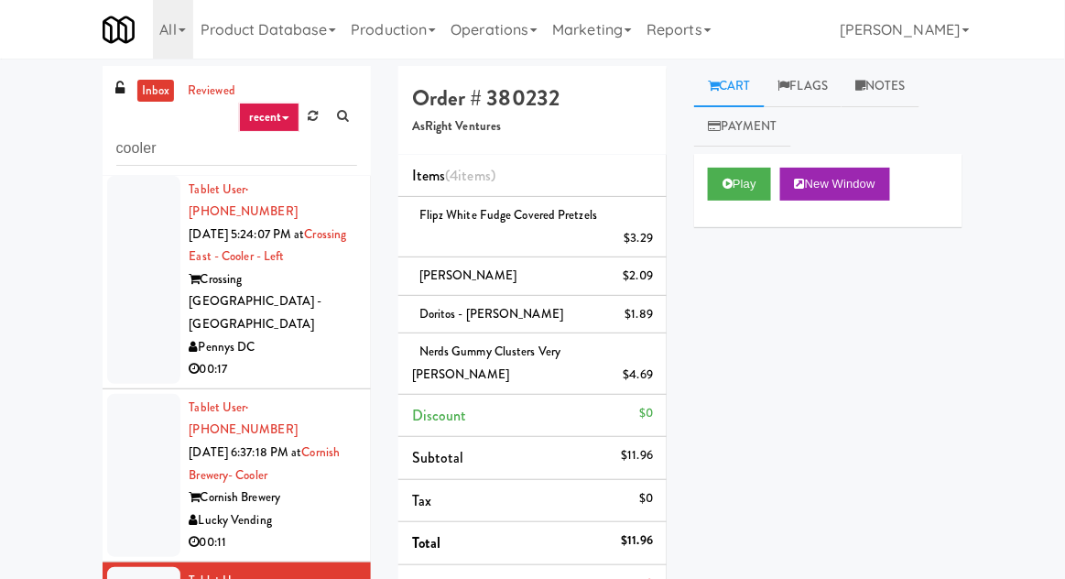
scroll to position [788, 0]
click at [125, 393] on div at bounding box center [143, 474] width 73 height 163
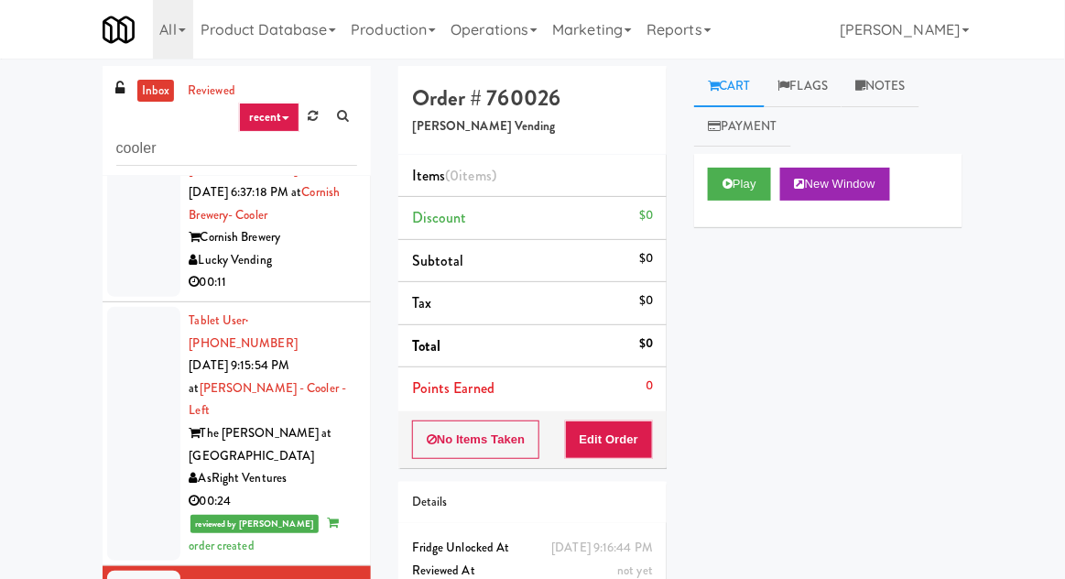
scroll to position [1064, 0]
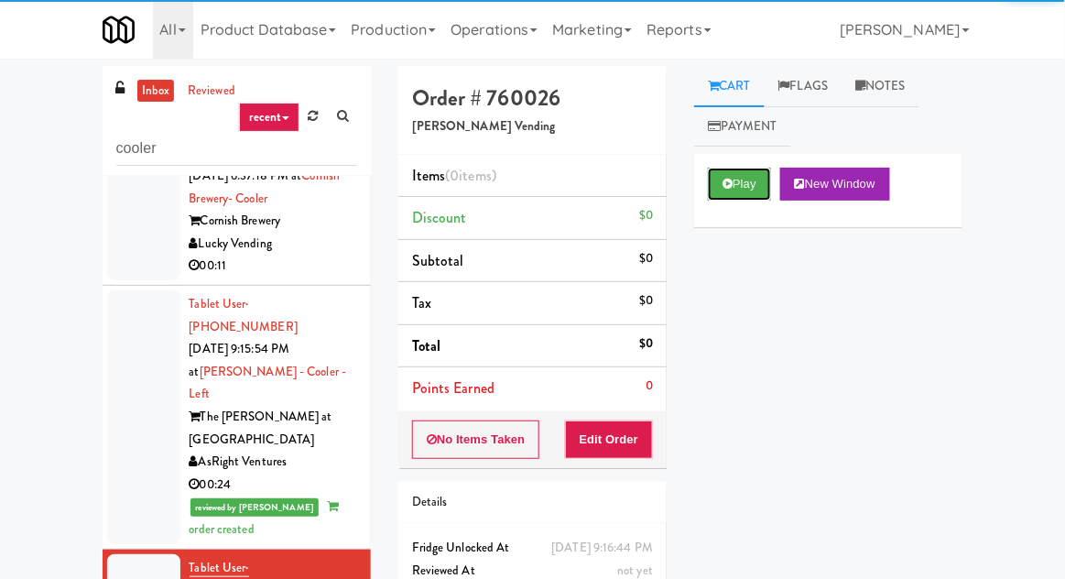
click at [746, 177] on button "Play" at bounding box center [739, 184] width 63 height 33
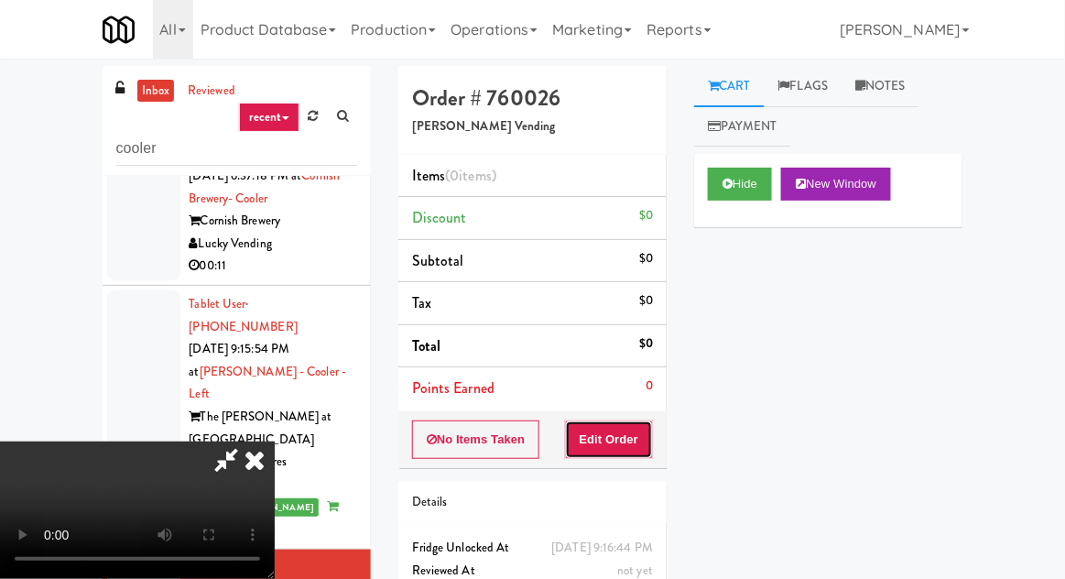
click at [633, 452] on button "Edit Order" at bounding box center [609, 439] width 89 height 38
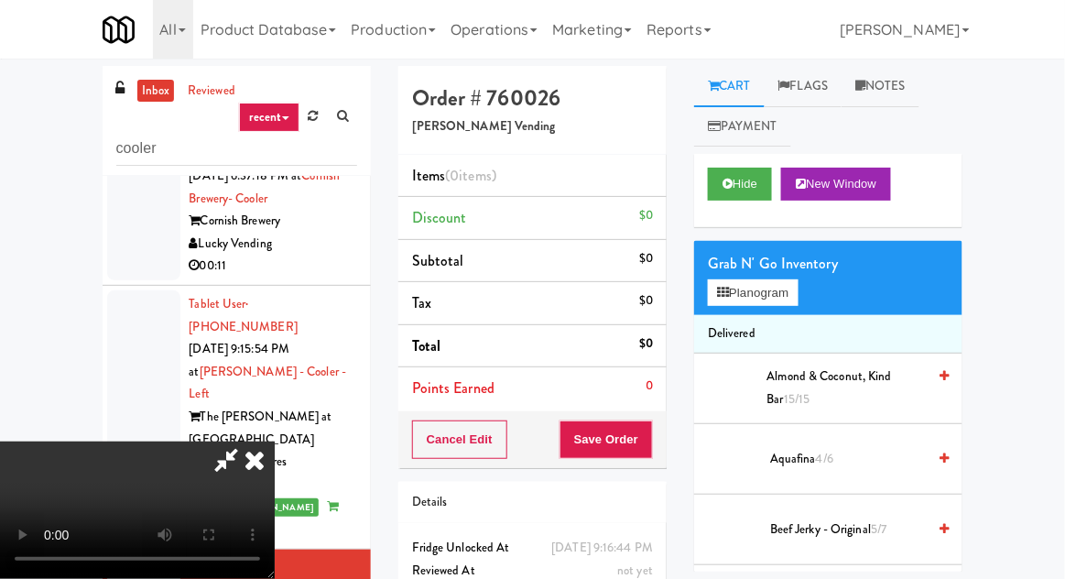
scroll to position [67, 0]
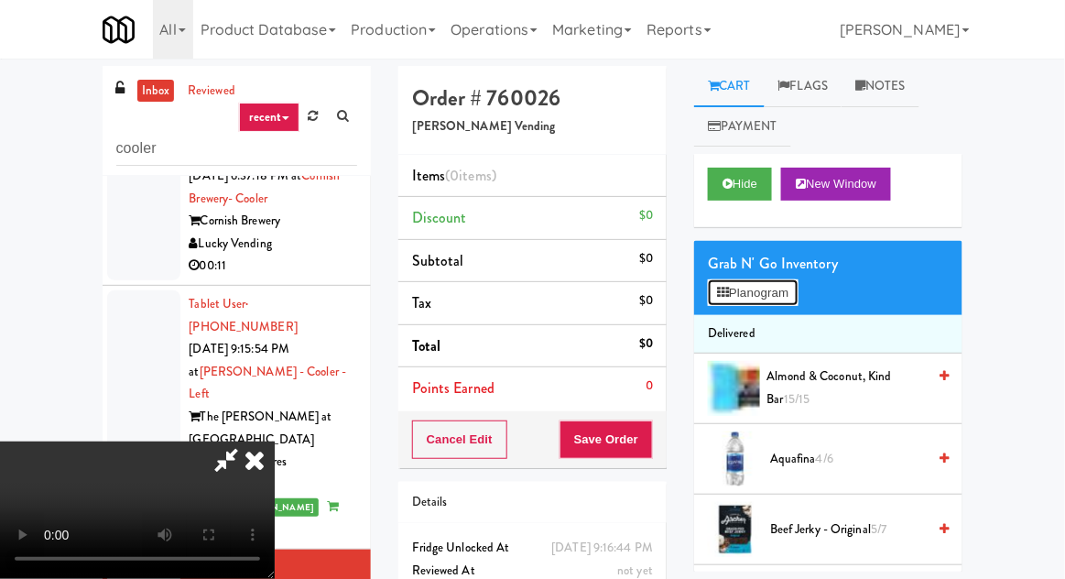
click at [766, 279] on button "Planogram" at bounding box center [753, 292] width 90 height 27
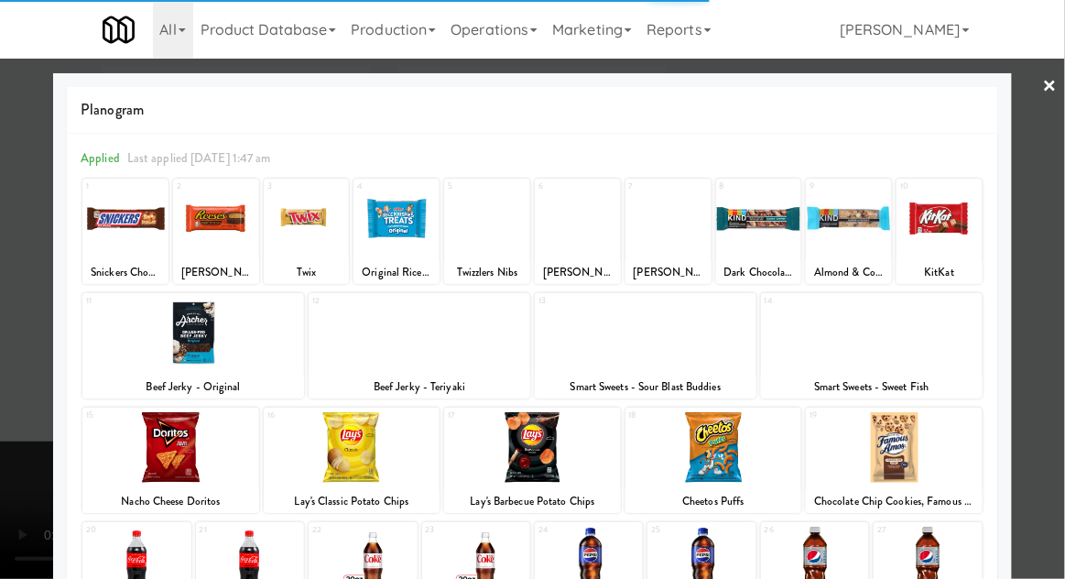
scroll to position [232, 0]
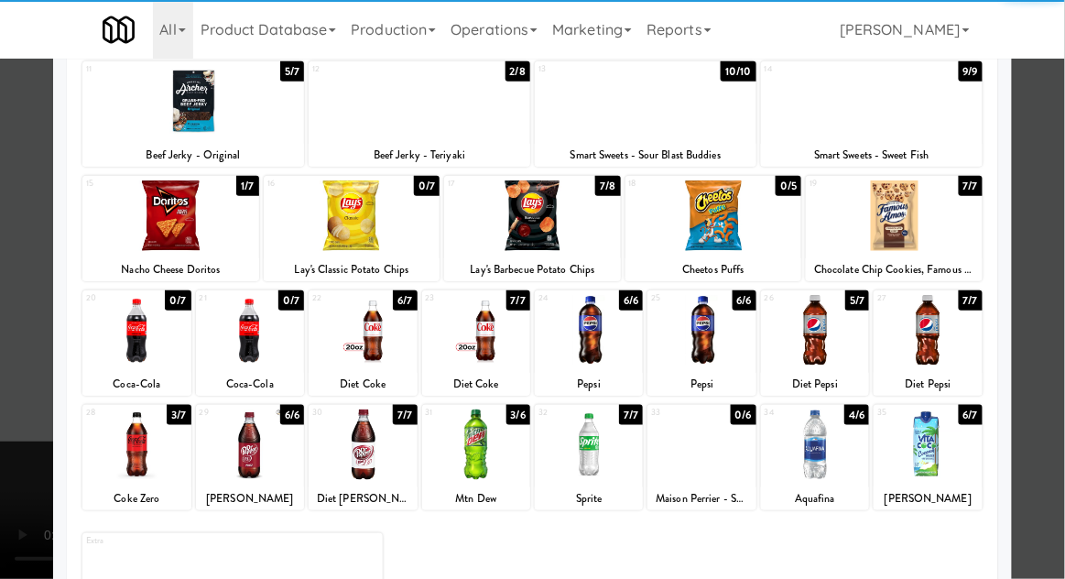
click at [575, 223] on div at bounding box center [532, 215] width 177 height 71
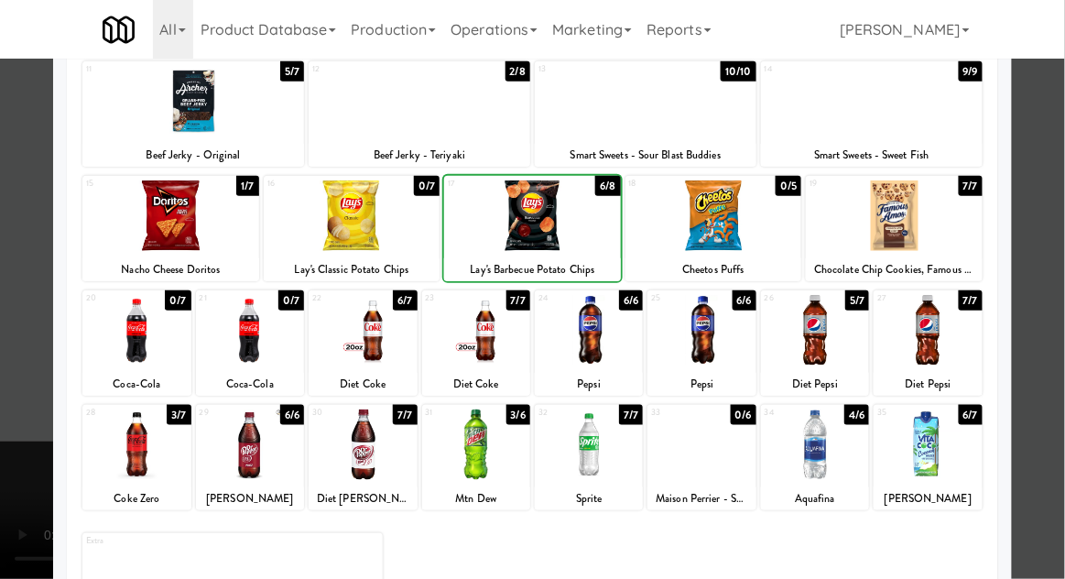
click at [460, 462] on div at bounding box center [476, 444] width 108 height 71
click at [24, 412] on div at bounding box center [532, 289] width 1065 height 579
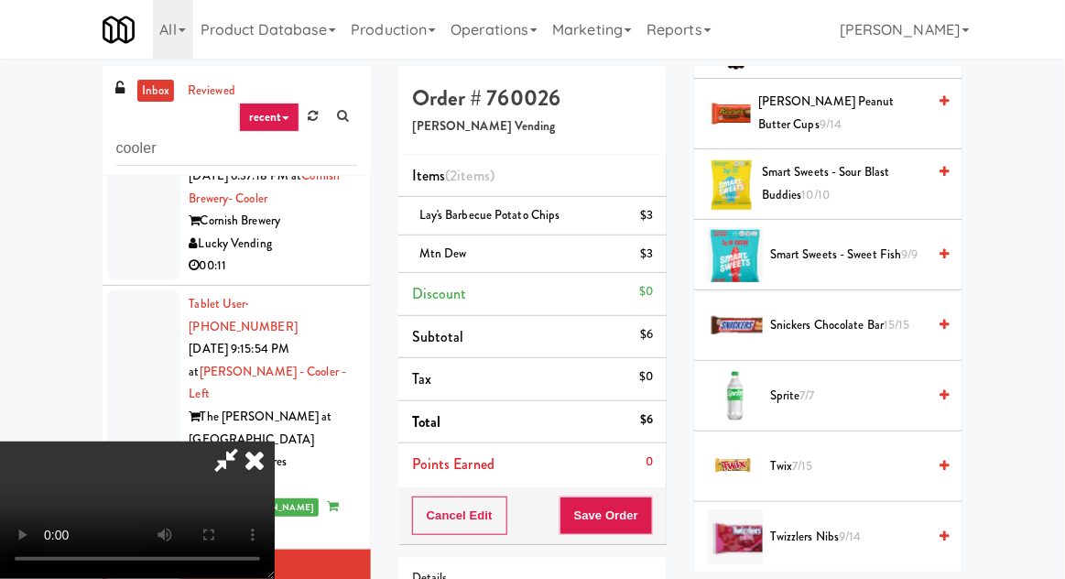
scroll to position [2014, 0]
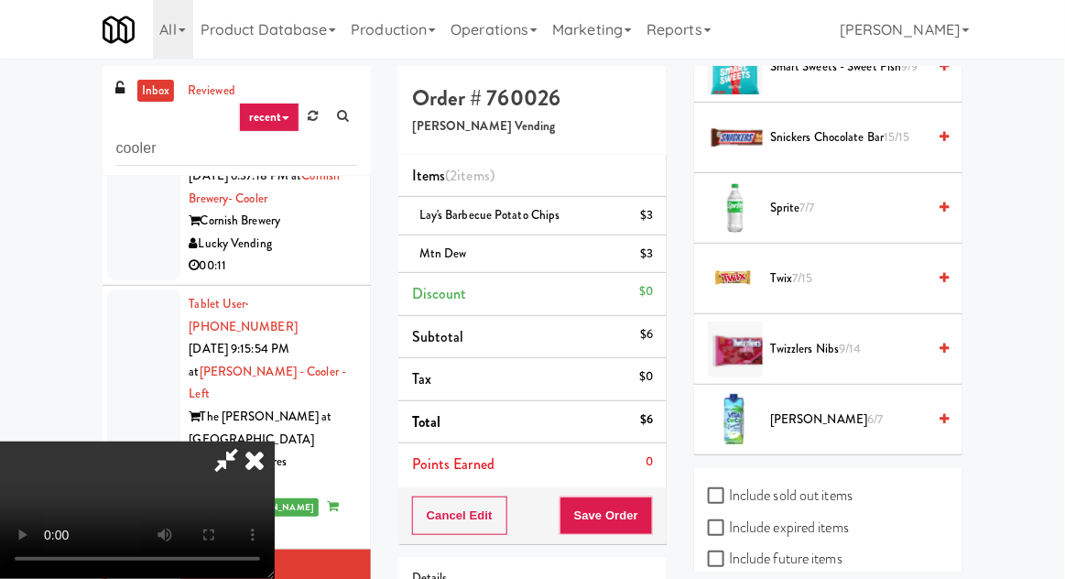
click at [819, 269] on span "Twix 7/15" at bounding box center [848, 278] width 156 height 23
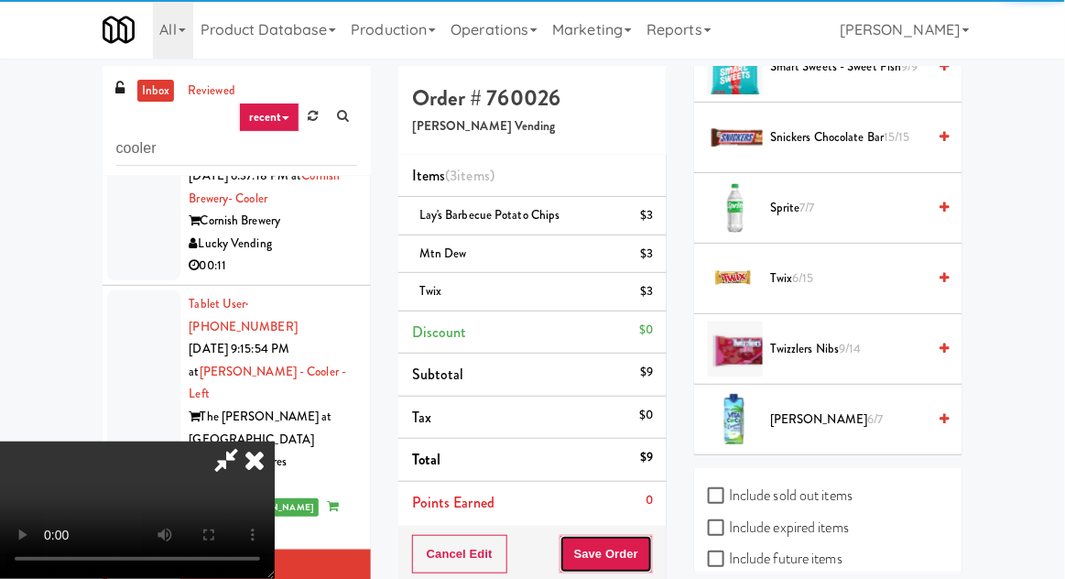
click at [652, 564] on button "Save Order" at bounding box center [605, 554] width 93 height 38
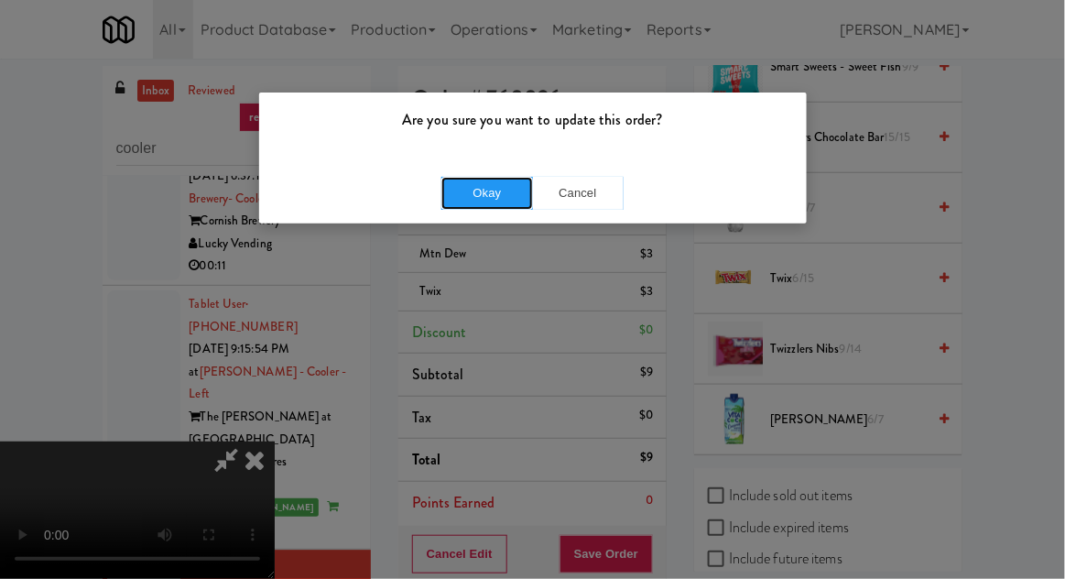
click at [511, 195] on button "Okay" at bounding box center [487, 193] width 92 height 33
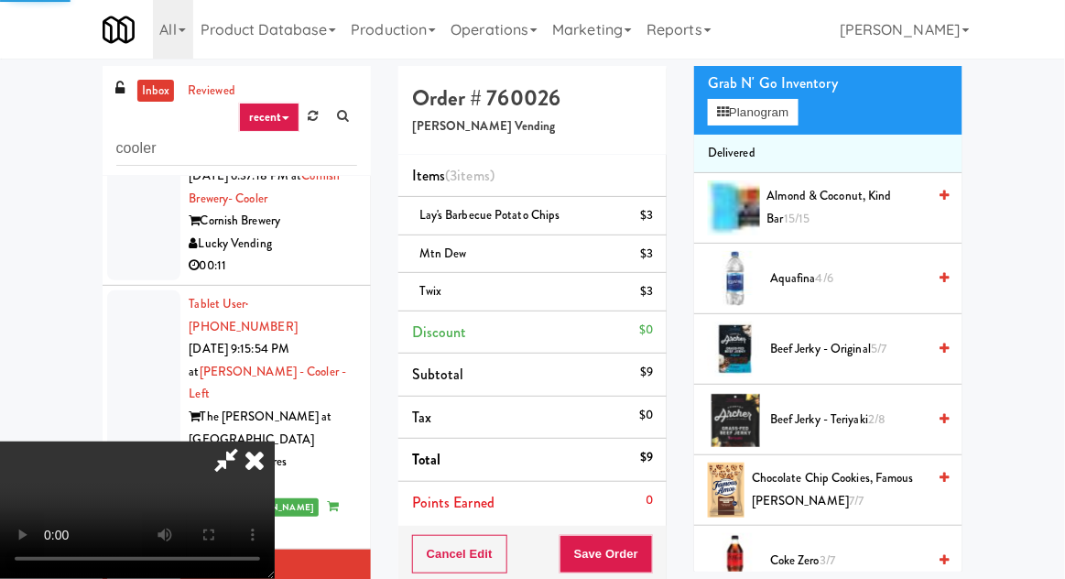
scroll to position [0, 0]
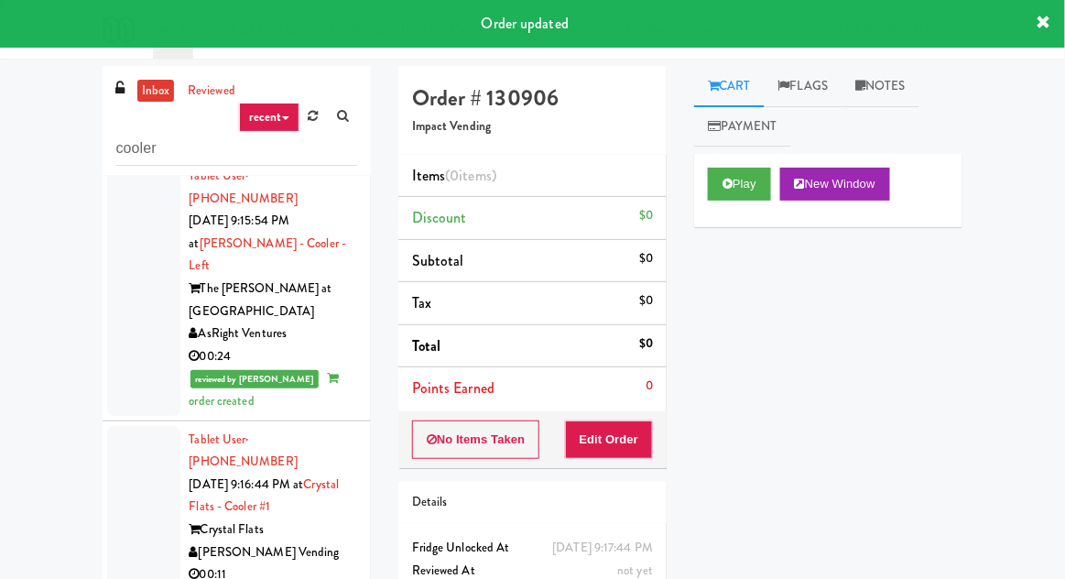
scroll to position [1194, 0]
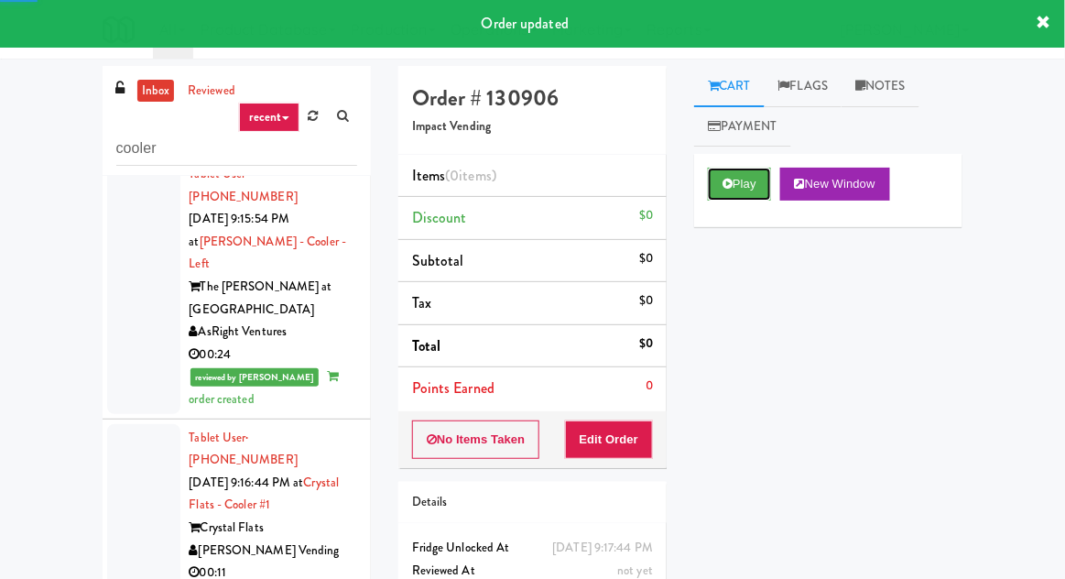
click at [755, 181] on button "Play" at bounding box center [739, 184] width 63 height 33
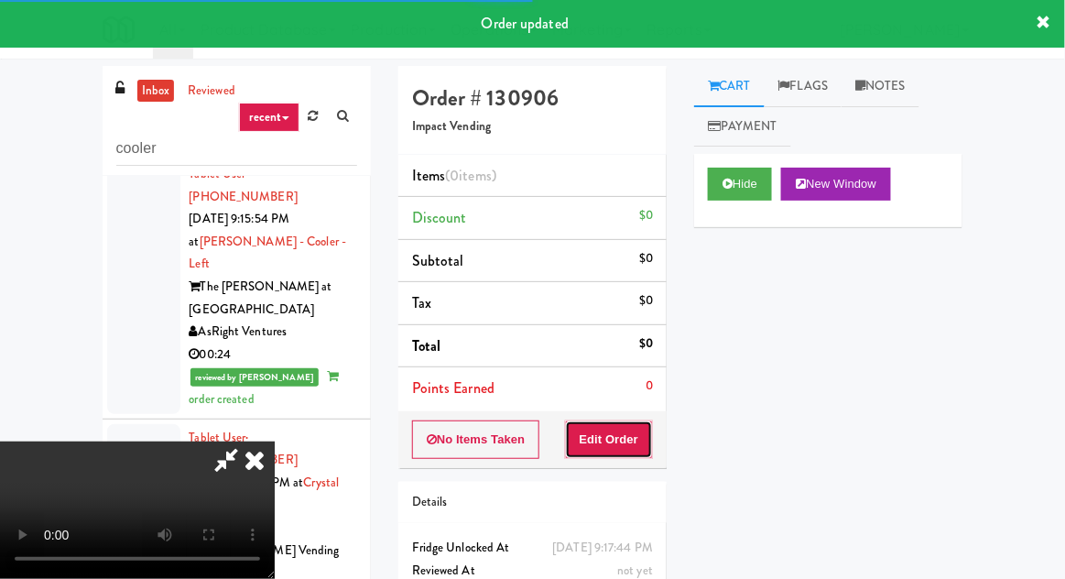
click at [613, 434] on button "Edit Order" at bounding box center [609, 439] width 89 height 38
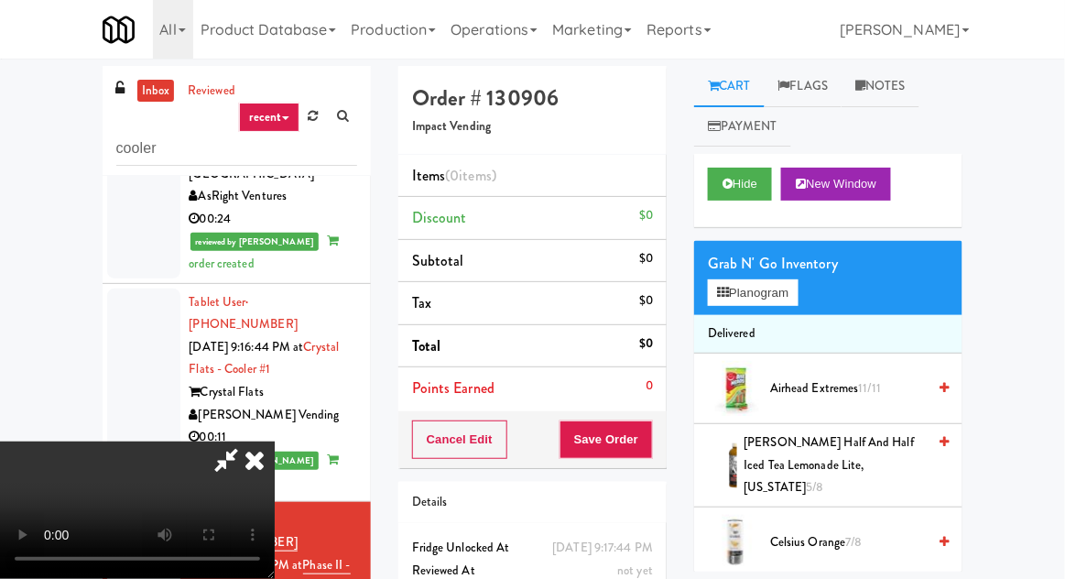
scroll to position [67, 0]
click at [794, 378] on span "Airhead Extremes 11/11" at bounding box center [848, 388] width 156 height 23
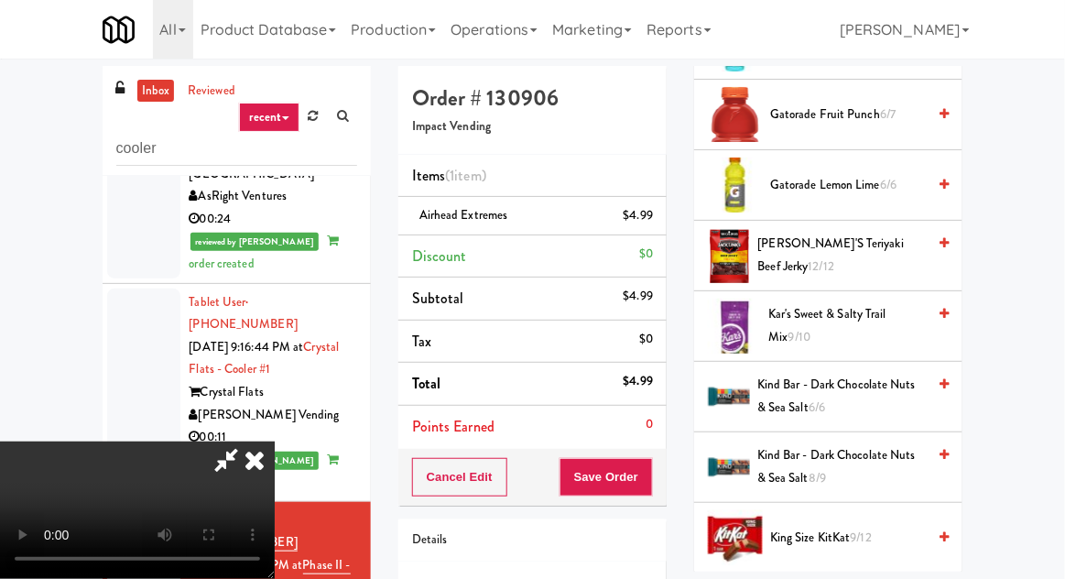
scroll to position [1204, 0]
click at [825, 232] on span "Jack Link's Teriyaki Beef Jerky 12/12" at bounding box center [842, 254] width 168 height 45
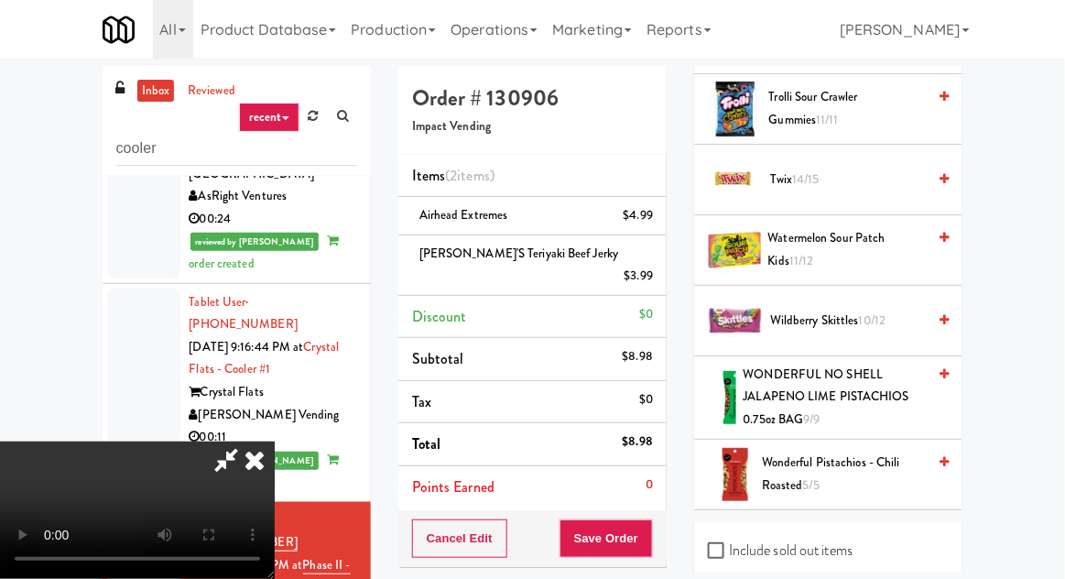
scroll to position [2407, 0]
click at [843, 227] on span "Watermelon Sour Patch Kids 11/12" at bounding box center [847, 249] width 158 height 45
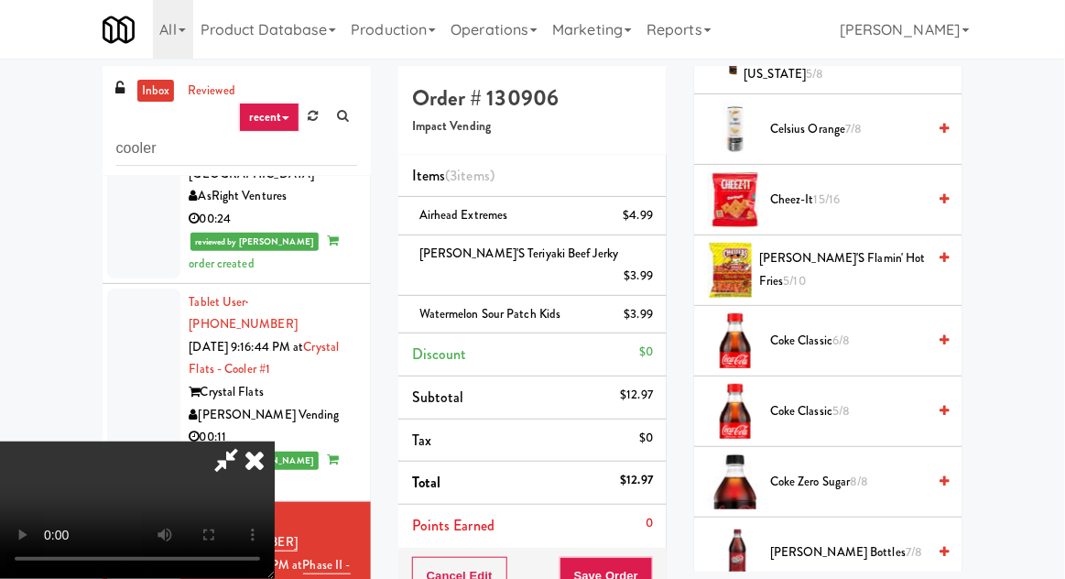
scroll to position [416, 0]
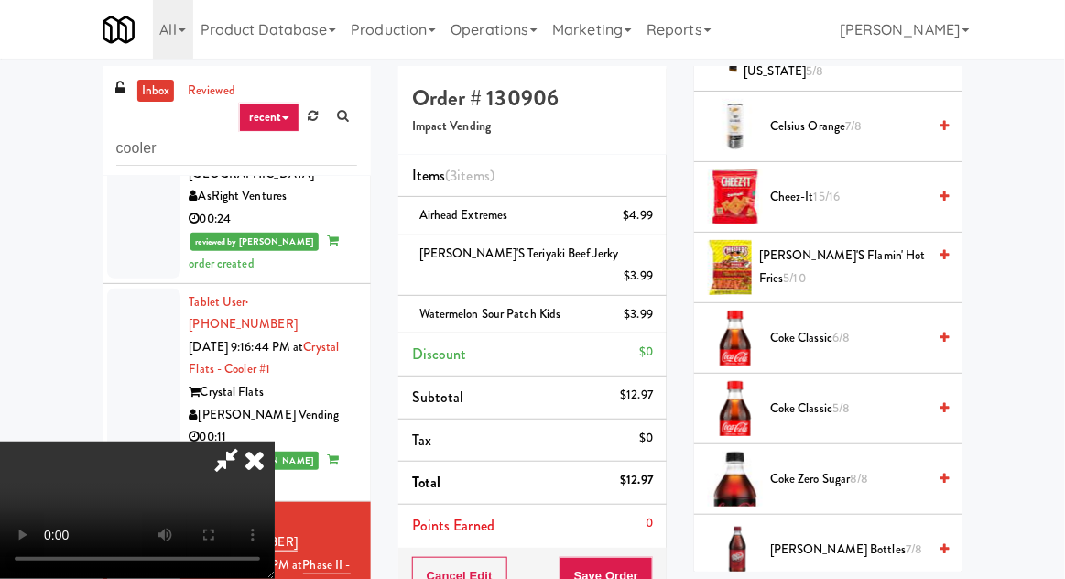
click at [847, 186] on span "Cheez-It 15/16" at bounding box center [848, 197] width 156 height 23
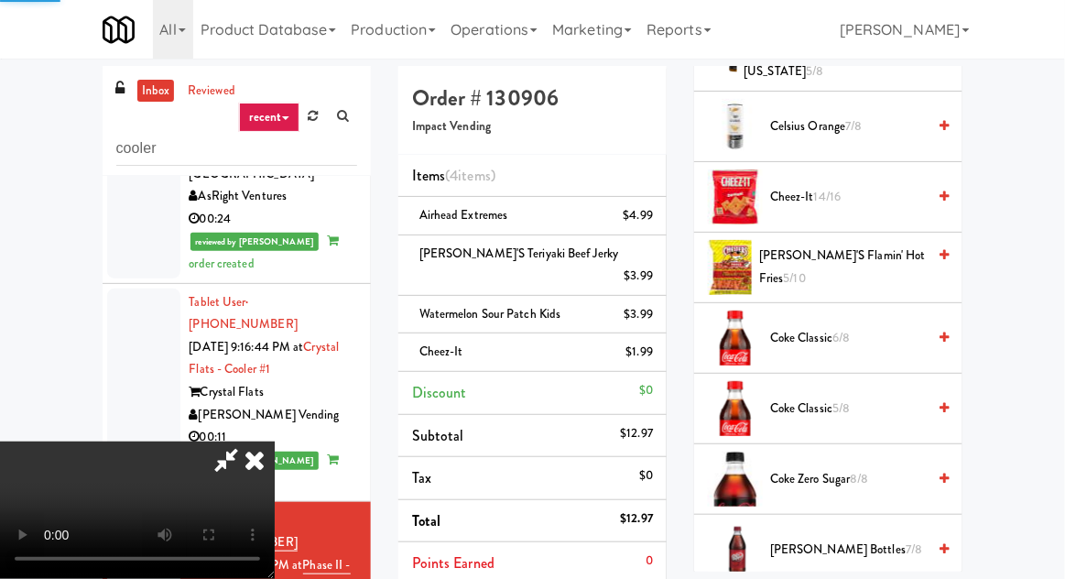
click at [848, 186] on span "Cheez-It 14/16" at bounding box center [848, 197] width 156 height 23
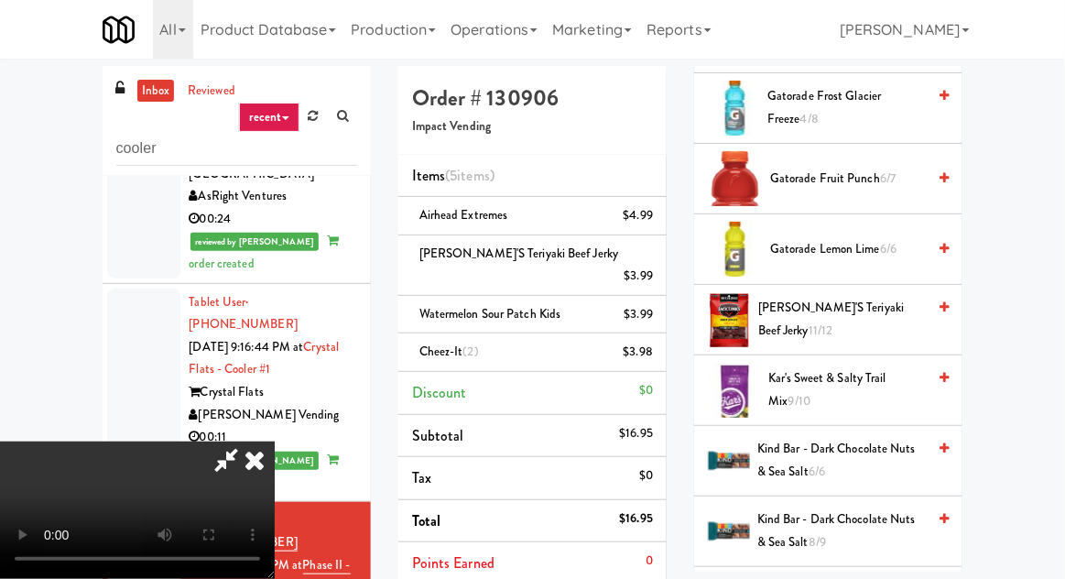
scroll to position [1142, 0]
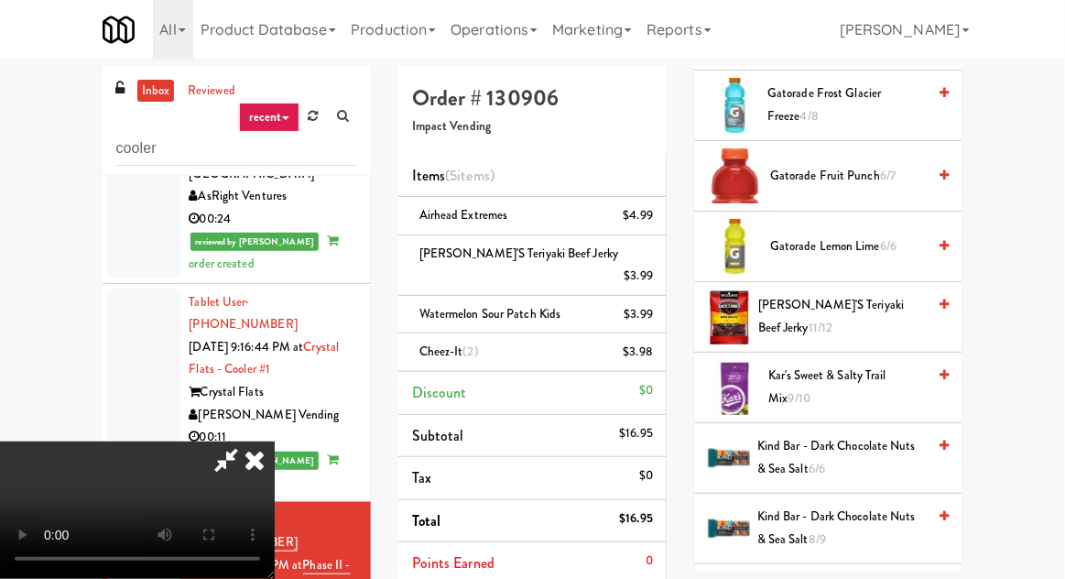
click at [817, 294] on span "Jack Link's Teriyaki Beef Jerky 11/12" at bounding box center [842, 316] width 168 height 45
click at [819, 297] on span "Jack Link's Teriyaki Beef Jerky 10/12" at bounding box center [842, 316] width 168 height 45
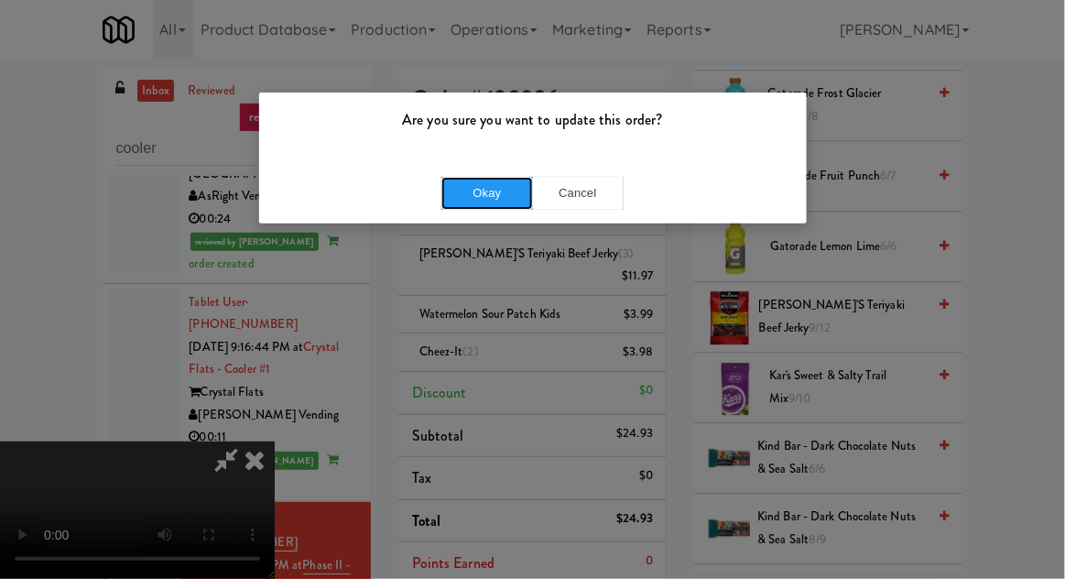
click at [461, 197] on button "Okay" at bounding box center [487, 193] width 92 height 33
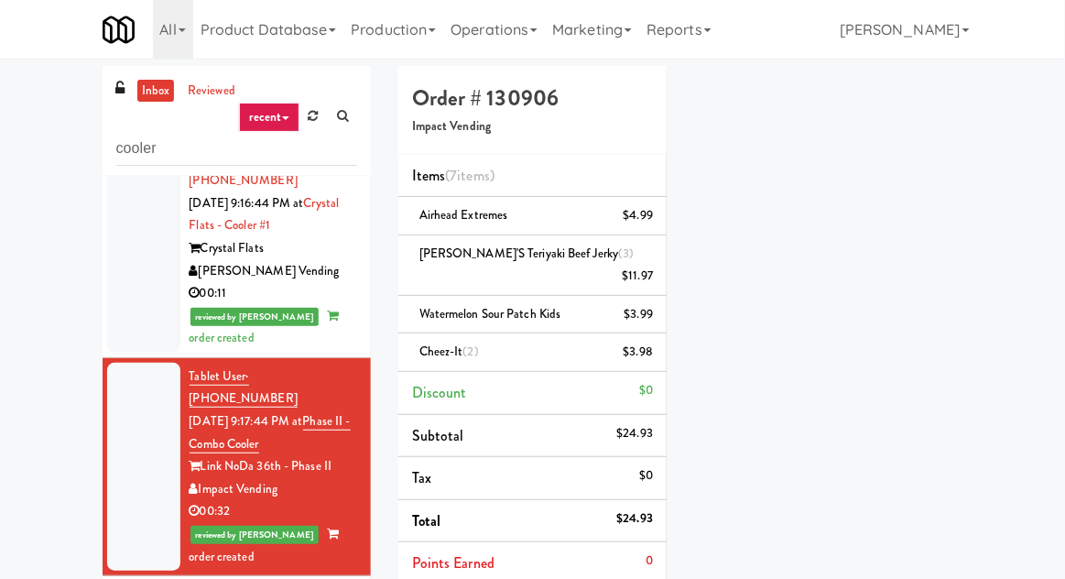
scroll to position [1476, 0]
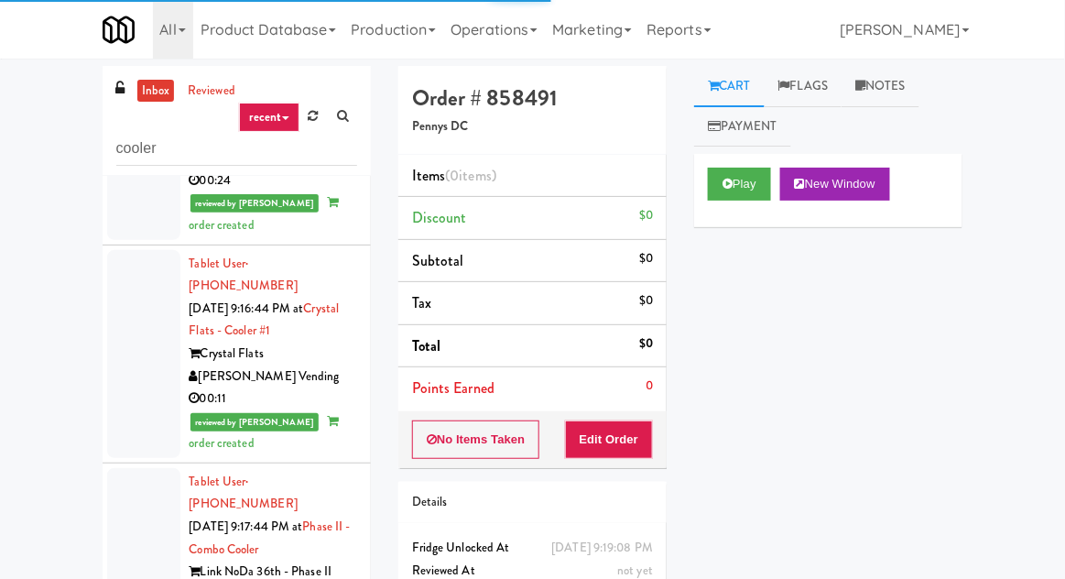
scroll to position [1365, 0]
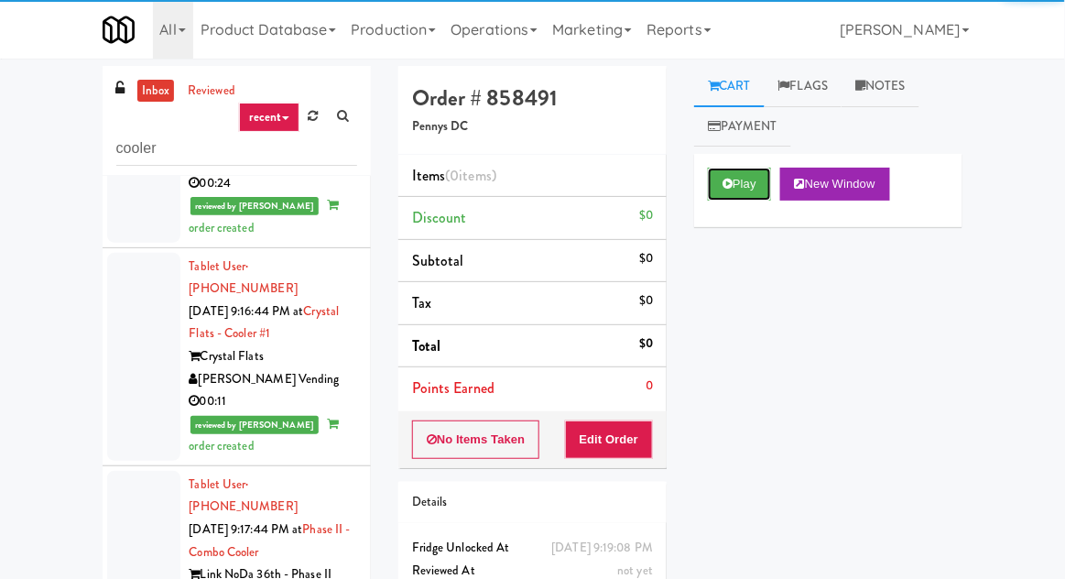
click at [746, 195] on button "Play" at bounding box center [739, 184] width 63 height 33
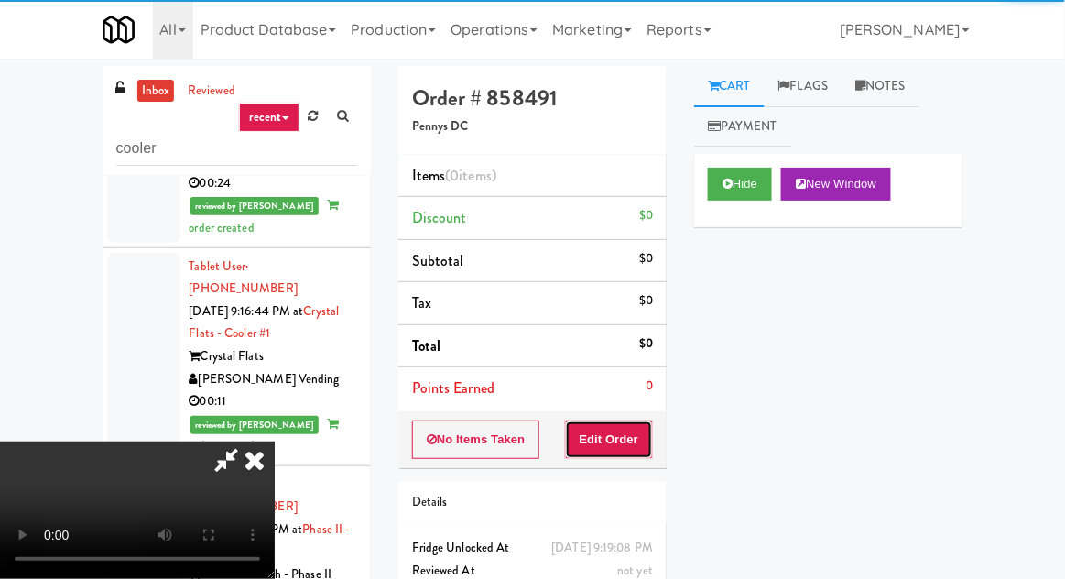
click at [631, 426] on button "Edit Order" at bounding box center [609, 439] width 89 height 38
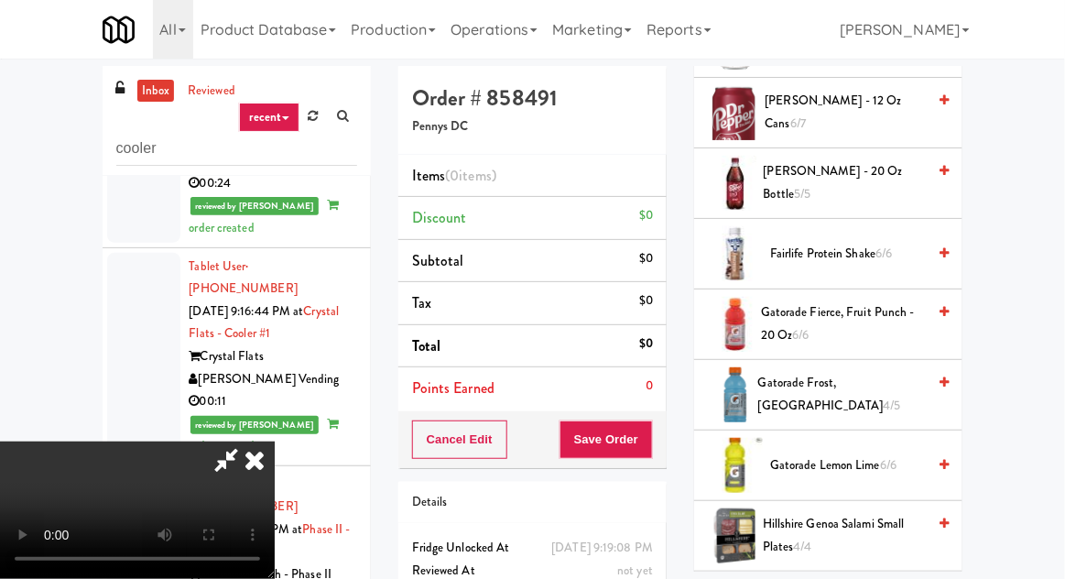
scroll to position [914, 0]
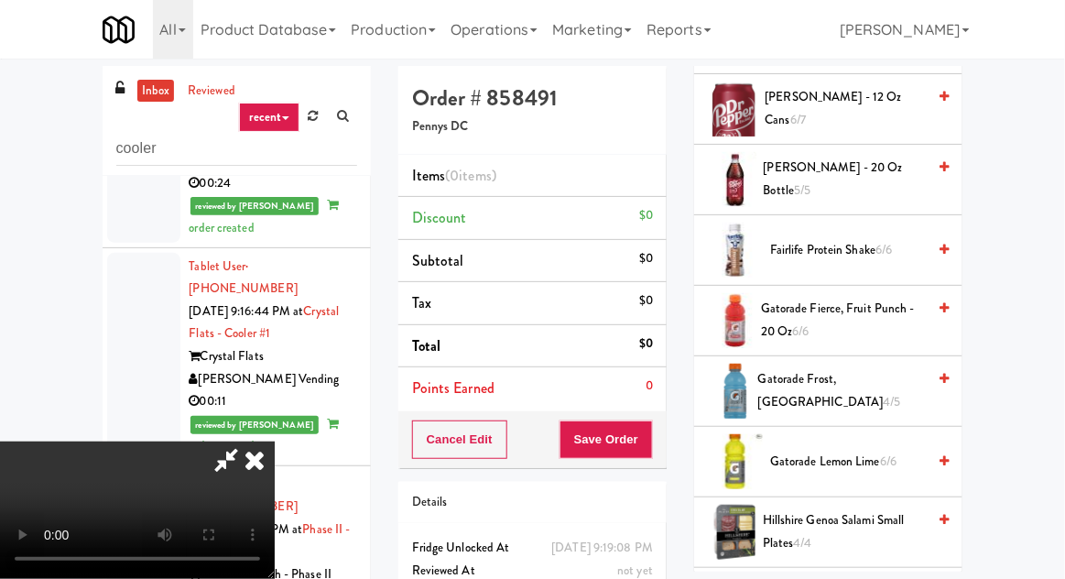
click at [881, 168] on span "Dr Pepper - 20 oz Bottle 5/5" at bounding box center [845, 179] width 163 height 45
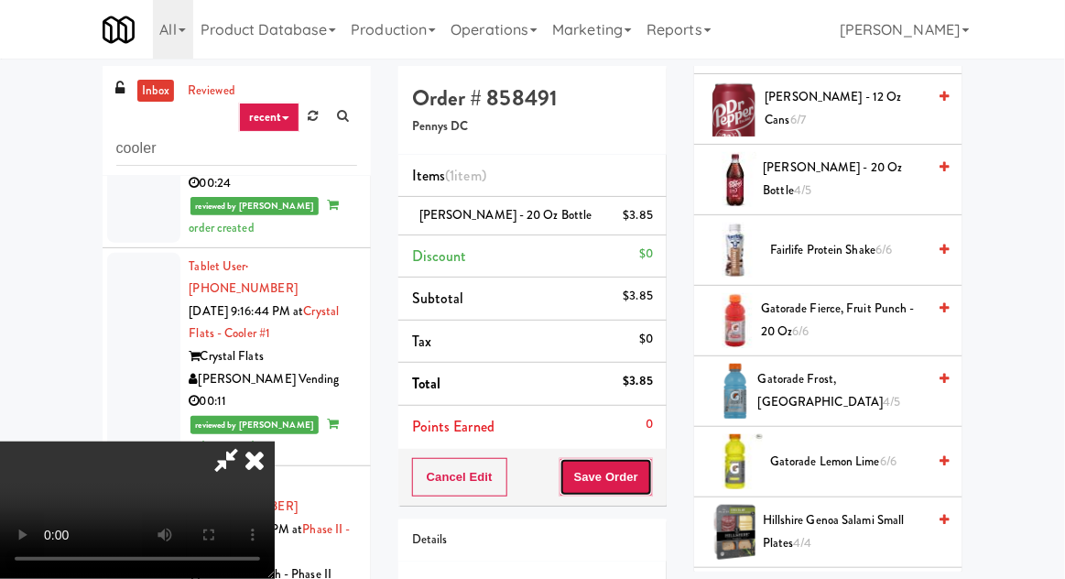
click at [650, 477] on button "Save Order" at bounding box center [605, 477] width 93 height 38
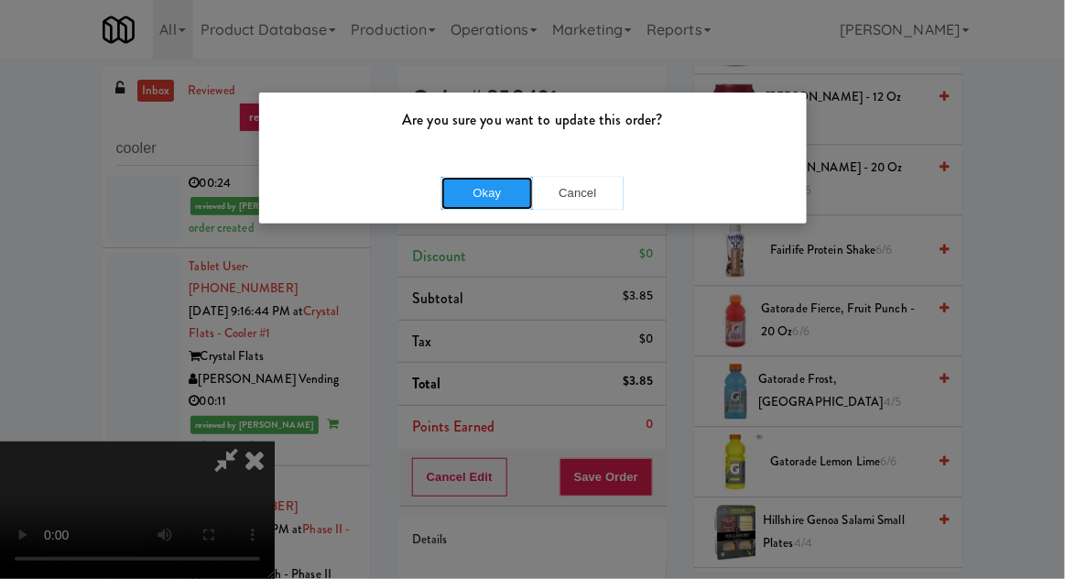
click at [482, 196] on button "Okay" at bounding box center [487, 193] width 92 height 33
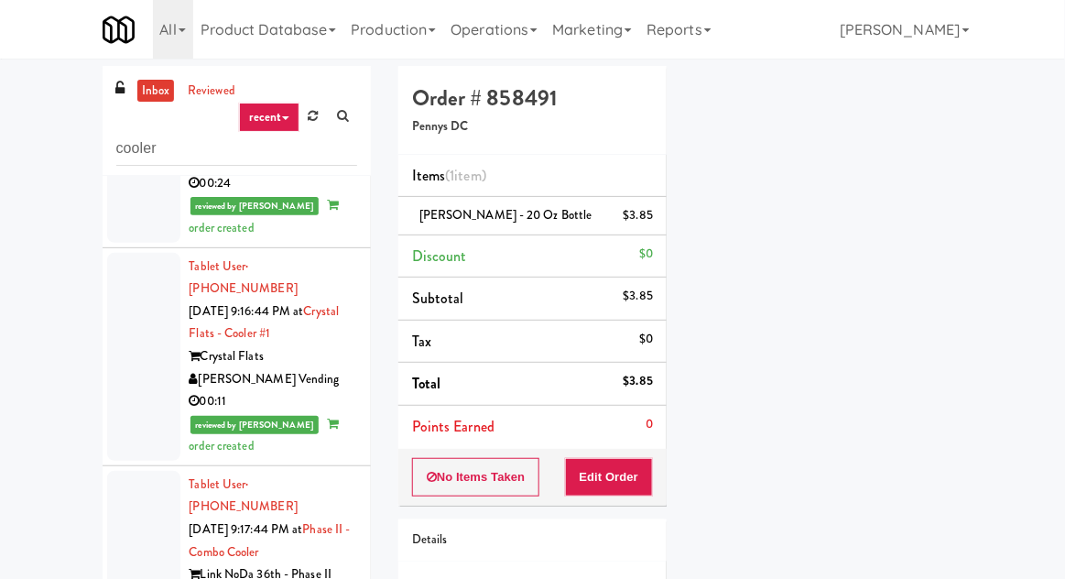
scroll to position [0, 0]
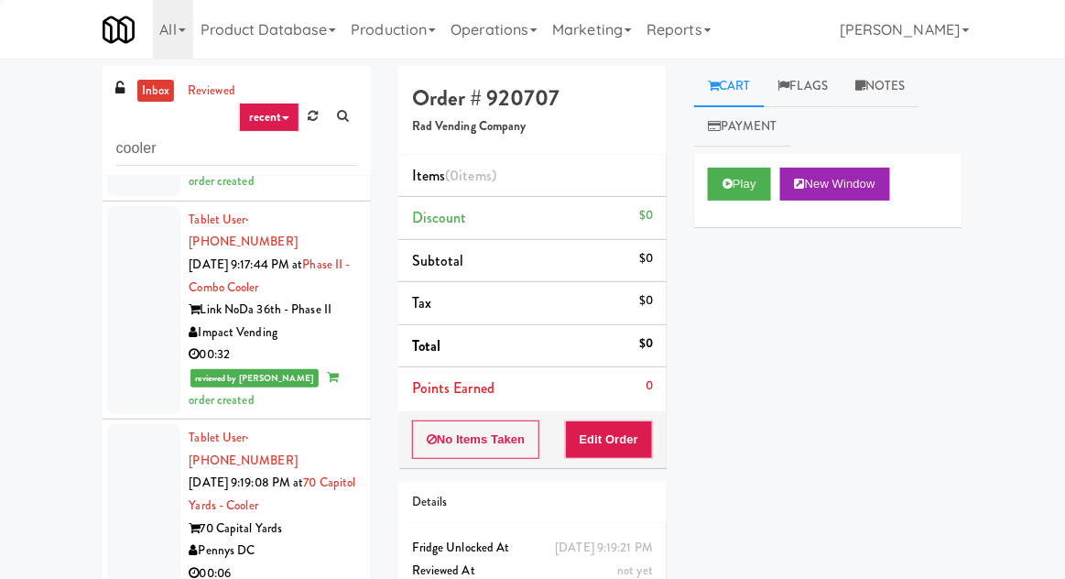
scroll to position [1649, 0]
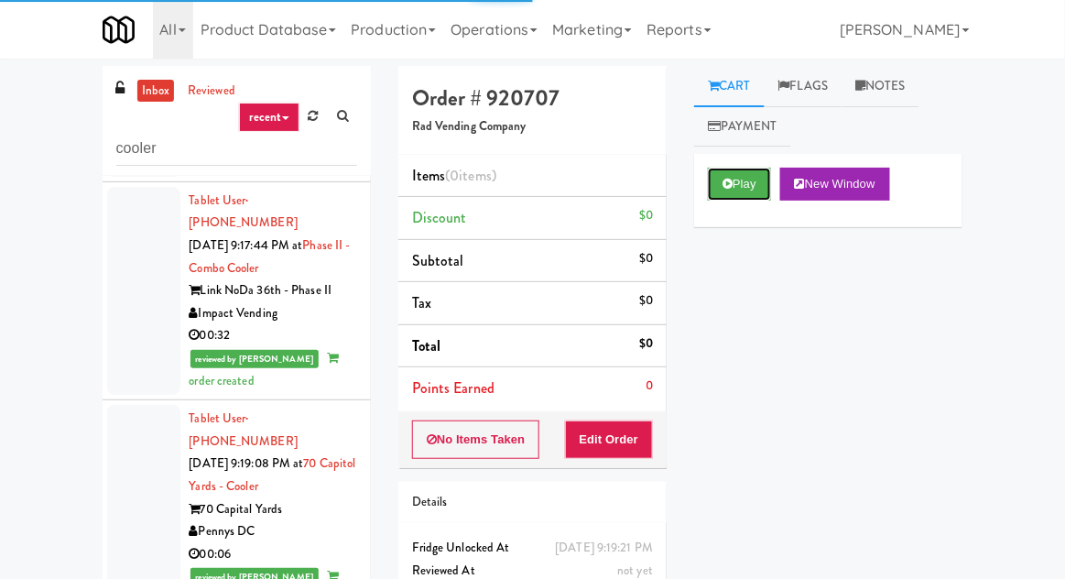
click at [745, 192] on button "Play" at bounding box center [739, 184] width 63 height 33
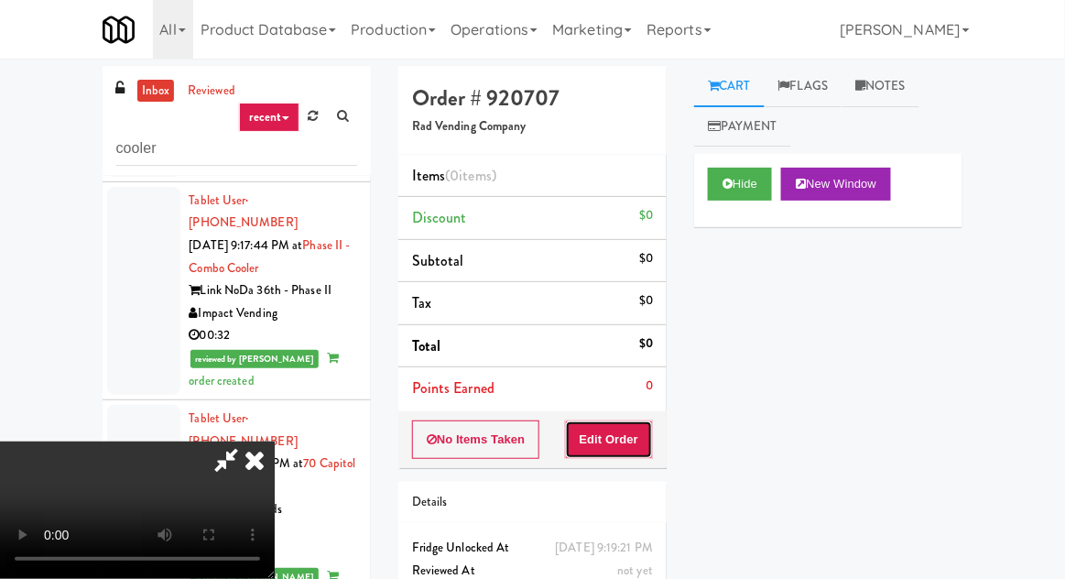
click at [637, 433] on button "Edit Order" at bounding box center [609, 439] width 89 height 38
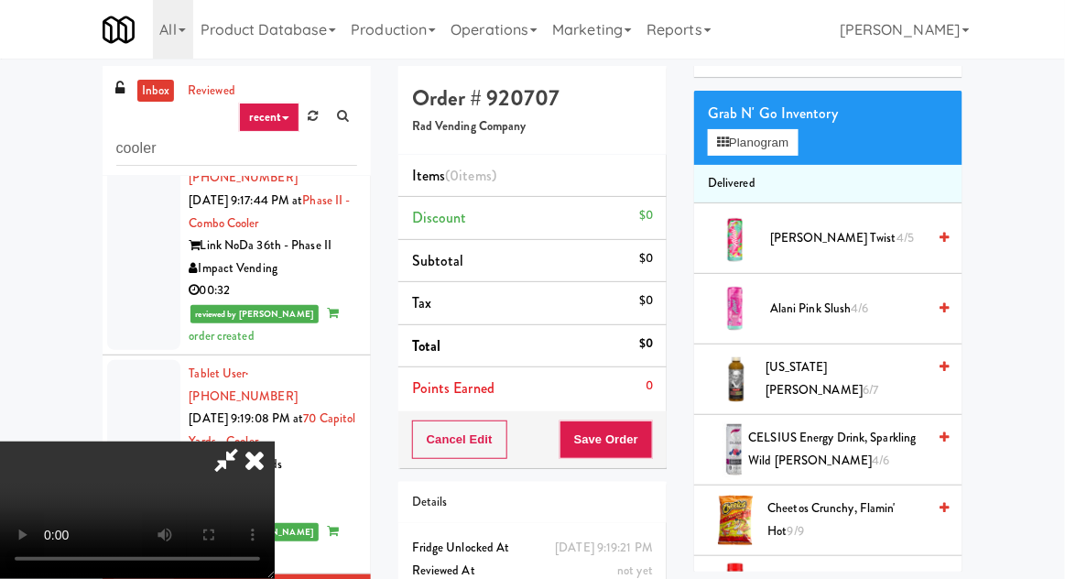
scroll to position [149, 0]
click at [844, 377] on span "Arizona Arnold Palmer 6/7" at bounding box center [845, 379] width 160 height 45
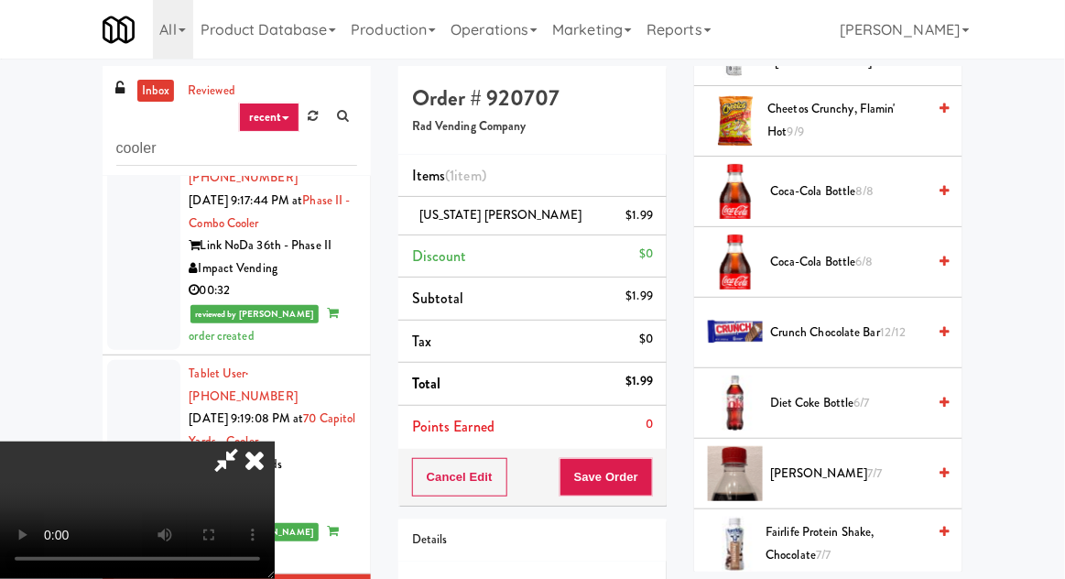
scroll to position [549, 0]
click at [850, 326] on span "Crunch Chocolate Bar 12/12" at bounding box center [848, 332] width 156 height 23
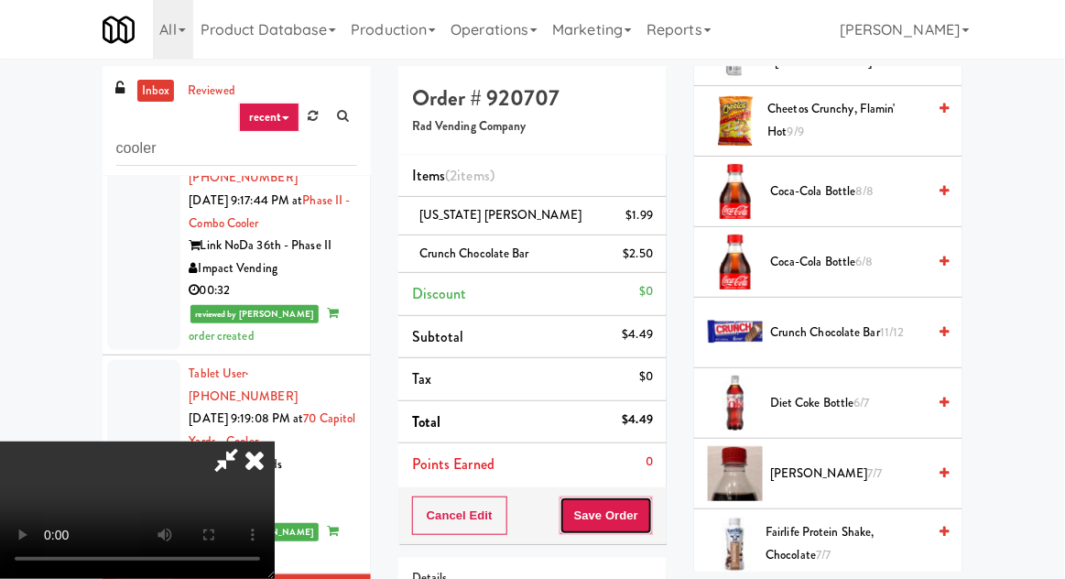
click at [650, 508] on button "Save Order" at bounding box center [605, 515] width 93 height 38
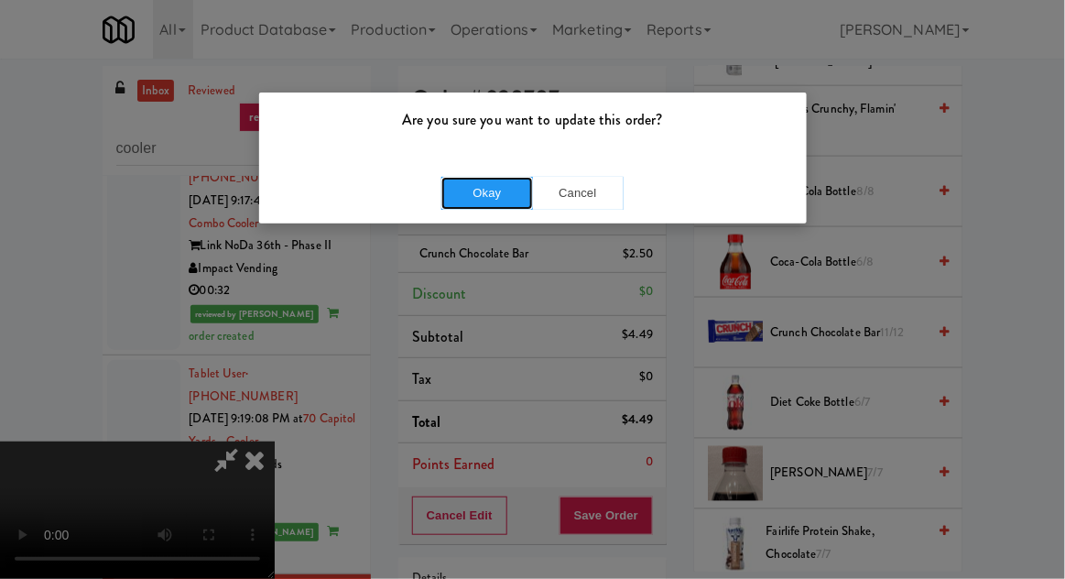
click at [494, 192] on button "Okay" at bounding box center [487, 193] width 92 height 33
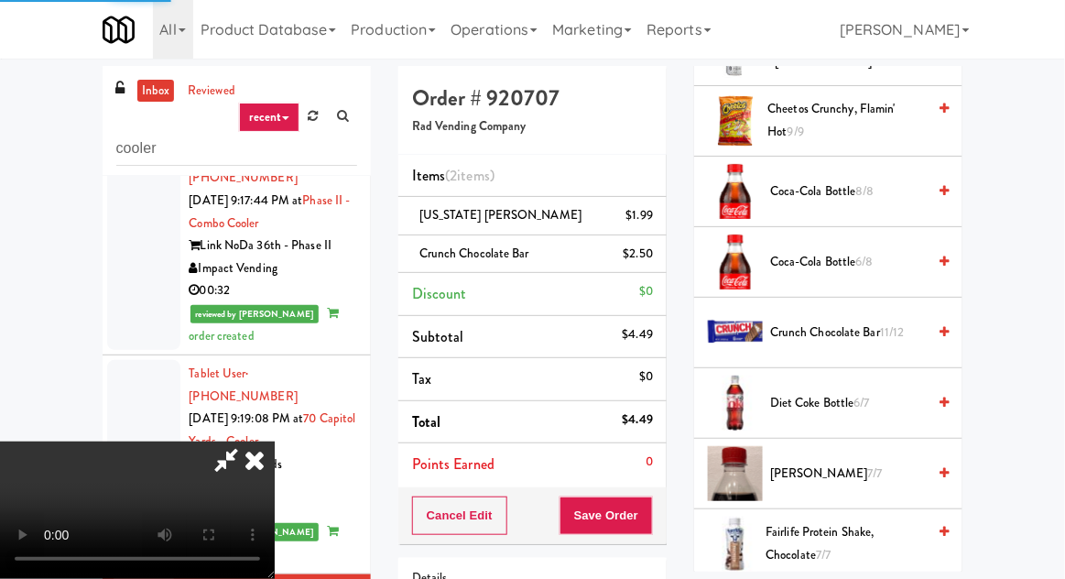
scroll to position [180, 0]
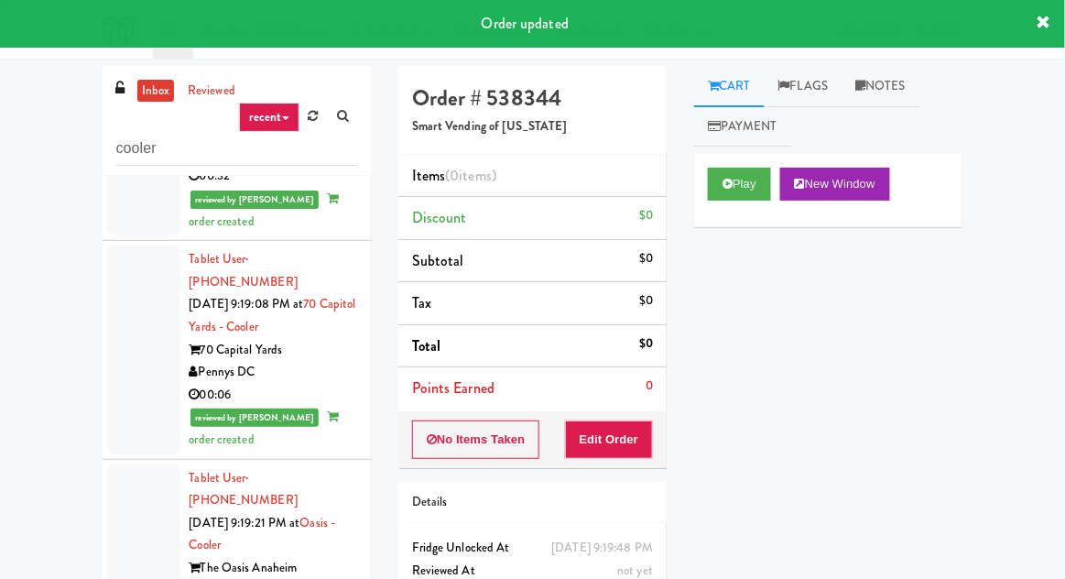
scroll to position [1815, 0]
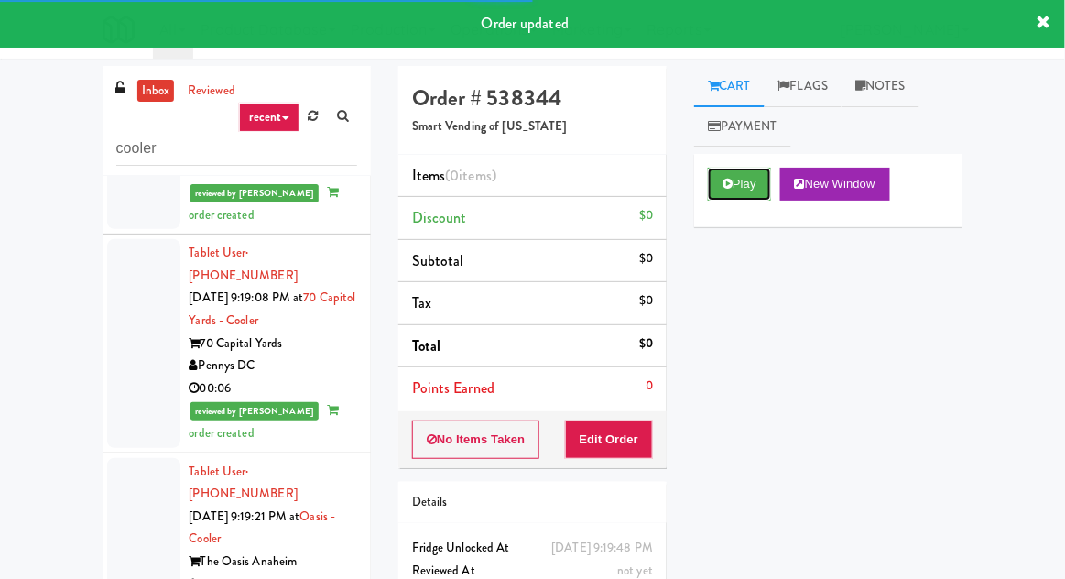
click at [736, 187] on button "Play" at bounding box center [739, 184] width 63 height 33
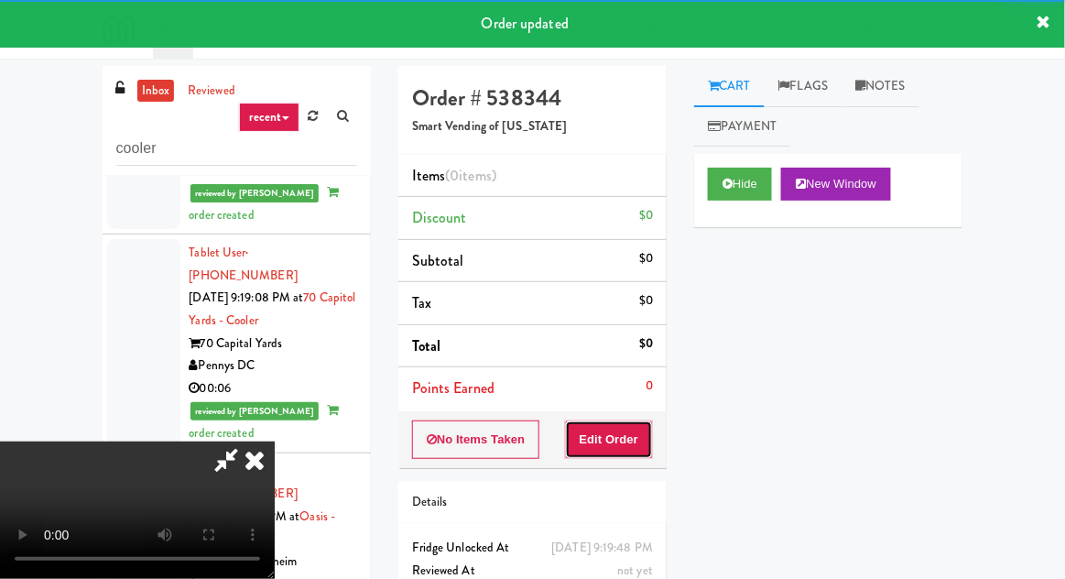
click at [607, 443] on button "Edit Order" at bounding box center [609, 439] width 89 height 38
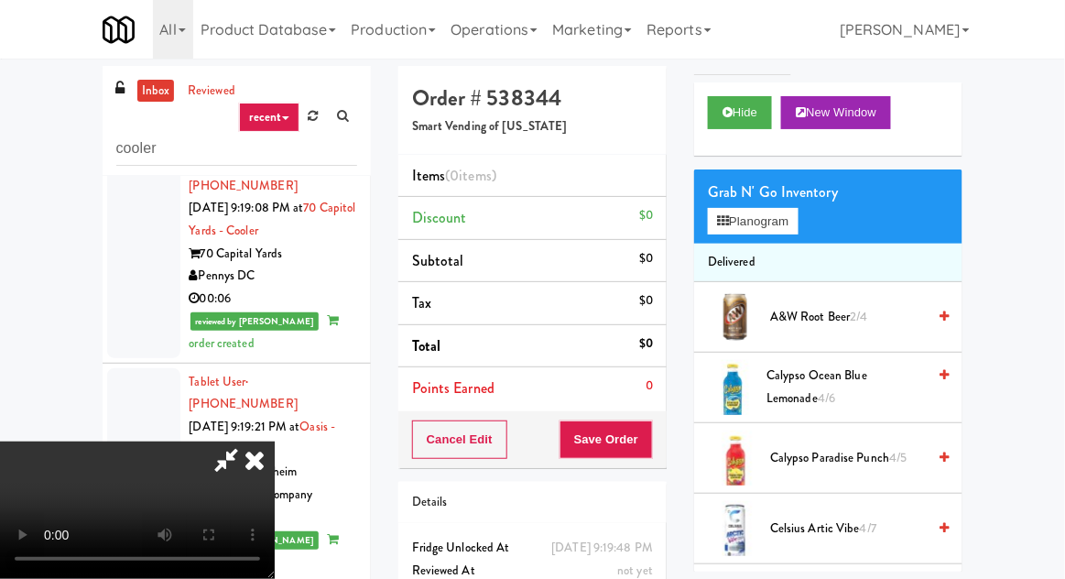
scroll to position [71, 0]
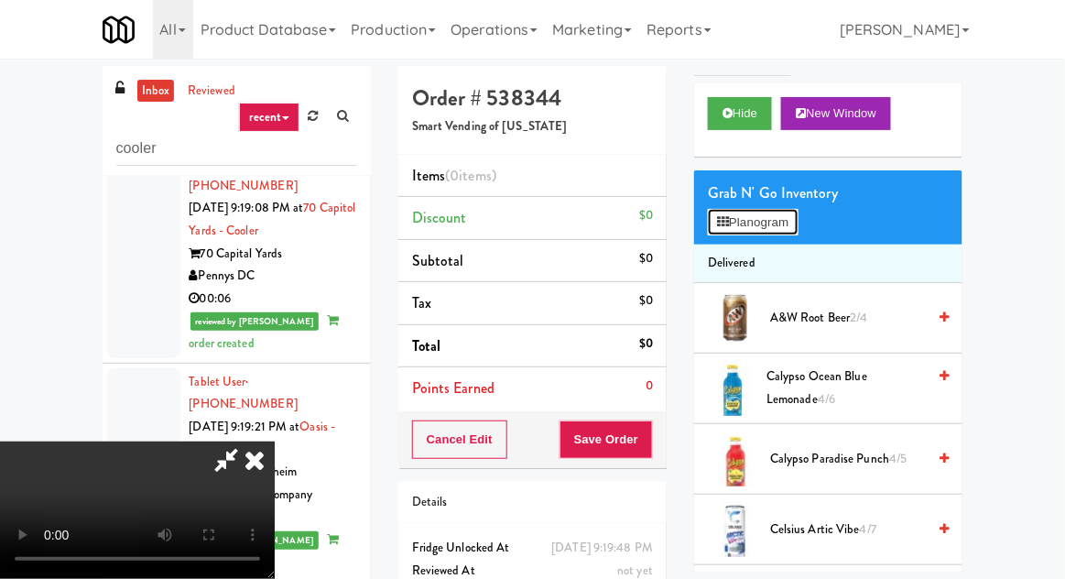
click at [782, 209] on button "Planogram" at bounding box center [753, 222] width 90 height 27
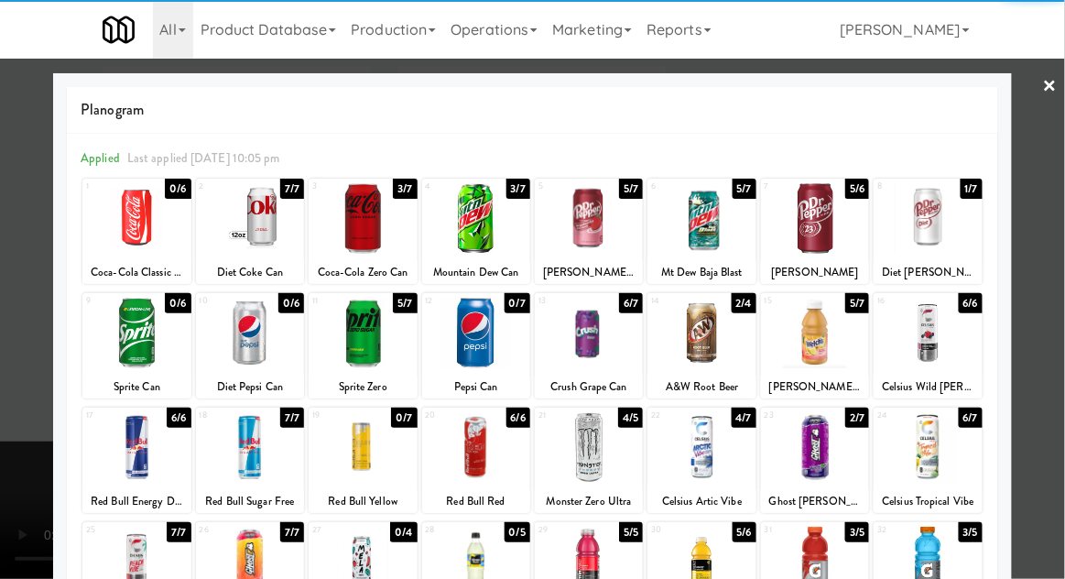
click at [722, 237] on div at bounding box center [701, 218] width 108 height 71
click at [57, 366] on div "Planogram Applied Last applied Friday 10:05 pm 1 0/6 Coca-Cola Classic Can 2 7/…" at bounding box center [532, 486] width 959 height 826
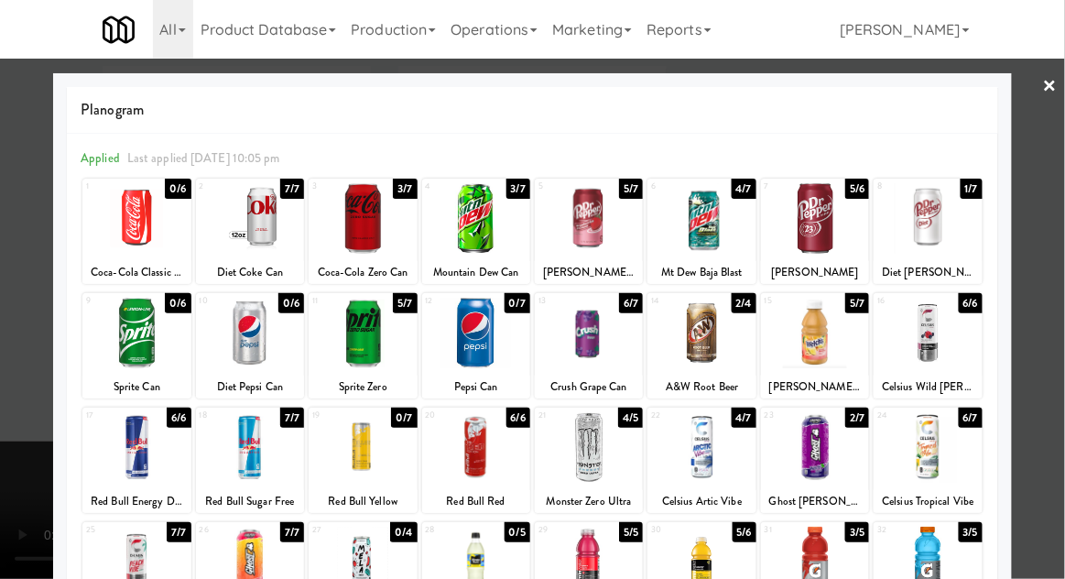
click at [35, 342] on div at bounding box center [532, 289] width 1065 height 579
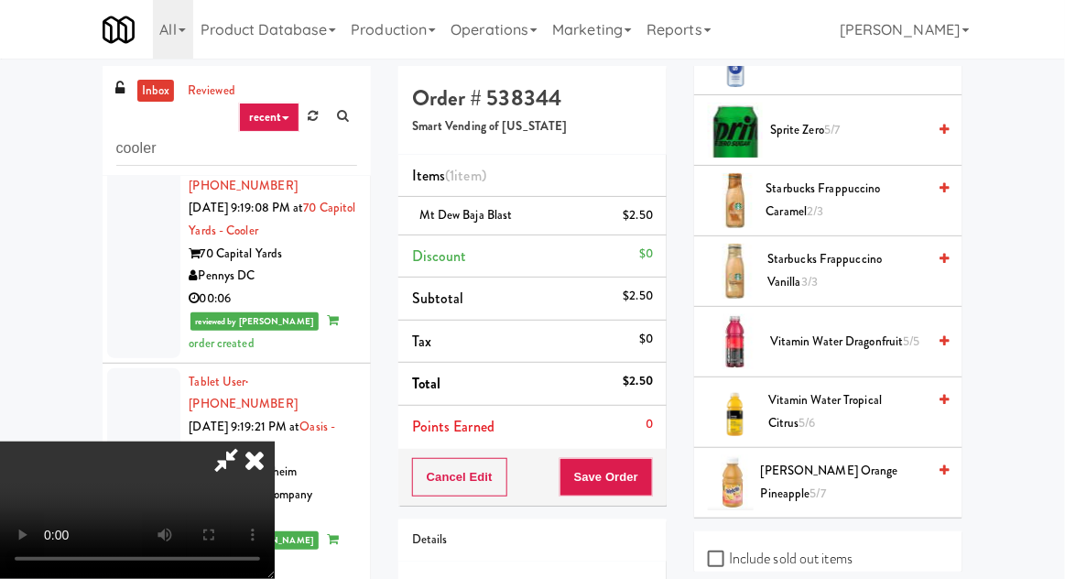
scroll to position [2116, 0]
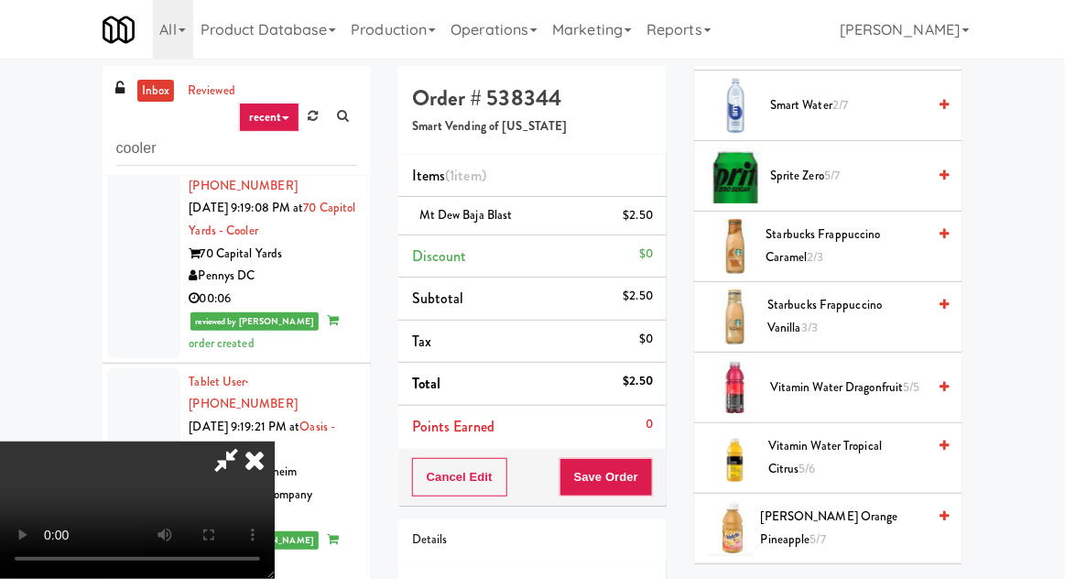
click at [871, 173] on span "Sprite Zero 5/7" at bounding box center [848, 176] width 156 height 23
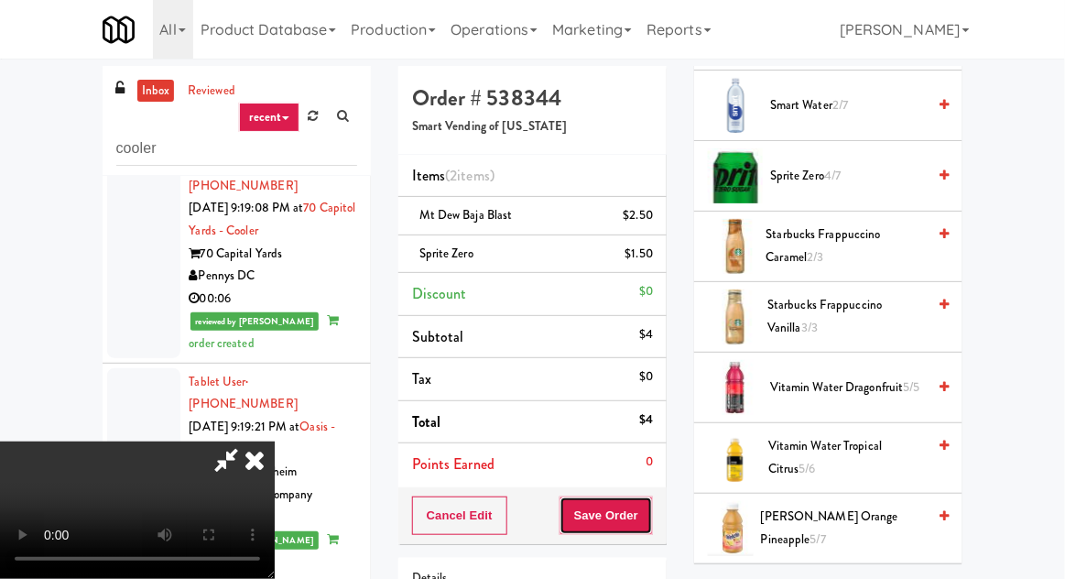
click at [647, 511] on button "Save Order" at bounding box center [605, 515] width 93 height 38
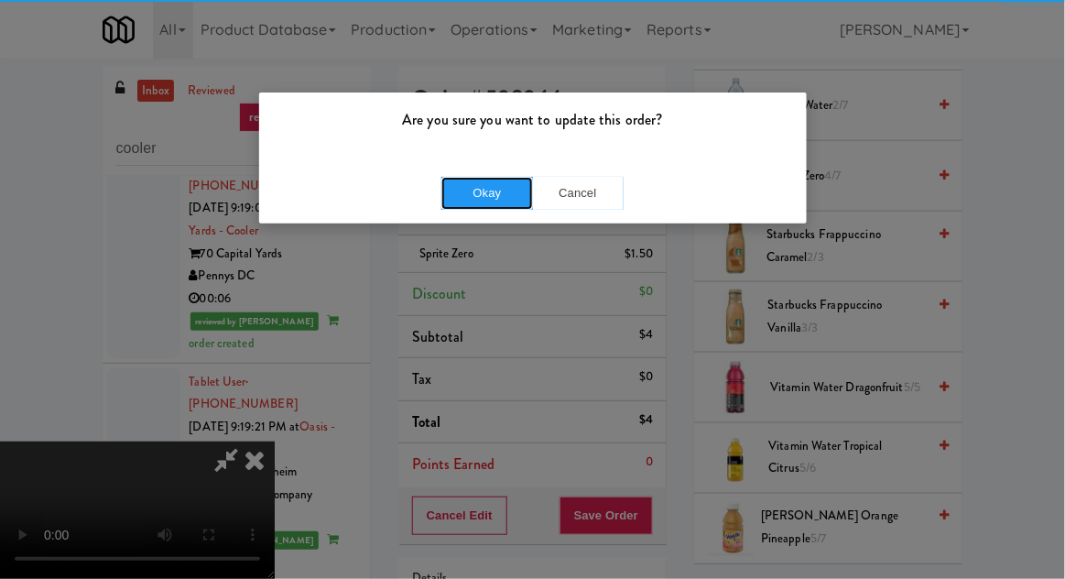
click at [503, 191] on button "Okay" at bounding box center [487, 193] width 92 height 33
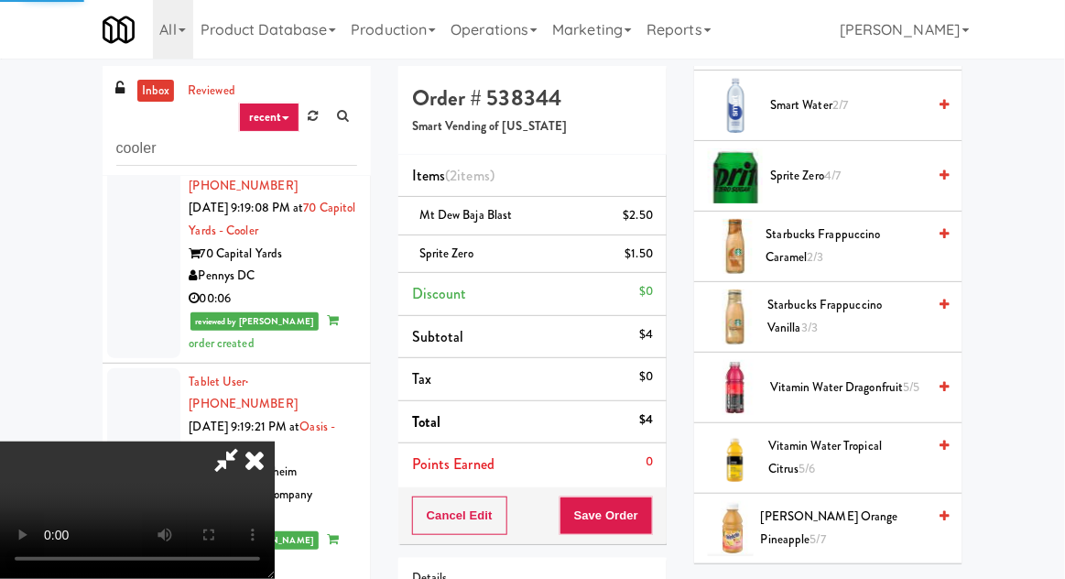
scroll to position [180, 0]
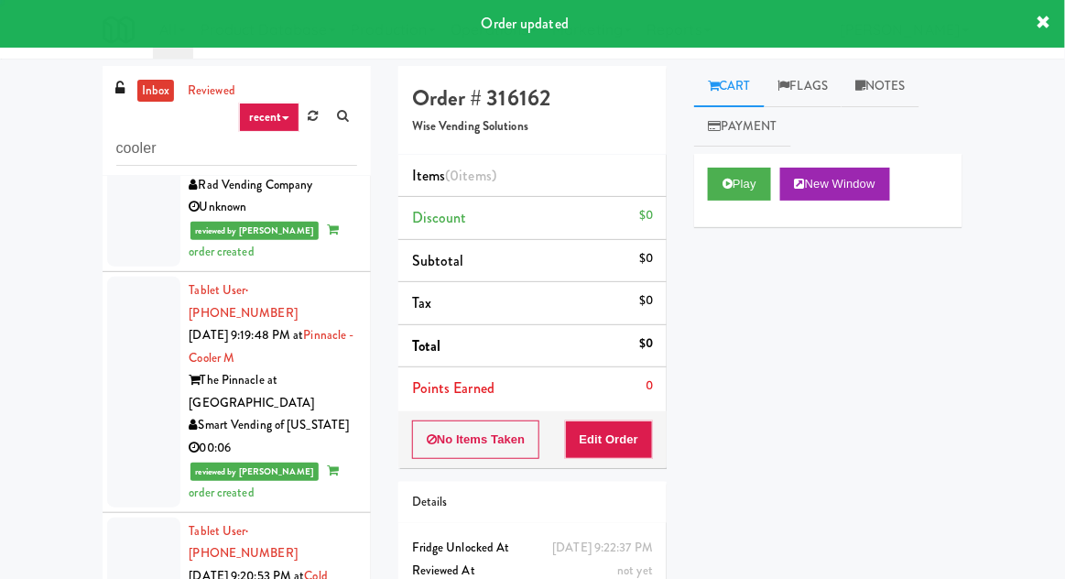
scroll to position [2218, 0]
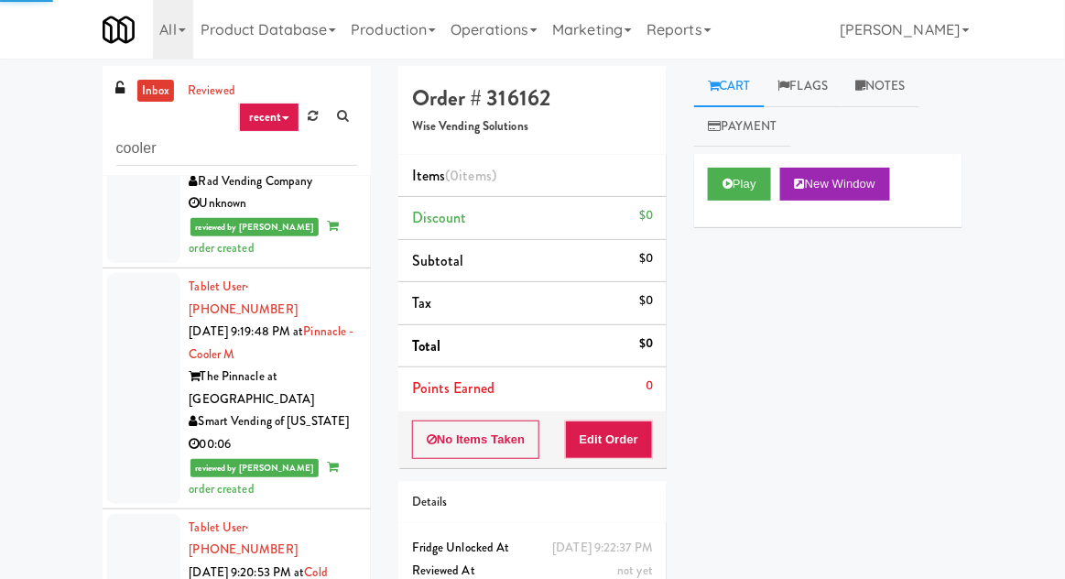
click at [738, 189] on button "Play" at bounding box center [739, 184] width 63 height 33
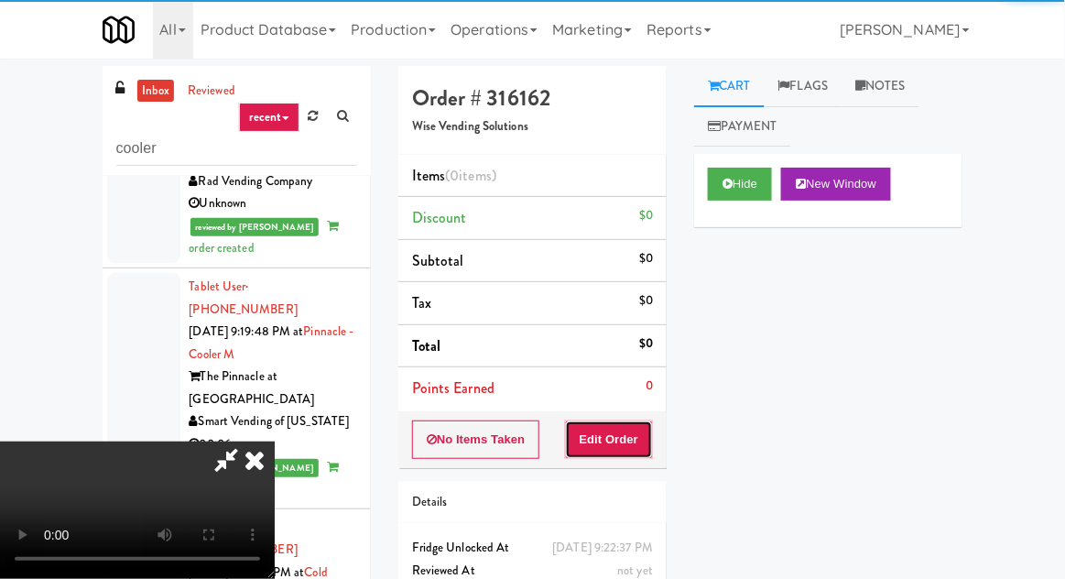
click at [619, 433] on button "Edit Order" at bounding box center [609, 439] width 89 height 38
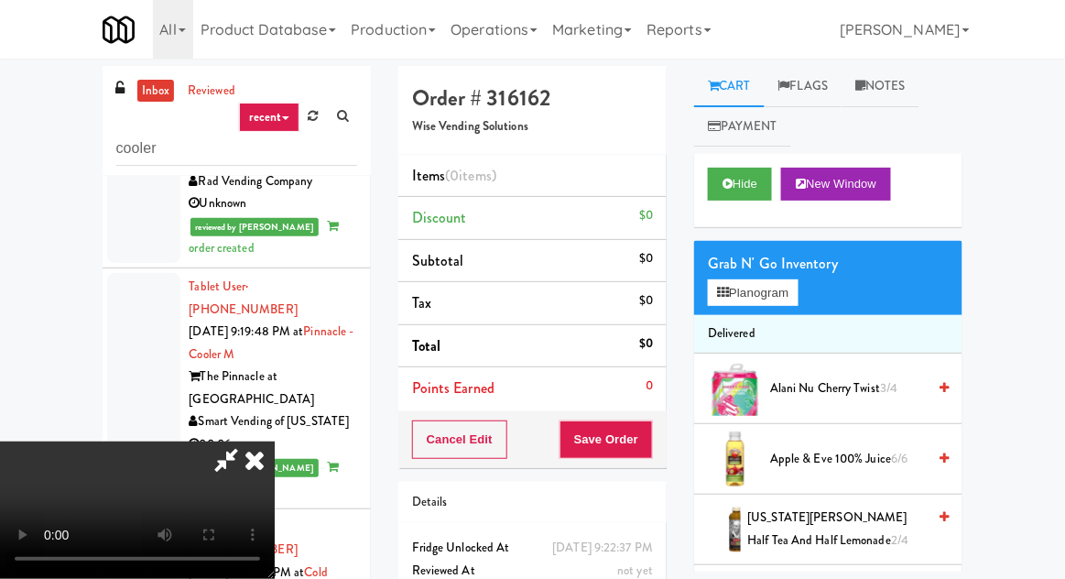
scroll to position [67, 0]
click at [787, 298] on button "Planogram" at bounding box center [753, 292] width 90 height 27
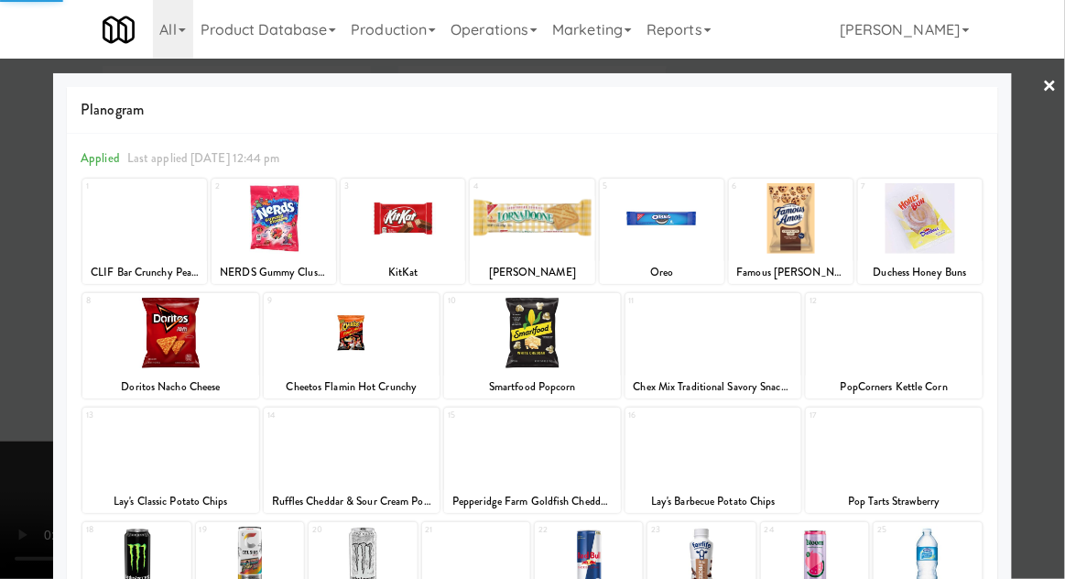
scroll to position [232, 0]
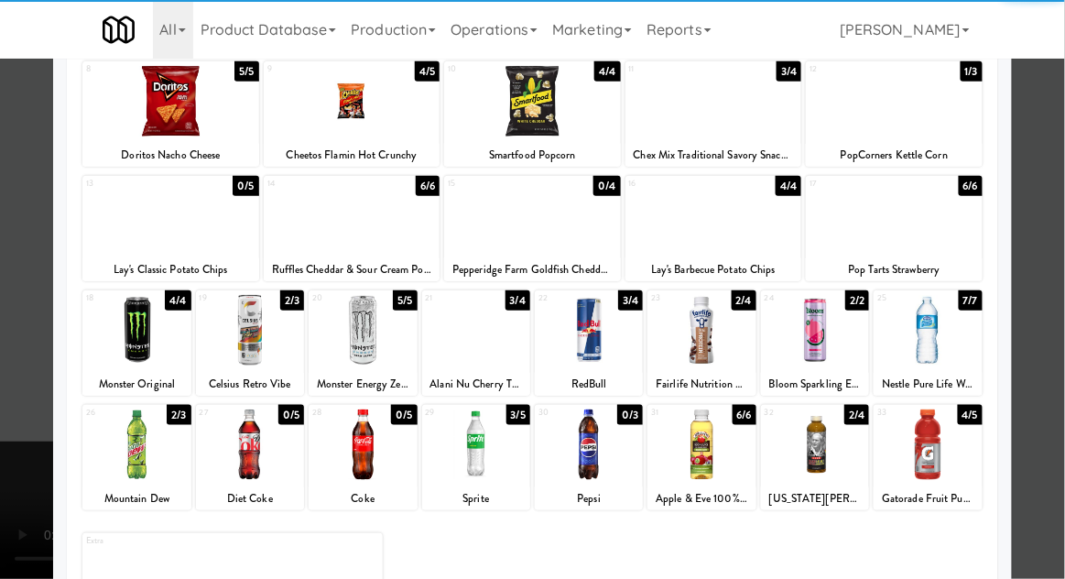
click at [936, 324] on div at bounding box center [928, 330] width 108 height 71
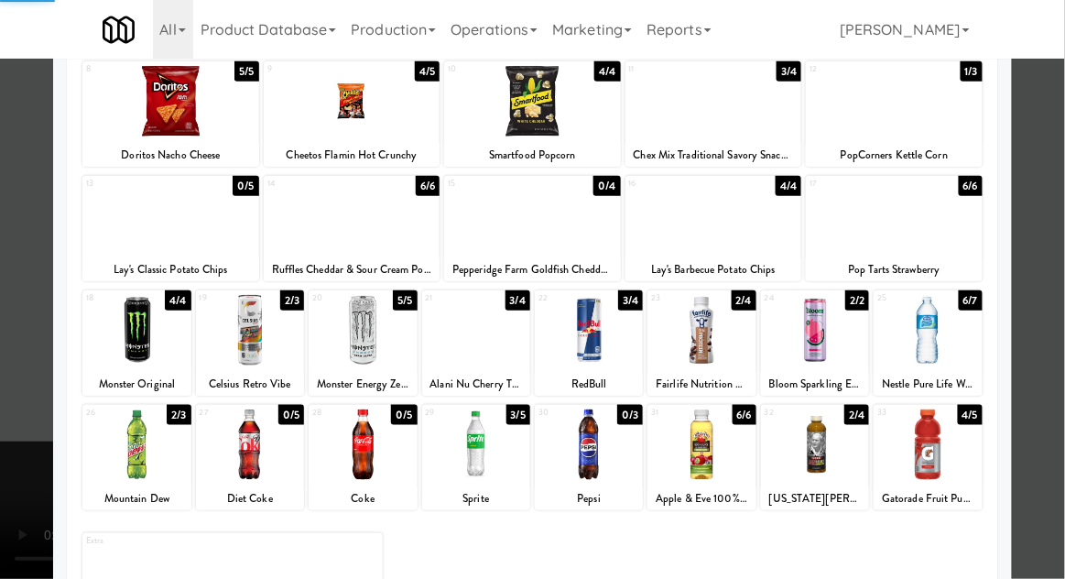
click at [1051, 268] on div at bounding box center [532, 289] width 1065 height 579
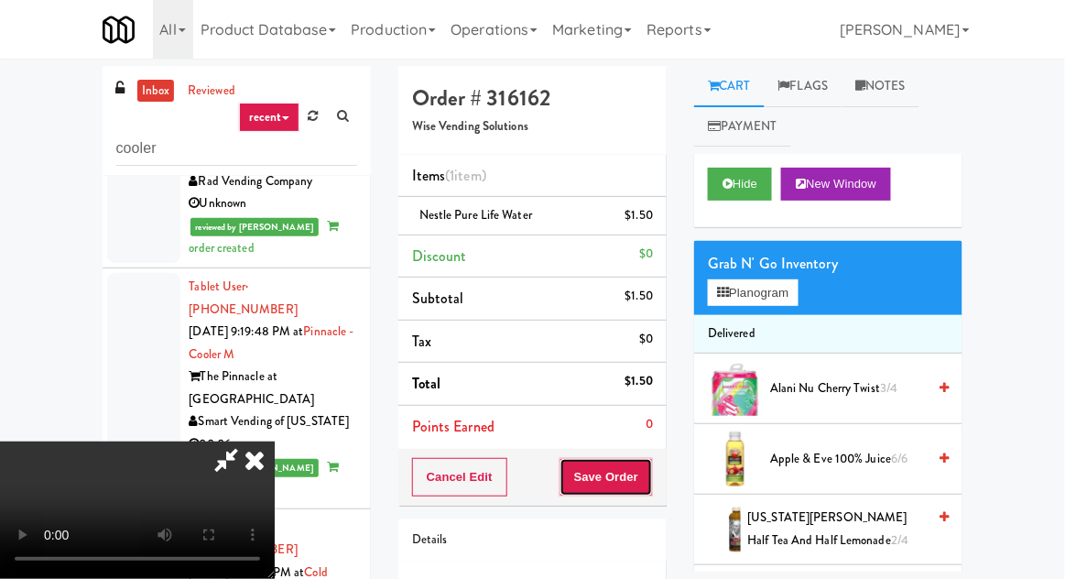
click at [648, 472] on button "Save Order" at bounding box center [605, 477] width 93 height 38
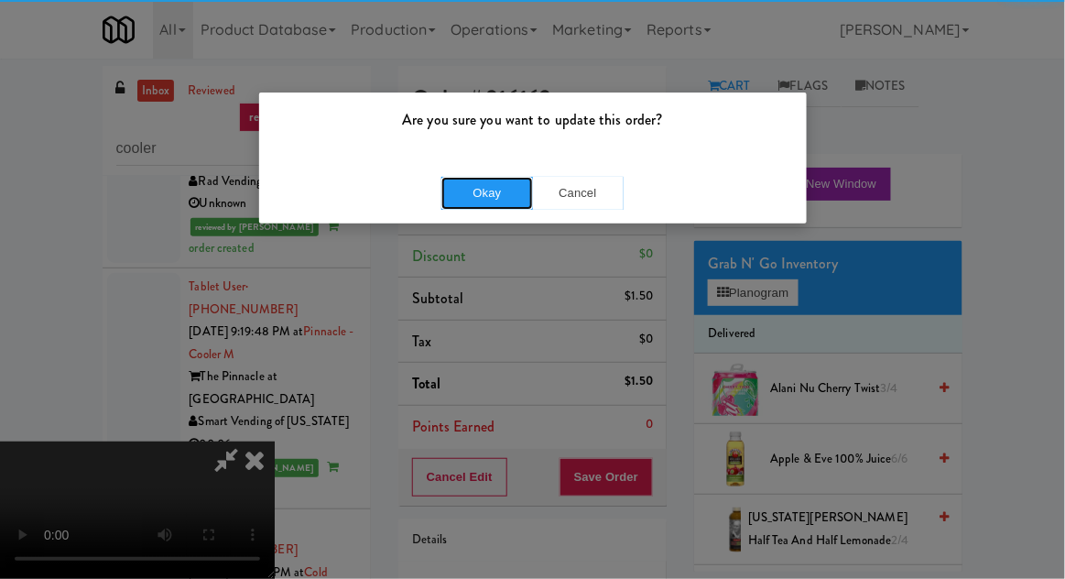
click at [516, 202] on button "Okay" at bounding box center [487, 193] width 92 height 33
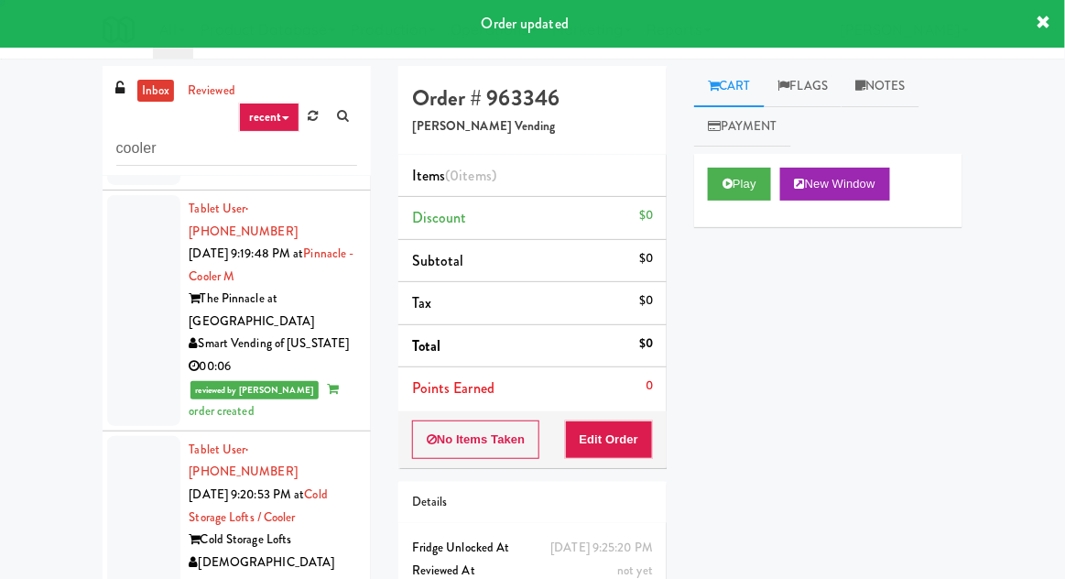
scroll to position [2296, 0]
click at [744, 184] on button "Play" at bounding box center [739, 184] width 63 height 33
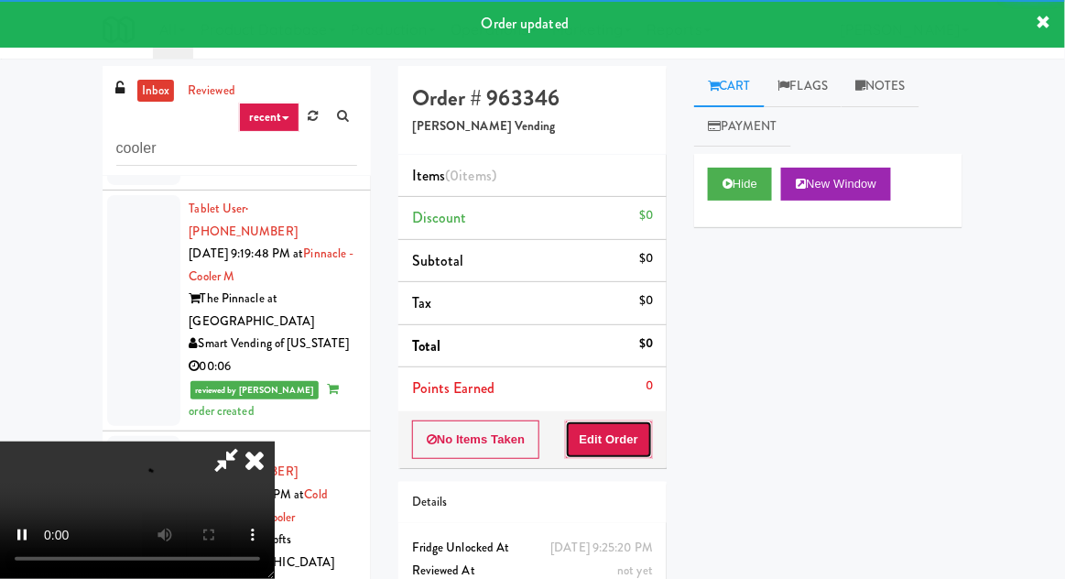
click at [621, 420] on button "Edit Order" at bounding box center [609, 439] width 89 height 38
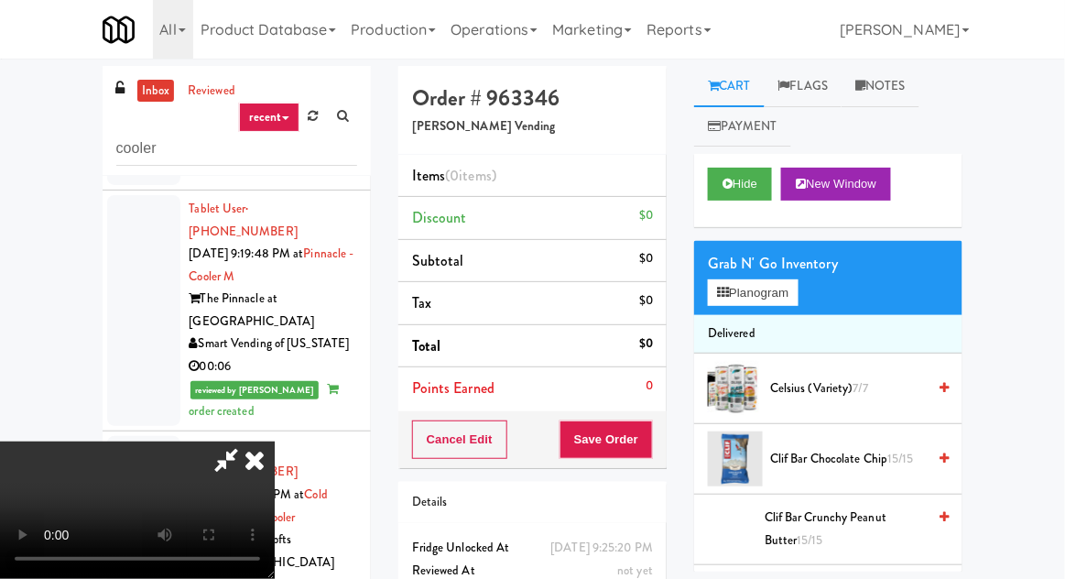
scroll to position [67, 0]
click at [798, 288] on button "Planogram" at bounding box center [753, 292] width 90 height 27
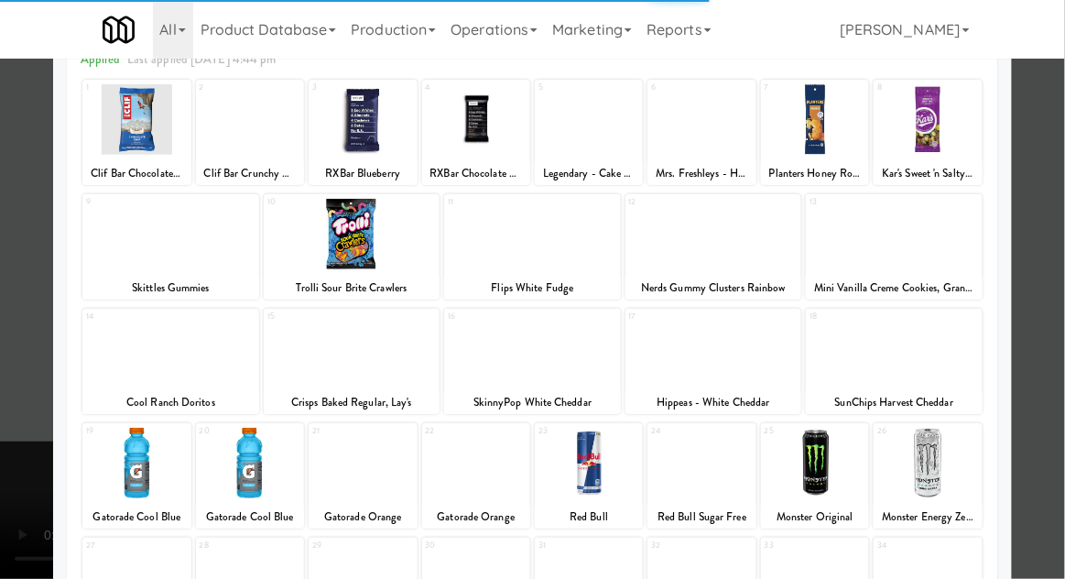
scroll to position [232, 0]
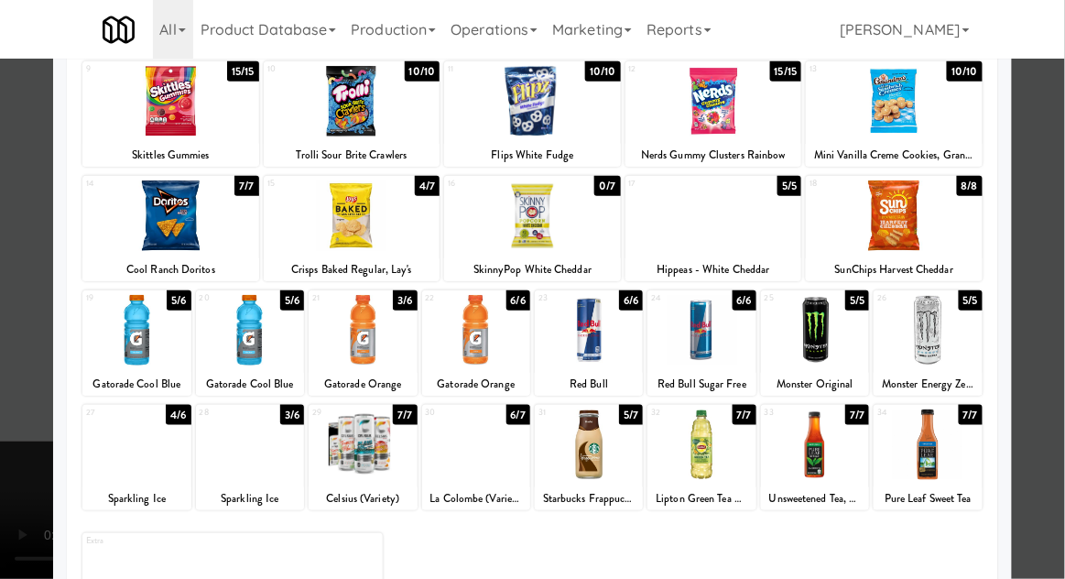
click at [237, 429] on div at bounding box center [250, 444] width 108 height 71
click at [32, 371] on div at bounding box center [532, 289] width 1065 height 579
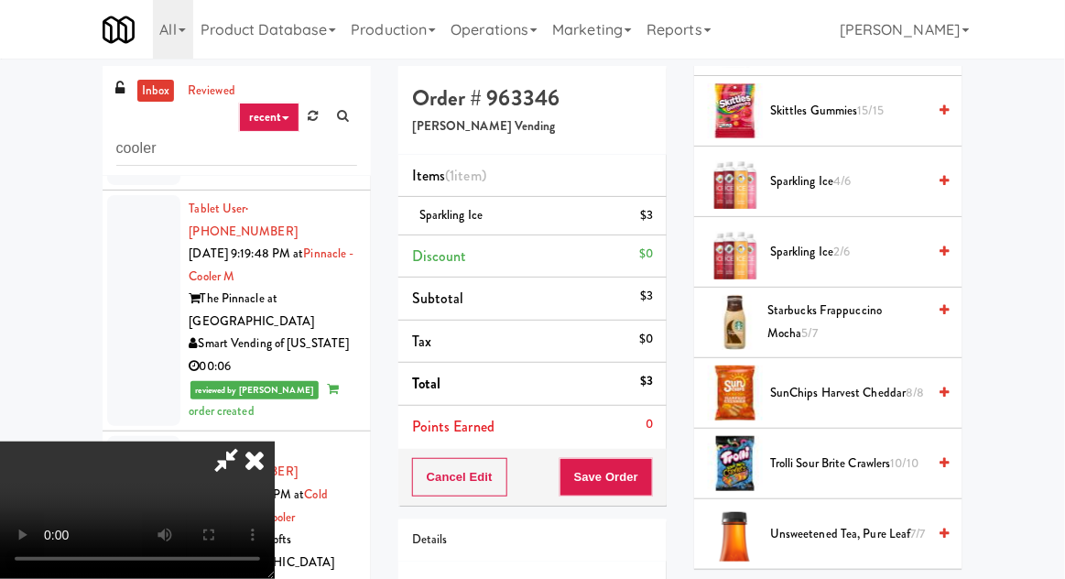
scroll to position [2041, 0]
click at [887, 249] on span "Sparkling Ice 2/6" at bounding box center [848, 251] width 156 height 23
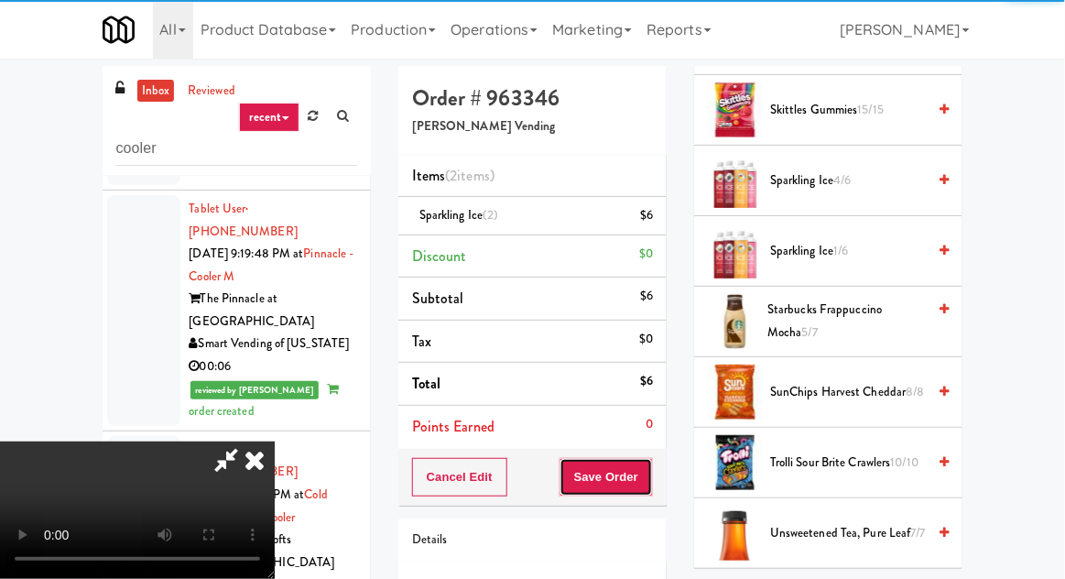
click at [648, 487] on button "Save Order" at bounding box center [605, 477] width 93 height 38
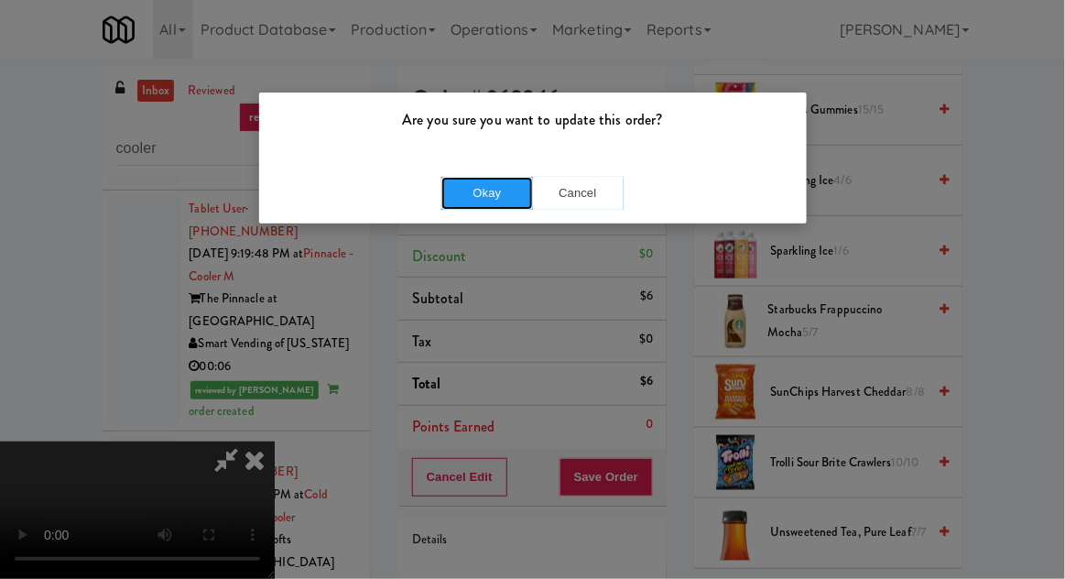
click at [489, 199] on button "Okay" at bounding box center [487, 193] width 92 height 33
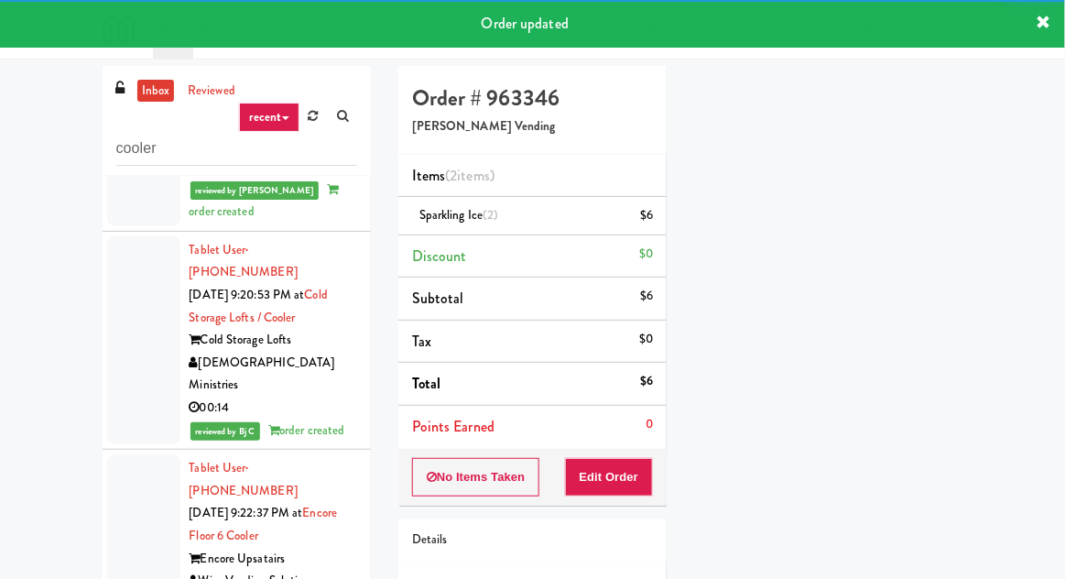
scroll to position [2496, 0]
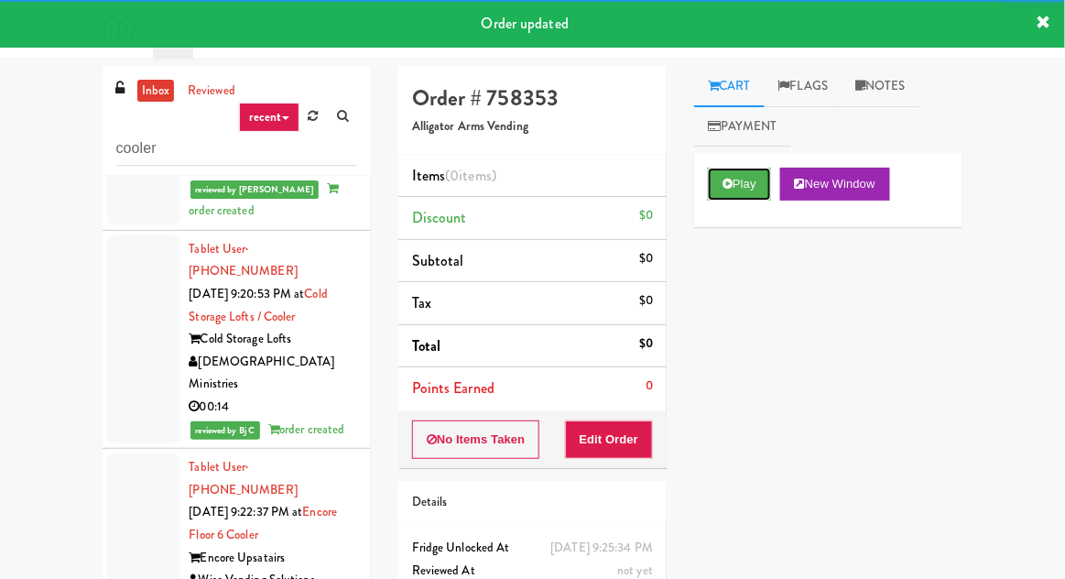
click at [730, 191] on button "Play" at bounding box center [739, 184] width 63 height 33
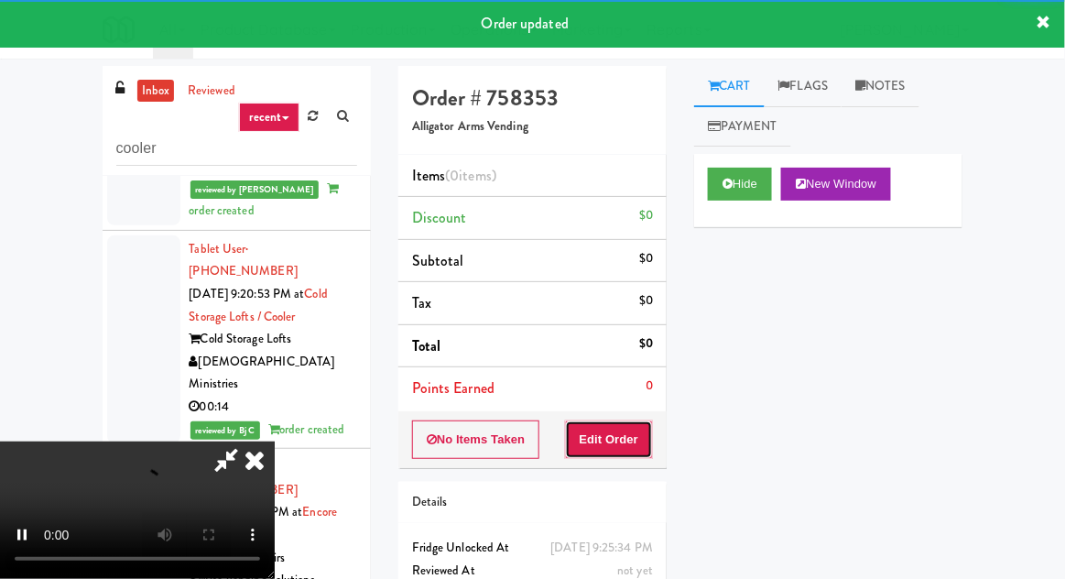
click at [632, 420] on button "Edit Order" at bounding box center [609, 439] width 89 height 38
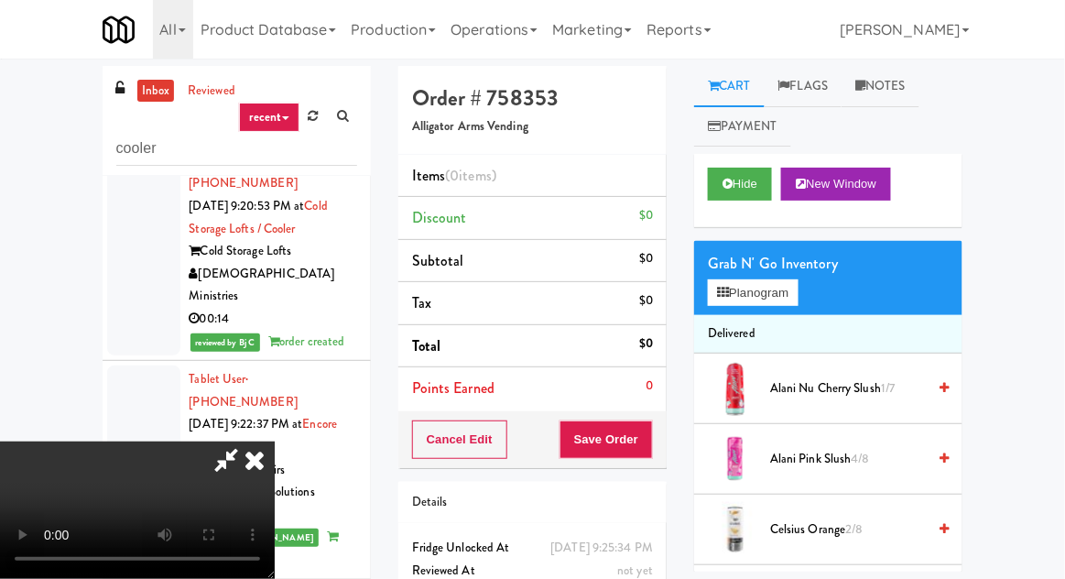
scroll to position [67, 0]
click at [798, 288] on button "Planogram" at bounding box center [753, 292] width 90 height 27
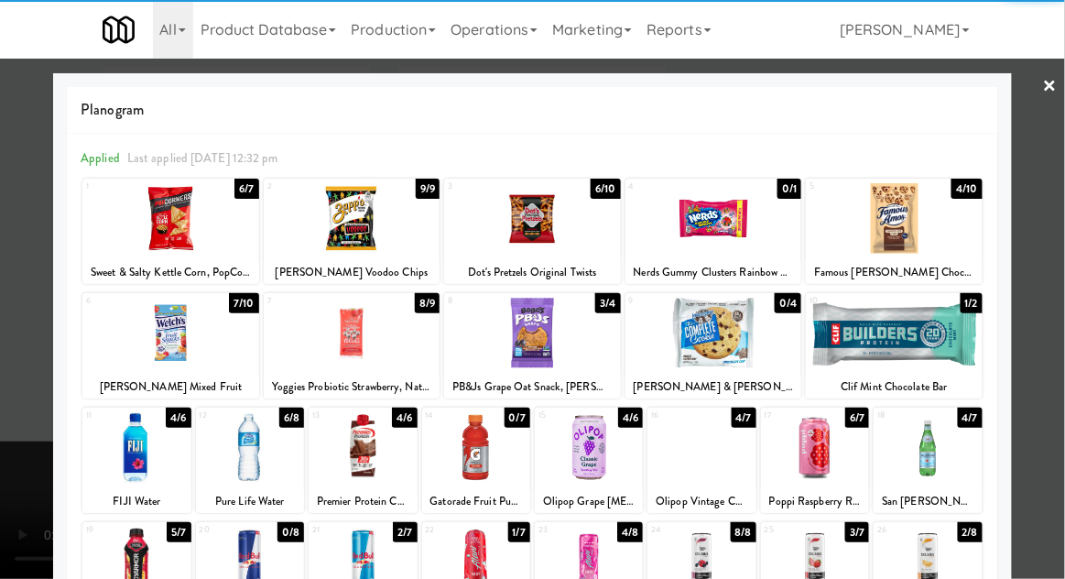
click at [341, 440] on div at bounding box center [363, 447] width 108 height 71
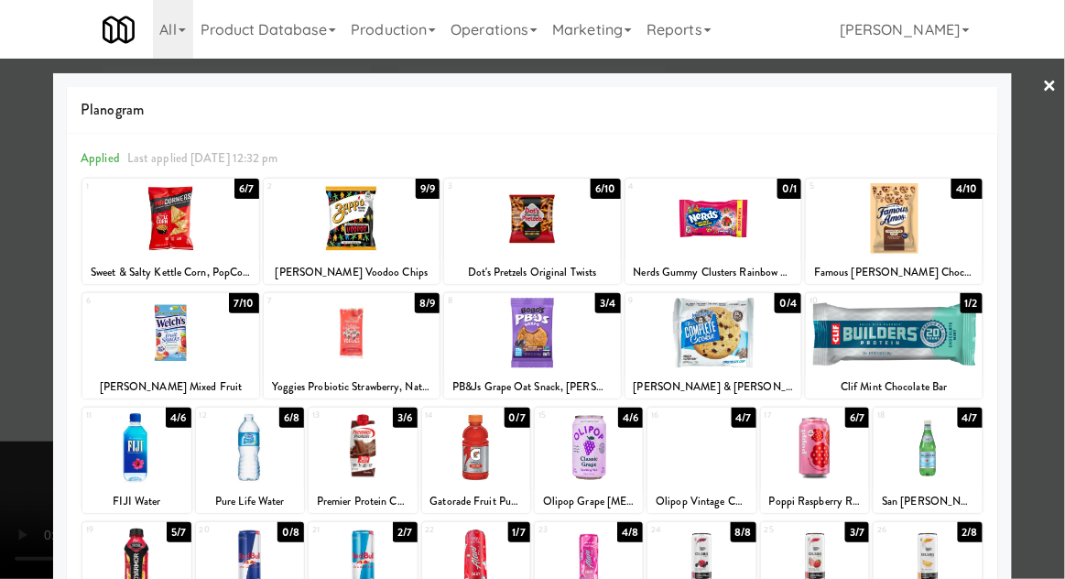
click at [10, 364] on div at bounding box center [532, 289] width 1065 height 579
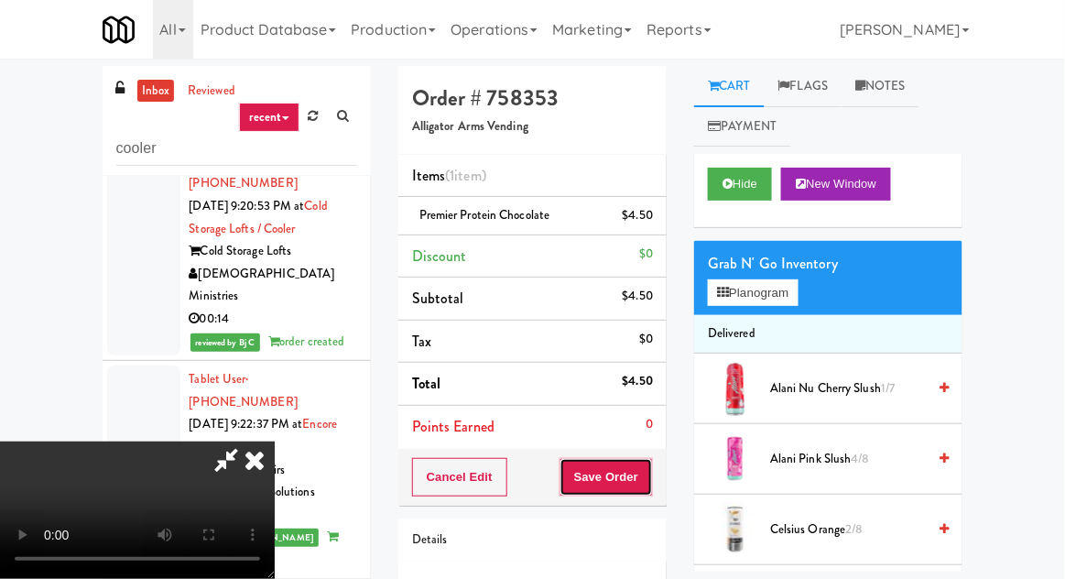
click at [650, 474] on button "Save Order" at bounding box center [605, 477] width 93 height 38
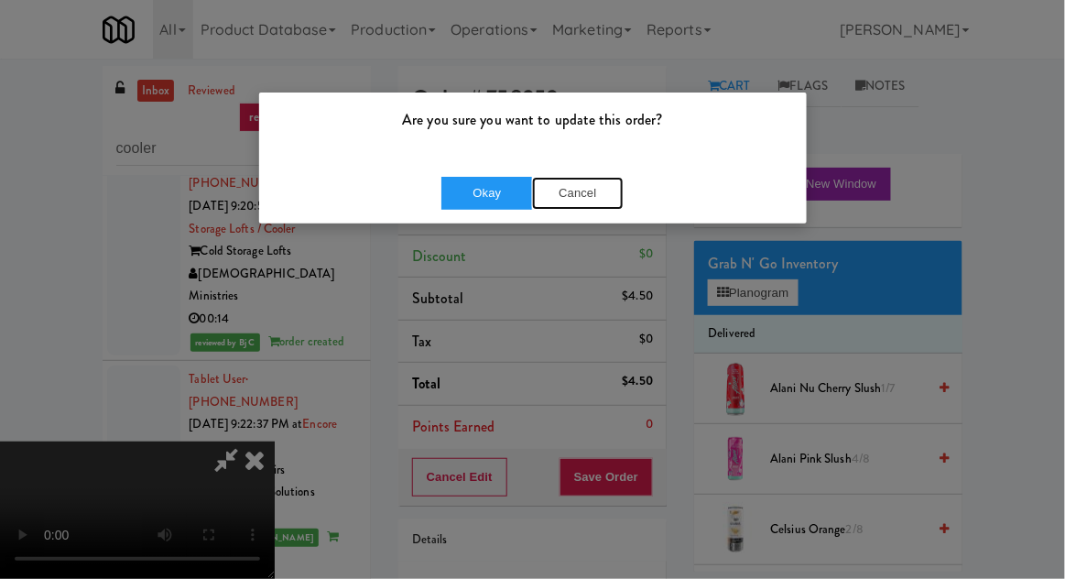
click at [576, 185] on button "Cancel" at bounding box center [578, 193] width 92 height 33
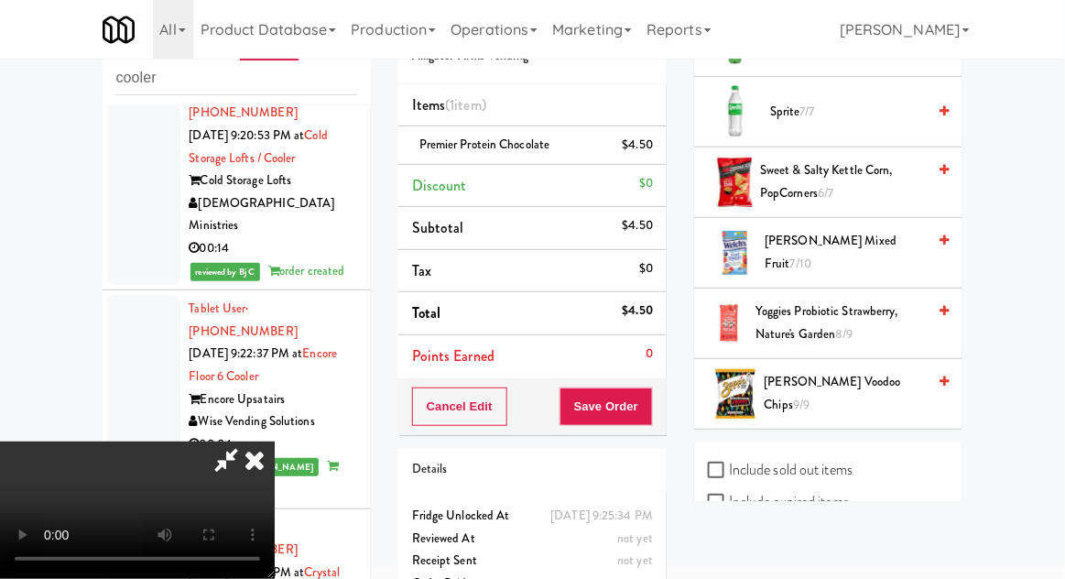
scroll to position [1943, 0]
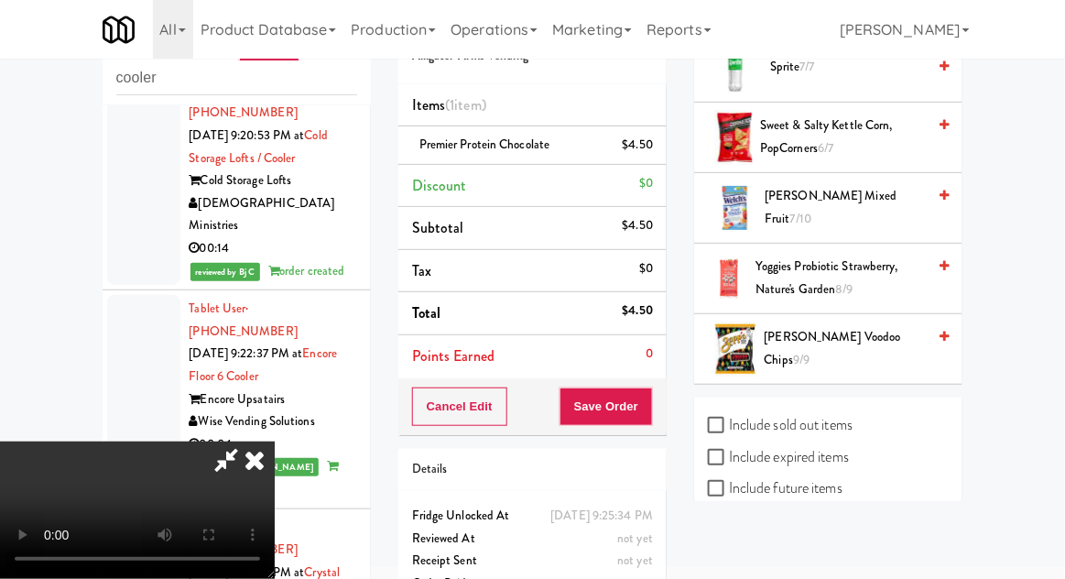
click at [811, 210] on span "7/10" at bounding box center [800, 218] width 21 height 17
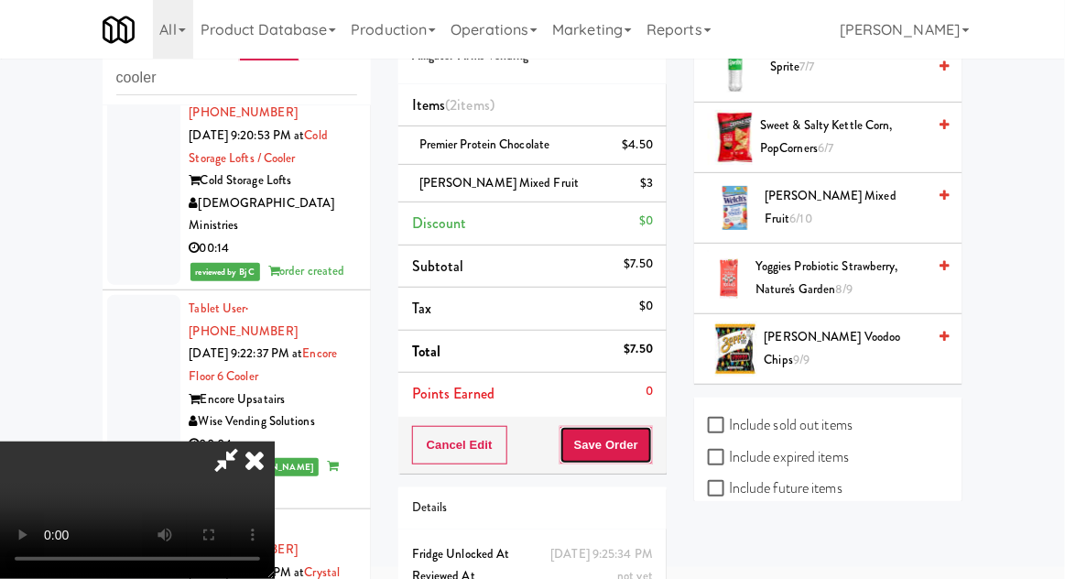
click at [649, 440] on button "Save Order" at bounding box center [605, 445] width 93 height 38
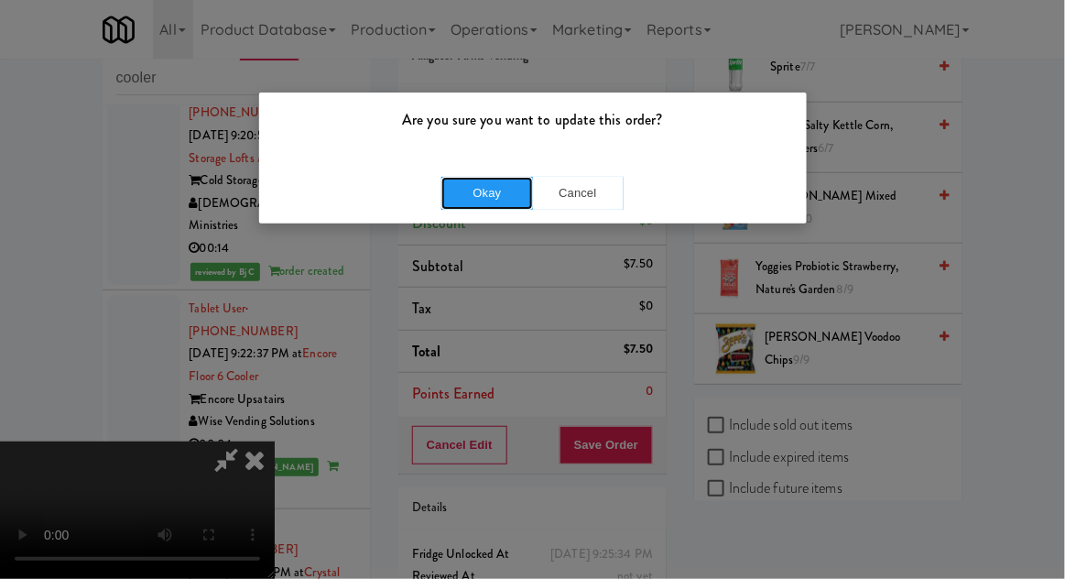
click at [492, 196] on button "Okay" at bounding box center [487, 193] width 92 height 33
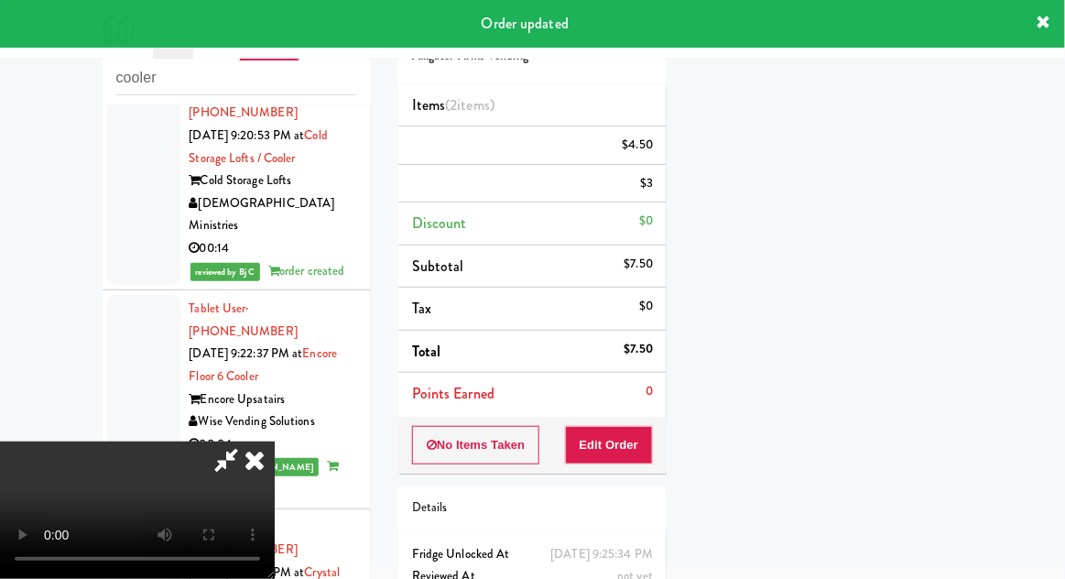
scroll to position [0, 0]
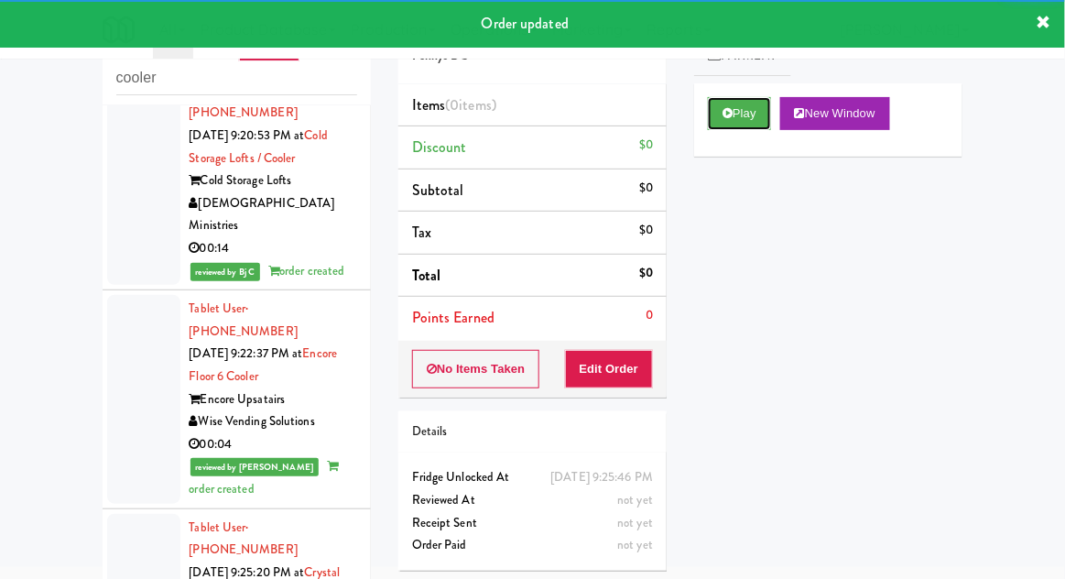
click at [742, 118] on button "Play" at bounding box center [739, 113] width 63 height 33
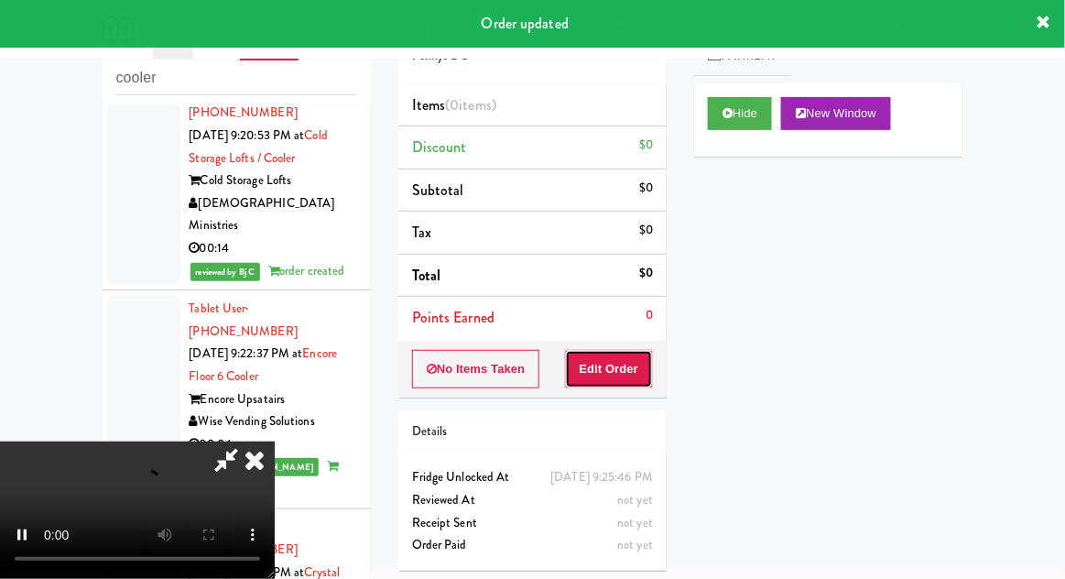
click at [626, 352] on button "Edit Order" at bounding box center [609, 369] width 89 height 38
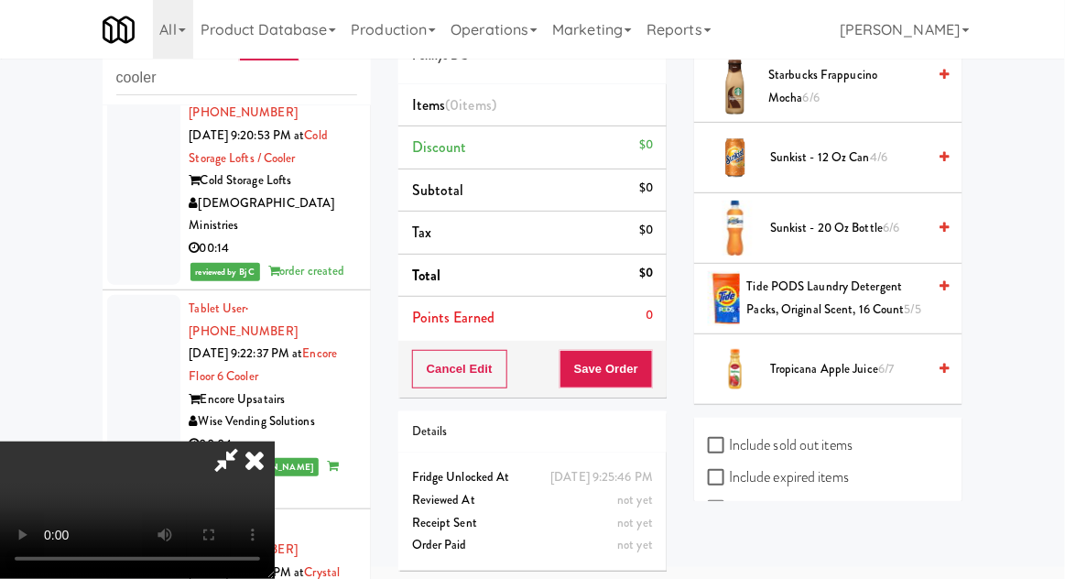
scroll to position [2206, 0]
click at [902, 154] on span "Sunkist - 12 oz can 4/6" at bounding box center [848, 157] width 156 height 23
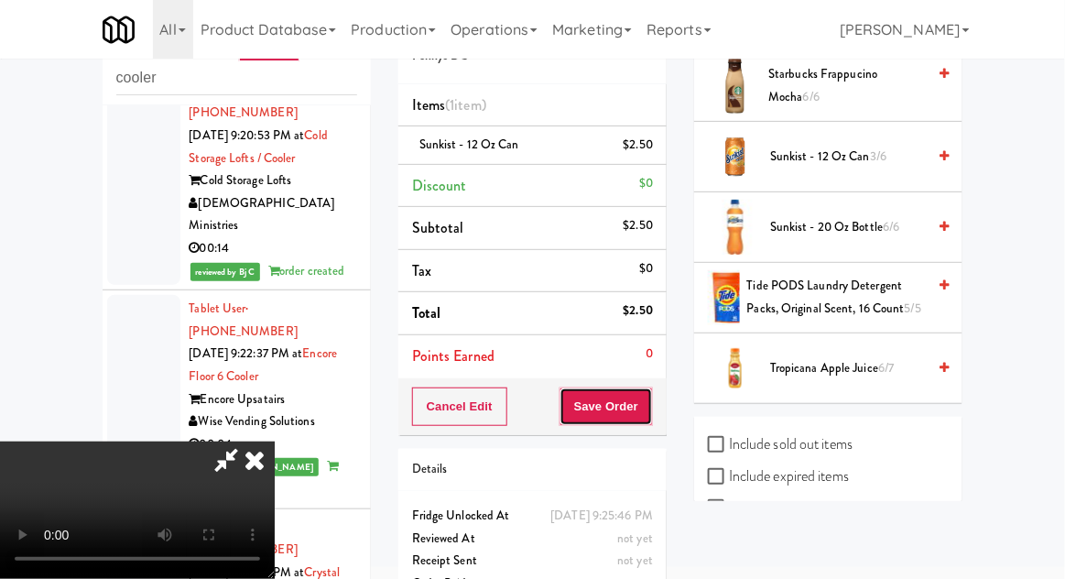
click at [648, 410] on button "Save Order" at bounding box center [605, 406] width 93 height 38
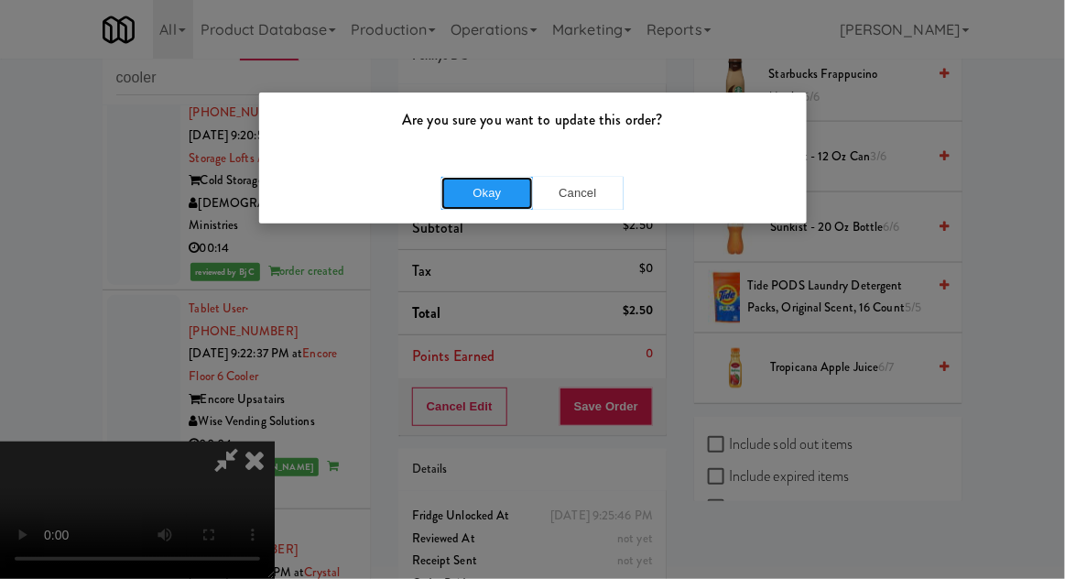
click at [504, 204] on button "Okay" at bounding box center [487, 193] width 92 height 33
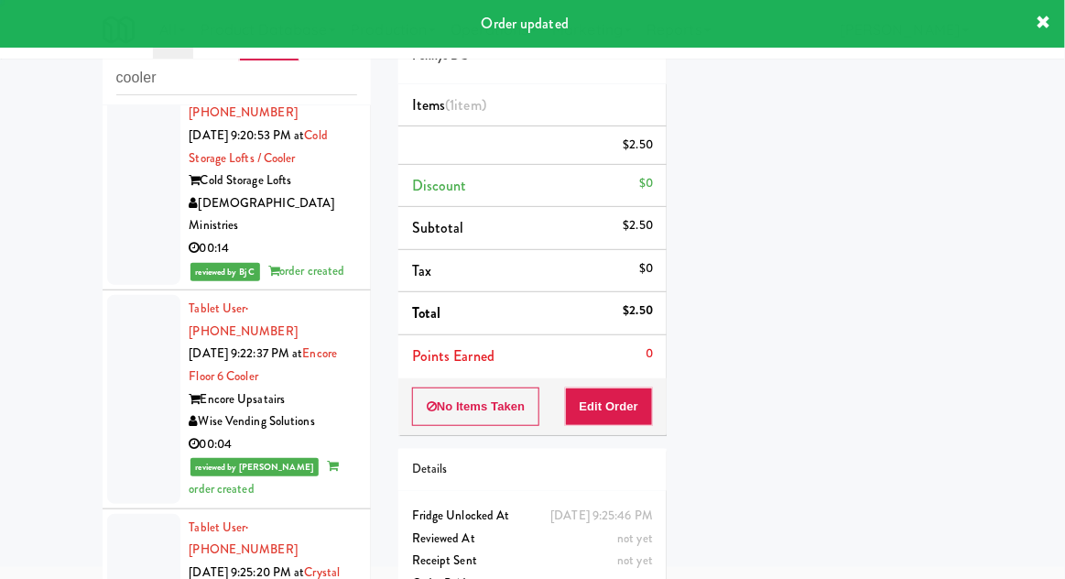
scroll to position [0, 0]
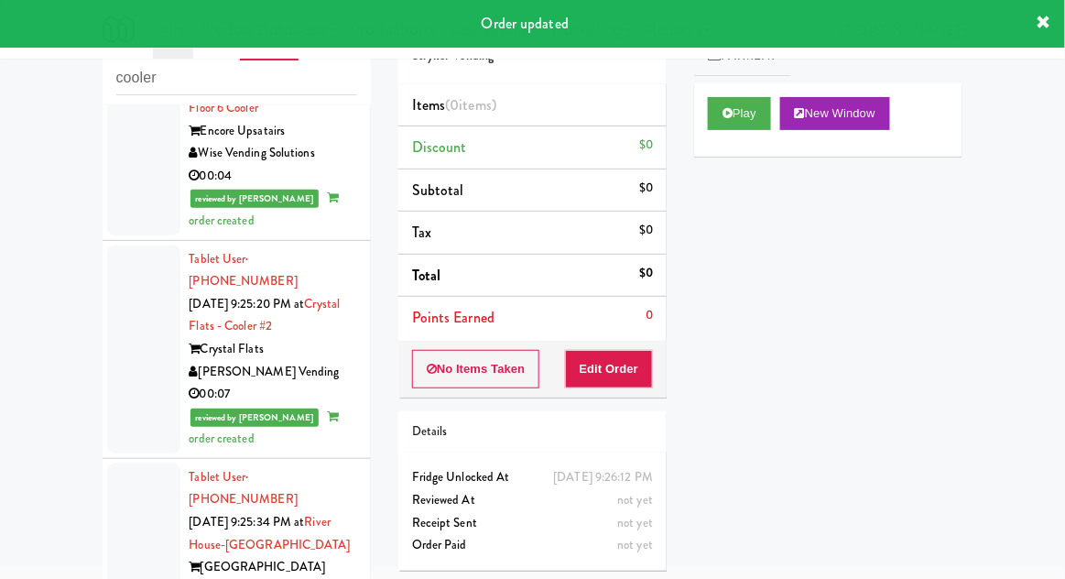
scroll to position [2873, 0]
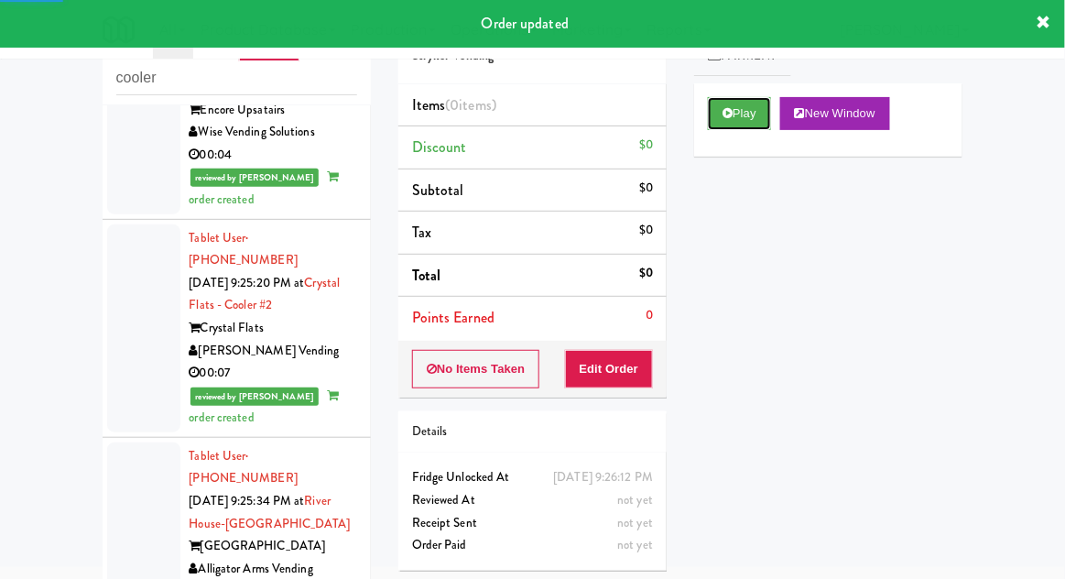
click at [749, 125] on button "Play" at bounding box center [739, 113] width 63 height 33
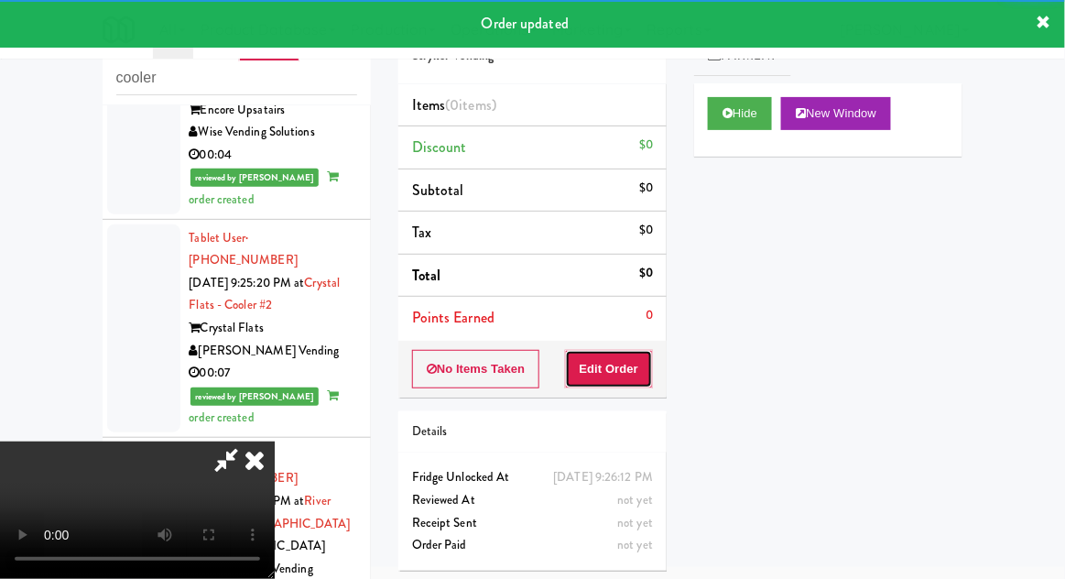
click at [617, 360] on button "Edit Order" at bounding box center [609, 369] width 89 height 38
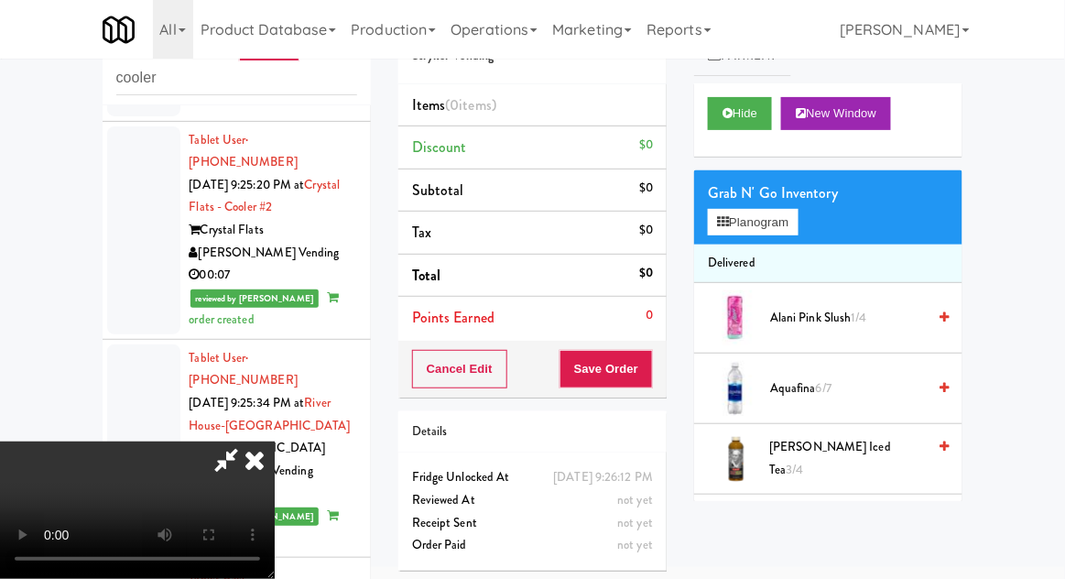
scroll to position [67, 0]
click at [820, 311] on span "Alani Pink Slush 1/4" at bounding box center [848, 318] width 156 height 23
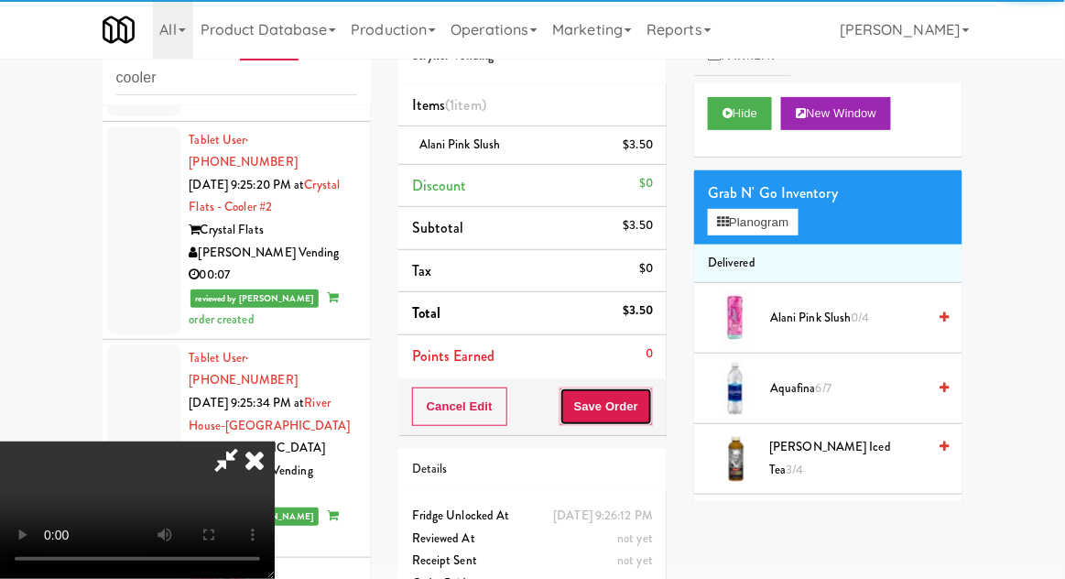
click at [646, 402] on button "Save Order" at bounding box center [605, 406] width 93 height 38
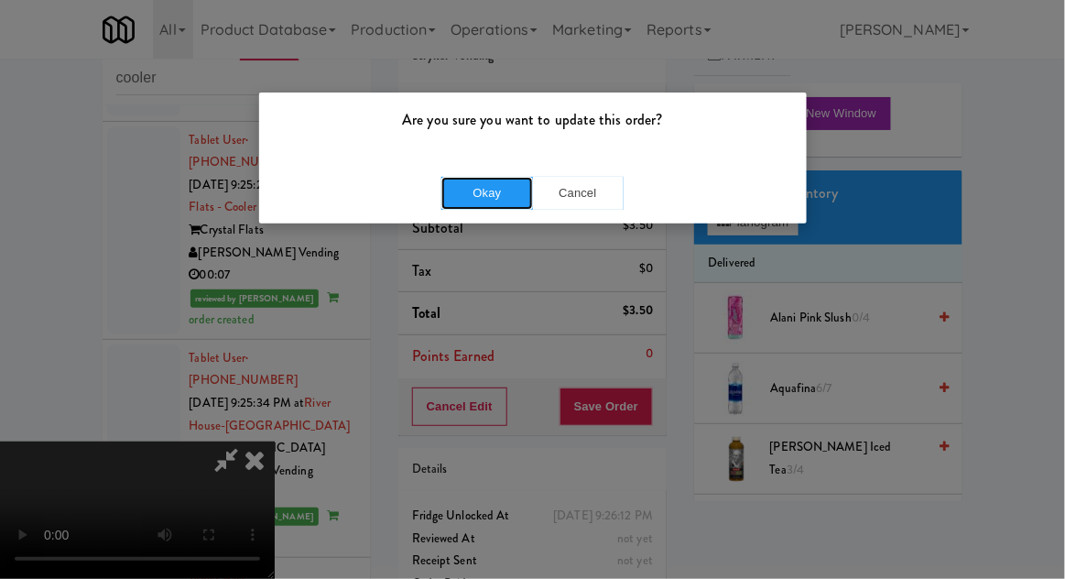
click at [503, 207] on button "Okay" at bounding box center [487, 193] width 92 height 33
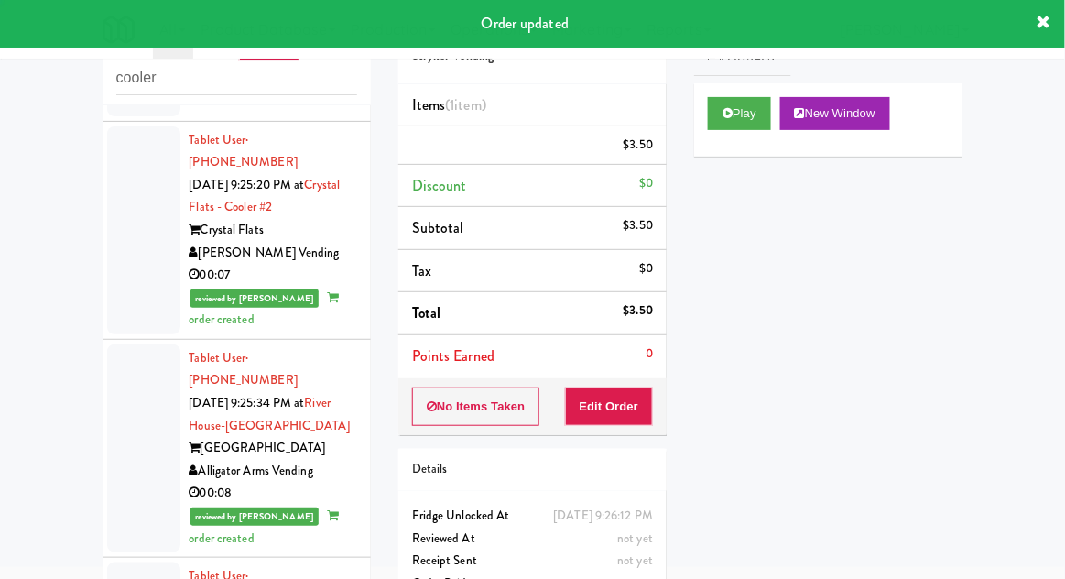
scroll to position [0, 0]
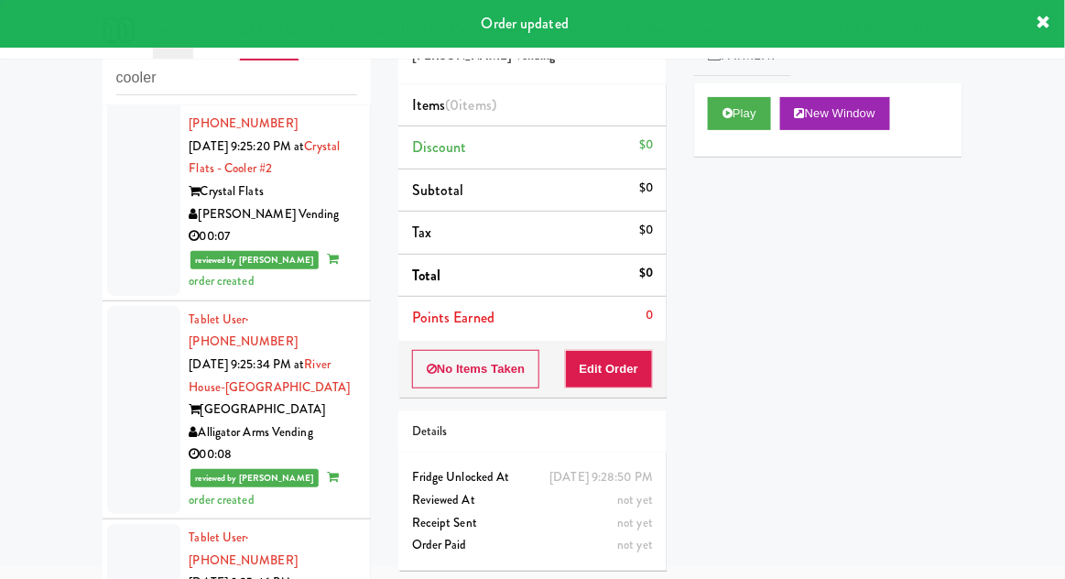
scroll to position [3046, 0]
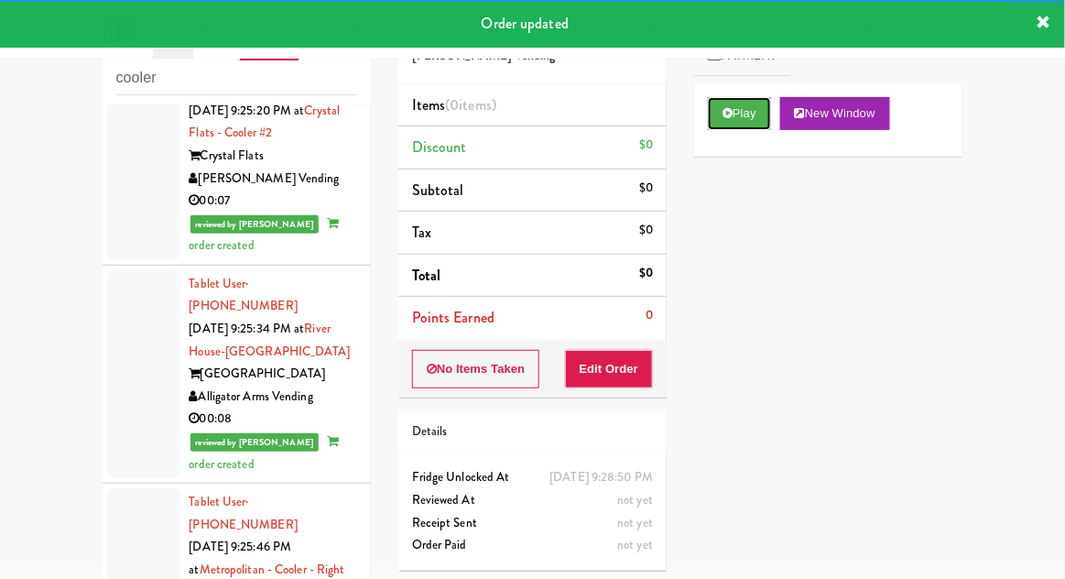
click at [720, 126] on button "Play" at bounding box center [739, 113] width 63 height 33
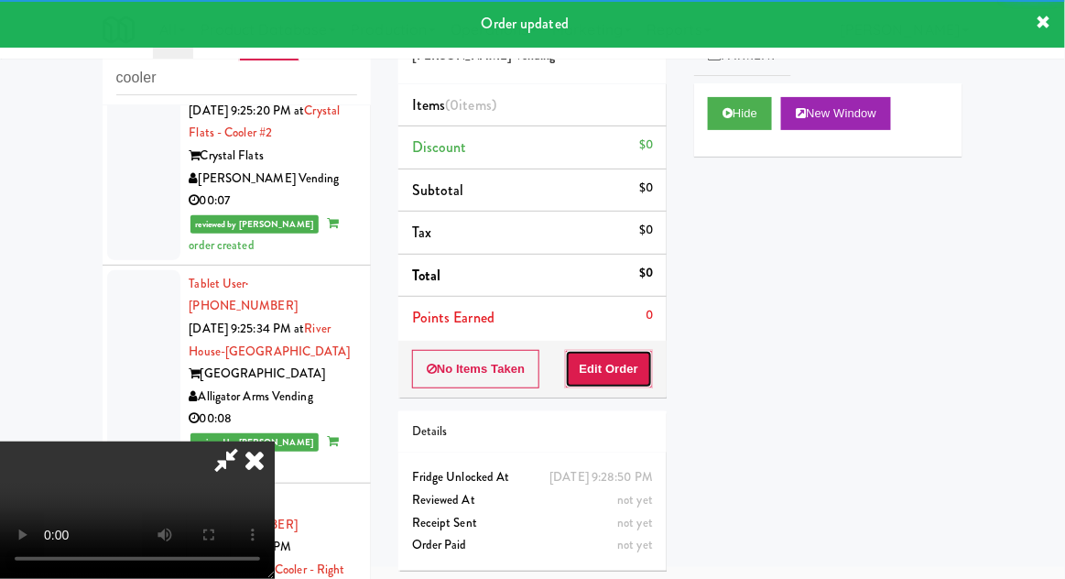
click at [616, 362] on button "Edit Order" at bounding box center [609, 369] width 89 height 38
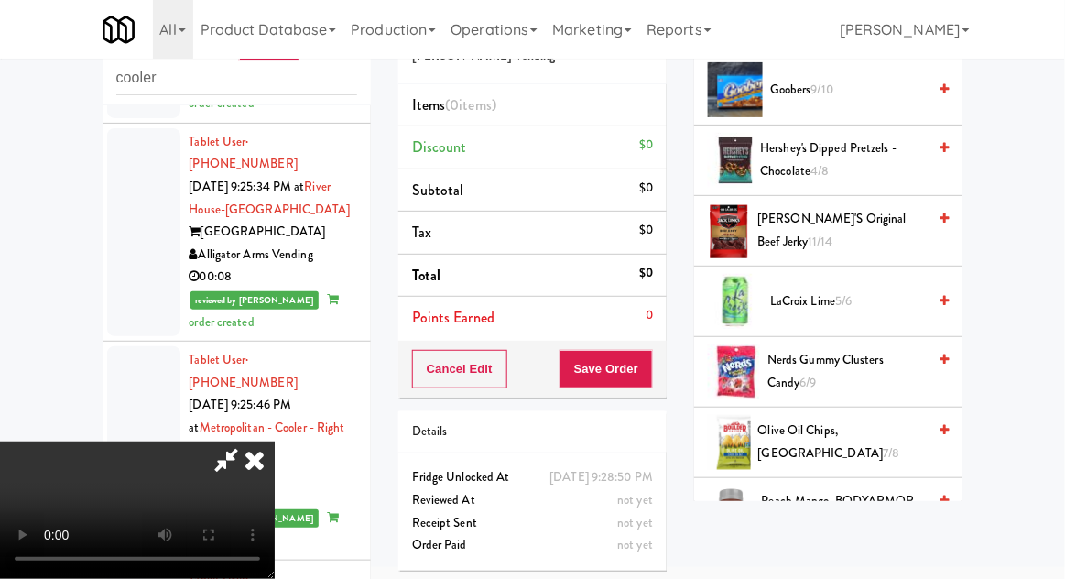
scroll to position [1078, 0]
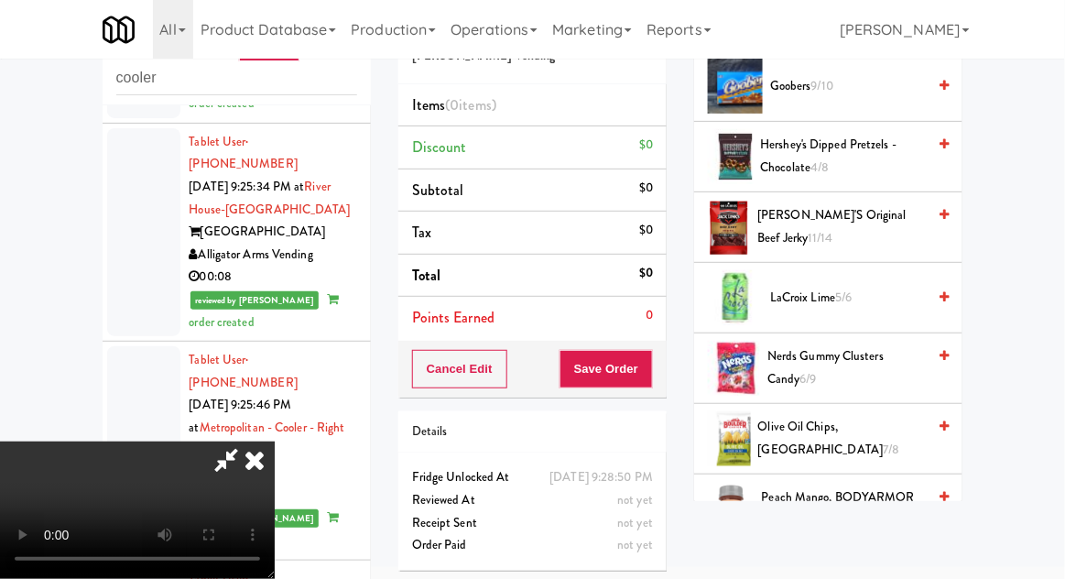
click at [850, 353] on span "Nerds Gummy Clusters Candy 6/9" at bounding box center [846, 367] width 158 height 45
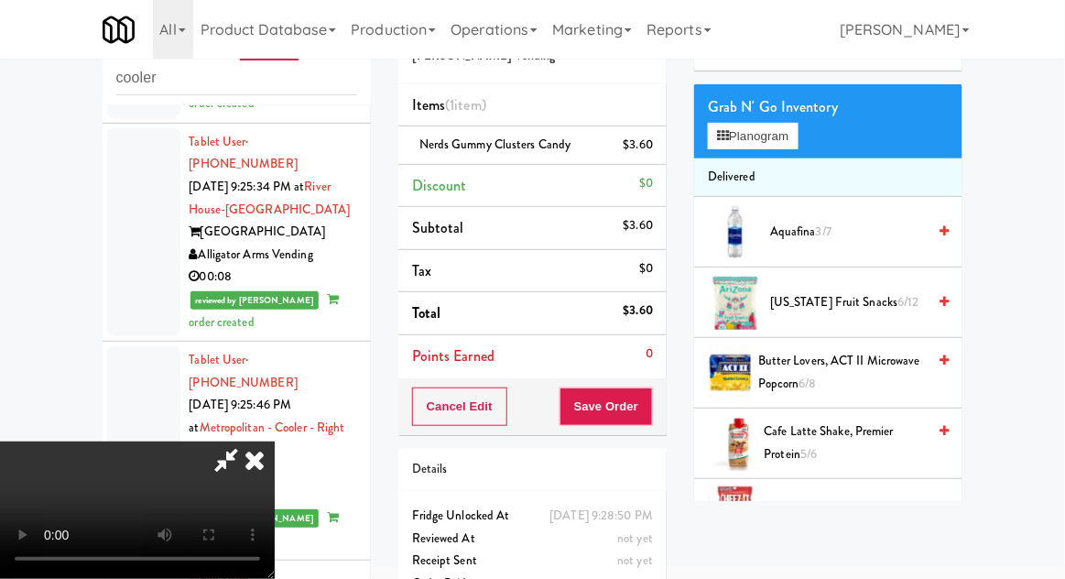
scroll to position [85, 0]
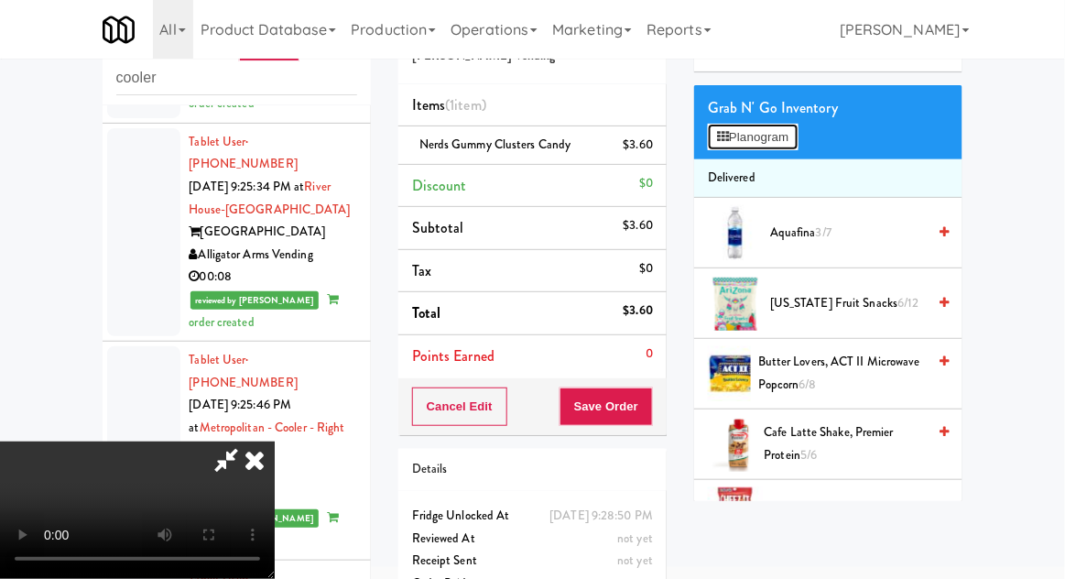
click at [785, 134] on button "Planogram" at bounding box center [753, 137] width 90 height 27
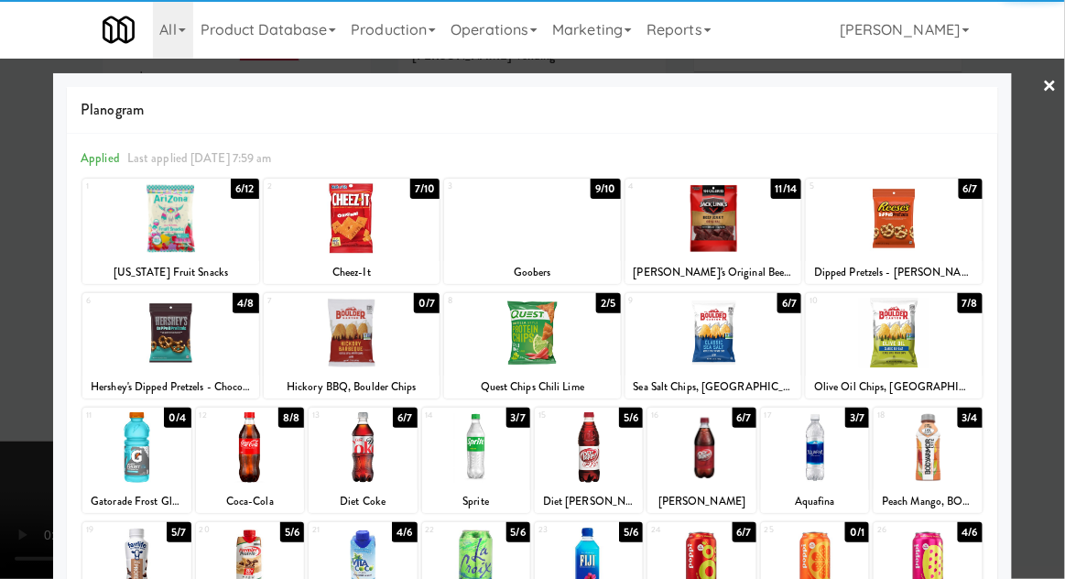
click at [744, 341] on div at bounding box center [713, 333] width 177 height 71
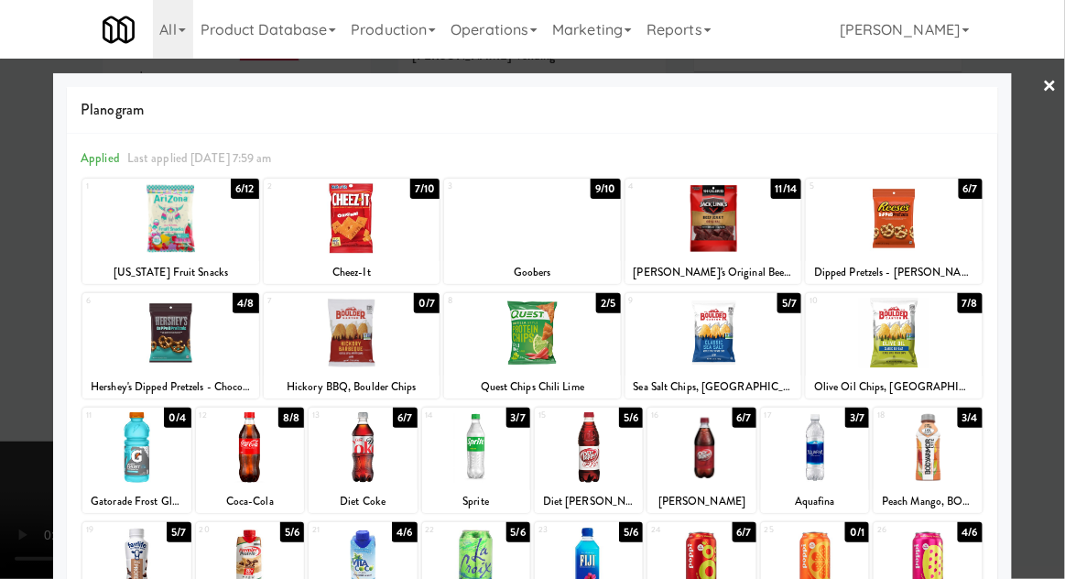
click at [51, 317] on div at bounding box center [532, 289] width 1065 height 579
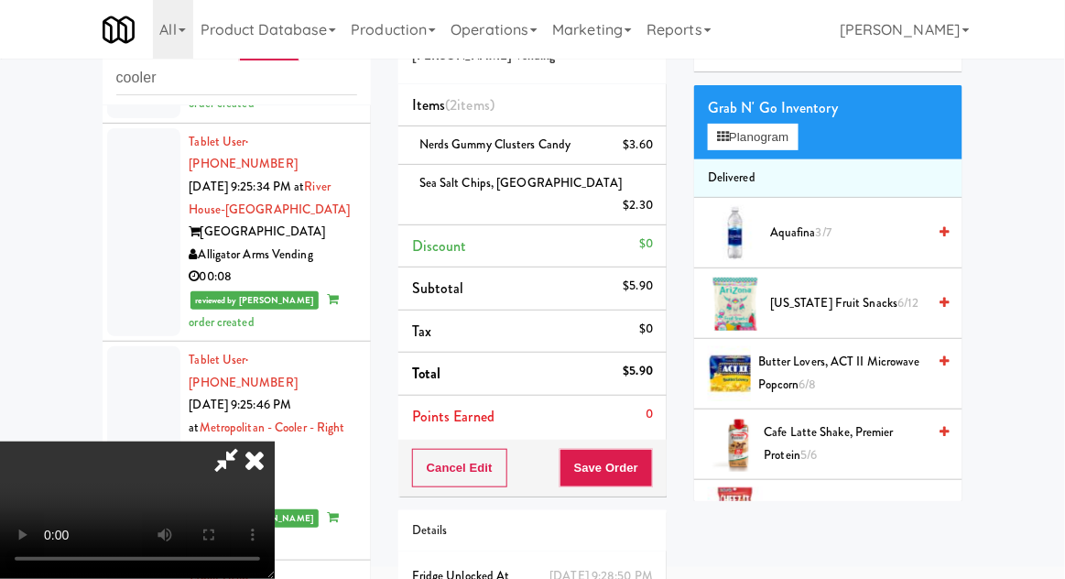
click at [668, 440] on div "Order # 597339 Viola Vending Items (2 items ) Nerds Gummy Clusters Candy $3.60 …" at bounding box center [533, 339] width 296 height 688
click at [651, 451] on button "Save Order" at bounding box center [605, 468] width 93 height 38
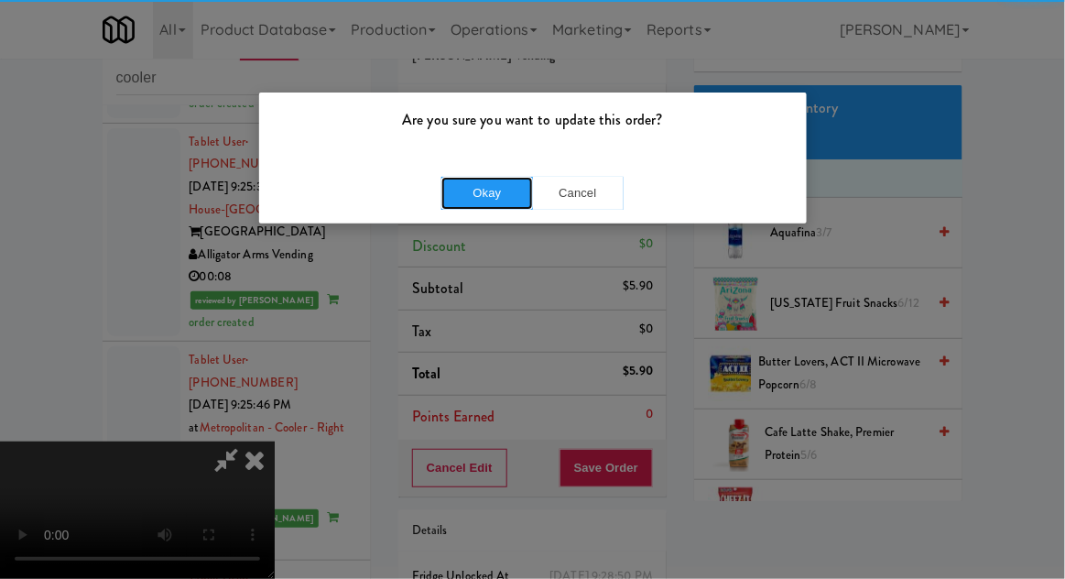
click at [504, 207] on button "Okay" at bounding box center [487, 193] width 92 height 33
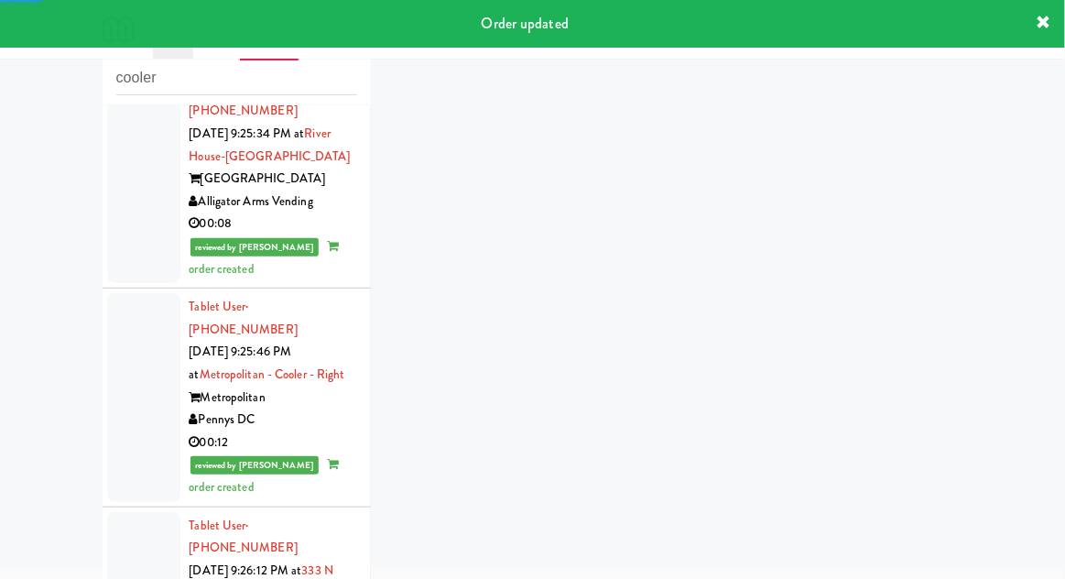
scroll to position [3282, 0]
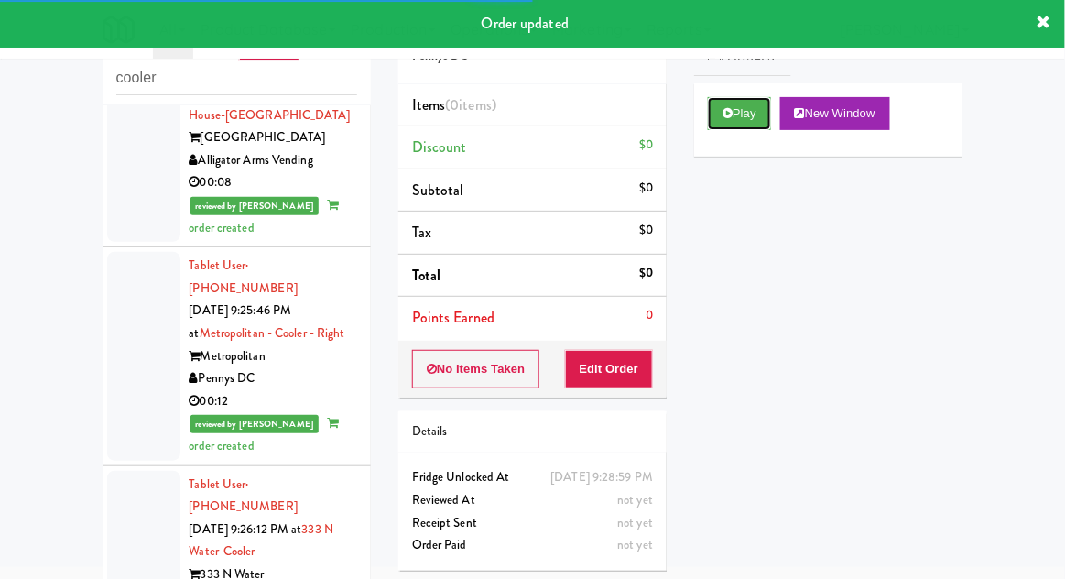
click at [731, 123] on button "Play" at bounding box center [739, 113] width 63 height 33
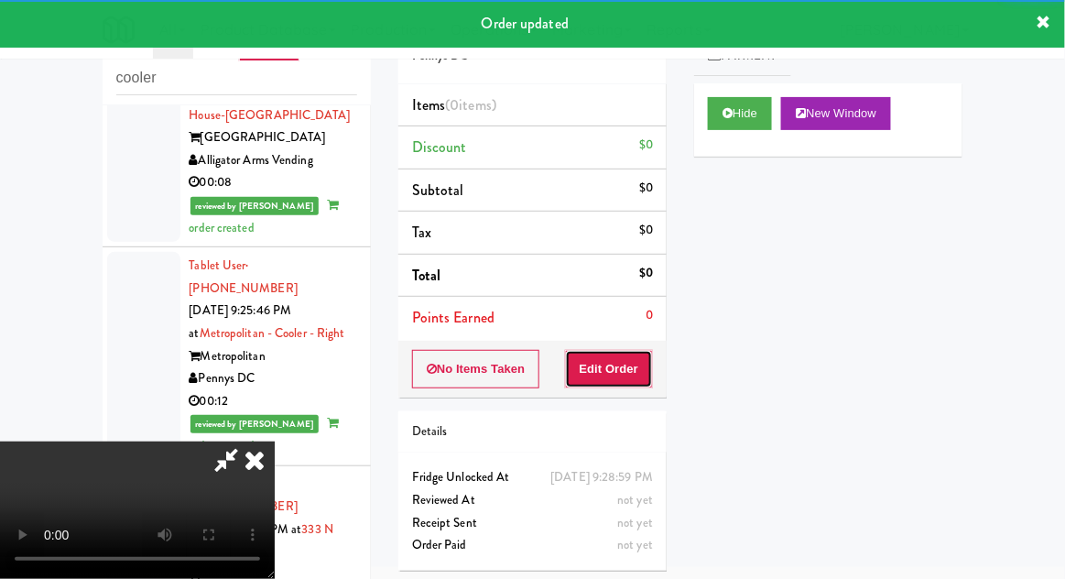
click at [635, 355] on button "Edit Order" at bounding box center [609, 369] width 89 height 38
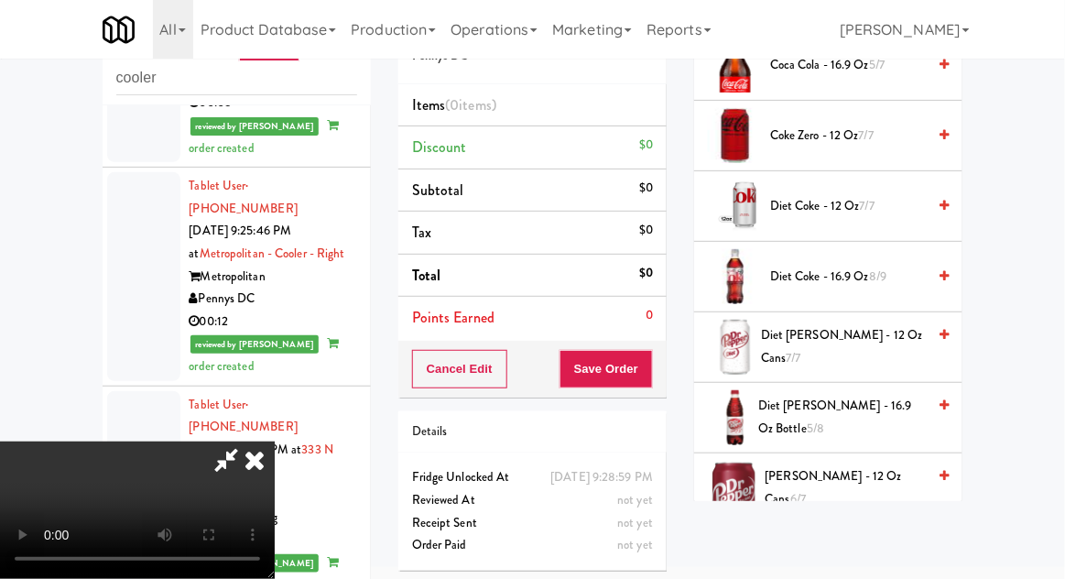
scroll to position [608, 0]
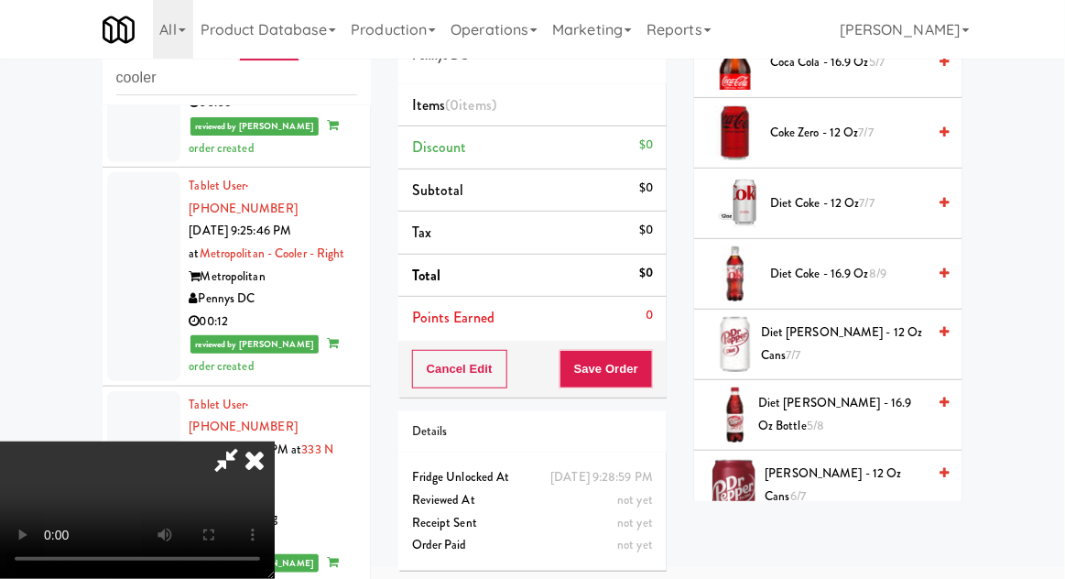
click at [849, 475] on span "Dr Pepper - 12 oz cans 6/7" at bounding box center [845, 484] width 161 height 45
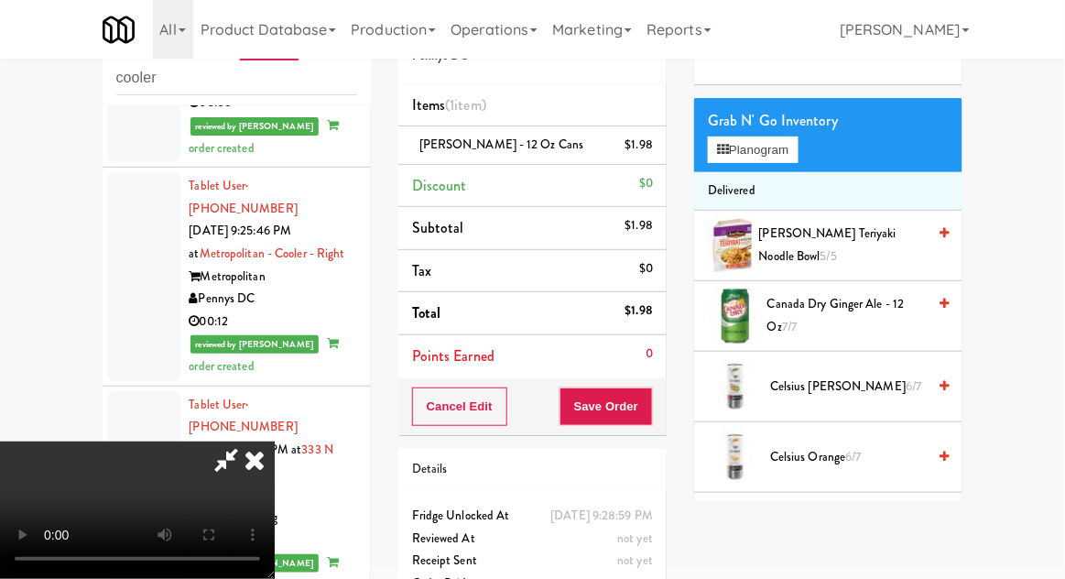
scroll to position [0, 0]
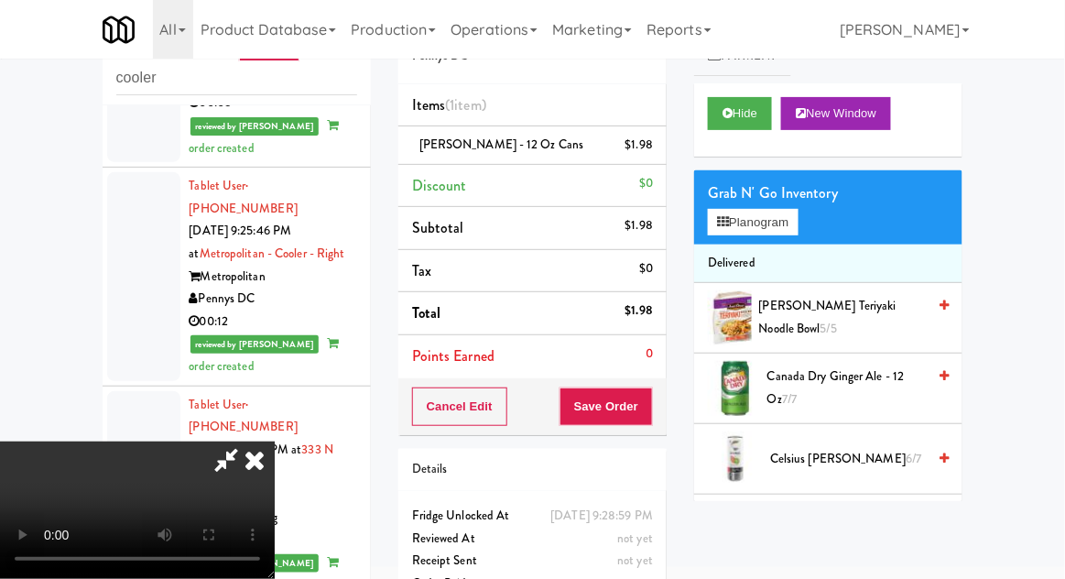
click at [761, 231] on button "Planogram" at bounding box center [753, 222] width 90 height 27
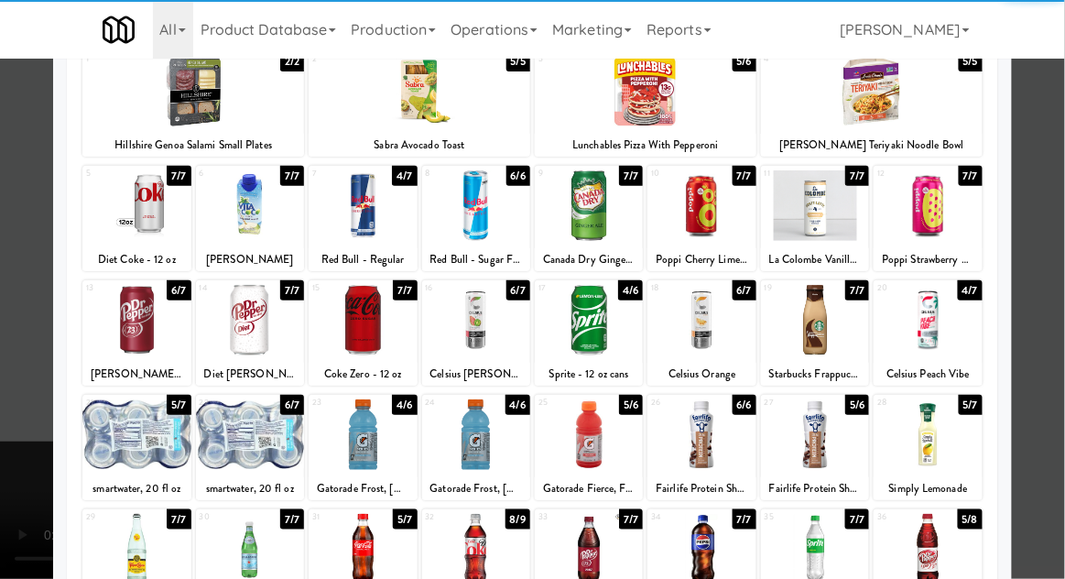
scroll to position [232, 0]
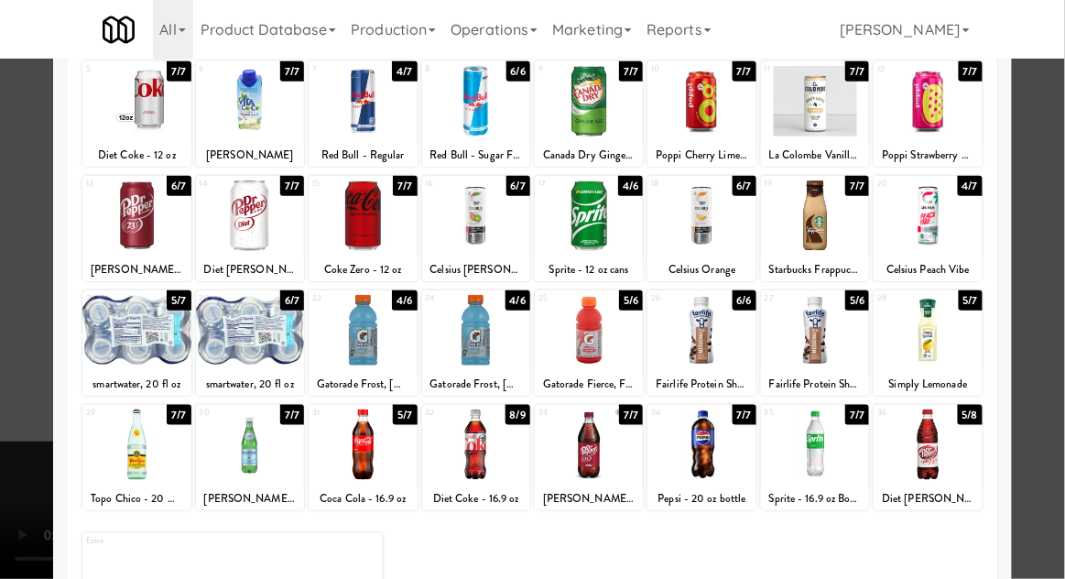
click at [127, 458] on div at bounding box center [136, 444] width 108 height 71
click at [20, 353] on div at bounding box center [532, 289] width 1065 height 579
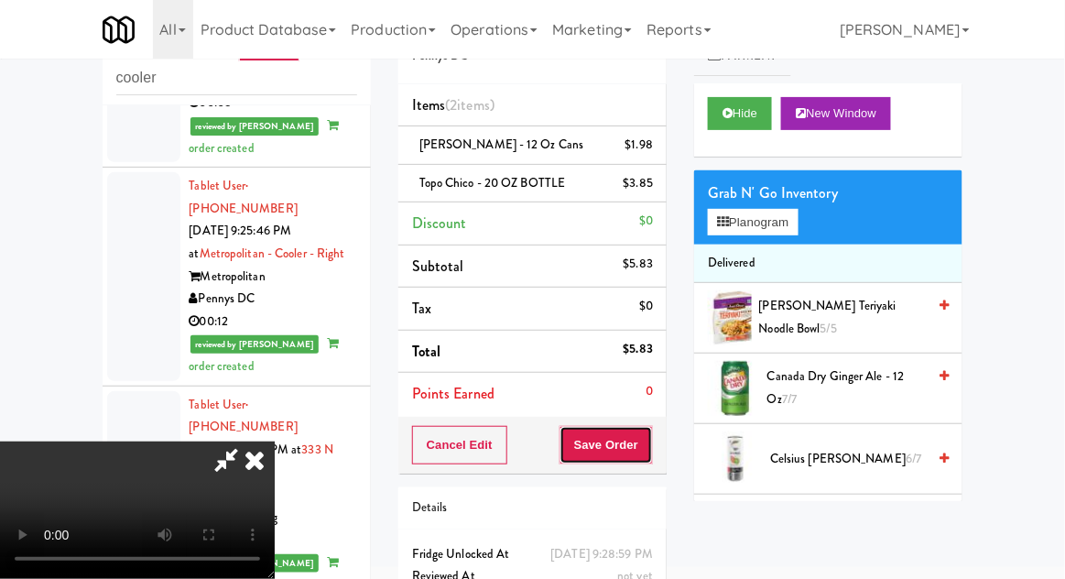
click at [653, 448] on button "Save Order" at bounding box center [605, 445] width 93 height 38
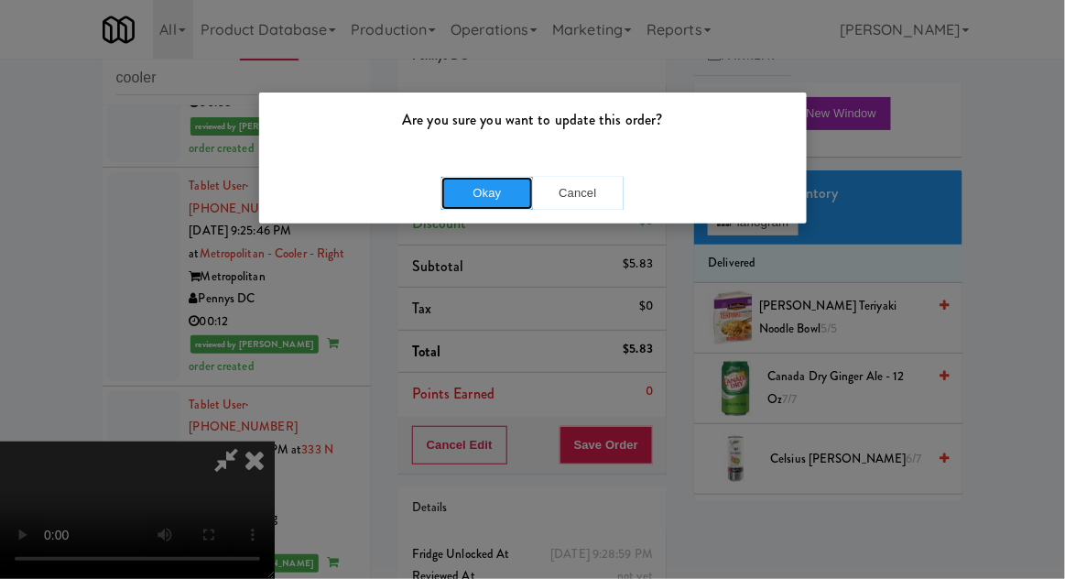
click at [503, 195] on button "Okay" at bounding box center [487, 193] width 92 height 33
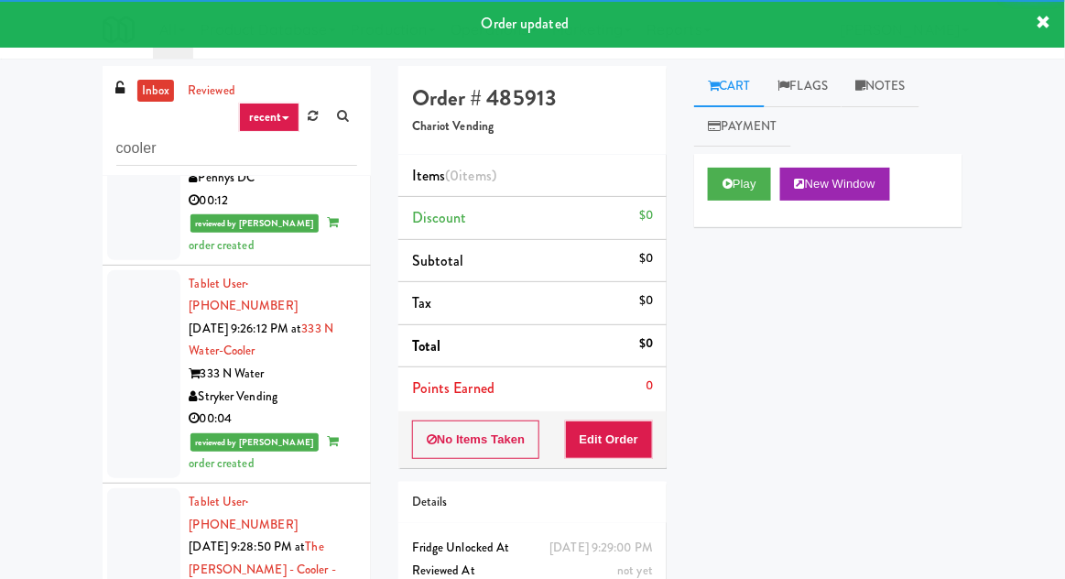
scroll to position [3556, 0]
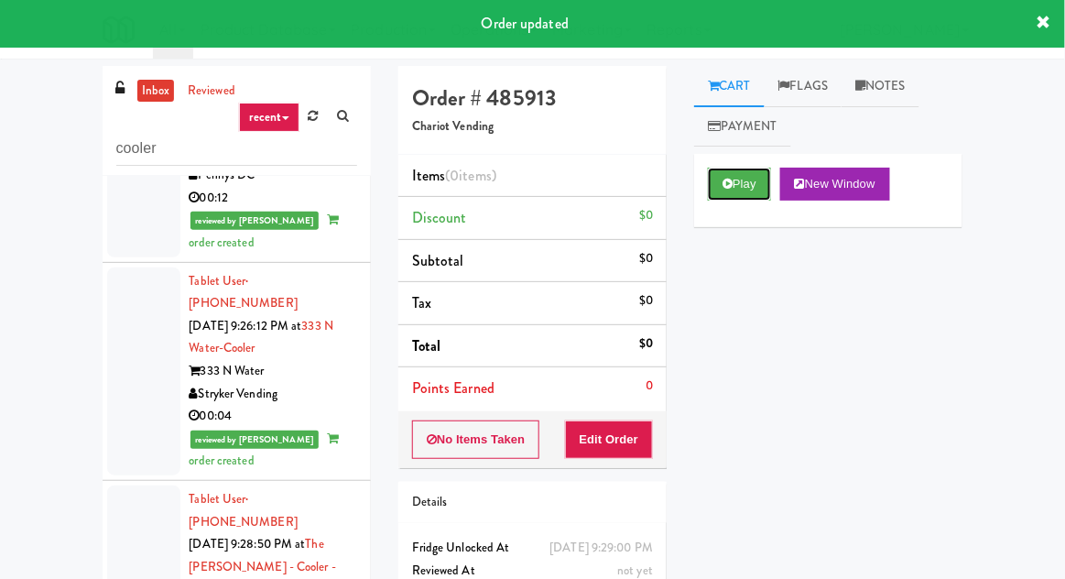
click at [741, 189] on button "Play" at bounding box center [739, 184] width 63 height 33
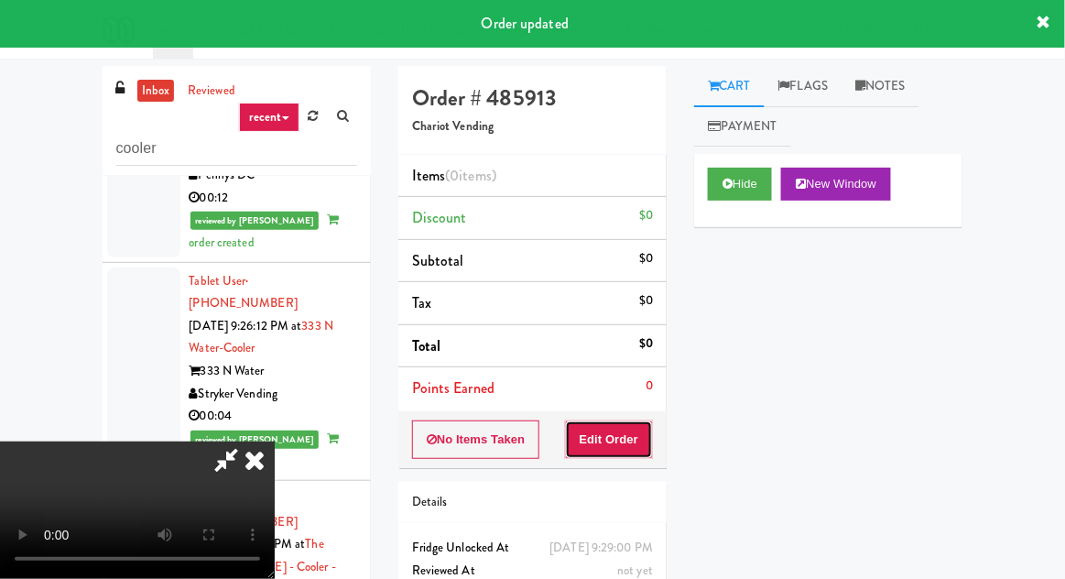
click at [621, 427] on button "Edit Order" at bounding box center [609, 439] width 89 height 38
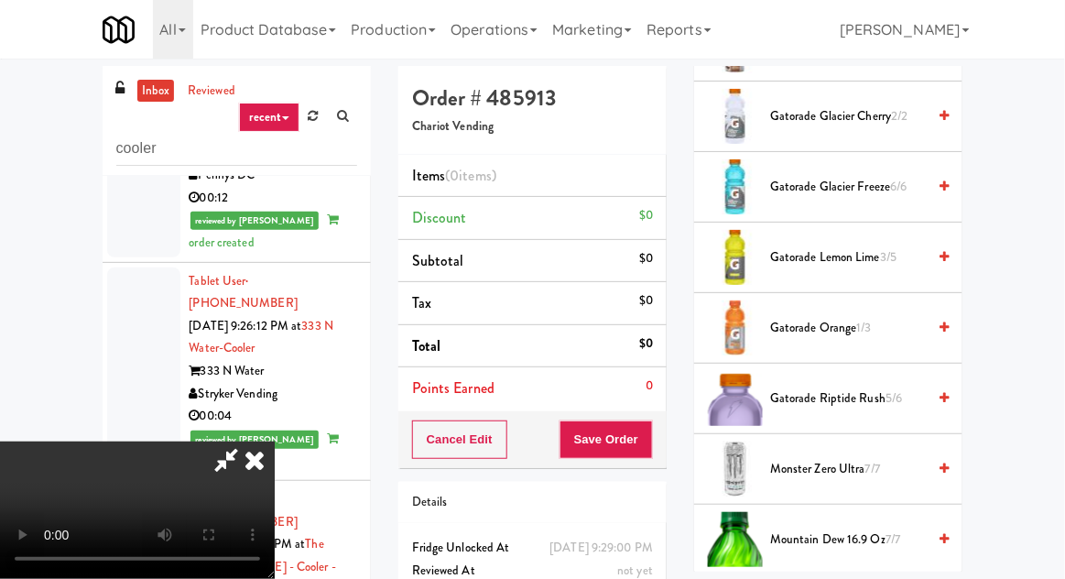
scroll to position [1524, 0]
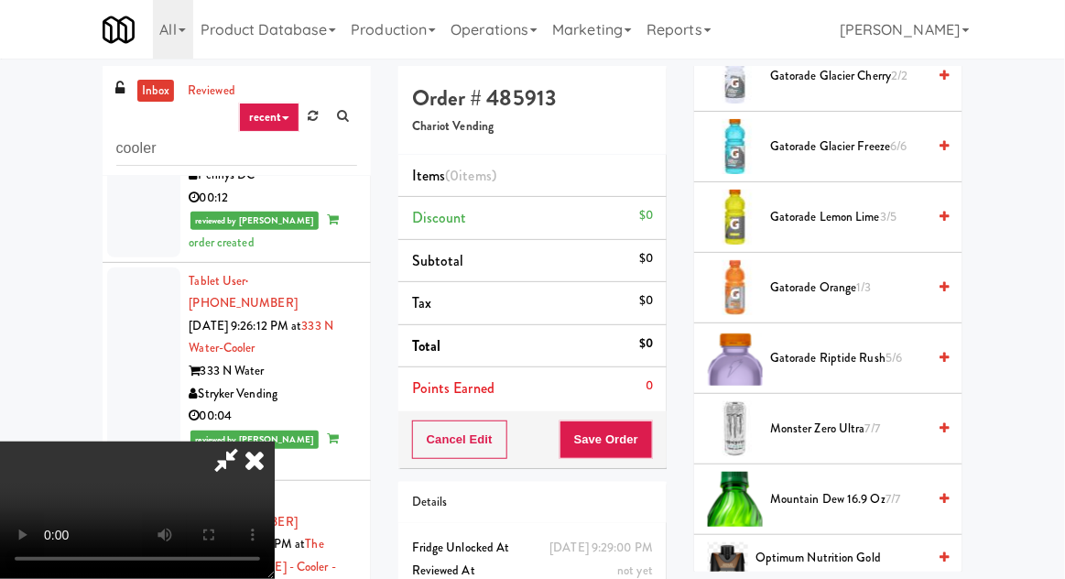
click at [836, 277] on span "Gatorade Orange 1/3" at bounding box center [848, 288] width 156 height 23
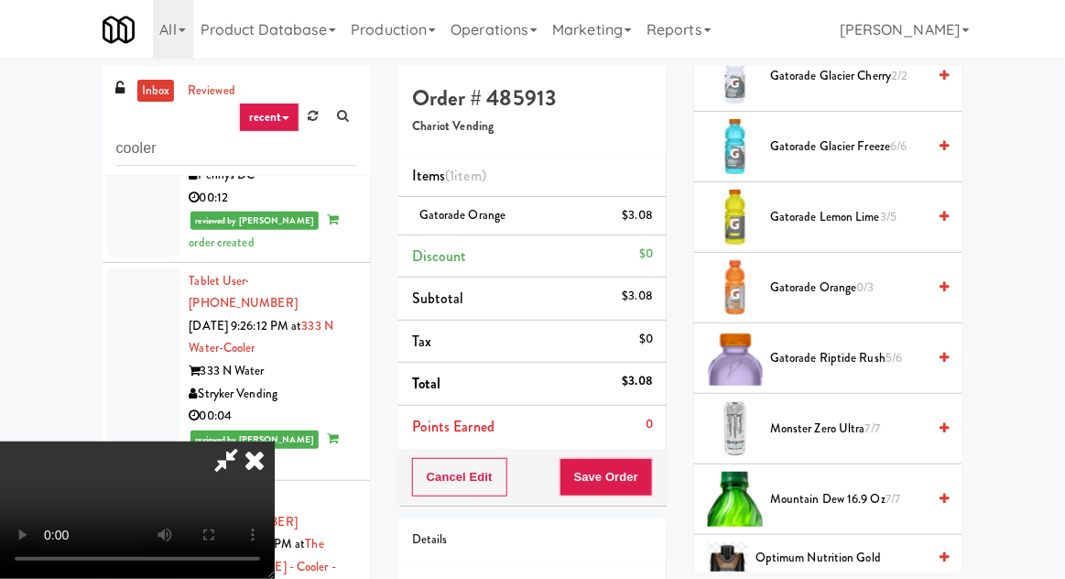
click at [868, 206] on span "Gatorade Lemon Lime 3/5" at bounding box center [848, 217] width 156 height 23
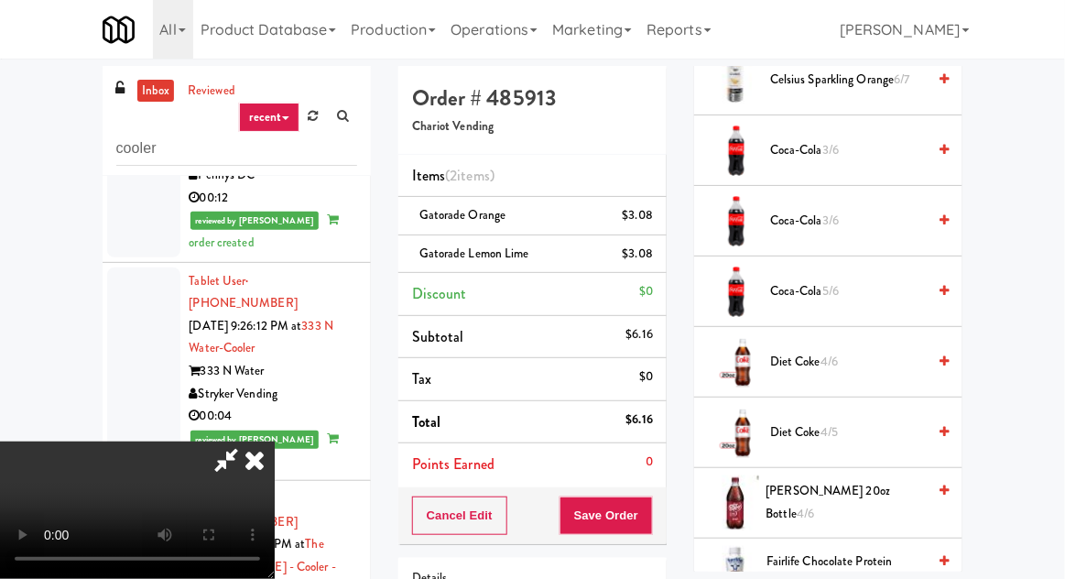
scroll to position [954, 0]
click at [853, 282] on span "Coca-Cola 5/6" at bounding box center [848, 293] width 156 height 23
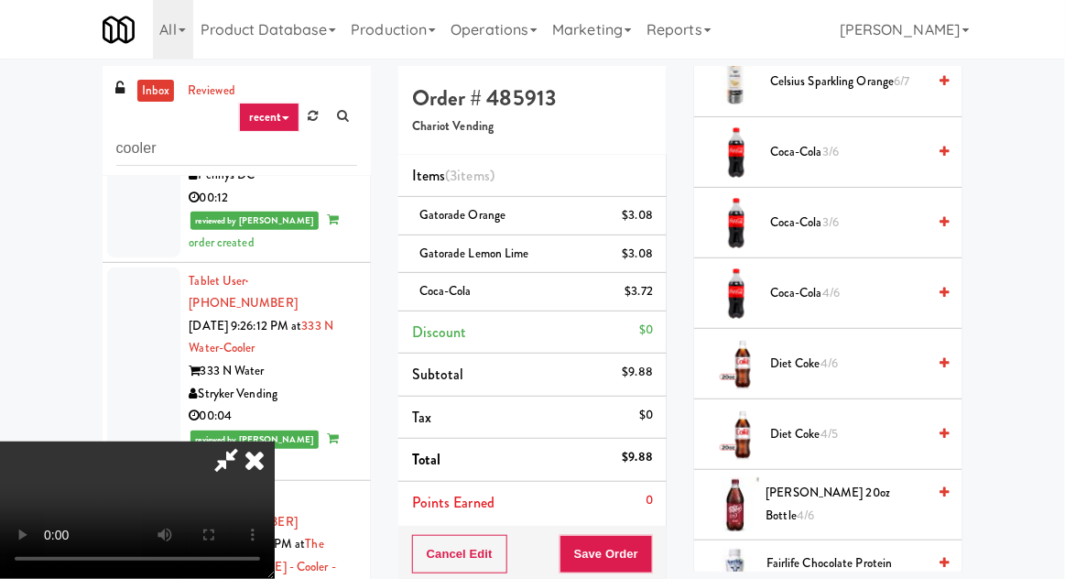
click at [839, 282] on span "Coca-Cola 4/6" at bounding box center [848, 293] width 156 height 23
click at [651, 554] on button "Save Order" at bounding box center [605, 554] width 93 height 38
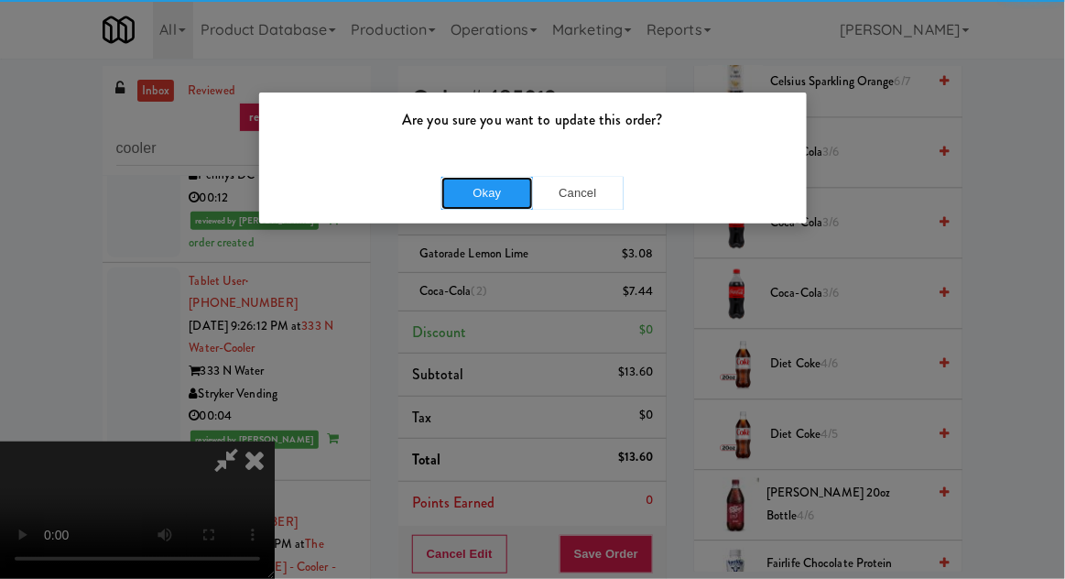
click at [492, 179] on button "Okay" at bounding box center [487, 193] width 92 height 33
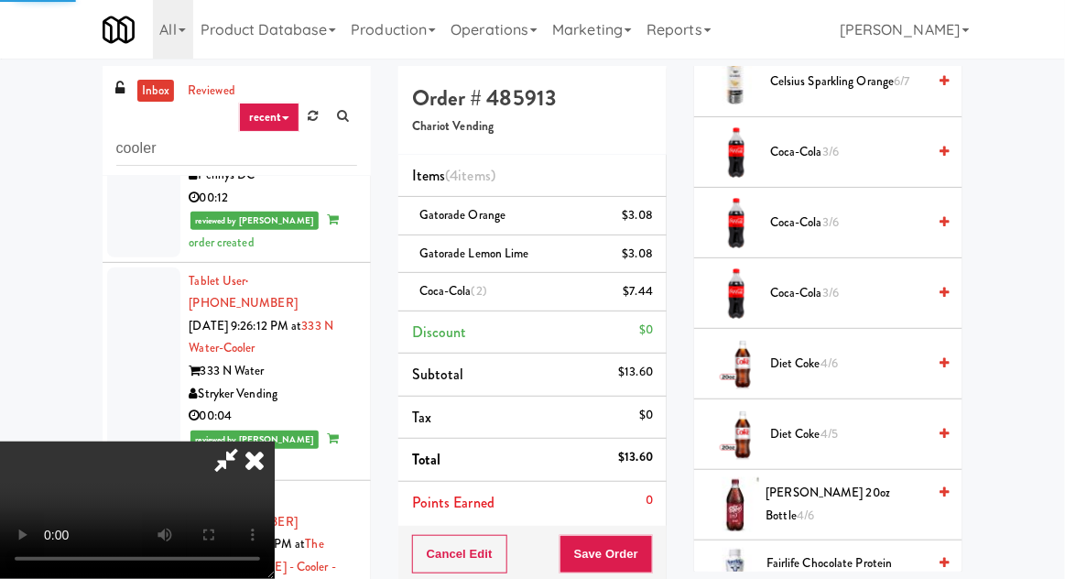
scroll to position [180, 0]
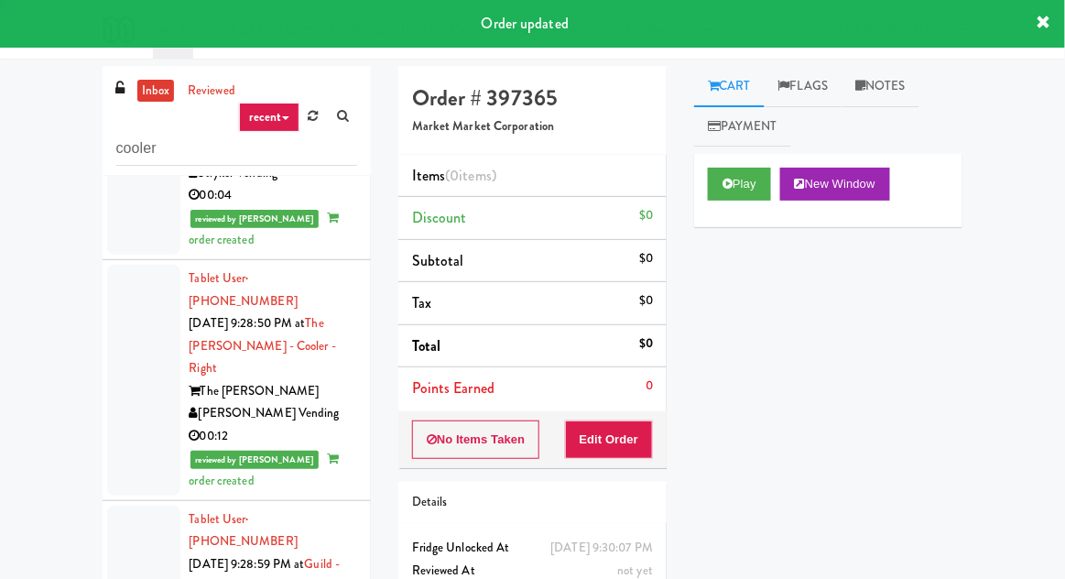
scroll to position [3790, 0]
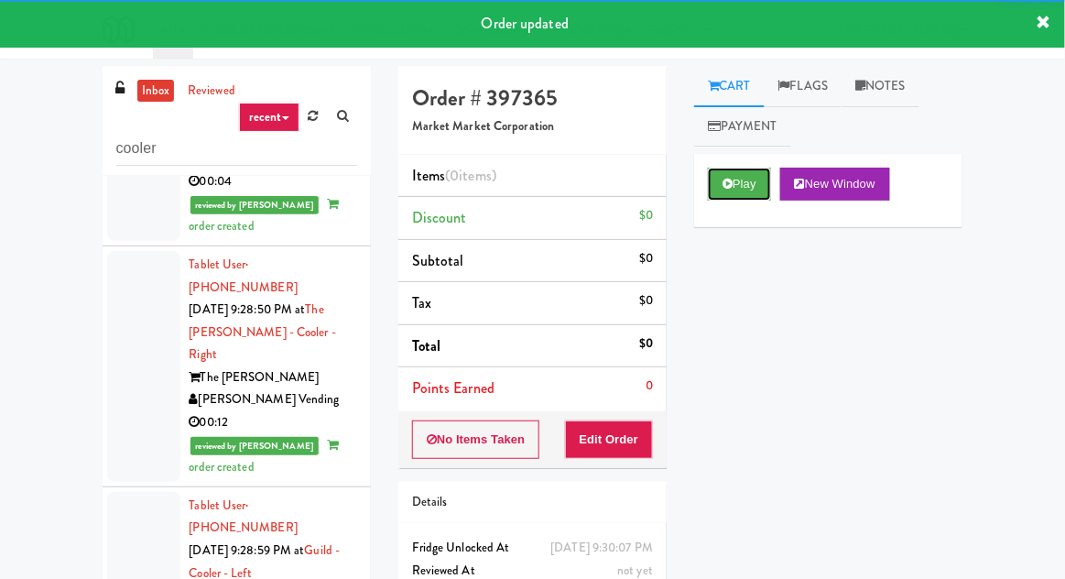
click at [737, 191] on button "Play" at bounding box center [739, 184] width 63 height 33
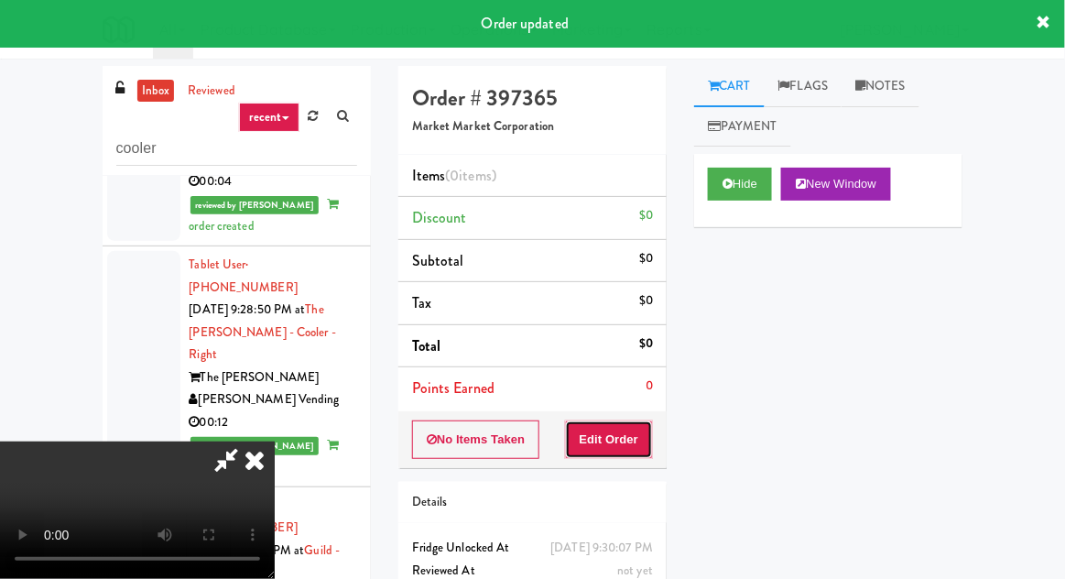
click at [607, 441] on button "Edit Order" at bounding box center [609, 439] width 89 height 38
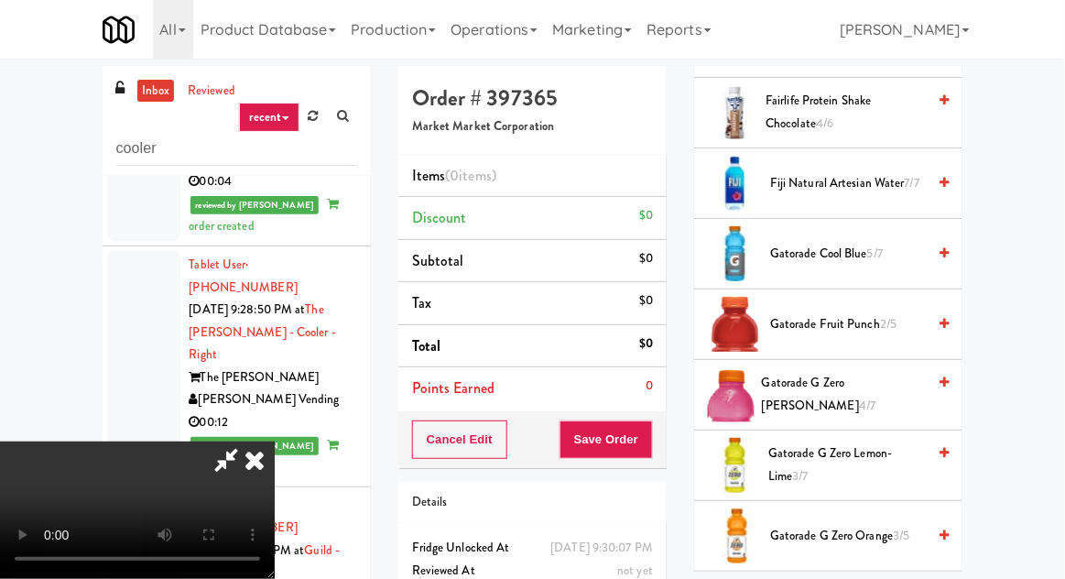
scroll to position [707, 0]
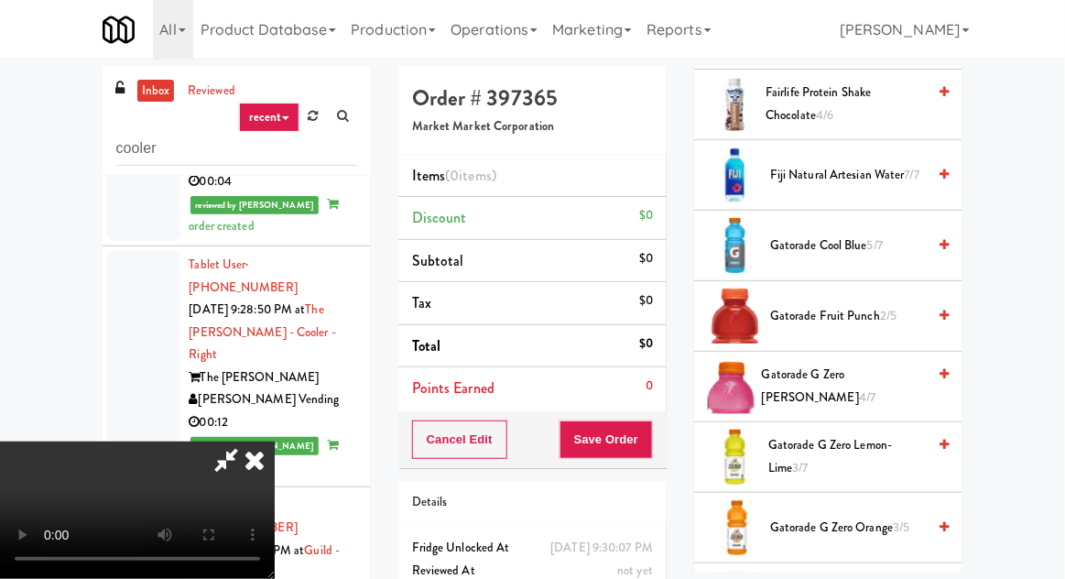
click at [844, 312] on span "Gatorade Fruit Punch 2/5" at bounding box center [848, 316] width 156 height 23
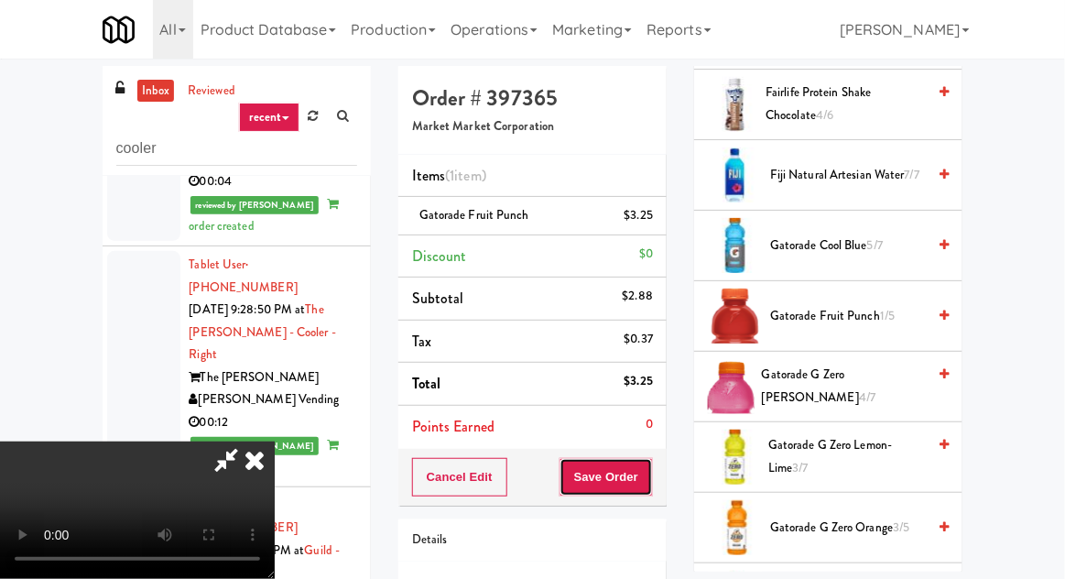
click at [651, 471] on button "Save Order" at bounding box center [605, 477] width 93 height 38
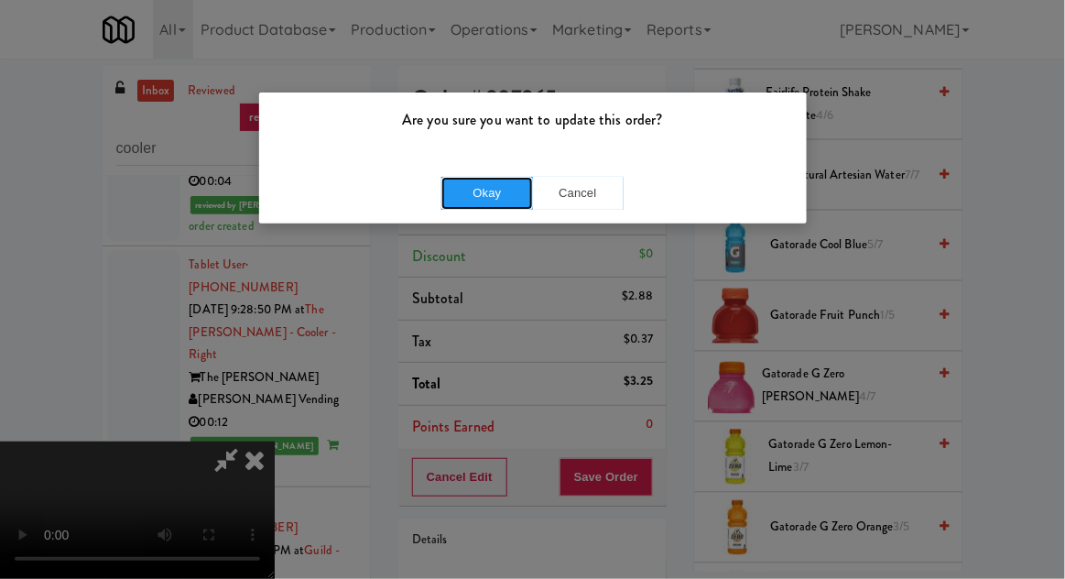
click at [497, 196] on button "Okay" at bounding box center [487, 193] width 92 height 33
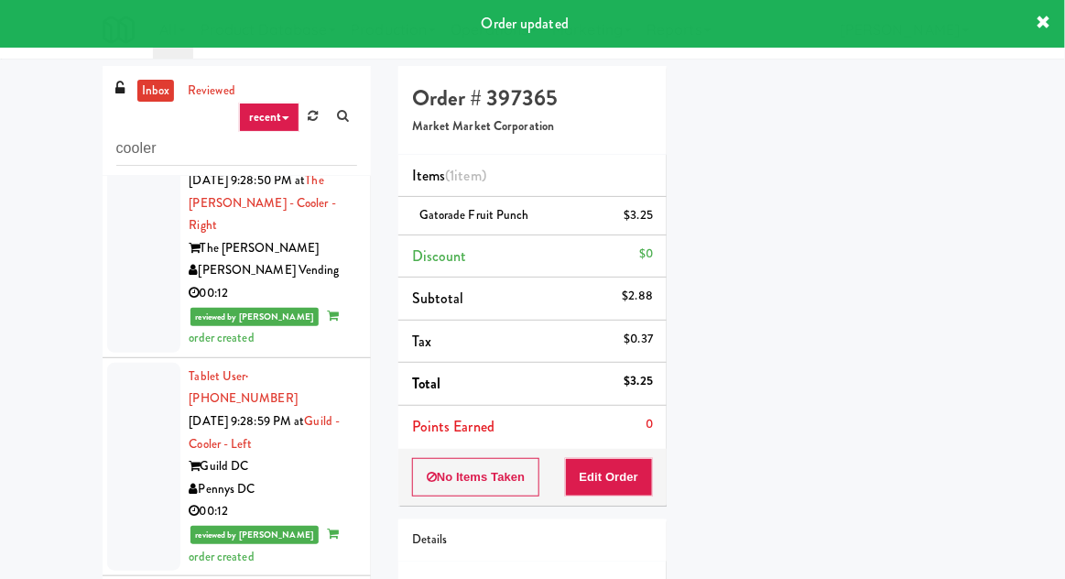
scroll to position [3914, 0]
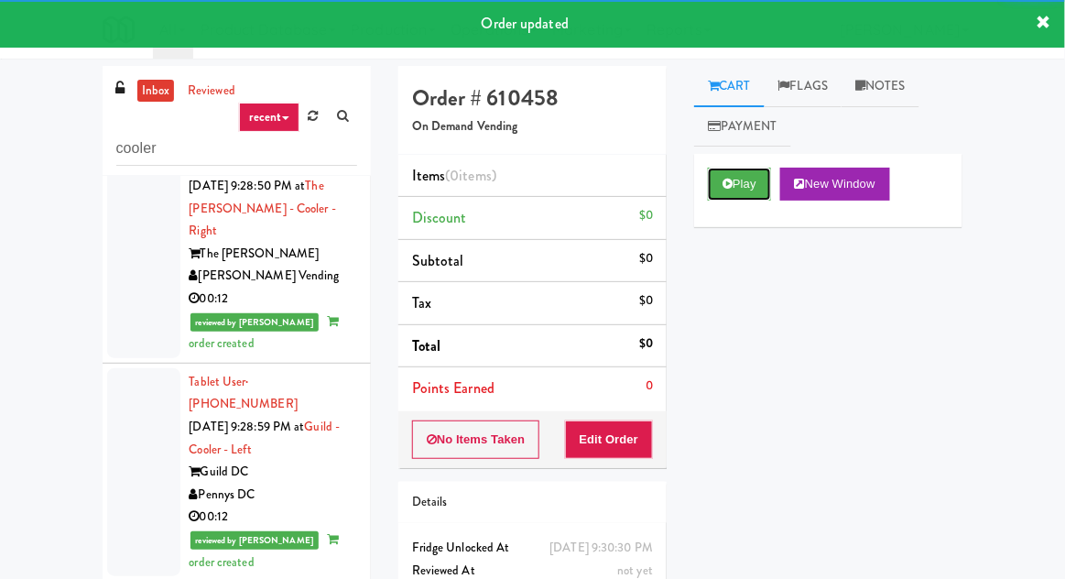
click at [743, 181] on button "Play" at bounding box center [739, 184] width 63 height 33
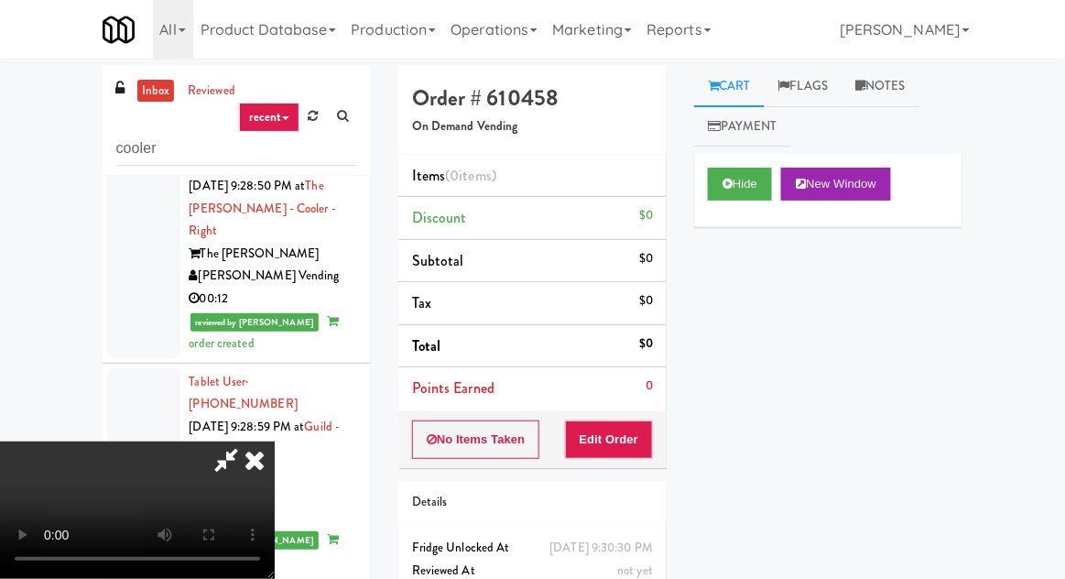
click at [624, 422] on button "Edit Order" at bounding box center [609, 439] width 89 height 38
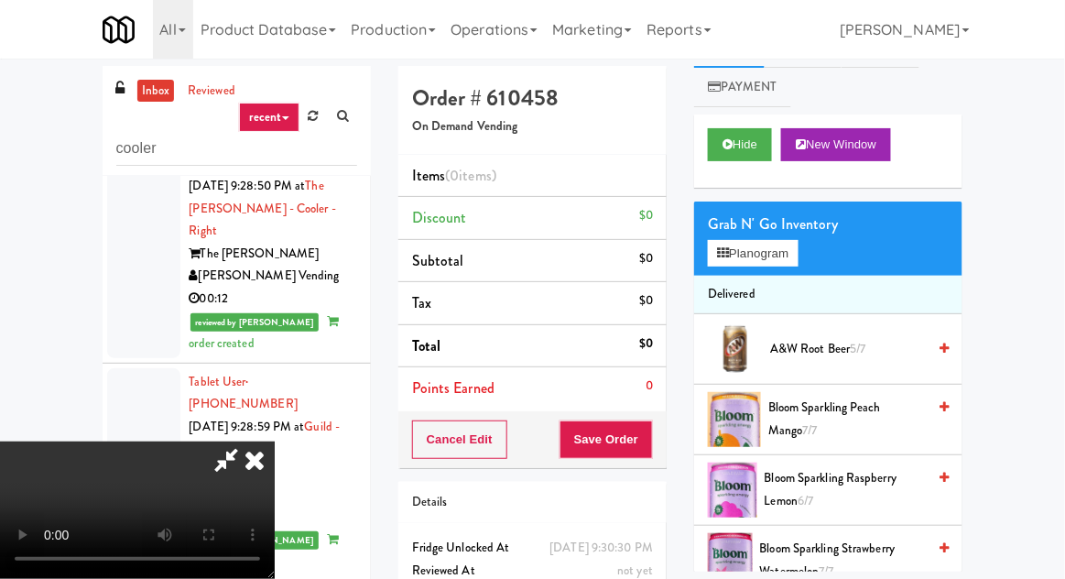
scroll to position [41, 0]
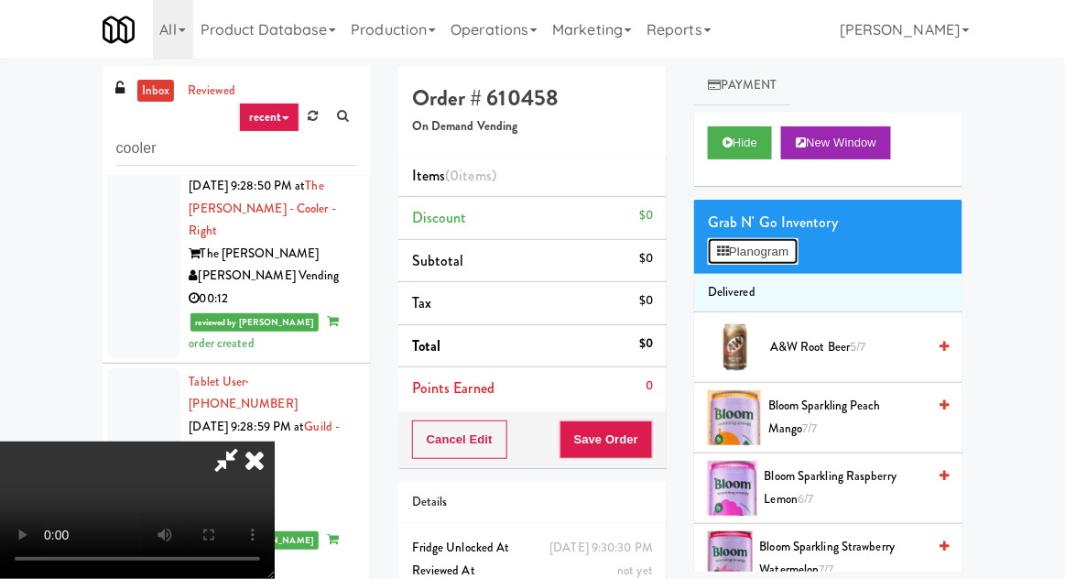
click at [797, 242] on button "Planogram" at bounding box center [753, 251] width 90 height 27
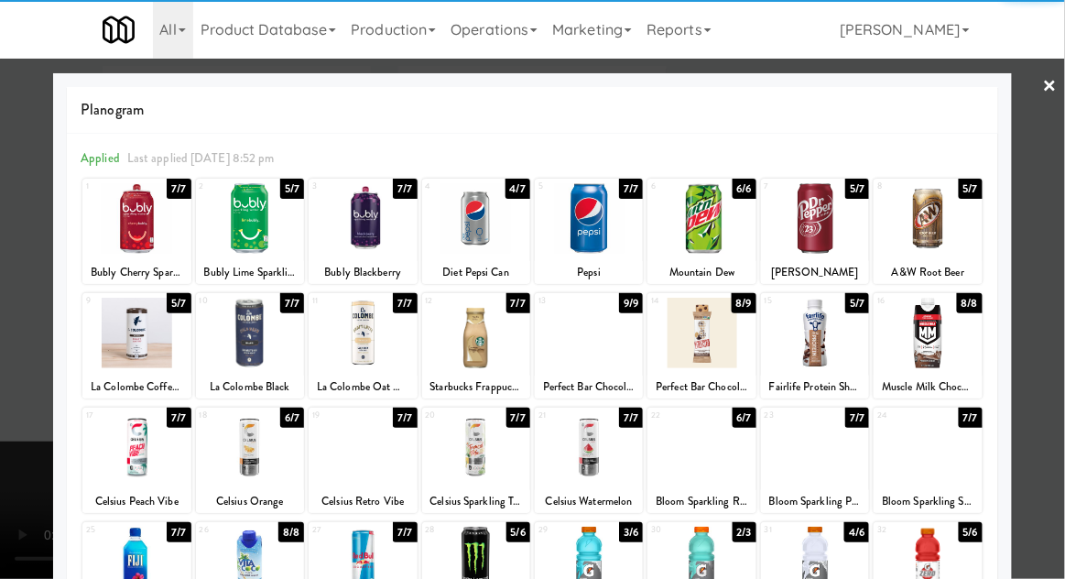
scroll to position [27, 0]
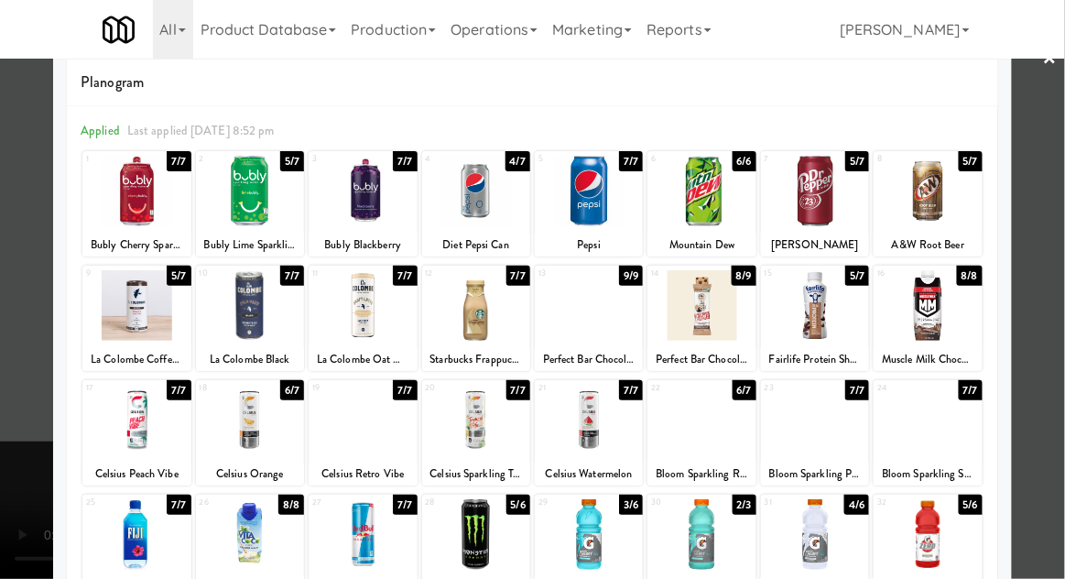
click at [25, 407] on div at bounding box center [532, 289] width 1065 height 579
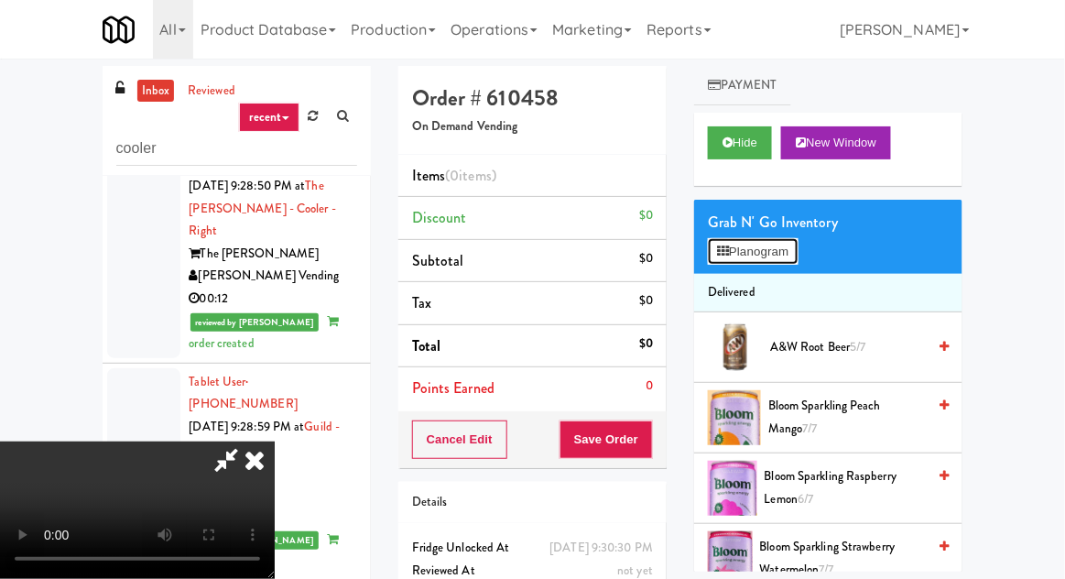
click at [777, 261] on button "Planogram" at bounding box center [753, 251] width 90 height 27
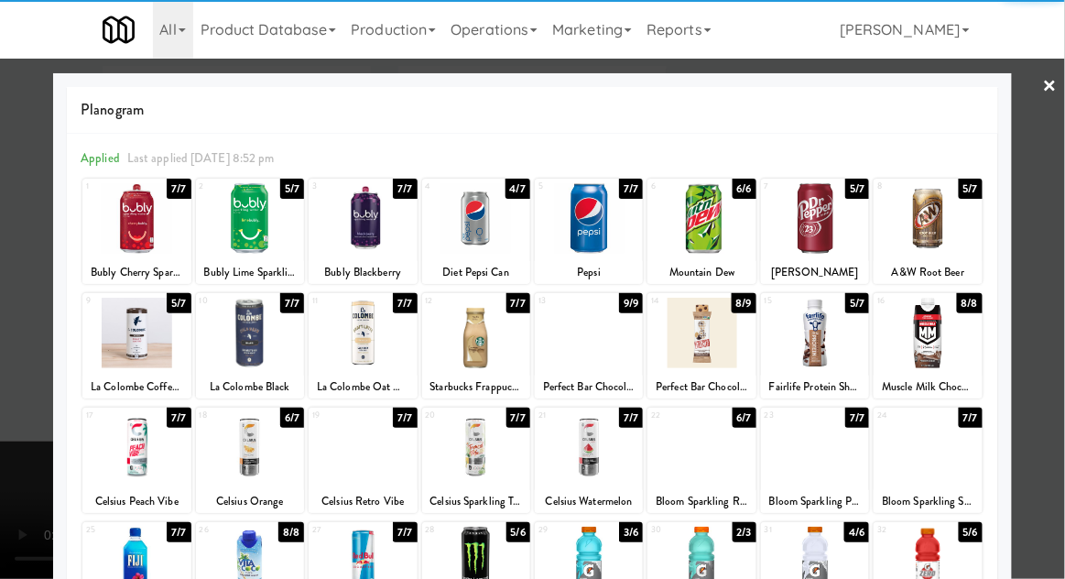
click at [711, 451] on div at bounding box center [701, 447] width 108 height 71
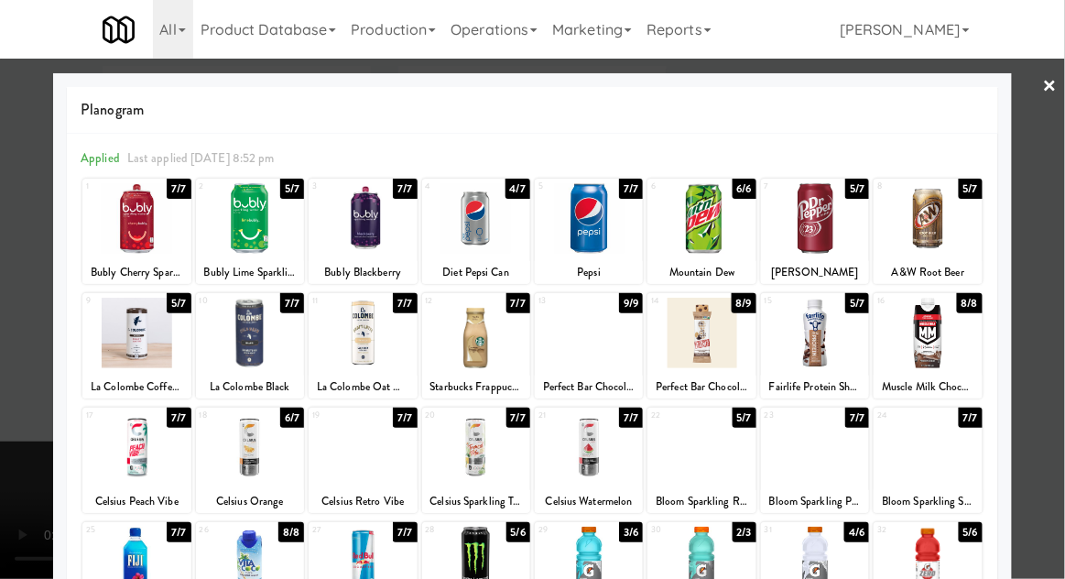
click at [55, 432] on div "Planogram Applied Last applied Sunday 8:52 pm 1 7/7 Bubly Cherry Sparkling Wate…" at bounding box center [532, 486] width 959 height 826
click at [19, 416] on div at bounding box center [532, 289] width 1065 height 579
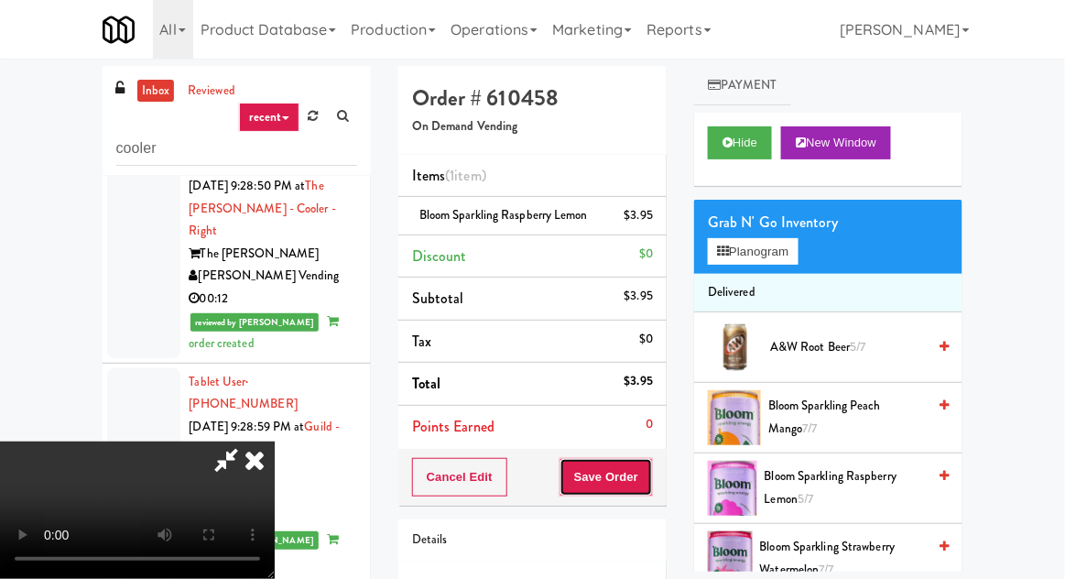
click at [648, 473] on button "Save Order" at bounding box center [605, 477] width 93 height 38
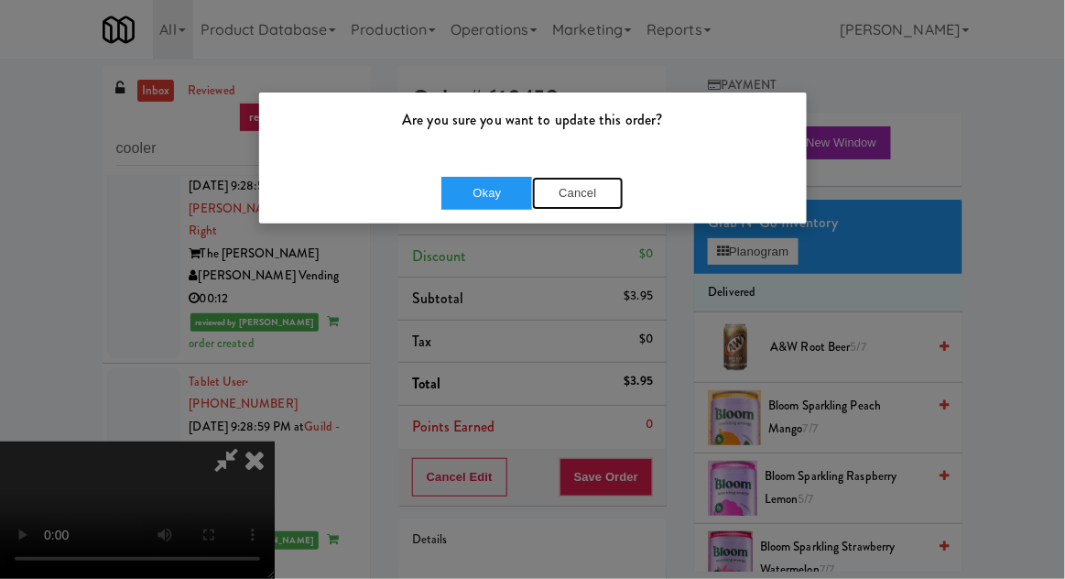
click at [570, 184] on button "Cancel" at bounding box center [578, 193] width 92 height 33
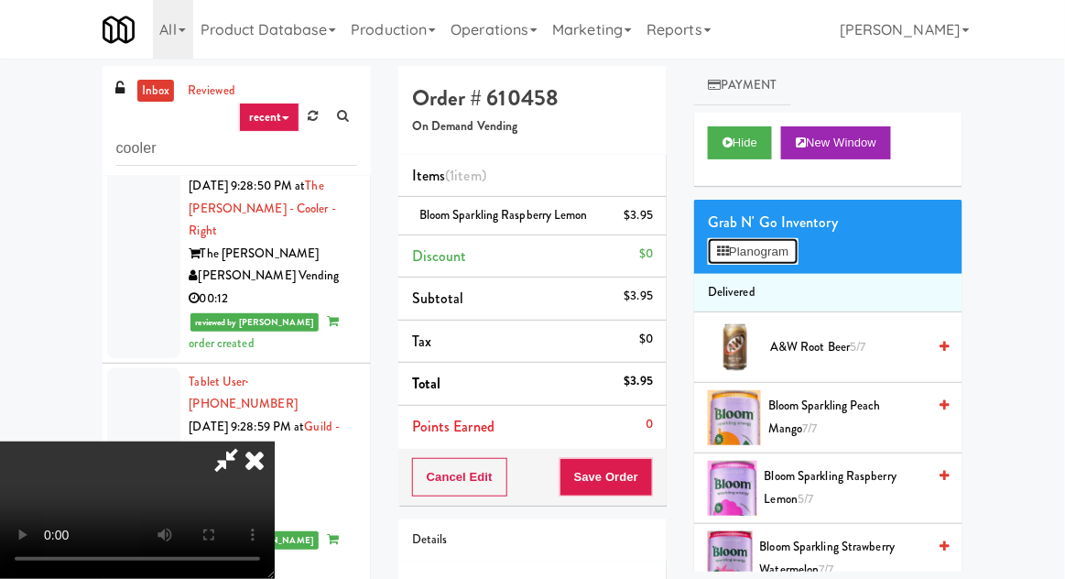
click at [770, 250] on button "Planogram" at bounding box center [753, 251] width 90 height 27
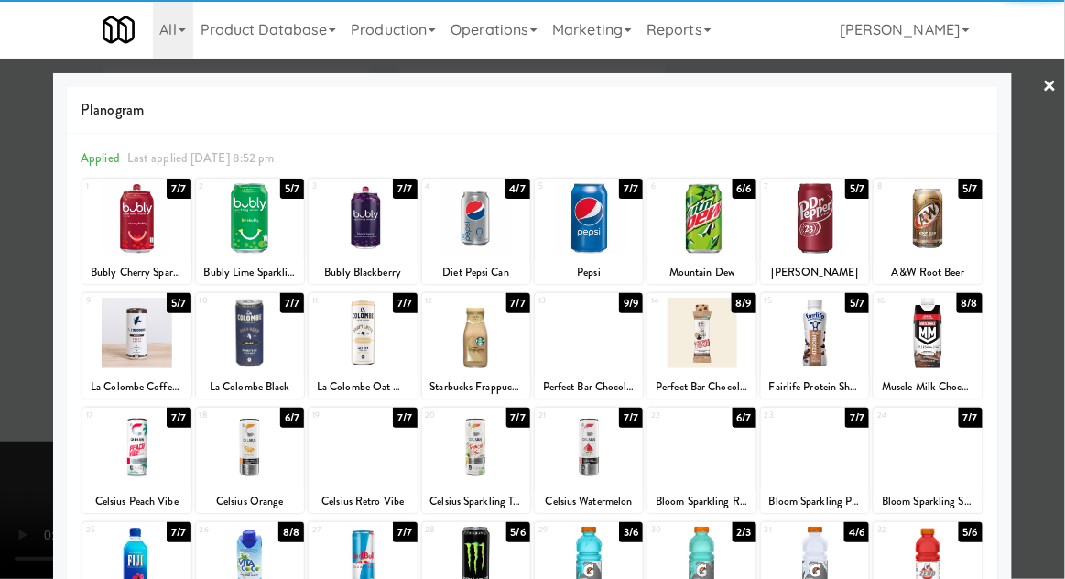
click at [711, 438] on div at bounding box center [701, 447] width 108 height 71
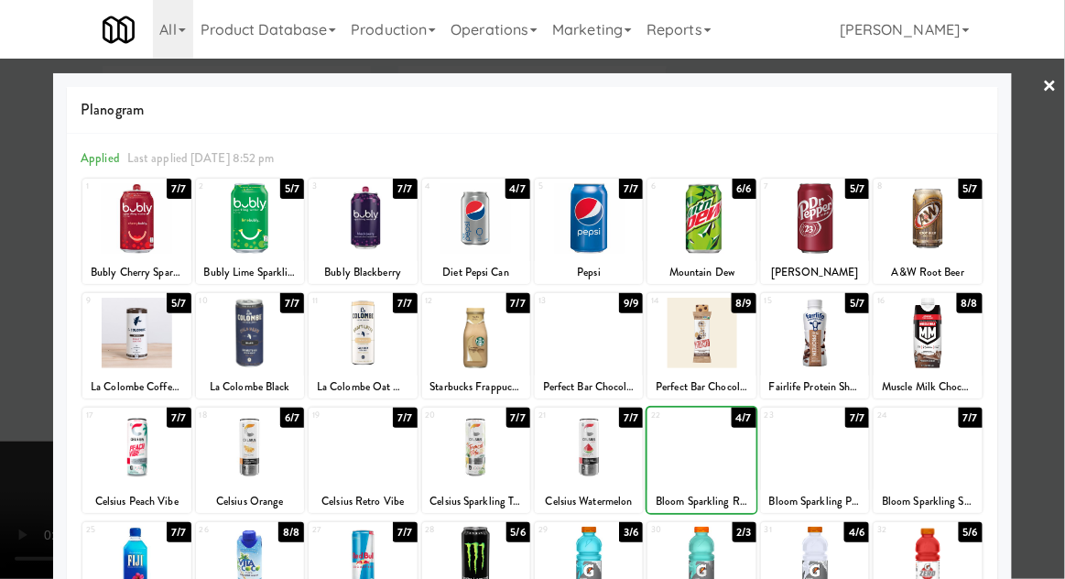
click at [27, 422] on div at bounding box center [532, 289] width 1065 height 579
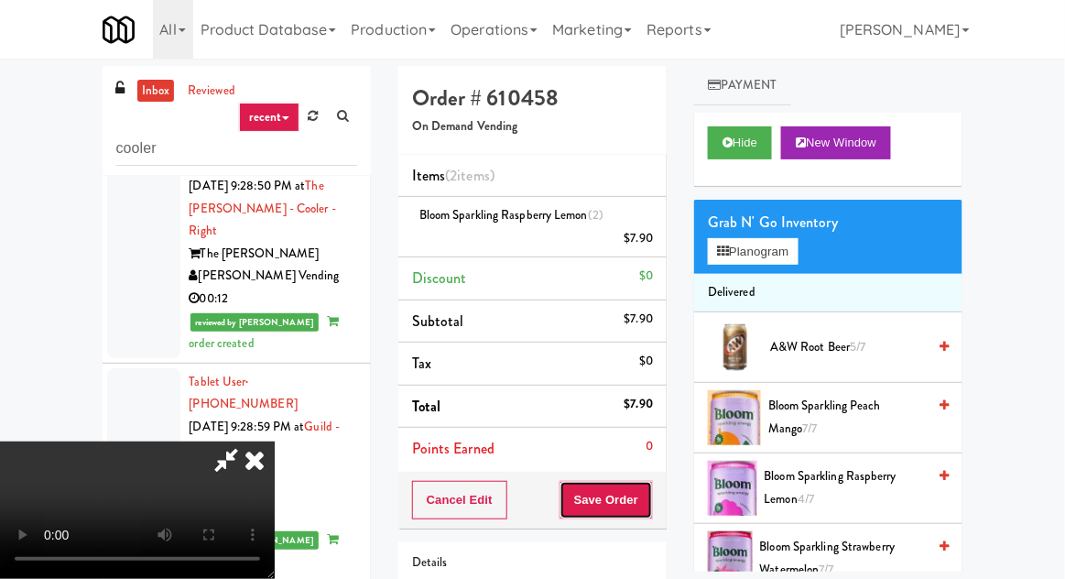
click at [649, 505] on button "Save Order" at bounding box center [605, 500] width 93 height 38
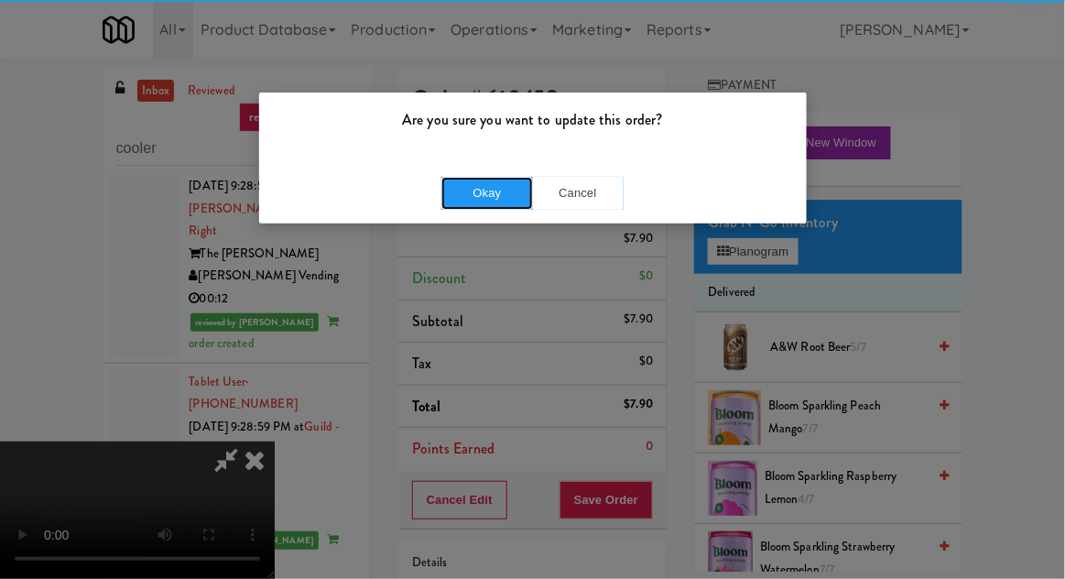
click at [500, 203] on button "Okay" at bounding box center [487, 193] width 92 height 33
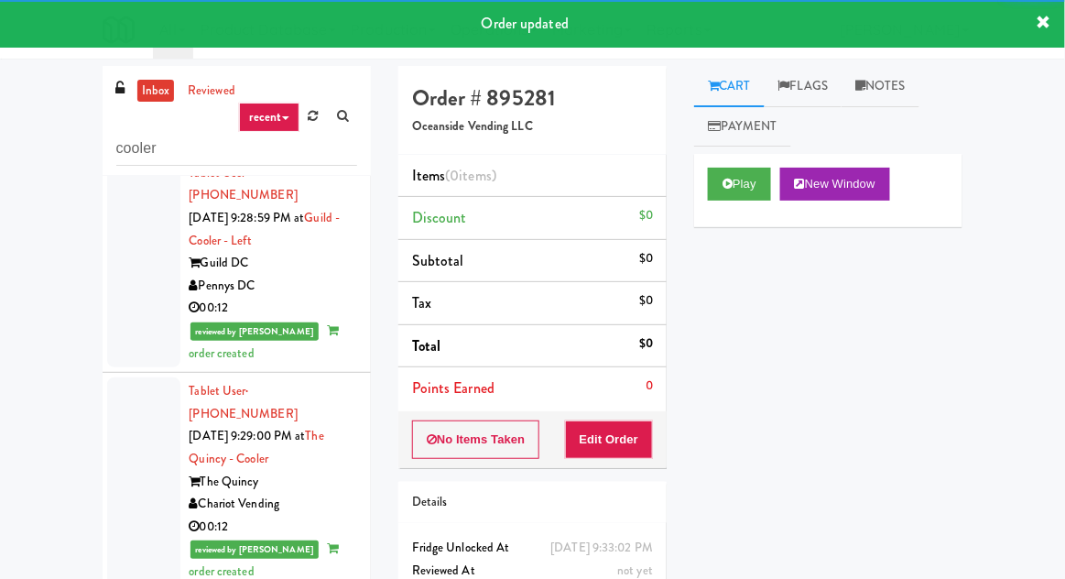
scroll to position [4137, 0]
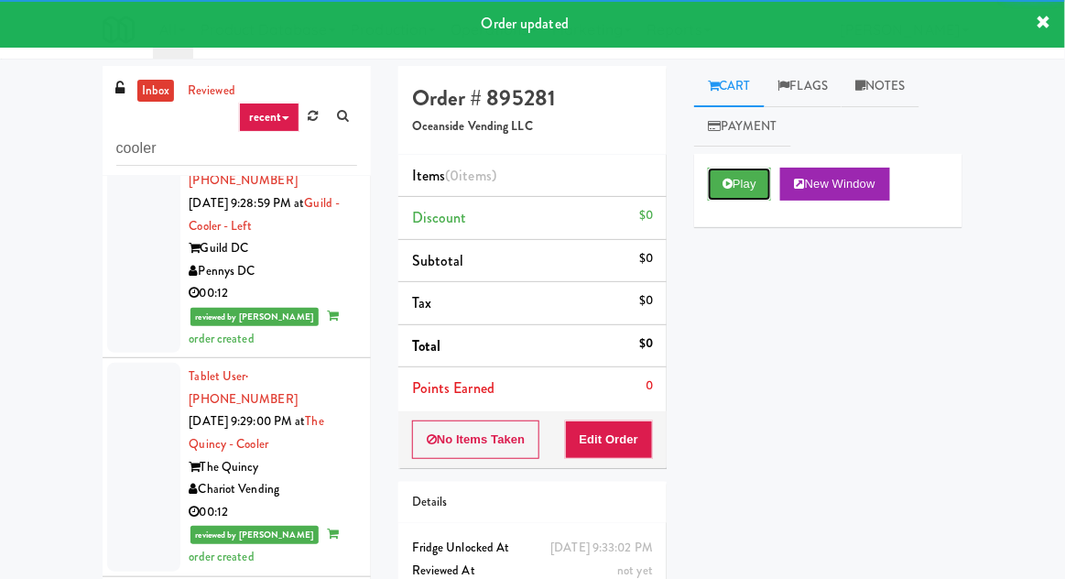
click at [731, 188] on icon at bounding box center [727, 184] width 10 height 12
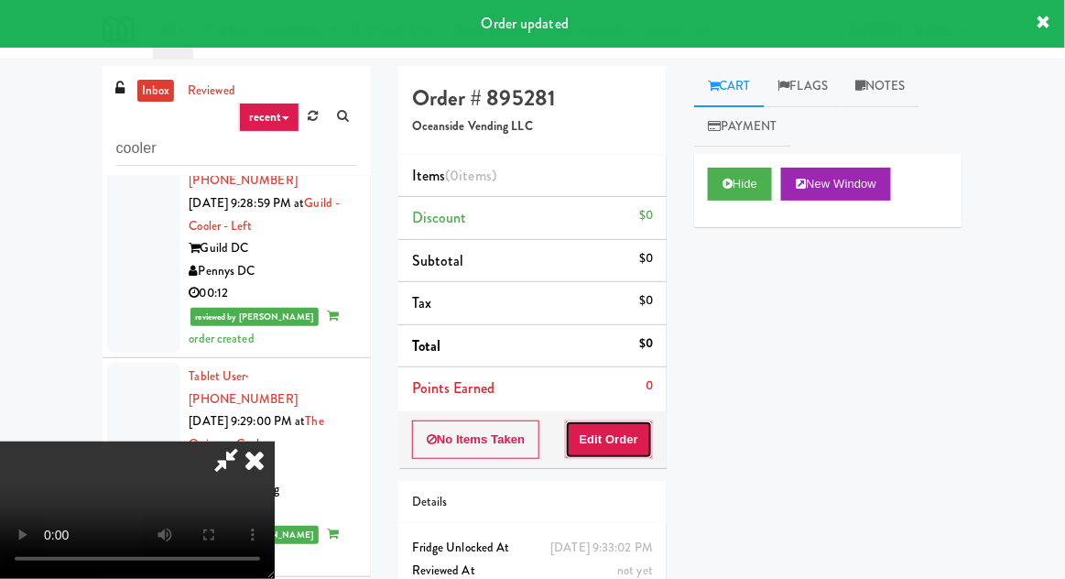
click at [606, 422] on button "Edit Order" at bounding box center [609, 439] width 89 height 38
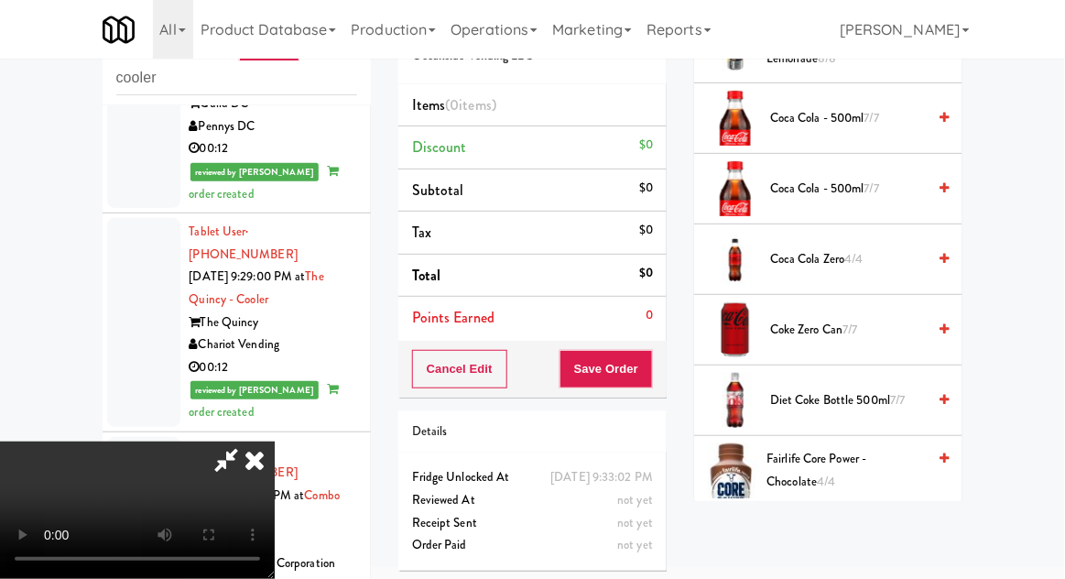
scroll to position [694, 0]
click at [855, 396] on span "Diet Coke Bottle 500ml 7/7" at bounding box center [848, 399] width 156 height 23
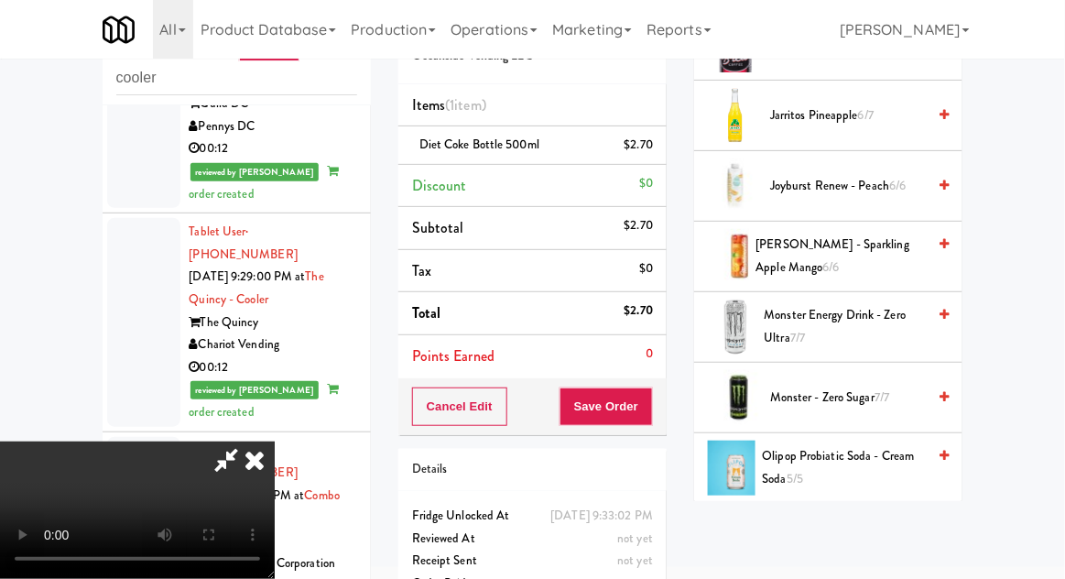
scroll to position [1402, 0]
click at [852, 319] on span "Monster Energy Drink - Zero Ultra 7/7" at bounding box center [846, 325] width 162 height 45
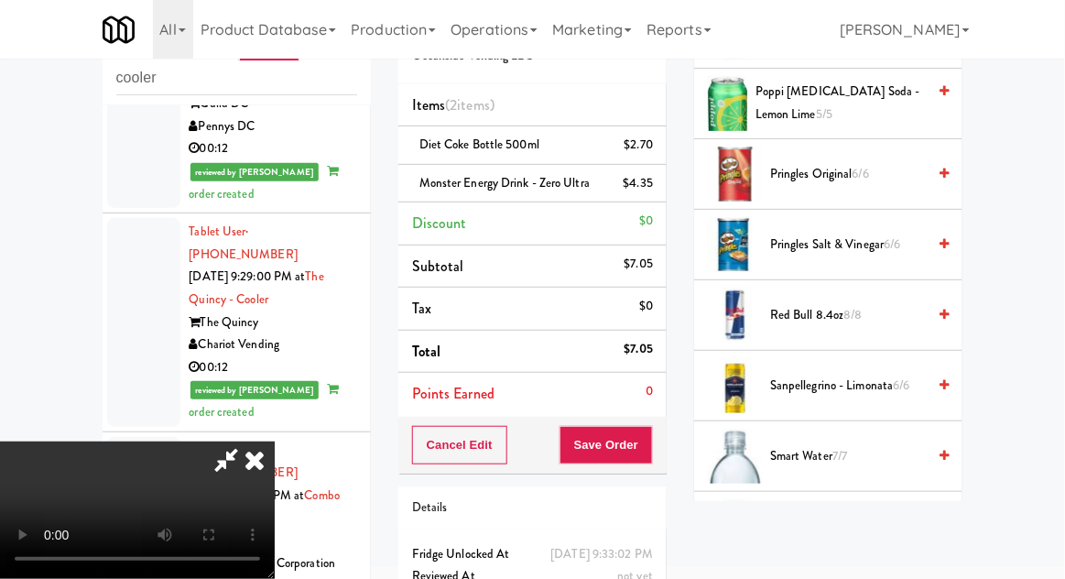
scroll to position [1907, 0]
click at [874, 309] on span "Red Bull 8.4oz 8/8" at bounding box center [848, 314] width 156 height 23
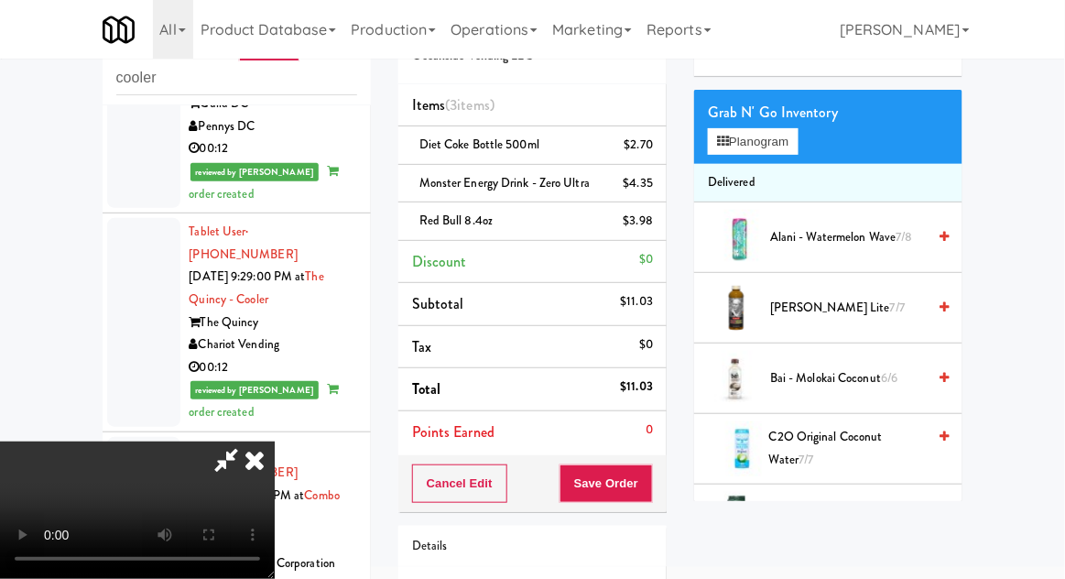
scroll to position [0, 0]
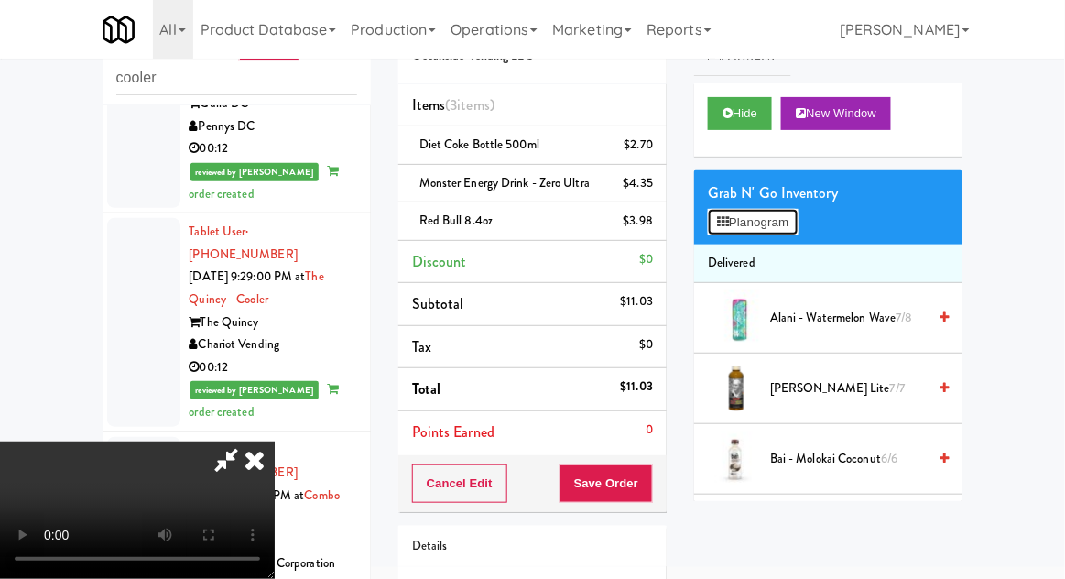
click at [784, 225] on button "Planogram" at bounding box center [753, 222] width 90 height 27
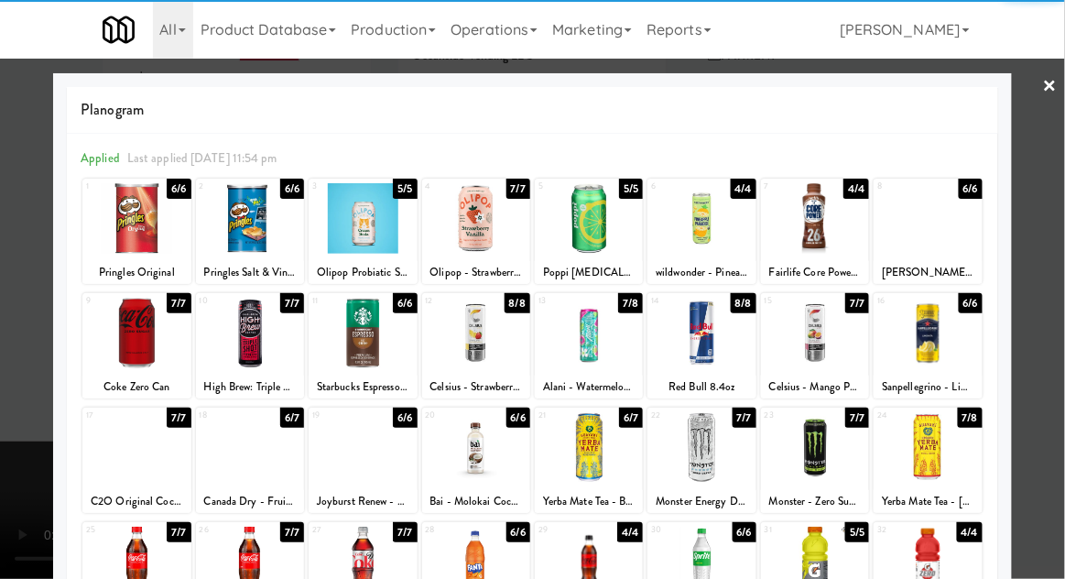
click at [730, 436] on div at bounding box center [701, 447] width 108 height 71
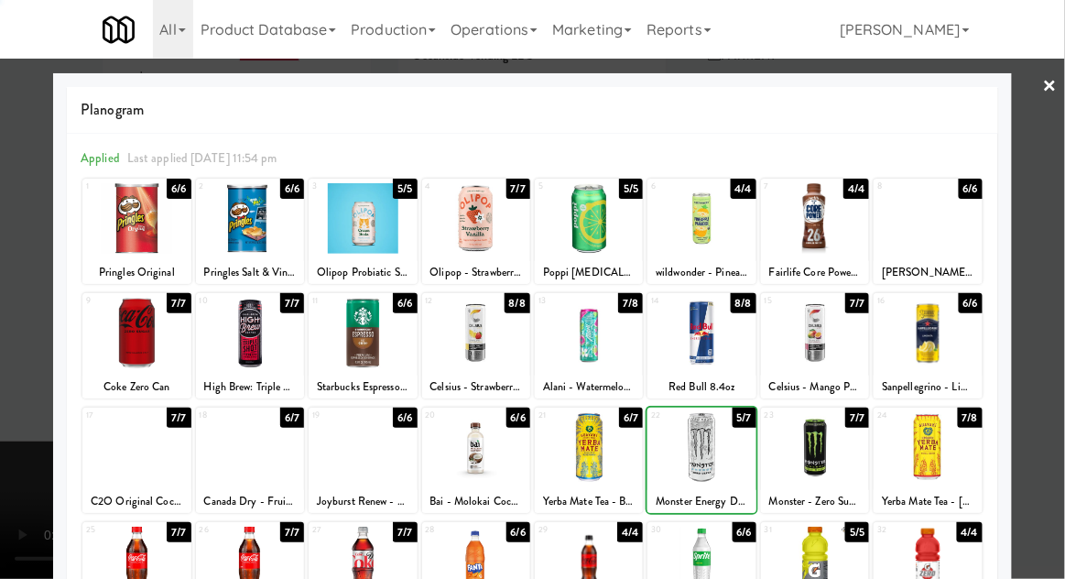
click at [1052, 267] on div at bounding box center [532, 289] width 1065 height 579
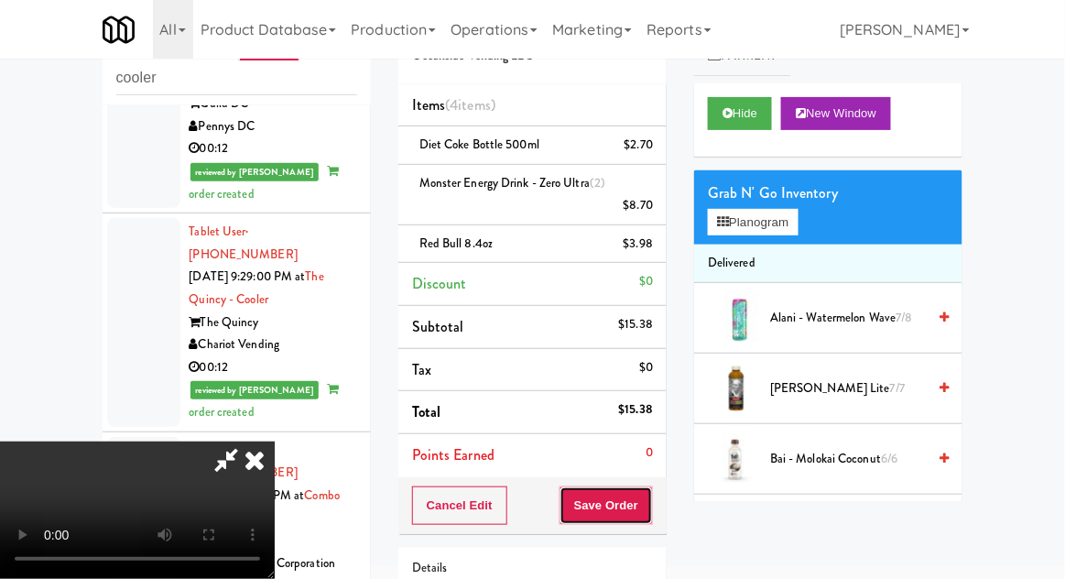
click at [646, 495] on button "Save Order" at bounding box center [605, 505] width 93 height 38
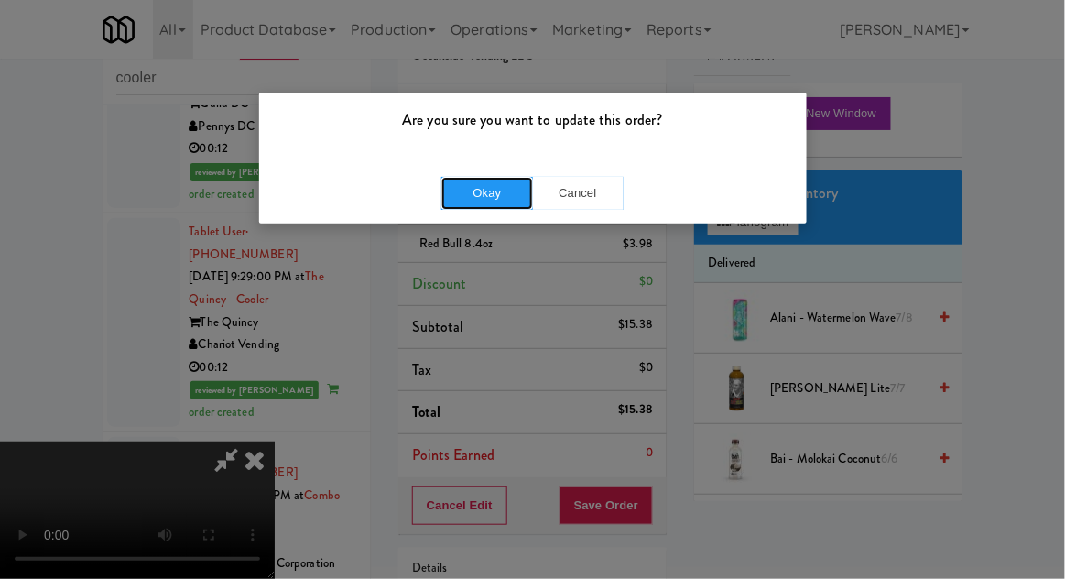
click at [502, 205] on button "Okay" at bounding box center [487, 193] width 92 height 33
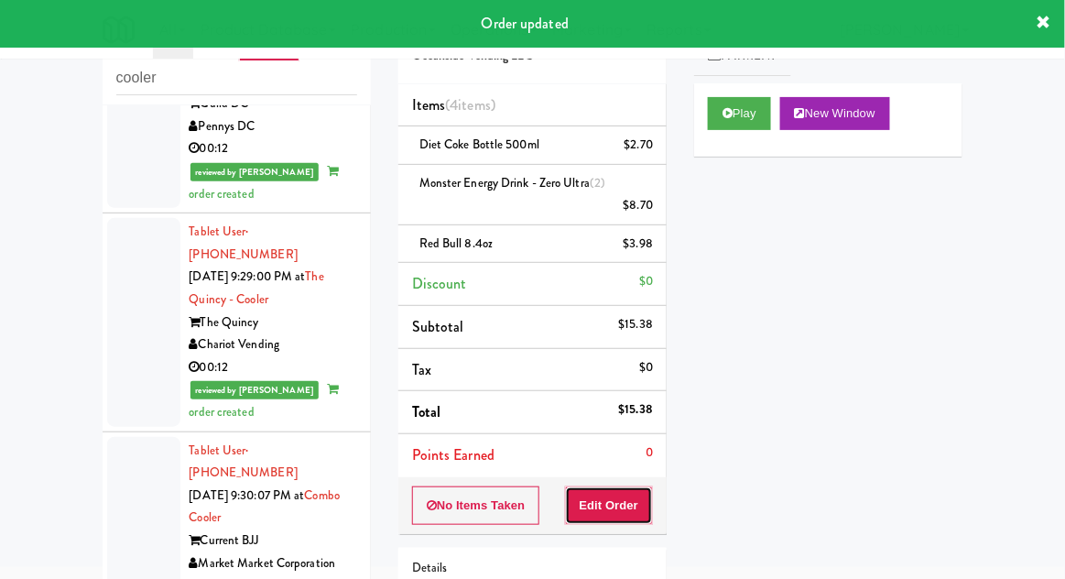
click at [649, 502] on button "Edit Order" at bounding box center [609, 505] width 89 height 38
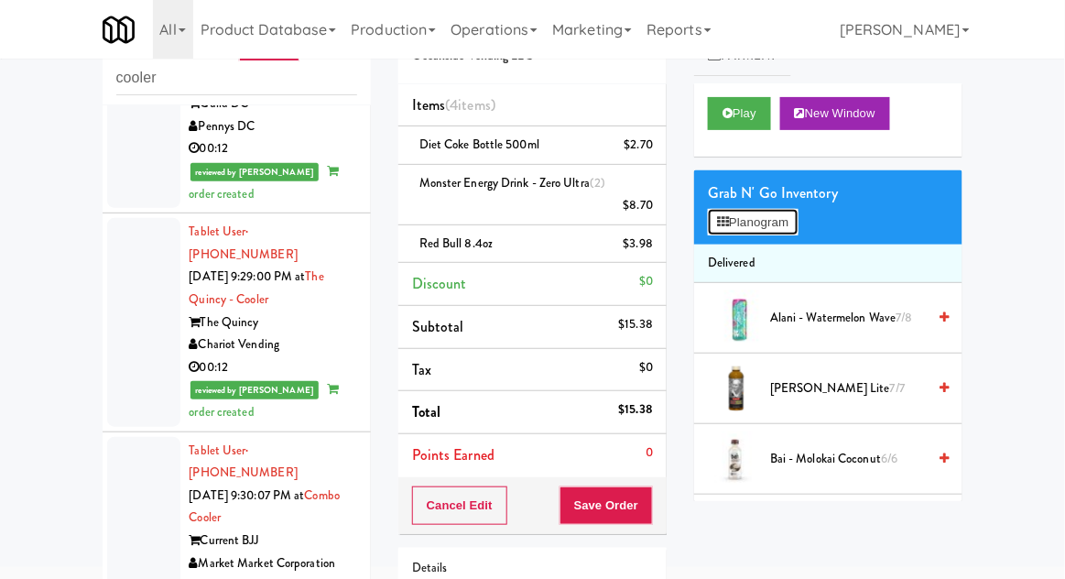
click at [776, 223] on button "Planogram" at bounding box center [753, 222] width 90 height 27
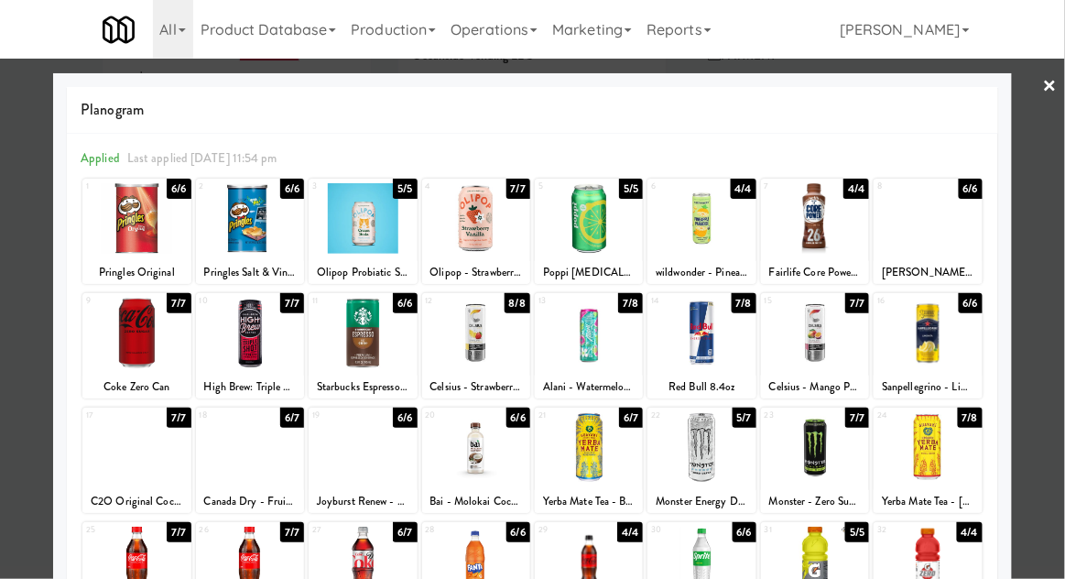
click at [1040, 304] on div at bounding box center [532, 289] width 1065 height 579
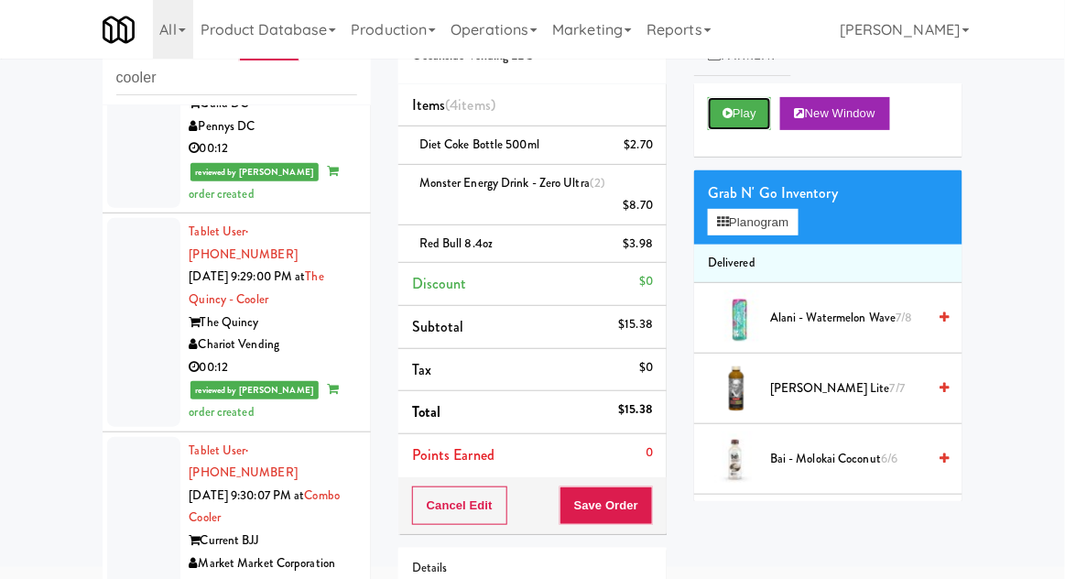
click at [732, 108] on icon at bounding box center [727, 113] width 10 height 12
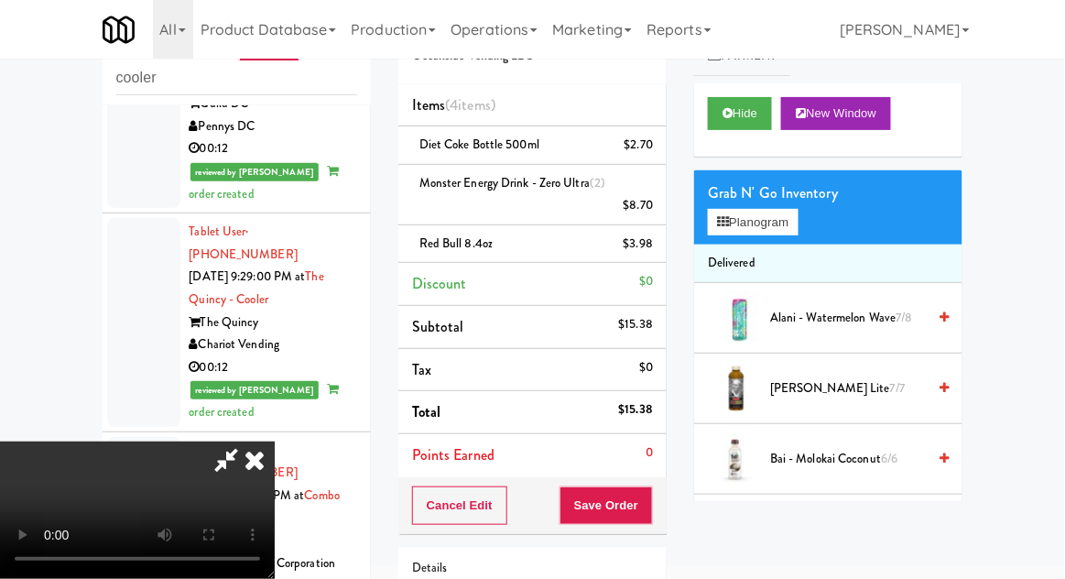
click at [275, 441] on icon at bounding box center [254, 459] width 40 height 37
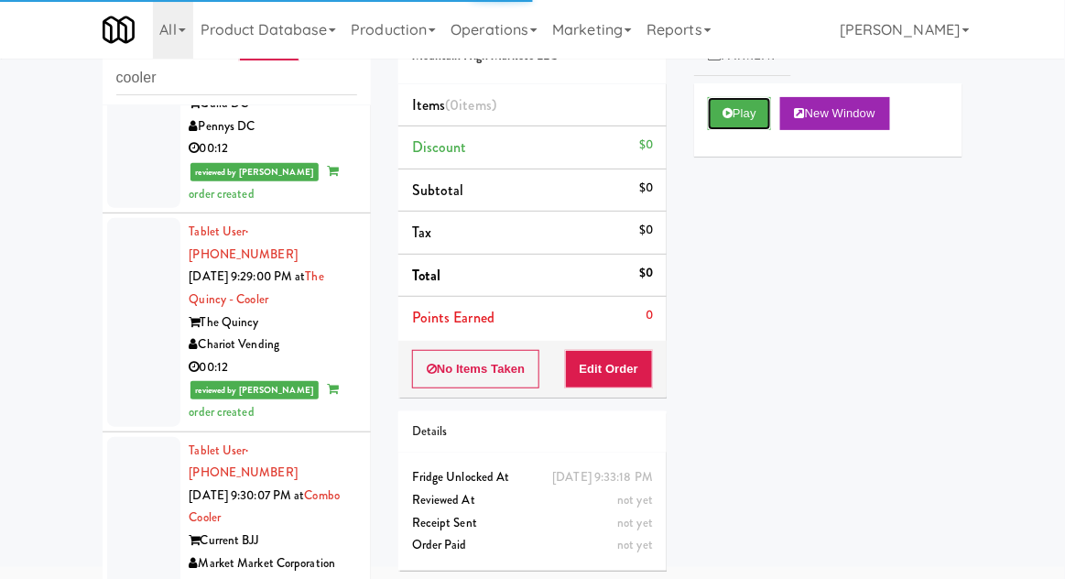
click at [729, 115] on icon at bounding box center [727, 113] width 10 height 12
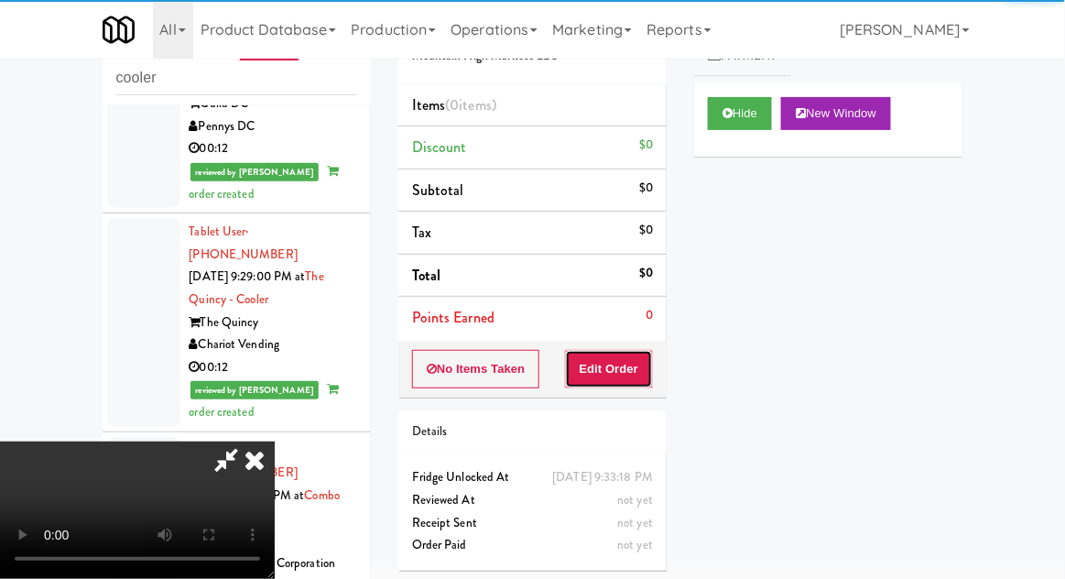
click at [617, 366] on button "Edit Order" at bounding box center [609, 369] width 89 height 38
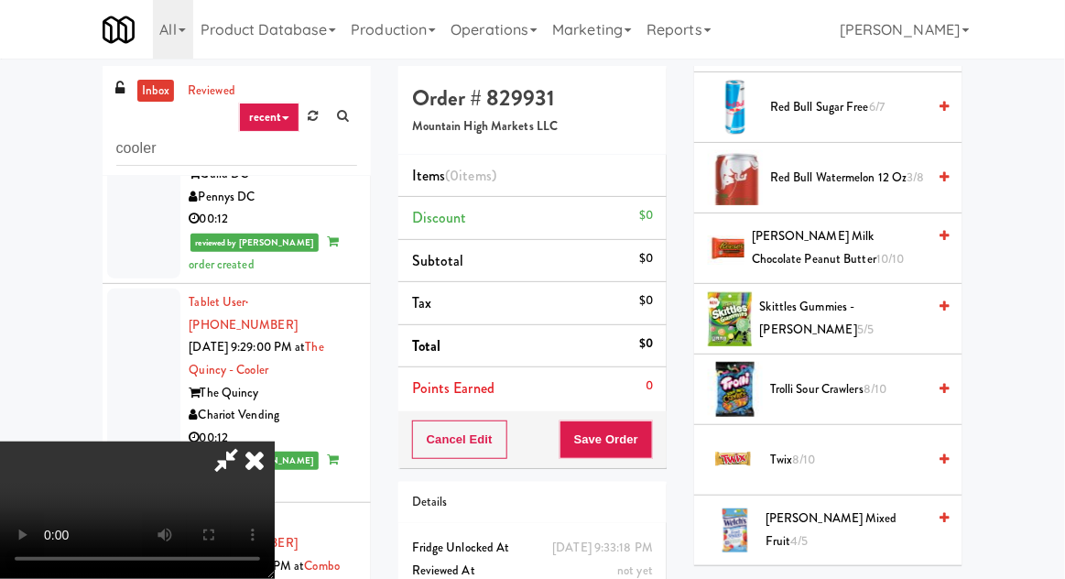
scroll to position [2435, 0]
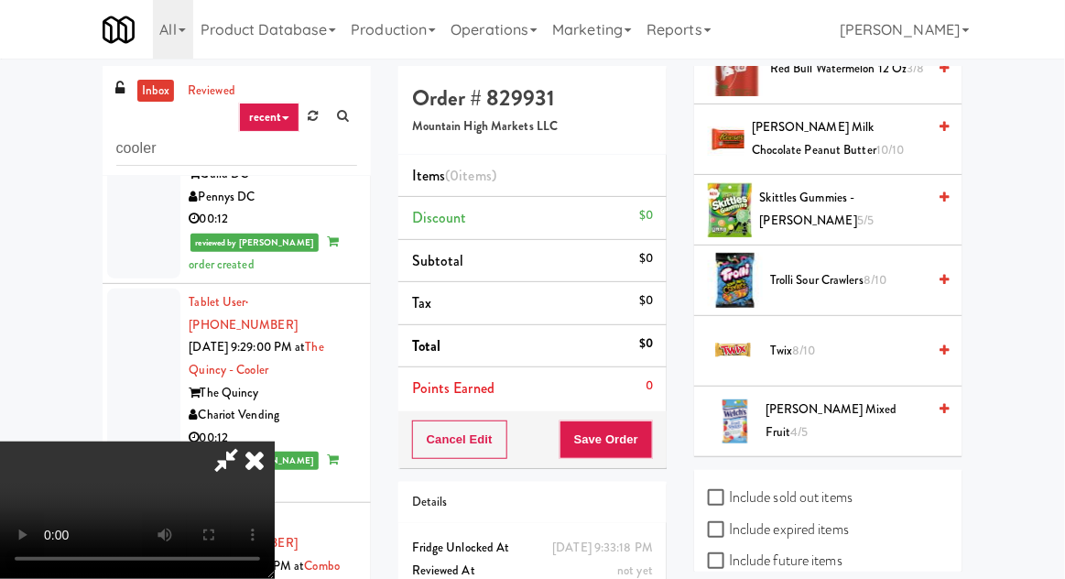
click at [881, 129] on span "Reese's Milk Chocolate Peanut Butter 10/10" at bounding box center [839, 138] width 174 height 45
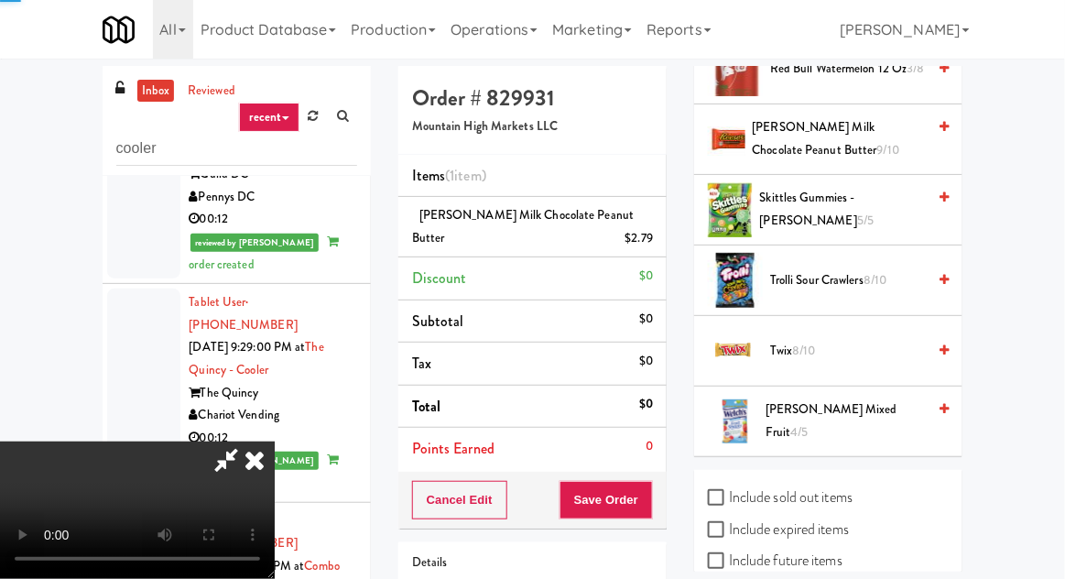
click at [816, 342] on span "8/10" at bounding box center [804, 350] width 23 height 17
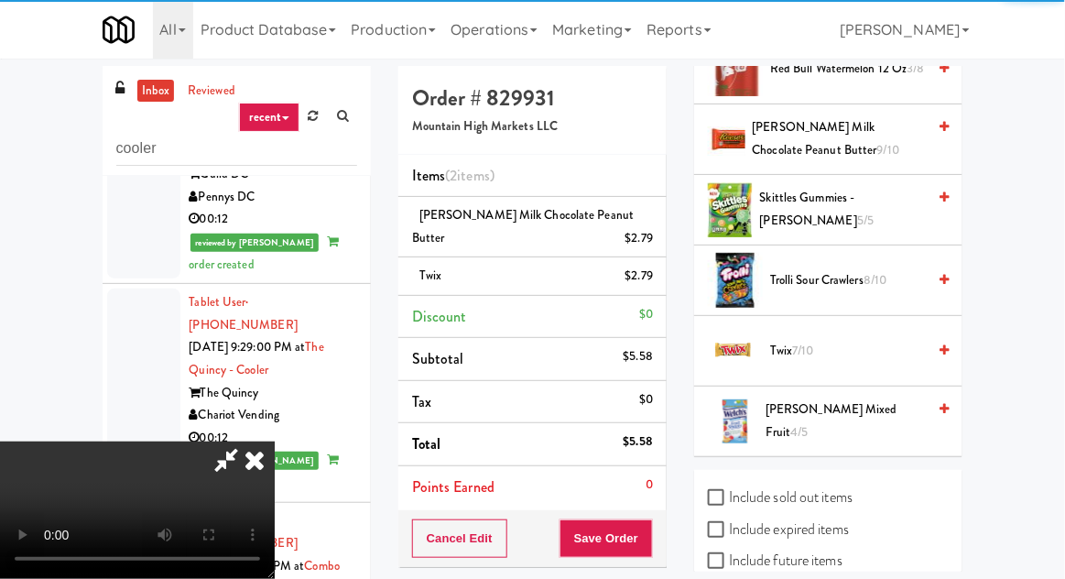
click at [664, 536] on div "Cancel Edit Save Order" at bounding box center [532, 538] width 268 height 57
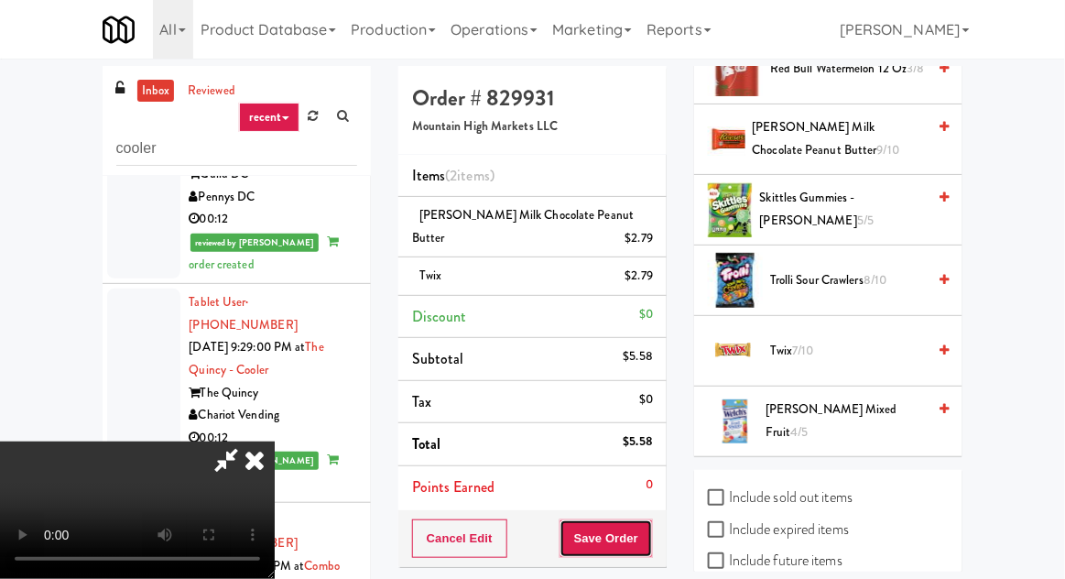
click at [649, 530] on button "Save Order" at bounding box center [605, 538] width 93 height 38
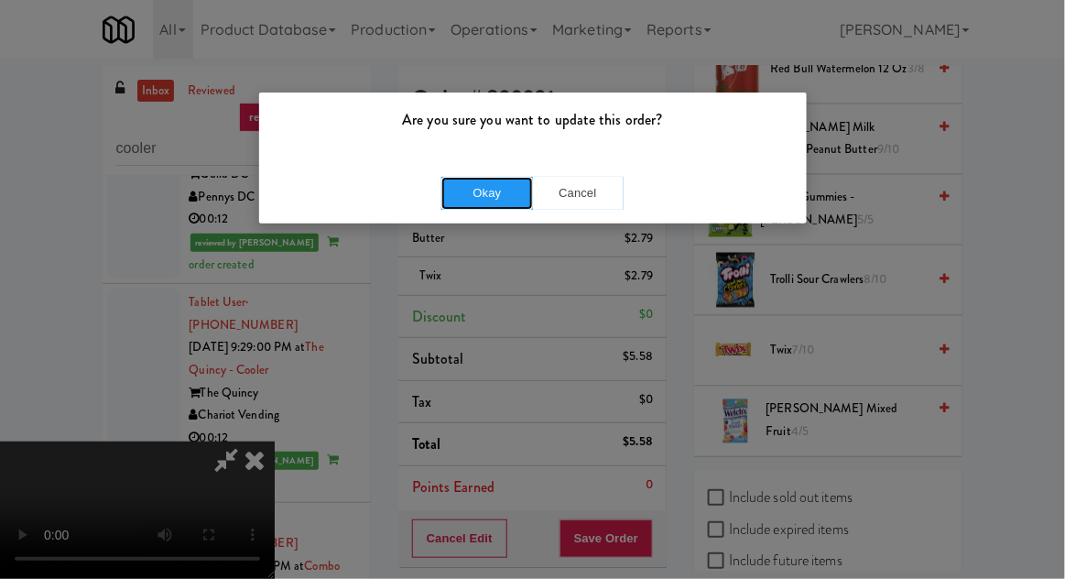
click at [500, 196] on button "Okay" at bounding box center [487, 193] width 92 height 33
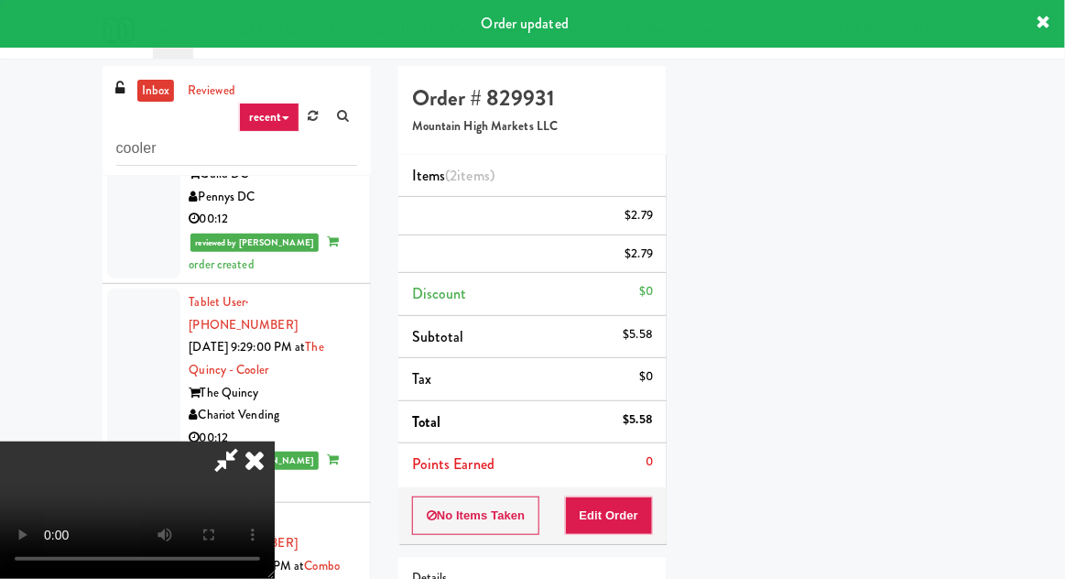
scroll to position [180, 0]
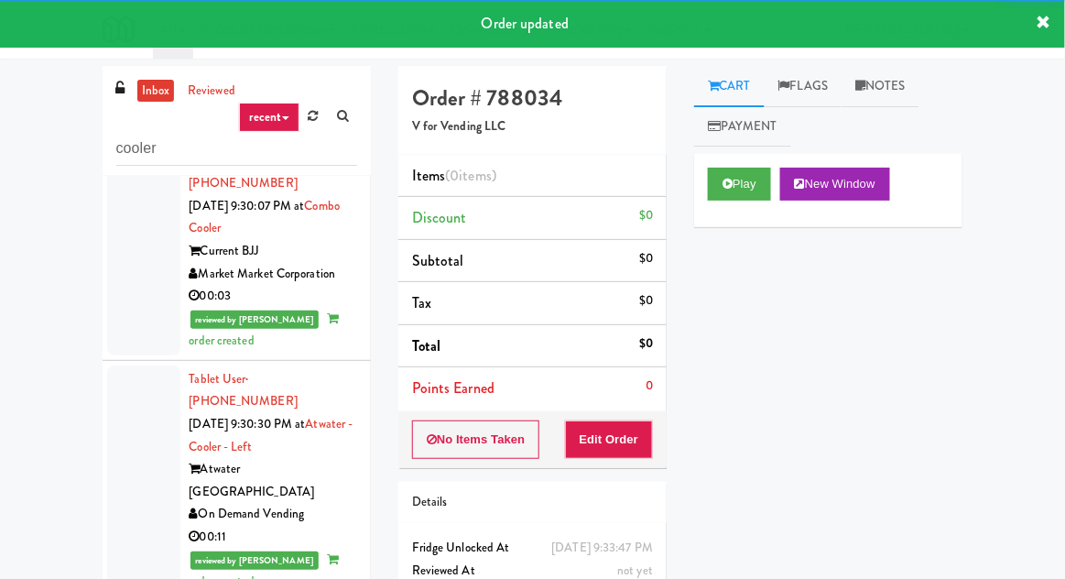
scroll to position [4568, 0]
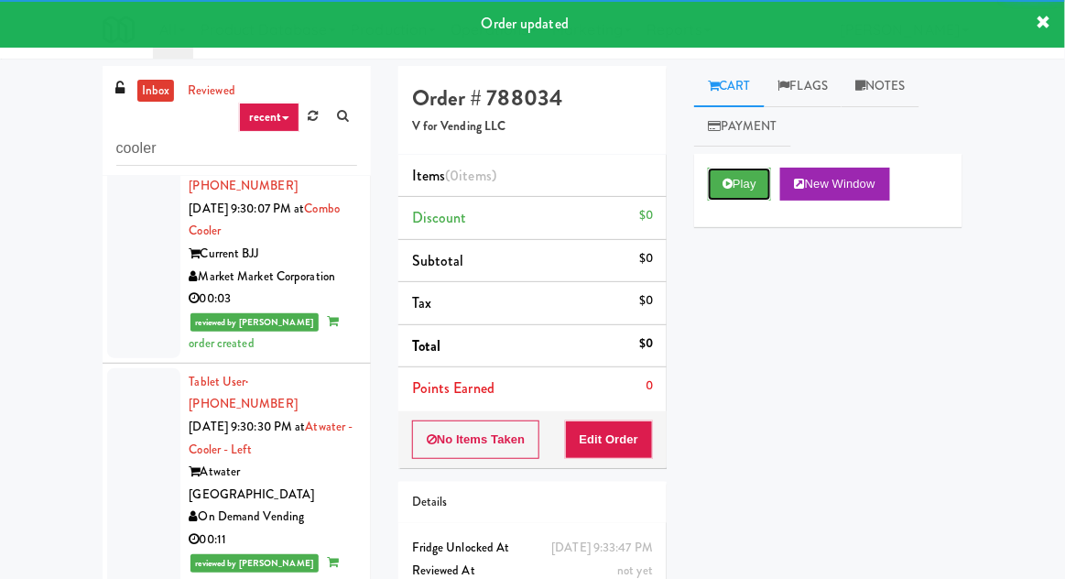
click at [725, 195] on button "Play" at bounding box center [739, 184] width 63 height 33
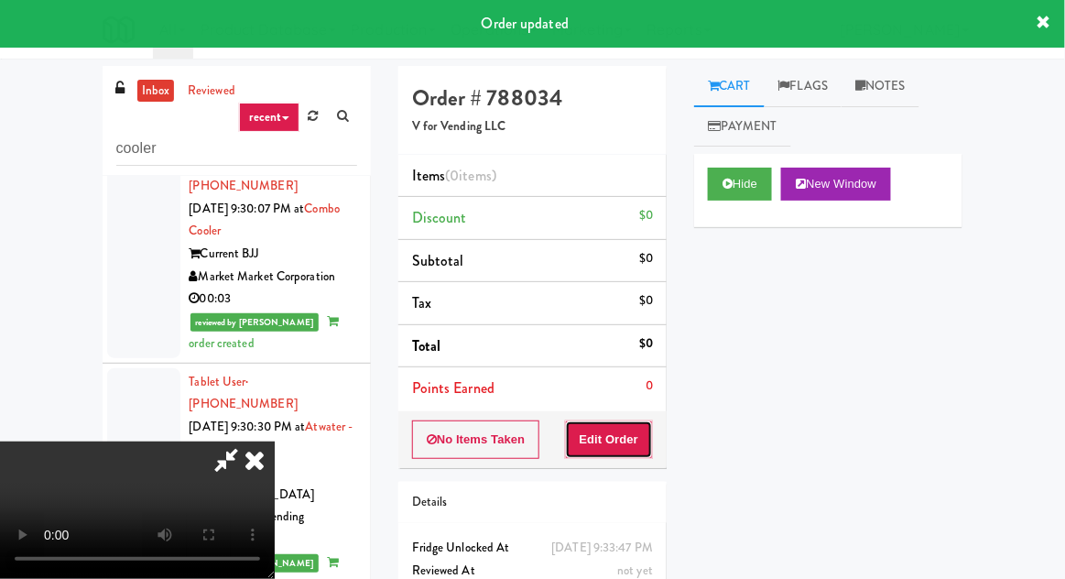
click at [618, 427] on button "Edit Order" at bounding box center [609, 439] width 89 height 38
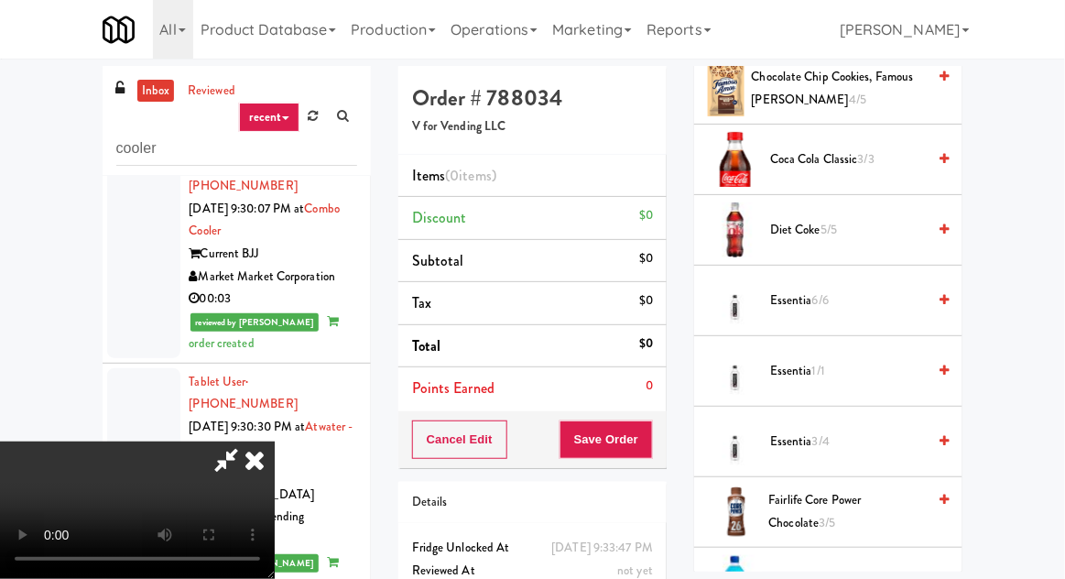
scroll to position [745, 0]
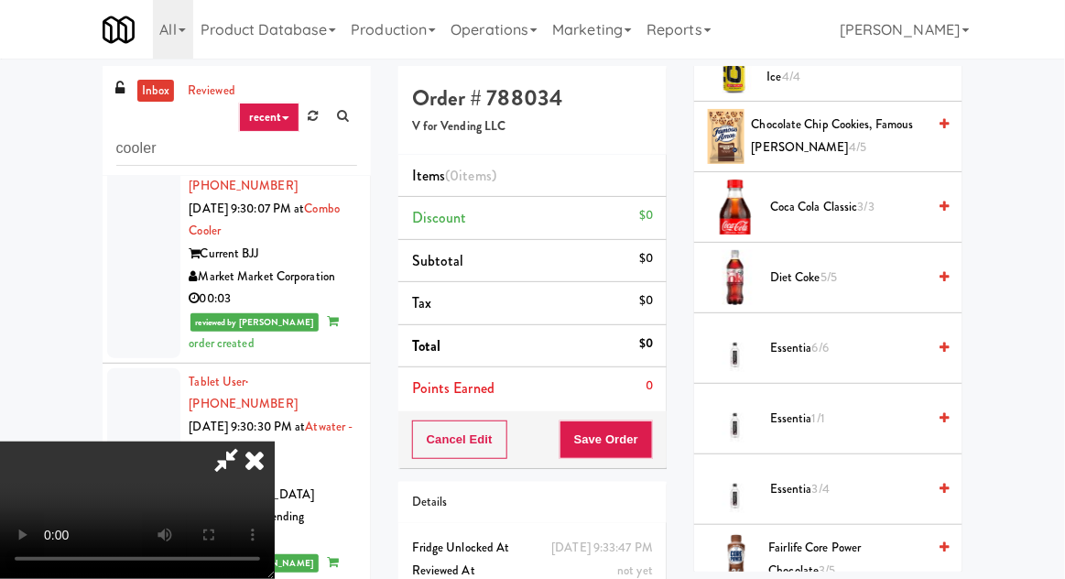
click at [911, 133] on span "Chocolate Chip Cookies, Famous Amos 4/5" at bounding box center [839, 136] width 175 height 45
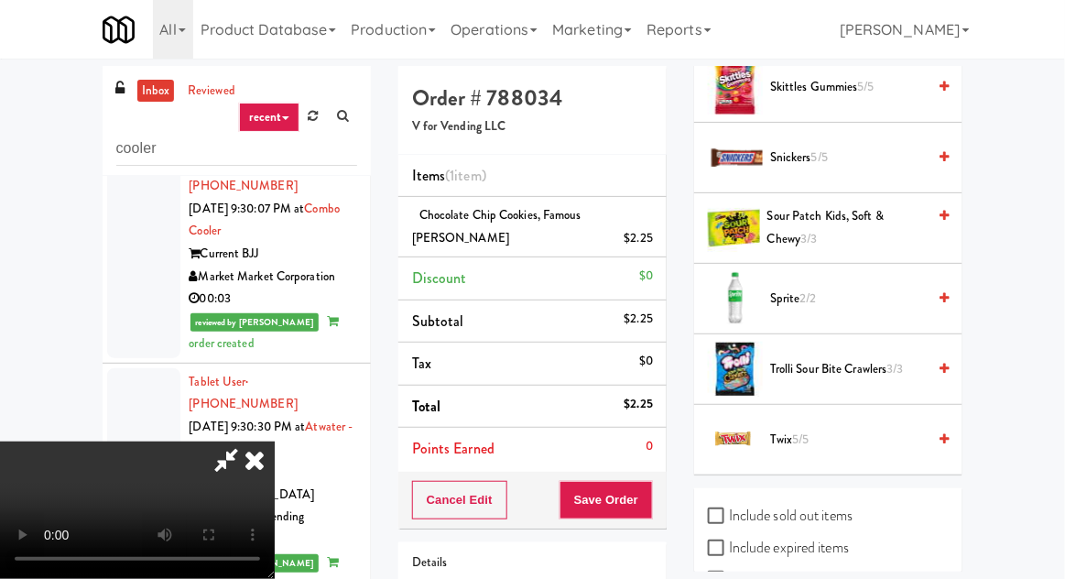
scroll to position [2576, 0]
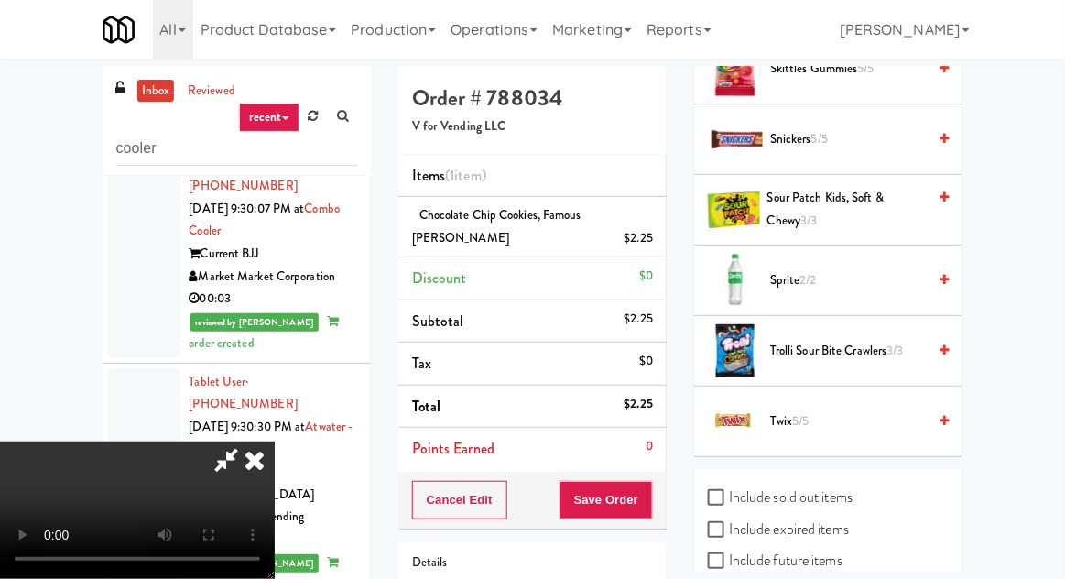
click at [850, 340] on span "Trolli Sour Bite Crawlers 3/3" at bounding box center [848, 351] width 156 height 23
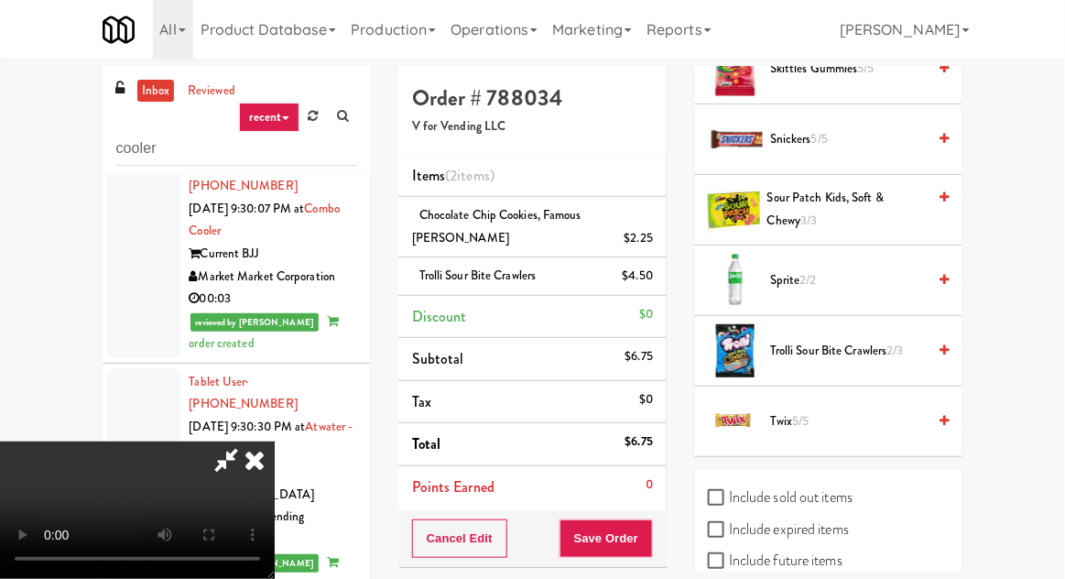
click at [841, 411] on span "Twix 5/5" at bounding box center [848, 421] width 156 height 23
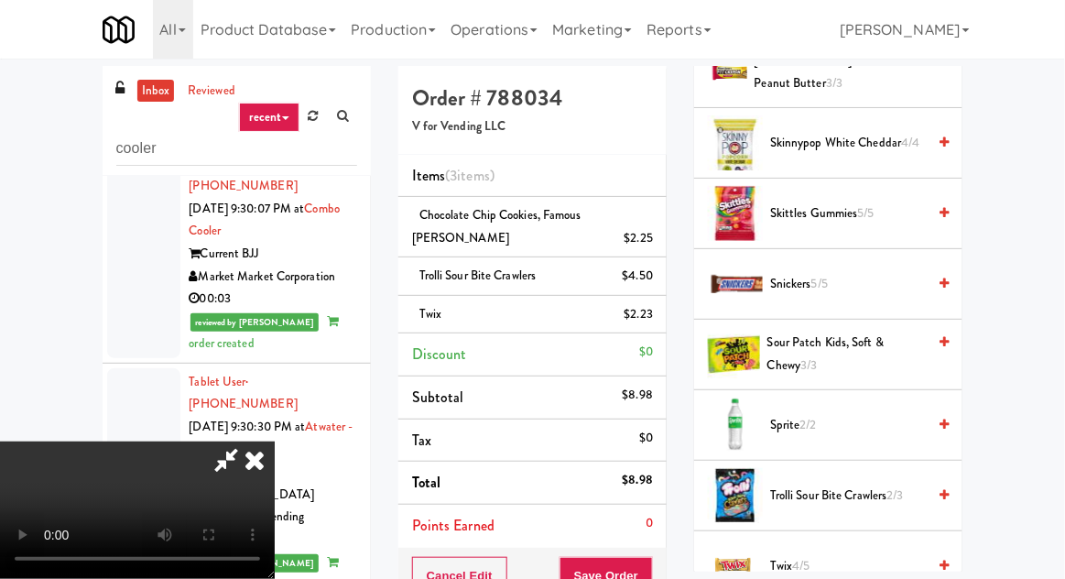
scroll to position [2424, 0]
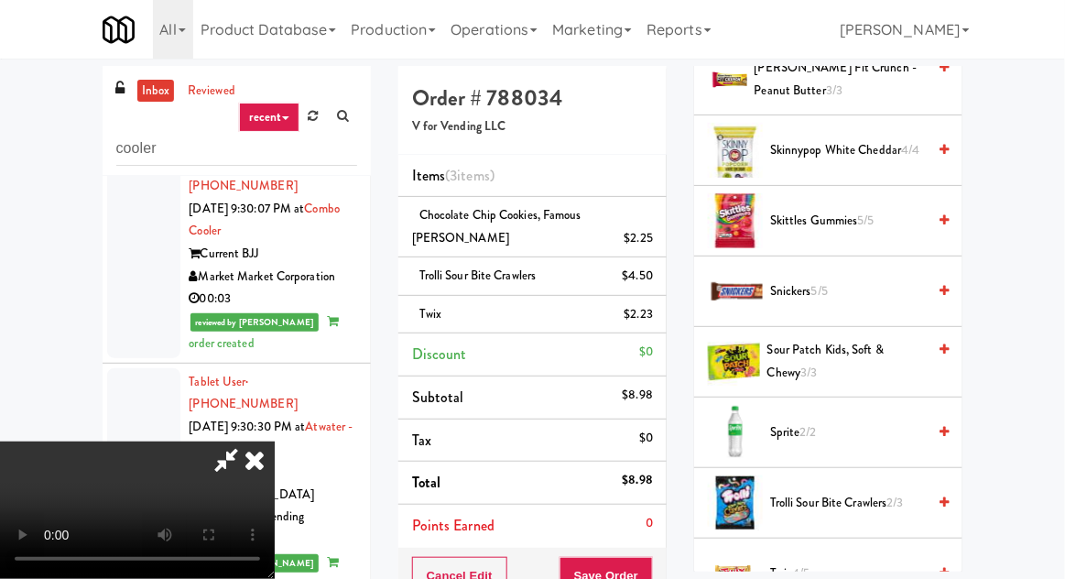
click at [854, 210] on span "Skittles Gummies 5/5" at bounding box center [848, 221] width 156 height 23
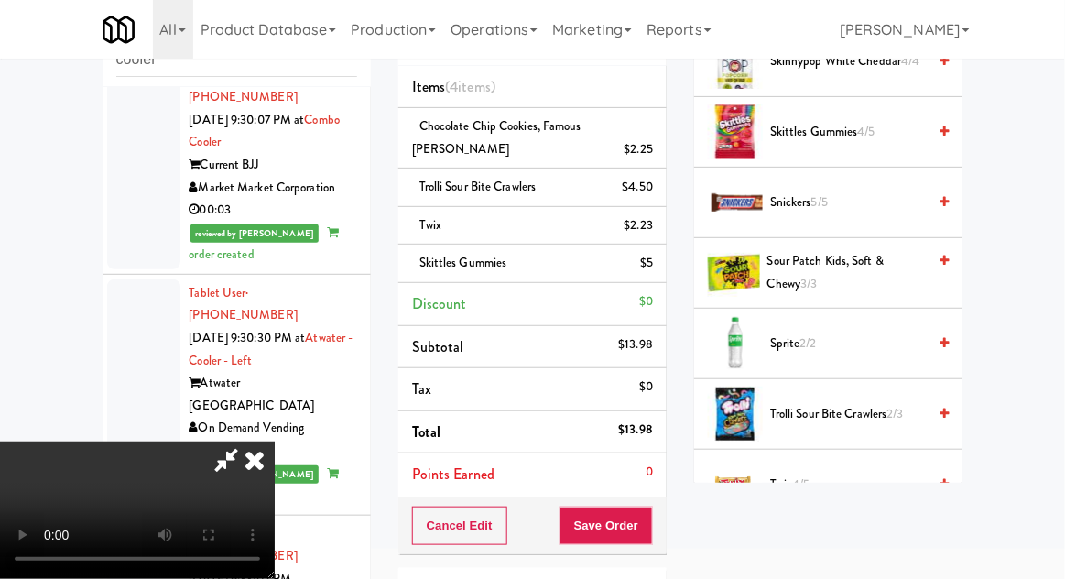
scroll to position [89, 0]
click at [642, 508] on button "Save Order" at bounding box center [605, 525] width 93 height 38
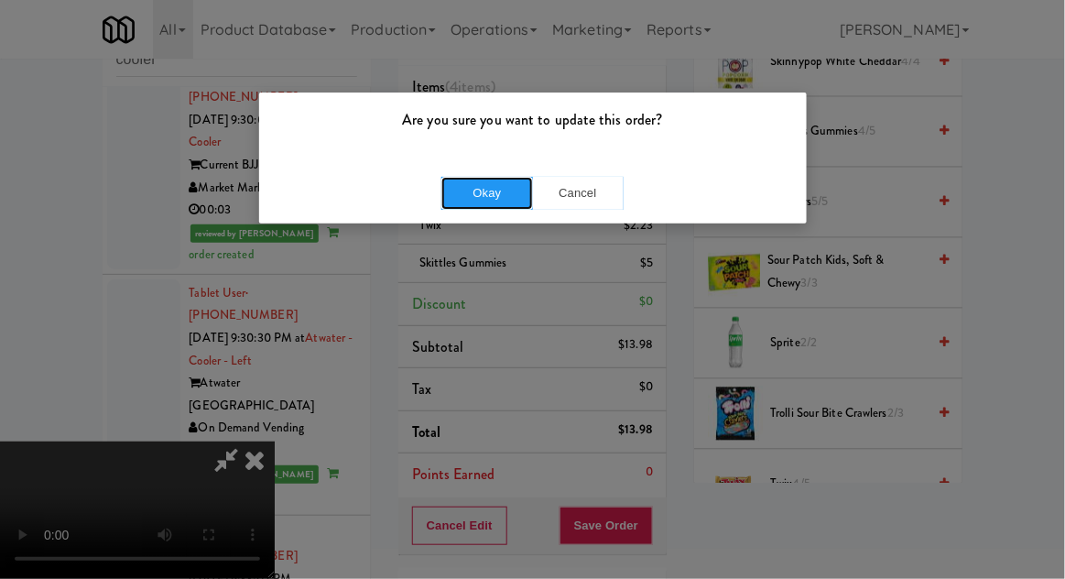
click at [501, 200] on button "Okay" at bounding box center [487, 193] width 92 height 33
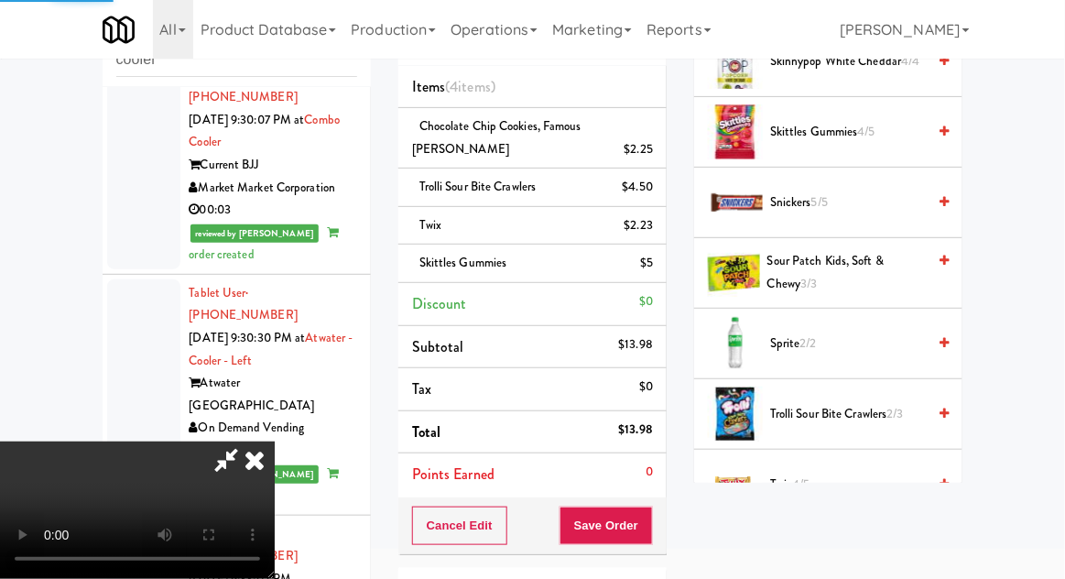
scroll to position [180, 0]
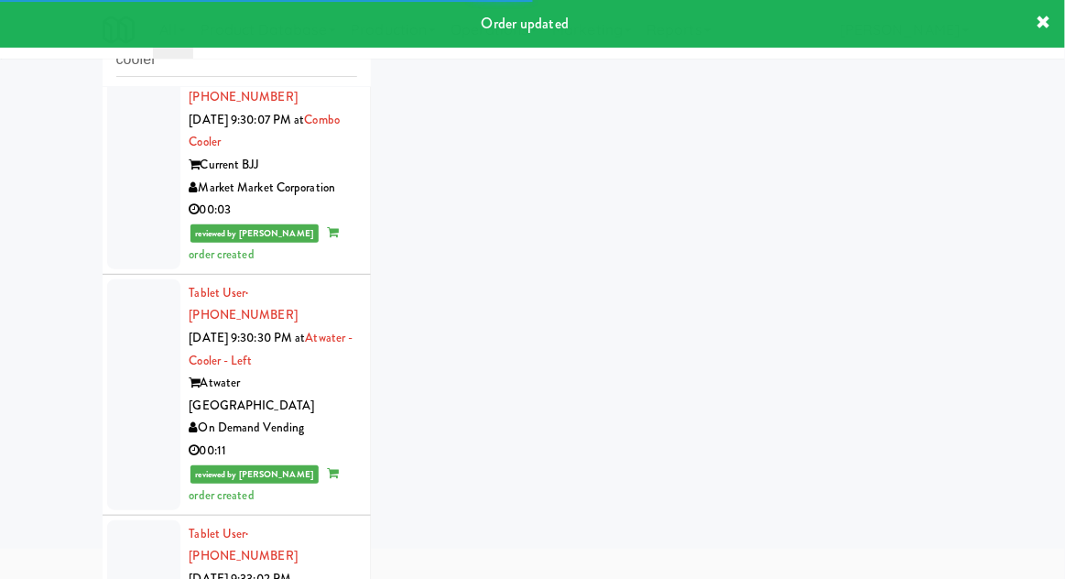
scroll to position [71, 0]
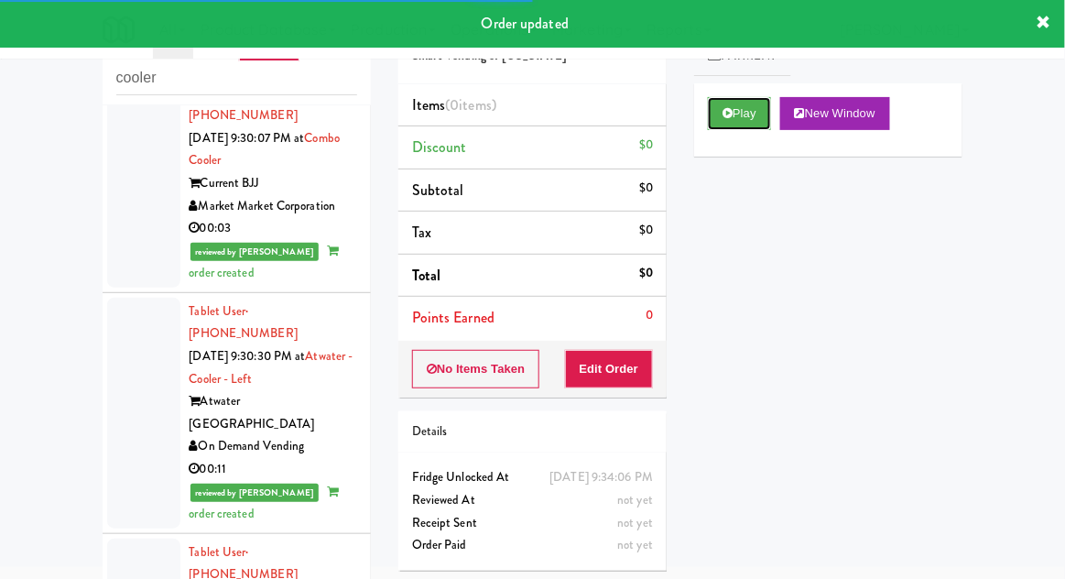
click at [743, 113] on button "Play" at bounding box center [739, 113] width 63 height 33
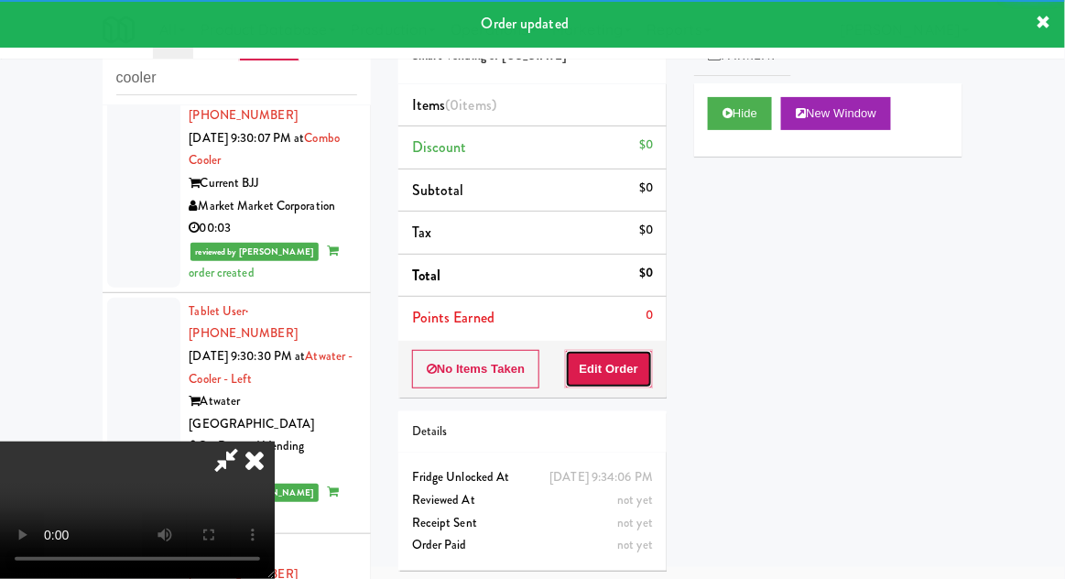
click at [627, 372] on button "Edit Order" at bounding box center [609, 369] width 89 height 38
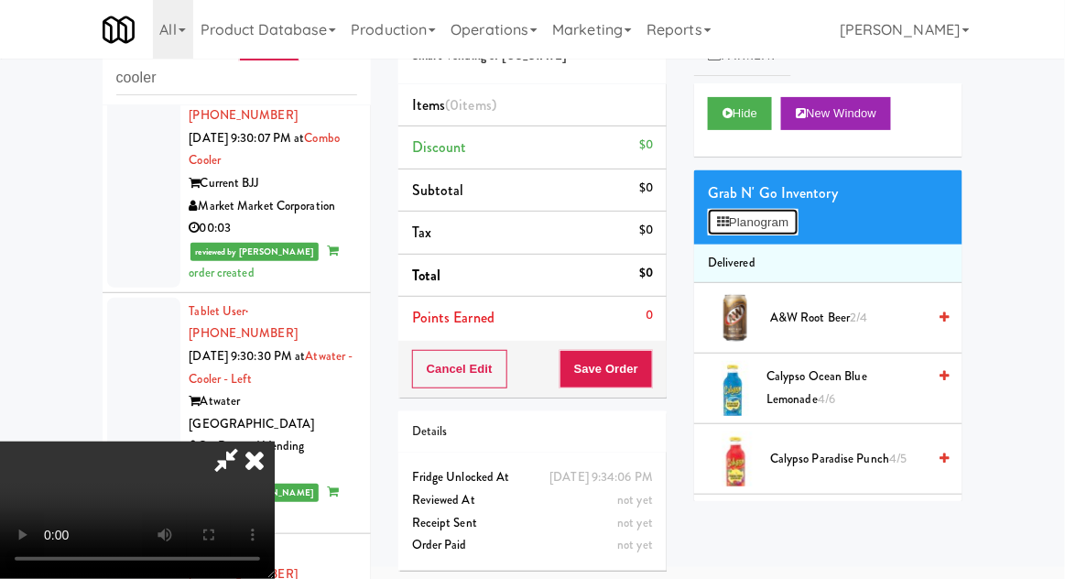
click at [762, 226] on button "Planogram" at bounding box center [753, 222] width 90 height 27
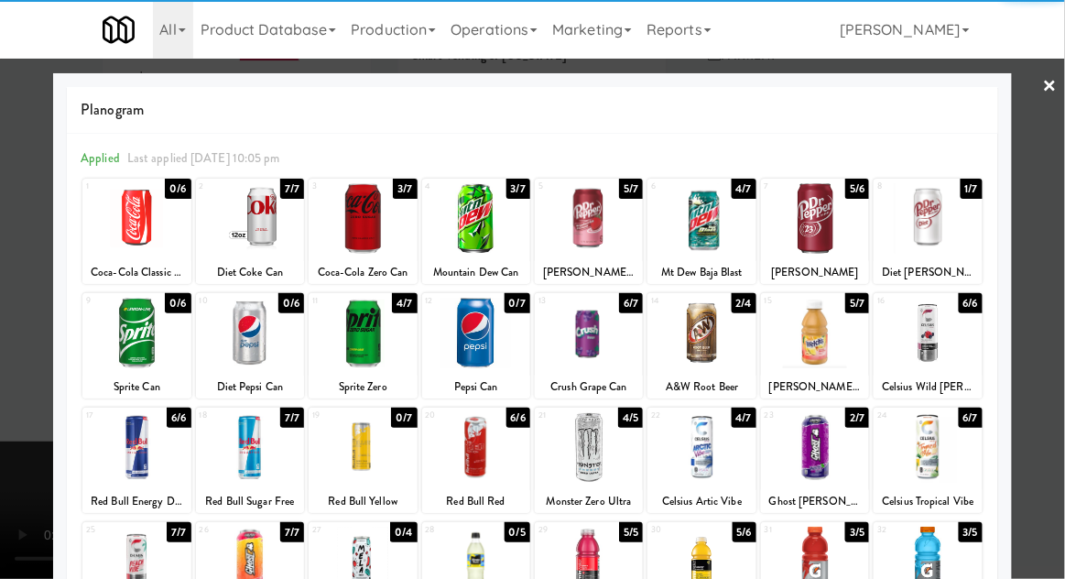
click at [946, 223] on div at bounding box center [928, 218] width 108 height 71
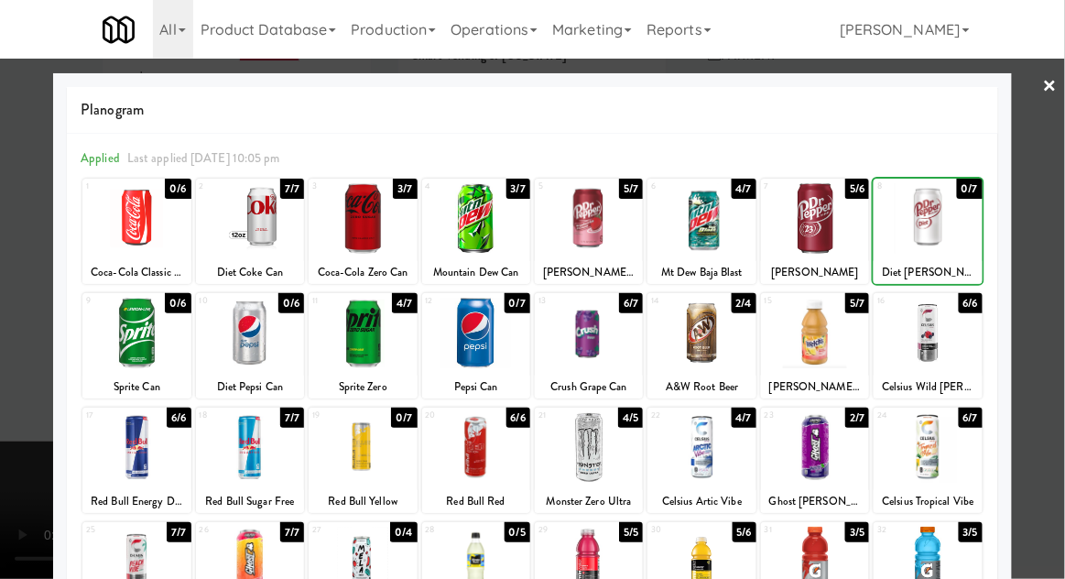
click at [1036, 174] on div at bounding box center [532, 289] width 1065 height 579
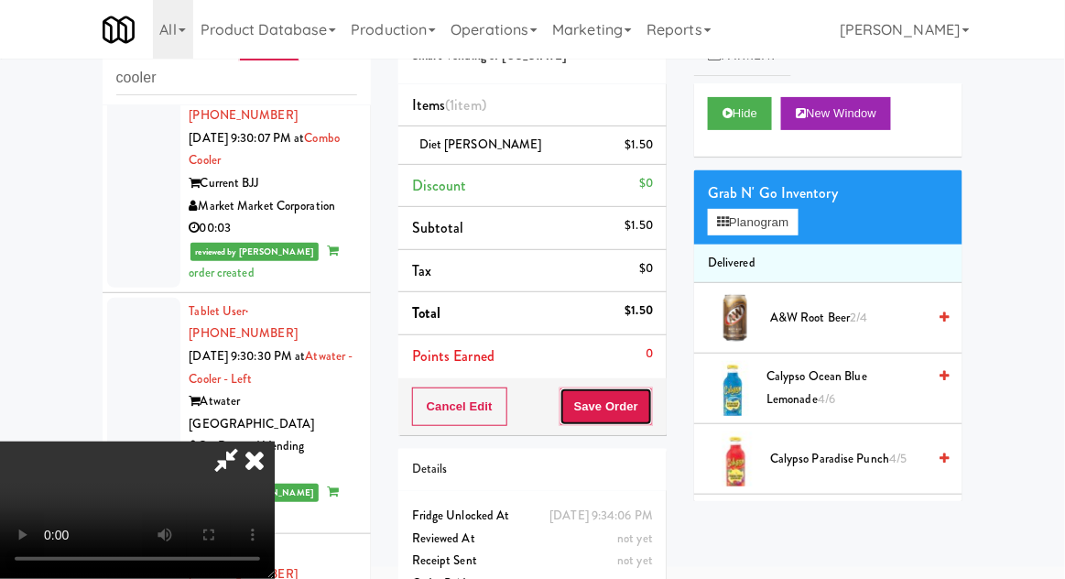
click at [648, 402] on button "Save Order" at bounding box center [605, 406] width 93 height 38
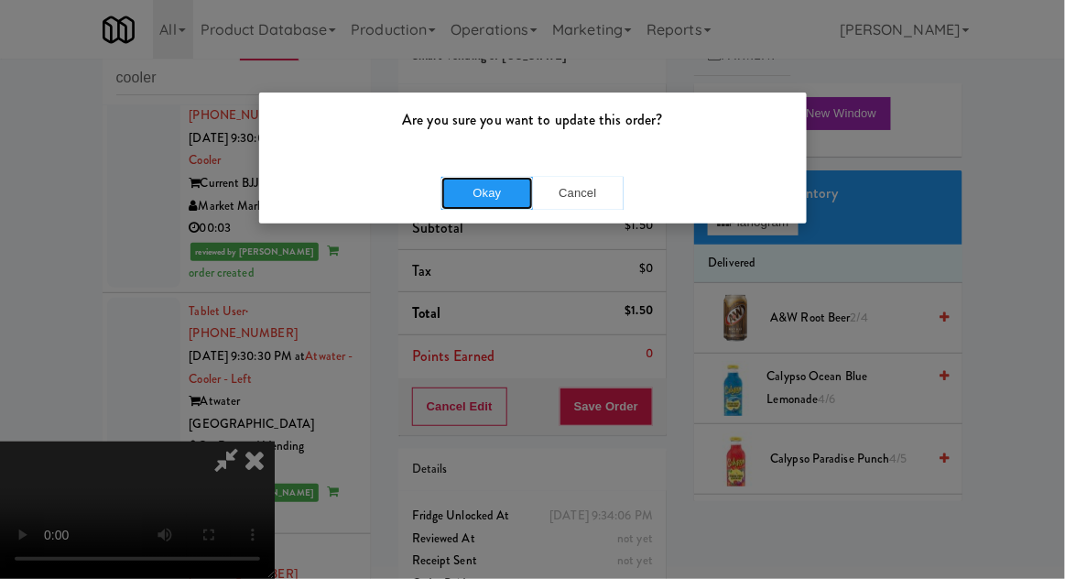
click at [502, 208] on button "Okay" at bounding box center [487, 193] width 92 height 33
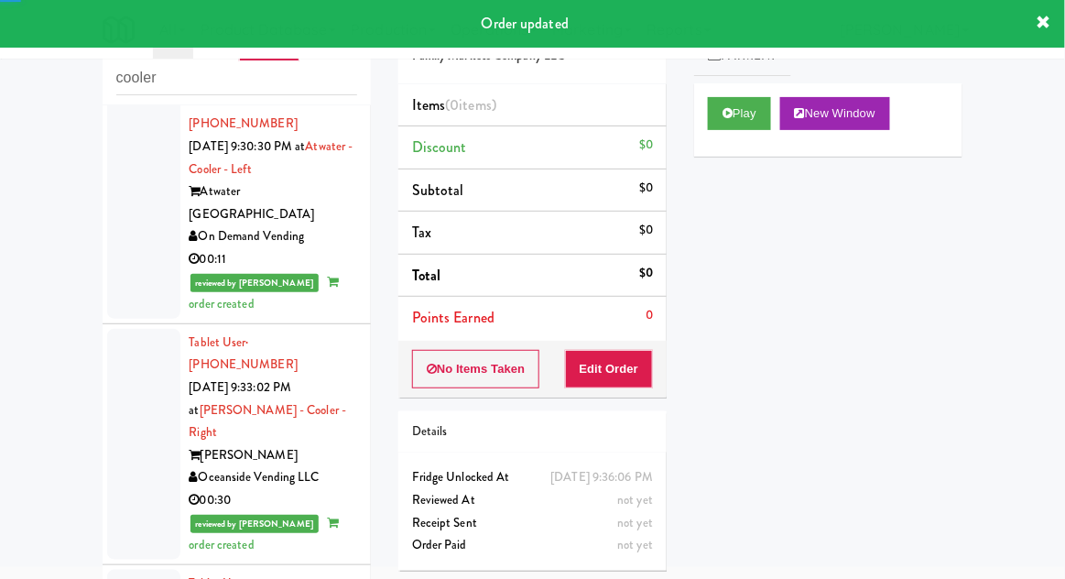
scroll to position [4787, 0]
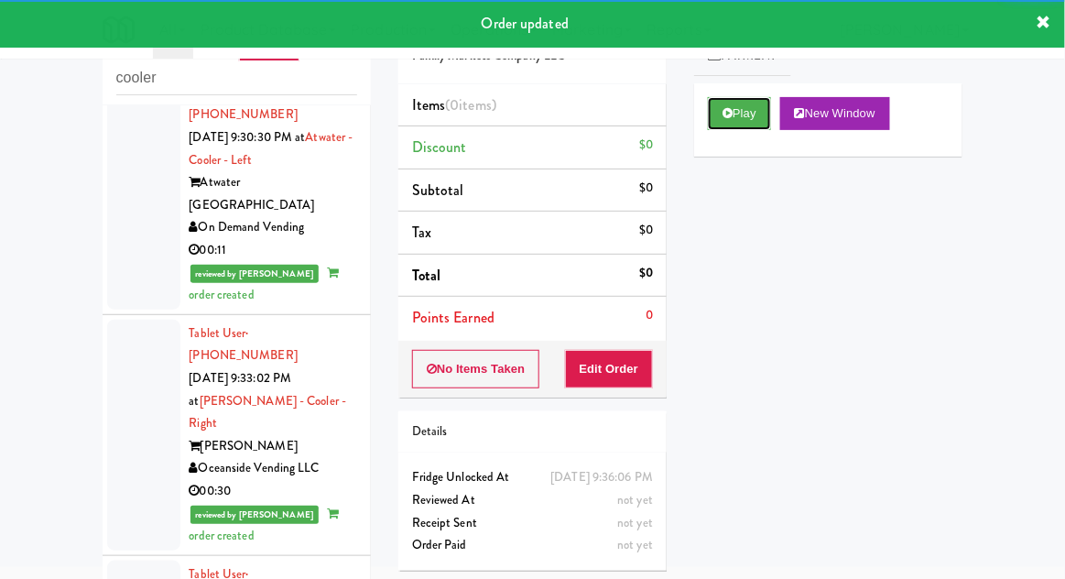
click at [726, 127] on button "Play" at bounding box center [739, 113] width 63 height 33
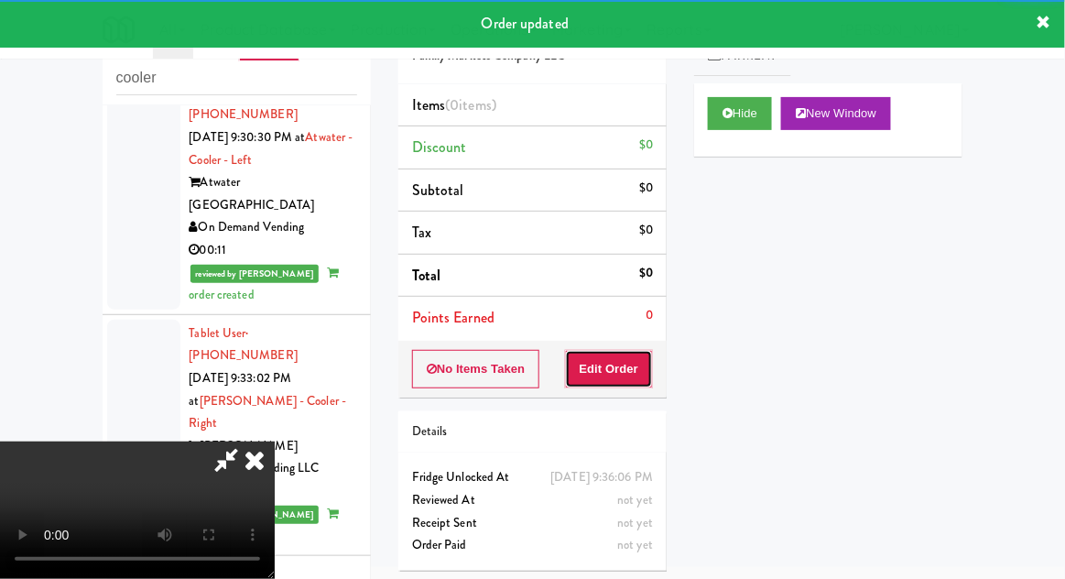
click at [610, 378] on button "Edit Order" at bounding box center [609, 369] width 89 height 38
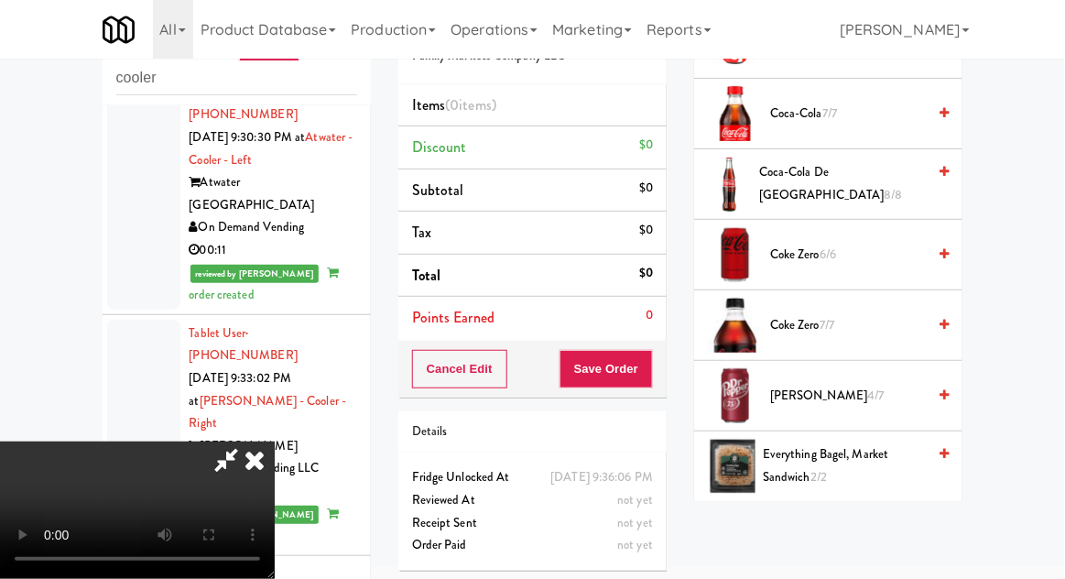
scroll to position [913, 0]
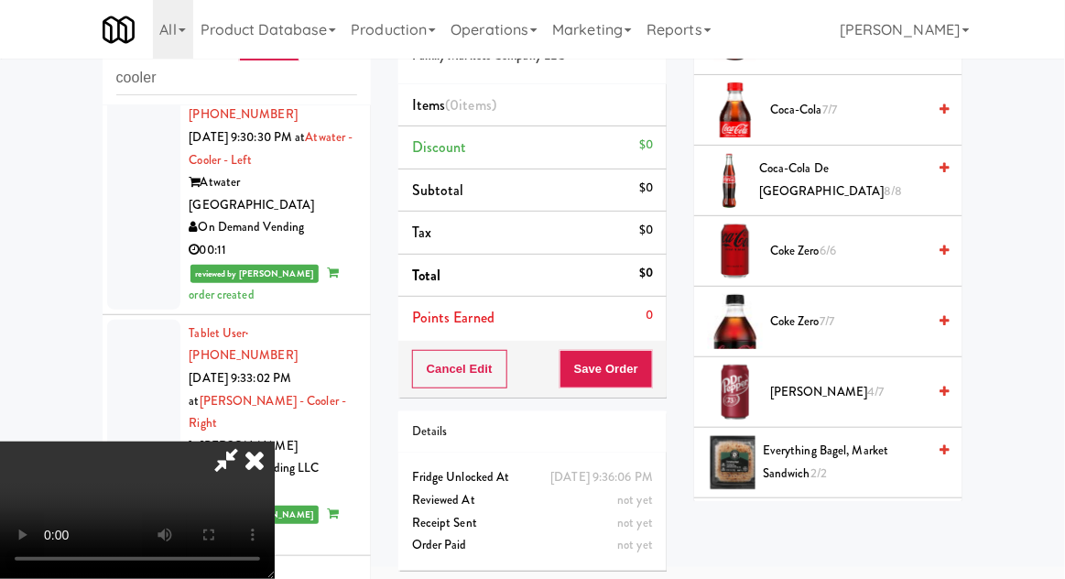
click at [833, 396] on span "Dr Pepper 4/7" at bounding box center [848, 392] width 156 height 23
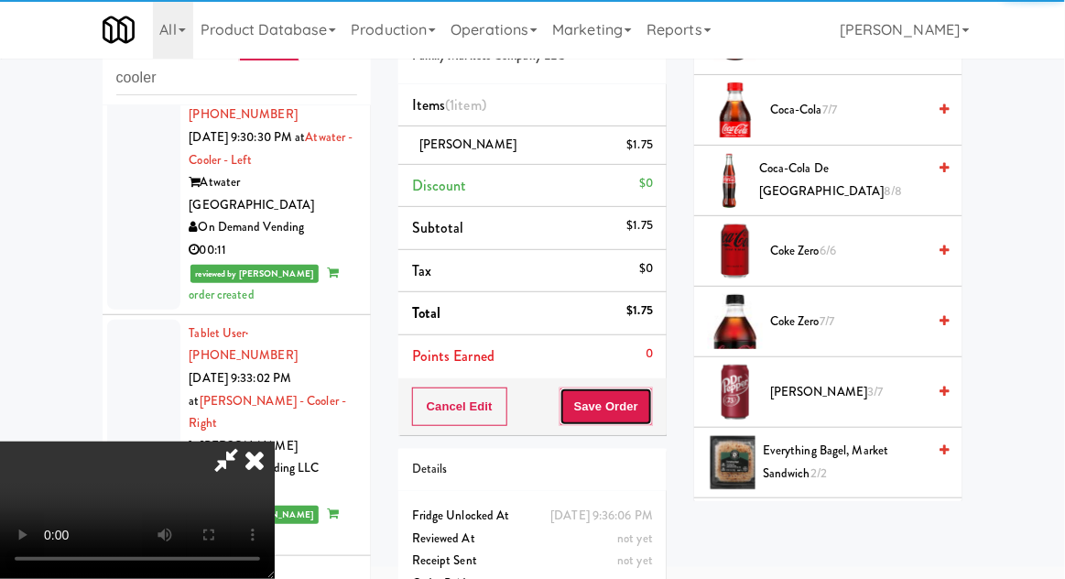
click at [647, 398] on button "Save Order" at bounding box center [605, 406] width 93 height 38
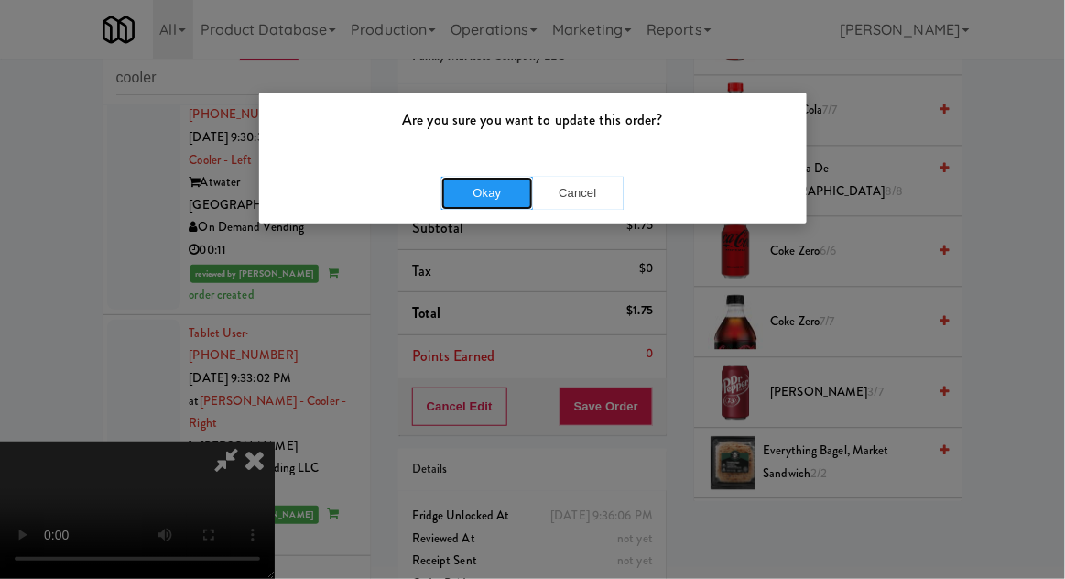
click at [495, 186] on button "Okay" at bounding box center [487, 193] width 92 height 33
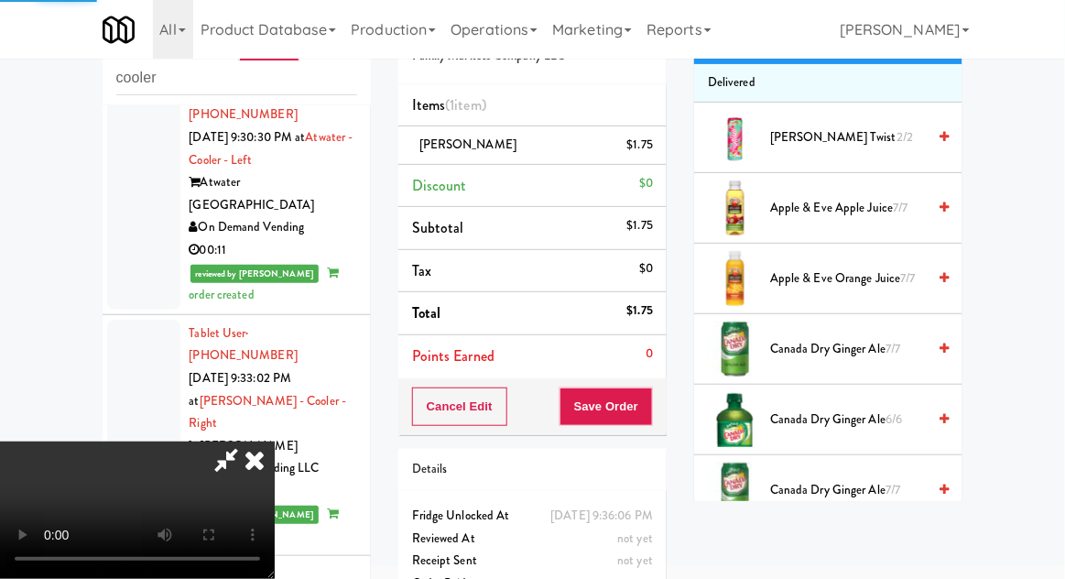
scroll to position [0, 0]
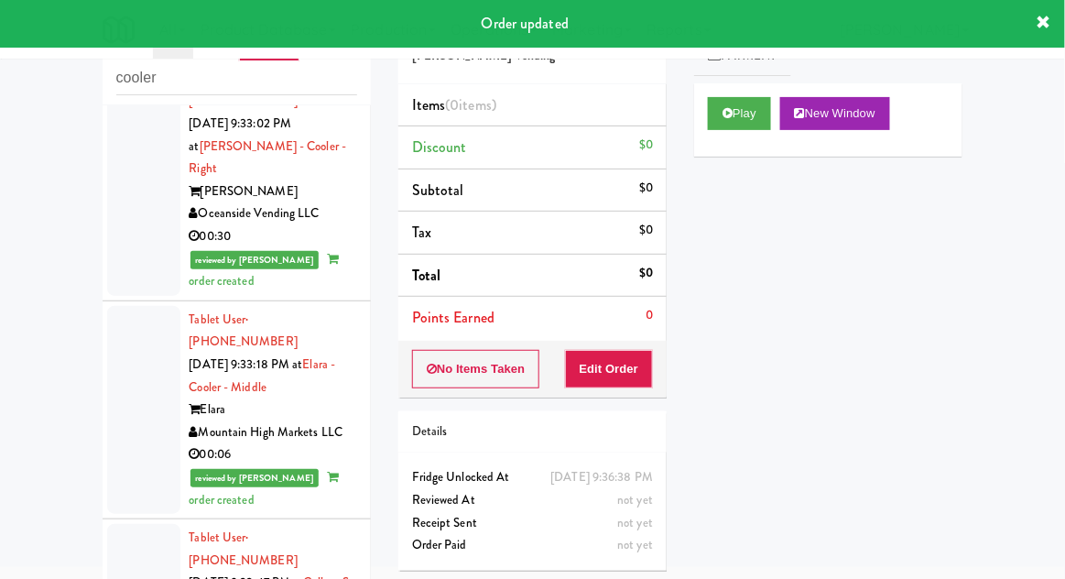
scroll to position [5049, 0]
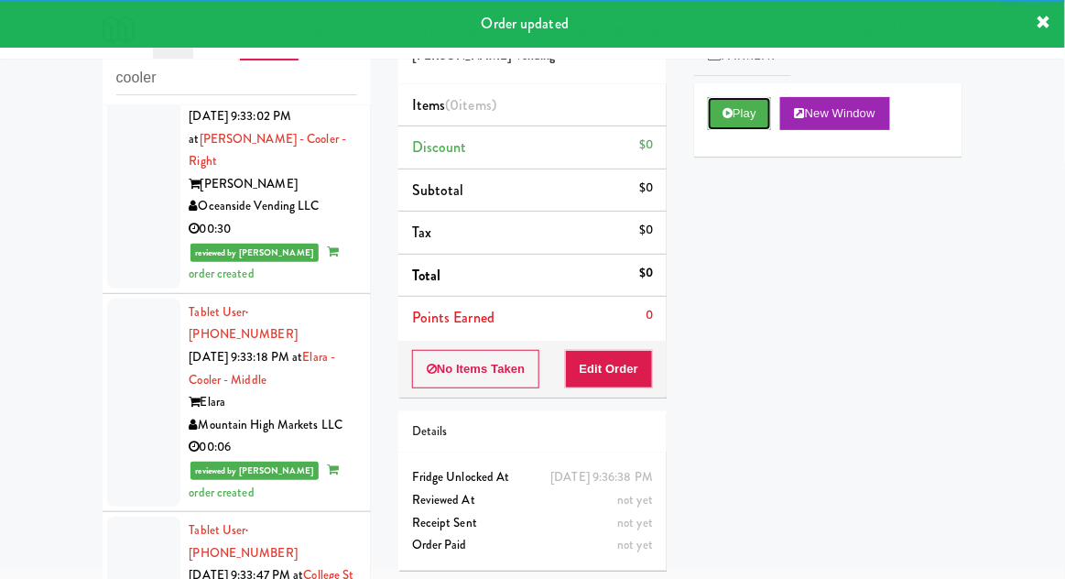
click at [745, 108] on button "Play" at bounding box center [739, 113] width 63 height 33
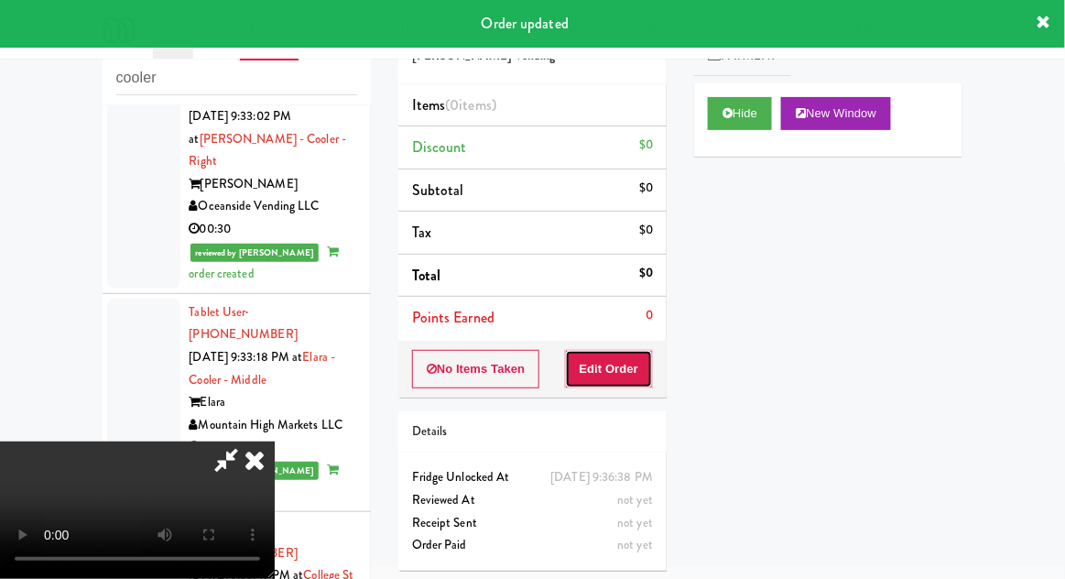
click at [615, 350] on button "Edit Order" at bounding box center [609, 369] width 89 height 38
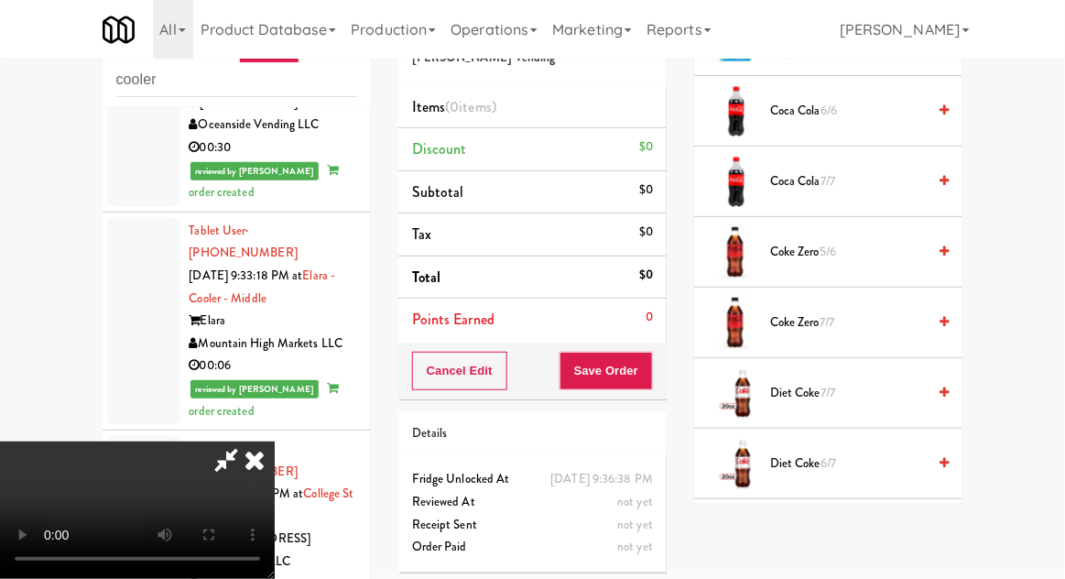
scroll to position [550, 0]
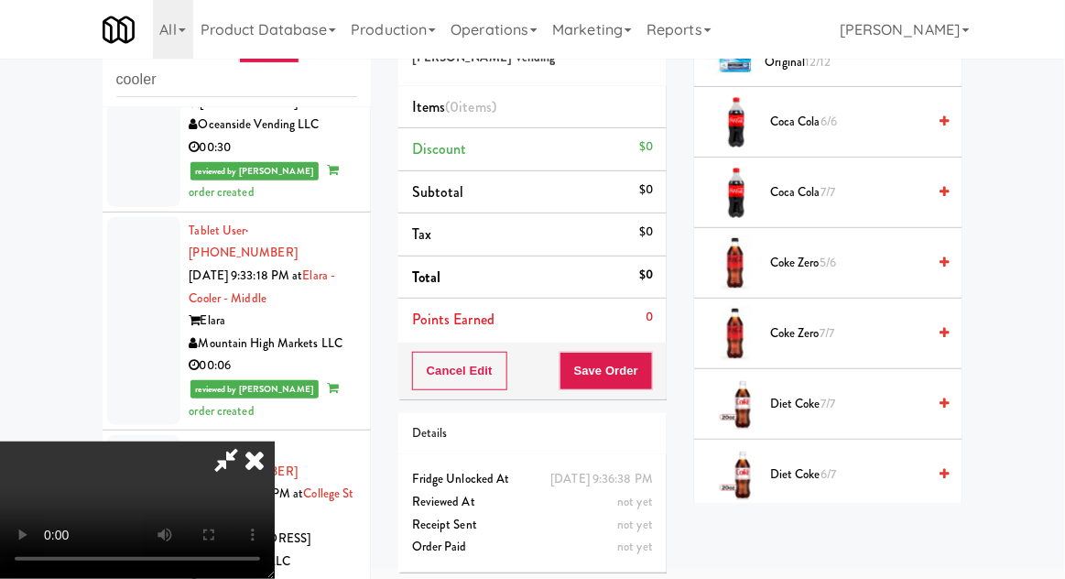
click at [886, 328] on span "Coke Zero 7/7" at bounding box center [848, 333] width 156 height 23
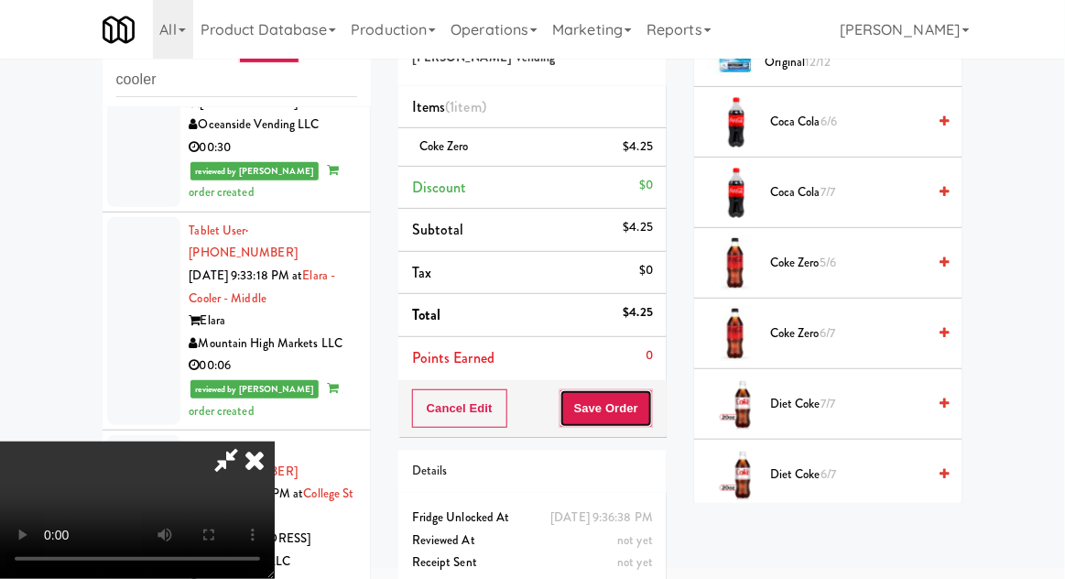
click at [642, 402] on button "Save Order" at bounding box center [605, 408] width 93 height 38
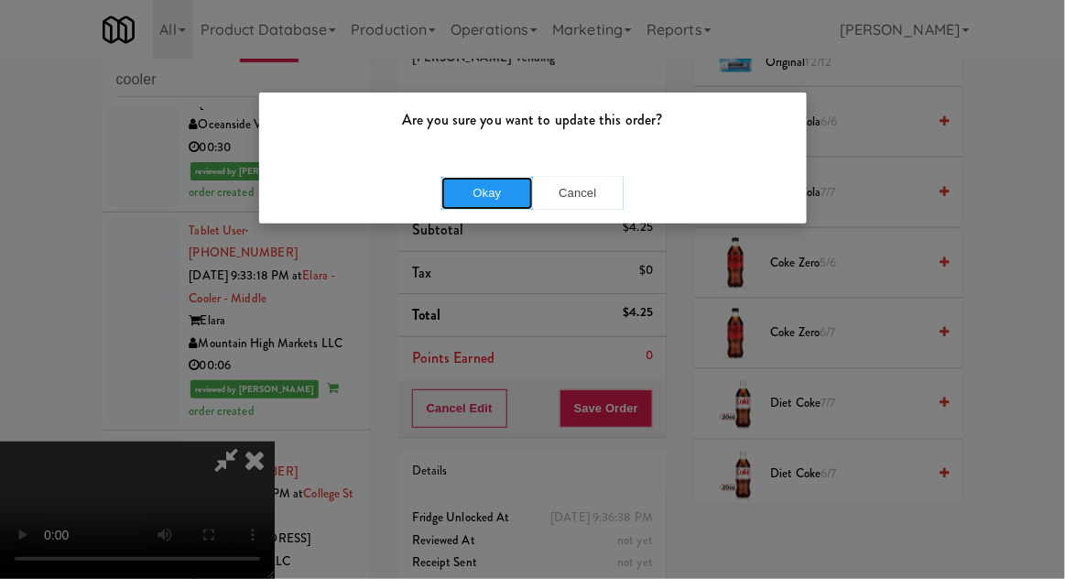
click at [507, 199] on button "Okay" at bounding box center [487, 193] width 92 height 33
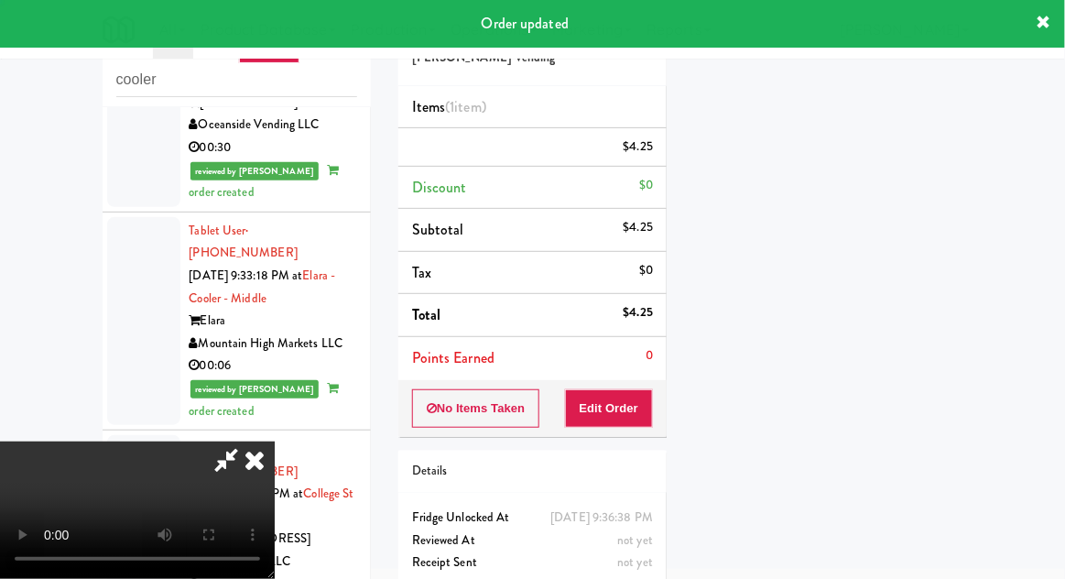
scroll to position [180, 0]
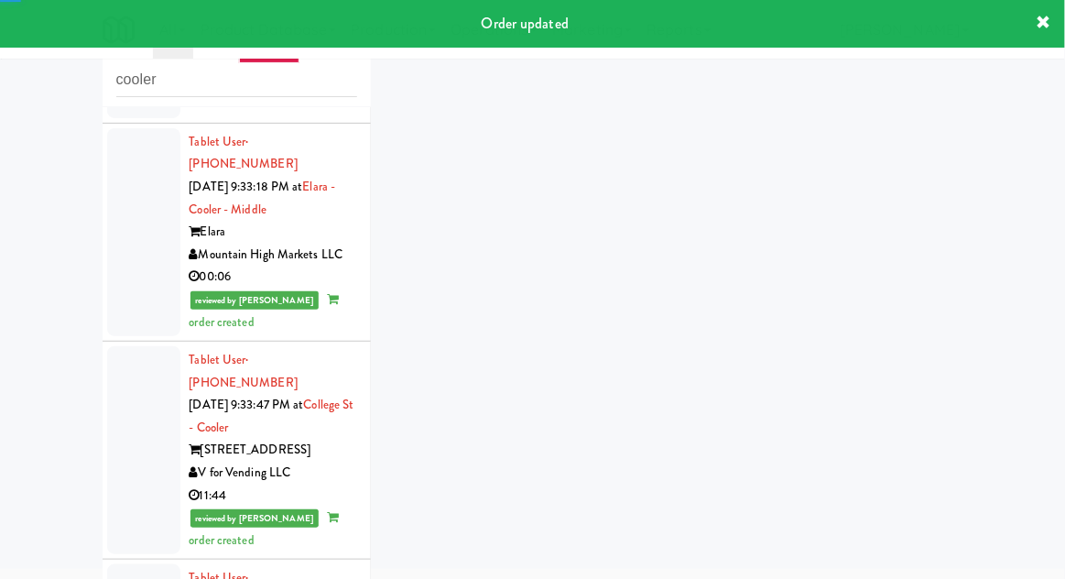
scroll to position [5256, 0]
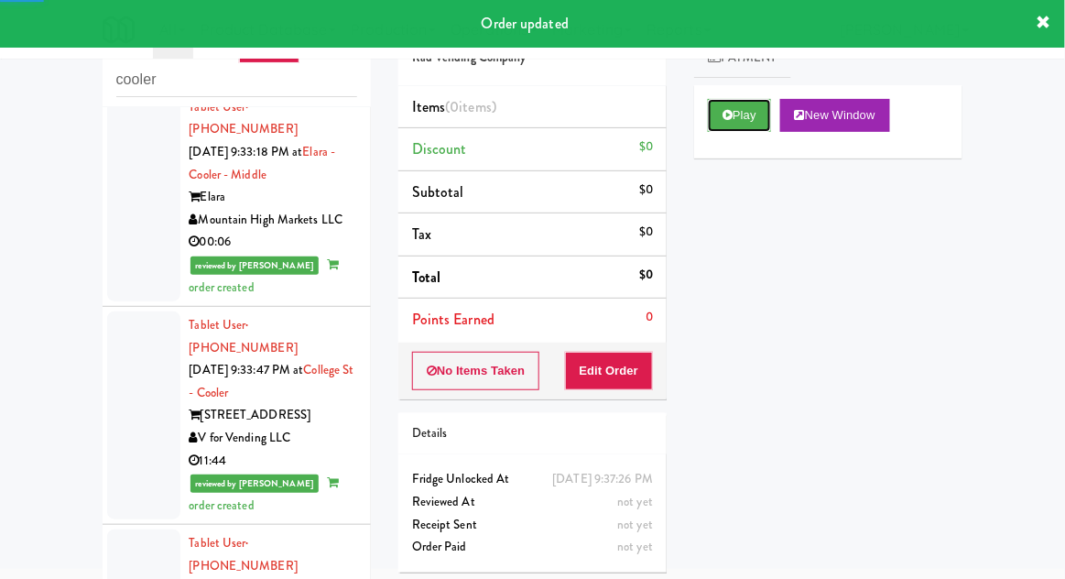
click at [745, 114] on button "Play" at bounding box center [739, 115] width 63 height 33
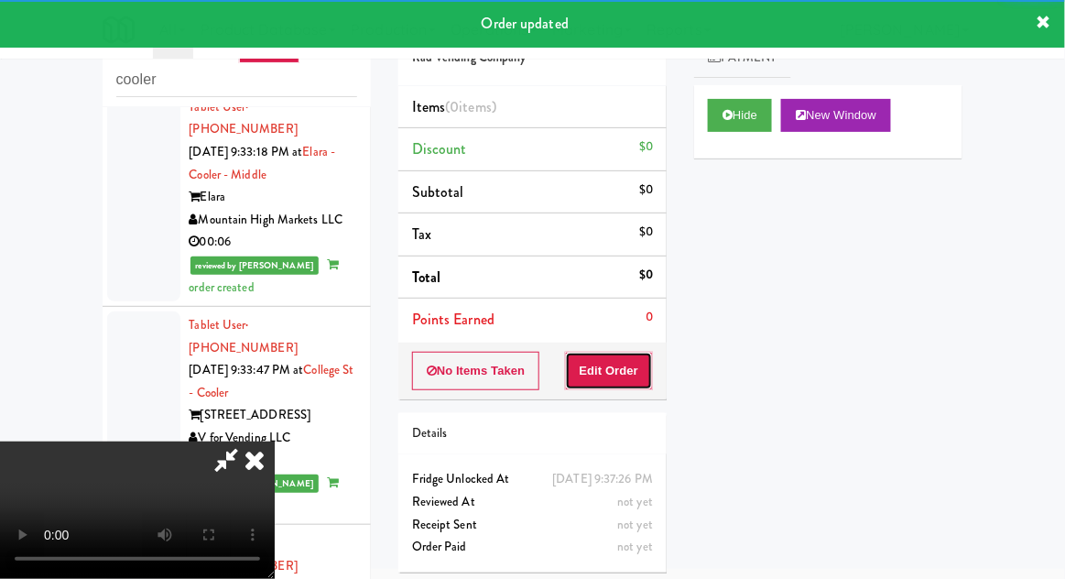
click at [622, 353] on button "Edit Order" at bounding box center [609, 371] width 89 height 38
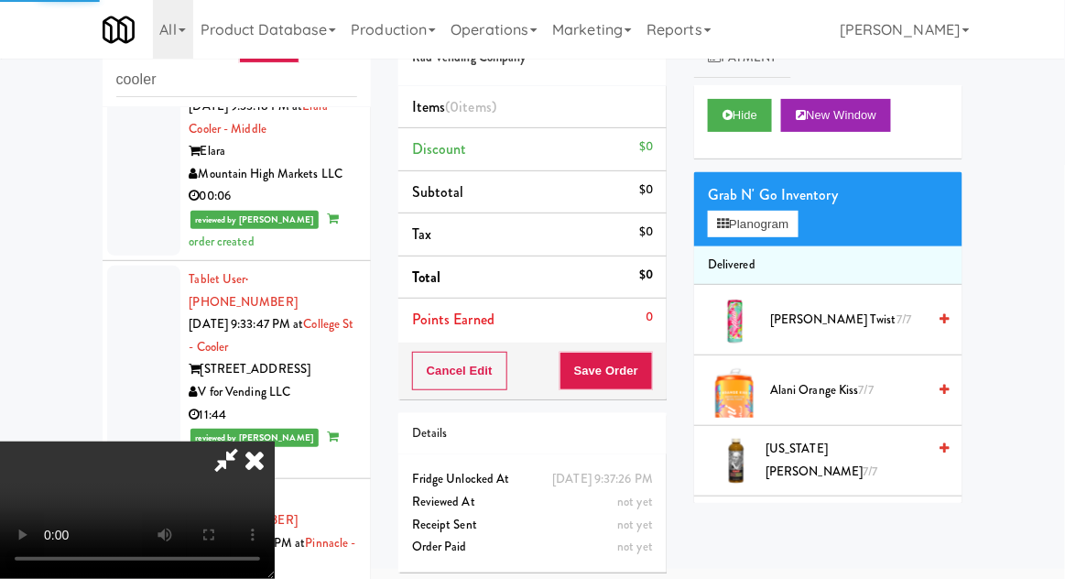
scroll to position [5302, 0]
click at [821, 394] on span "Alani Orange Kiss 7/7" at bounding box center [848, 390] width 156 height 23
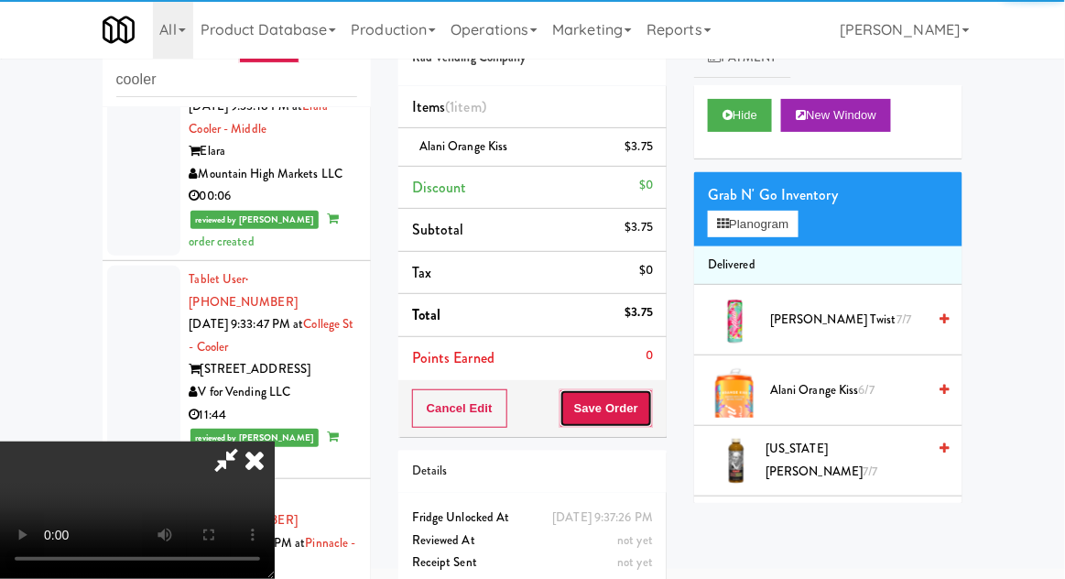
click at [649, 410] on button "Save Order" at bounding box center [605, 408] width 93 height 38
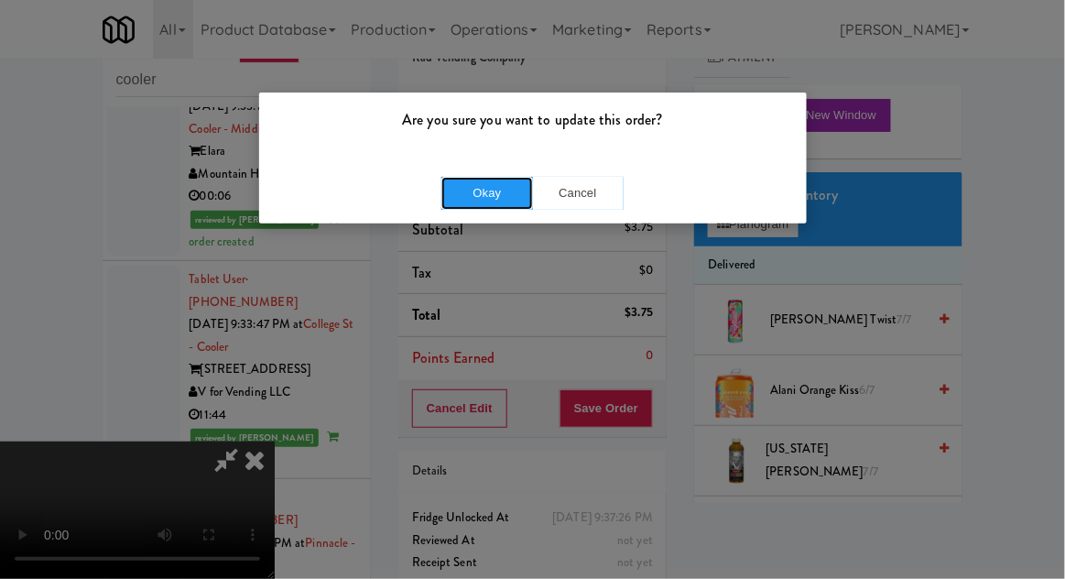
click at [501, 202] on button "Okay" at bounding box center [487, 193] width 92 height 33
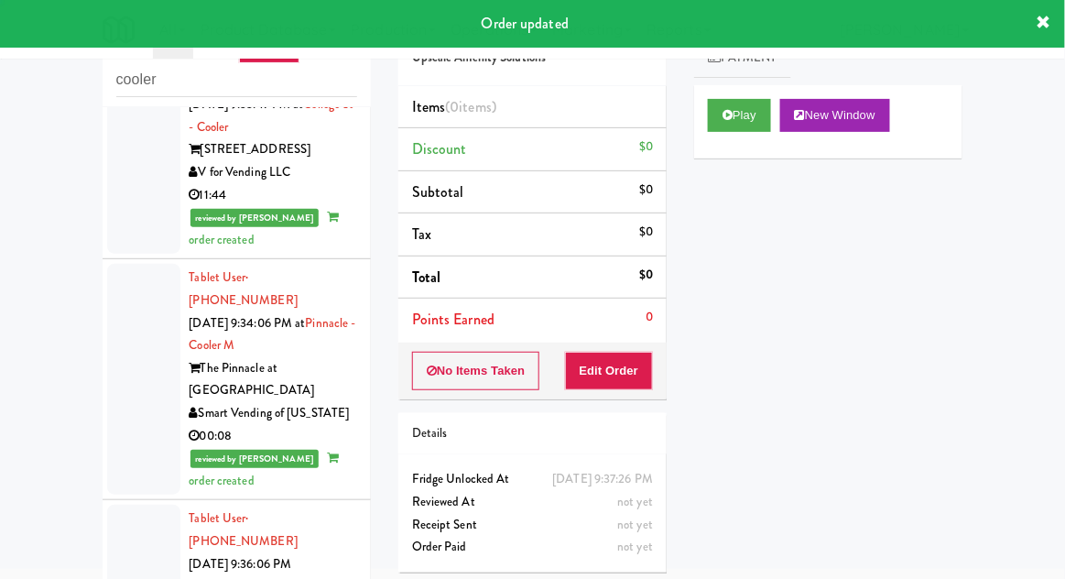
scroll to position [5522, 0]
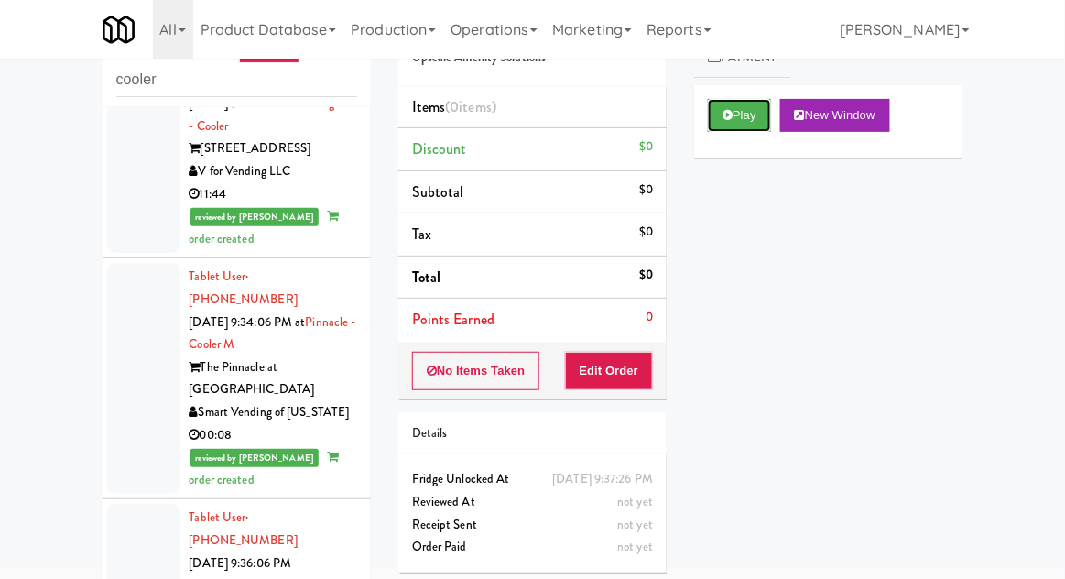
click at [749, 128] on button "Play" at bounding box center [739, 115] width 63 height 33
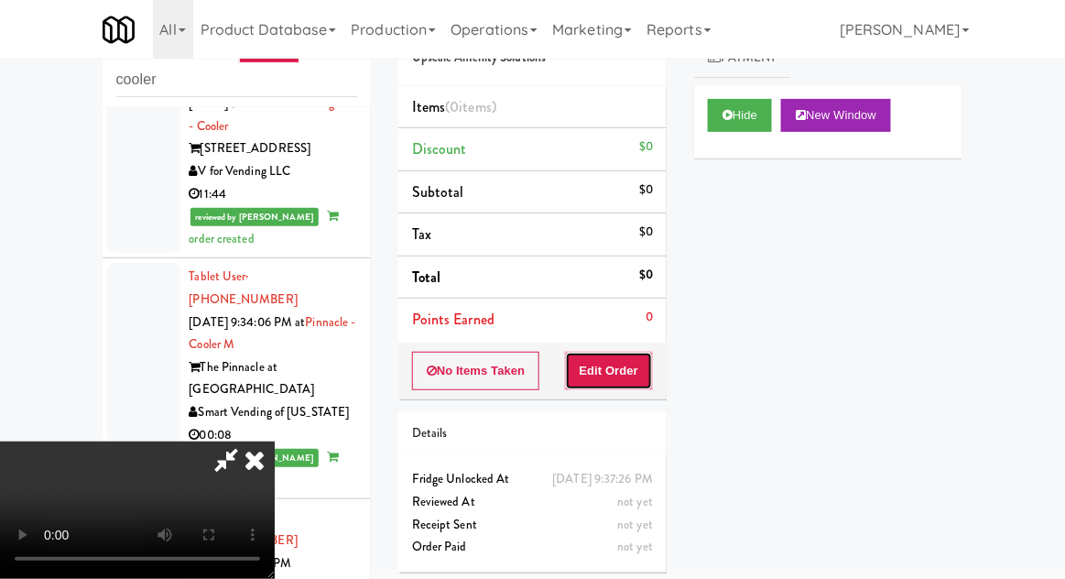
click at [632, 356] on button "Edit Order" at bounding box center [609, 371] width 89 height 38
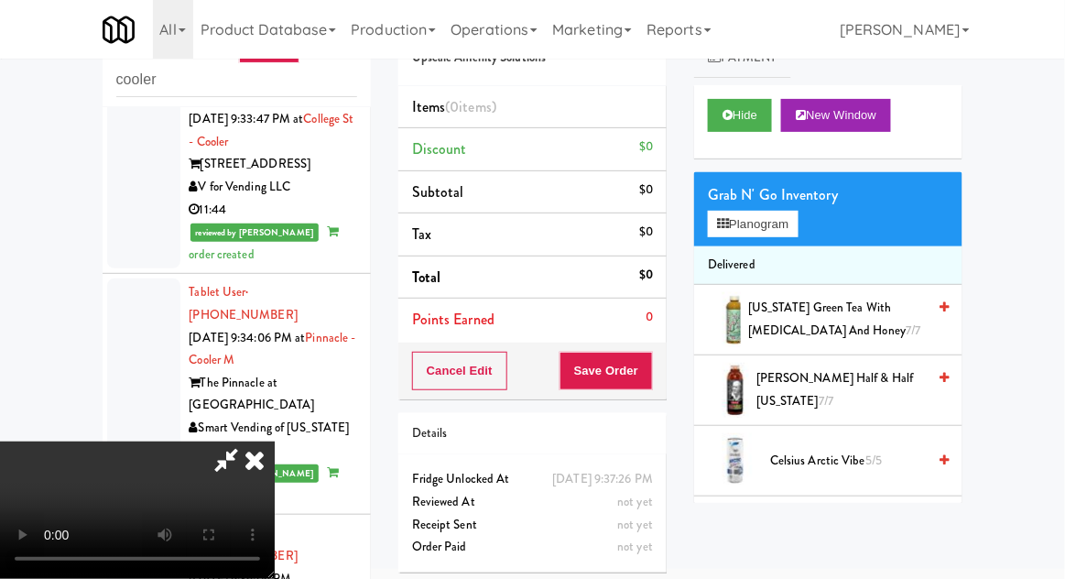
scroll to position [5513, 0]
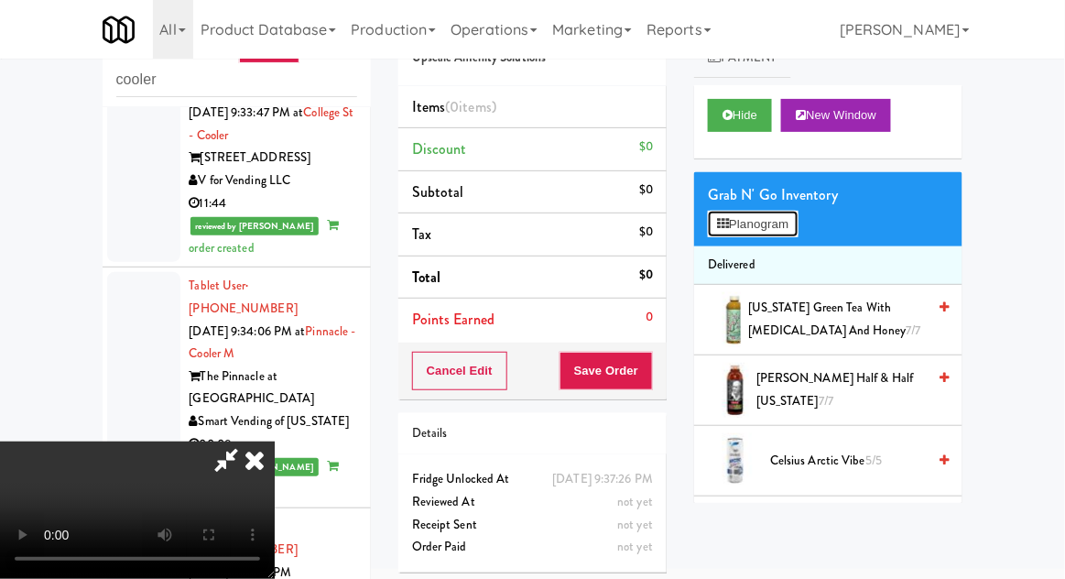
click at [772, 236] on button "Planogram" at bounding box center [753, 224] width 90 height 27
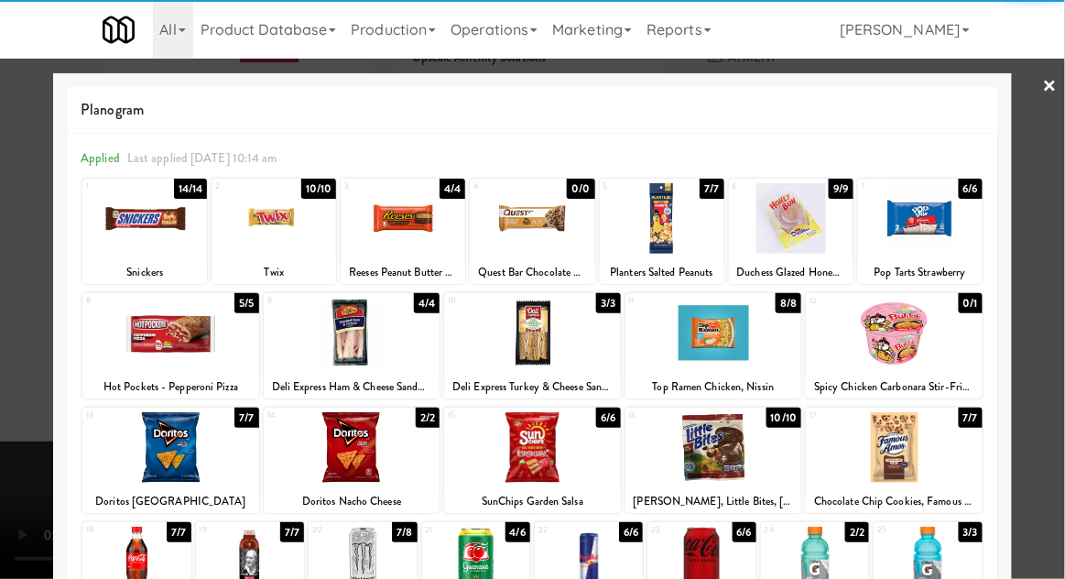
click at [772, 218] on div at bounding box center [791, 218] width 125 height 71
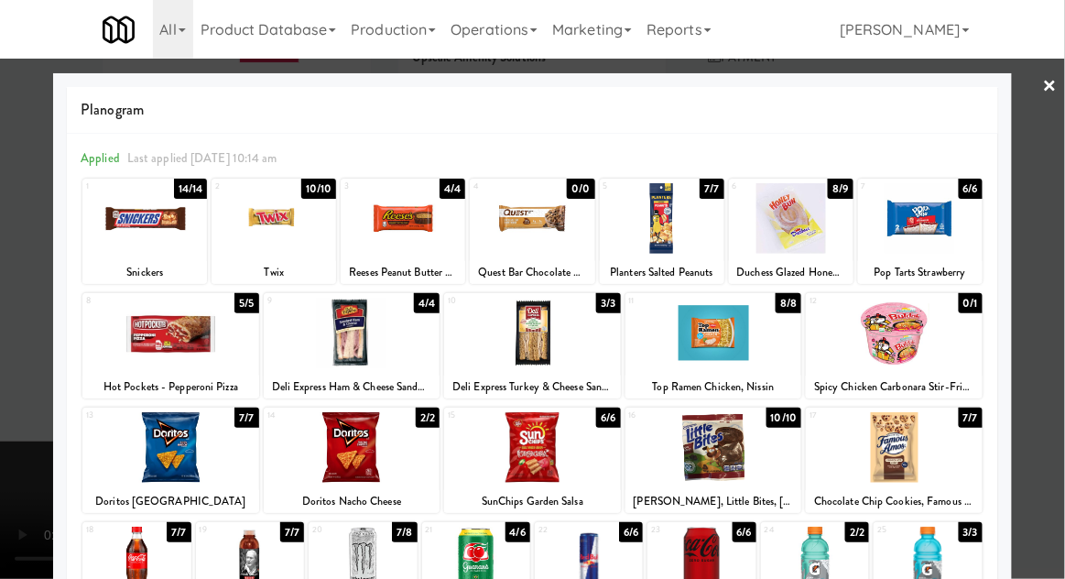
click at [1031, 257] on div at bounding box center [532, 289] width 1065 height 579
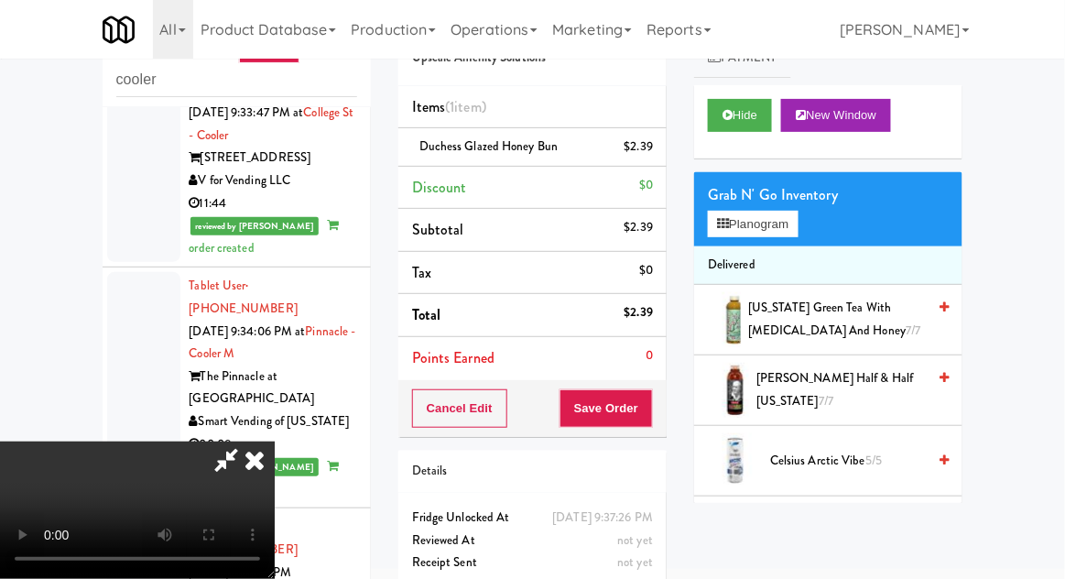
click at [653, 144] on li "Duchess Glazed Honey Bun $2.39" at bounding box center [532, 147] width 268 height 38
click at [650, 149] on icon at bounding box center [654, 153] width 9 height 12
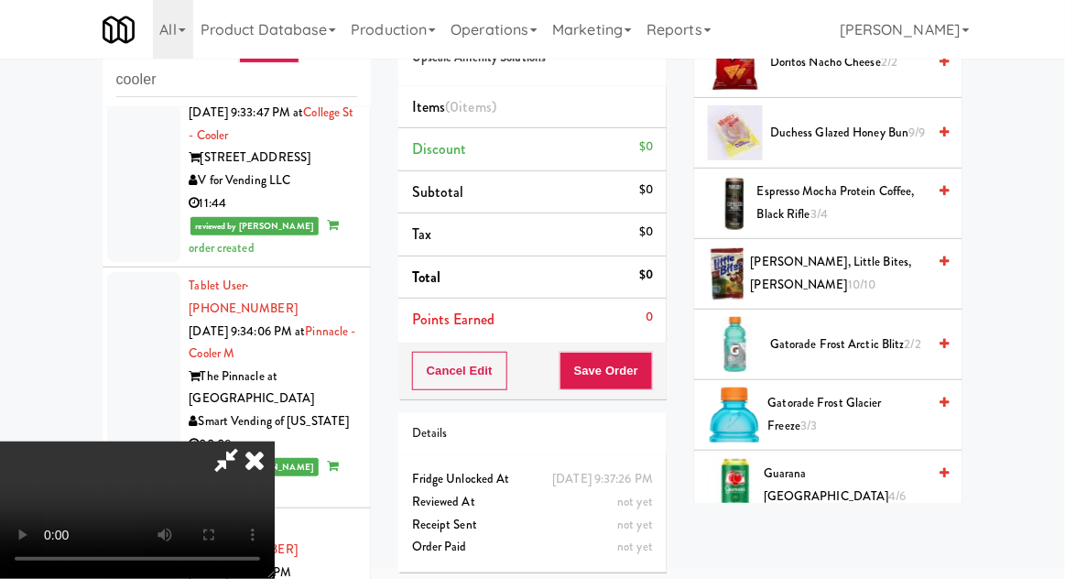
scroll to position [968, 0]
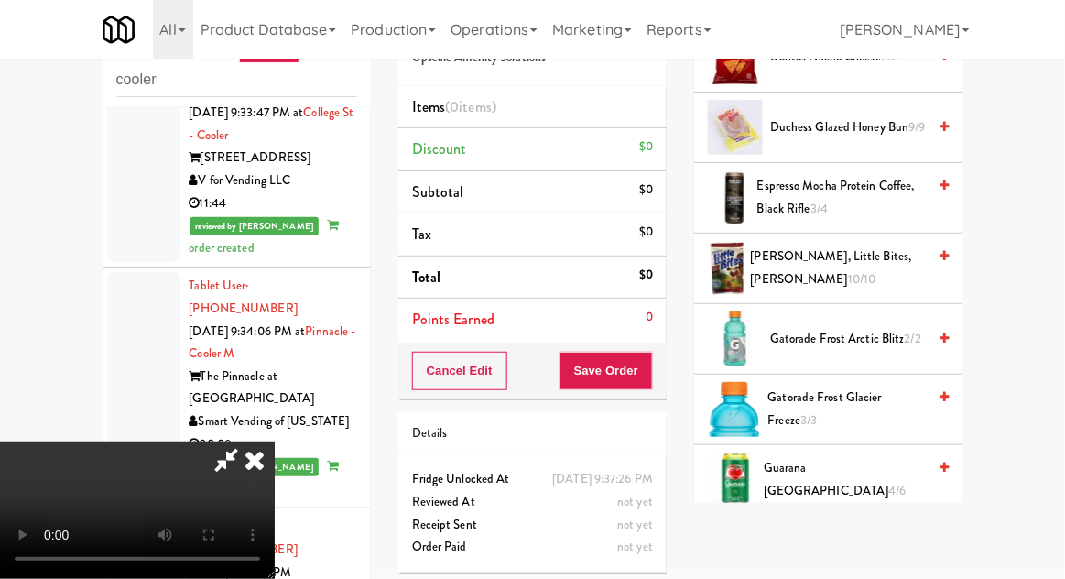
click at [859, 267] on span "Fudge Brownie, Little Bites, Entenmann's 10/10" at bounding box center [839, 267] width 176 height 45
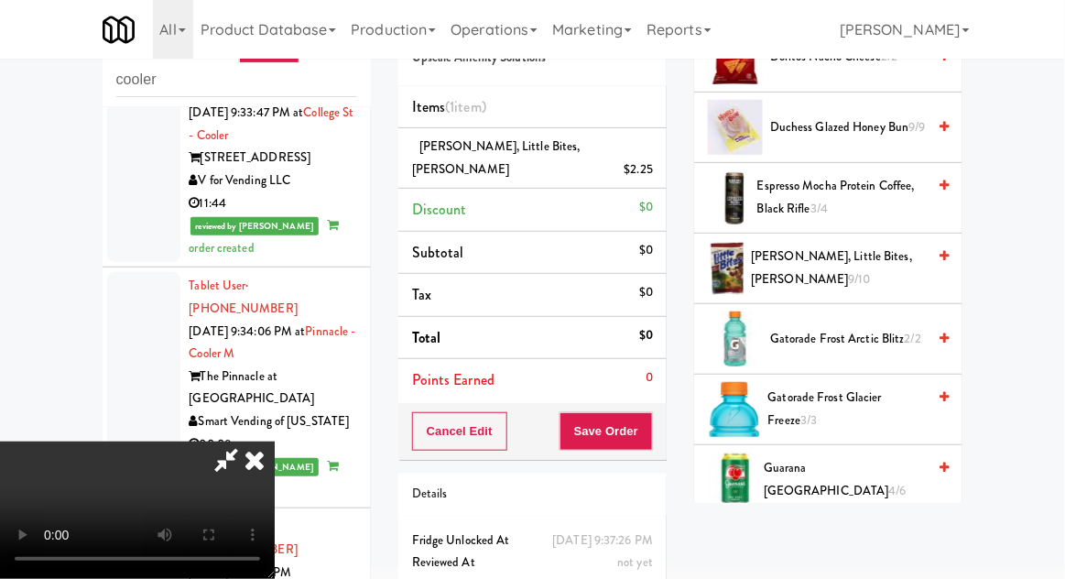
click at [861, 262] on span "Fudge Brownie, Little Bites, Entenmann's 9/10" at bounding box center [838, 267] width 175 height 45
click at [849, 270] on span "8/10" at bounding box center [860, 278] width 23 height 17
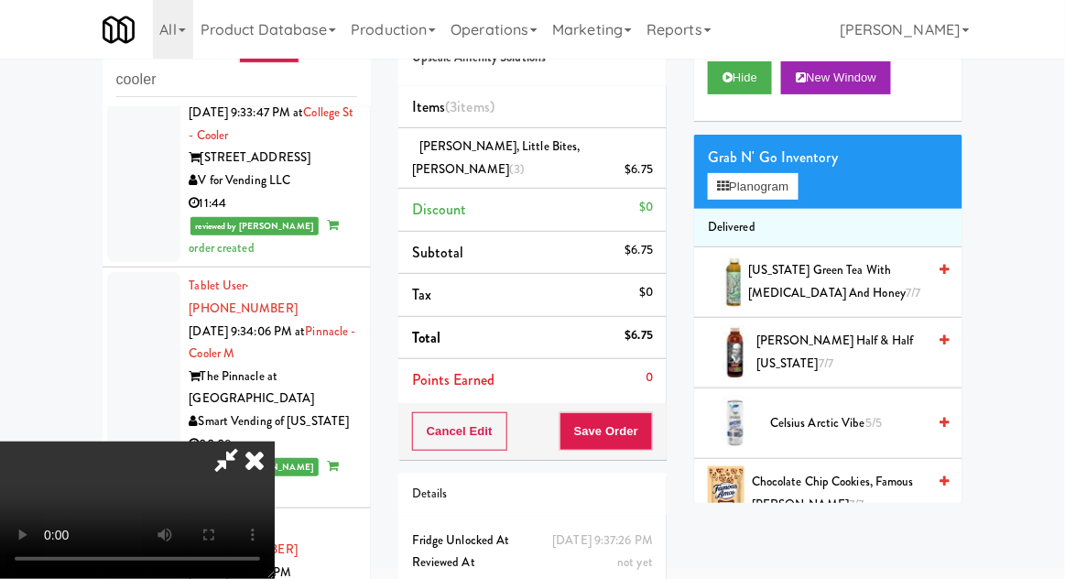
scroll to position [0, 0]
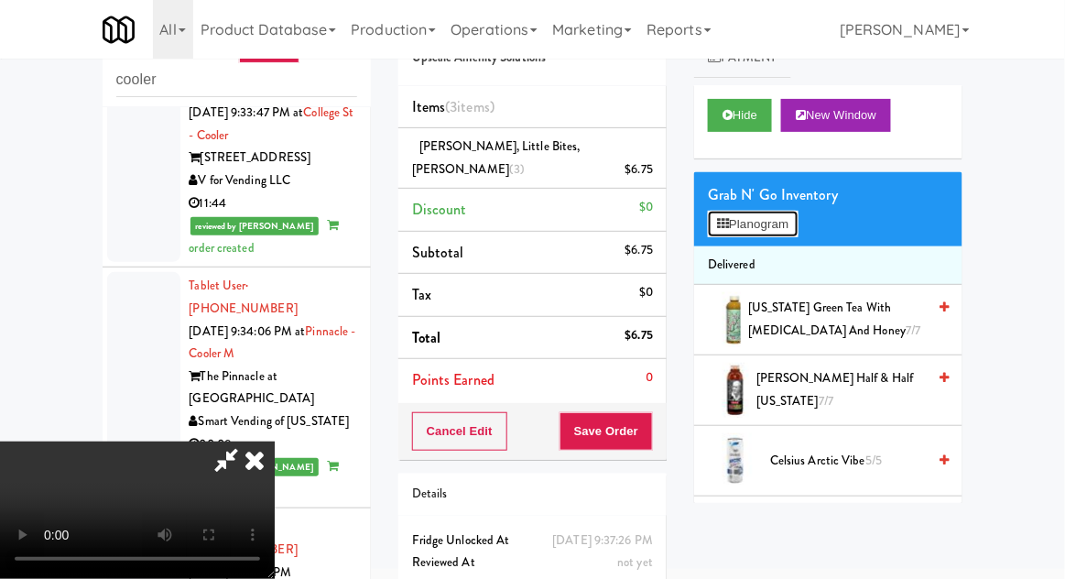
click at [783, 221] on button "Planogram" at bounding box center [753, 224] width 90 height 27
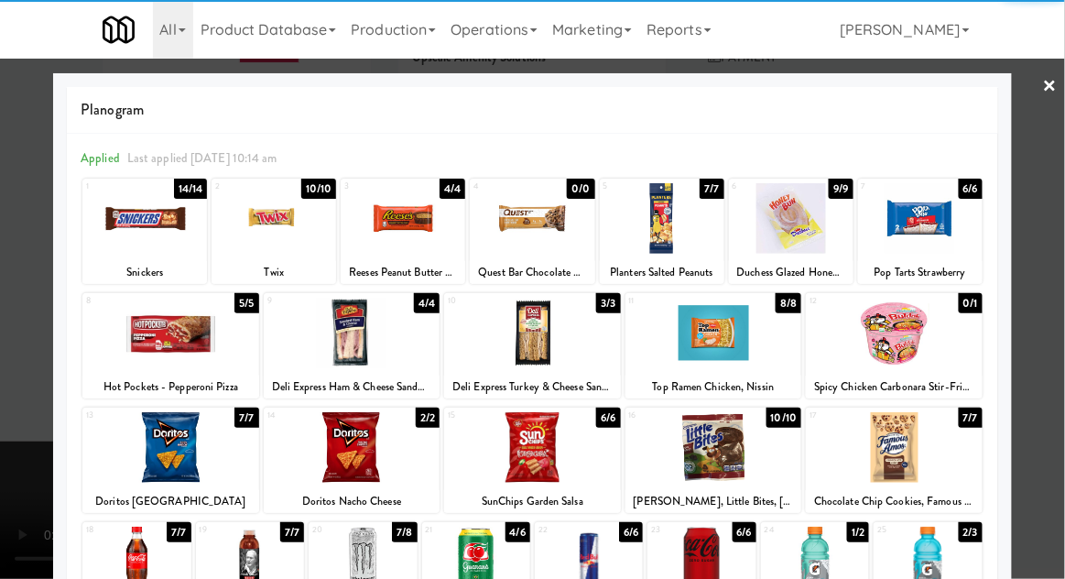
click at [568, 342] on div at bounding box center [532, 333] width 177 height 71
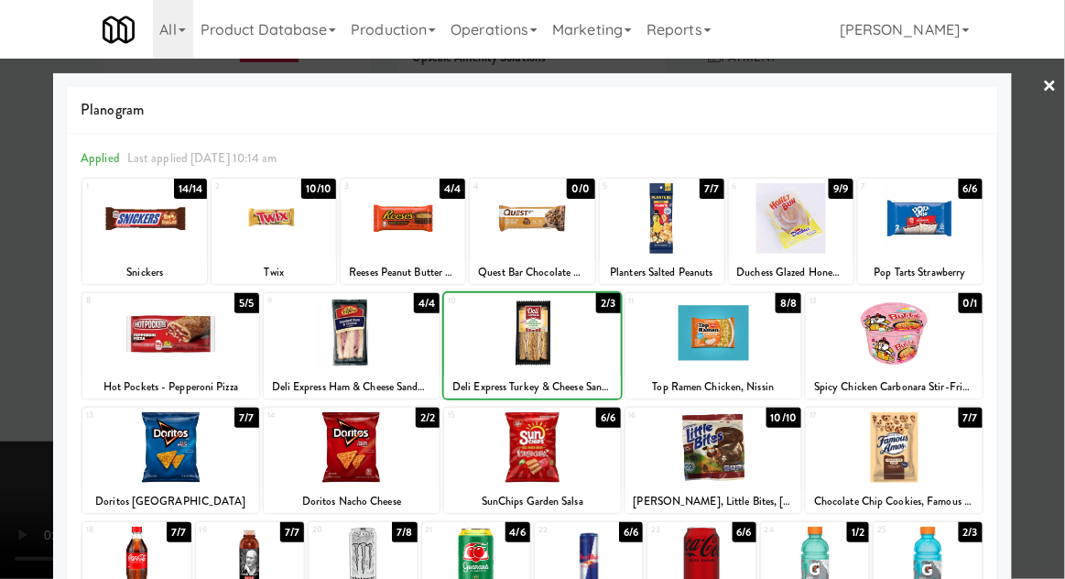
click at [32, 429] on div at bounding box center [532, 289] width 1065 height 579
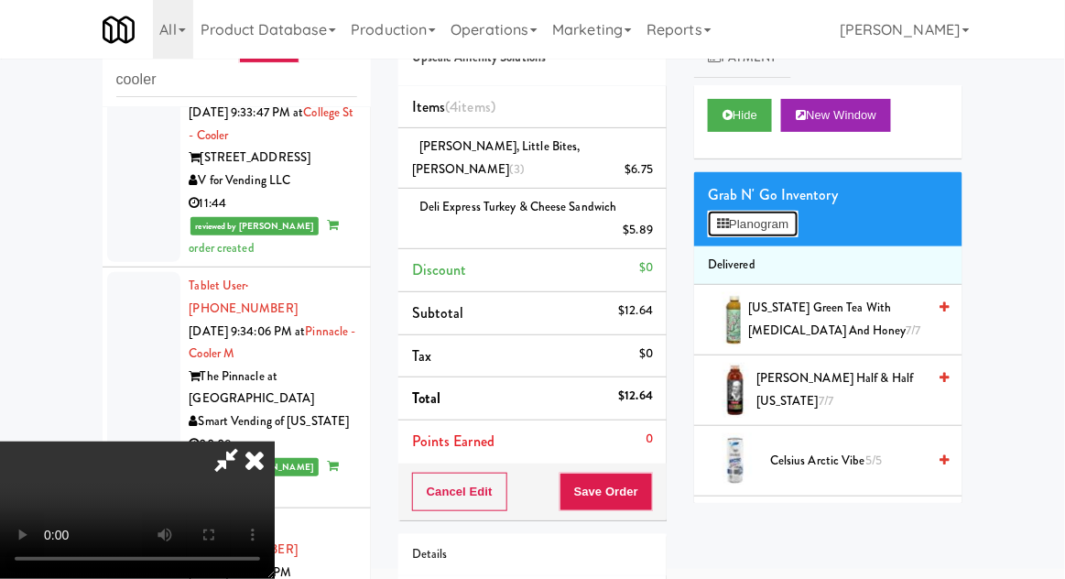
click at [762, 233] on button "Planogram" at bounding box center [753, 224] width 90 height 27
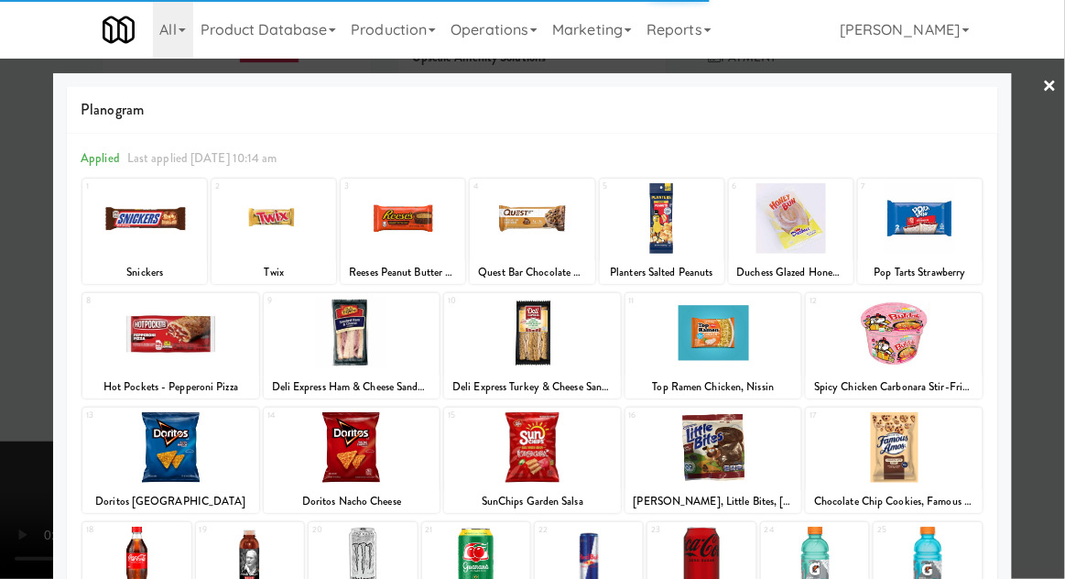
click at [577, 347] on div at bounding box center [532, 333] width 177 height 71
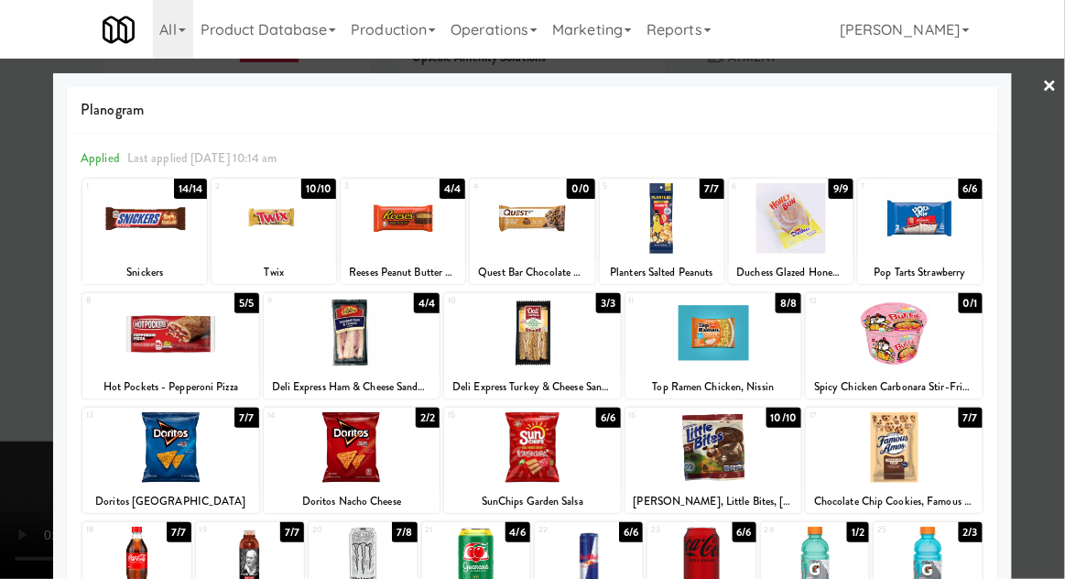
click at [574, 341] on div at bounding box center [532, 333] width 177 height 71
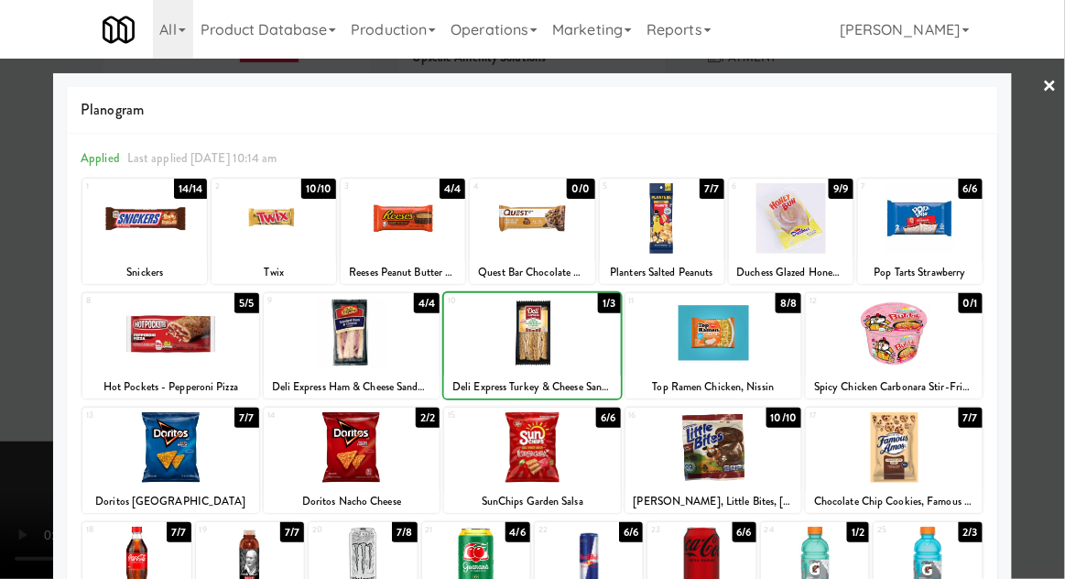
click at [33, 427] on div at bounding box center [532, 289] width 1065 height 579
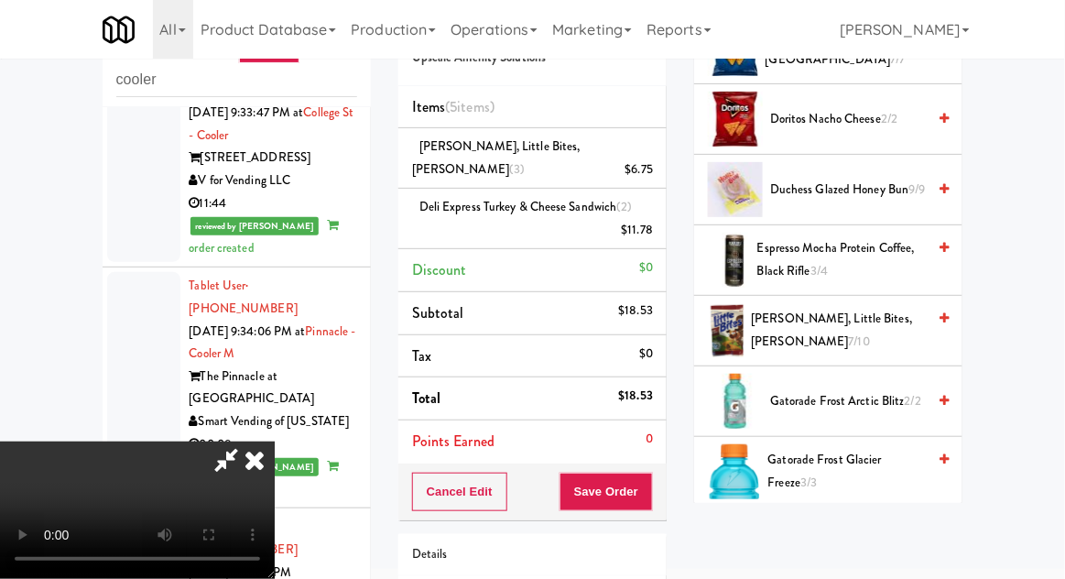
scroll to position [913, 0]
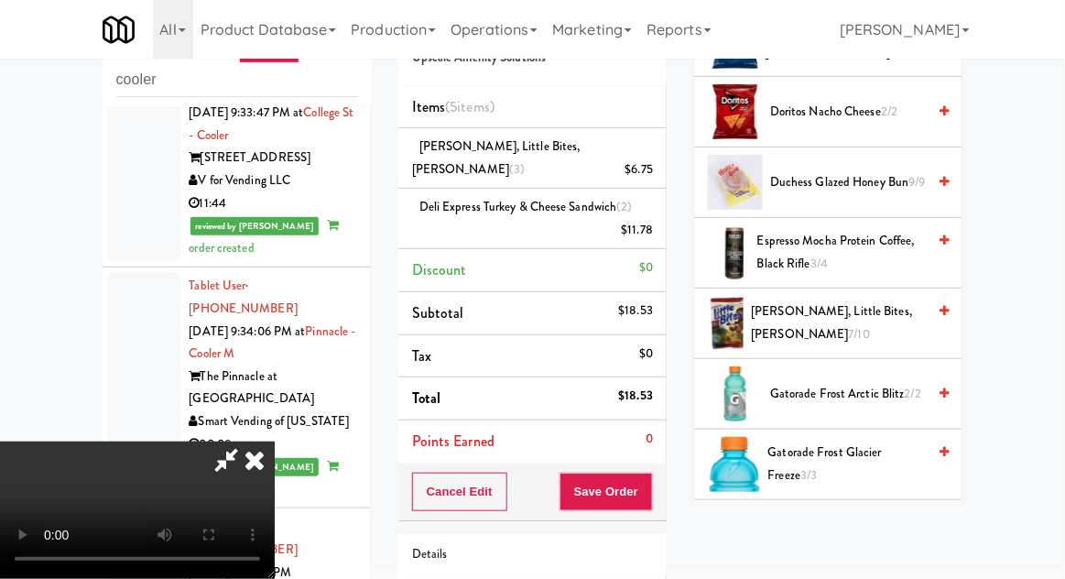
click at [841, 313] on span "Fudge Brownie, Little Bites, Entenmann's 7/10" at bounding box center [838, 322] width 175 height 45
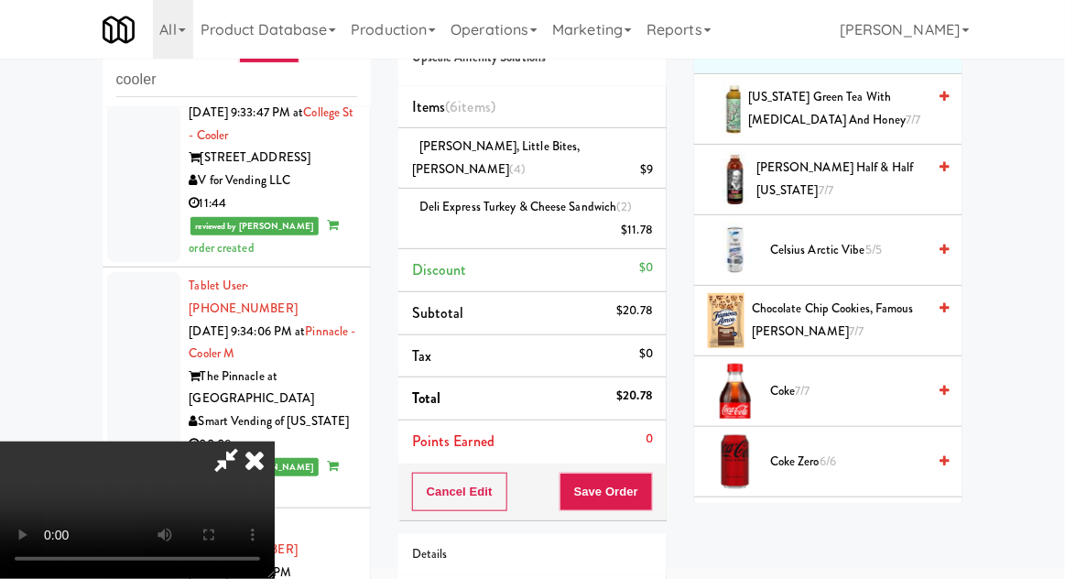
scroll to position [0, 0]
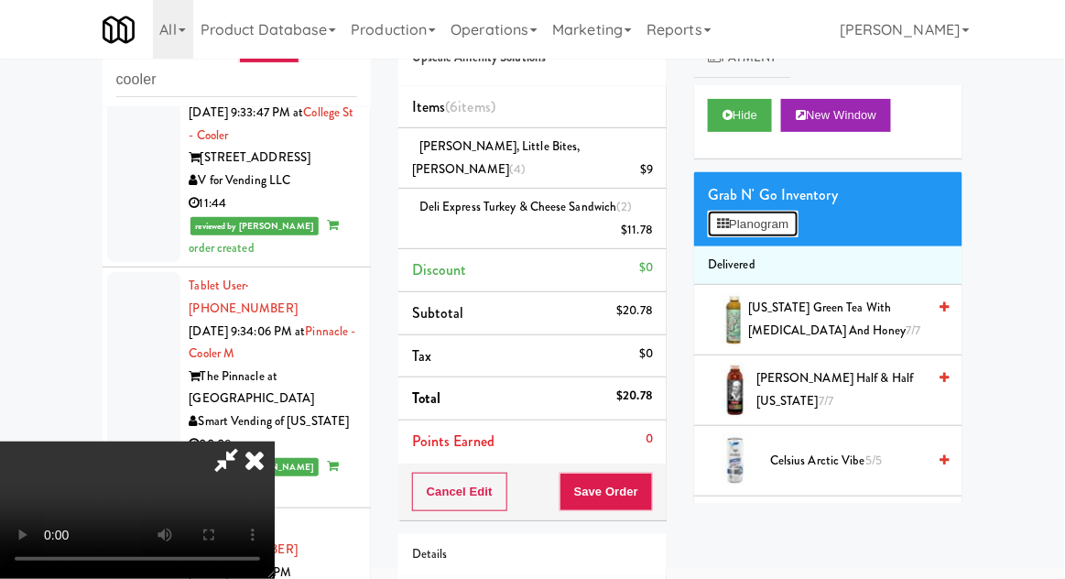
click at [766, 221] on button "Planogram" at bounding box center [753, 224] width 90 height 27
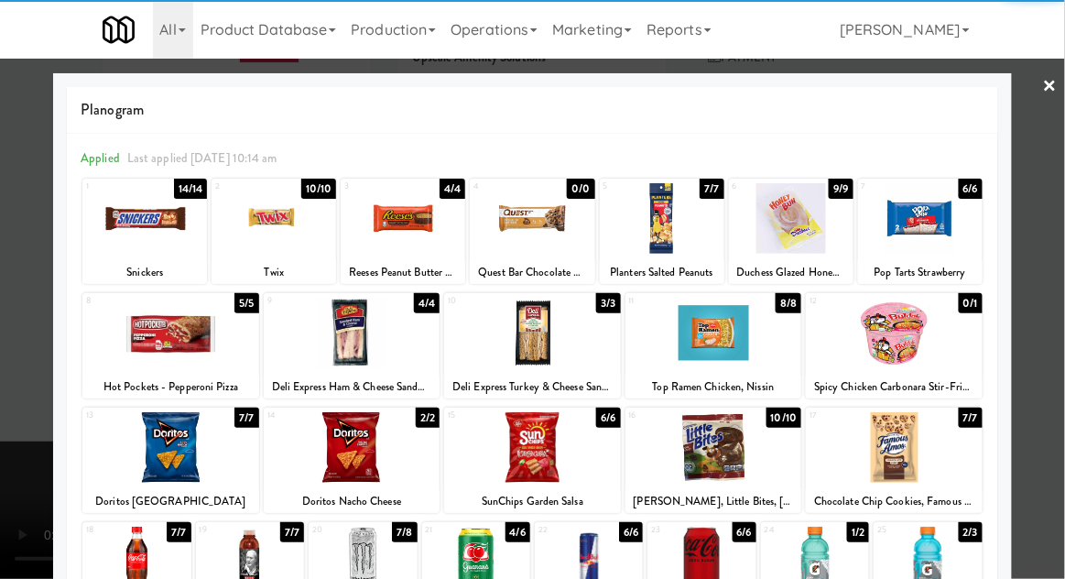
click at [570, 337] on div at bounding box center [532, 333] width 177 height 71
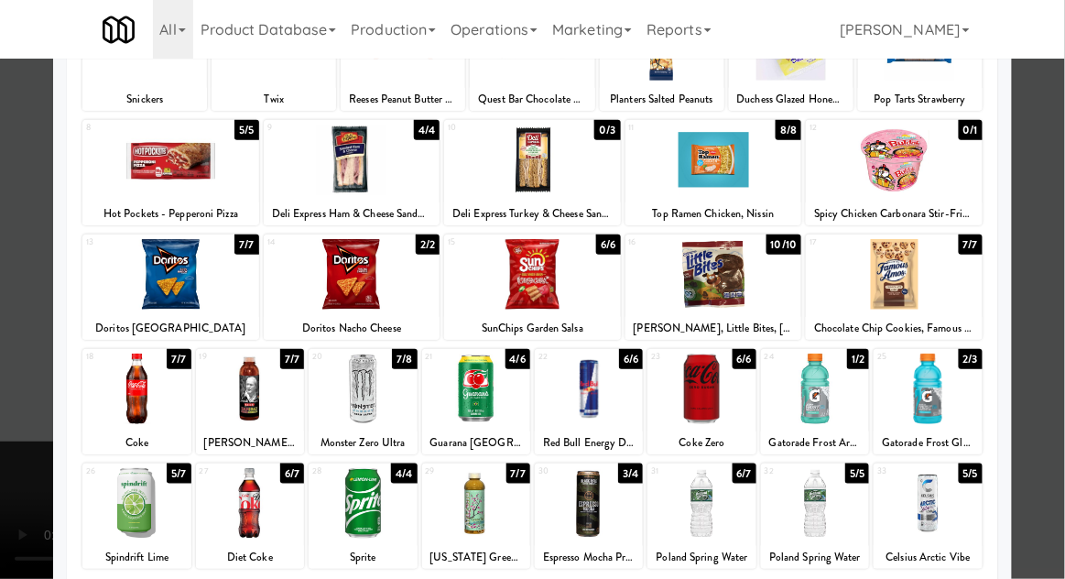
scroll to position [232, 0]
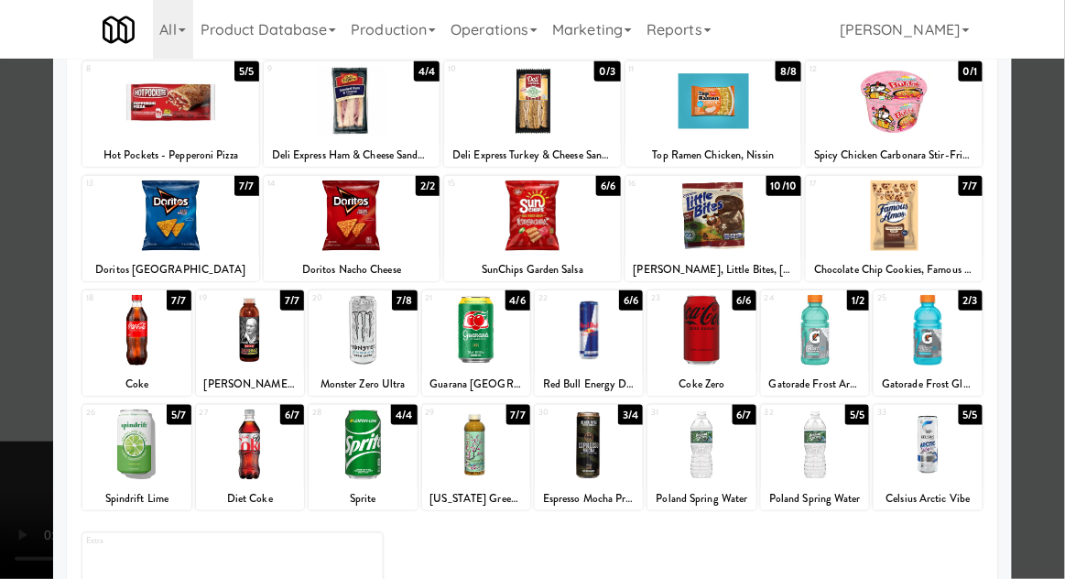
click at [730, 435] on div at bounding box center [701, 444] width 108 height 71
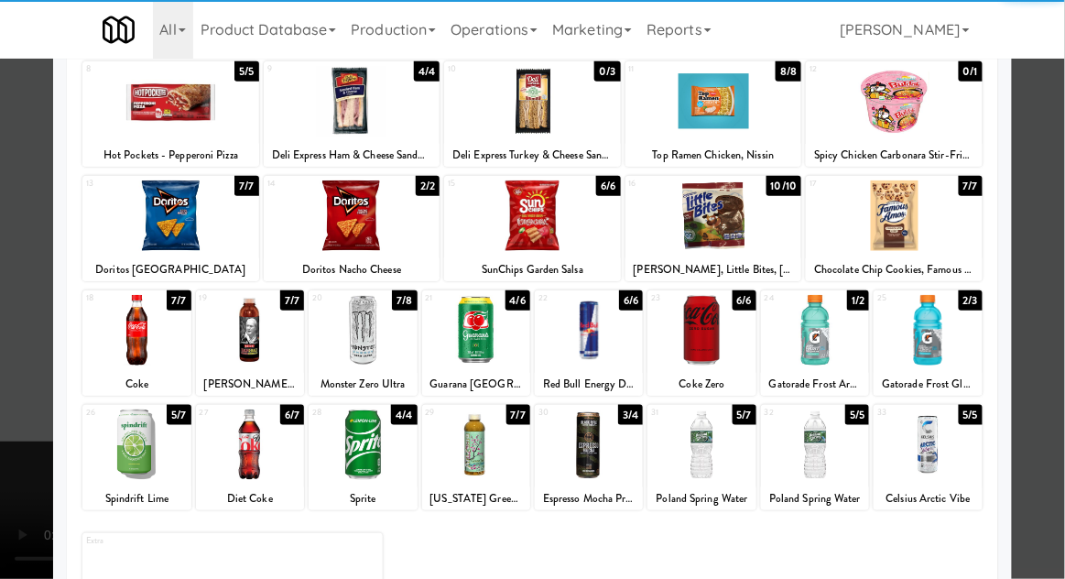
click at [714, 422] on div at bounding box center [701, 444] width 108 height 71
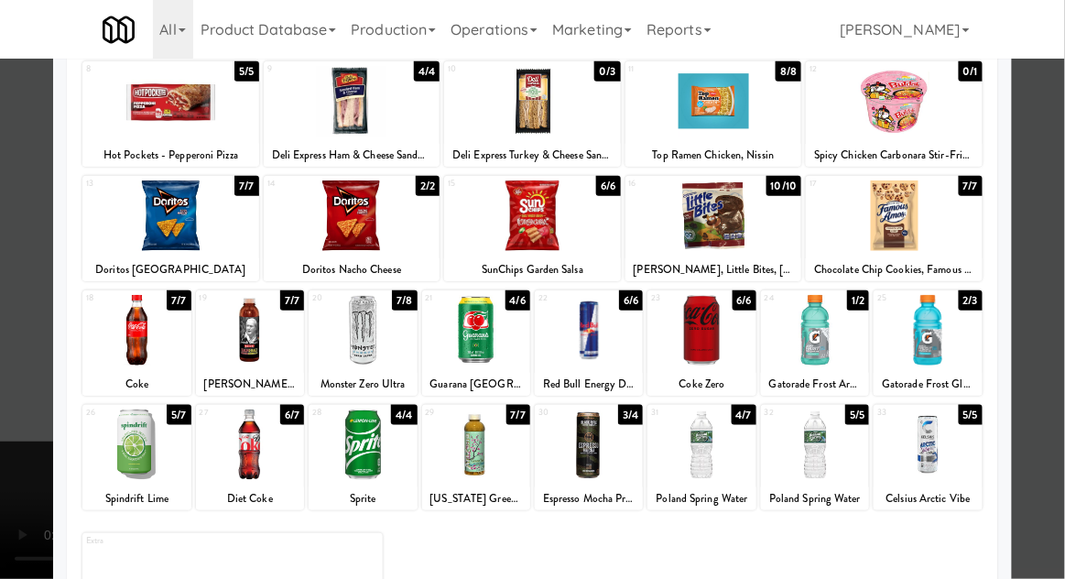
scroll to position [230, 0]
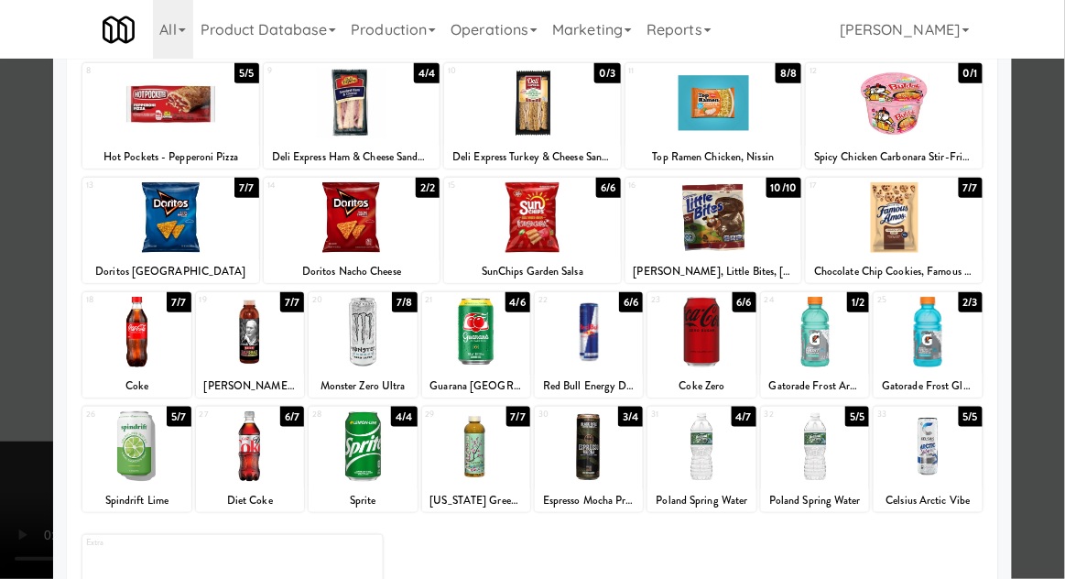
click at [1051, 277] on div at bounding box center [532, 289] width 1065 height 579
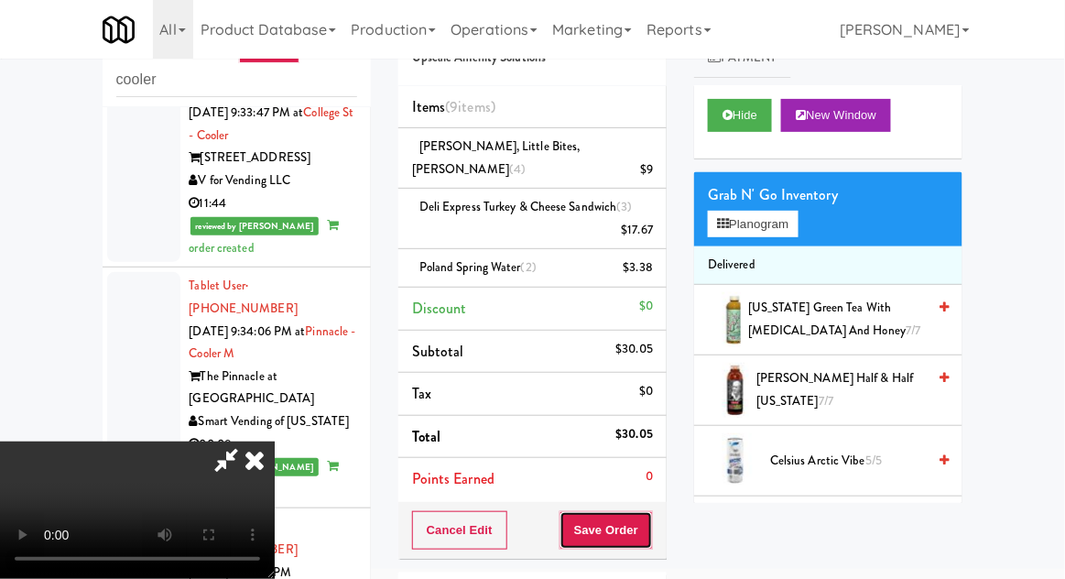
click at [648, 519] on button "Save Order" at bounding box center [605, 530] width 93 height 38
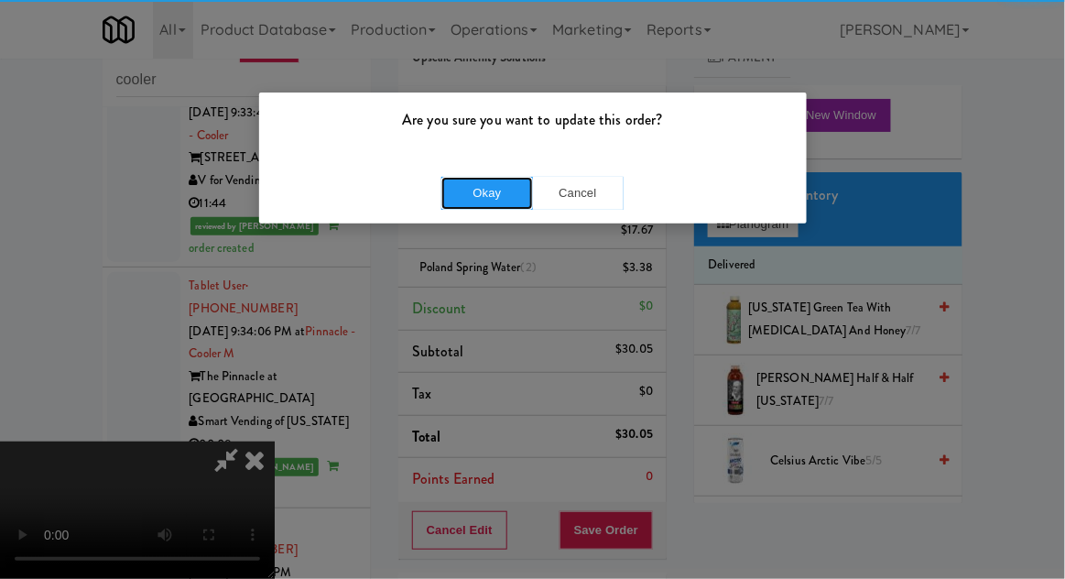
click at [506, 207] on button "Okay" at bounding box center [487, 193] width 92 height 33
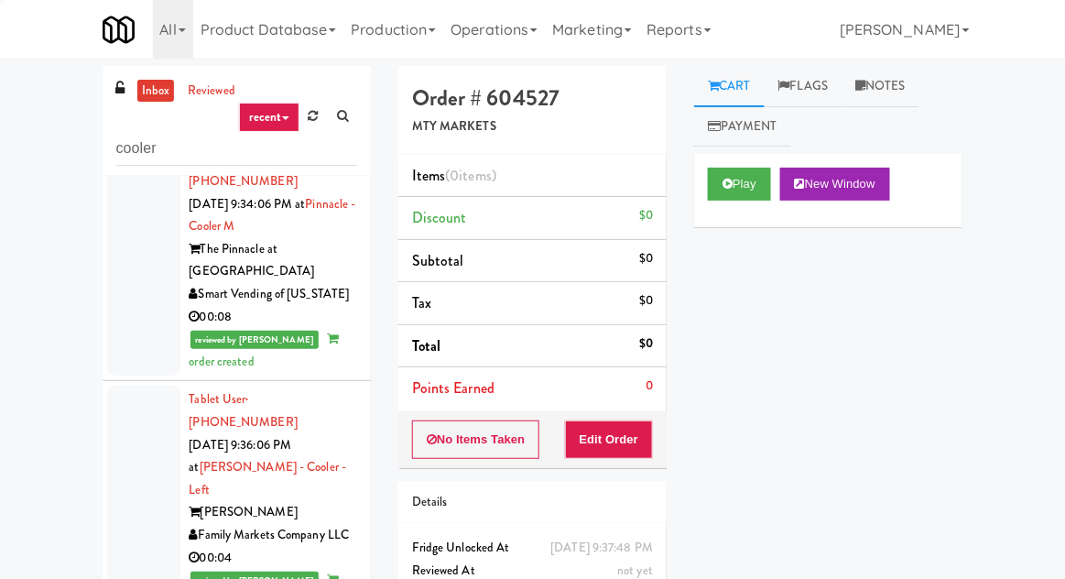
scroll to position [5729, 0]
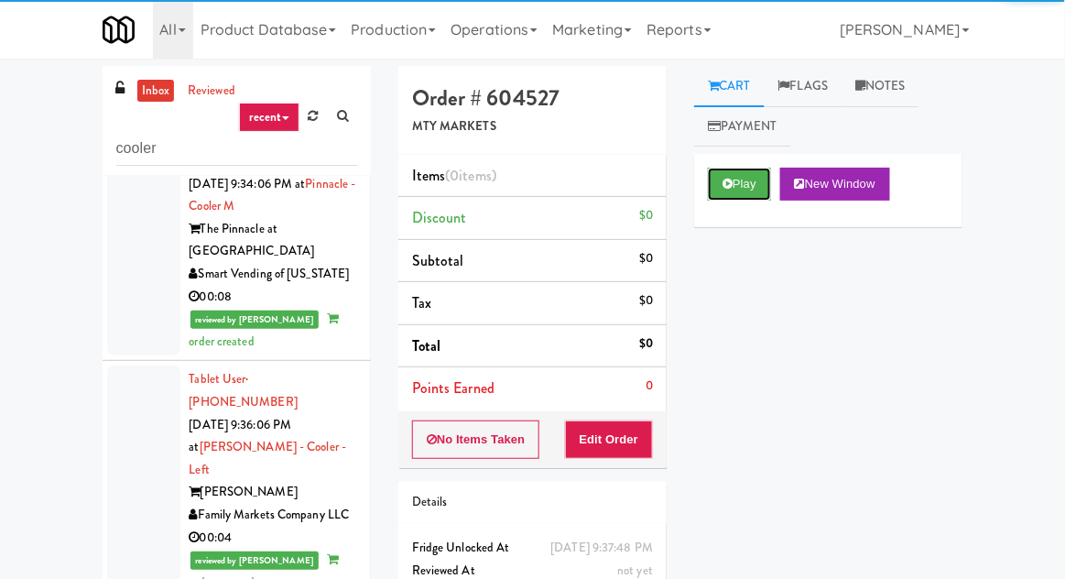
click at [739, 180] on button "Play" at bounding box center [739, 184] width 63 height 33
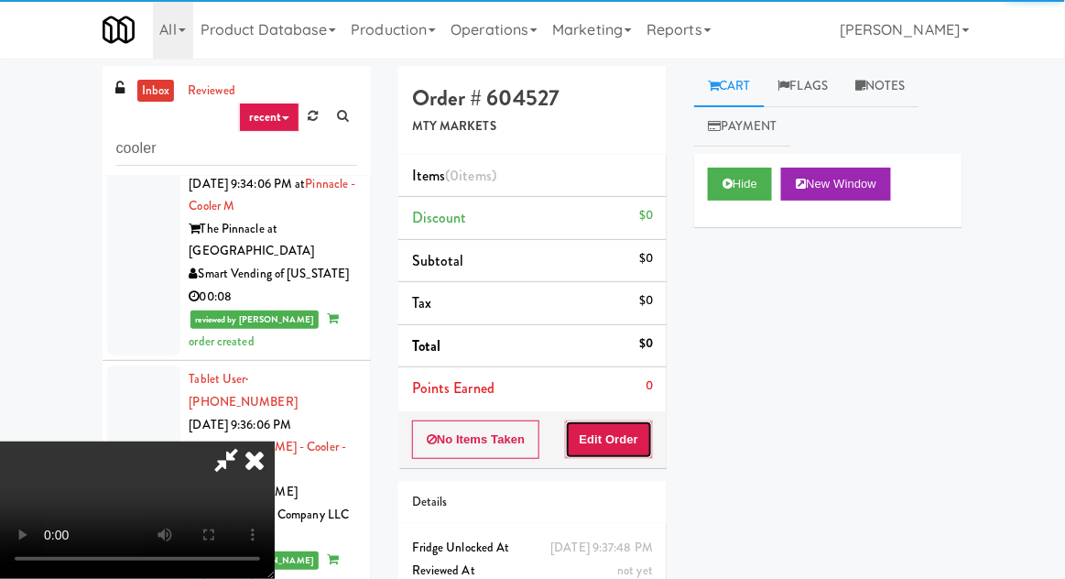
click at [613, 436] on button "Edit Order" at bounding box center [609, 439] width 89 height 38
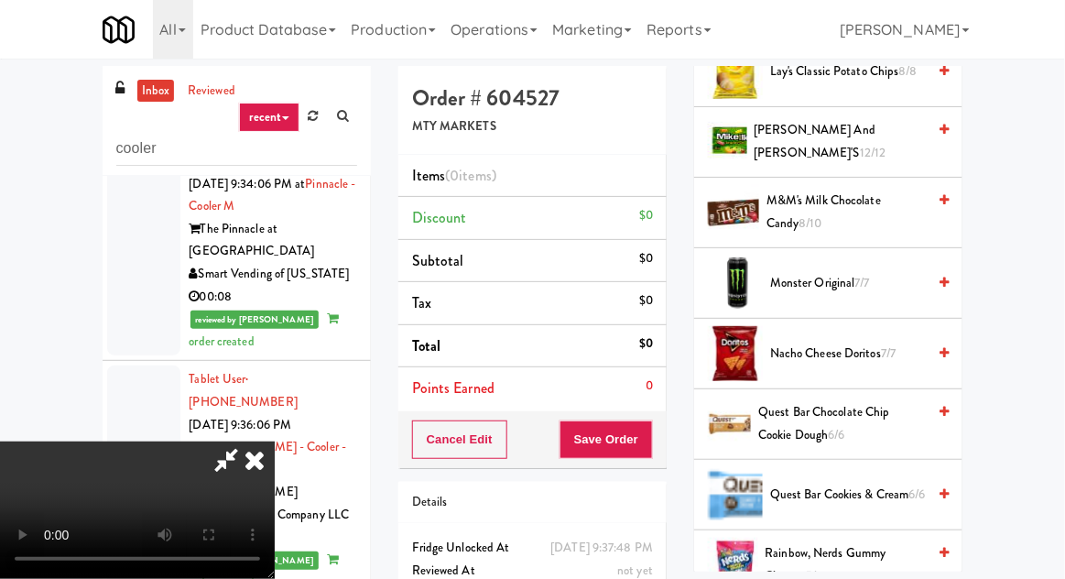
scroll to position [1311, 0]
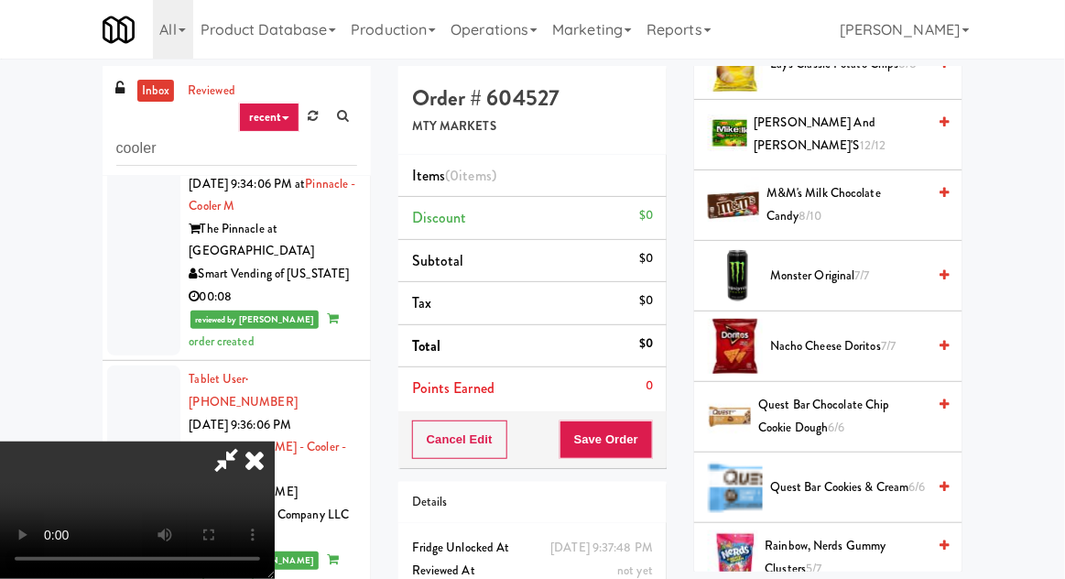
click at [818, 335] on span "Nacho Cheese Doritos 7/7" at bounding box center [848, 346] width 156 height 23
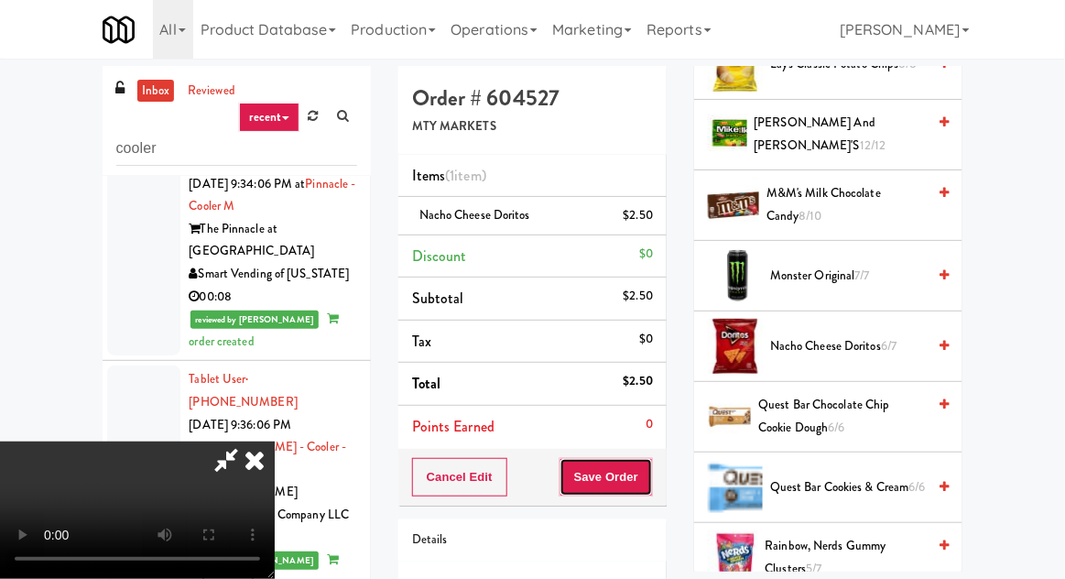
click at [644, 478] on button "Save Order" at bounding box center [605, 477] width 93 height 38
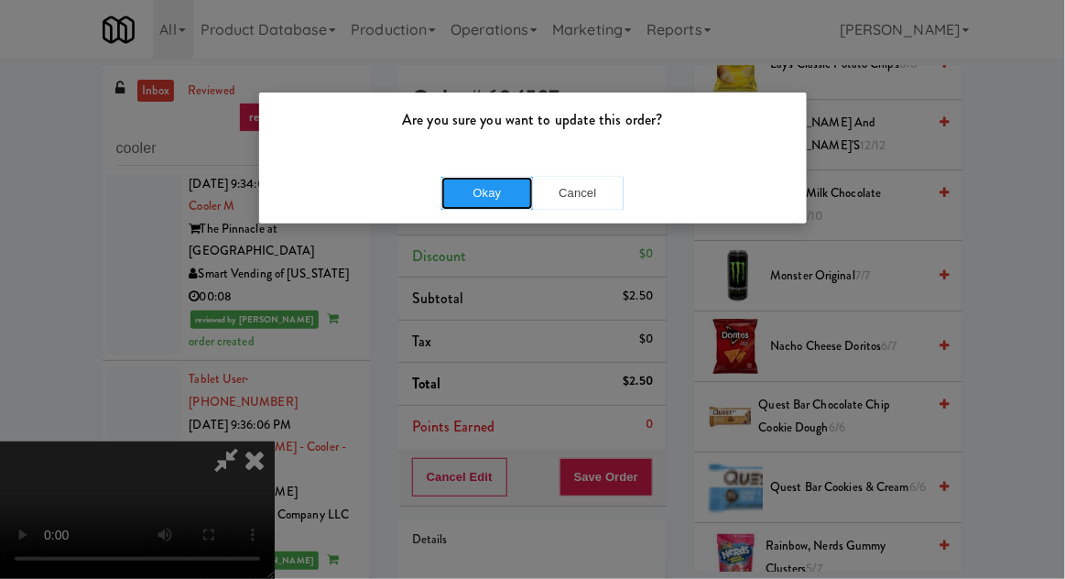
click at [505, 190] on button "Okay" at bounding box center [487, 193] width 92 height 33
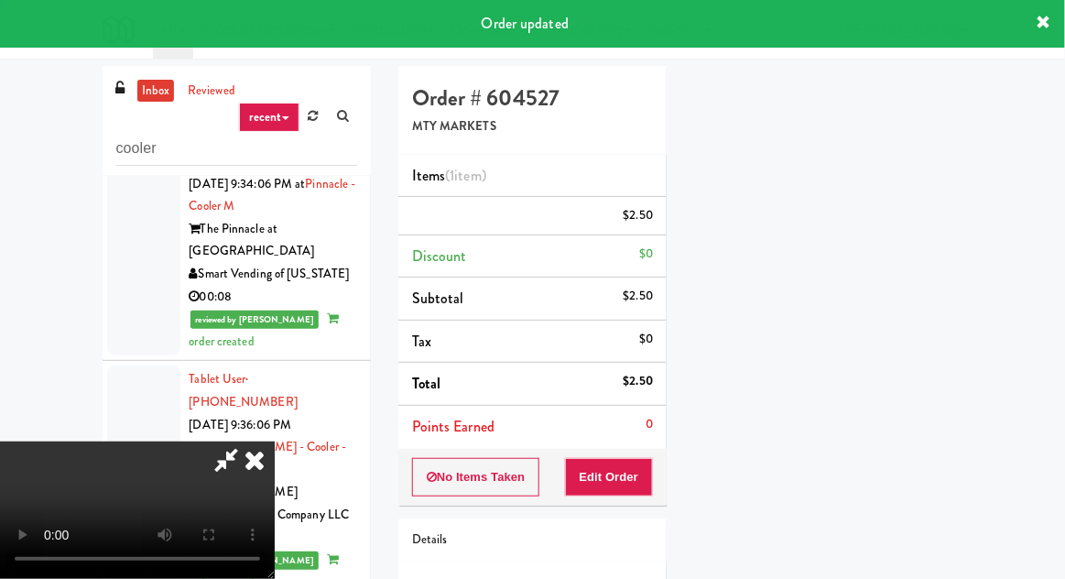
scroll to position [0, 0]
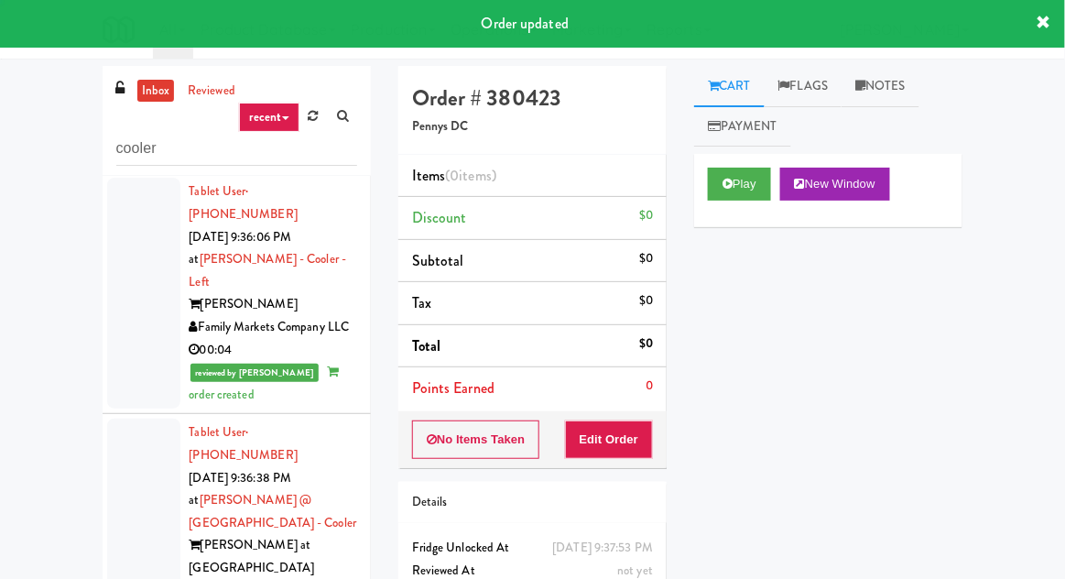
scroll to position [5956, 0]
